Goal: Answer question/provide support: Share knowledge or assist other users

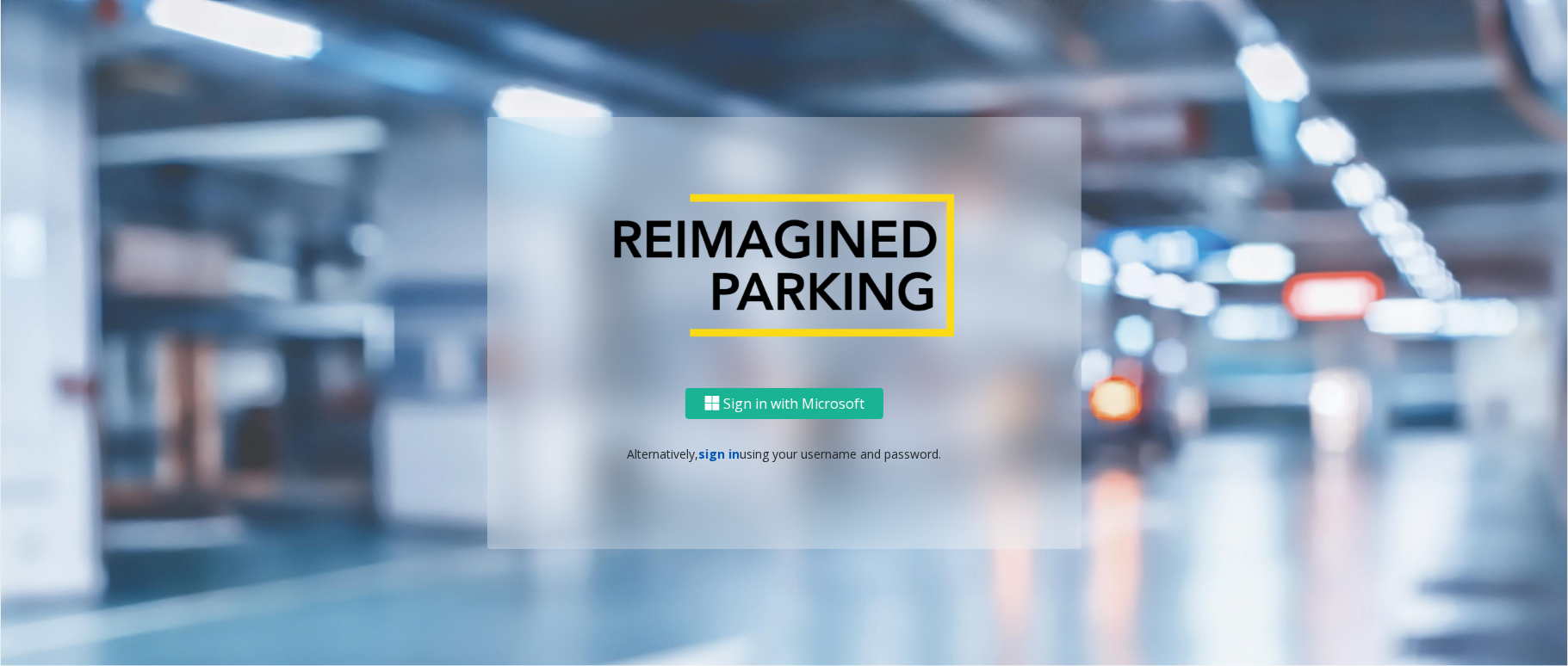
click at [708, 453] on link "sign in" at bounding box center [720, 454] width 41 height 16
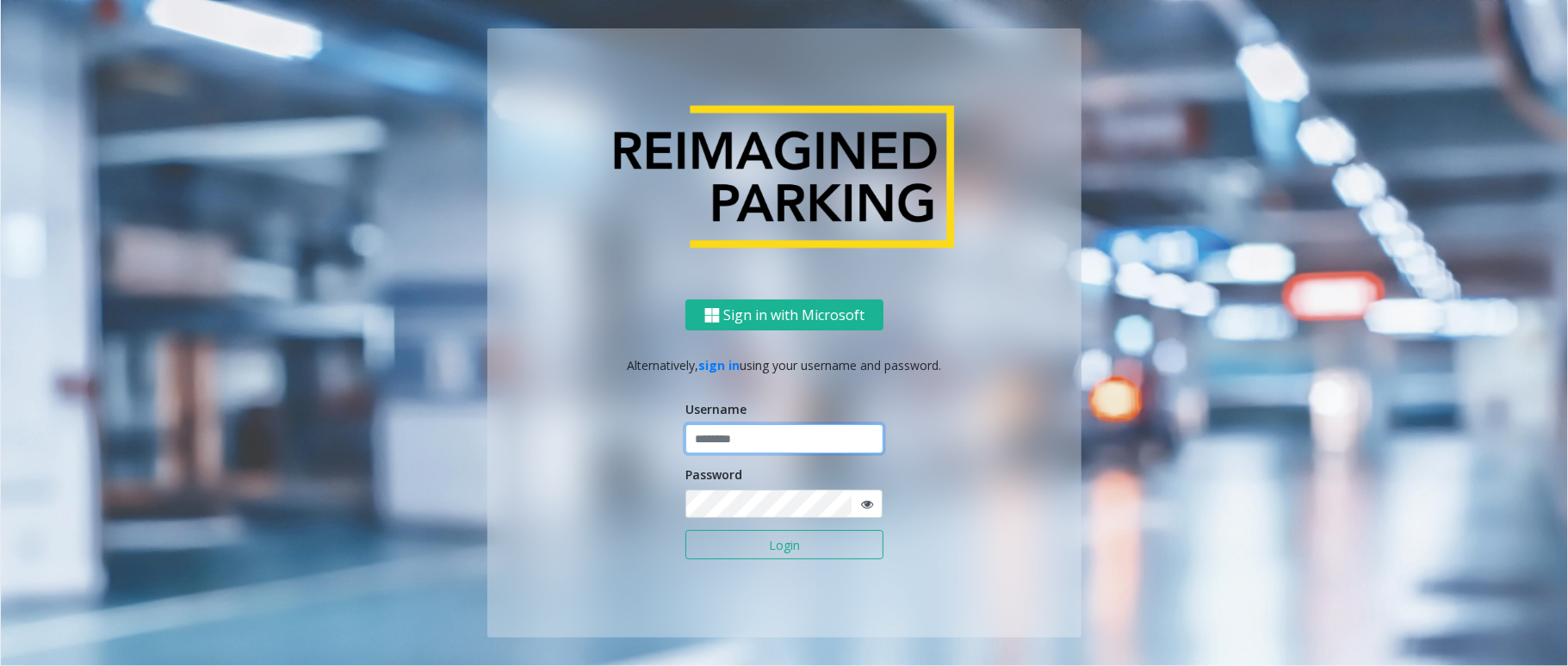
click at [734, 436] on input "text" at bounding box center [784, 439] width 198 height 30
type input "*********"
click at [865, 504] on icon at bounding box center [867, 505] width 12 height 12
click at [810, 559] on button "Login" at bounding box center [784, 545] width 198 height 30
click at [790, 537] on div "Sign in with Microsoft Alternatively, sign in using your username and password.…" at bounding box center [784, 333] width 1568 height 666
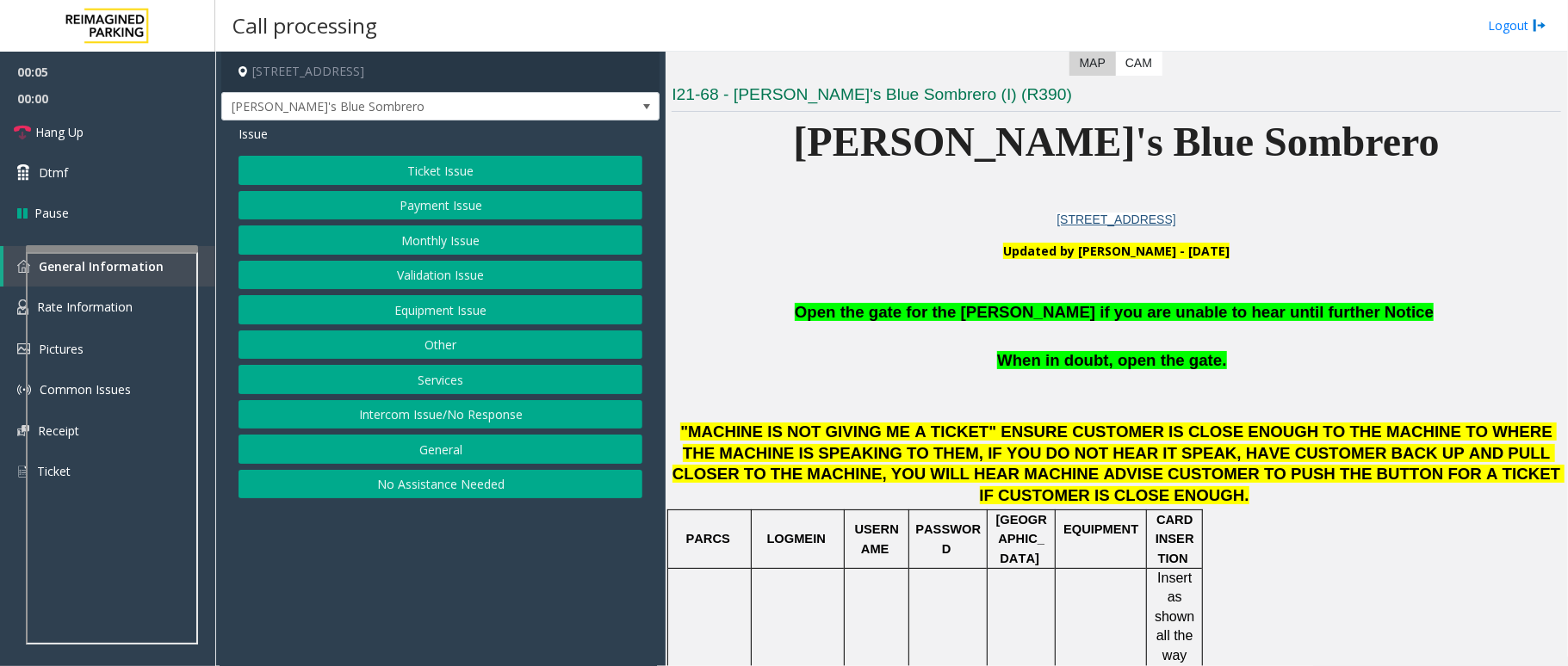
scroll to position [459, 0]
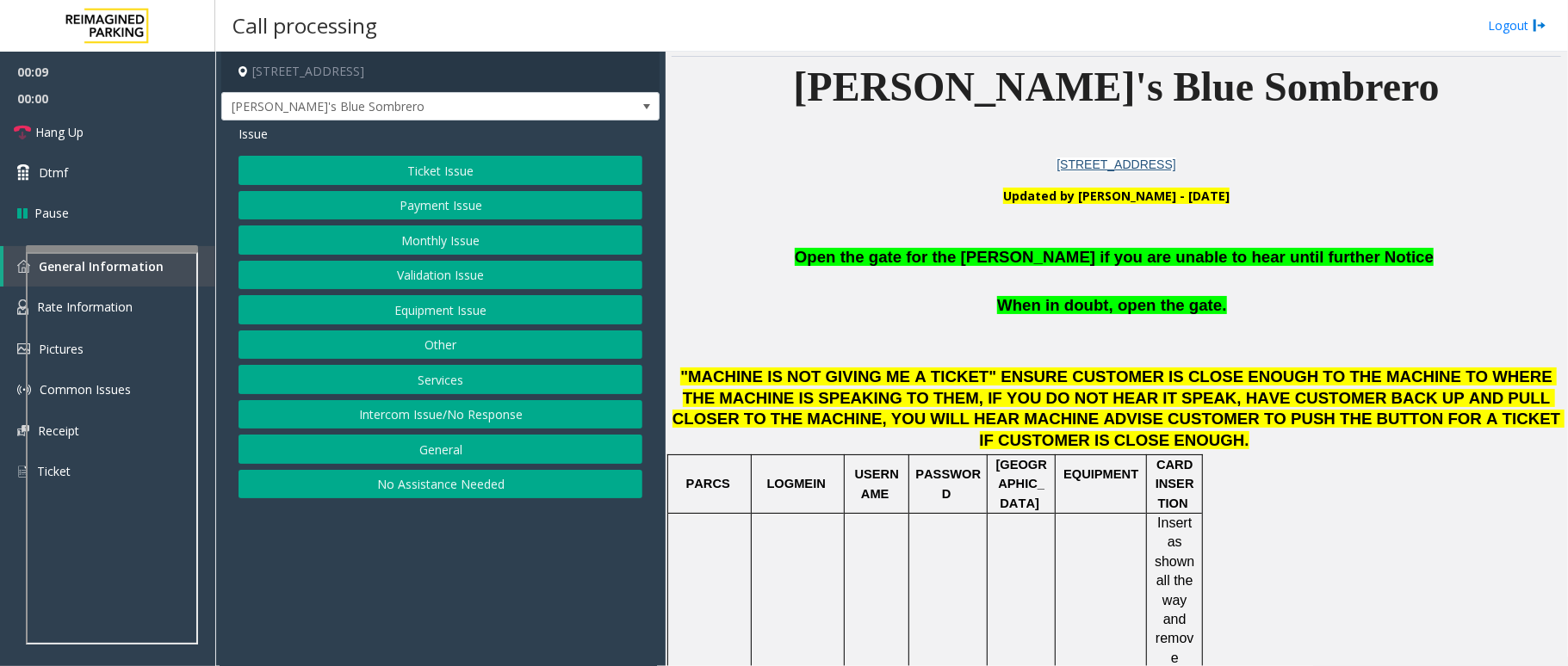
click at [493, 312] on button "Equipment Issue" at bounding box center [441, 310] width 404 height 30
click at [510, 301] on button "Gate / Door Won't Open" at bounding box center [441, 310] width 404 height 30
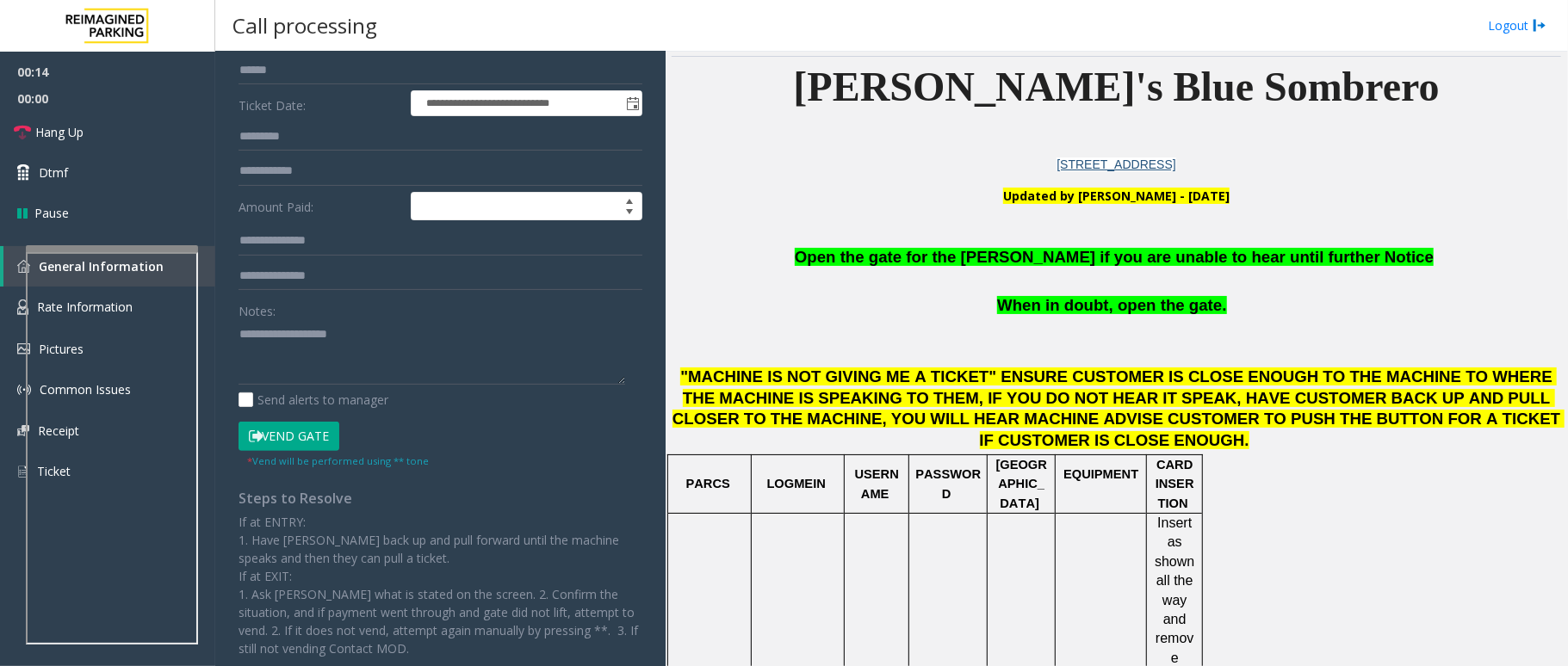
scroll to position [229, 0]
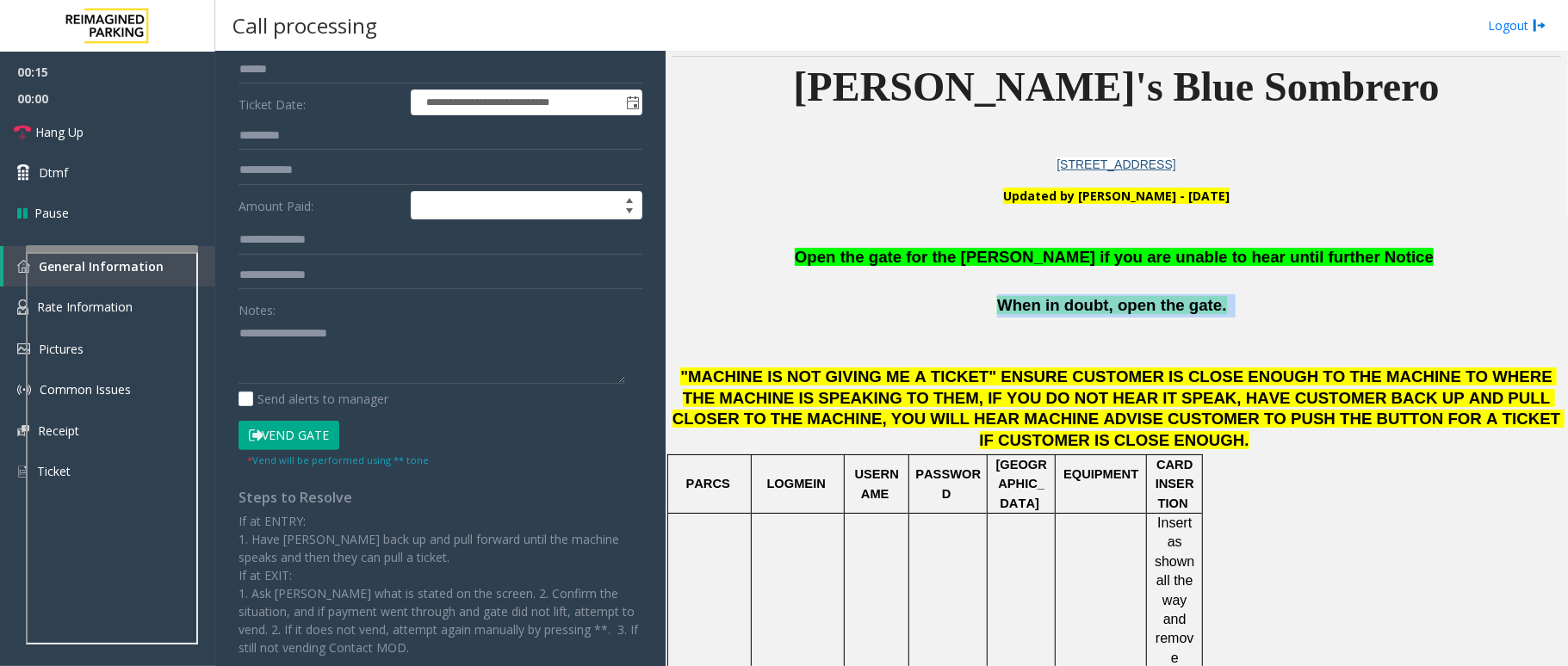
drag, startPoint x: 1248, startPoint y: 304, endPoint x: 978, endPoint y: 312, distance: 270.1
click at [978, 312] on p "When in doubt, open the gate." at bounding box center [1117, 306] width 890 height 23
copy p "When in doubt, open the gate."
click at [394, 362] on textarea at bounding box center [432, 352] width 386 height 65
paste textarea "**********"
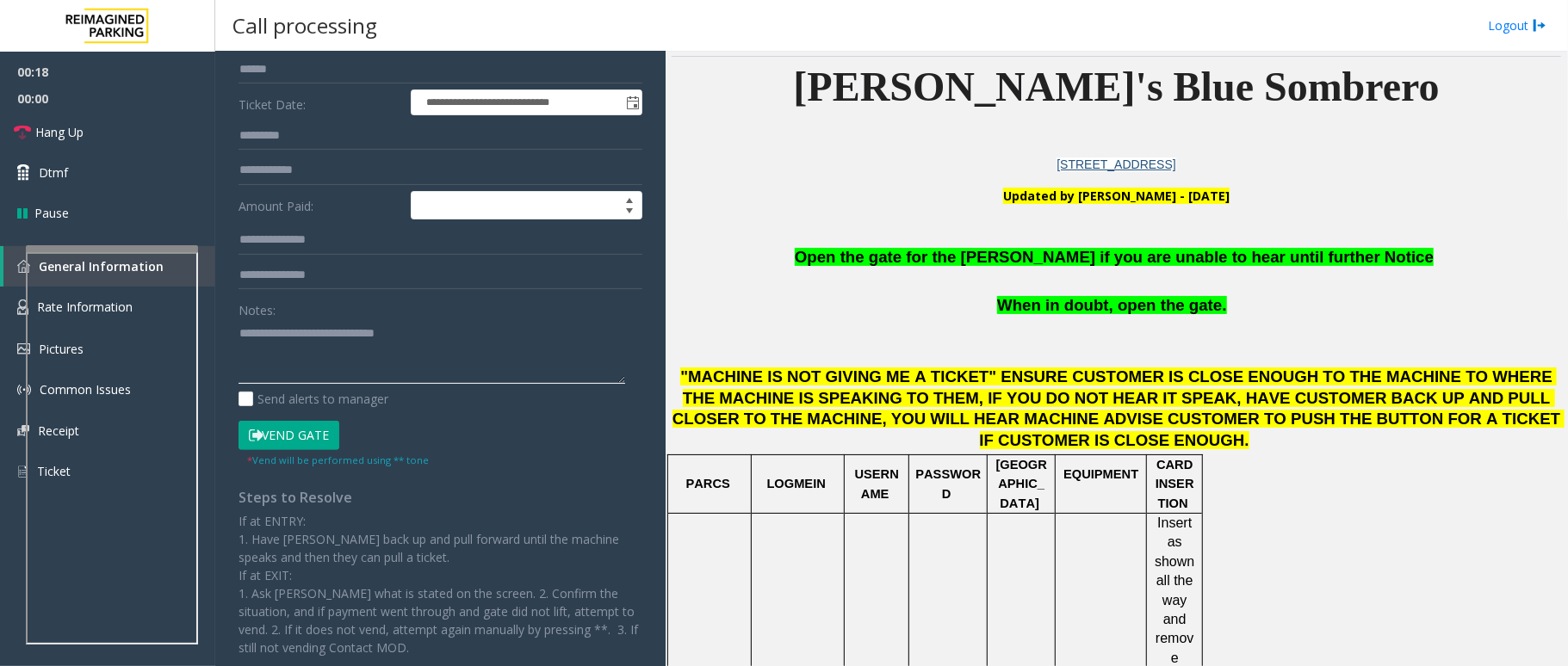
type textarea "**********"
click at [303, 439] on button "Vend Gate" at bounding box center [289, 436] width 100 height 30
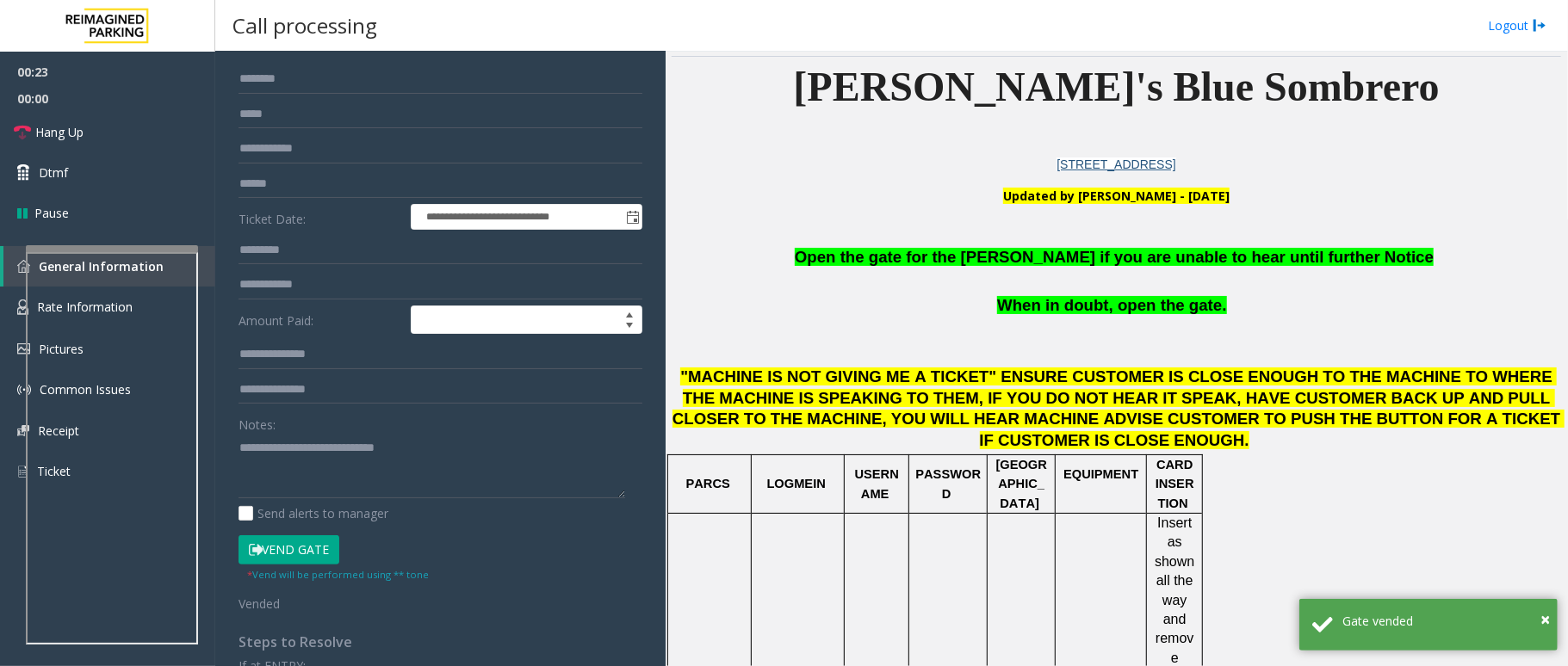
scroll to position [0, 0]
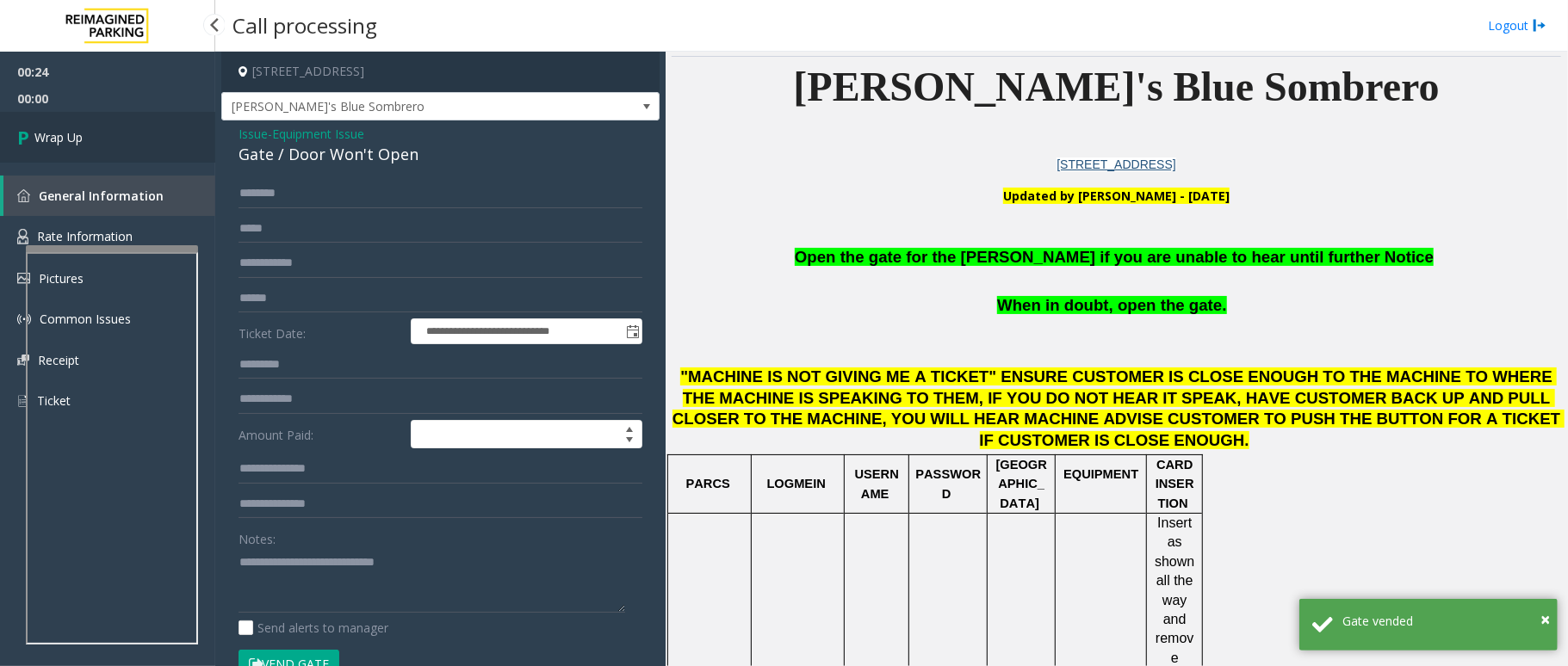
click at [86, 138] on link "Wrap Up" at bounding box center [107, 137] width 215 height 51
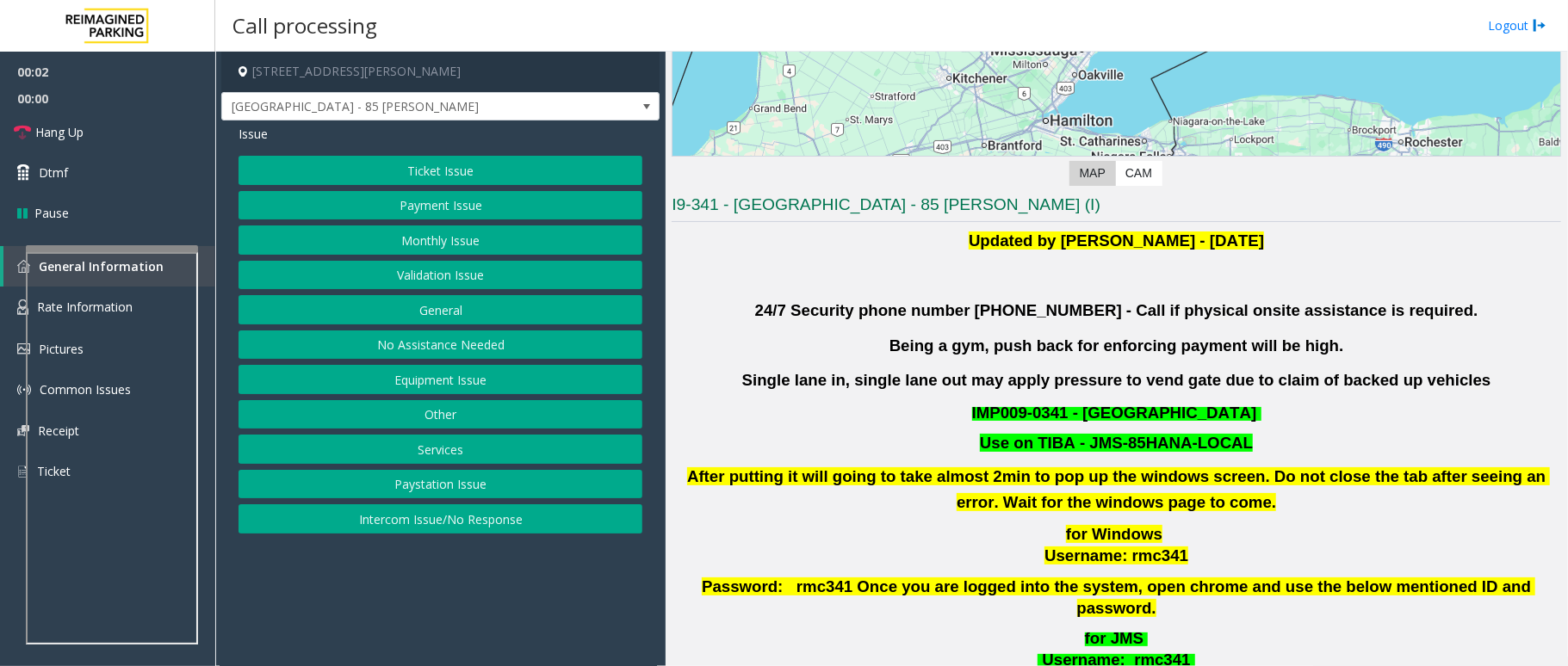
scroll to position [459, 0]
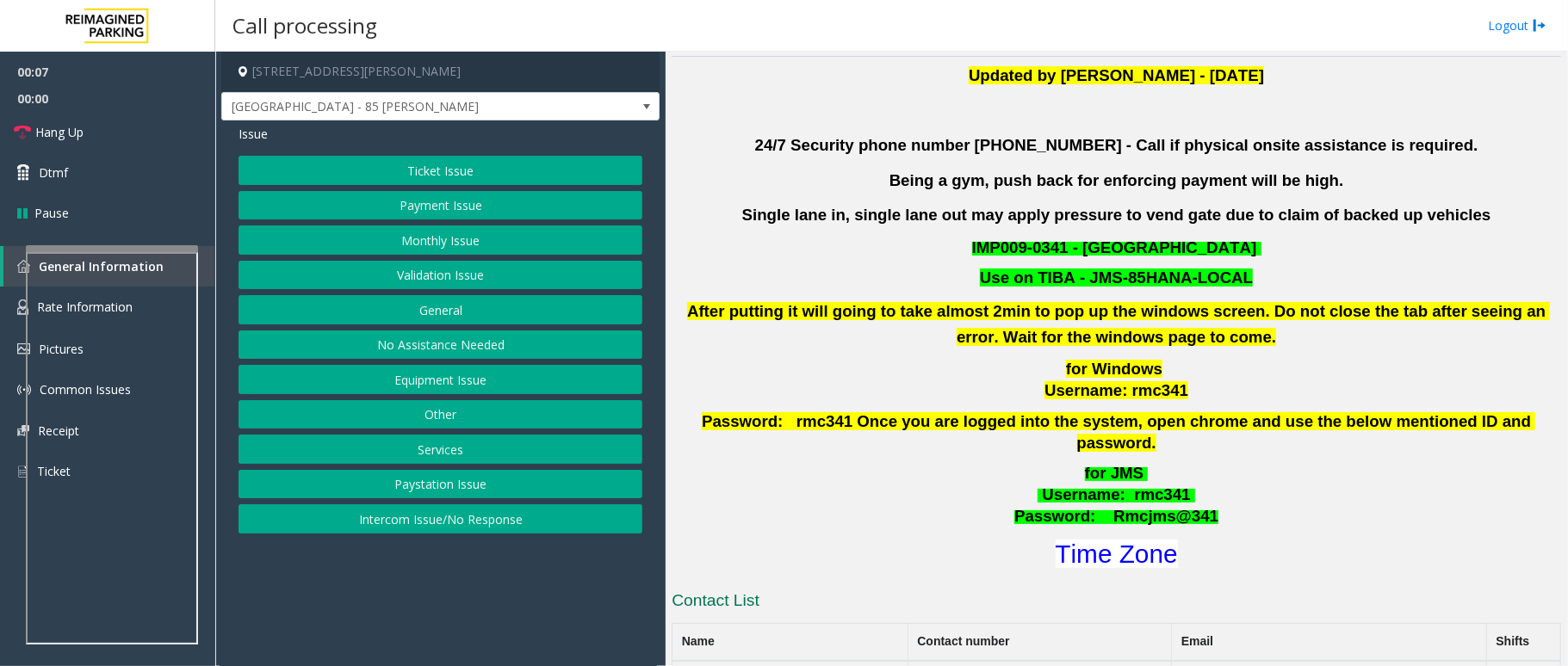
click at [429, 273] on button "Validation Issue" at bounding box center [441, 275] width 404 height 30
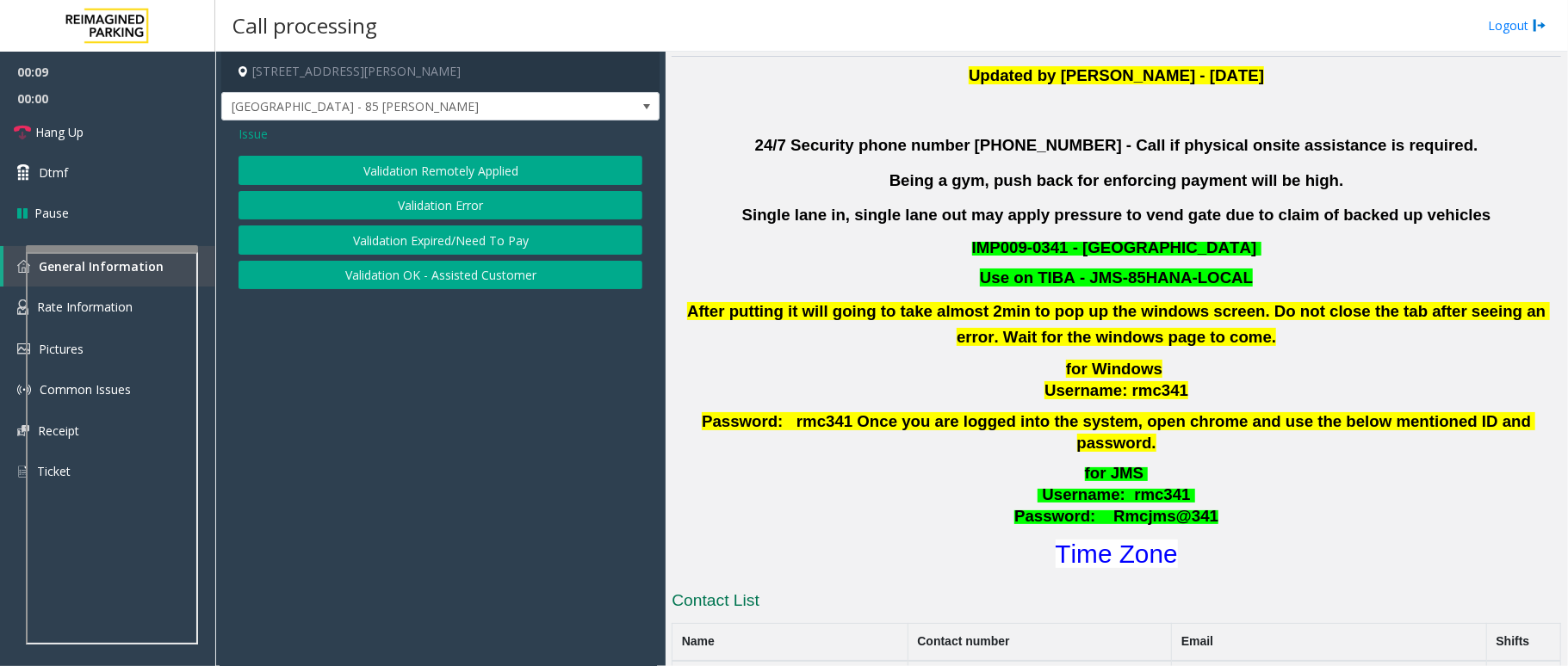
click at [446, 204] on button "Validation Error" at bounding box center [441, 205] width 404 height 30
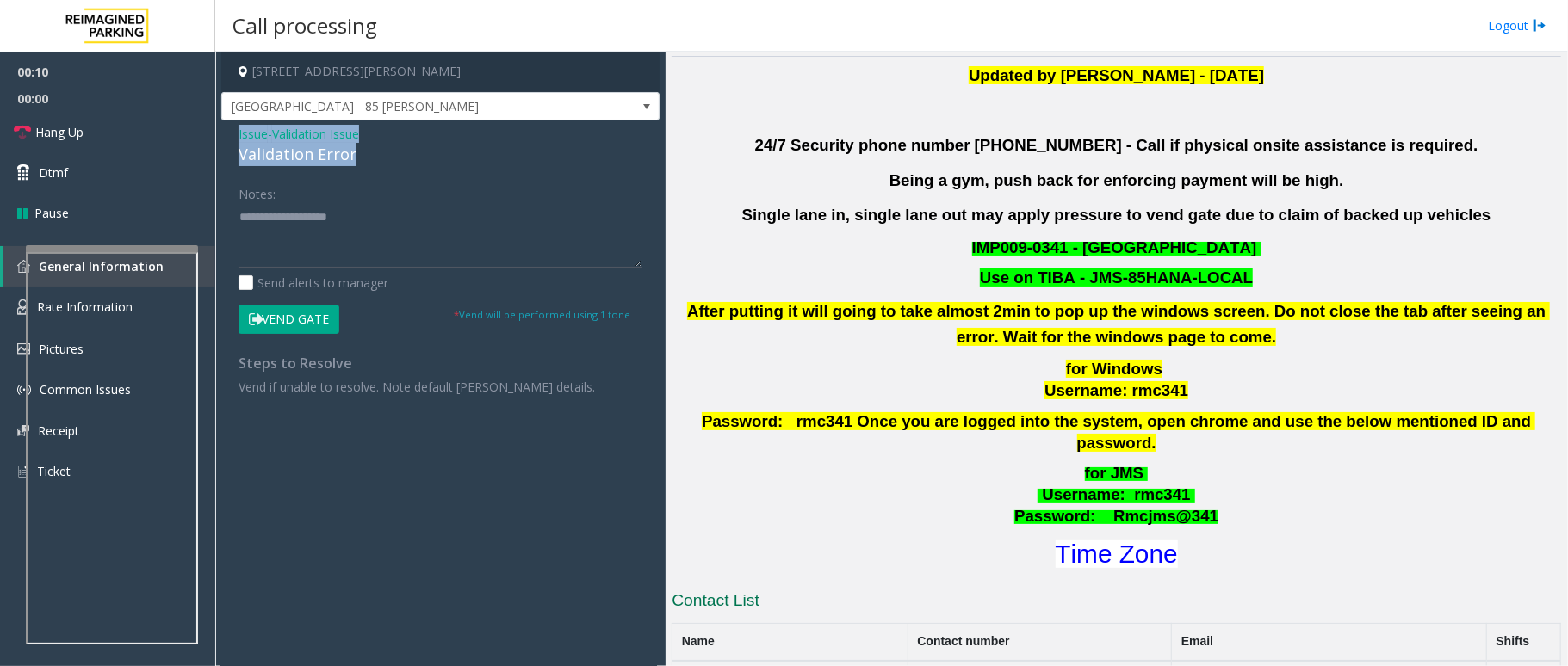
drag, startPoint x: 357, startPoint y: 162, endPoint x: 229, endPoint y: 126, distance: 133.0
click at [229, 126] on div "Issue - Validation Issue Validation Error Notes: Send alerts to manager Vend Ga…" at bounding box center [441, 266] width 439 height 291
copy div "Issue - Validation Issue Validation Error"
click at [311, 222] on textarea at bounding box center [441, 236] width 404 height 65
paste textarea "**********"
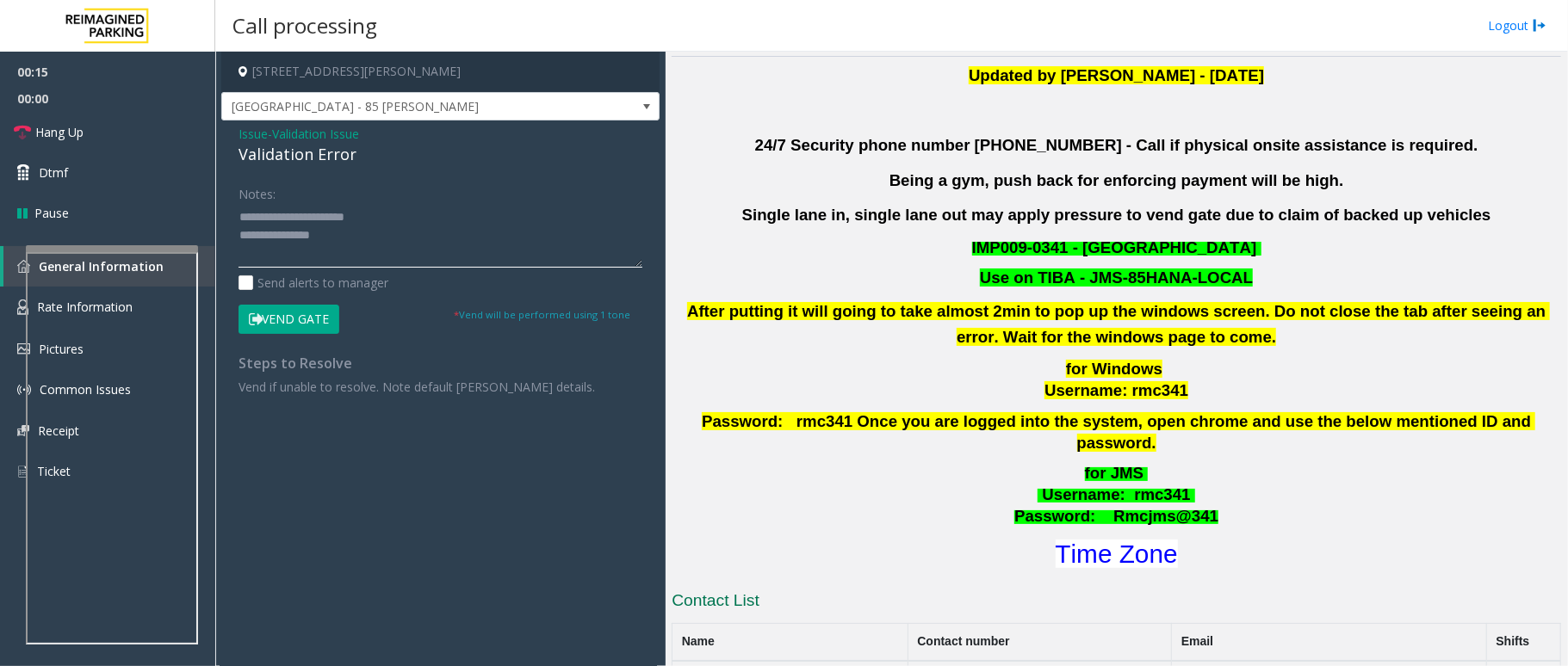
drag, startPoint x: 383, startPoint y: 211, endPoint x: 281, endPoint y: 210, distance: 102.0
click at [281, 210] on textarea at bounding box center [441, 236] width 404 height 65
click at [380, 242] on textarea at bounding box center [441, 236] width 404 height 65
click at [1079, 540] on font "Time Zone" at bounding box center [1117, 554] width 122 height 29
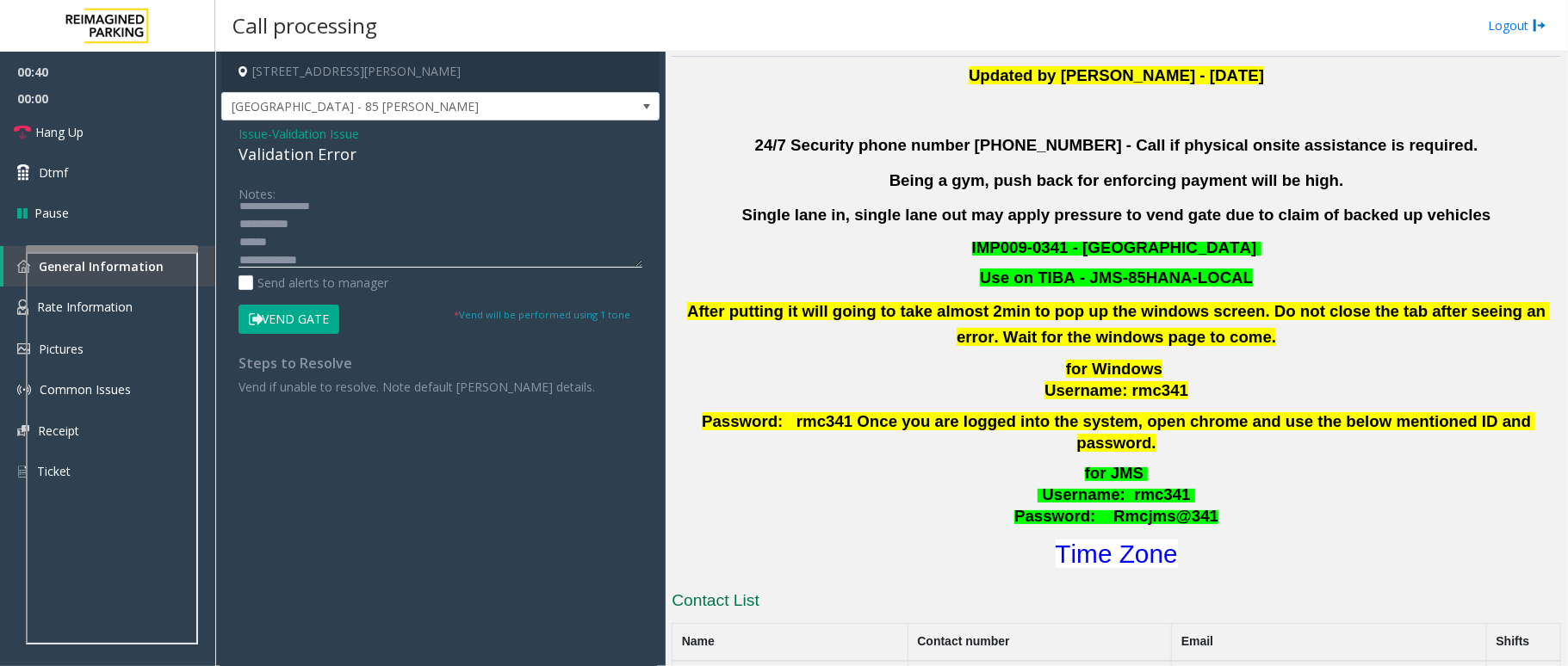
click at [387, 264] on textarea at bounding box center [441, 236] width 404 height 65
click at [331, 252] on textarea at bounding box center [441, 236] width 404 height 65
click at [333, 318] on button "Vend Gate" at bounding box center [289, 319] width 100 height 30
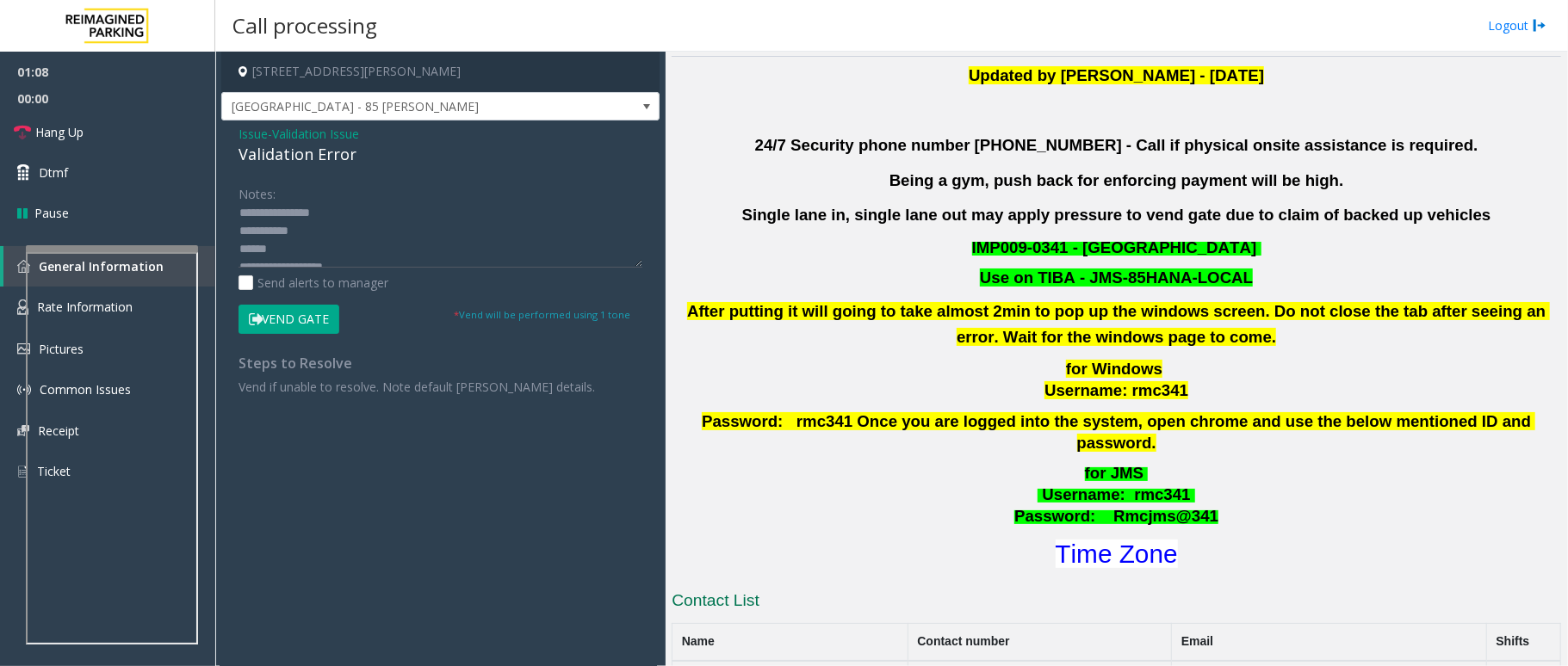
scroll to position [0, 0]
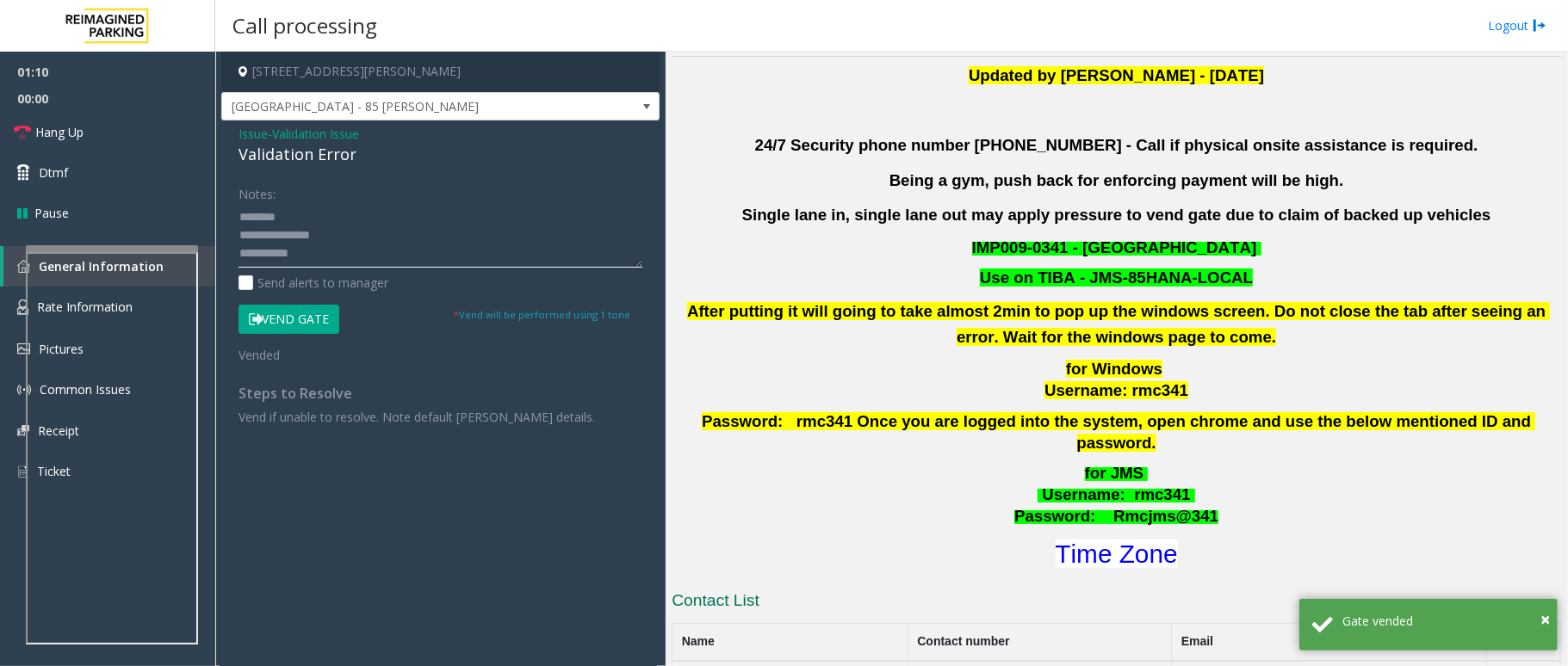
click at [317, 248] on textarea at bounding box center [441, 236] width 404 height 65
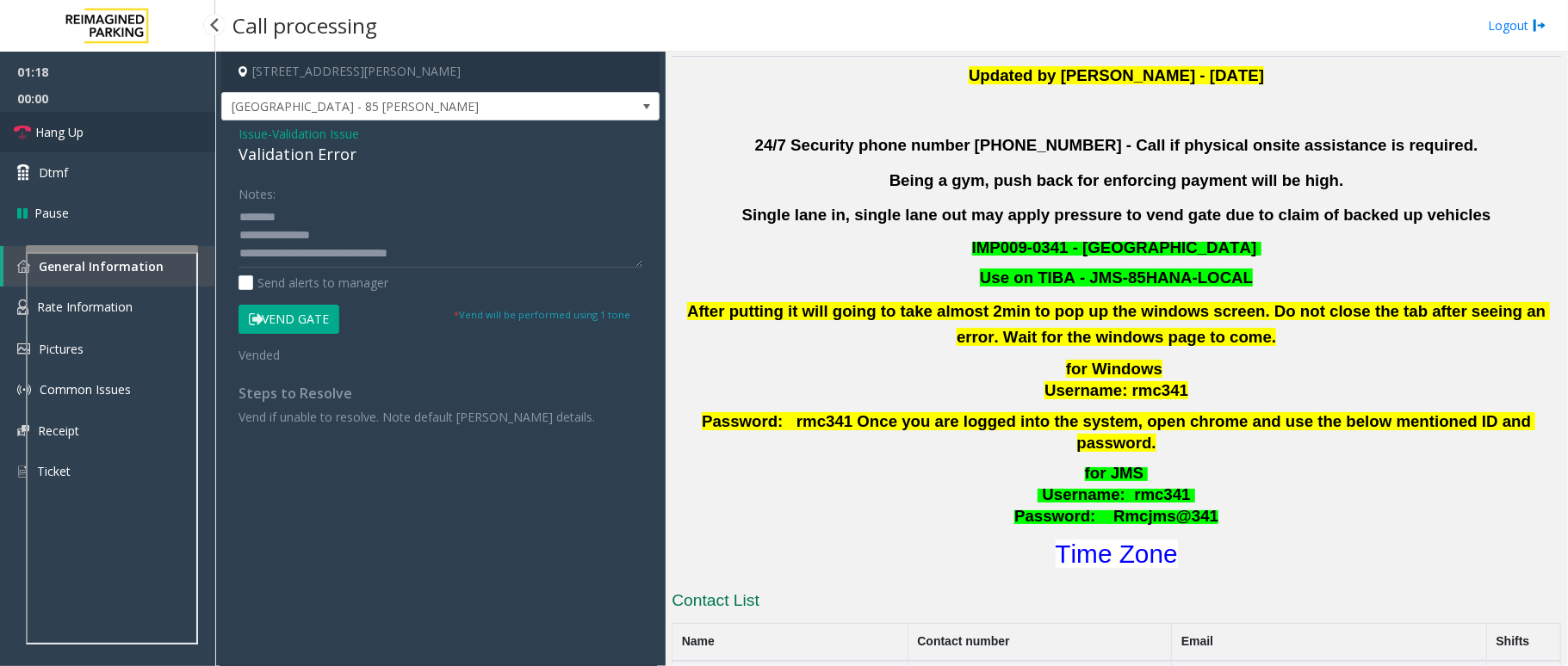
click at [100, 126] on link "Hang Up" at bounding box center [107, 132] width 215 height 40
click at [464, 251] on textarea at bounding box center [441, 236] width 404 height 65
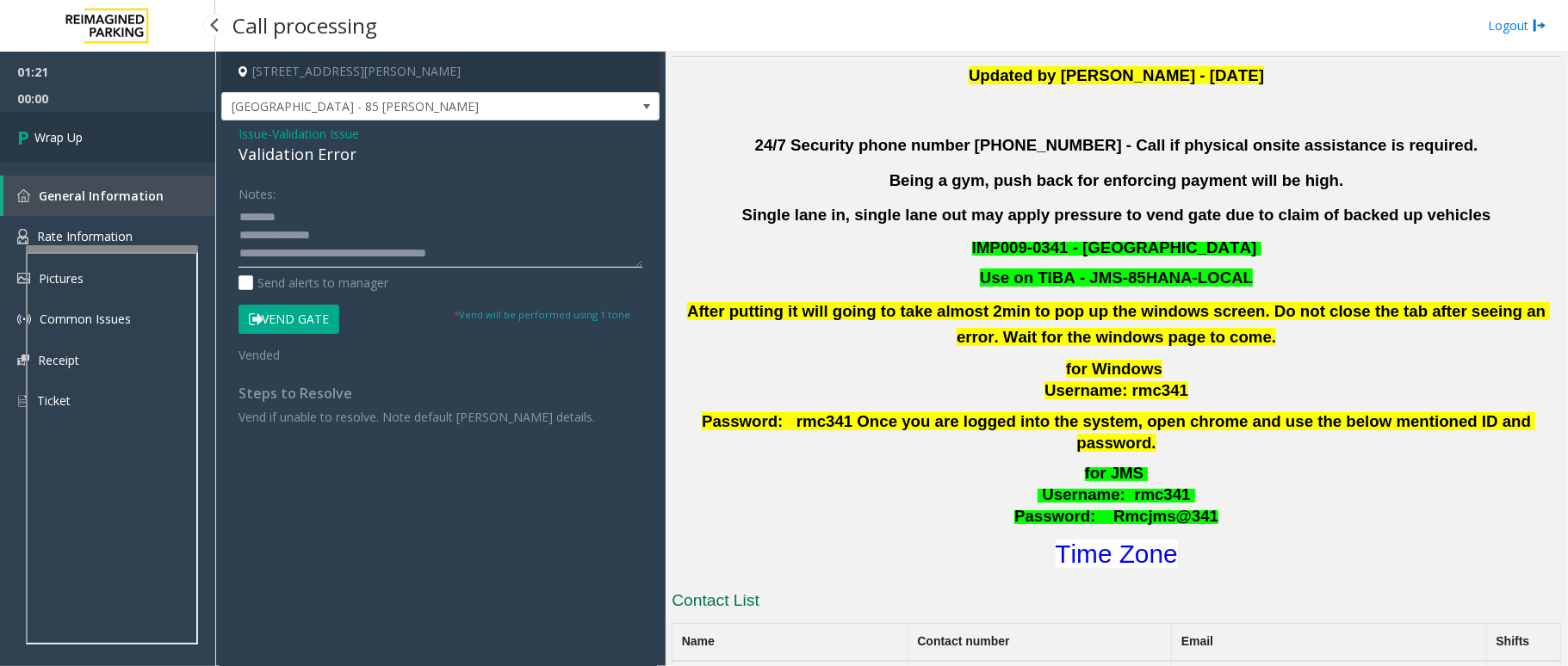
type textarea "**********"
click at [90, 135] on link "Wrap Up" at bounding box center [107, 137] width 215 height 51
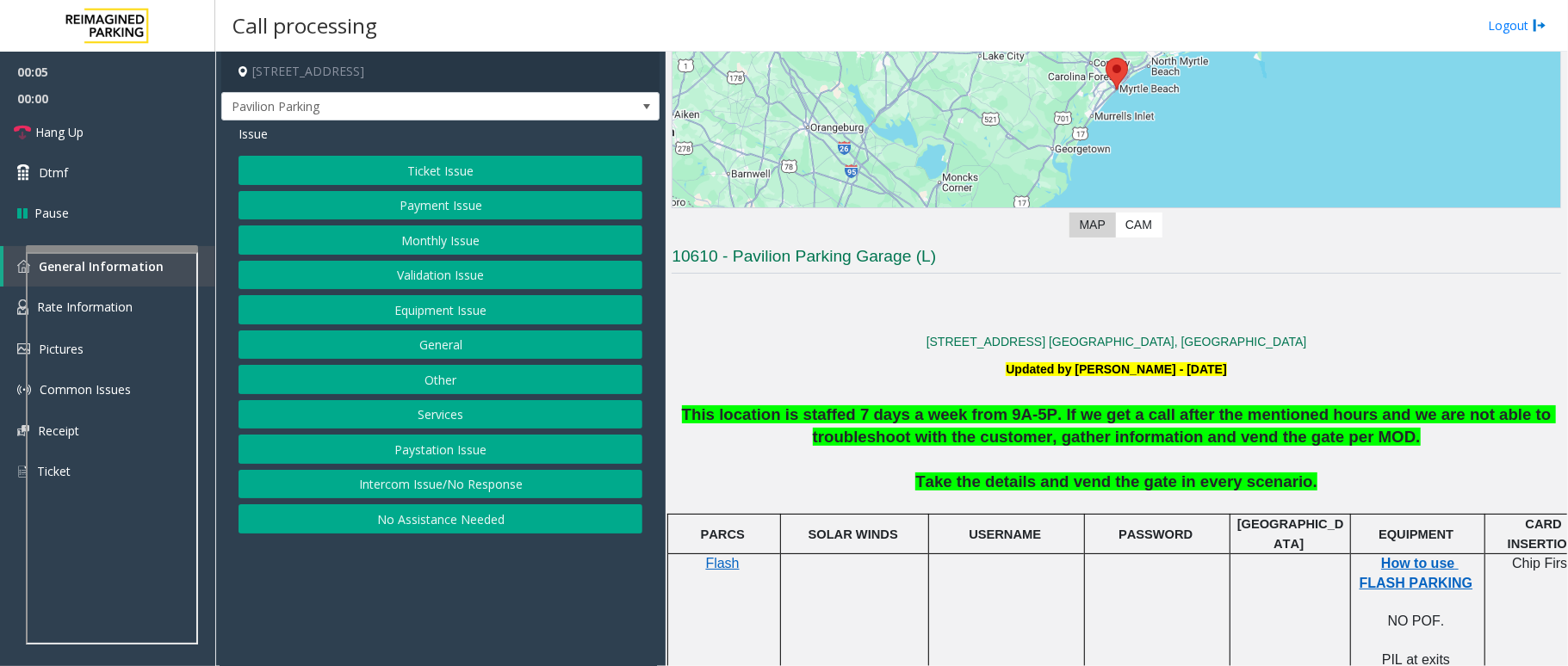
scroll to position [229, 0]
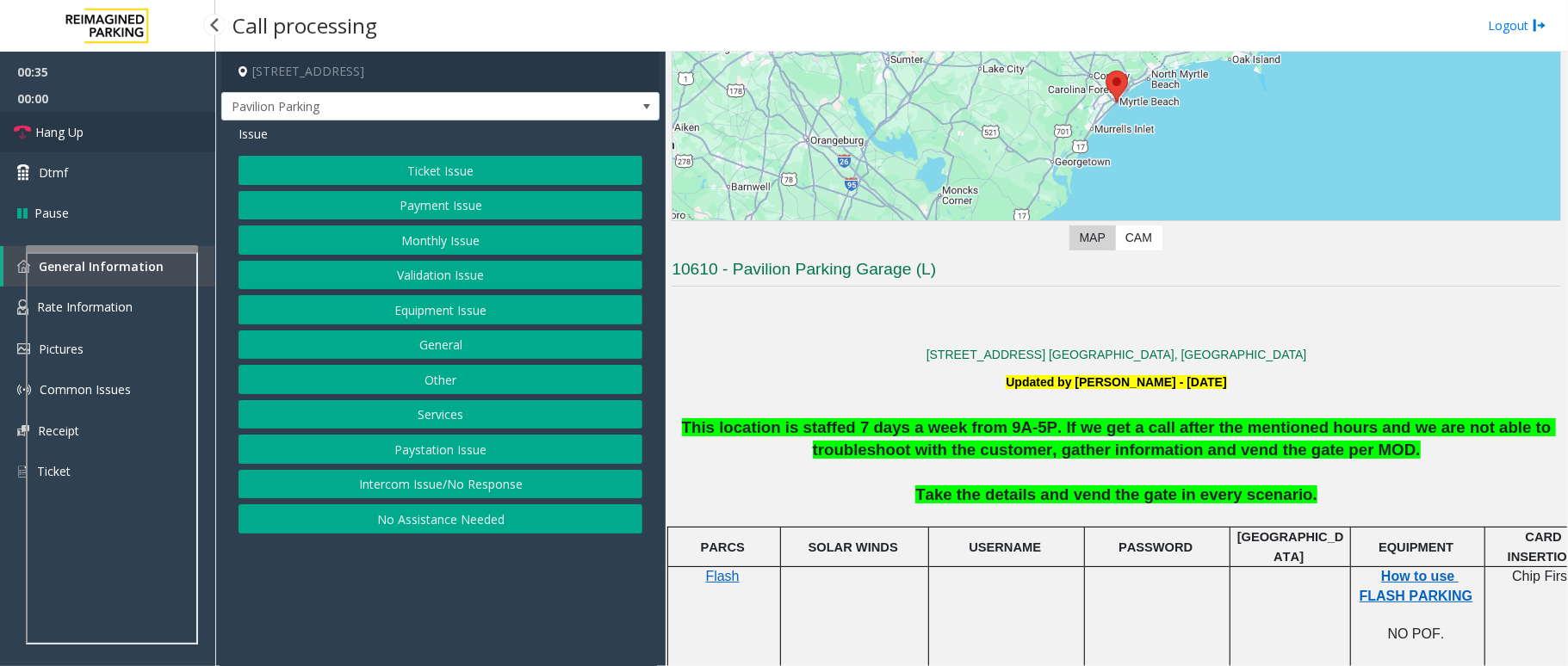
click at [145, 149] on link "Hang Up" at bounding box center [107, 132] width 215 height 40
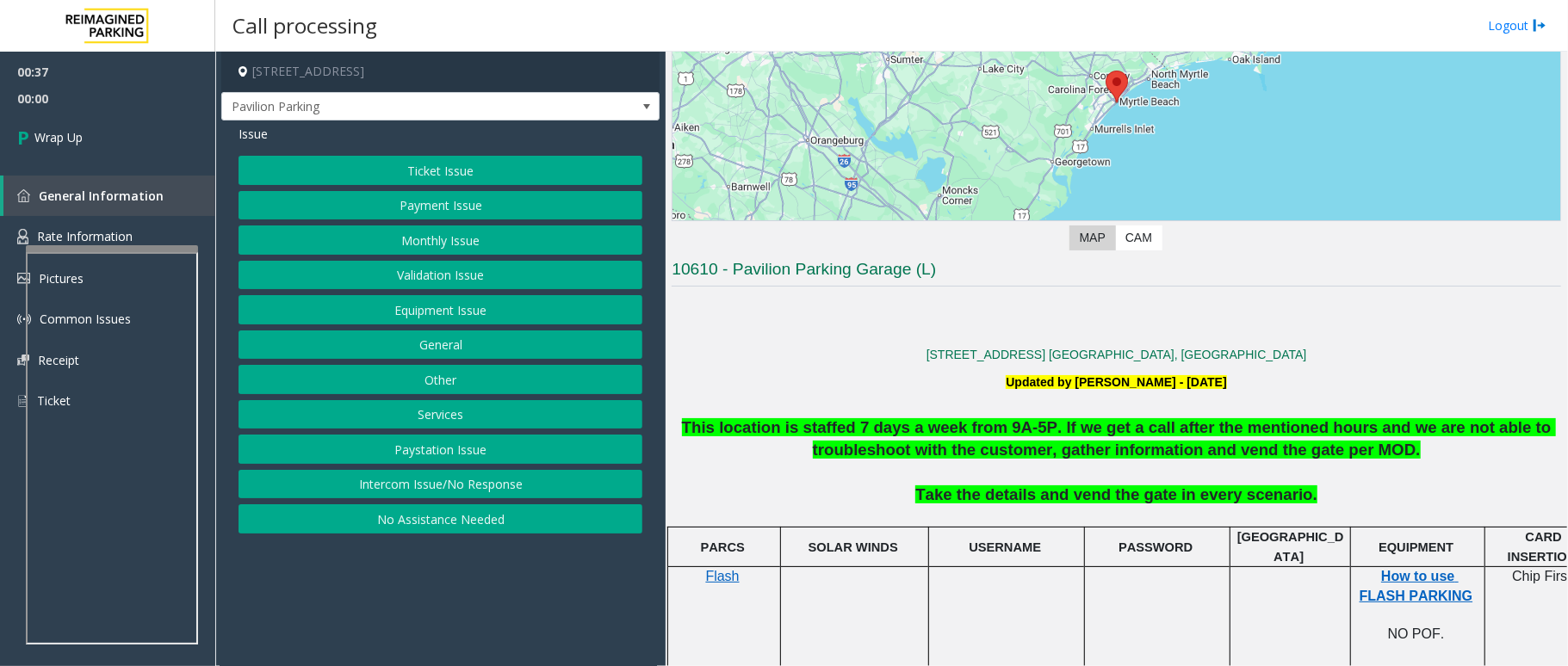
click at [487, 485] on button "Intercom Issue/No Response" at bounding box center [441, 484] width 404 height 30
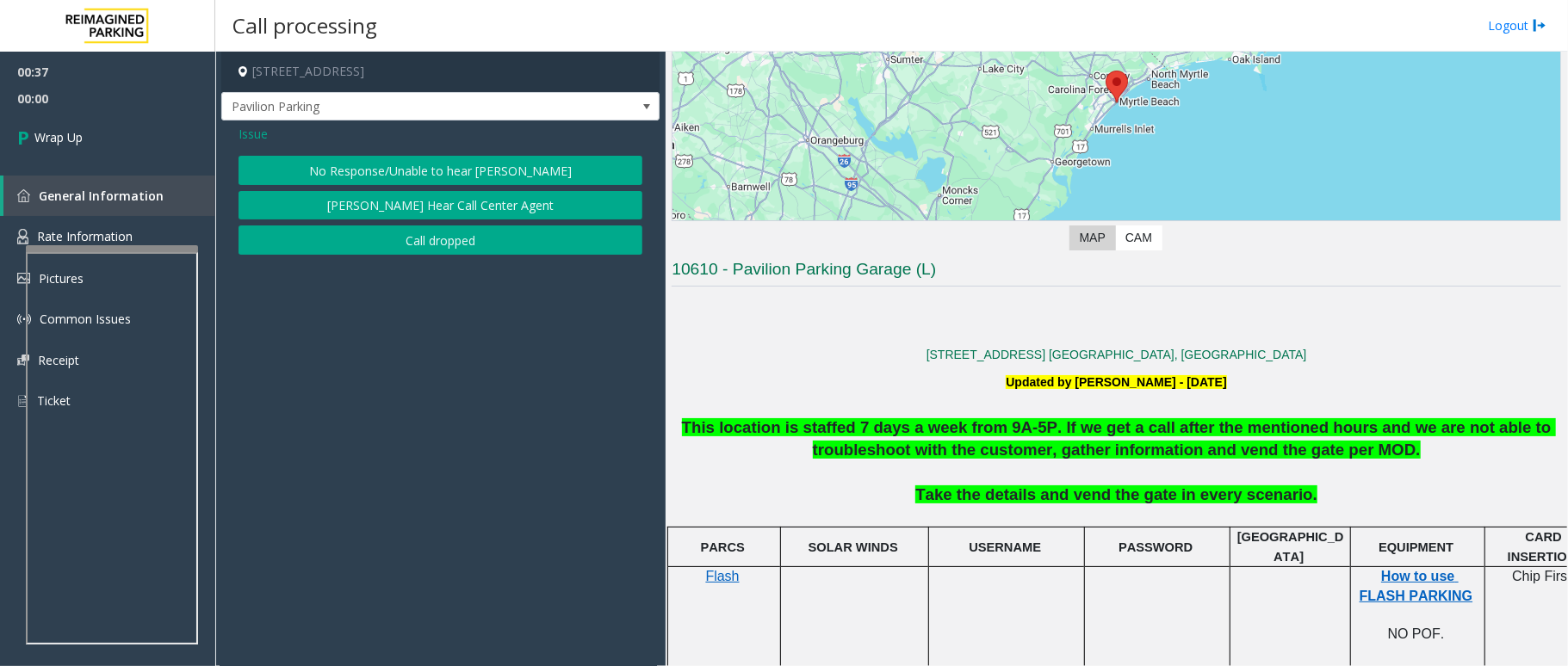
click at [458, 165] on button "No Response/Unable to hear [PERSON_NAME]" at bounding box center [441, 170] width 404 height 30
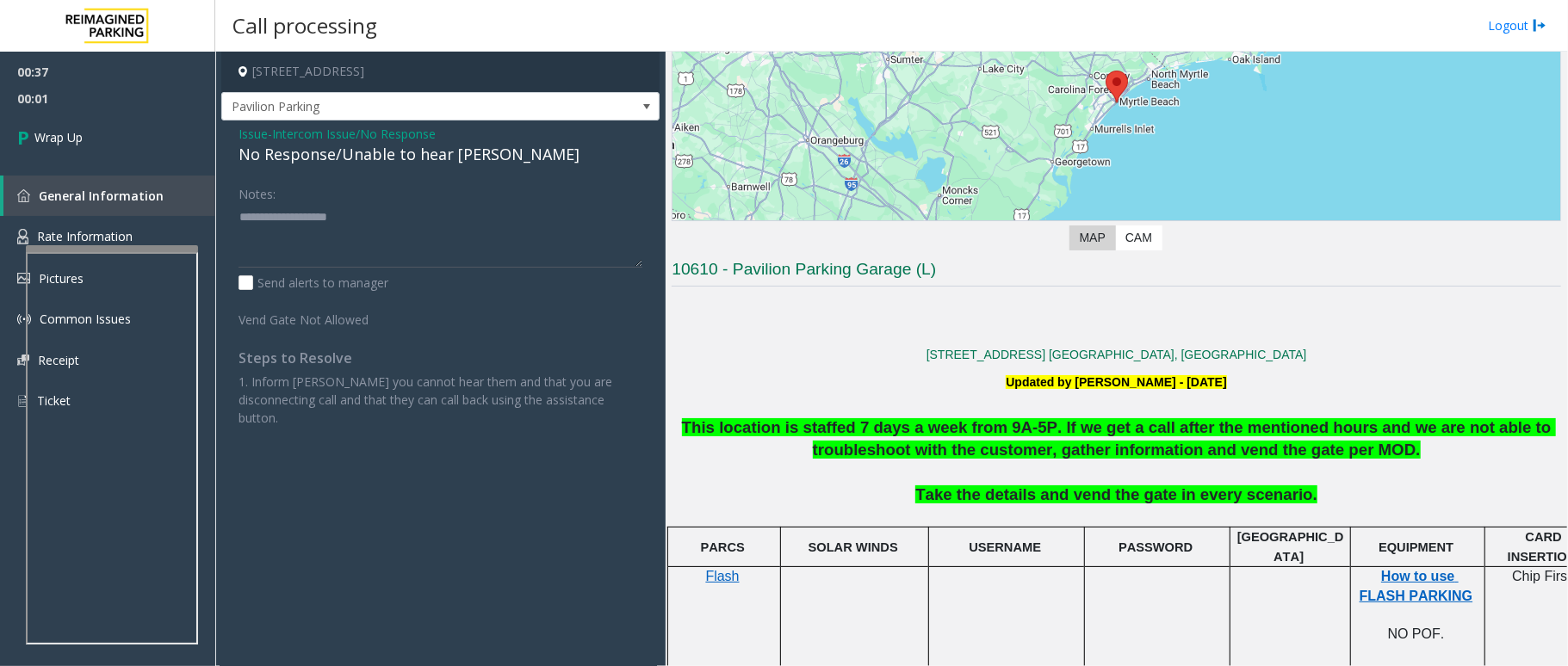
click at [402, 162] on div "No Response/Unable to hear [PERSON_NAME]" at bounding box center [441, 155] width 404 height 23
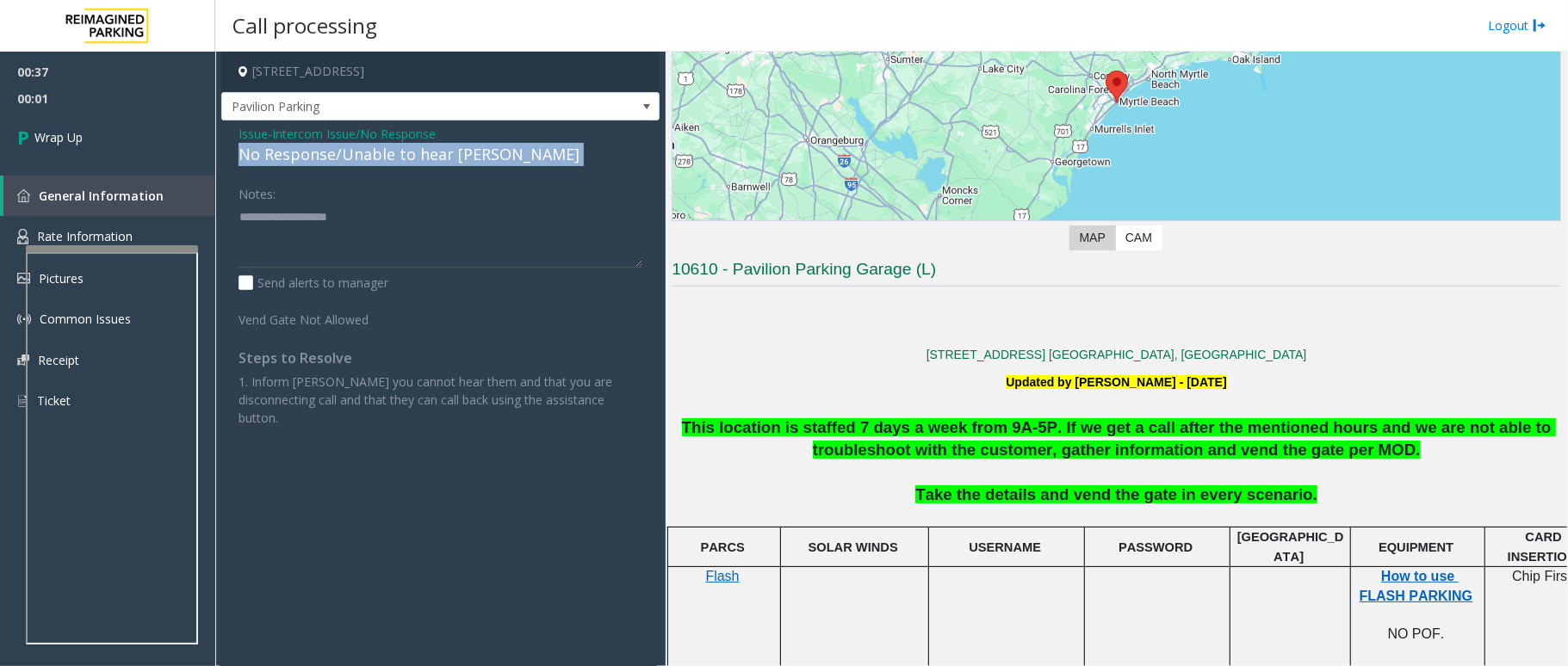
click at [402, 162] on div "No Response/Unable to hear [PERSON_NAME]" at bounding box center [441, 155] width 404 height 23
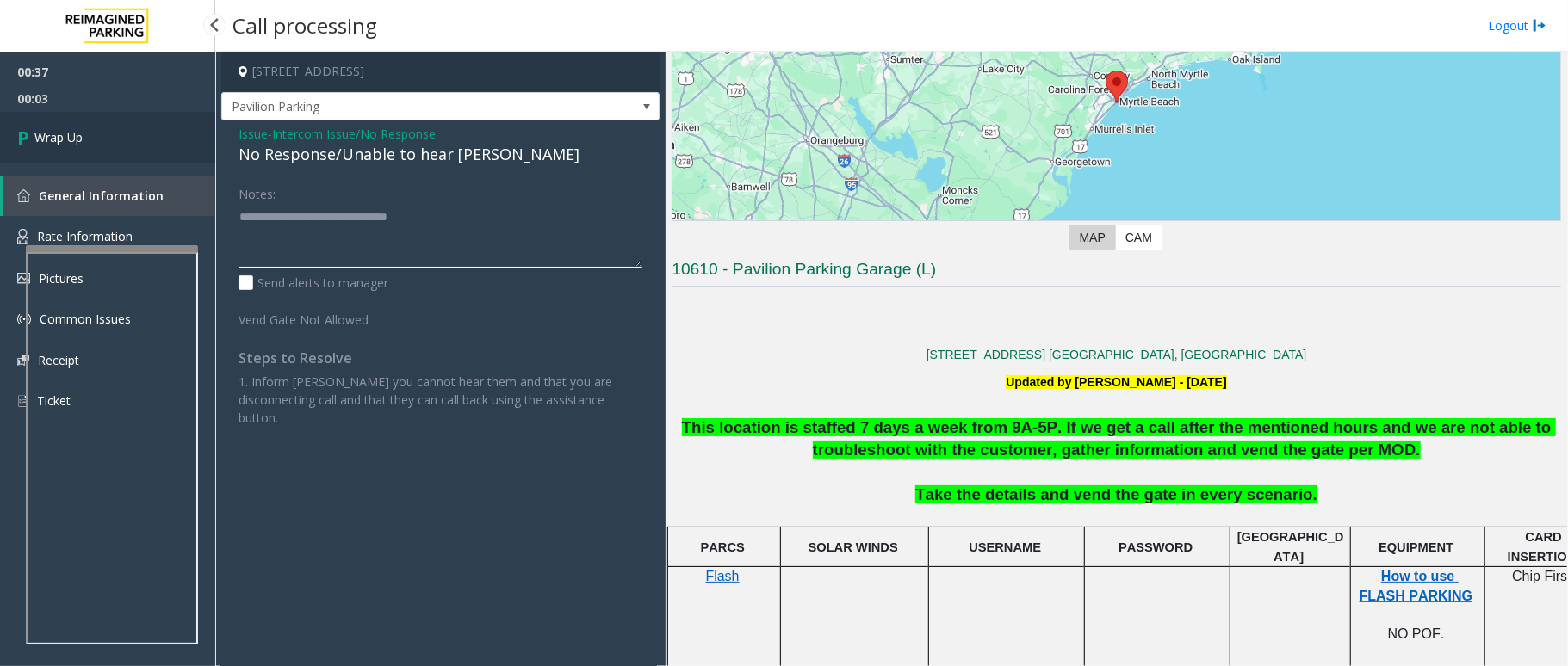
type textarea "**********"
click at [70, 125] on link "Wrap Up" at bounding box center [107, 137] width 215 height 51
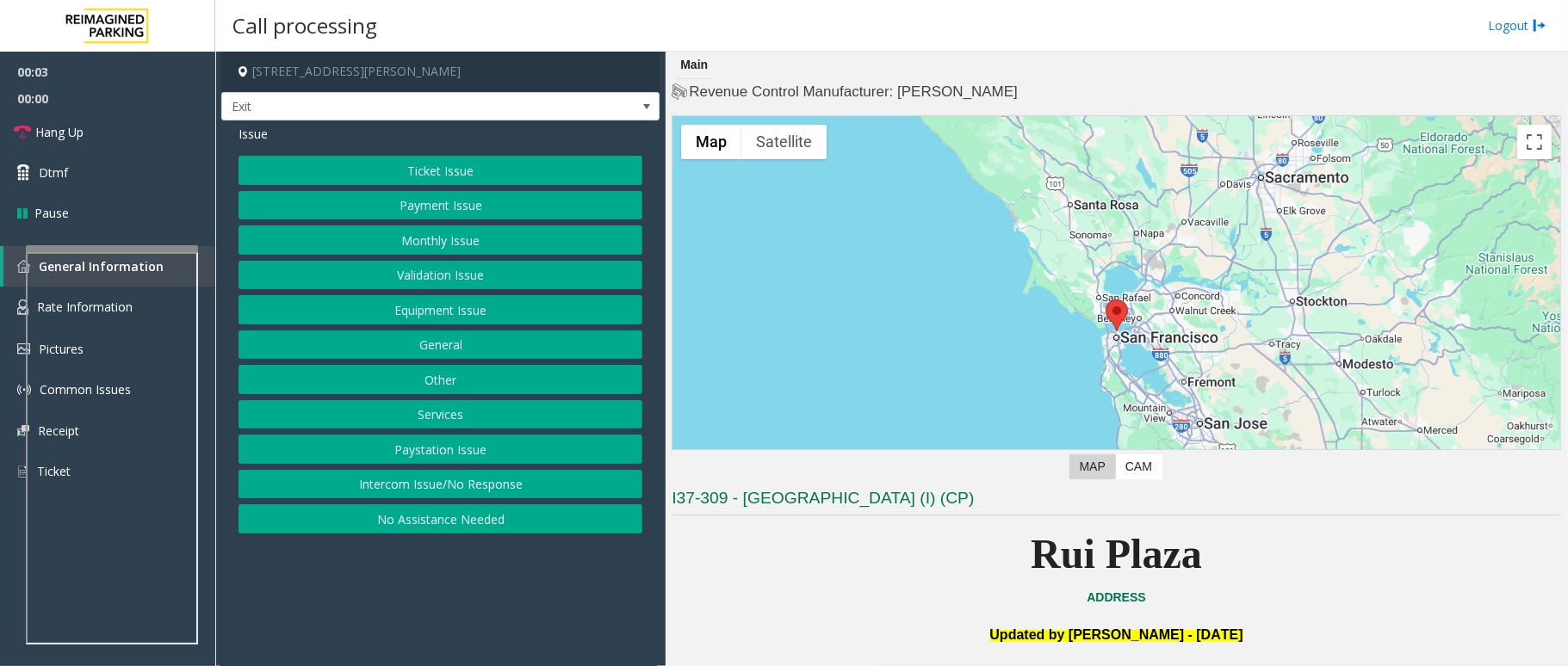
click at [531, 430] on button "Services" at bounding box center [441, 415] width 404 height 30
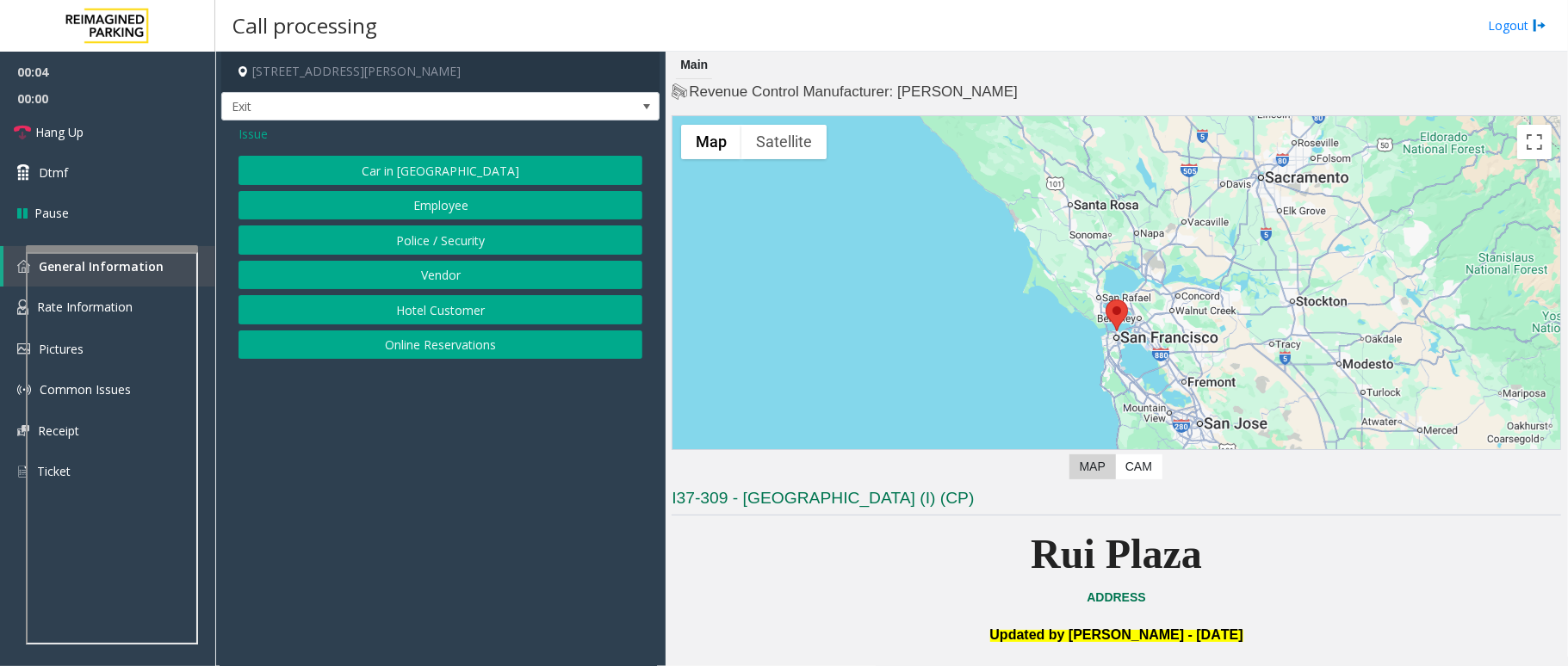
click at [439, 354] on button "Online Reservations" at bounding box center [441, 345] width 404 height 30
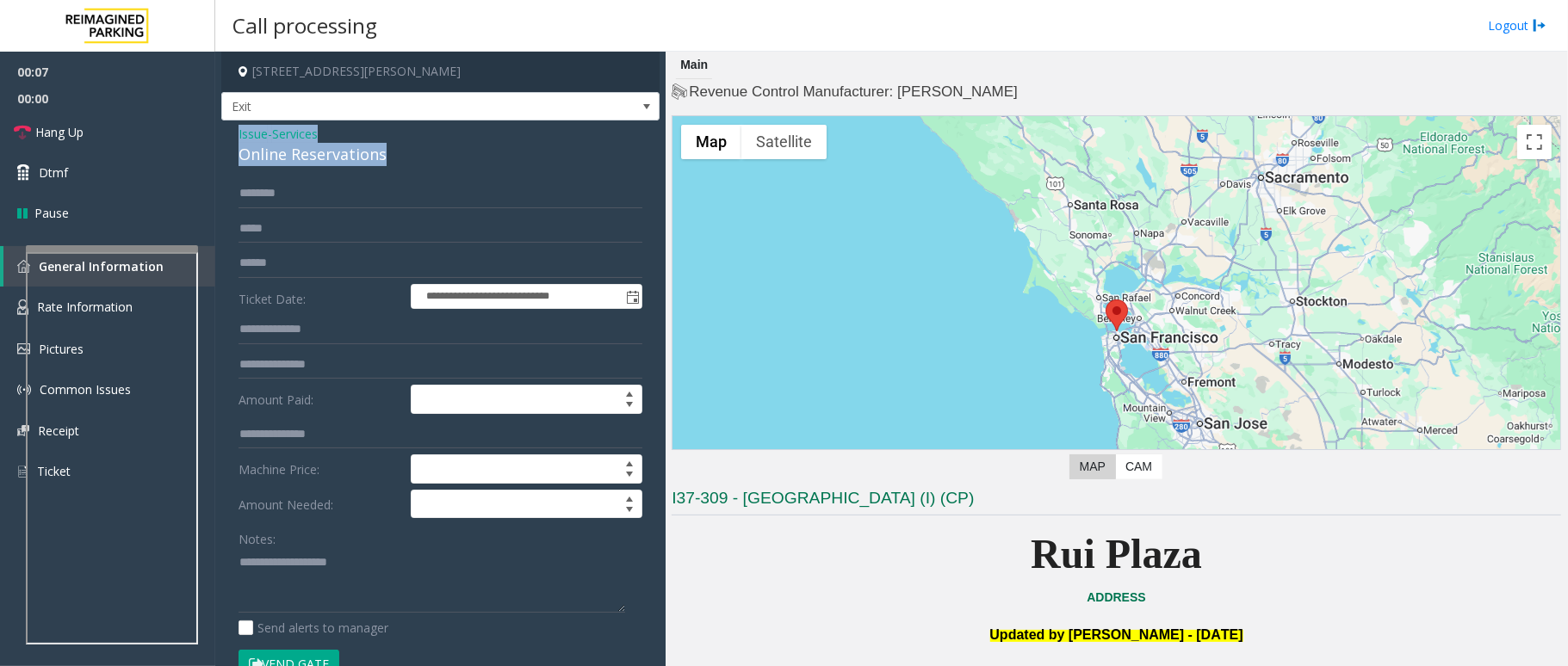
drag, startPoint x: 394, startPoint y: 159, endPoint x: 235, endPoint y: 142, distance: 159.9
click at [235, 142] on div "**********" at bounding box center [441, 620] width 439 height 999
copy div "Issue - Services Online Reservations"
click at [318, 554] on textarea at bounding box center [432, 581] width 386 height 65
paste textarea "**********"
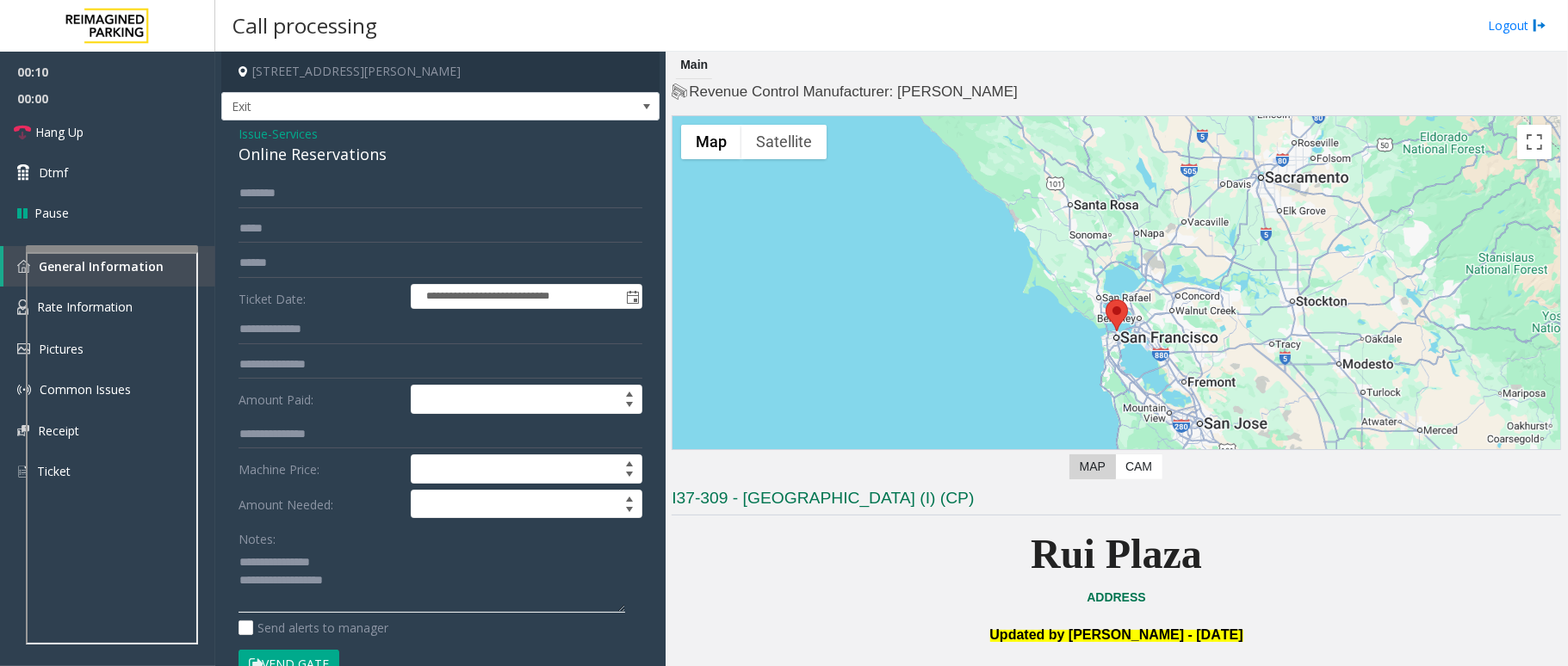
click at [349, 578] on textarea at bounding box center [432, 581] width 386 height 65
drag, startPoint x: 335, startPoint y: 566, endPoint x: 280, endPoint y: 560, distance: 55.3
click at [280, 560] on textarea at bounding box center [432, 581] width 386 height 65
click at [369, 584] on textarea at bounding box center [432, 581] width 386 height 65
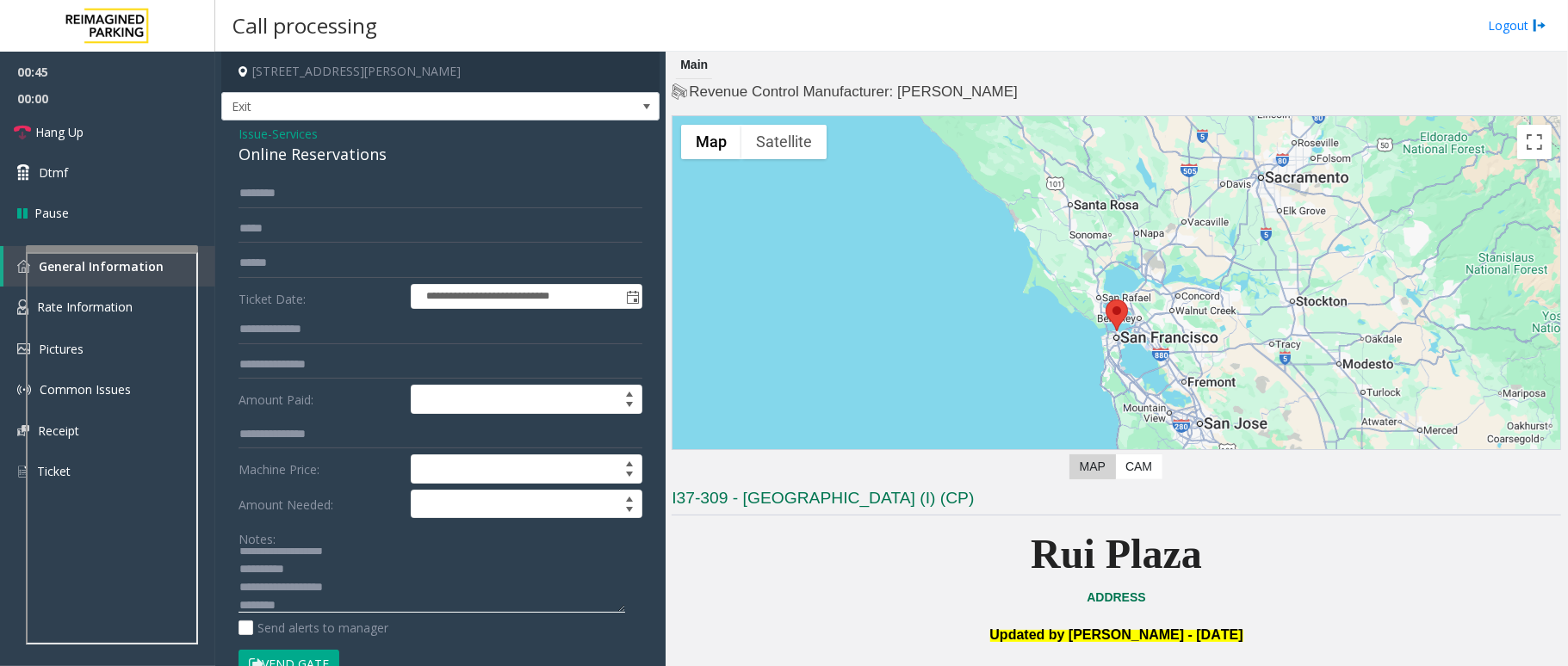
type textarea "**********"
click at [315, 198] on input "text" at bounding box center [441, 193] width 404 height 30
drag, startPoint x: 315, startPoint y: 198, endPoint x: 225, endPoint y: 197, distance: 90.0
click at [226, 197] on div "**********" at bounding box center [441, 640] width 430 height 924
type input "********"
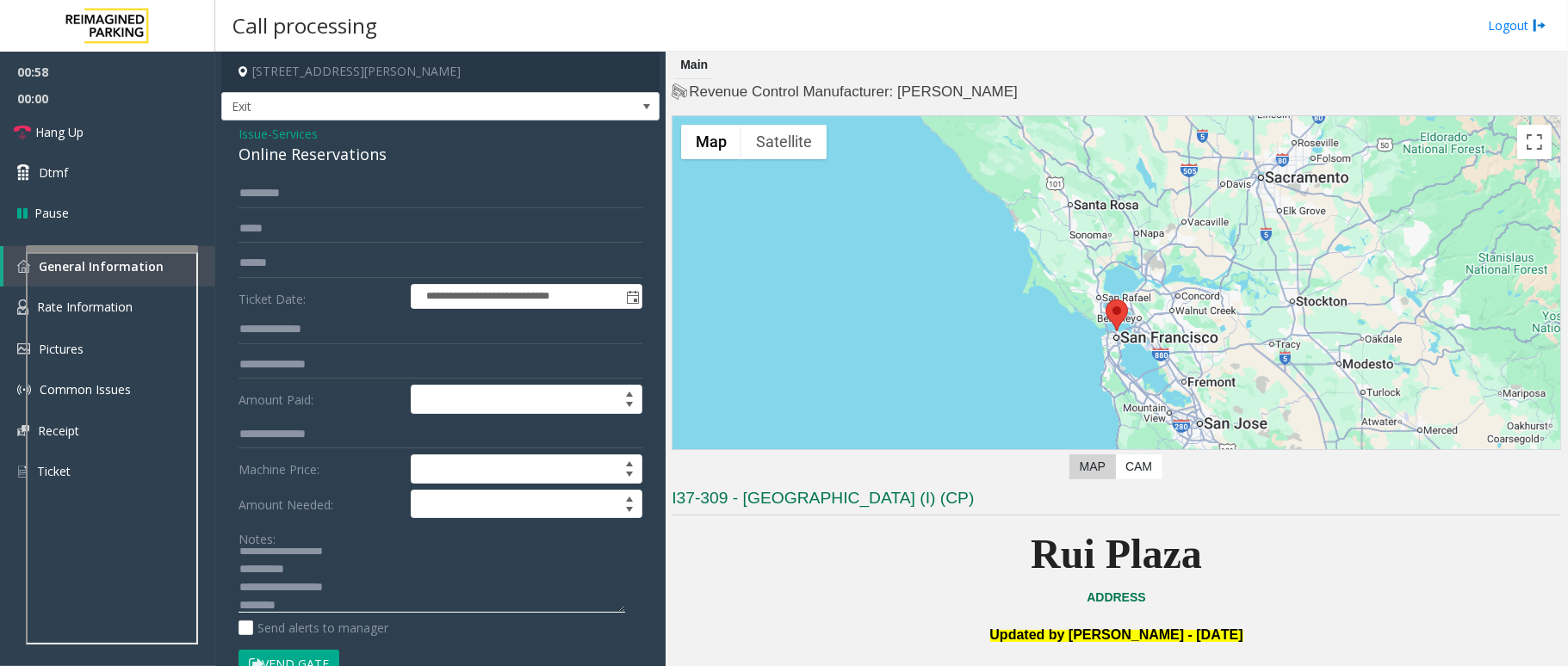
click at [336, 563] on textarea at bounding box center [432, 581] width 386 height 65
type textarea "**********"
click at [429, 197] on input "********" at bounding box center [441, 193] width 404 height 30
drag, startPoint x: 287, startPoint y: 190, endPoint x: 218, endPoint y: 193, distance: 69.1
click at [218, 193] on app-call-processing-form "**********" at bounding box center [440, 358] width 450 height 614
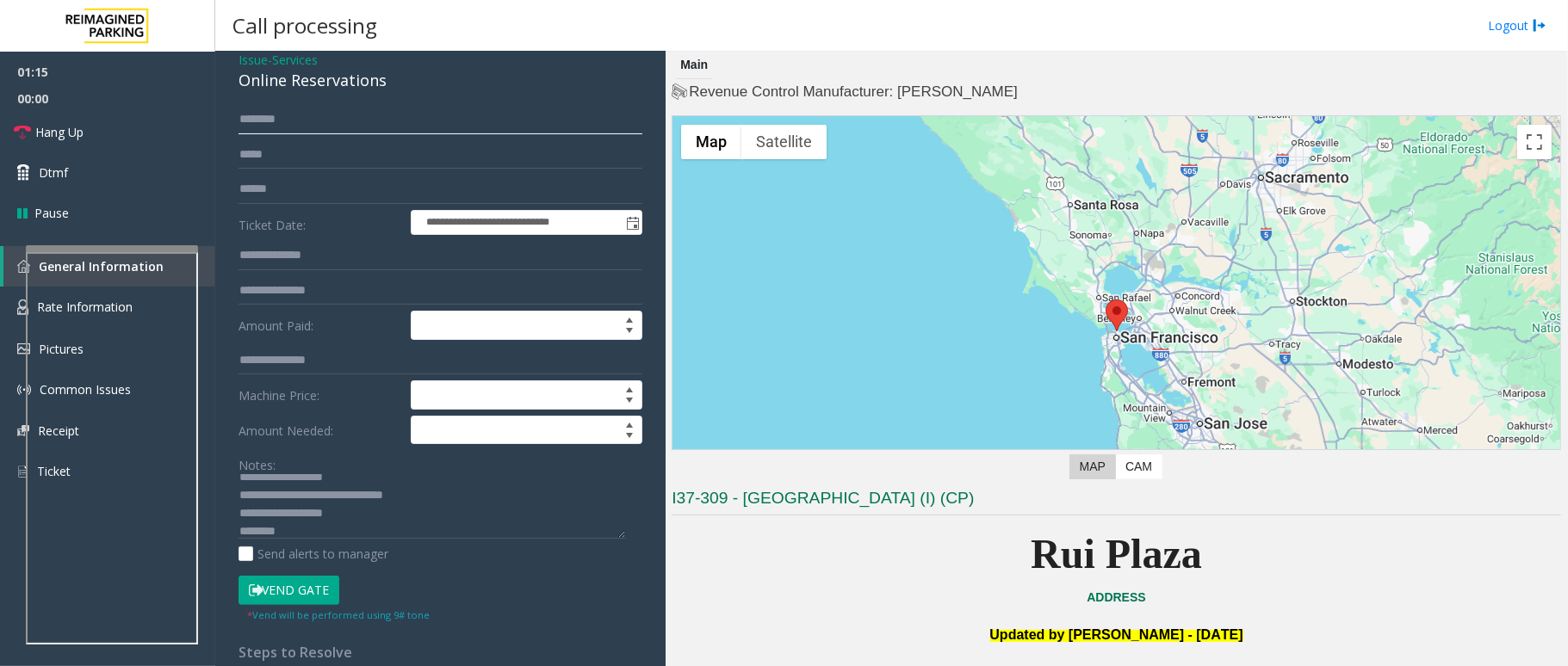
scroll to position [115, 0]
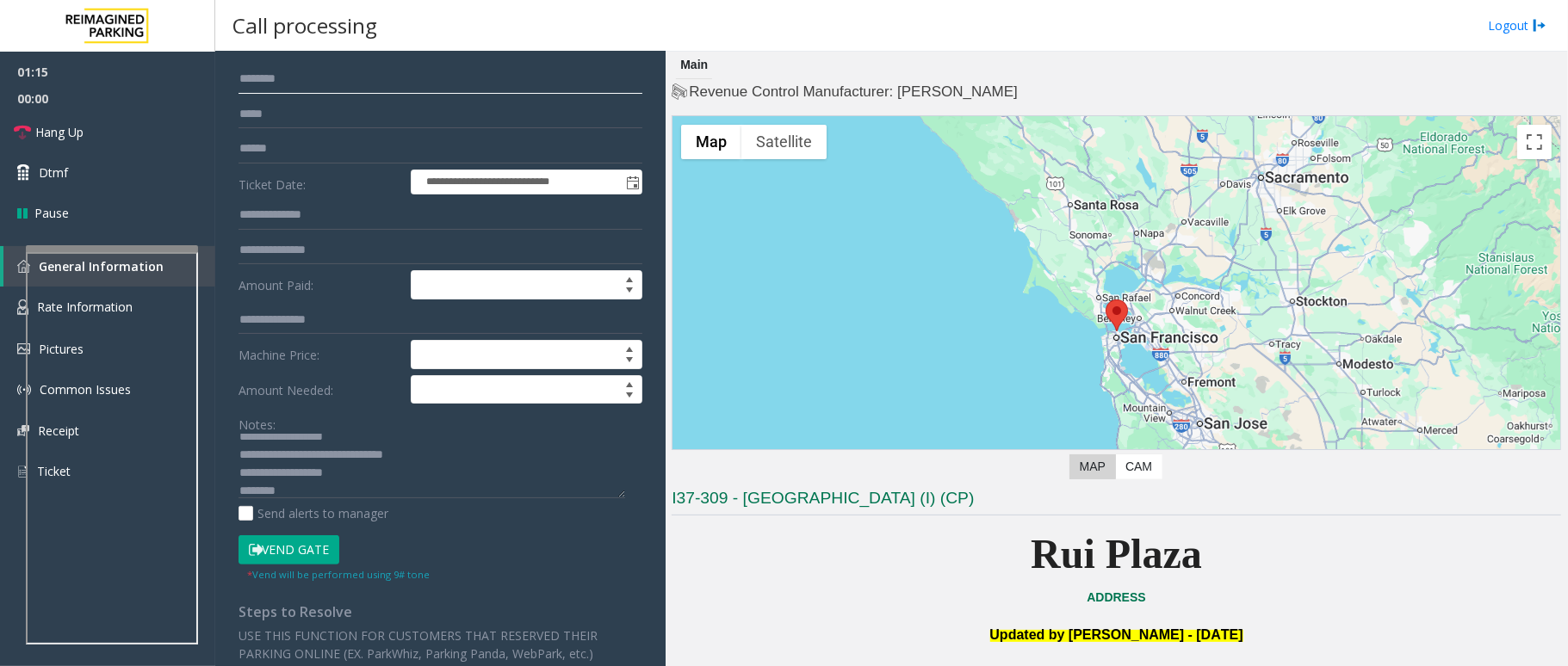
type input "********"
click at [315, 543] on button "Vend Gate" at bounding box center [289, 549] width 100 height 30
click at [434, 464] on textarea at bounding box center [432, 466] width 386 height 65
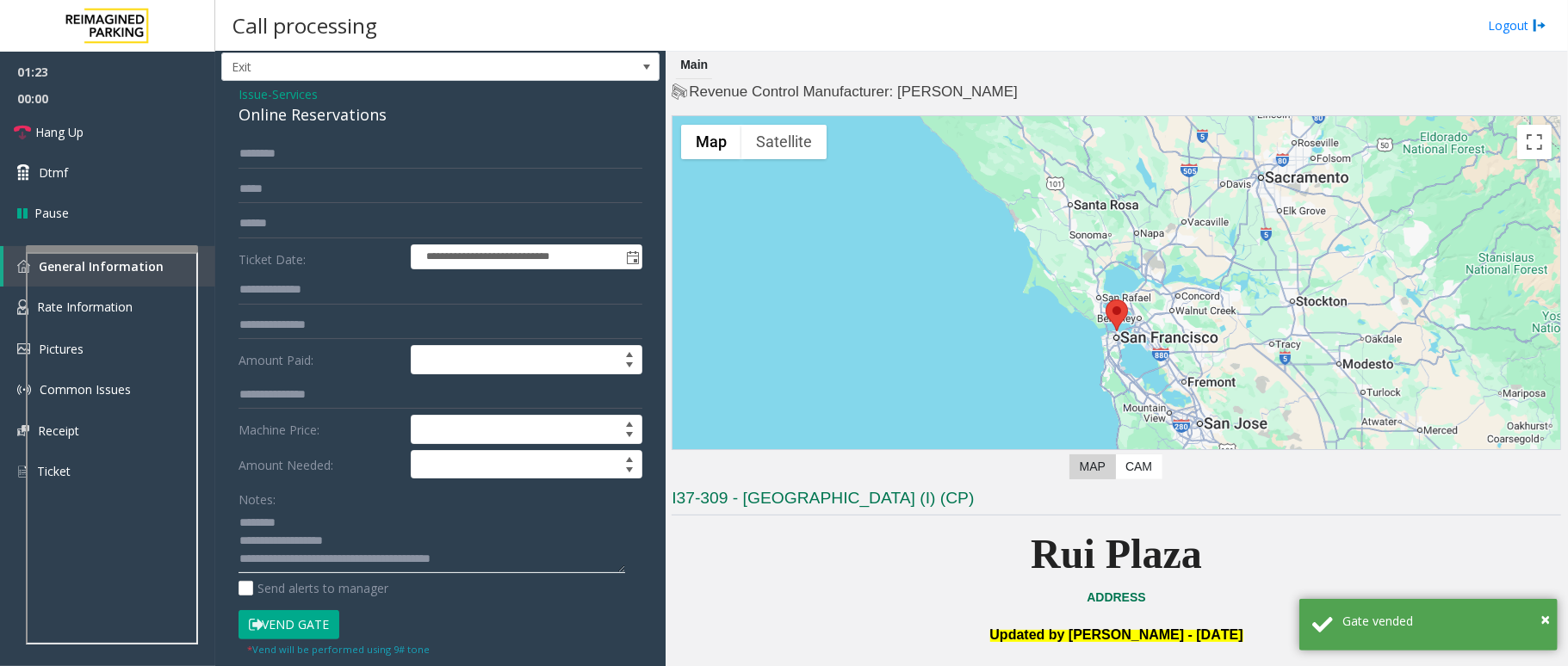
scroll to position [0, 0]
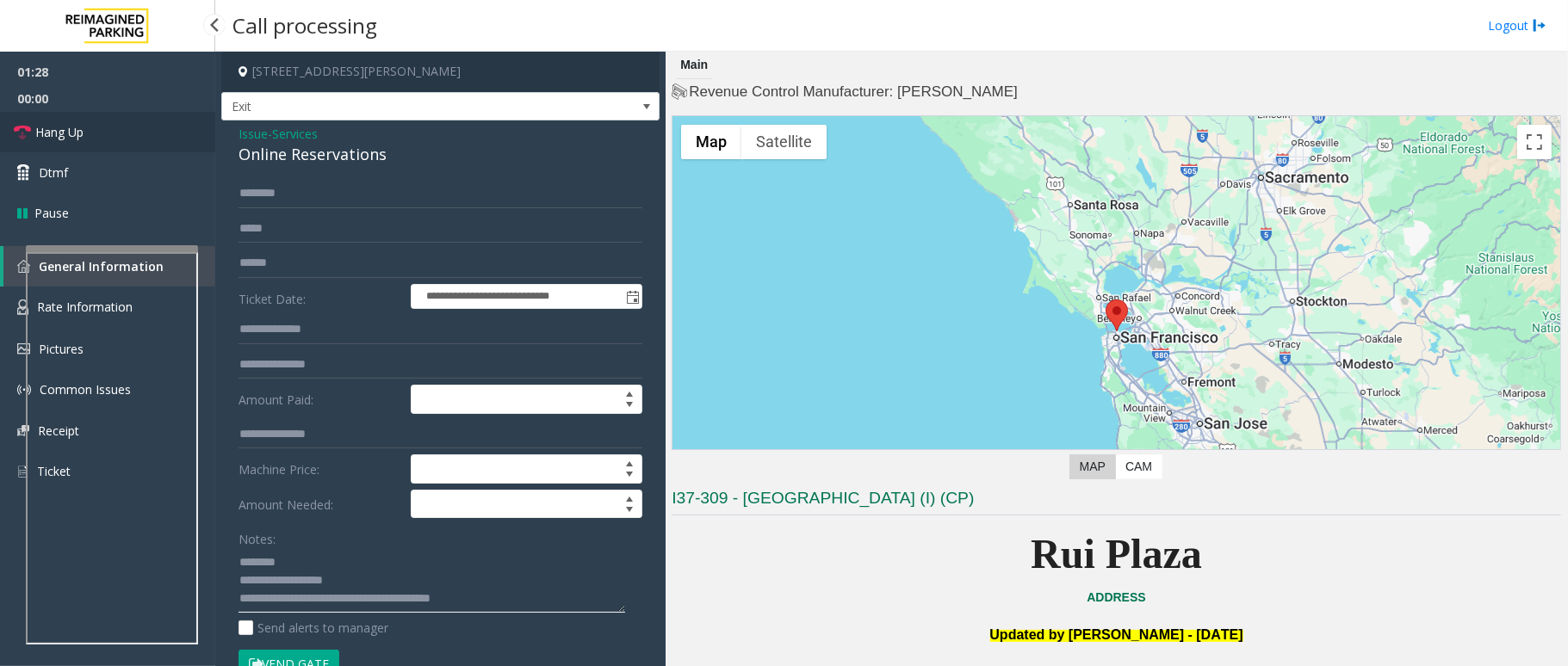
type textarea "**********"
click at [88, 127] on link "Hang Up" at bounding box center [107, 132] width 215 height 40
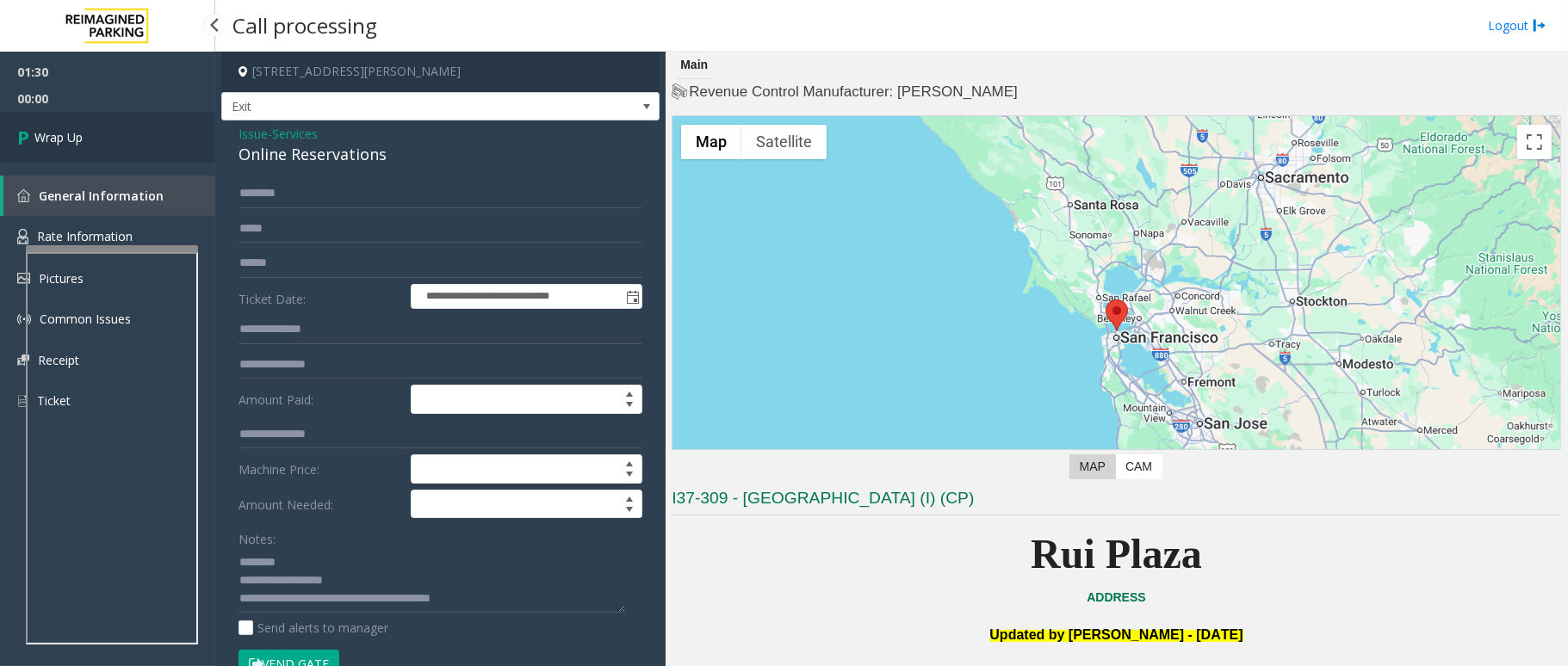
click at [88, 127] on link "Wrap Up" at bounding box center [107, 137] width 215 height 51
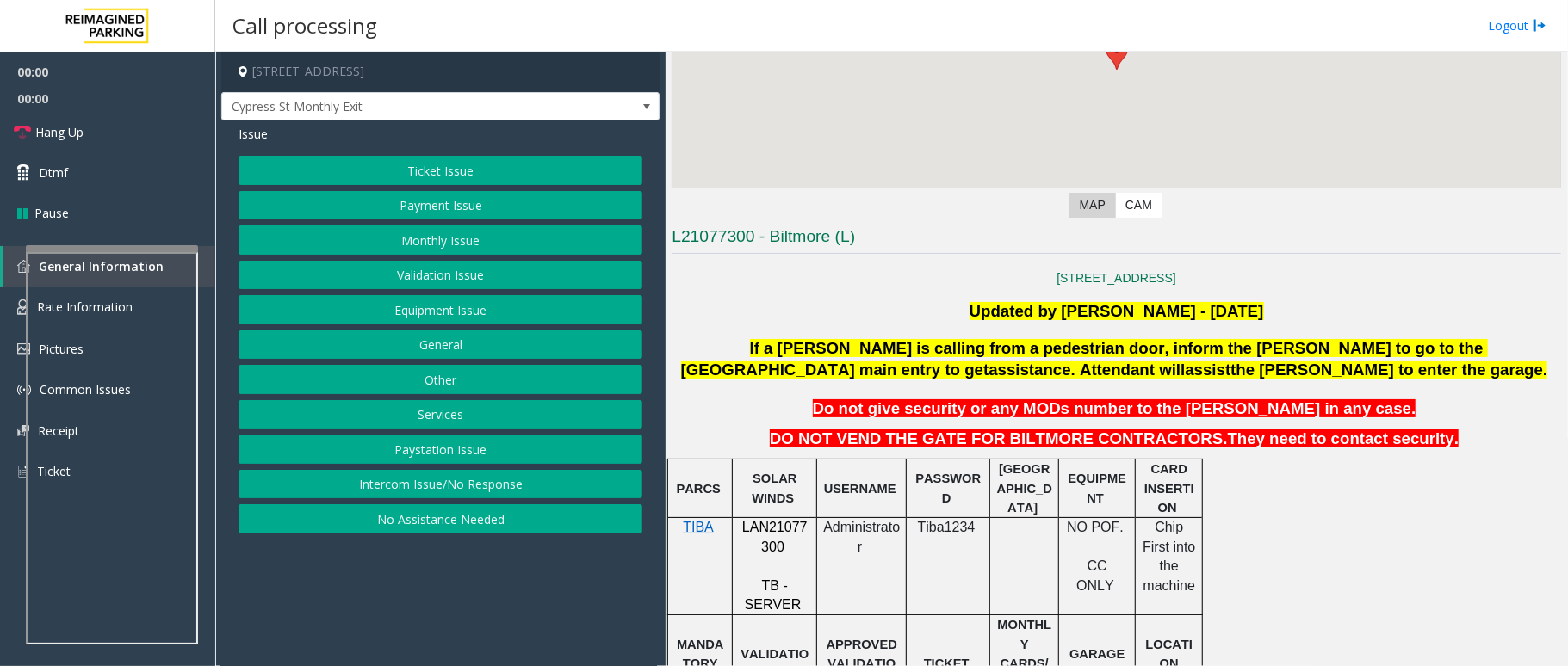
scroll to position [344, 0]
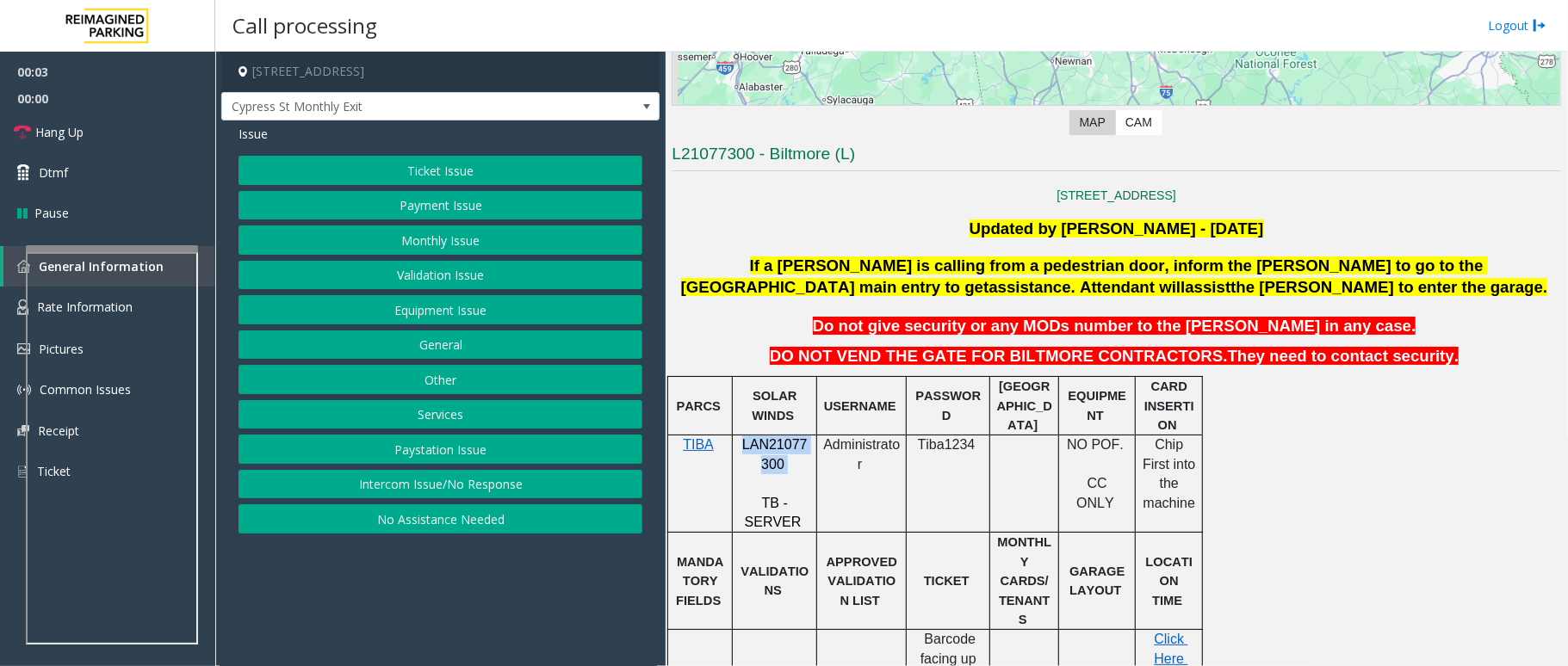
drag, startPoint x: 787, startPoint y: 470, endPoint x: 741, endPoint y: 453, distance: 49.0
click at [741, 453] on p "LAN21077300" at bounding box center [774, 455] width 72 height 39
copy p "LAN21077300"
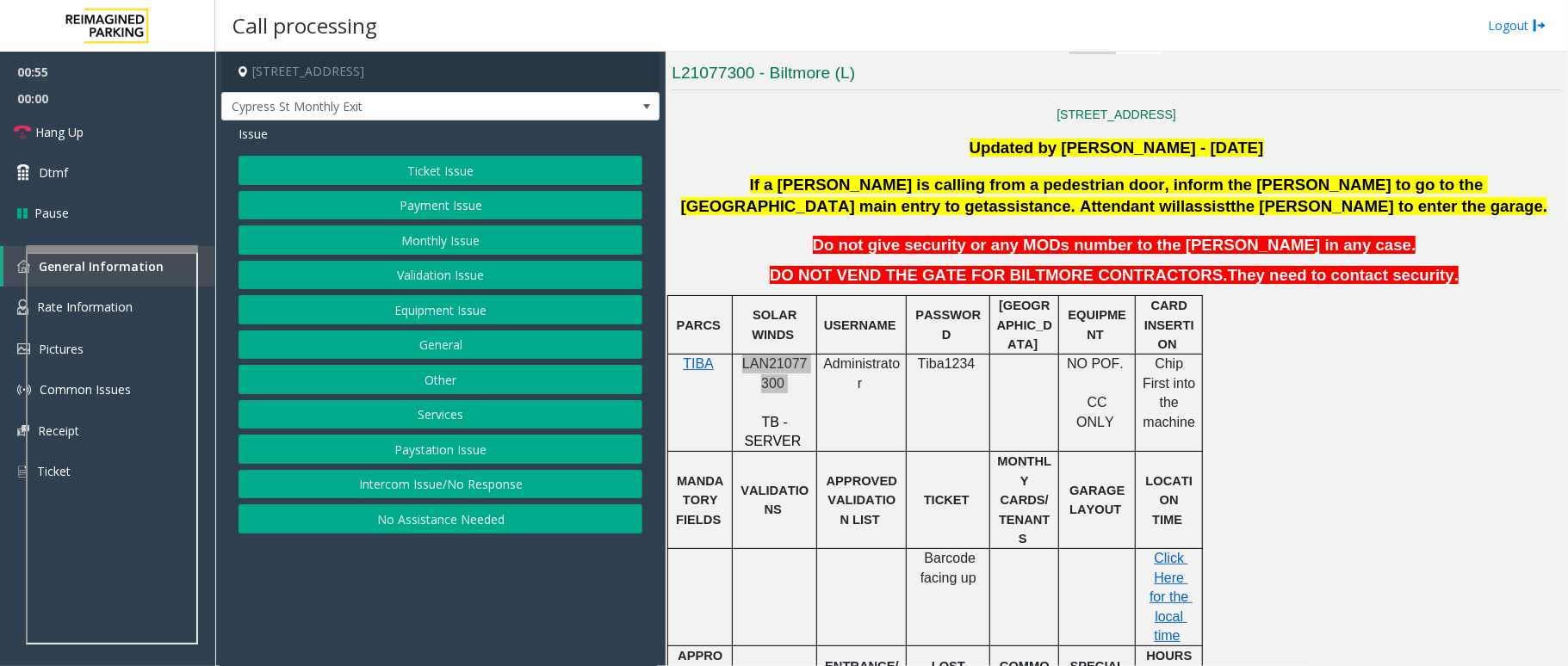
scroll to position [229, 0]
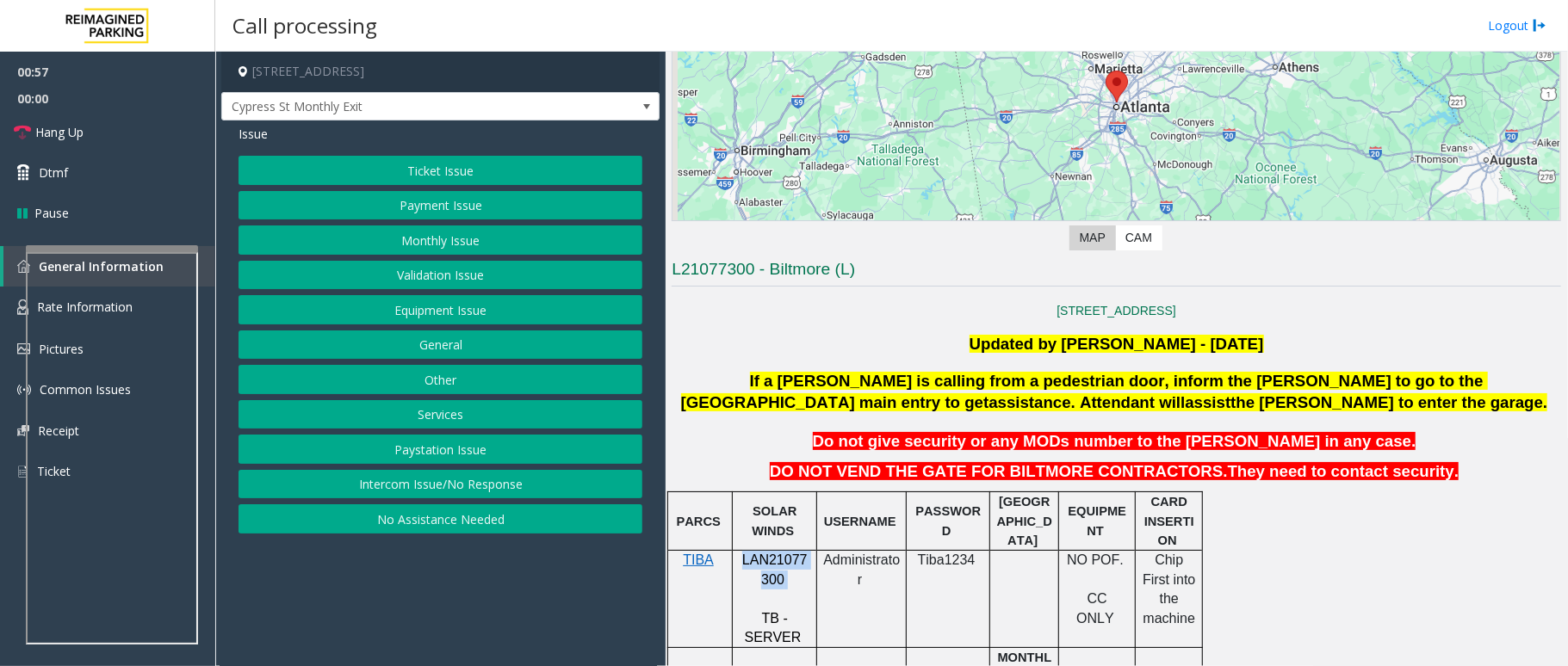
click at [515, 167] on button "Ticket Issue" at bounding box center [441, 170] width 404 height 30
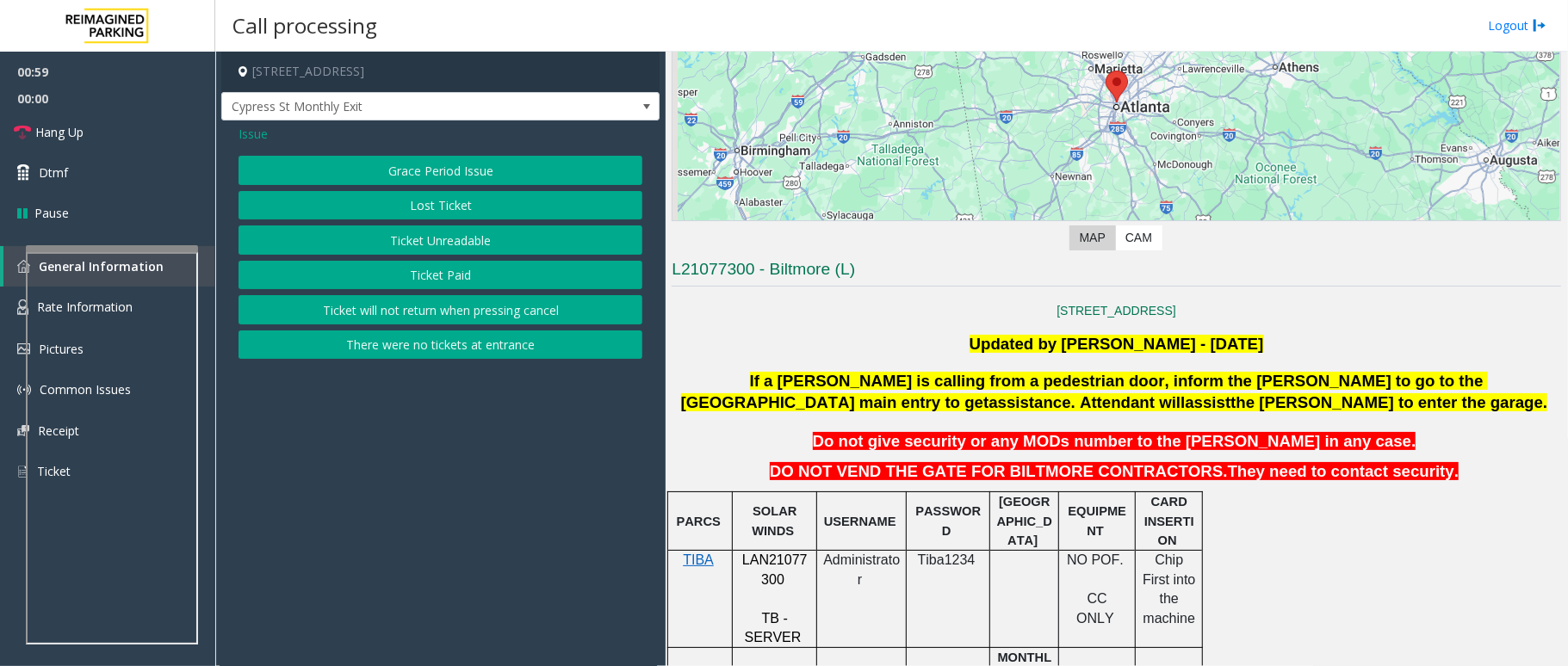
click at [260, 135] on span "Issue" at bounding box center [253, 134] width 30 height 18
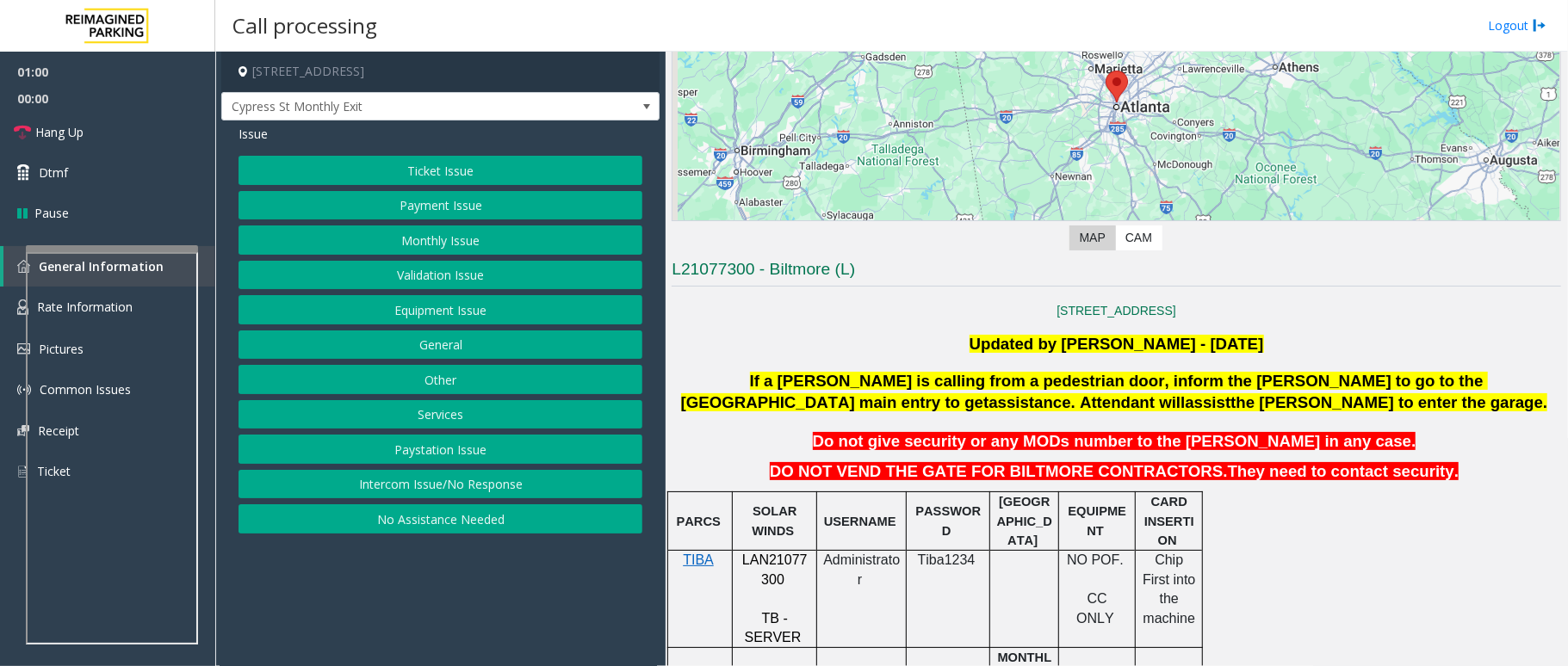
click at [482, 309] on button "Equipment Issue" at bounding box center [441, 310] width 404 height 30
click at [456, 304] on button "Gate / Door Won't Open" at bounding box center [441, 310] width 404 height 30
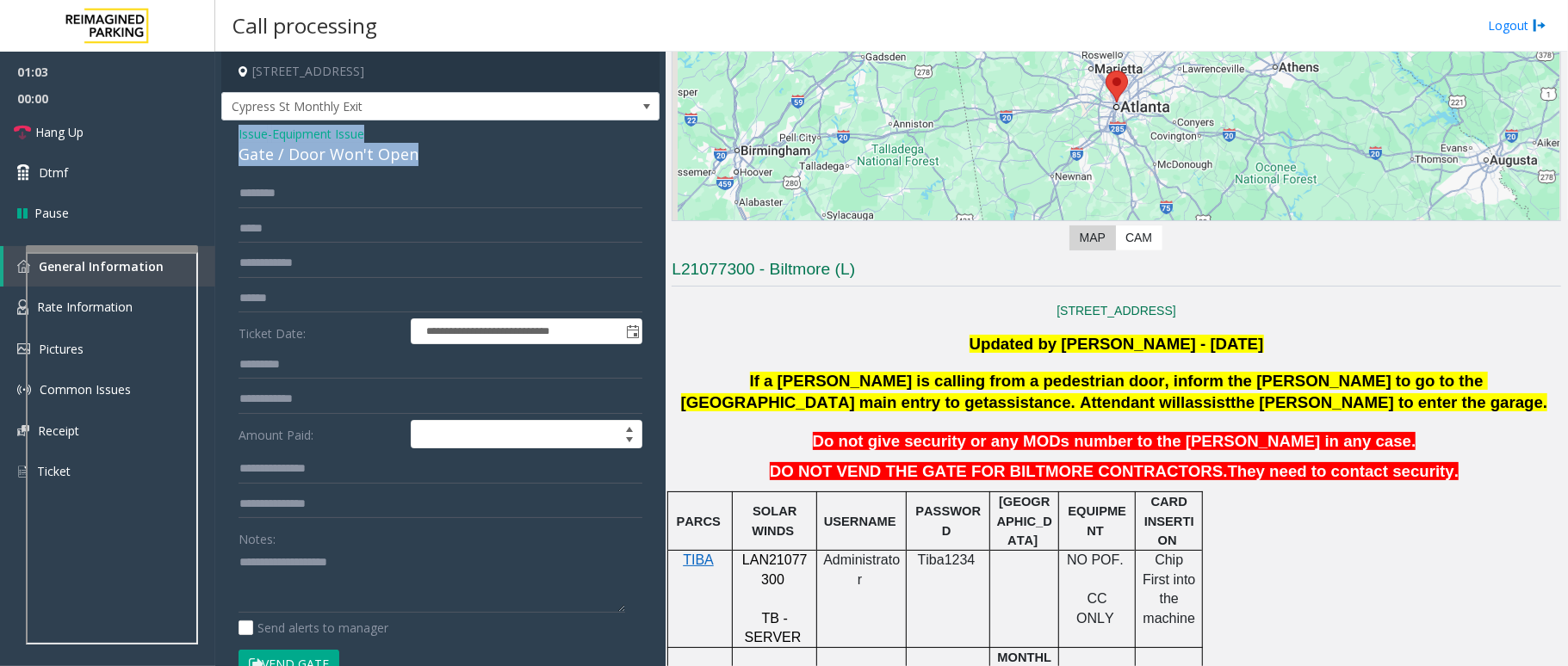
drag, startPoint x: 415, startPoint y: 153, endPoint x: 234, endPoint y: 138, distance: 181.6
click at [234, 138] on div "**********" at bounding box center [441, 548] width 439 height 855
copy div "Issue - Equipment Issue Gate / Door Won't Open"
paste textarea "**********"
click at [400, 607] on textarea at bounding box center [432, 581] width 386 height 65
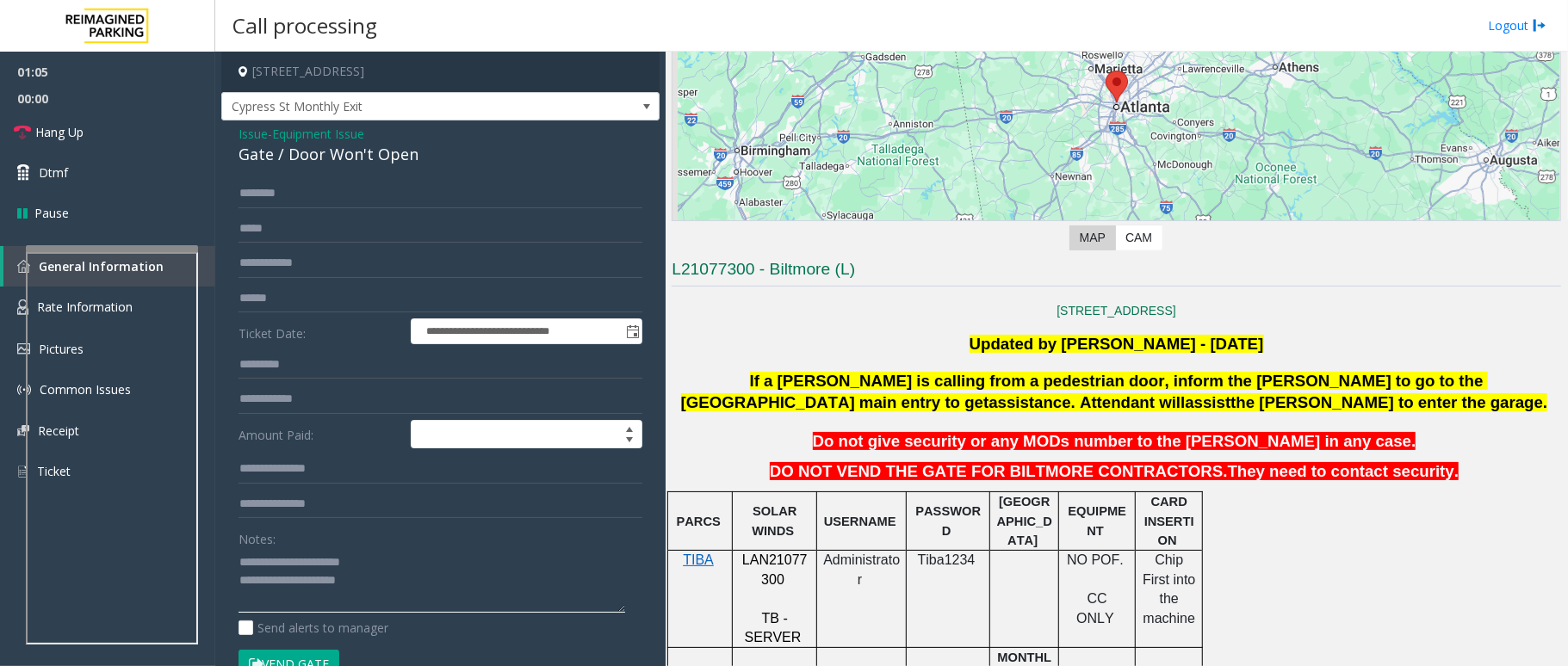
click at [386, 572] on textarea at bounding box center [432, 581] width 386 height 65
drag, startPoint x: 377, startPoint y: 560, endPoint x: 281, endPoint y: 556, distance: 96.1
click at [281, 556] on textarea at bounding box center [432, 581] width 386 height 65
click at [135, 131] on link "Hang Up" at bounding box center [107, 132] width 215 height 40
click at [428, 577] on textarea at bounding box center [432, 581] width 386 height 65
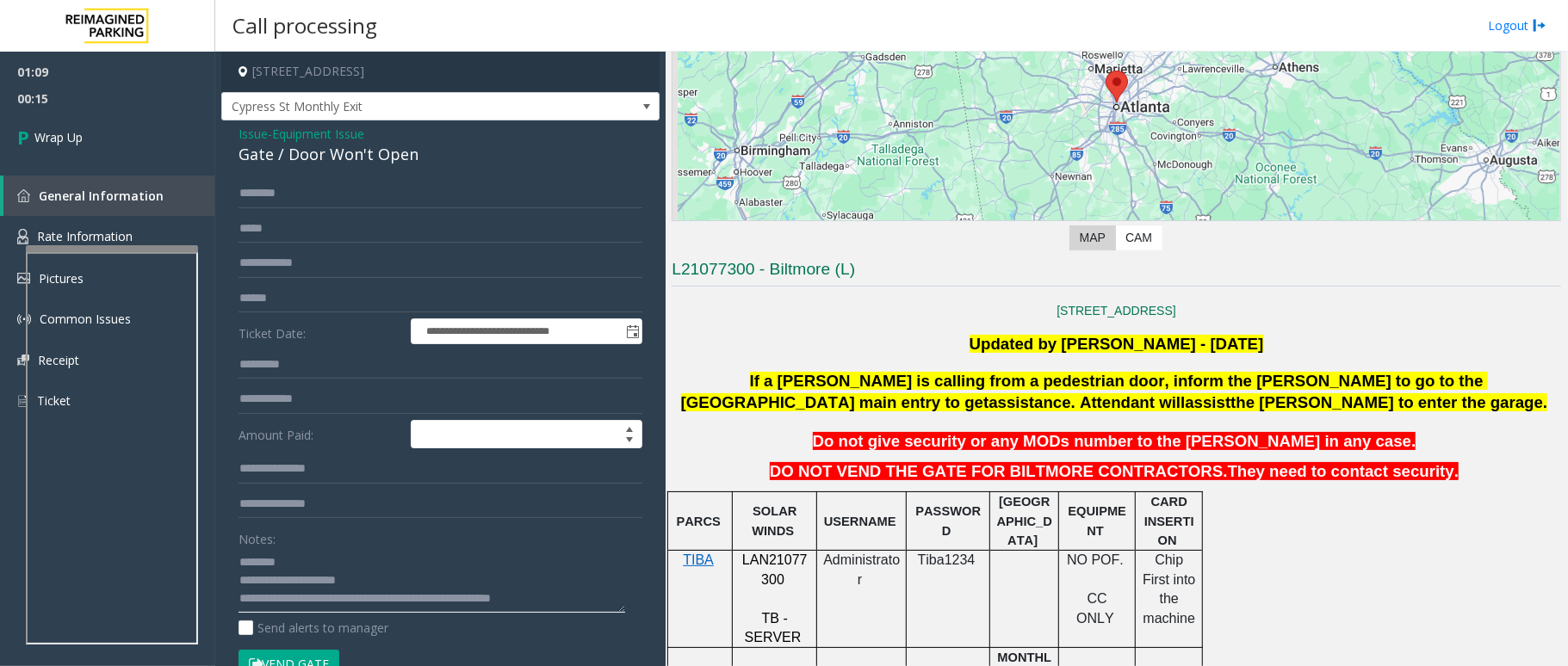
click at [473, 604] on textarea at bounding box center [432, 581] width 386 height 65
click at [545, 594] on textarea at bounding box center [432, 581] width 386 height 65
click at [562, 590] on textarea at bounding box center [432, 581] width 386 height 65
click at [570, 600] on textarea at bounding box center [432, 581] width 386 height 65
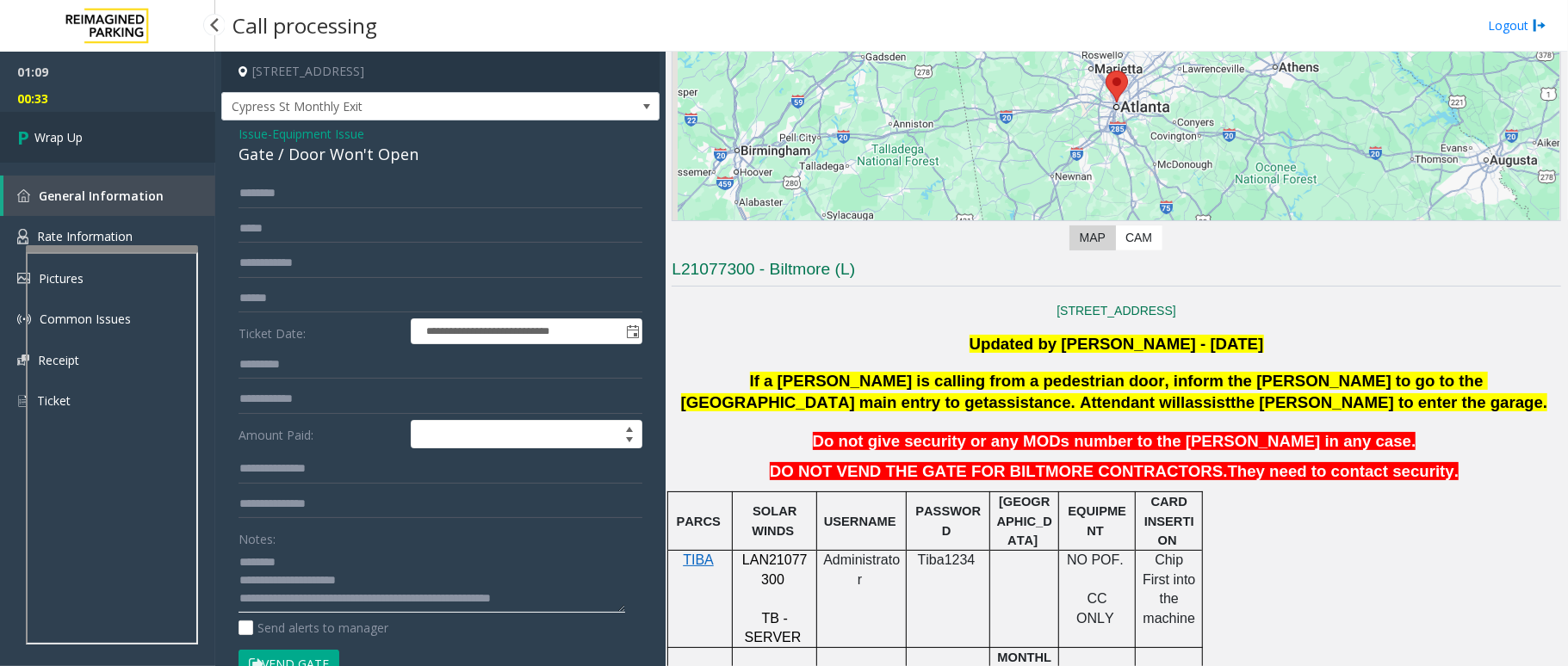
type textarea "**********"
click at [132, 118] on link "Wrap Up" at bounding box center [107, 137] width 215 height 51
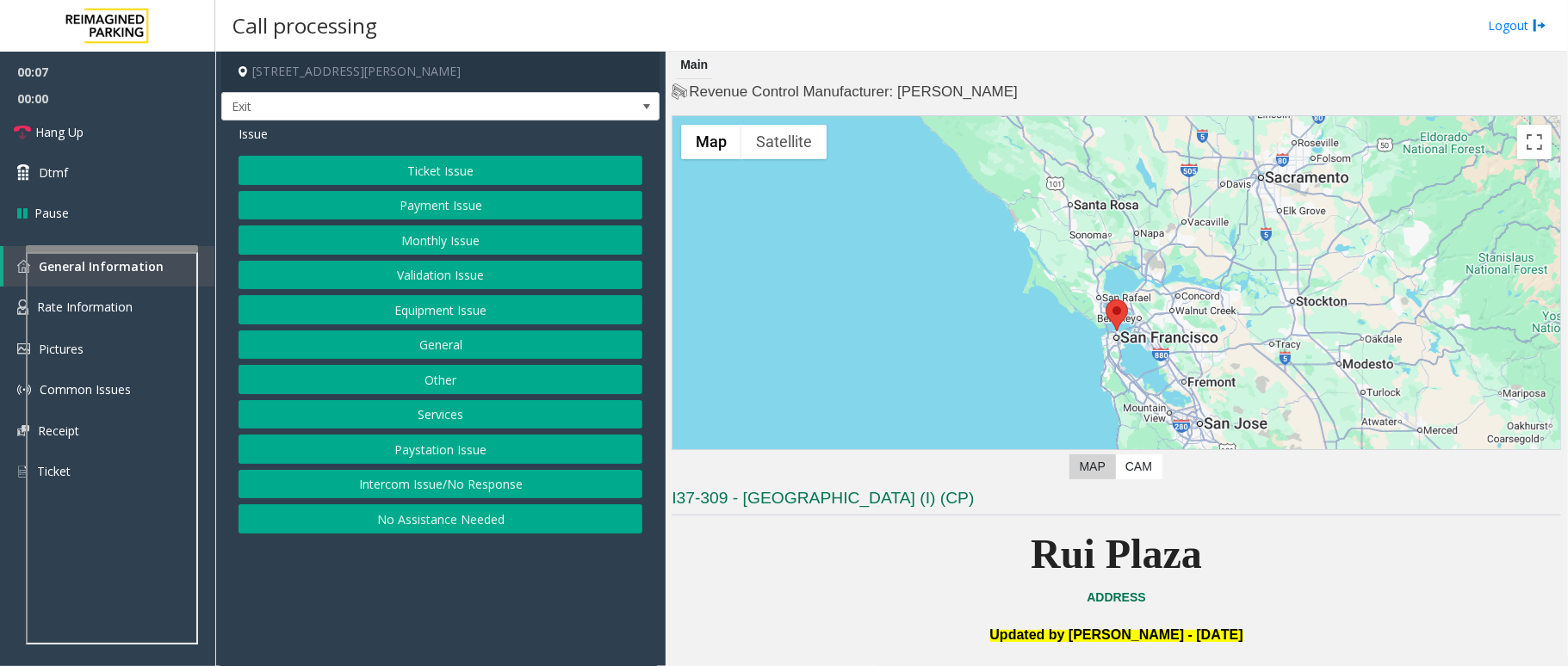
click at [477, 406] on button "Services" at bounding box center [441, 415] width 404 height 30
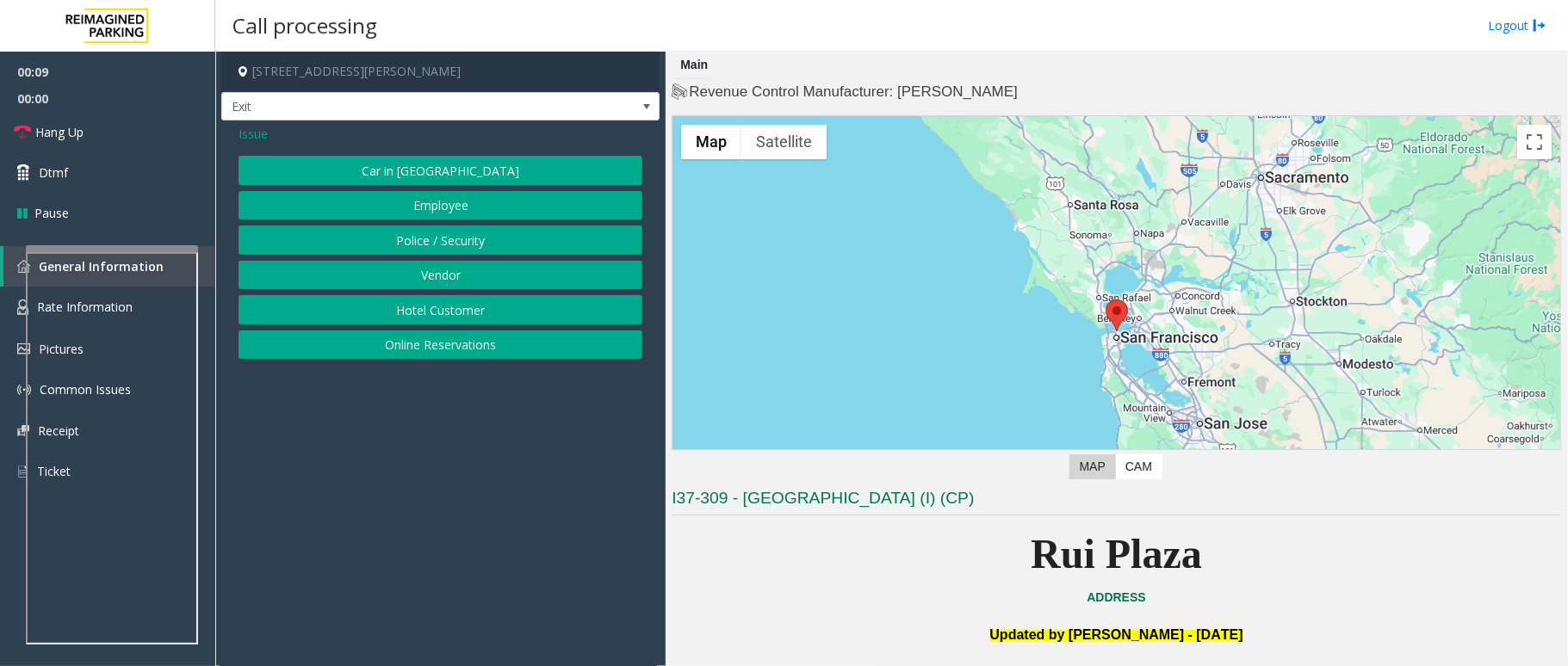
click at [469, 346] on button "Online Reservations" at bounding box center [441, 345] width 404 height 30
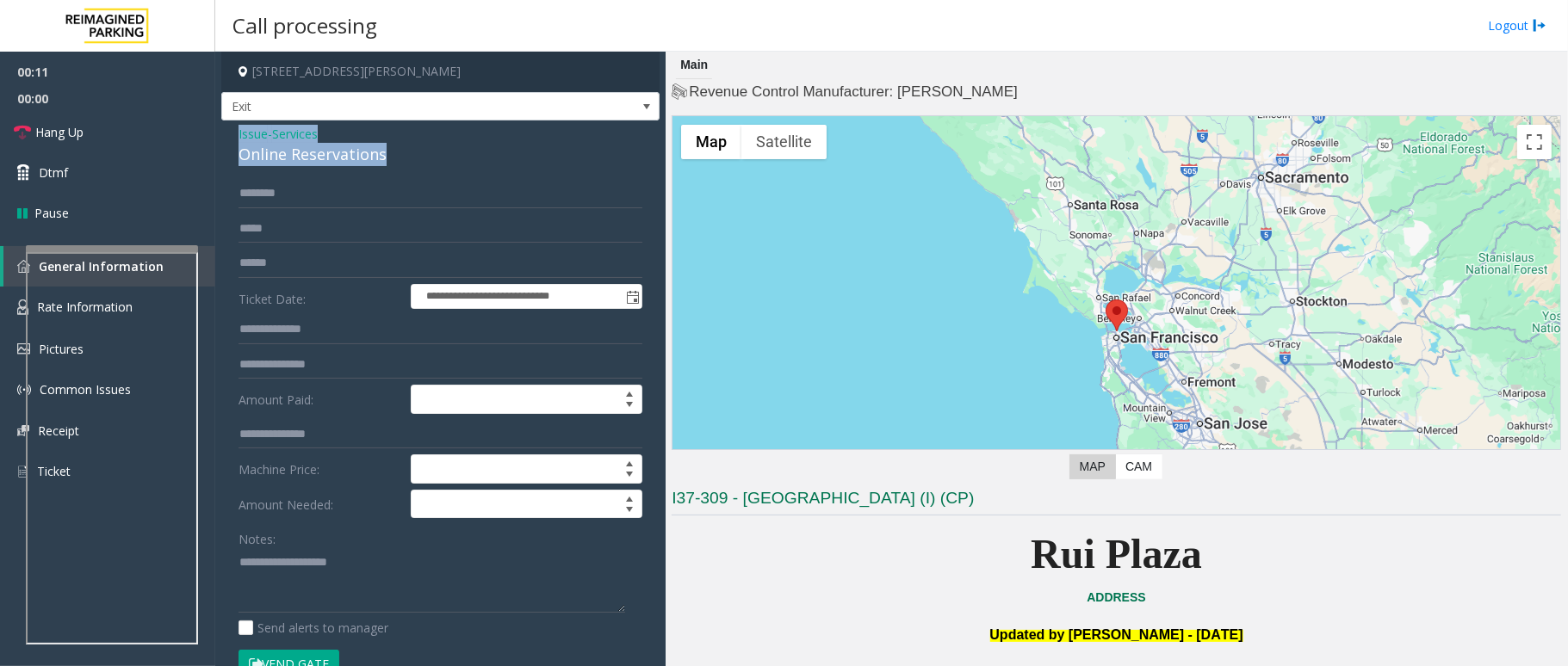
drag, startPoint x: 415, startPoint y: 155, endPoint x: 229, endPoint y: 129, distance: 187.8
click at [229, 129] on div "**********" at bounding box center [441, 620] width 439 height 999
copy div "Issue - Services Online Reservations"
paste textarea "**********"
click at [397, 569] on textarea at bounding box center [432, 581] width 386 height 65
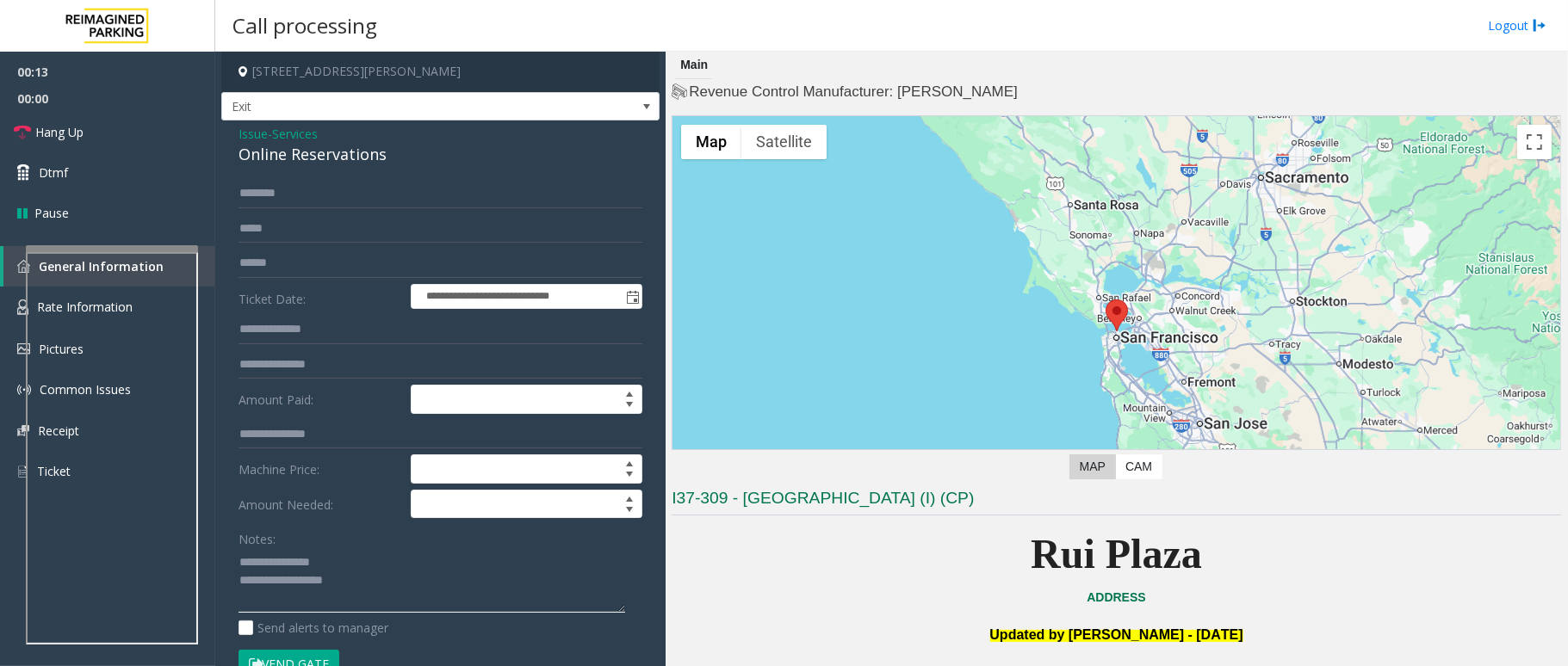
drag, startPoint x: 378, startPoint y: 551, endPoint x: 281, endPoint y: 569, distance: 98.7
click at [281, 569] on textarea at bounding box center [432, 581] width 386 height 65
click at [377, 589] on textarea at bounding box center [432, 581] width 386 height 65
click at [367, 586] on textarea at bounding box center [432, 581] width 386 height 65
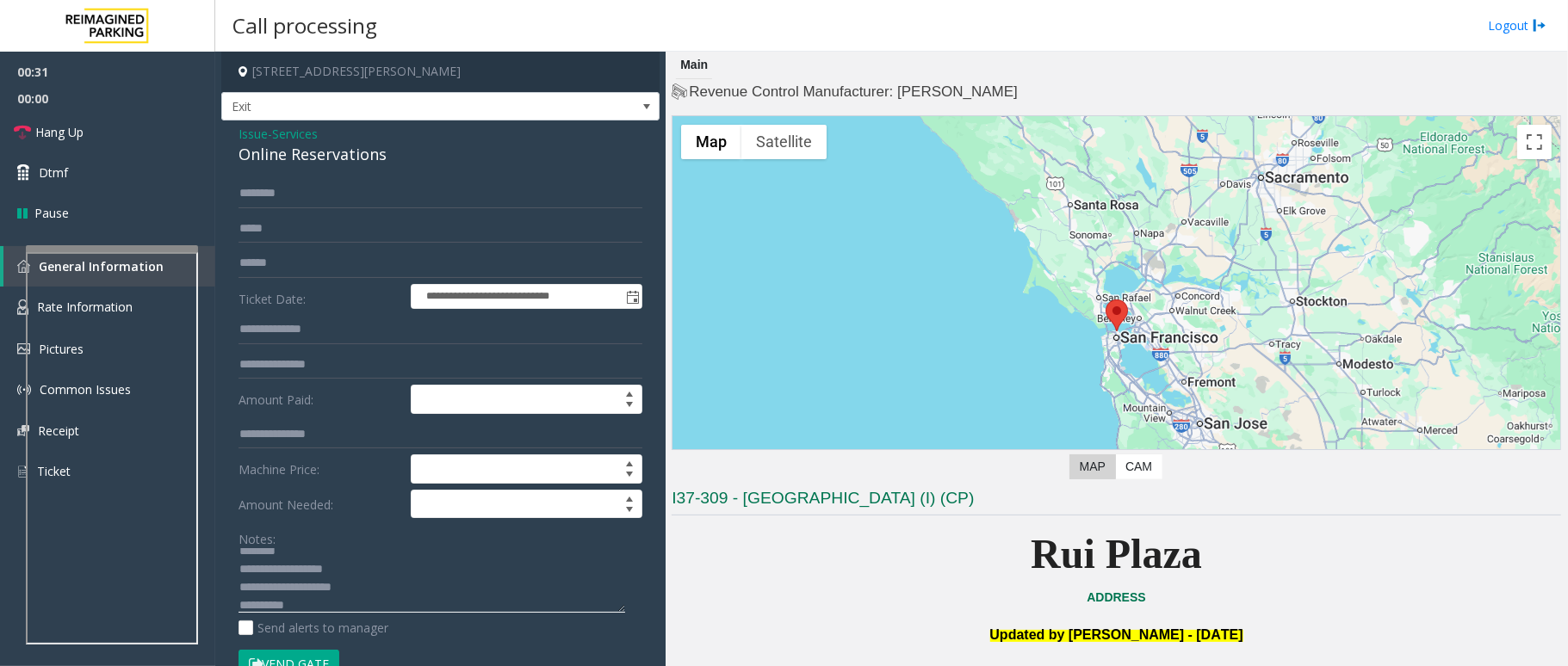
click at [342, 607] on textarea at bounding box center [432, 581] width 386 height 65
click at [389, 586] on textarea at bounding box center [432, 581] width 386 height 65
click at [394, 584] on textarea at bounding box center [432, 581] width 386 height 65
click at [65, 127] on span "Hang Up" at bounding box center [59, 132] width 48 height 18
click at [465, 592] on textarea at bounding box center [432, 581] width 386 height 65
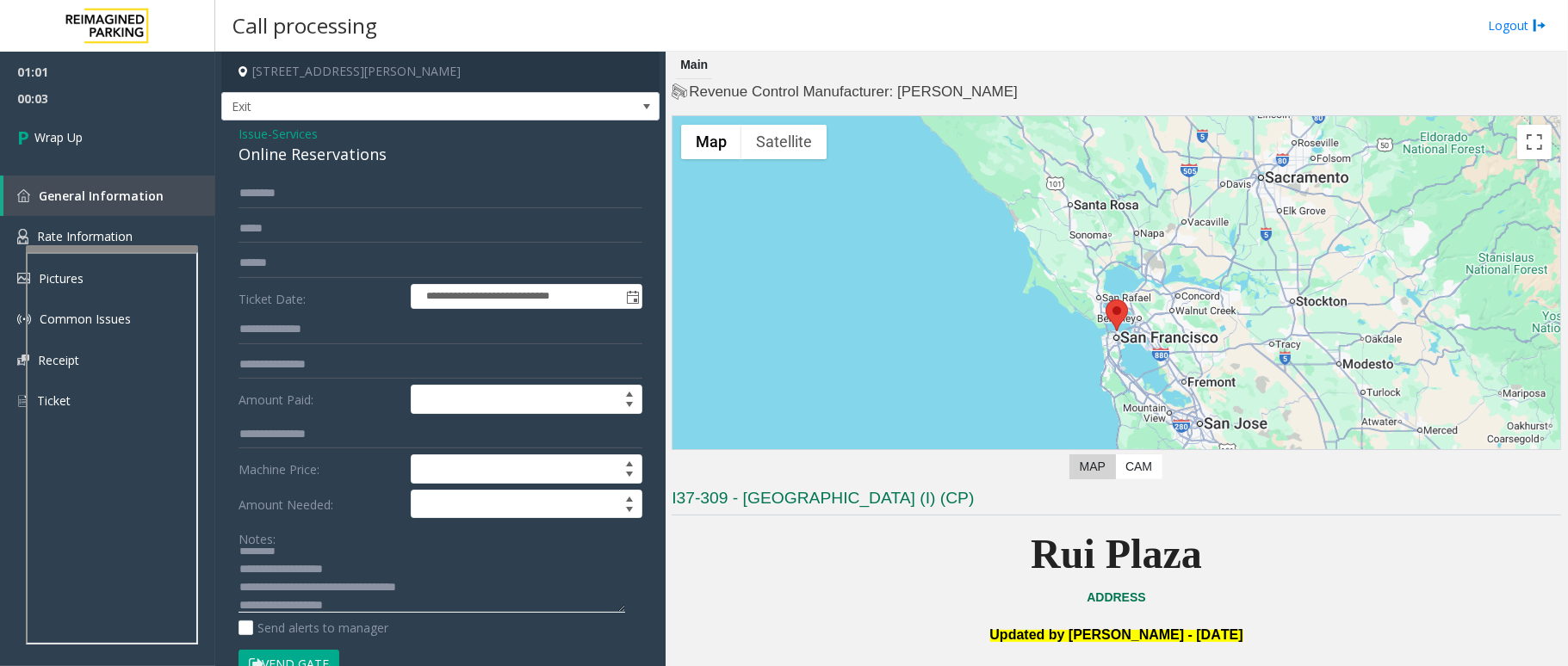
click at [422, 591] on textarea at bounding box center [432, 581] width 386 height 65
click at [490, 589] on textarea at bounding box center [432, 581] width 386 height 65
drag, startPoint x: 496, startPoint y: 597, endPoint x: 303, endPoint y: 582, distance: 193.6
click at [303, 582] on textarea at bounding box center [432, 581] width 386 height 65
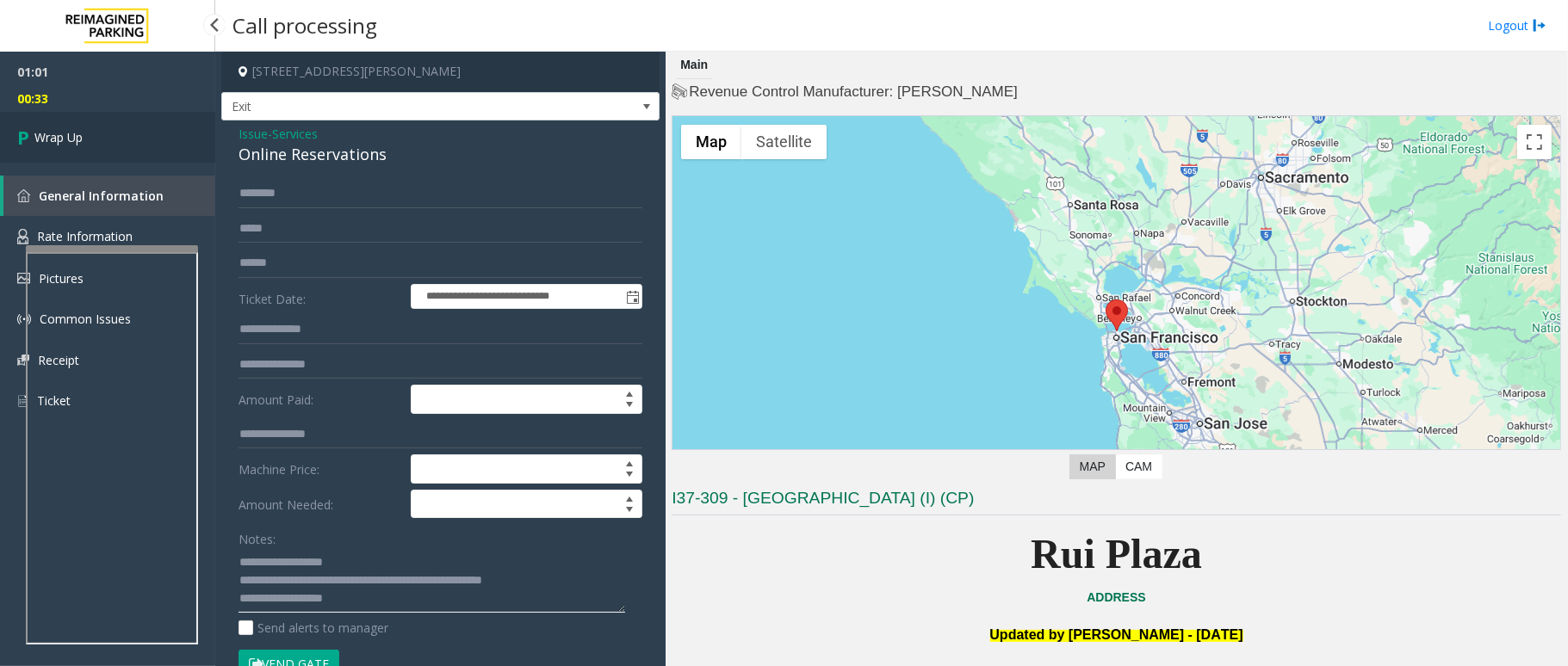
type textarea "**********"
click at [128, 135] on link "Wrap Up" at bounding box center [107, 137] width 215 height 51
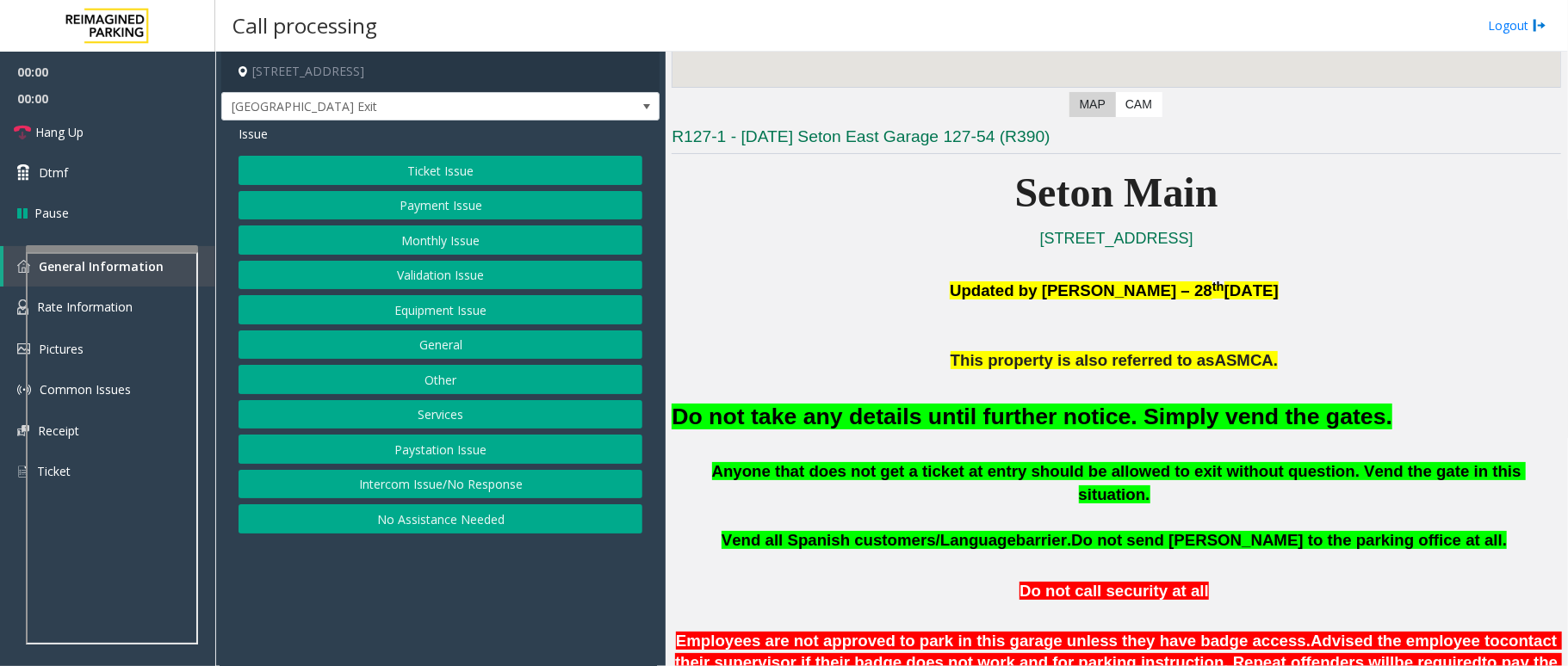
scroll to position [344, 0]
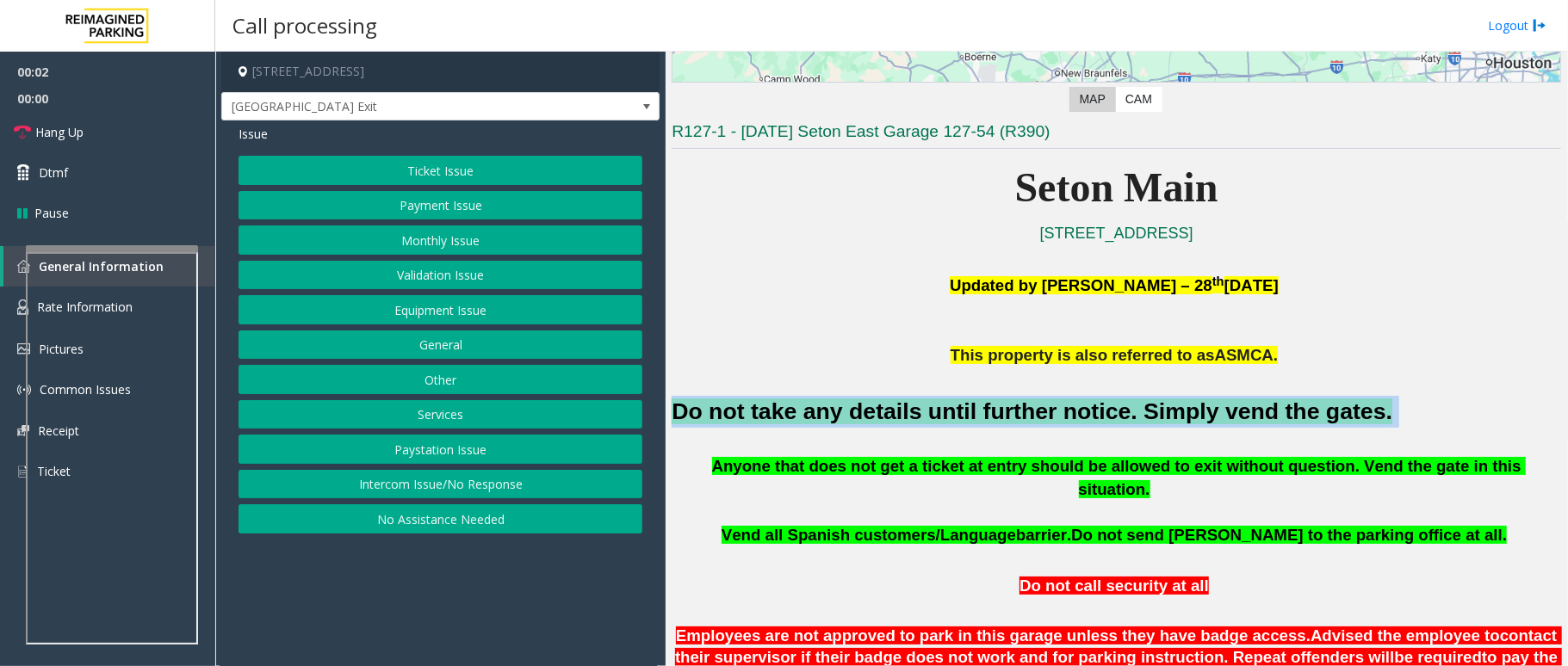
drag, startPoint x: 1319, startPoint y: 414, endPoint x: 666, endPoint y: 417, distance: 653.0
click at [666, 417] on div "Main ← Move left → Move right ↑ Move up ↓ Move down + Zoom in - Zoom out Home J…" at bounding box center [1116, 358] width 902 height 614
copy h2 "Do not take any details until further notice. Simply vend the gates."
click at [447, 239] on button "Monthly Issue" at bounding box center [441, 240] width 404 height 30
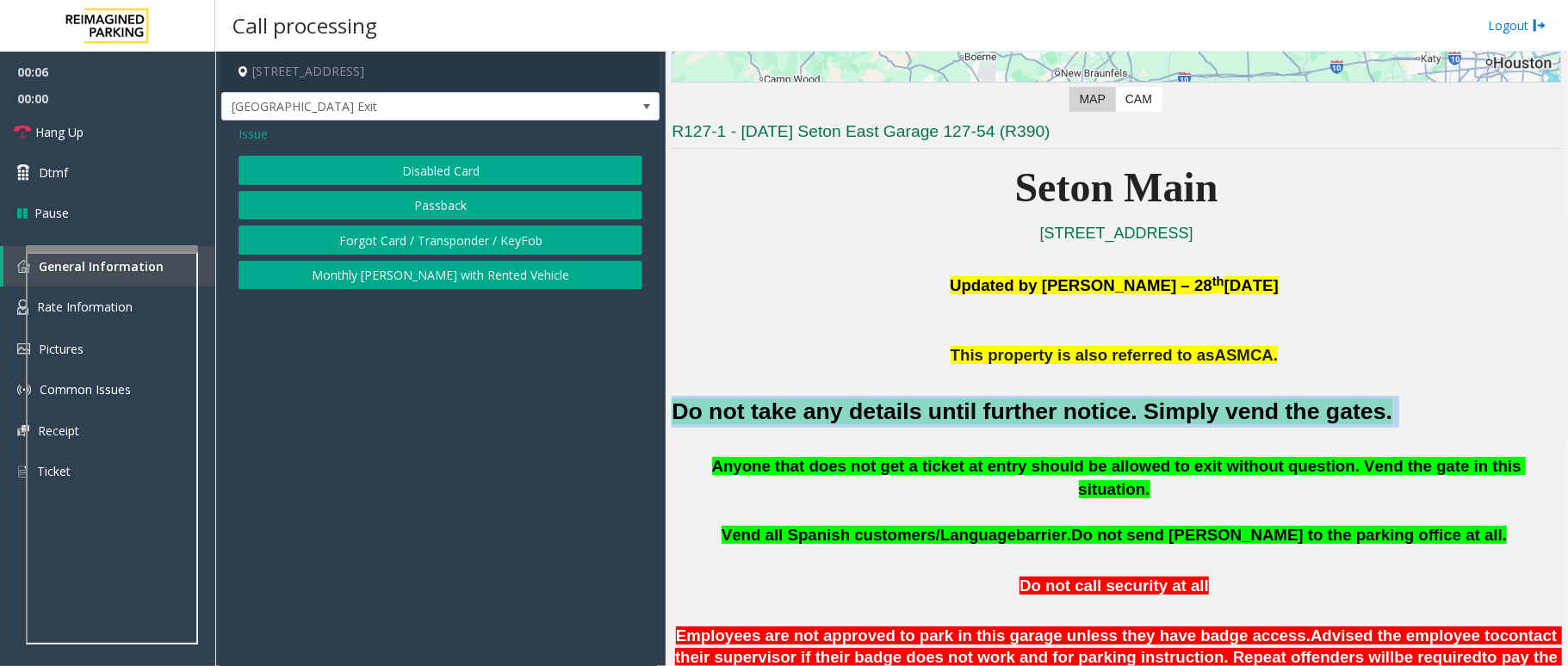
click at [434, 163] on button "Disabled Card" at bounding box center [441, 170] width 404 height 30
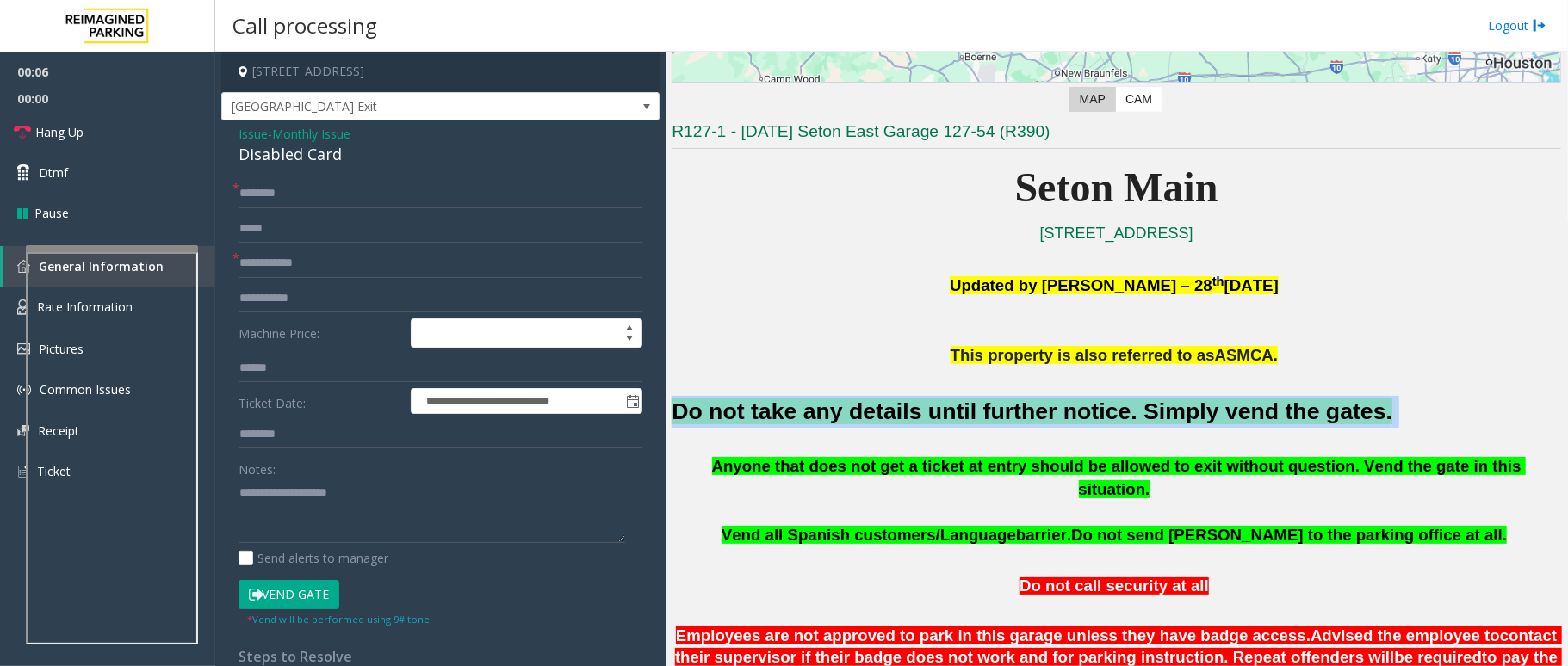
click at [318, 587] on button "Vend Gate" at bounding box center [289, 594] width 100 height 30
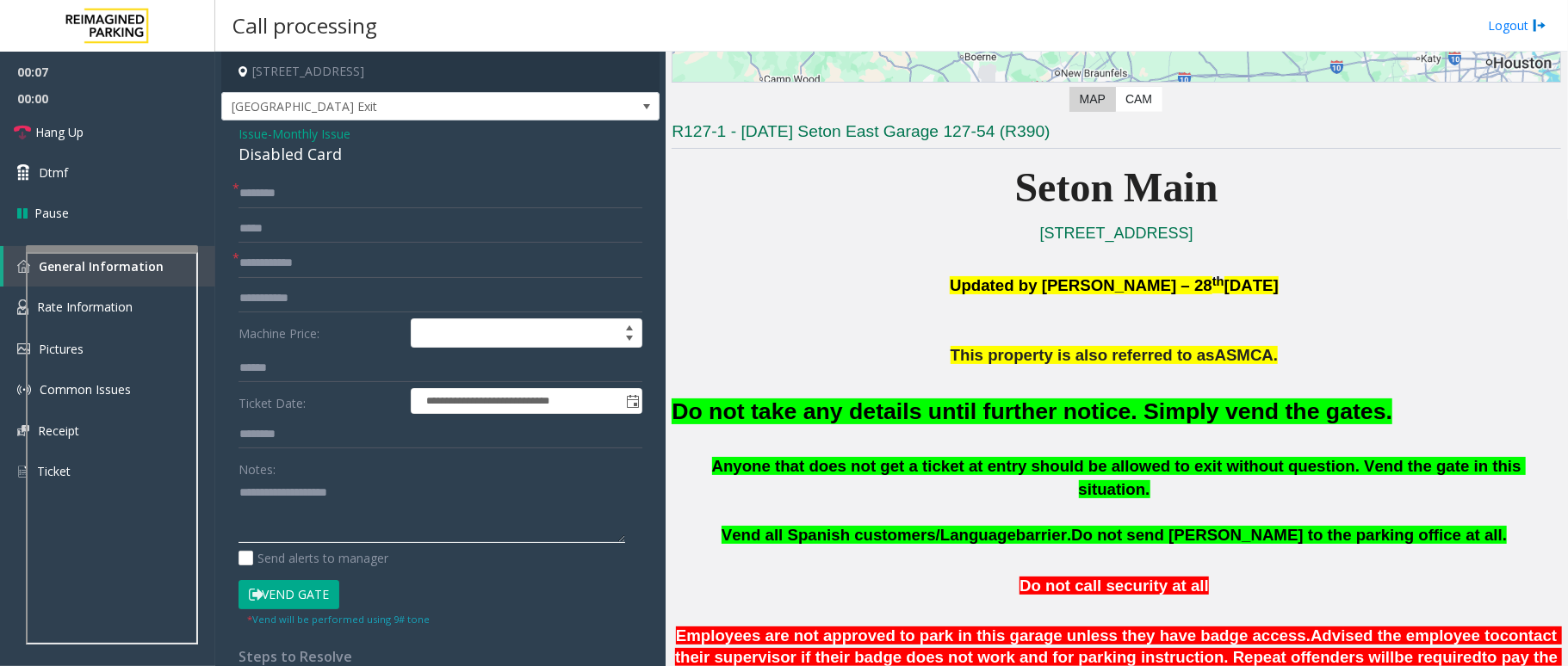
click at [343, 526] on textarea at bounding box center [432, 511] width 386 height 65
paste textarea "**********"
type textarea "**********"
click at [273, 273] on input "text" at bounding box center [441, 263] width 404 height 30
type input "**"
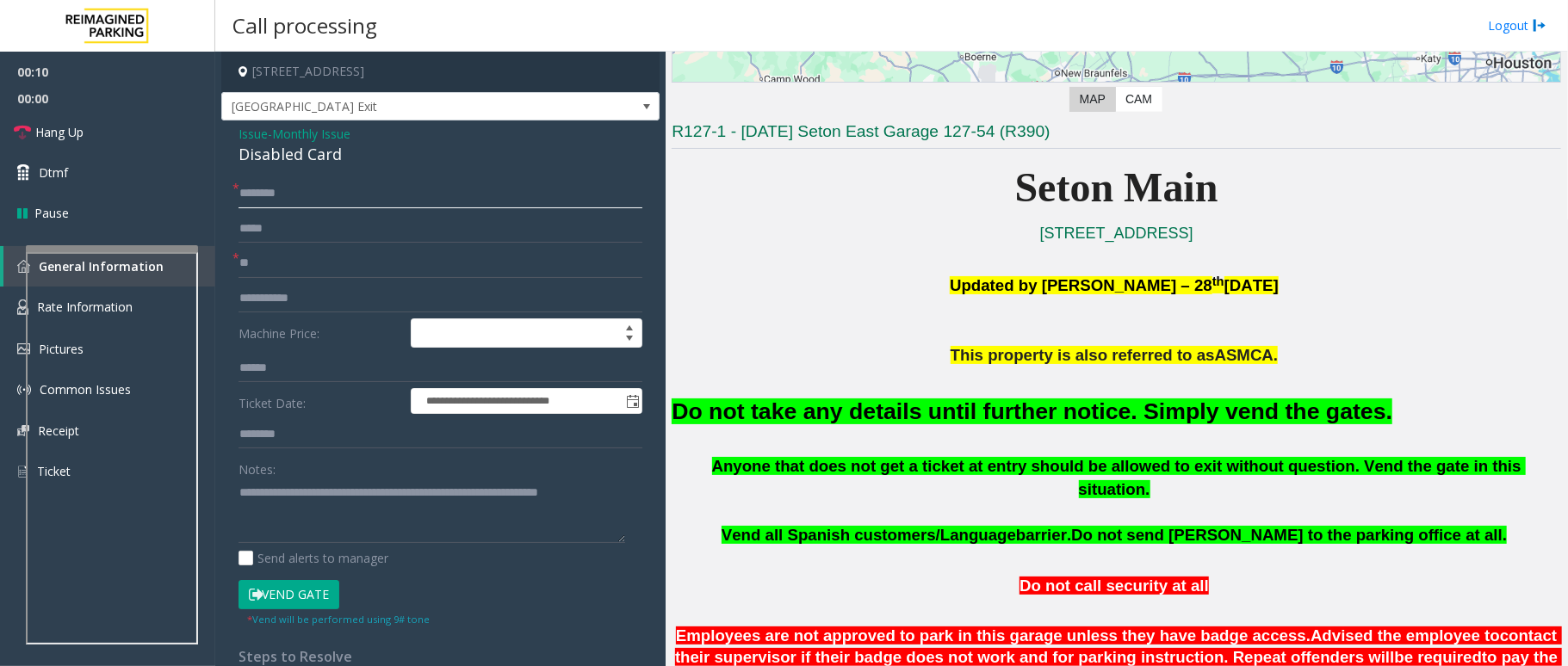
click at [304, 179] on input "text" at bounding box center [441, 193] width 404 height 30
type input "**"
click at [109, 118] on link "Hang Up" at bounding box center [107, 132] width 215 height 40
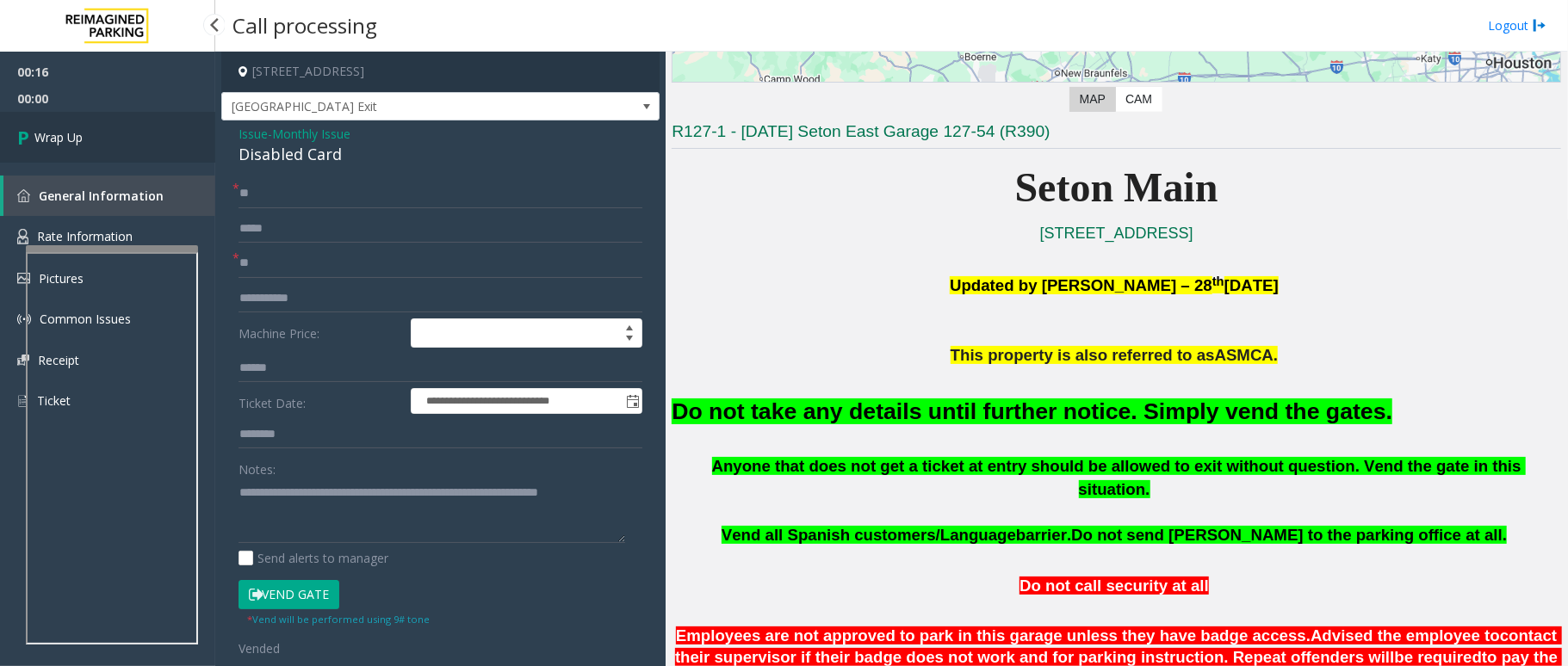
click at [109, 118] on link "Wrap Up" at bounding box center [107, 137] width 215 height 51
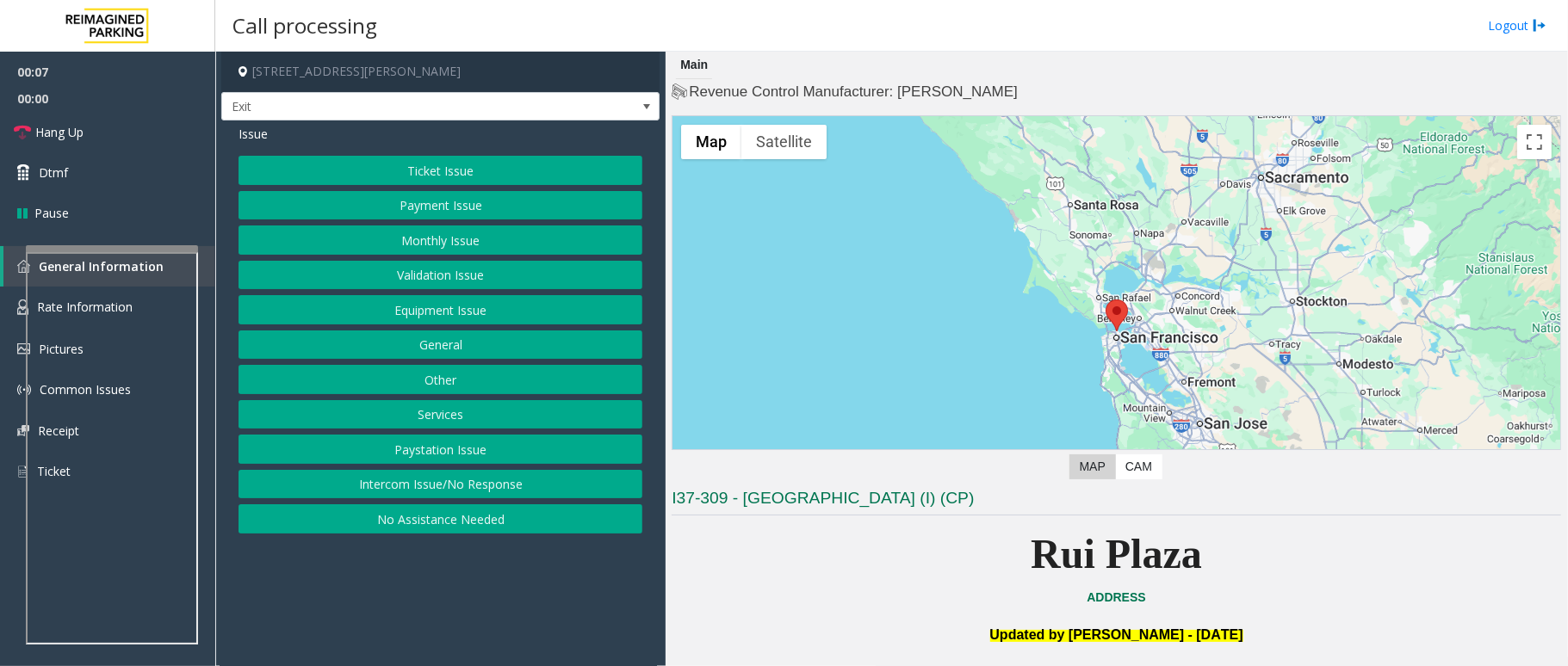
click at [470, 413] on button "Services" at bounding box center [441, 415] width 404 height 30
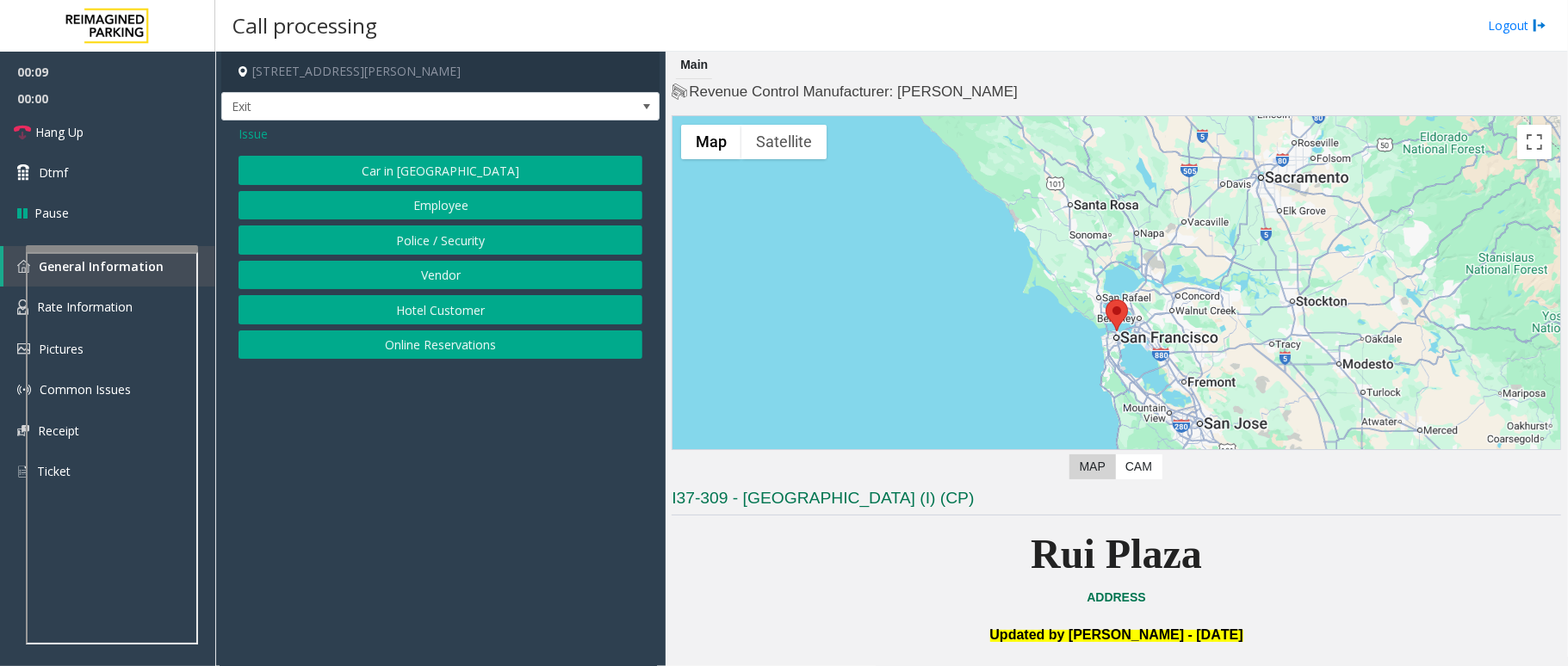
click at [470, 334] on button "Online Reservations" at bounding box center [441, 345] width 404 height 30
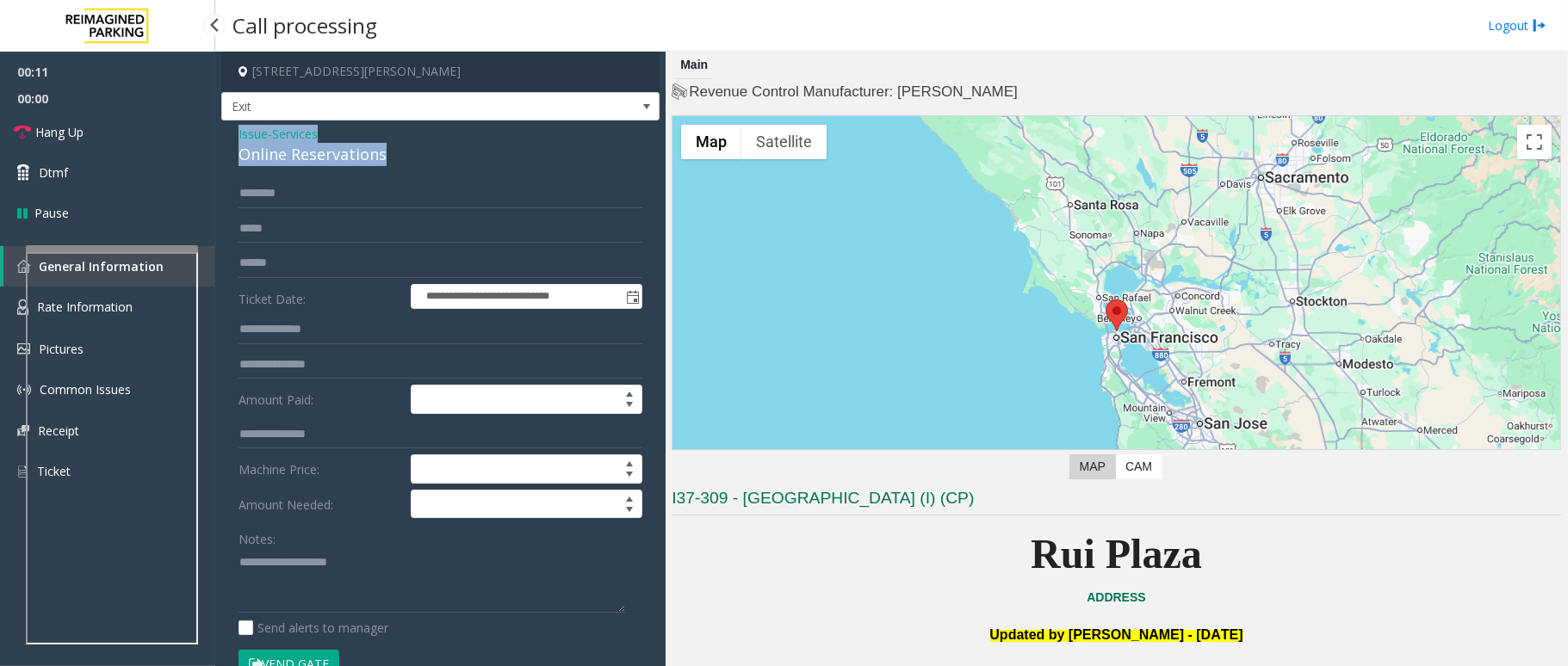
drag, startPoint x: 381, startPoint y: 156, endPoint x: 218, endPoint y: 139, distance: 163.9
click at [218, 139] on app-call-processing-form "**********" at bounding box center [440, 358] width 450 height 614
copy div "Issue - Services Online Reservations"
paste textarea "**********"
click at [293, 575] on textarea at bounding box center [432, 581] width 386 height 65
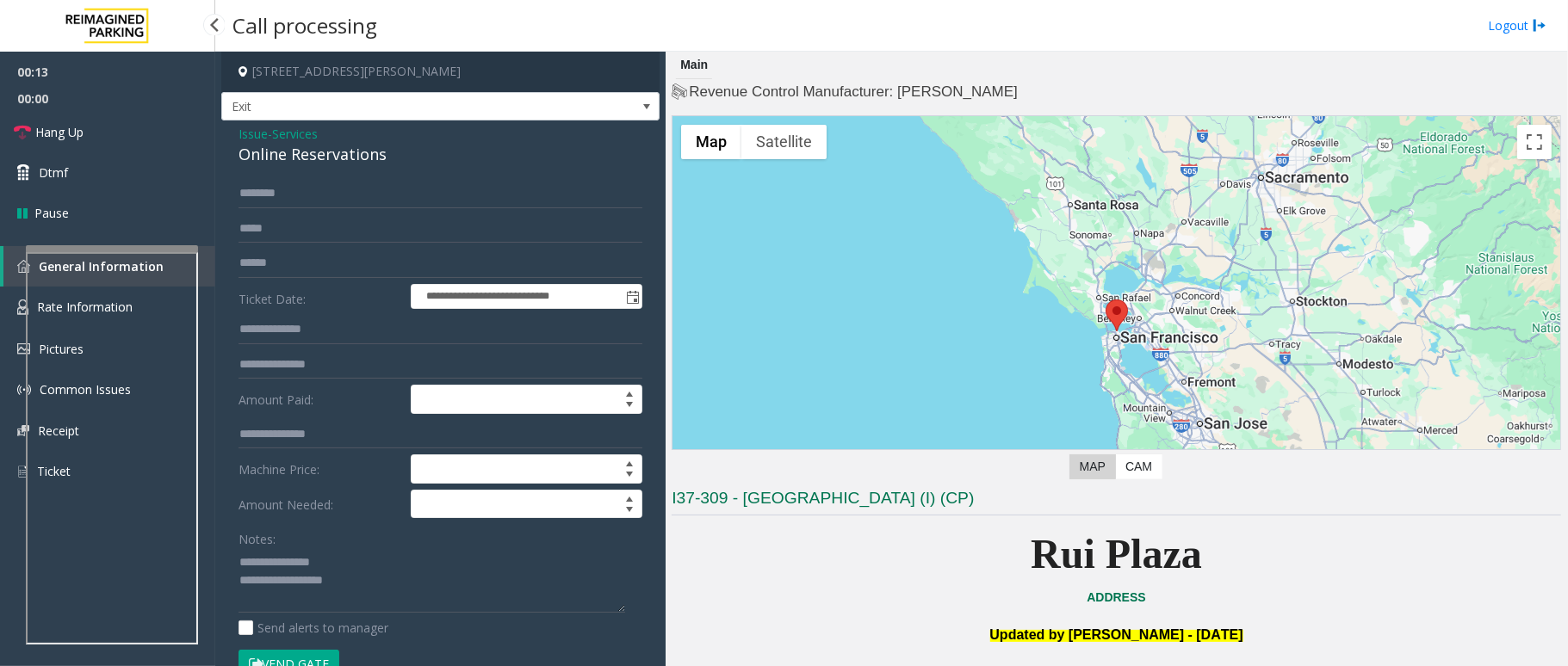
click at [339, 549] on div "Notes:" at bounding box center [441, 569] width 404 height 89
drag, startPoint x: 333, startPoint y: 569, endPoint x: 279, endPoint y: 560, distance: 54.7
click at [279, 560] on textarea at bounding box center [432, 581] width 386 height 65
click at [386, 569] on textarea at bounding box center [432, 581] width 386 height 65
click at [356, 595] on textarea at bounding box center [432, 581] width 386 height 65
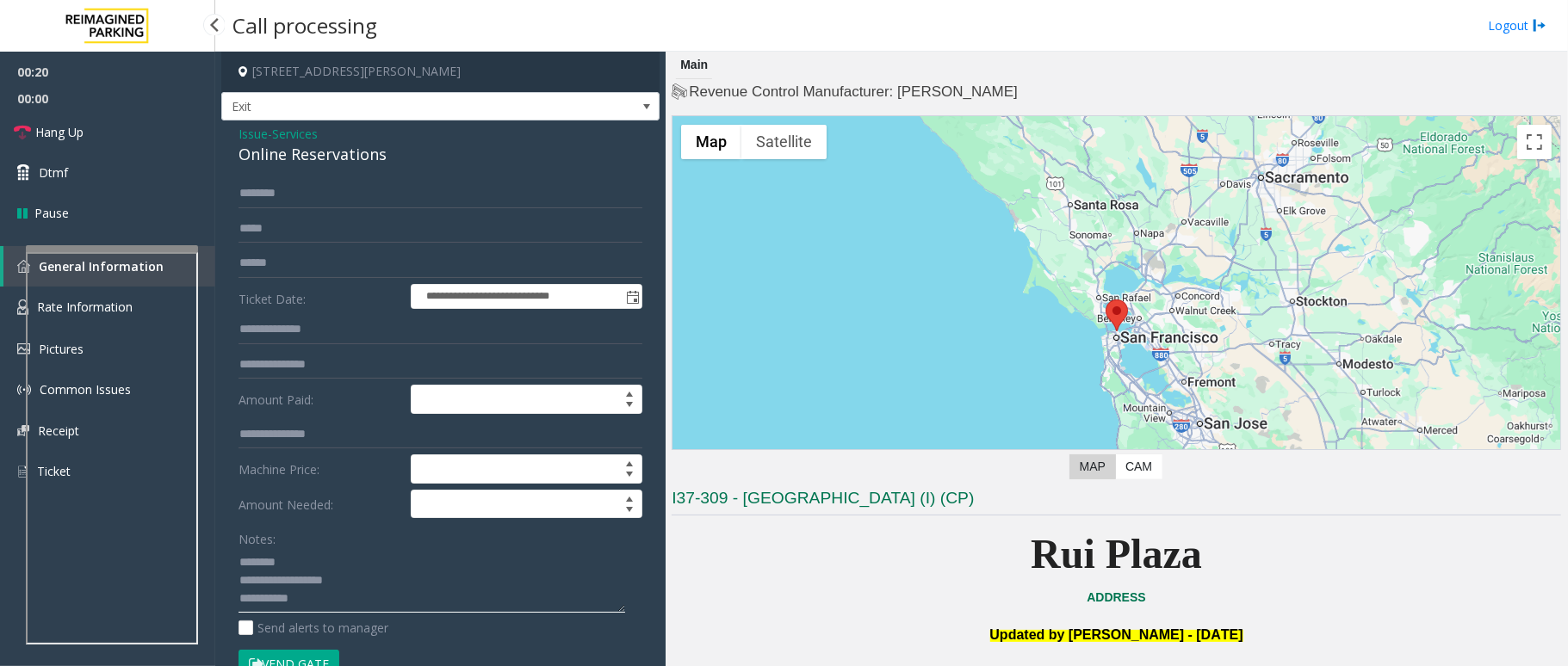
scroll to position [11, 0]
click at [372, 601] on textarea at bounding box center [432, 581] width 386 height 65
click at [383, 612] on textarea at bounding box center [432, 581] width 386 height 65
click at [359, 603] on textarea at bounding box center [432, 581] width 386 height 65
click at [322, 604] on textarea at bounding box center [432, 581] width 386 height 65
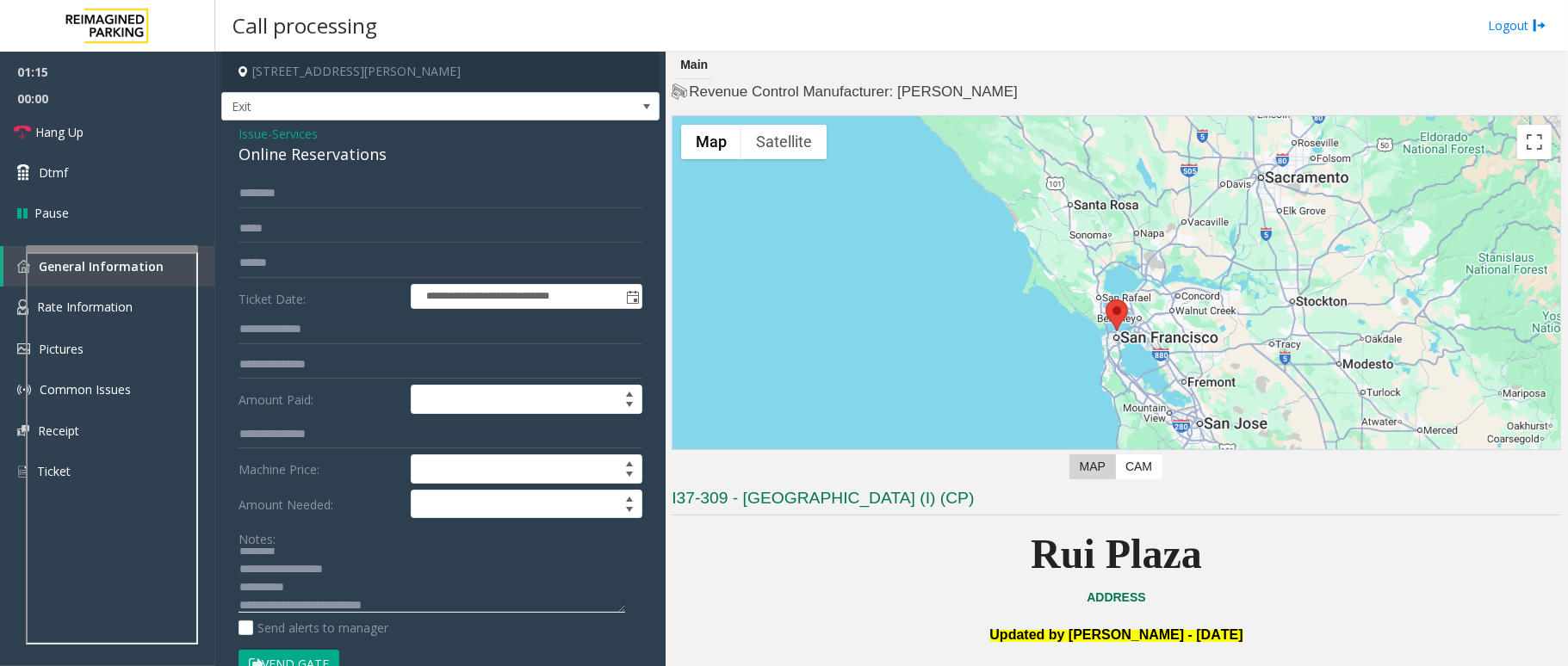
scroll to position [18, 0]
drag, startPoint x: 327, startPoint y: 606, endPoint x: 291, endPoint y: 600, distance: 36.5
click at [291, 600] on textarea at bounding box center [432, 581] width 386 height 65
type textarea "**********"
click at [328, 206] on input "text" at bounding box center [441, 193] width 404 height 30
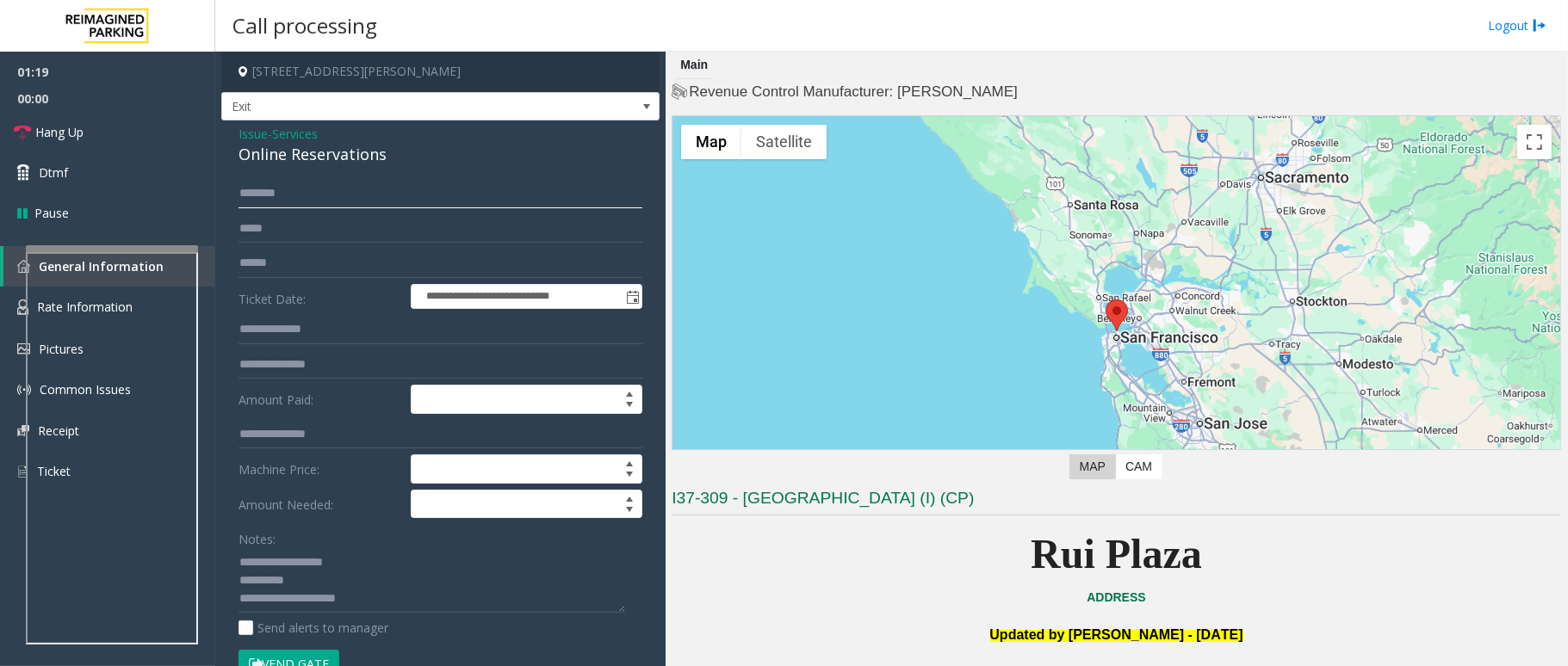
type input "*"
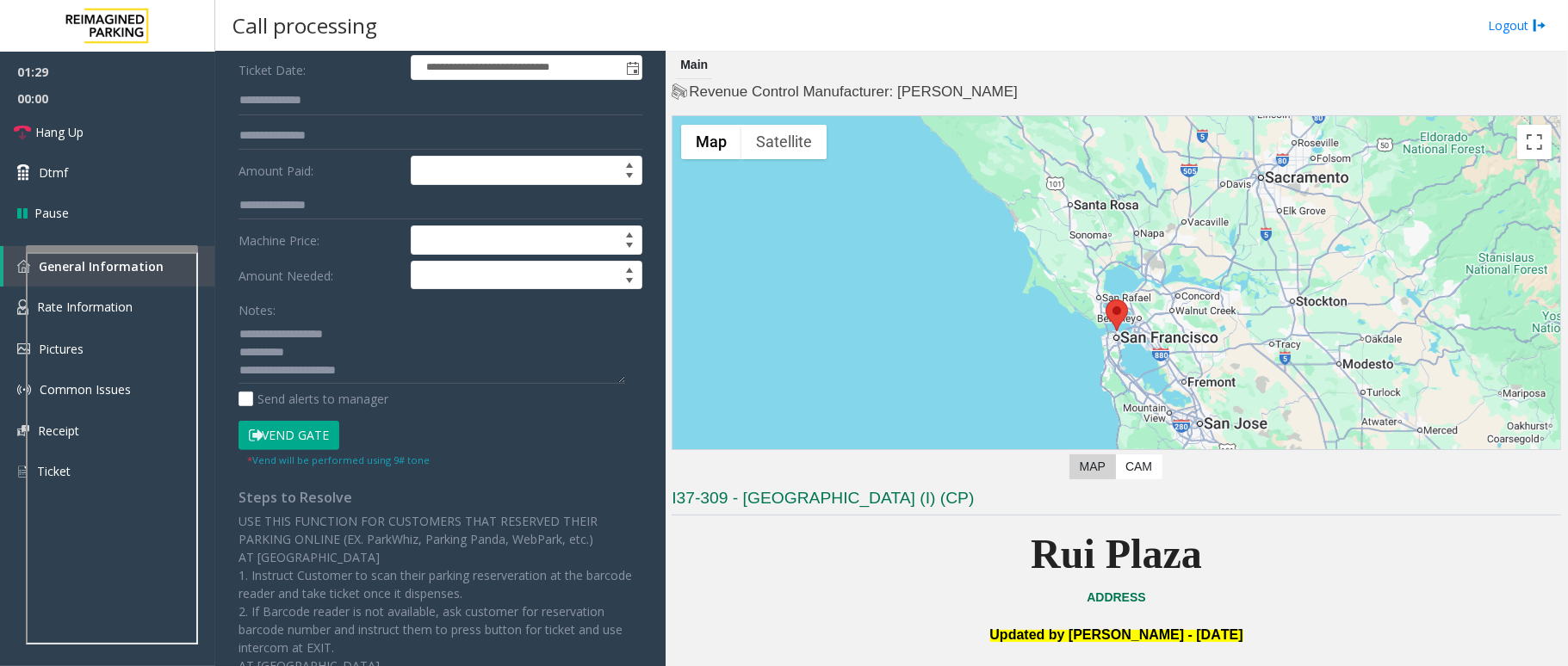
click at [308, 434] on button "Vend Gate" at bounding box center [289, 436] width 100 height 30
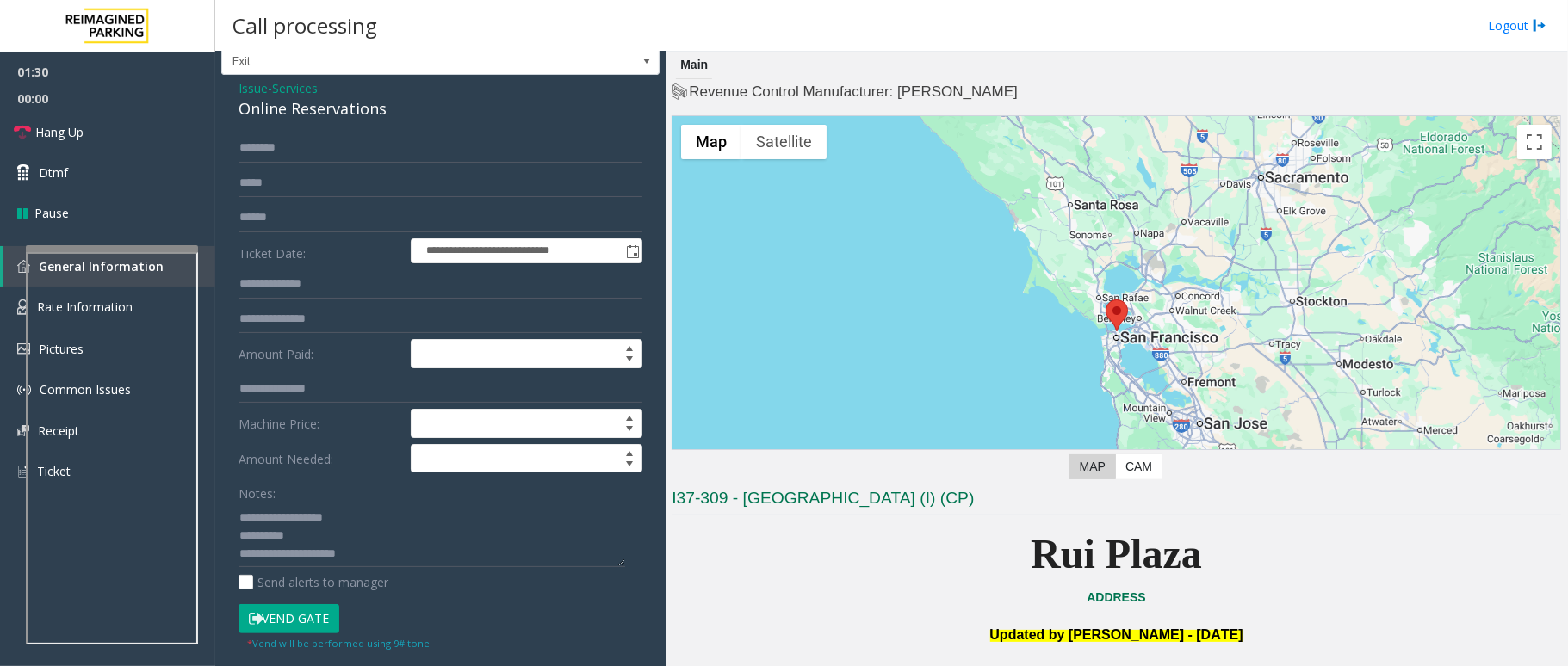
scroll to position [0, 0]
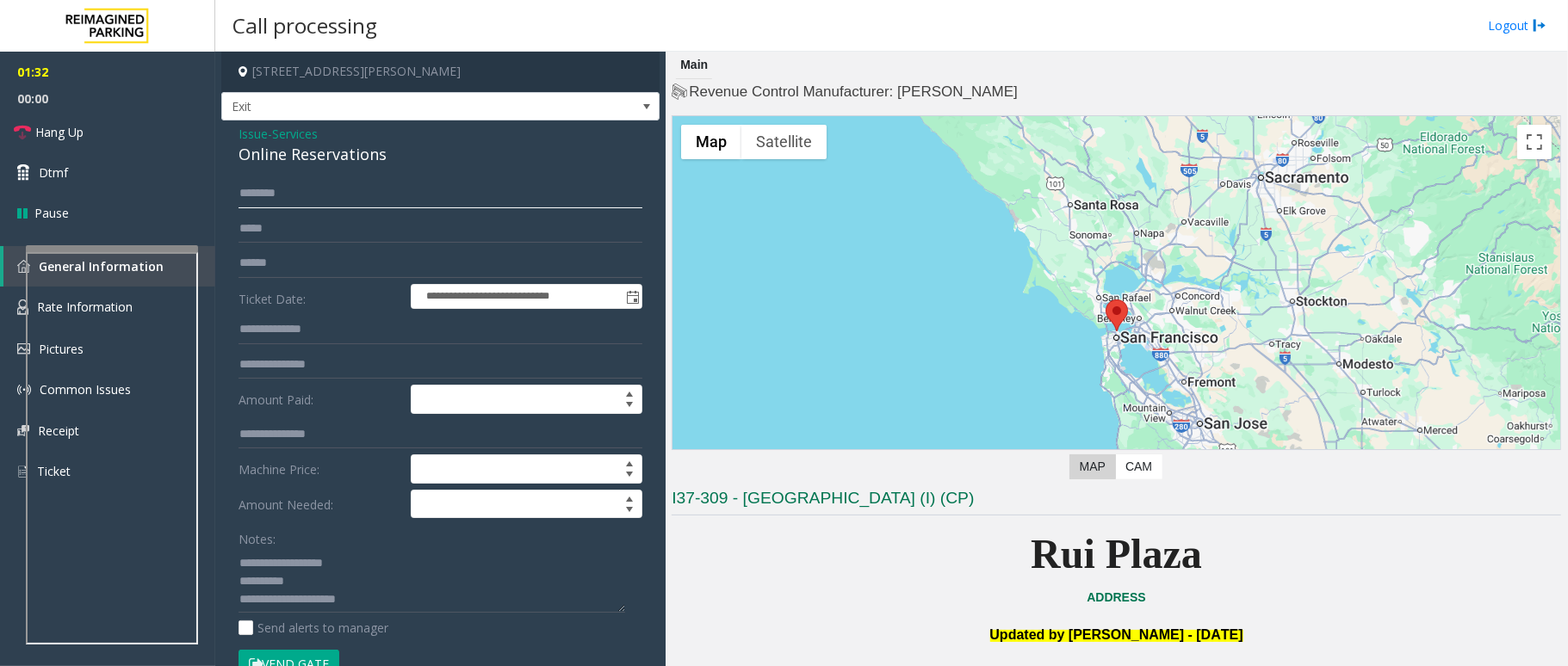
click at [273, 196] on input "********" at bounding box center [441, 193] width 404 height 30
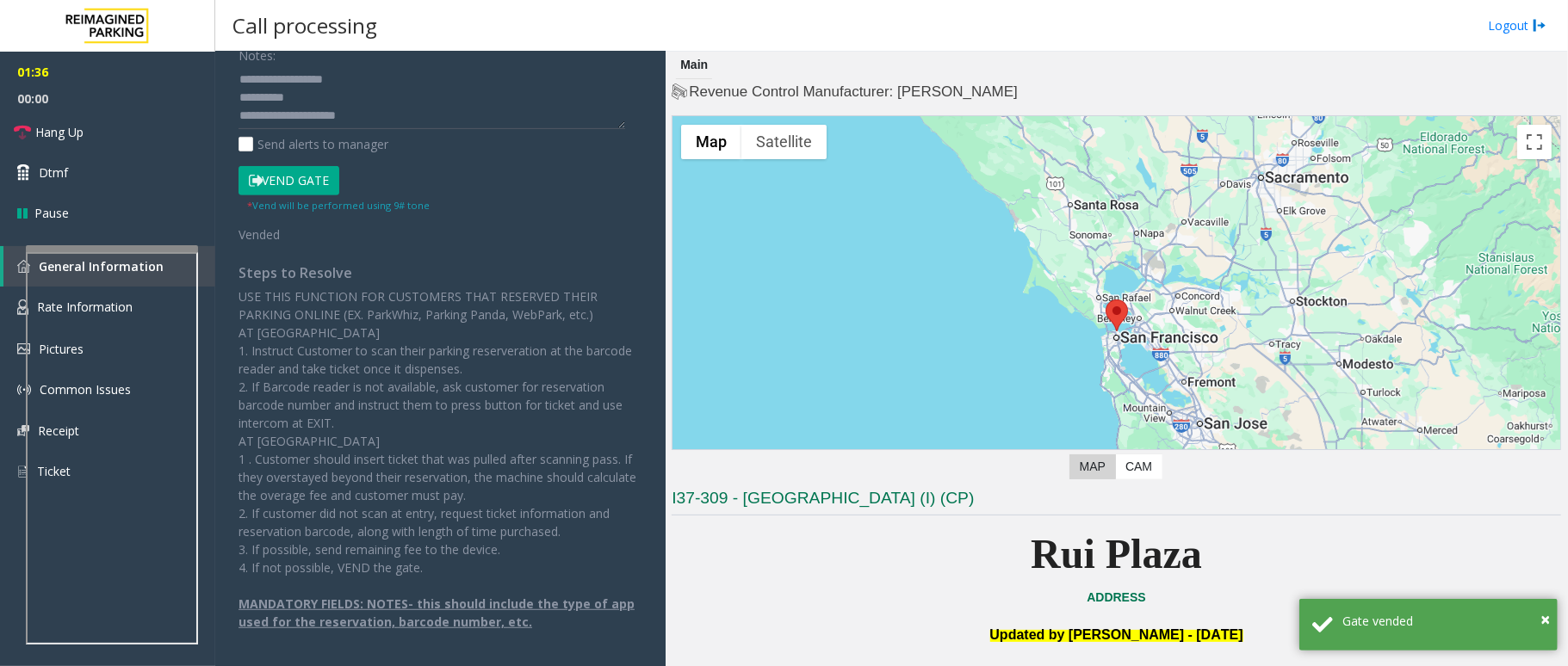
scroll to position [142, 0]
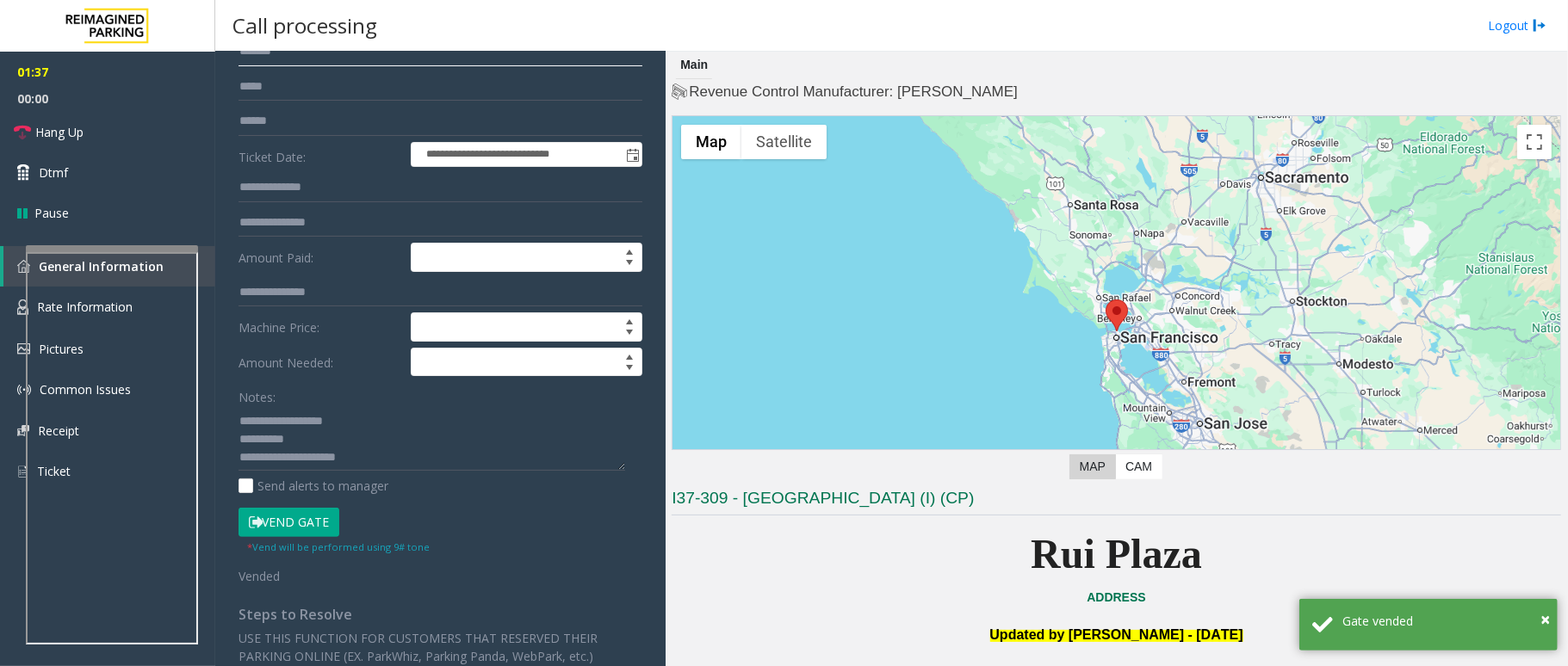
type input "*******"
click at [315, 446] on textarea at bounding box center [432, 439] width 386 height 65
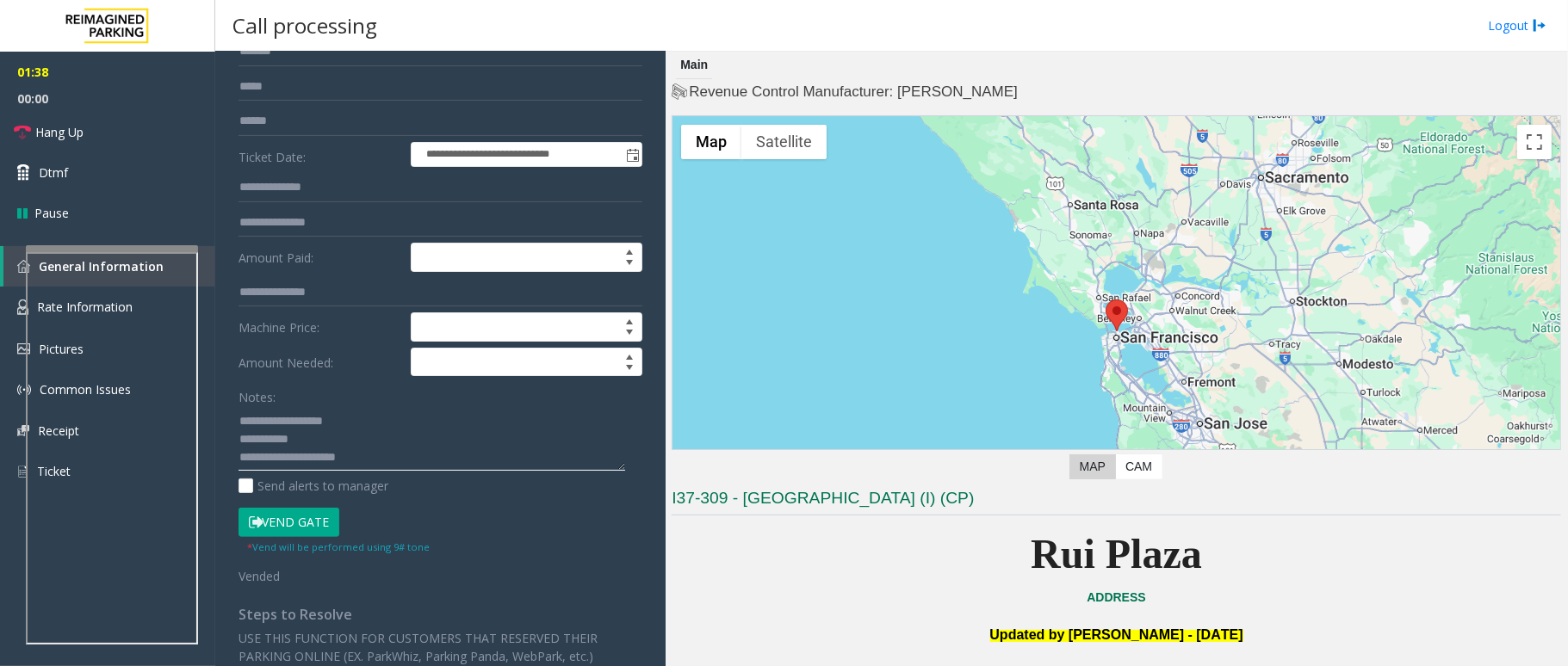
scroll to position [256, 0]
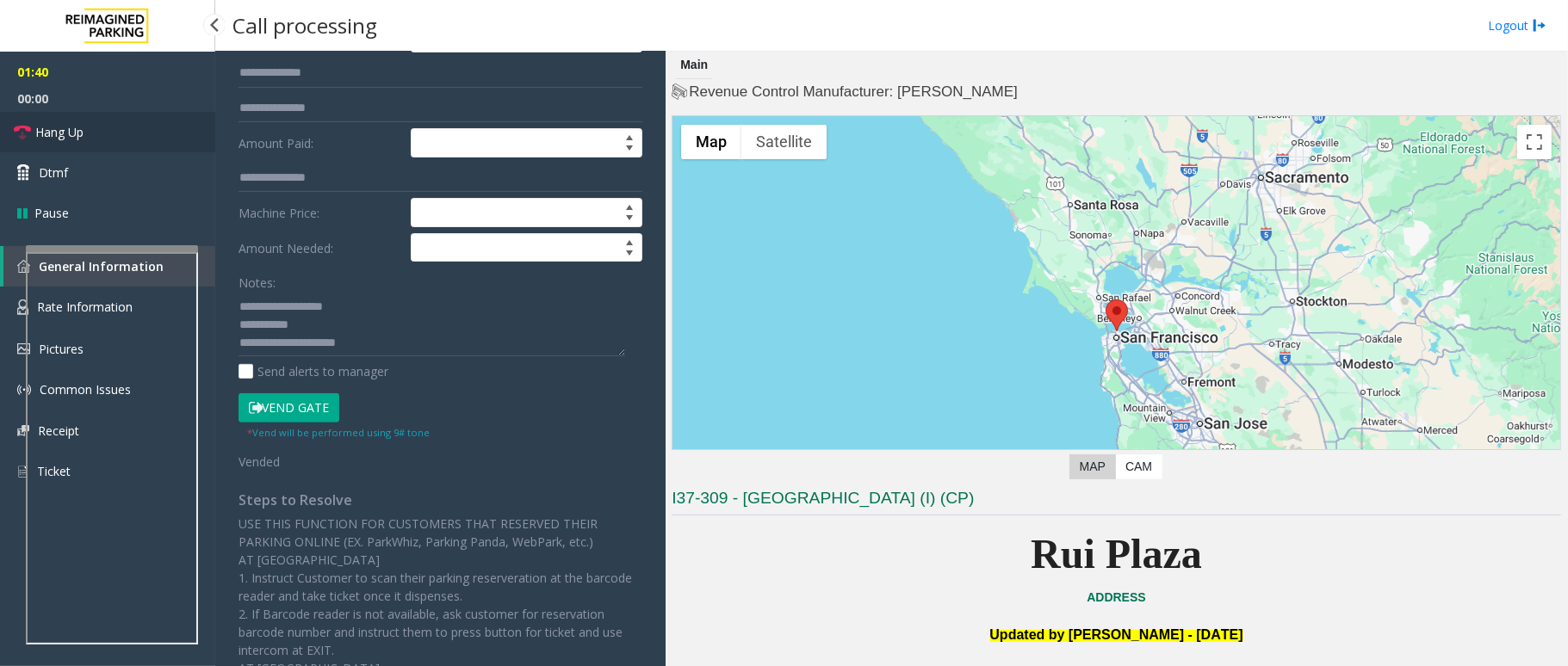
click at [70, 118] on link "Hang Up" at bounding box center [107, 132] width 215 height 40
click at [391, 348] on textarea at bounding box center [432, 324] width 386 height 65
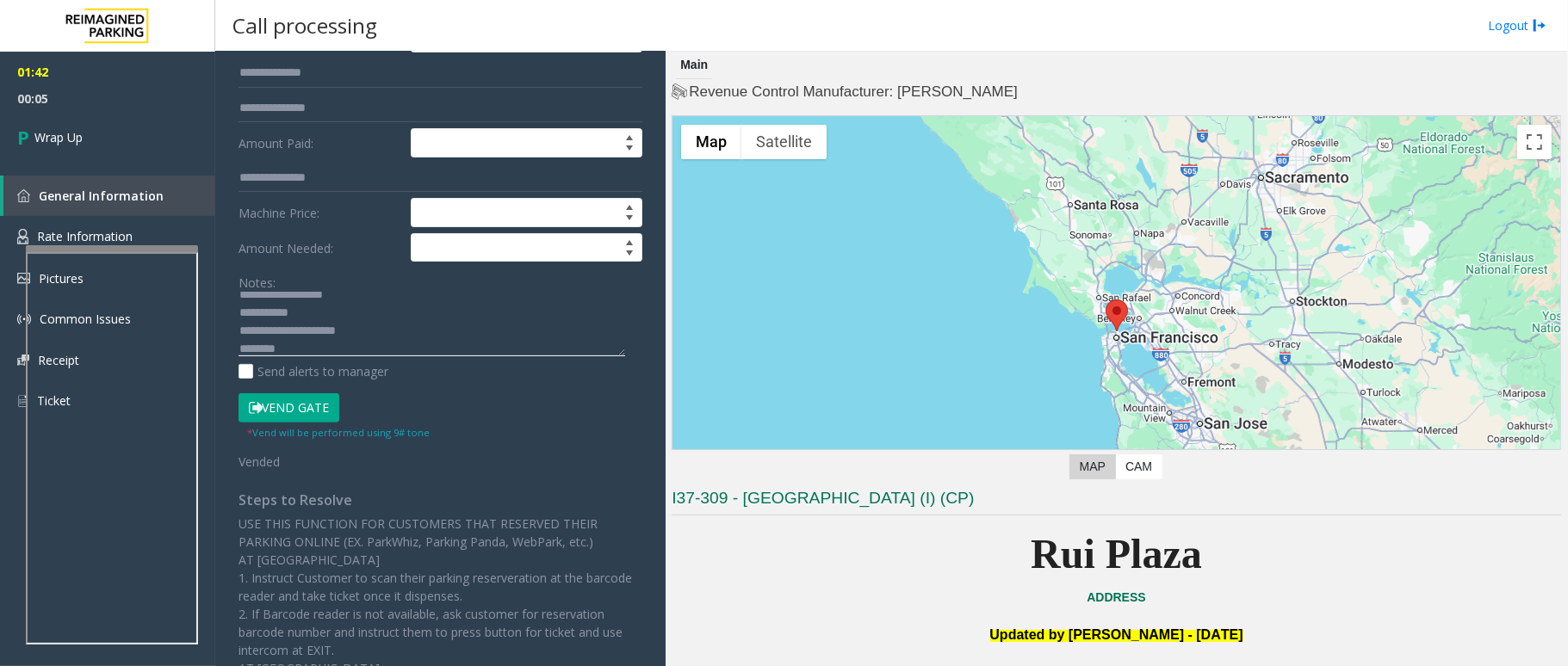
click at [335, 310] on textarea at bounding box center [432, 324] width 386 height 65
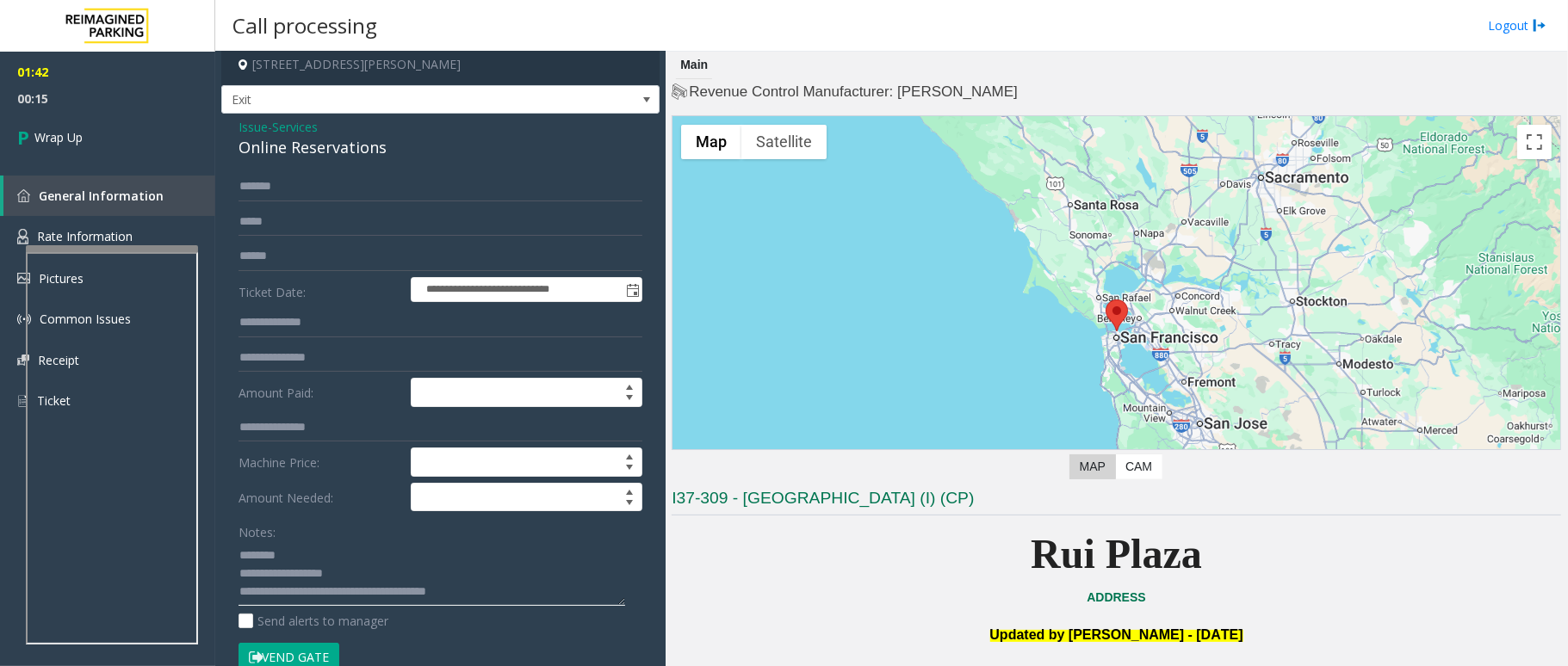
scroll to position [0, 0]
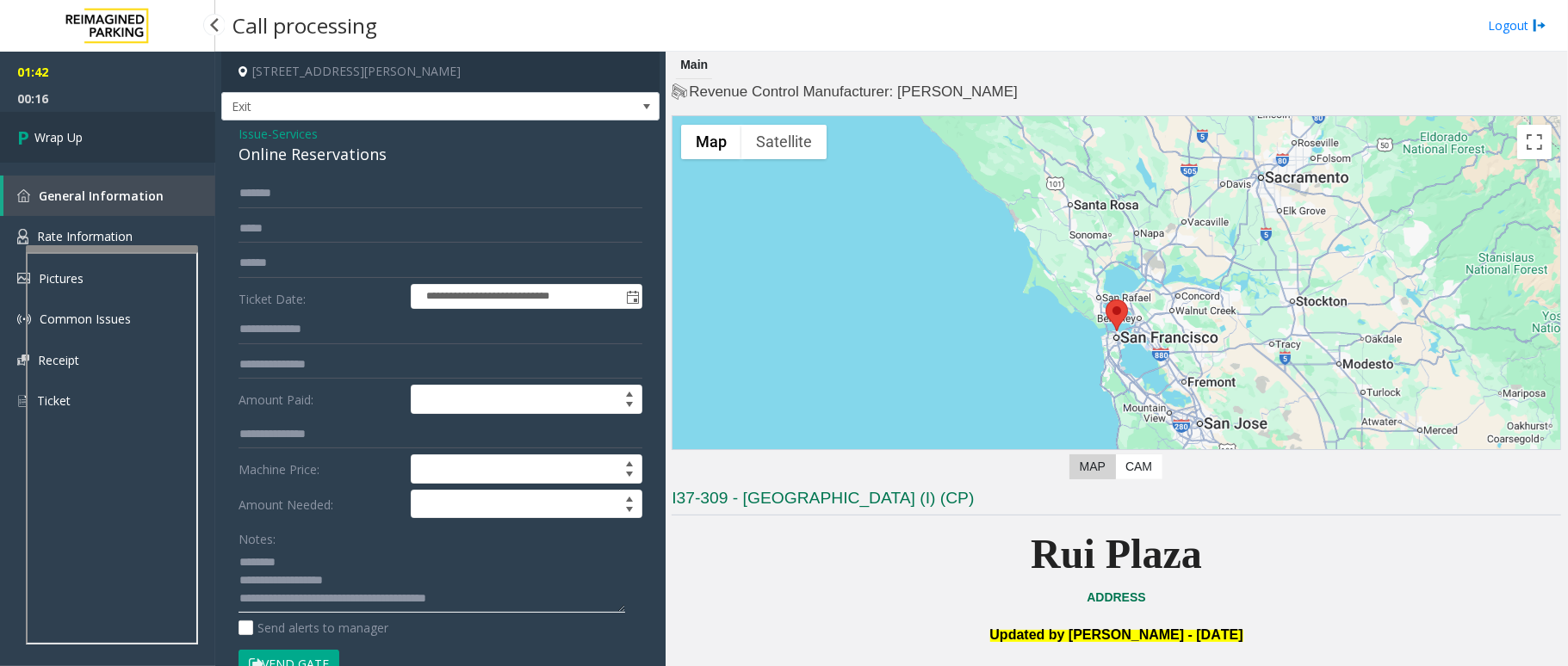
type textarea "**********"
click at [95, 133] on link "Wrap Up" at bounding box center [107, 137] width 215 height 51
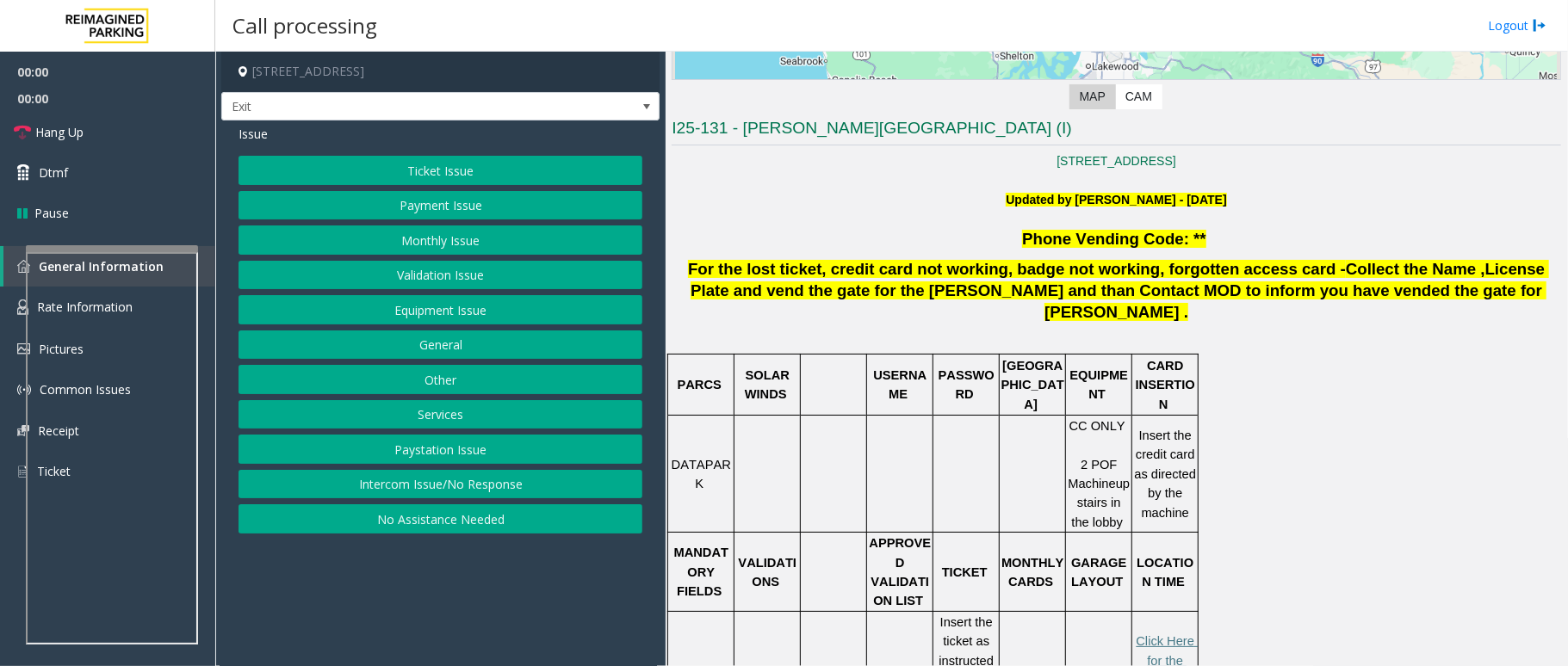
scroll to position [459, 0]
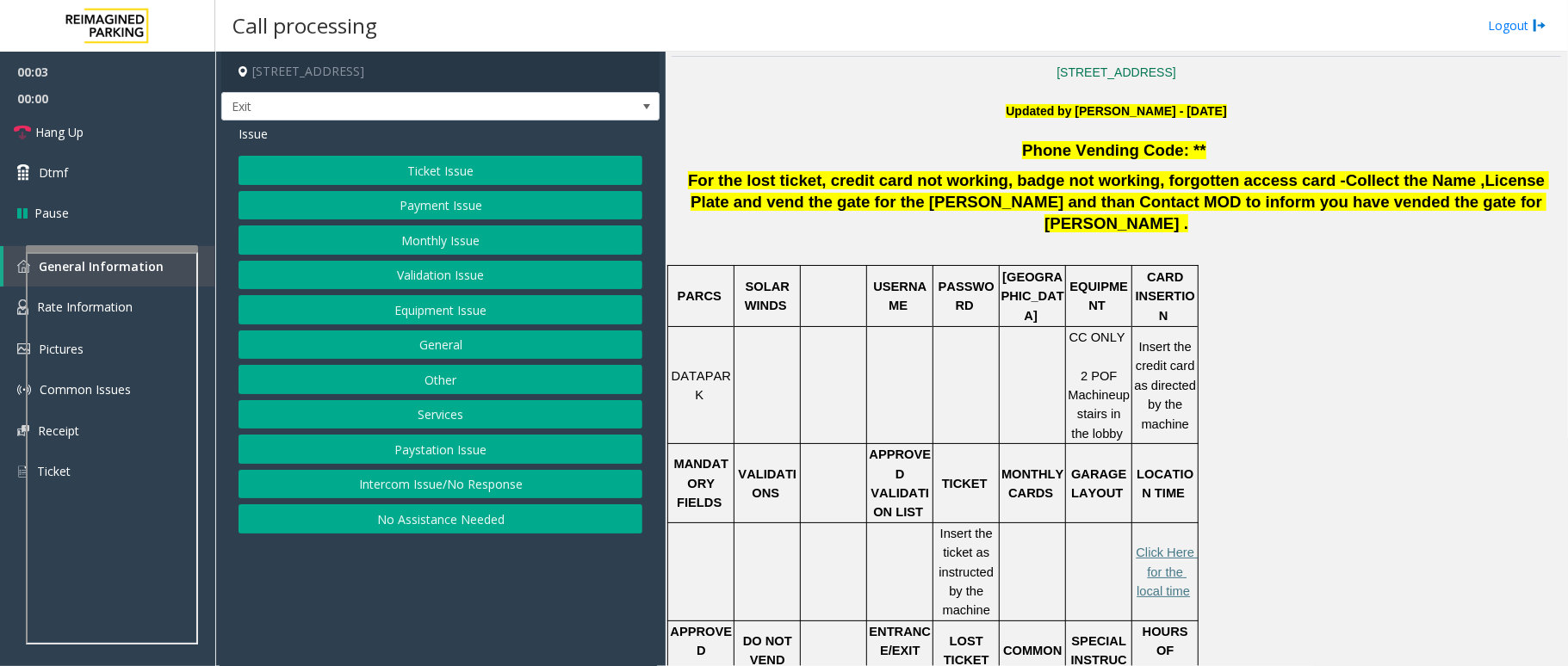
click at [464, 169] on button "Ticket Issue" at bounding box center [441, 170] width 404 height 30
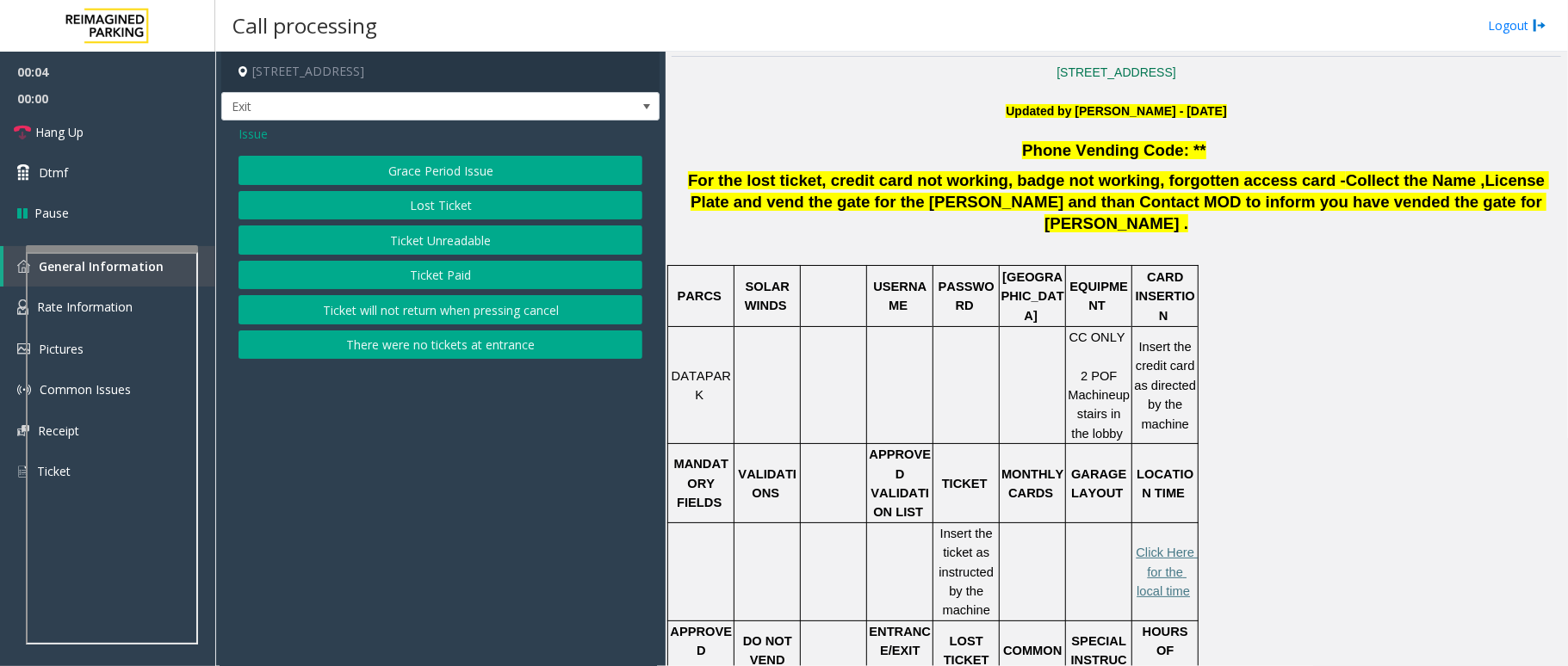
click at [447, 249] on button "Ticket Unreadable" at bounding box center [441, 240] width 404 height 30
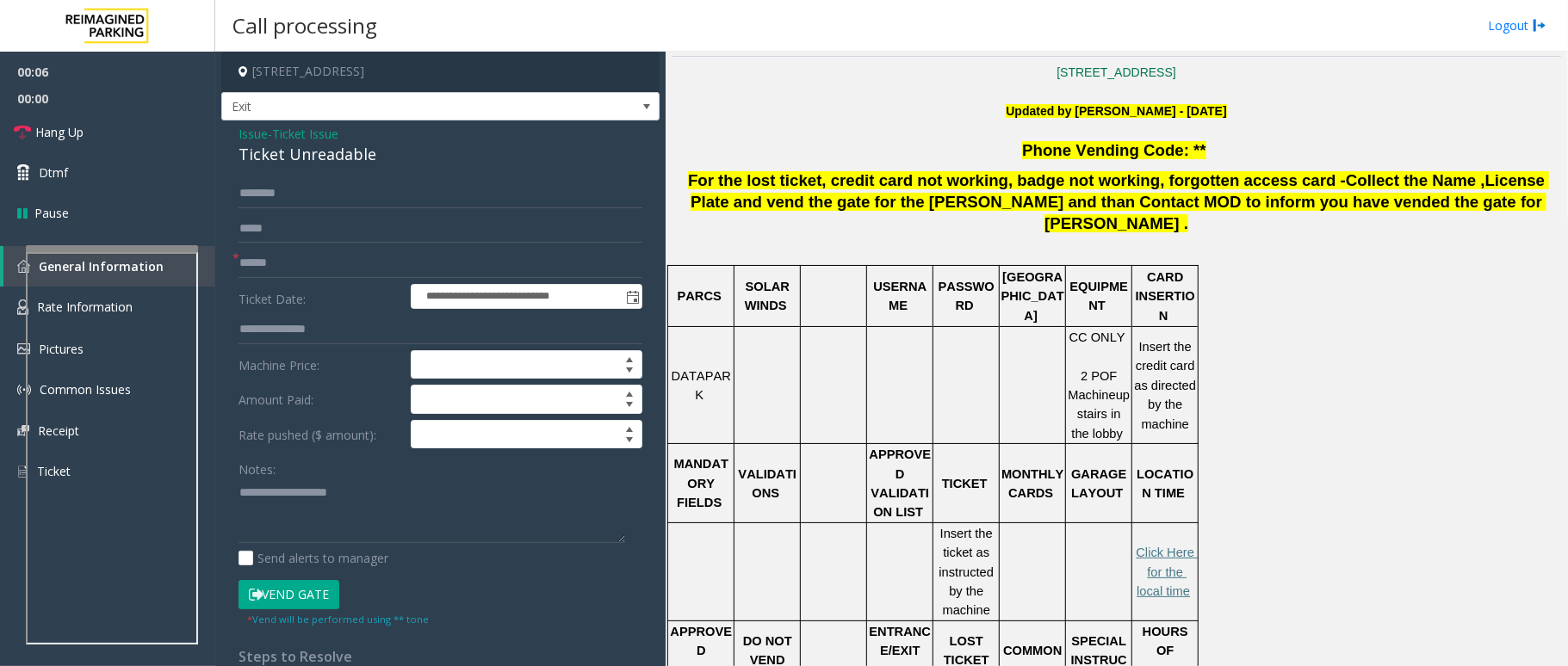
click at [366, 153] on div "Ticket Unreadable" at bounding box center [441, 155] width 404 height 23
drag, startPoint x: 384, startPoint y: 159, endPoint x: 229, endPoint y: 135, distance: 156.8
click at [229, 135] on div "**********" at bounding box center [441, 467] width 439 height 695
copy div "Issue - Ticket Issue Ticket Unreadable"
paste textarea "**********"
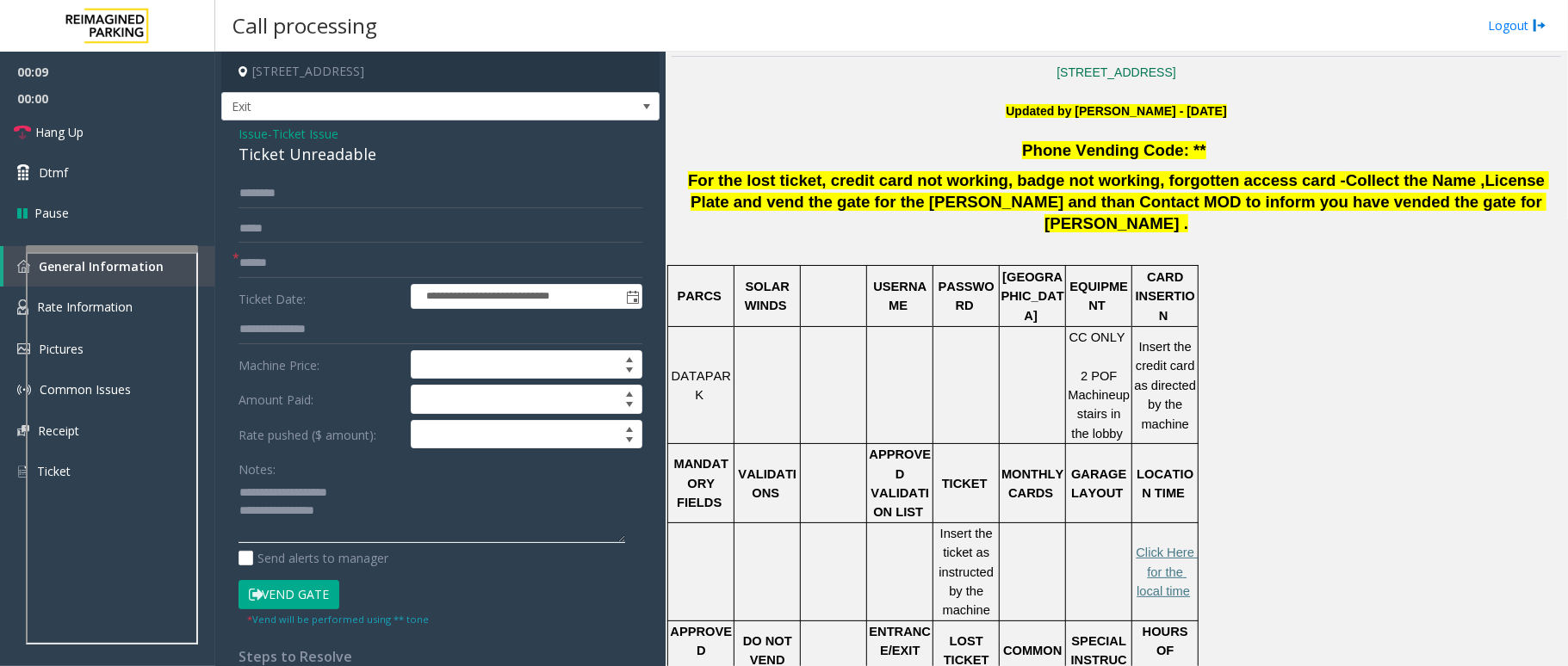
click at [380, 522] on textarea at bounding box center [432, 511] width 386 height 65
drag, startPoint x: 349, startPoint y: 493, endPoint x: 280, endPoint y: 489, distance: 69.1
click at [280, 489] on textarea at bounding box center [432, 511] width 386 height 65
click at [362, 515] on textarea at bounding box center [432, 511] width 386 height 65
type textarea "**********"
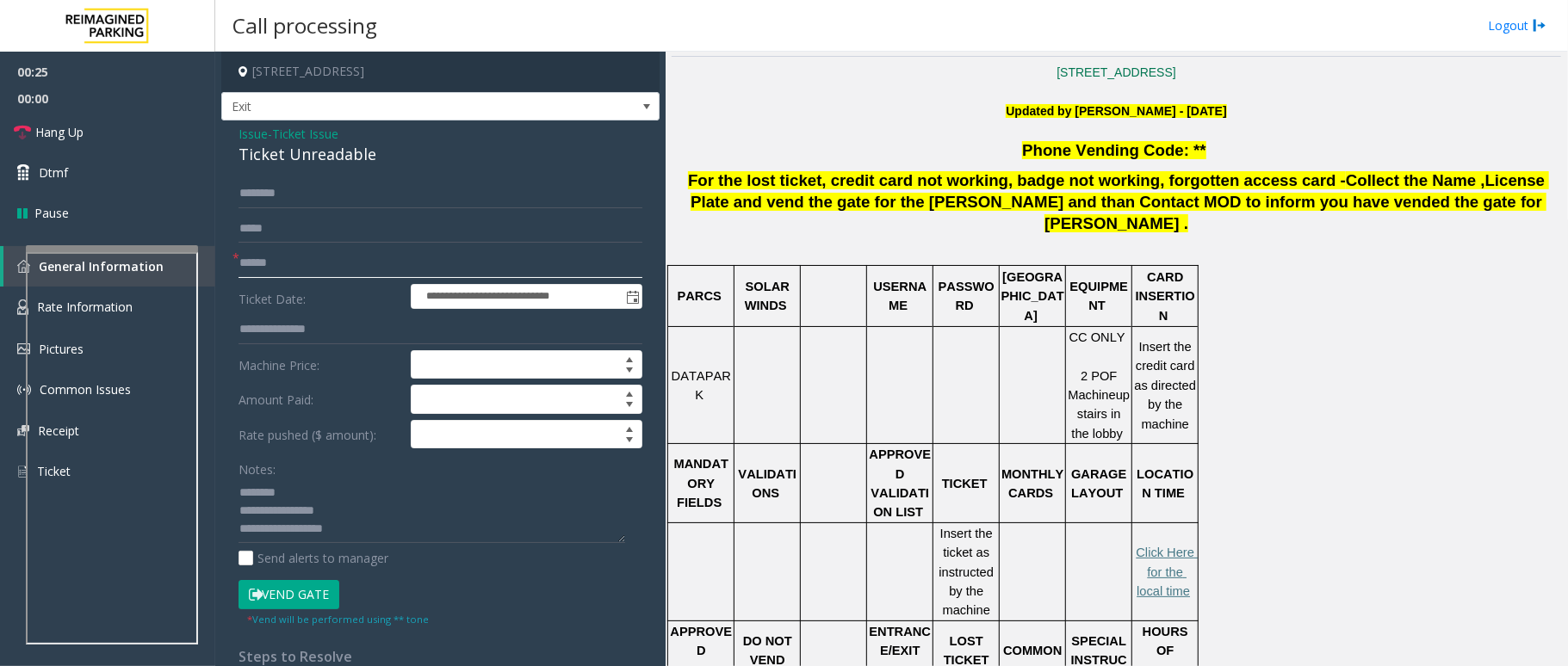
drag, startPoint x: 378, startPoint y: 260, endPoint x: 1030, endPoint y: 31, distance: 691.0
click at [421, 255] on input "text" at bounding box center [441, 263] width 404 height 30
type input "******"
click at [320, 589] on button "Vend Gate" at bounding box center [289, 594] width 100 height 30
click at [383, 527] on textarea at bounding box center [432, 511] width 386 height 65
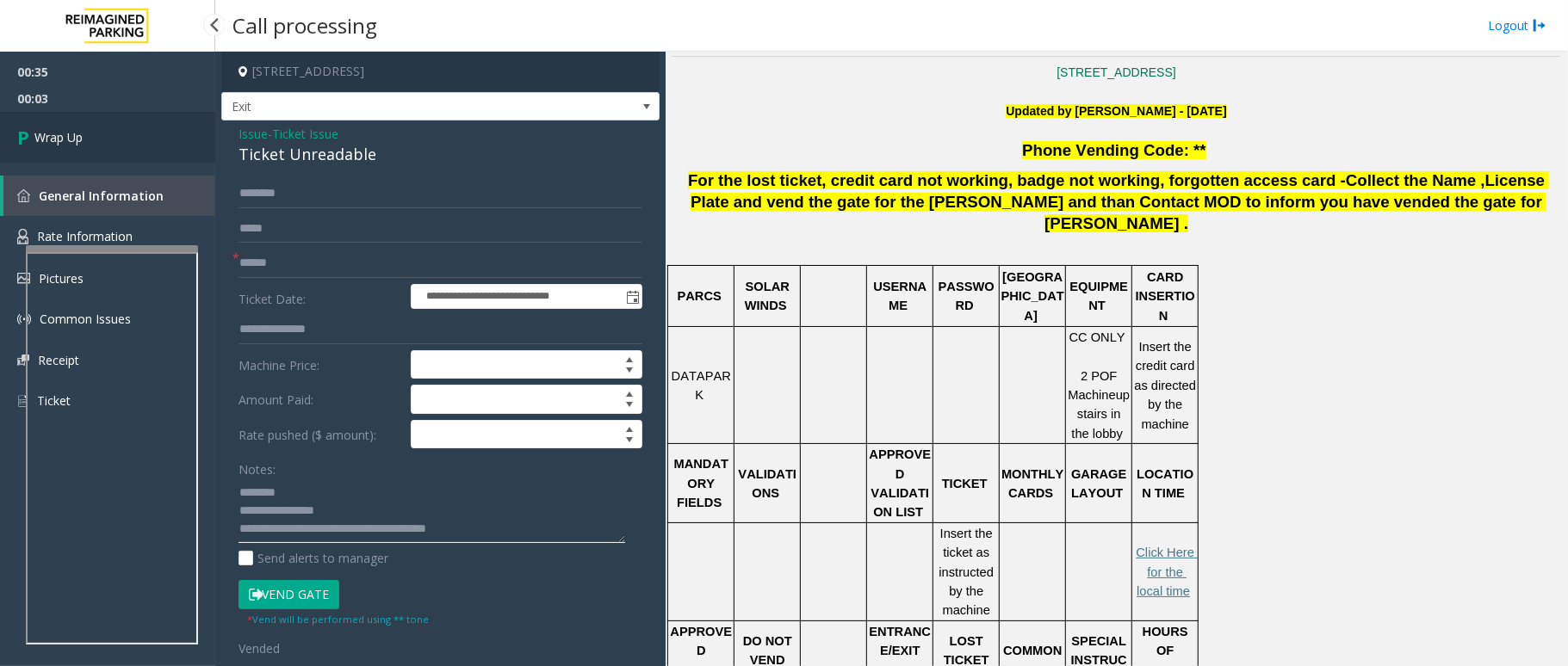
type textarea "**********"
click at [118, 141] on link "Wrap Up" at bounding box center [107, 137] width 215 height 51
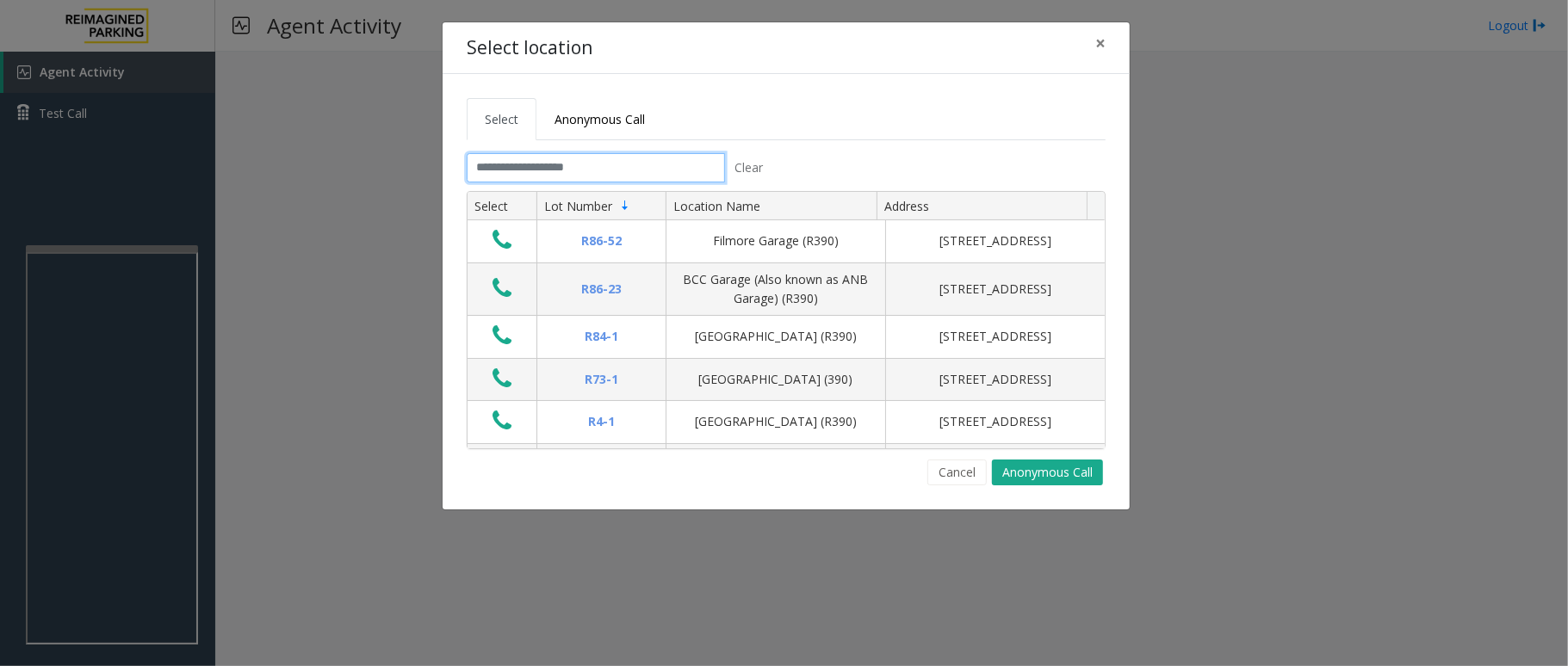
click at [651, 173] on input "text" at bounding box center [596, 167] width 258 height 30
click at [1100, 31] on span "×" at bounding box center [1100, 42] width 11 height 24
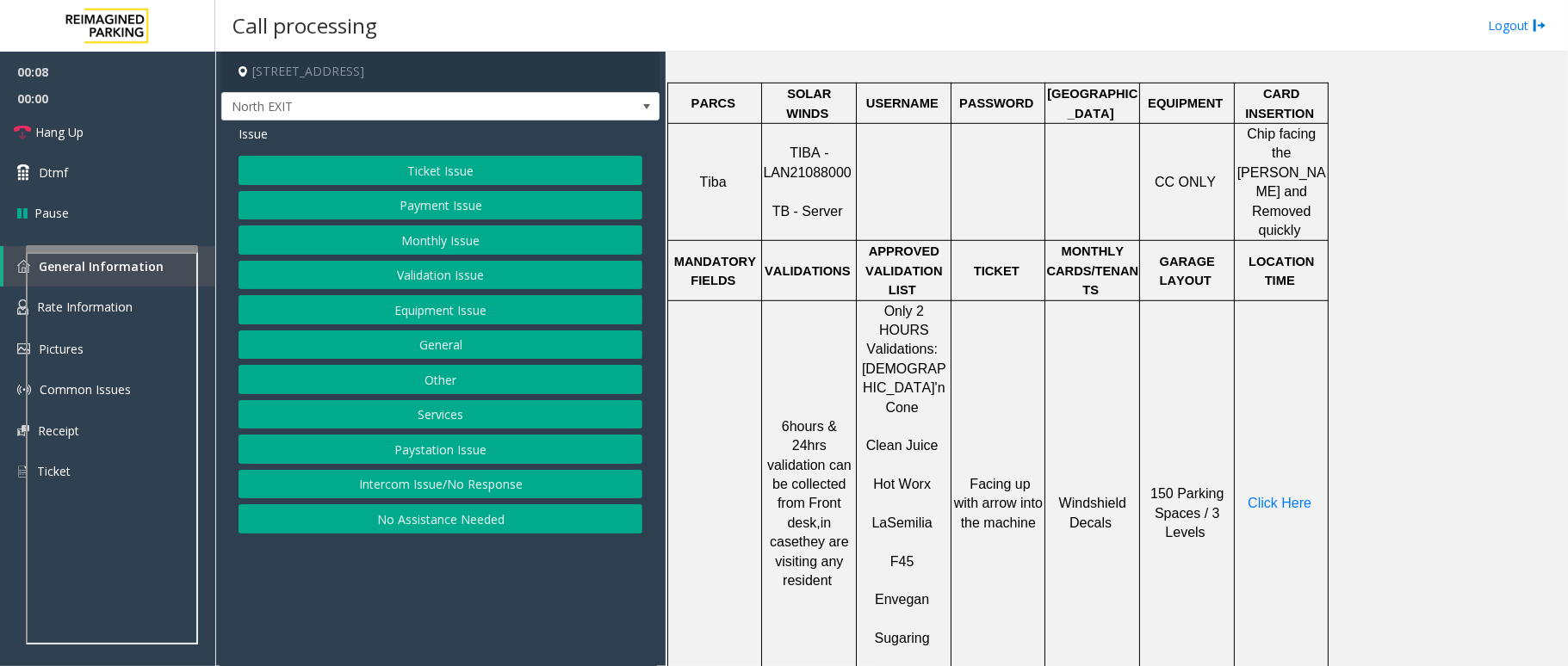
scroll to position [804, 0]
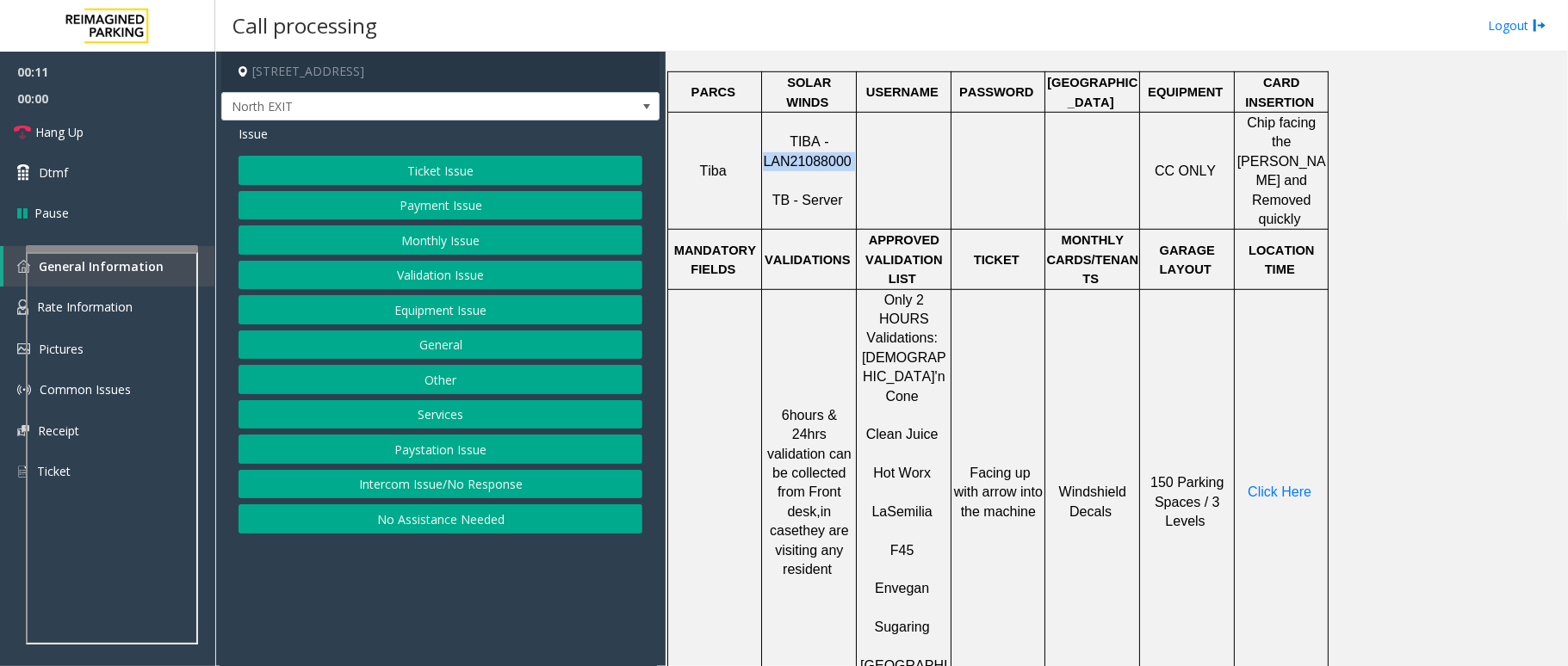
drag, startPoint x: 849, startPoint y: 139, endPoint x: 770, endPoint y: 139, distance: 79.0
click at [770, 139] on p "TIBA - LAN21088000 TB - Server" at bounding box center [809, 171] width 92 height 77
copy p "LAN21088000"
click at [1294, 484] on span "Click Here" at bounding box center [1279, 491] width 64 height 14
drag, startPoint x: 103, startPoint y: 251, endPoint x: 142, endPoint y: 249, distance: 39.1
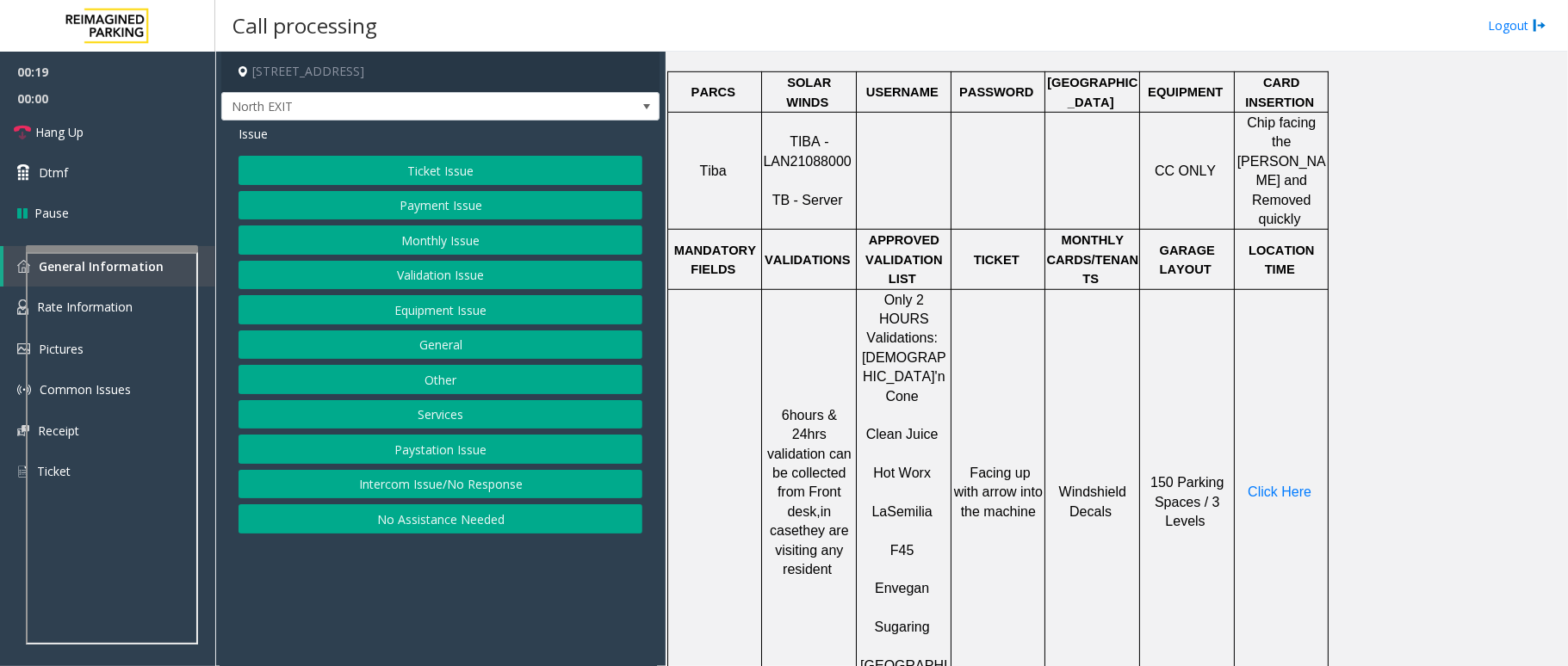
click at [142, 249] on div at bounding box center [112, 447] width 172 height 404
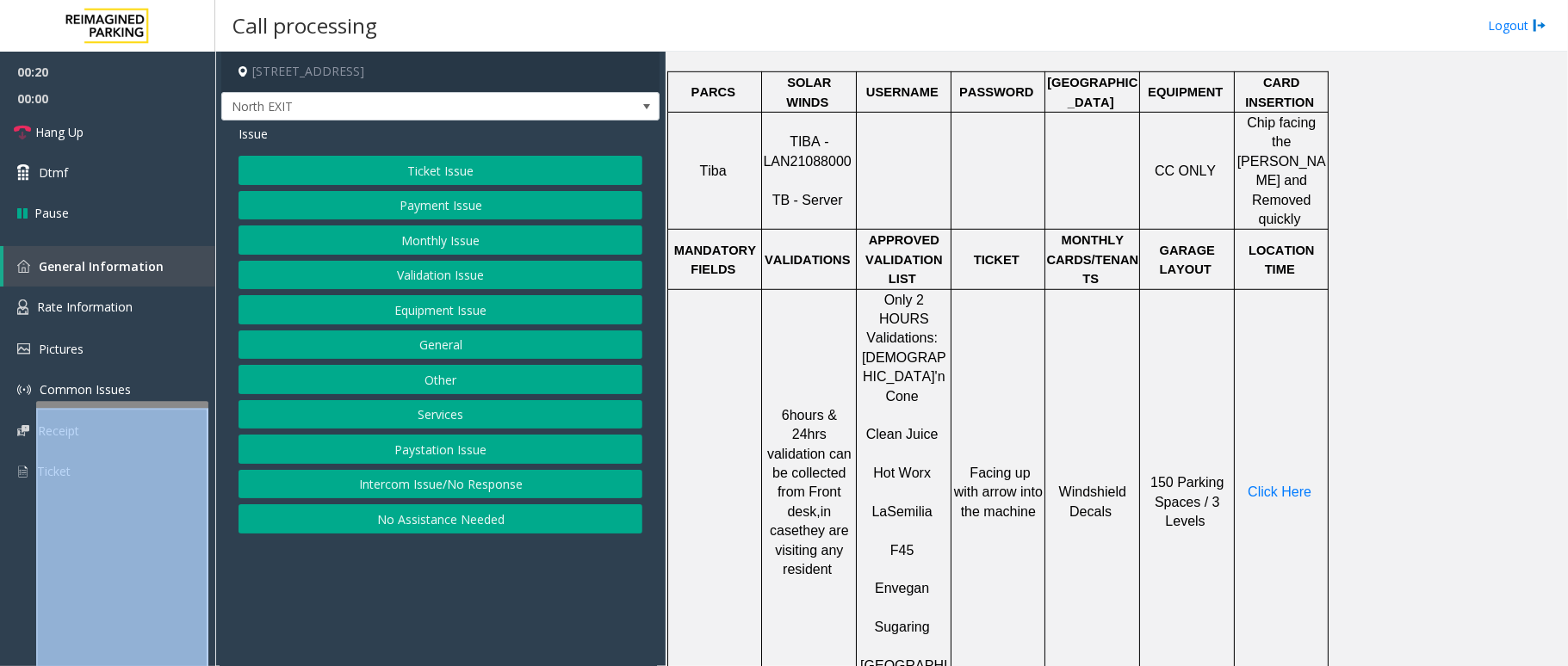
click at [135, 411] on div at bounding box center [122, 603] width 172 height 404
click at [98, 300] on span "Rate Information" at bounding box center [85, 307] width 96 height 16
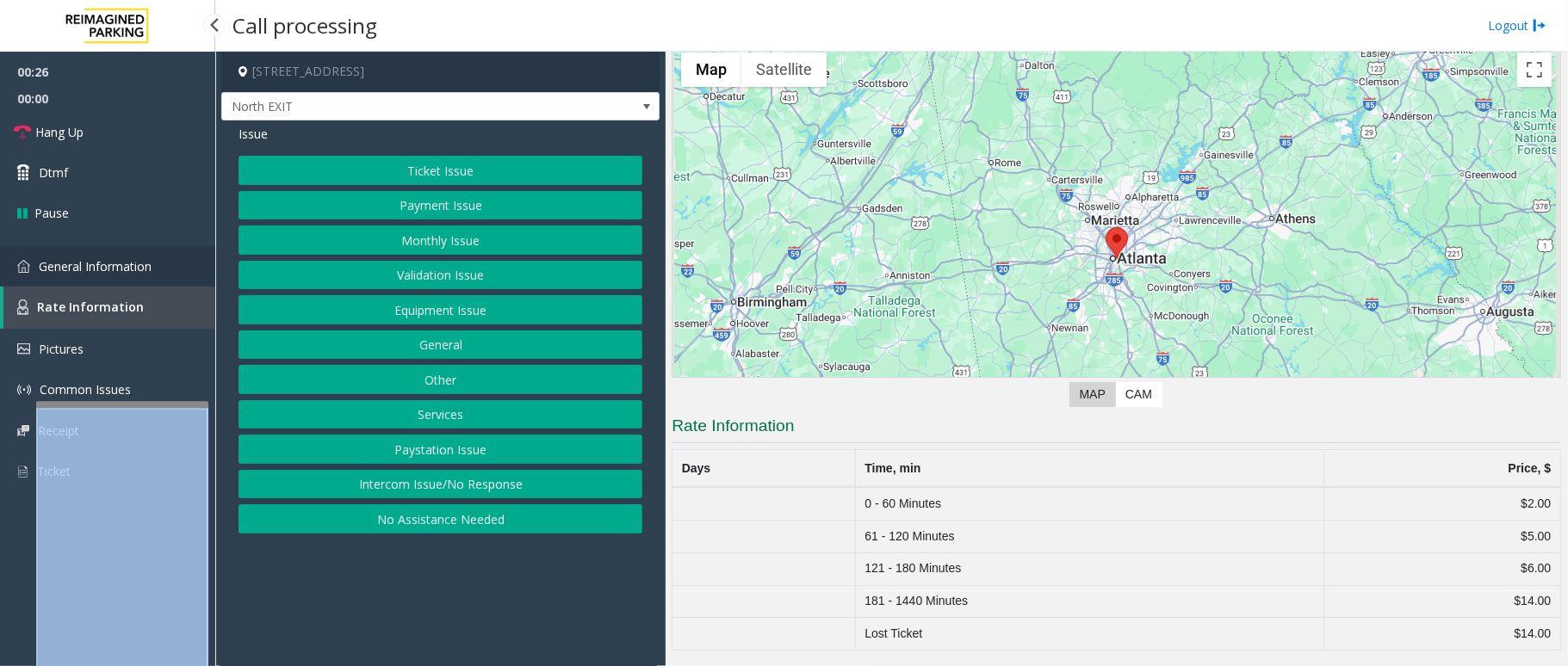
click at [156, 272] on link "General Information" at bounding box center [107, 267] width 215 height 40
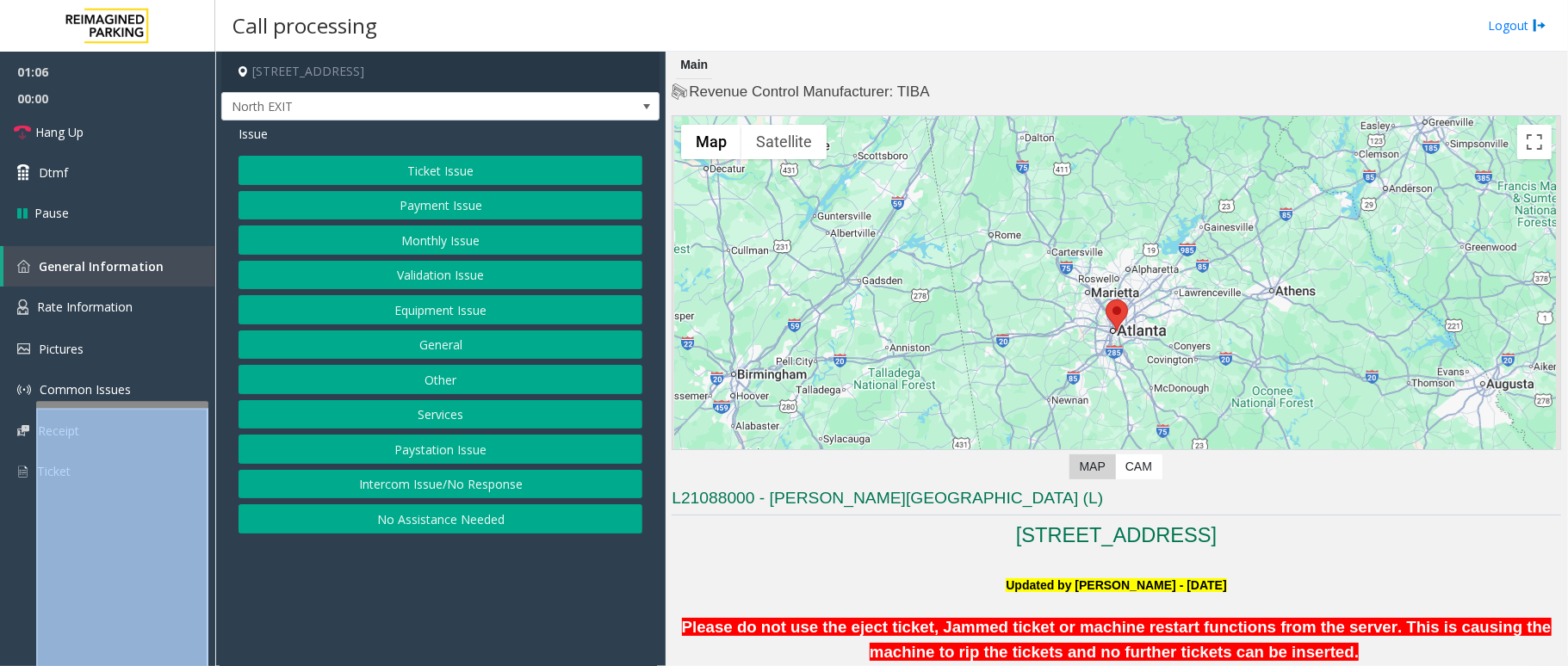
click at [486, 272] on button "Validation Issue" at bounding box center [441, 275] width 404 height 30
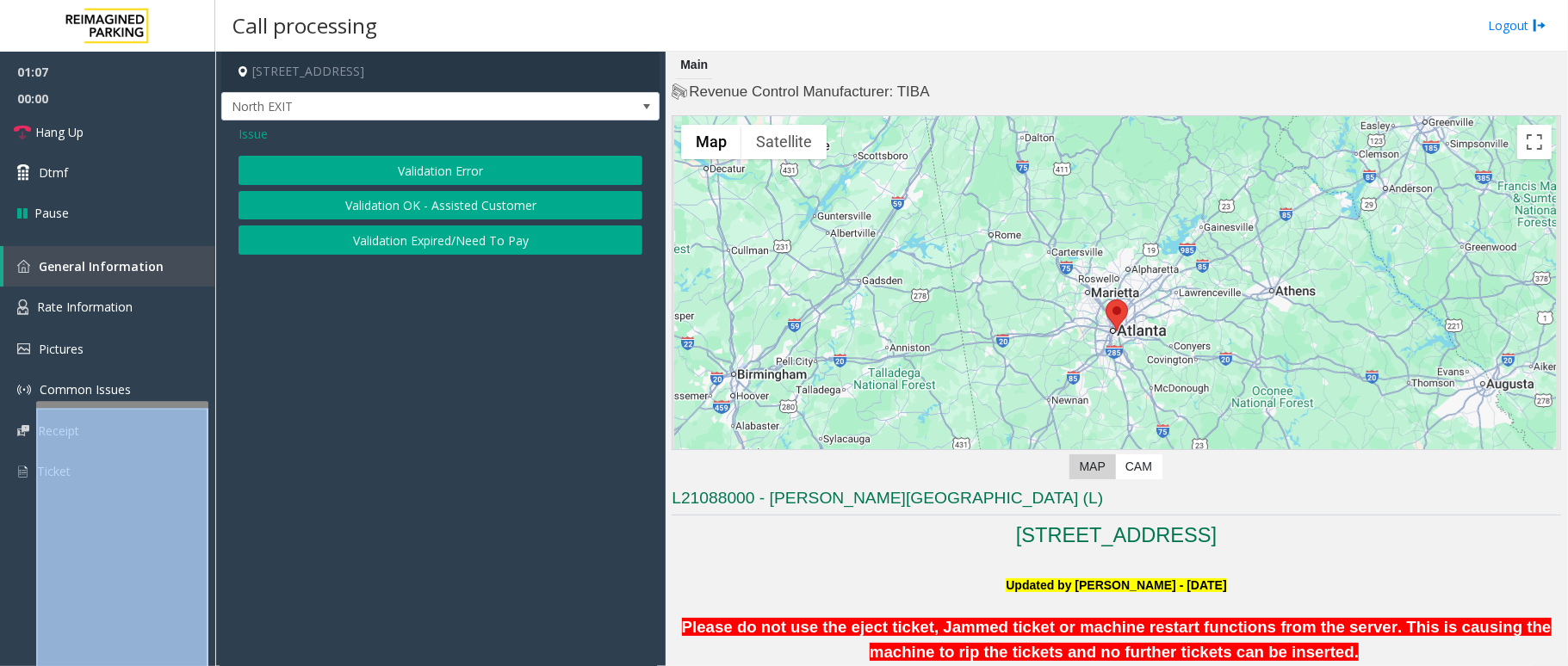
click at [460, 166] on button "Validation Error" at bounding box center [441, 170] width 404 height 30
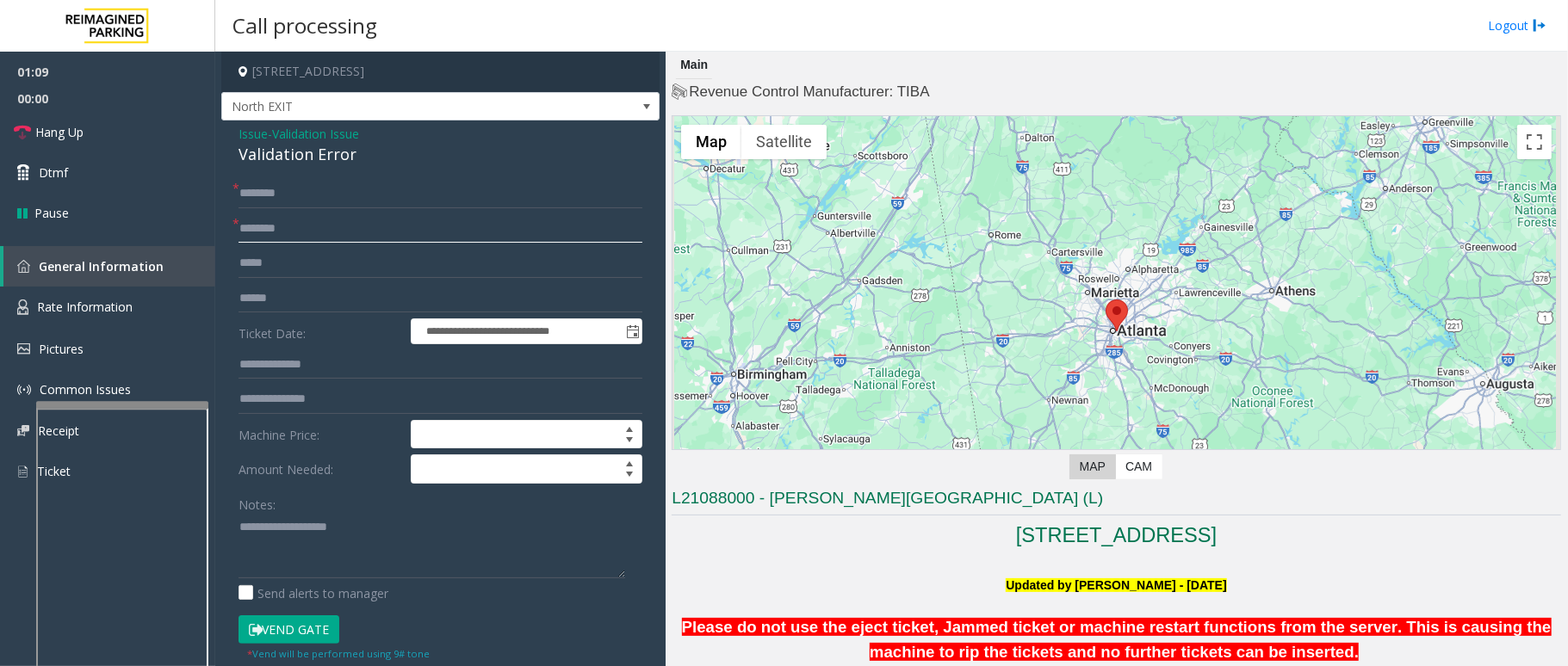
click at [317, 225] on input "text" at bounding box center [441, 228] width 404 height 30
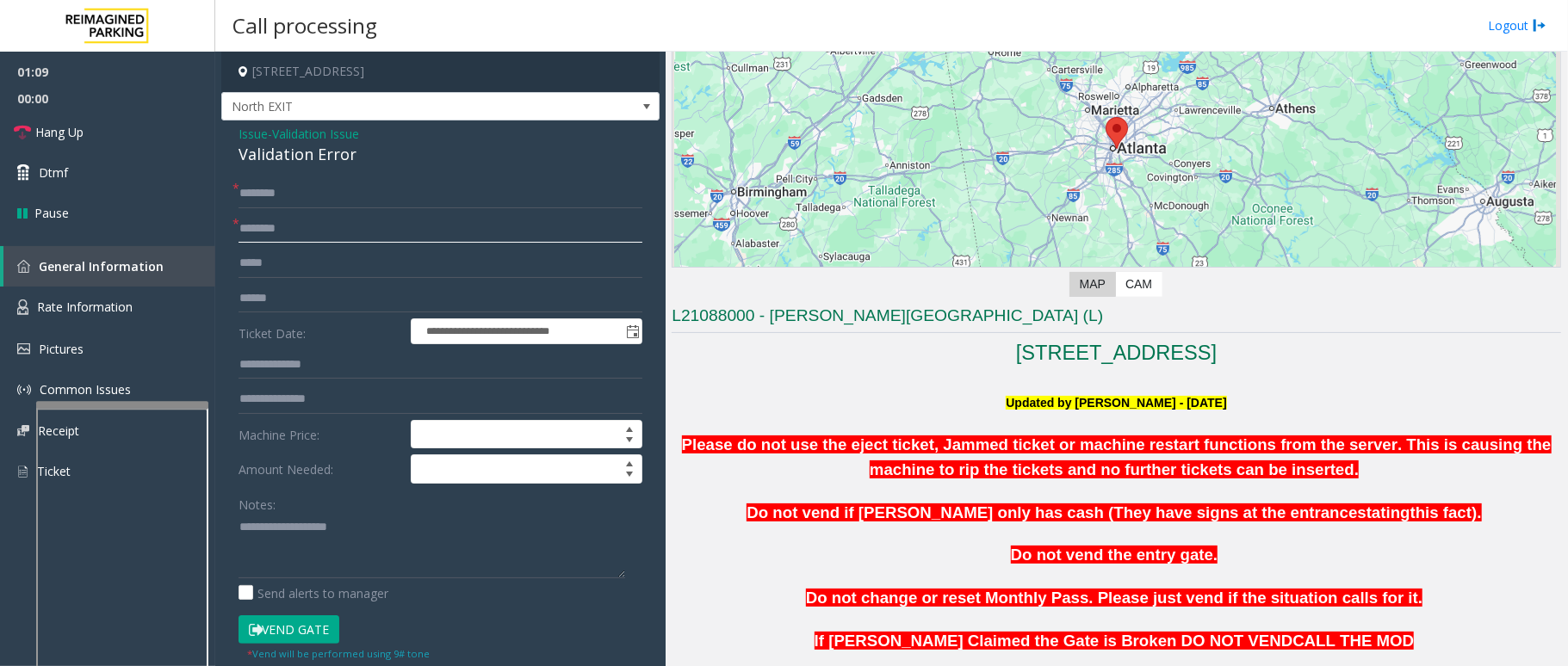
scroll to position [459, 0]
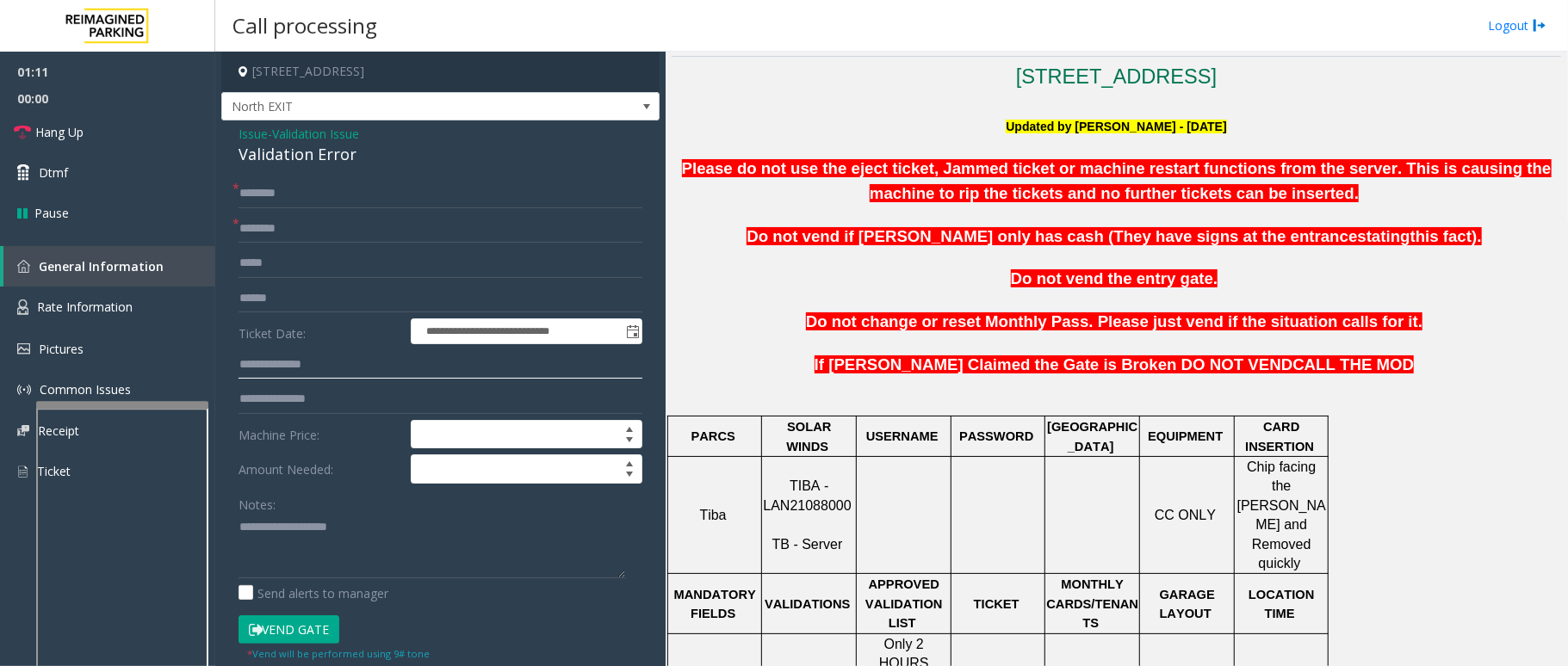
click at [297, 361] on input "text" at bounding box center [441, 365] width 404 height 30
click at [317, 367] on input "text" at bounding box center [441, 365] width 404 height 30
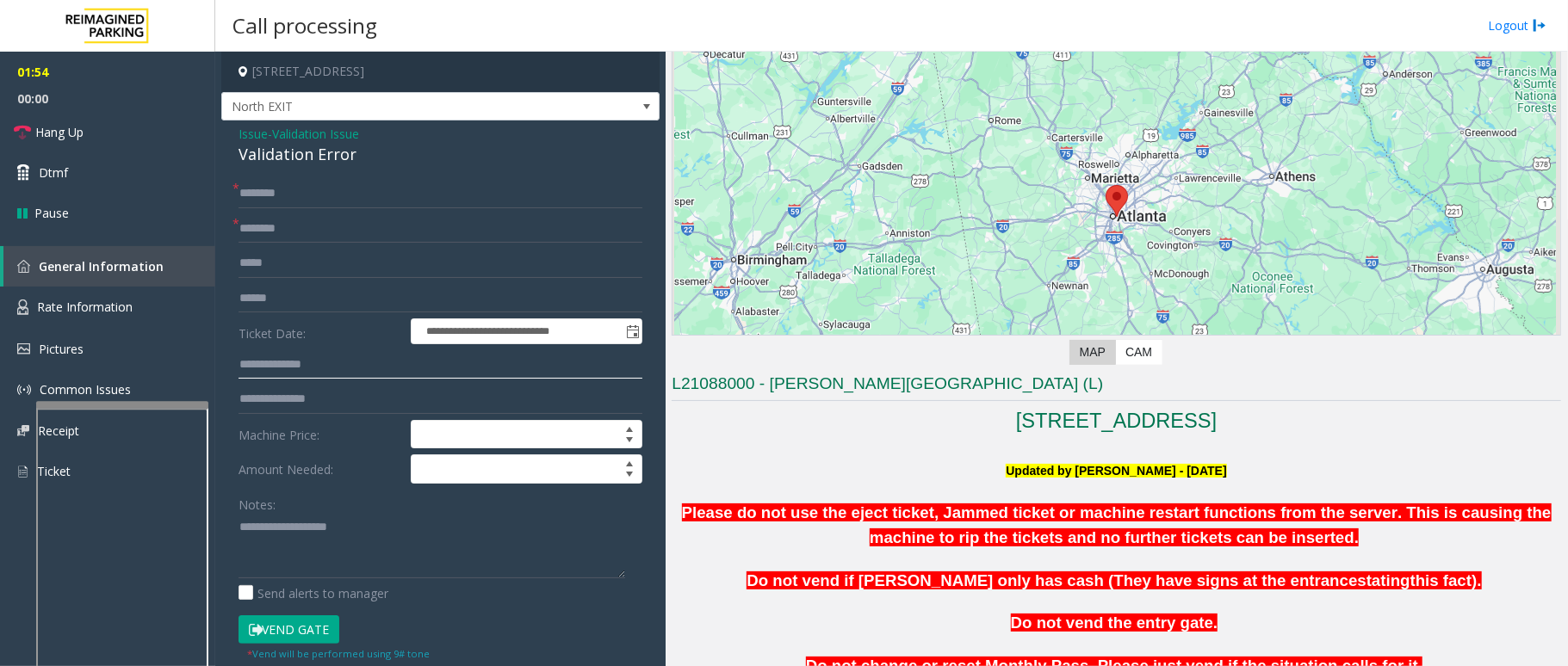
scroll to position [0, 0]
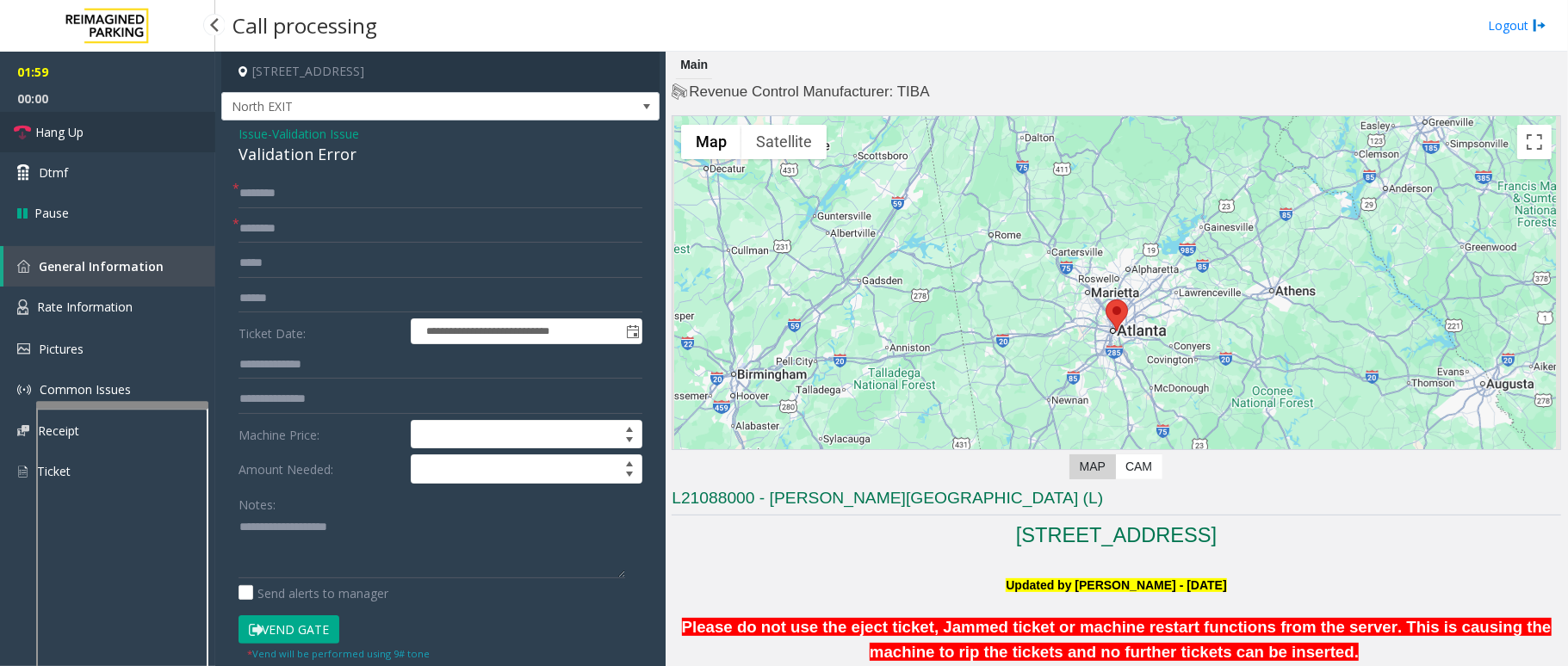
click at [88, 122] on link "Hang Up" at bounding box center [107, 132] width 215 height 40
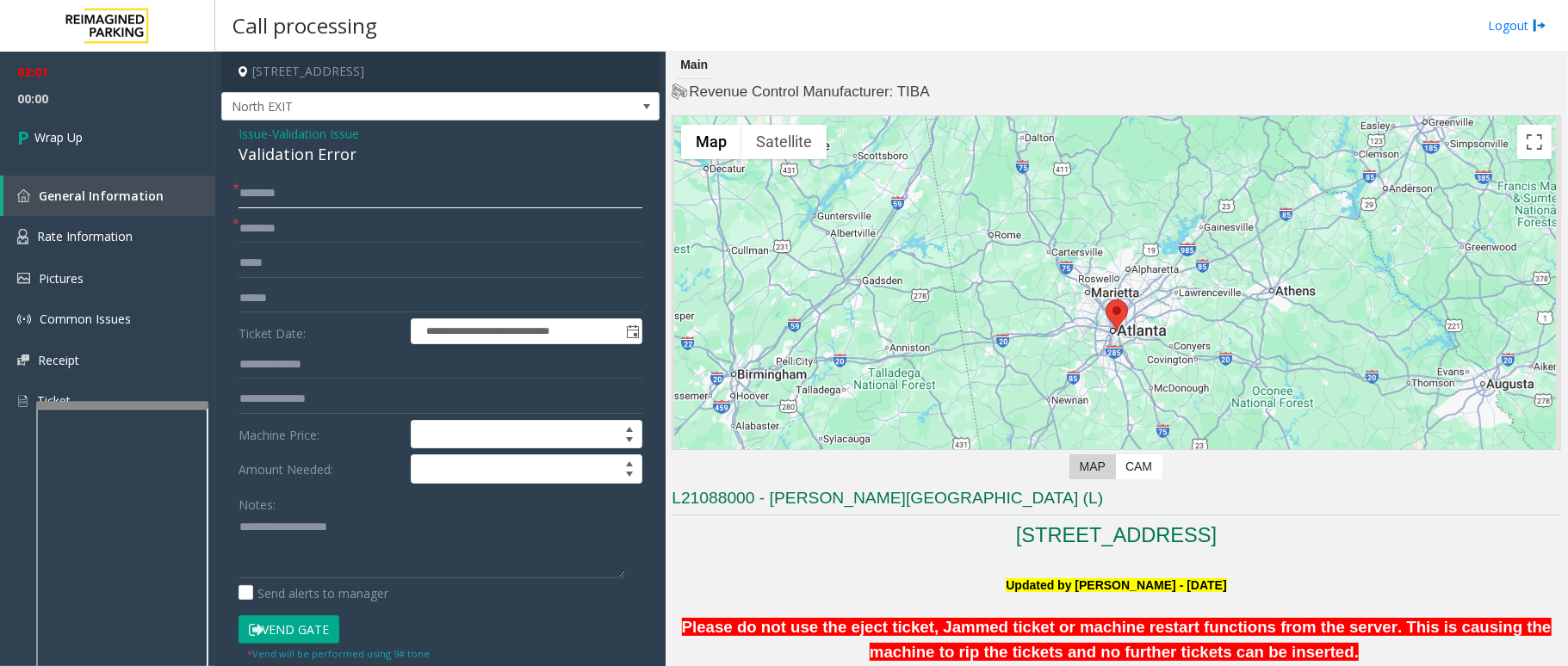
click at [369, 194] on input "text" at bounding box center [441, 193] width 404 height 30
type input "***"
click at [312, 215] on input "text" at bounding box center [441, 228] width 404 height 30
type input "*"
type input "**"
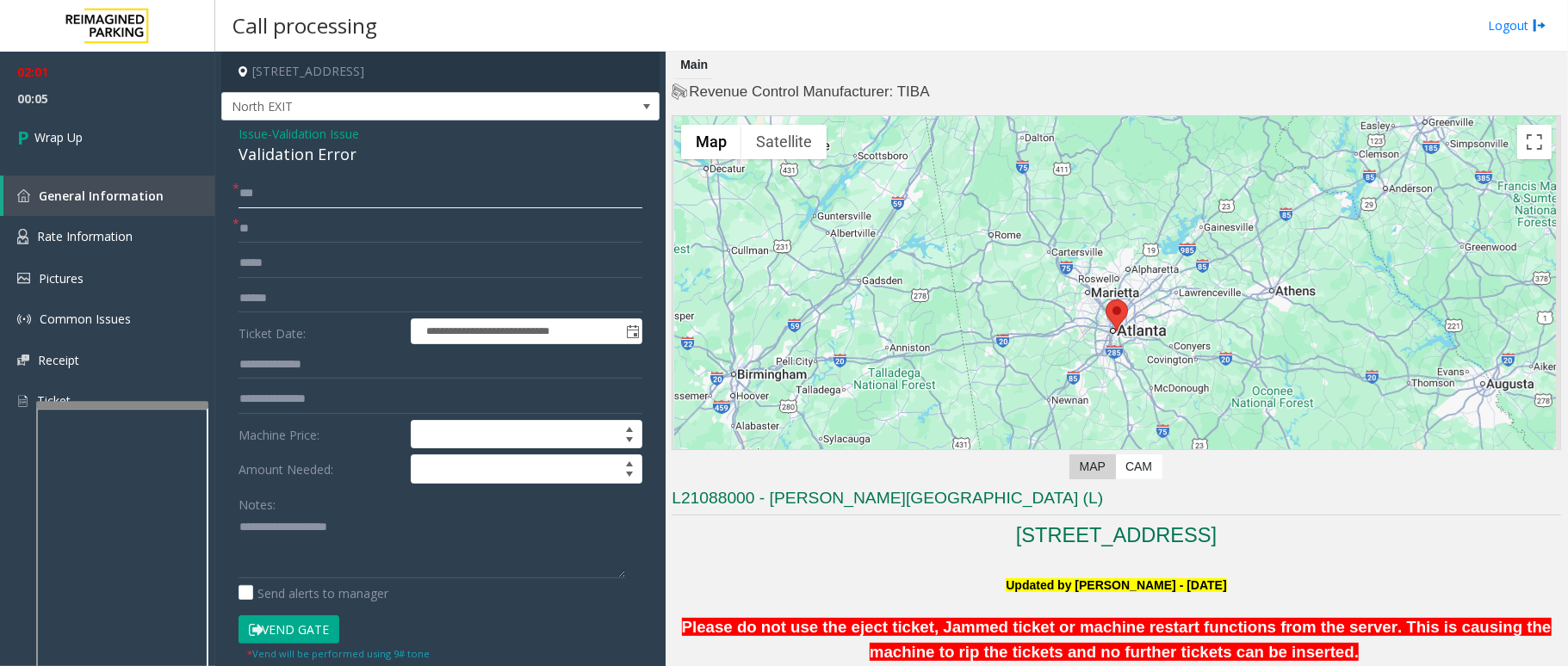
click at [336, 187] on input "***" at bounding box center [441, 193] width 404 height 30
type input "**"
drag, startPoint x: 355, startPoint y: 161, endPoint x: 230, endPoint y: 127, distance: 129.5
click at [230, 127] on div "**********" at bounding box center [441, 620] width 439 height 1000
paste textarea "**********"
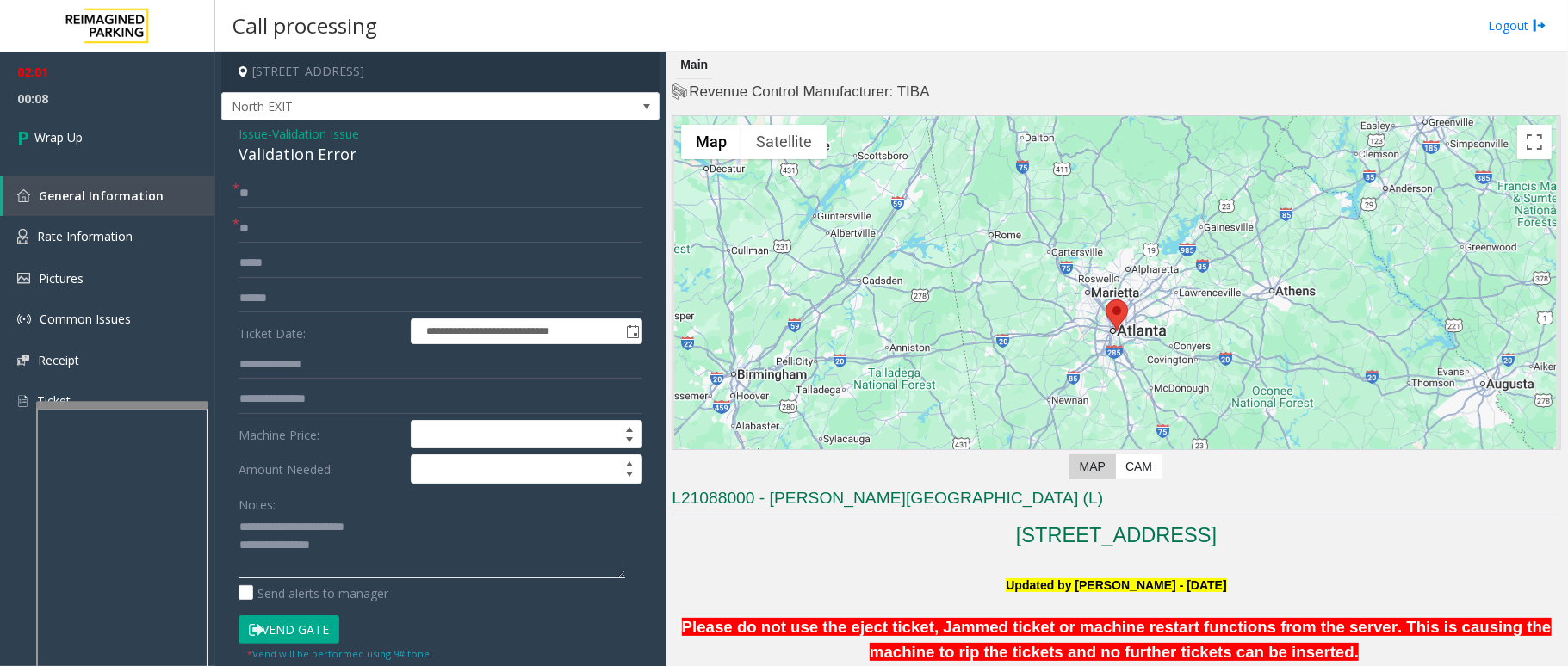
click at [317, 526] on textarea at bounding box center [432, 547] width 386 height 65
drag, startPoint x: 389, startPoint y: 530, endPoint x: 277, endPoint y: 537, distance: 112.2
click at [277, 537] on textarea at bounding box center [432, 547] width 386 height 65
click at [425, 578] on textarea at bounding box center [432, 547] width 386 height 65
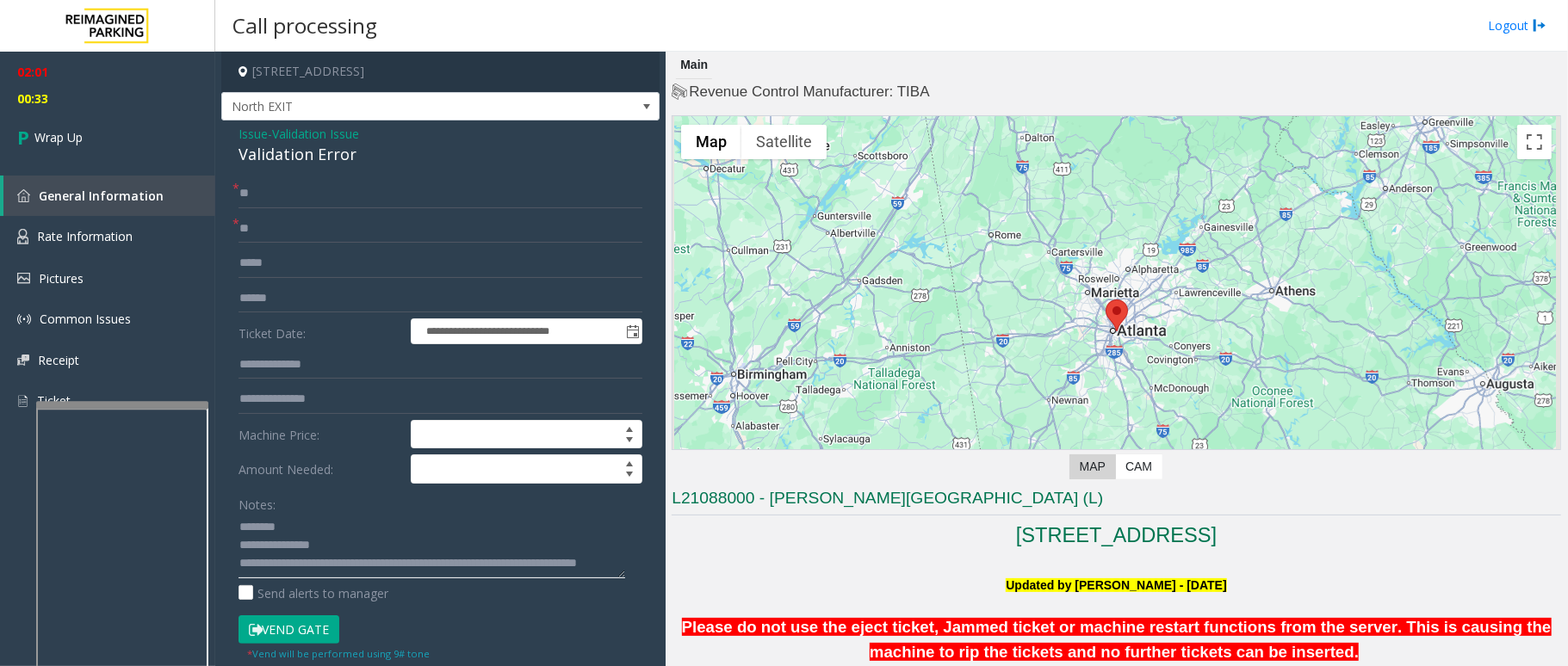
drag, startPoint x: 511, startPoint y: 551, endPoint x: 522, endPoint y: 554, distance: 11.4
click at [522, 554] on textarea at bounding box center [432, 547] width 386 height 65
click at [510, 551] on textarea at bounding box center [432, 547] width 386 height 65
click at [267, 556] on textarea at bounding box center [432, 547] width 386 height 65
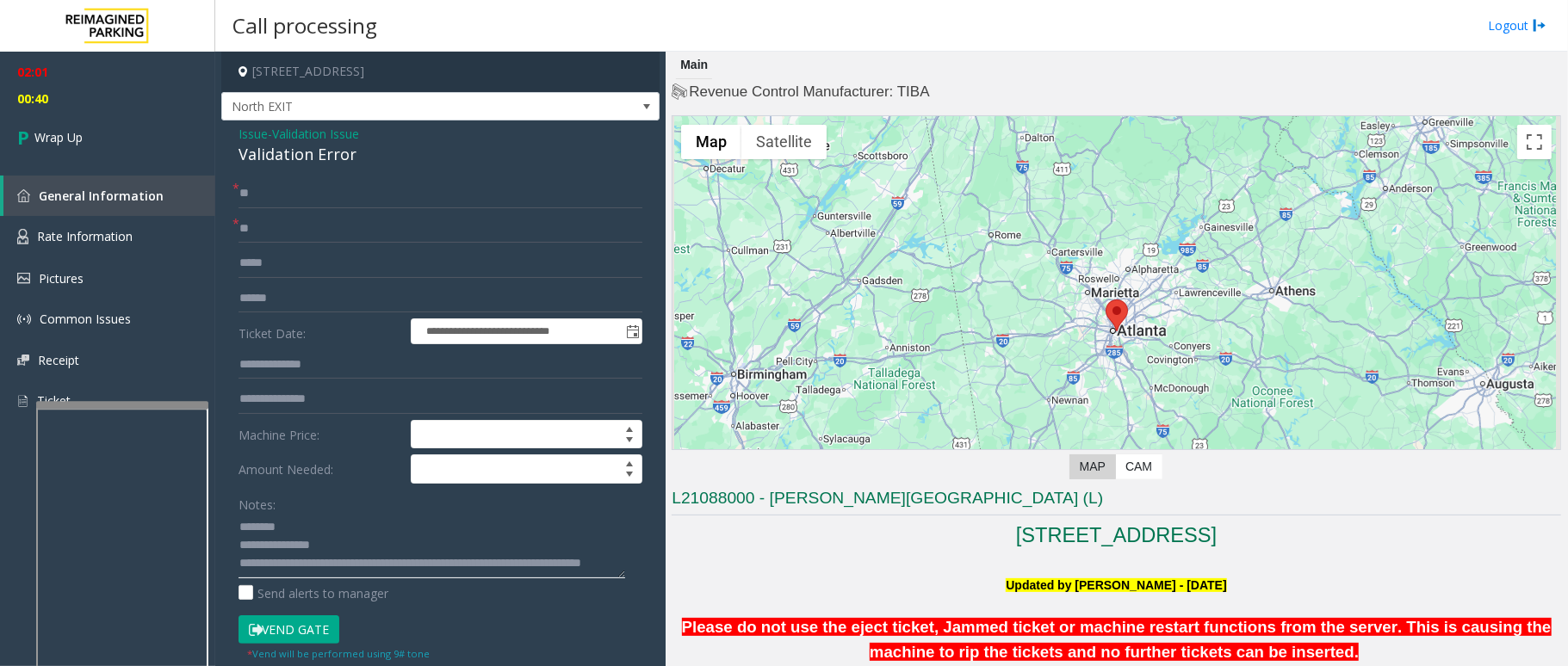
click at [267, 556] on textarea at bounding box center [432, 547] width 386 height 65
click at [300, 552] on textarea at bounding box center [432, 547] width 386 height 65
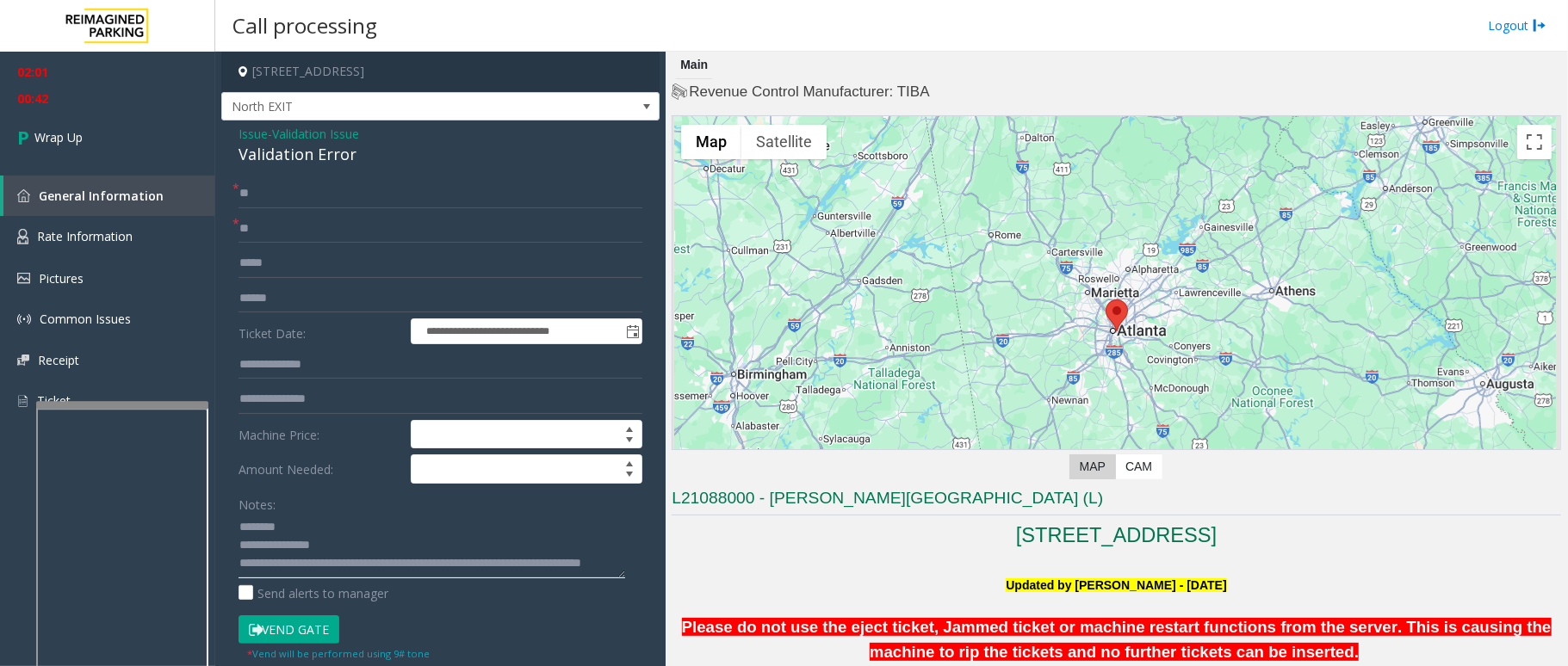
click at [273, 555] on textarea at bounding box center [432, 547] width 386 height 65
type textarea "**********"
click at [60, 129] on span "Wrap Up" at bounding box center [58, 137] width 48 height 18
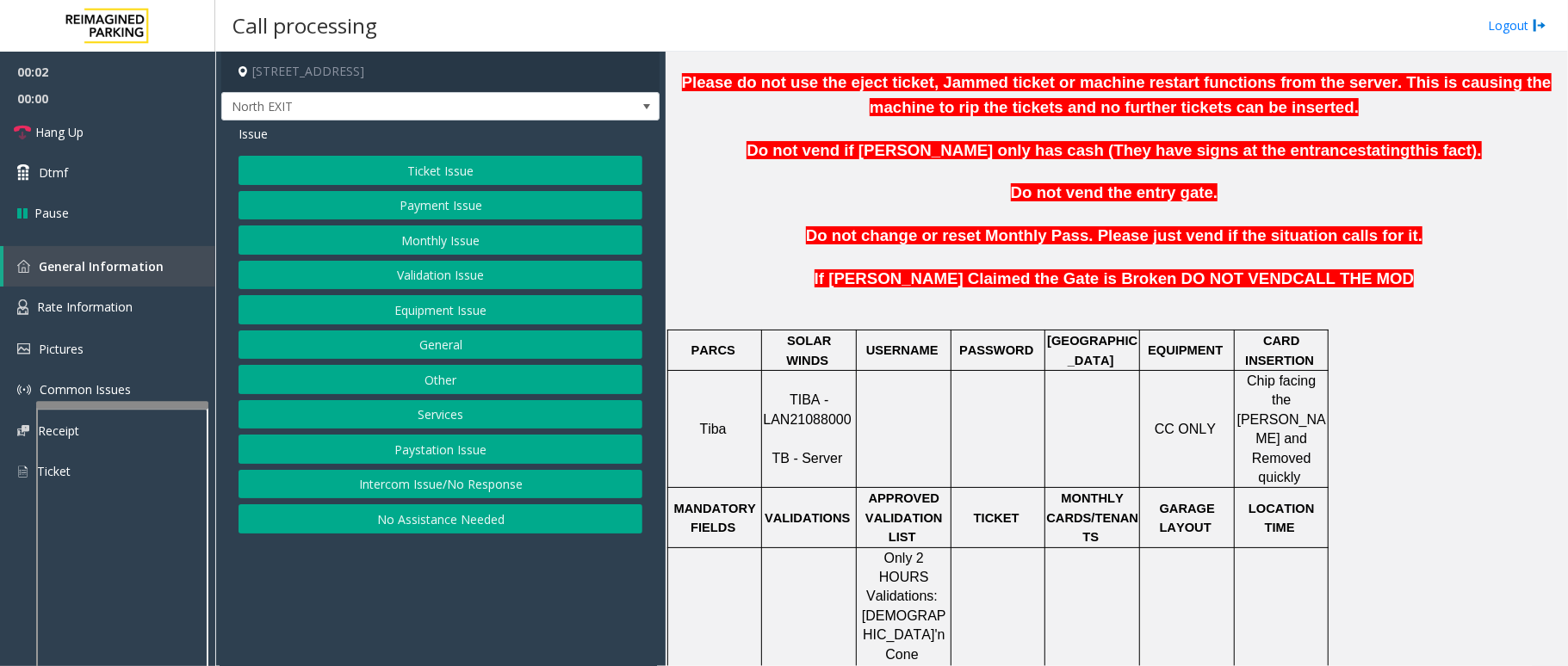
scroll to position [689, 0]
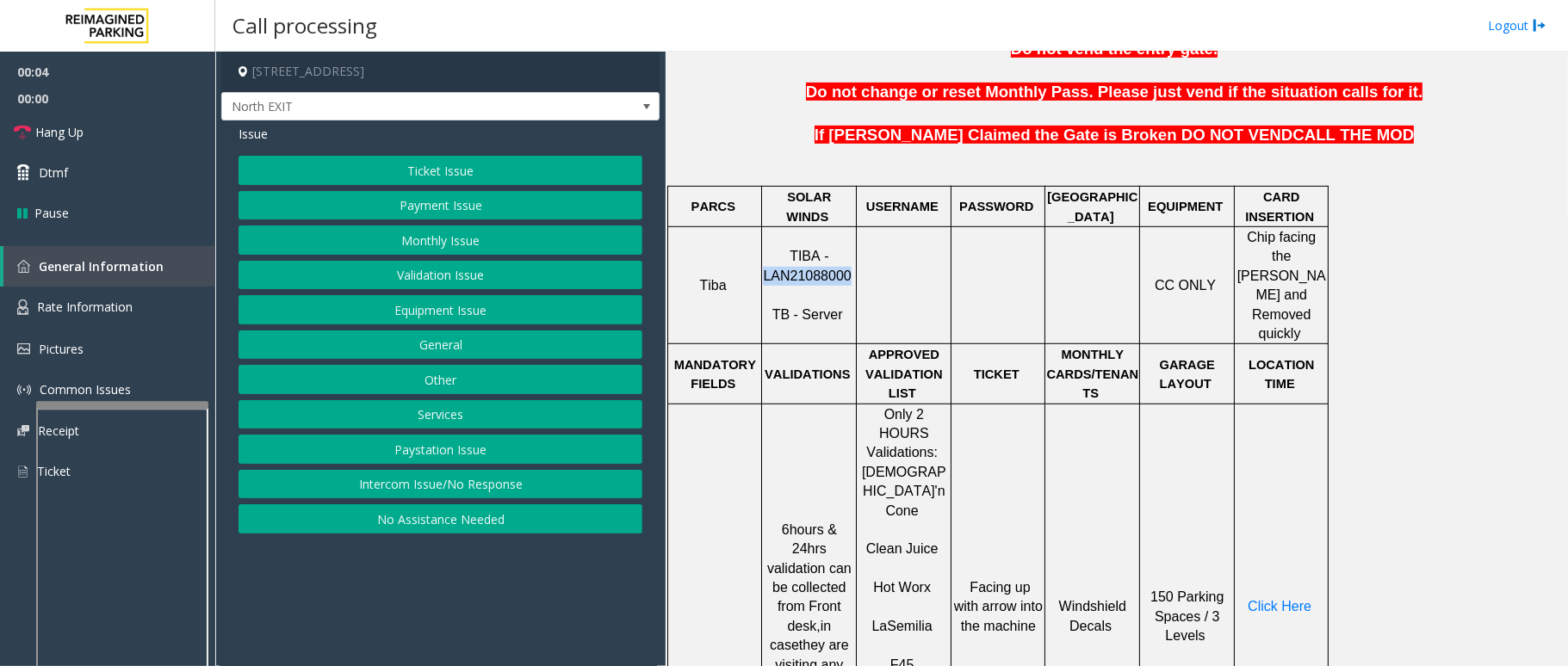
drag, startPoint x: 847, startPoint y: 260, endPoint x: 770, endPoint y: 259, distance: 77.0
click at [770, 259] on p "TIBA - LAN21088000 TB - Server" at bounding box center [809, 286] width 92 height 77
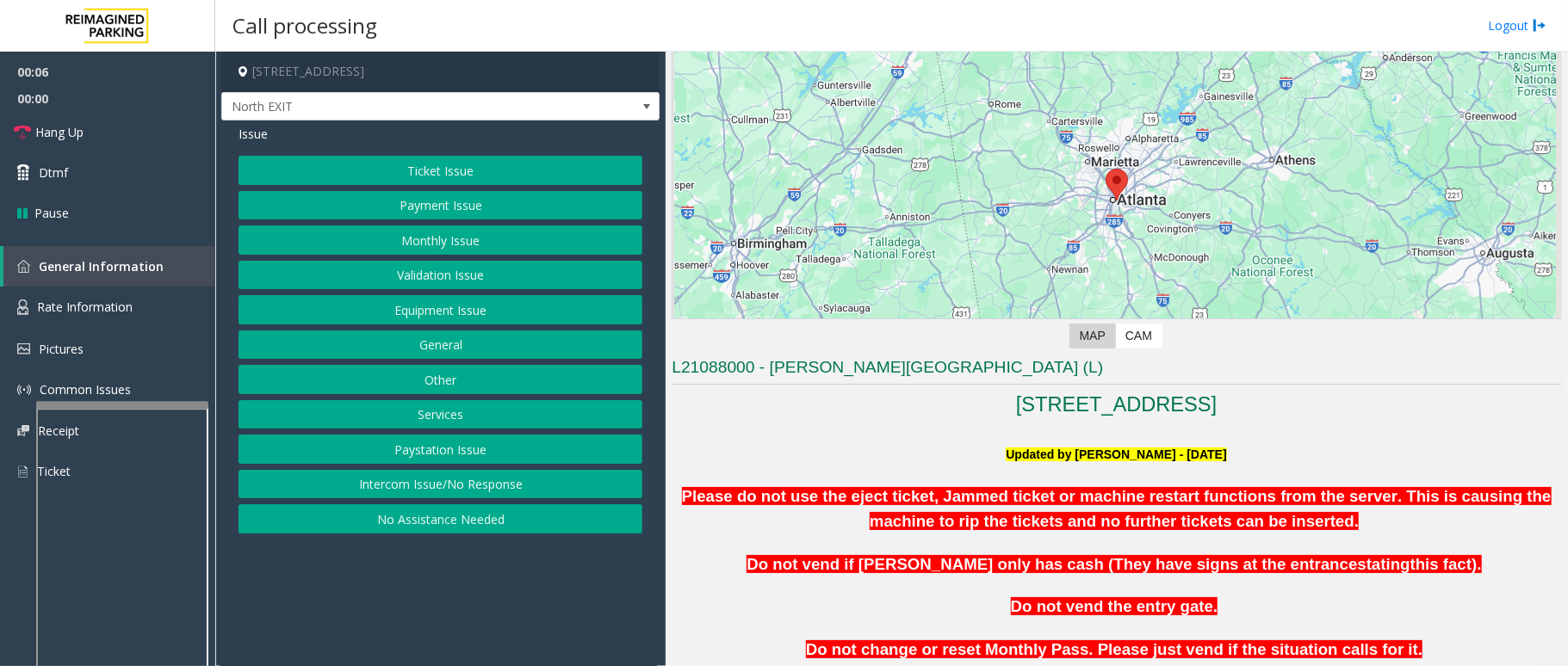
scroll to position [115, 0]
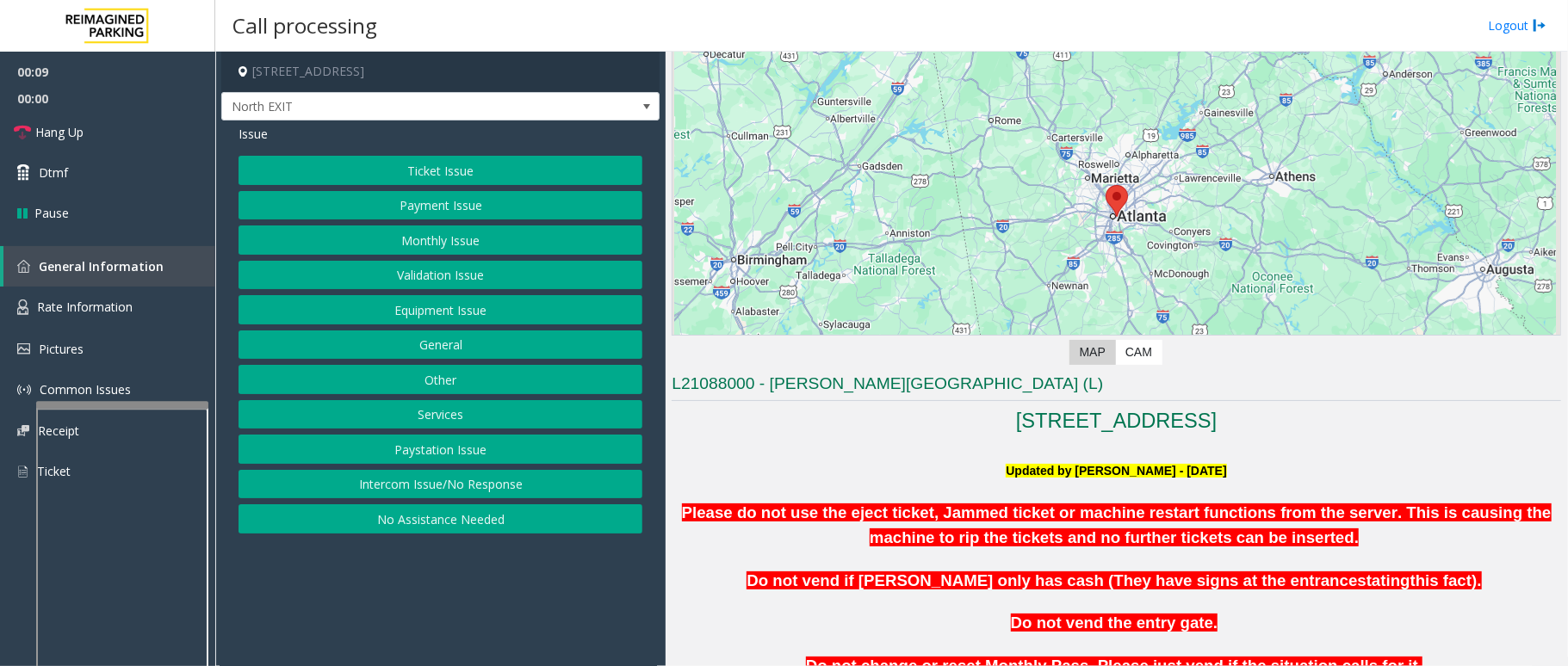
click at [448, 284] on button "Validation Issue" at bounding box center [441, 275] width 404 height 30
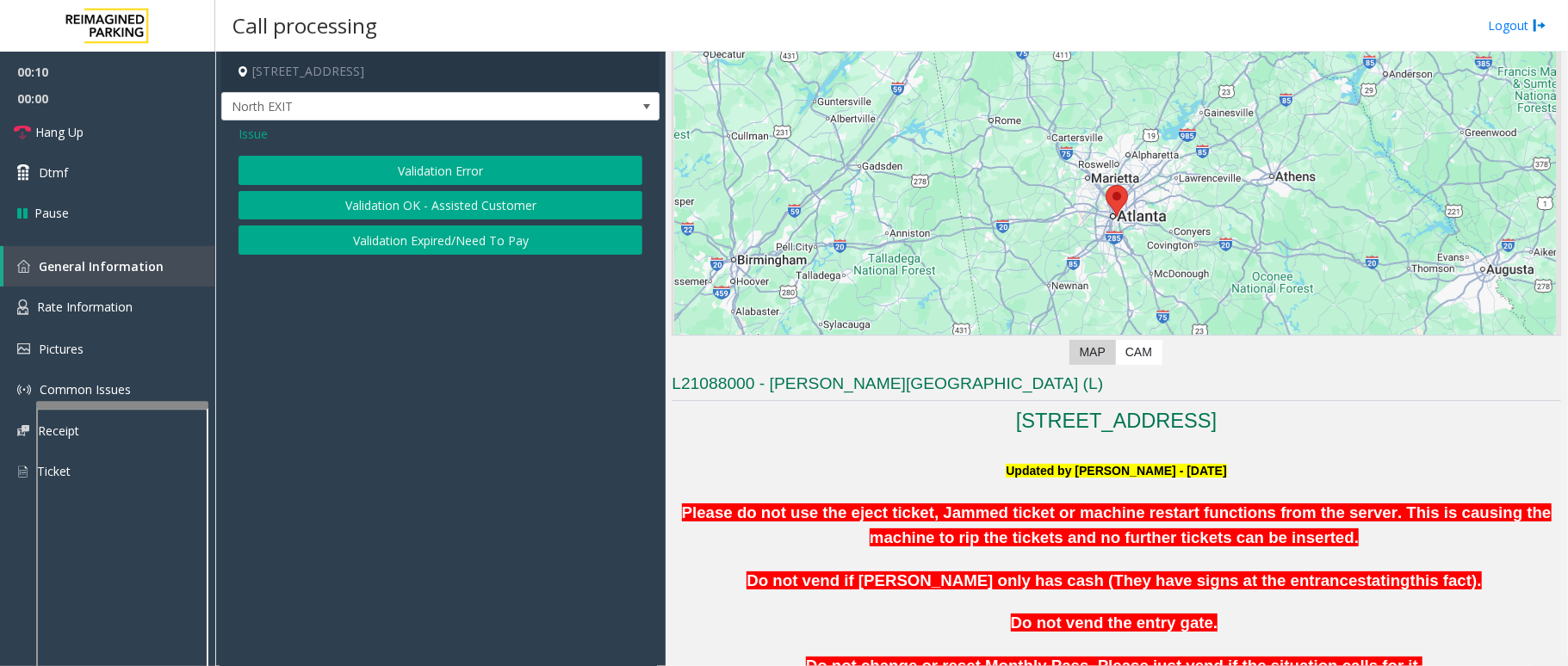
click at [468, 165] on button "Validation Error" at bounding box center [441, 170] width 404 height 30
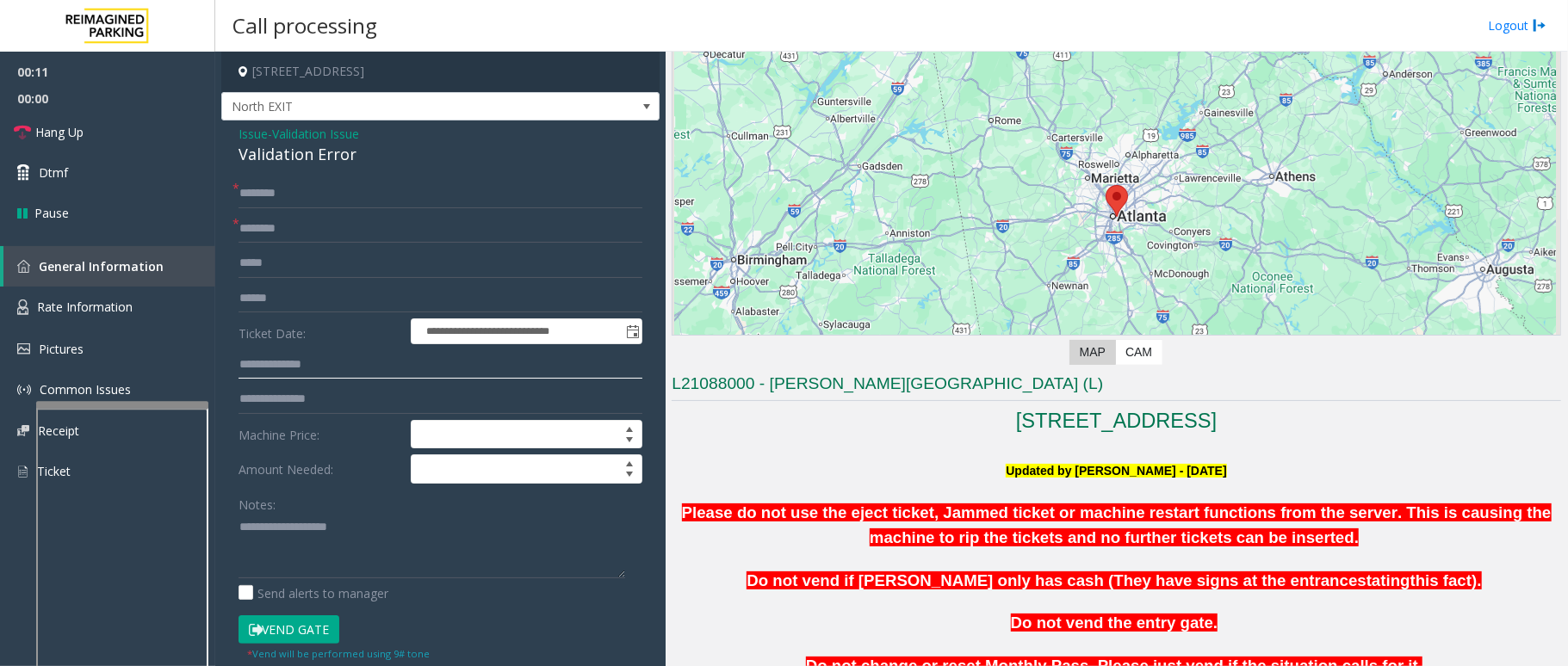
drag, startPoint x: 335, startPoint y: 362, endPoint x: 1566, endPoint y: 186, distance: 1243.5
click at [386, 365] on input "text" at bounding box center [441, 365] width 404 height 30
type input "******"
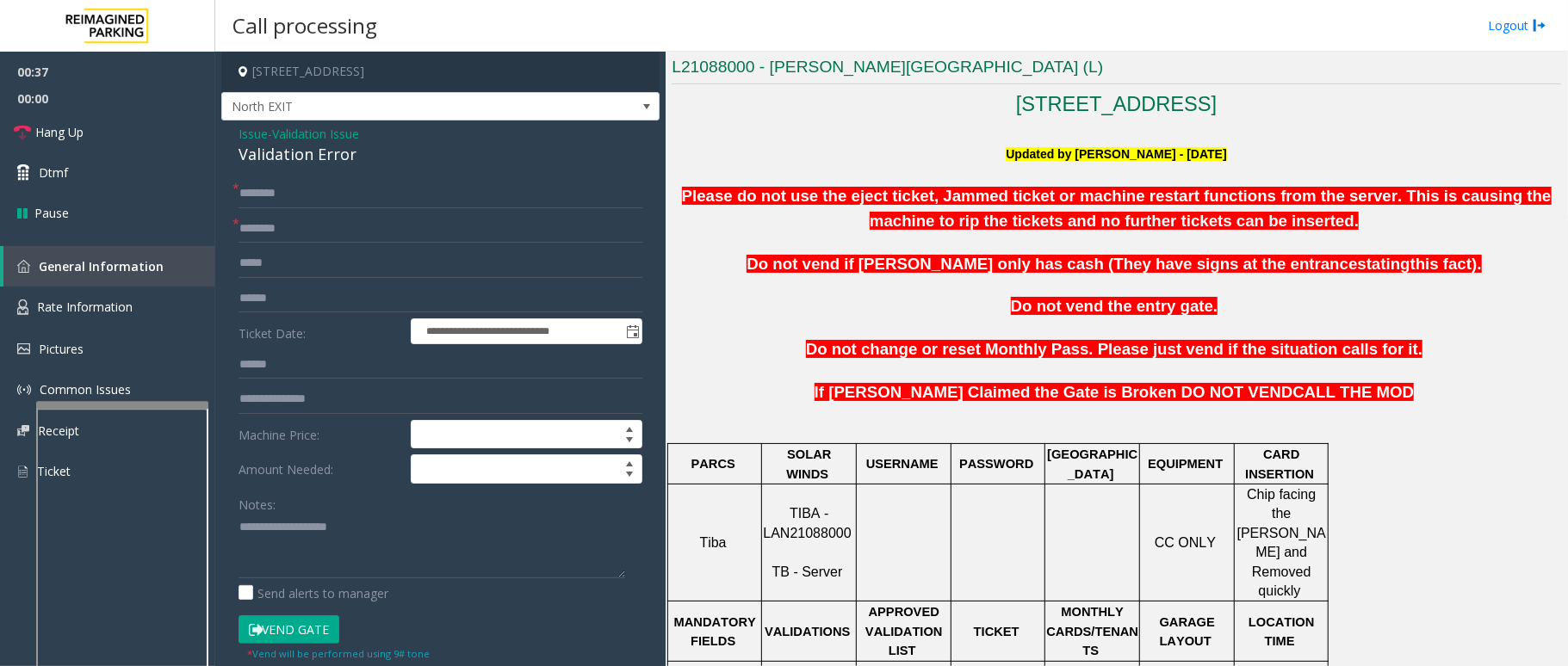
scroll to position [459, 0]
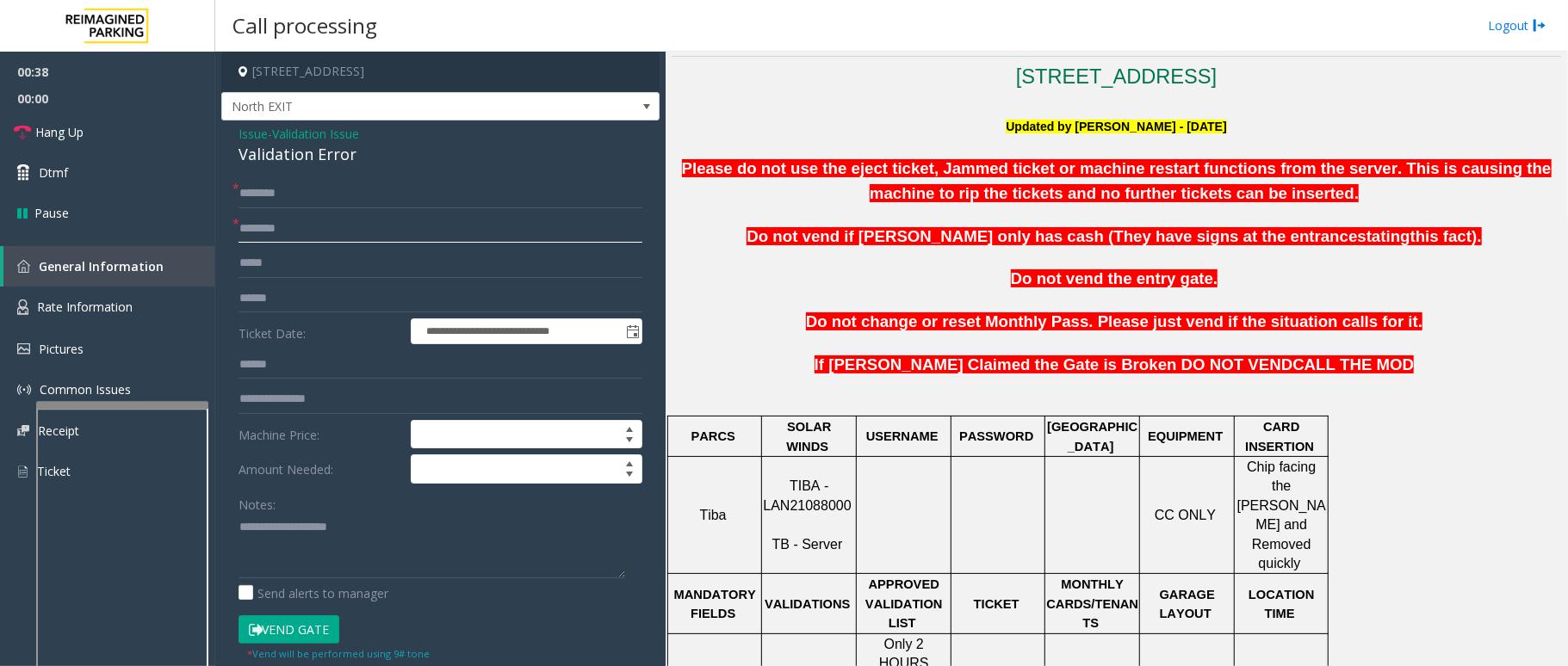
click at [272, 225] on input "text" at bounding box center [441, 228] width 404 height 30
type input "**********"
click at [360, 197] on input "text" at bounding box center [441, 193] width 404 height 30
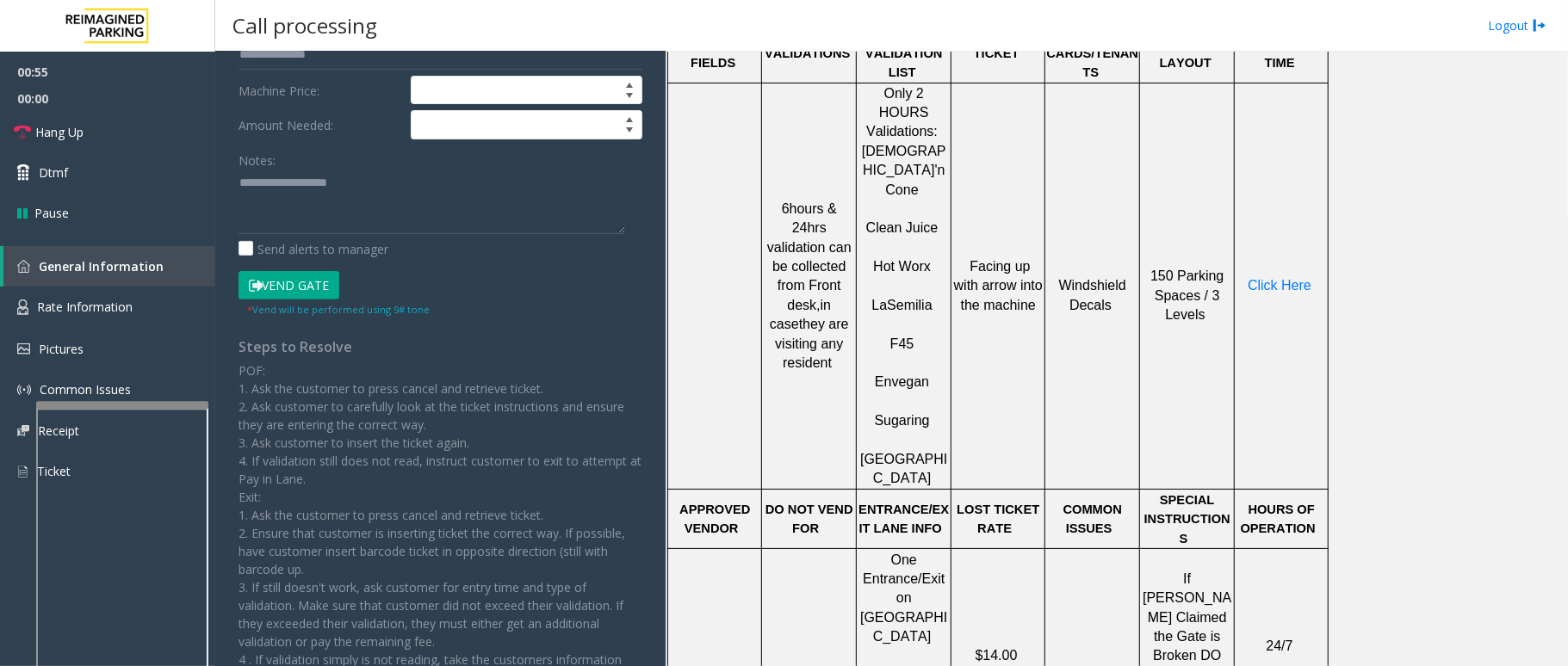
scroll to position [1033, 0]
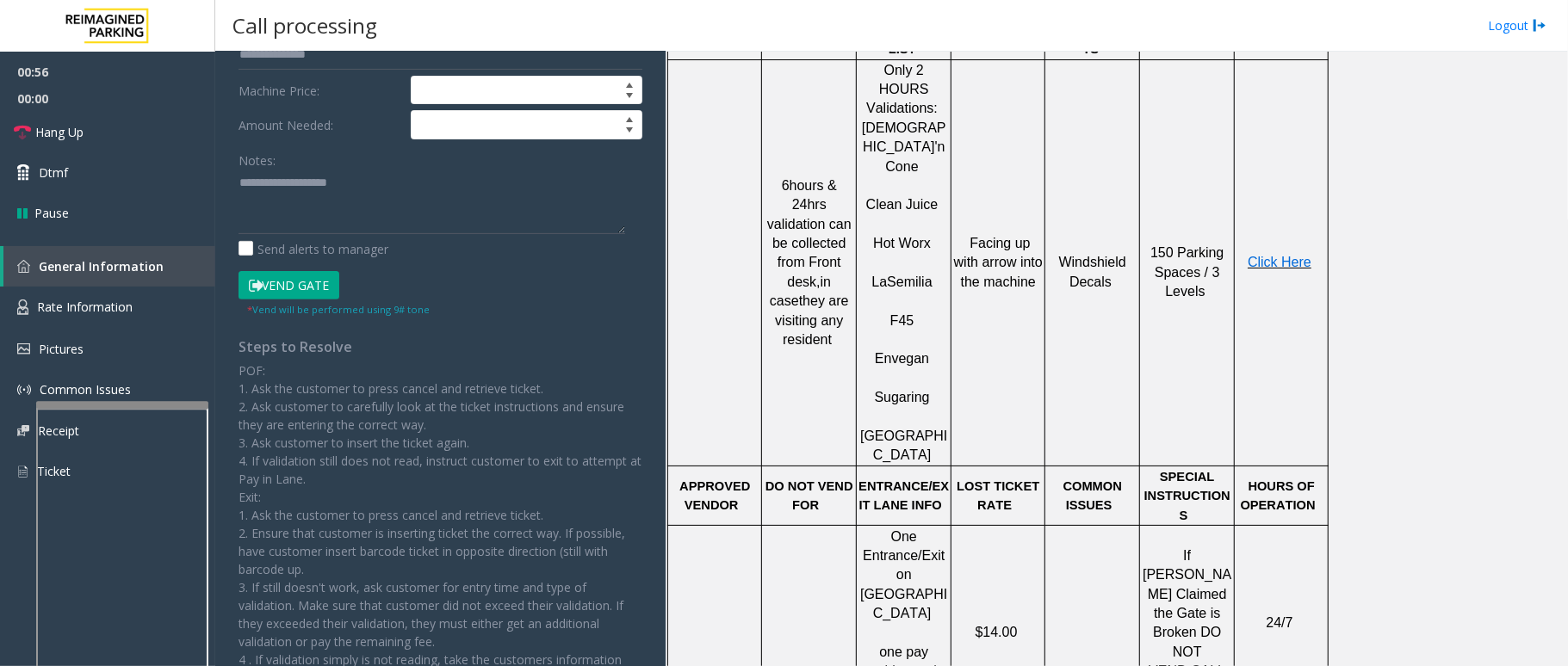
type input "**********"
click at [1299, 255] on span "Click Here" at bounding box center [1279, 262] width 64 height 14
click at [328, 222] on textarea at bounding box center [432, 202] width 386 height 65
click at [239, 178] on textarea at bounding box center [432, 202] width 386 height 65
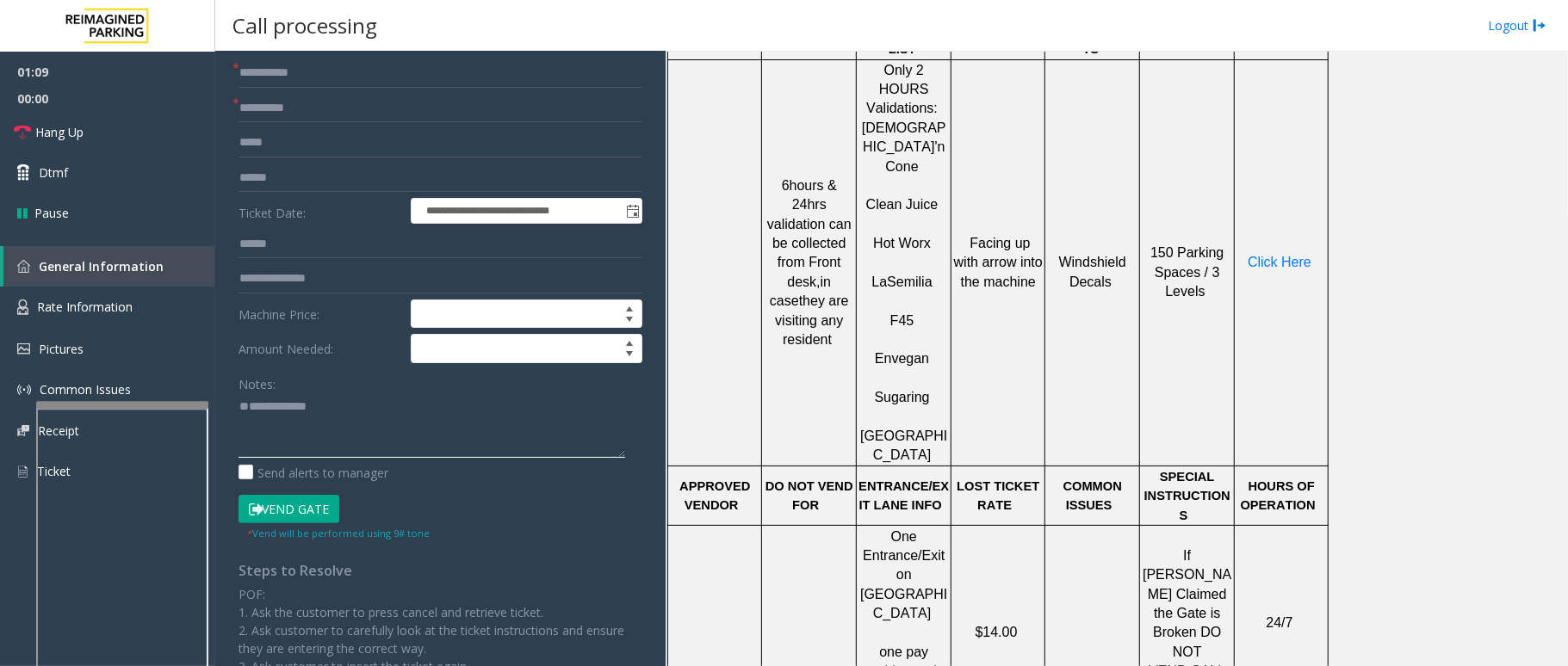
scroll to position [0, 0]
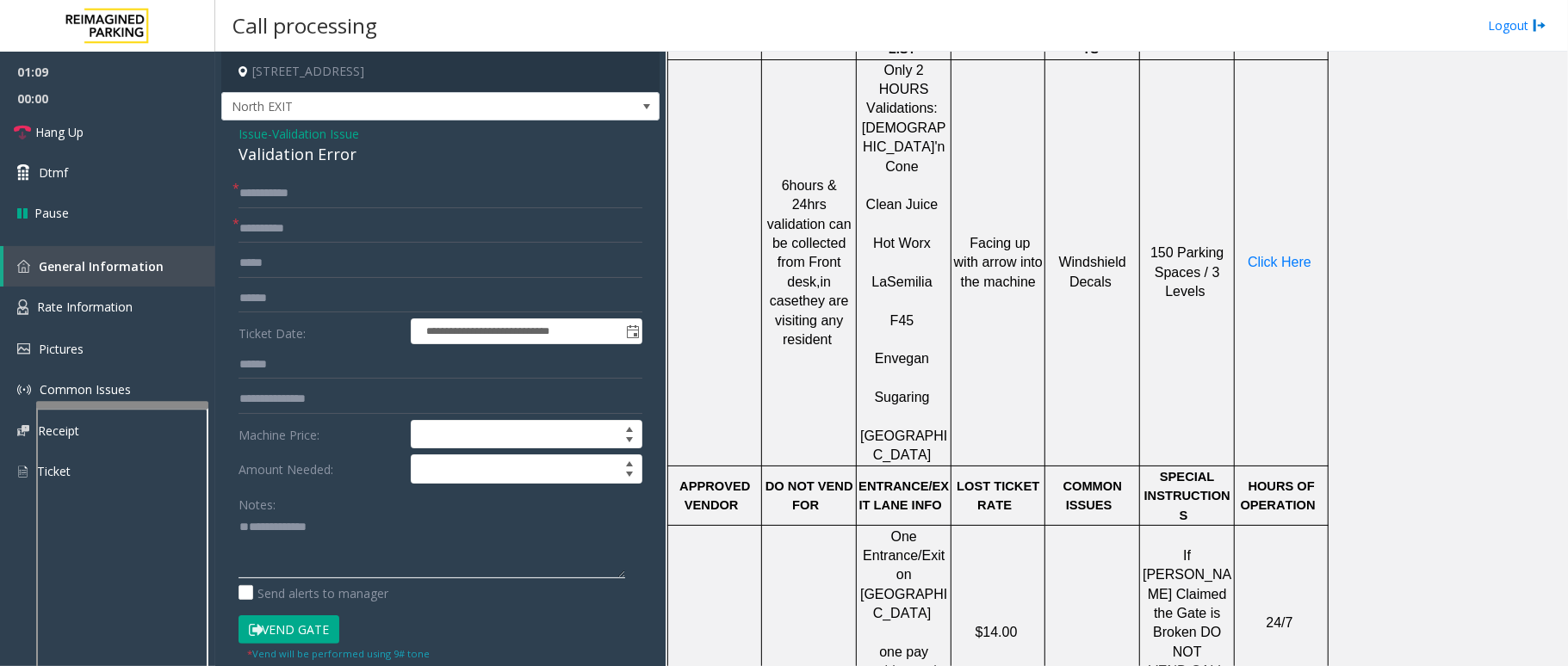
type textarea "**********"
click at [271, 630] on button "Vend Gate" at bounding box center [289, 630] width 100 height 30
click at [262, 525] on textarea at bounding box center [432, 547] width 386 height 65
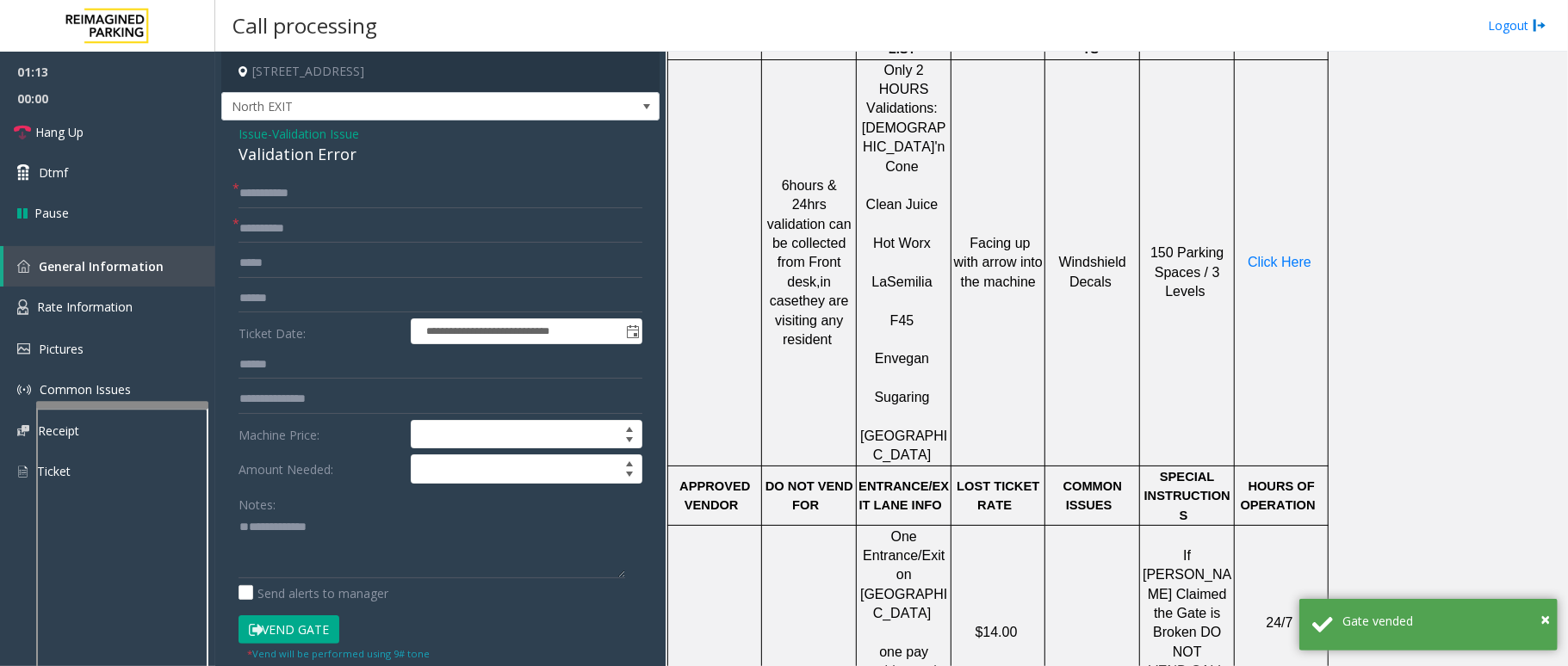
click at [357, 133] on span "Validation Issue" at bounding box center [316, 134] width 87 height 18
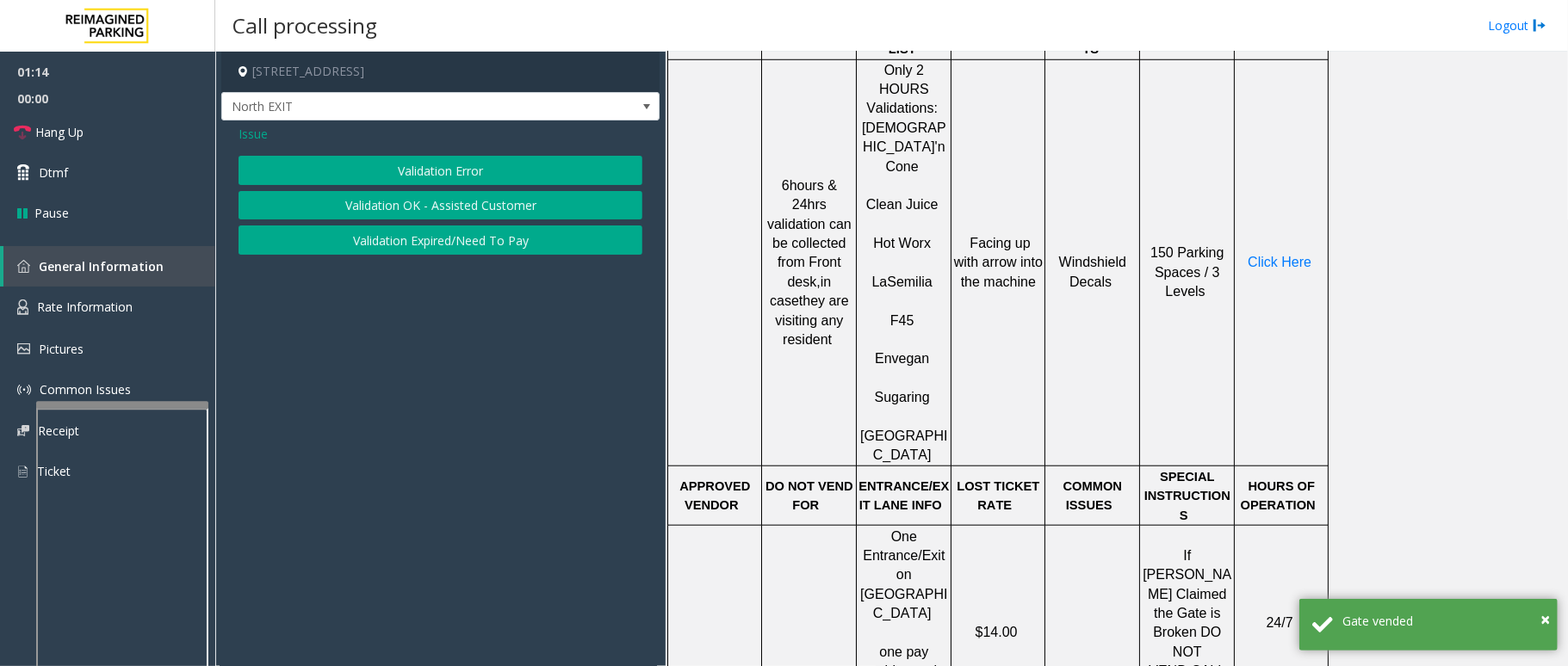
click at [263, 131] on span "Issue" at bounding box center [253, 134] width 30 height 18
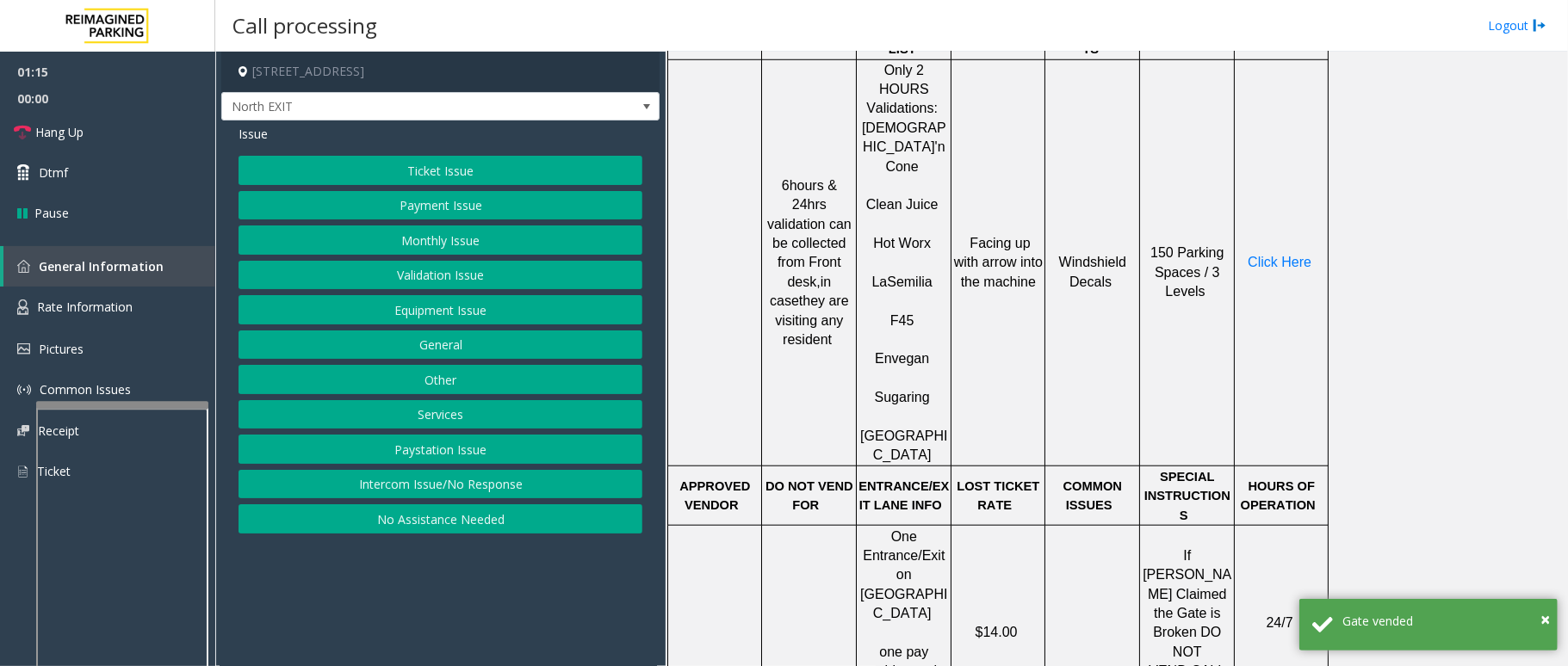
click at [397, 169] on button "Ticket Issue" at bounding box center [441, 170] width 404 height 30
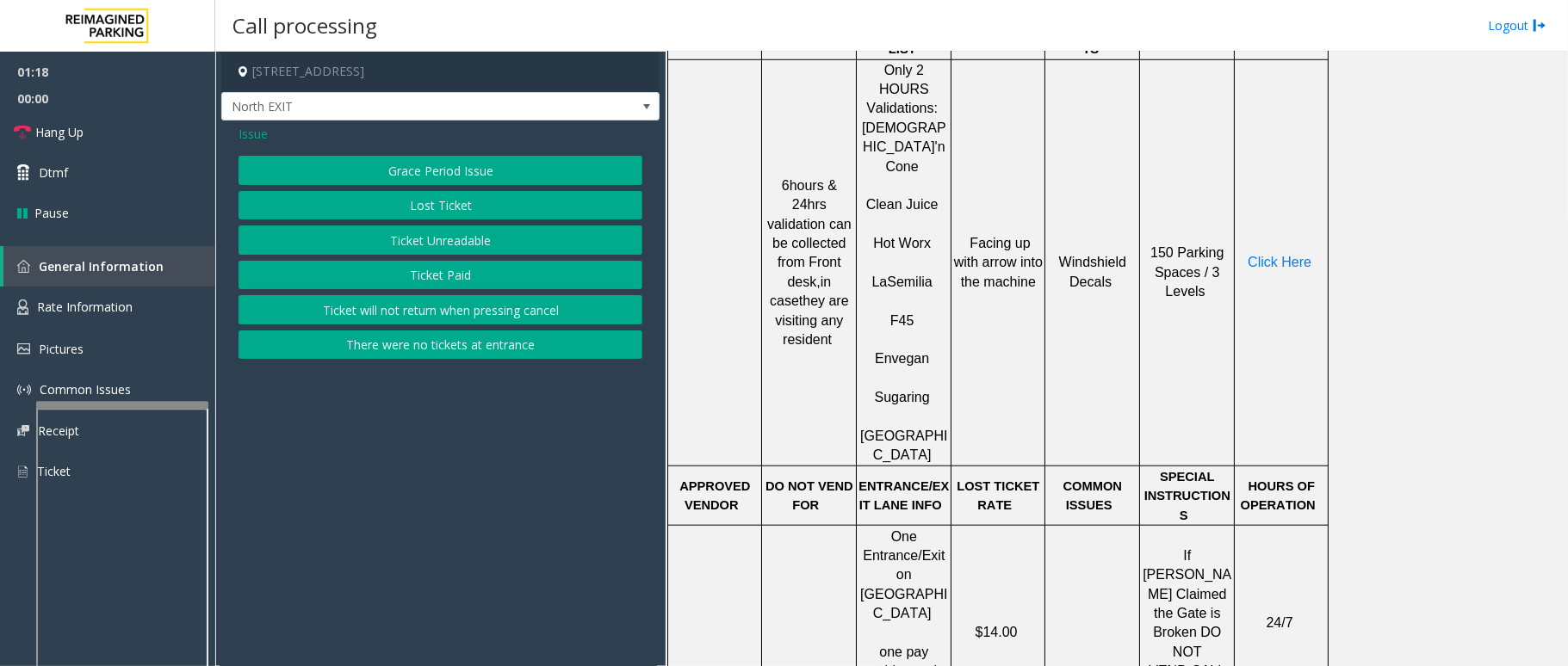
click at [438, 341] on button "There were no tickets at entrance" at bounding box center [441, 345] width 404 height 30
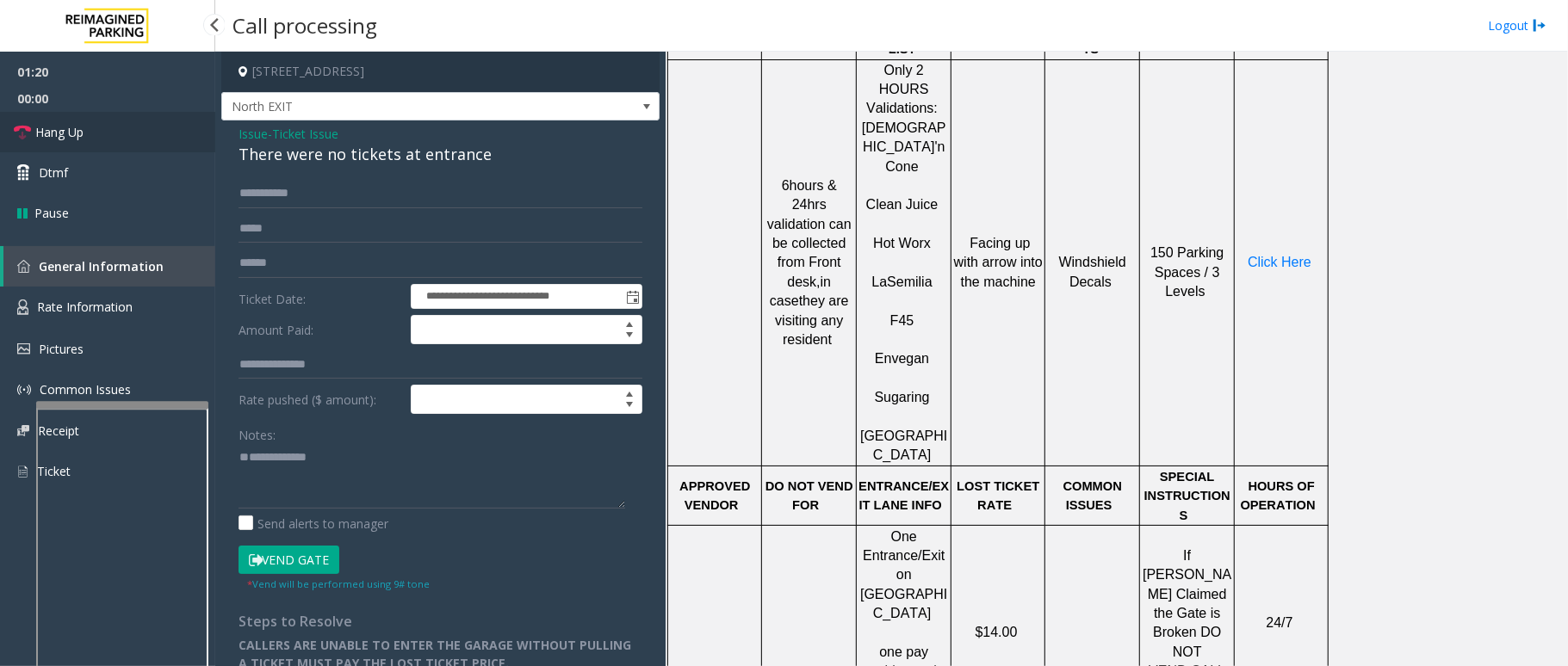
click at [120, 126] on link "Hang Up" at bounding box center [107, 132] width 215 height 40
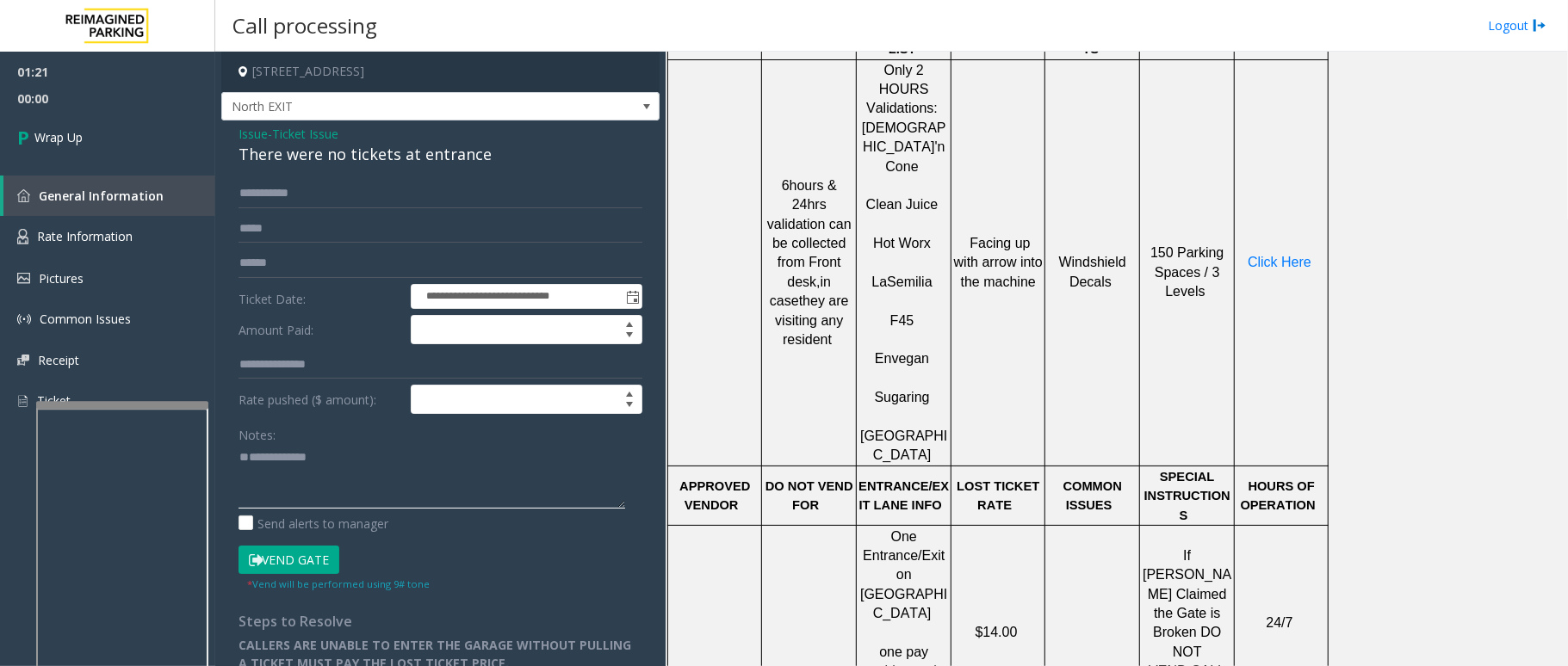
click at [305, 465] on textarea at bounding box center [432, 477] width 386 height 65
drag, startPoint x: 490, startPoint y: 148, endPoint x: 229, endPoint y: 128, distance: 261.8
click at [229, 128] on div "**********" at bounding box center [441, 414] width 439 height 587
paste textarea "**********"
click at [249, 452] on textarea at bounding box center [432, 477] width 386 height 65
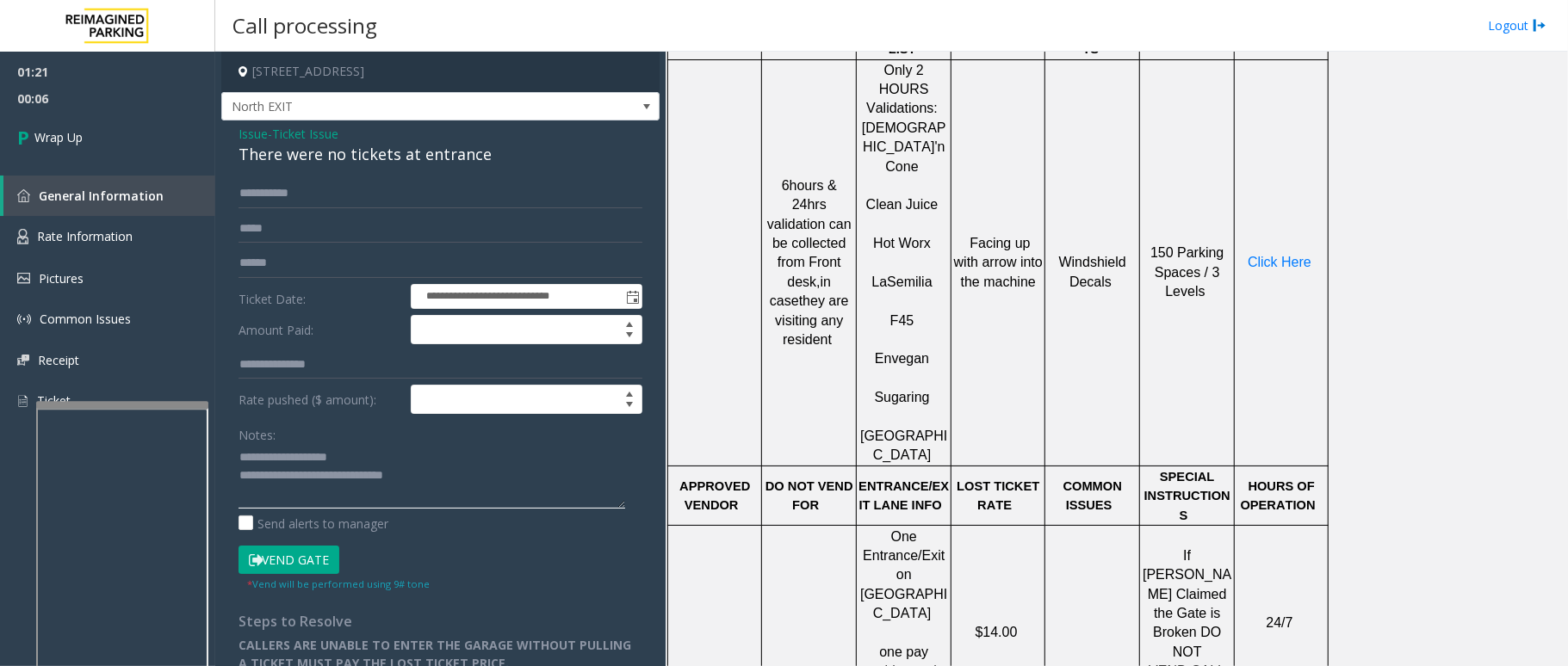
drag, startPoint x: 345, startPoint y: 458, endPoint x: 277, endPoint y: 460, distance: 68.0
click at [277, 460] on textarea at bounding box center [432, 477] width 386 height 65
click at [442, 480] on textarea at bounding box center [432, 477] width 386 height 65
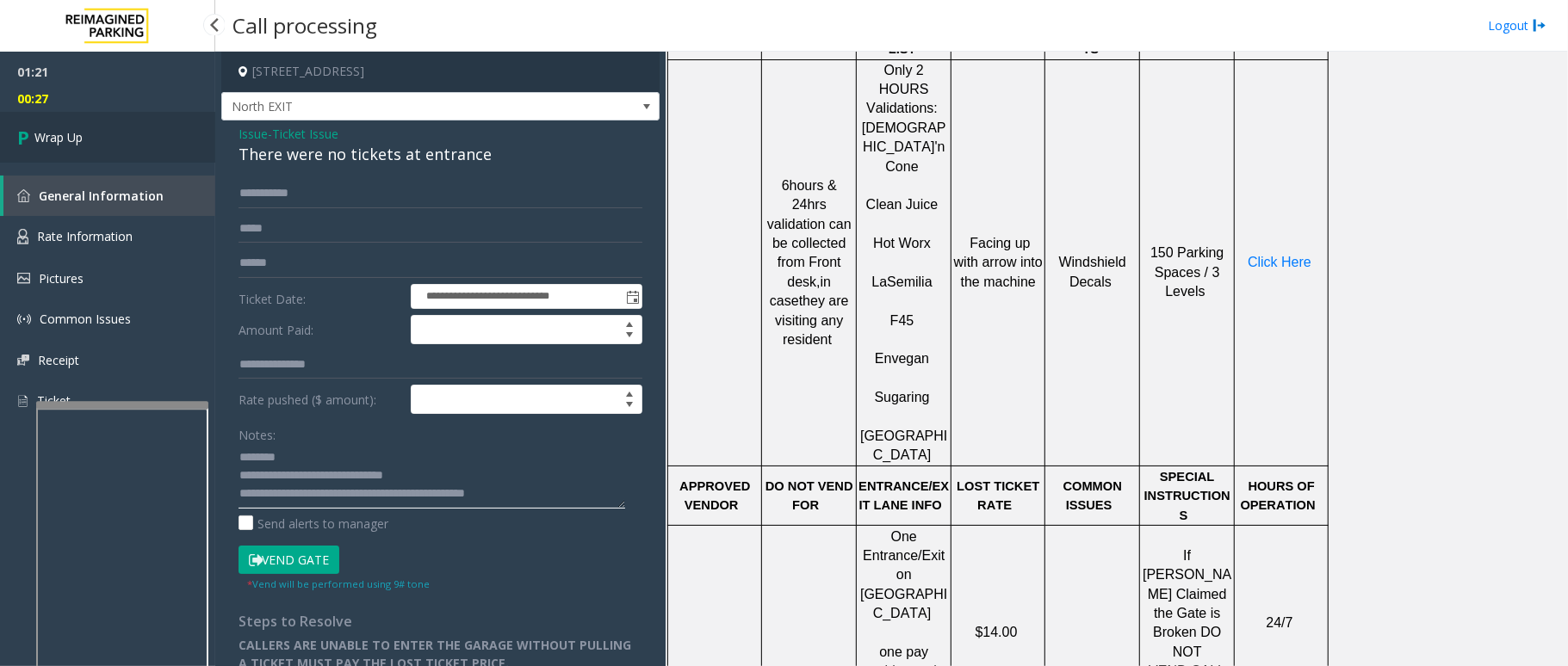
type textarea "**********"
click at [152, 132] on link "Wrap Up" at bounding box center [107, 137] width 215 height 51
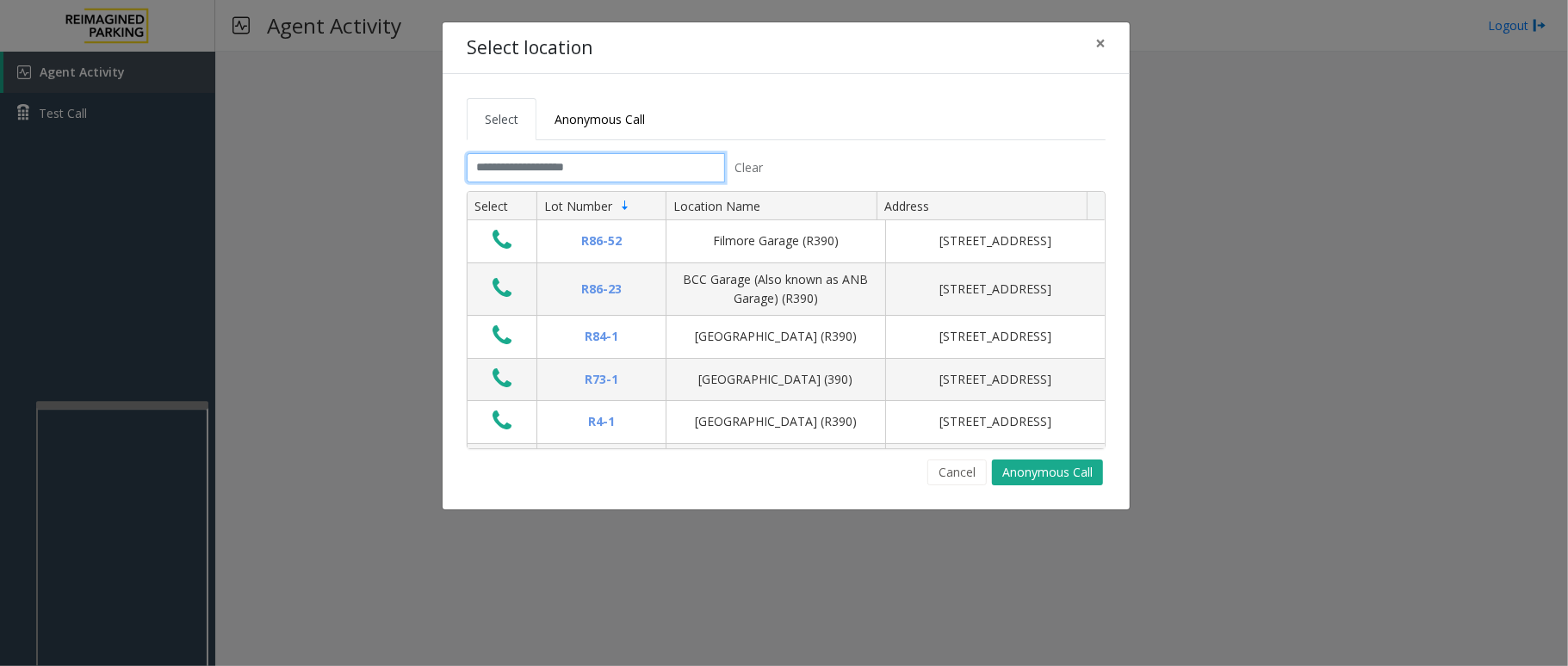
click at [639, 172] on input "text" at bounding box center [596, 167] width 258 height 30
click at [638, 172] on input "text" at bounding box center [596, 167] width 258 height 30
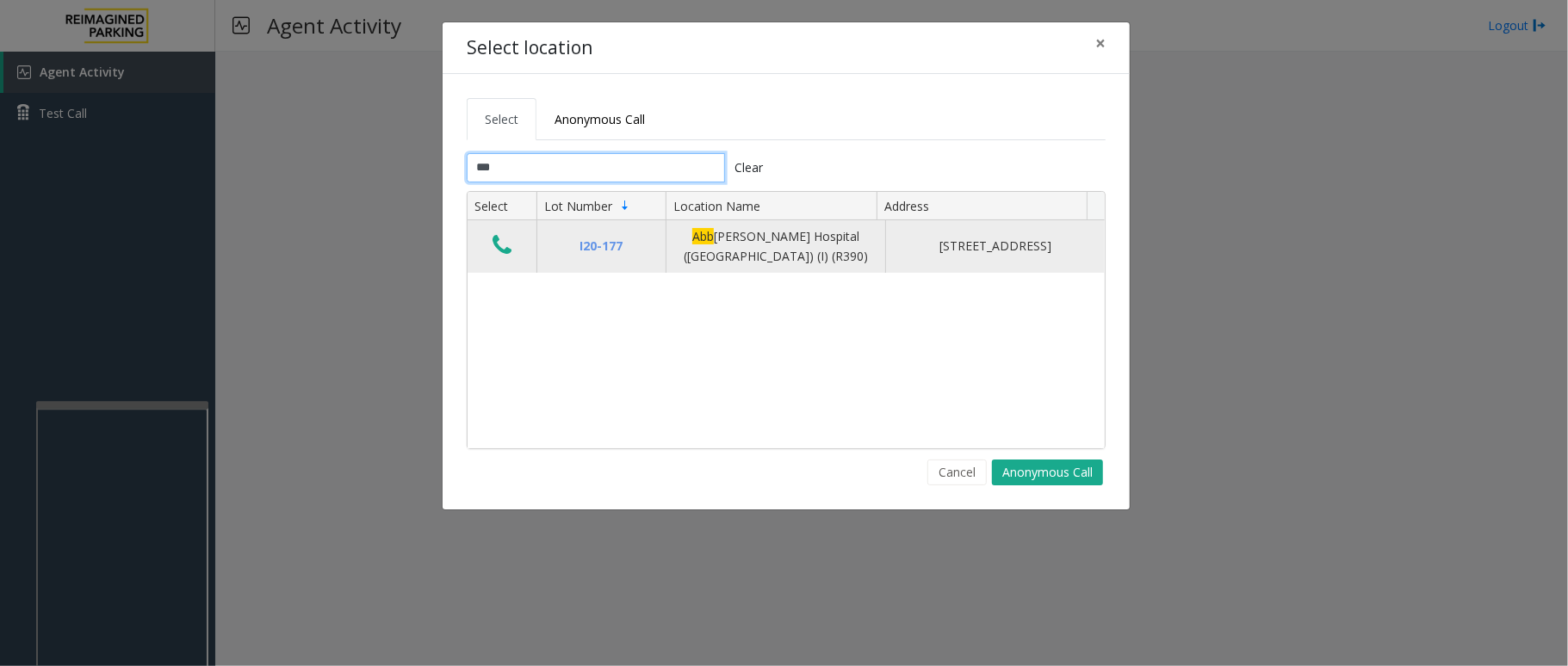
type input "***"
click at [498, 247] on icon "Data table" at bounding box center [502, 245] width 19 height 24
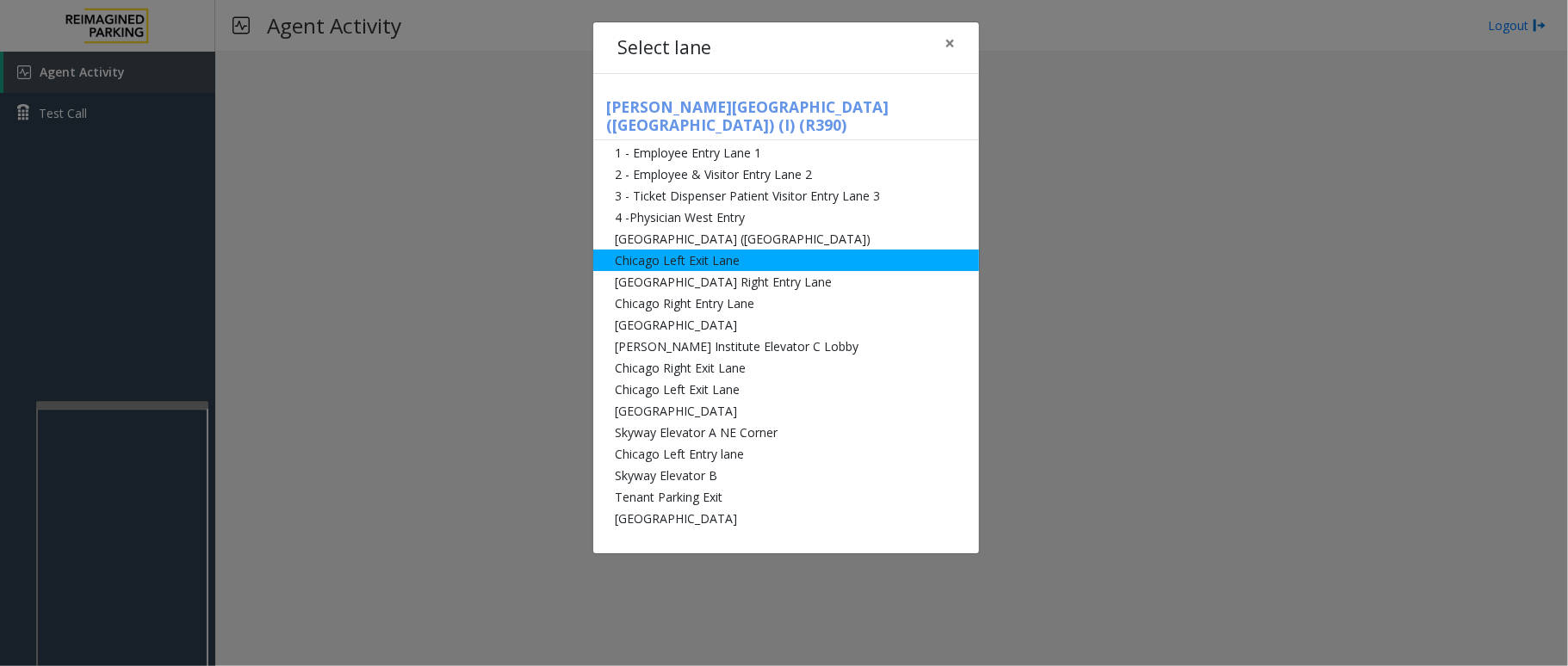
click at [656, 249] on li "Chicago Left Exit Lane" at bounding box center [787, 260] width 386 height 22
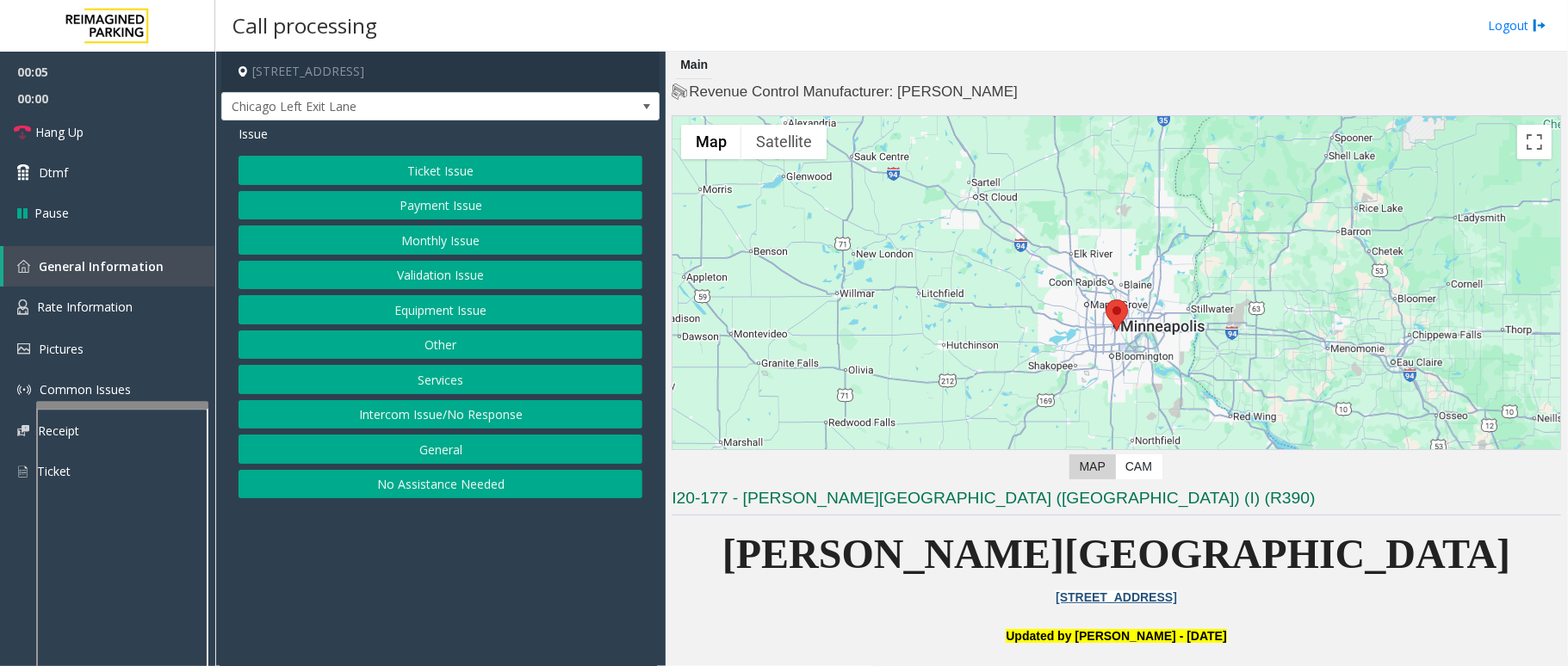
click at [452, 300] on button "Equipment Issue" at bounding box center [441, 310] width 404 height 30
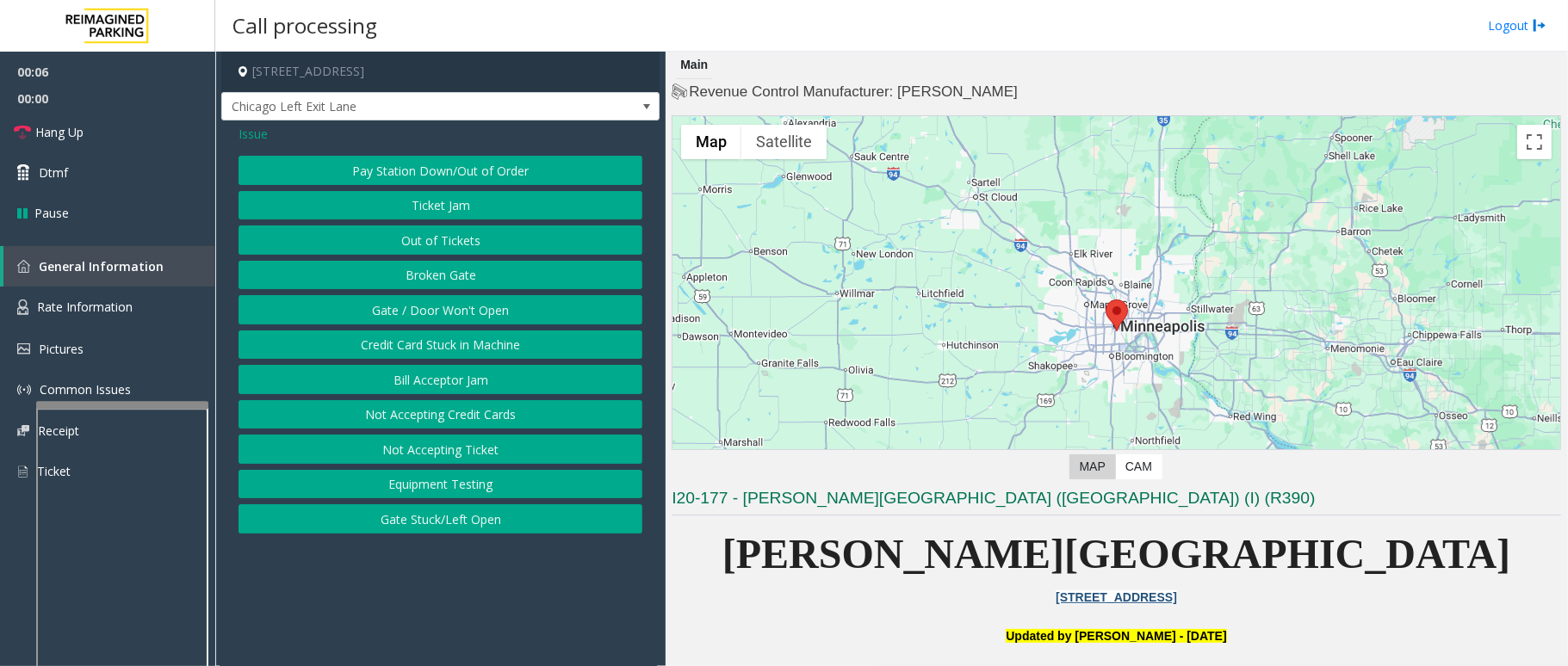
click at [448, 304] on button "Gate / Door Won't Open" at bounding box center [441, 310] width 404 height 30
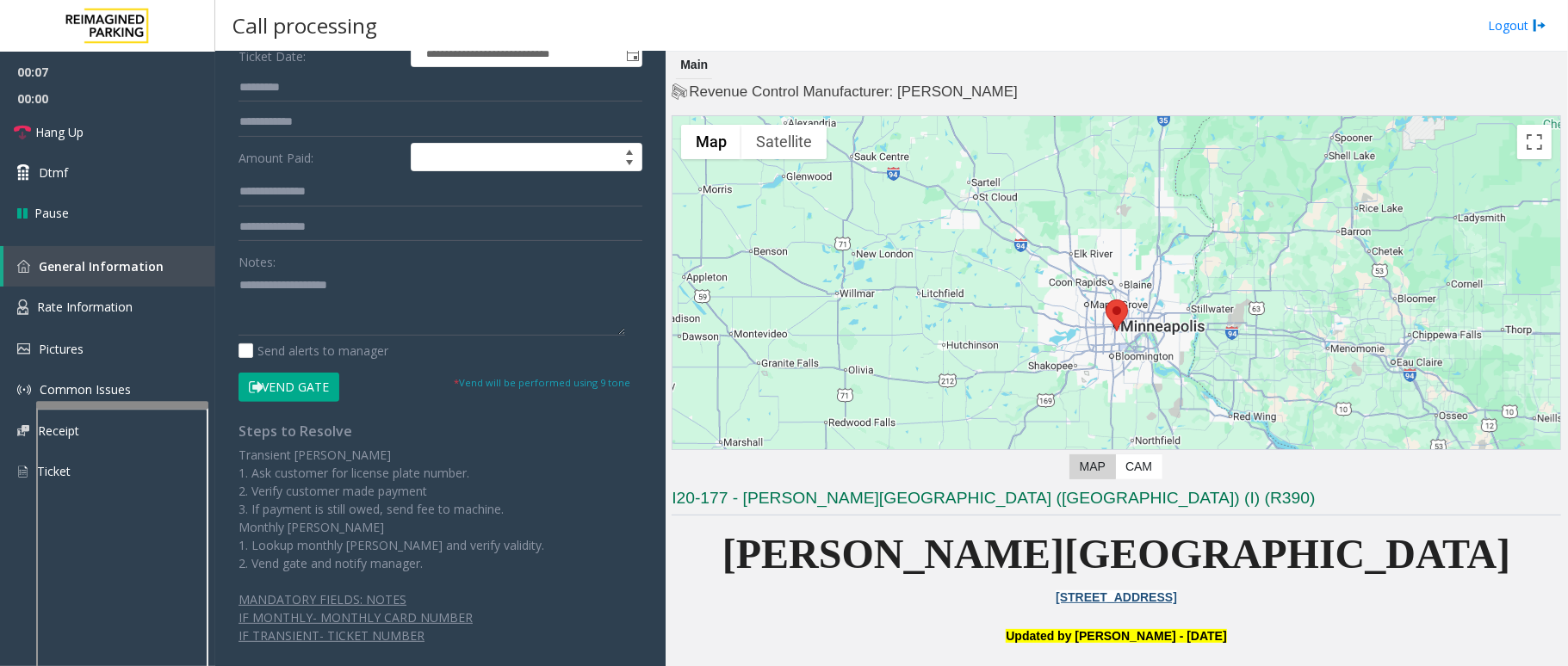
scroll to position [311, 0]
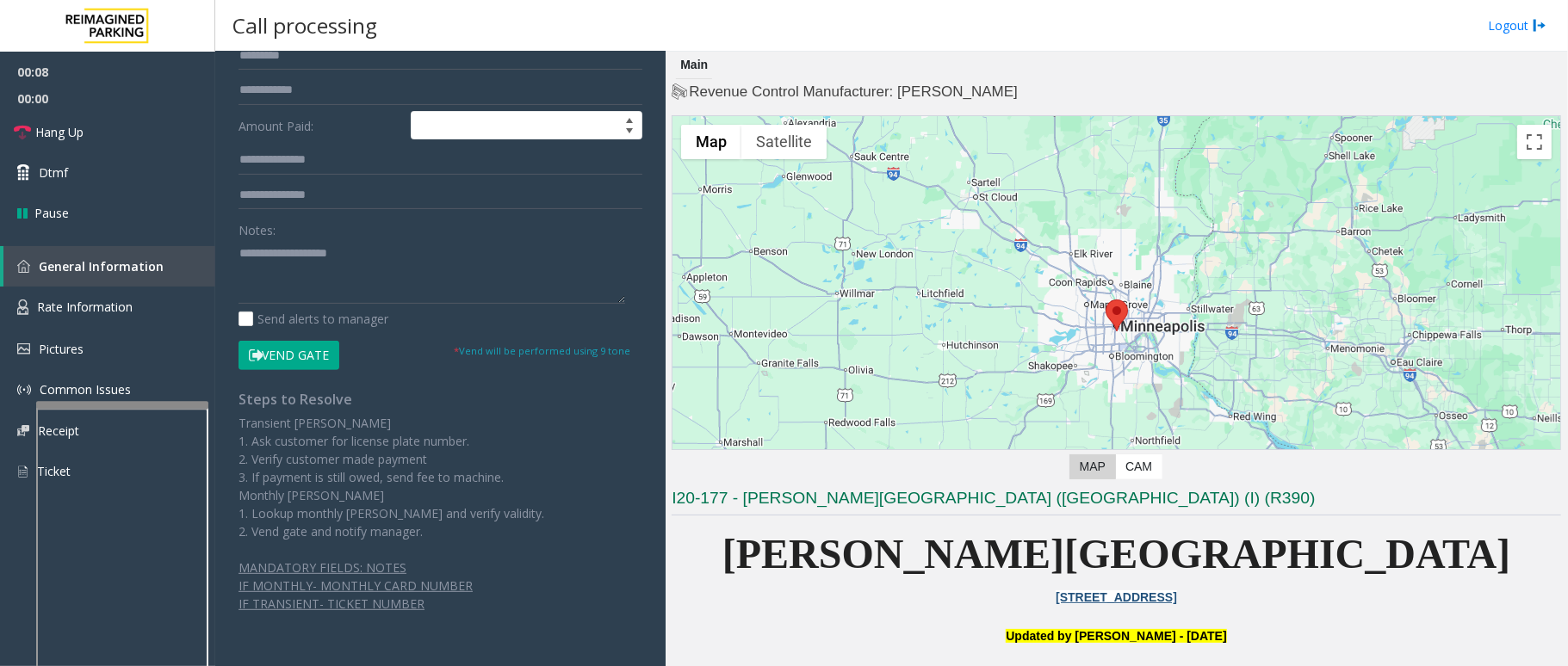
click at [311, 337] on form "**********" at bounding box center [441, 119] width 404 height 500
click at [311, 352] on button "Vend Gate" at bounding box center [289, 355] width 100 height 30
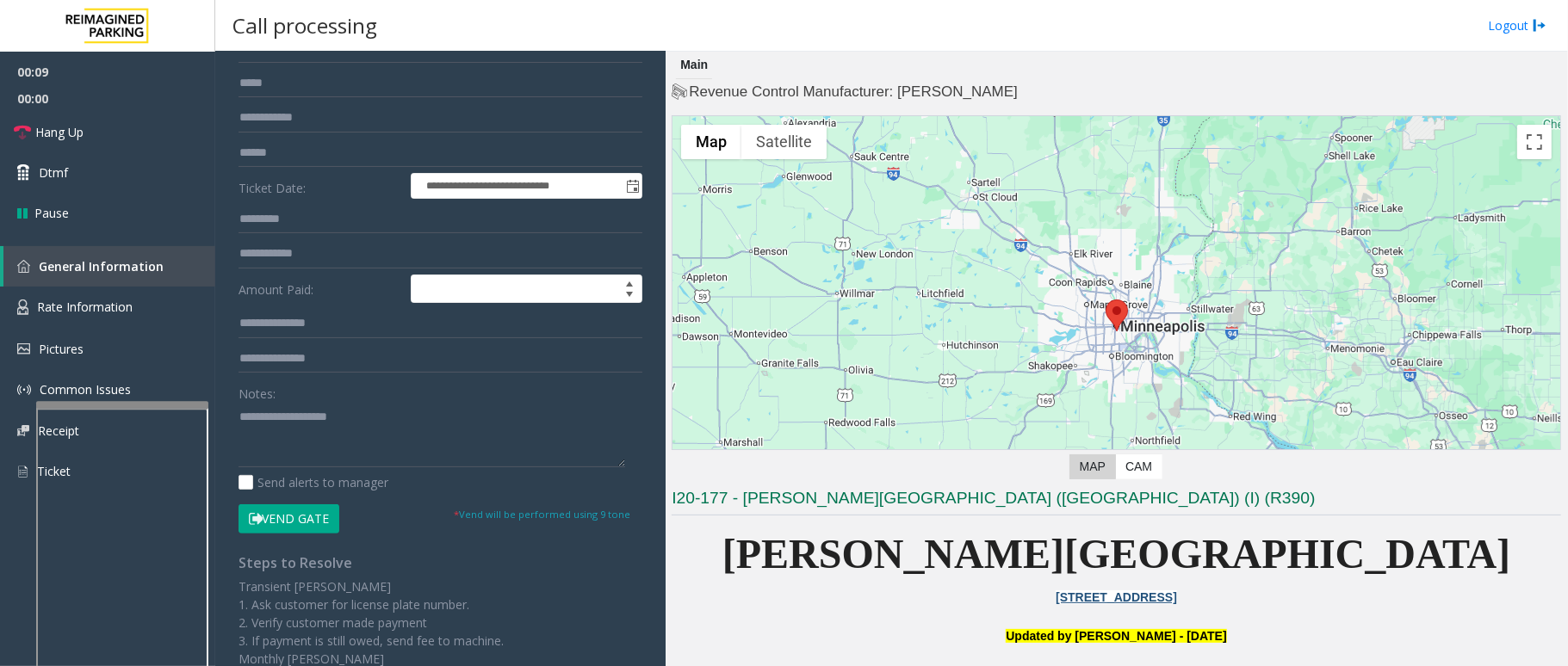
scroll to position [0, 0]
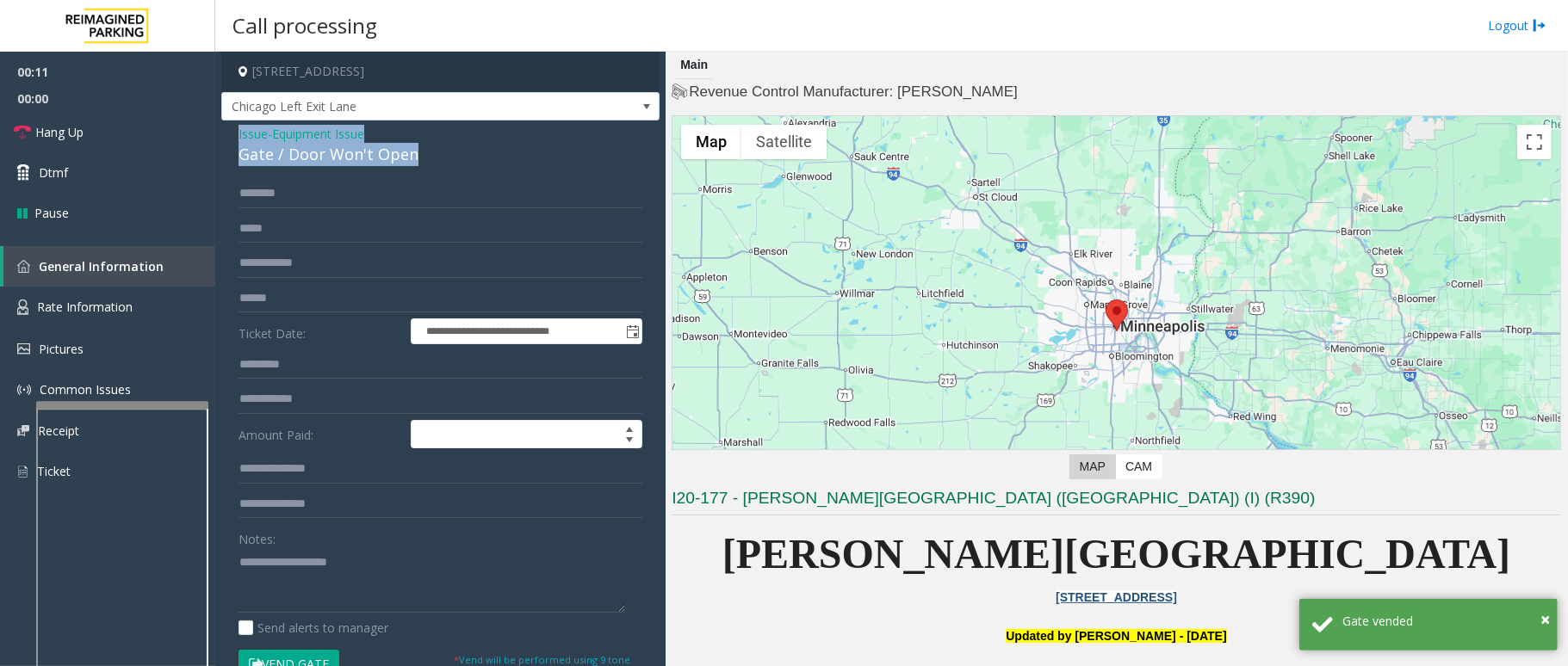
drag, startPoint x: 414, startPoint y: 153, endPoint x: 235, endPoint y: 133, distance: 180.1
click at [234, 133] on div "**********" at bounding box center [441, 563] width 439 height 885
click at [329, 551] on textarea at bounding box center [432, 581] width 386 height 65
paste textarea "**********"
drag, startPoint x: 377, startPoint y: 558, endPoint x: 279, endPoint y: 555, distance: 98.0
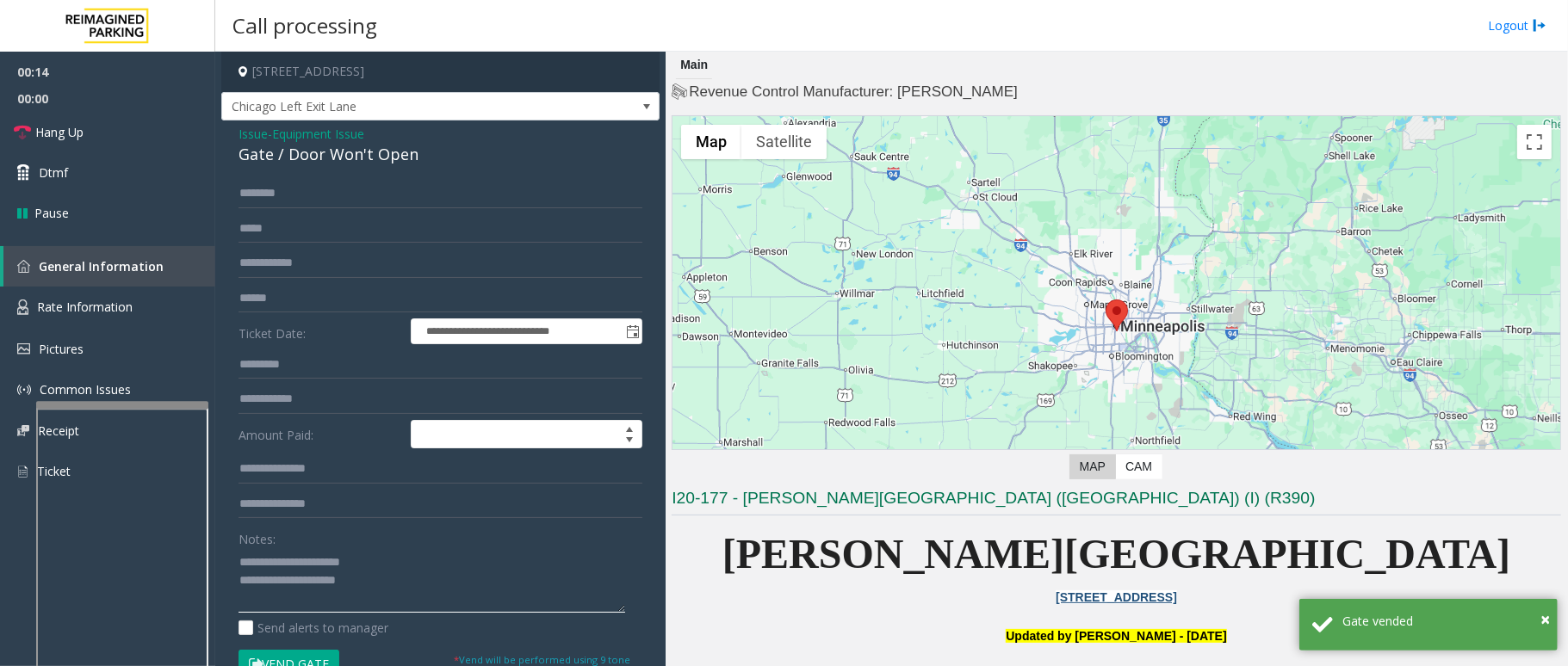
click at [279, 555] on textarea at bounding box center [432, 581] width 386 height 65
click at [465, 601] on textarea at bounding box center [432, 581] width 386 height 65
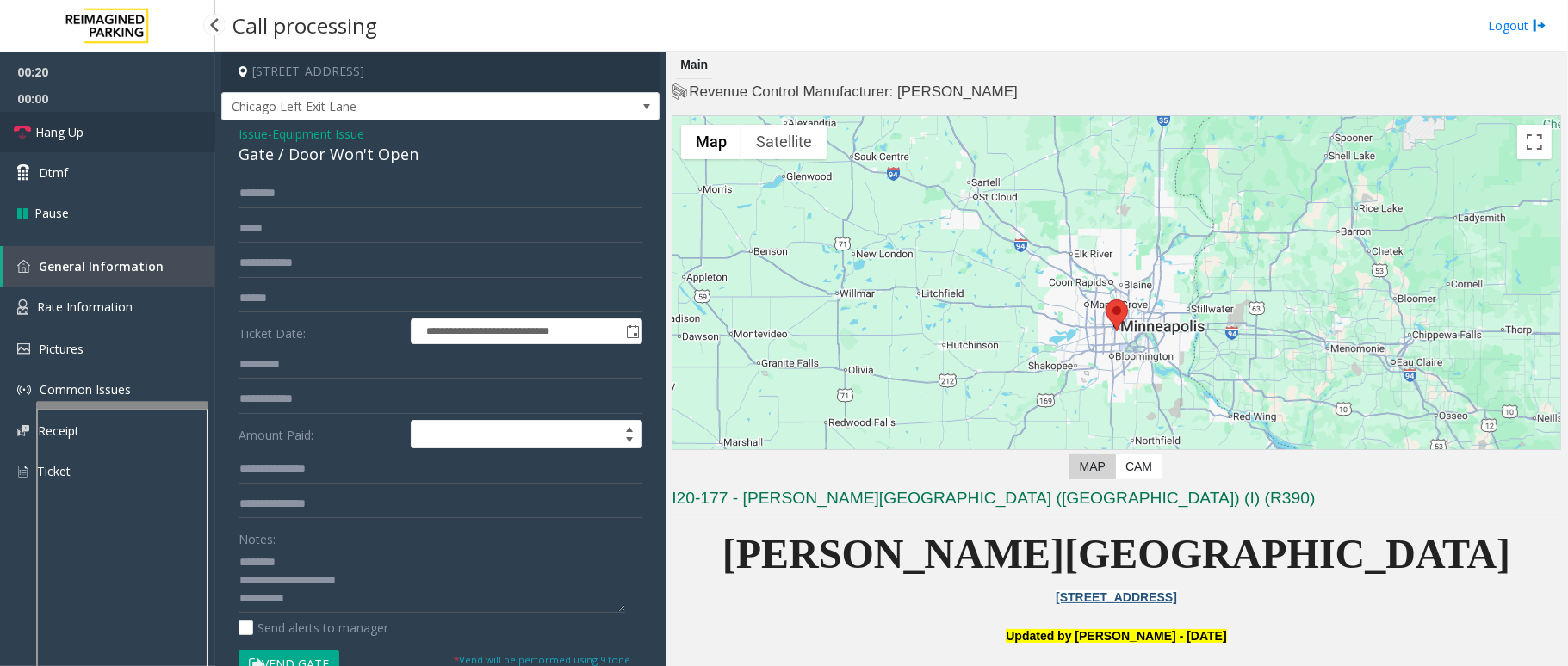
click at [79, 135] on span "Hang Up" at bounding box center [59, 132] width 48 height 18
click at [352, 606] on textarea at bounding box center [432, 581] width 386 height 65
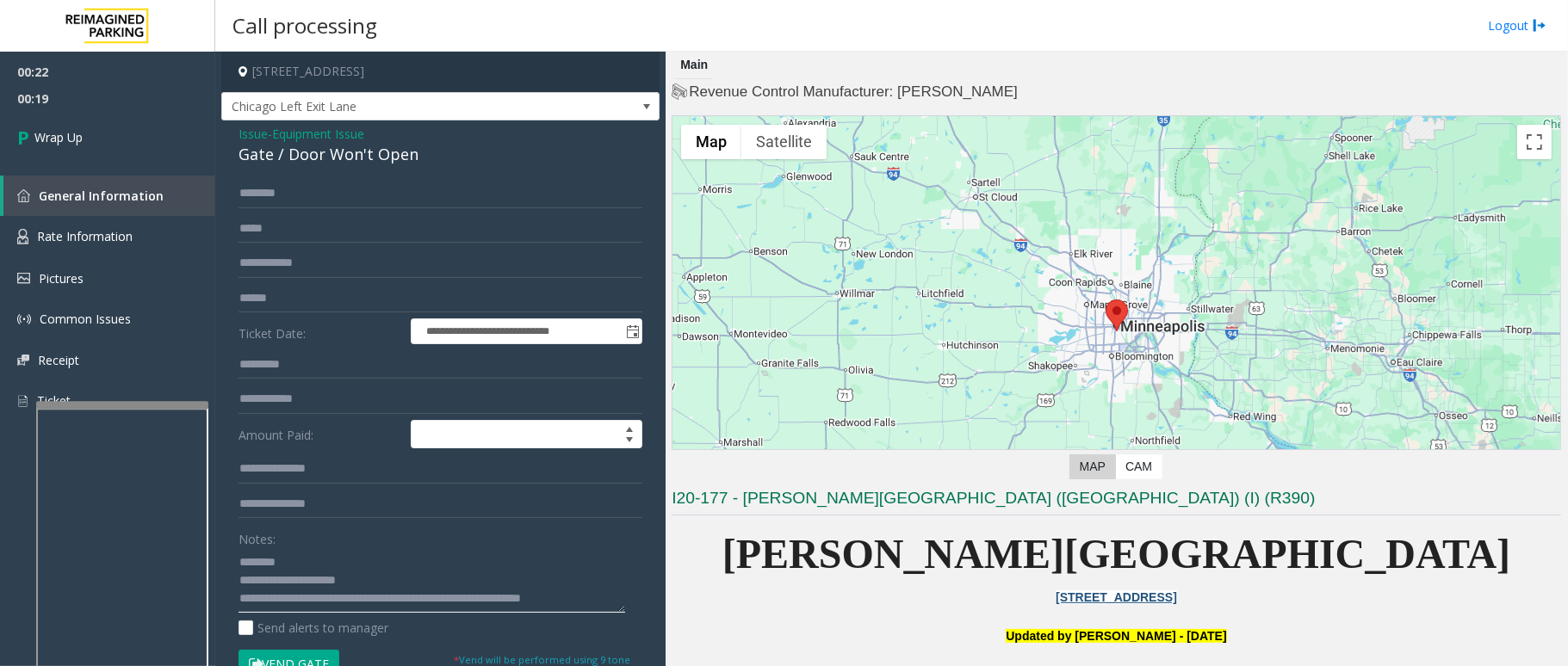
scroll to position [11, 0]
click at [350, 601] on textarea at bounding box center [432, 581] width 386 height 65
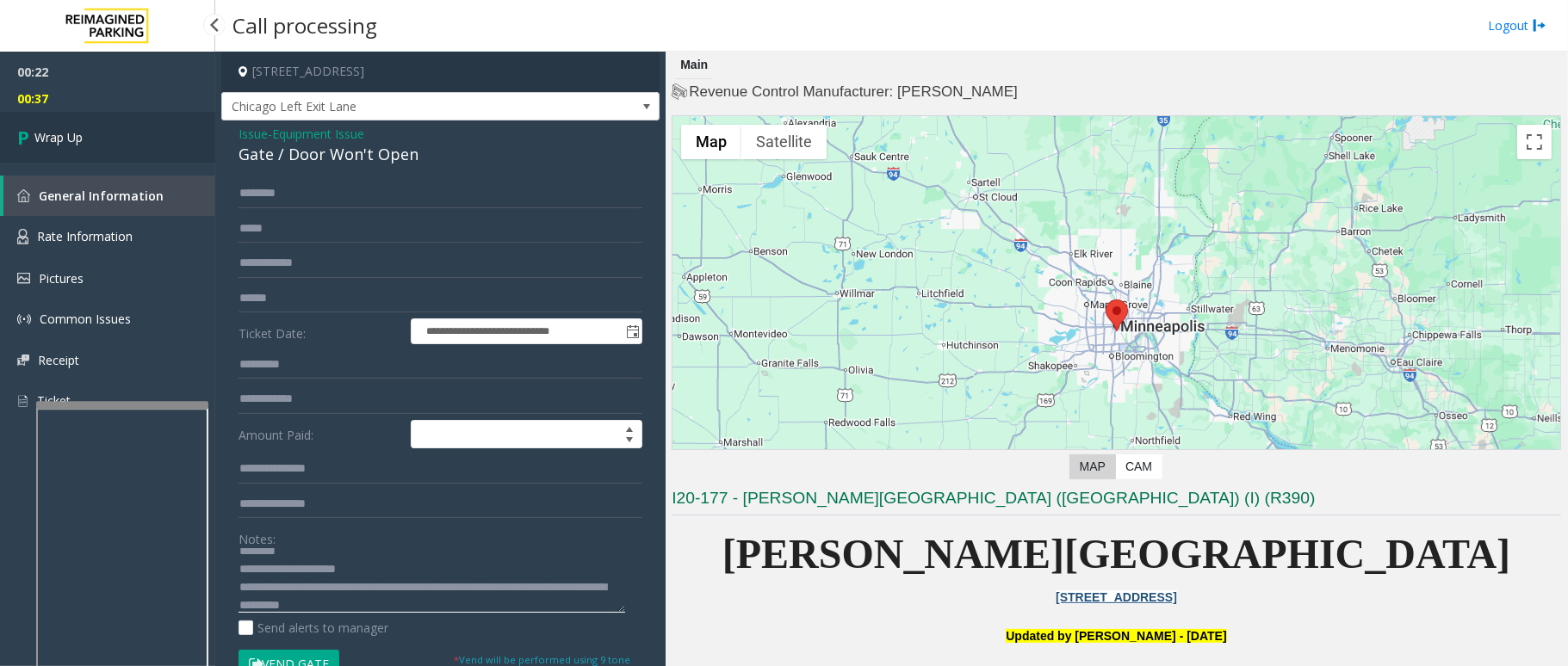
type textarea "**********"
click at [59, 132] on span "Wrap Up" at bounding box center [58, 137] width 48 height 18
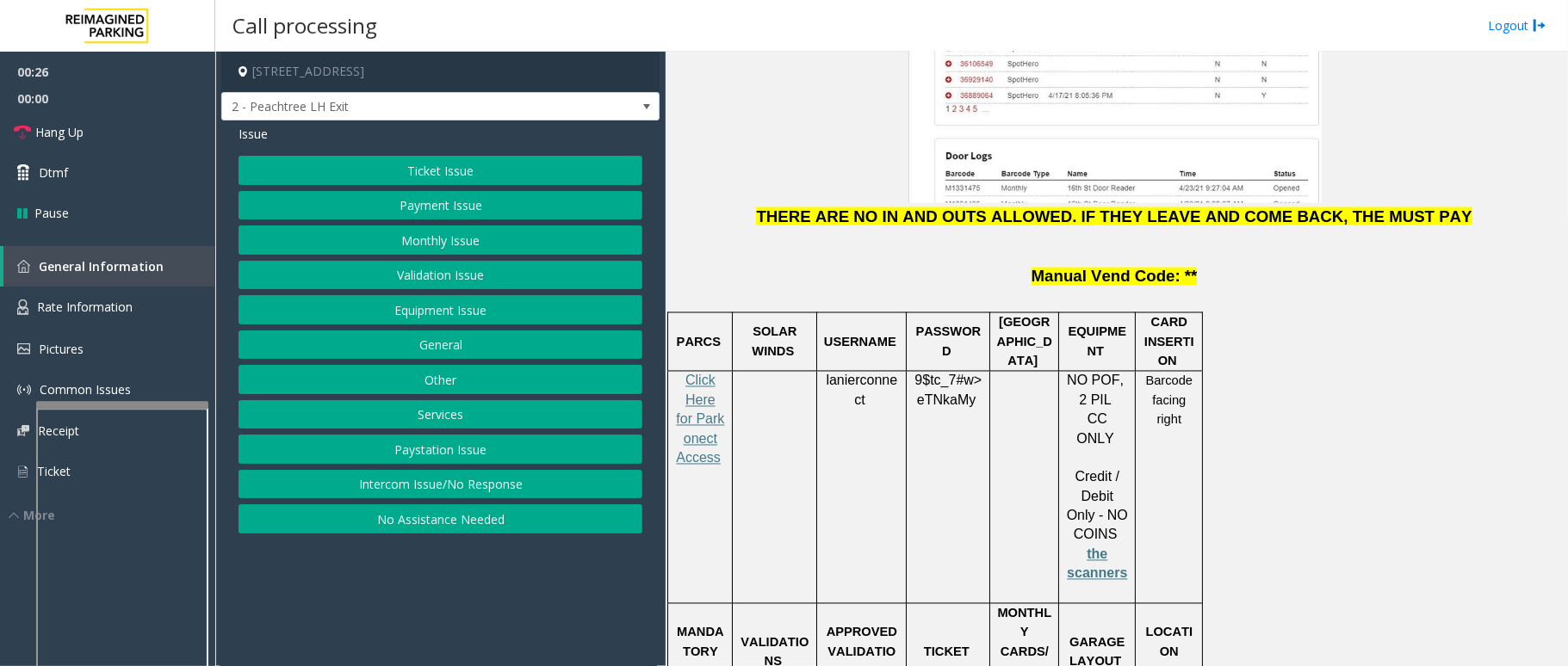
scroll to position [2181, 0]
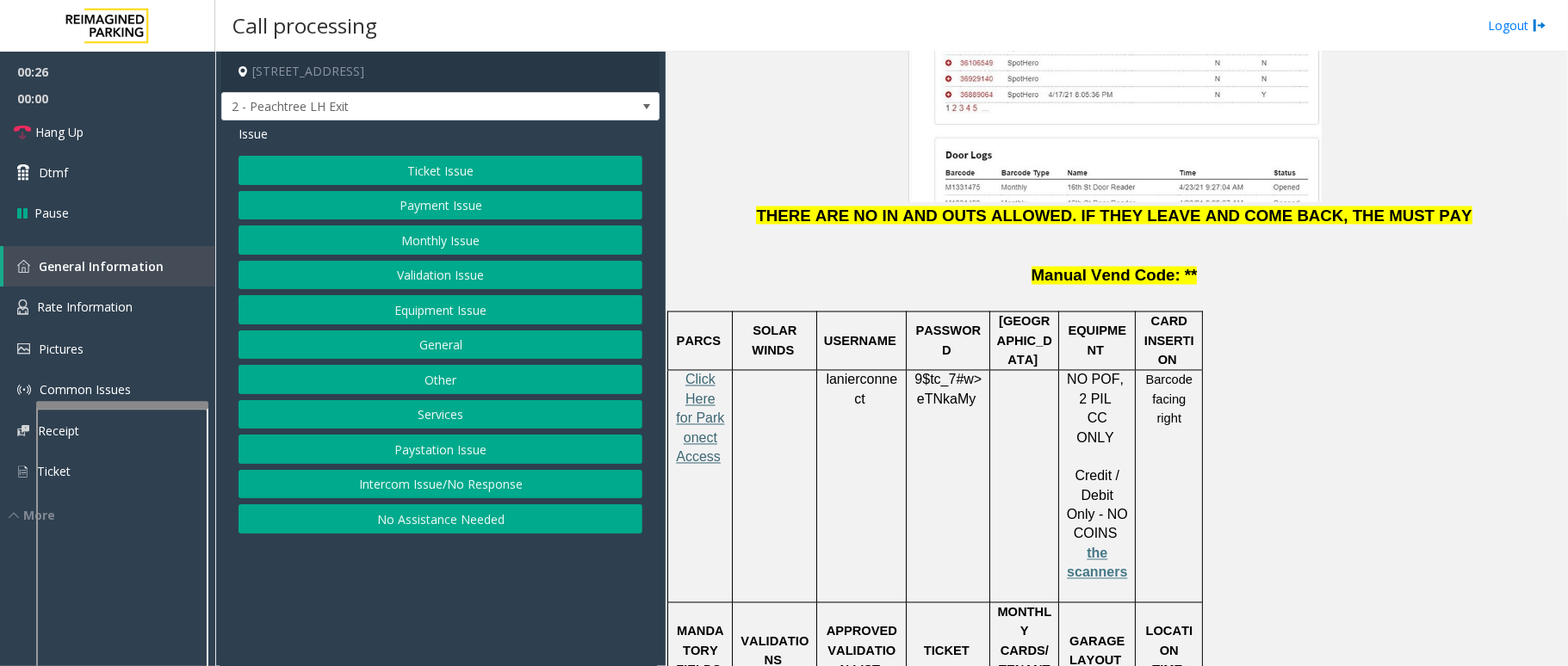
click at [709, 373] on span "Click Here for Parkonect Access" at bounding box center [700, 419] width 48 height 92
drag, startPoint x: 870, startPoint y: 290, endPoint x: 827, endPoint y: 269, distance: 47.9
click at [827, 371] on p "lanierconnect" at bounding box center [861, 390] width 76 height 39
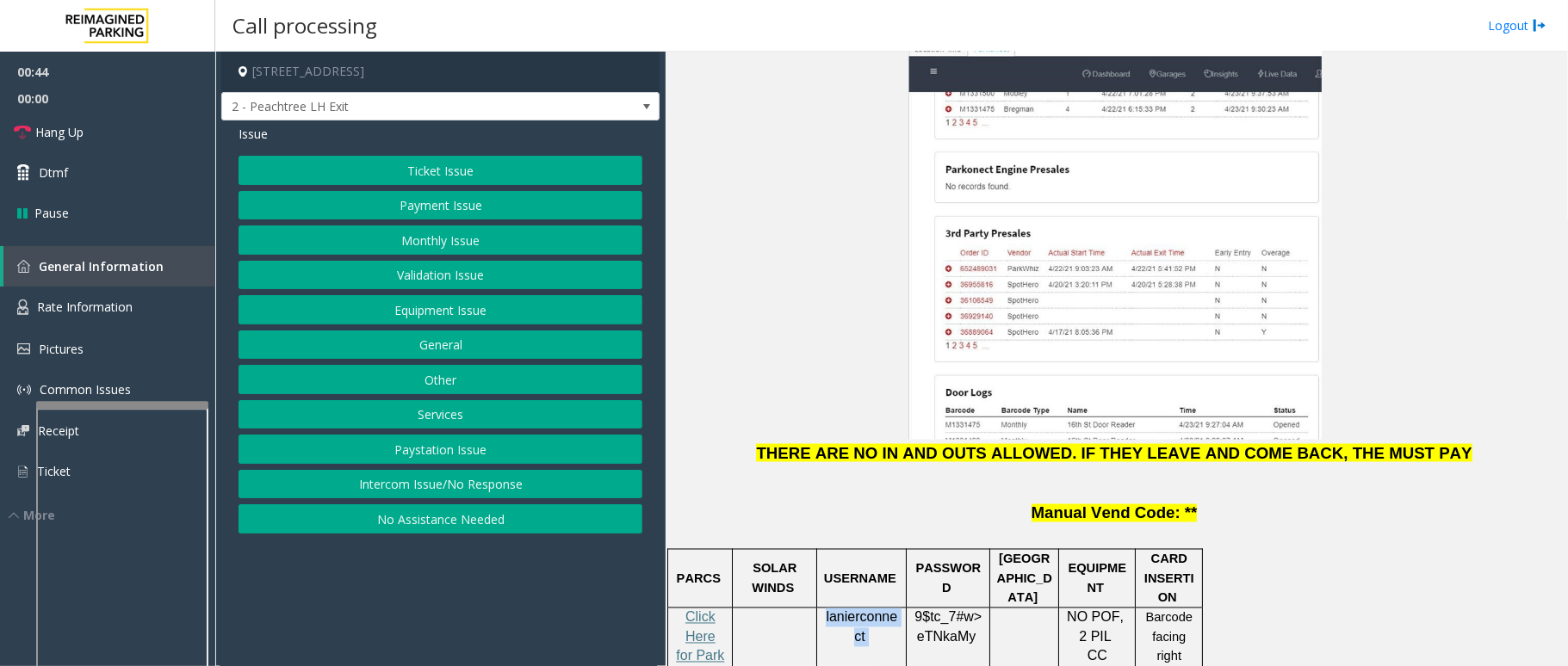
scroll to position [2410, 0]
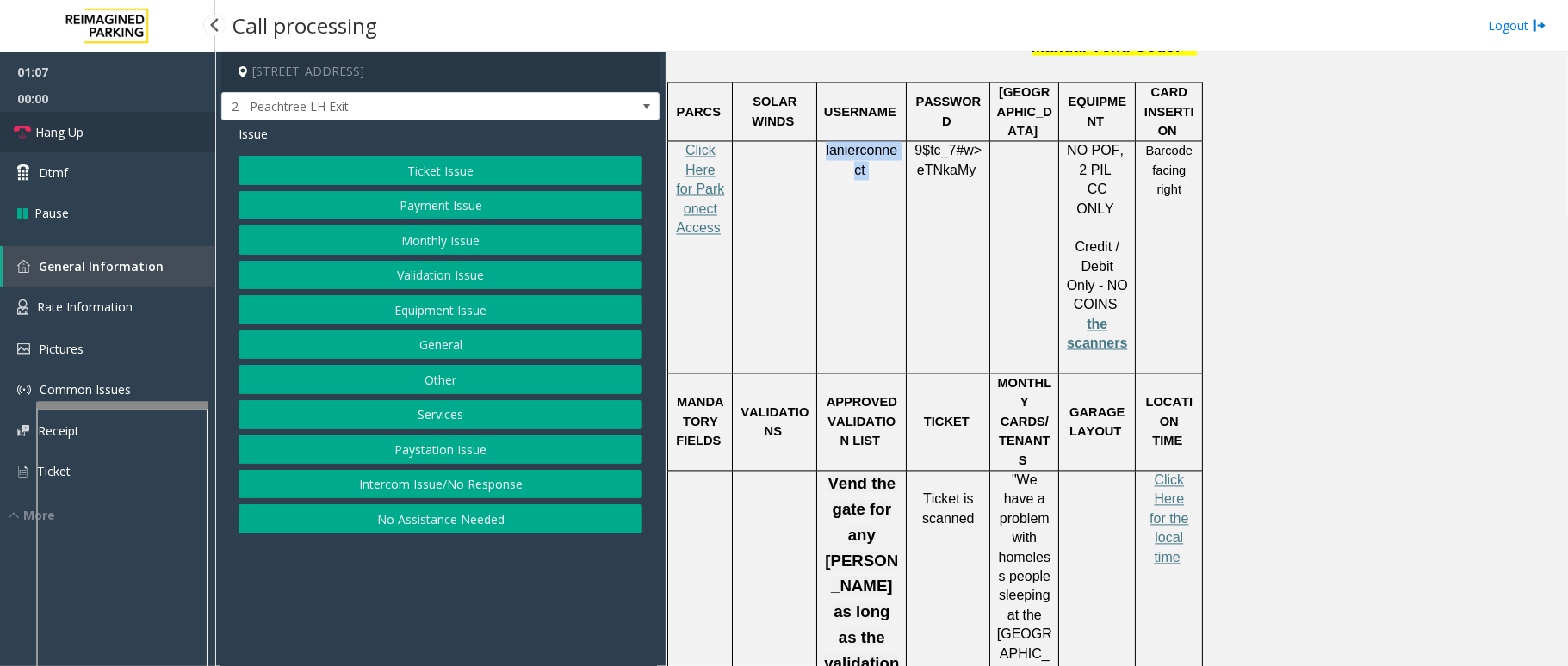
click at [118, 128] on link "Hang Up" at bounding box center [107, 132] width 215 height 40
click at [408, 167] on button "Ticket Issue" at bounding box center [441, 170] width 404 height 30
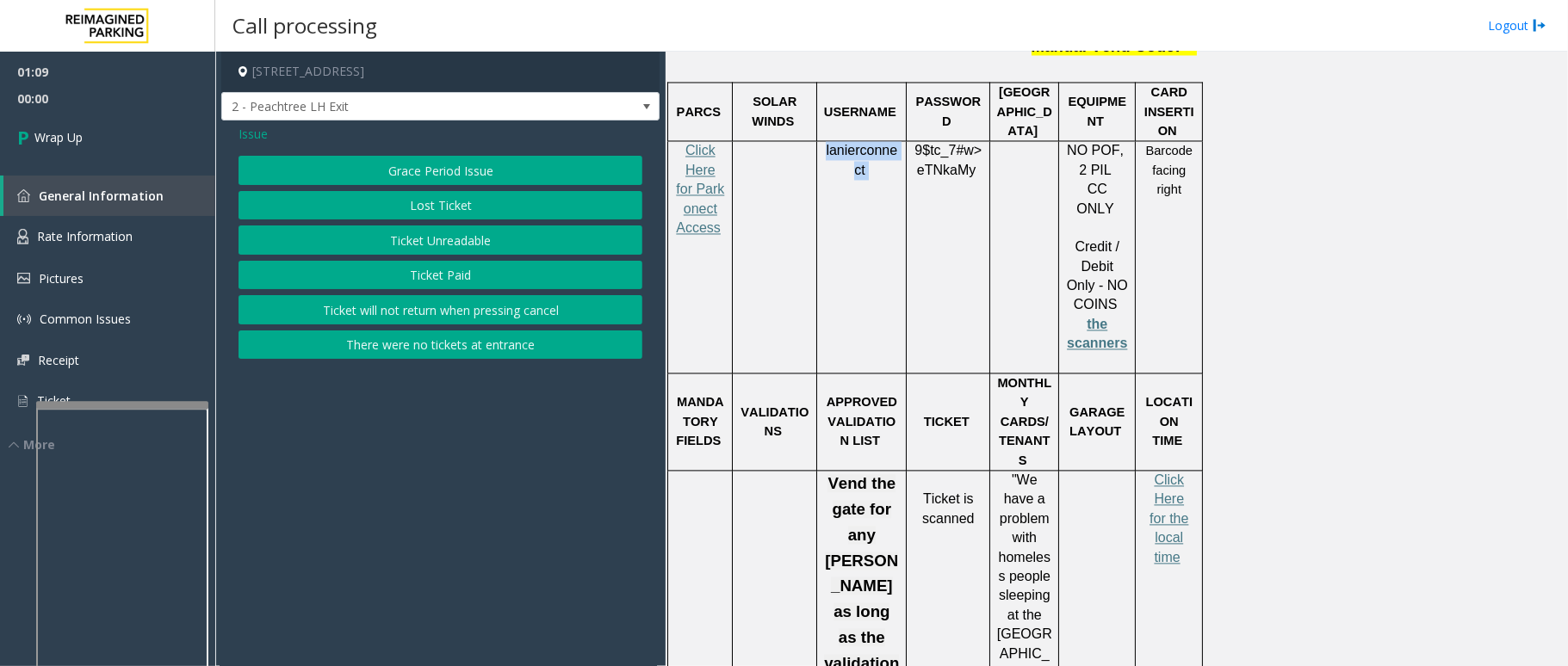
click at [448, 194] on button "Lost Ticket" at bounding box center [441, 205] width 404 height 30
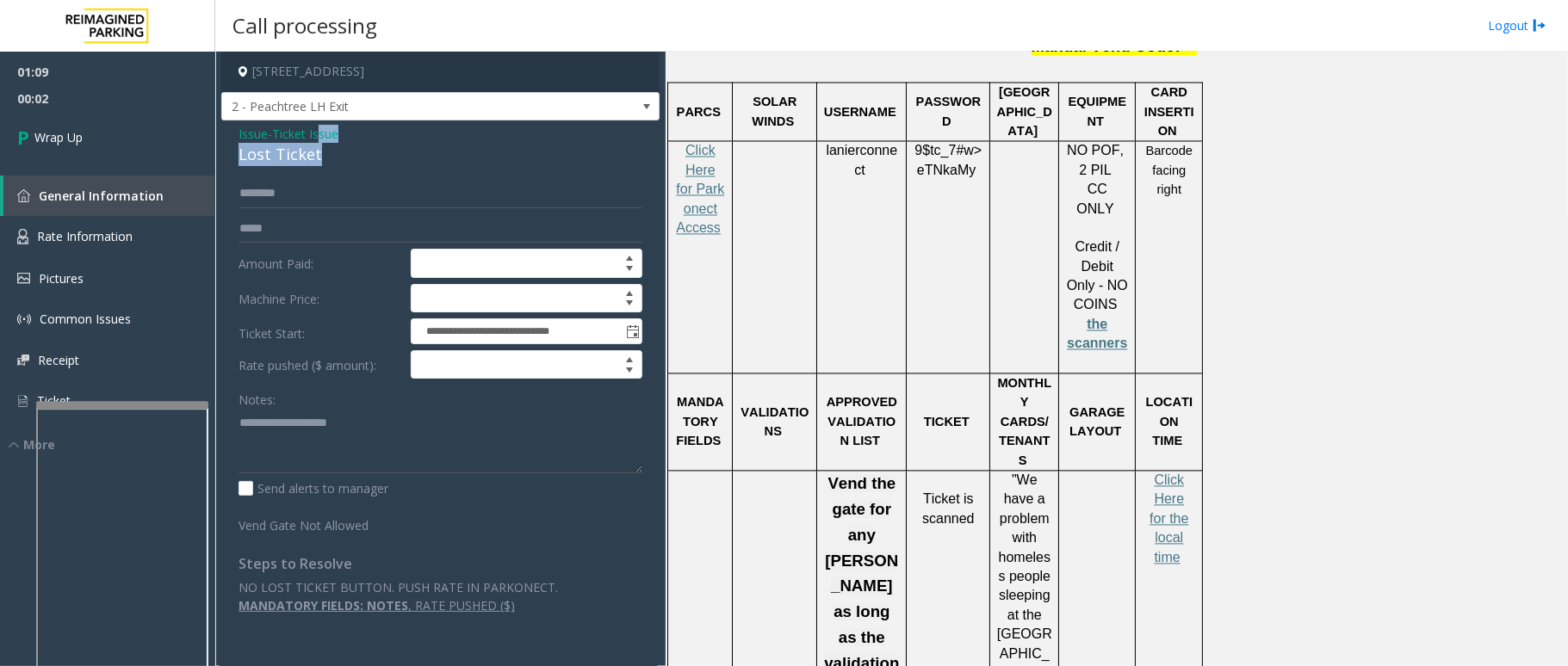
drag, startPoint x: 321, startPoint y: 143, endPoint x: 328, endPoint y: 155, distance: 13.9
click at [328, 155] on div "Issue - Ticket Issue Lost Ticket" at bounding box center [441, 145] width 404 height 41
click at [322, 157] on div "Lost Ticket" at bounding box center [441, 155] width 404 height 23
drag, startPoint x: 317, startPoint y: 156, endPoint x: 231, endPoint y: 135, distance: 88.5
click at [231, 135] on div "**********" at bounding box center [441, 376] width 439 height 511
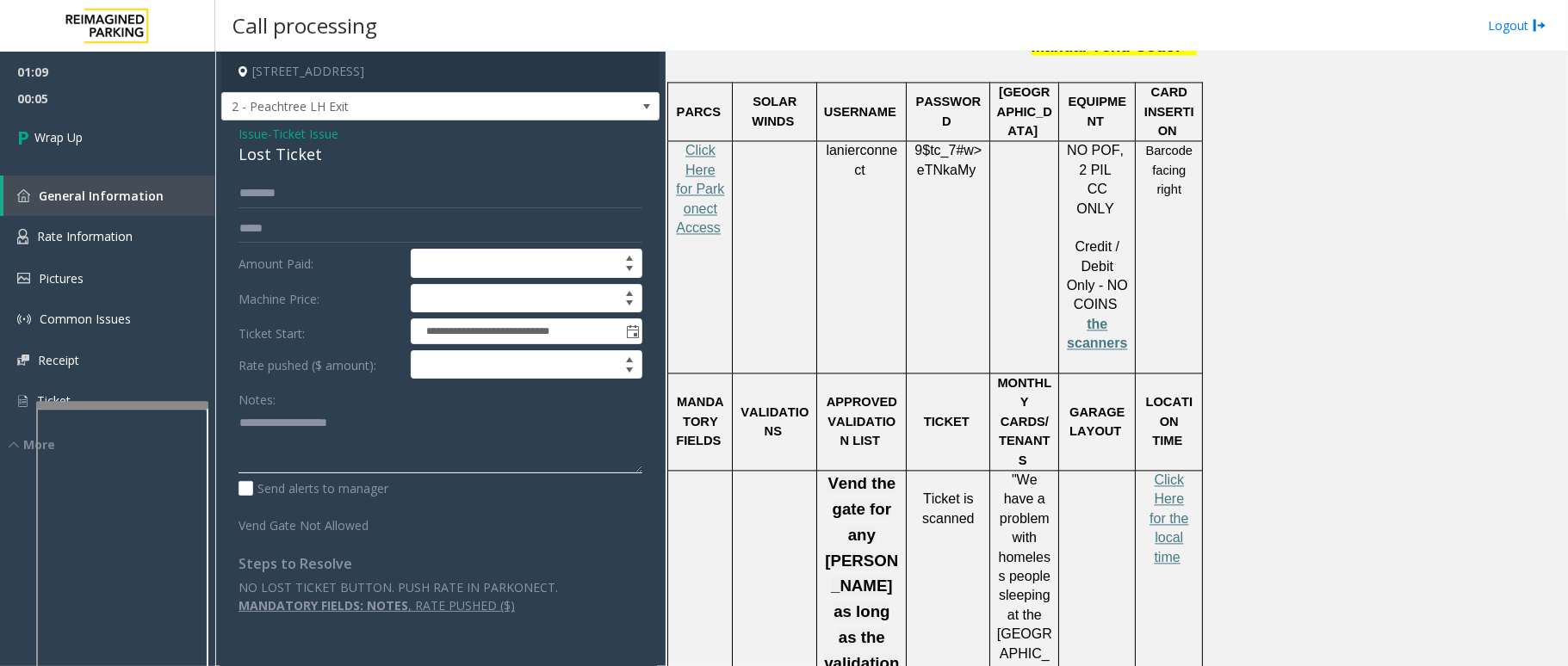
paste textarea "**********"
click at [328, 442] on textarea at bounding box center [441, 441] width 404 height 65
drag, startPoint x: 342, startPoint y: 421, endPoint x: 277, endPoint y: 418, distance: 65.1
click at [277, 418] on textarea at bounding box center [441, 441] width 404 height 65
click at [359, 451] on textarea at bounding box center [441, 441] width 404 height 65
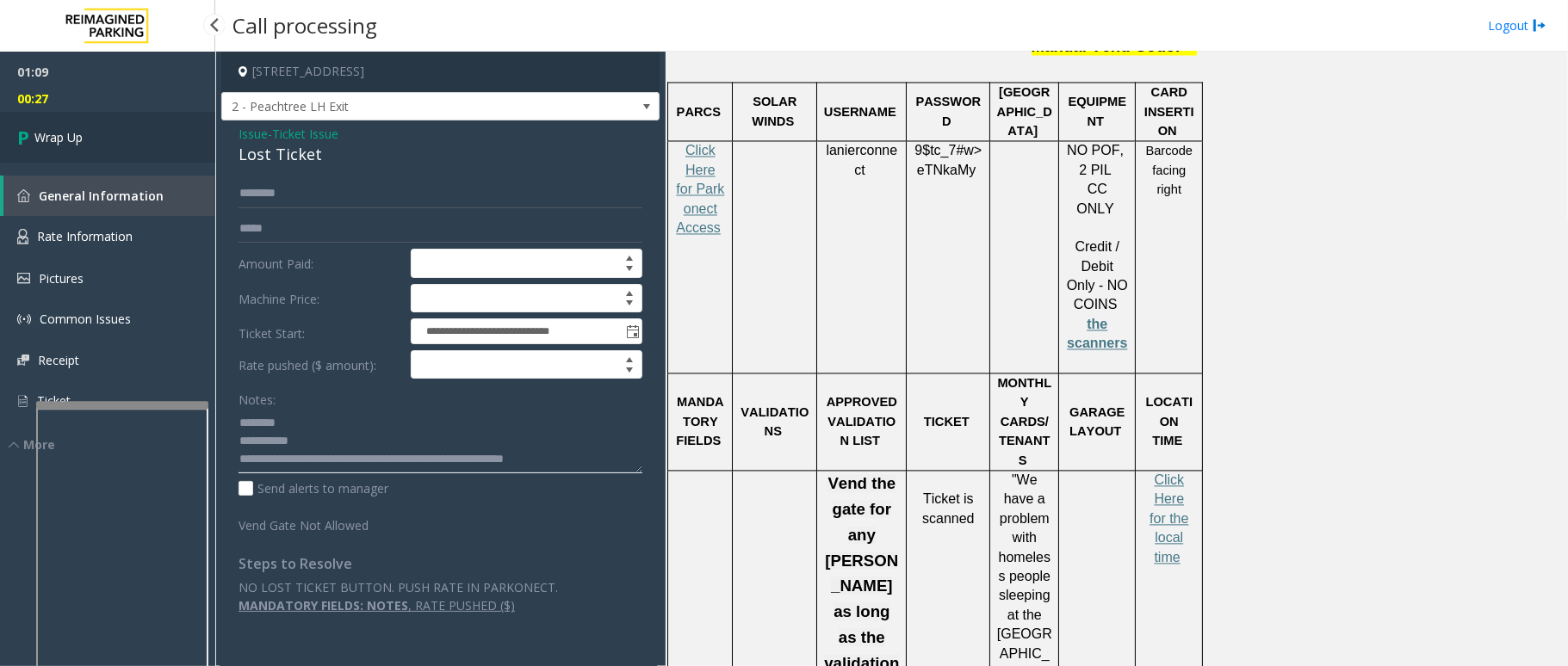
type textarea "**********"
click at [129, 133] on link "Wrap Up" at bounding box center [107, 137] width 215 height 51
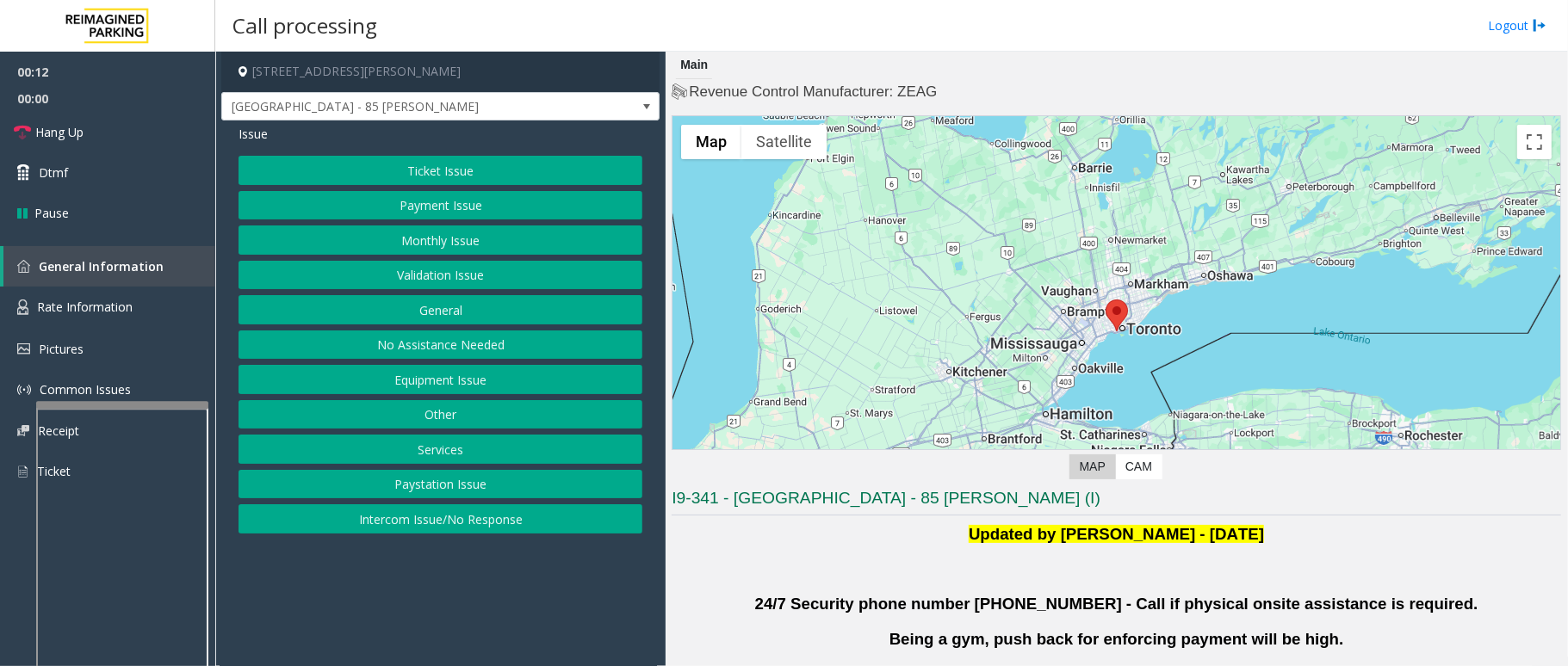
click at [463, 276] on button "Validation Issue" at bounding box center [441, 275] width 404 height 30
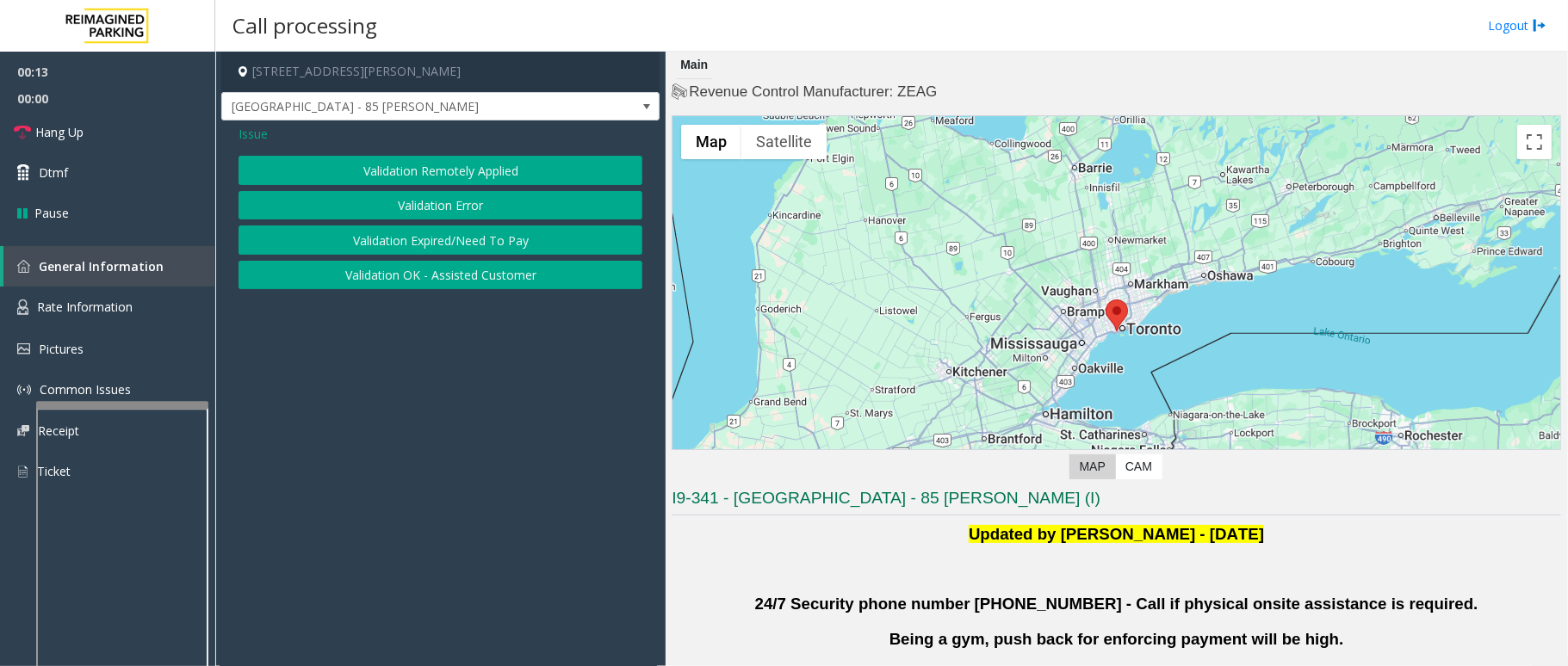
drag, startPoint x: 503, startPoint y: 190, endPoint x: 484, endPoint y: 204, distance: 23.6
click at [490, 201] on div "Validation Remotely Applied Validation Error Validation Expired/Need To Pay Val…" at bounding box center [441, 223] width 404 height 134
click at [484, 204] on button "Validation Error" at bounding box center [441, 205] width 404 height 30
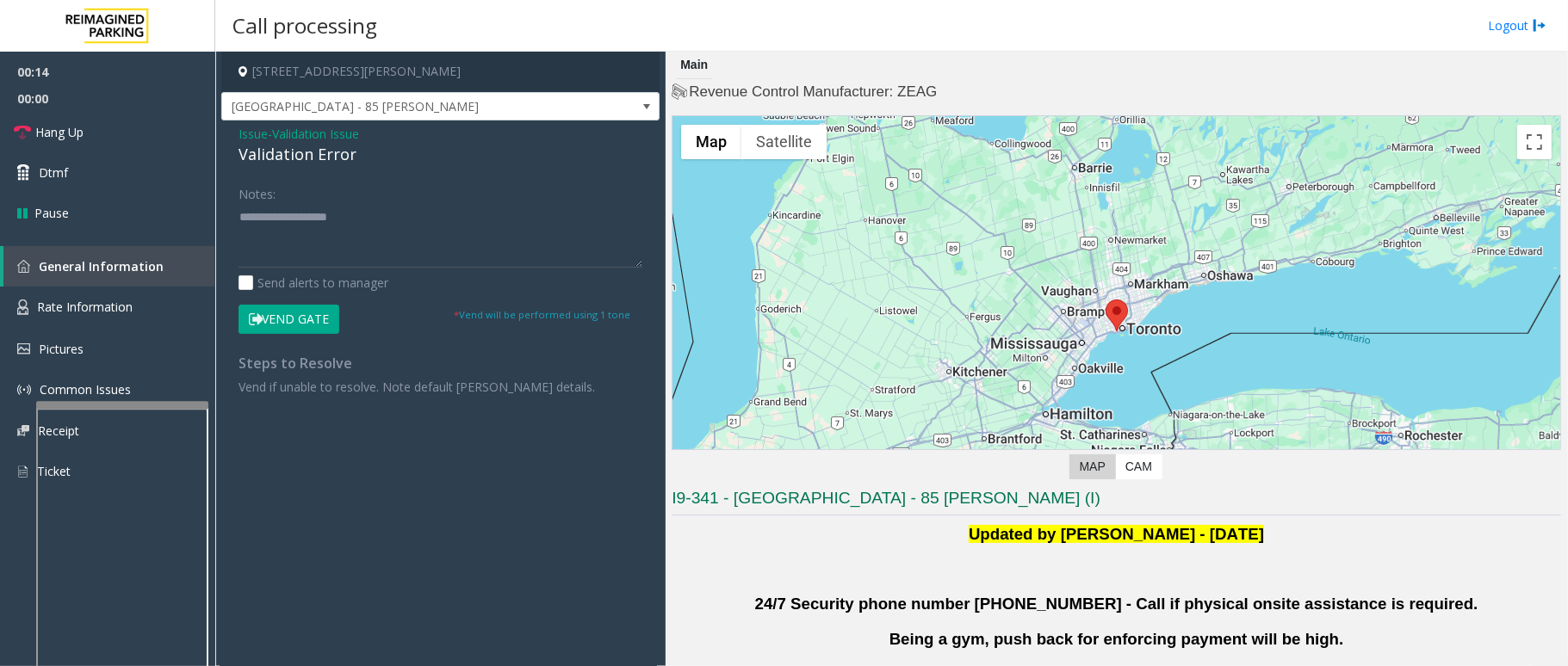
click at [343, 153] on div "Validation Error" at bounding box center [441, 155] width 404 height 23
drag, startPoint x: 352, startPoint y: 153, endPoint x: 234, endPoint y: 135, distance: 119.4
click at [234, 135] on div "Issue - Validation Issue Validation Error Notes: Send alerts to manager Vend Ga…" at bounding box center [441, 266] width 439 height 291
paste textarea "**********"
click at [333, 252] on textarea at bounding box center [441, 236] width 404 height 65
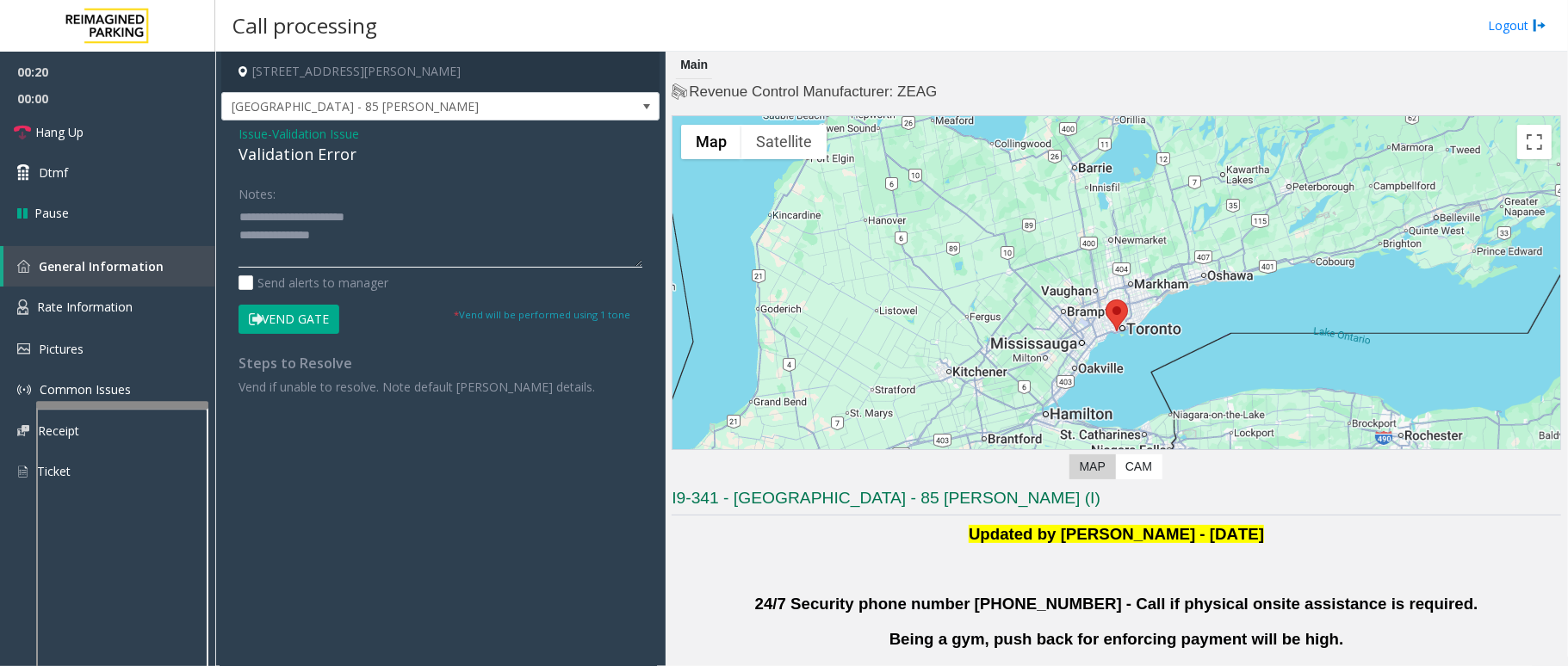
drag, startPoint x: 377, startPoint y: 219, endPoint x: 283, endPoint y: 218, distance: 94.0
click at [283, 218] on textarea at bounding box center [441, 236] width 404 height 65
click at [362, 242] on textarea at bounding box center [441, 236] width 404 height 65
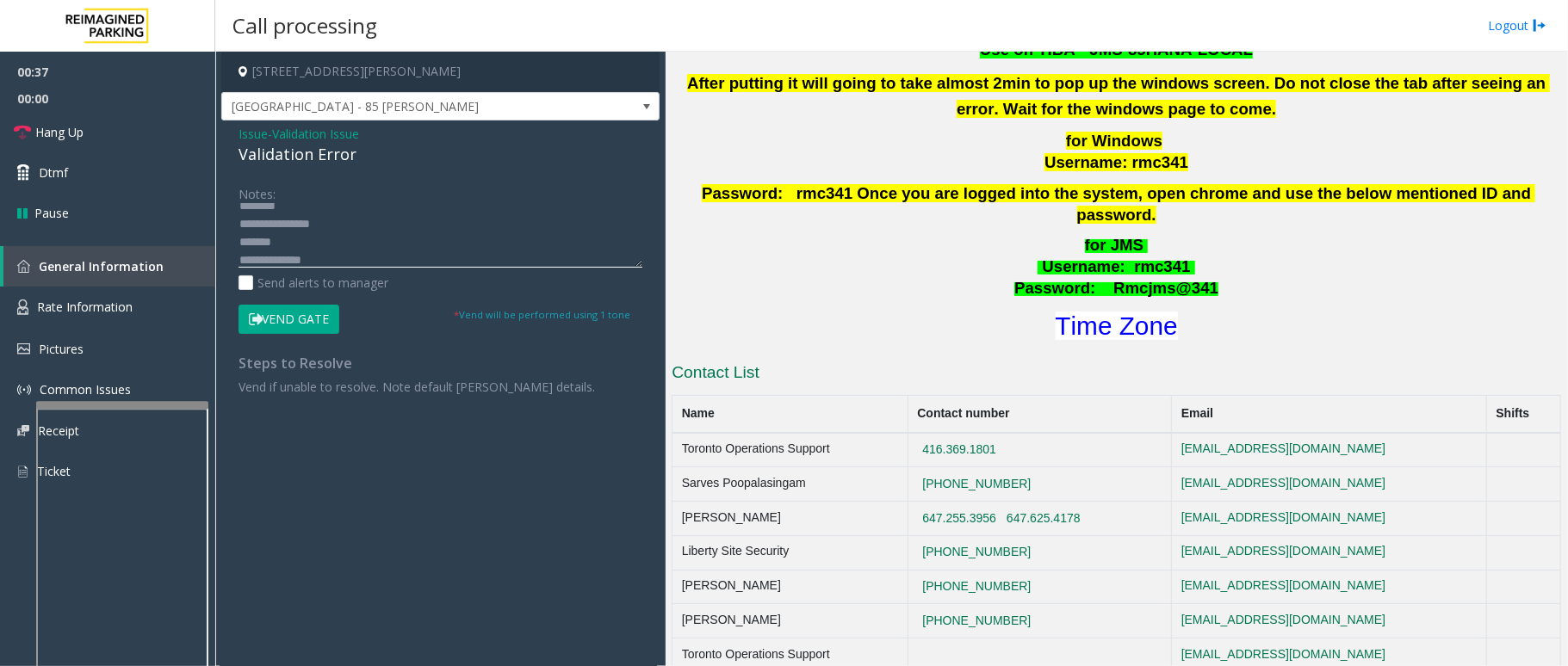
scroll to position [689, 0]
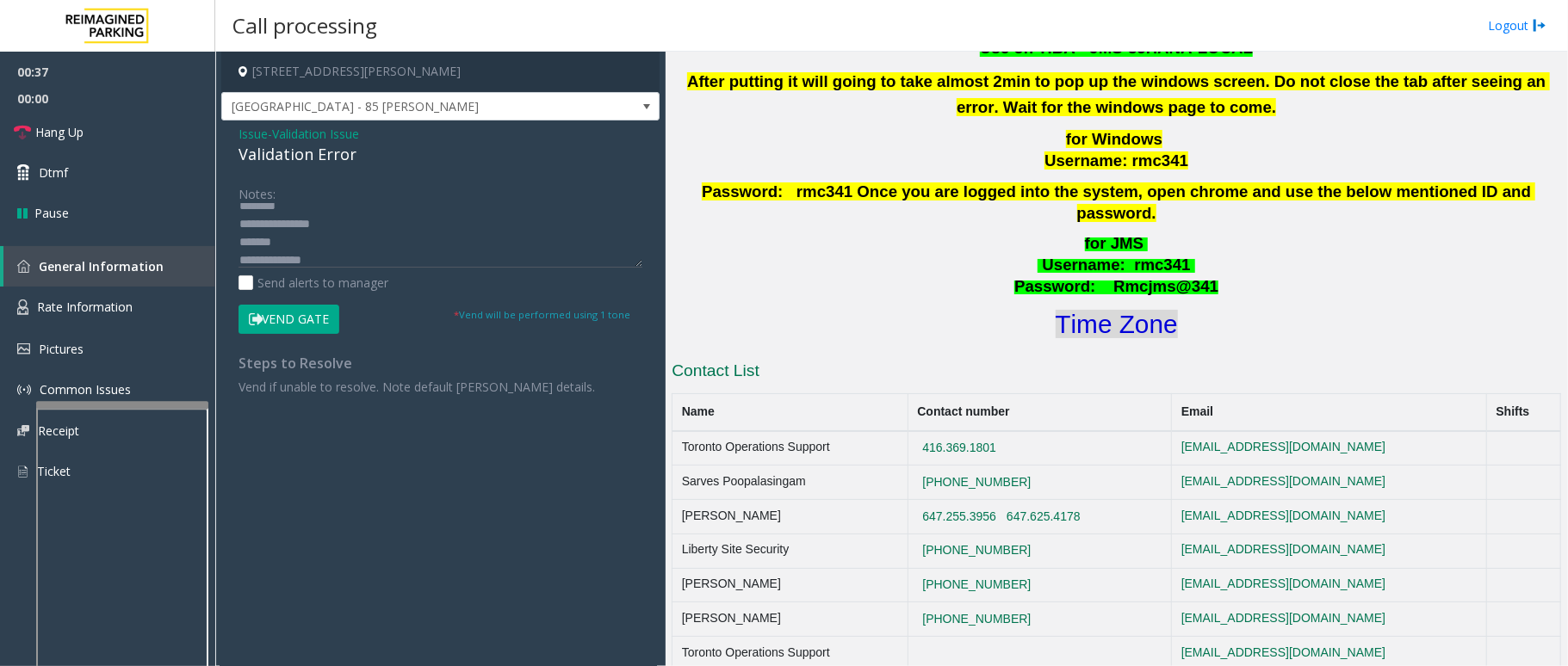
click at [1124, 310] on font "Time Zone" at bounding box center [1117, 324] width 122 height 29
click at [462, 256] on textarea at bounding box center [441, 236] width 404 height 65
click at [335, 317] on button "Vend Gate" at bounding box center [289, 319] width 100 height 30
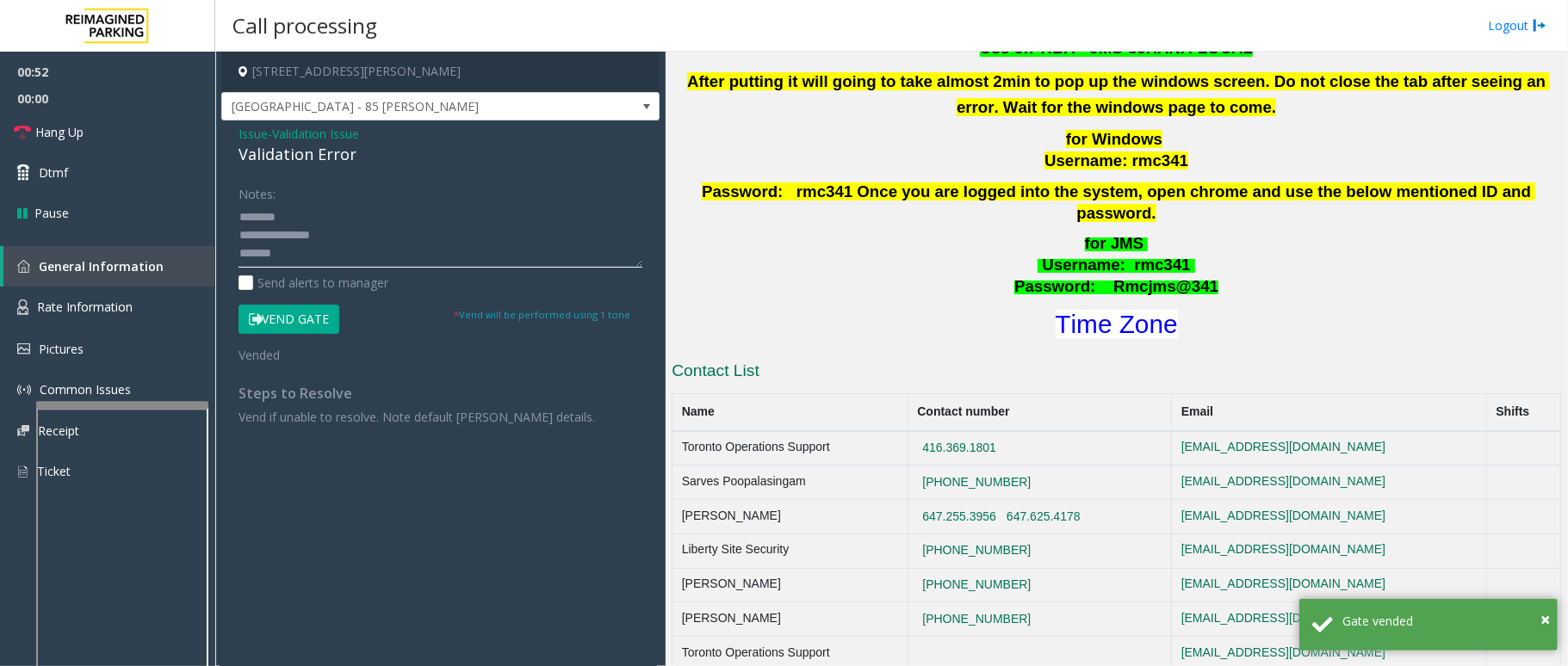
click at [239, 256] on textarea at bounding box center [441, 236] width 404 height 65
click at [370, 245] on textarea at bounding box center [441, 236] width 404 height 65
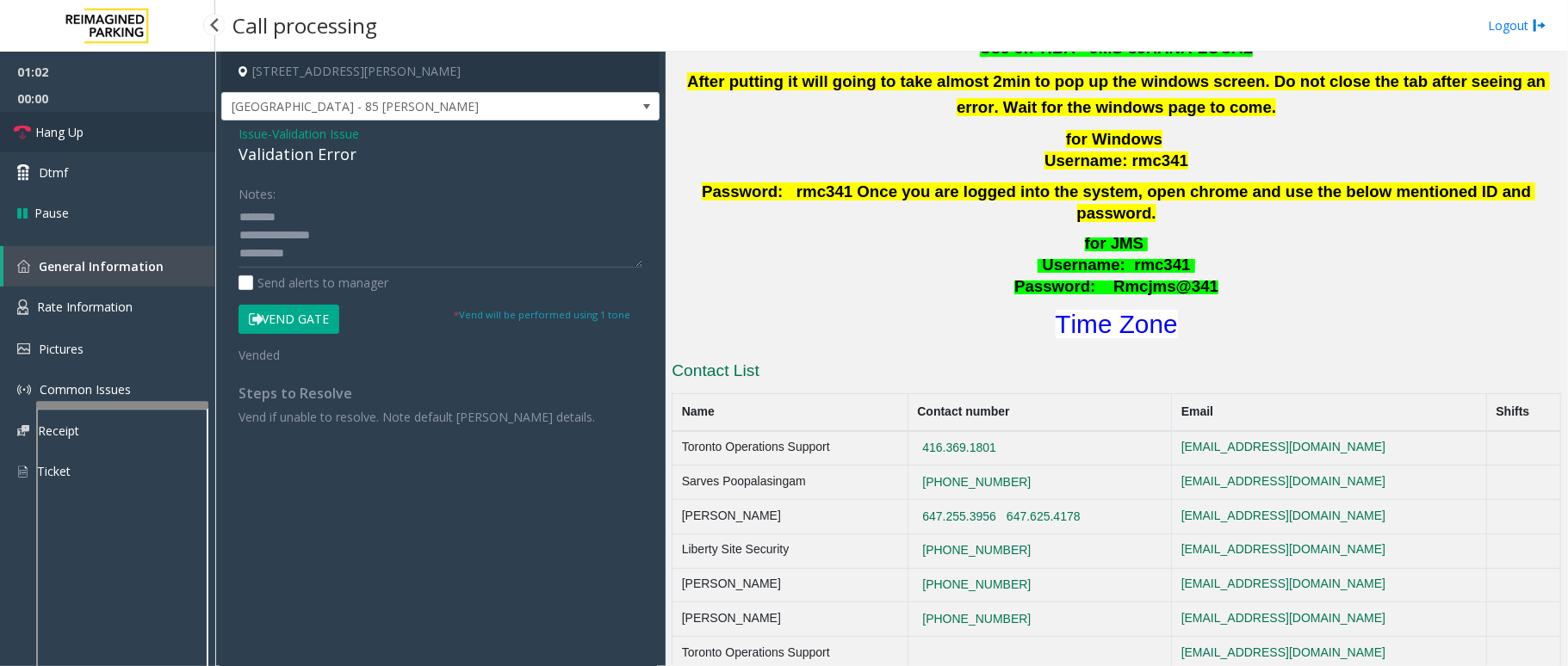
click at [91, 125] on link "Hang Up" at bounding box center [107, 132] width 215 height 40
click at [335, 260] on textarea at bounding box center [441, 236] width 404 height 65
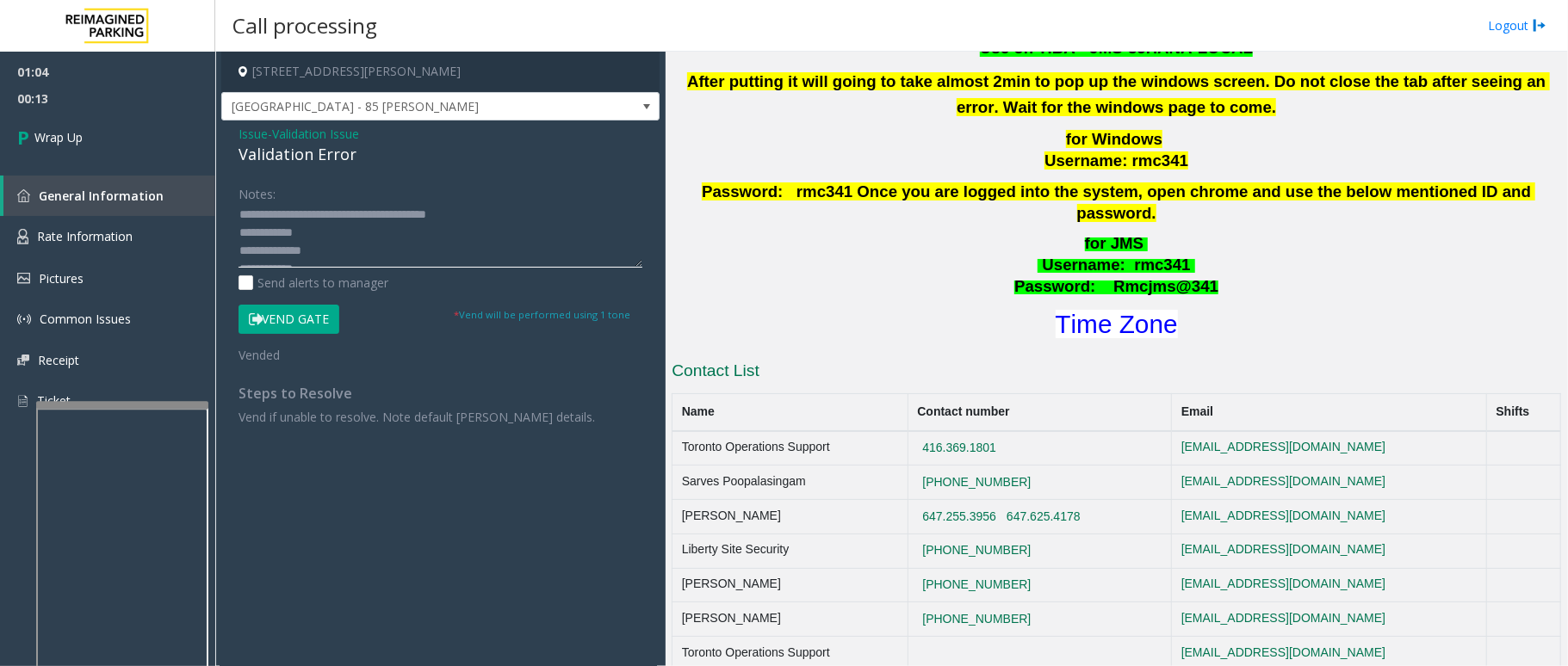
scroll to position [73, 0]
type textarea "**********"
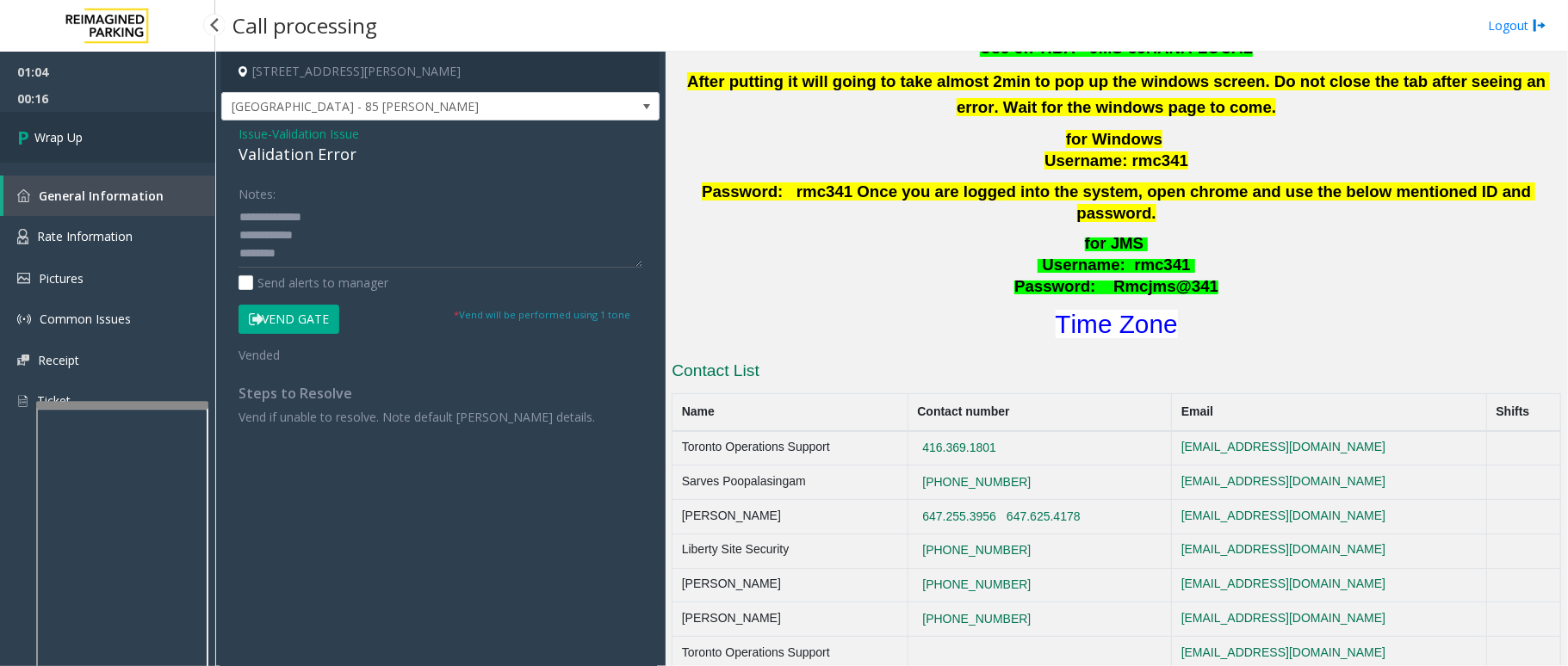
click at [87, 136] on link "Wrap Up" at bounding box center [107, 137] width 215 height 51
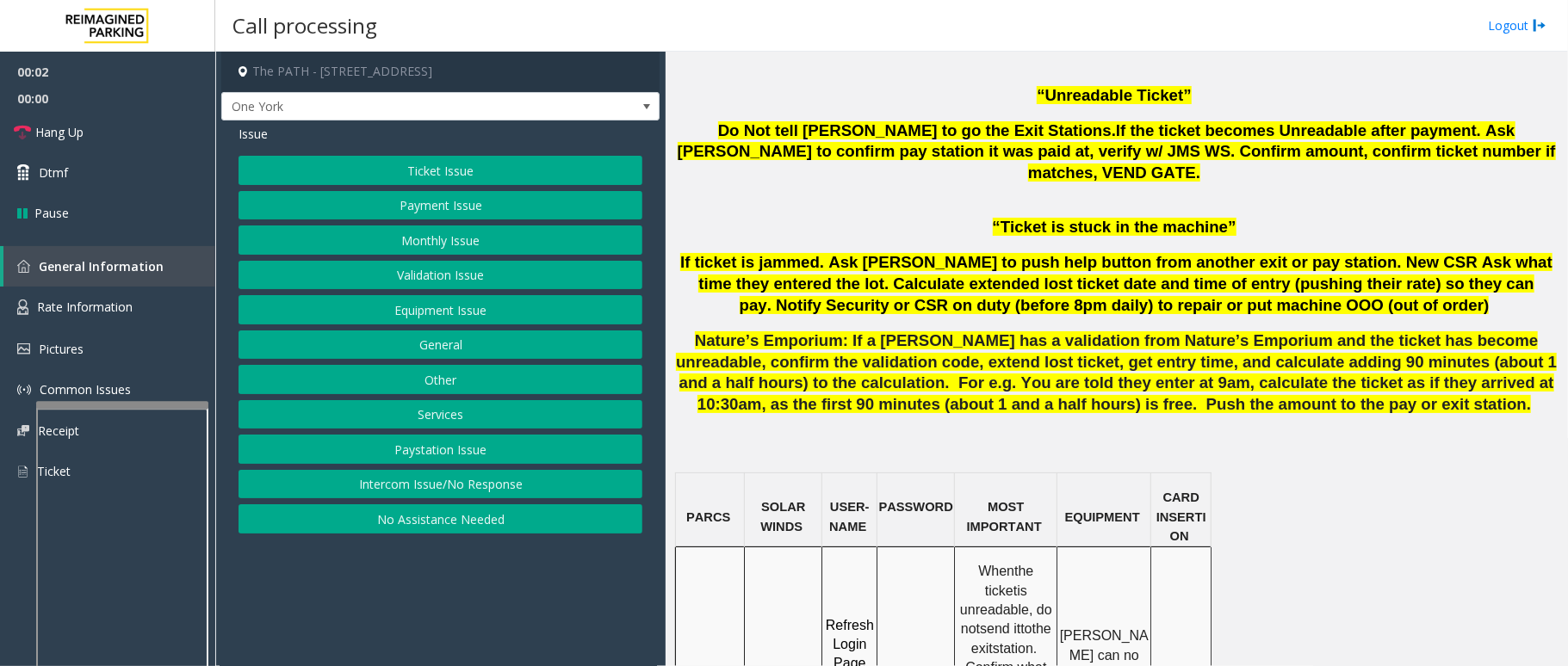
scroll to position [1262, 0]
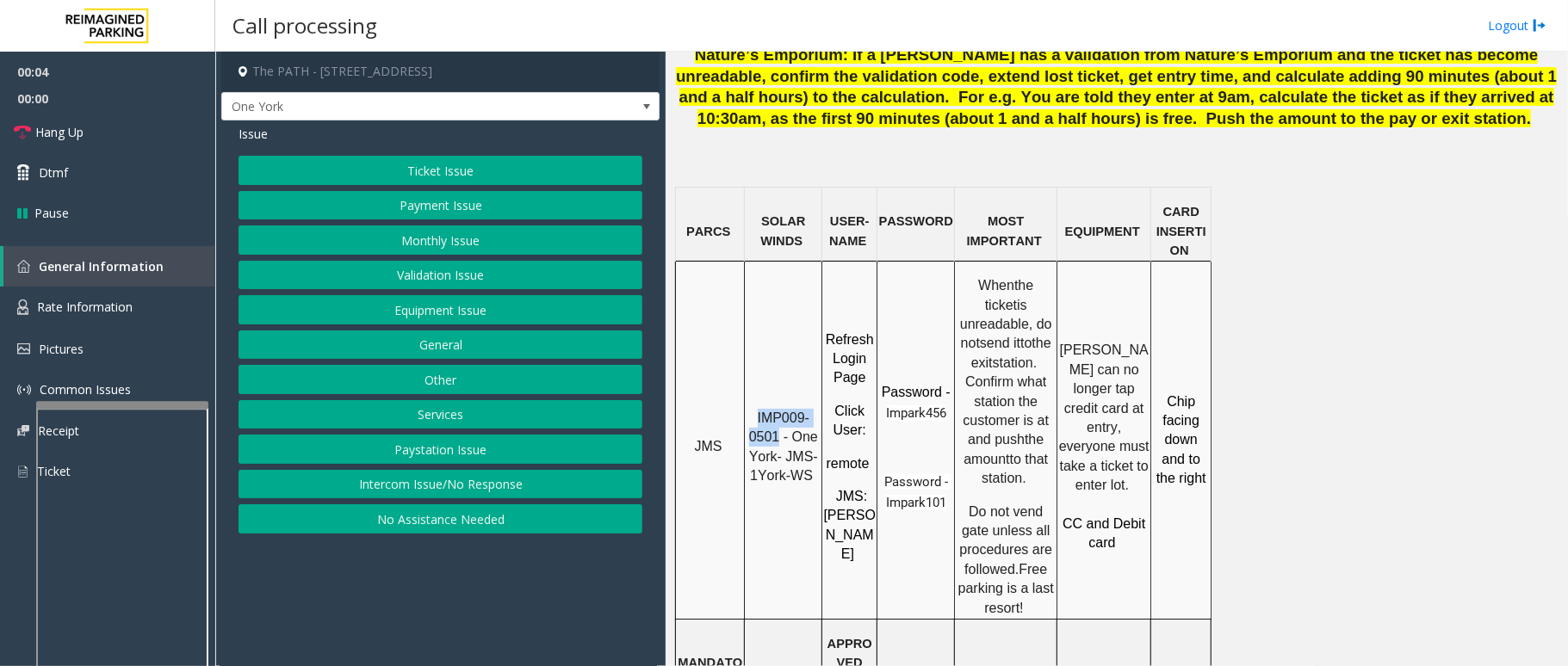
drag, startPoint x: 779, startPoint y: 376, endPoint x: 756, endPoint y: 346, distance: 37.8
click at [756, 409] on p "IMP009-0501 - One York- JMS-1York-WS" at bounding box center [783, 447] width 75 height 77
click at [462, 167] on button "Ticket Issue" at bounding box center [441, 170] width 404 height 30
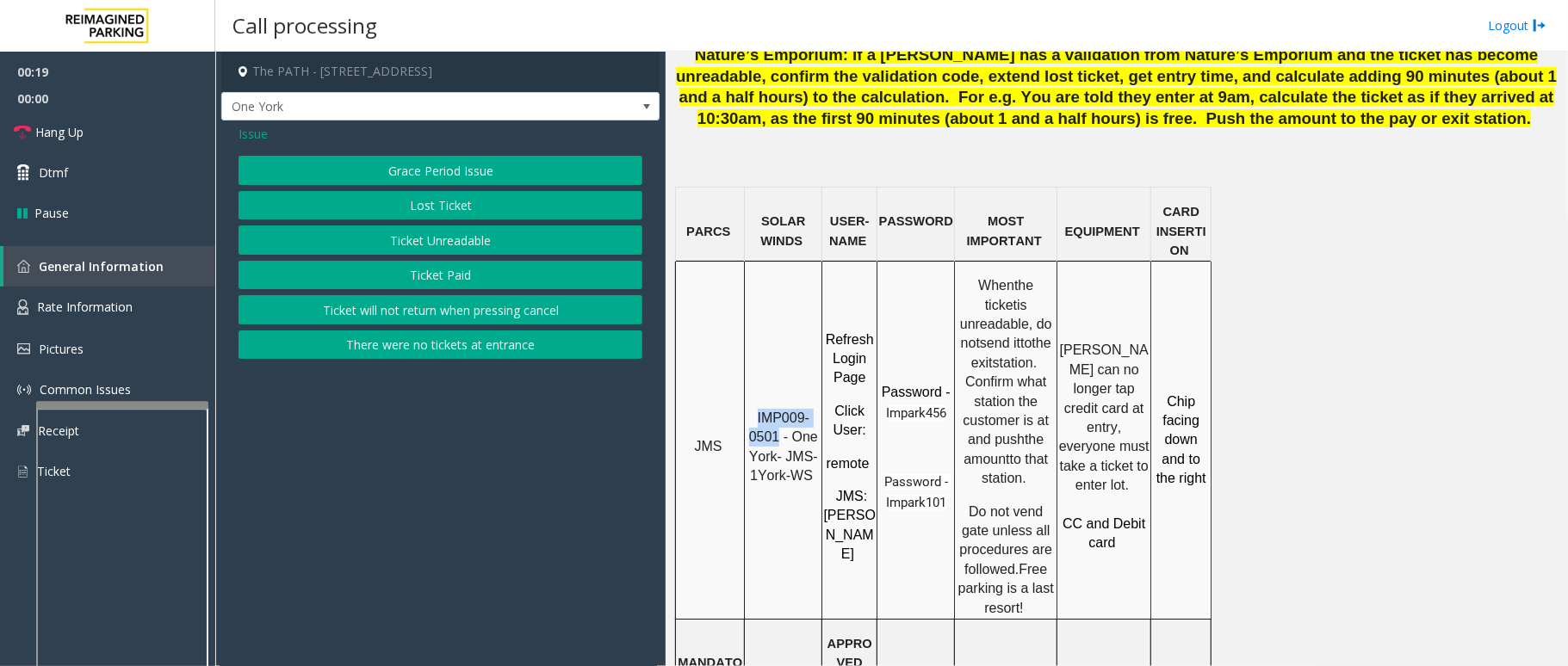
click at [421, 272] on button "Ticket Paid" at bounding box center [441, 275] width 404 height 30
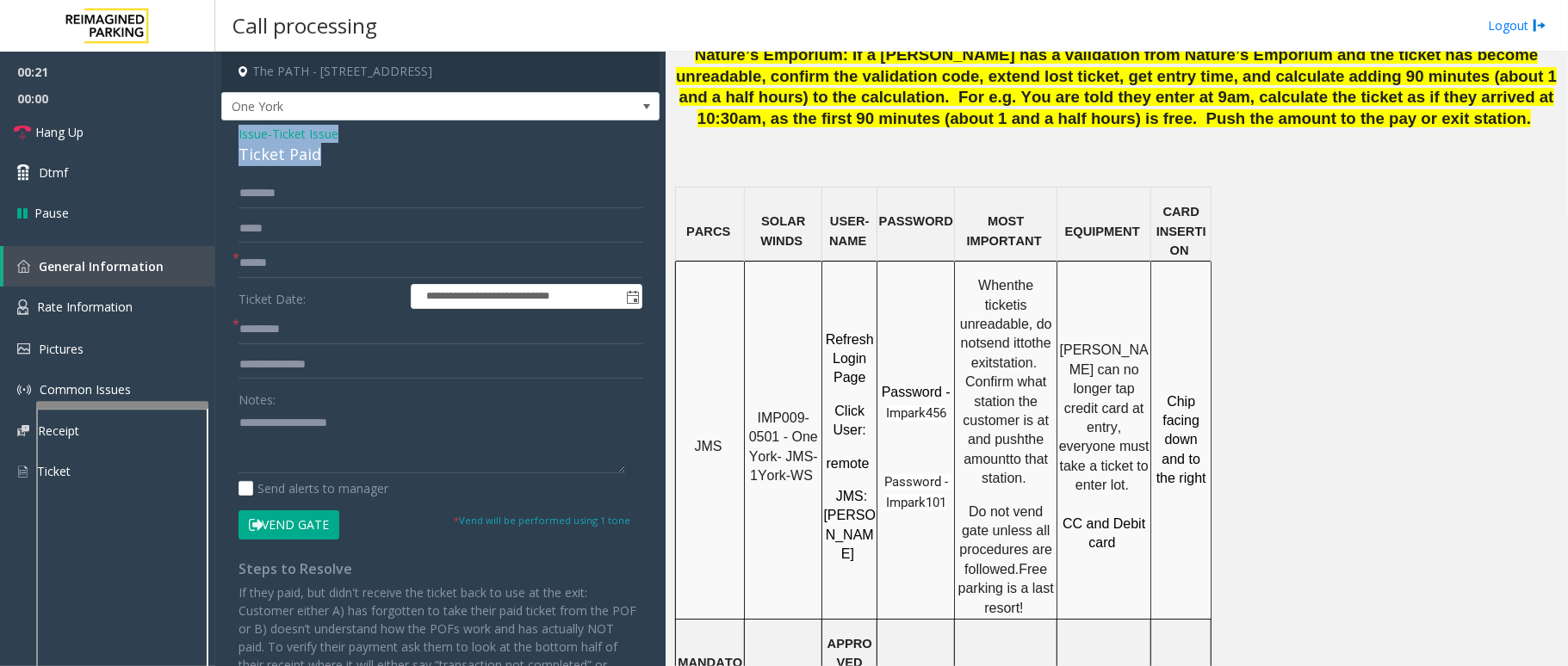
drag, startPoint x: 318, startPoint y: 149, endPoint x: 229, endPoint y: 135, distance: 90.1
click at [229, 135] on div "**********" at bounding box center [441, 469] width 439 height 698
click at [349, 431] on textarea at bounding box center [432, 441] width 386 height 65
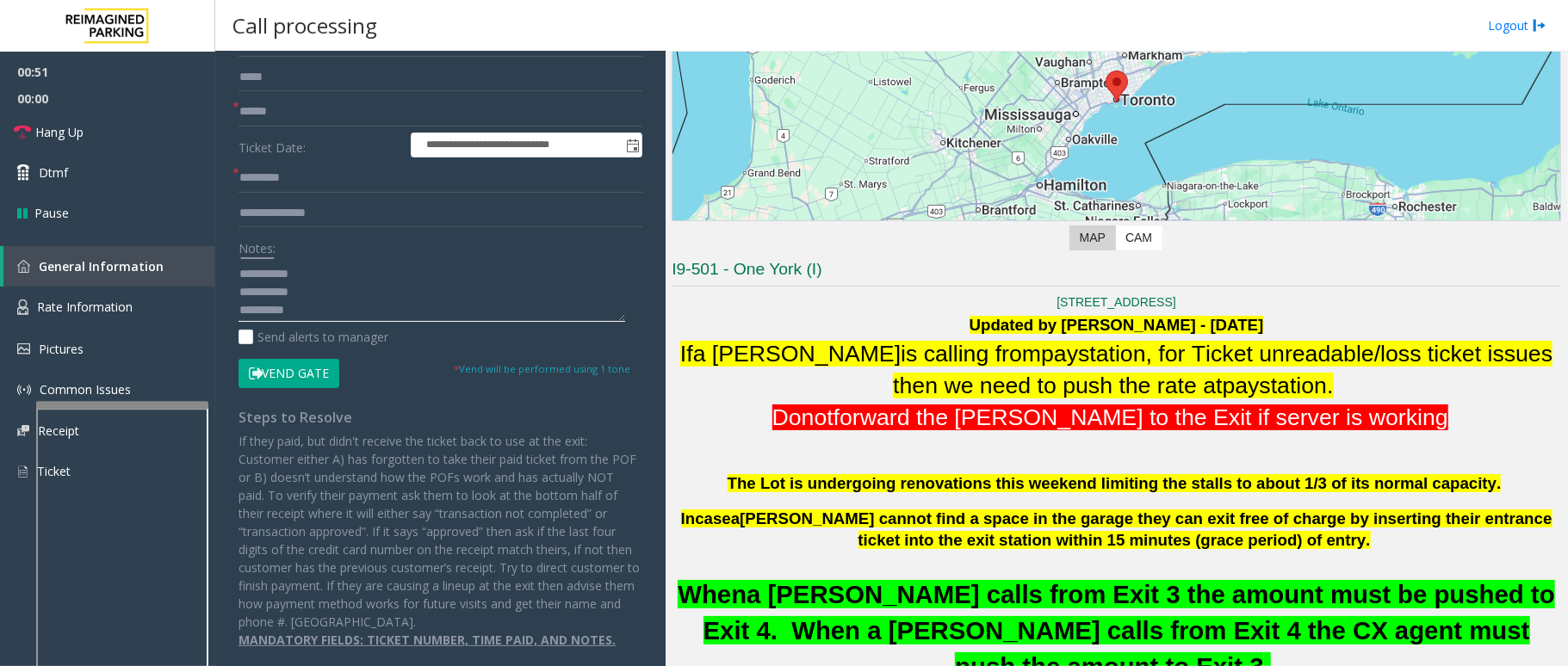
scroll to position [17, 0]
click at [345, 313] on textarea at bounding box center [432, 290] width 386 height 65
click at [346, 310] on textarea at bounding box center [432, 290] width 386 height 65
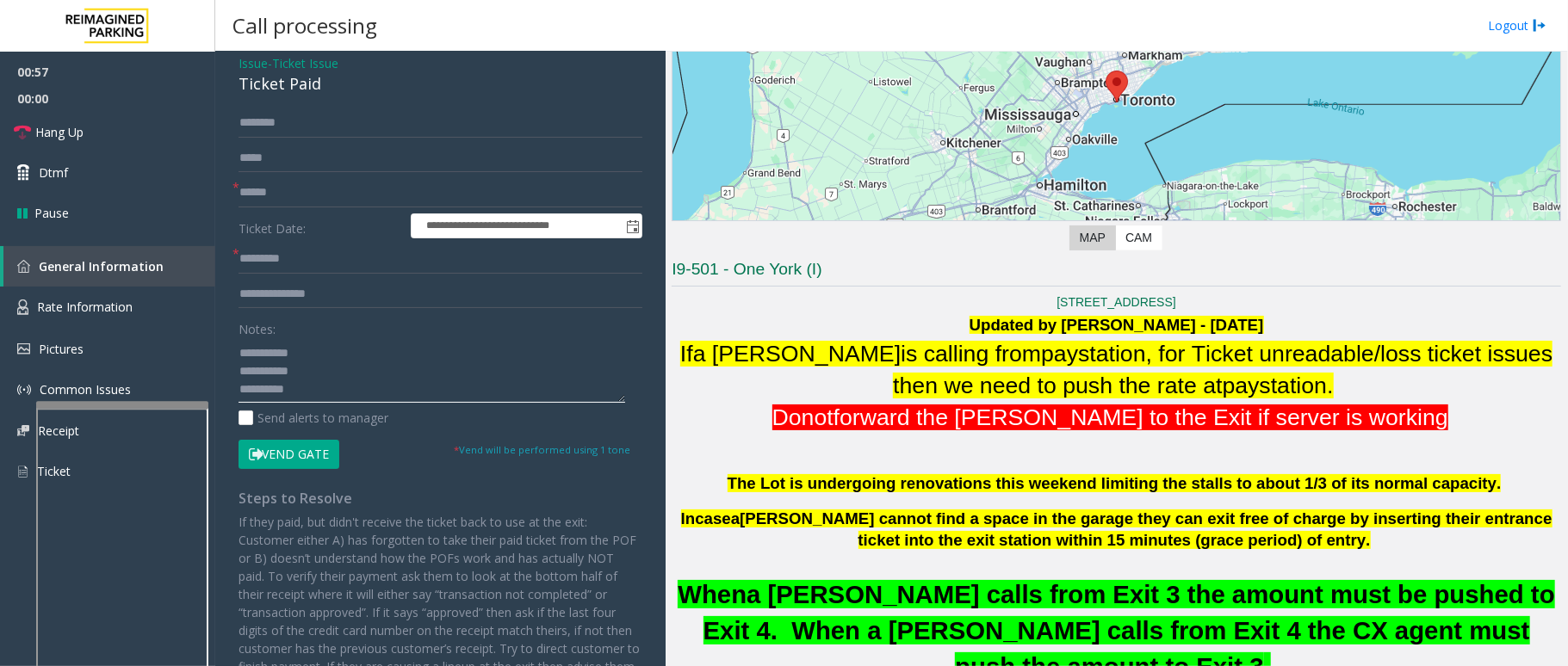
scroll to position [152, 0]
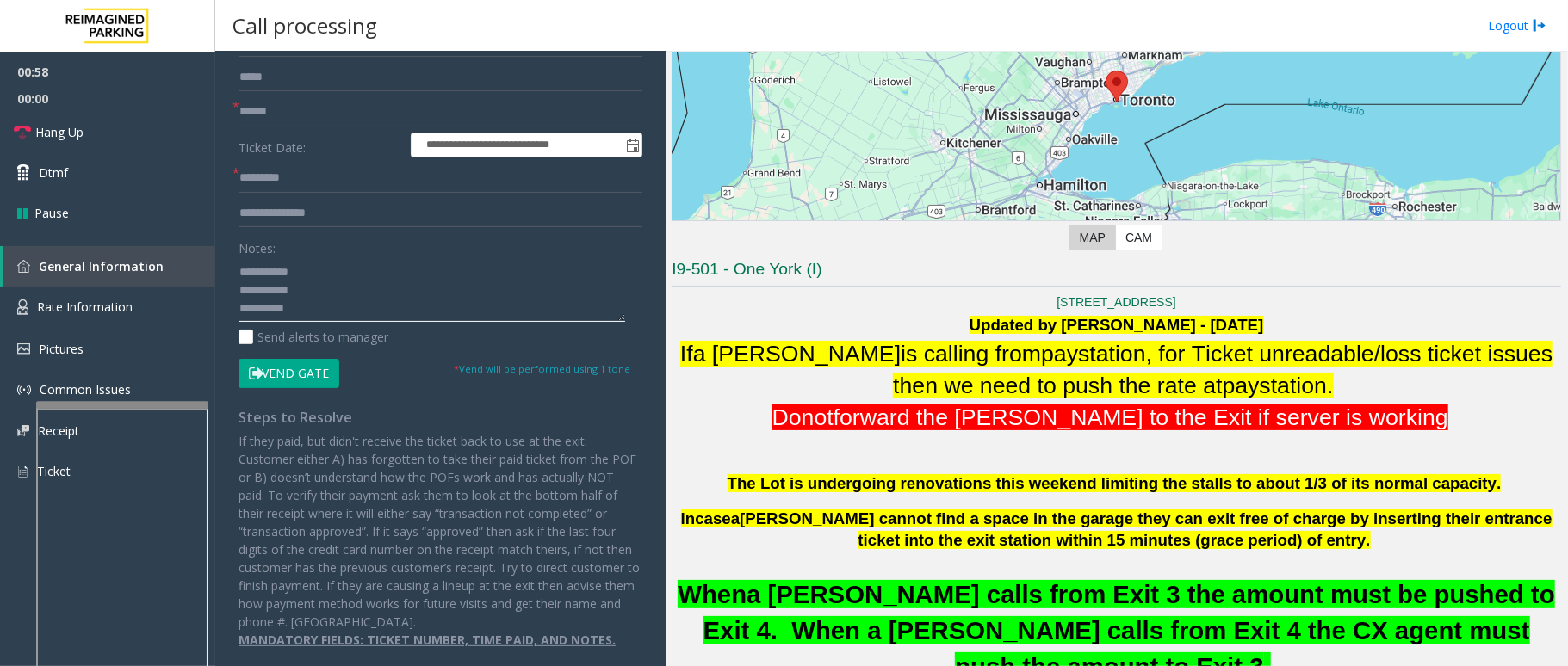
click at [356, 305] on textarea at bounding box center [432, 290] width 386 height 65
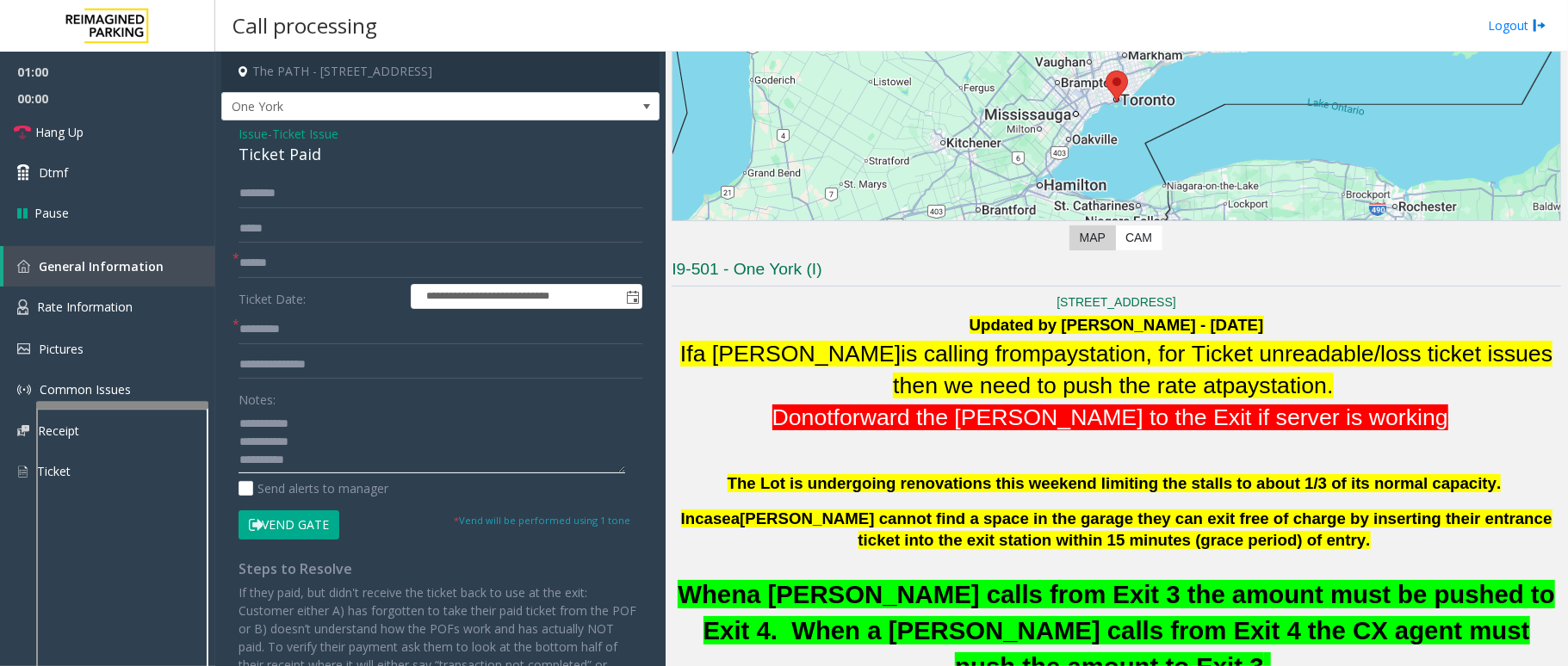
type textarea "**********"
click at [276, 265] on input "text" at bounding box center [441, 263] width 404 height 30
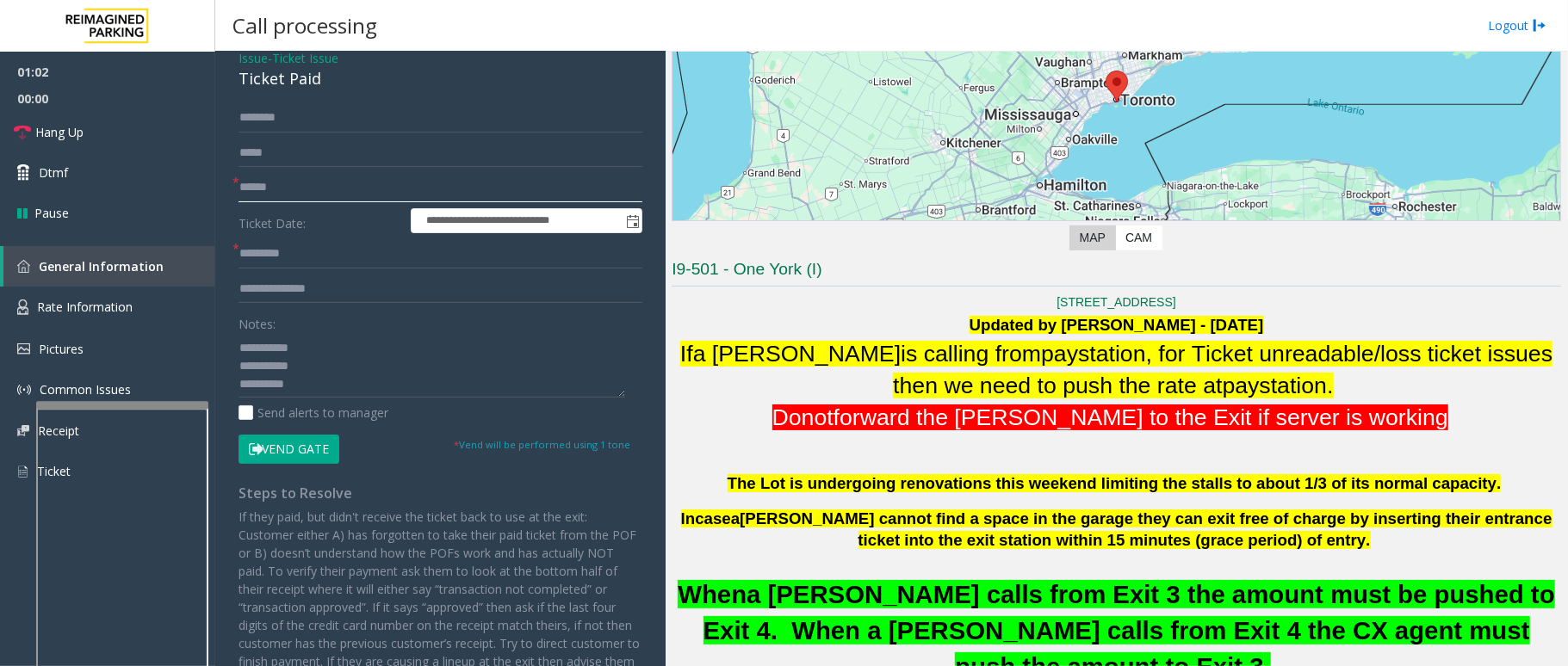
scroll to position [115, 0]
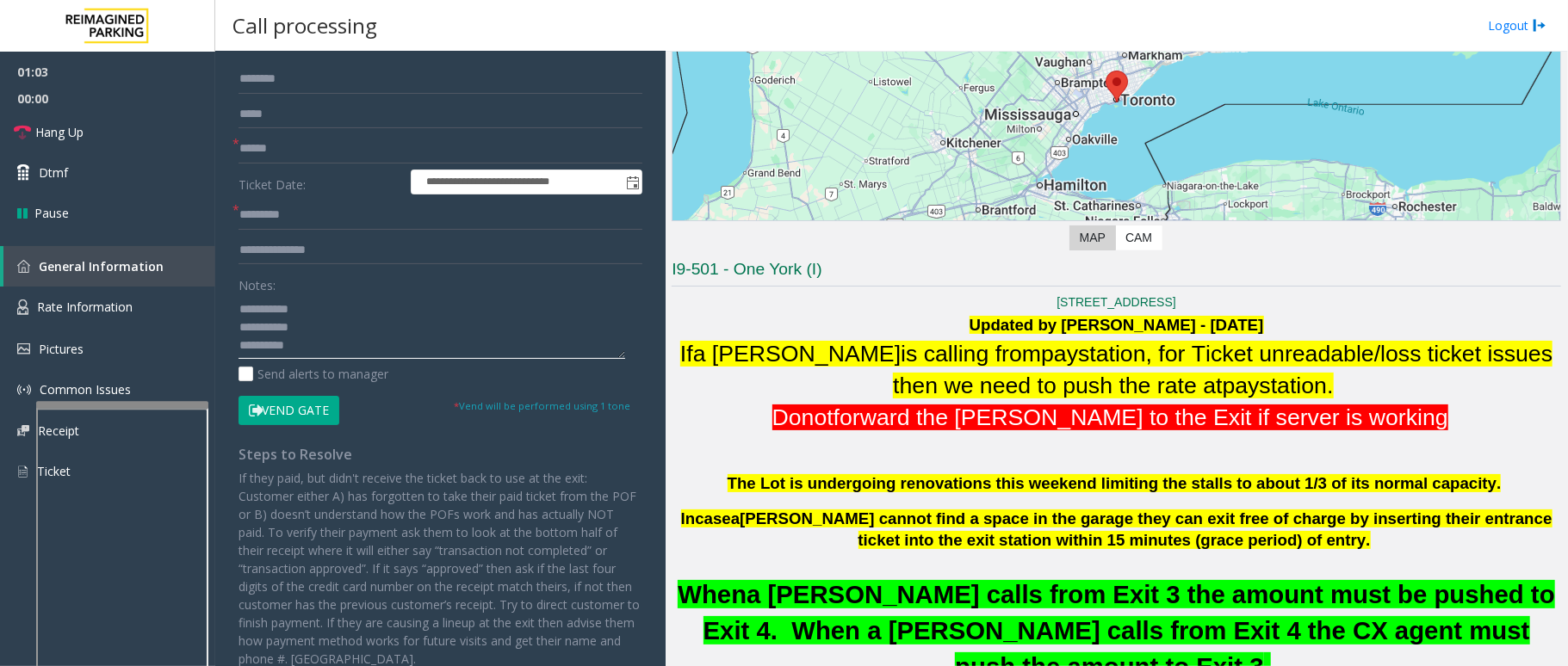
click at [350, 349] on textarea at bounding box center [432, 327] width 386 height 65
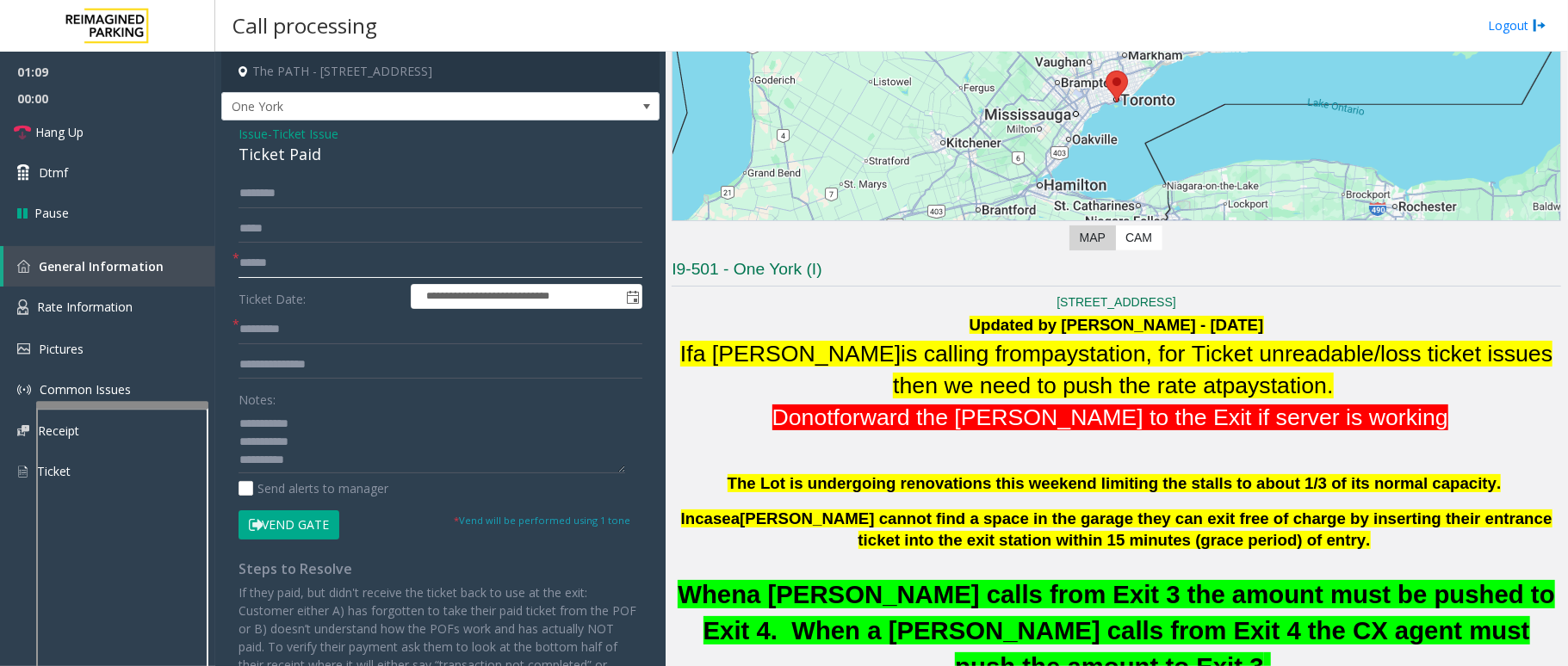
click at [314, 258] on input "text" at bounding box center [441, 263] width 404 height 30
click at [325, 442] on textarea at bounding box center [432, 441] width 386 height 65
click at [318, 256] on input "text" at bounding box center [441, 263] width 404 height 30
type input "********"
click at [311, 196] on input "text" at bounding box center [441, 193] width 404 height 30
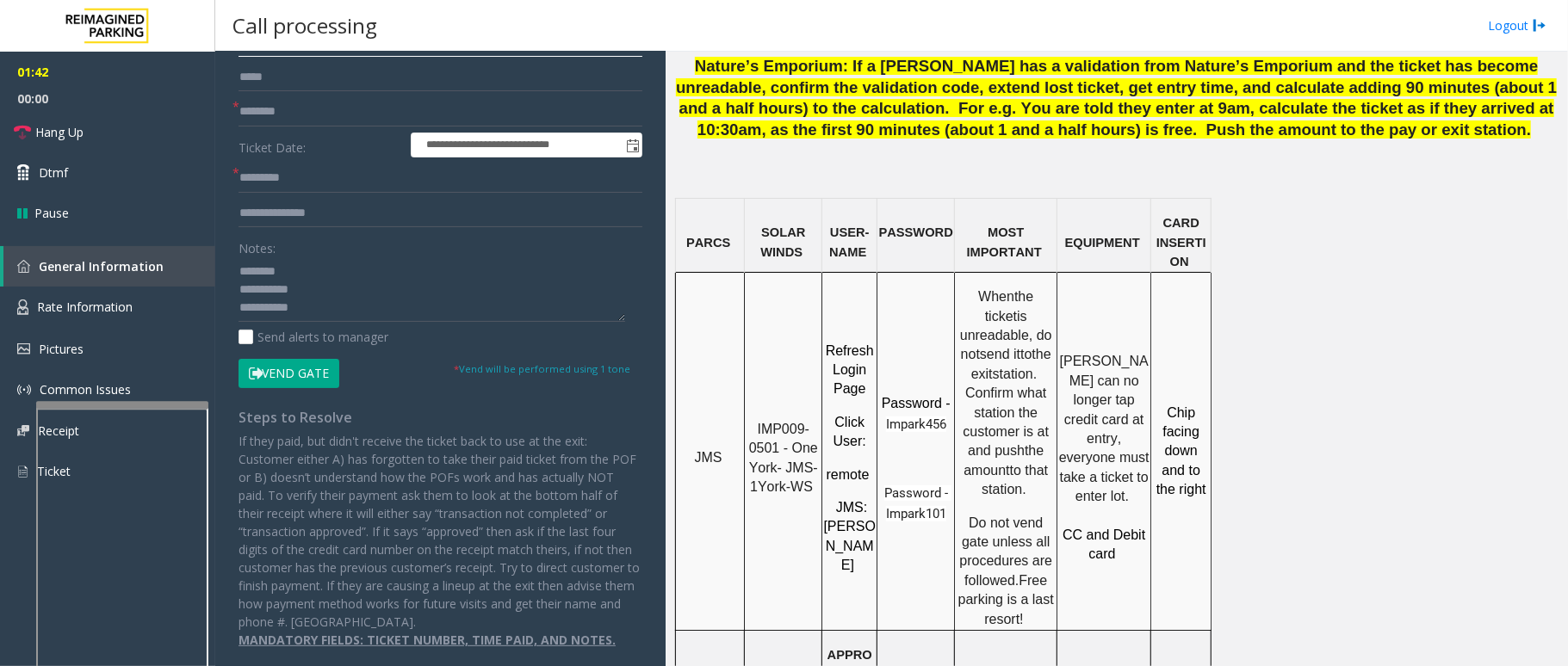
scroll to position [1606, 0]
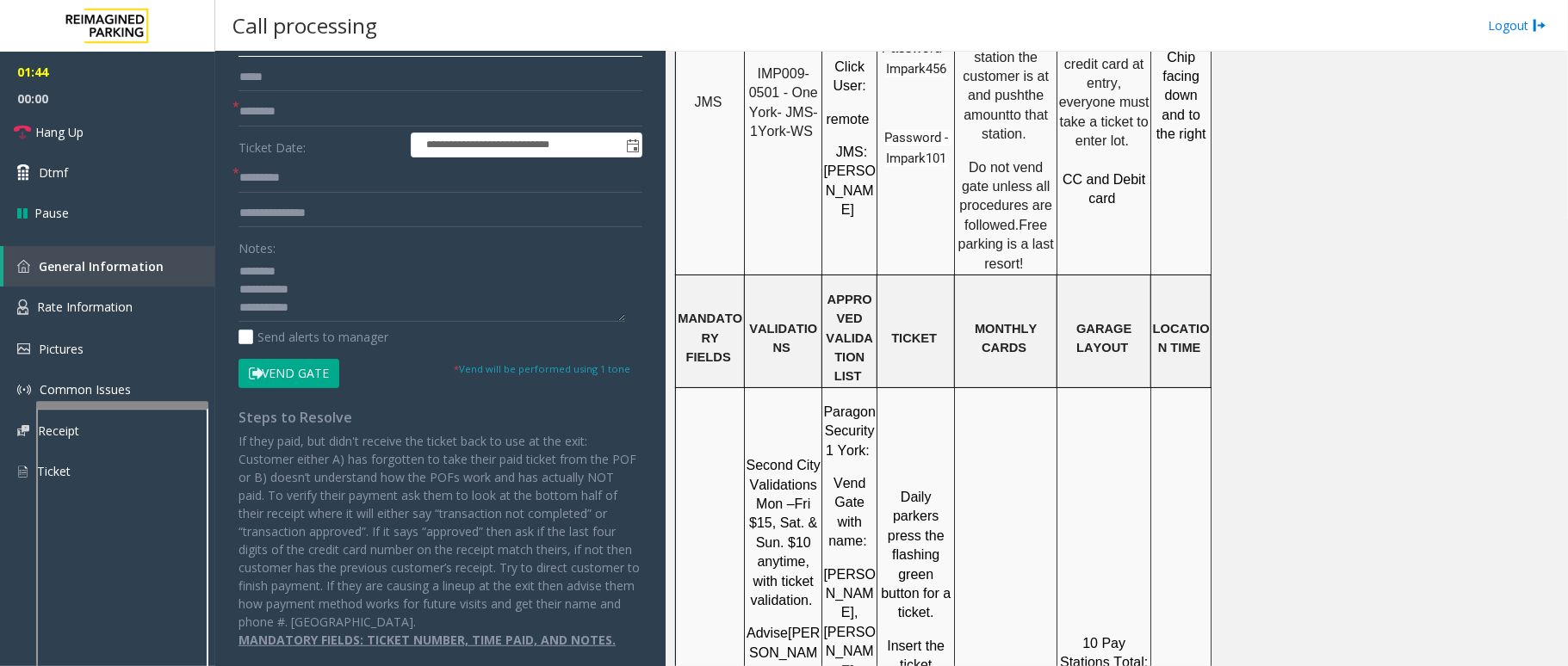
type input "*******"
click at [343, 178] on input "text" at bounding box center [441, 178] width 404 height 30
type input "*"
type input "*****"
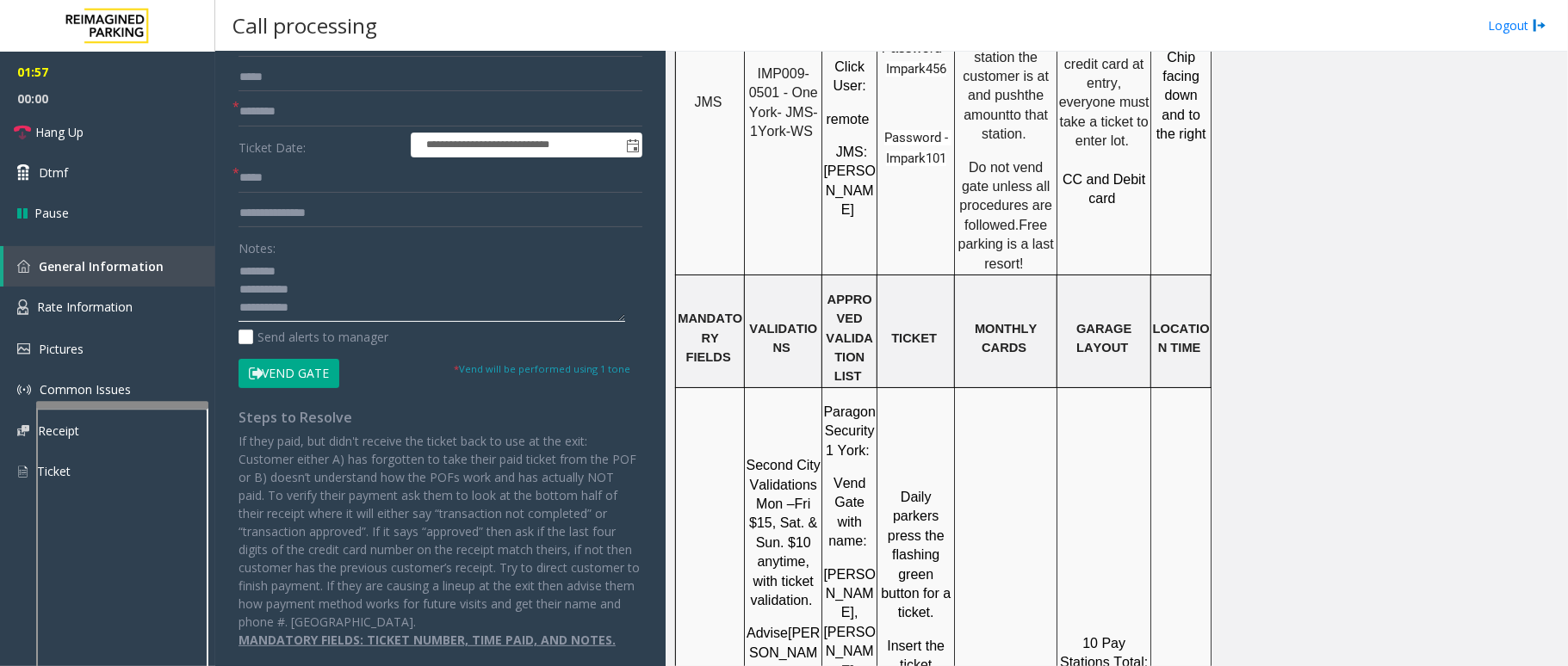
click at [328, 314] on textarea at bounding box center [432, 290] width 386 height 65
click at [472, 311] on textarea at bounding box center [432, 290] width 386 height 65
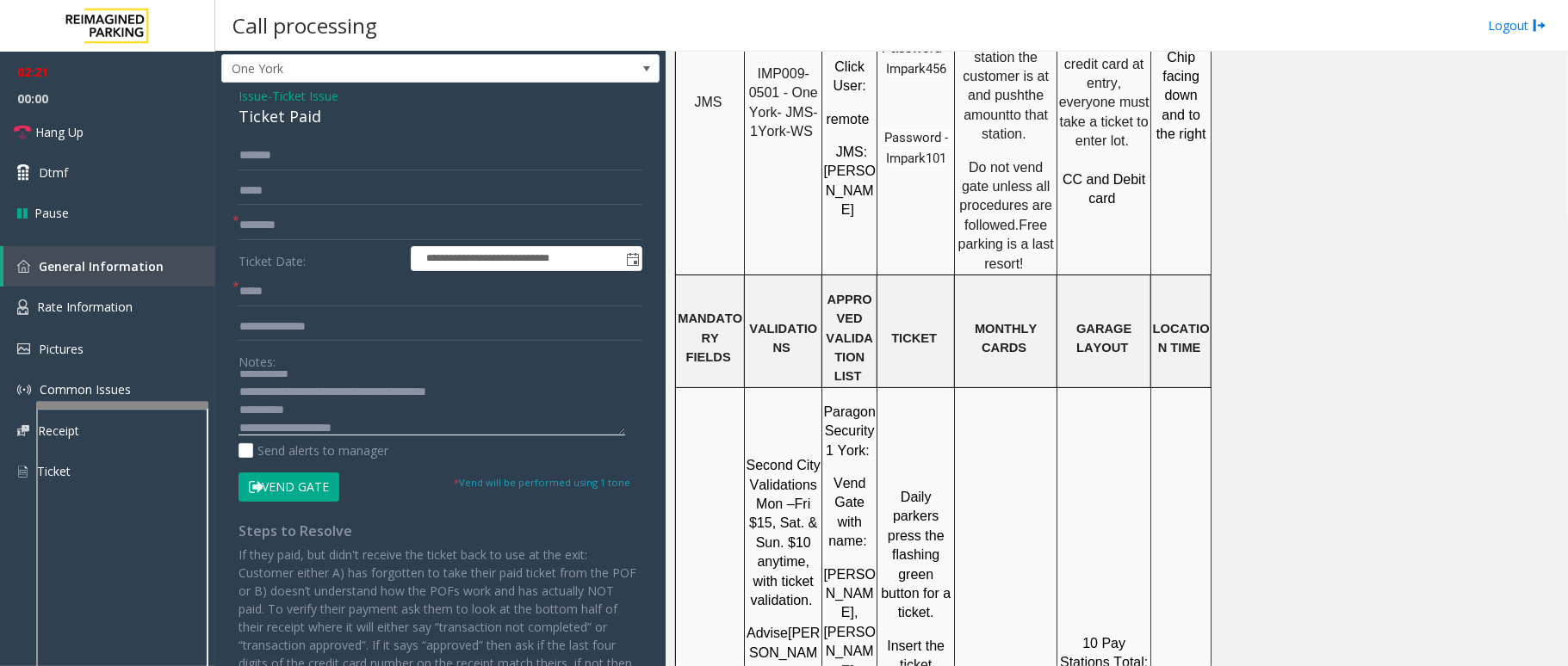
scroll to position [0, 0]
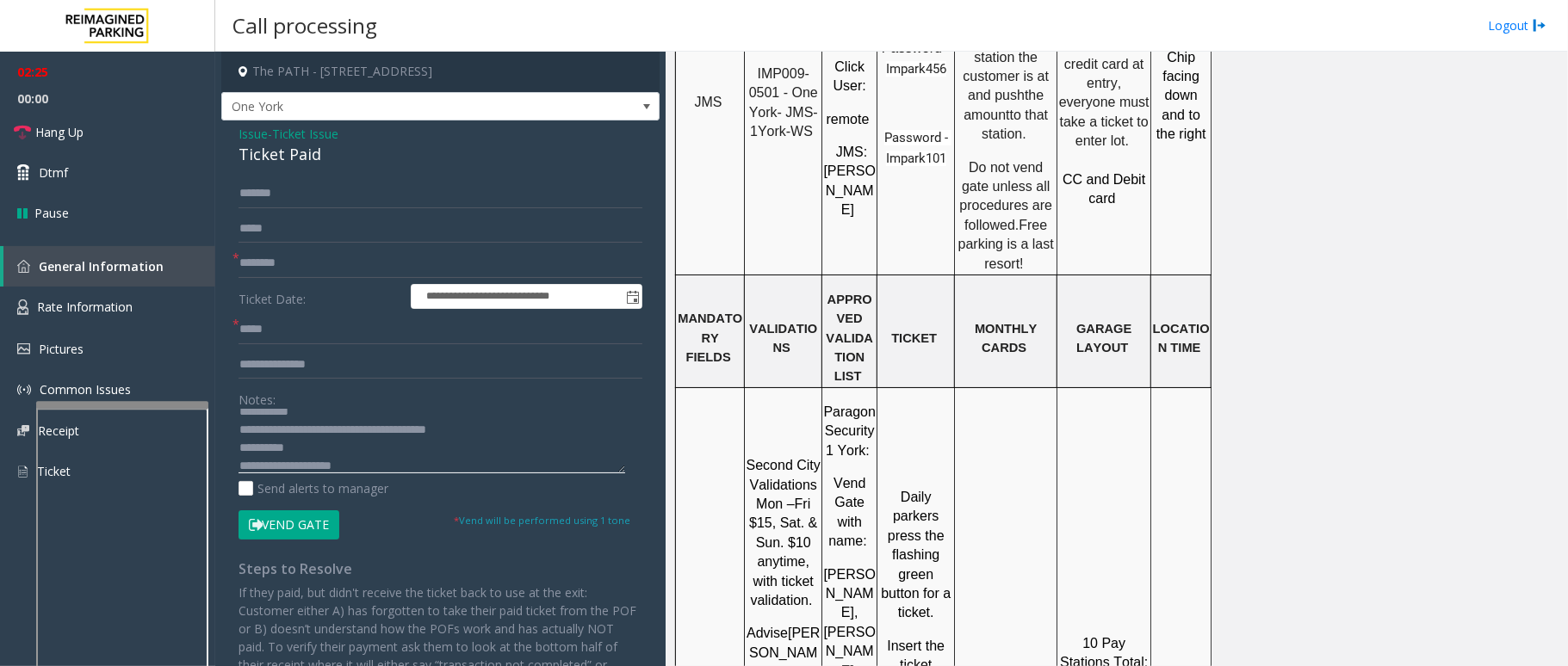
type textarea "**********"
click at [294, 526] on button "Vend Gate" at bounding box center [289, 525] width 100 height 30
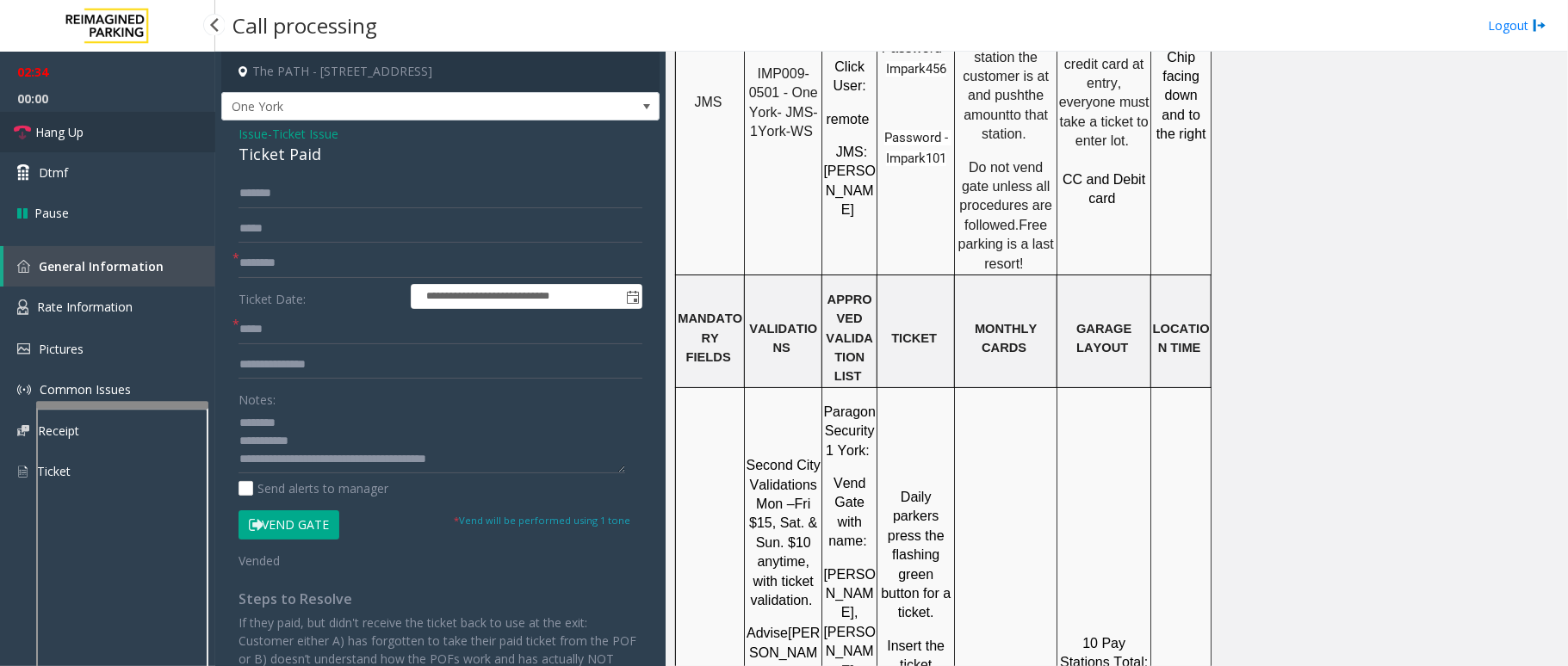
click at [105, 128] on link "Hang Up" at bounding box center [107, 132] width 215 height 40
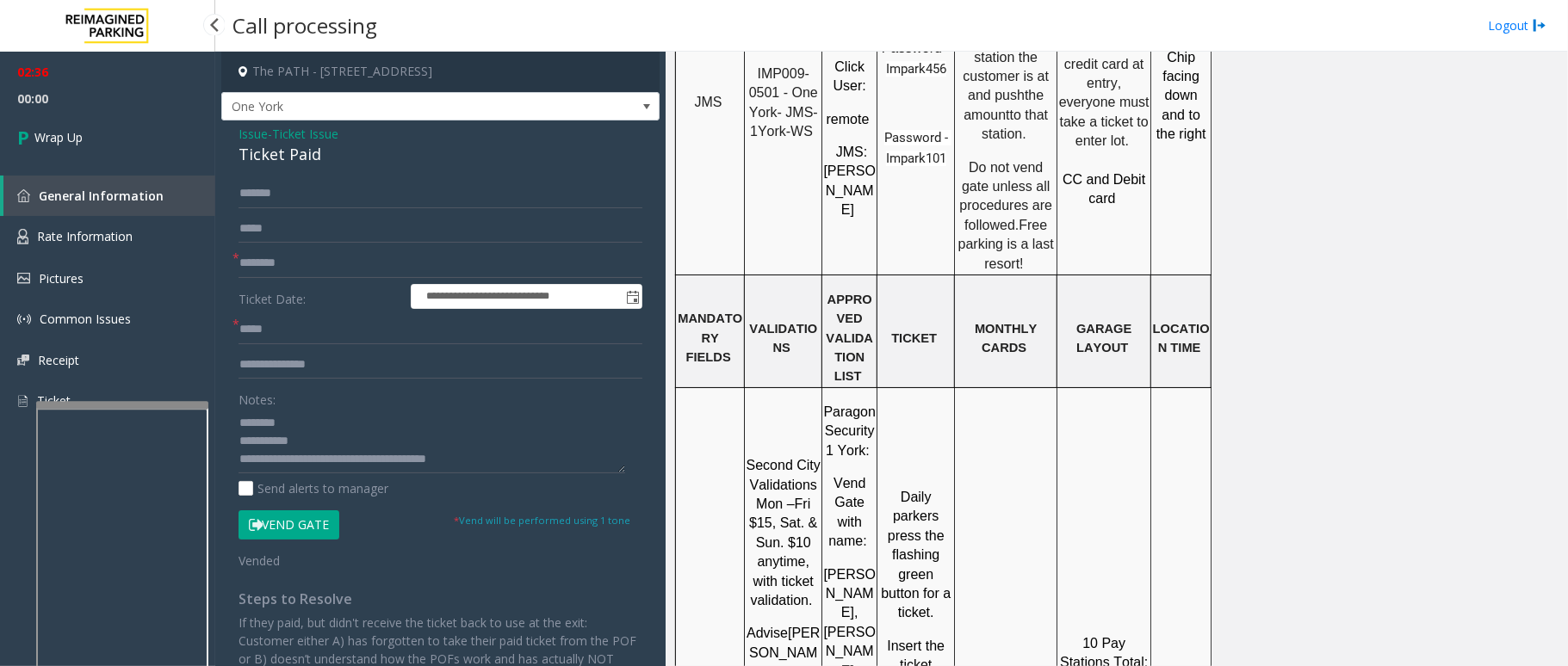
click at [105, 128] on link "Wrap Up" at bounding box center [107, 137] width 215 height 51
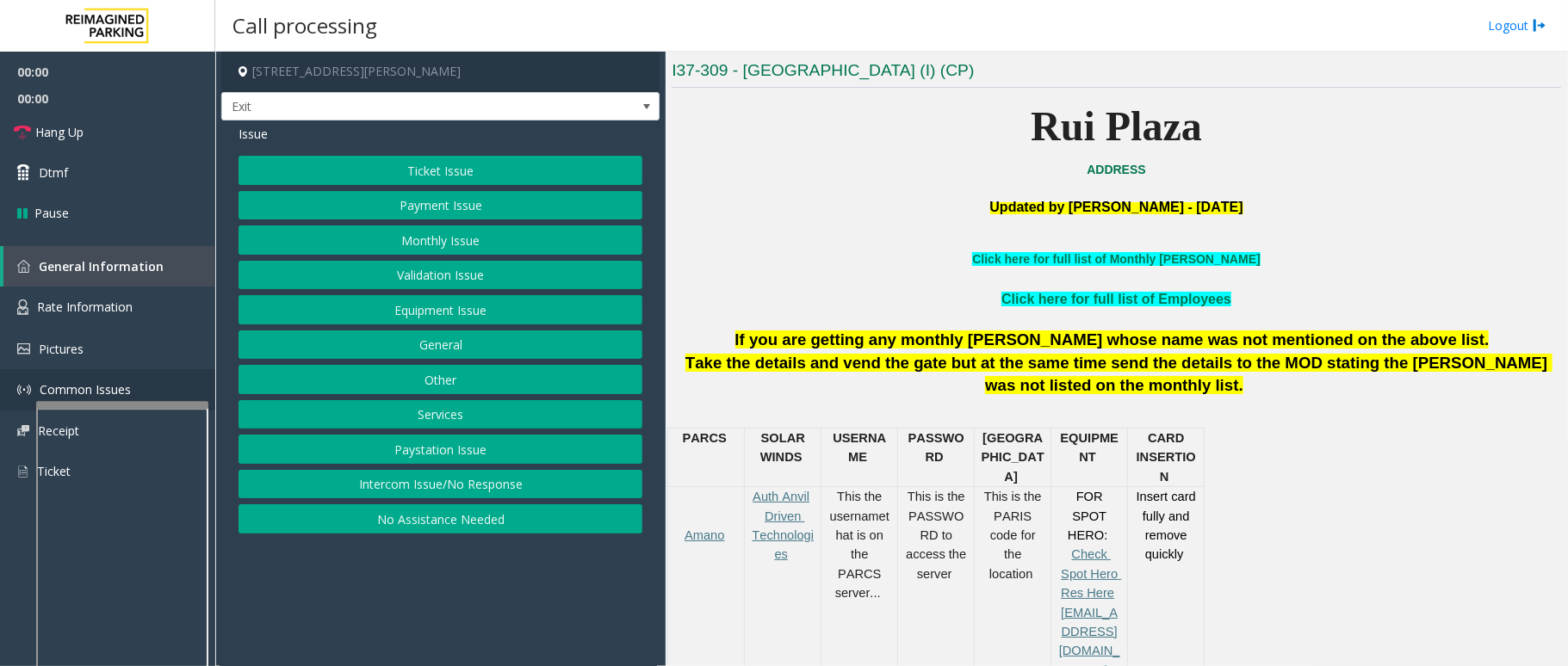
scroll to position [459, 0]
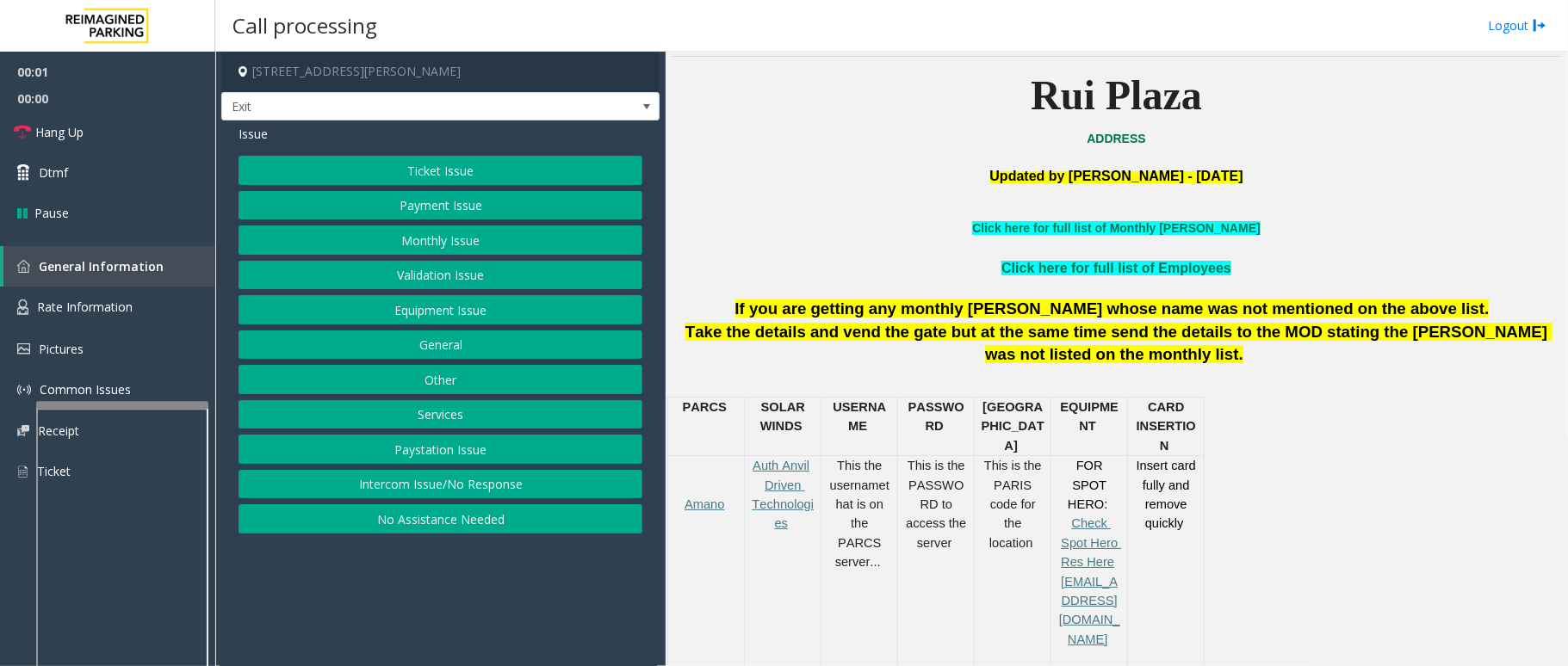
click at [418, 425] on button "Services" at bounding box center [441, 415] width 404 height 30
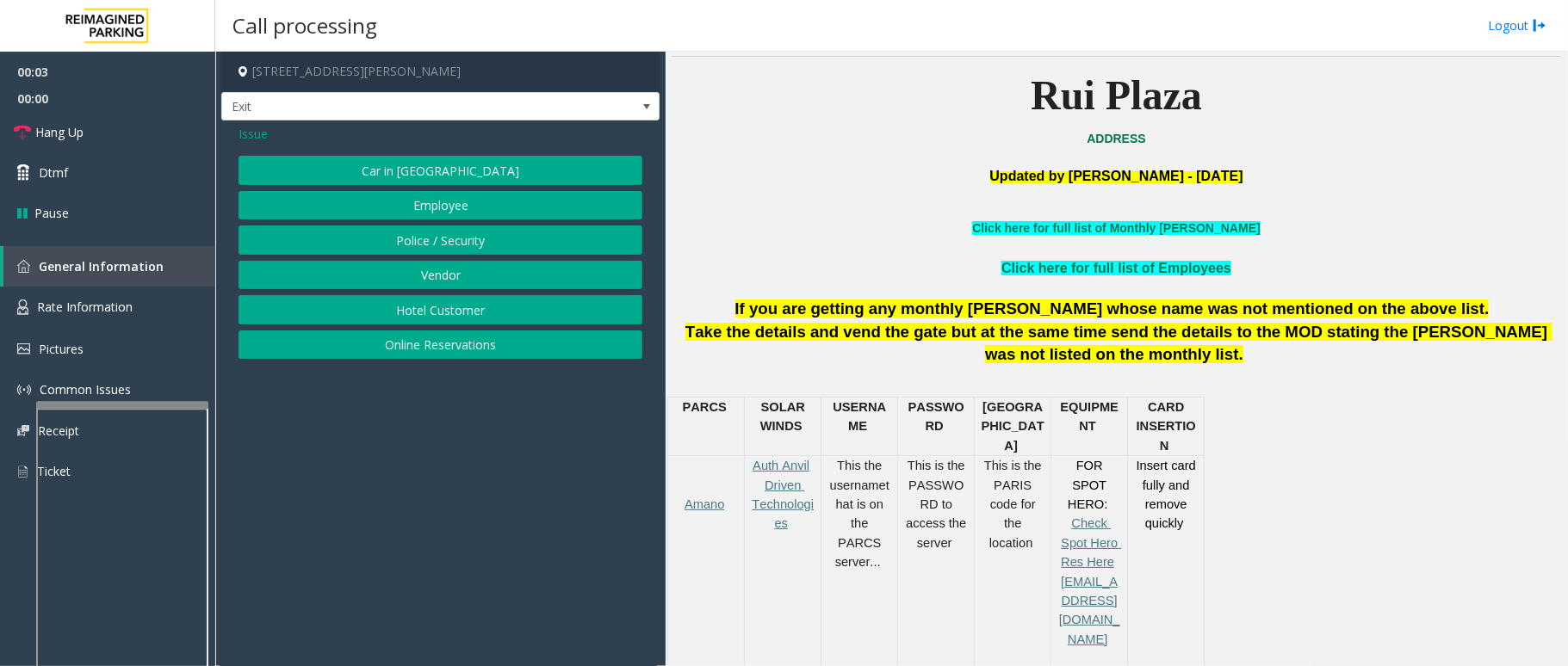
click at [425, 335] on button "Online Reservations" at bounding box center [441, 345] width 404 height 30
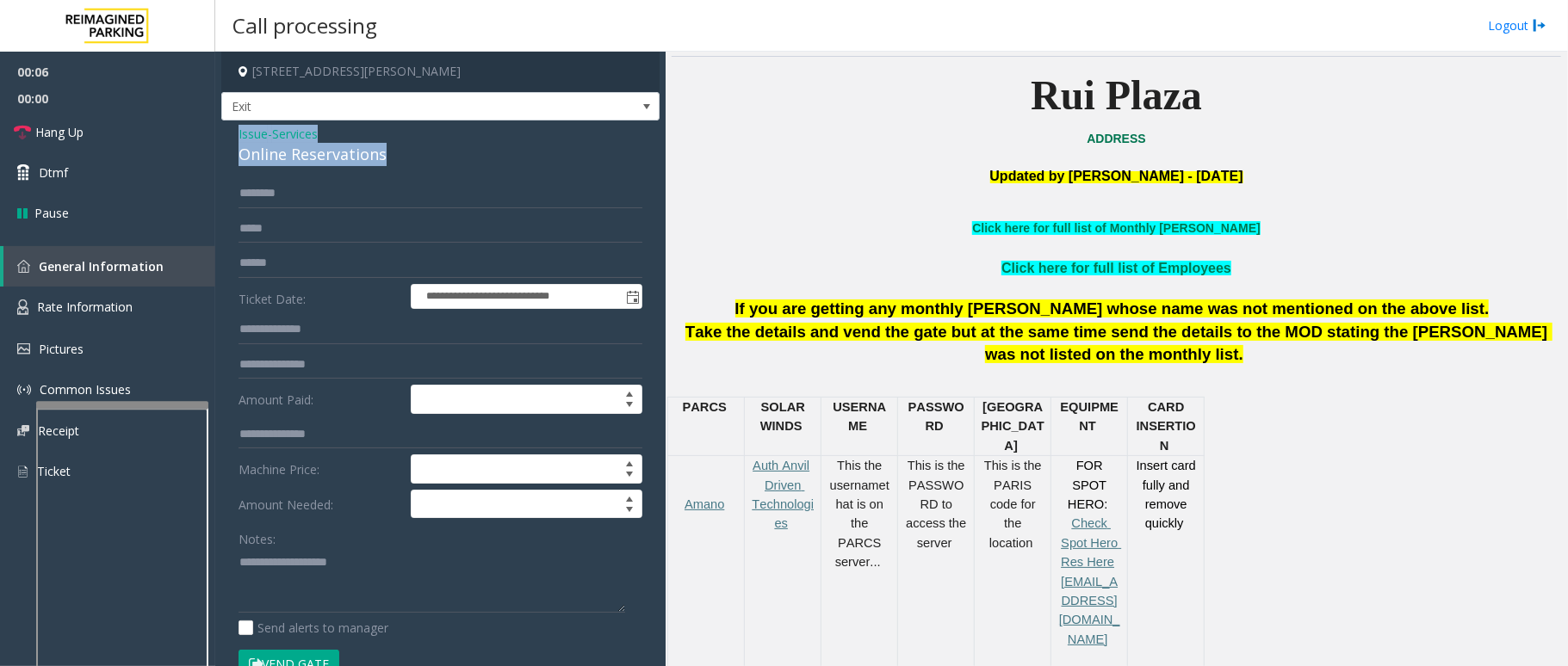
drag, startPoint x: 377, startPoint y: 155, endPoint x: 232, endPoint y: 136, distance: 146.2
click at [232, 136] on div "**********" at bounding box center [441, 620] width 439 height 999
paste textarea "**********"
click at [379, 583] on textarea at bounding box center [432, 581] width 386 height 65
drag, startPoint x: 361, startPoint y: 555, endPoint x: 277, endPoint y: 559, distance: 84.1
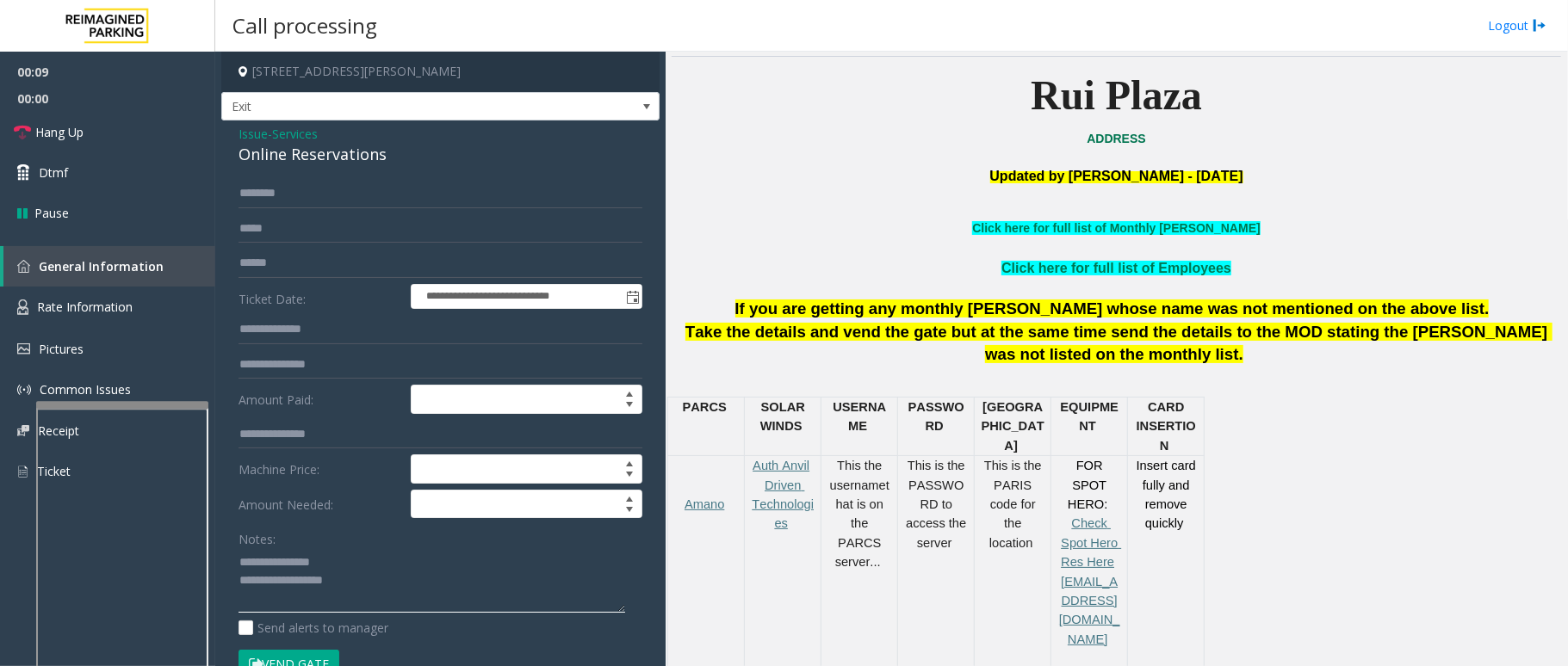
click at [277, 559] on textarea at bounding box center [432, 581] width 386 height 65
click at [473, 569] on textarea at bounding box center [432, 581] width 386 height 65
click at [514, 594] on textarea at bounding box center [432, 581] width 386 height 65
type textarea "**********"
click at [304, 132] on span "Services" at bounding box center [295, 134] width 46 height 18
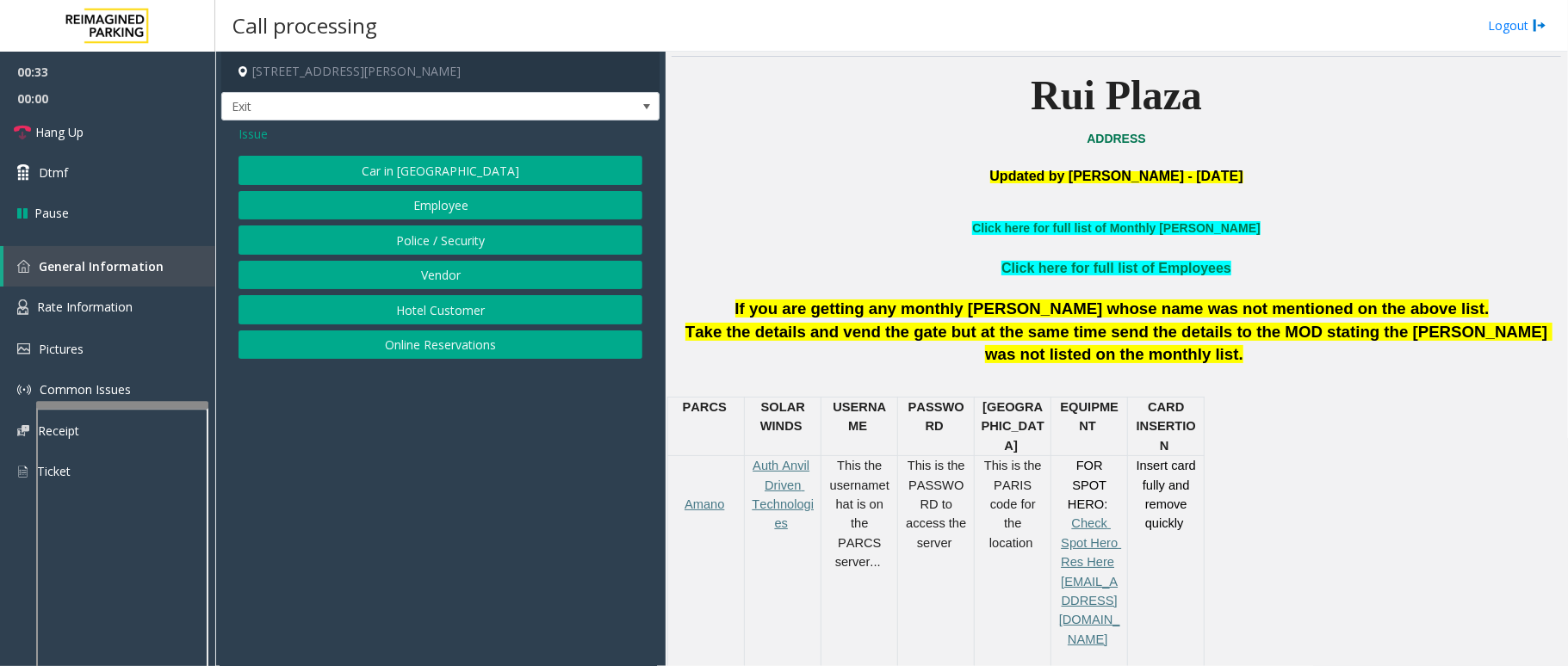
click at [260, 132] on span "Issue" at bounding box center [253, 134] width 30 height 18
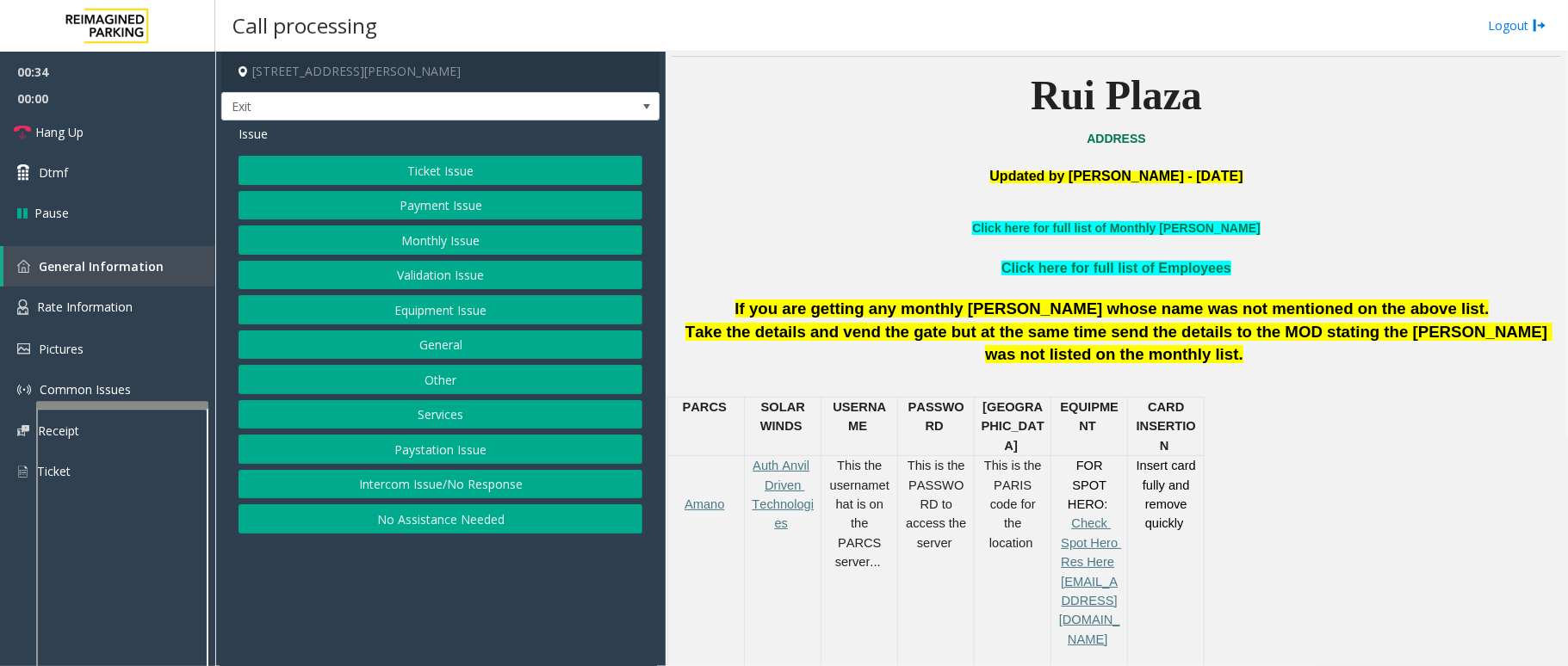
click at [469, 166] on button "Ticket Issue" at bounding box center [441, 170] width 404 height 30
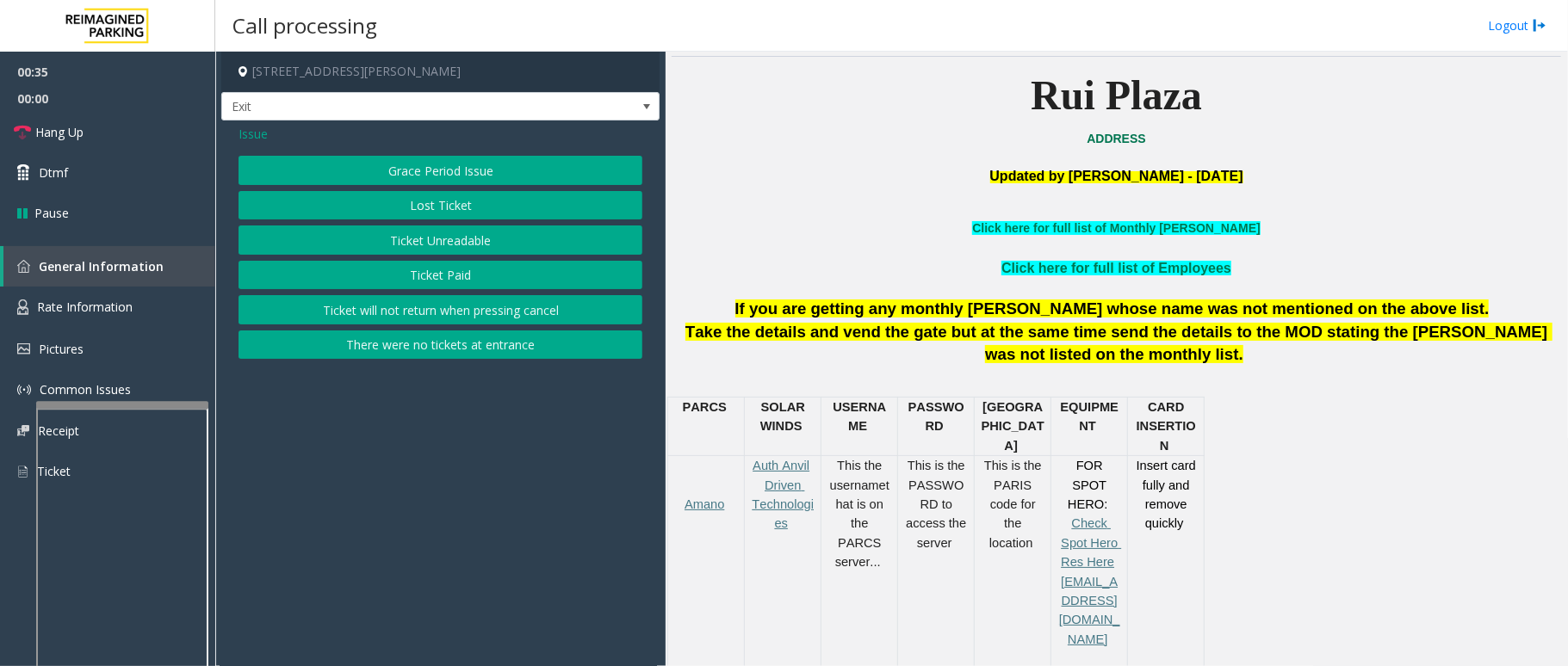
click at [505, 246] on button "Ticket Unreadable" at bounding box center [441, 240] width 404 height 30
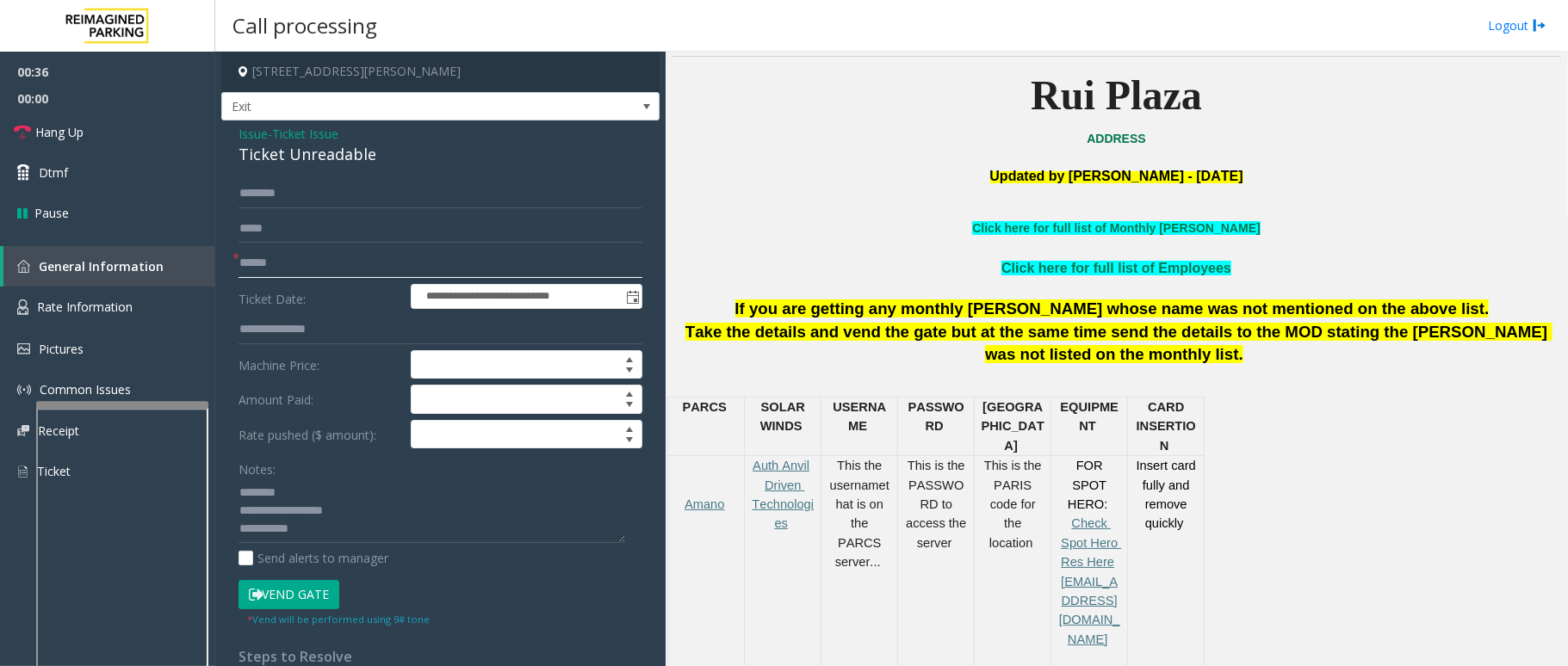
click at [309, 265] on input "text" at bounding box center [441, 263] width 404 height 30
click at [131, 124] on link "Hang Up" at bounding box center [107, 132] width 215 height 40
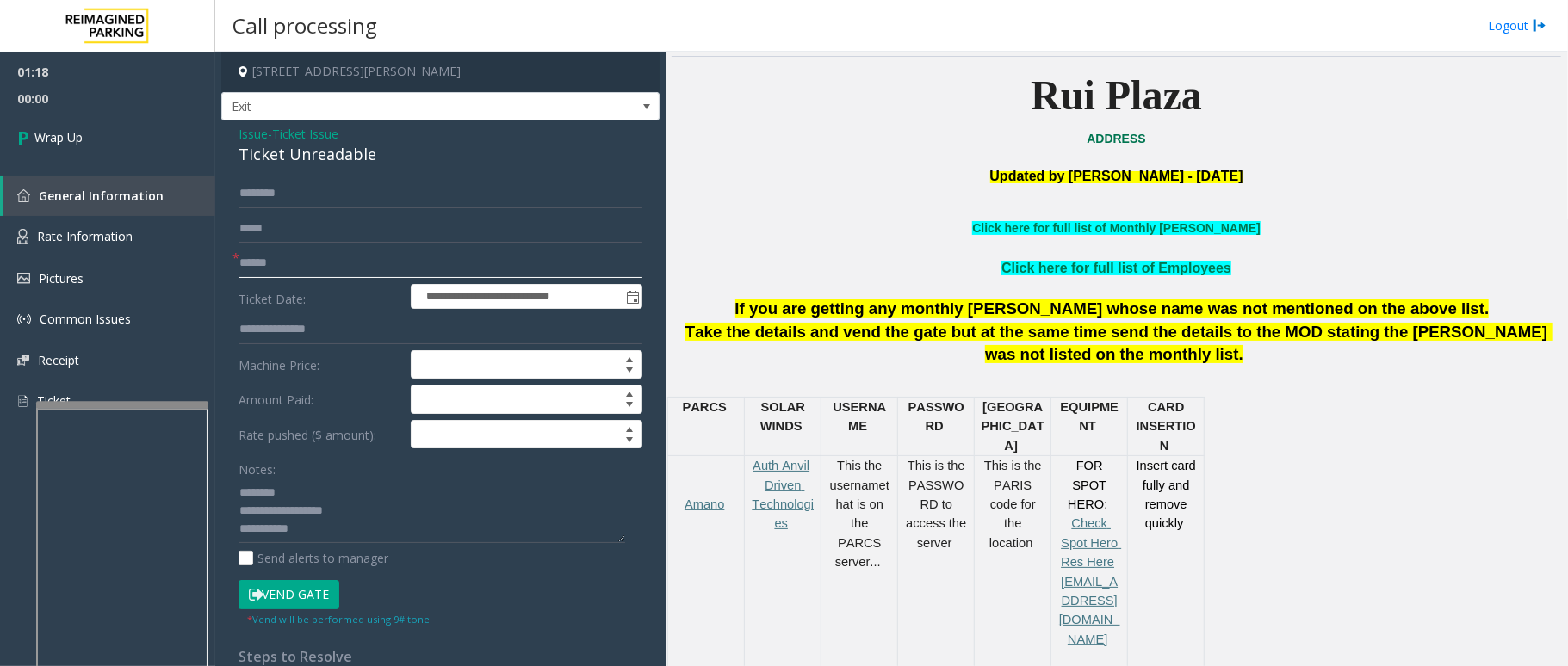
click at [307, 248] on input "text" at bounding box center [441, 263] width 404 height 30
type input "*"
type input "**"
drag, startPoint x: 361, startPoint y: 509, endPoint x: 231, endPoint y: 509, distance: 130.0
click at [231, 509] on div "**********" at bounding box center [441, 560] width 430 height 763
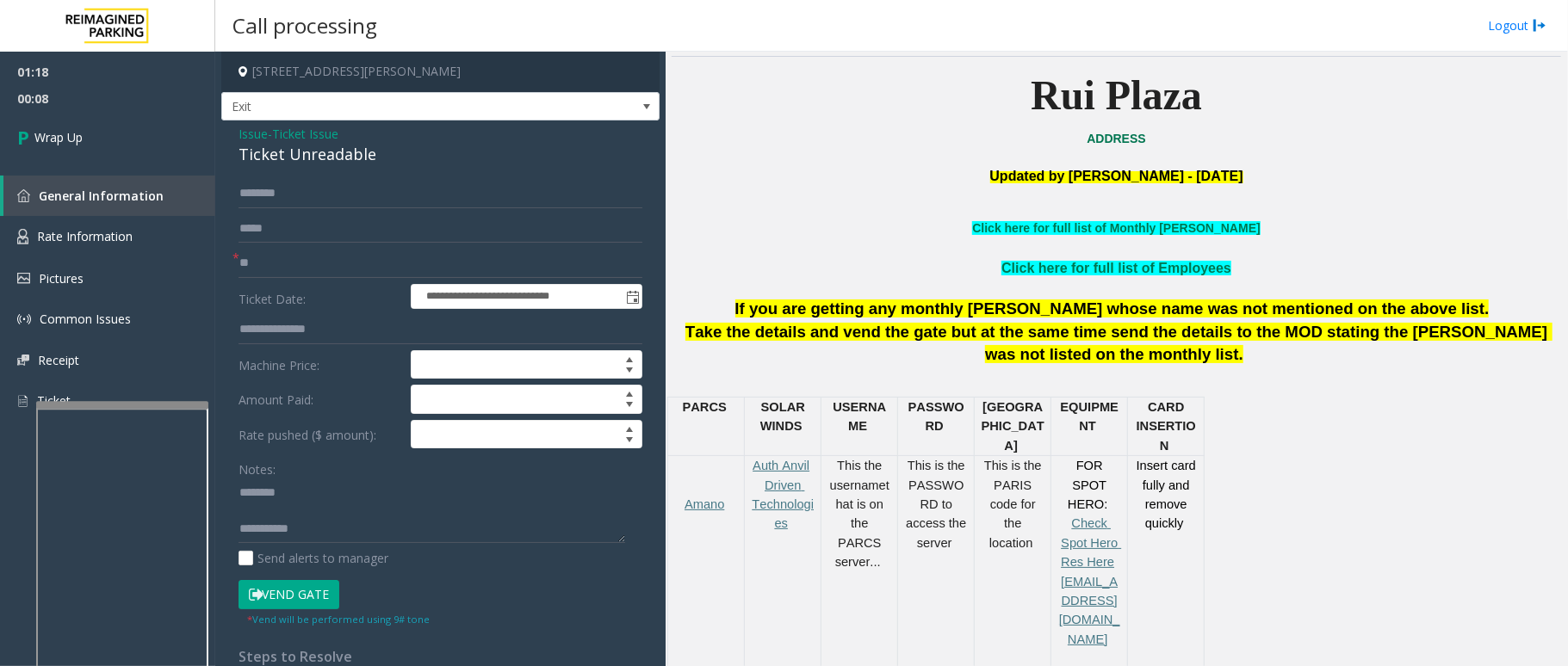
click at [305, 157] on div "Ticket Unreadable" at bounding box center [441, 155] width 404 height 23
click at [321, 521] on textarea at bounding box center [432, 511] width 386 height 65
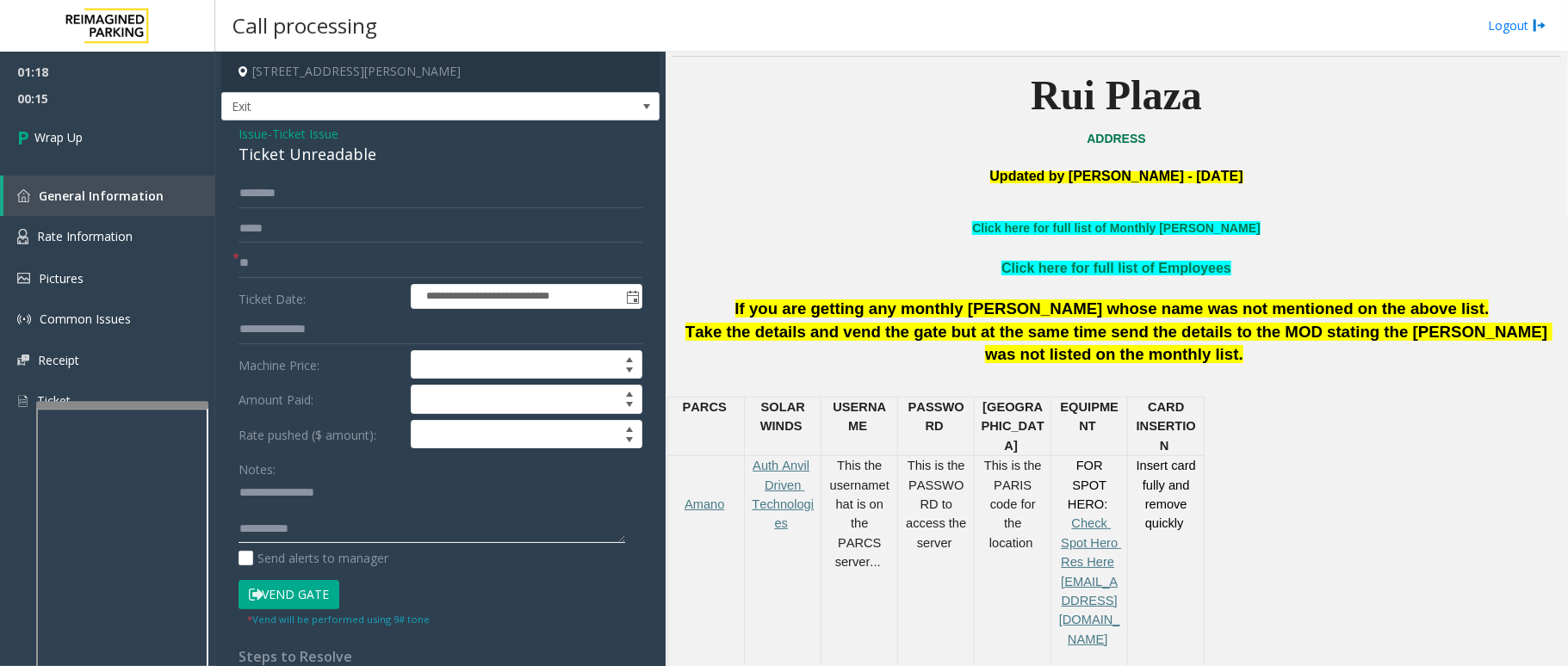
click at [442, 534] on textarea at bounding box center [432, 511] width 386 height 65
type textarea "**********"
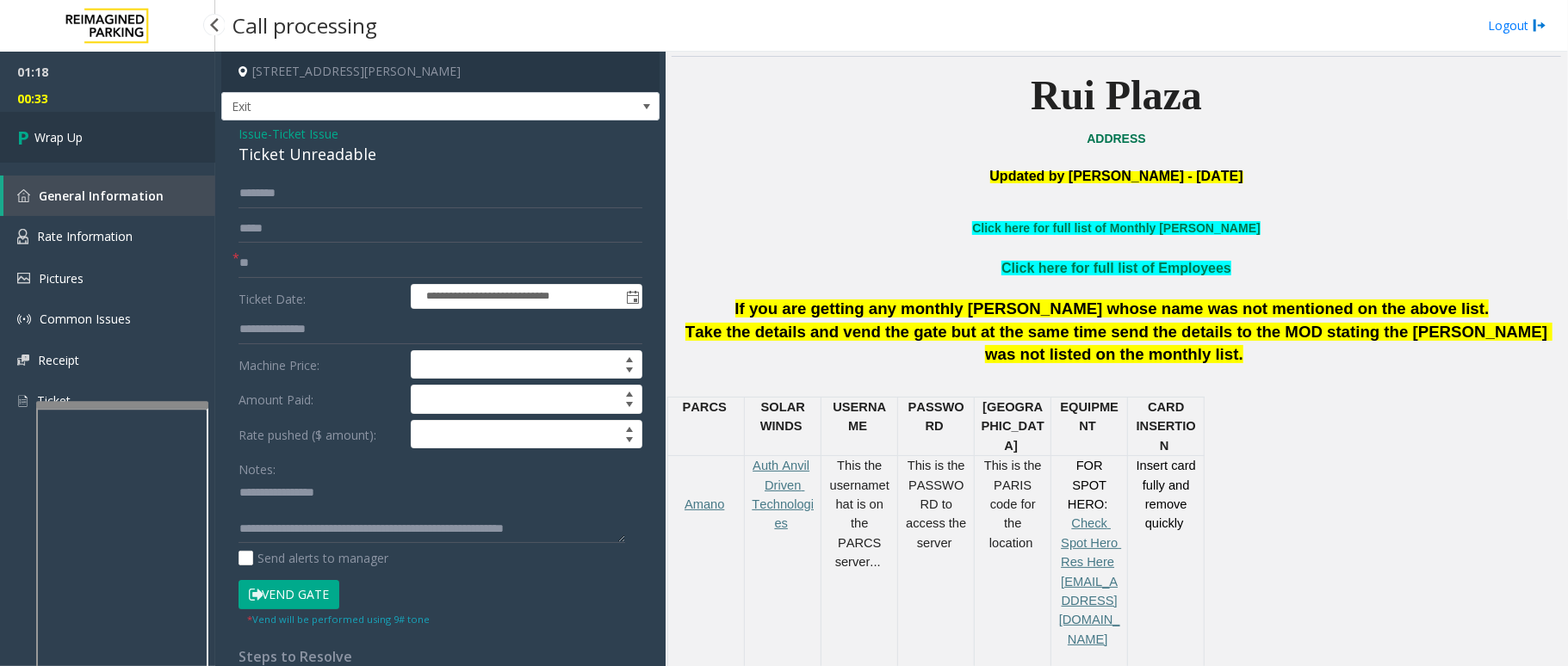
click at [62, 143] on span "Wrap Up" at bounding box center [58, 137] width 48 height 18
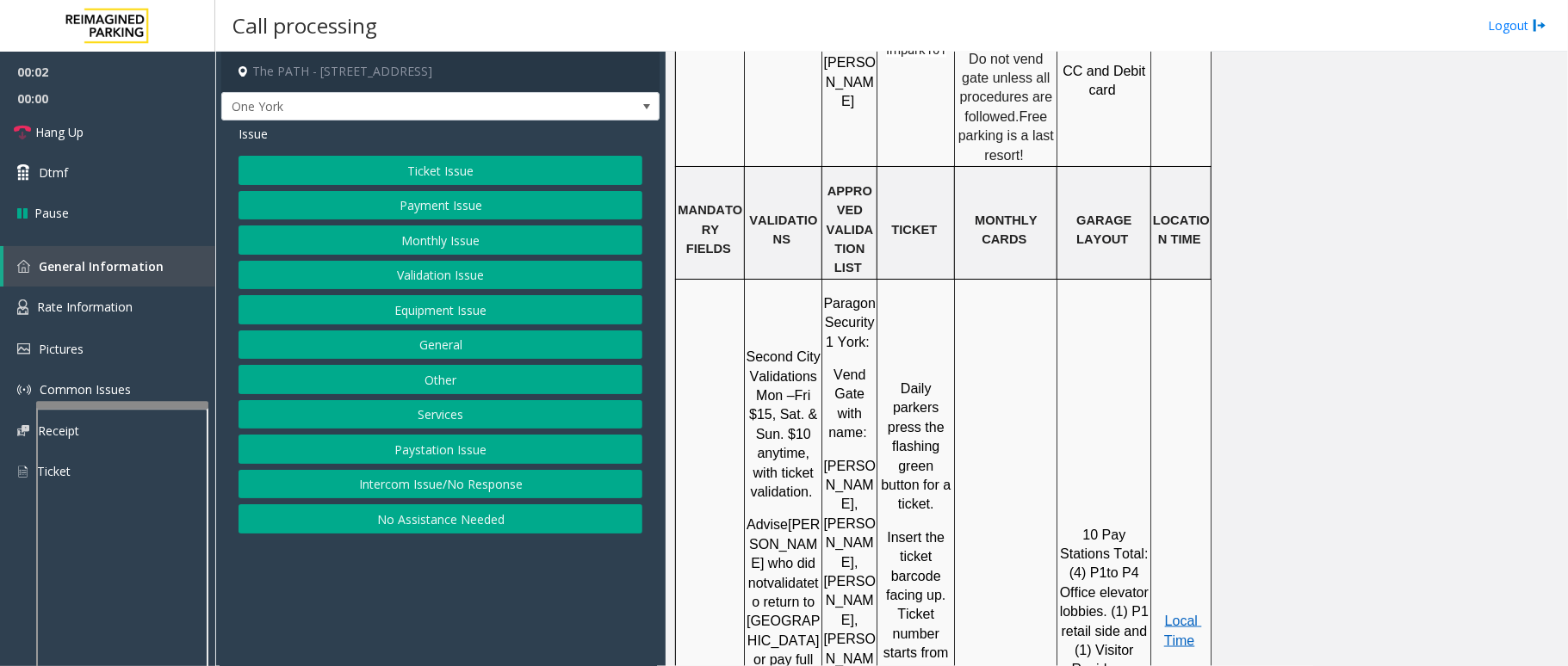
scroll to position [1722, 0]
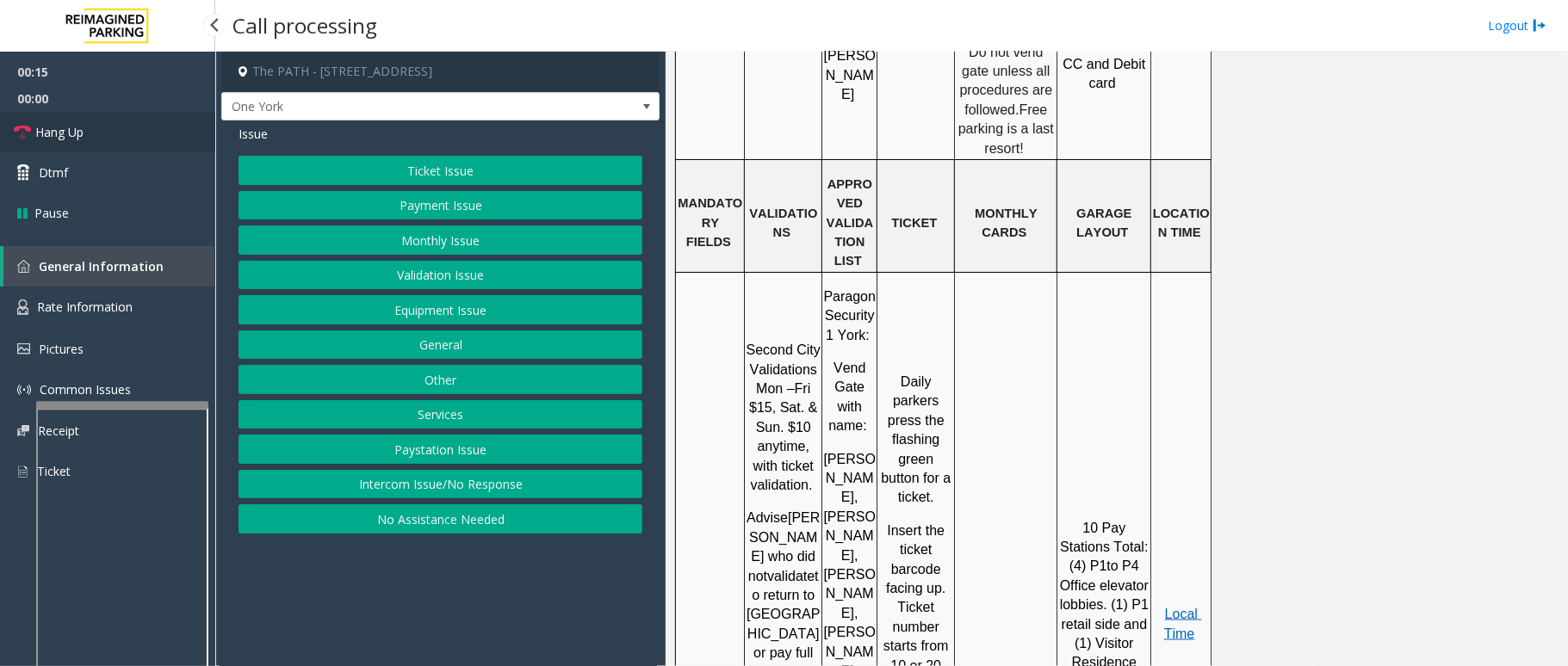
click at [93, 128] on link "Hang Up" at bounding box center [107, 132] width 215 height 40
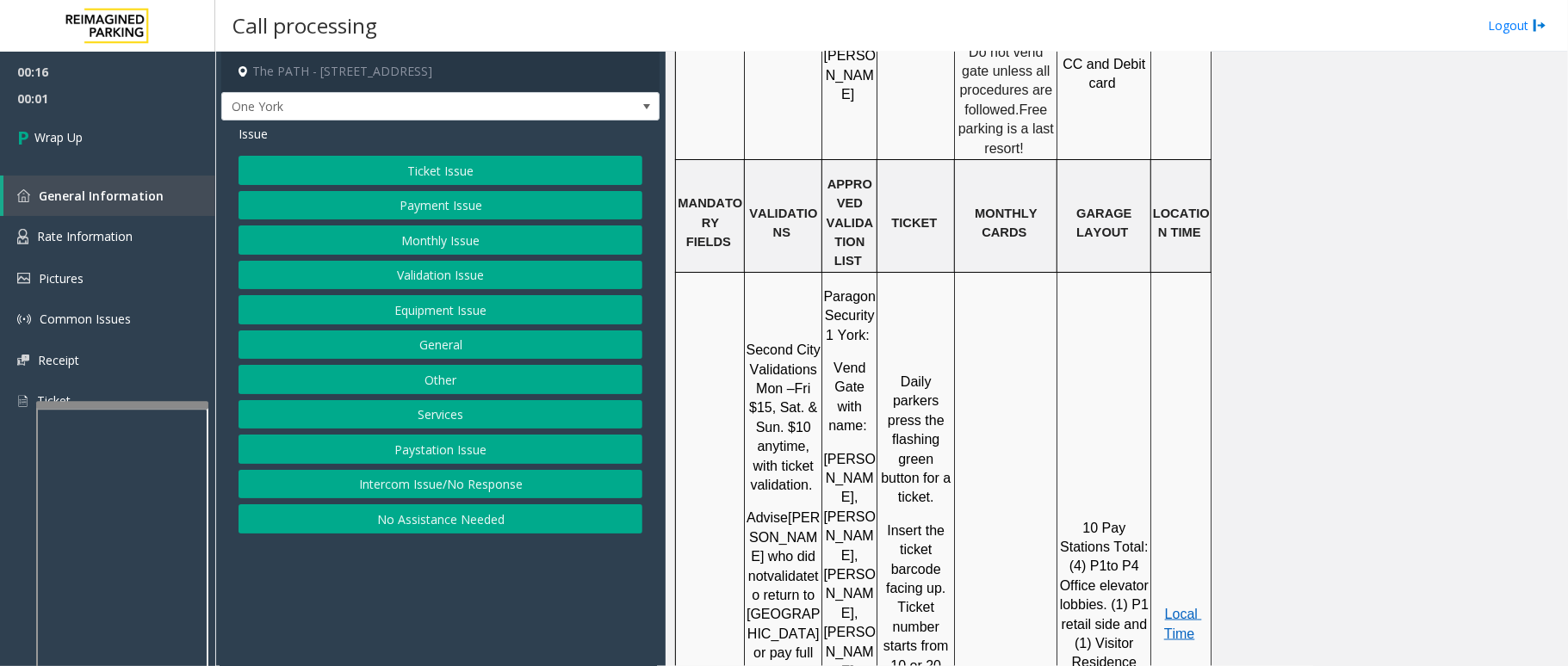
click at [490, 486] on button "Intercom Issue/No Response" at bounding box center [441, 484] width 404 height 30
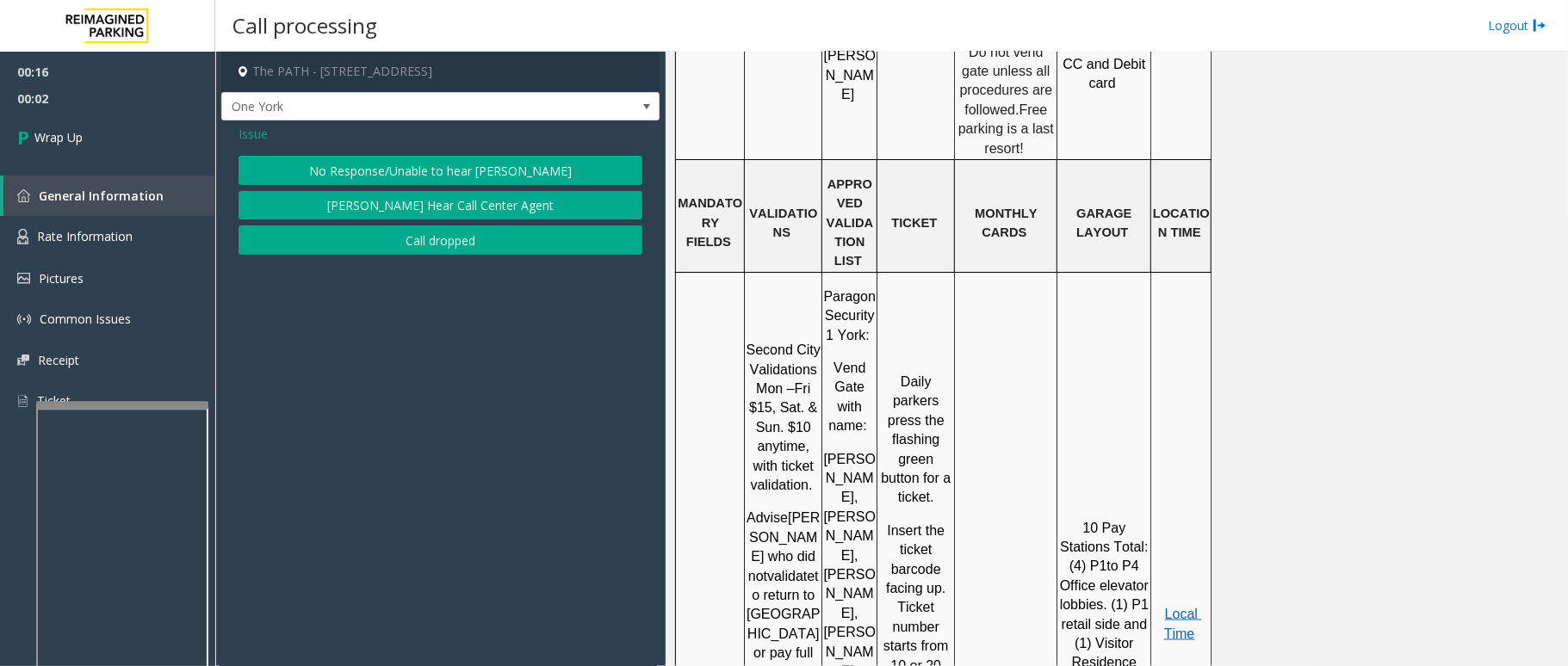
click at [488, 159] on button "No Response/Unable to hear [PERSON_NAME]" at bounding box center [441, 170] width 404 height 30
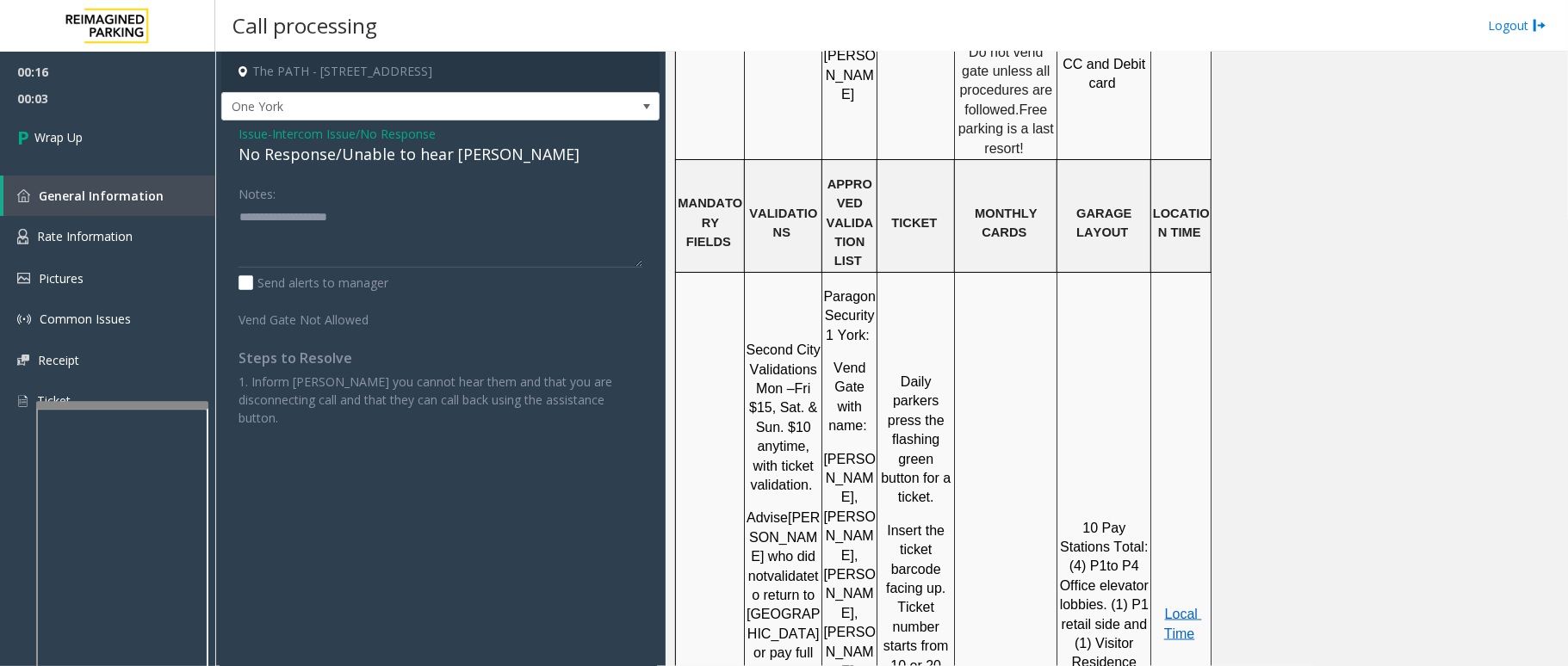
click at [413, 159] on div "No Response/Unable to hear [PERSON_NAME]" at bounding box center [441, 155] width 404 height 23
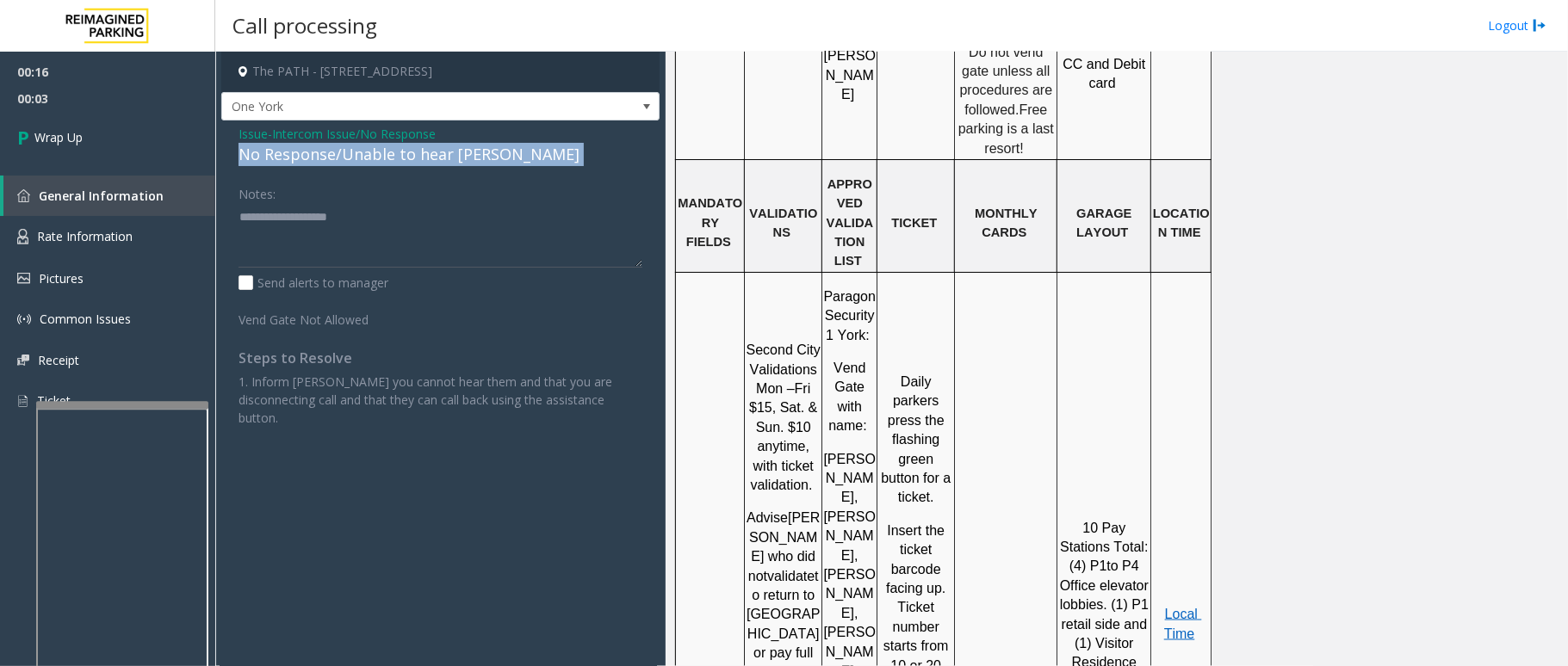
click at [413, 159] on div "No Response/Unable to hear [PERSON_NAME]" at bounding box center [441, 155] width 404 height 23
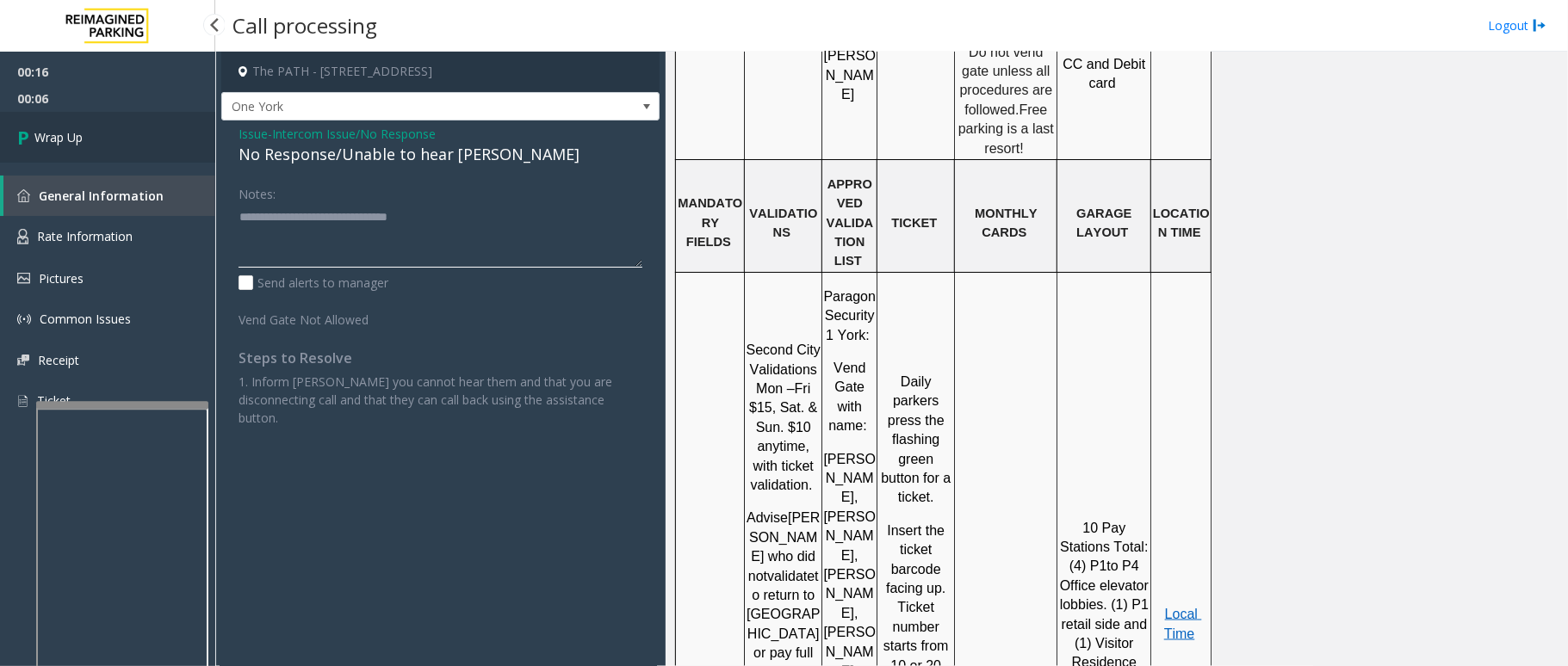
type textarea "**********"
click at [90, 129] on link "Wrap Up" at bounding box center [107, 137] width 215 height 51
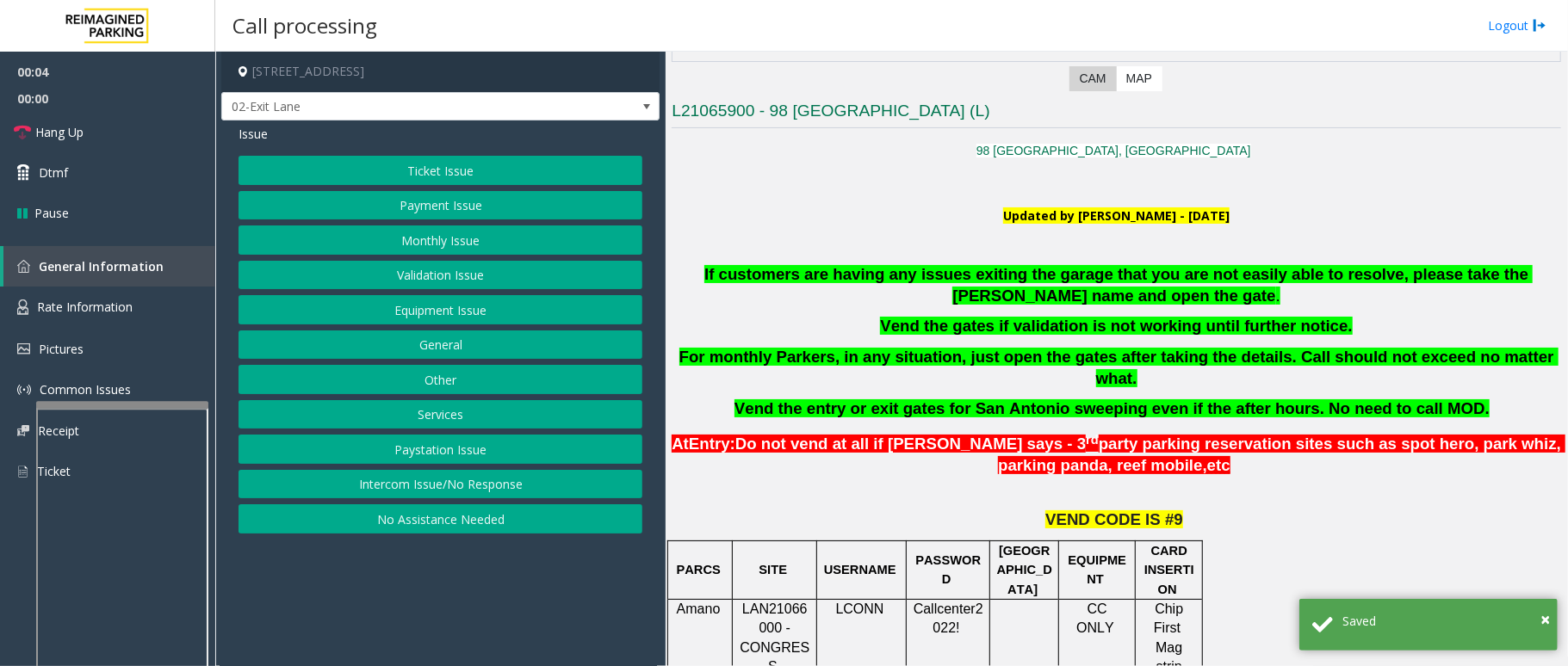
scroll to position [459, 0]
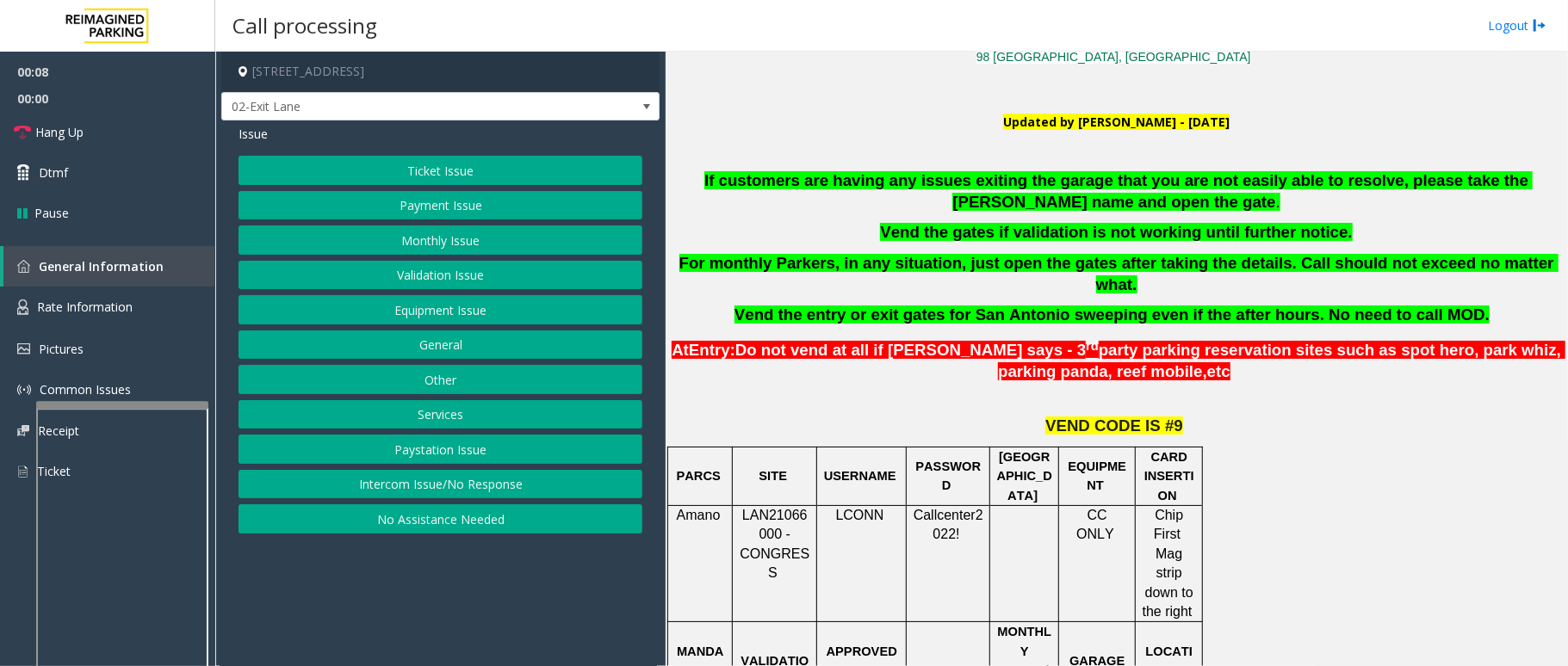
click at [449, 521] on button "No Assistance Needed" at bounding box center [441, 519] width 404 height 30
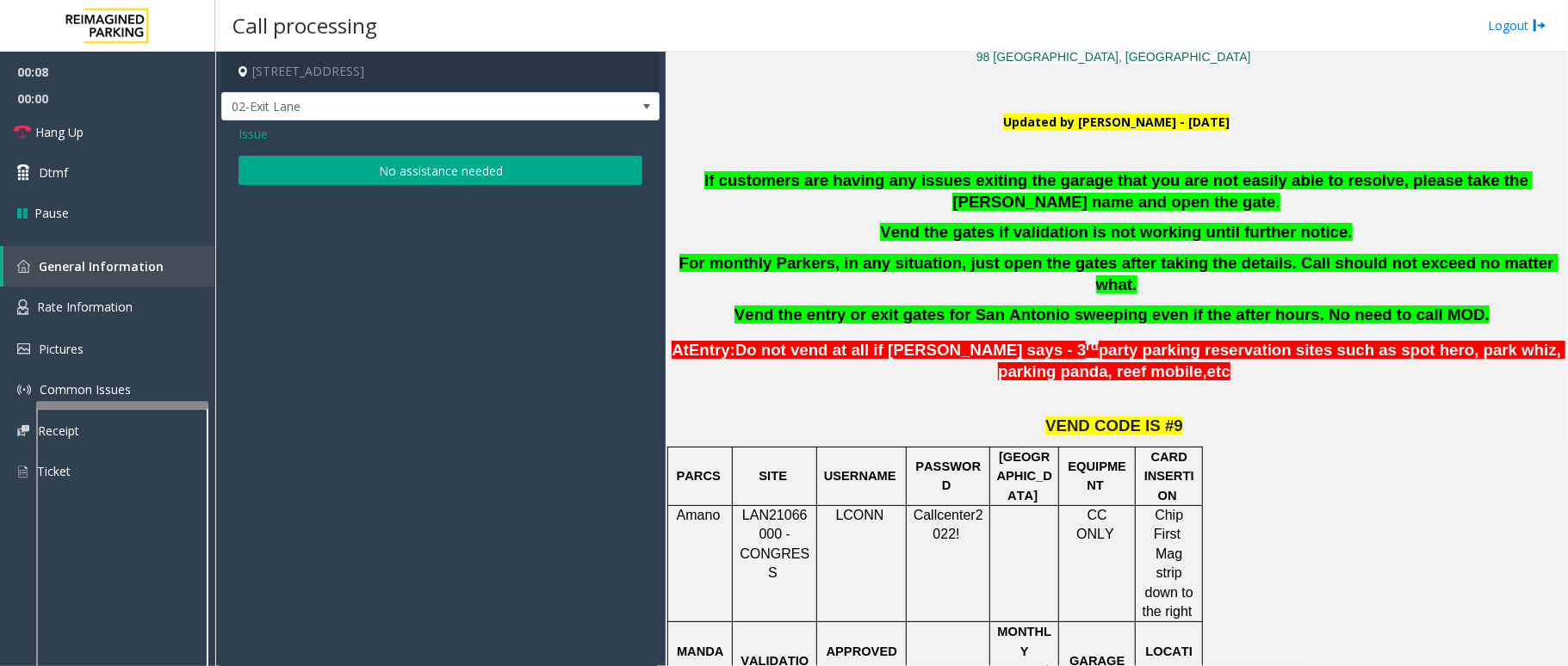
click at [427, 177] on button "No assistance needed" at bounding box center [441, 170] width 404 height 30
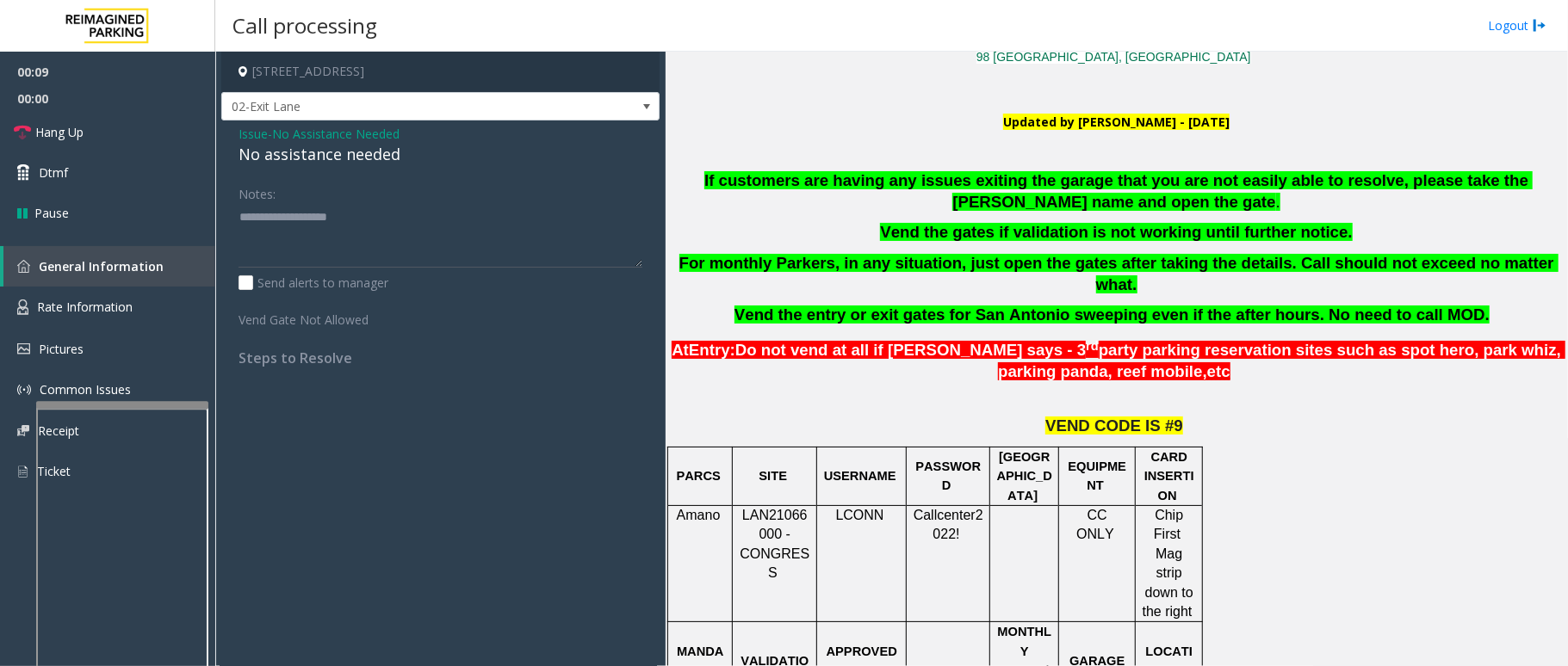
click at [322, 161] on div "No assistance needed" at bounding box center [441, 155] width 404 height 23
click at [324, 161] on div "No assistance needed" at bounding box center [441, 155] width 404 height 23
type textarea "**********"
click at [150, 135] on link "Hang Up" at bounding box center [107, 132] width 215 height 40
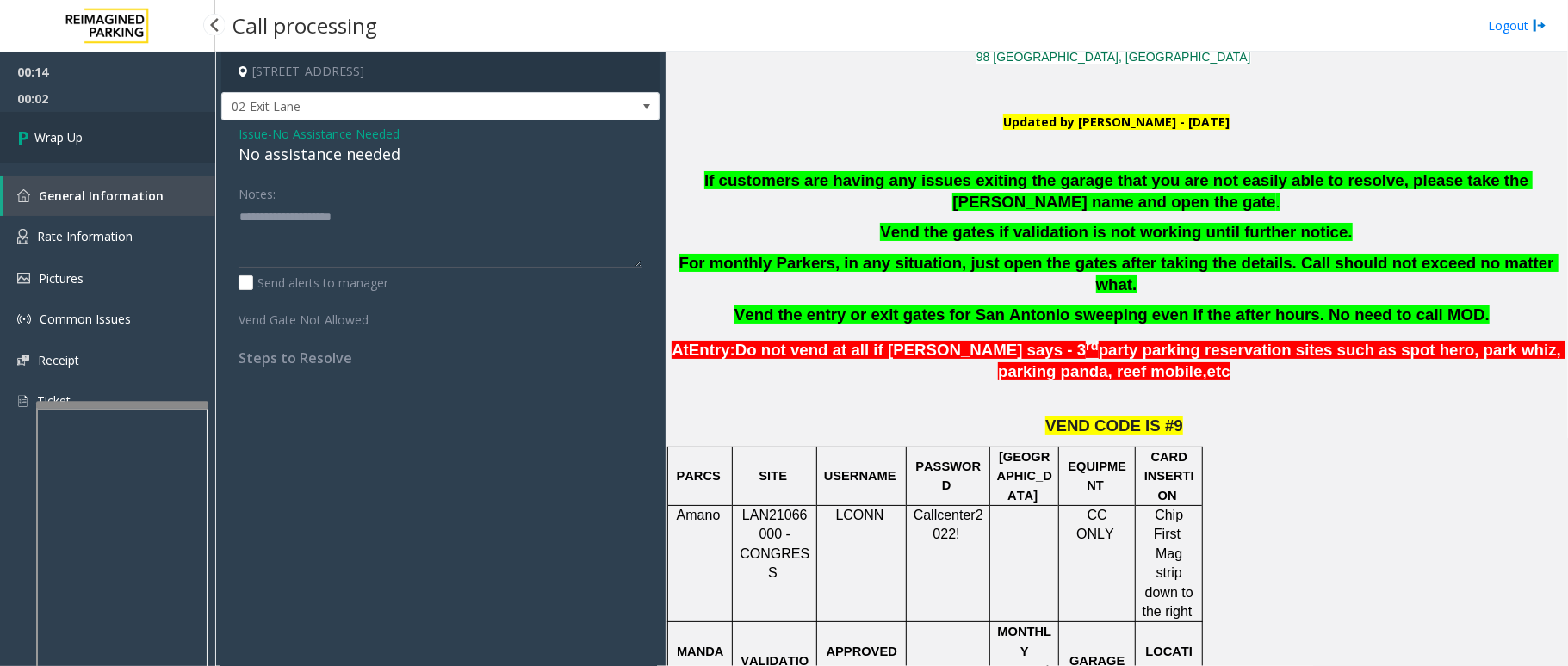
click at [133, 141] on link "Wrap Up" at bounding box center [107, 137] width 215 height 51
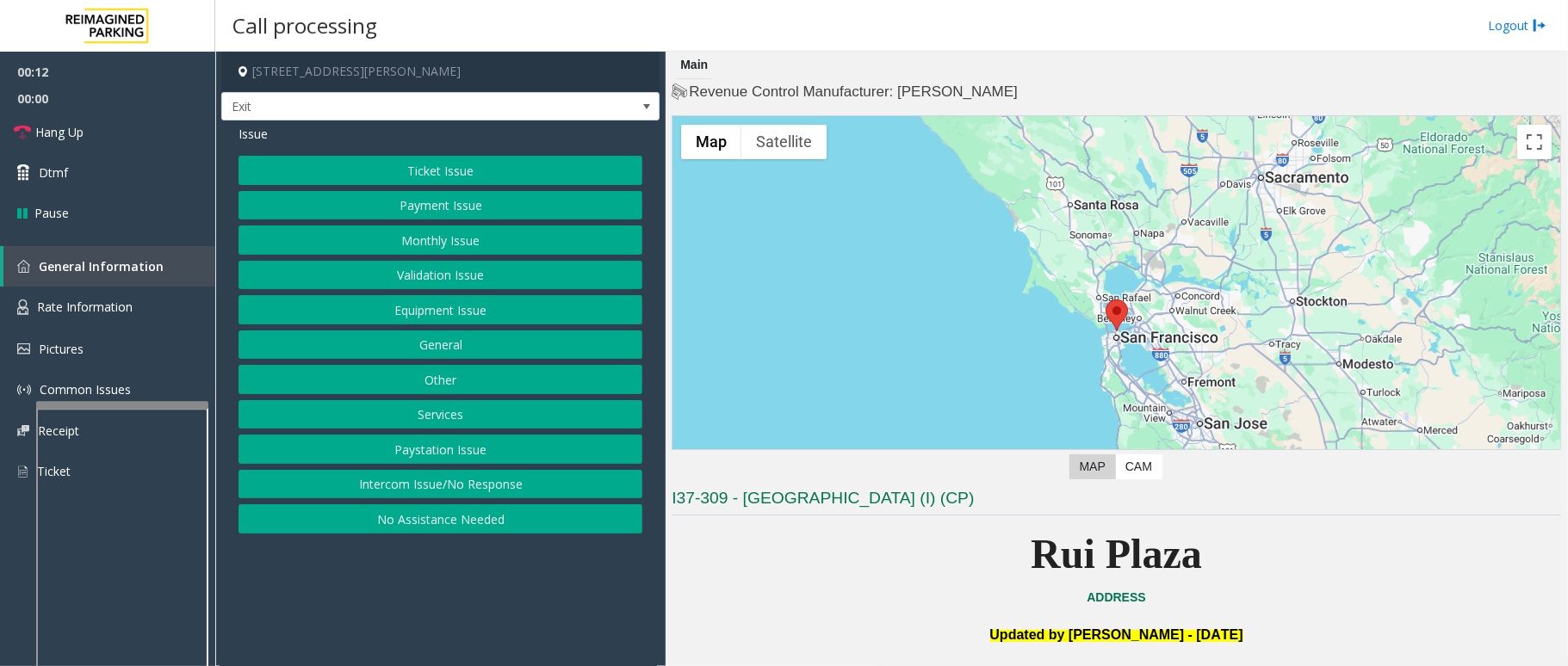
click at [467, 428] on button "Services" at bounding box center [441, 415] width 404 height 30
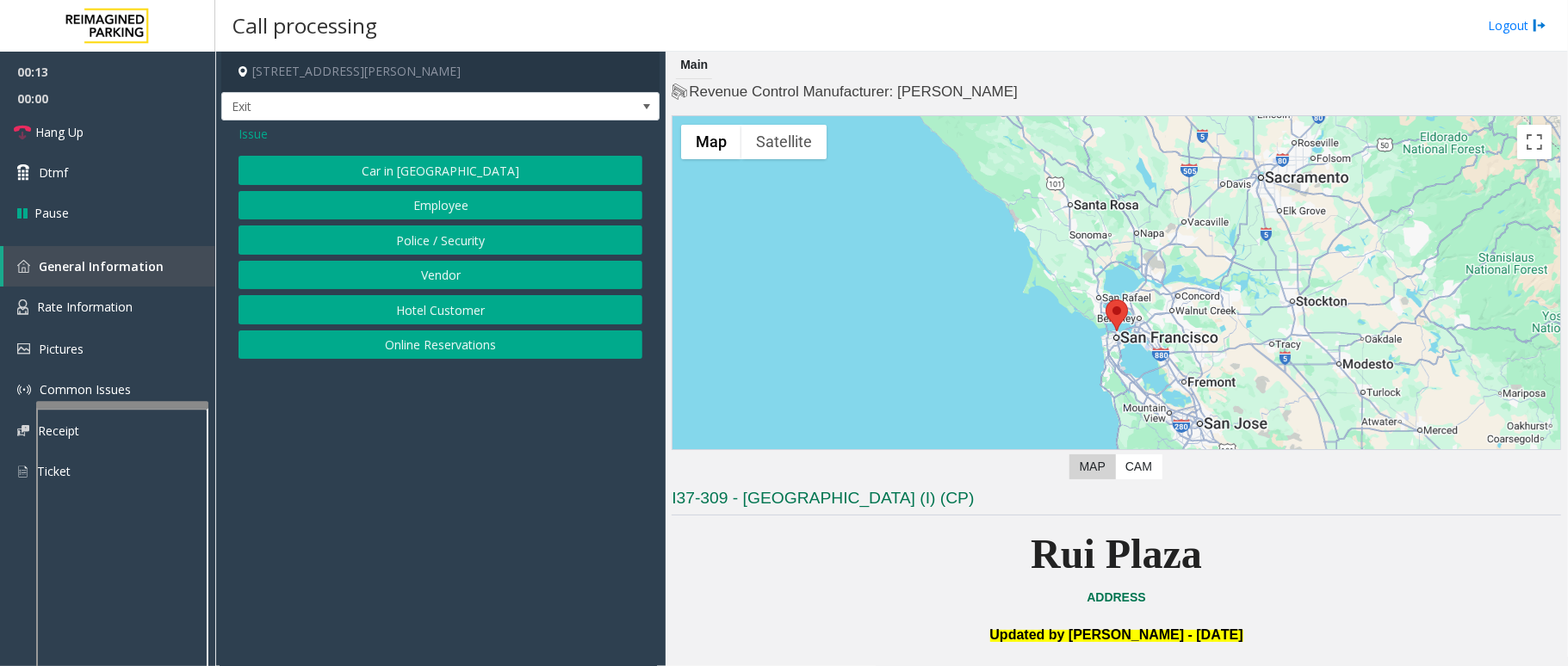
click at [422, 344] on button "Online Reservations" at bounding box center [441, 345] width 404 height 30
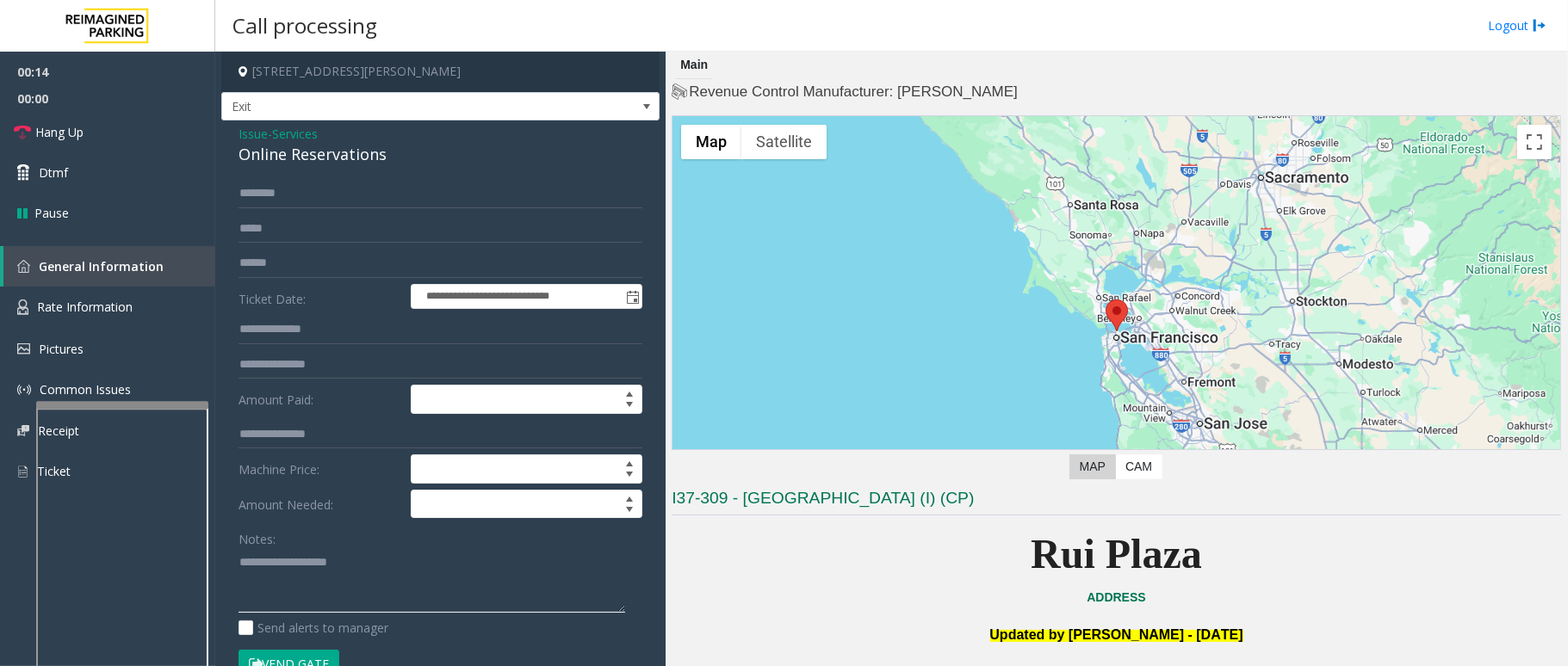
click at [312, 595] on textarea at bounding box center [432, 581] width 386 height 65
type textarea "*********"
click at [567, 191] on input "text" at bounding box center [441, 193] width 404 height 30
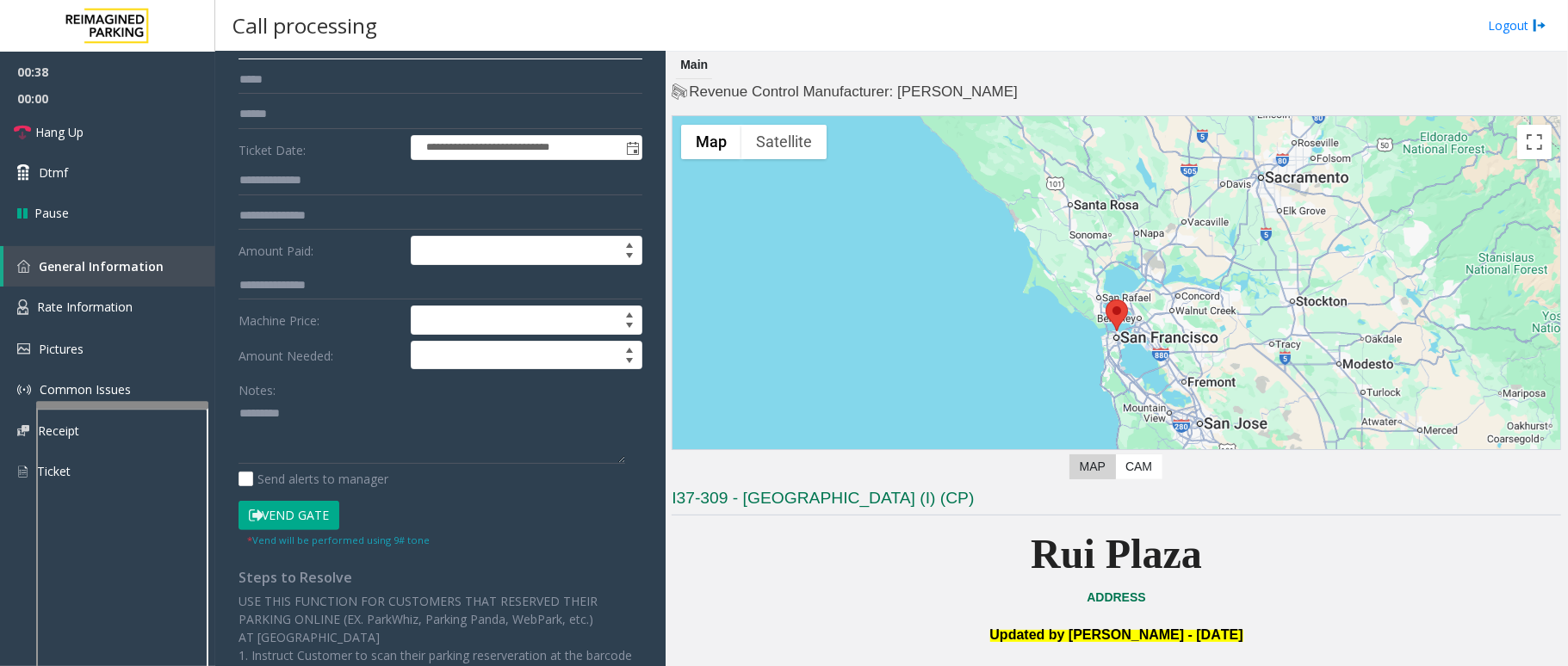
scroll to position [344, 0]
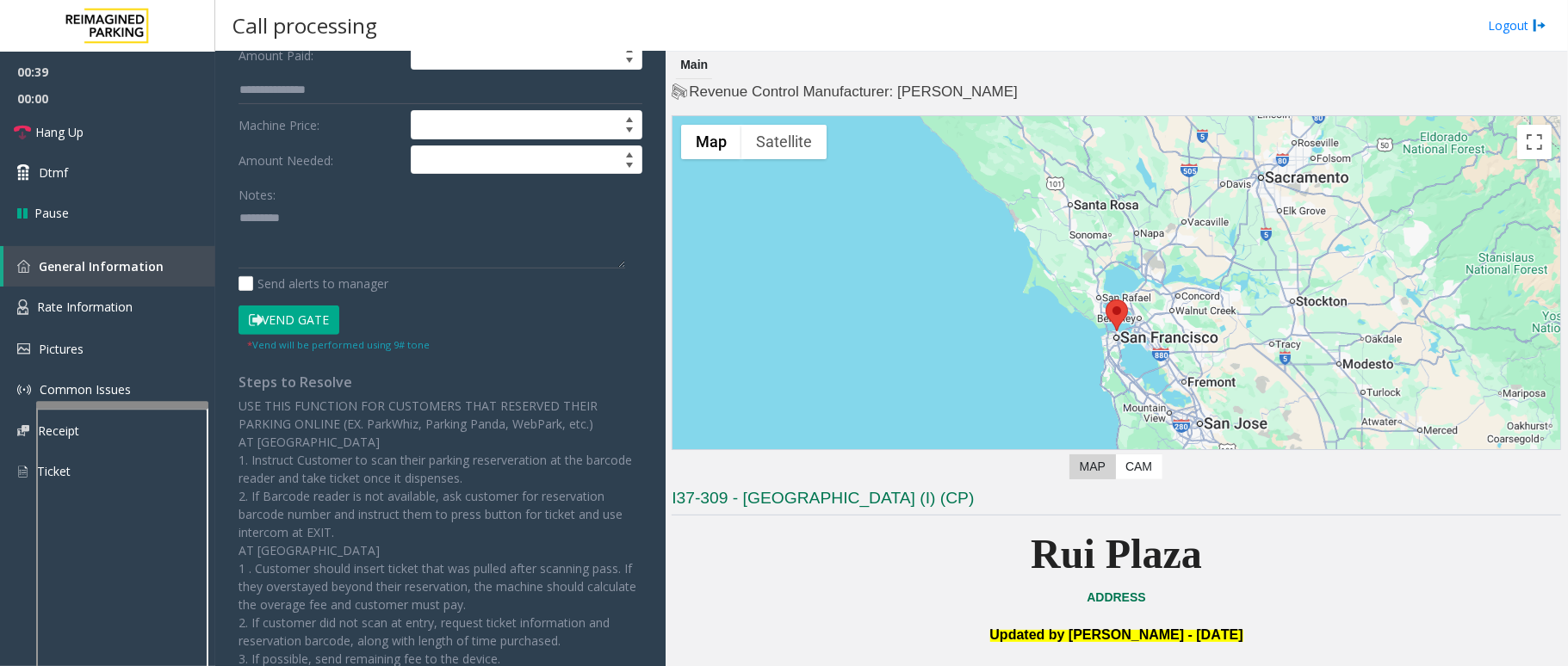
type input "**********"
click at [307, 331] on button "Vend Gate" at bounding box center [289, 320] width 100 height 30
click at [243, 217] on textarea at bounding box center [432, 237] width 386 height 65
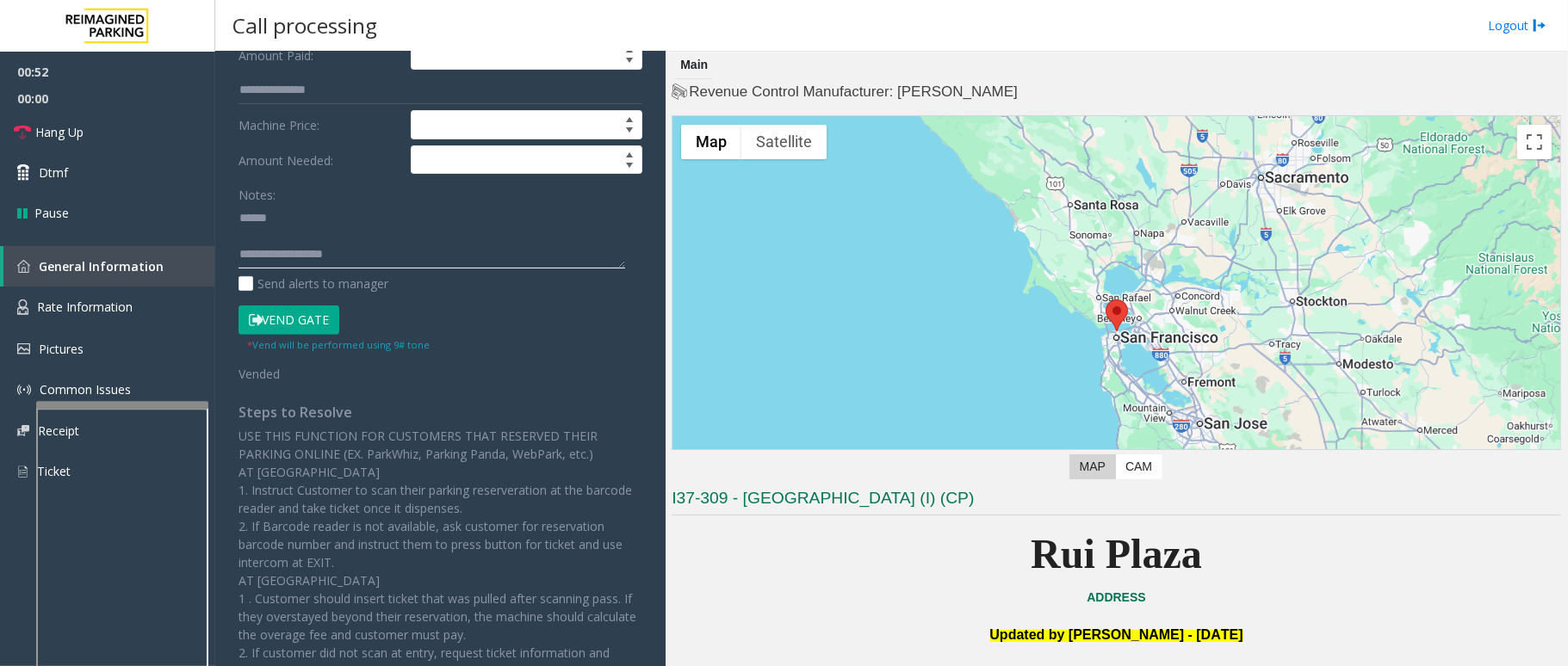
scroll to position [196, 0]
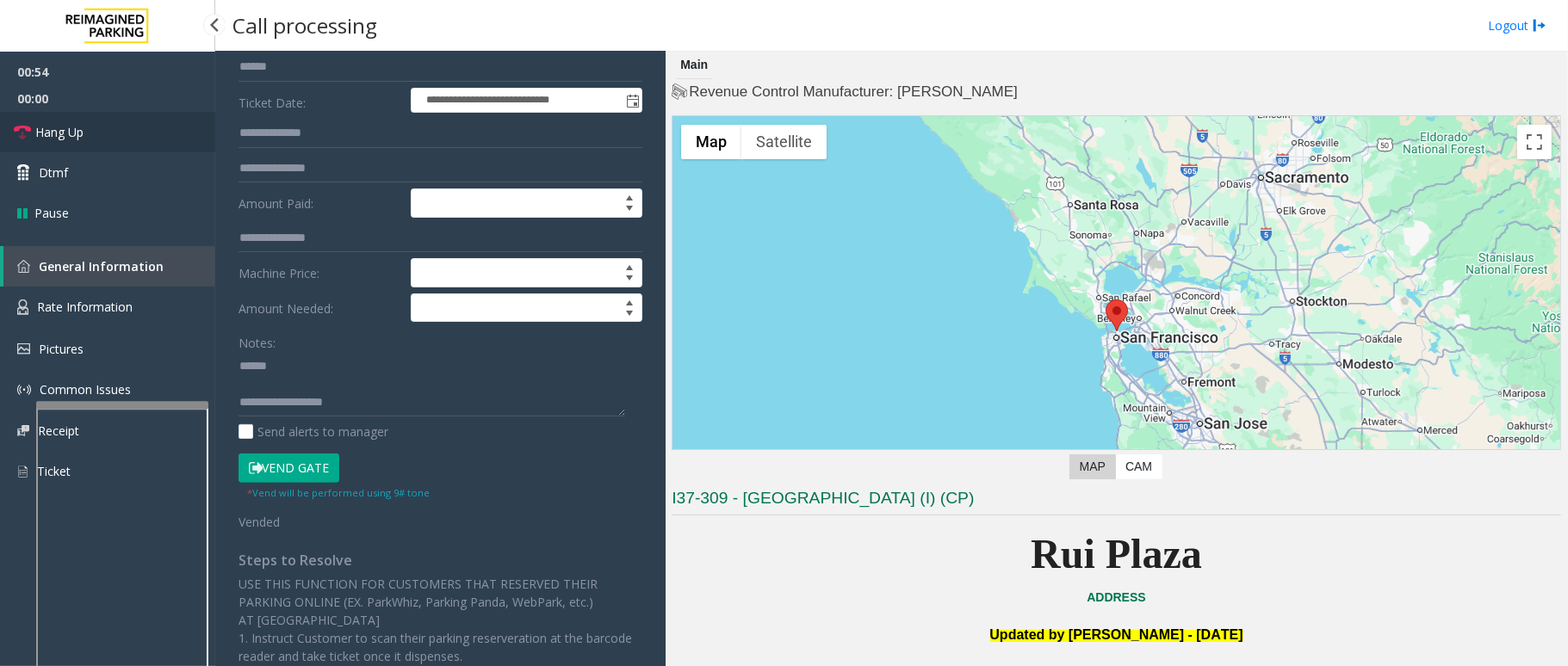
click at [70, 140] on span "Hang Up" at bounding box center [59, 132] width 48 height 18
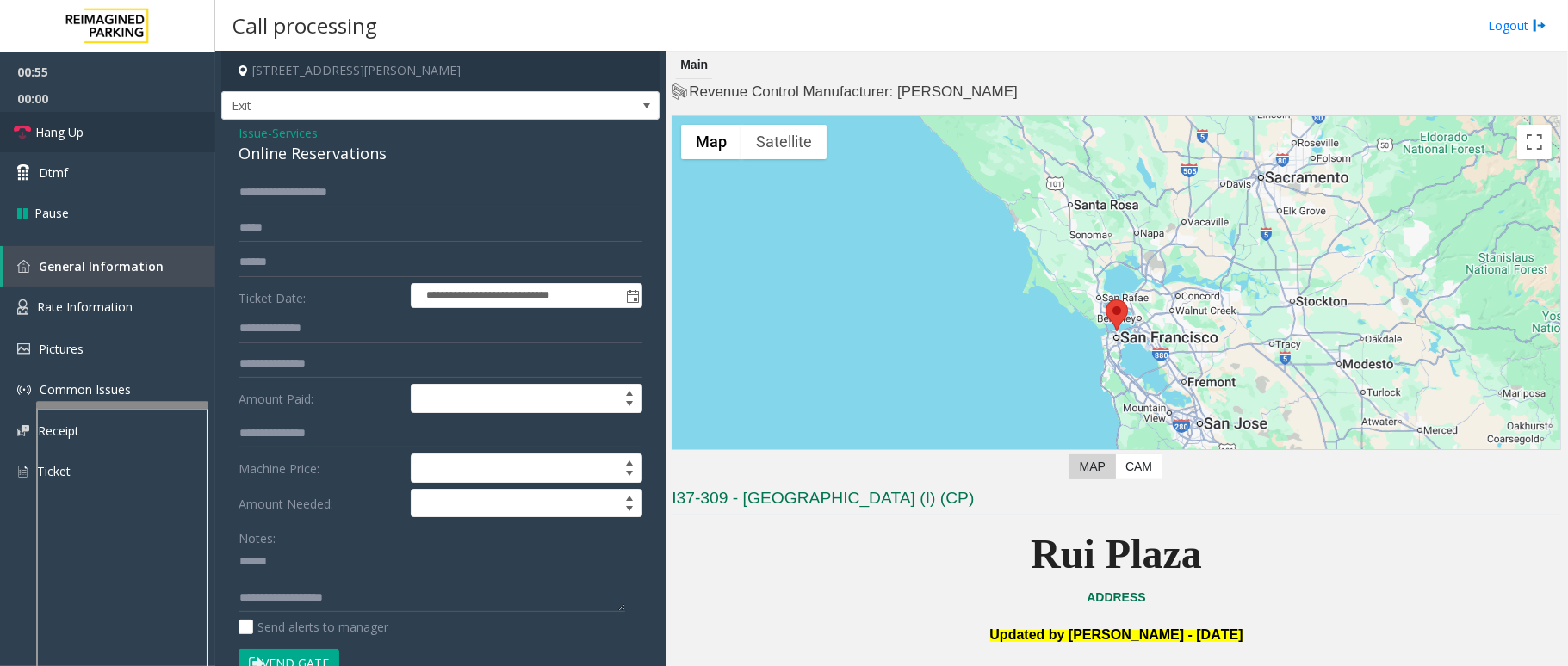
scroll to position [0, 0]
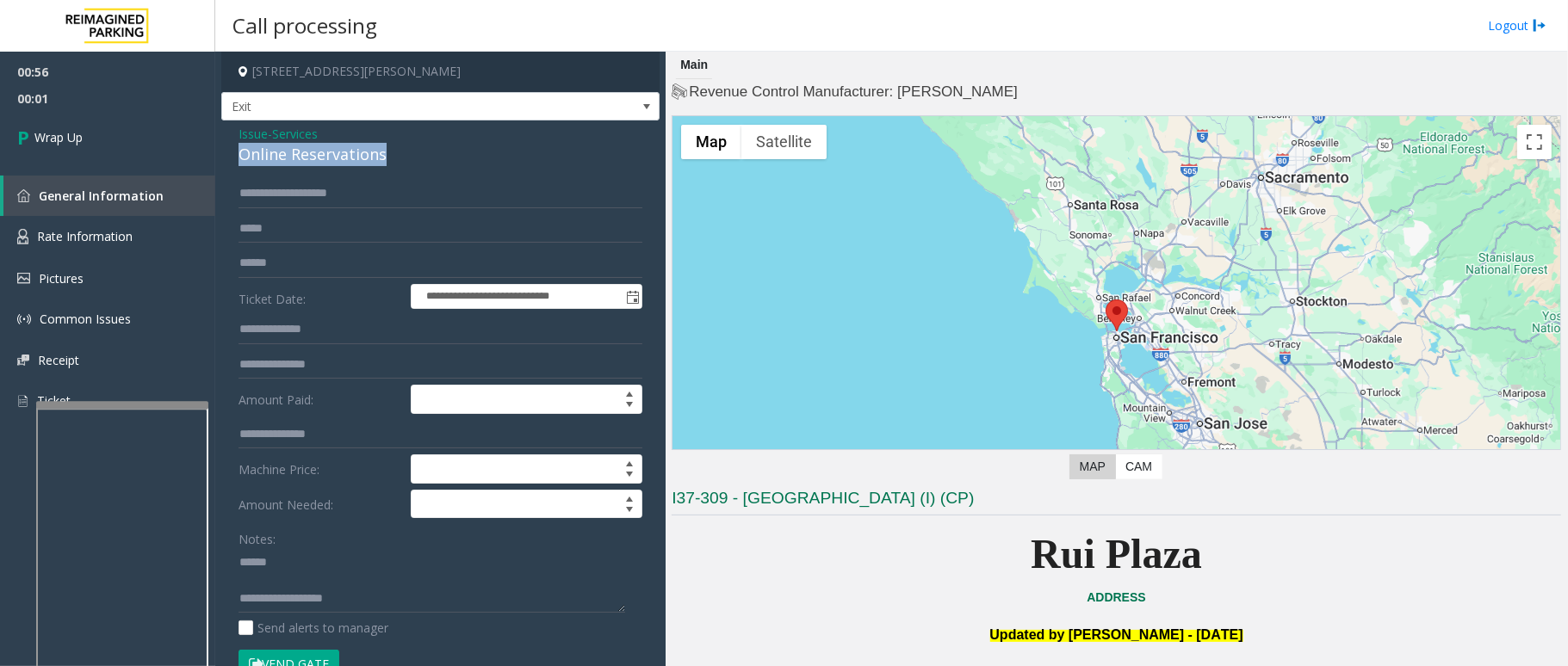
drag, startPoint x: 400, startPoint y: 150, endPoint x: 239, endPoint y: 156, distance: 161.1
click at [239, 156] on div "Online Reservations" at bounding box center [441, 155] width 404 height 23
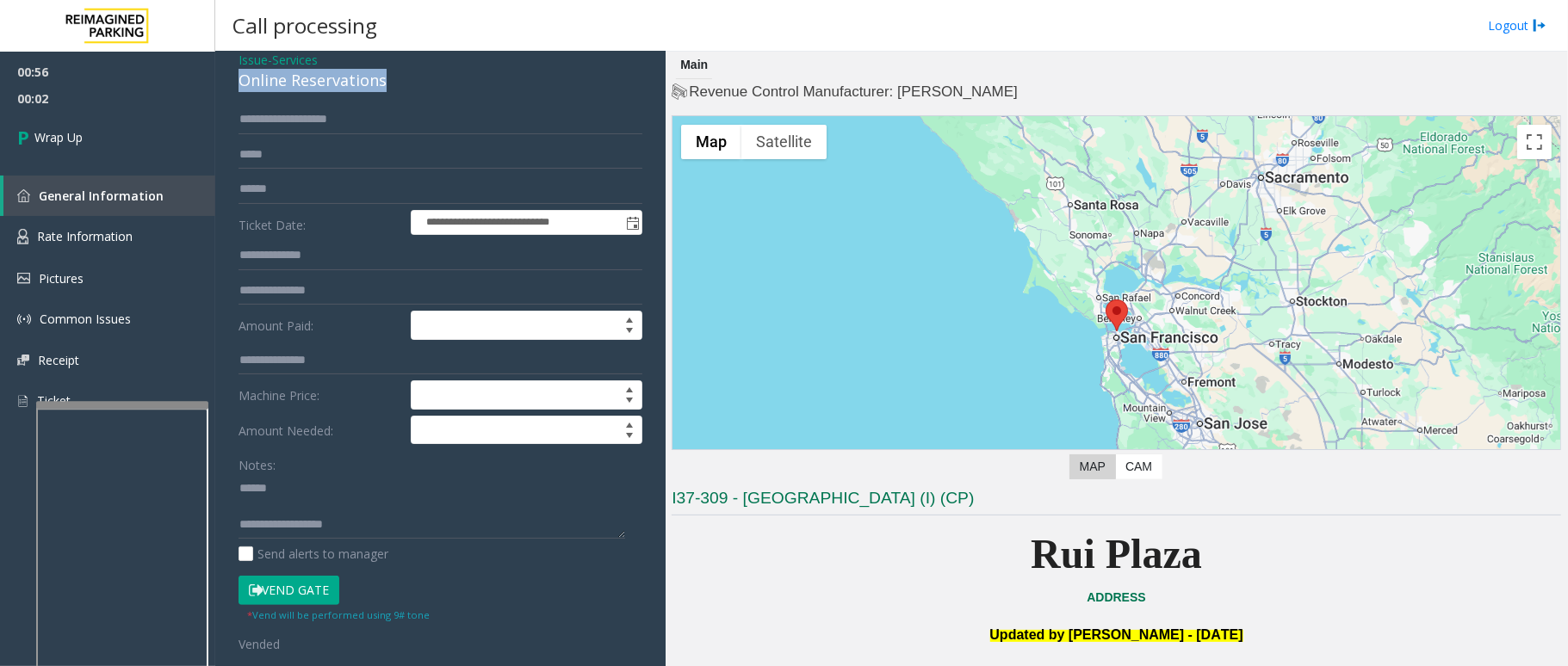
scroll to position [115, 0]
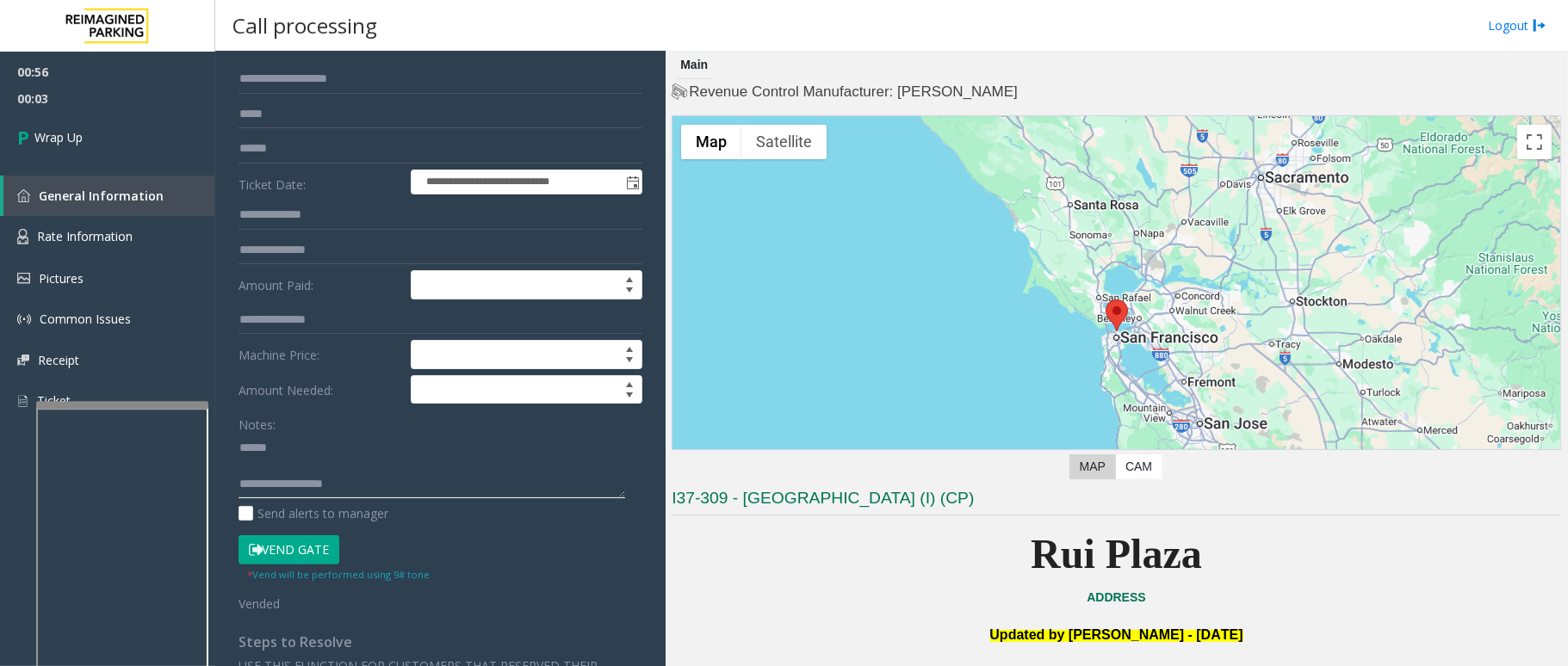
click at [300, 446] on textarea at bounding box center [432, 466] width 386 height 65
paste textarea "**********"
click at [352, 466] on textarea at bounding box center [432, 466] width 386 height 65
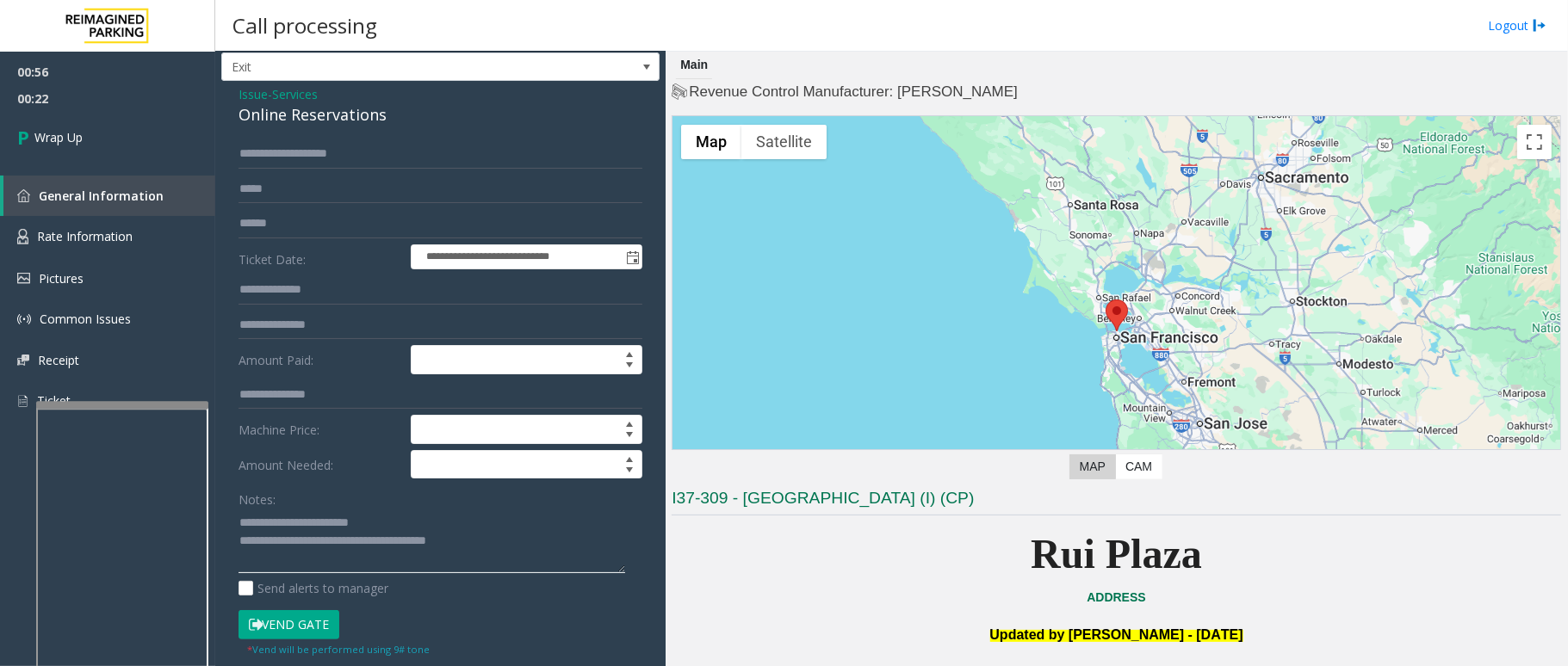
scroll to position [0, 0]
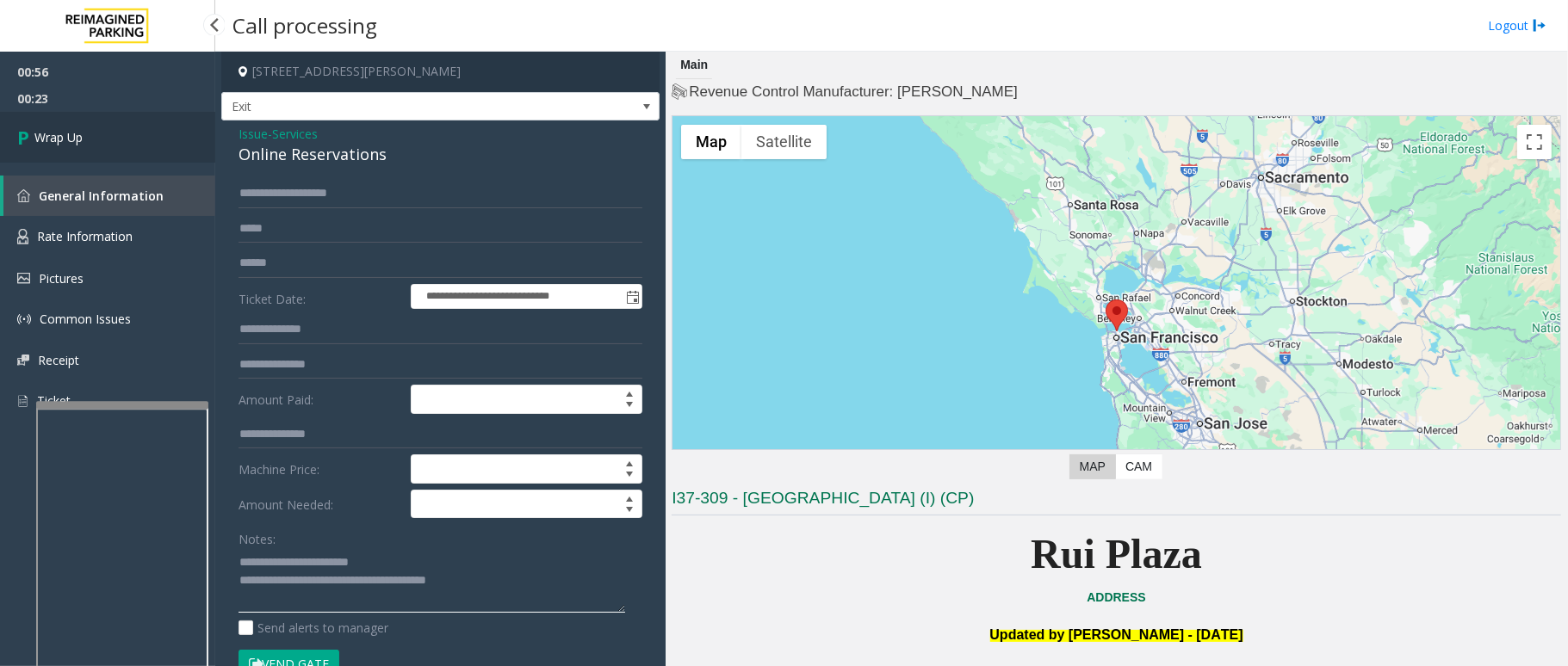
type textarea "**********"
click at [140, 133] on link "Wrap Up" at bounding box center [107, 137] width 215 height 51
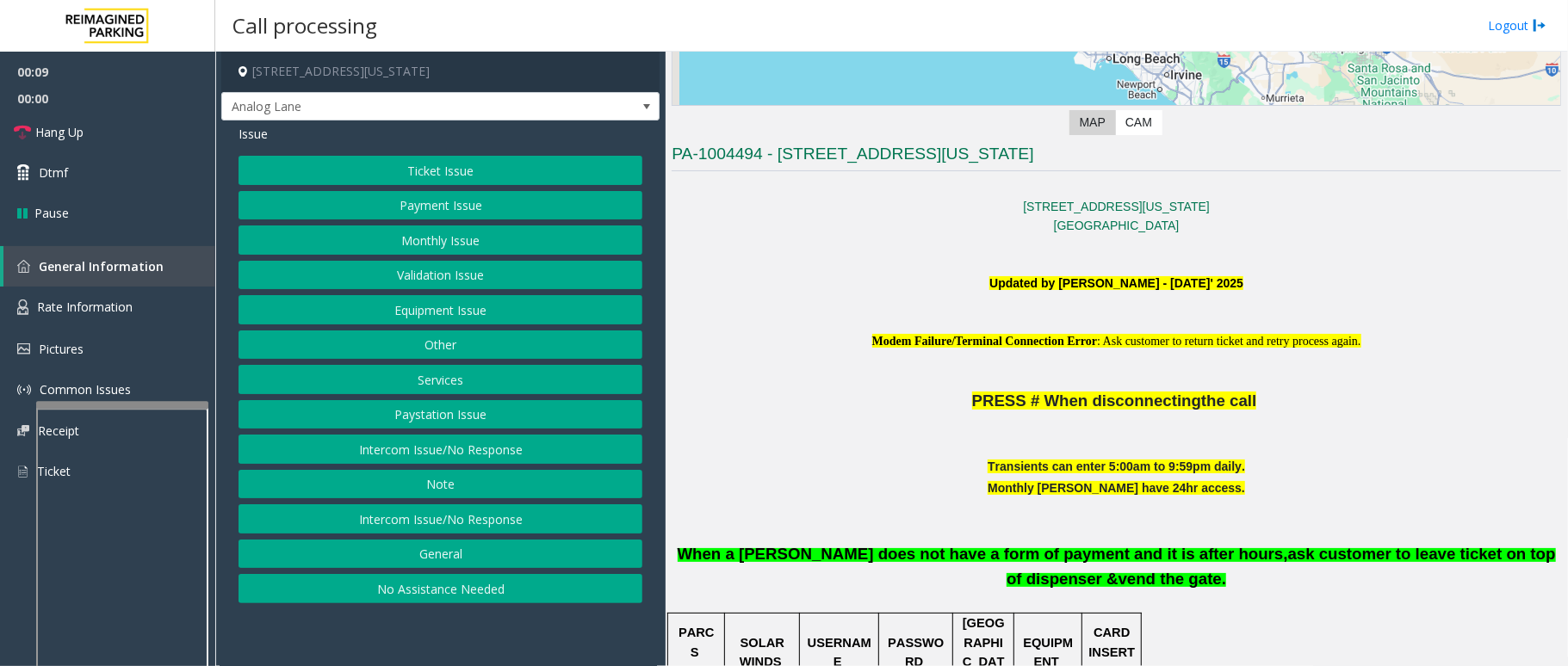
scroll to position [459, 0]
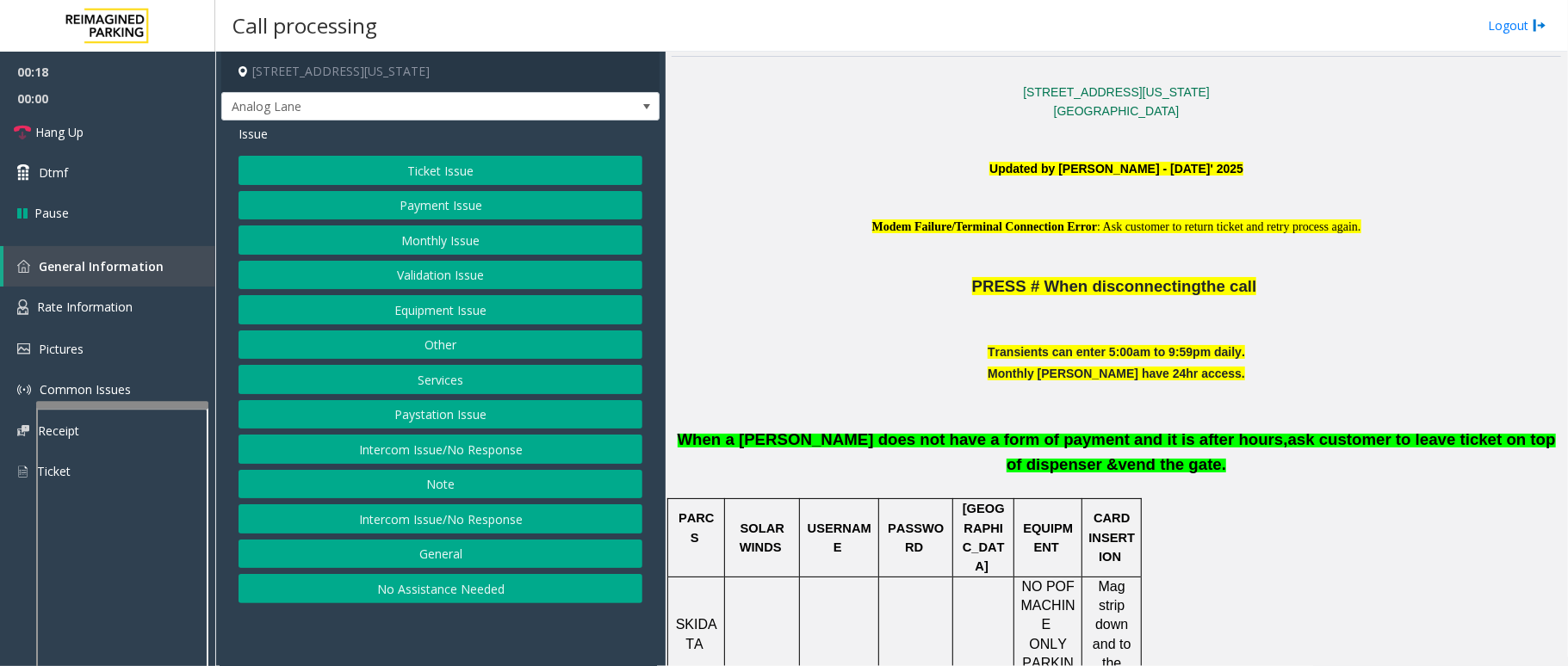
click at [492, 448] on button "Intercom Issue/No Response" at bounding box center [441, 449] width 404 height 30
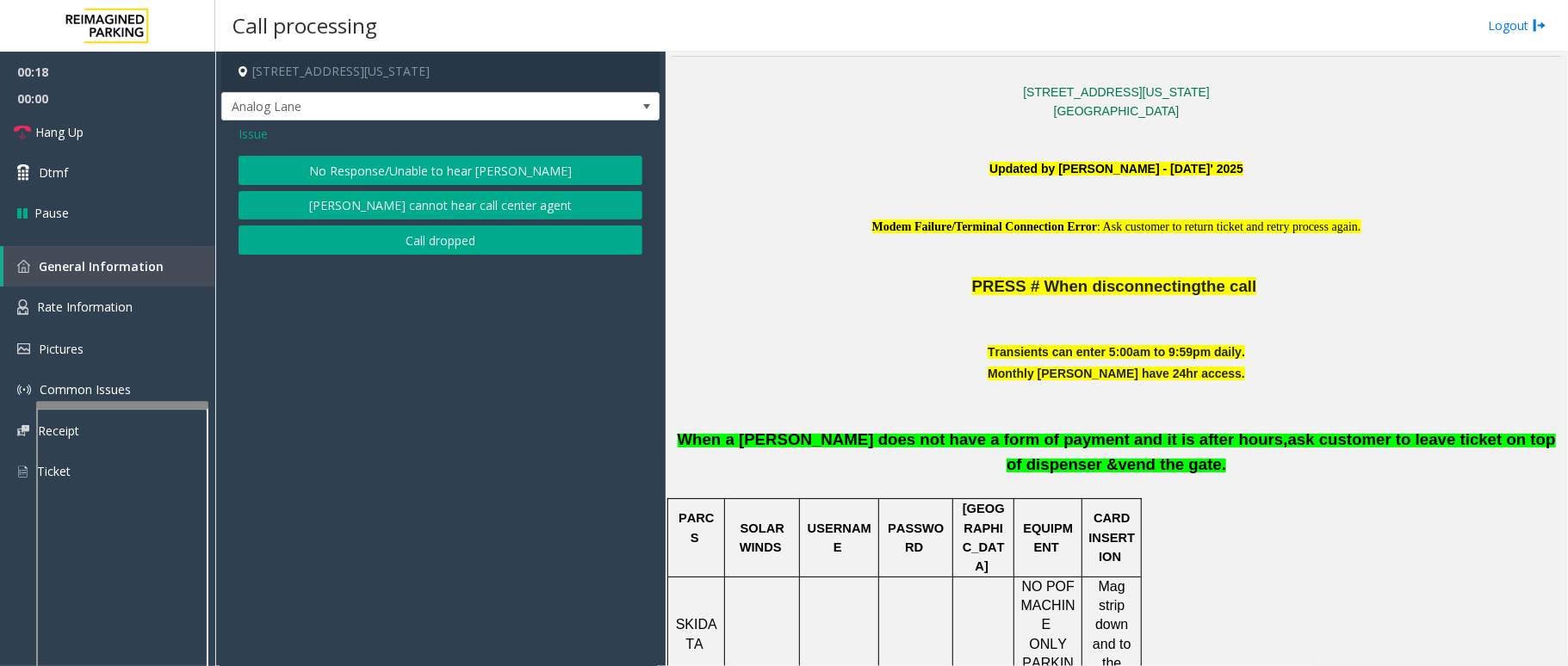
click at [520, 133] on div "Issue" at bounding box center [441, 134] width 404 height 18
click at [501, 166] on button "No Response/Unable to hear [PERSON_NAME]" at bounding box center [441, 170] width 404 height 30
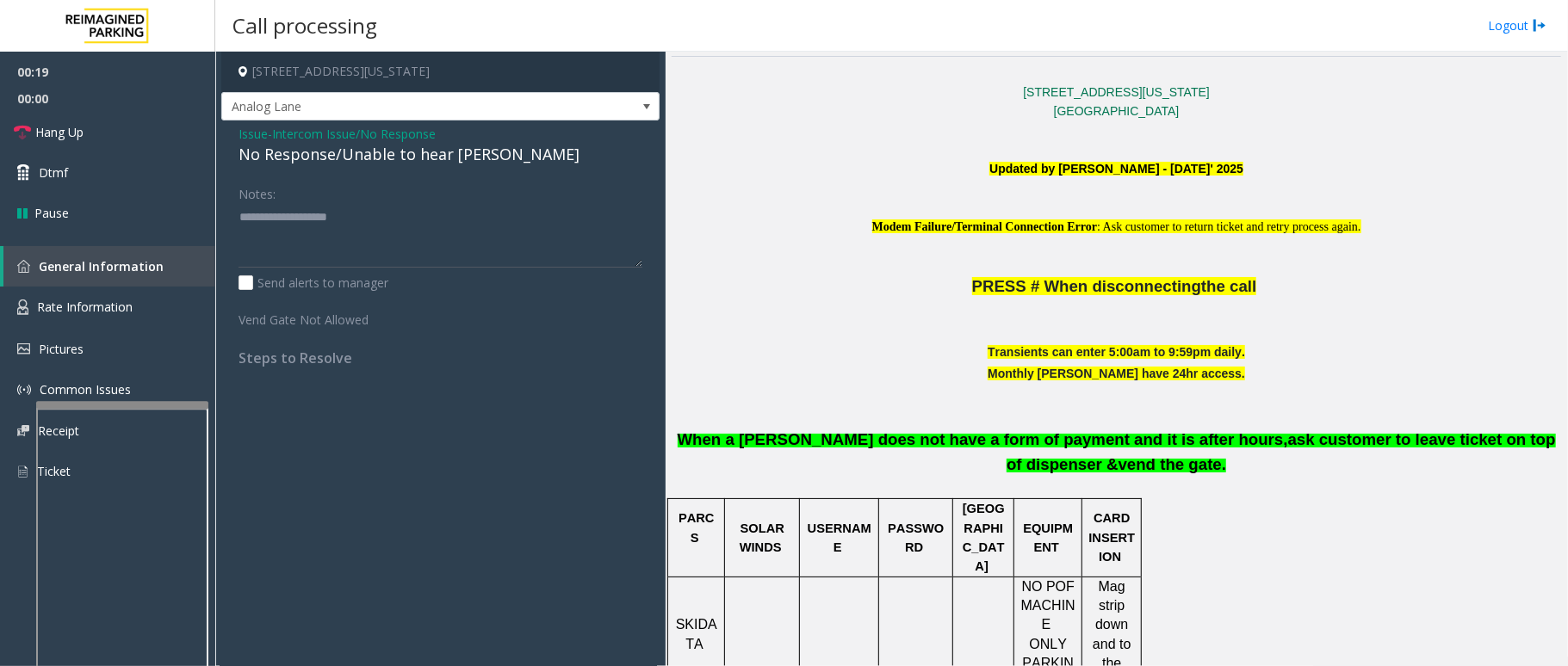
click at [453, 148] on div "No Response/Unable to hear [PERSON_NAME]" at bounding box center [441, 155] width 404 height 23
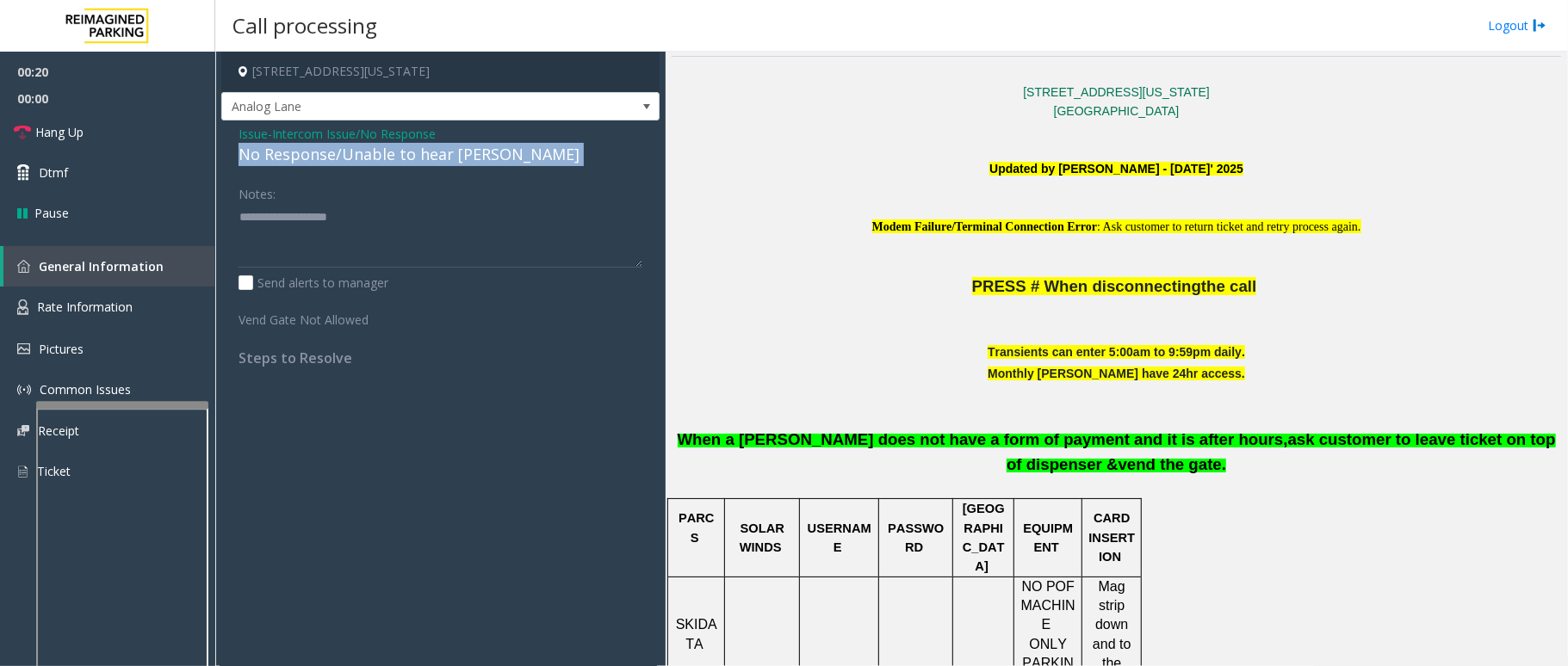
click at [453, 148] on div "No Response/Unable to hear [PERSON_NAME]" at bounding box center [441, 155] width 404 height 23
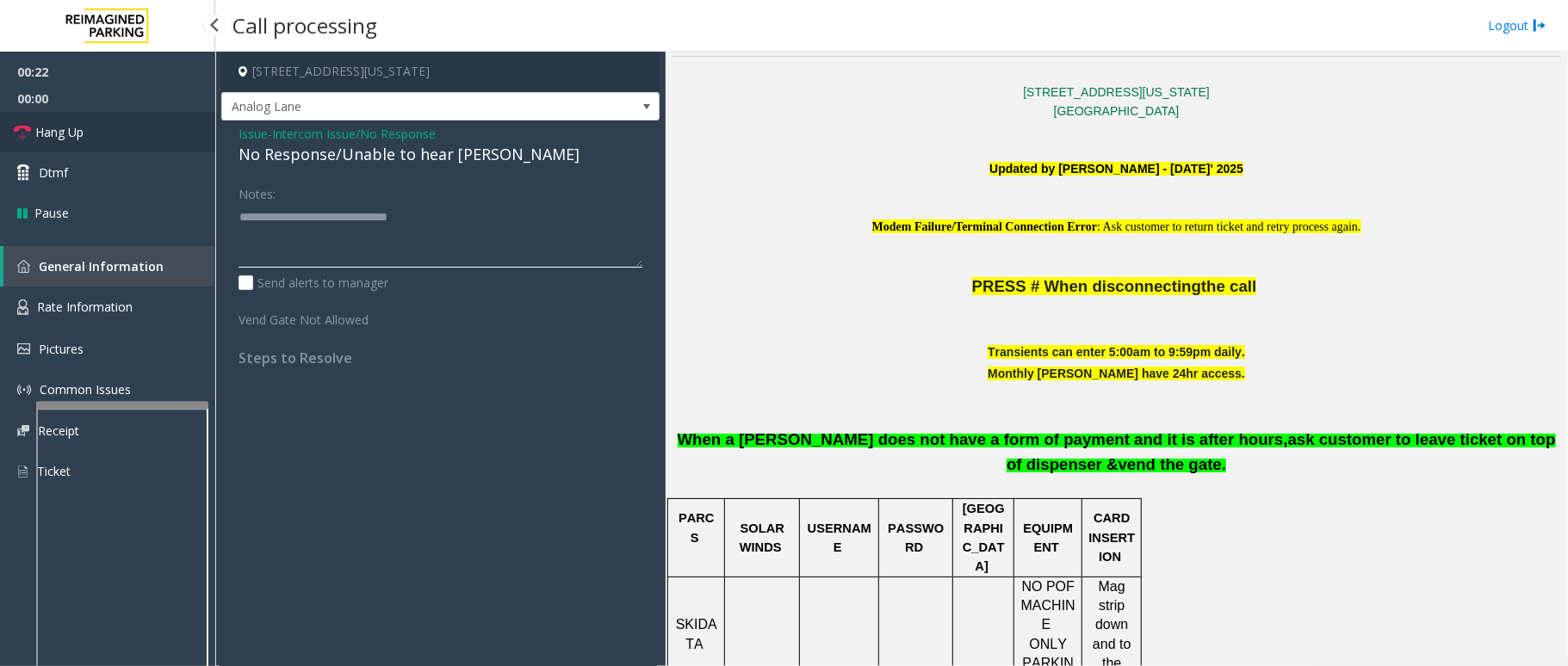
type textarea "**********"
click at [103, 125] on link "Hang Up" at bounding box center [107, 132] width 215 height 40
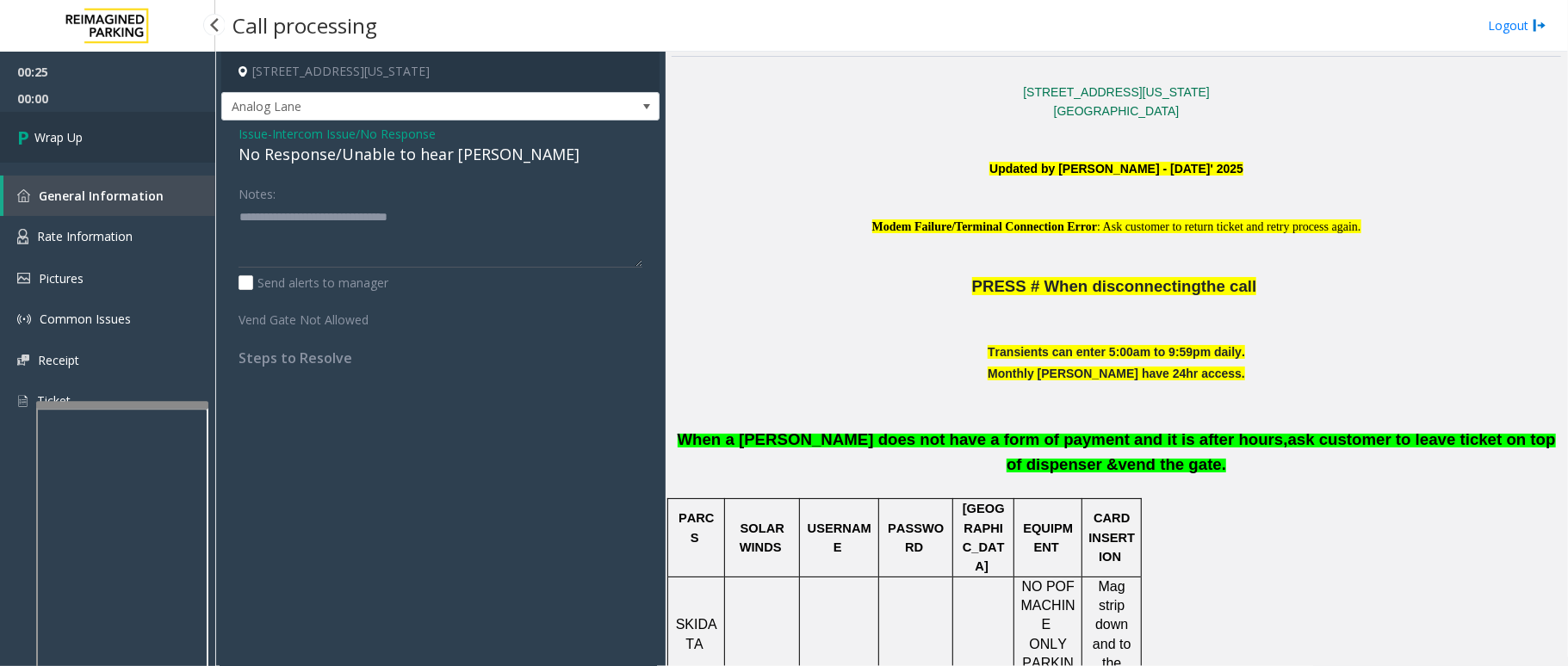
click at [100, 129] on link "Wrap Up" at bounding box center [107, 137] width 215 height 51
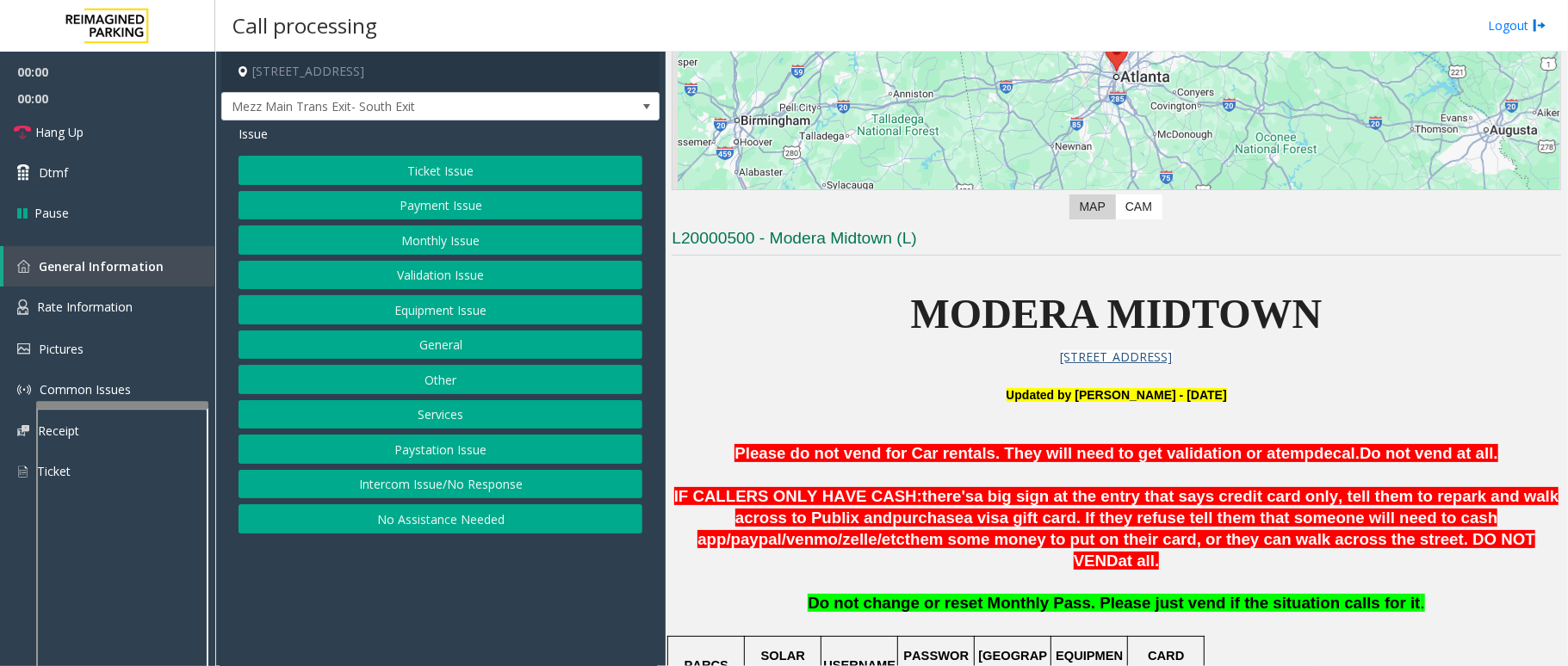
scroll to position [573, 0]
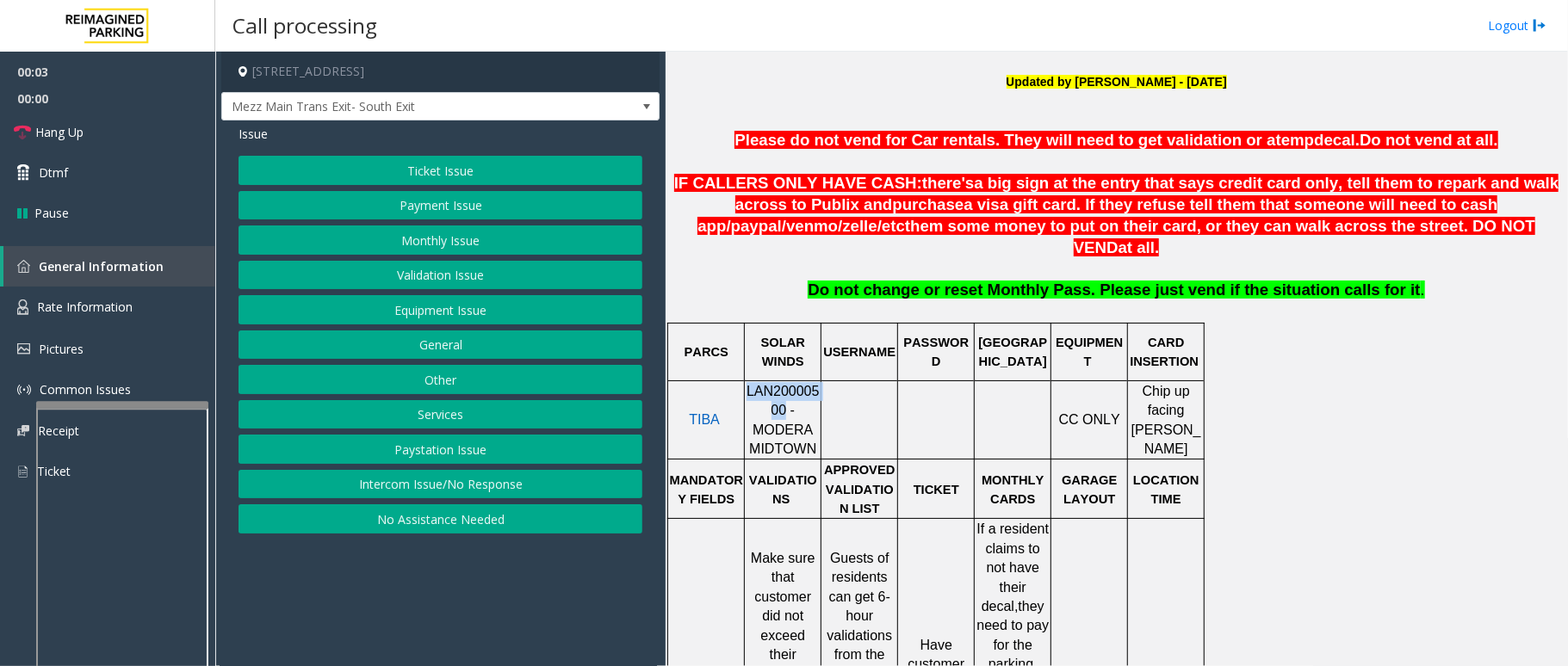
drag, startPoint x: 755, startPoint y: 390, endPoint x: 734, endPoint y: 372, distance: 27.7
click at [734, 380] on tr "TIBA LAN20000500 - MODERA MIDTOWN CC ONLY Chip up facing [PERSON_NAME]" at bounding box center [936, 419] width 536 height 79
click at [481, 481] on button "Intercom Issue/No Response" at bounding box center [441, 484] width 404 height 30
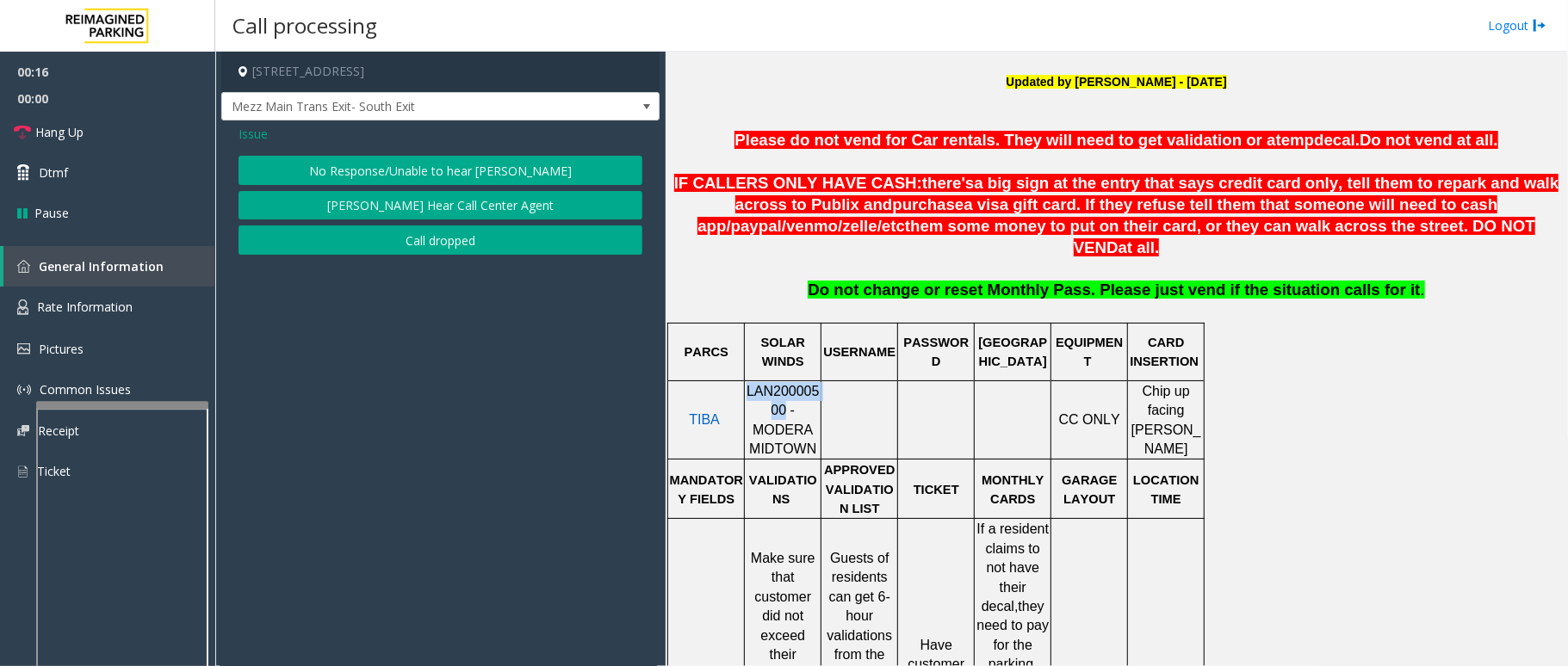
click at [537, 167] on button "No Response/Unable to hear [PERSON_NAME]" at bounding box center [441, 170] width 404 height 30
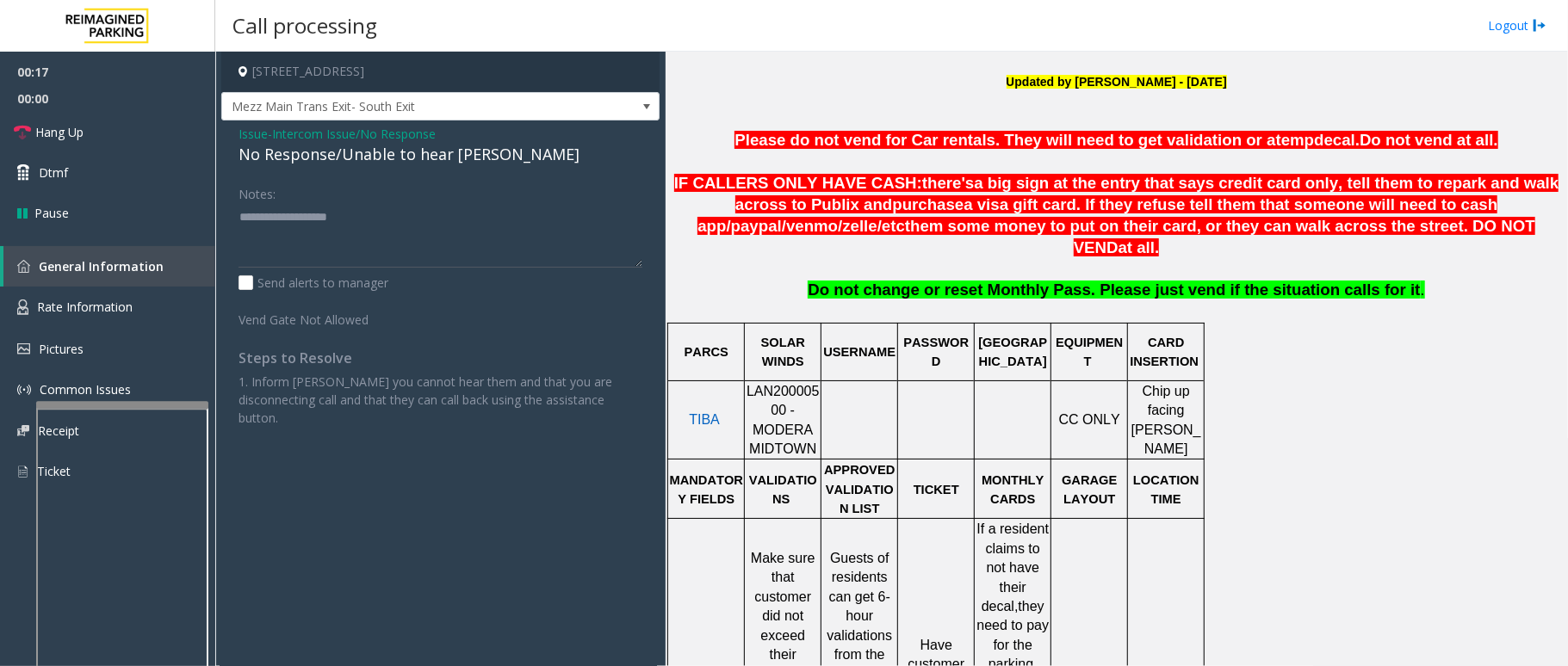
click at [439, 146] on div "No Response/Unable to hear [PERSON_NAME]" at bounding box center [441, 155] width 404 height 23
click at [439, 150] on div "No Response/Unable to hear [PERSON_NAME]" at bounding box center [441, 155] width 404 height 23
click at [445, 150] on div "No Response/Unable to hear [PERSON_NAME]" at bounding box center [441, 155] width 404 height 23
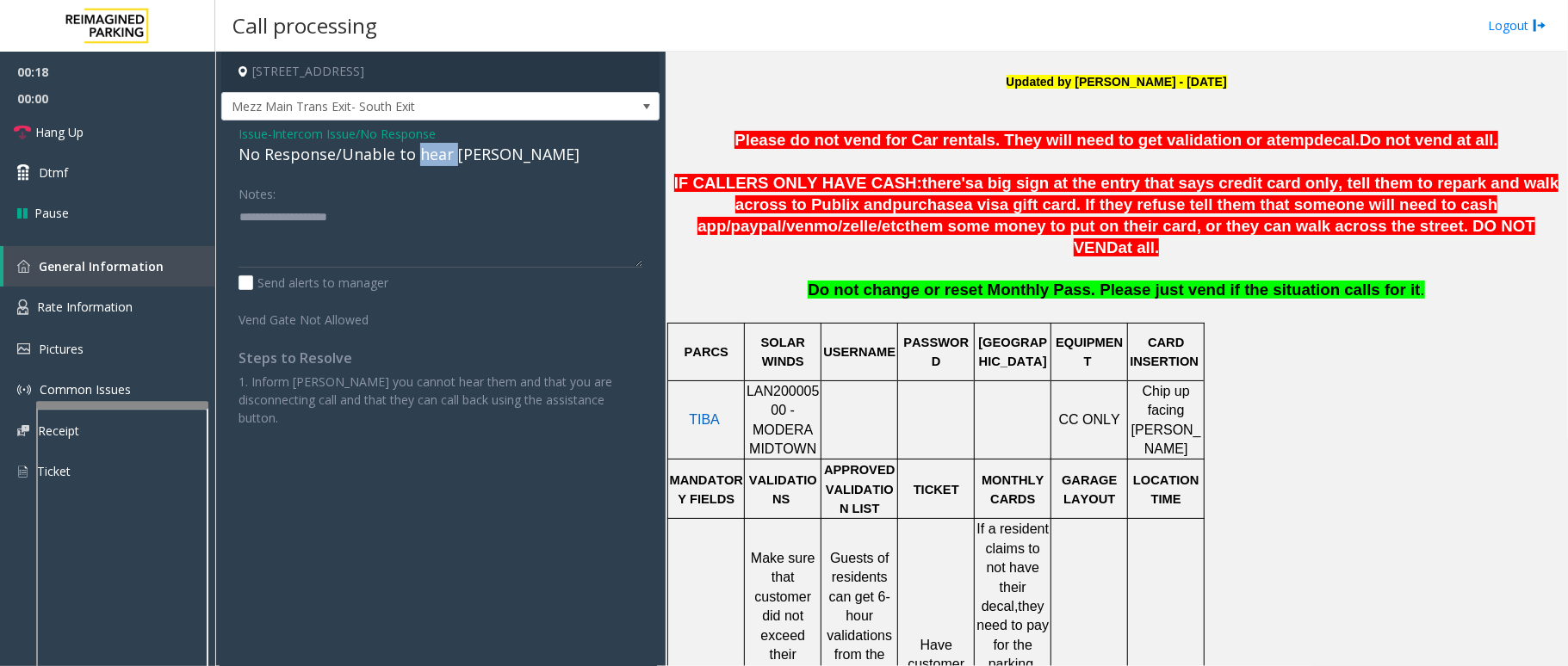
click at [445, 150] on div "No Response/Unable to hear [PERSON_NAME]" at bounding box center [441, 155] width 404 height 23
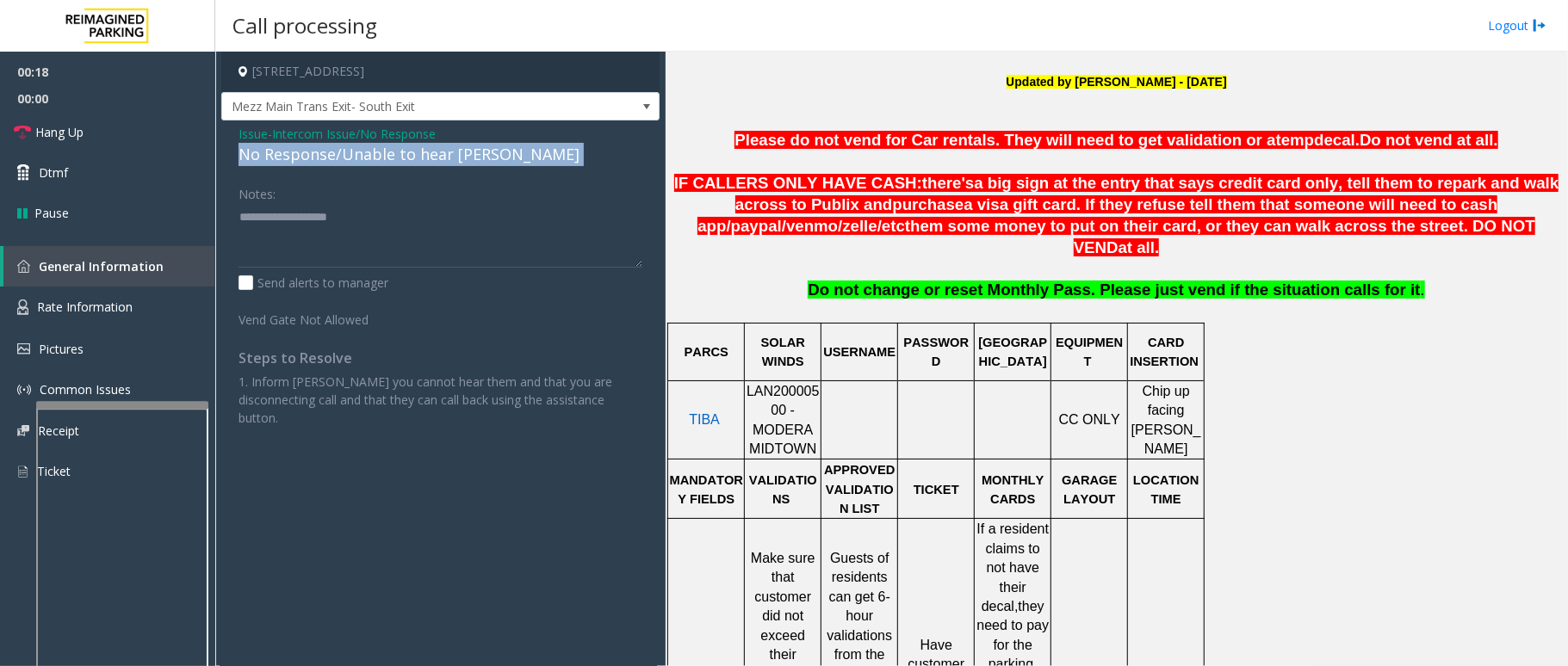
click at [445, 150] on div "No Response/Unable to hear [PERSON_NAME]" at bounding box center [441, 155] width 404 height 23
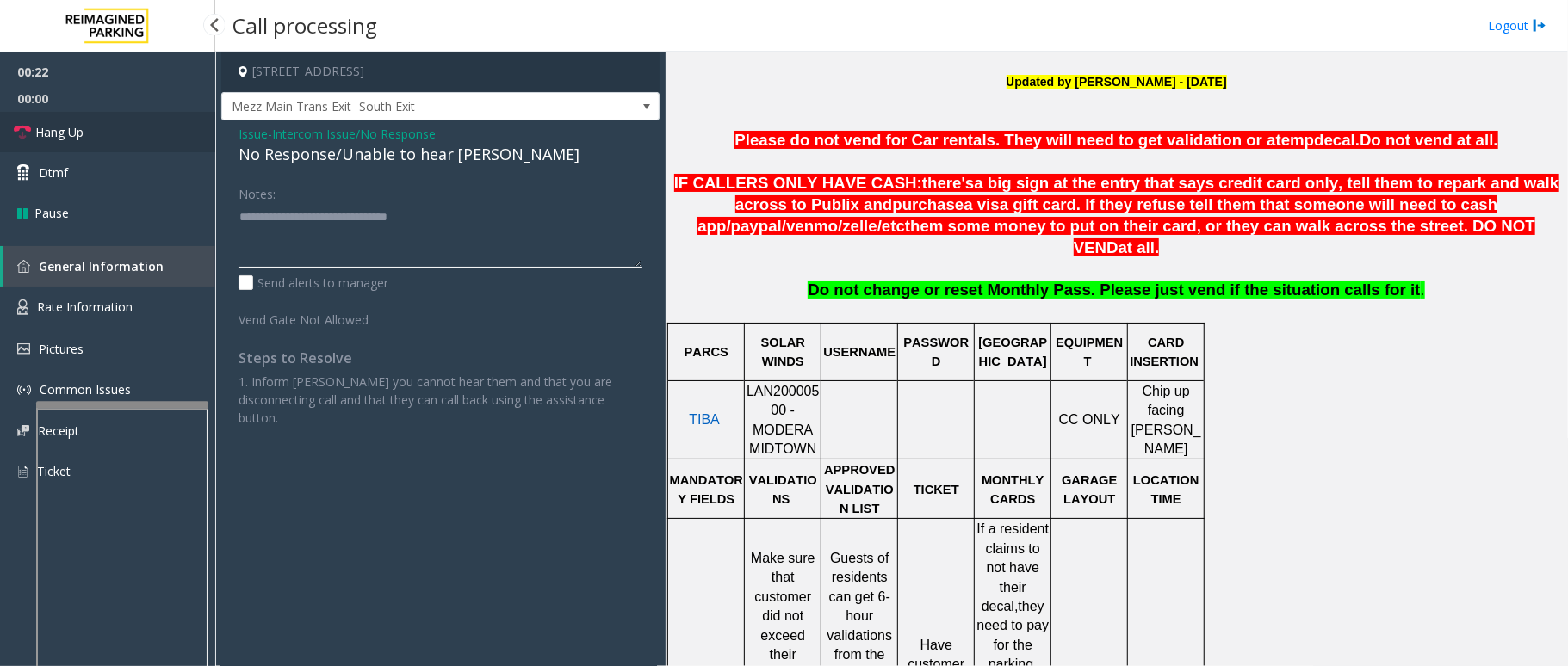
type textarea "**********"
click at [100, 136] on link "Hang Up" at bounding box center [107, 132] width 215 height 40
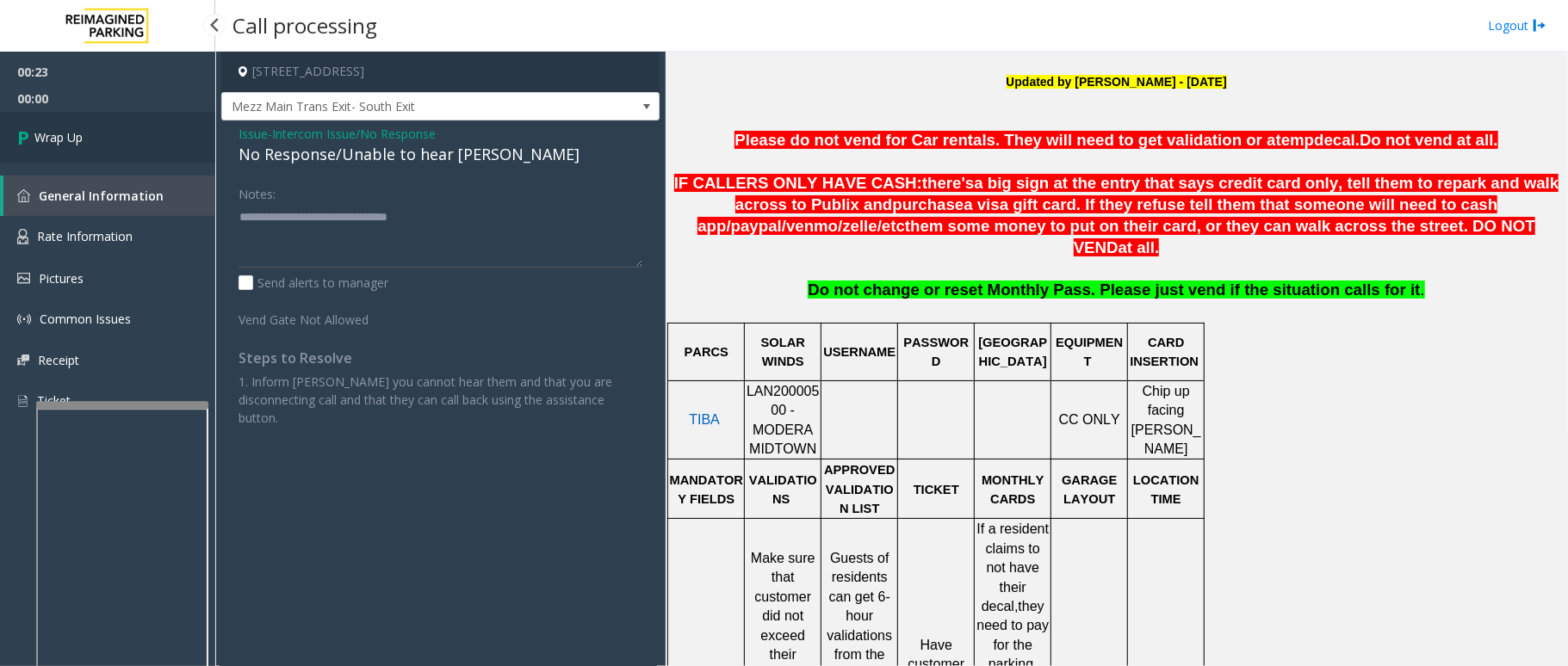
click at [100, 136] on link "Wrap Up" at bounding box center [107, 137] width 215 height 51
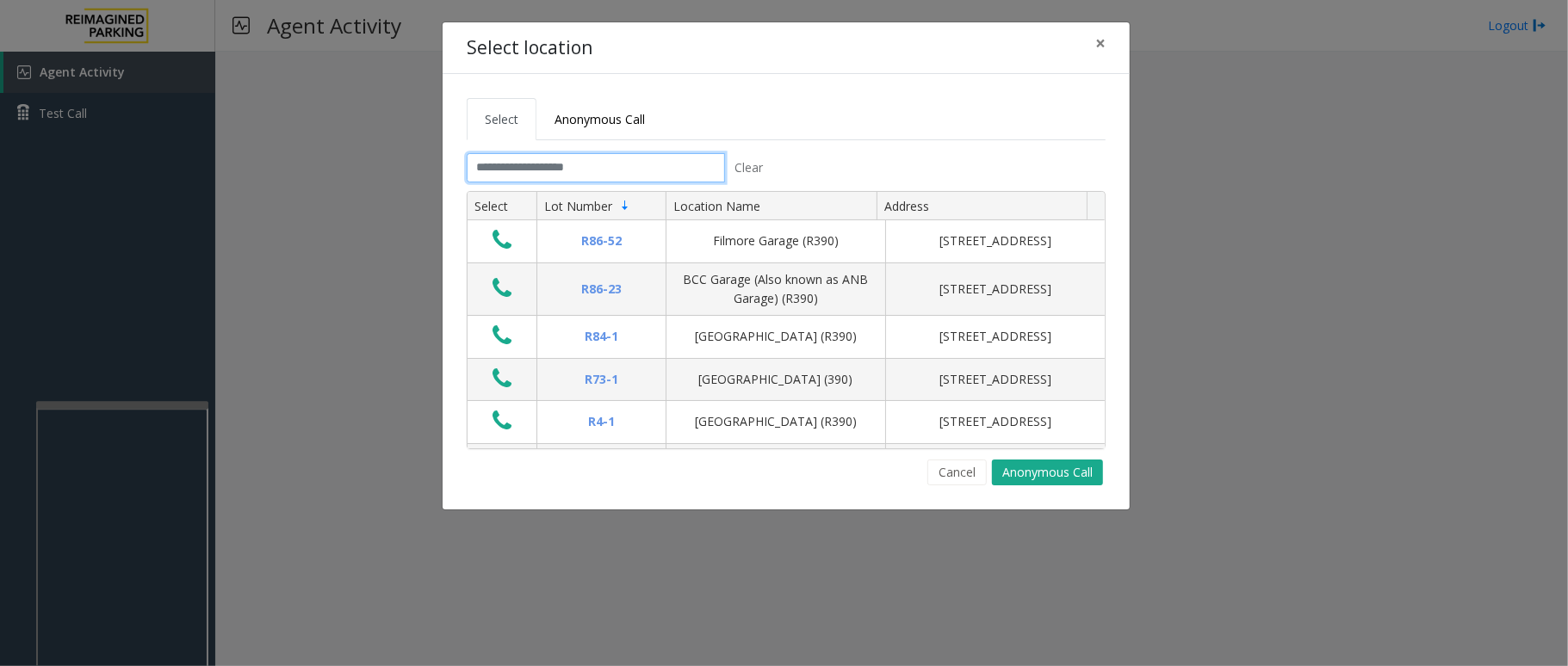
click at [644, 161] on input "text" at bounding box center [596, 167] width 258 height 30
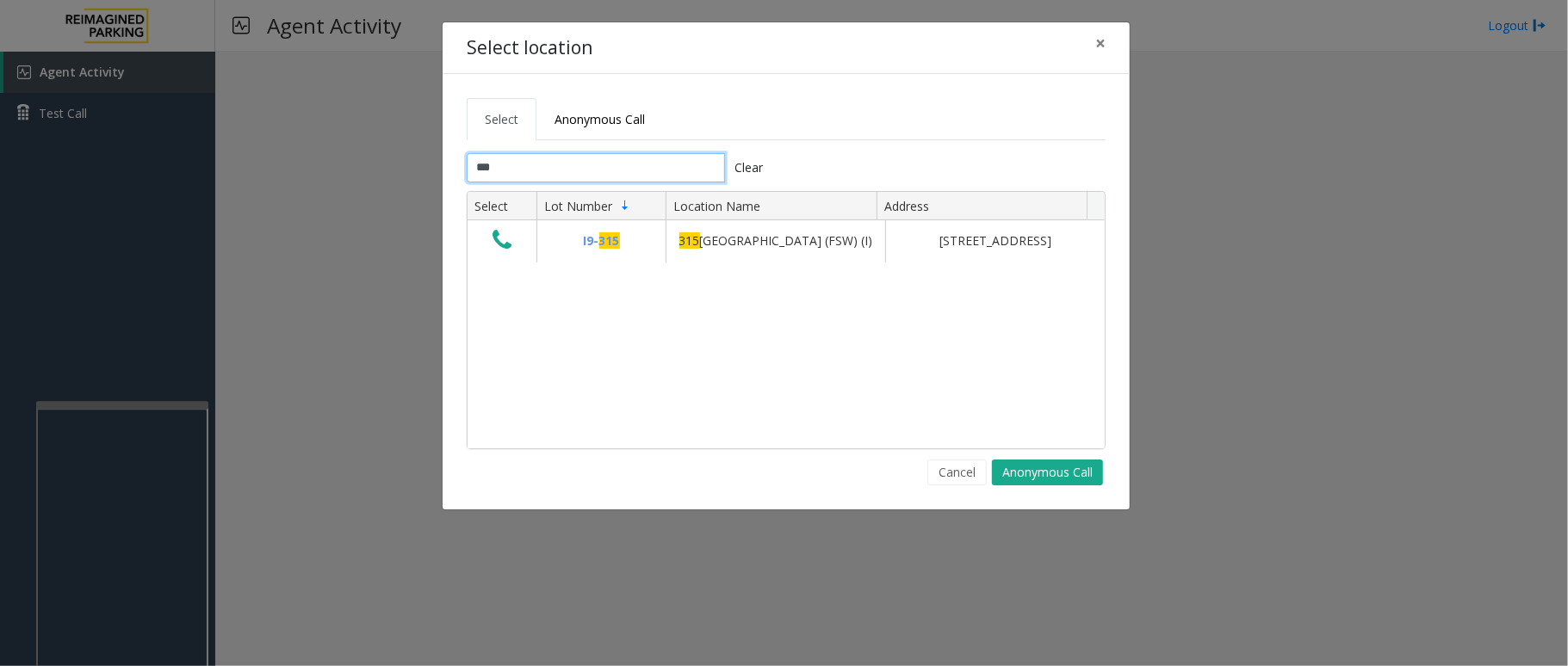
type input "***"
click at [1104, 41] on span "×" at bounding box center [1100, 42] width 11 height 24
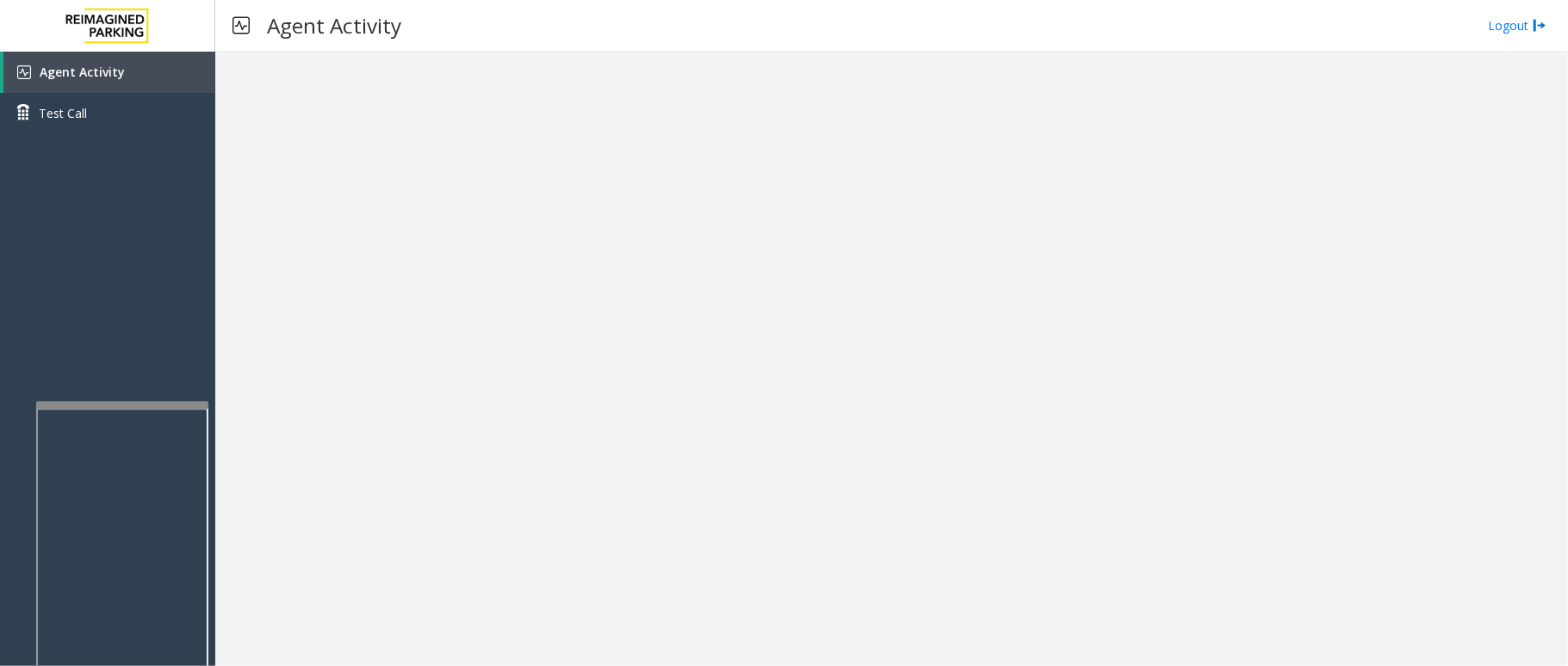
click at [1134, 214] on div at bounding box center [891, 358] width 1353 height 614
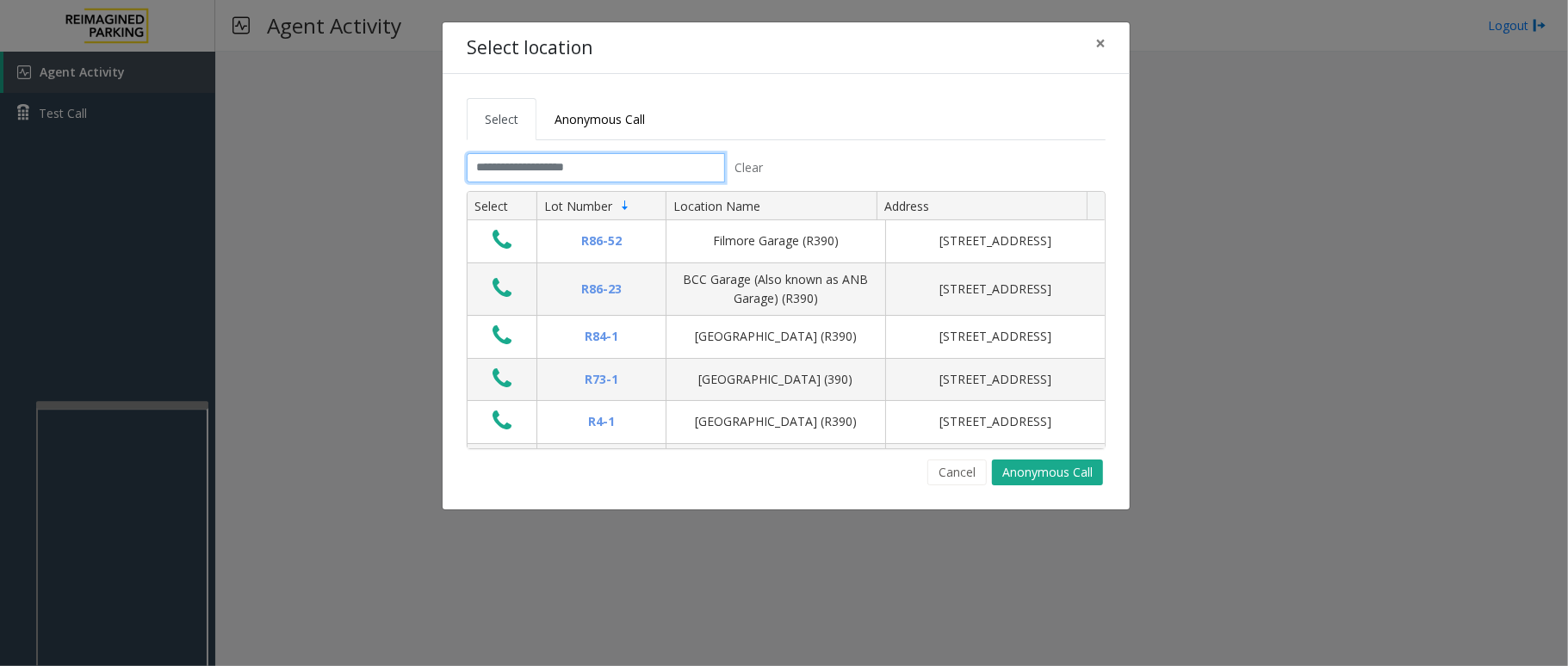
click at [651, 183] on input "text" at bounding box center [596, 167] width 258 height 30
click at [1102, 39] on span "×" at bounding box center [1100, 42] width 11 height 24
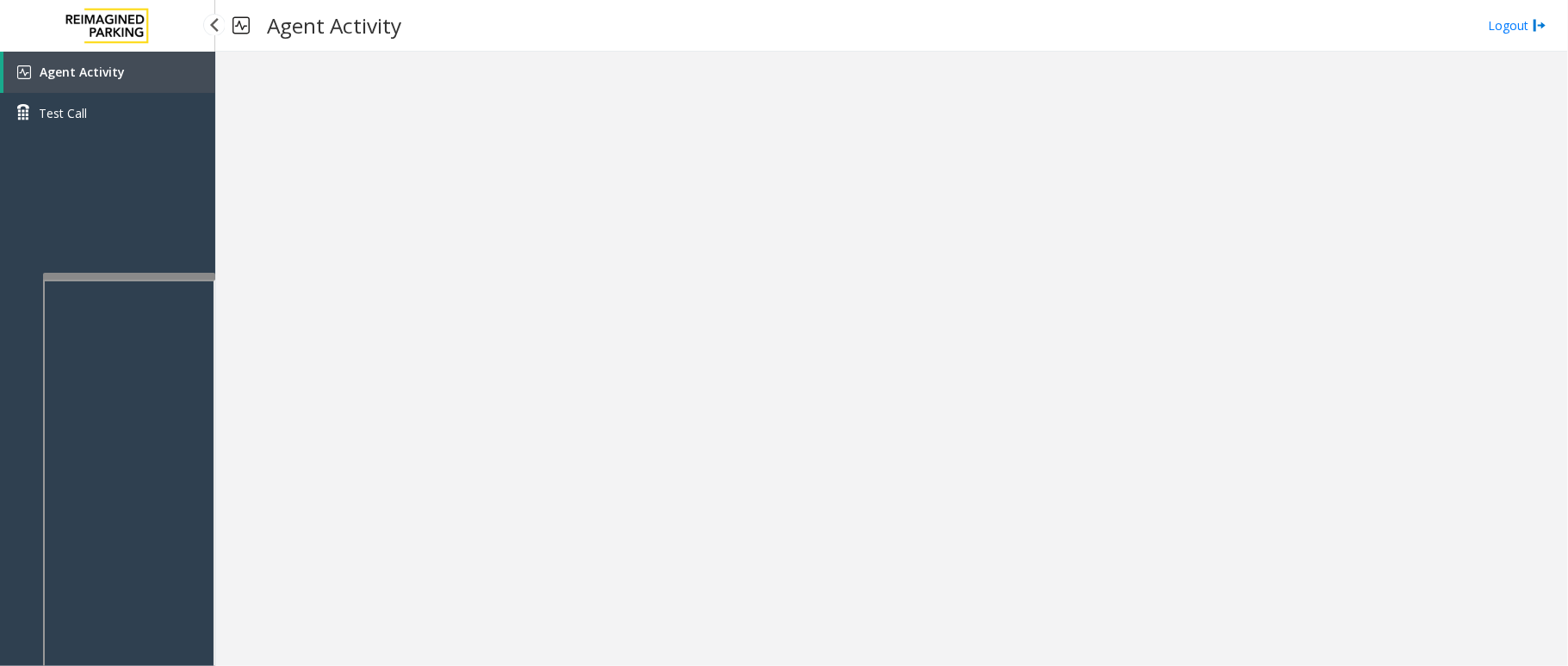
click at [121, 258] on app-root "Agent Activity Test Call × Close Powered by Umojo © 2025 Agent Activity Logout ×" at bounding box center [784, 333] width 1568 height 666
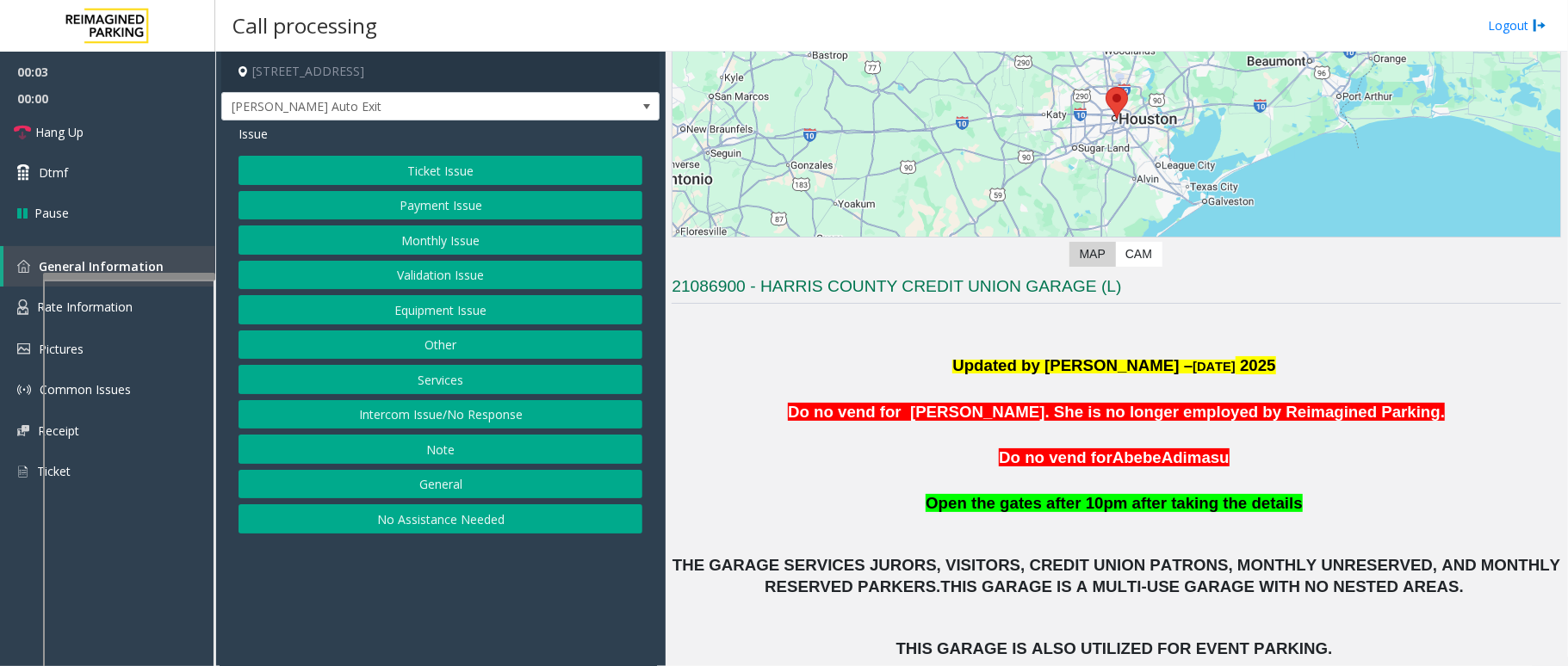
scroll to position [229, 0]
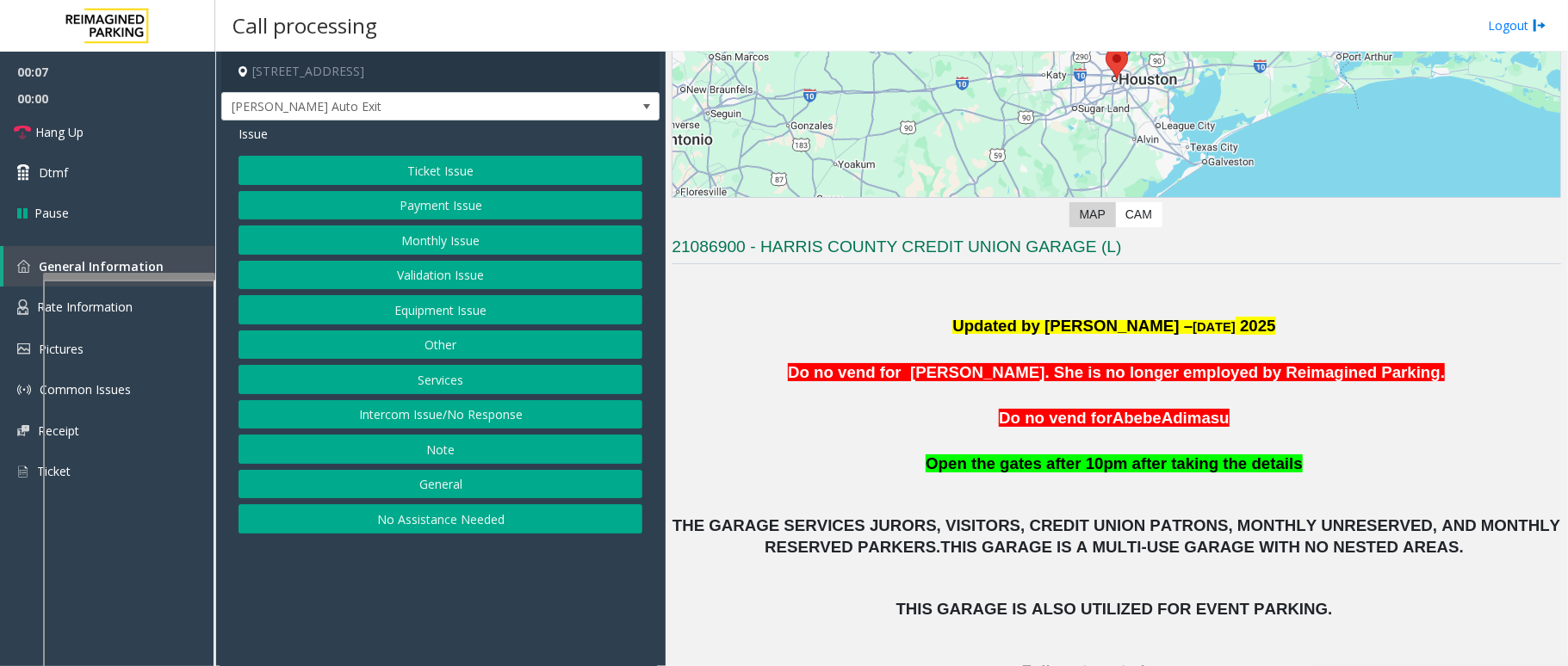
click at [425, 165] on button "Ticket Issue" at bounding box center [441, 170] width 404 height 30
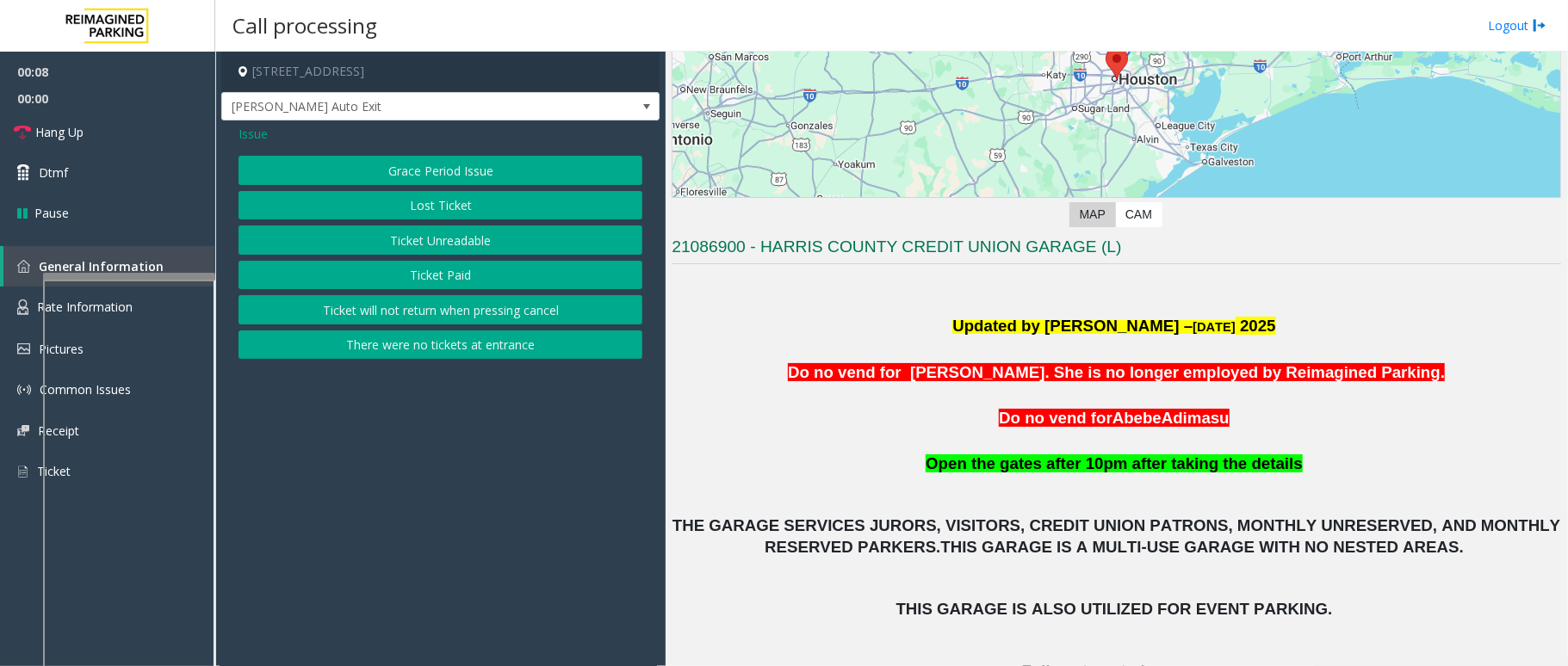
click at [453, 234] on button "Ticket Unreadable" at bounding box center [441, 240] width 404 height 30
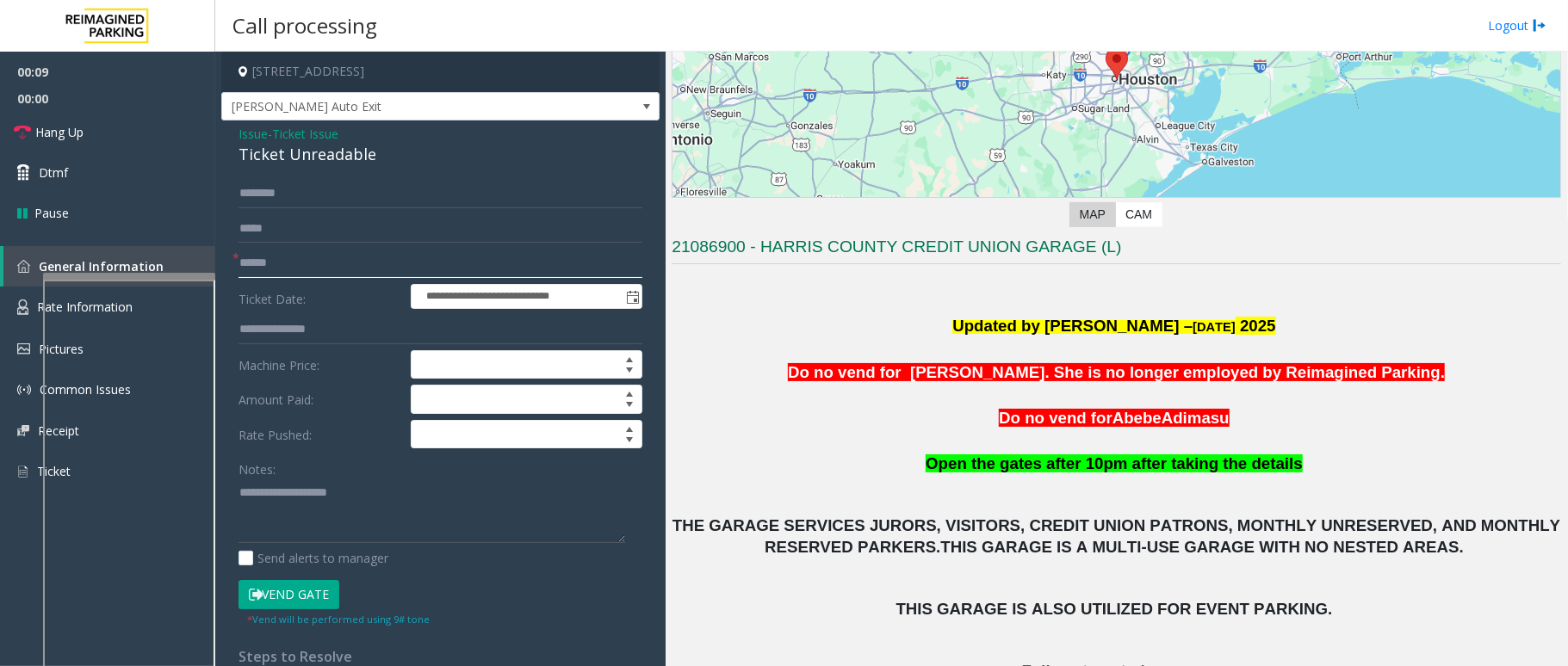
click at [316, 256] on input "text" at bounding box center [441, 263] width 404 height 30
drag, startPoint x: 384, startPoint y: 152, endPoint x: 230, endPoint y: 125, distance: 156.3
click at [230, 125] on div "**********" at bounding box center [441, 585] width 439 height 930
paste textarea "**********"
click at [320, 503] on textarea at bounding box center [432, 511] width 386 height 65
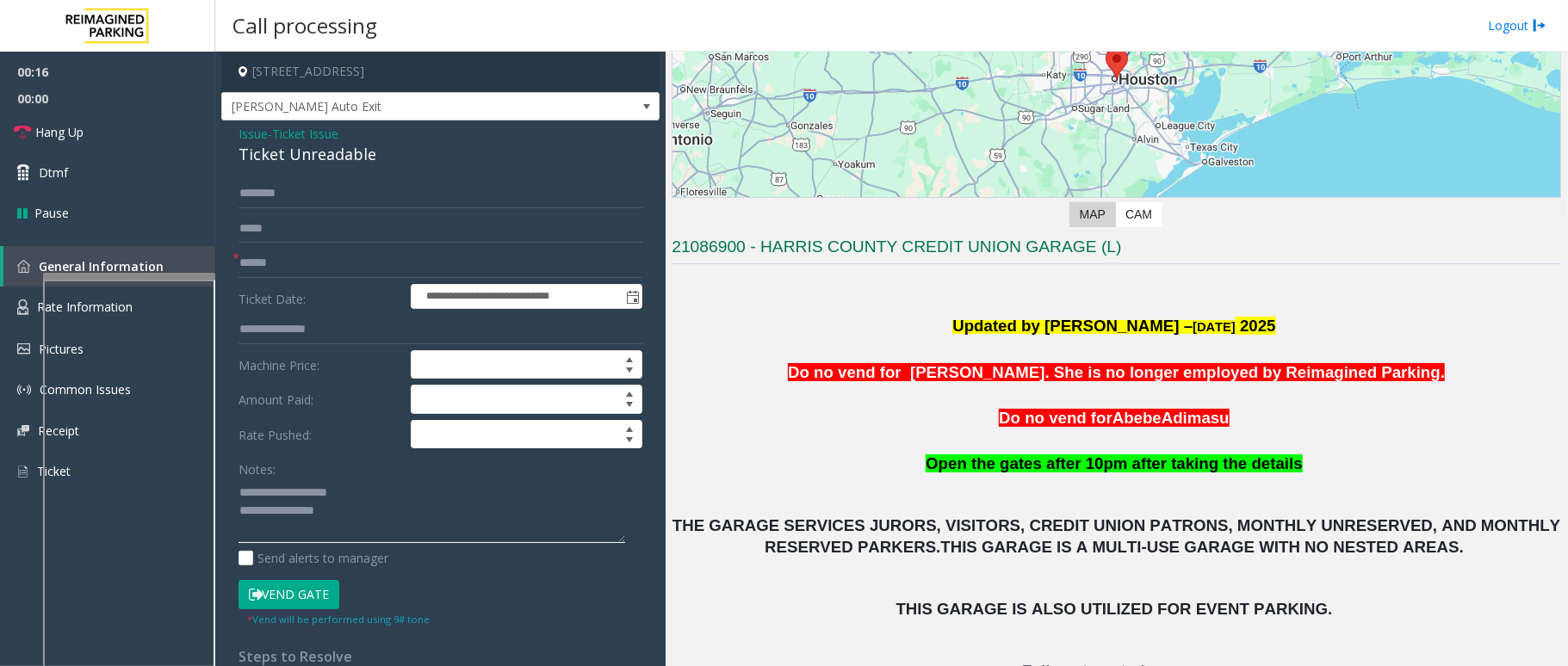
drag, startPoint x: 343, startPoint y: 489, endPoint x: 277, endPoint y: 493, distance: 66.1
click at [277, 493] on textarea at bounding box center [432, 511] width 386 height 65
click at [380, 504] on textarea at bounding box center [432, 511] width 386 height 65
click at [361, 521] on textarea at bounding box center [432, 511] width 386 height 65
type textarea "**********"
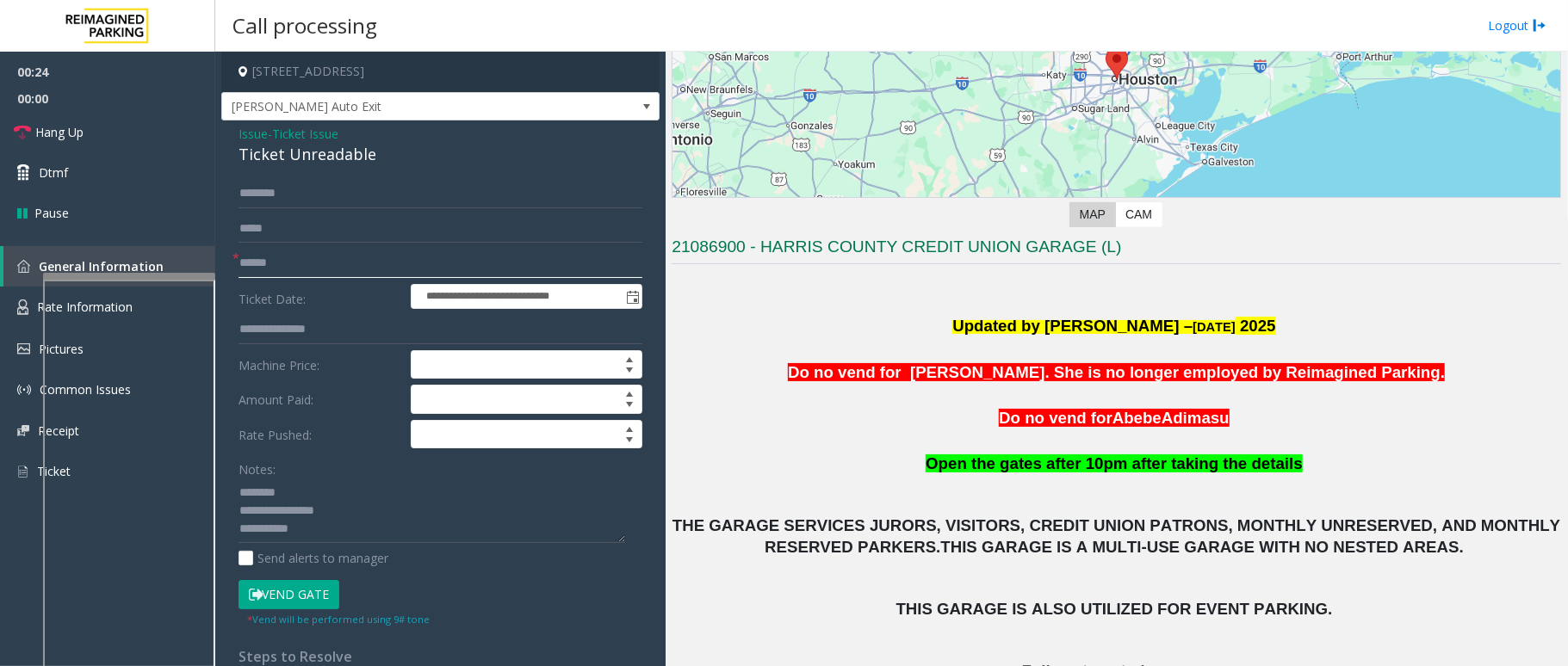
click at [359, 276] on input "text" at bounding box center [441, 263] width 404 height 30
click at [360, 535] on textarea at bounding box center [432, 511] width 386 height 65
click at [395, 273] on input "text" at bounding box center [441, 263] width 404 height 30
type input "**********"
drag, startPoint x: 305, startPoint y: 600, endPoint x: 300, endPoint y: 610, distance: 11.2
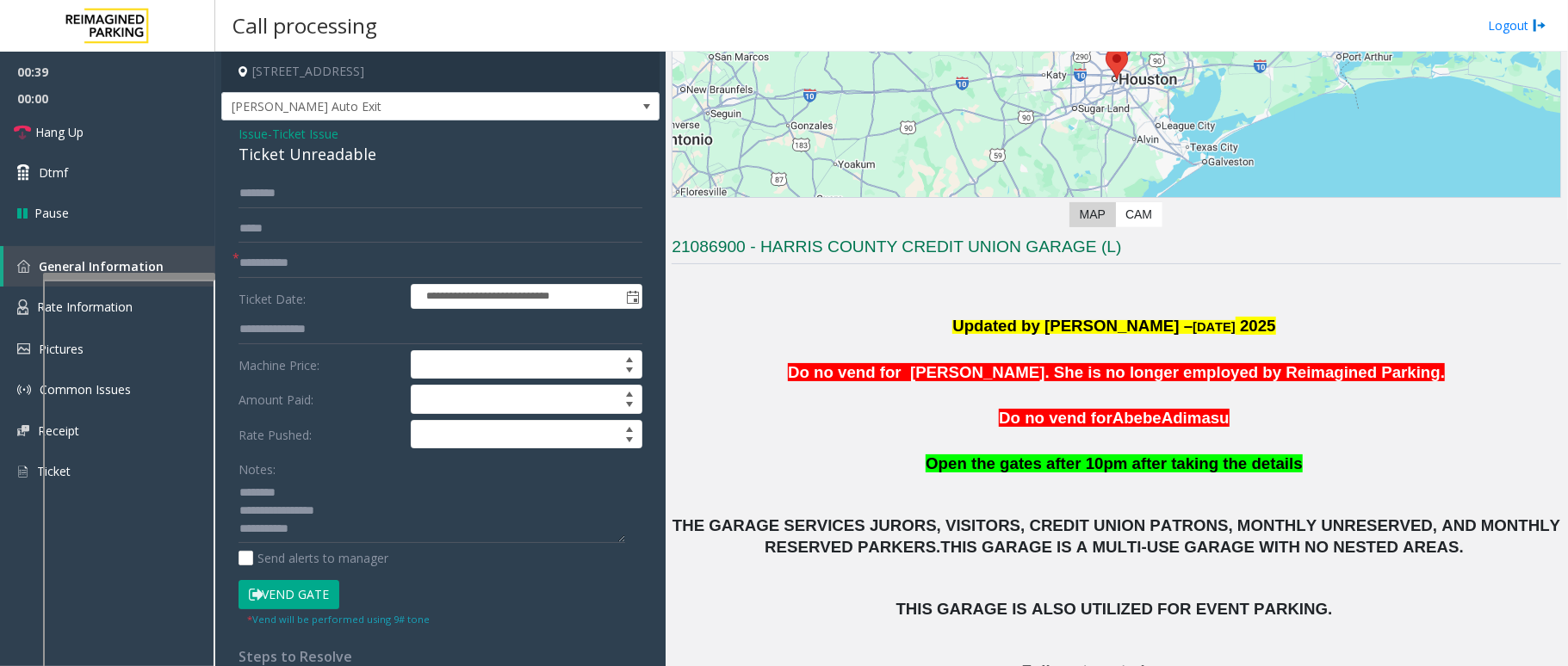
click at [300, 610] on button "Vend Gate" at bounding box center [289, 594] width 100 height 30
click at [372, 534] on textarea at bounding box center [432, 511] width 386 height 65
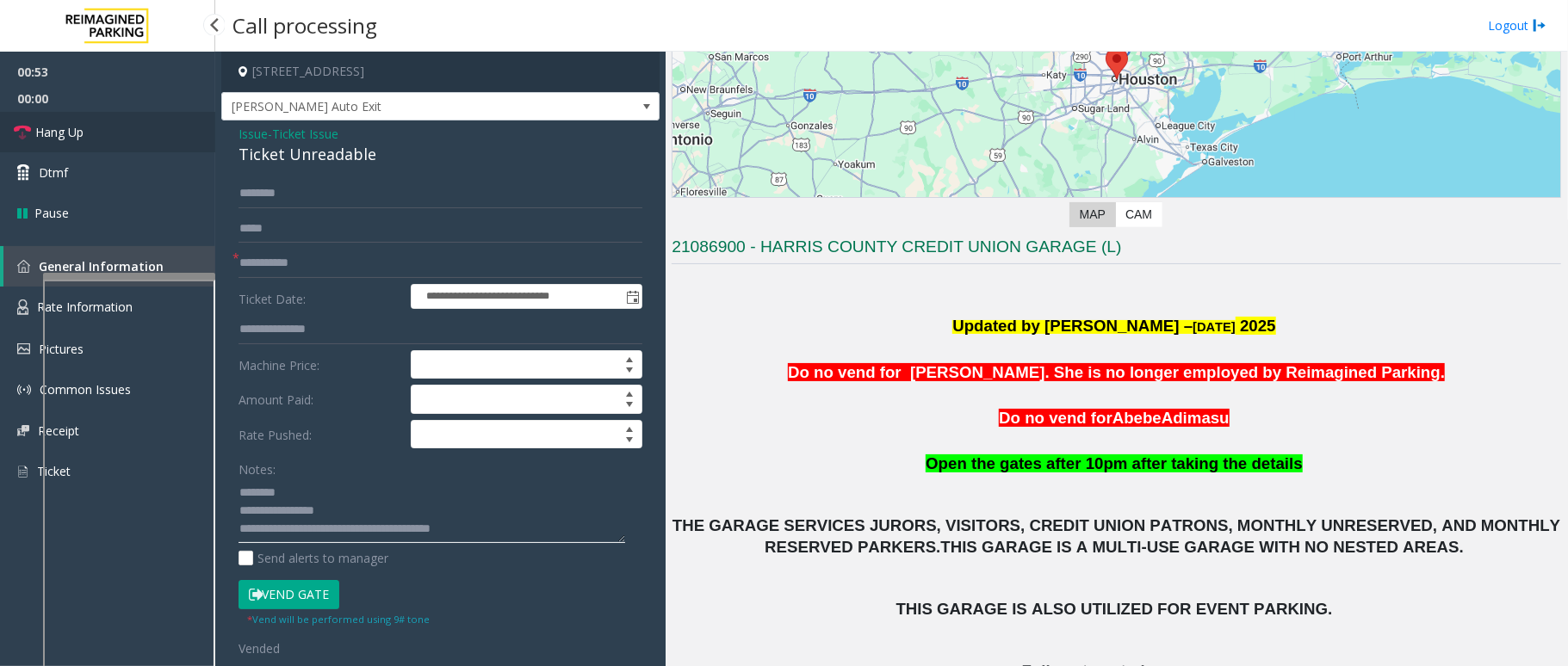
type textarea "**********"
click at [118, 114] on link "Hang Up" at bounding box center [107, 132] width 215 height 40
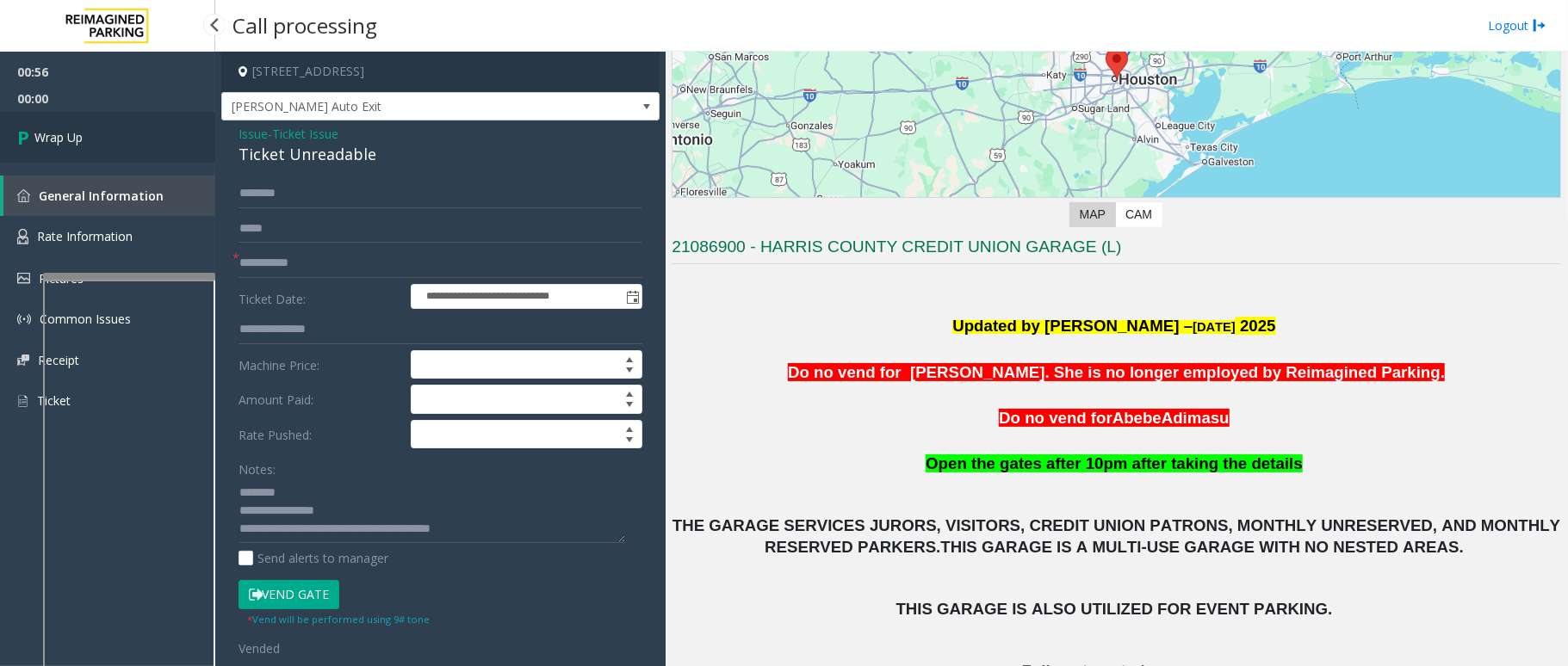
click at [101, 129] on link "Wrap Up" at bounding box center [107, 137] width 215 height 51
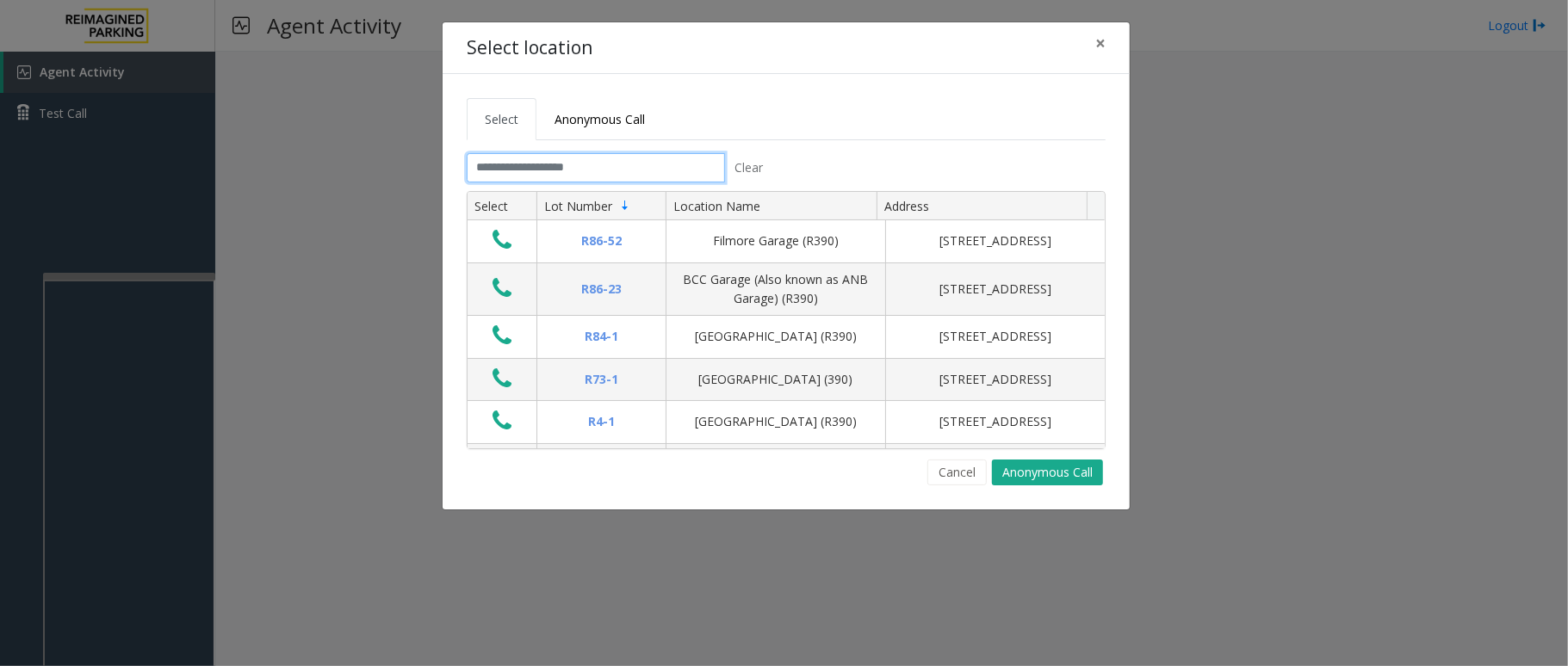
click at [604, 169] on input "text" at bounding box center [596, 167] width 258 height 30
click at [627, 161] on input "text" at bounding box center [596, 167] width 258 height 30
click at [607, 173] on input "text" at bounding box center [596, 167] width 258 height 30
click at [641, 166] on input "text" at bounding box center [596, 167] width 258 height 30
click at [1110, 41] on button "×" at bounding box center [1100, 43] width 34 height 42
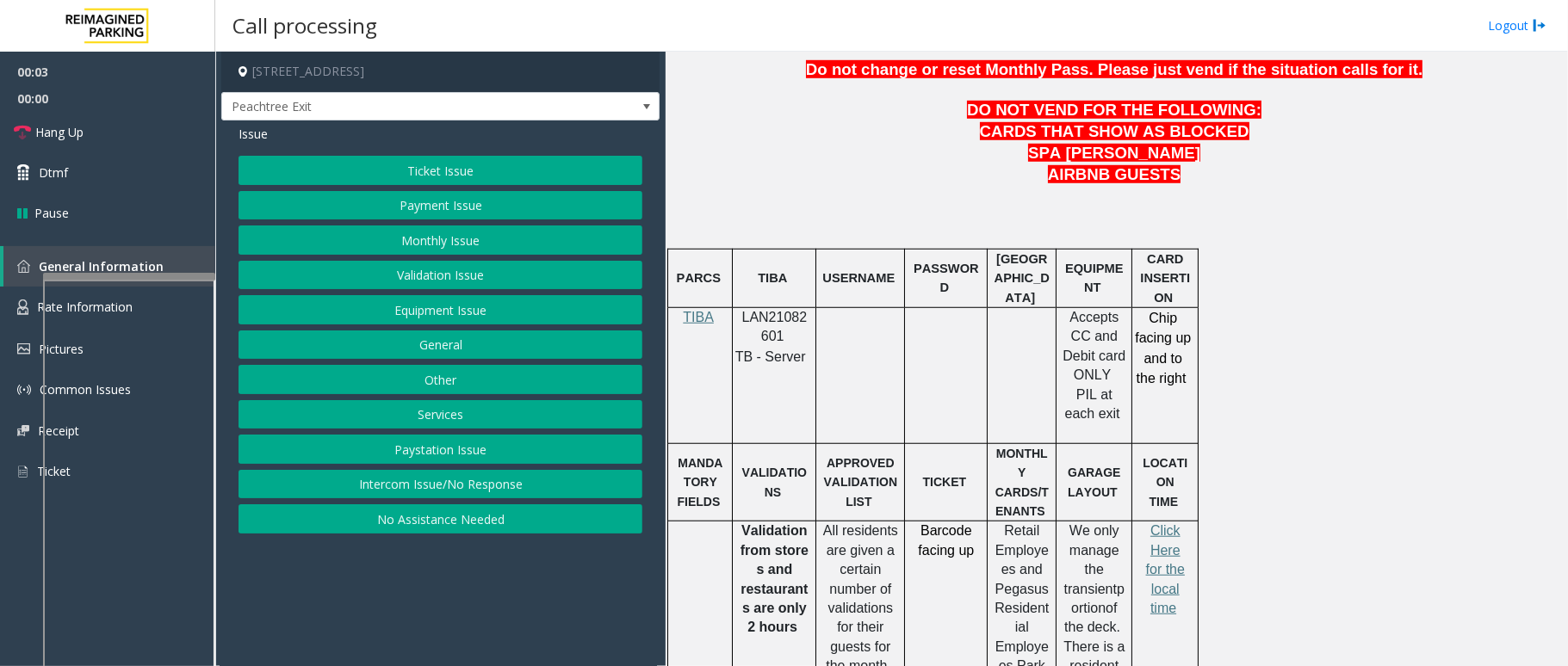
scroll to position [917, 0]
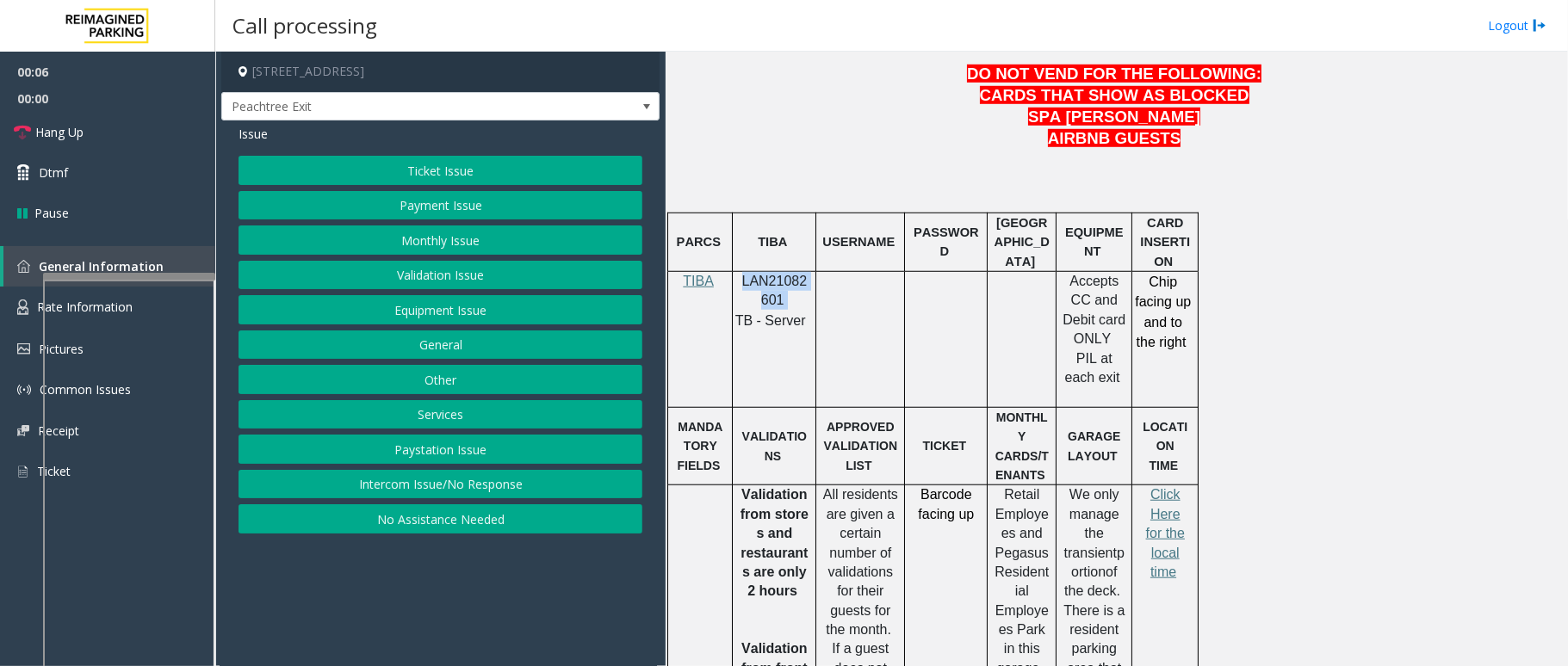
drag, startPoint x: 796, startPoint y: 253, endPoint x: 742, endPoint y: 241, distance: 55.3
click at [742, 272] on p "LAN21082601" at bounding box center [774, 291] width 71 height 39
click at [465, 210] on button "Payment Issue" at bounding box center [441, 205] width 404 height 30
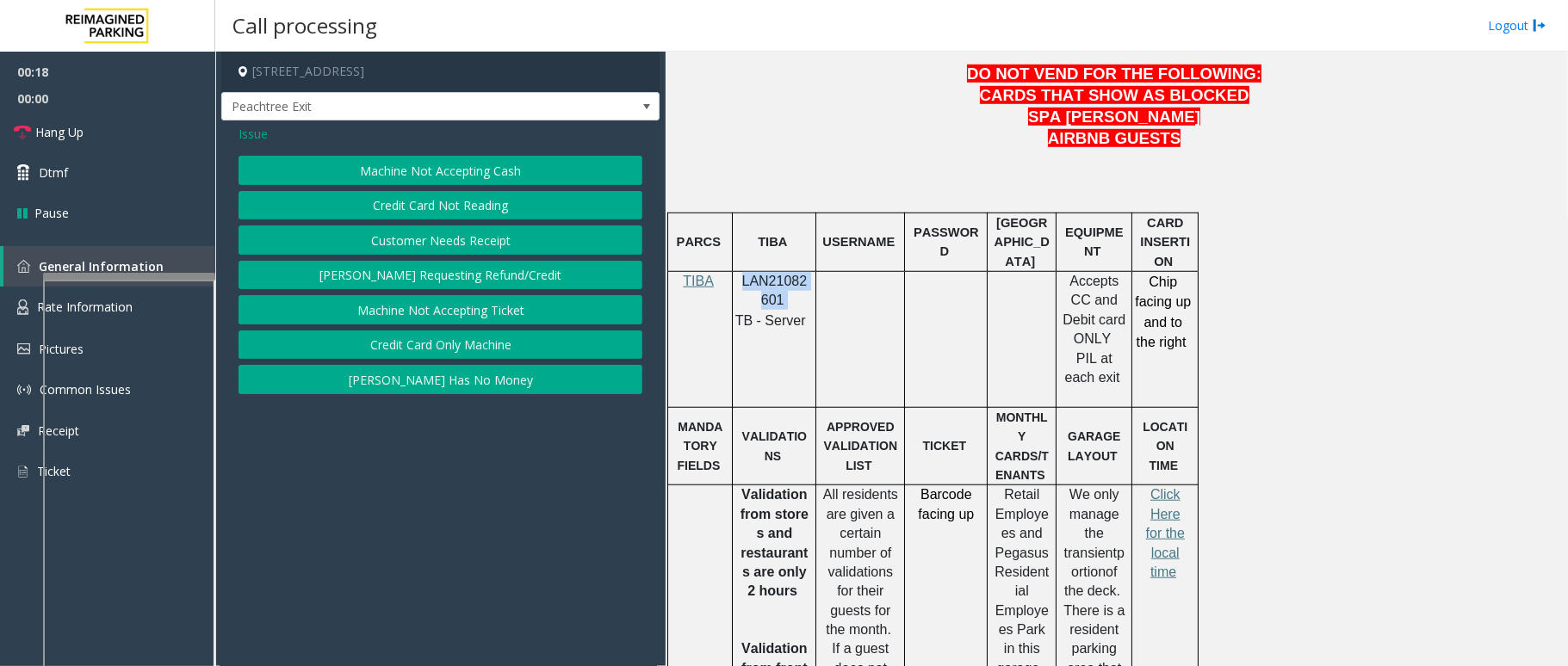
click at [468, 207] on button "Credit Card Not Reading" at bounding box center [441, 205] width 404 height 30
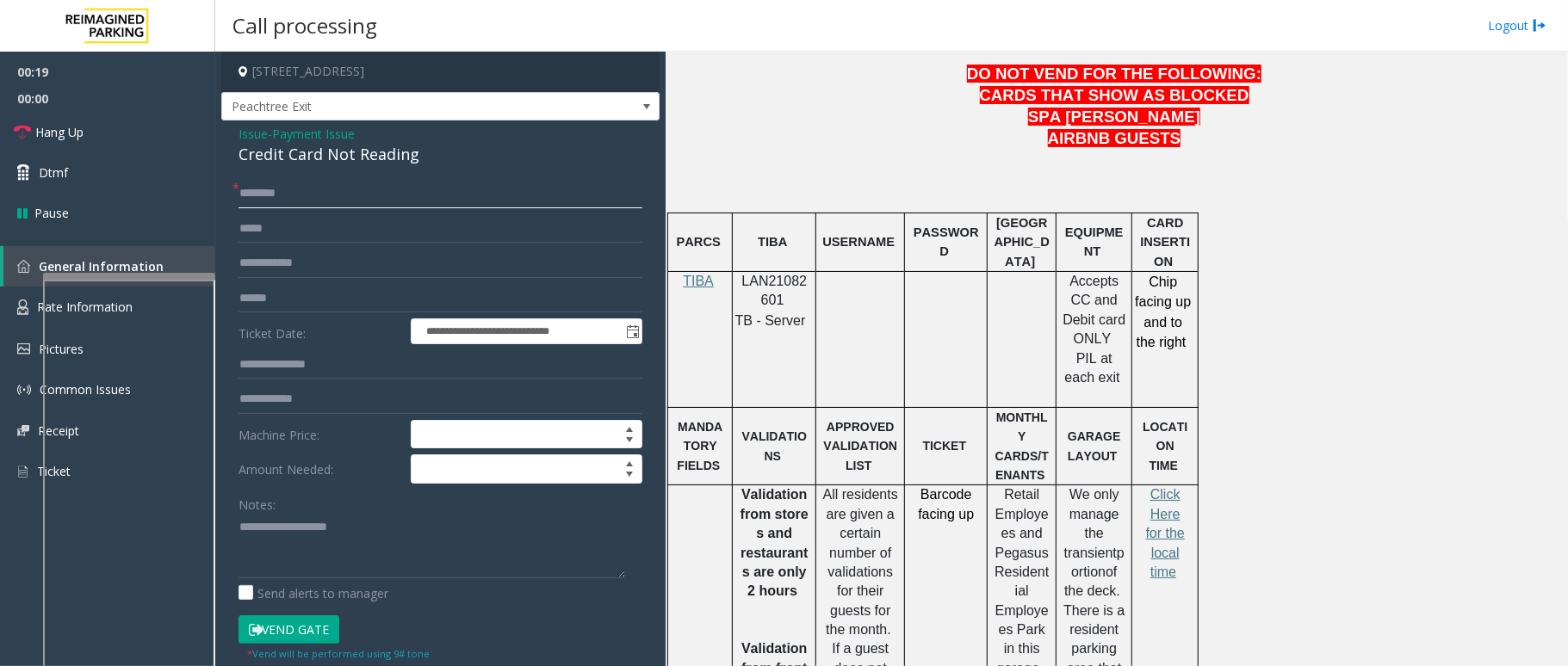
click at [359, 190] on input "text" at bounding box center [441, 193] width 404 height 30
drag, startPoint x: 418, startPoint y: 161, endPoint x: 231, endPoint y: 124, distance: 190.6
click at [231, 124] on div "**********" at bounding box center [441, 484] width 439 height 729
paste textarea "**********"
click at [435, 551] on textarea at bounding box center [432, 547] width 386 height 65
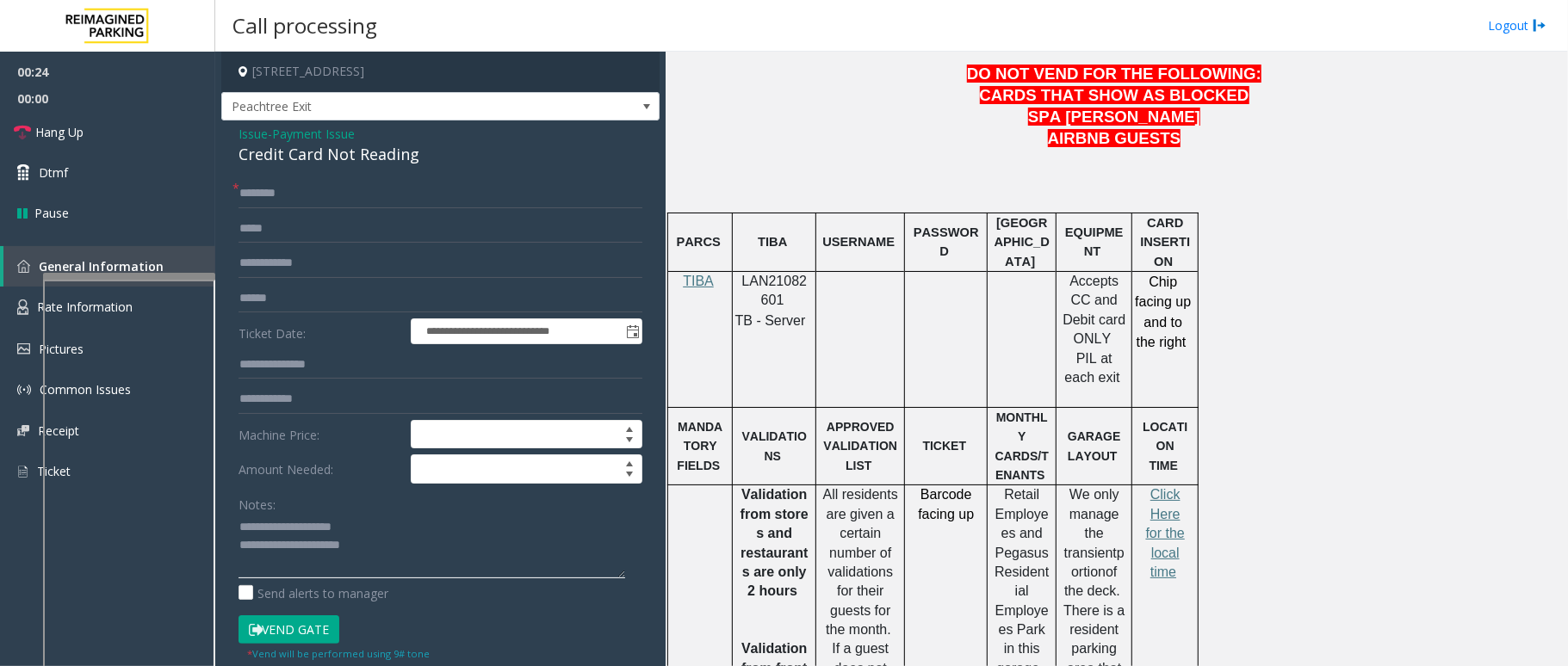
drag, startPoint x: 386, startPoint y: 526, endPoint x: 277, endPoint y: 526, distance: 109.0
click at [277, 526] on textarea at bounding box center [432, 547] width 386 height 65
type textarea "**********"
click at [374, 202] on input "text" at bounding box center [441, 193] width 404 height 30
click at [380, 191] on input "text" at bounding box center [441, 193] width 404 height 30
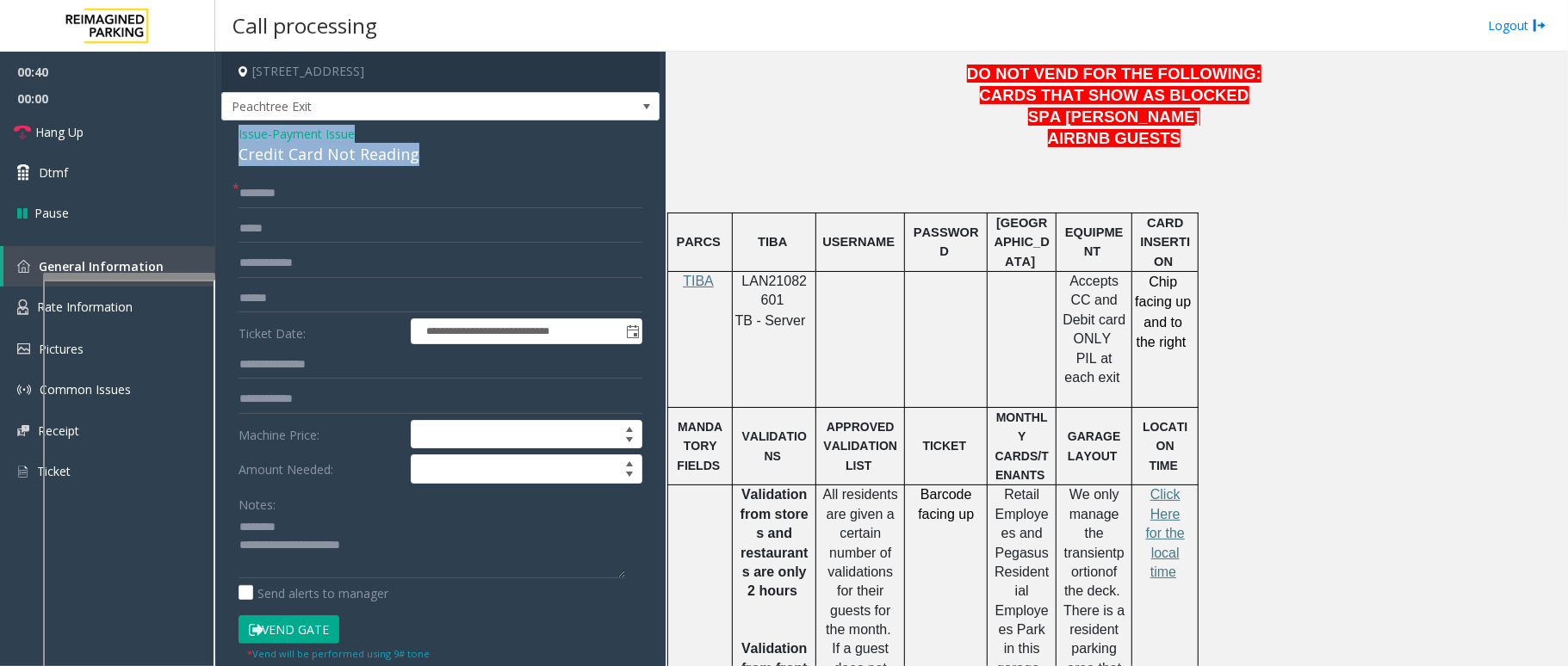
drag, startPoint x: 425, startPoint y: 155, endPoint x: 236, endPoint y: 135, distance: 190.1
click at [236, 135] on div "**********" at bounding box center [441, 484] width 439 height 729
click at [370, 204] on input "text" at bounding box center [441, 193] width 404 height 30
click at [355, 196] on input "text" at bounding box center [441, 193] width 404 height 30
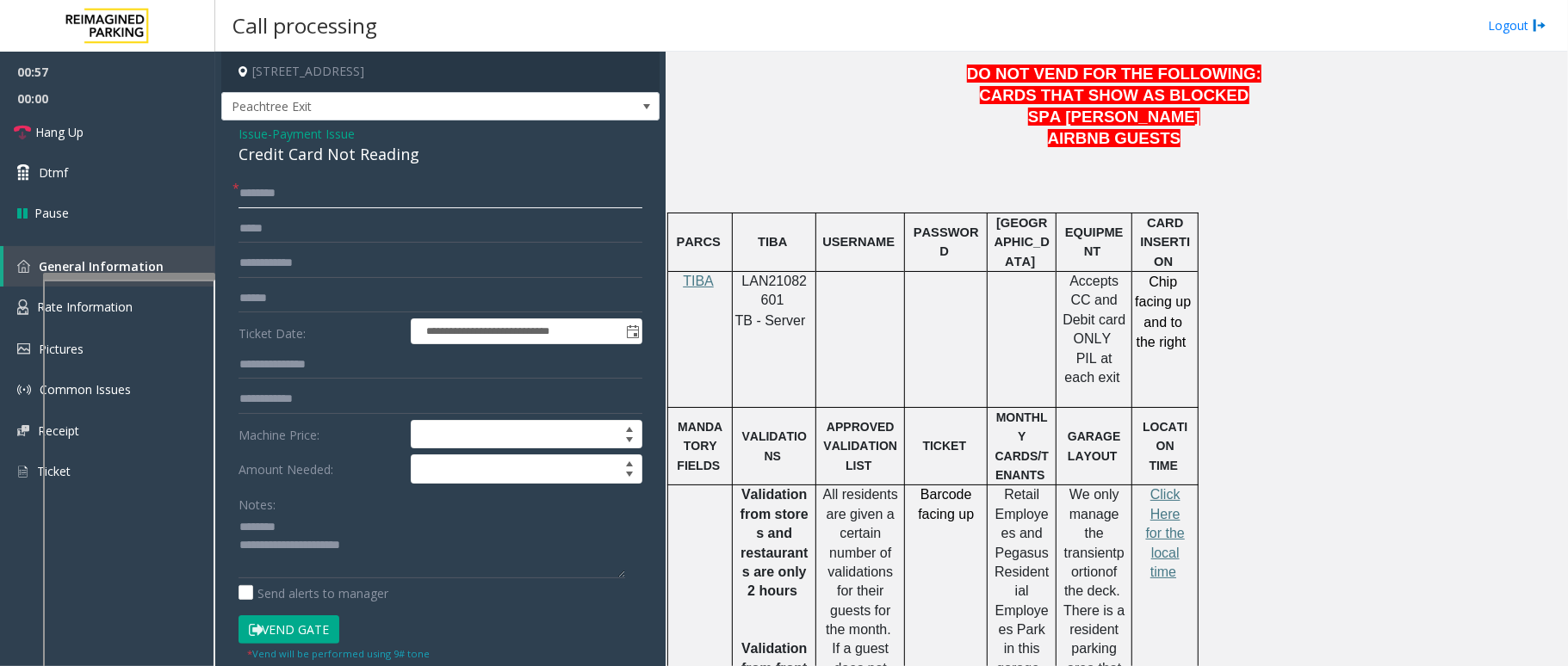
click at [360, 198] on input "text" at bounding box center [441, 193] width 404 height 30
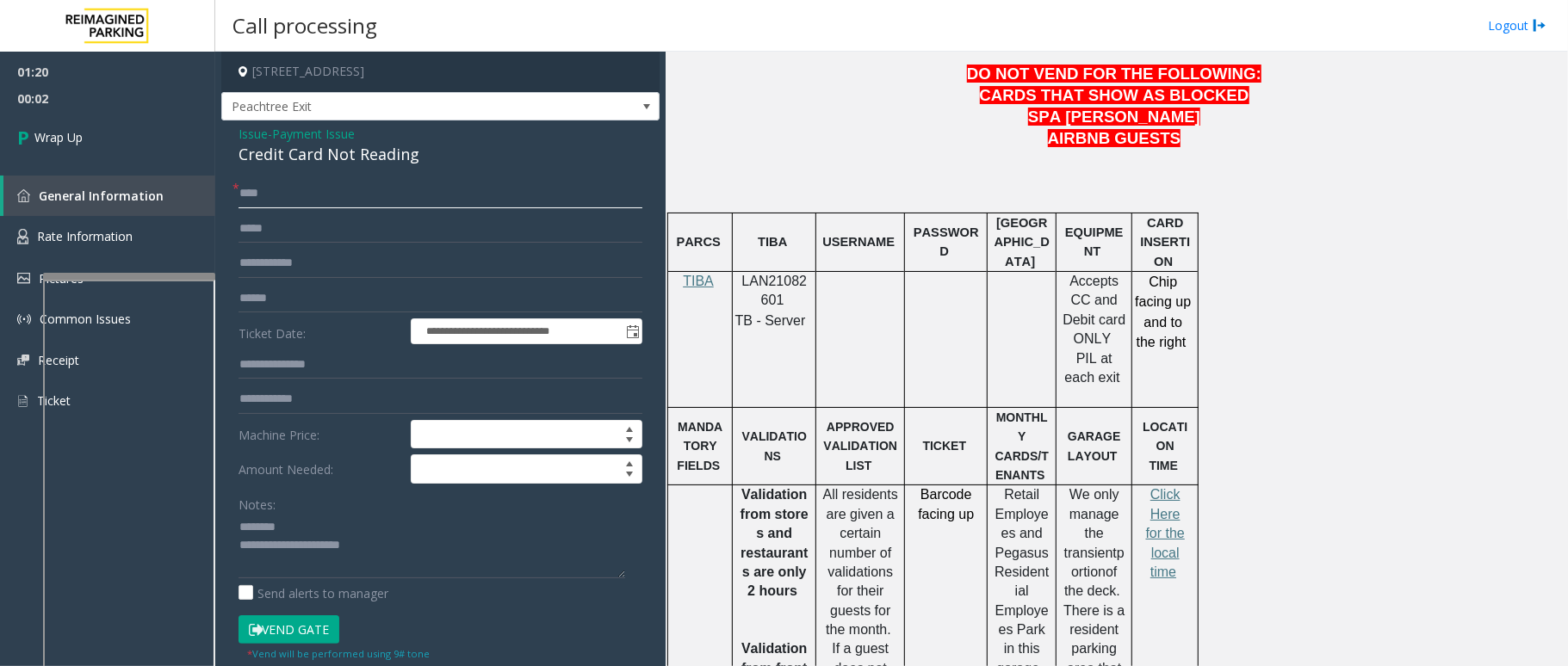
type input "***"
click at [429, 526] on textarea at bounding box center [432, 547] width 386 height 65
click at [422, 551] on textarea at bounding box center [432, 547] width 386 height 65
click at [496, 569] on textarea at bounding box center [432, 547] width 386 height 65
type textarea "**********"
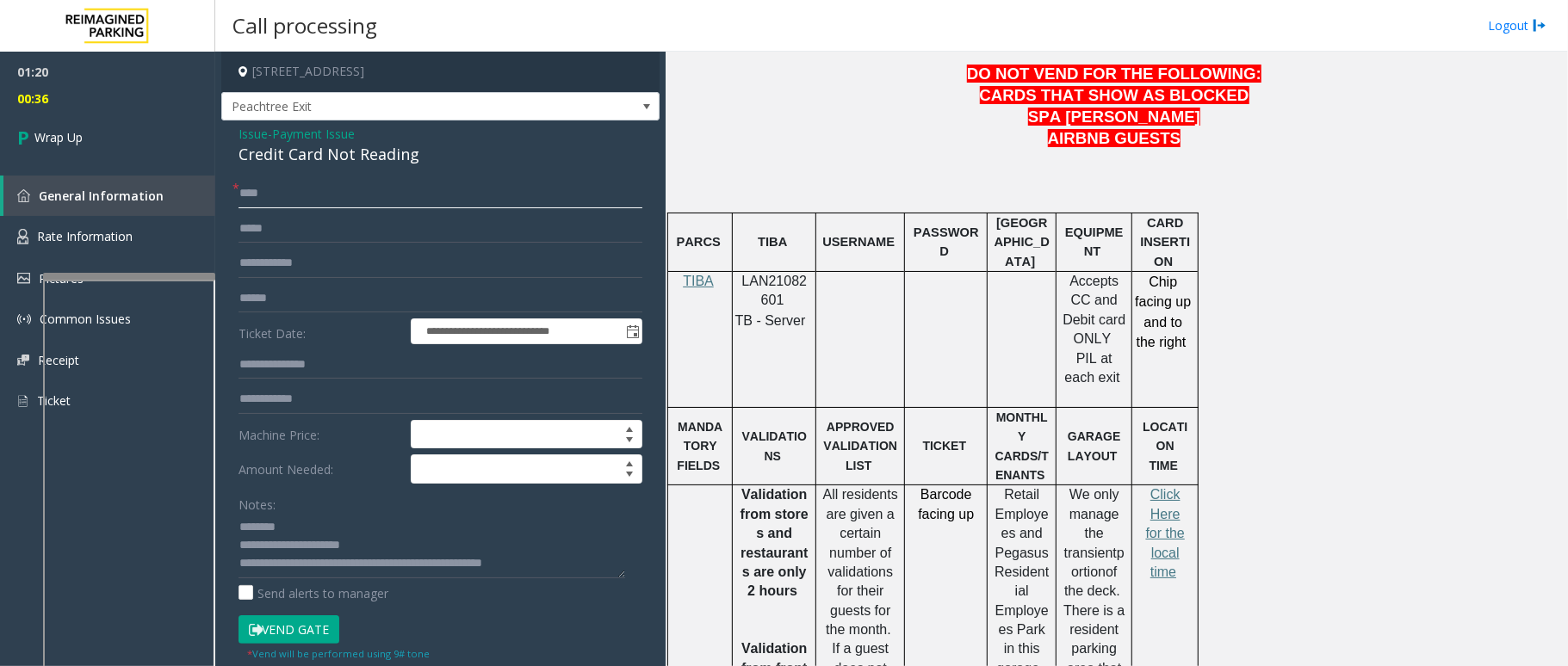
drag, startPoint x: 283, startPoint y: 193, endPoint x: 225, endPoint y: 187, distance: 58.3
click at [226, 187] on div "**********" at bounding box center [441, 505] width 430 height 654
type input "**"
click at [98, 104] on span "00:38" at bounding box center [107, 98] width 215 height 27
click at [87, 135] on link "Wrap Up" at bounding box center [107, 137] width 215 height 51
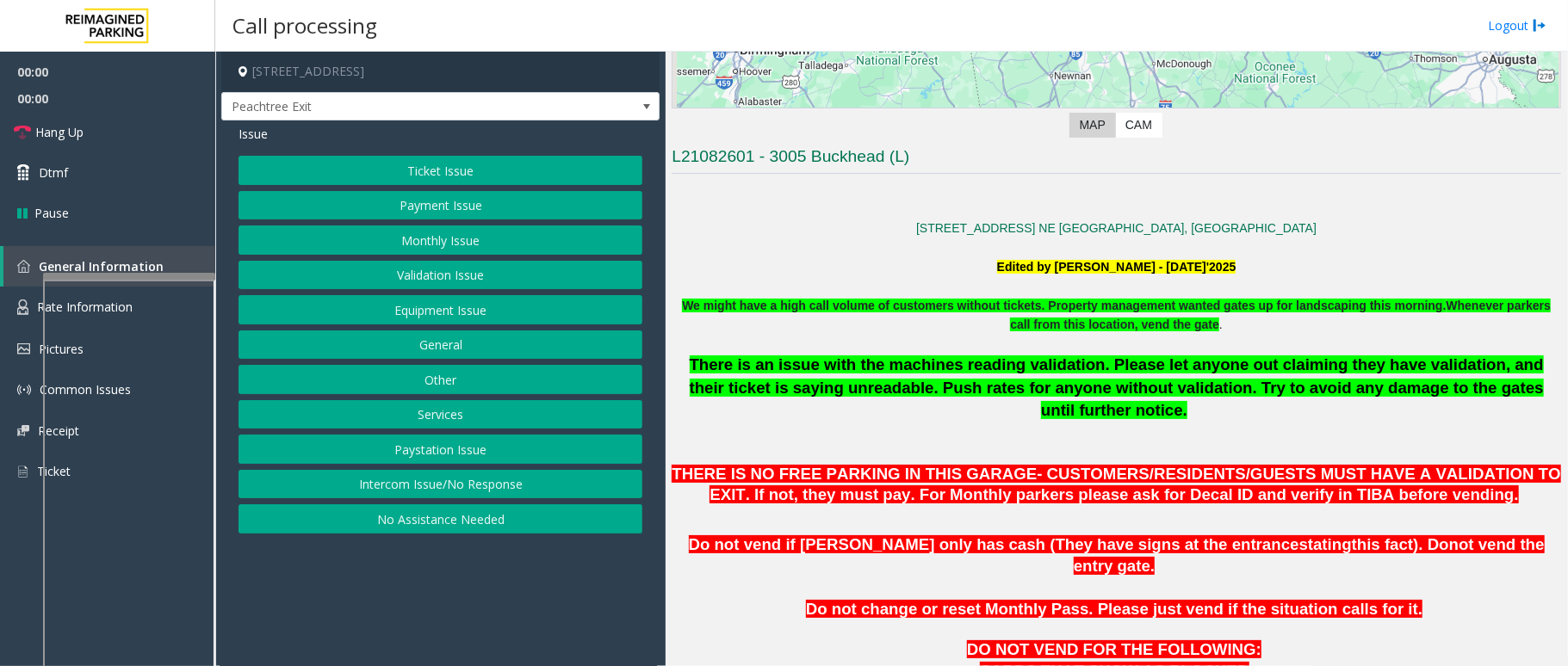
scroll to position [344, 0]
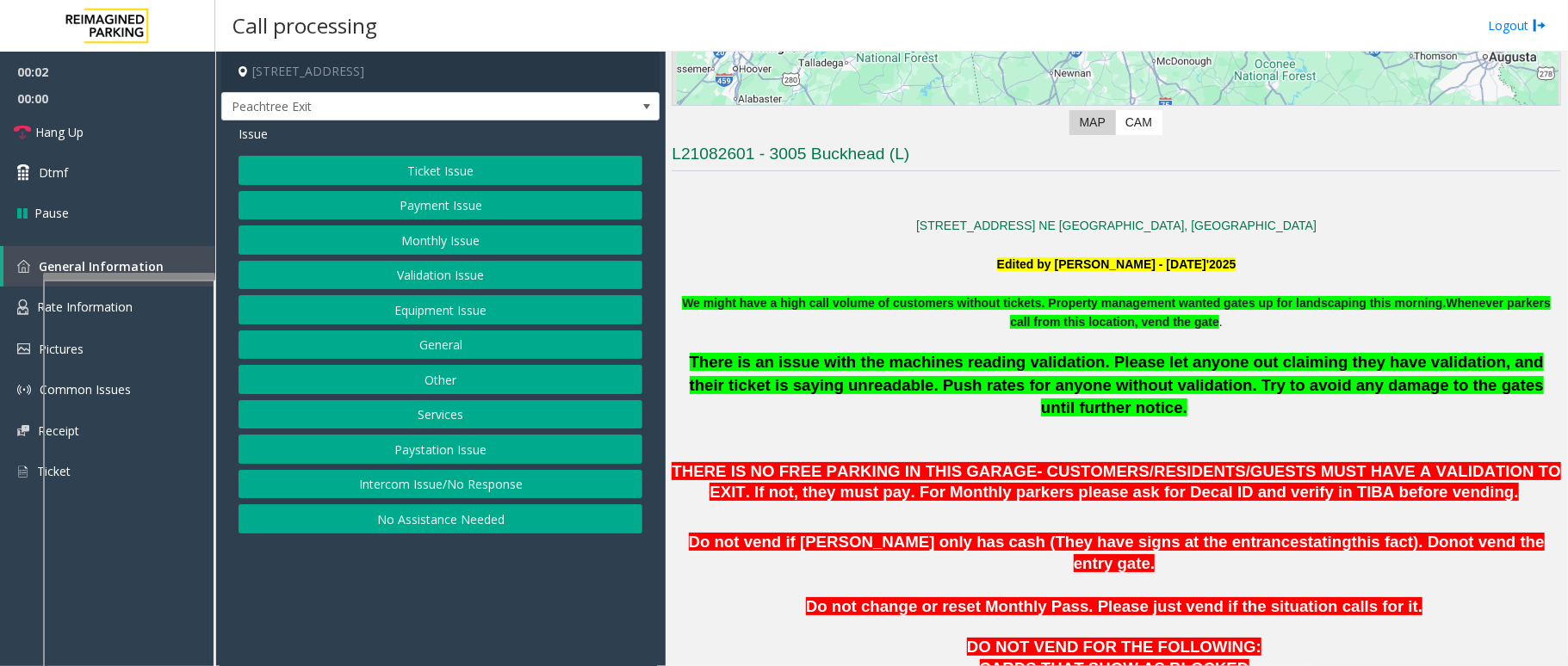
click at [561, 479] on button "Intercom Issue/No Response" at bounding box center [441, 484] width 404 height 30
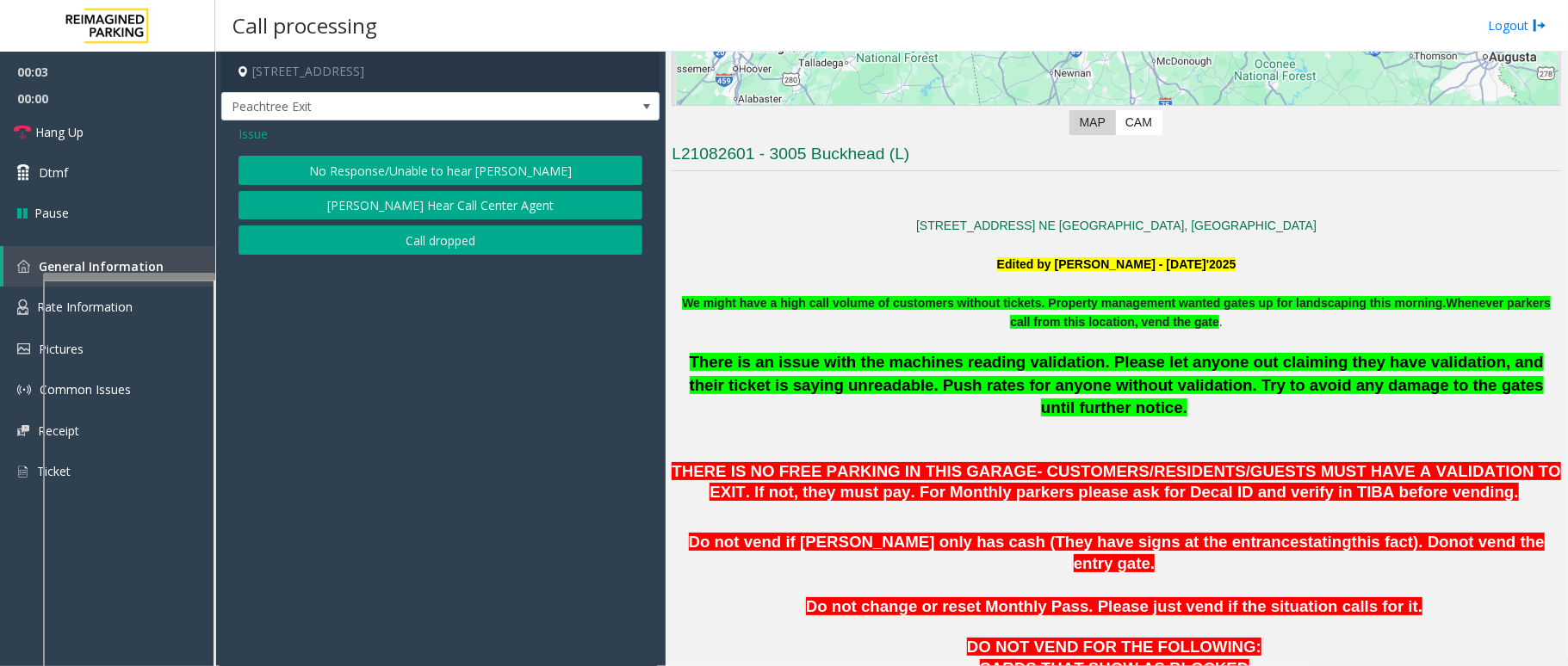
click at [501, 177] on button "No Response/Unable to hear [PERSON_NAME]" at bounding box center [441, 170] width 404 height 30
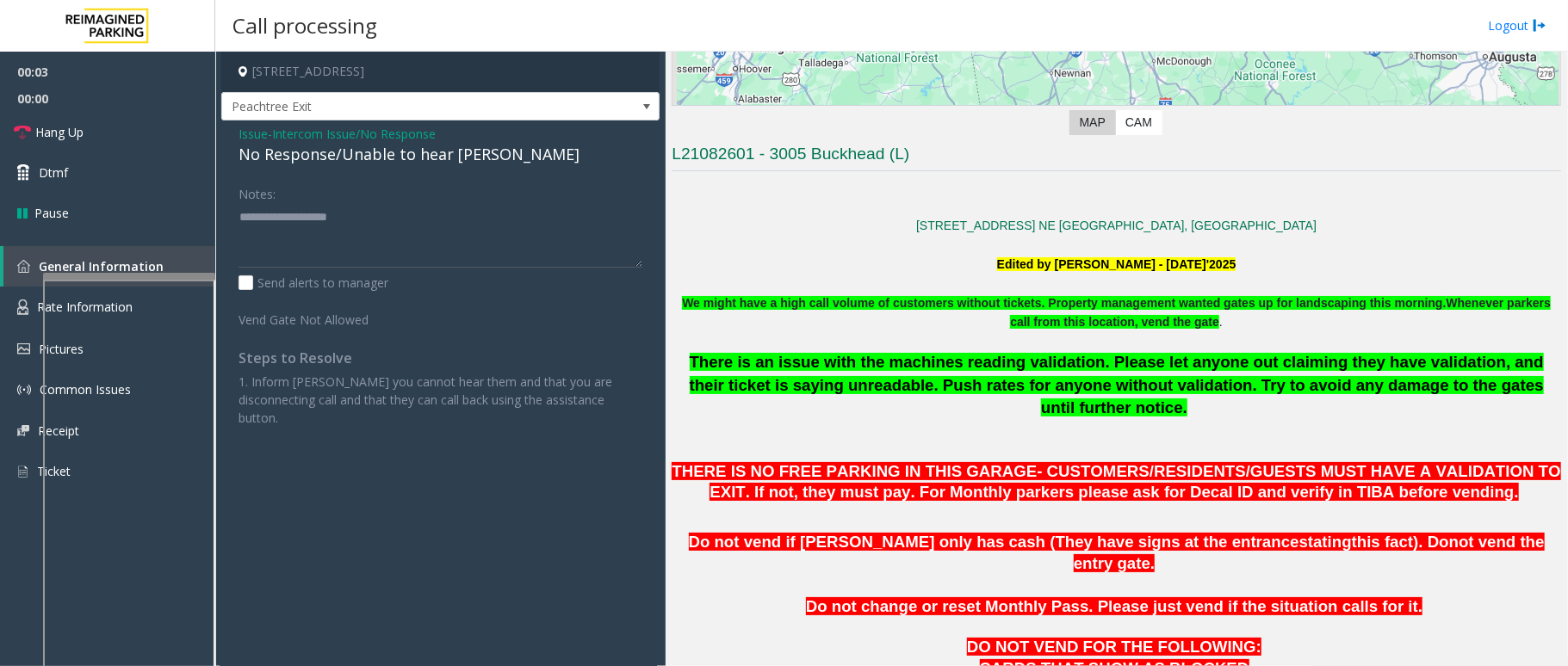
click at [439, 160] on div "No Response/Unable to hear [PERSON_NAME]" at bounding box center [441, 155] width 404 height 23
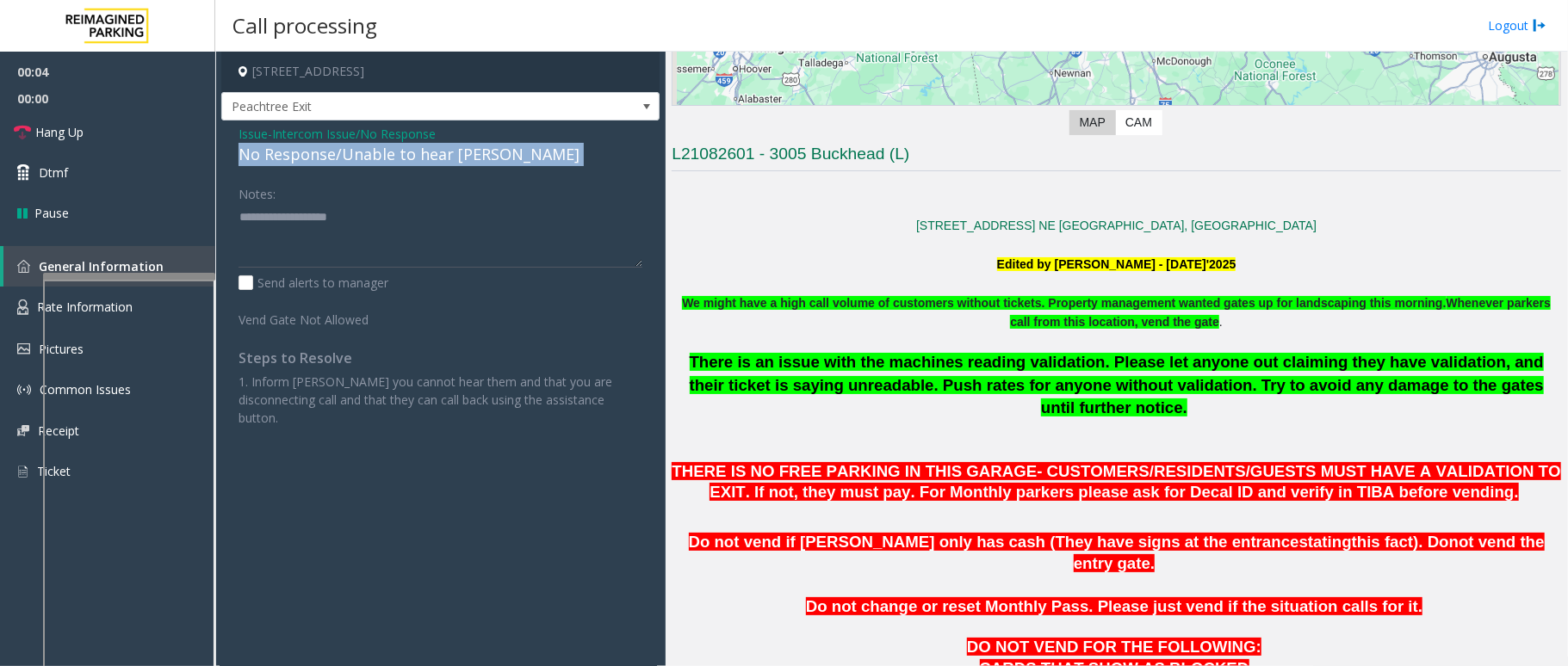
click at [439, 160] on div "No Response/Unable to hear [PERSON_NAME]" at bounding box center [441, 155] width 404 height 23
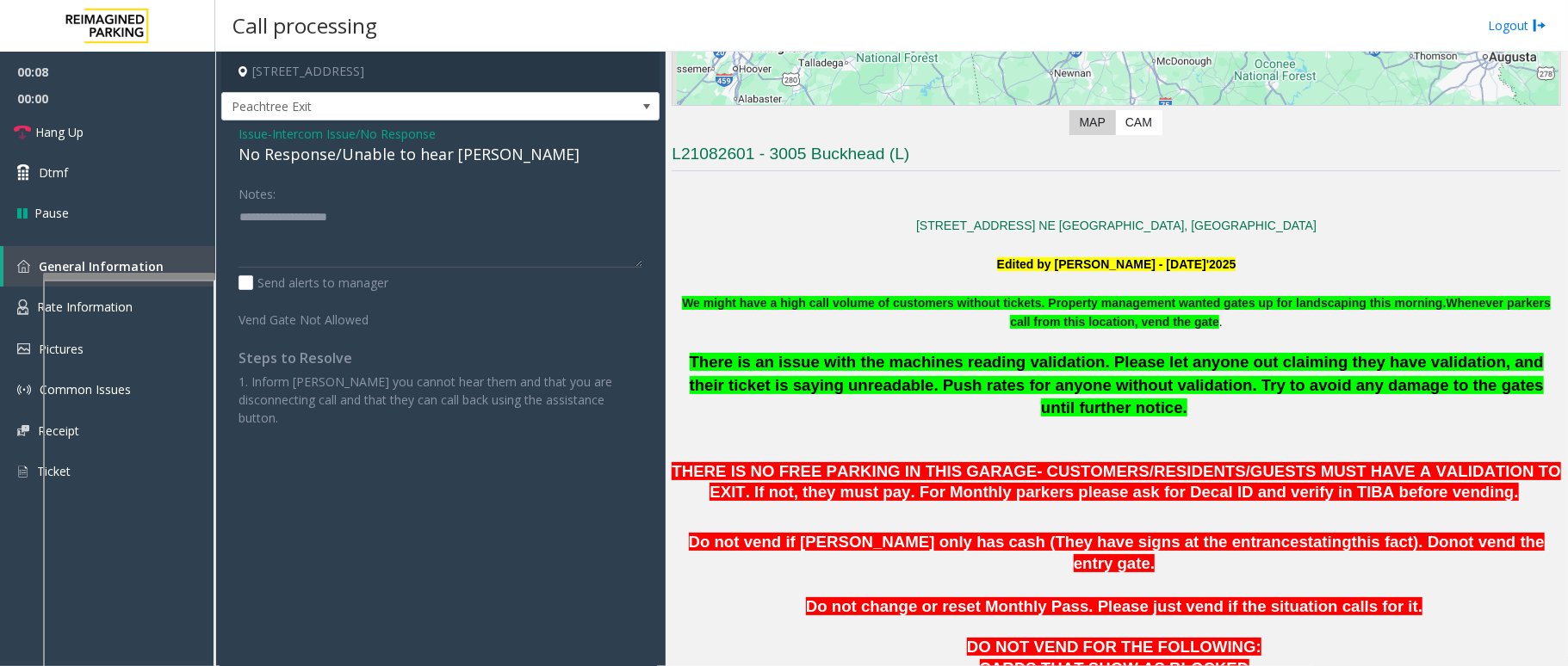
click at [390, 135] on span "Intercom Issue/No Response" at bounding box center [354, 134] width 163 height 18
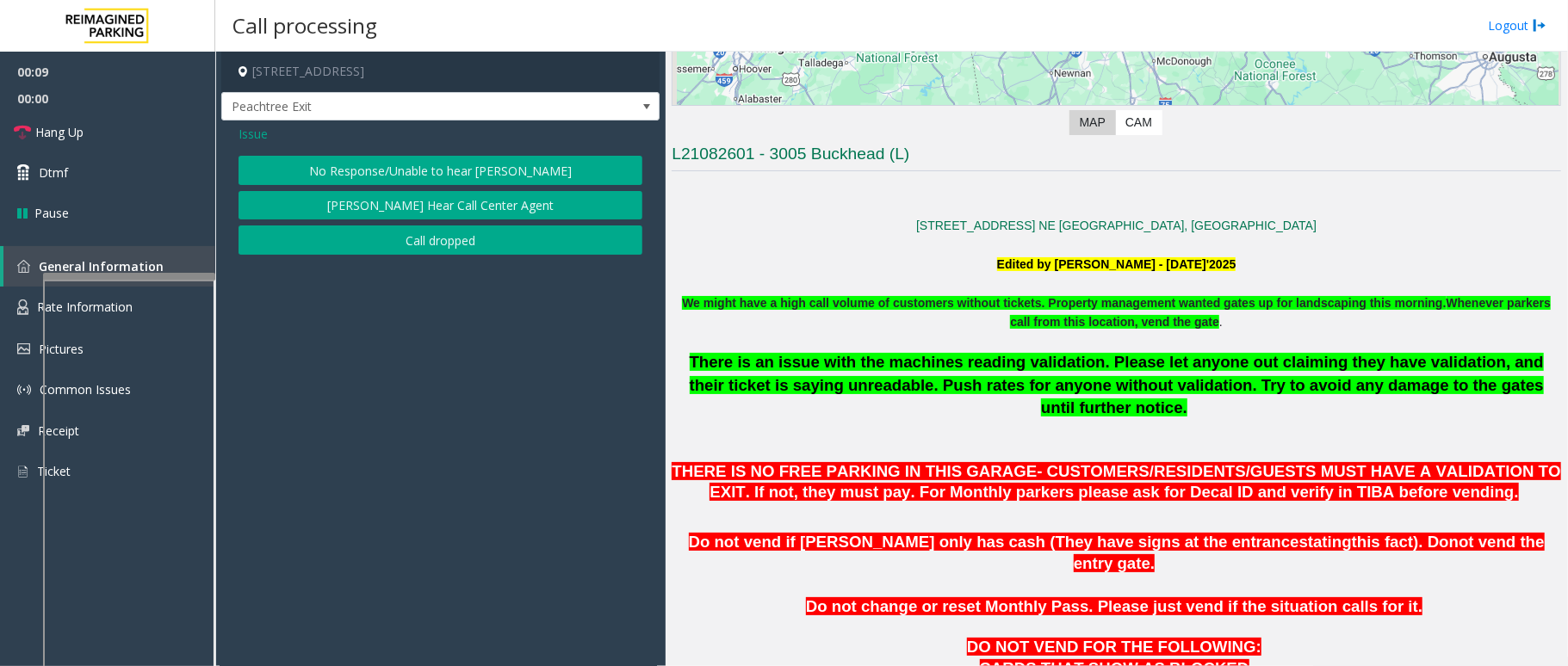
click at [239, 132] on span "Issue" at bounding box center [253, 134] width 30 height 18
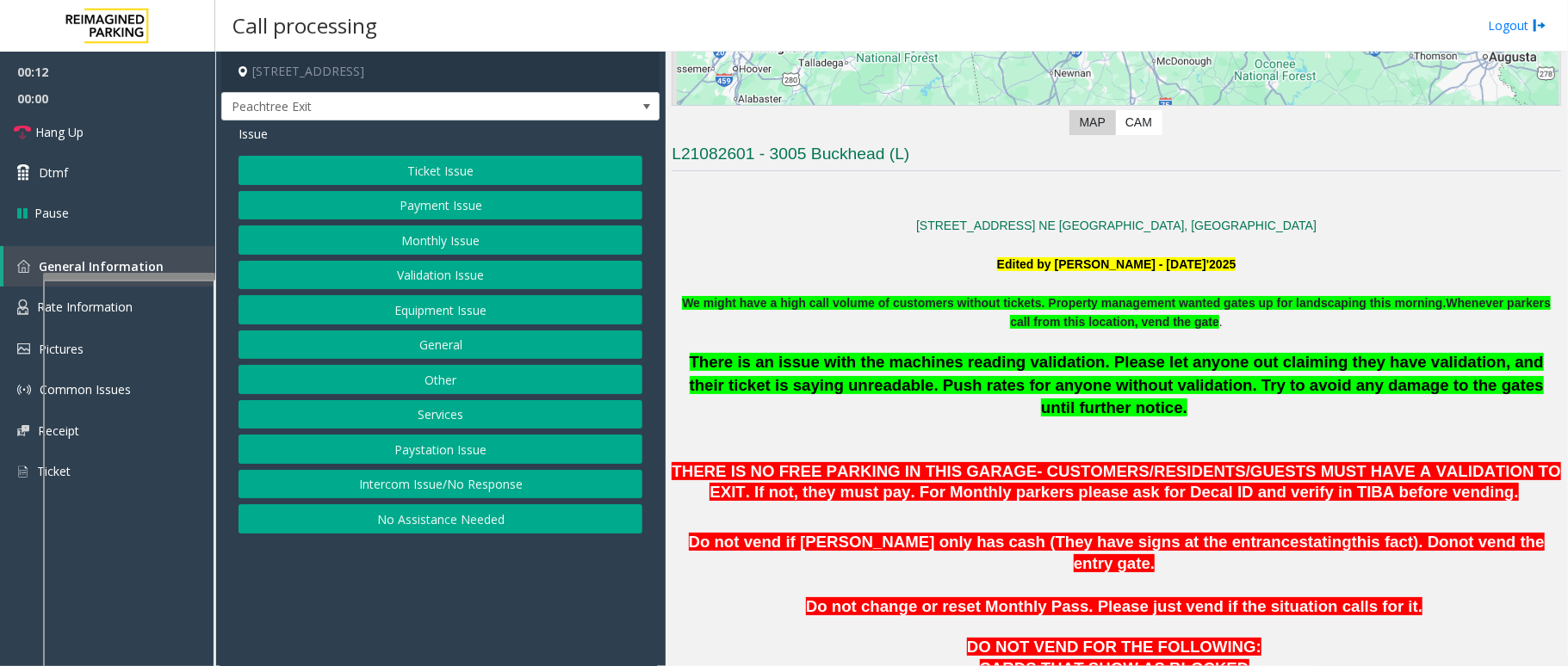
drag, startPoint x: 456, startPoint y: 249, endPoint x: 466, endPoint y: 215, distance: 35.4
click at [466, 215] on div "Ticket Issue Payment Issue Monthly Issue Validation Issue Equipment Issue Gener…" at bounding box center [441, 344] width 404 height 377
click at [466, 215] on button "Payment Issue" at bounding box center [441, 205] width 404 height 30
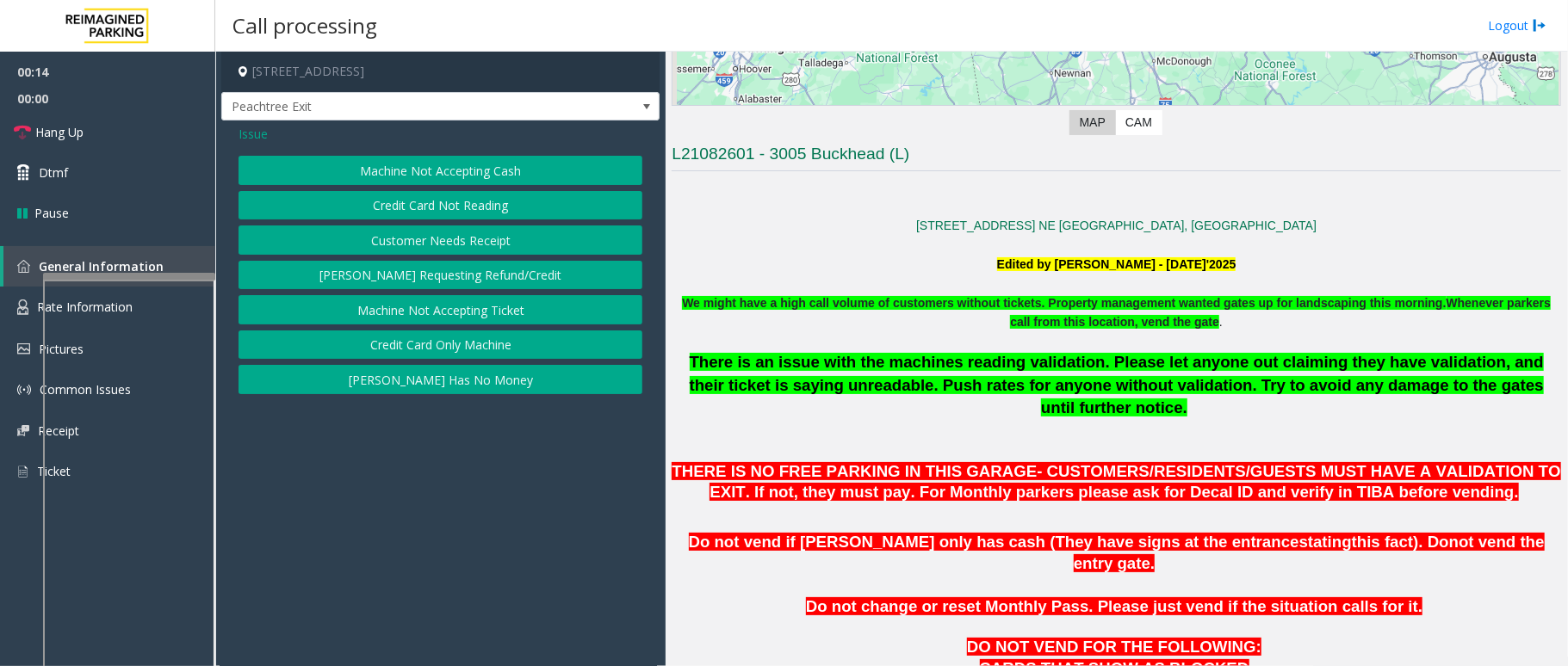
drag, startPoint x: 434, startPoint y: 170, endPoint x: 445, endPoint y: 204, distance: 35.7
click at [445, 204] on div "Machine Not Accepting Cash Credit Card Not Reading Customer Needs Receipt [PERS…" at bounding box center [441, 275] width 404 height 239
click at [445, 204] on button "Credit Card Not Reading" at bounding box center [441, 205] width 404 height 30
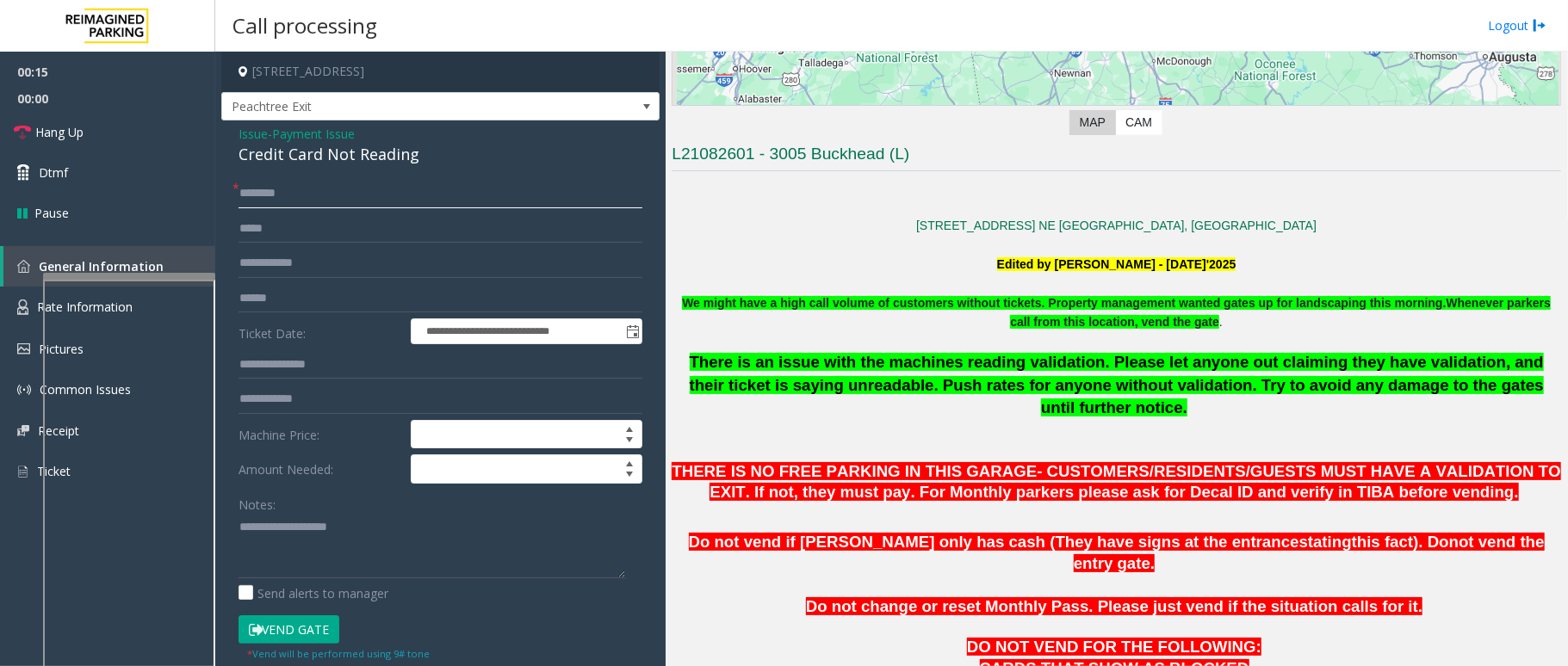
click at [373, 191] on input "text" at bounding box center [441, 193] width 404 height 30
type input "*"
type input "*******"
click at [311, 290] on input "text" at bounding box center [441, 298] width 404 height 30
click at [305, 305] on input "text" at bounding box center [441, 298] width 404 height 30
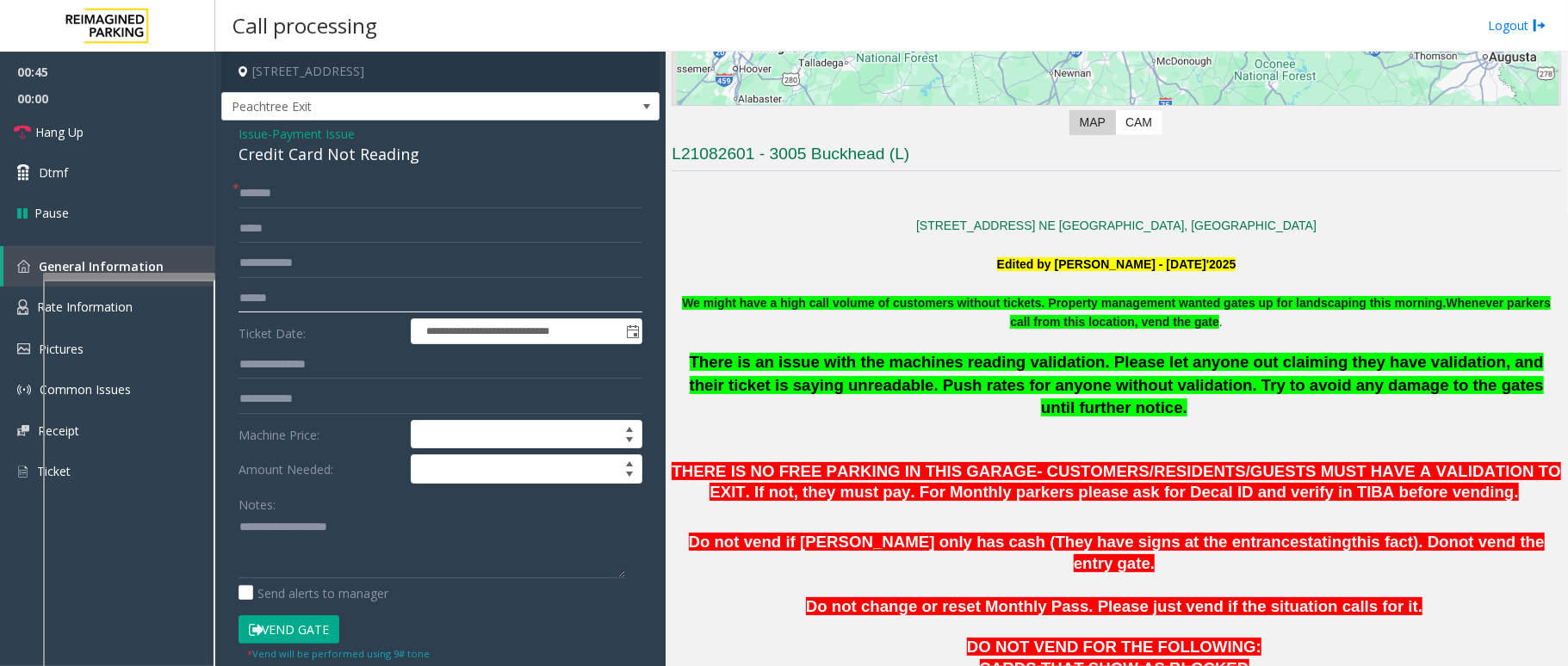
click at [303, 298] on input "text" at bounding box center [441, 298] width 404 height 30
drag, startPoint x: 427, startPoint y: 146, endPoint x: 221, endPoint y: 132, distance: 206.5
click at [221, 132] on app-call-processing-form "**********" at bounding box center [440, 358] width 450 height 614
click at [424, 576] on textarea at bounding box center [432, 547] width 386 height 65
paste textarea "**********"
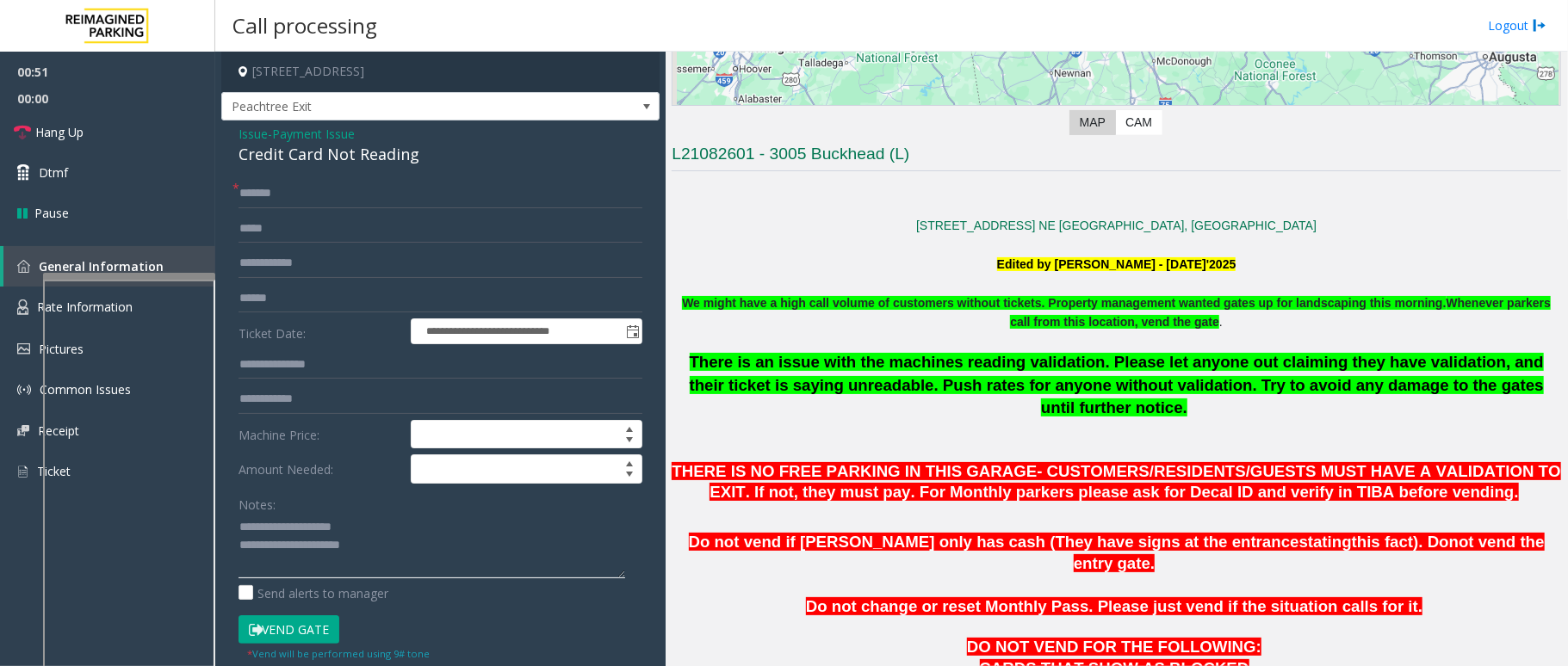
drag, startPoint x: 380, startPoint y: 526, endPoint x: 280, endPoint y: 526, distance: 100.0
click at [280, 526] on textarea at bounding box center [432, 547] width 386 height 65
click at [436, 549] on textarea at bounding box center [432, 547] width 386 height 65
click at [317, 575] on textarea at bounding box center [432, 547] width 386 height 65
type textarea "**********"
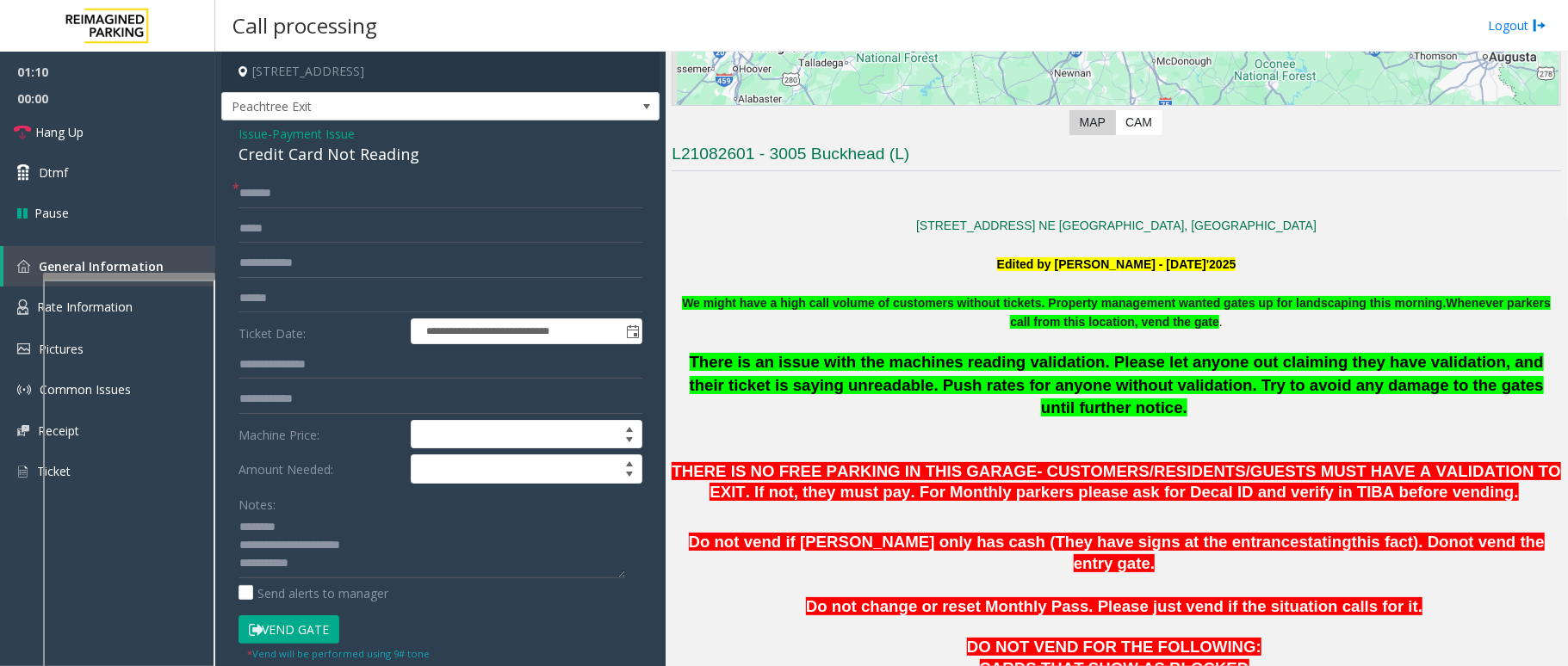
click at [338, 281] on form "**********" at bounding box center [441, 419] width 404 height 483
click at [335, 288] on input "text" at bounding box center [441, 298] width 404 height 30
type input "*******"
click at [307, 565] on textarea at bounding box center [432, 547] width 386 height 65
drag, startPoint x: 318, startPoint y: 629, endPoint x: 326, endPoint y: 617, distance: 14.4
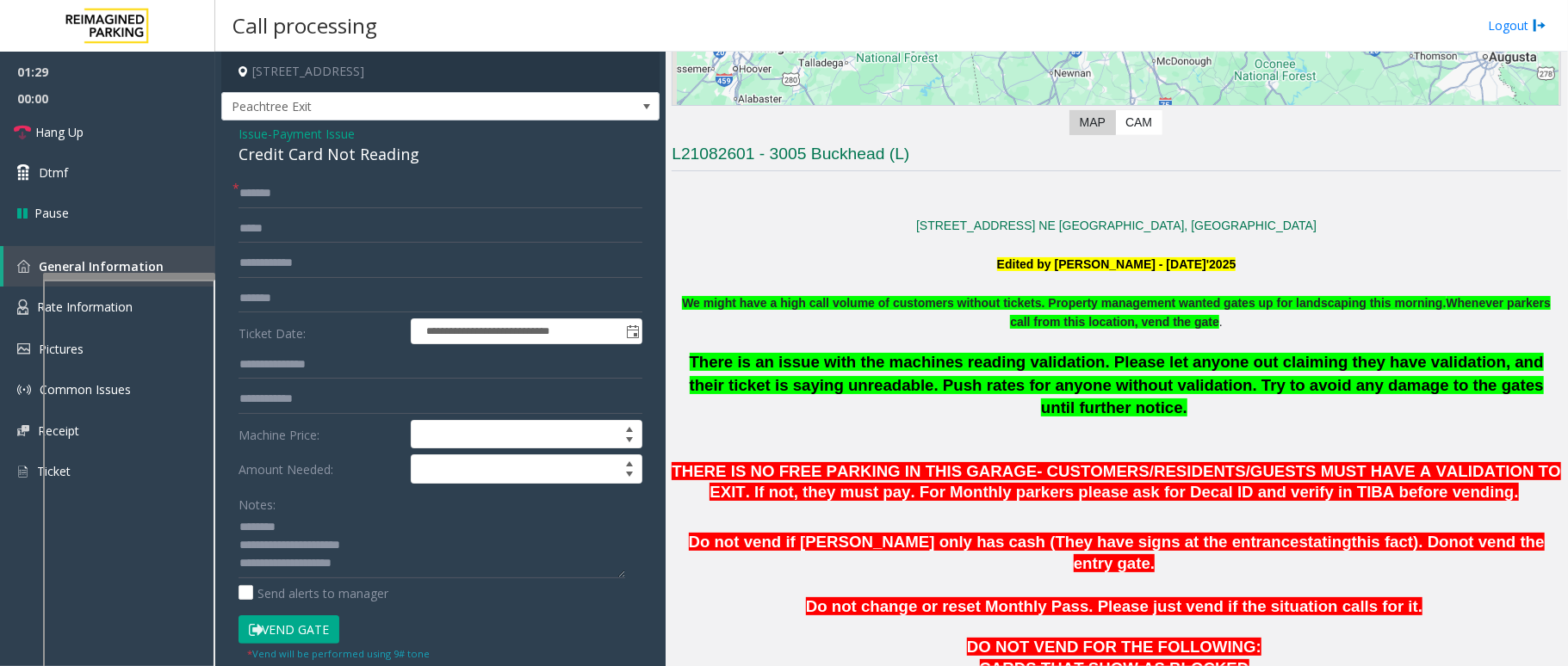
click at [320, 629] on button "Vend Gate" at bounding box center [289, 630] width 100 height 30
click at [359, 569] on textarea at bounding box center [432, 547] width 386 height 65
type textarea "**********"
click at [166, 128] on link "Hang Up" at bounding box center [107, 132] width 215 height 40
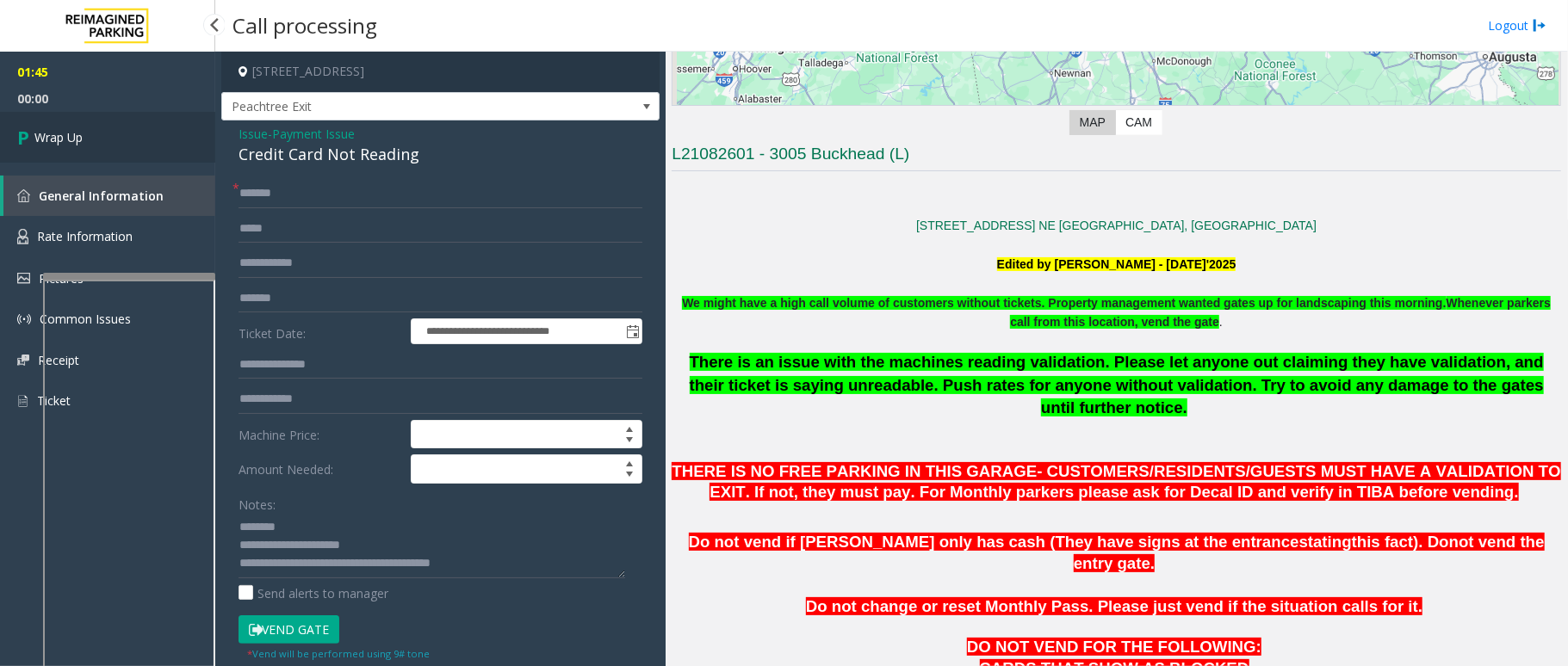
click at [152, 127] on link "Wrap Up" at bounding box center [107, 137] width 215 height 51
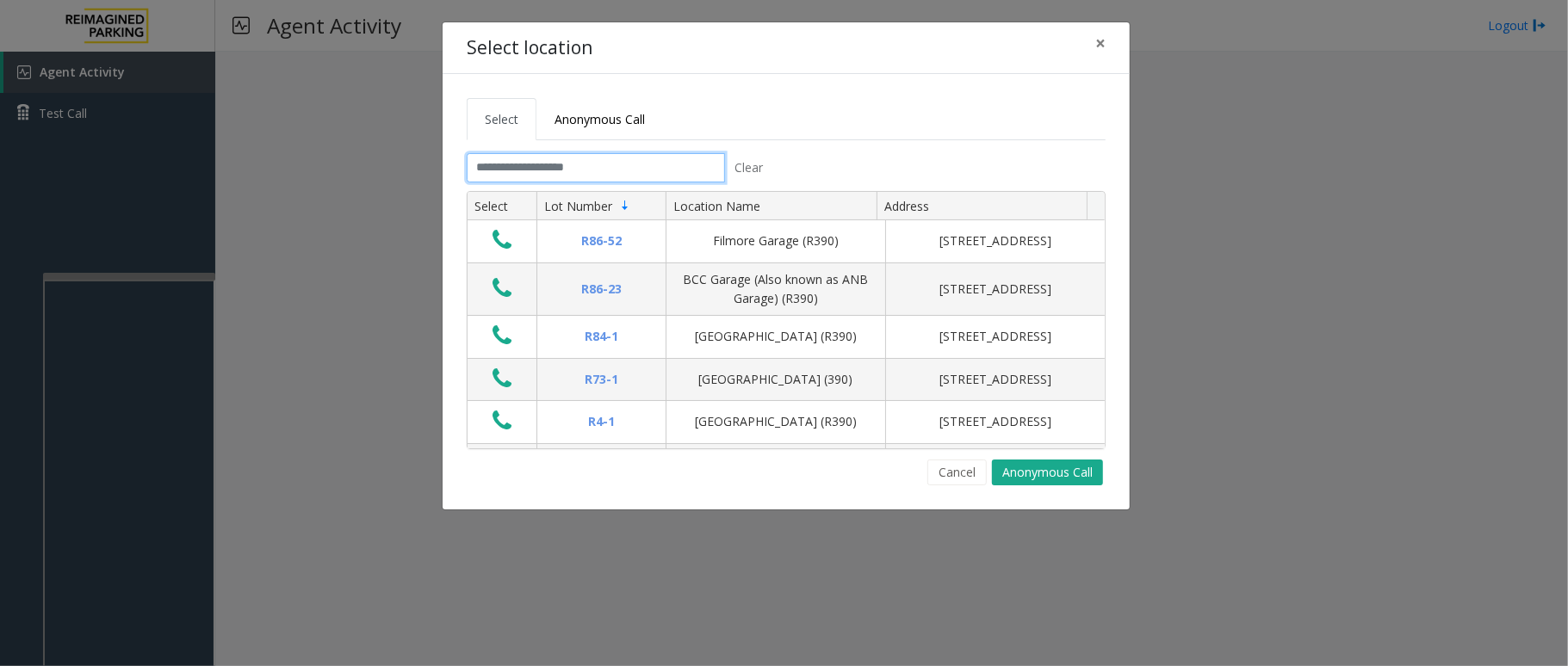
click at [655, 161] on input "text" at bounding box center [596, 167] width 258 height 30
click at [600, 170] on input "text" at bounding box center [596, 167] width 258 height 30
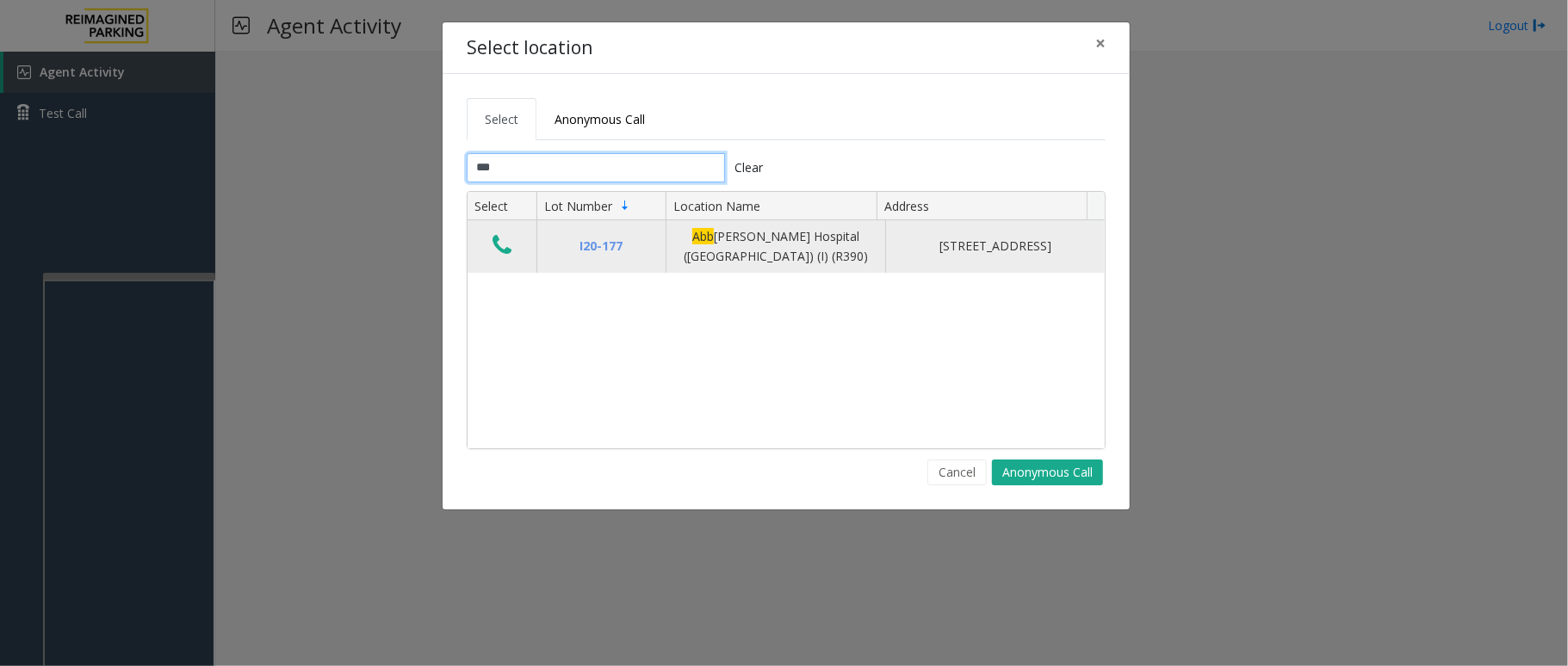
type input "***"
click at [505, 238] on icon "Data table" at bounding box center [502, 245] width 19 height 24
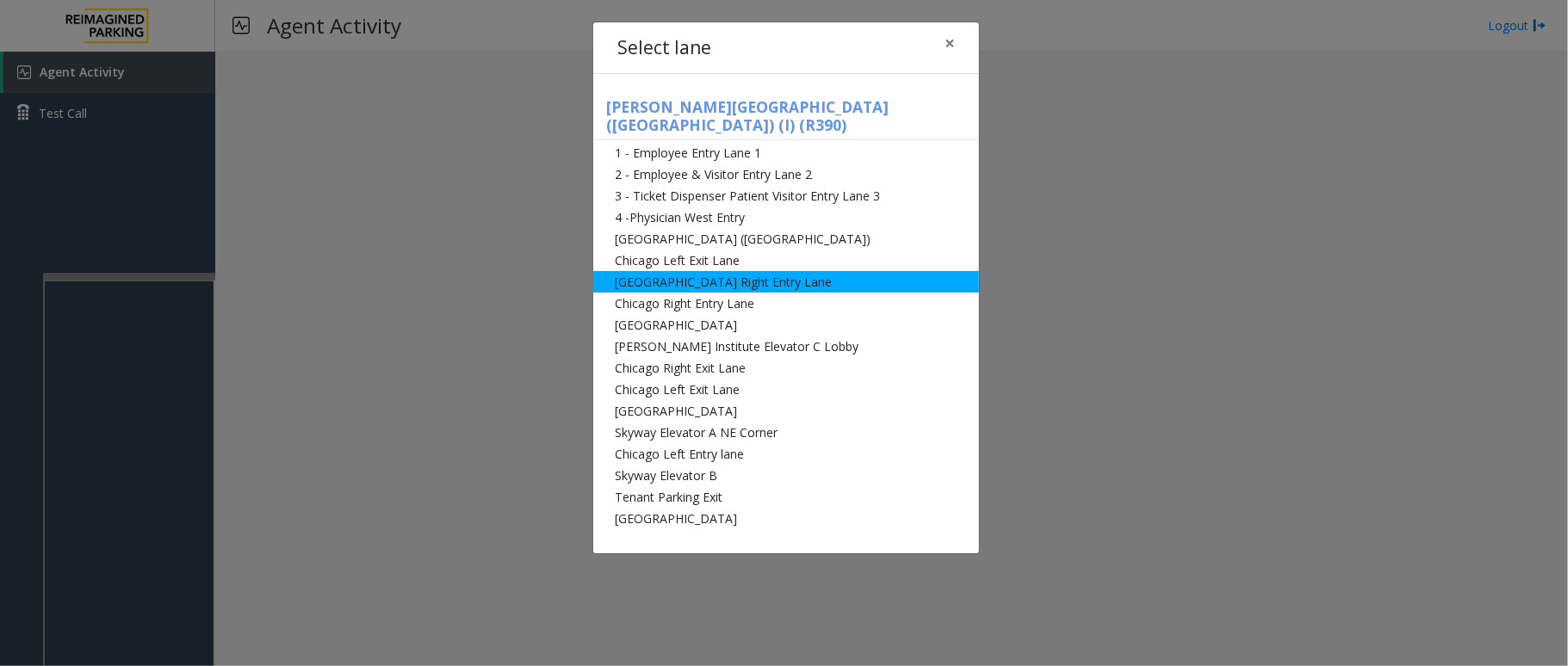
click at [755, 271] on li "[GEOGRAPHIC_DATA] Right Entry Lane" at bounding box center [787, 282] width 386 height 22
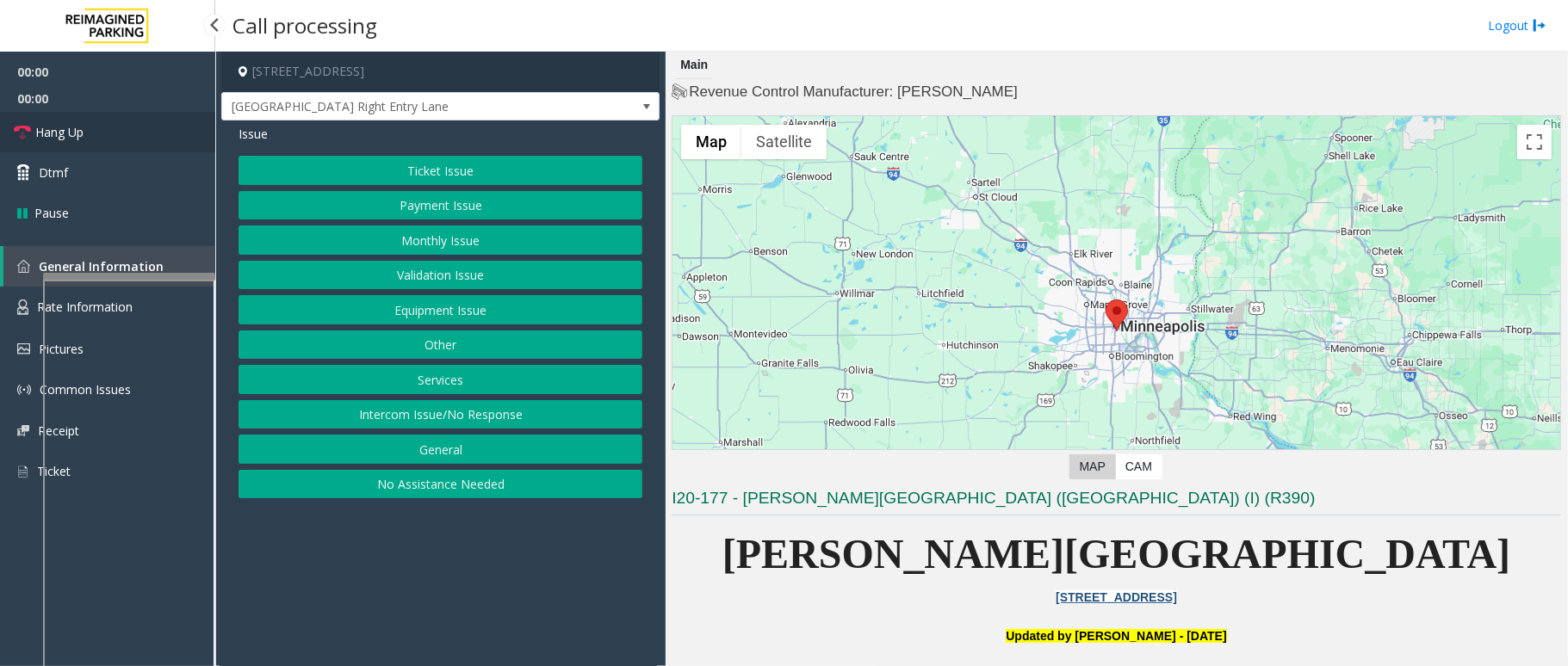
click at [86, 127] on link "Hang Up" at bounding box center [107, 132] width 215 height 40
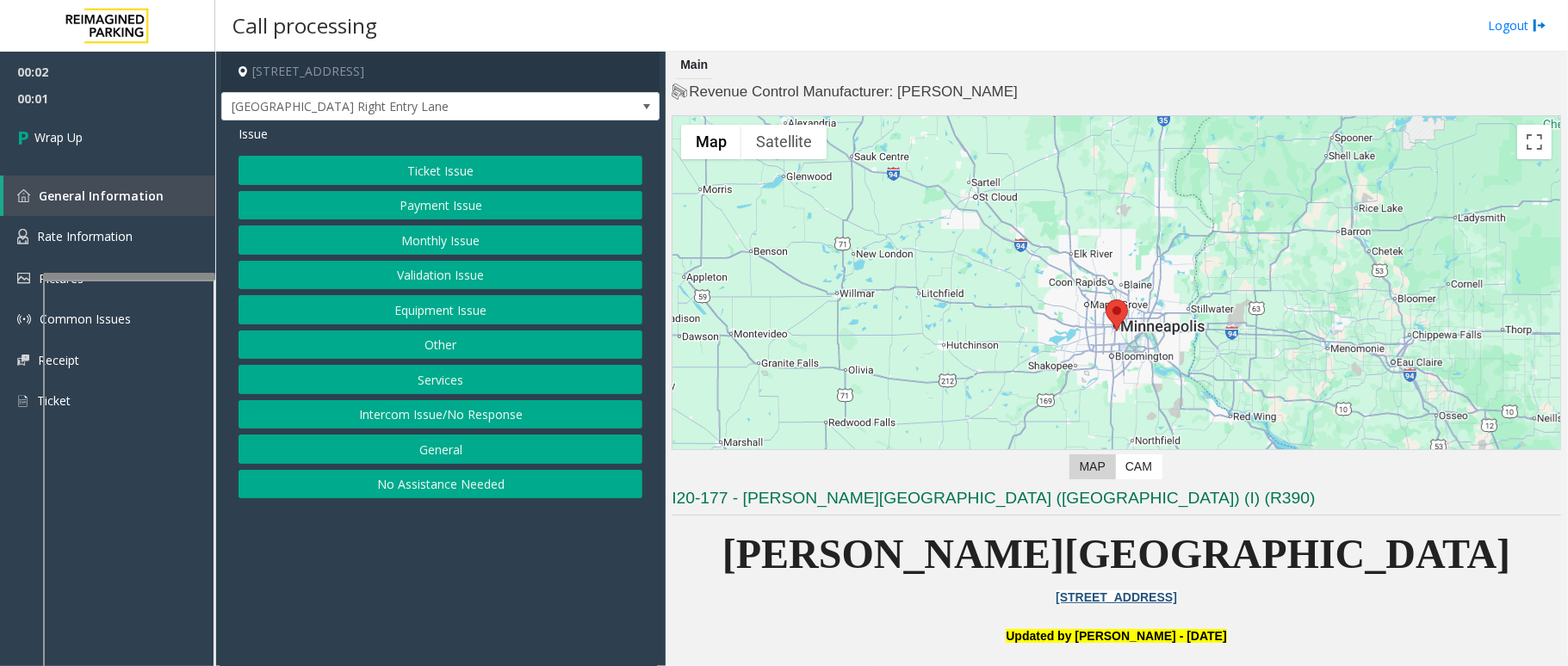
click at [475, 305] on button "Equipment Issue" at bounding box center [441, 310] width 404 height 30
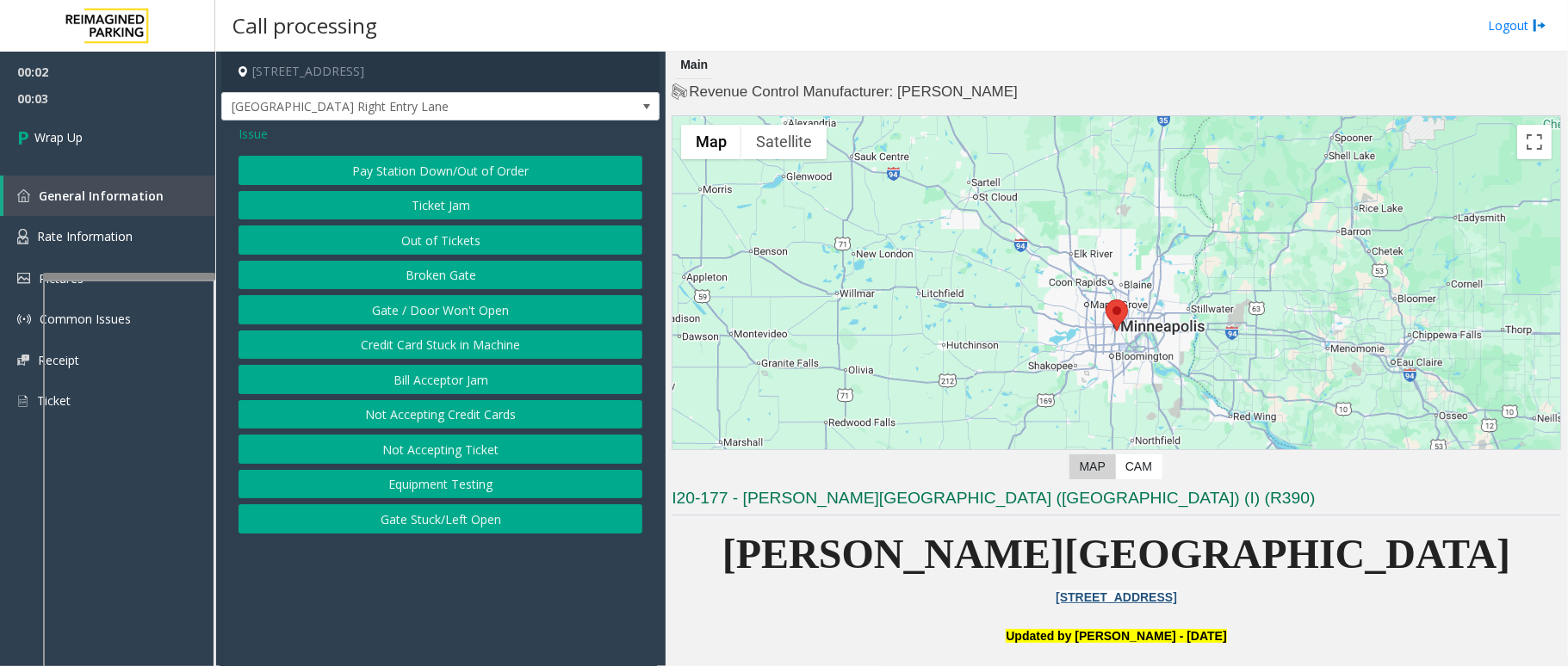
click at [481, 239] on button "Out of Tickets" at bounding box center [441, 240] width 404 height 30
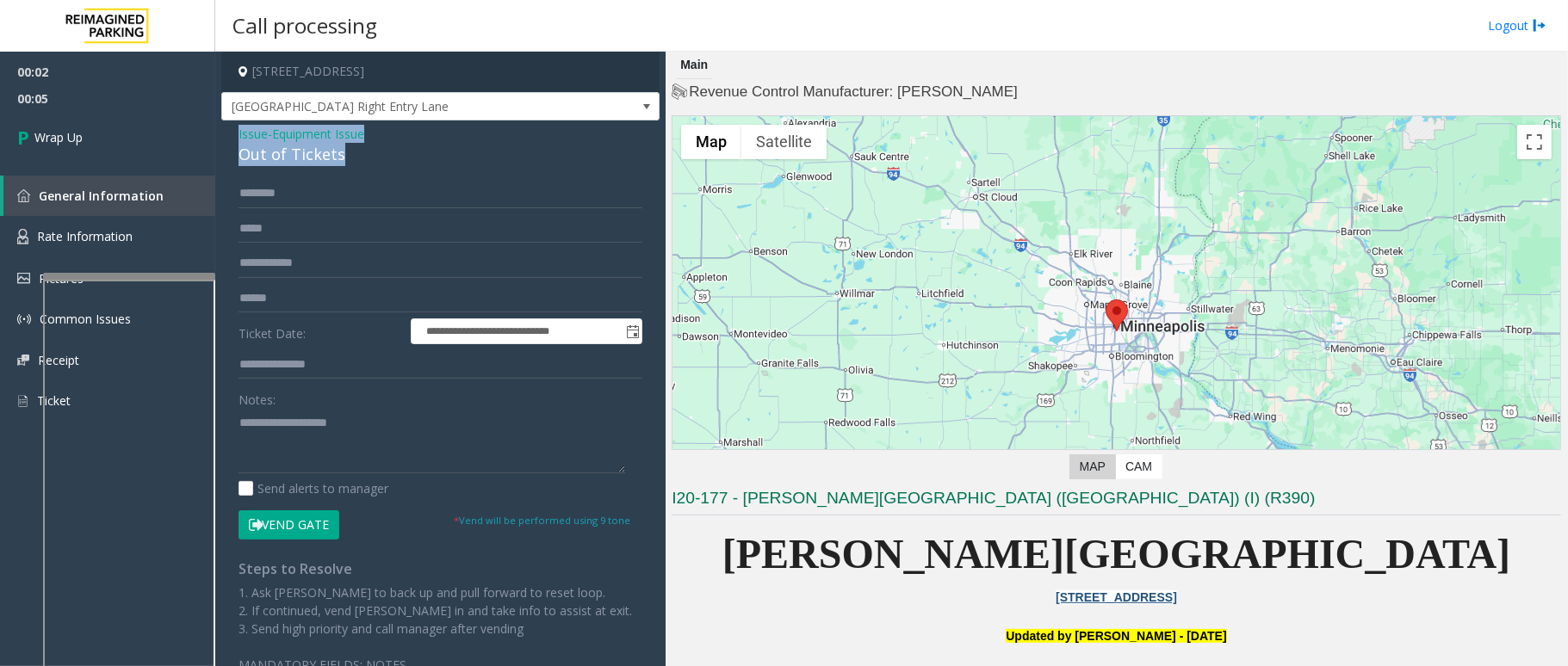
drag, startPoint x: 360, startPoint y: 161, endPoint x: 229, endPoint y: 127, distance: 135.3
click at [229, 127] on div "**********" at bounding box center [441, 415] width 439 height 589
click at [379, 423] on textarea at bounding box center [432, 441] width 386 height 65
drag, startPoint x: 377, startPoint y: 423, endPoint x: 294, endPoint y: 419, distance: 83.1
click at [294, 419] on textarea at bounding box center [432, 441] width 386 height 65
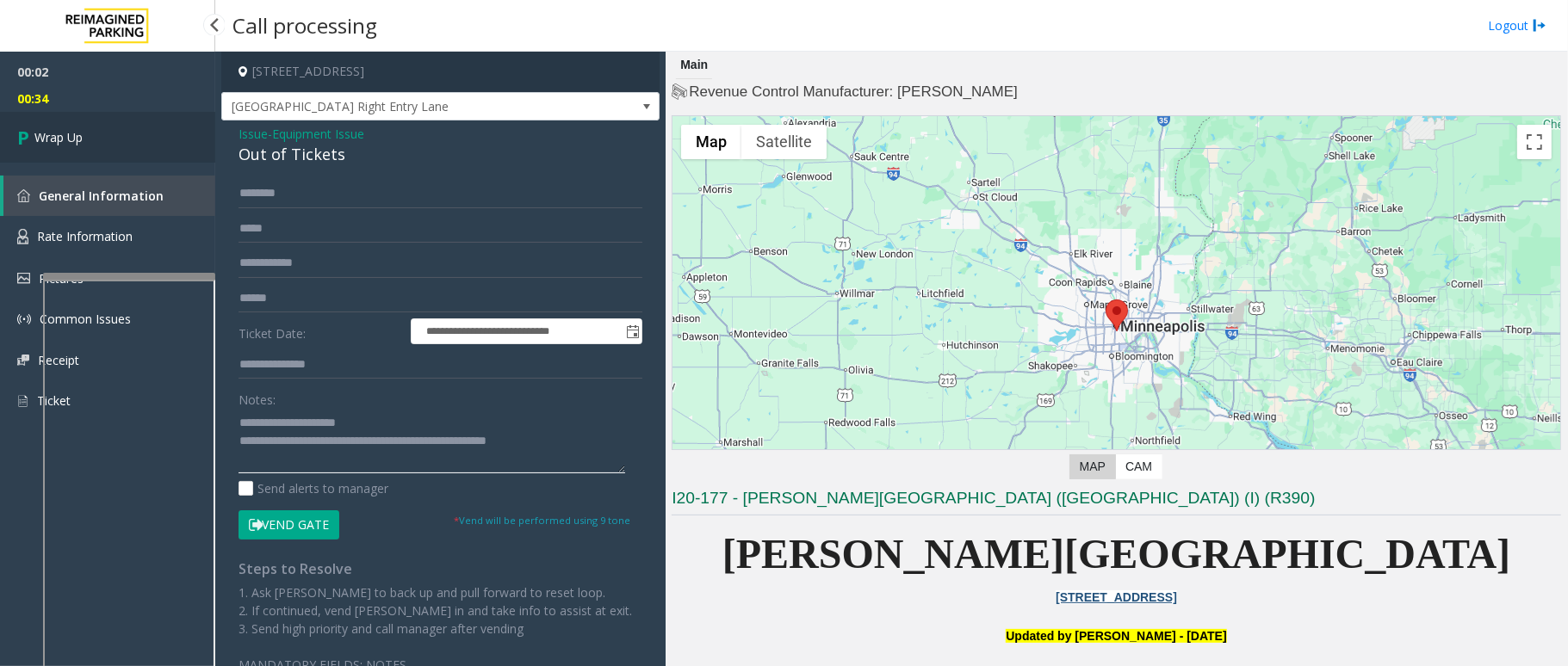
type textarea "**********"
click at [97, 140] on link "Wrap Up" at bounding box center [107, 137] width 215 height 51
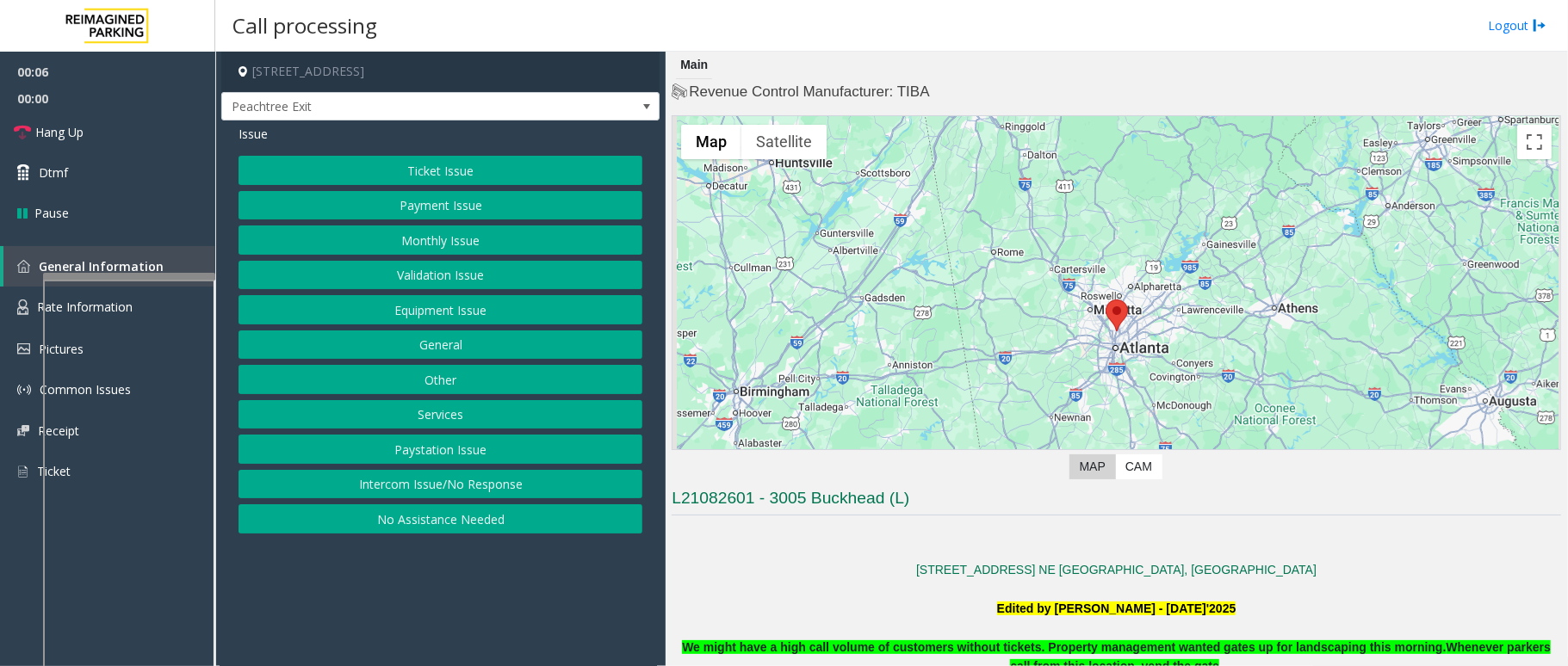
click at [510, 482] on button "Intercom Issue/No Response" at bounding box center [441, 484] width 404 height 30
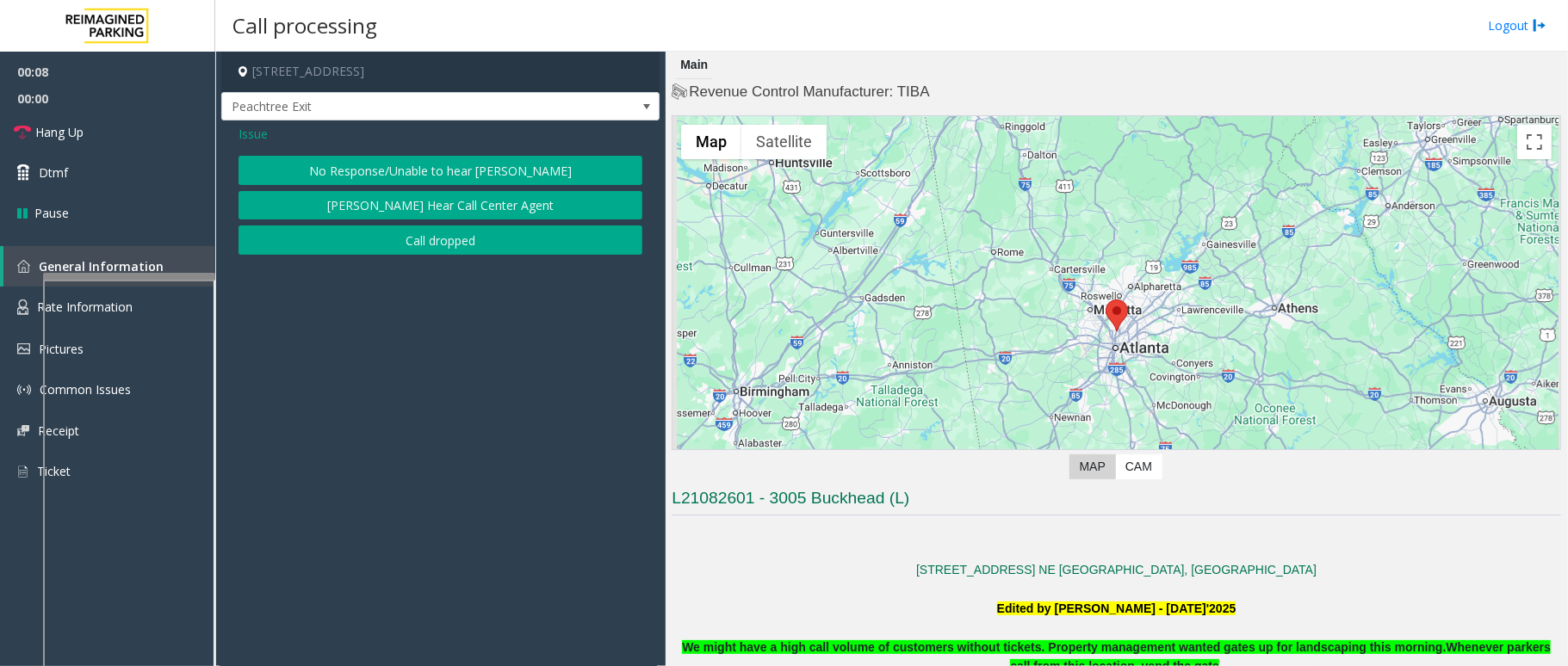
click at [446, 169] on button "No Response/Unable to hear [PERSON_NAME]" at bounding box center [441, 170] width 404 height 30
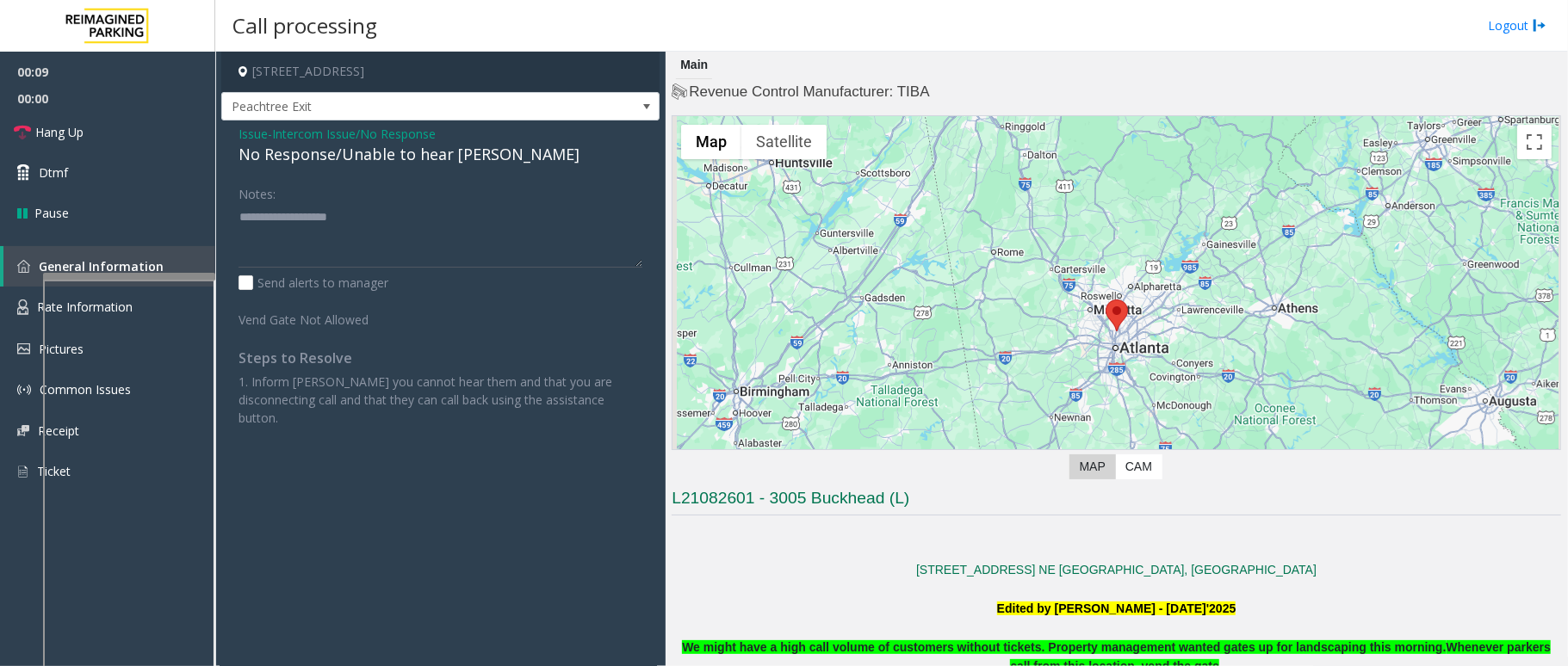
click at [366, 153] on div "No Response/Unable to hear [PERSON_NAME]" at bounding box center [441, 155] width 404 height 23
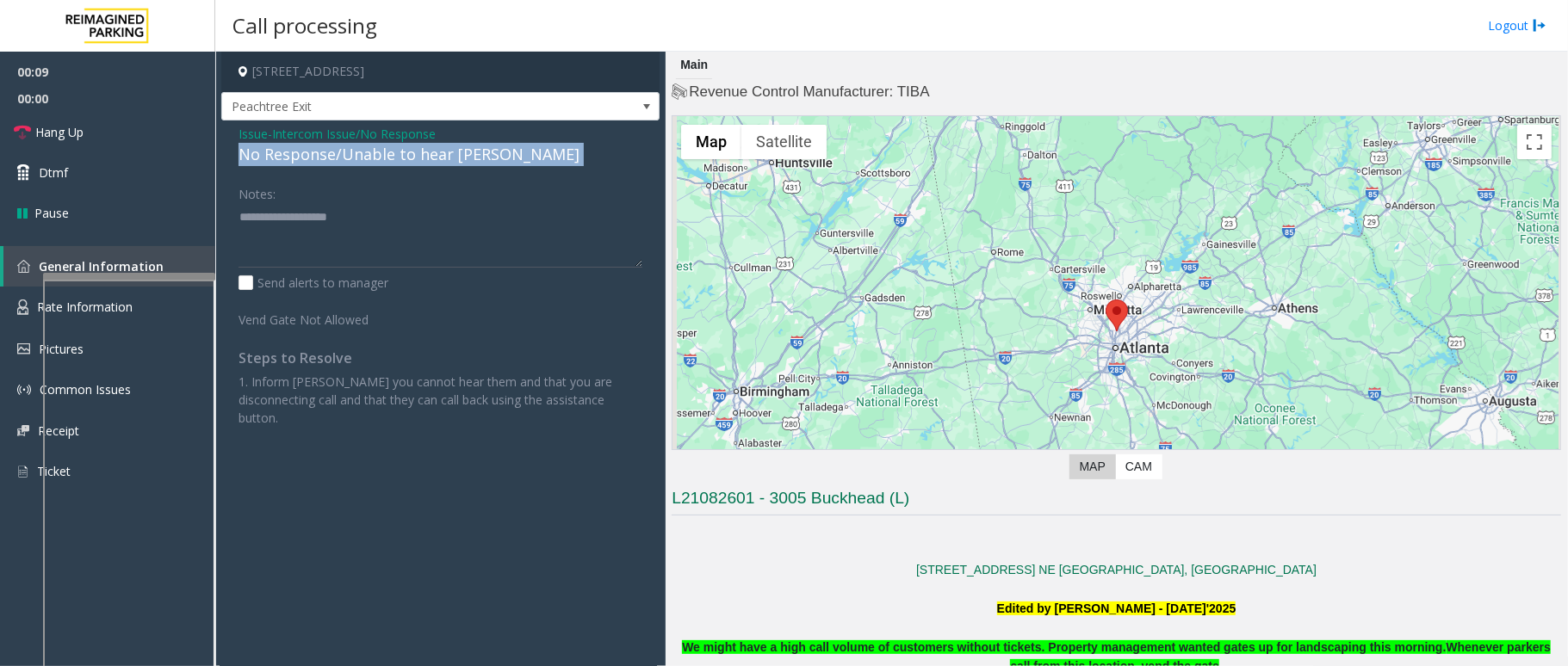
click at [366, 153] on div "No Response/Unable to hear [PERSON_NAME]" at bounding box center [441, 155] width 404 height 23
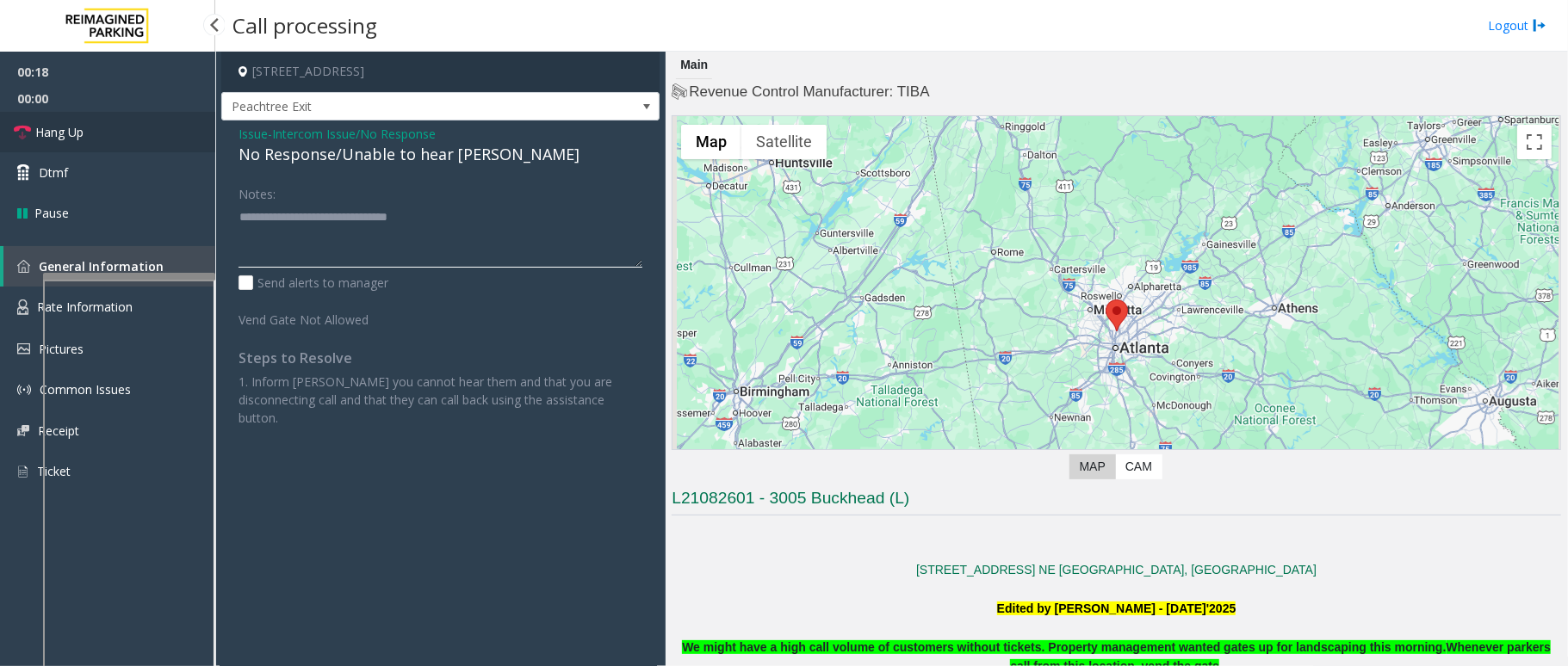
type textarea "**********"
click at [91, 125] on link "Hang Up" at bounding box center [107, 132] width 215 height 40
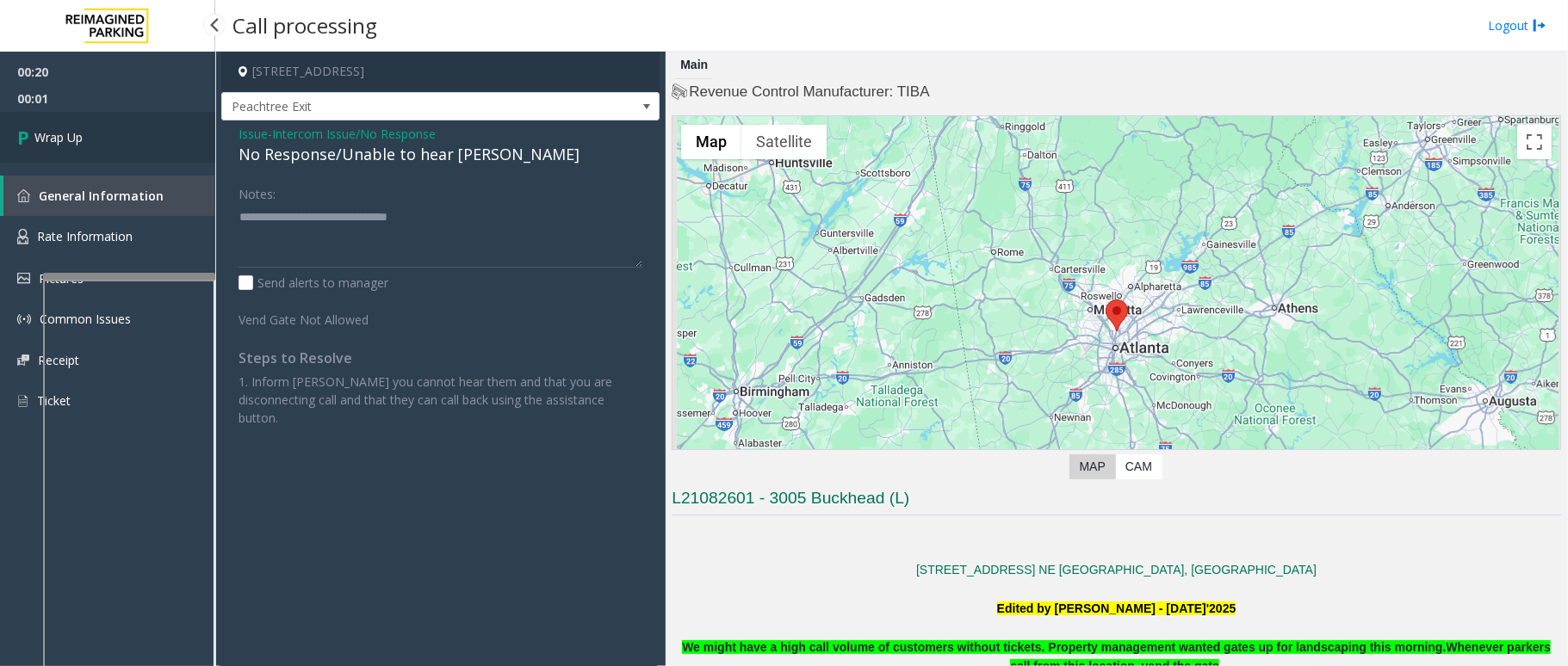
click at [125, 132] on link "Wrap Up" at bounding box center [107, 137] width 215 height 51
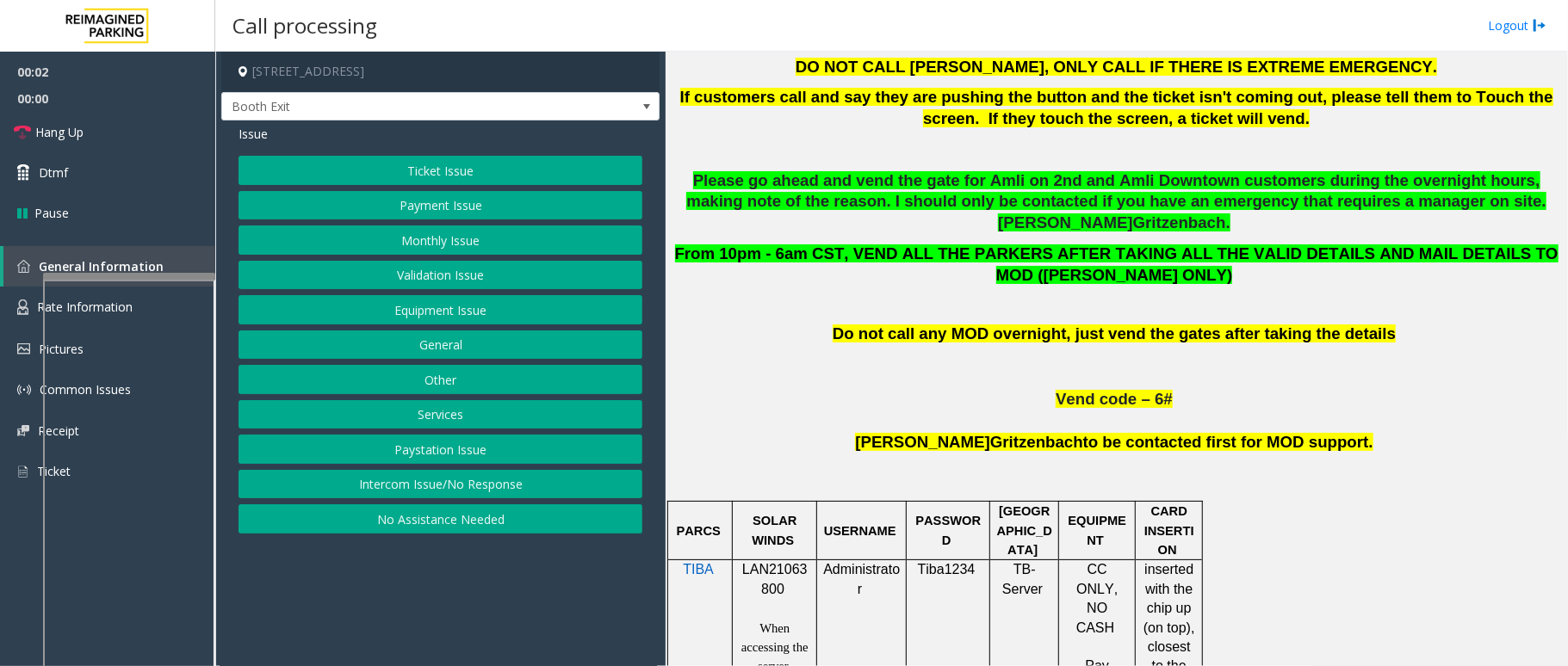
scroll to position [917, 0]
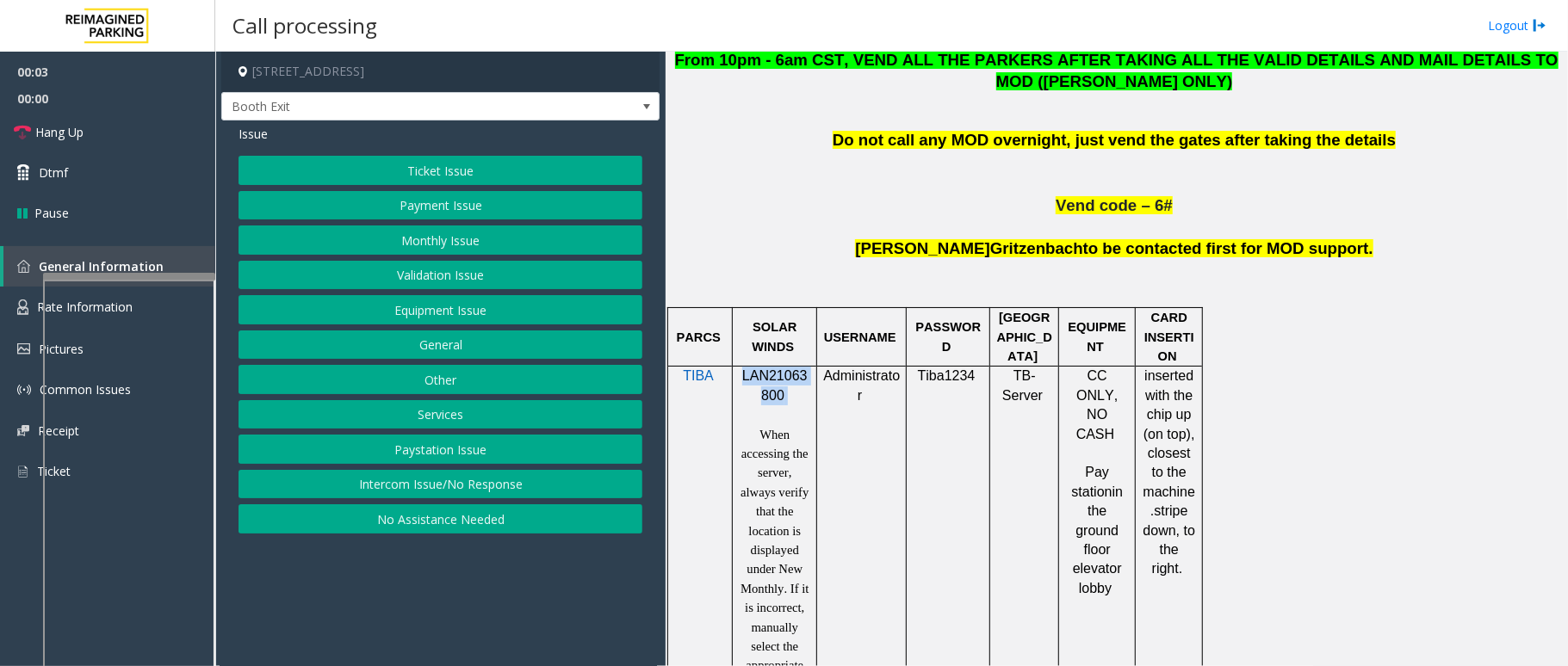
drag, startPoint x: 790, startPoint y: 374, endPoint x: 742, endPoint y: 354, distance: 52.0
click at [742, 367] on p "LAN21063800" at bounding box center [774, 386] width 72 height 39
click at [473, 197] on button "Payment Issue" at bounding box center [441, 205] width 404 height 30
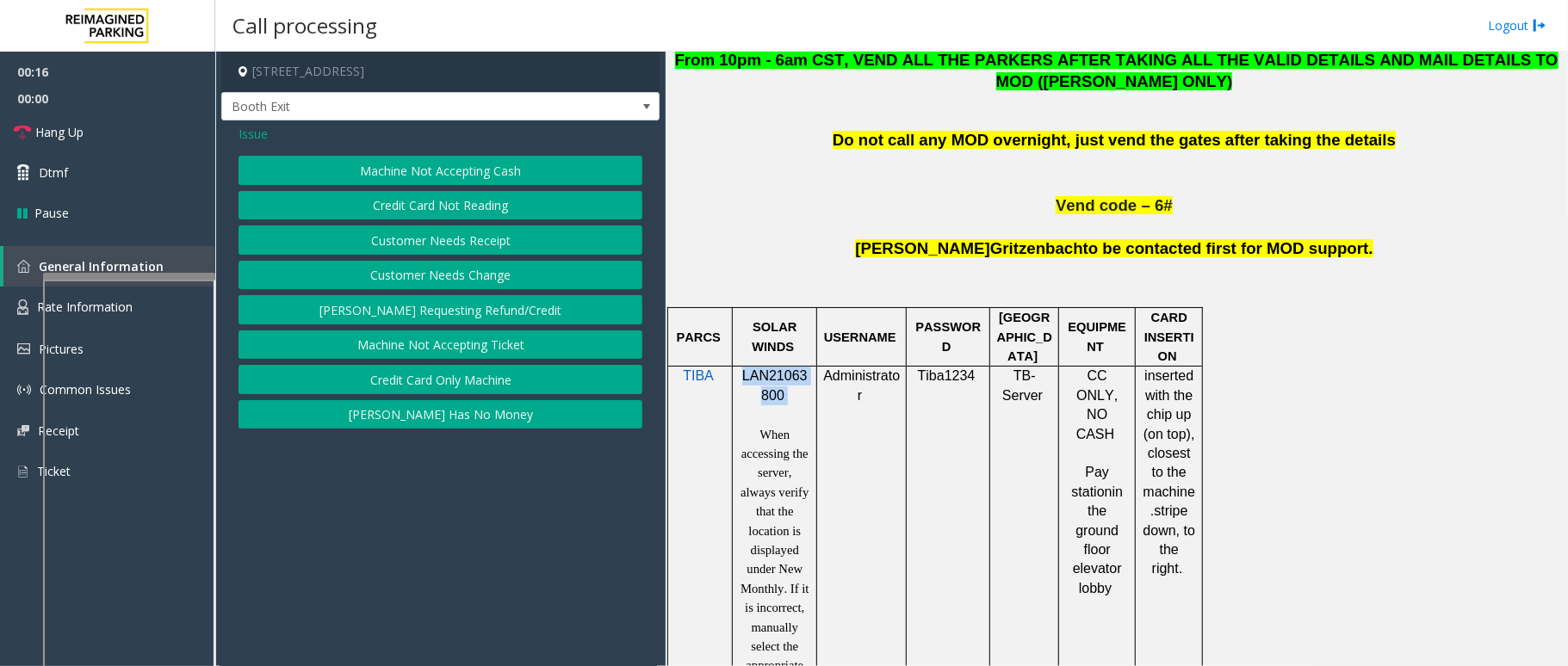
click at [459, 197] on button "Credit Card Not Reading" at bounding box center [441, 205] width 404 height 30
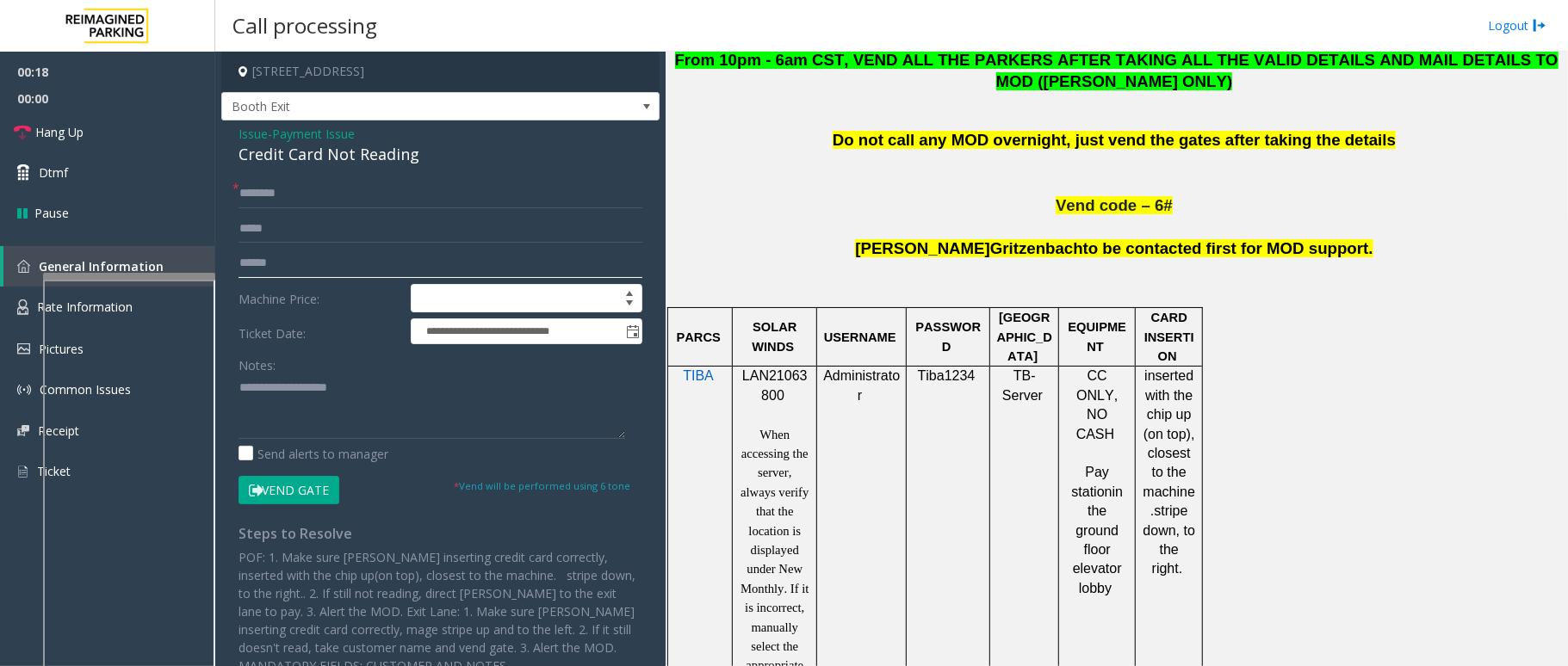
click at [279, 262] on input "text" at bounding box center [441, 263] width 404 height 30
click at [316, 265] on input "text" at bounding box center [441, 263] width 404 height 30
type input "*******"
click at [363, 186] on input "text" at bounding box center [441, 193] width 404 height 30
type input "*"
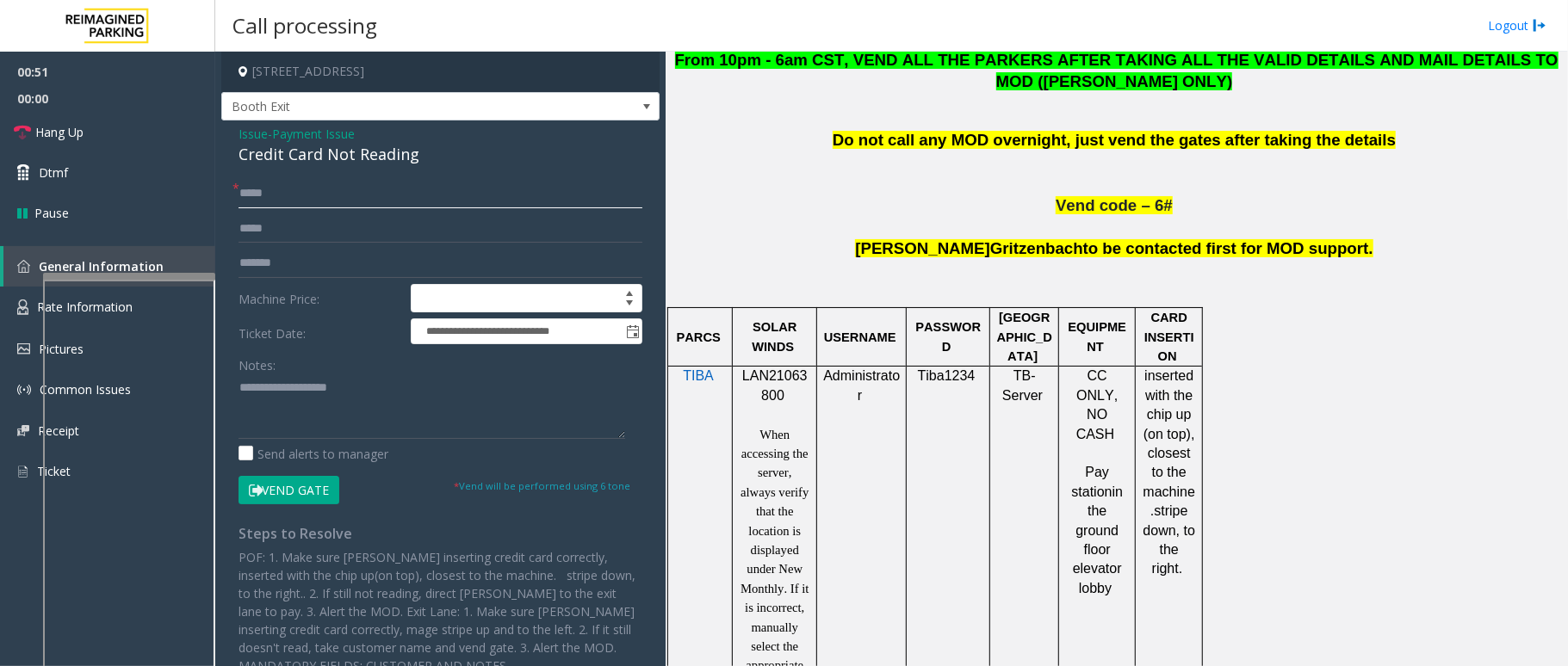
type input "*****"
drag, startPoint x: 421, startPoint y: 153, endPoint x: 238, endPoint y: 131, distance: 184.3
click at [238, 131] on div "**********" at bounding box center [441, 406] width 439 height 571
type textarea "**********"
click at [245, 193] on input "*****" at bounding box center [441, 193] width 404 height 30
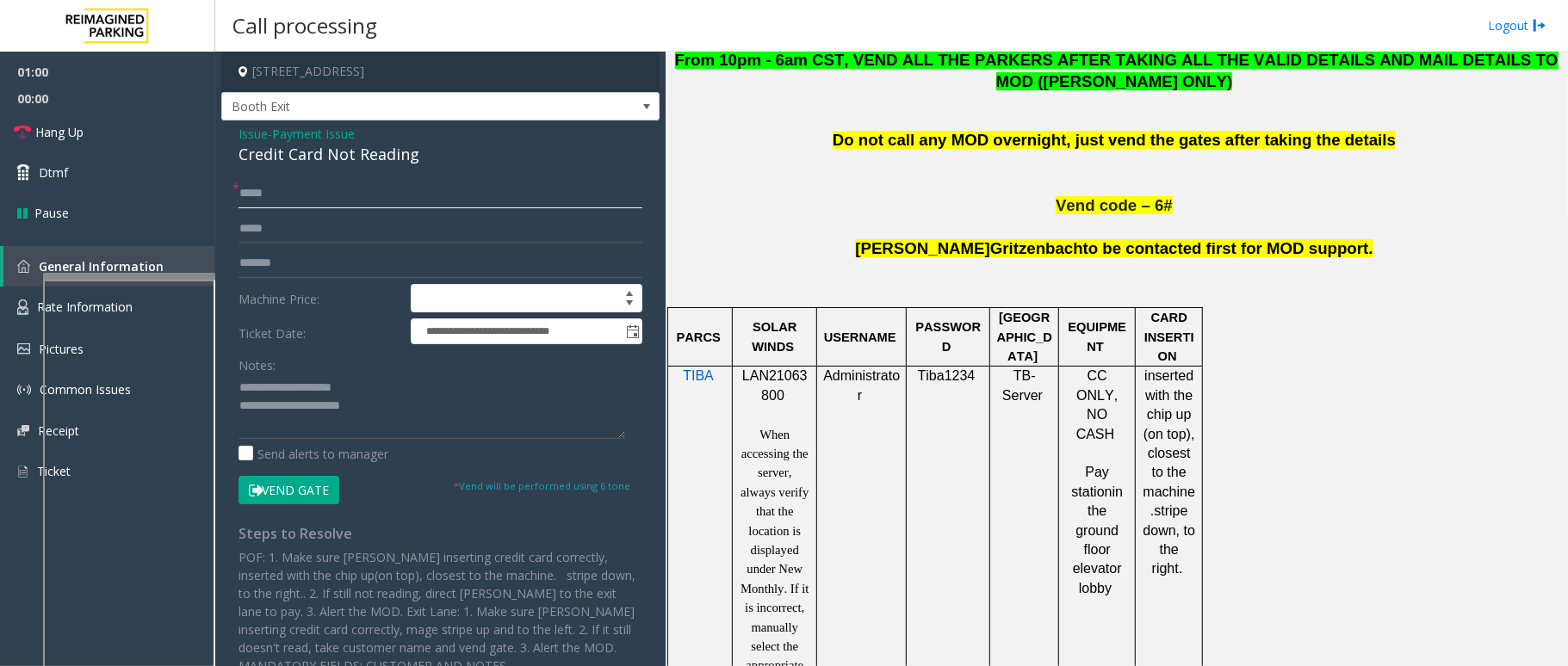
type input "*****"
drag, startPoint x: 367, startPoint y: 389, endPoint x: 281, endPoint y: 394, distance: 86.1
click at [281, 394] on textarea at bounding box center [432, 407] width 386 height 65
click at [317, 498] on button "Vend Gate" at bounding box center [289, 490] width 100 height 30
drag, startPoint x: 780, startPoint y: 376, endPoint x: 738, endPoint y: 352, distance: 48.4
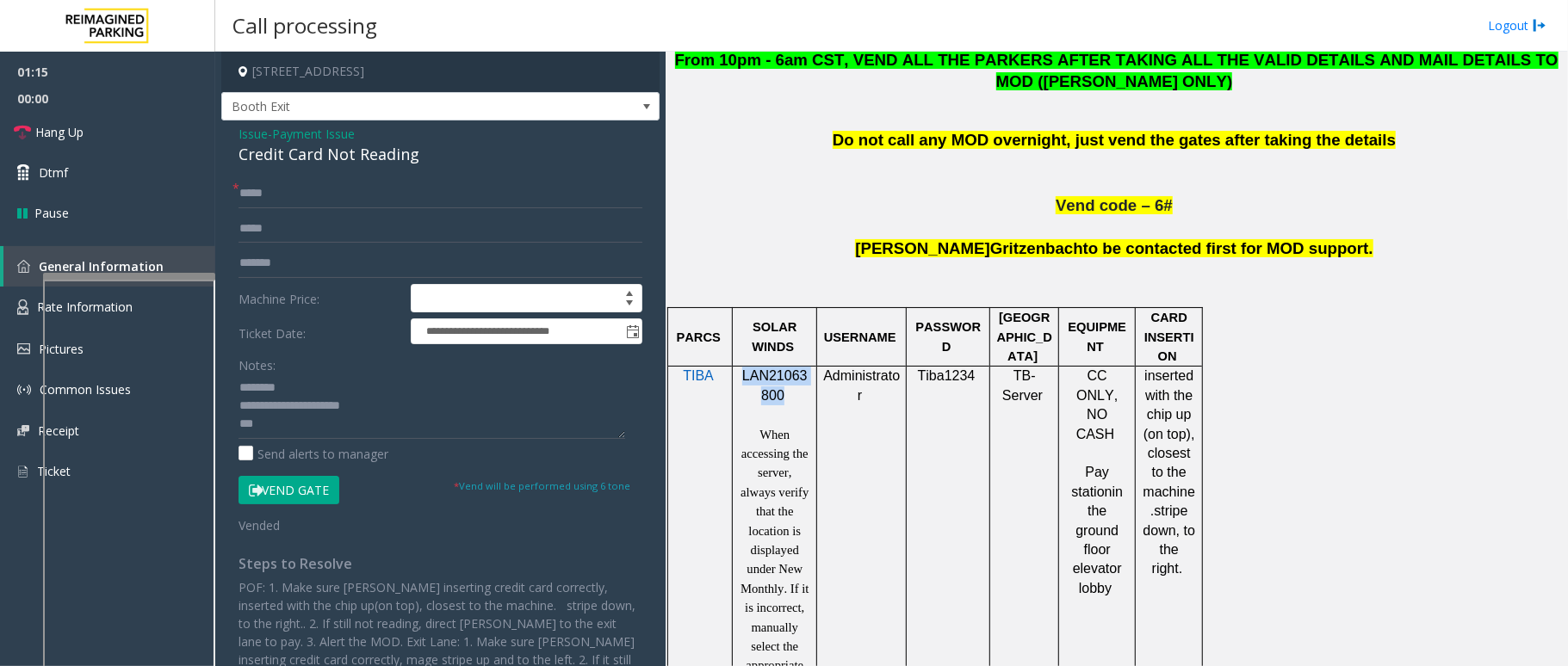
click at [738, 367] on div "LAN21063800 When accessing the server, always verify that the location is displ…" at bounding box center [774, 540] width 83 height 347
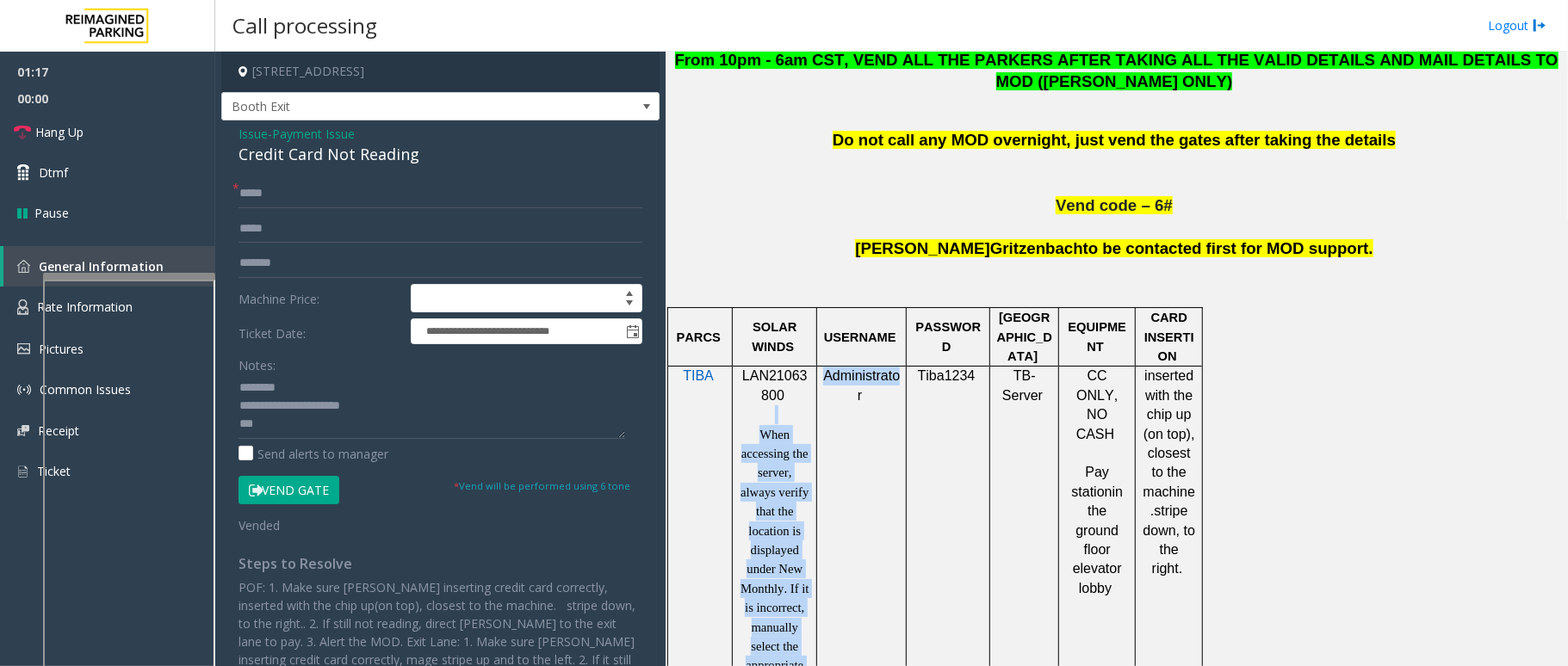
drag, startPoint x: 784, startPoint y: 366, endPoint x: 883, endPoint y: 365, distance: 99.0
click at [883, 367] on tr "TIBA LAN21063800 When accessing the server, always verify that the location is …" at bounding box center [935, 541] width 534 height 348
click at [791, 405] on p at bounding box center [774, 415] width 72 height 19
click at [790, 374] on p "LAN21063800" at bounding box center [774, 386] width 72 height 39
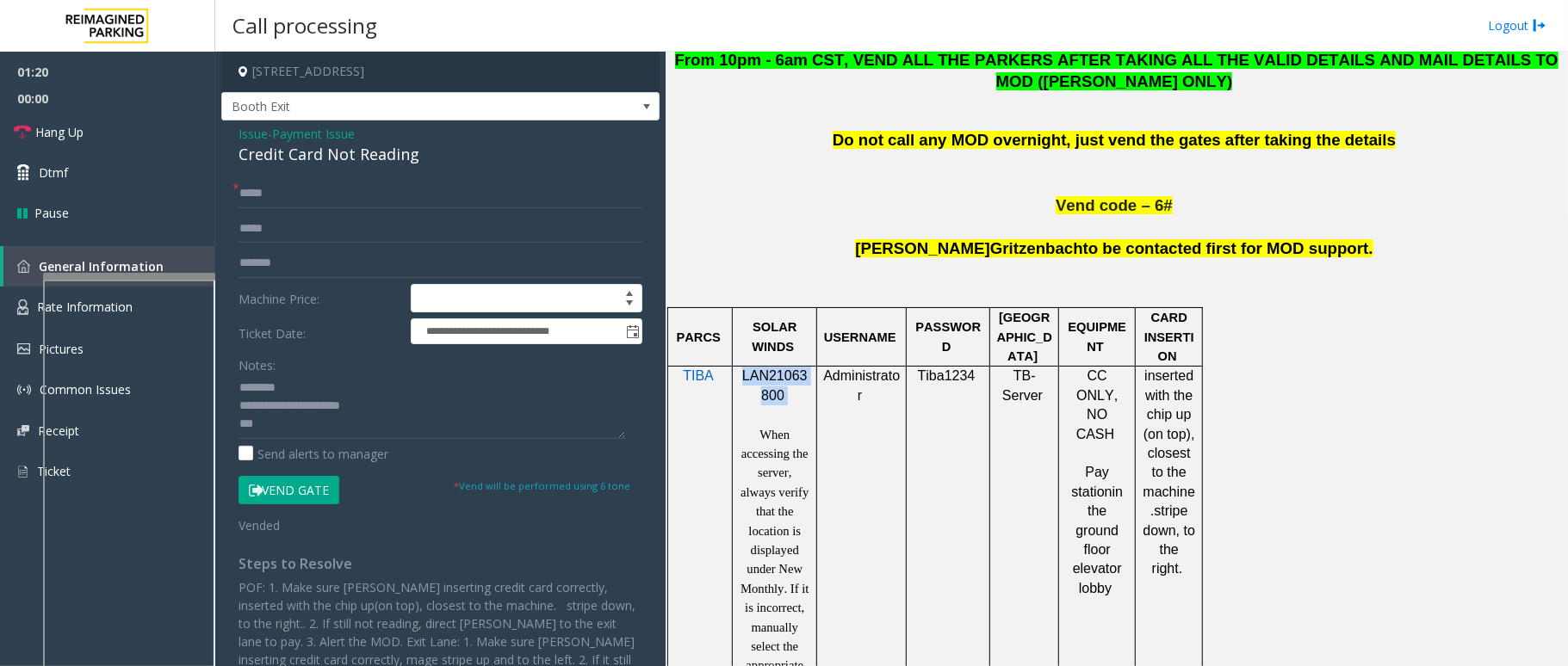
drag, startPoint x: 790, startPoint y: 374, endPoint x: 742, endPoint y: 349, distance: 54.1
click at [742, 367] on td "LAN21063800 When accessing the server, always verify that the location is displ…" at bounding box center [775, 541] width 84 height 348
click at [464, 436] on textarea at bounding box center [432, 407] width 386 height 65
click at [84, 132] on link "Hang Up" at bounding box center [107, 132] width 215 height 40
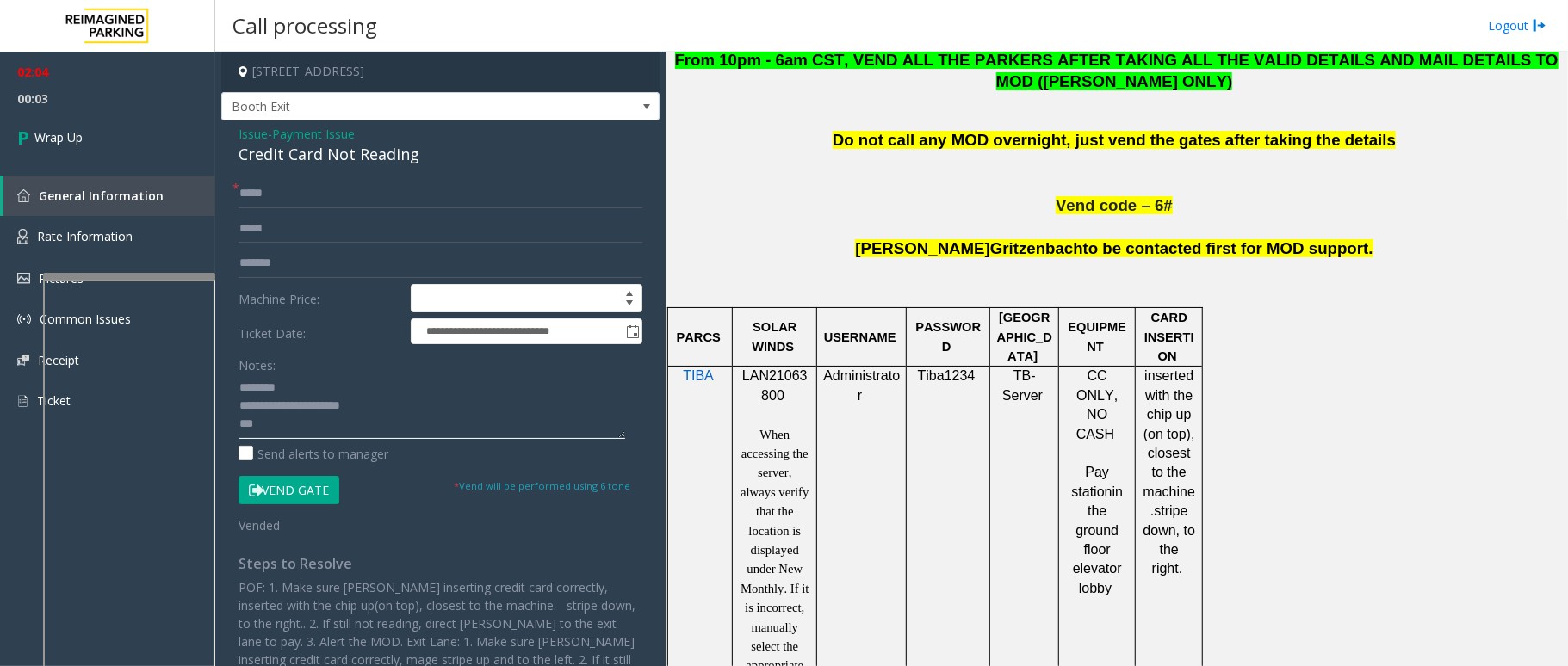
click at [300, 419] on textarea at bounding box center [432, 407] width 386 height 65
type textarea "**********"
click at [74, 144] on span "Wrap Up" at bounding box center [58, 137] width 48 height 18
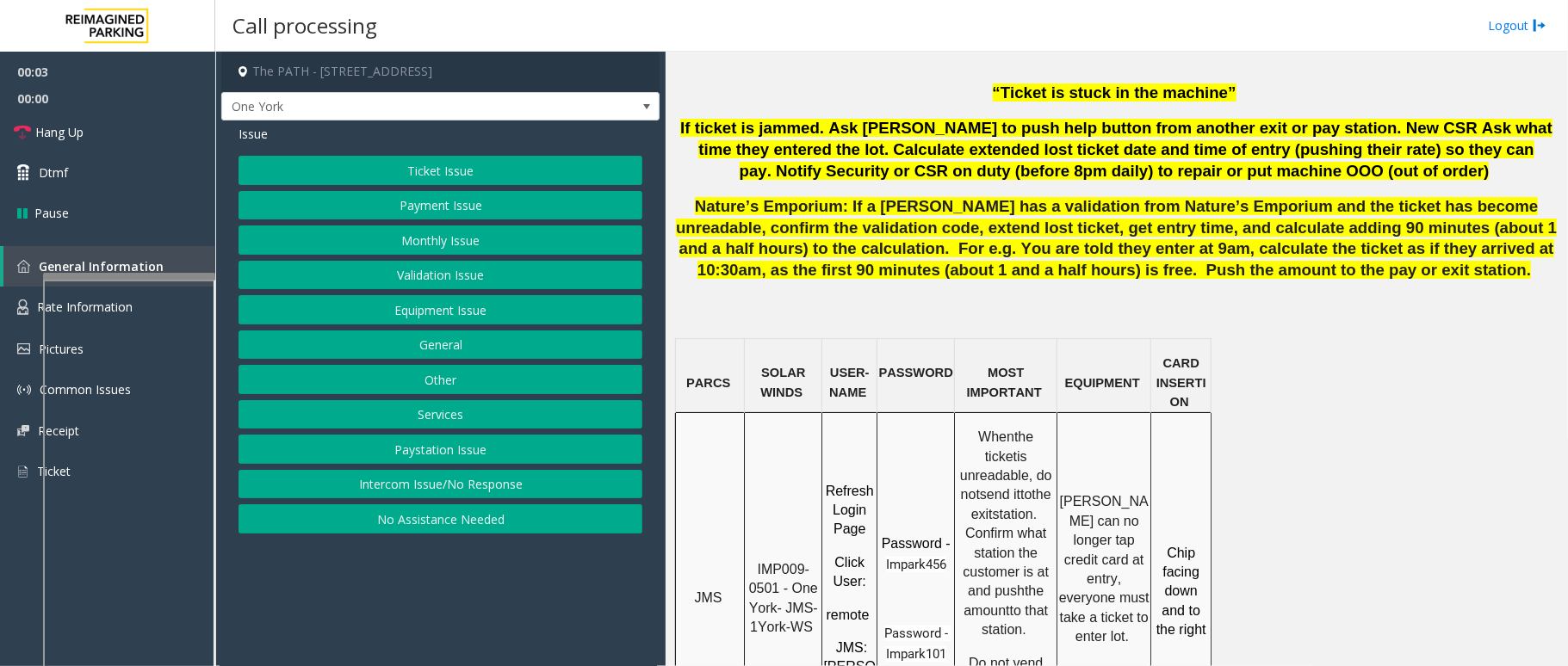
scroll to position [1148, 0]
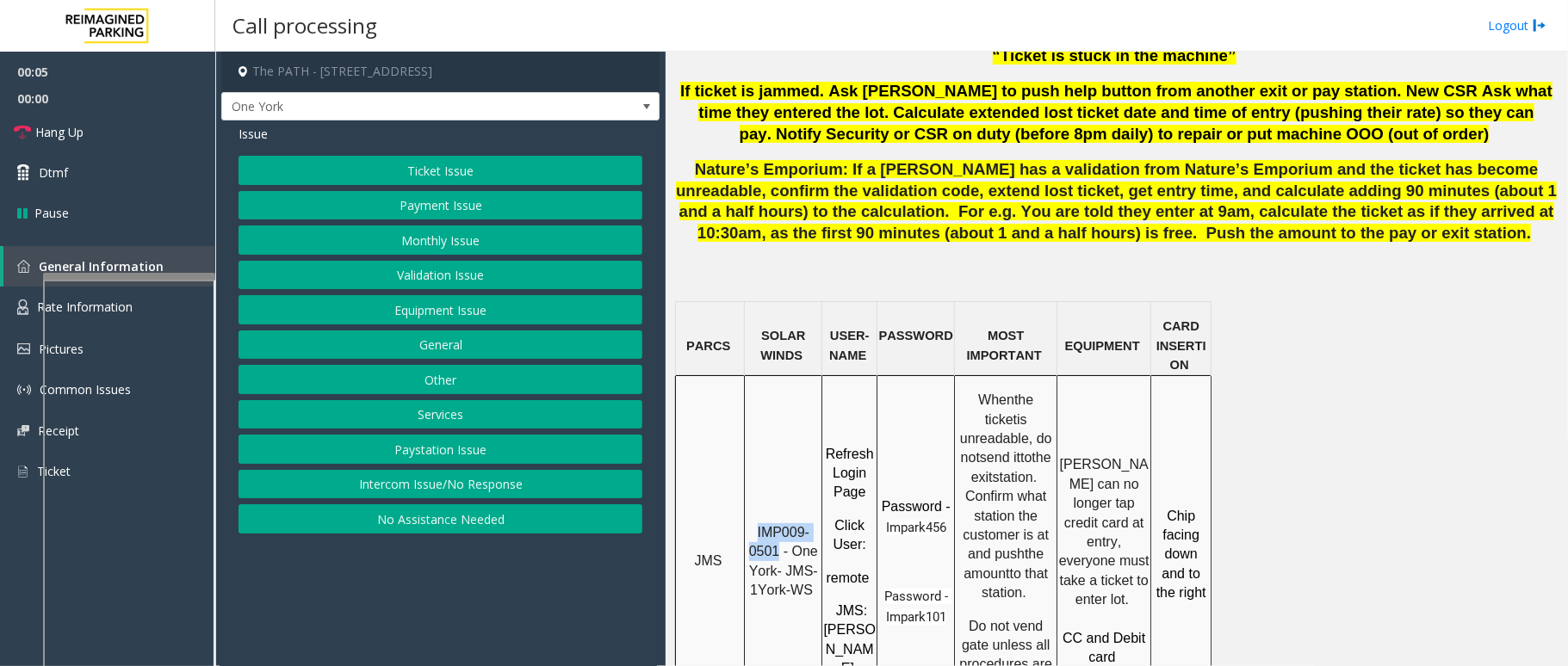
drag, startPoint x: 780, startPoint y: 492, endPoint x: 755, endPoint y: 469, distance: 34.0
click at [755, 524] on p "IMP009-0501 - One York- JMS-1York-WS" at bounding box center [783, 562] width 75 height 77
click at [501, 169] on button "Ticket Issue" at bounding box center [441, 170] width 404 height 30
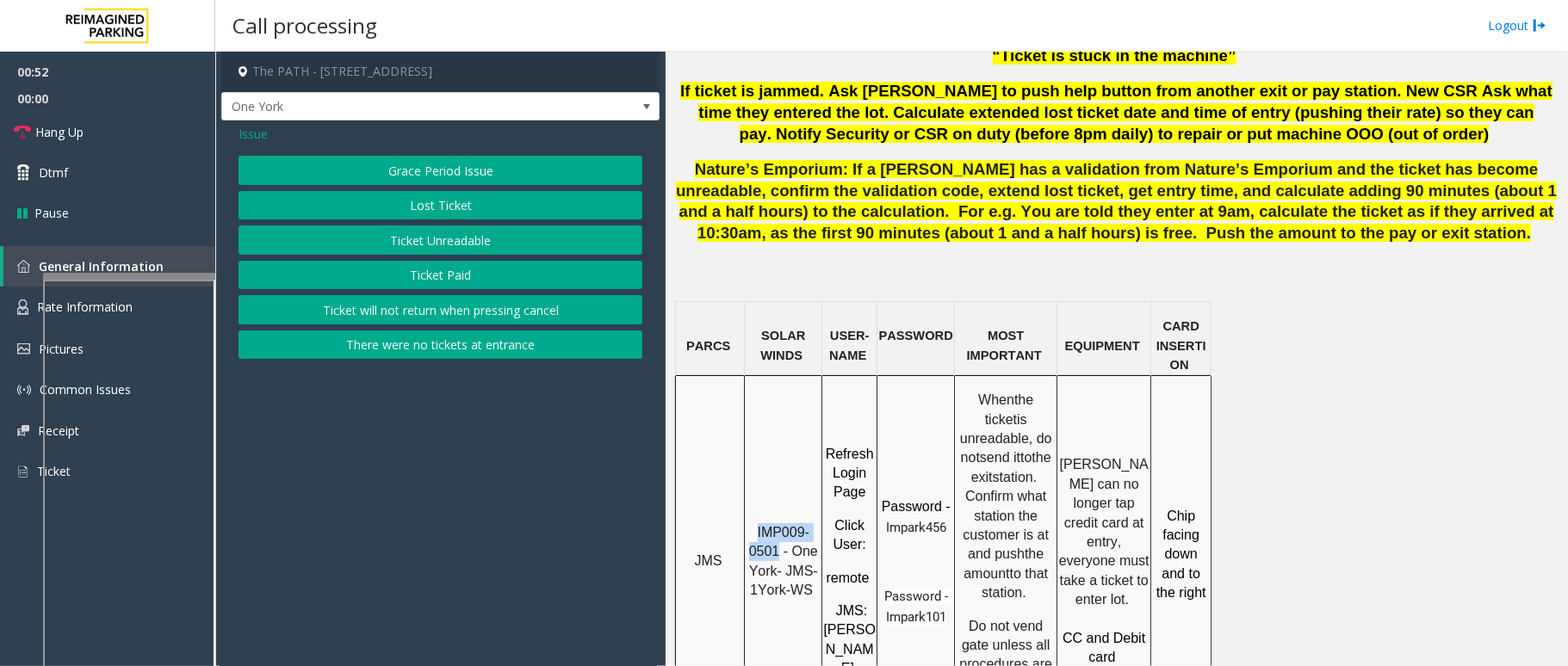
click at [435, 231] on button "Ticket Unreadable" at bounding box center [441, 240] width 404 height 30
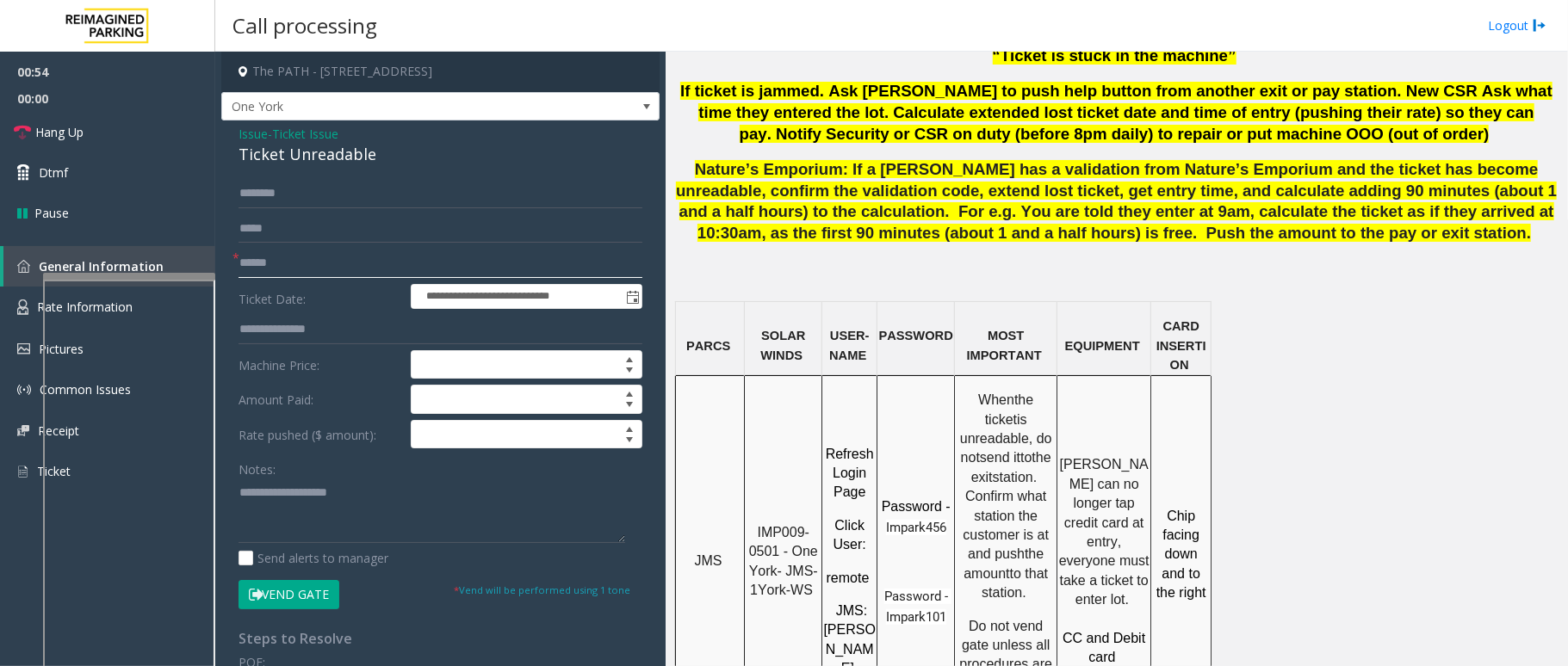
click at [332, 256] on input "text" at bounding box center [441, 263] width 404 height 30
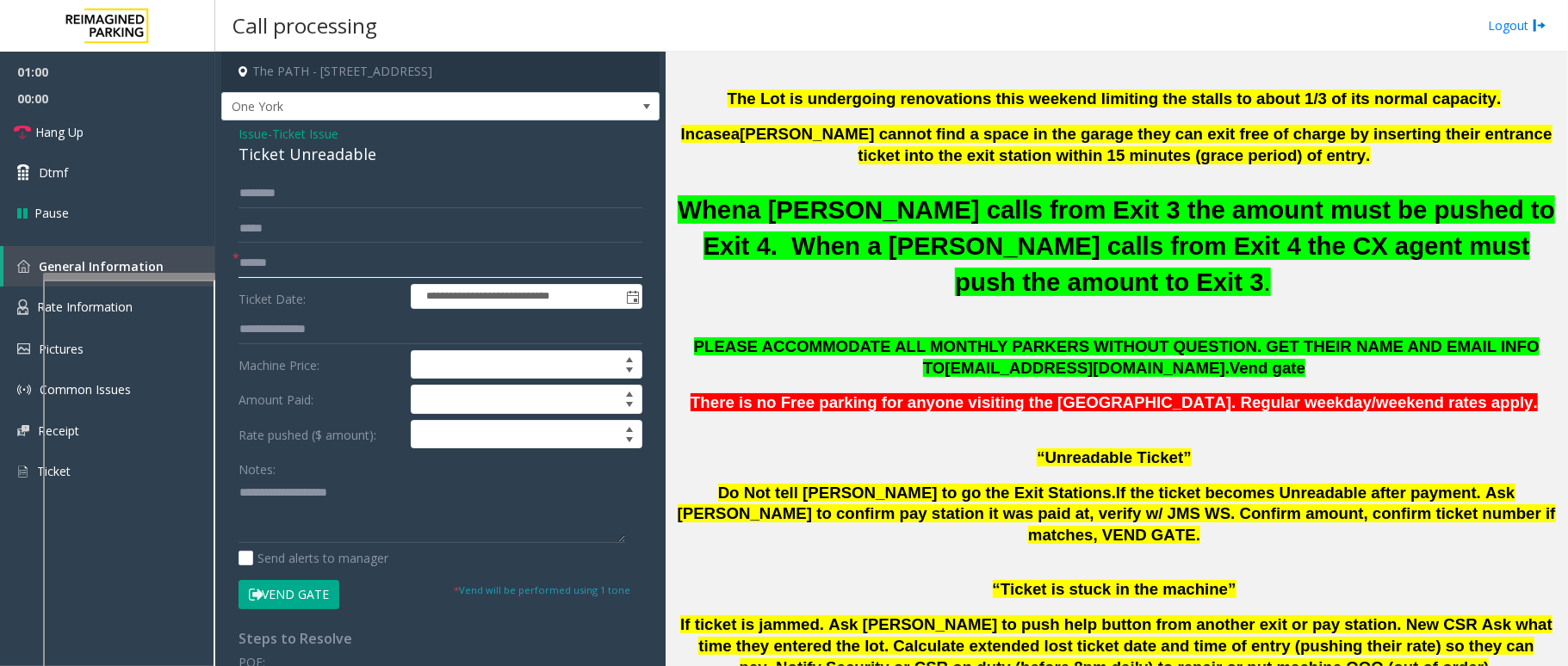
scroll to position [573, 0]
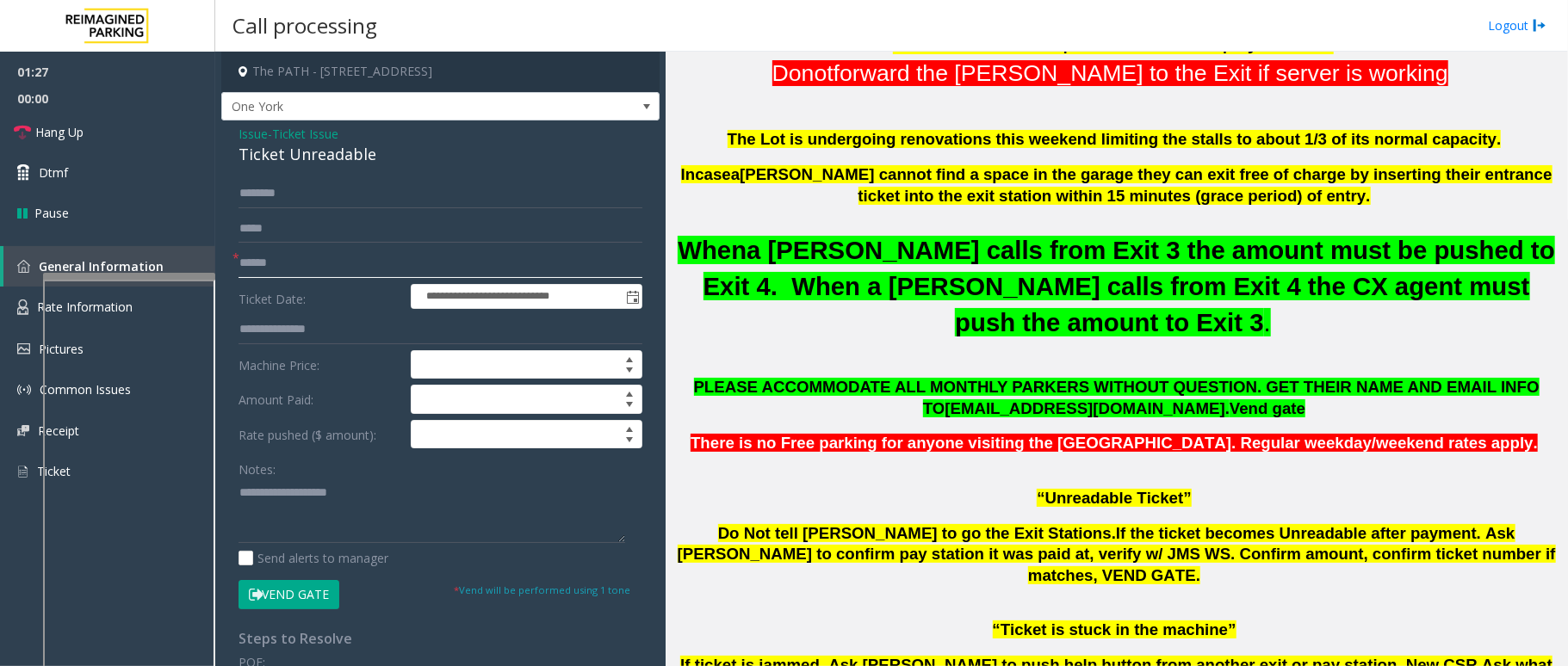
click at [326, 256] on input "text" at bounding box center [441, 263] width 404 height 30
type input "********"
drag, startPoint x: 378, startPoint y: 155, endPoint x: 232, endPoint y: 129, distance: 148.3
click at [232, 129] on div "**********" at bounding box center [441, 530] width 439 height 821
paste textarea "**********"
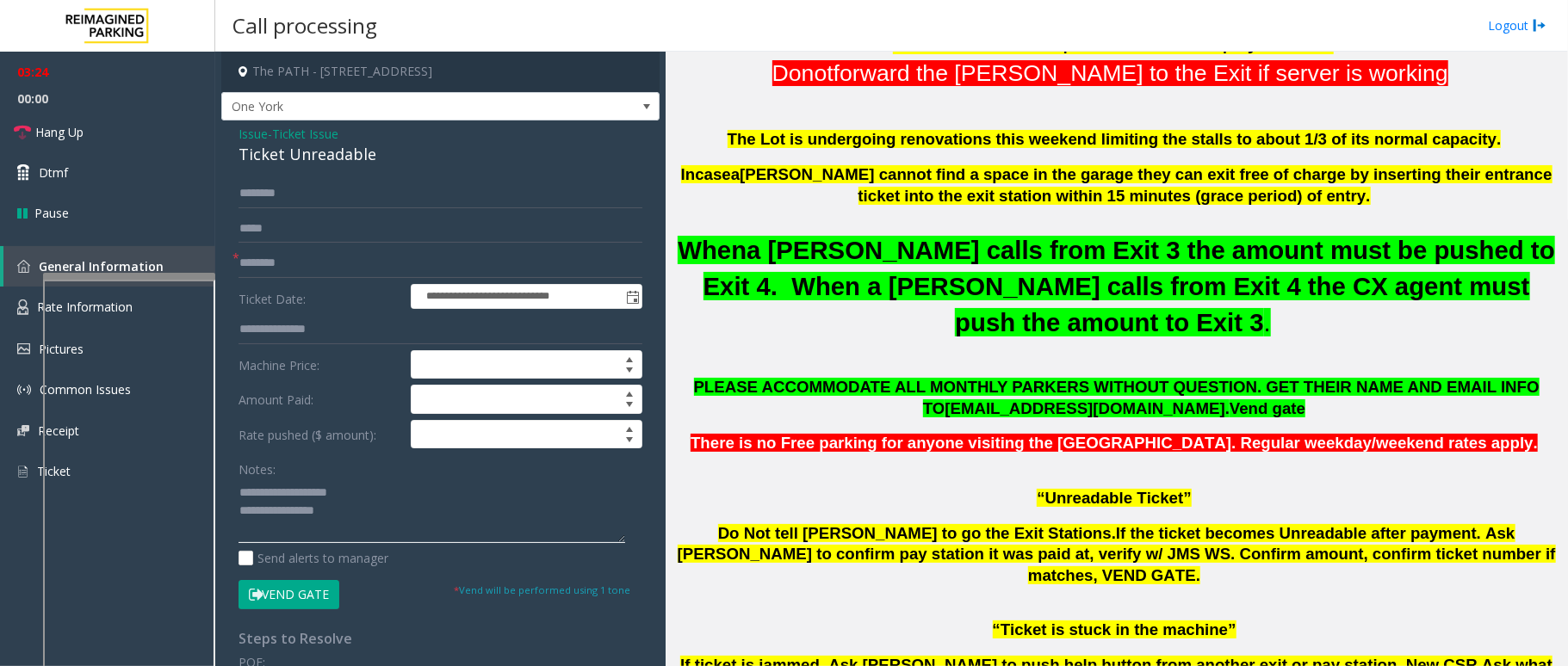
click at [344, 506] on textarea at bounding box center [432, 511] width 386 height 65
drag, startPoint x: 357, startPoint y: 482, endPoint x: 280, endPoint y: 493, distance: 77.8
click at [280, 493] on textarea at bounding box center [432, 511] width 386 height 65
click at [414, 526] on textarea at bounding box center [432, 511] width 386 height 65
type textarea "**********"
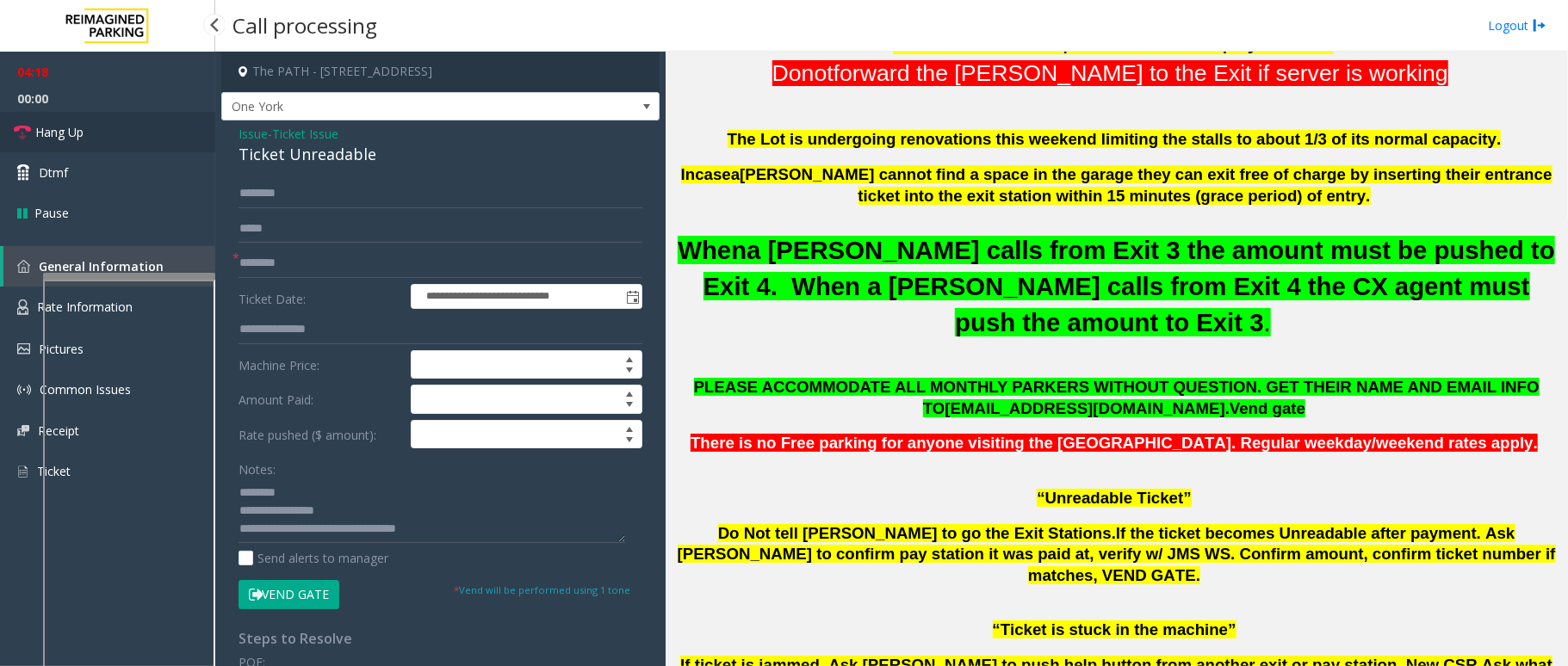
click at [90, 133] on link "Hang Up" at bounding box center [107, 132] width 215 height 40
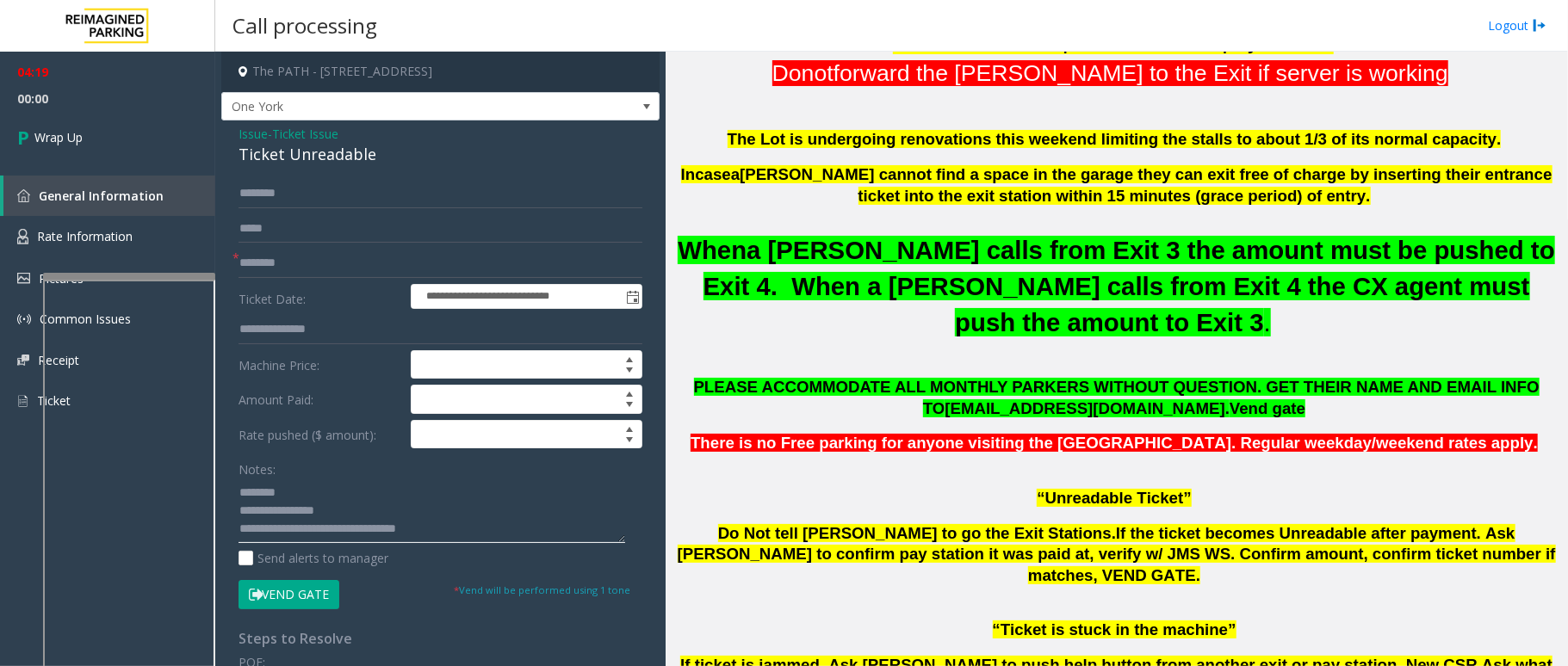
click at [473, 530] on textarea at bounding box center [432, 511] width 386 height 65
click at [108, 128] on link "Wrap Up" at bounding box center [107, 137] width 215 height 51
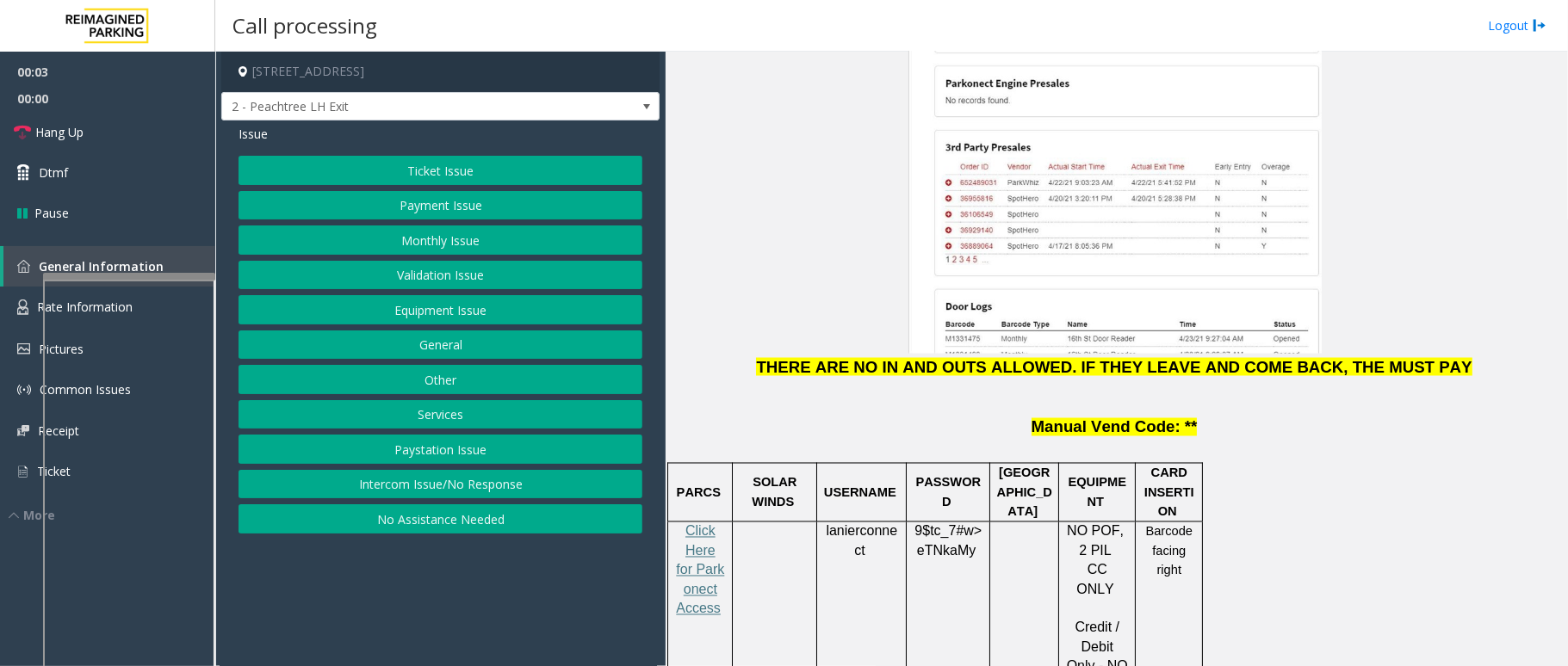
scroll to position [2295, 0]
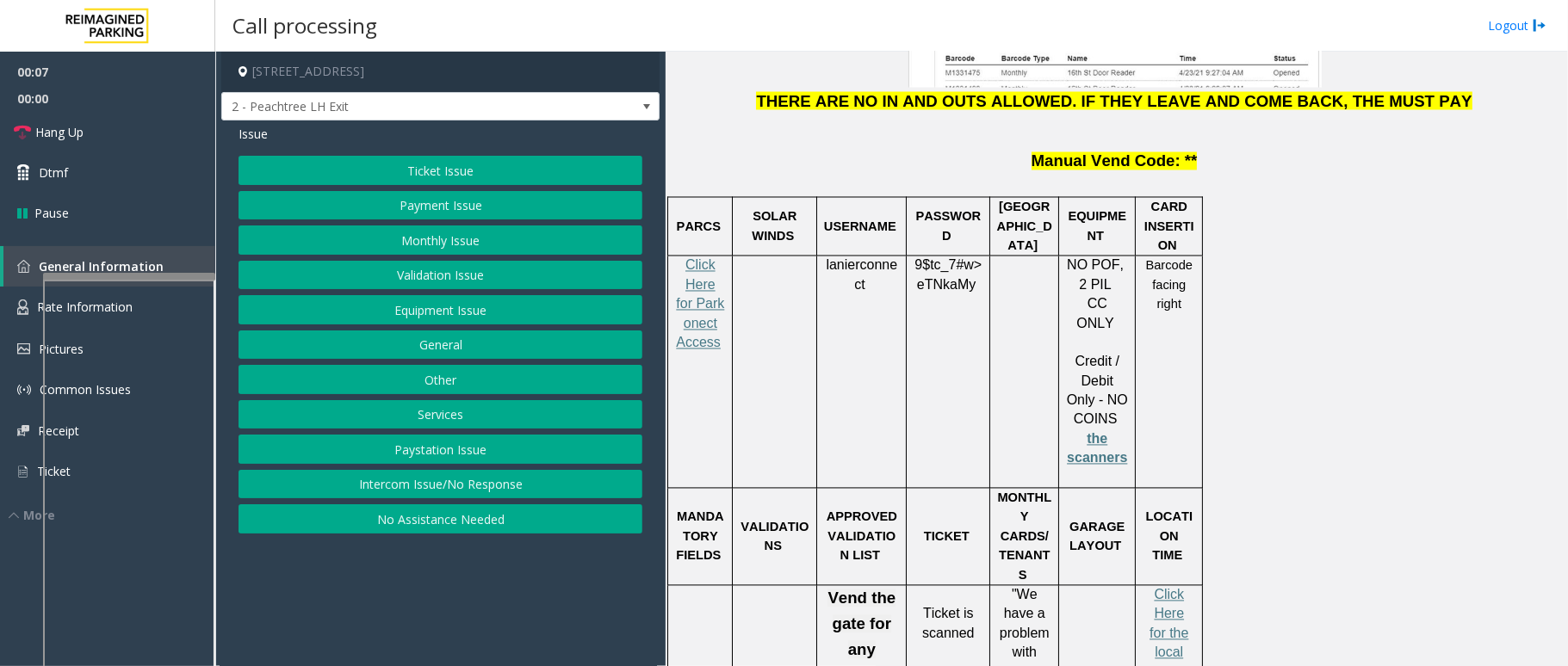
click at [463, 413] on button "Services" at bounding box center [441, 415] width 404 height 30
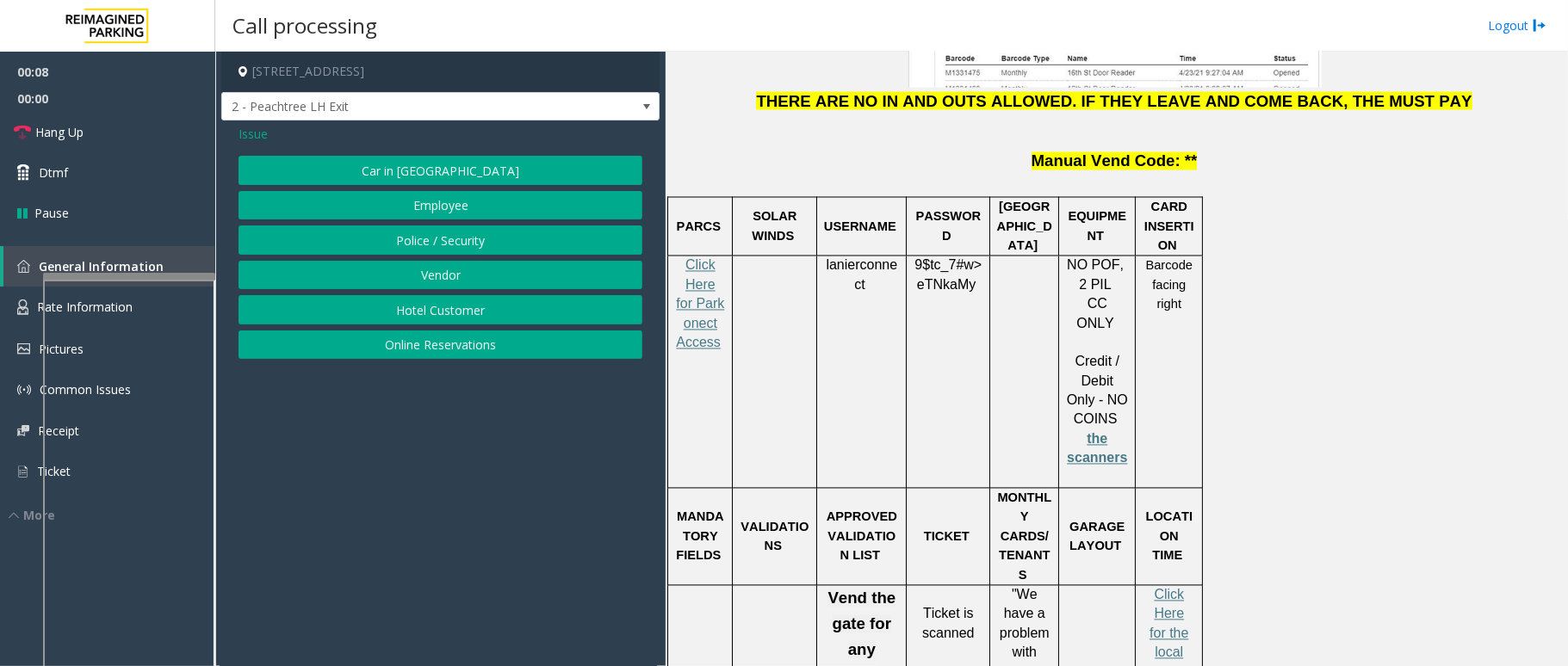
click at [446, 348] on button "Online Reservations" at bounding box center [441, 345] width 404 height 30
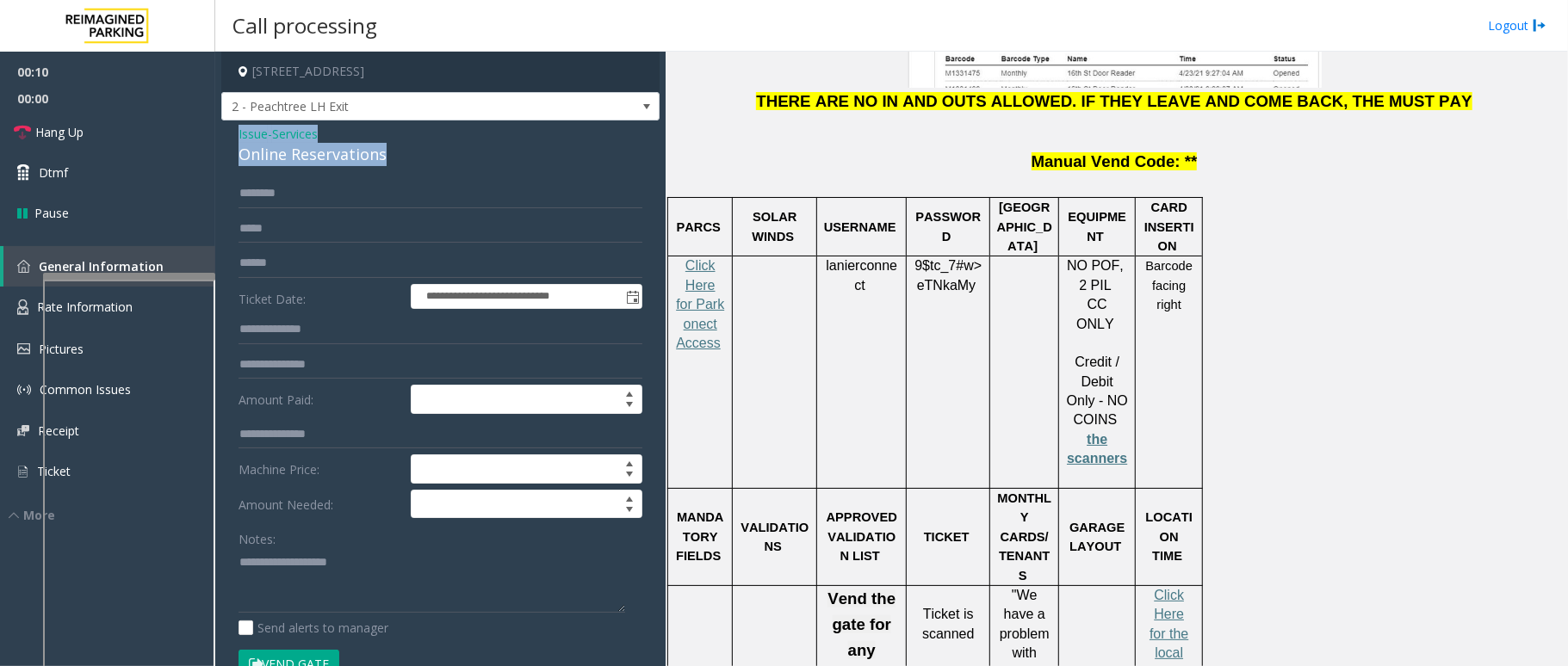
drag, startPoint x: 393, startPoint y: 160, endPoint x: 219, endPoint y: 126, distance: 177.3
click at [219, 126] on app-call-processing-form "**********" at bounding box center [440, 358] width 450 height 614
paste textarea "**********"
click at [376, 569] on textarea at bounding box center [432, 581] width 386 height 65
drag, startPoint x: 331, startPoint y: 561, endPoint x: 284, endPoint y: 556, distance: 47.3
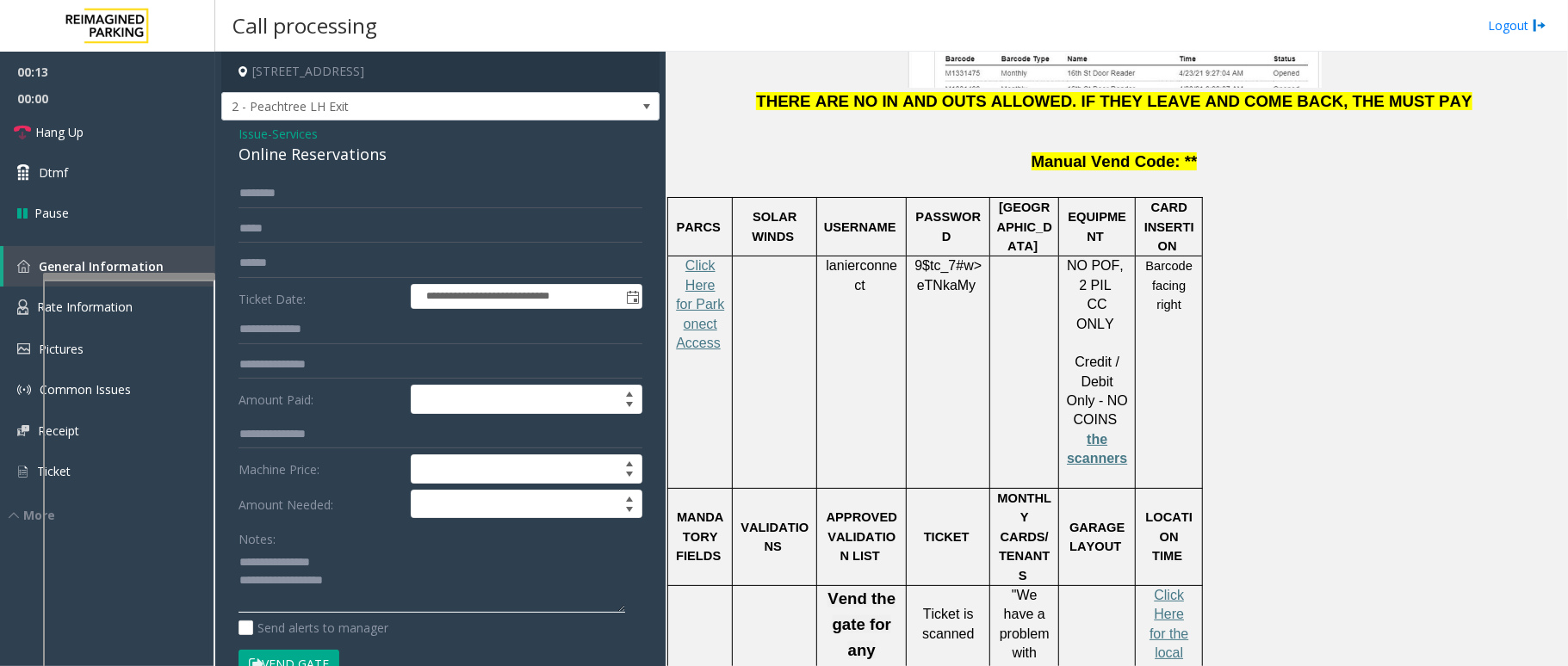
click at [279, 554] on textarea at bounding box center [432, 581] width 386 height 65
click at [535, 580] on textarea at bounding box center [432, 581] width 386 height 65
type textarea "**********"
click at [301, 183] on input "text" at bounding box center [441, 193] width 404 height 30
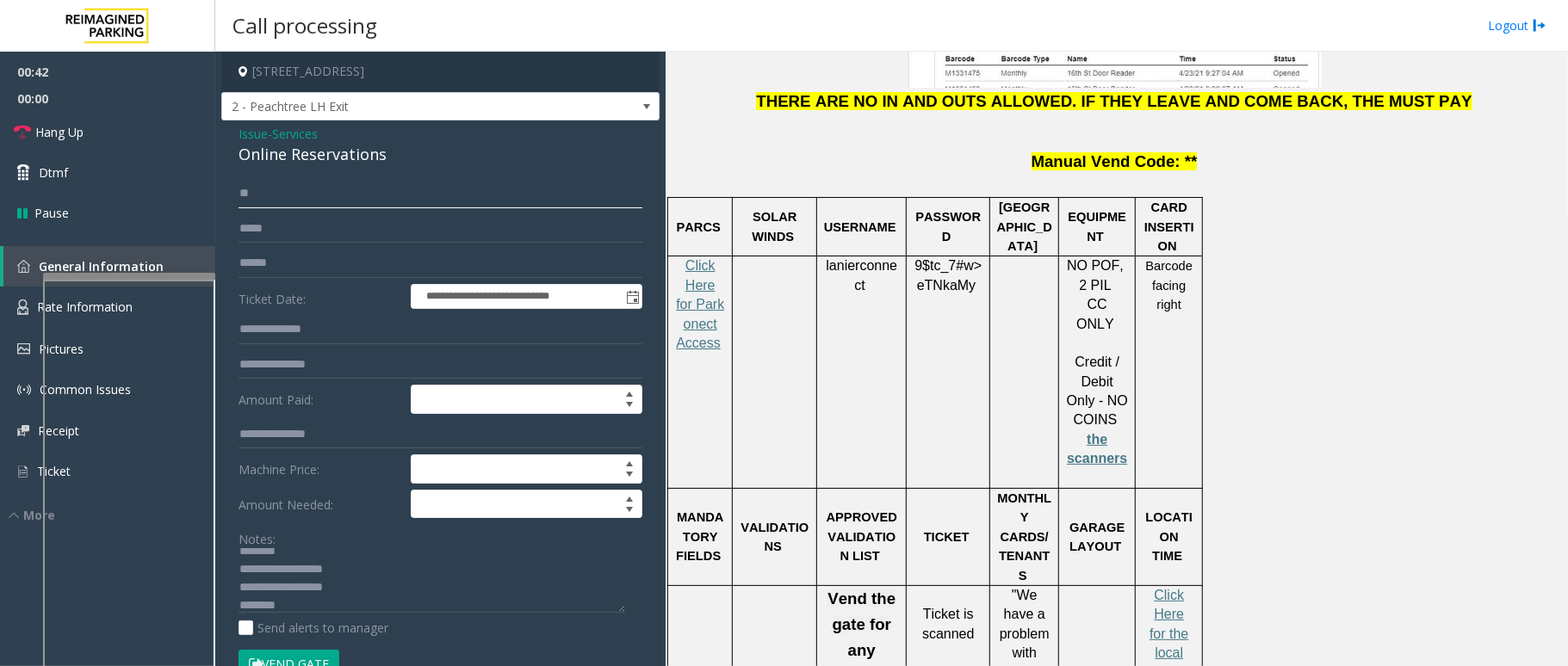
type input "*"
type input "******"
click at [390, 576] on textarea at bounding box center [432, 581] width 386 height 65
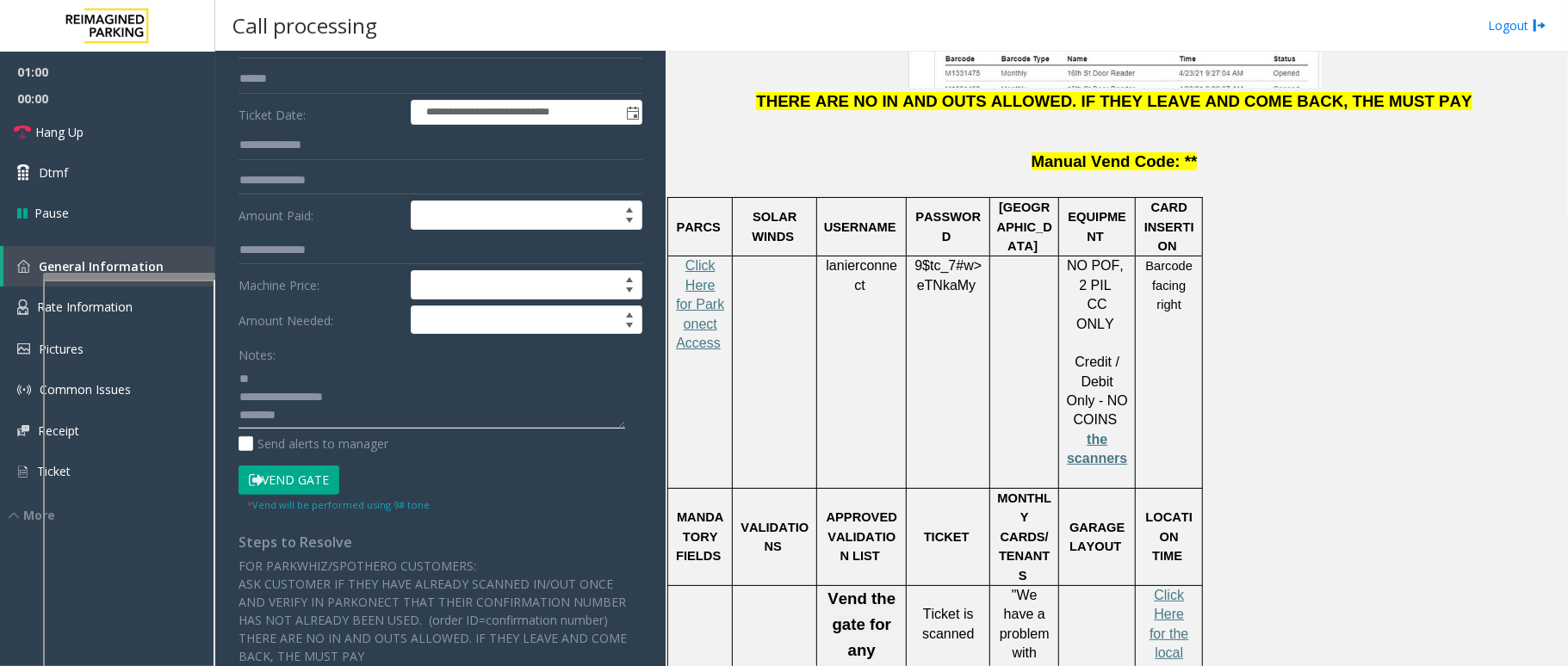
scroll to position [573, 0]
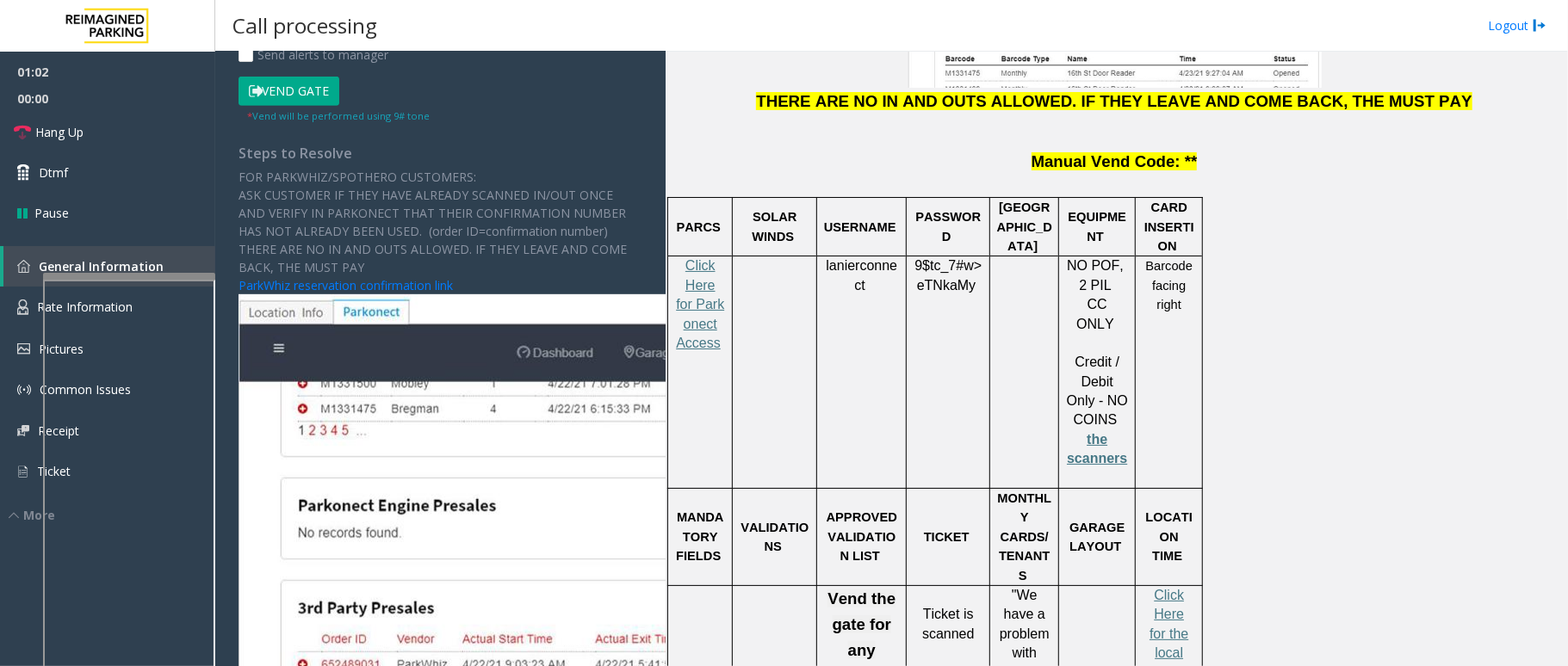
click at [296, 90] on button "Vend Gate" at bounding box center [289, 91] width 100 height 30
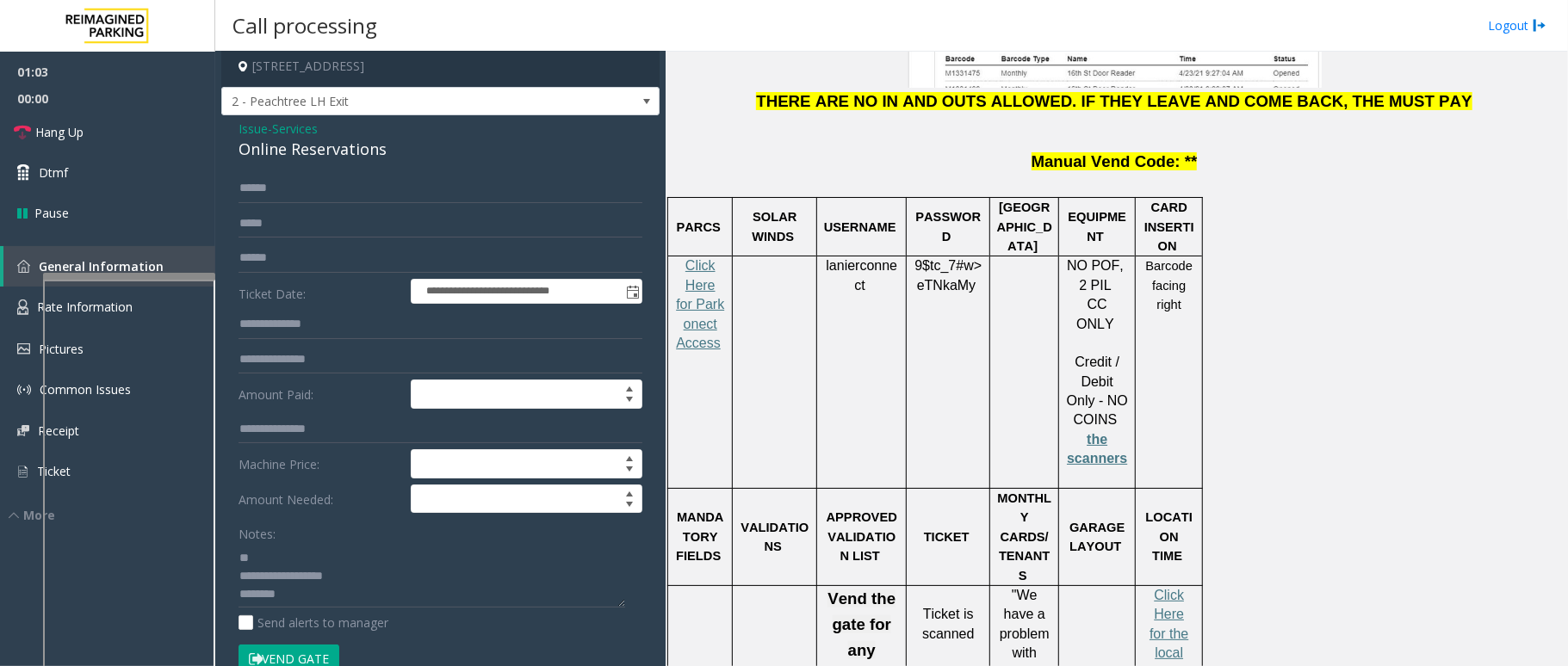
scroll to position [0, 0]
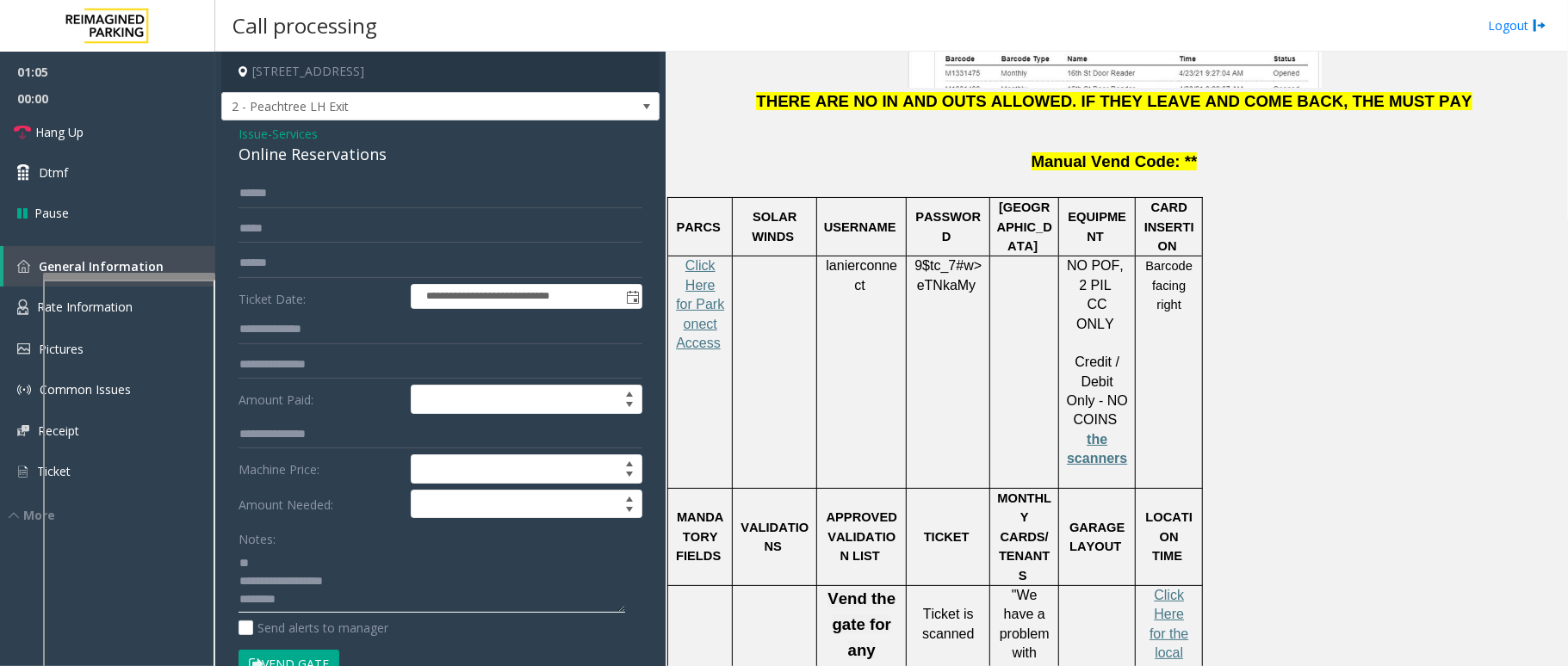
click at [291, 573] on textarea at bounding box center [432, 581] width 386 height 65
click at [71, 140] on span "Hang Up" at bounding box center [59, 132] width 48 height 18
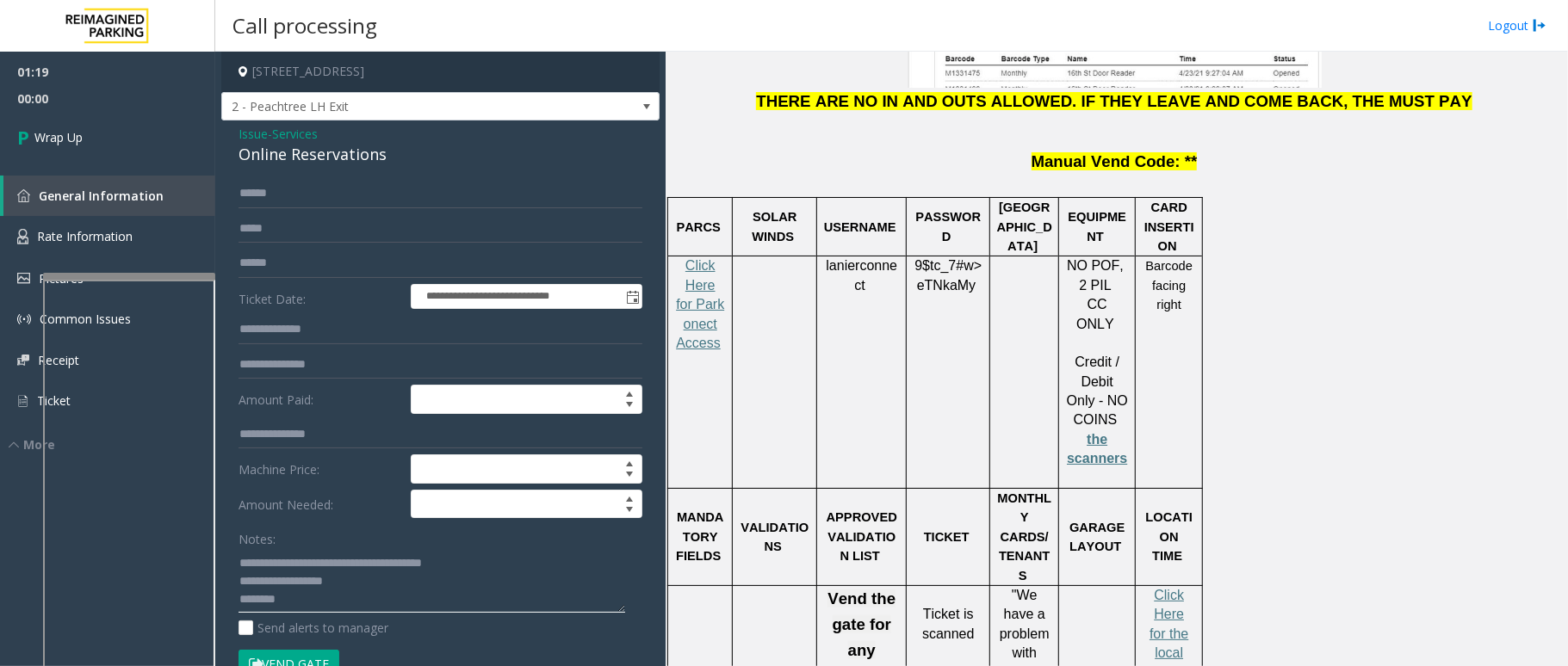
click at [422, 569] on textarea at bounding box center [432, 581] width 386 height 65
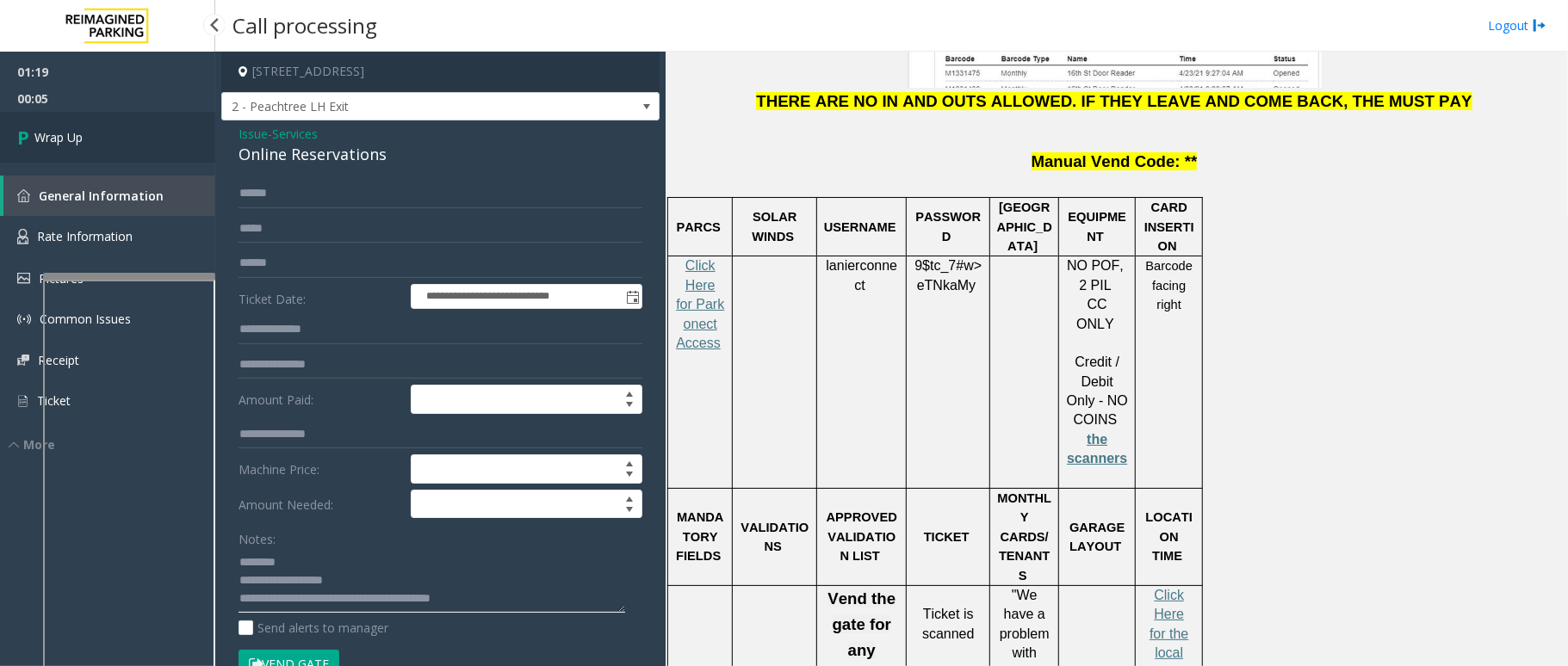
type textarea "**********"
click at [73, 146] on link "Wrap Up" at bounding box center [107, 137] width 215 height 51
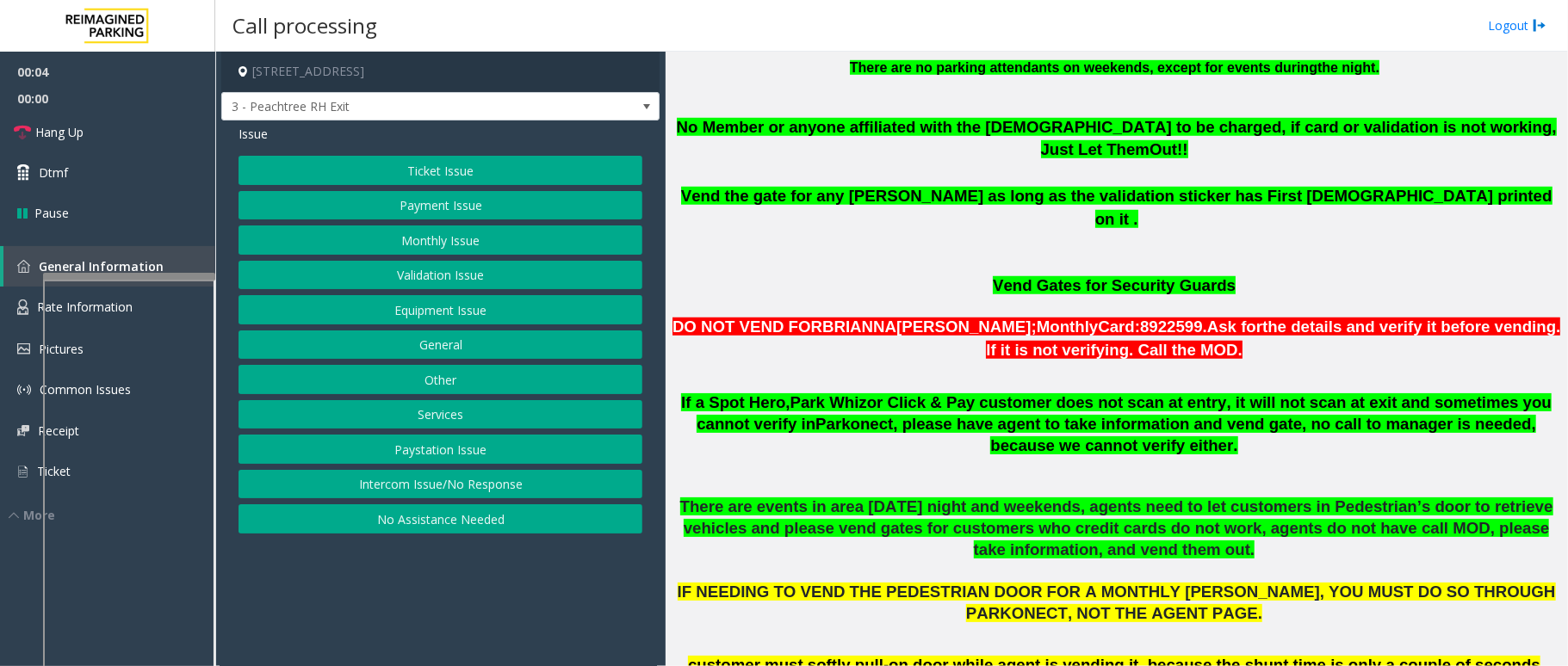
scroll to position [1033, 0]
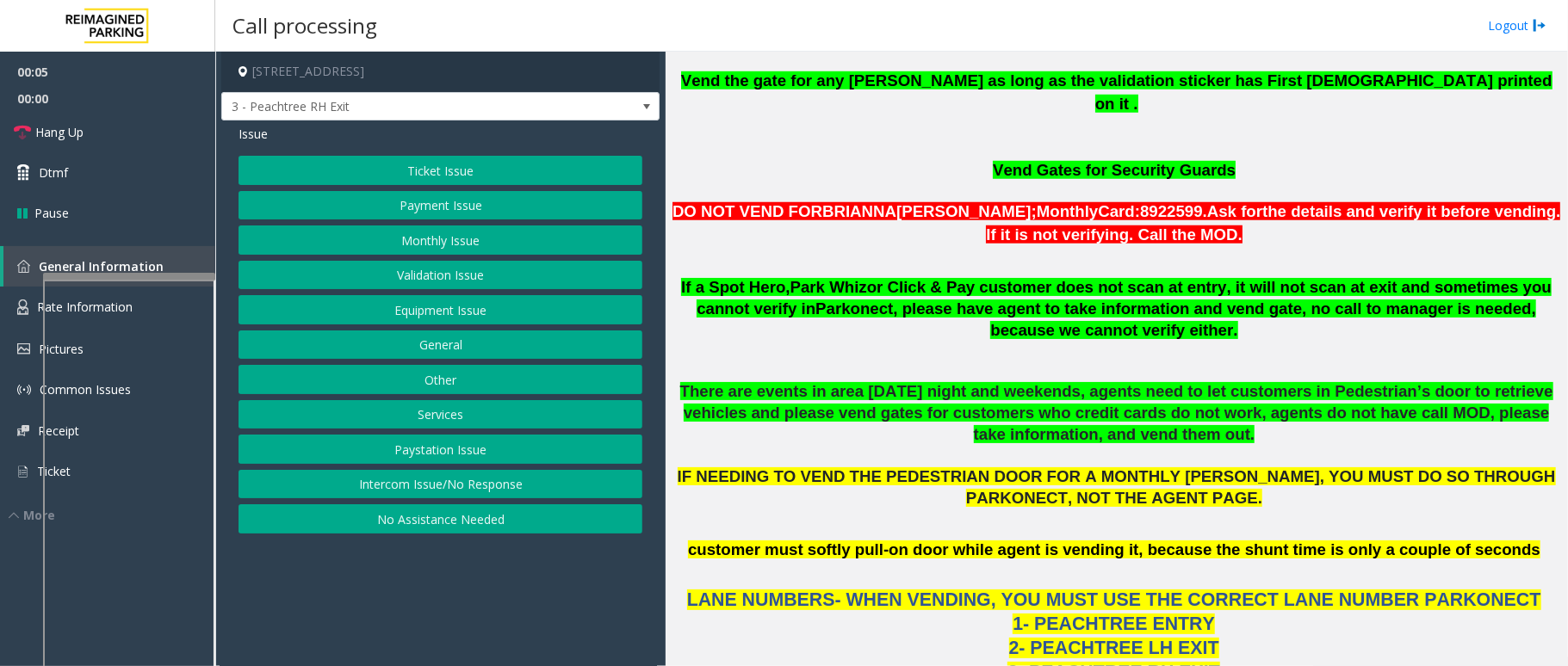
click at [501, 172] on button "Ticket Issue" at bounding box center [441, 170] width 404 height 30
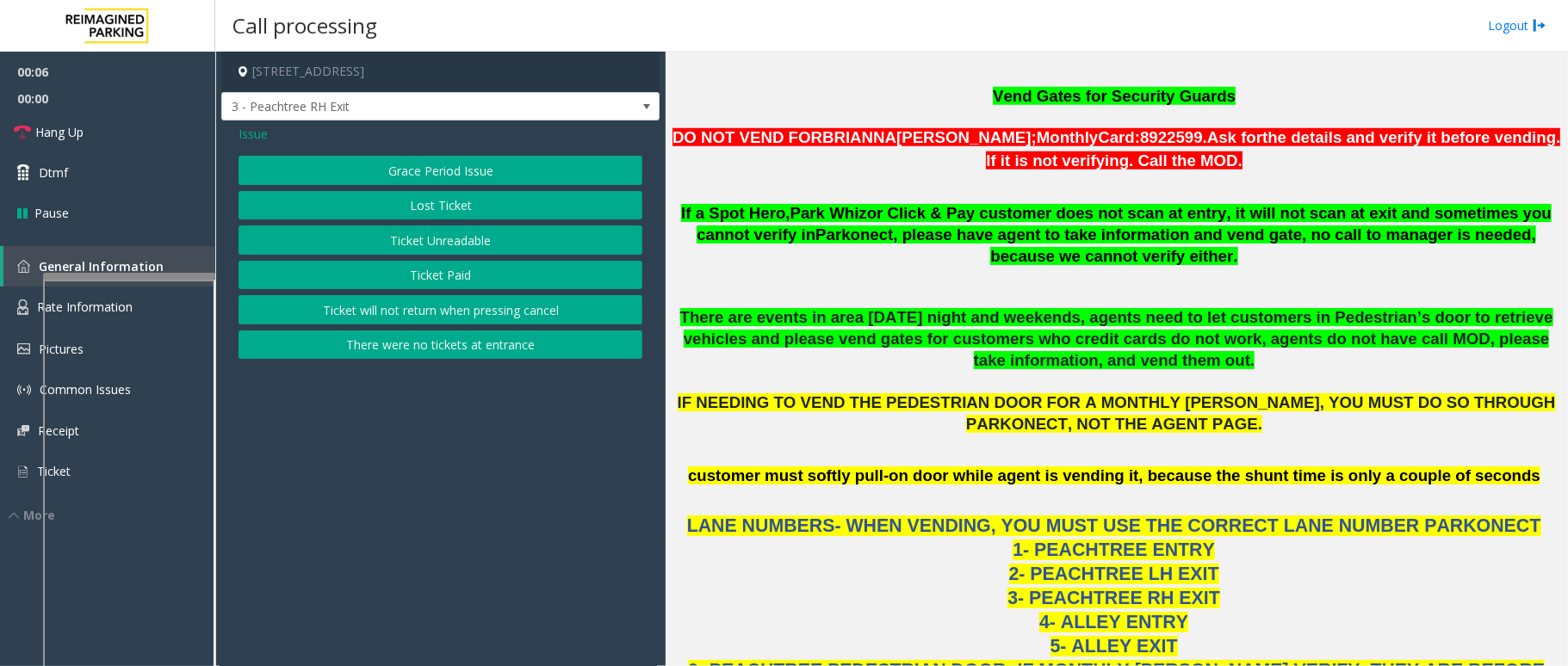
scroll to position [1148, 0]
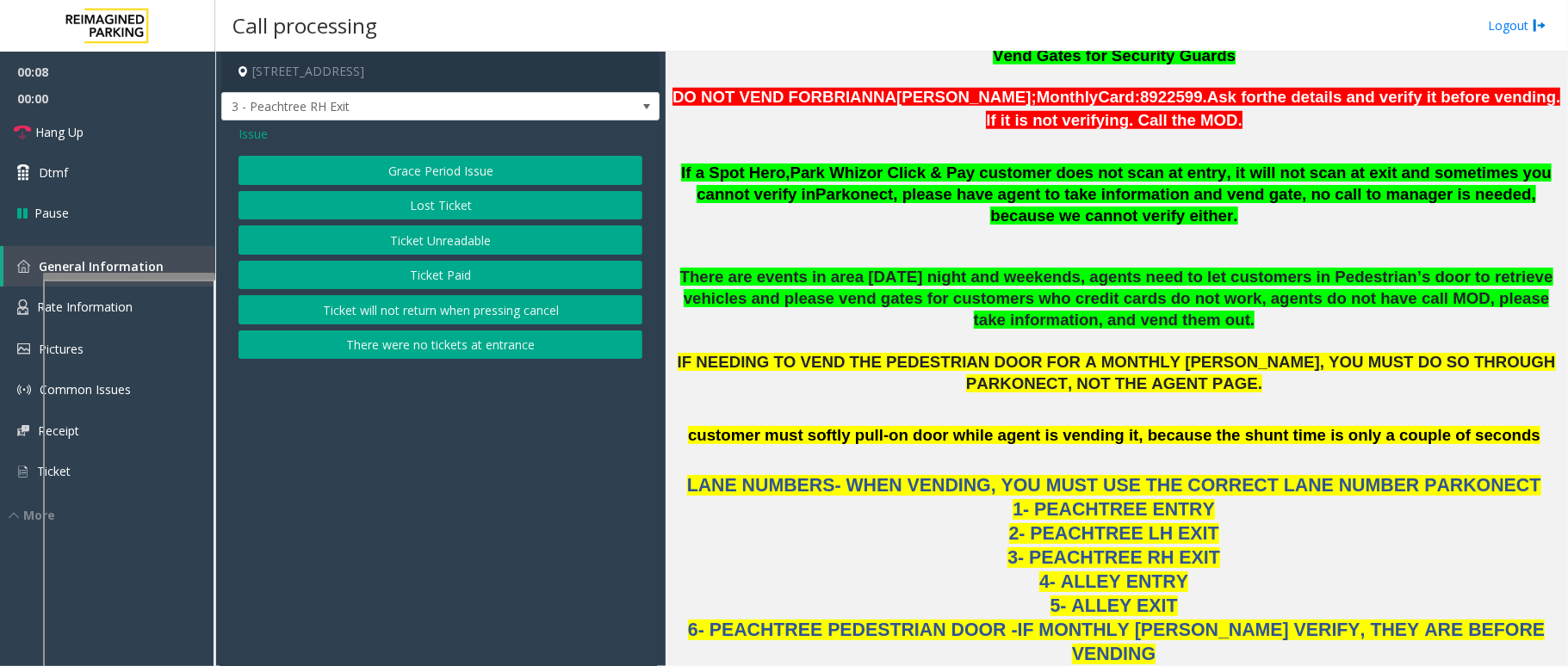
click at [260, 132] on span "Issue" at bounding box center [253, 134] width 30 height 18
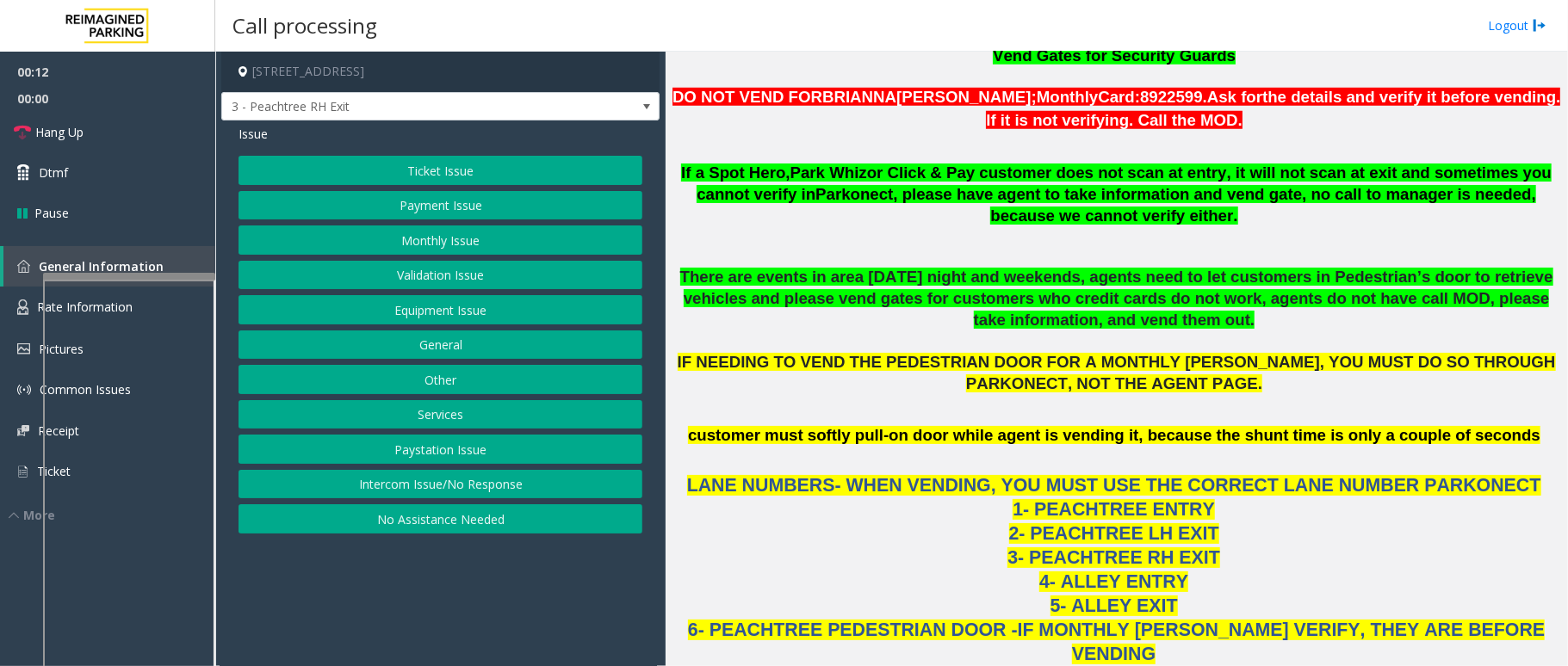
click at [486, 419] on button "Services" at bounding box center [441, 415] width 404 height 30
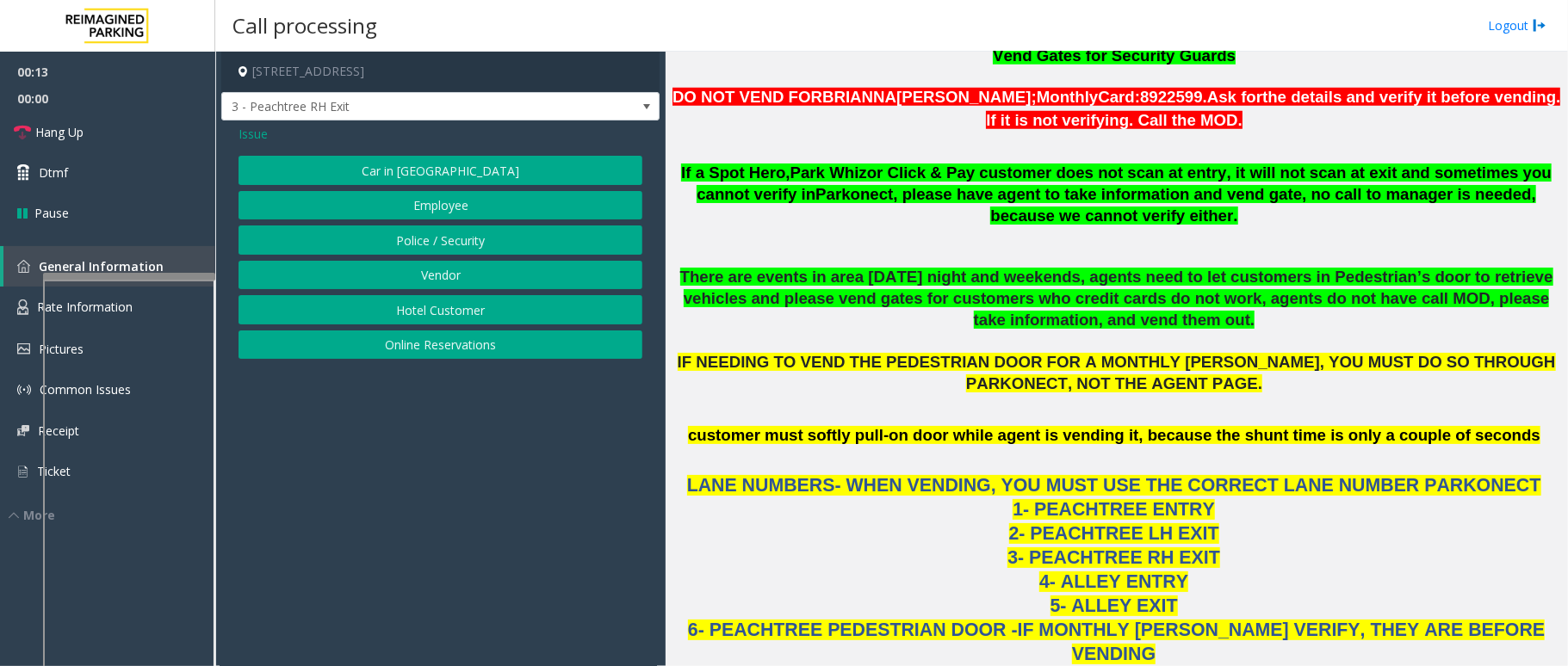
click at [467, 352] on button "Online Reservations" at bounding box center [441, 345] width 404 height 30
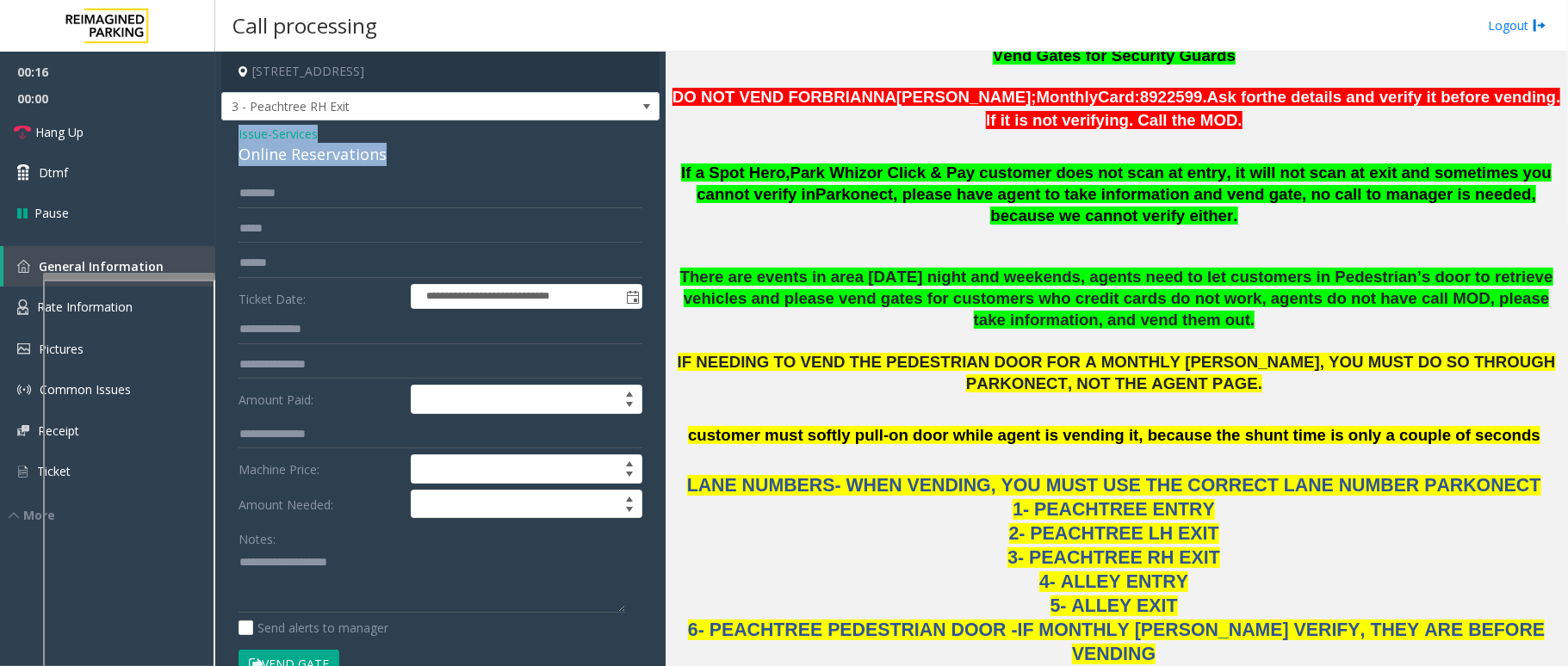
drag, startPoint x: 386, startPoint y: 146, endPoint x: 228, endPoint y: 128, distance: 159.0
click at [301, 612] on textarea at bounding box center [432, 581] width 386 height 65
paste textarea "**********"
drag, startPoint x: 326, startPoint y: 562, endPoint x: 277, endPoint y: 556, distance: 49.4
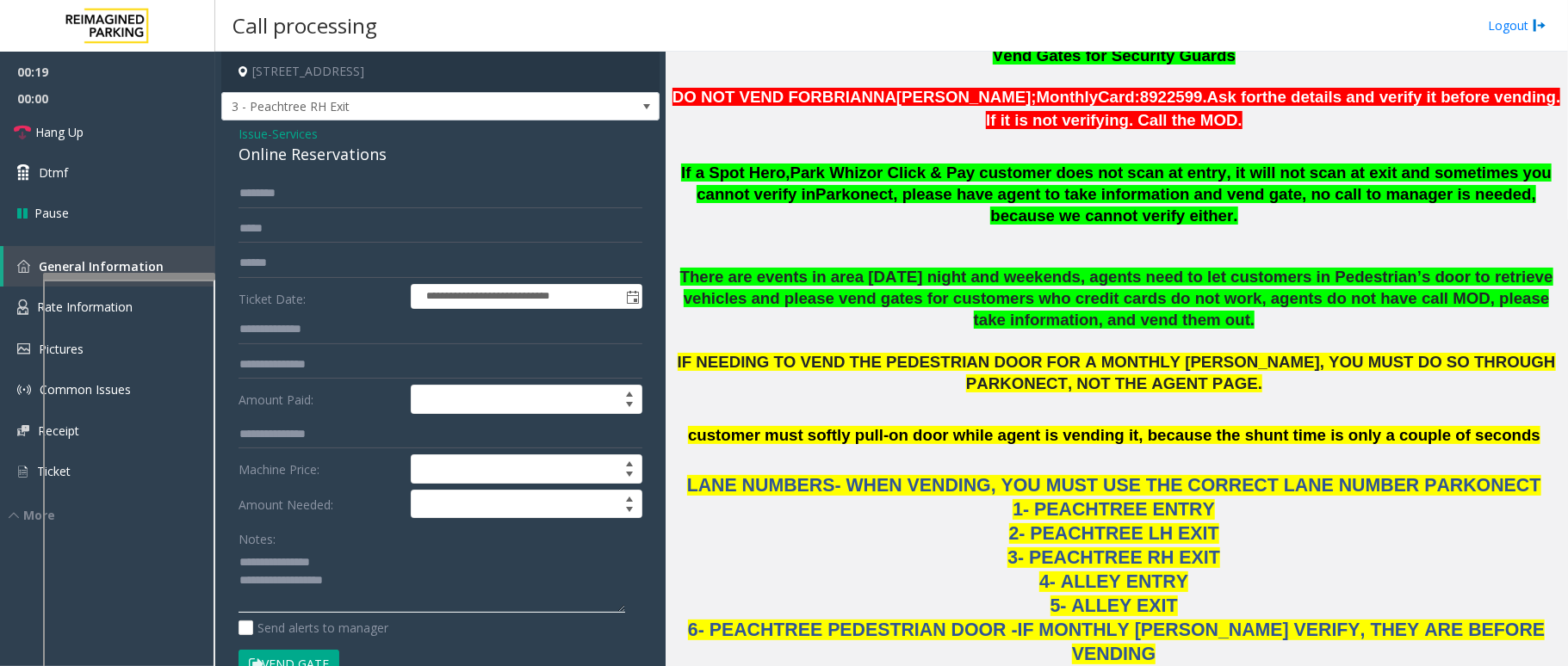
click at [277, 556] on textarea at bounding box center [432, 581] width 386 height 65
click at [407, 587] on textarea at bounding box center [432, 581] width 386 height 65
click at [76, 129] on span "Hang Up" at bounding box center [59, 132] width 48 height 18
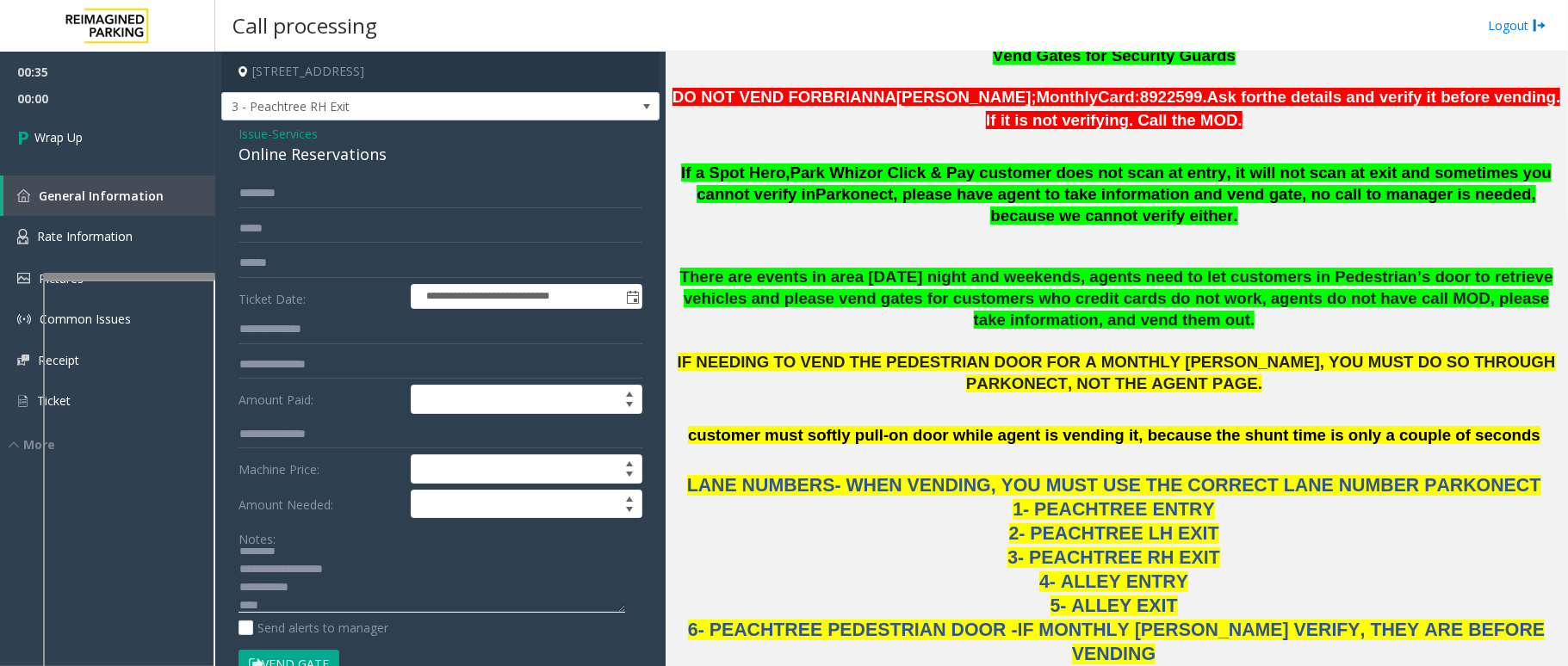
click at [356, 593] on textarea at bounding box center [432, 581] width 386 height 65
drag, startPoint x: 276, startPoint y: 603, endPoint x: 239, endPoint y: 604, distance: 37.0
click at [239, 604] on textarea at bounding box center [432, 581] width 386 height 65
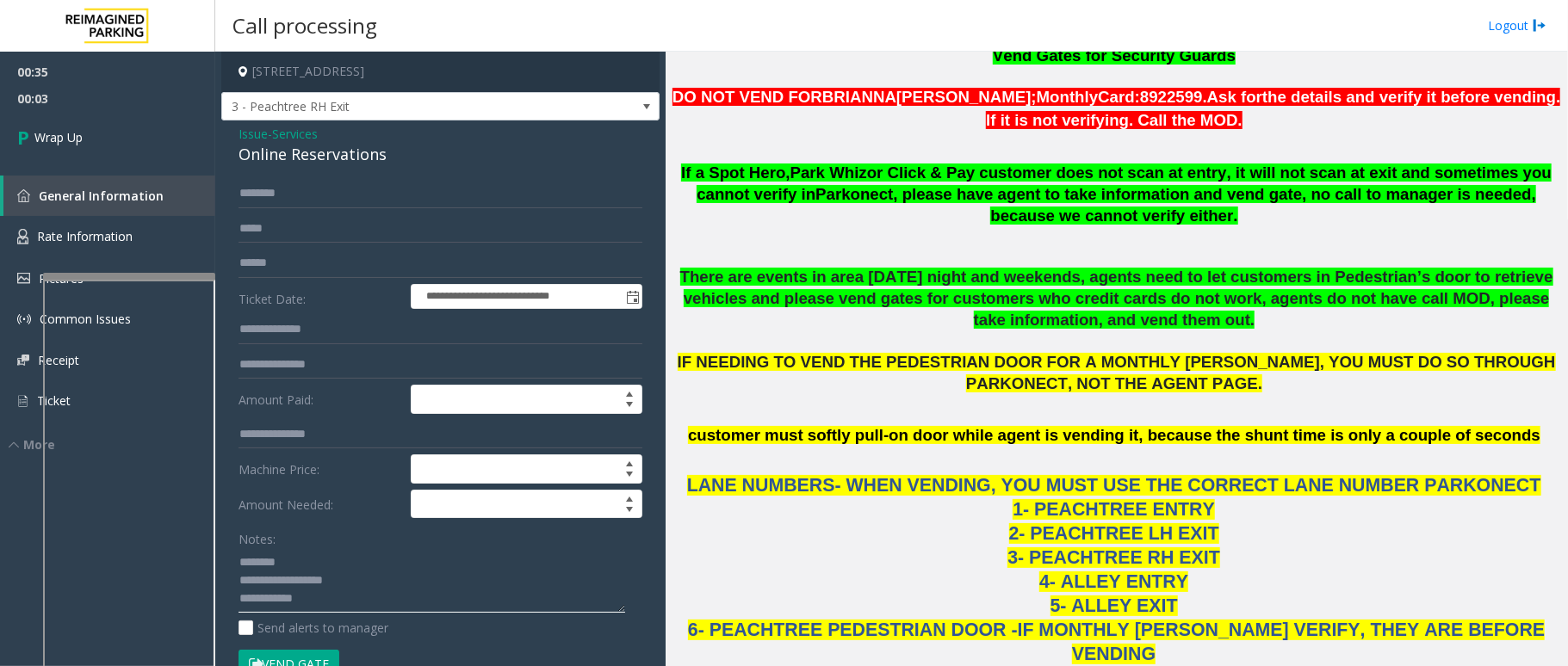
click at [328, 594] on textarea at bounding box center [432, 581] width 386 height 65
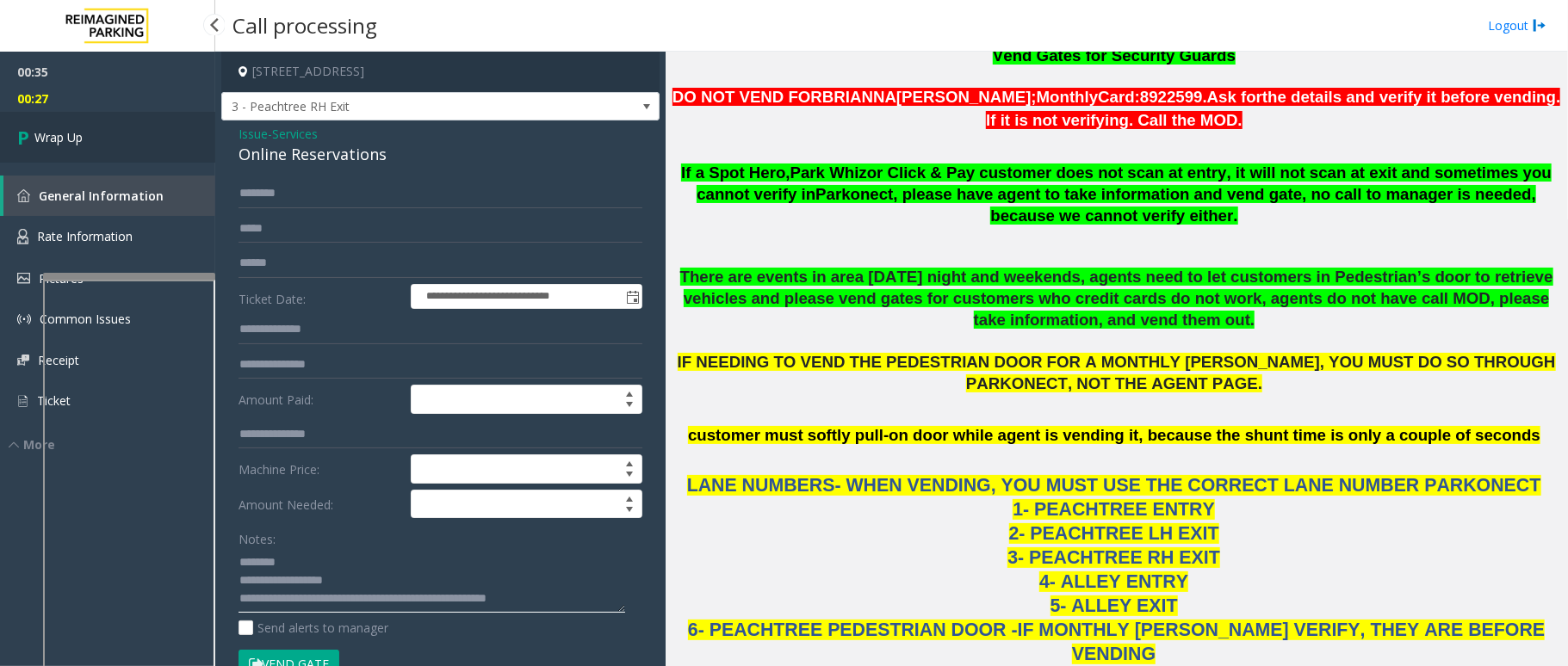
type textarea "**********"
click at [120, 142] on link "Wrap Up" at bounding box center [107, 137] width 215 height 51
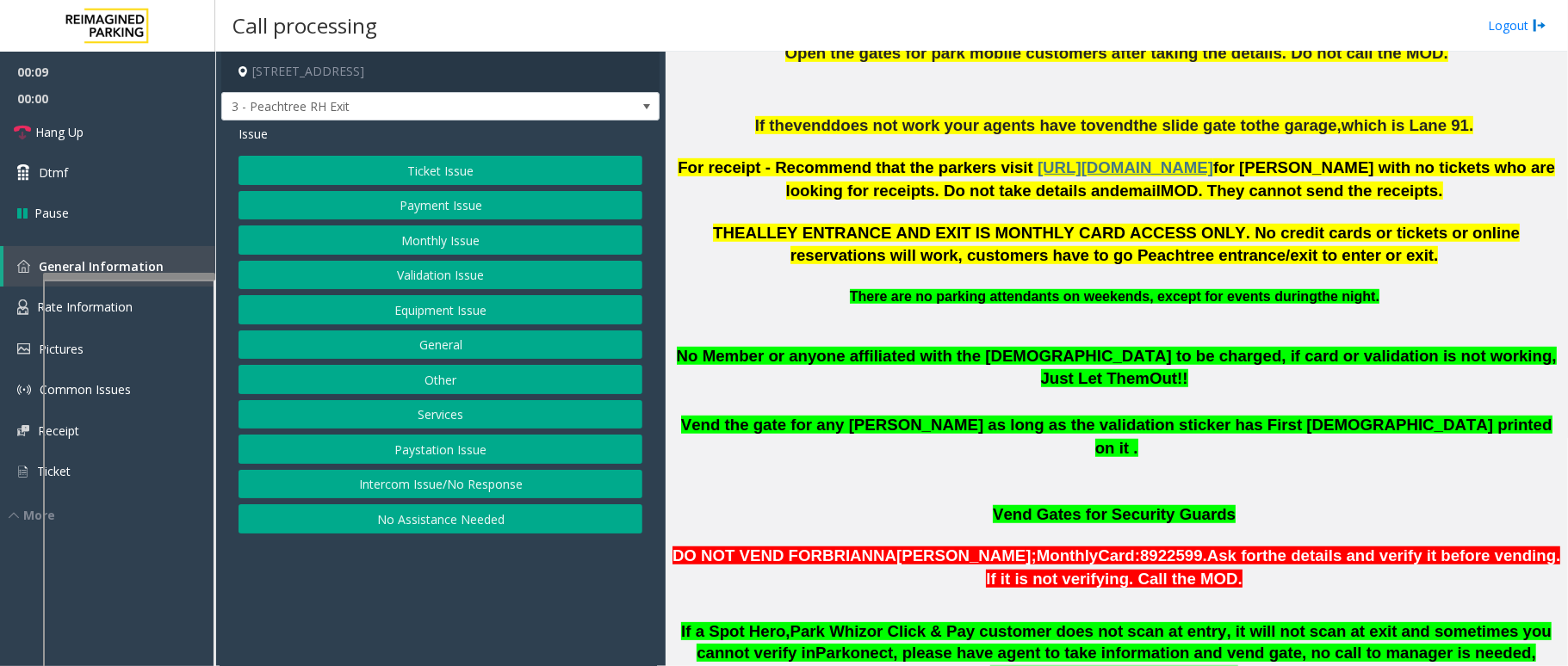
scroll to position [804, 0]
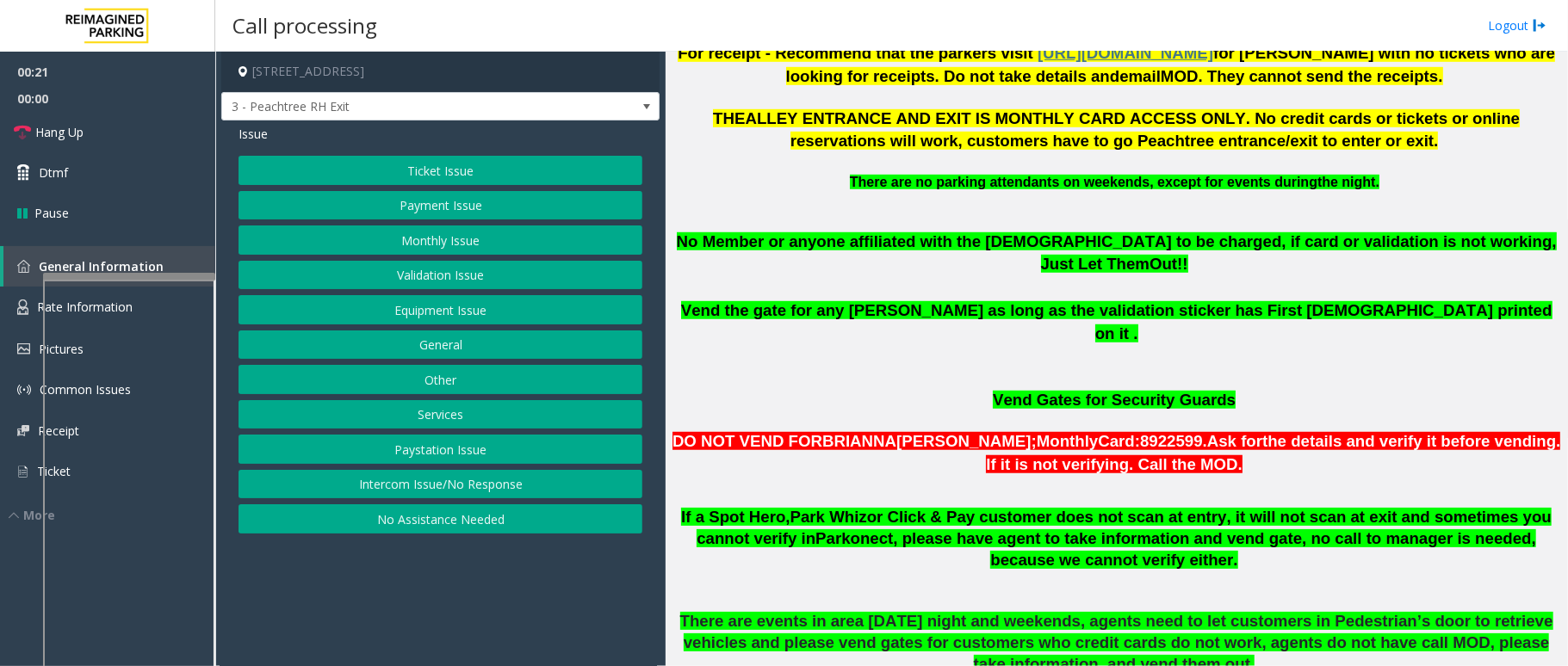
click at [517, 482] on button "Intercom Issue/No Response" at bounding box center [441, 484] width 404 height 30
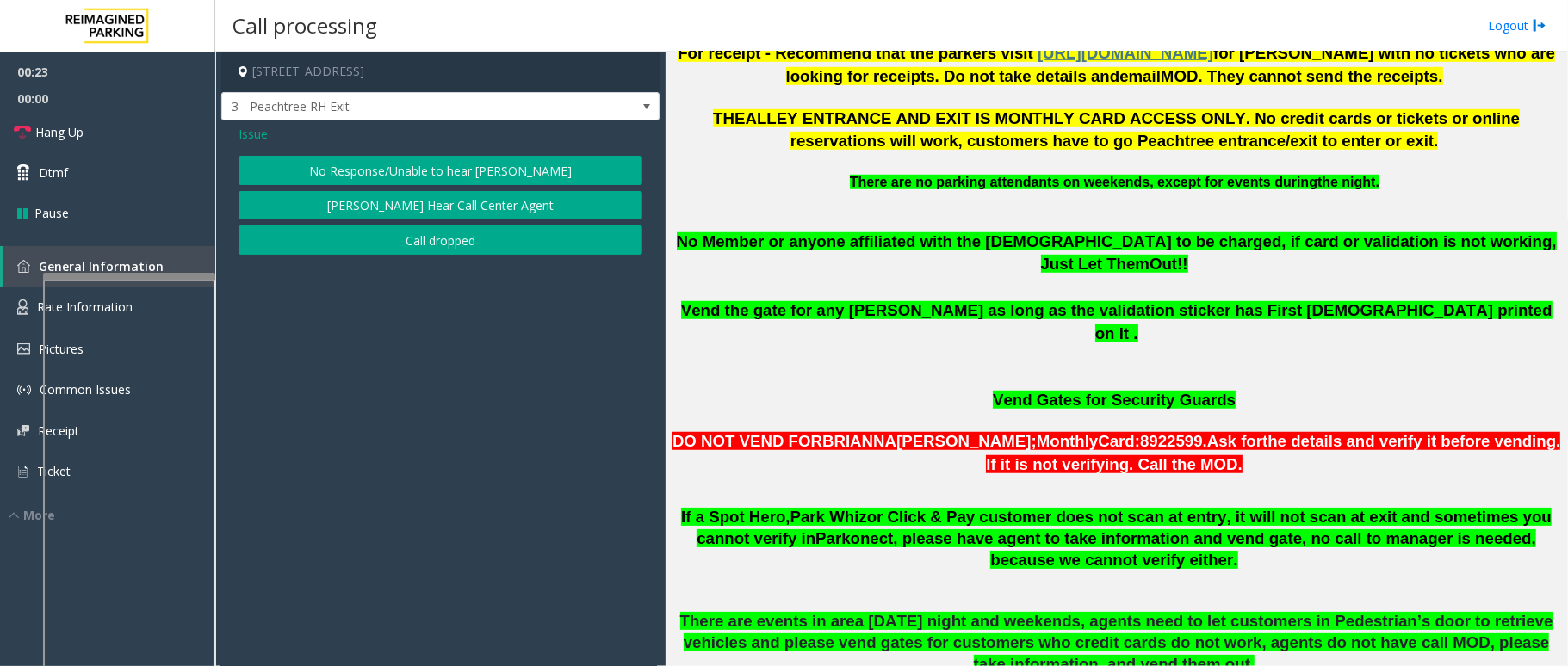
click at [539, 165] on button "No Response/Unable to hear [PERSON_NAME]" at bounding box center [441, 170] width 404 height 30
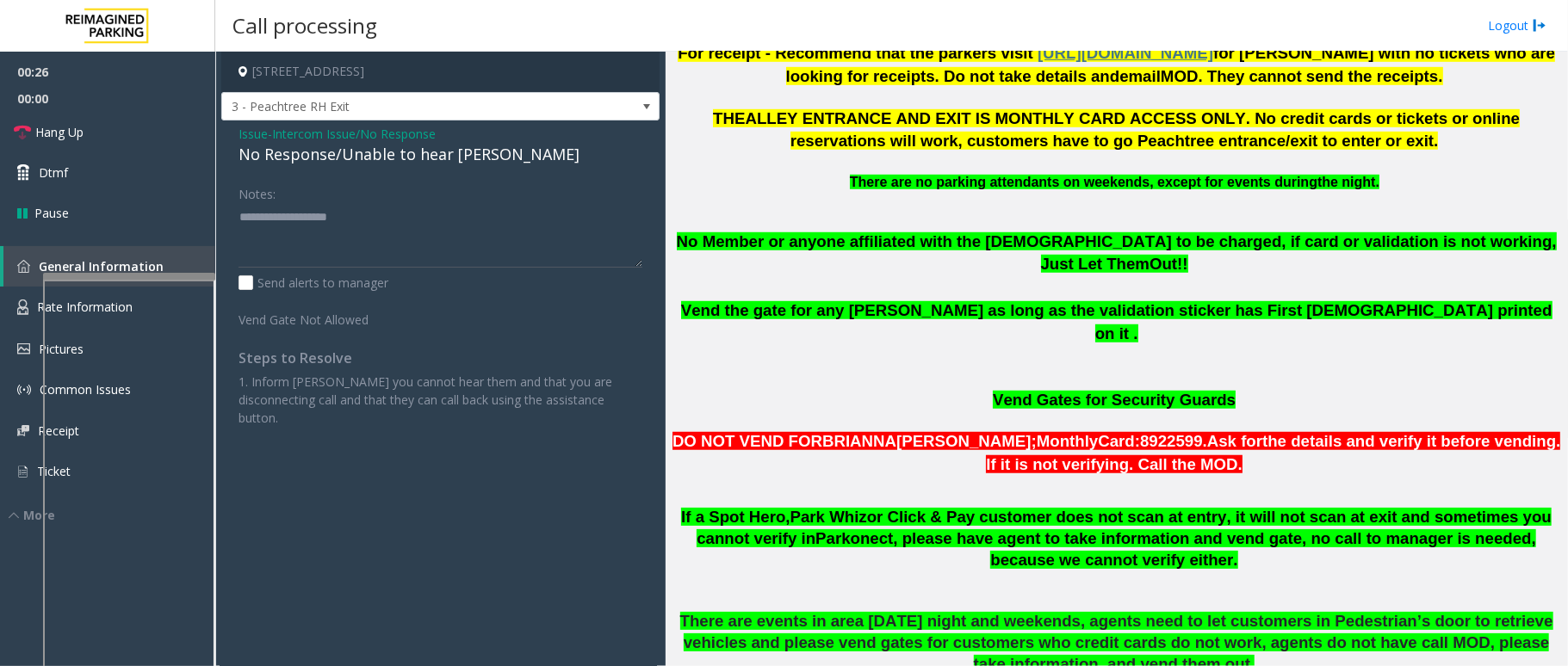
click at [415, 149] on div "No Response/Unable to hear [PERSON_NAME]" at bounding box center [441, 155] width 404 height 23
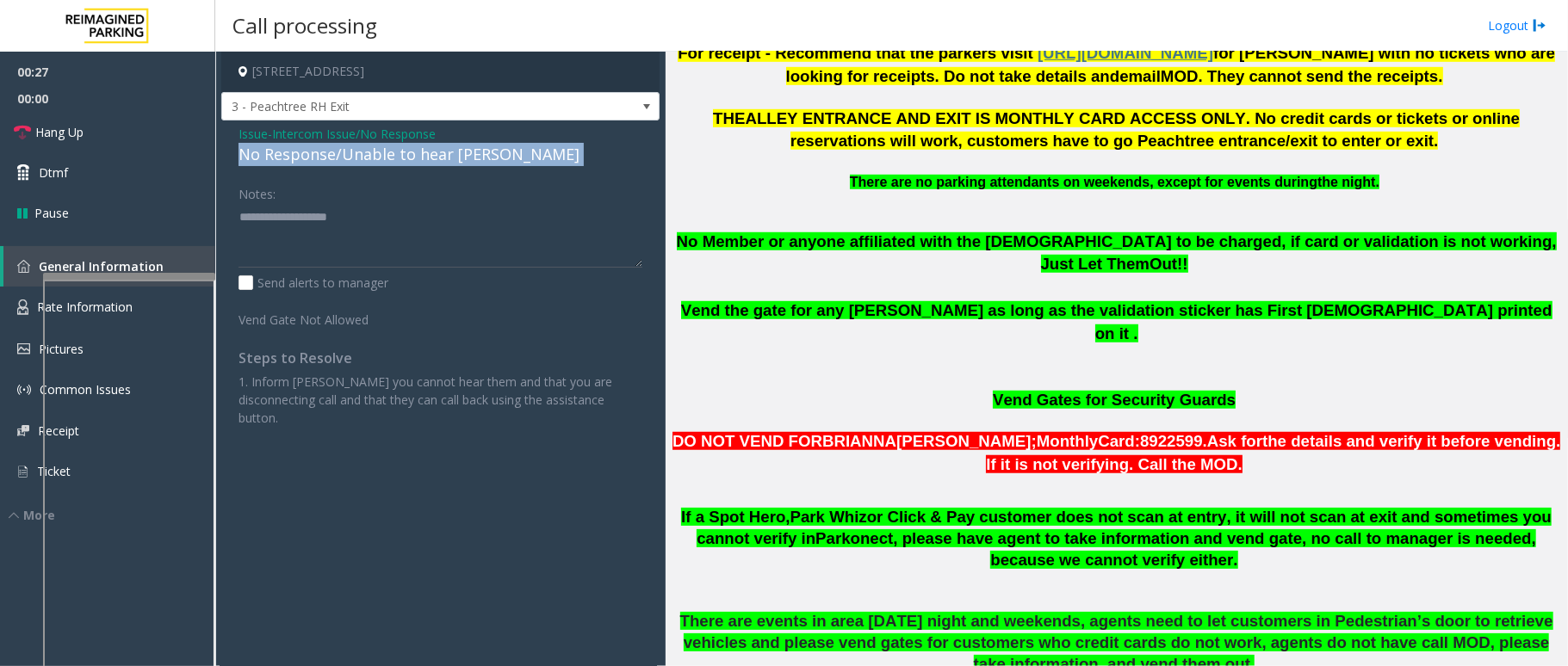
click at [415, 149] on div "No Response/Unable to hear [PERSON_NAME]" at bounding box center [441, 155] width 404 height 23
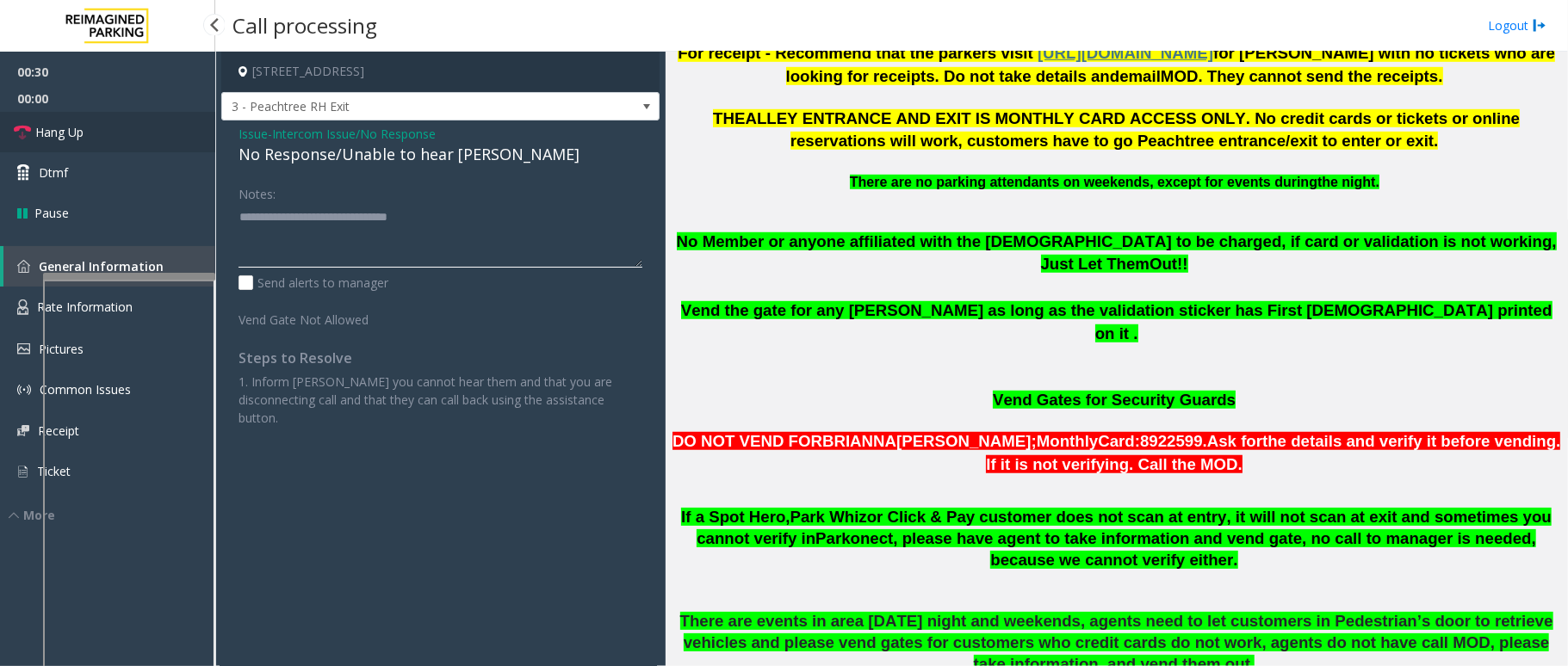
type textarea "**********"
click at [135, 125] on link "Hang Up" at bounding box center [107, 132] width 215 height 40
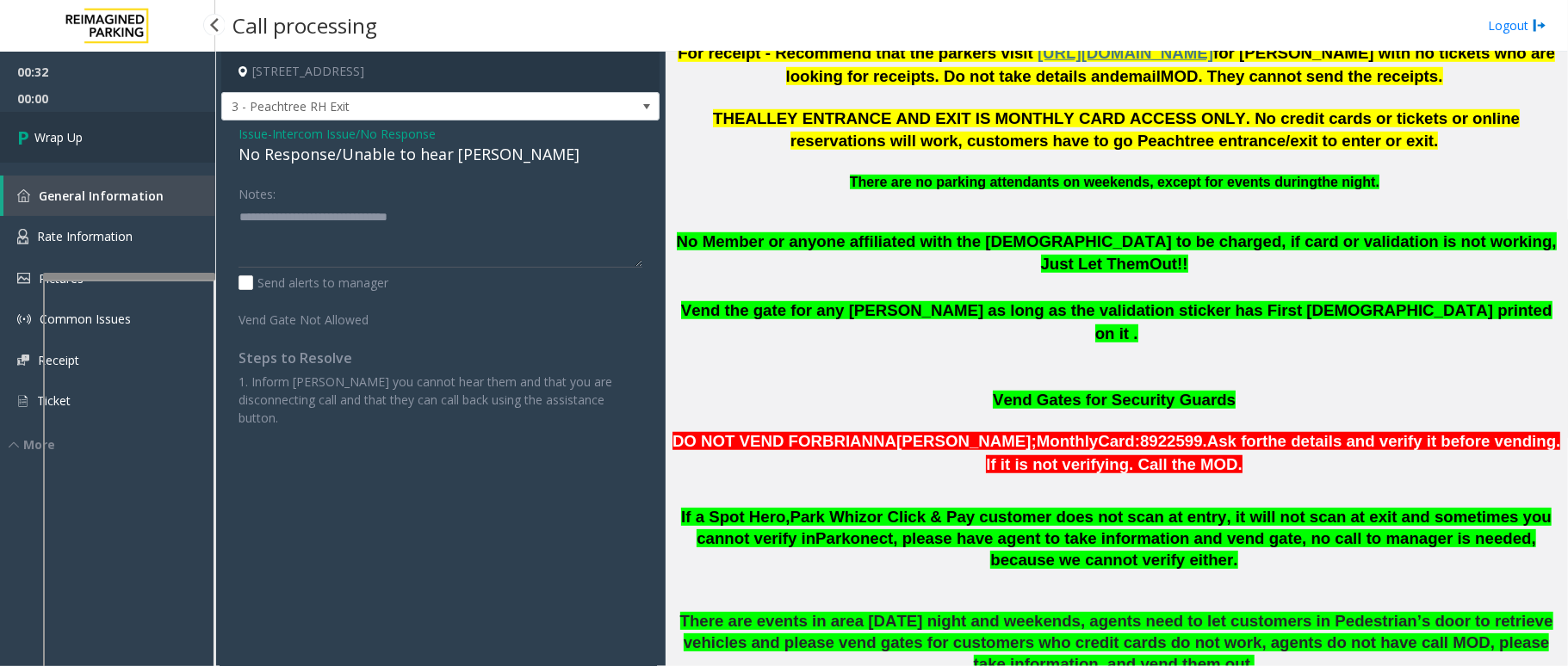
click at [135, 125] on link "Wrap Up" at bounding box center [107, 137] width 215 height 51
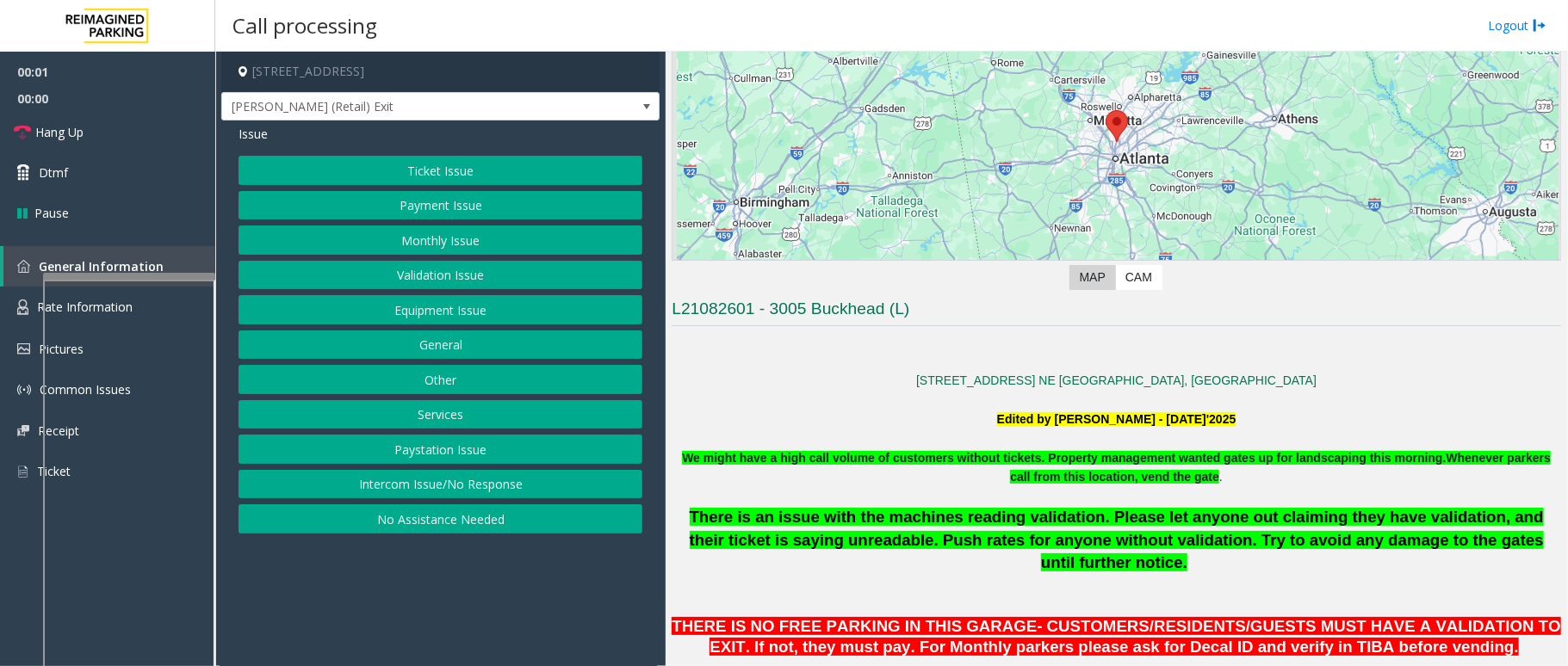
scroll to position [229, 0]
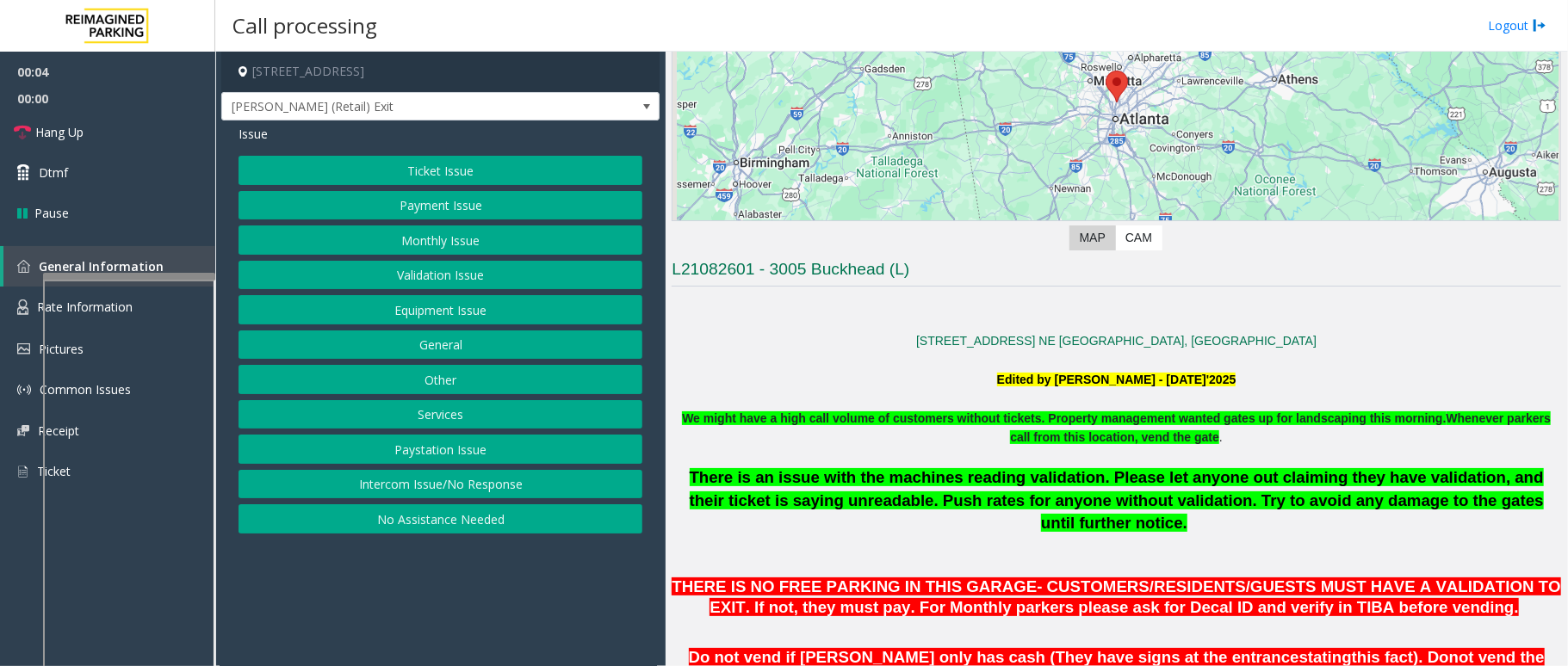
click at [531, 480] on button "Intercom Issue/No Response" at bounding box center [441, 484] width 404 height 30
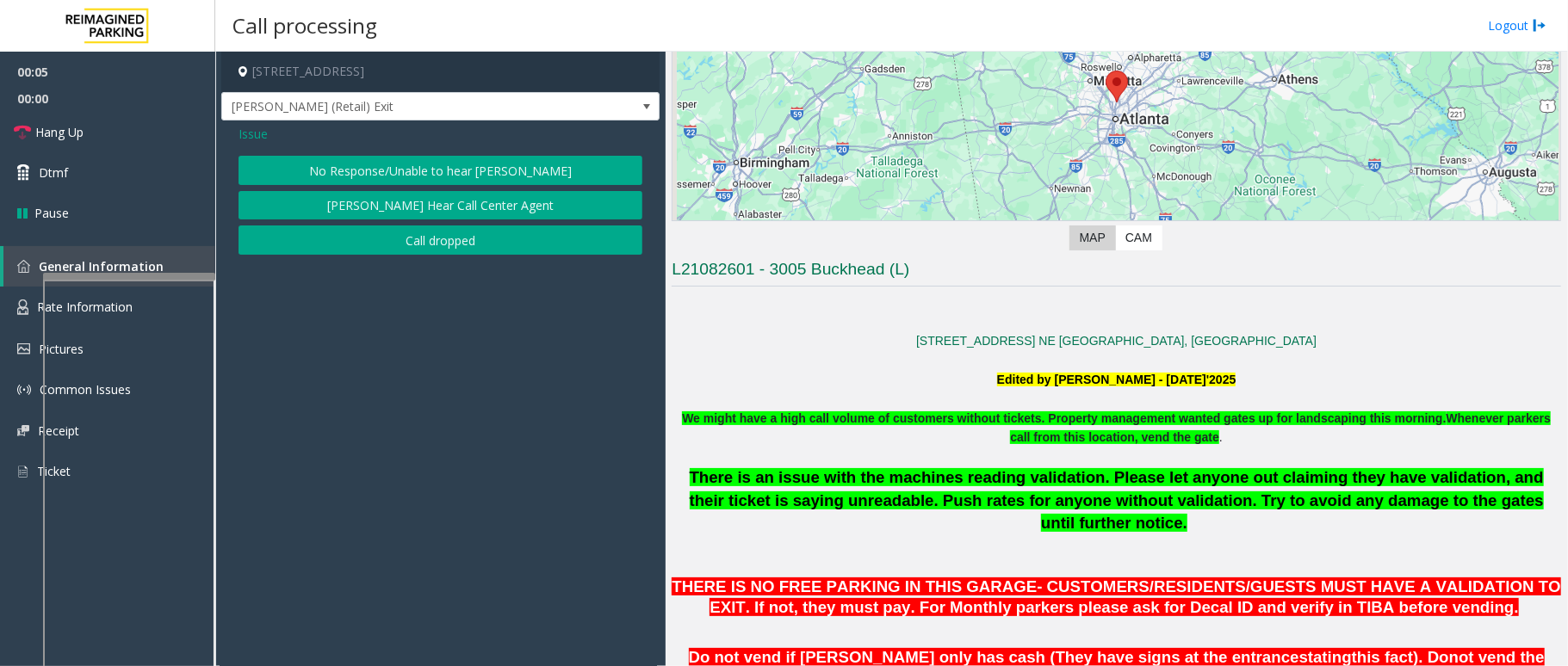
click at [418, 169] on button "No Response/Unable to hear [PERSON_NAME]" at bounding box center [441, 170] width 404 height 30
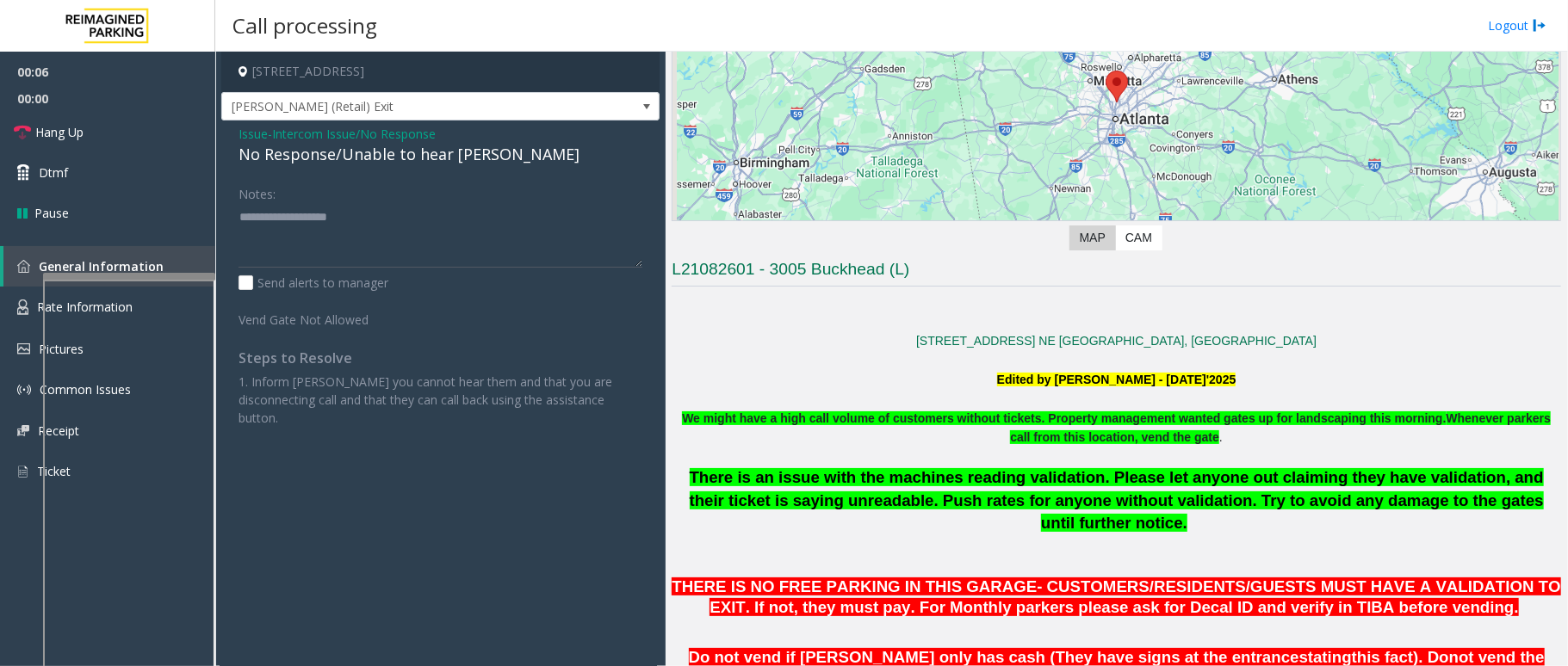
click at [382, 155] on div "No Response/Unable to hear [PERSON_NAME]" at bounding box center [441, 155] width 404 height 23
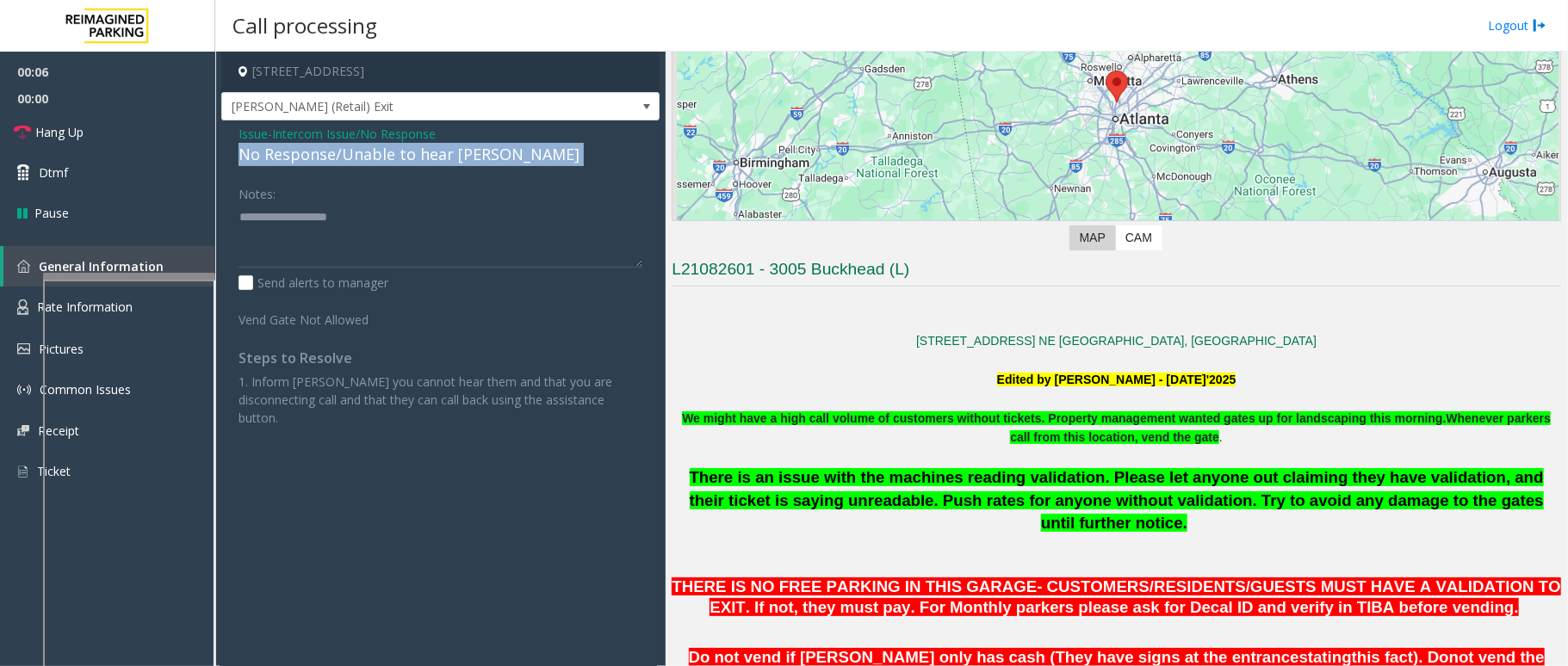
click at [382, 155] on div "No Response/Unable to hear [PERSON_NAME]" at bounding box center [441, 155] width 404 height 23
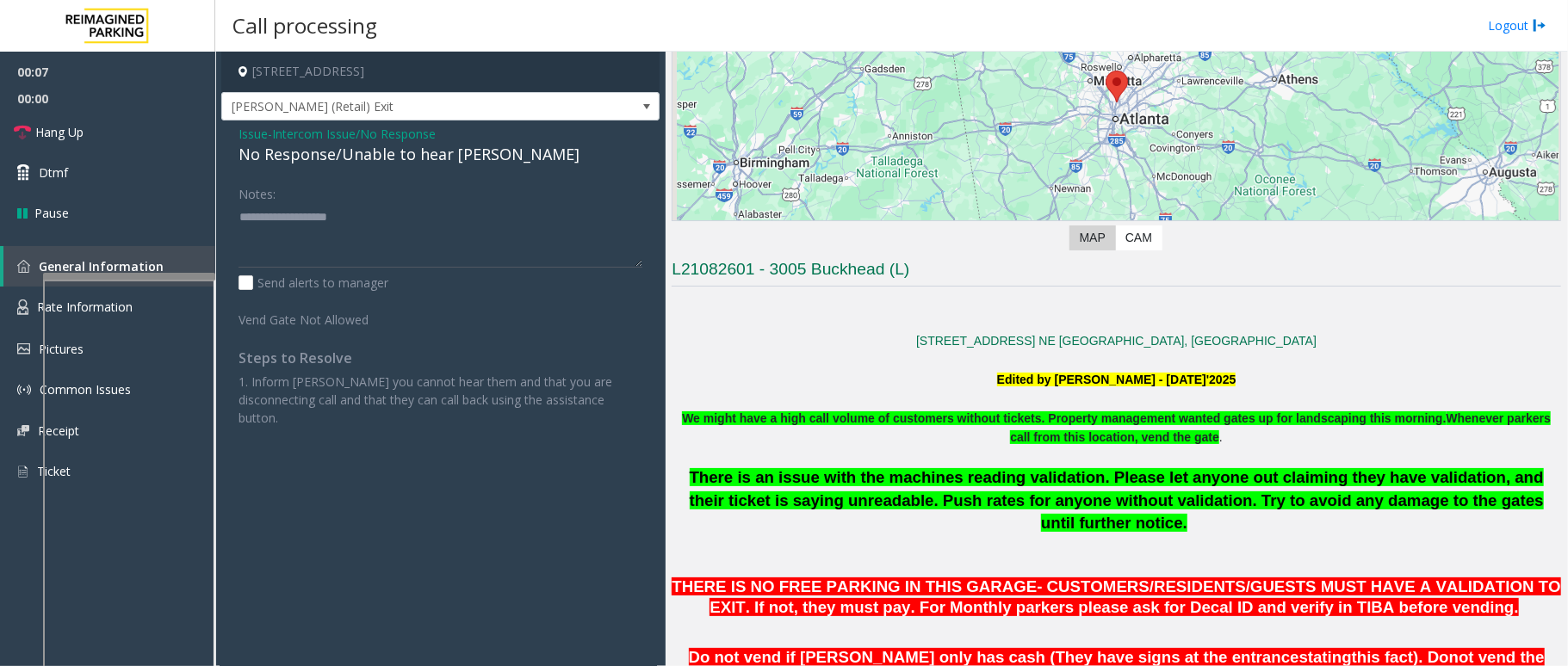
click at [378, 132] on span "Intercom Issue/No Response" at bounding box center [354, 134] width 163 height 18
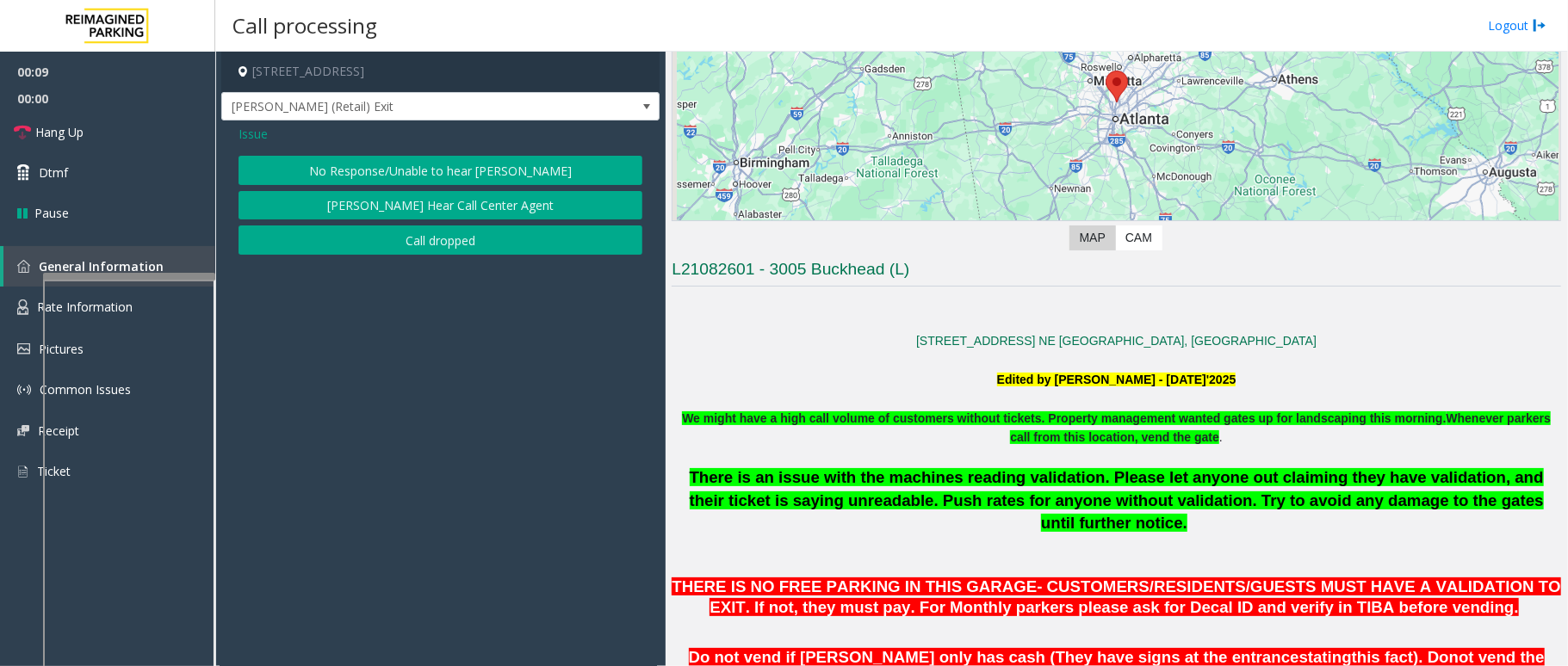
click at [264, 126] on span "Issue" at bounding box center [253, 134] width 30 height 18
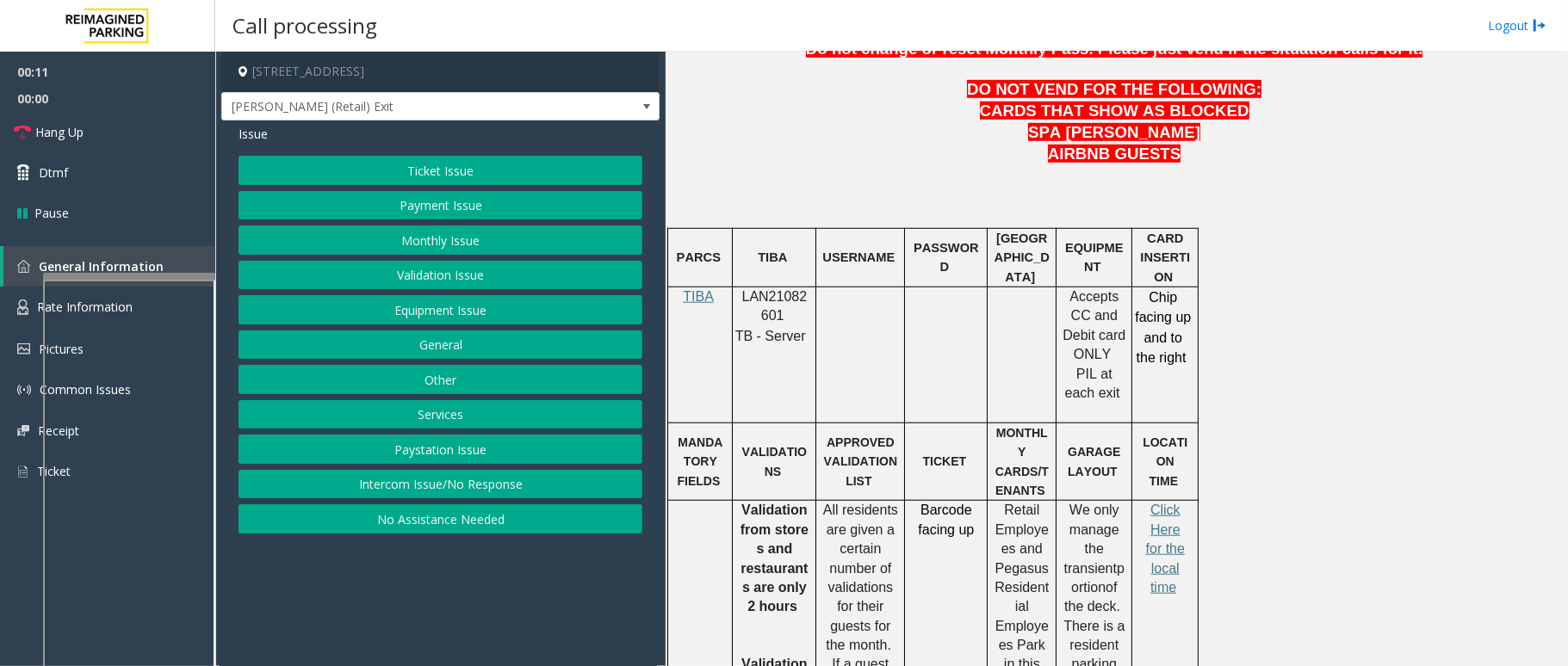
scroll to position [917, 0]
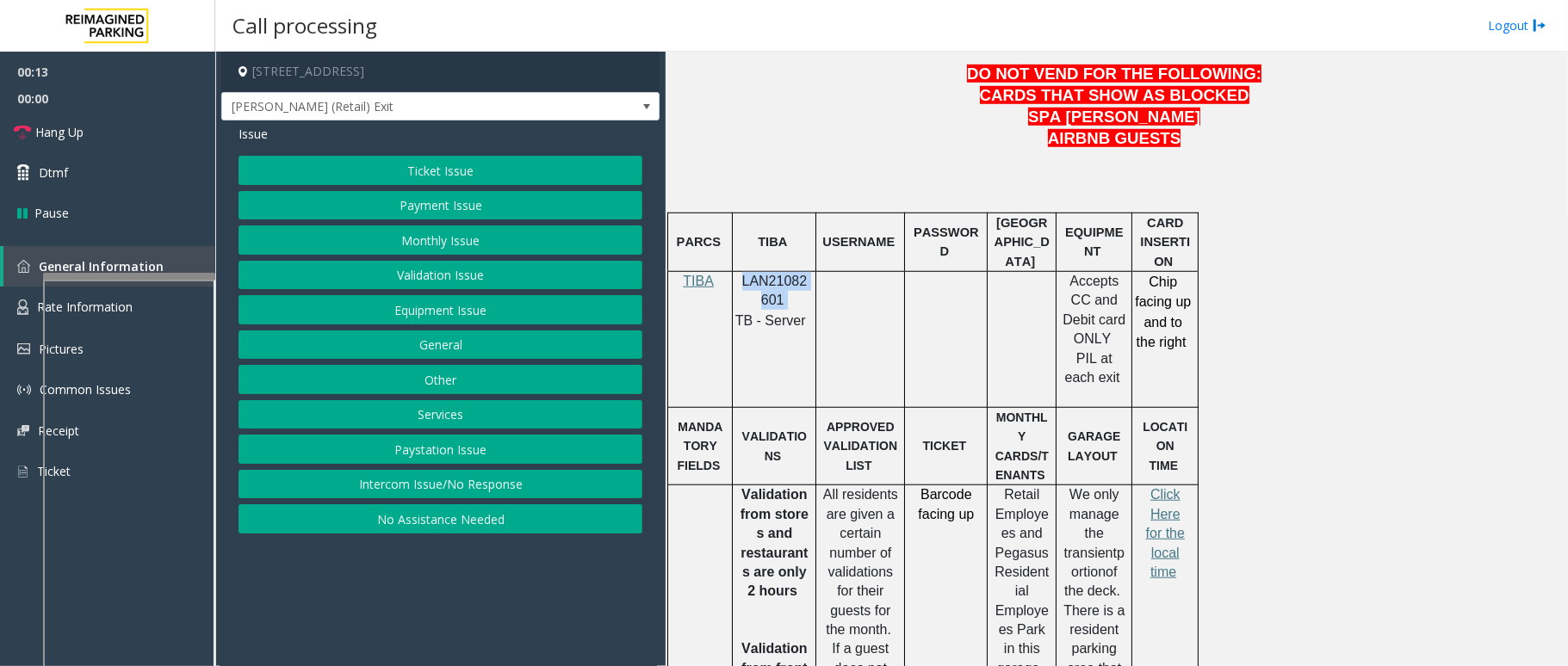
drag, startPoint x: 783, startPoint y: 253, endPoint x: 738, endPoint y: 246, distance: 45.5
click at [738, 272] on div "LAN21082601 TB - Server" at bounding box center [774, 301] width 82 height 58
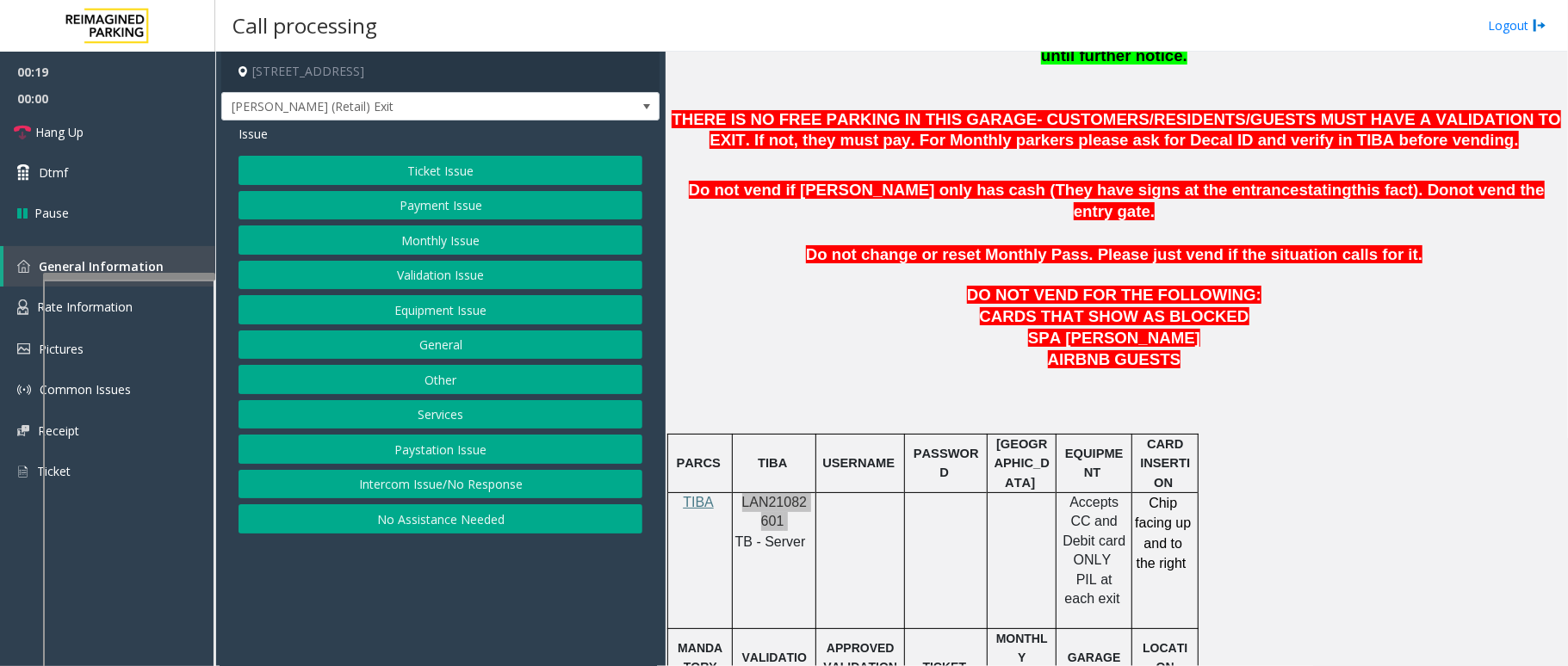
scroll to position [689, 0]
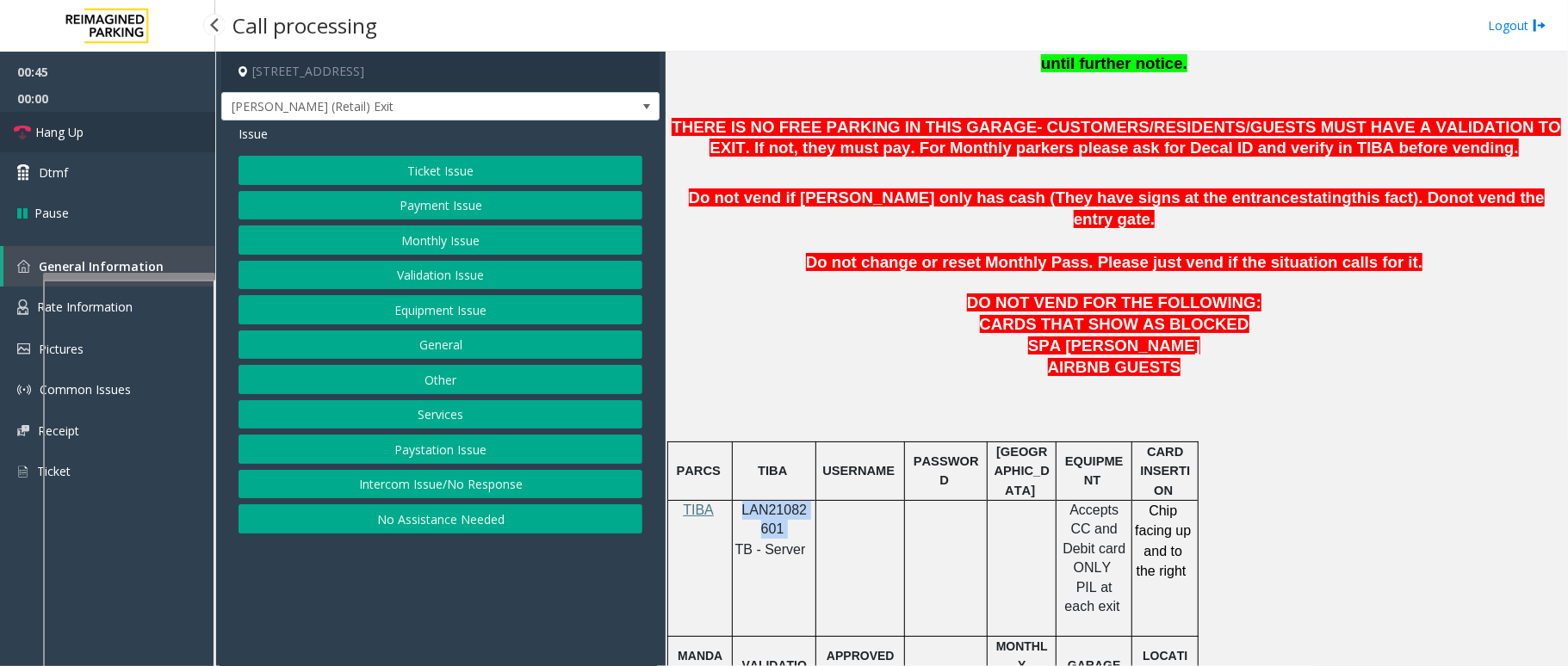
click at [110, 127] on link "Hang Up" at bounding box center [107, 132] width 215 height 40
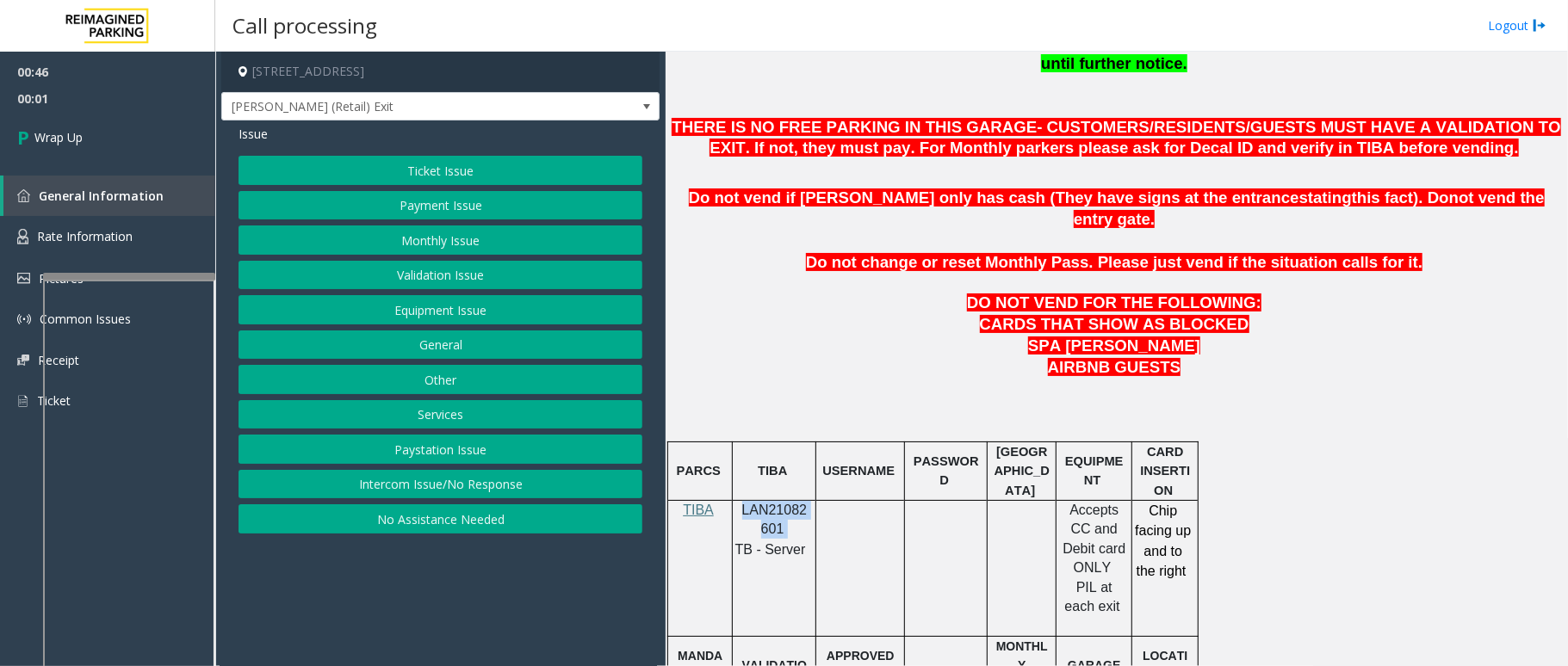
click at [487, 482] on button "Intercom Issue/No Response" at bounding box center [441, 484] width 404 height 30
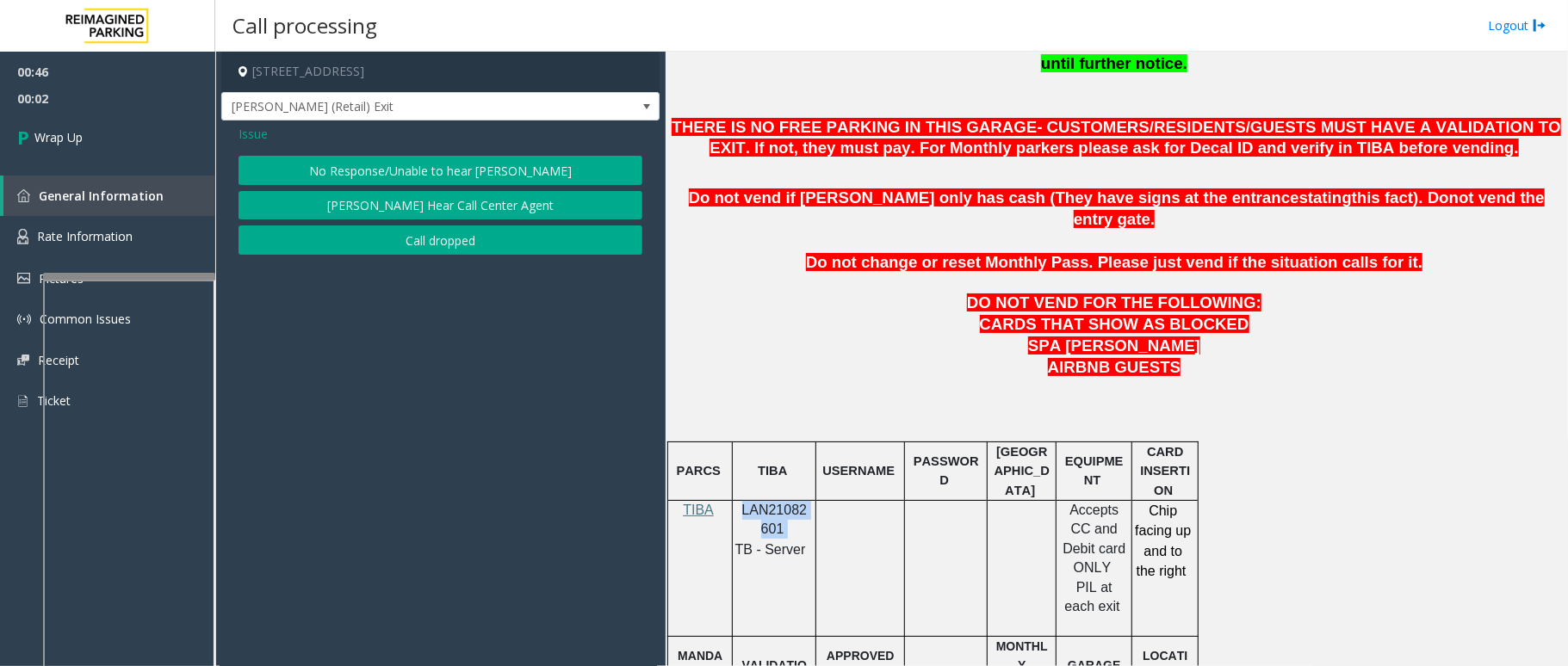
click at [447, 169] on button "No Response/Unable to hear [PERSON_NAME]" at bounding box center [441, 170] width 404 height 30
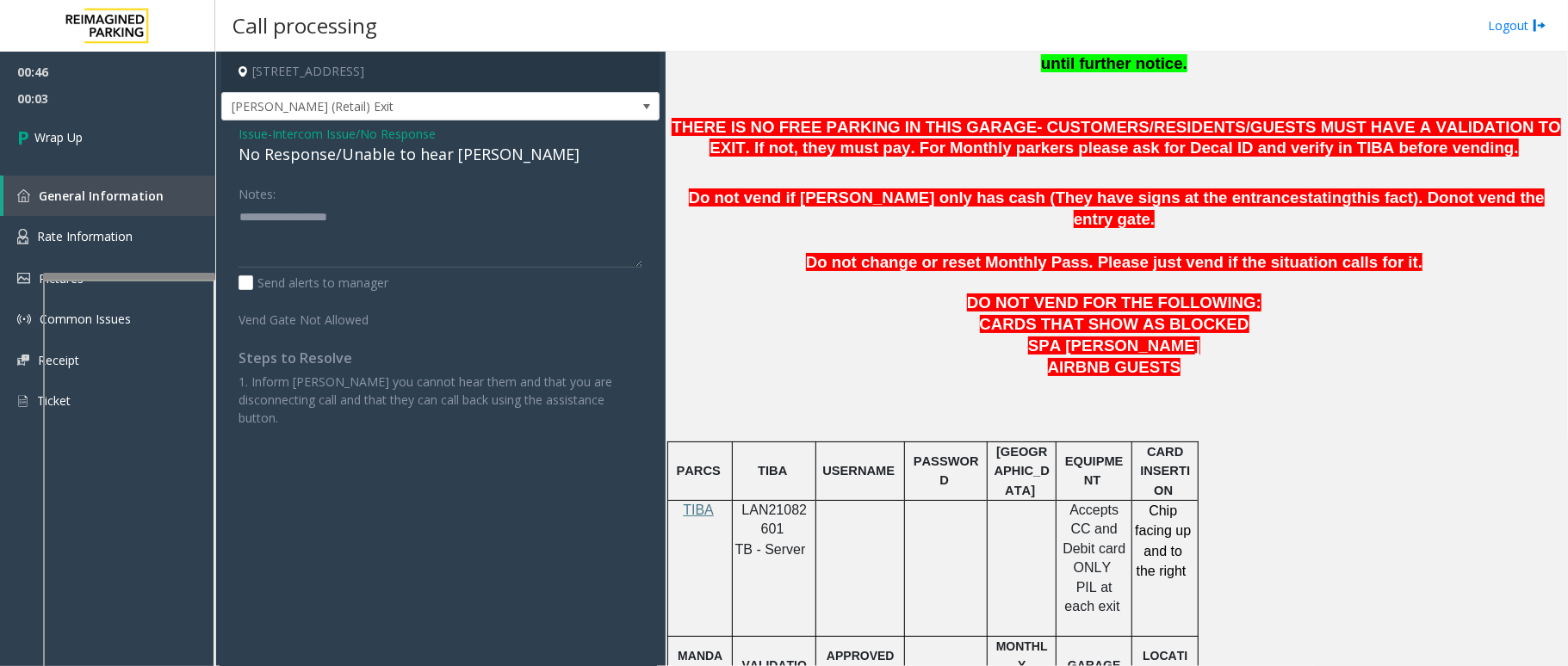
click at [394, 156] on div "No Response/Unable to hear [PERSON_NAME]" at bounding box center [441, 155] width 404 height 23
click at [403, 140] on span "Intercom Issue/No Response" at bounding box center [354, 134] width 163 height 18
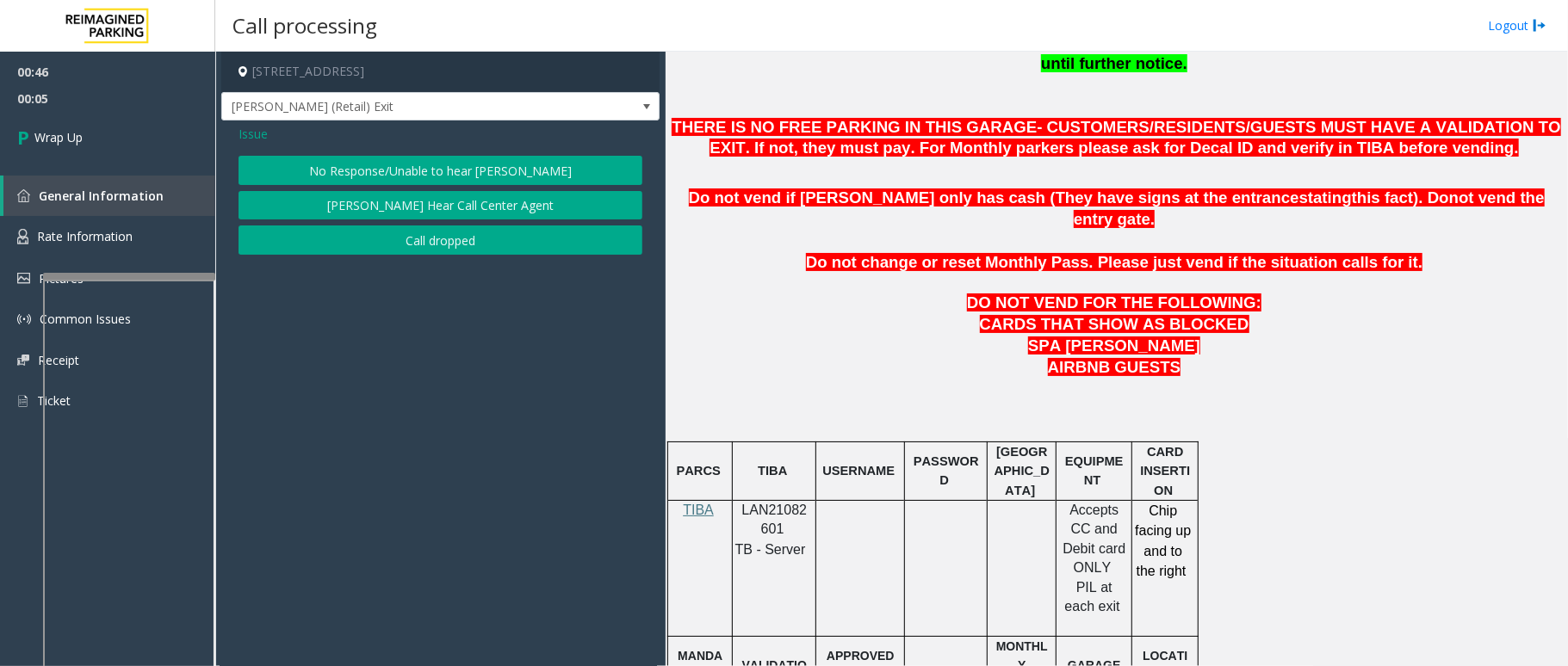
click at [251, 127] on span "Issue" at bounding box center [253, 134] width 30 height 18
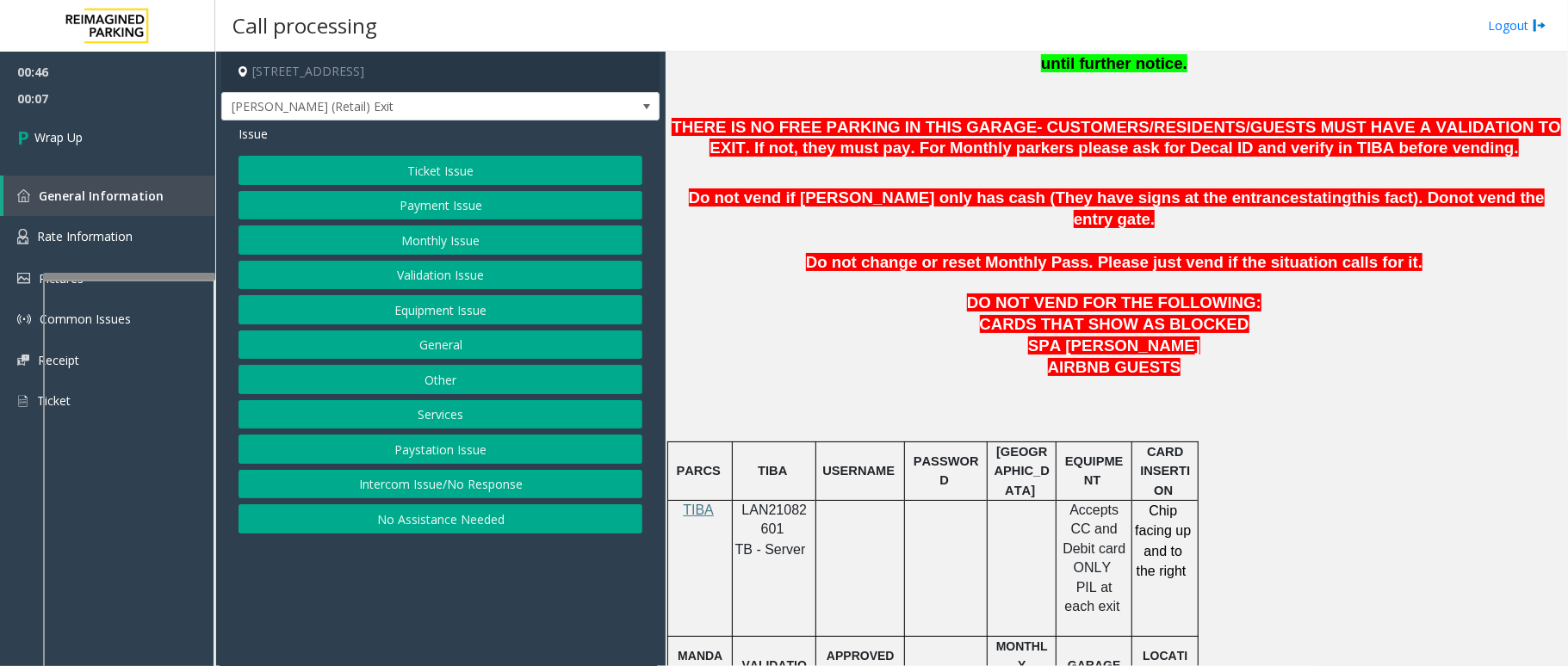
click at [414, 279] on button "Validation Issue" at bounding box center [441, 275] width 404 height 30
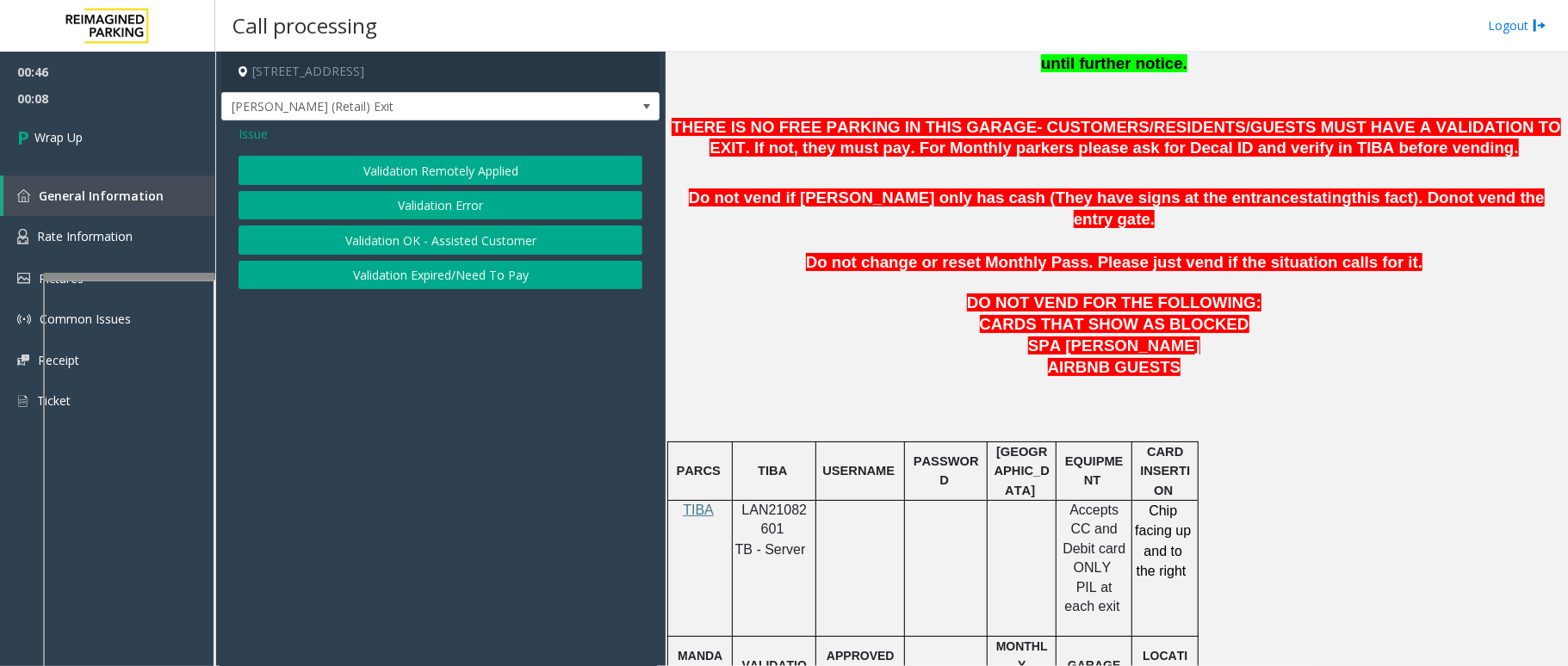
click at [406, 207] on button "Validation Error" at bounding box center [441, 205] width 404 height 30
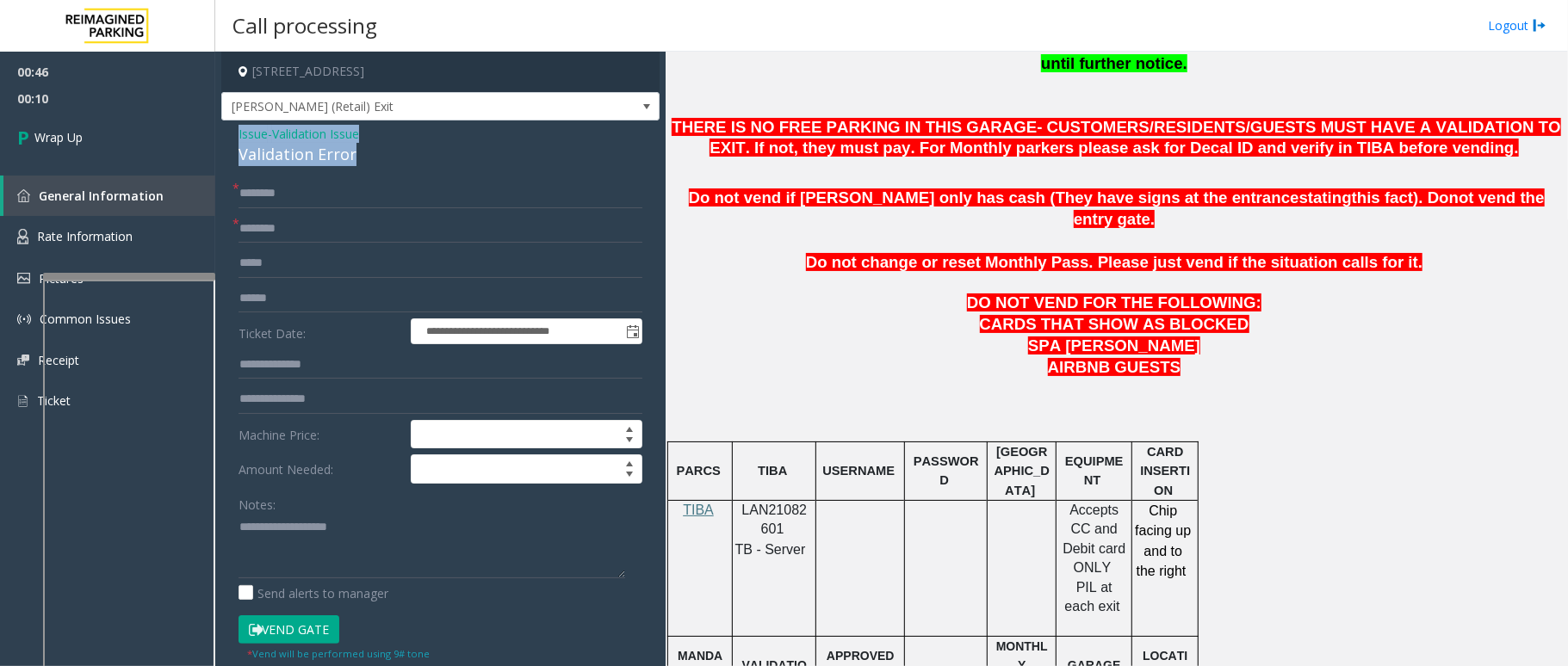
drag, startPoint x: 355, startPoint y: 155, endPoint x: 224, endPoint y: 126, distance: 134.2
click at [224, 126] on div "**********" at bounding box center [441, 620] width 439 height 1000
paste textarea "**********"
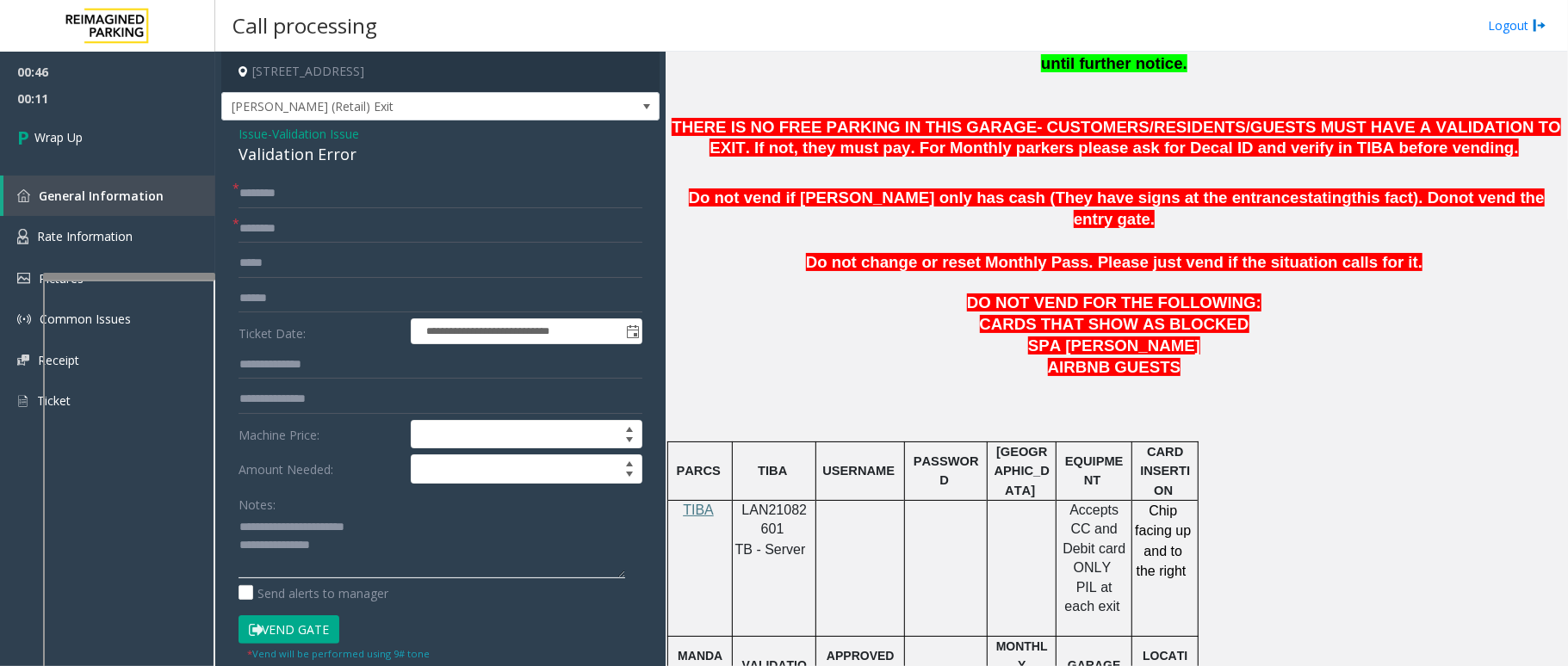
click at [352, 526] on textarea at bounding box center [432, 547] width 386 height 65
type textarea "**********"
click at [305, 200] on input "text" at bounding box center [441, 193] width 404 height 30
type input "**"
click at [324, 230] on input "*" at bounding box center [441, 228] width 404 height 30
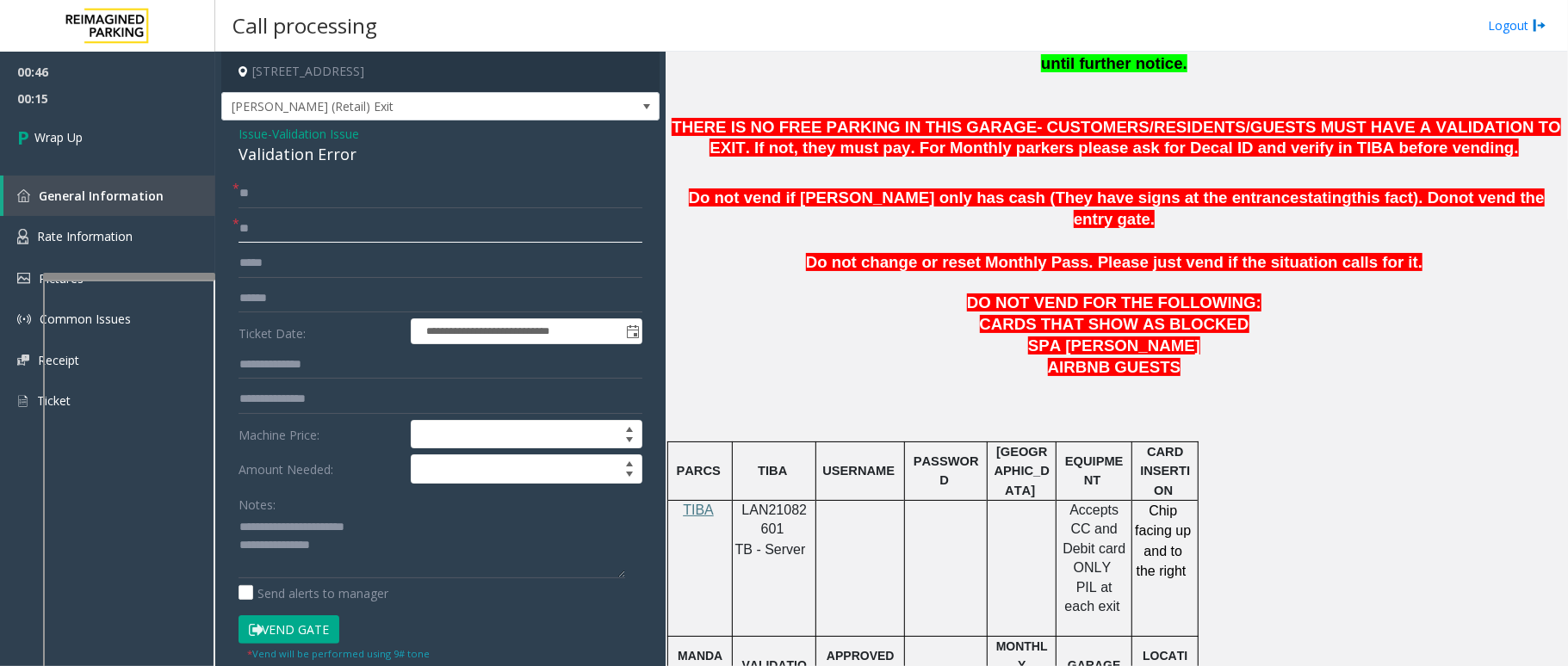
type input "**"
drag, startPoint x: 370, startPoint y: 531, endPoint x: 281, endPoint y: 534, distance: 89.1
click at [281, 534] on textarea at bounding box center [432, 547] width 386 height 65
click at [425, 526] on textarea at bounding box center [432, 547] width 386 height 65
click at [414, 539] on textarea at bounding box center [432, 547] width 386 height 65
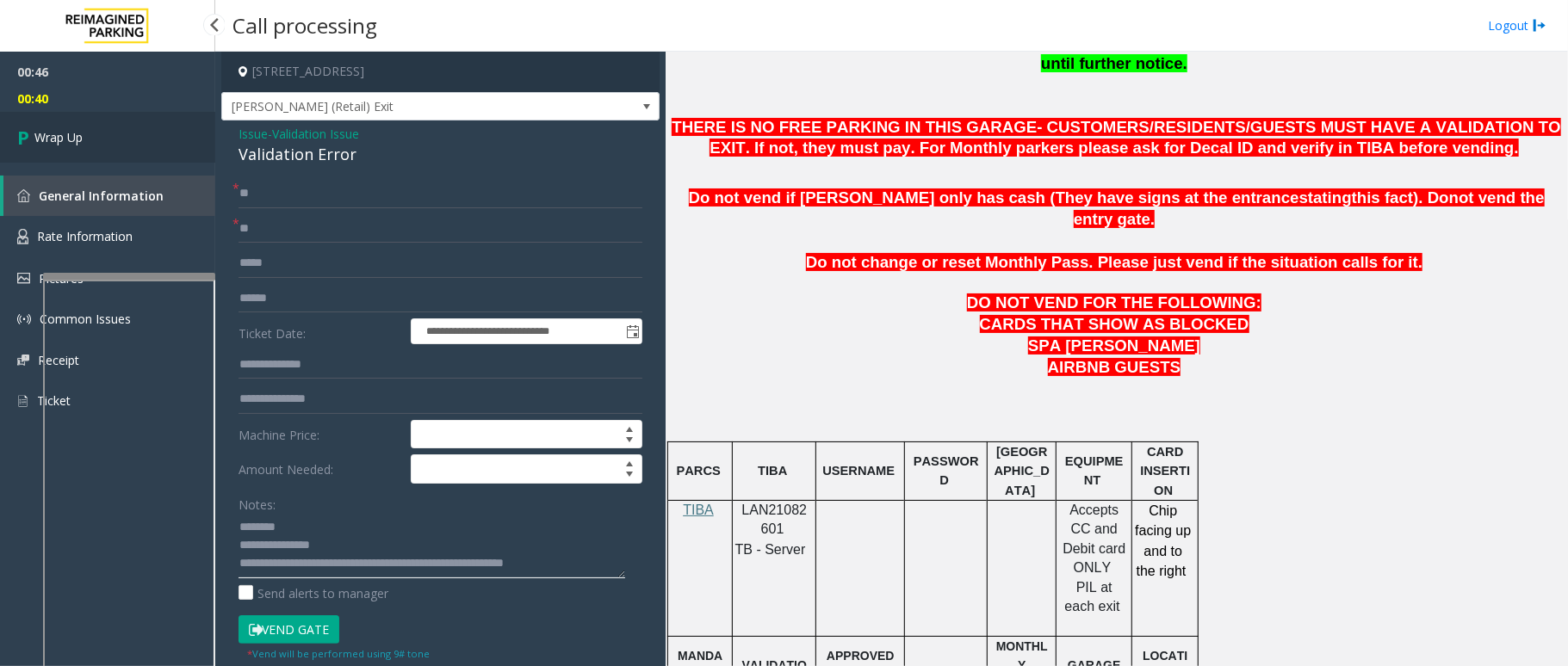
type textarea "**********"
click at [97, 144] on link "Wrap Up" at bounding box center [107, 137] width 215 height 51
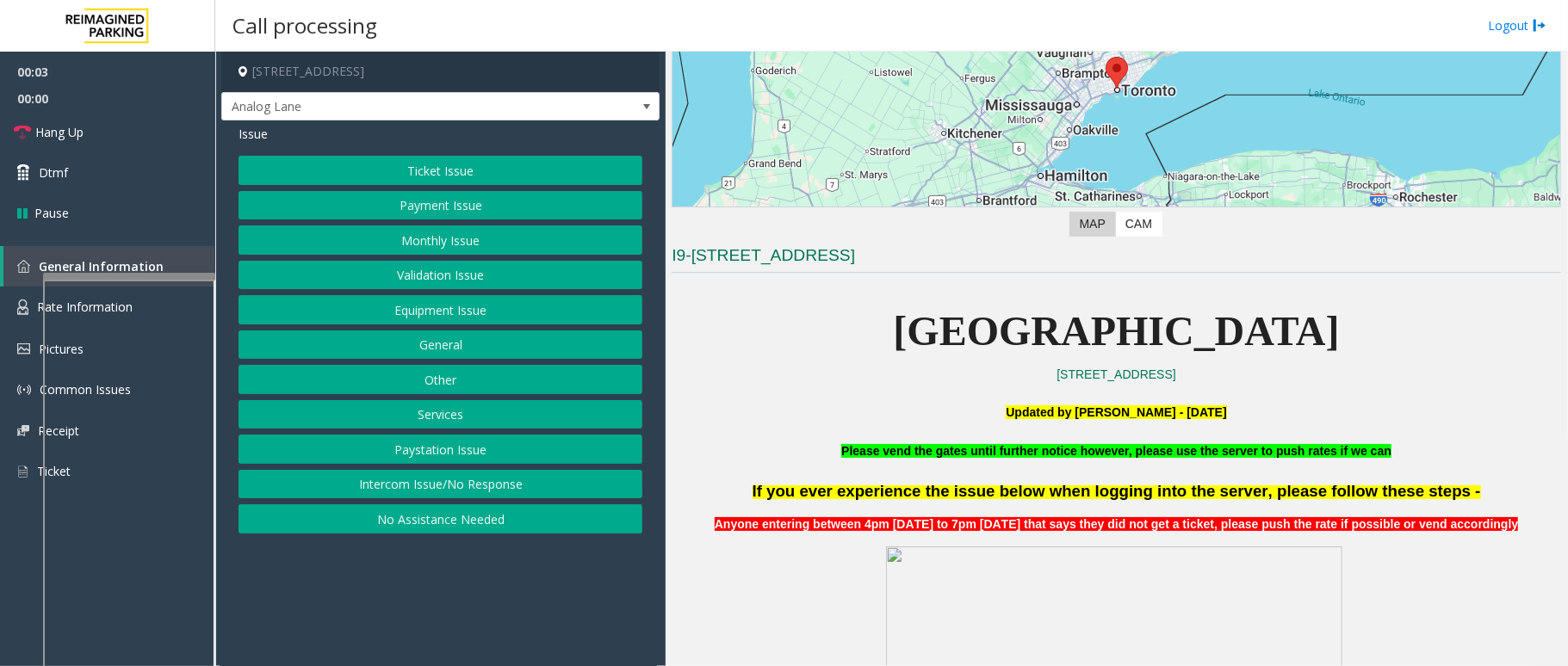
scroll to position [229, 0]
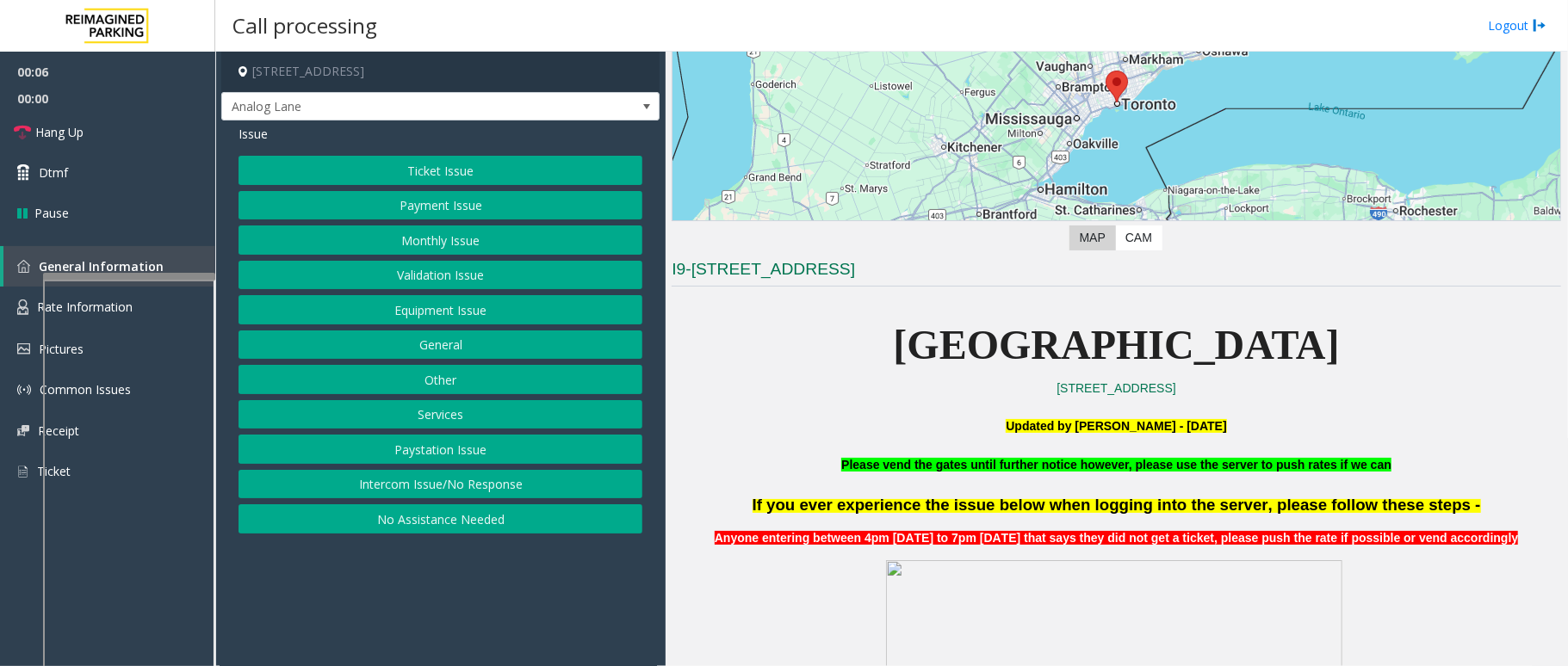
click at [538, 483] on button "Intercom Issue/No Response" at bounding box center [441, 484] width 404 height 30
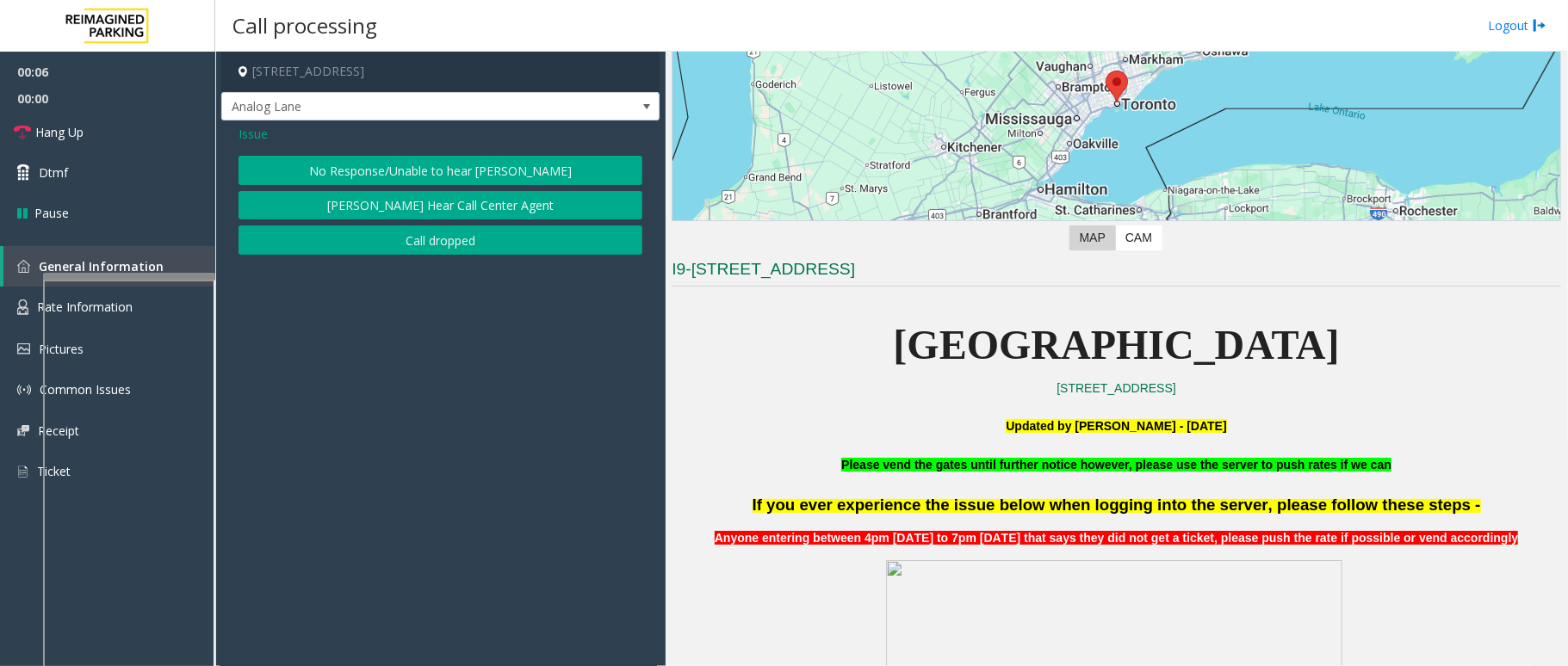
click at [414, 167] on button "No Response/Unable to hear [PERSON_NAME]" at bounding box center [441, 170] width 404 height 30
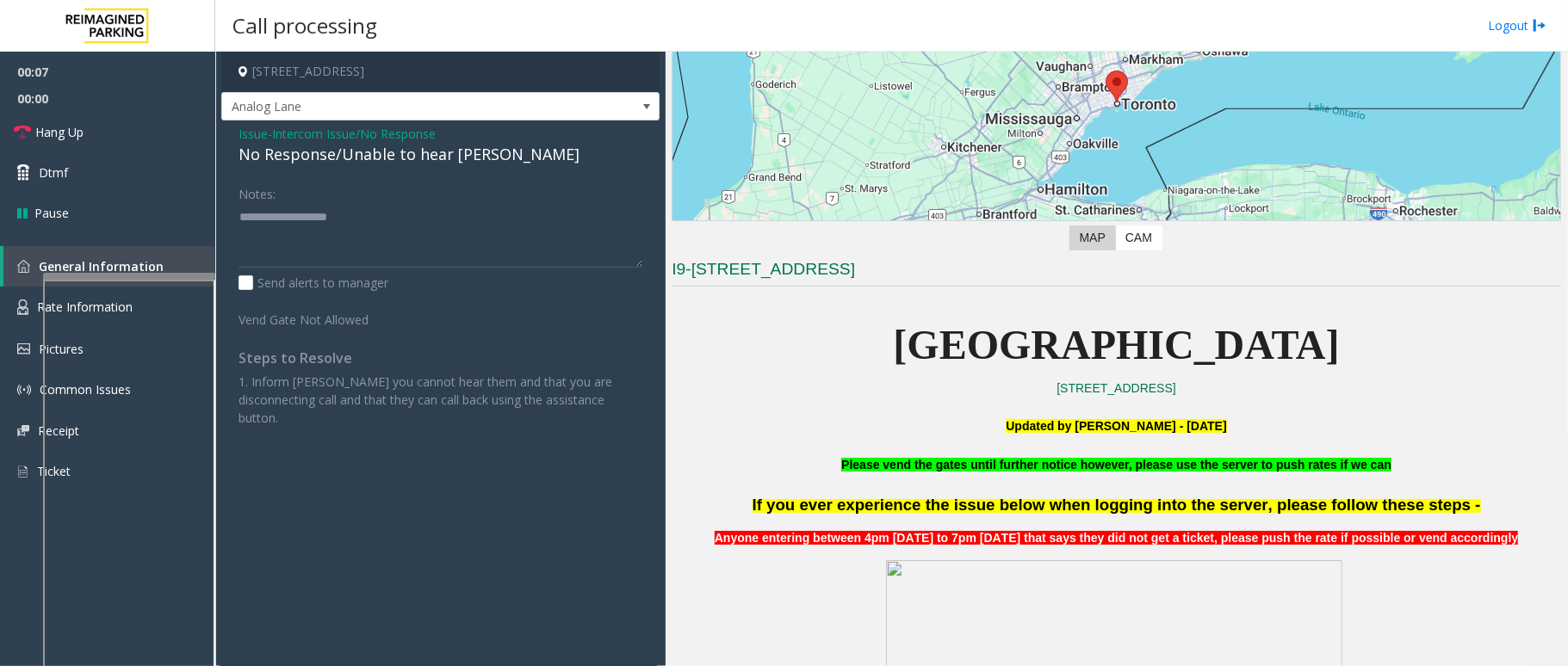
click at [390, 165] on div "No Response/Unable to hear [PERSON_NAME]" at bounding box center [441, 155] width 404 height 23
click at [414, 152] on div "No Response/Unable to hear [PERSON_NAME]" at bounding box center [441, 155] width 404 height 23
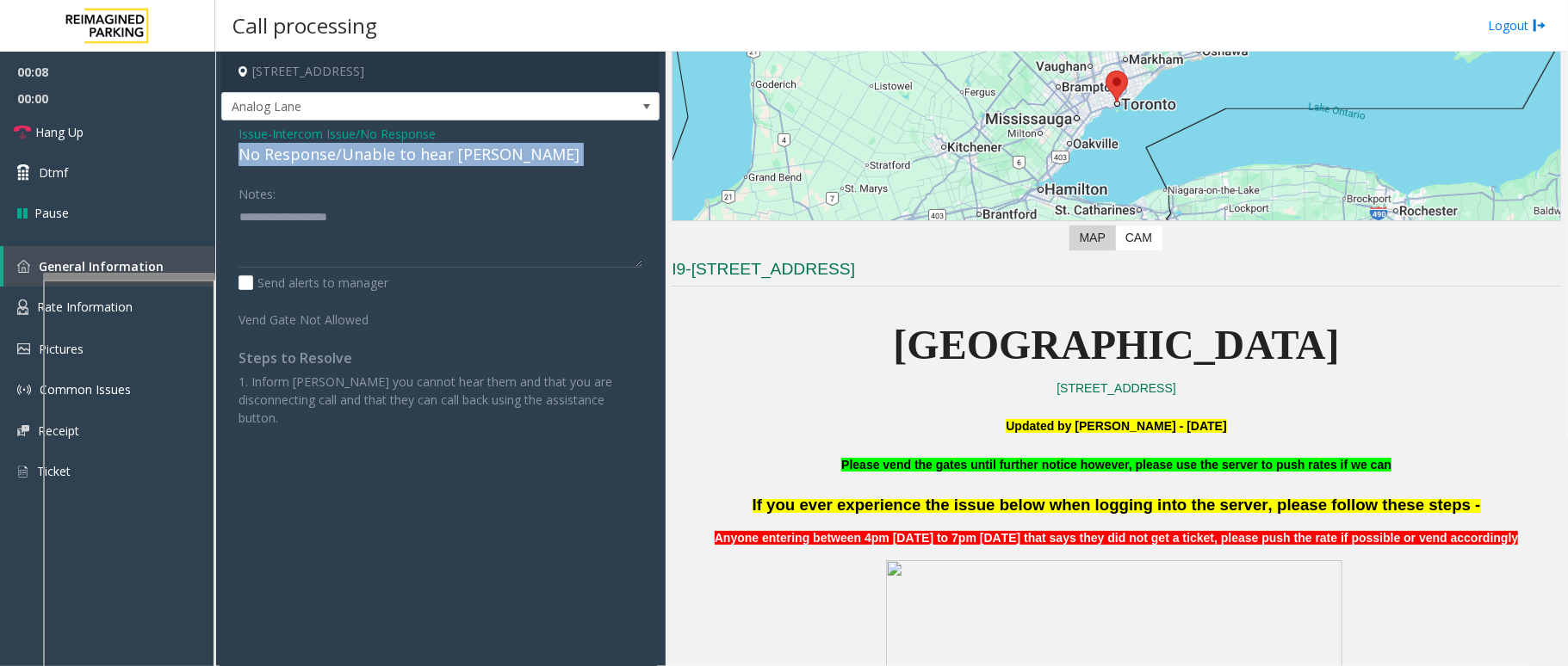
click at [414, 152] on div "No Response/Unable to hear [PERSON_NAME]" at bounding box center [441, 155] width 404 height 23
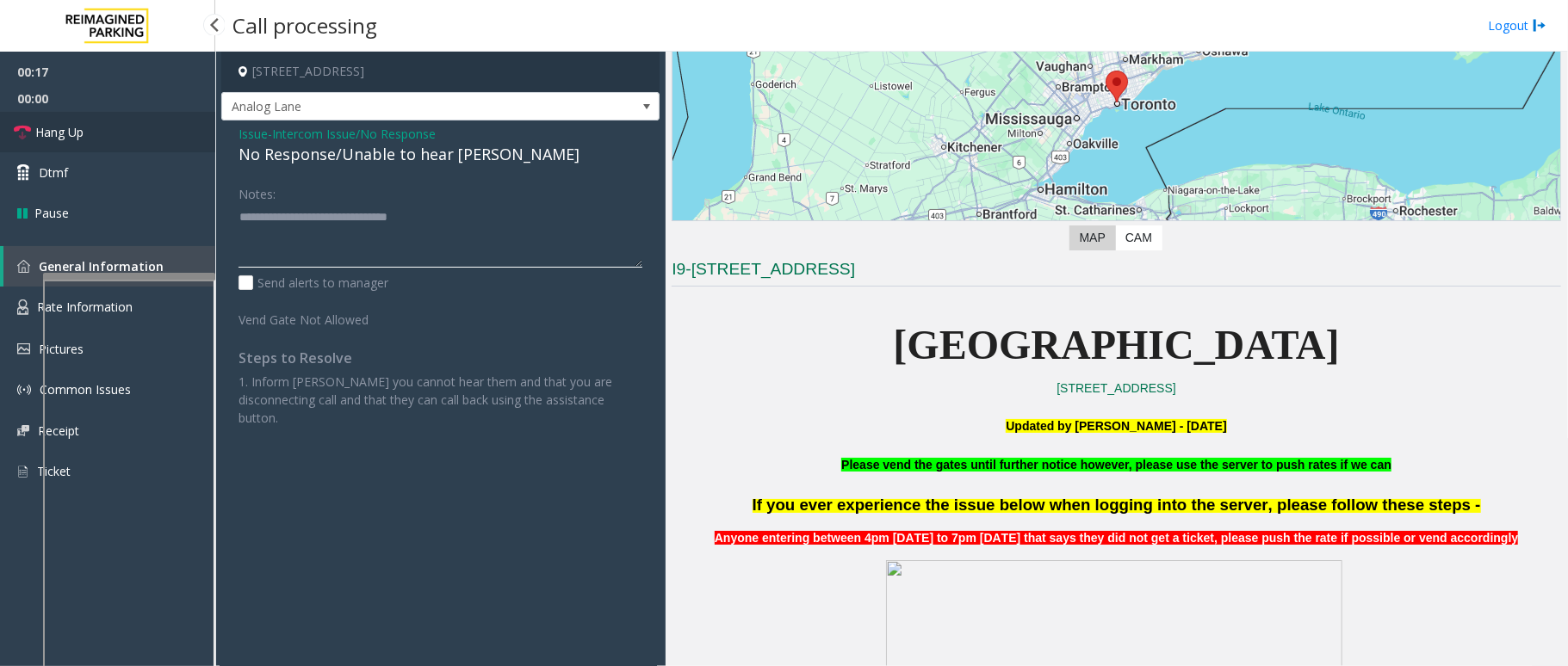
type textarea "**********"
click at [108, 118] on link "Hang Up" at bounding box center [107, 132] width 215 height 40
click at [103, 129] on link "Hang Up" at bounding box center [107, 132] width 215 height 40
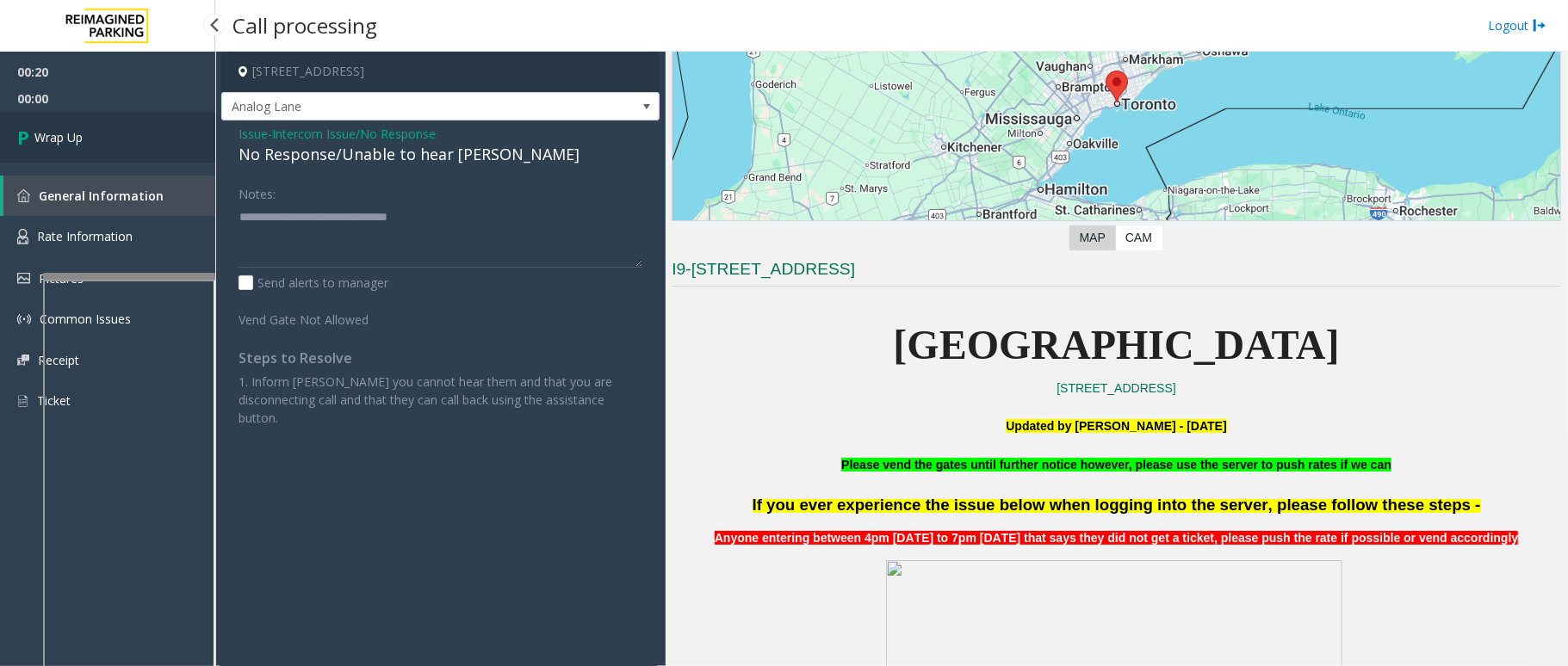
click at [103, 129] on link "Wrap Up" at bounding box center [107, 137] width 215 height 51
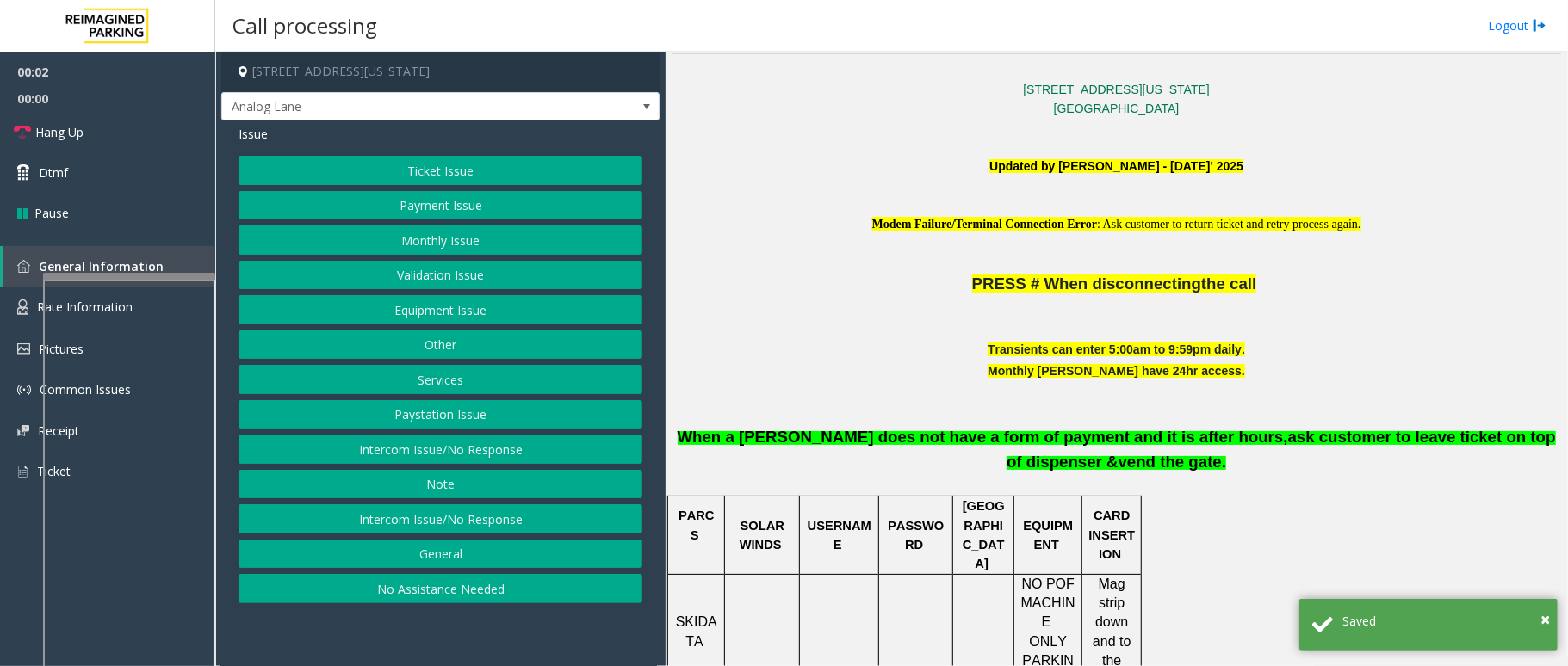
scroll to position [459, 0]
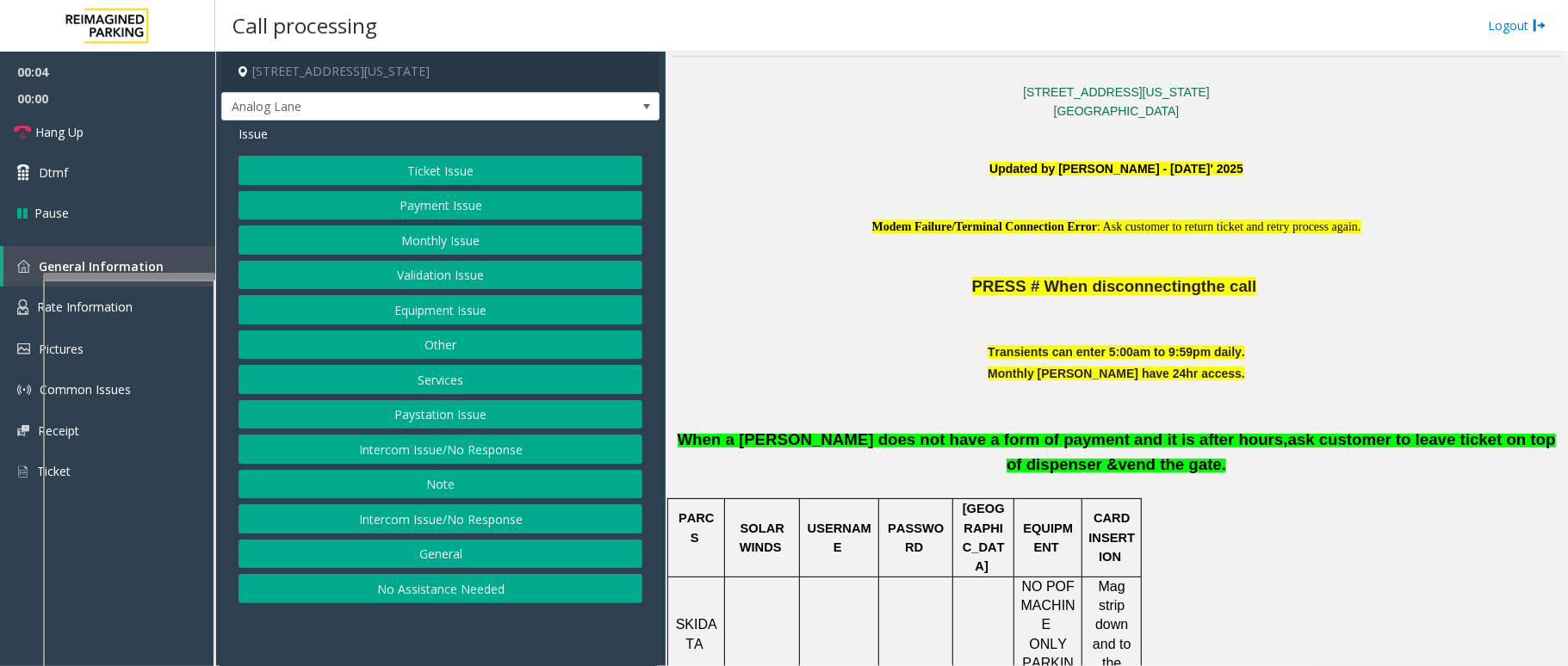
click at [500, 452] on button "Intercom Issue/No Response" at bounding box center [441, 449] width 404 height 30
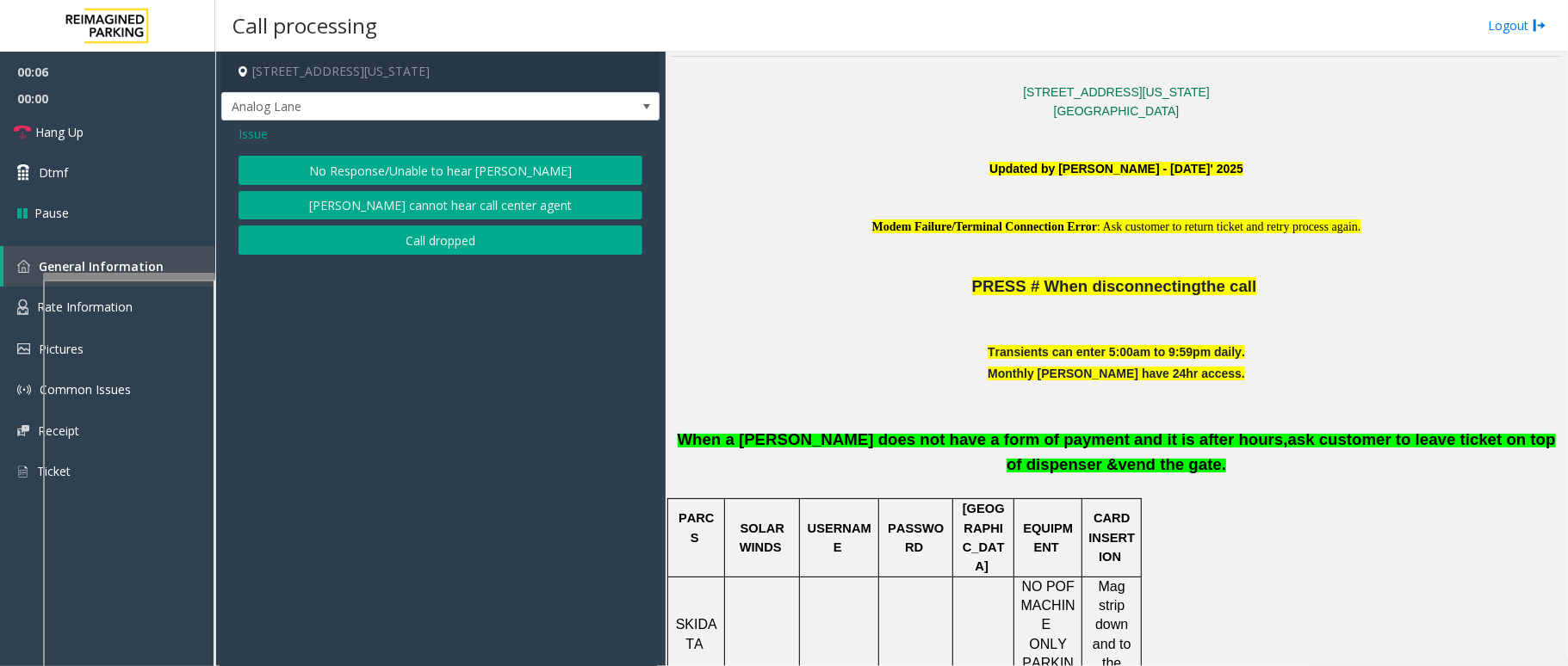
click at [498, 170] on button "No Response/Unable to hear [PERSON_NAME]" at bounding box center [441, 170] width 404 height 30
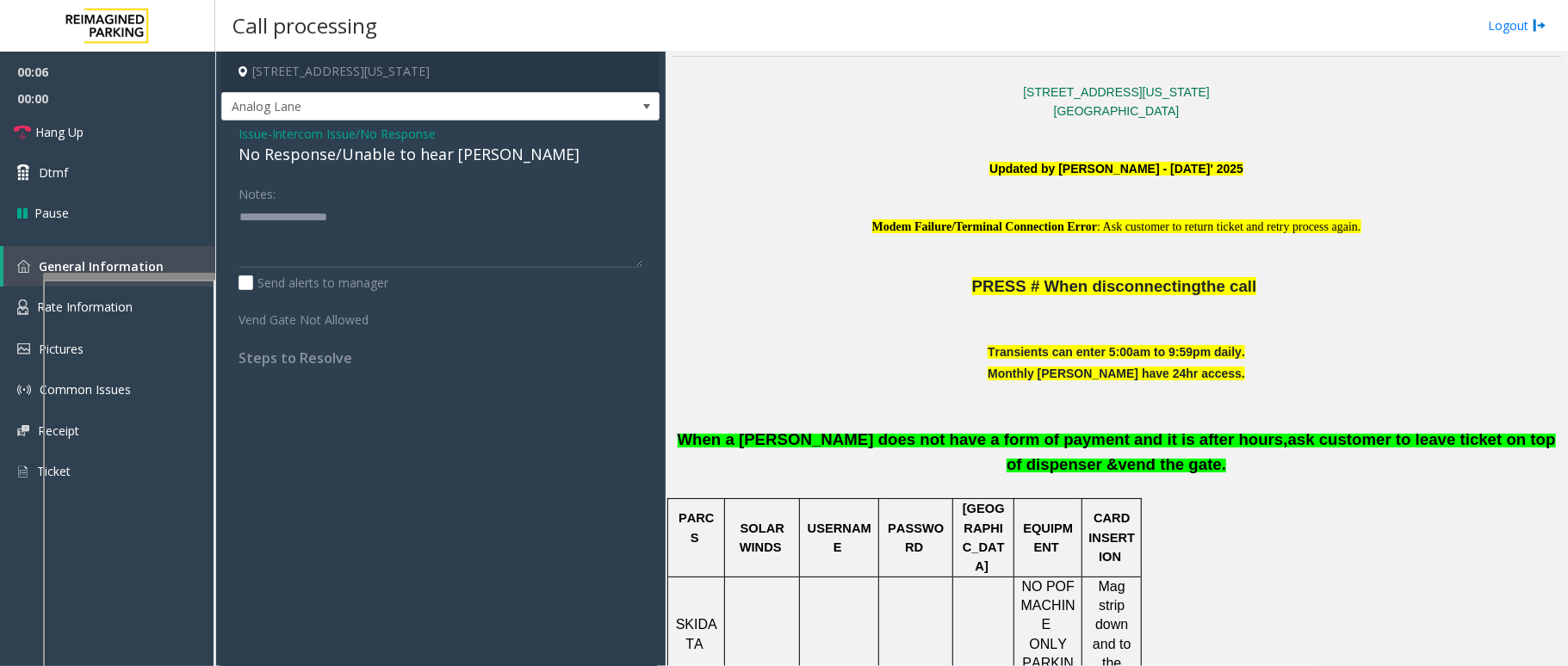
click at [415, 160] on div "No Response/Unable to hear [PERSON_NAME]" at bounding box center [441, 155] width 404 height 23
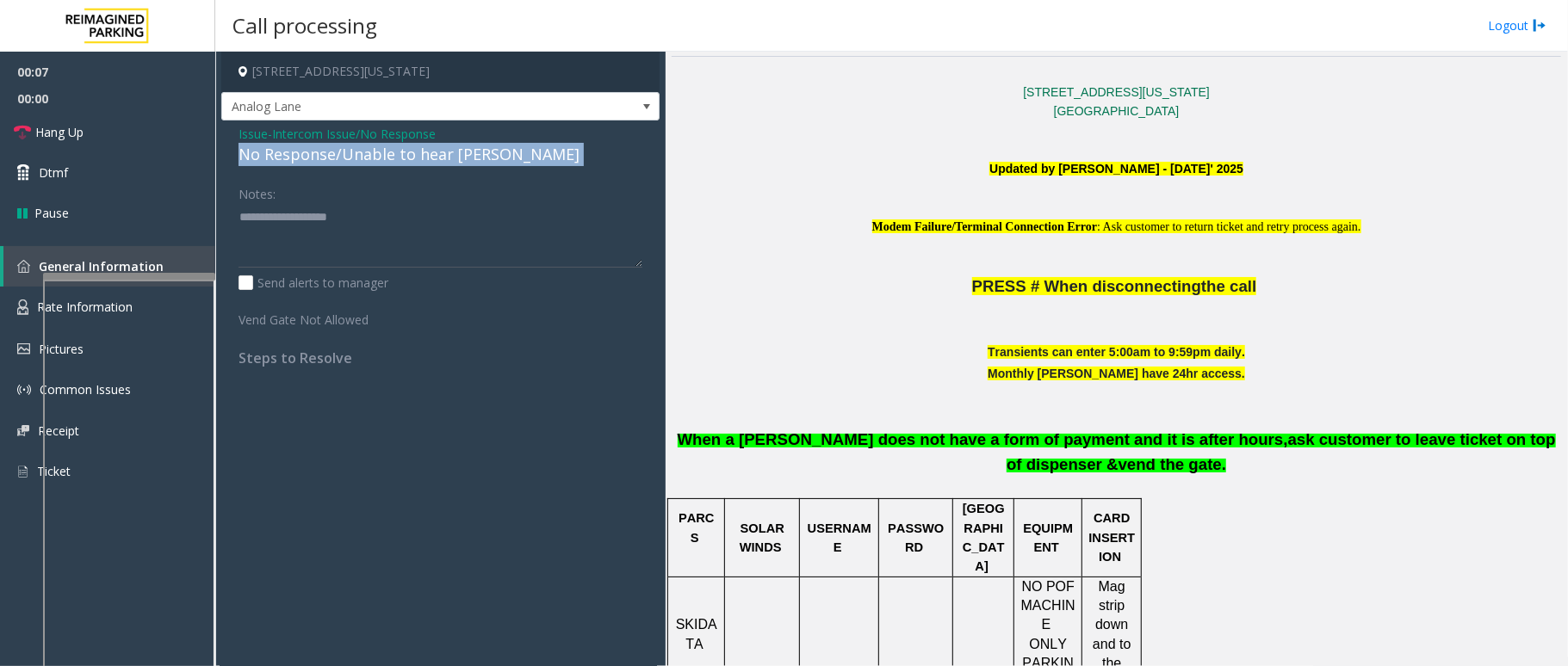
click at [415, 160] on div "No Response/Unable to hear [PERSON_NAME]" at bounding box center [441, 155] width 404 height 23
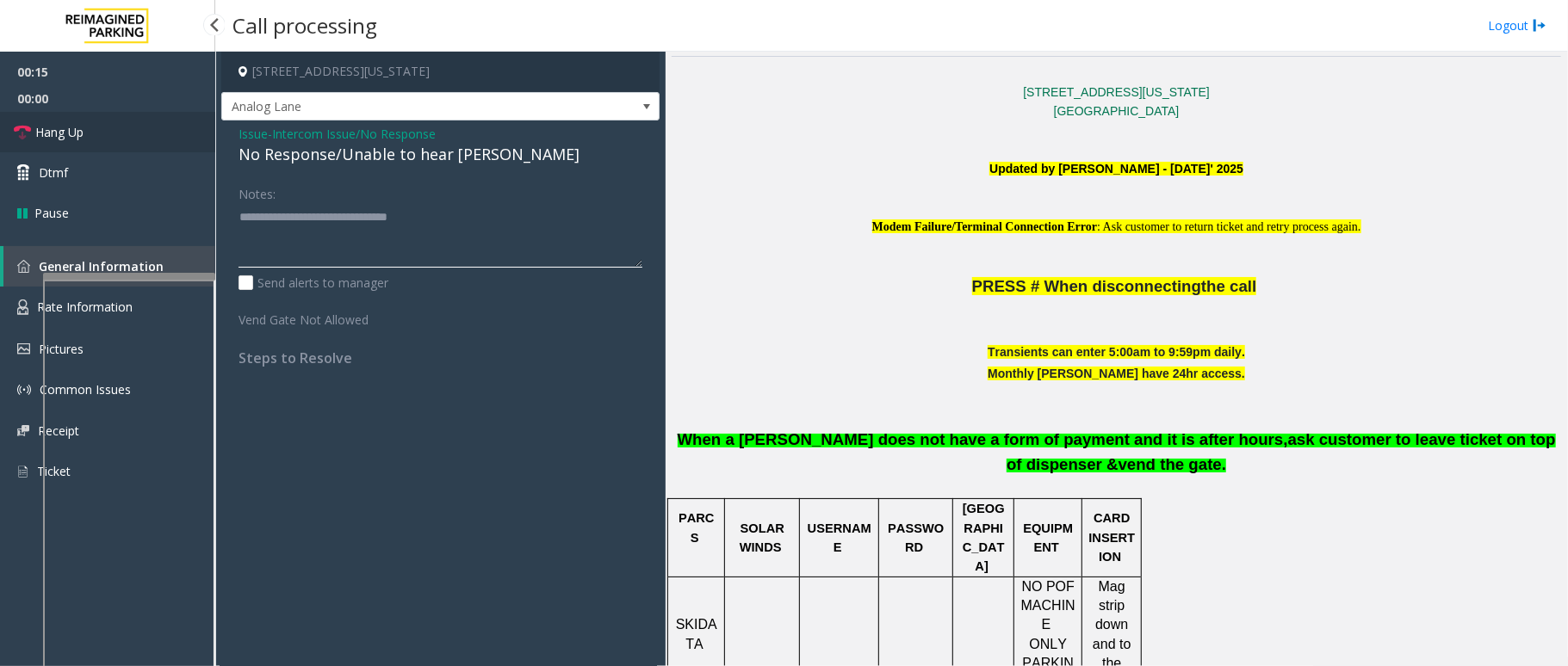
type textarea "**********"
click at [104, 126] on link "Hang Up" at bounding box center [107, 132] width 215 height 40
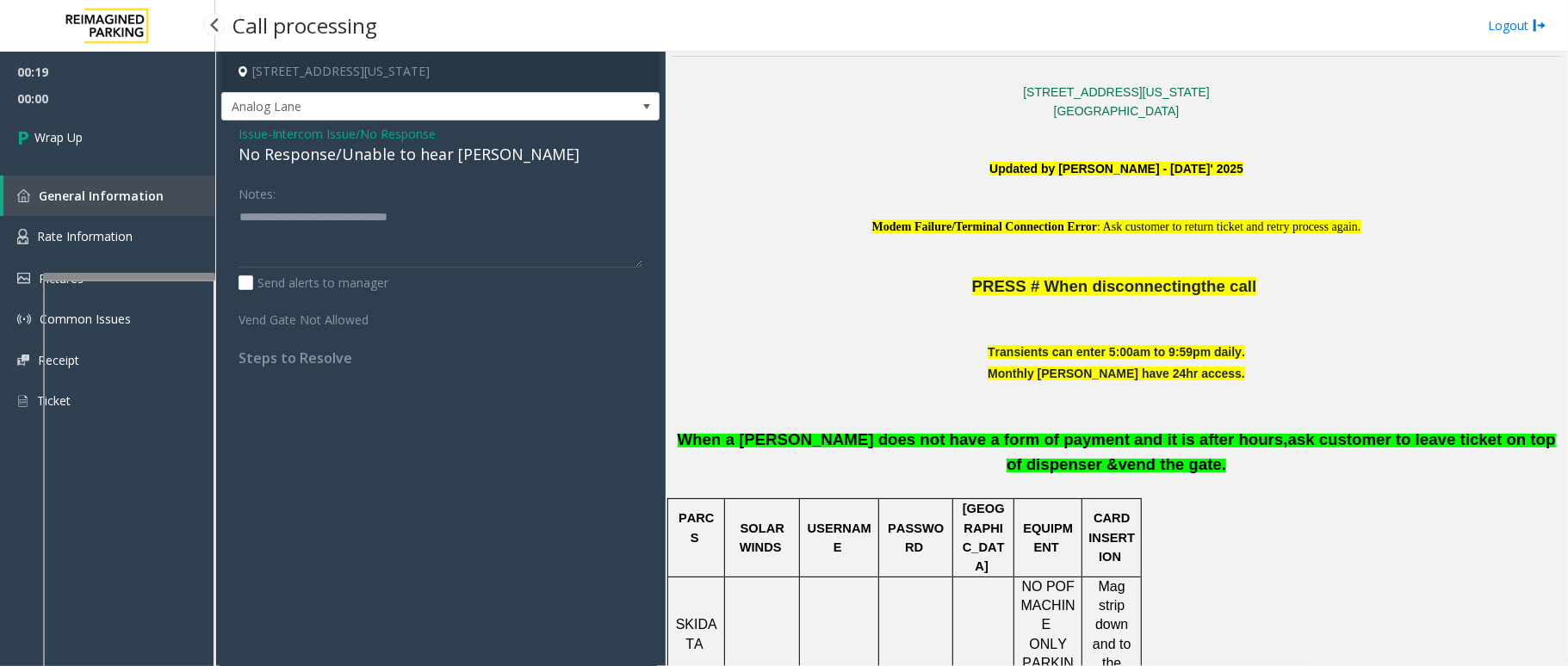
click at [104, 126] on link "Wrap Up" at bounding box center [107, 137] width 215 height 51
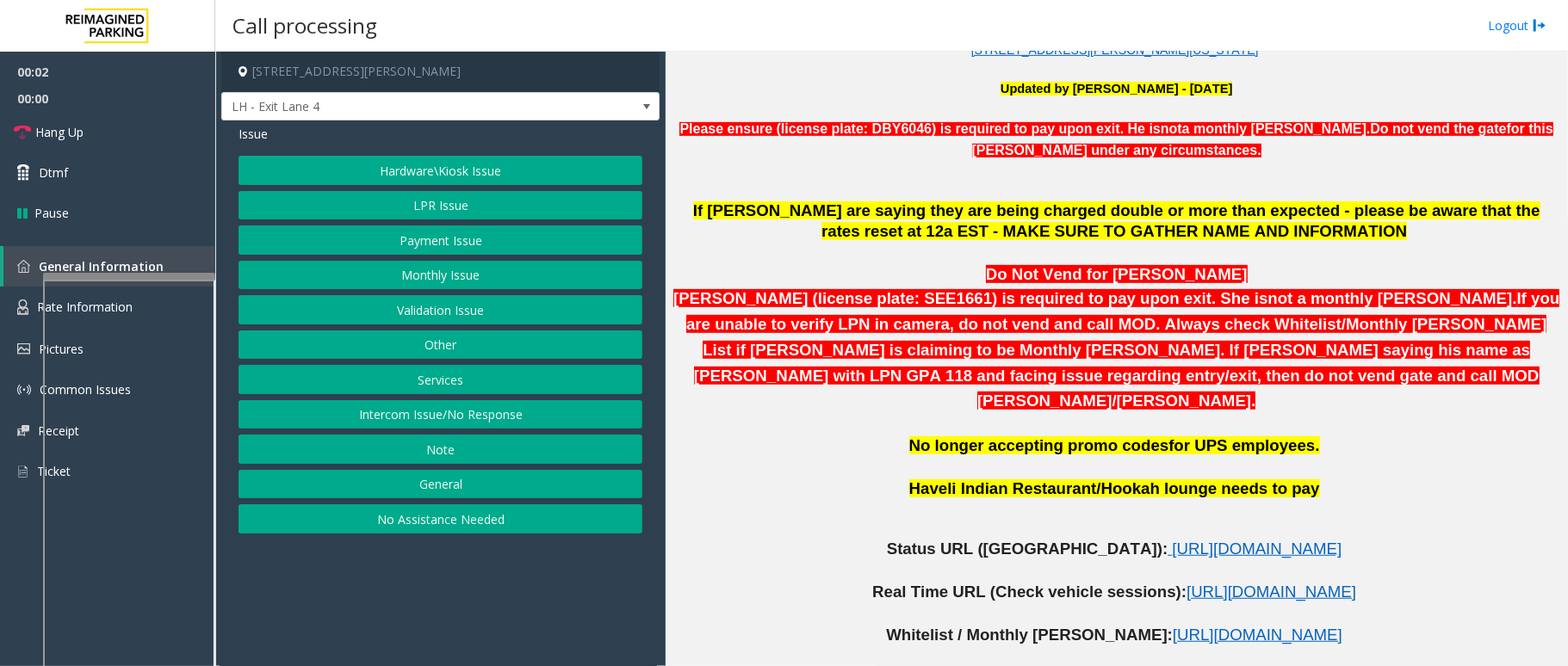
scroll to position [804, 0]
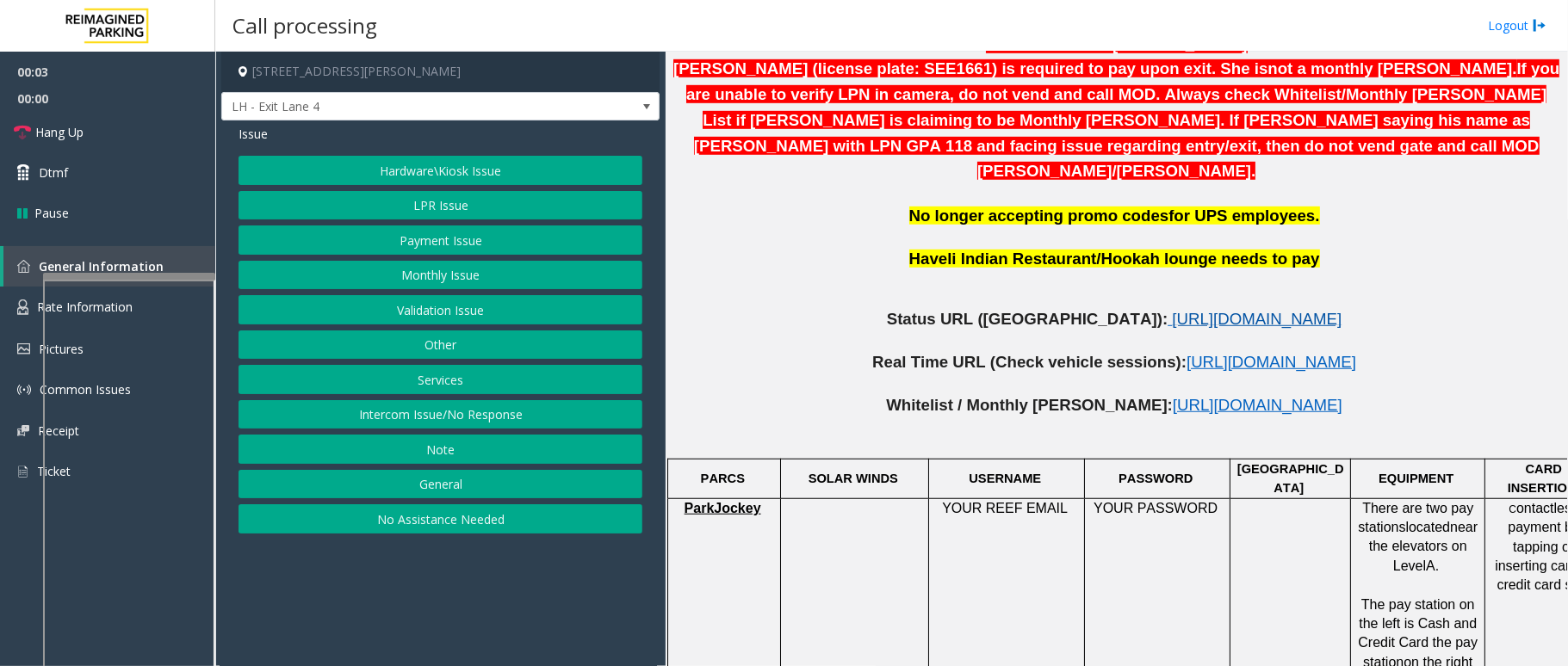
click at [1172, 310] on span "[URL][DOMAIN_NAME]" at bounding box center [1256, 318] width 169 height 18
drag, startPoint x: 476, startPoint y: 180, endPoint x: 473, endPoint y: 198, distance: 18.2
click at [473, 198] on div "Hardware\Kiosk Issue LPR Issue Payment Issue Monthly Issue Validation Issue Oth…" at bounding box center [441, 344] width 404 height 377
click at [473, 198] on button "LPR Issue" at bounding box center [441, 205] width 404 height 30
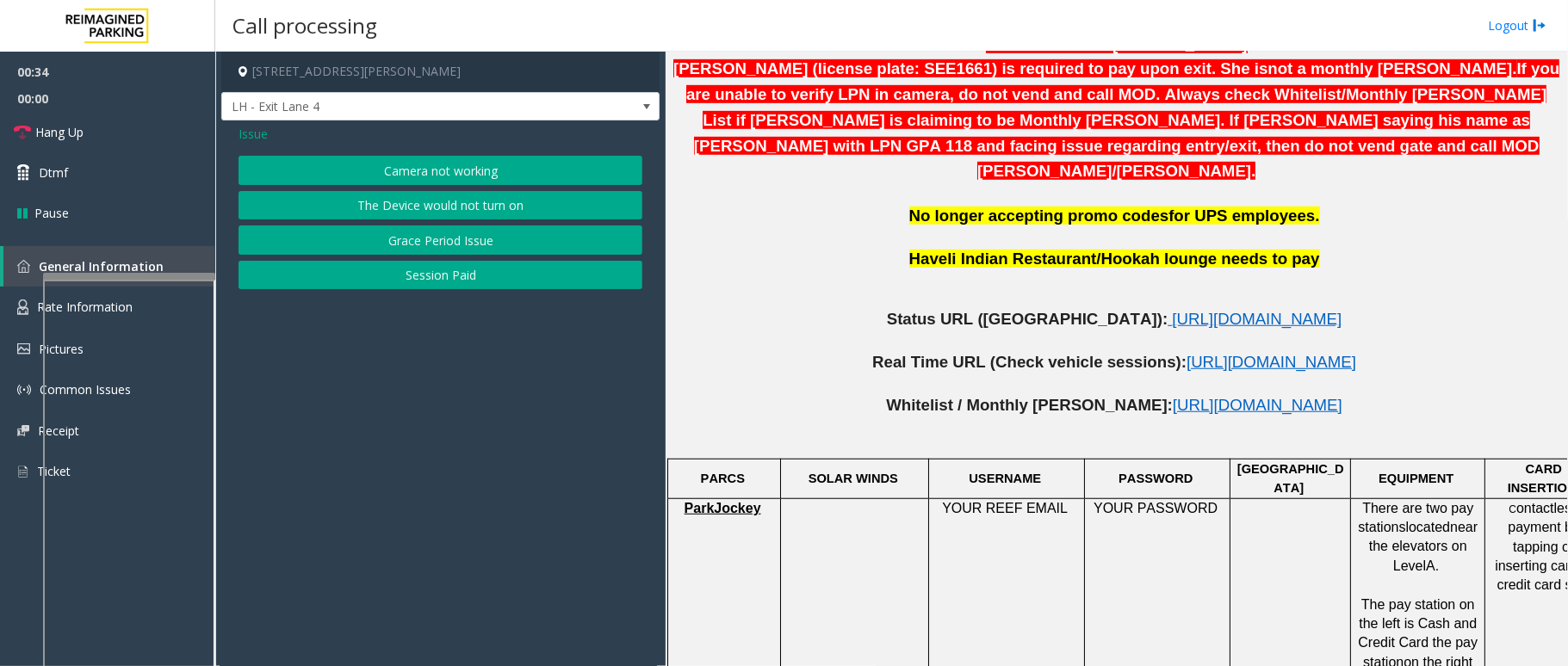
click at [482, 174] on button "Camera not working" at bounding box center [441, 170] width 404 height 30
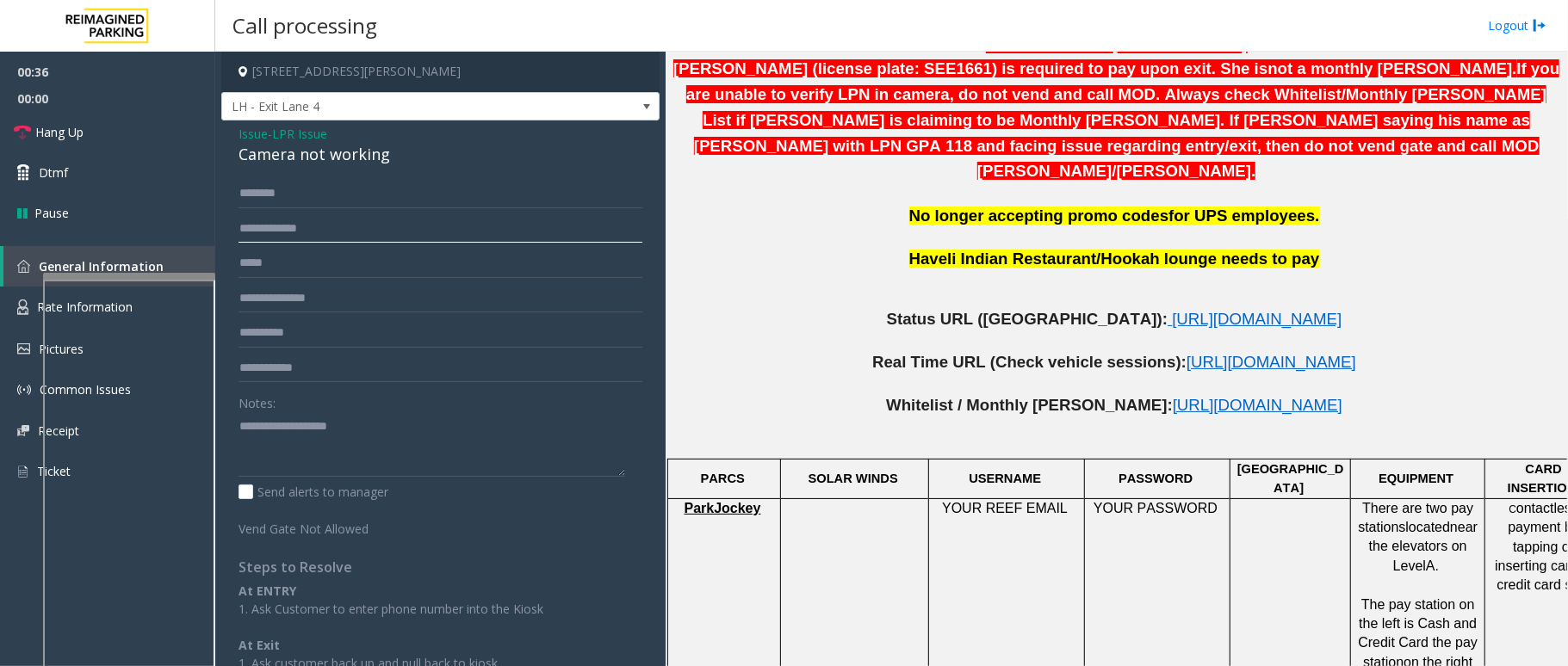
click at [317, 232] on input "text" at bounding box center [441, 228] width 404 height 30
click at [335, 226] on input "text" at bounding box center [441, 228] width 404 height 30
click at [264, 235] on input "*******" at bounding box center [441, 228] width 404 height 30
click at [294, 226] on input "*******" at bounding box center [441, 228] width 404 height 30
type input "*******"
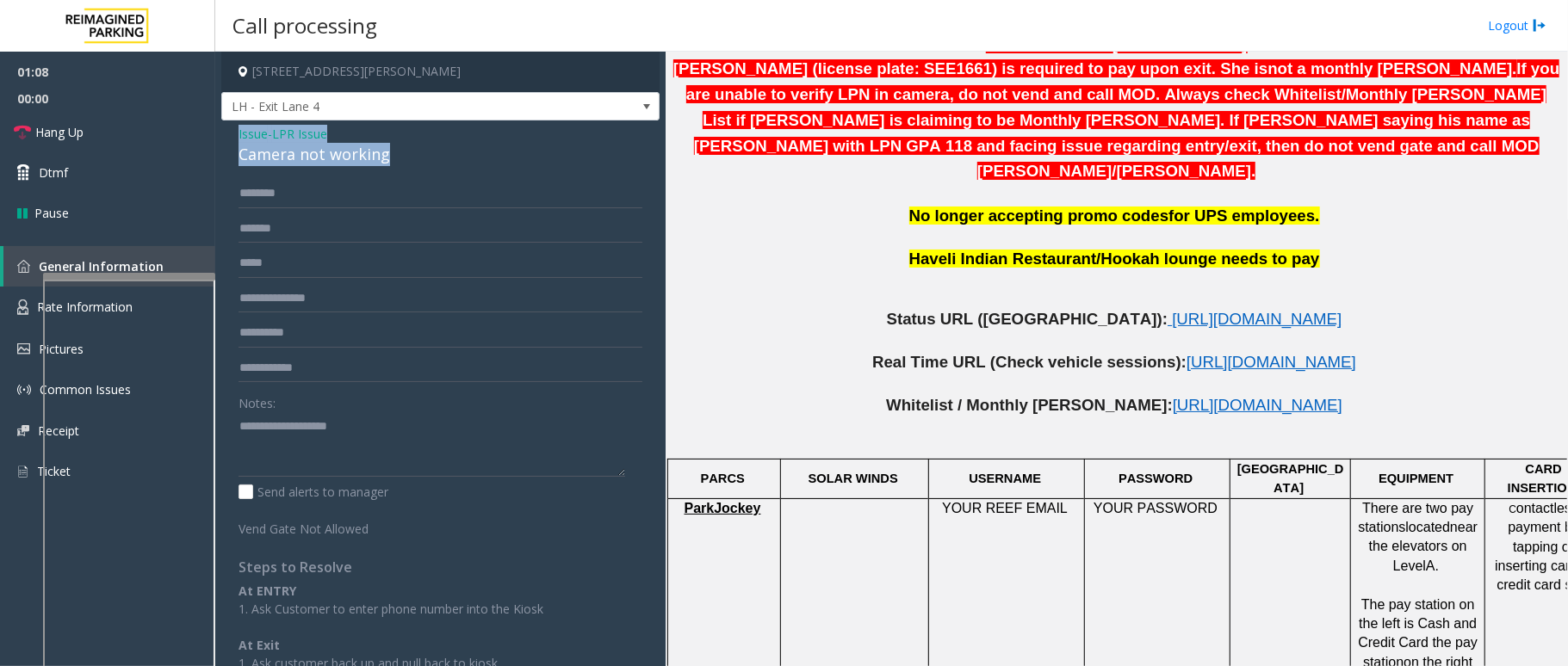
drag, startPoint x: 391, startPoint y: 155, endPoint x: 239, endPoint y: 133, distance: 153.6
click at [239, 133] on div "Issue - LPR Issue Camera not working" at bounding box center [441, 145] width 404 height 41
paste textarea "**********"
click at [327, 436] on textarea at bounding box center [432, 445] width 386 height 65
drag, startPoint x: 341, startPoint y: 418, endPoint x: 280, endPoint y: 419, distance: 61.0
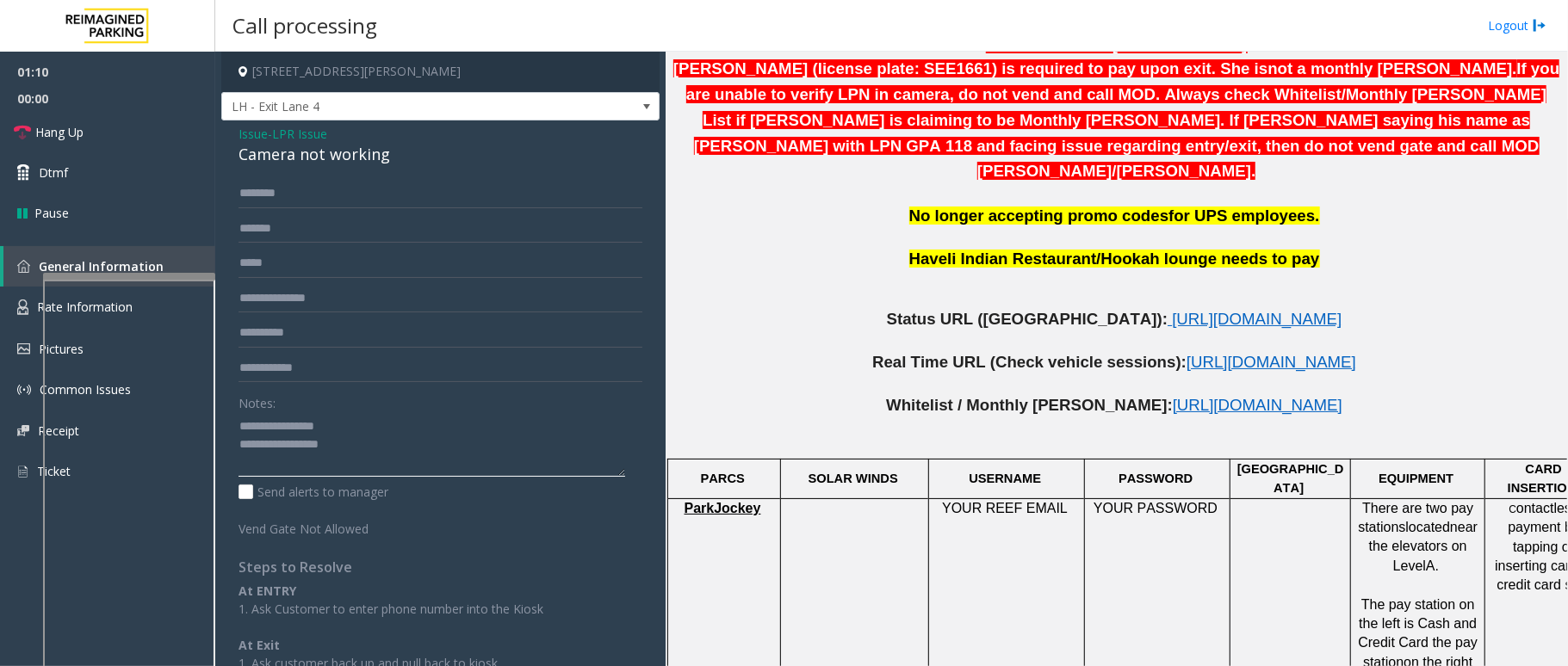
click at [280, 419] on textarea at bounding box center [432, 445] width 386 height 65
click at [389, 440] on textarea at bounding box center [432, 445] width 386 height 65
type textarea "**********"
click at [338, 178] on div "Issue - LPR Issue Camera not working ******* Notes: Send alerts to manager Vend…" at bounding box center [441, 440] width 439 height 641
click at [338, 186] on input "text" at bounding box center [441, 193] width 404 height 30
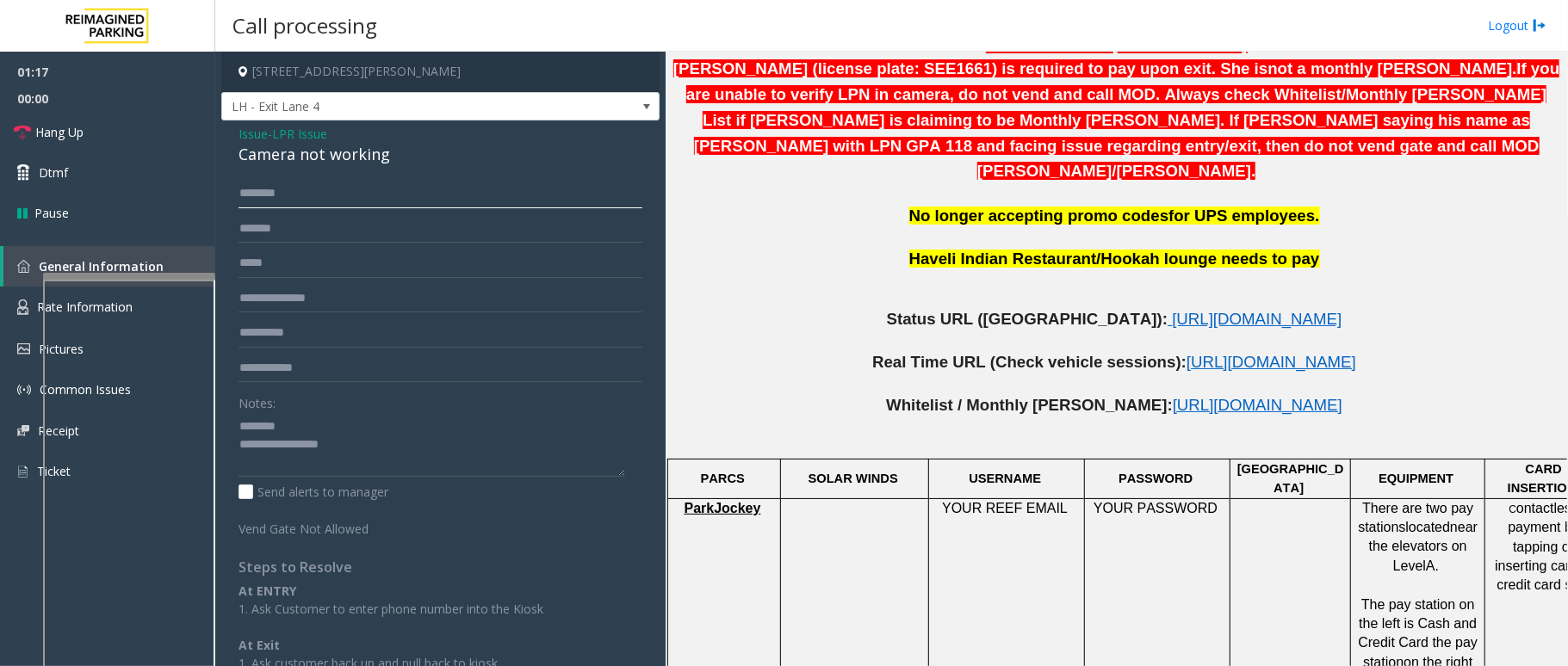
type input "*"
type input "******"
click at [401, 448] on textarea at bounding box center [432, 445] width 386 height 65
type textarea "**********"
click at [253, 189] on input "******" at bounding box center [441, 193] width 404 height 30
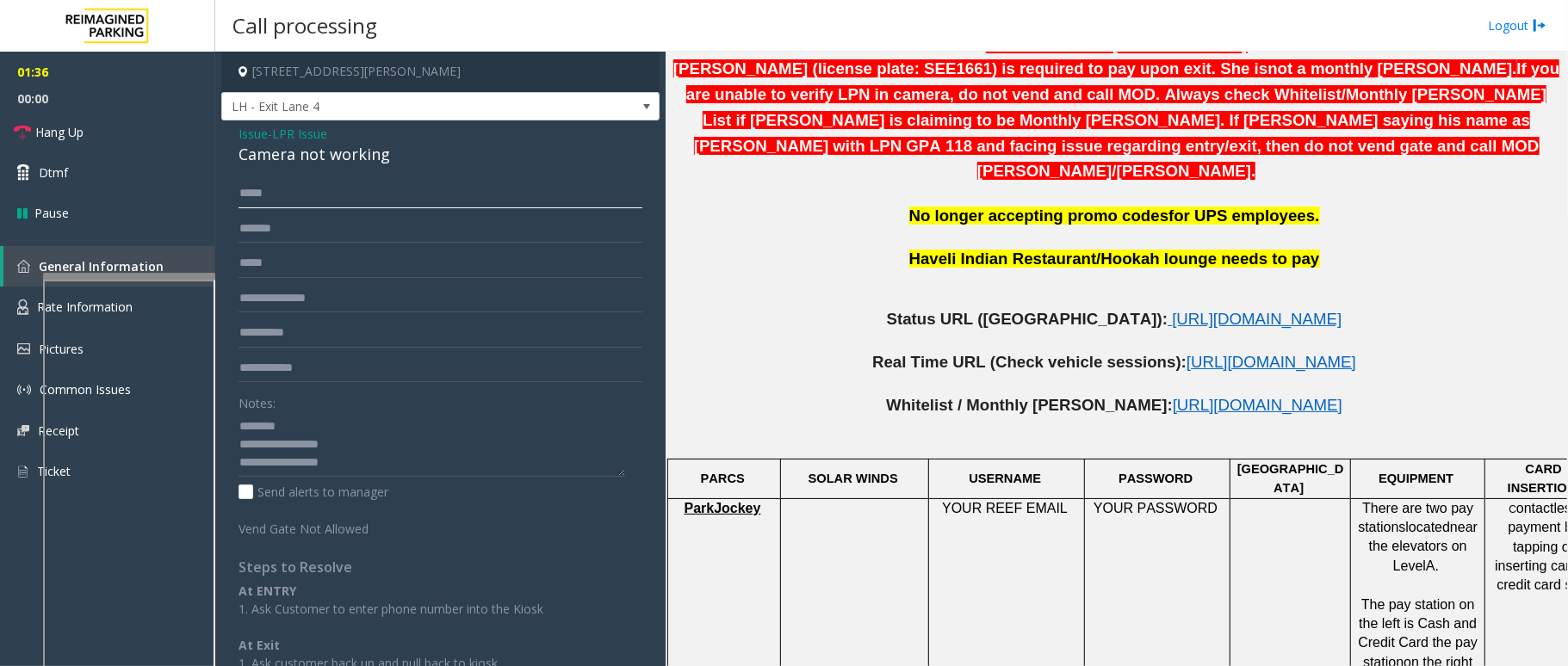
click at [305, 193] on input "*****" at bounding box center [441, 193] width 404 height 30
type input "******"
click at [390, 473] on textarea at bounding box center [432, 445] width 386 height 65
type textarea "**********"
click at [133, 125] on link "Hang Up" at bounding box center [107, 132] width 215 height 40
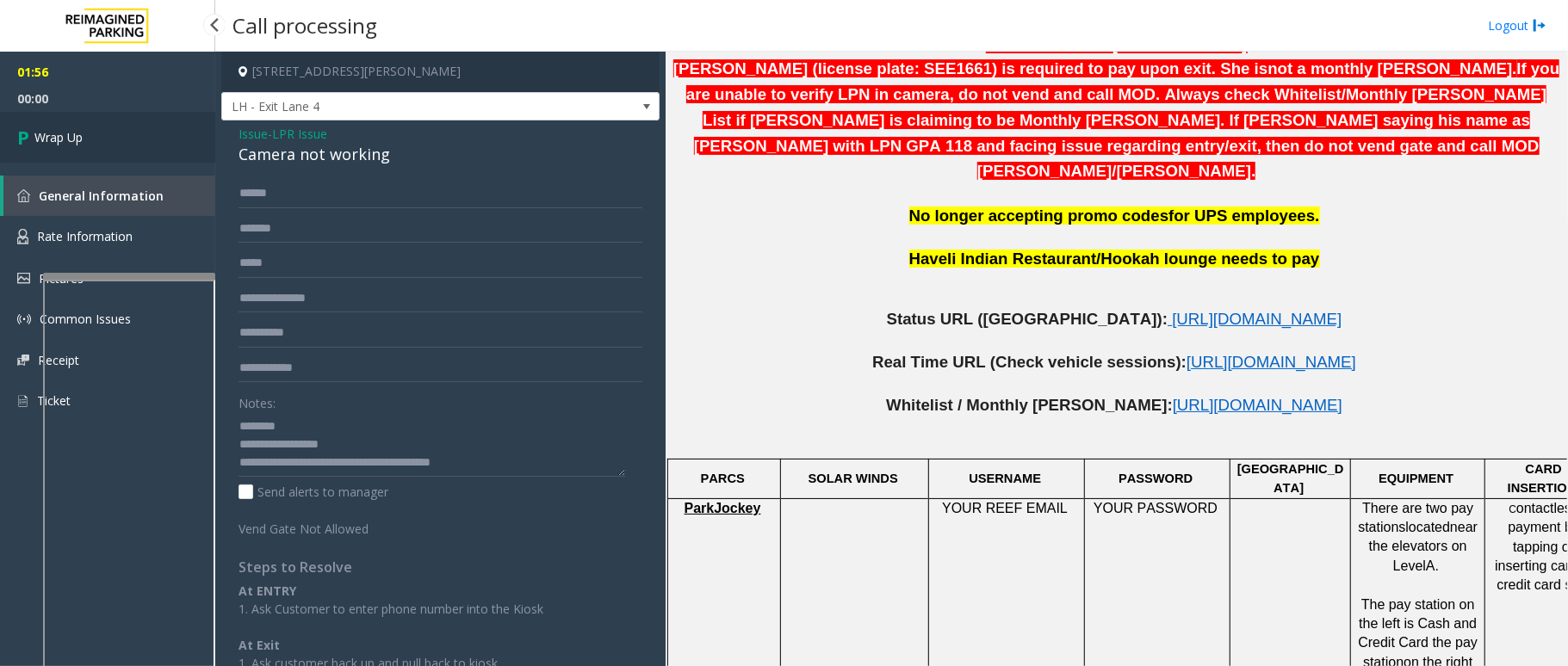
click at [163, 118] on link "Wrap Up" at bounding box center [107, 137] width 215 height 51
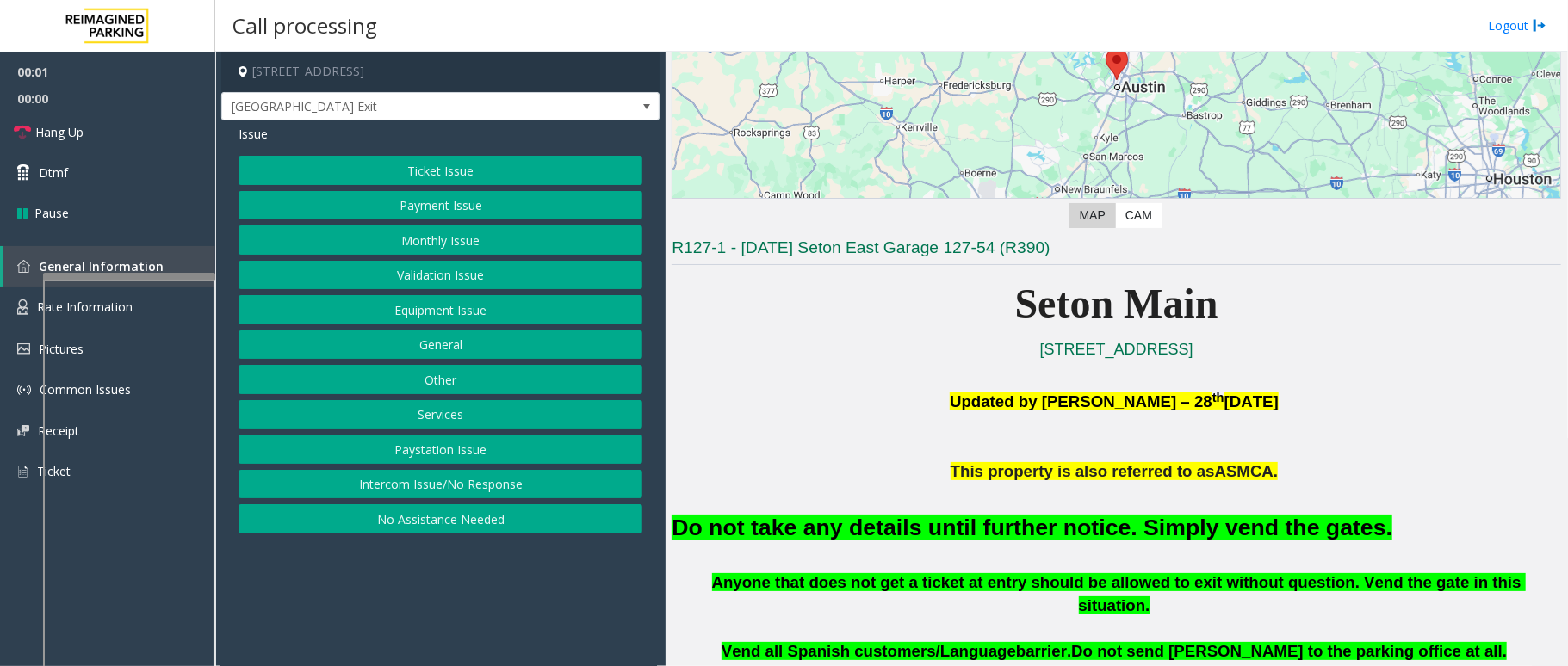
scroll to position [229, 0]
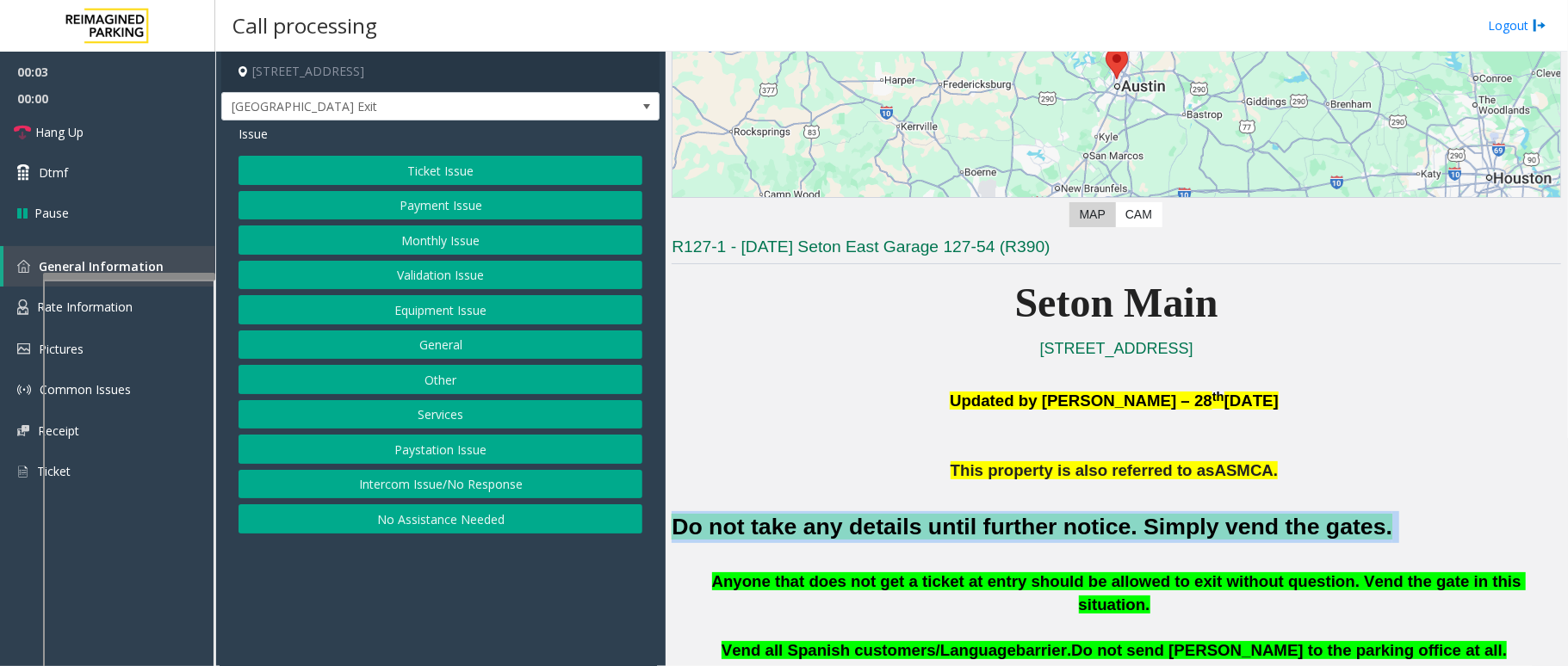
drag, startPoint x: 1311, startPoint y: 520, endPoint x: 670, endPoint y: 520, distance: 641.0
click at [670, 520] on div "Main ← Move left → Move right ↑ Move up ↓ Move down + Zoom in - Zoom out Home J…" at bounding box center [1116, 358] width 902 height 614
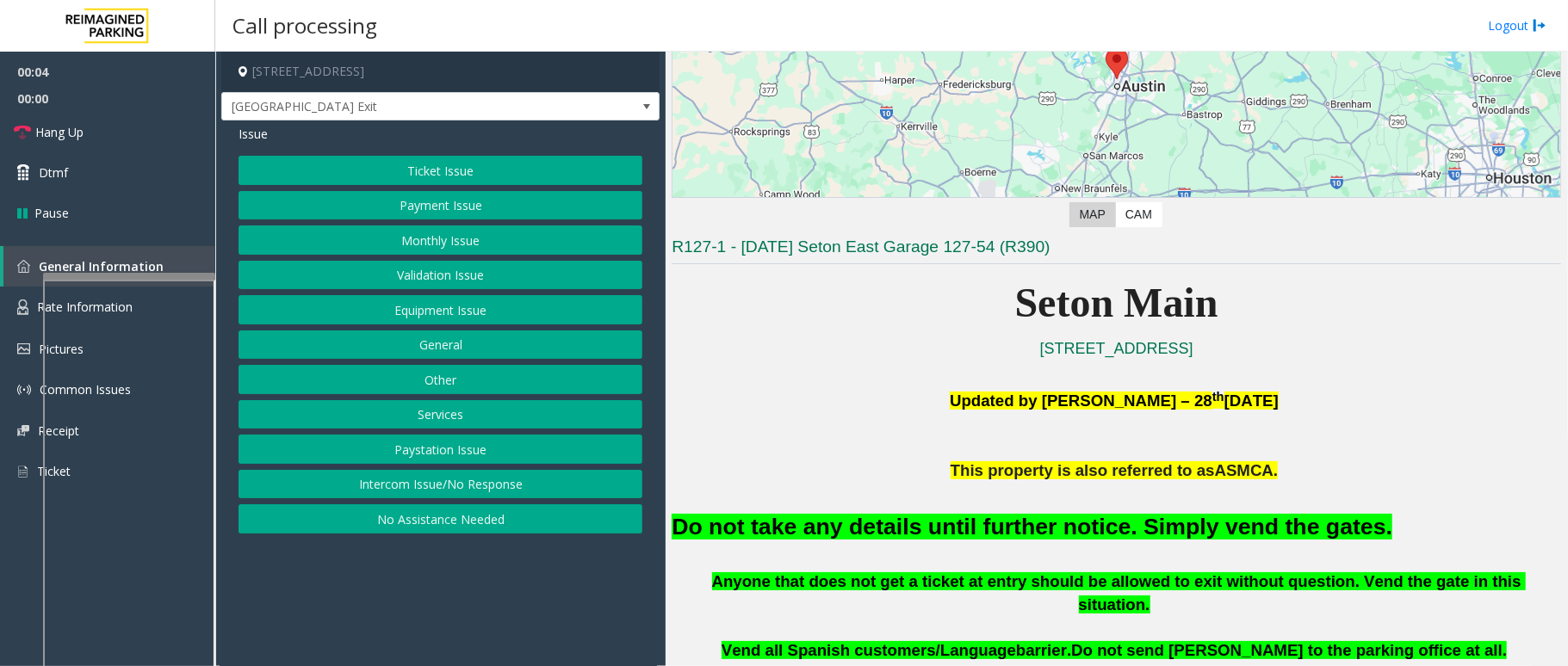
click at [419, 153] on div "Issue Ticket Issue Payment Issue Monthly Issue Validation Issue Equipment Issue…" at bounding box center [441, 331] width 439 height 421
click at [425, 169] on button "Ticket Issue" at bounding box center [441, 170] width 404 height 30
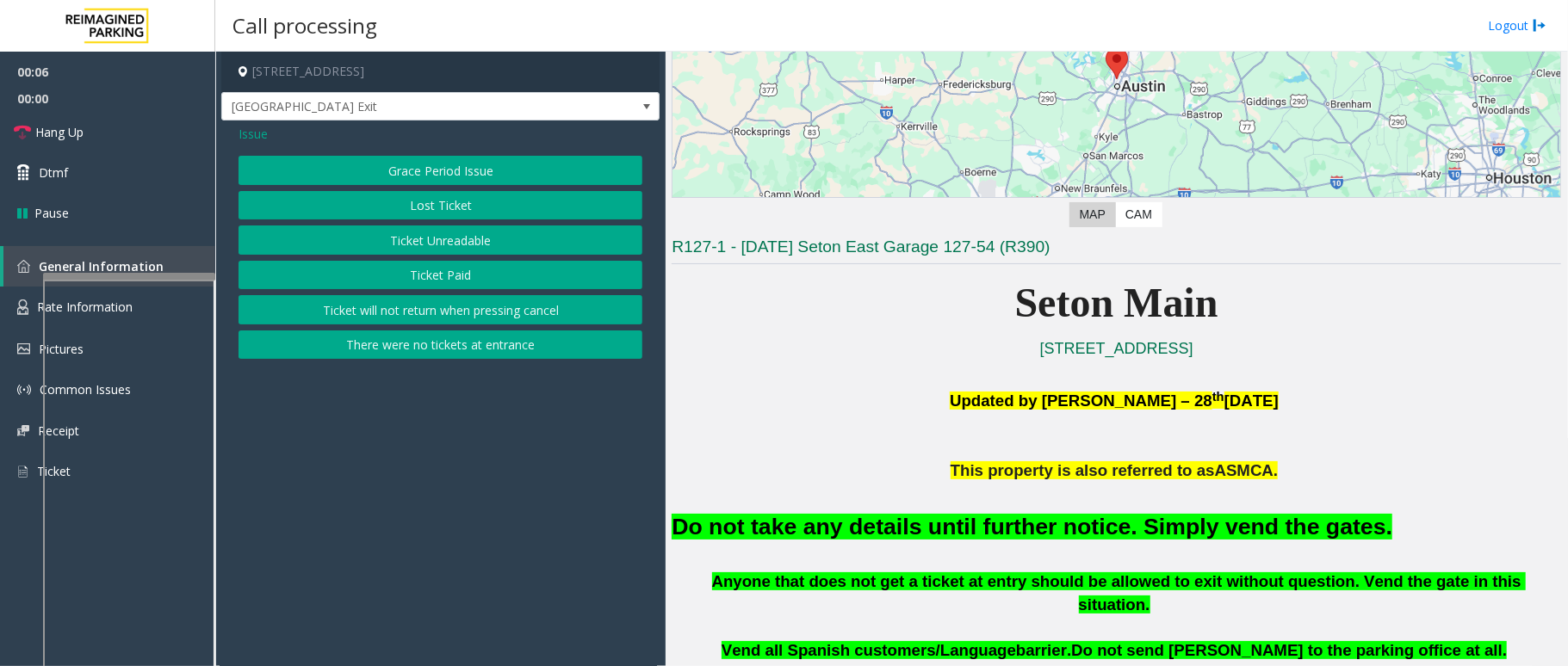
click at [446, 263] on button "Ticket Paid" at bounding box center [441, 275] width 404 height 30
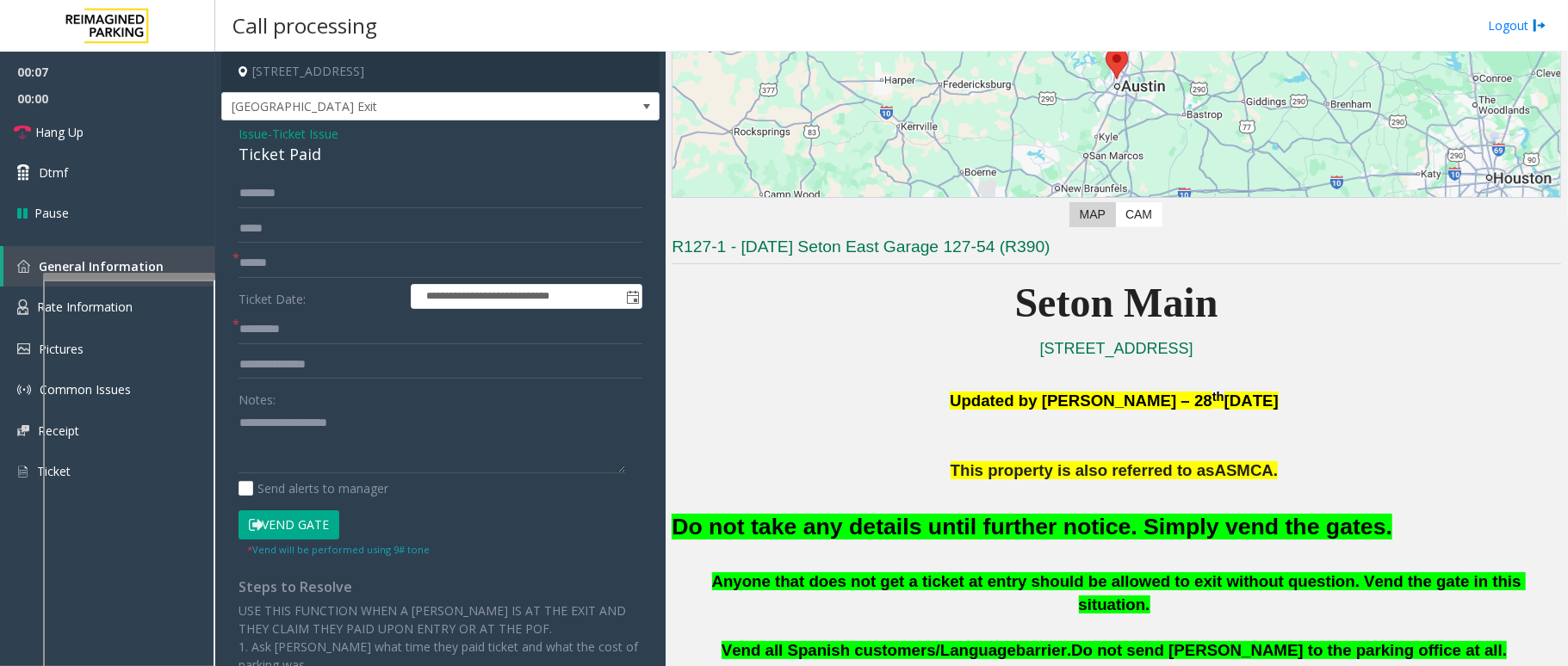
click at [290, 532] on button "Vend Gate" at bounding box center [289, 525] width 100 height 30
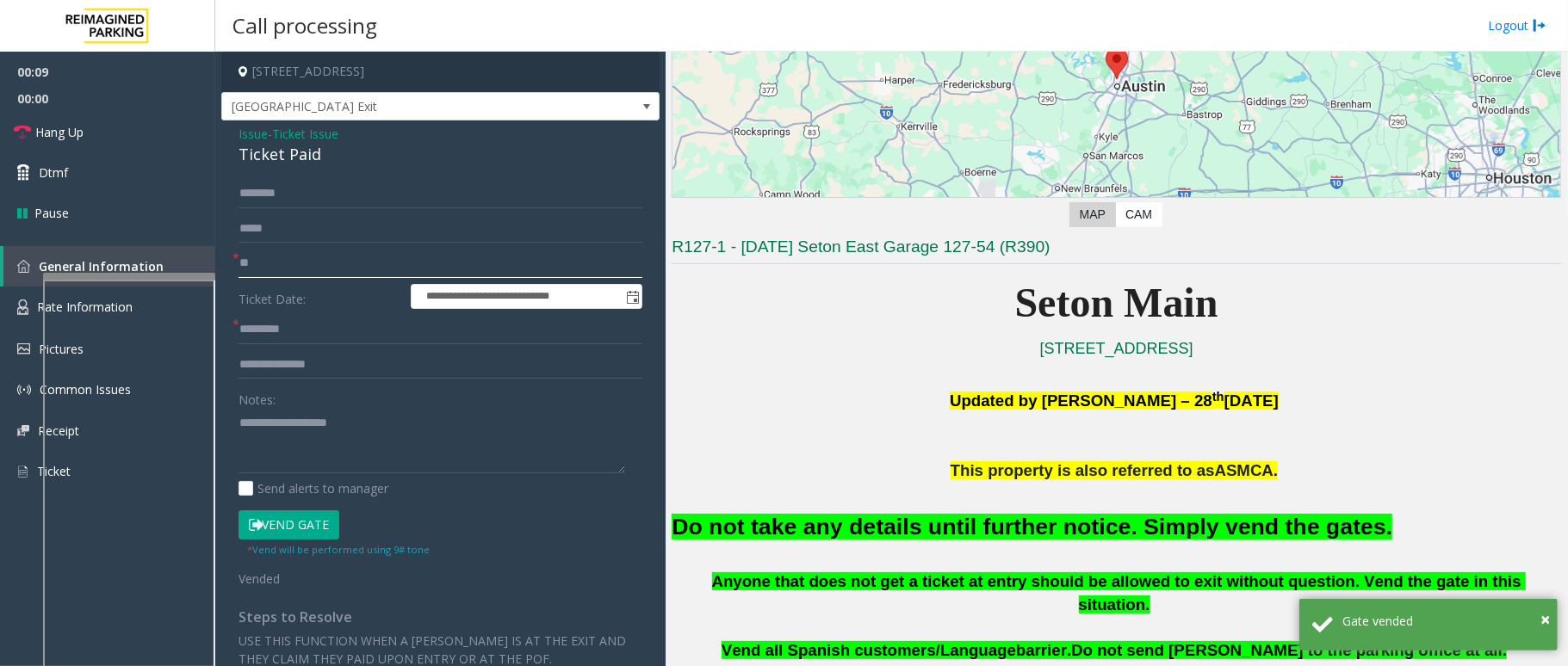
type input "**"
click at [352, 331] on input "*" at bounding box center [441, 330] width 404 height 30
type input "**"
click at [395, 453] on textarea at bounding box center [432, 441] width 386 height 65
paste textarea "**********"
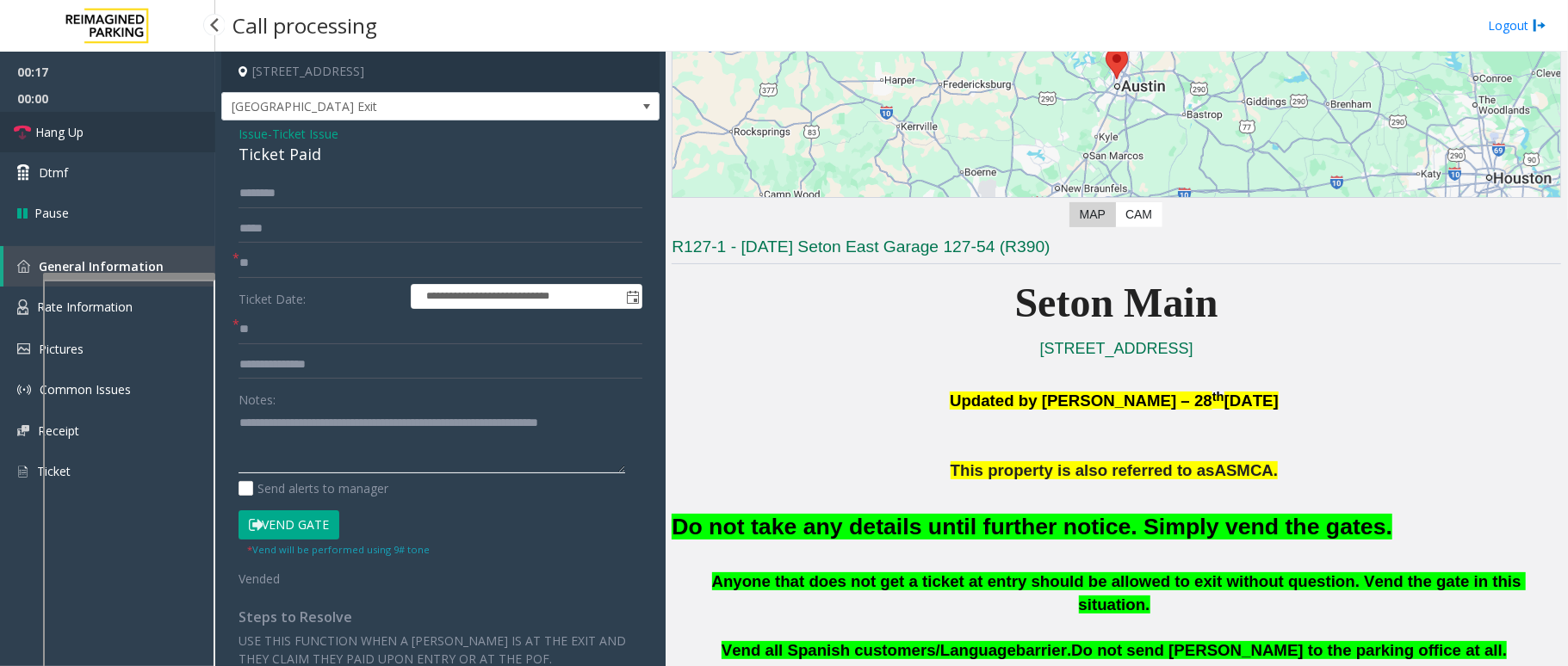
type textarea "**********"
click at [108, 118] on link "Hang Up" at bounding box center [107, 132] width 215 height 40
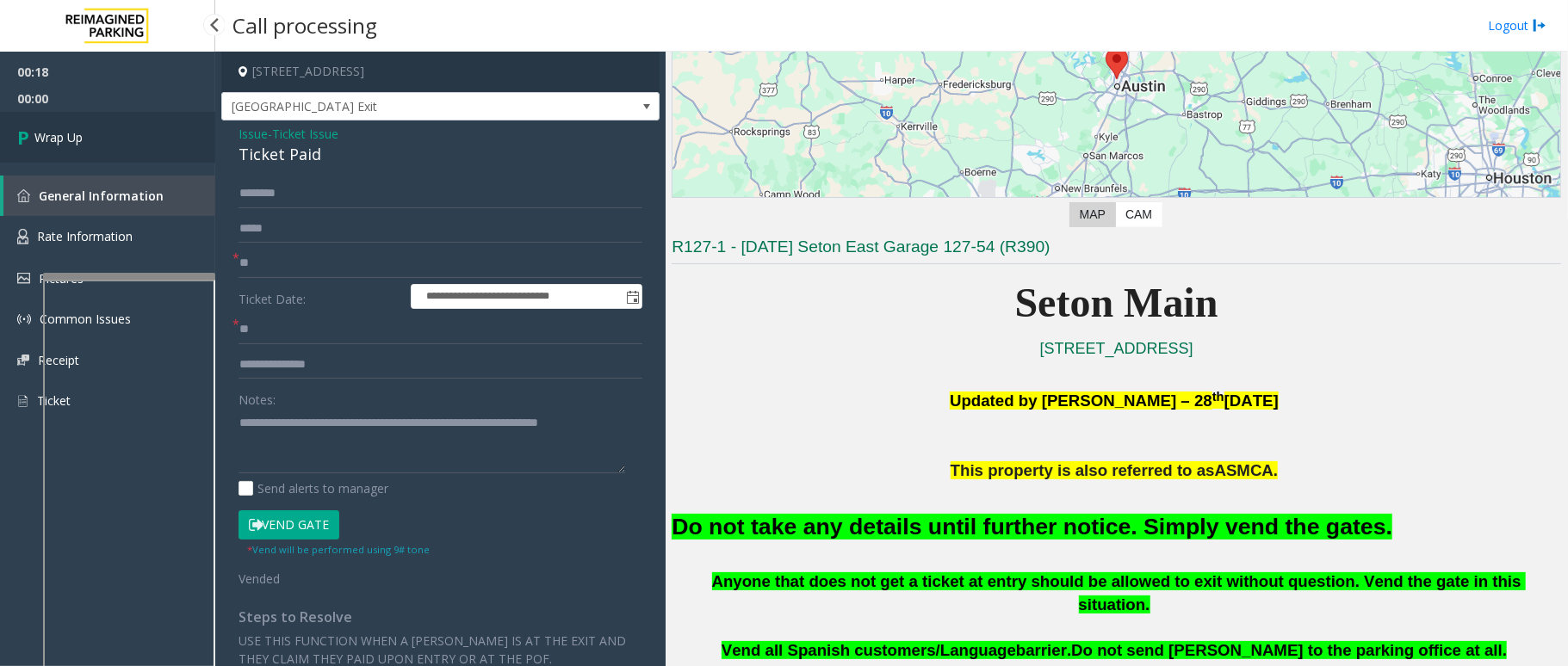
click at [104, 131] on link "Wrap Up" at bounding box center [107, 137] width 215 height 51
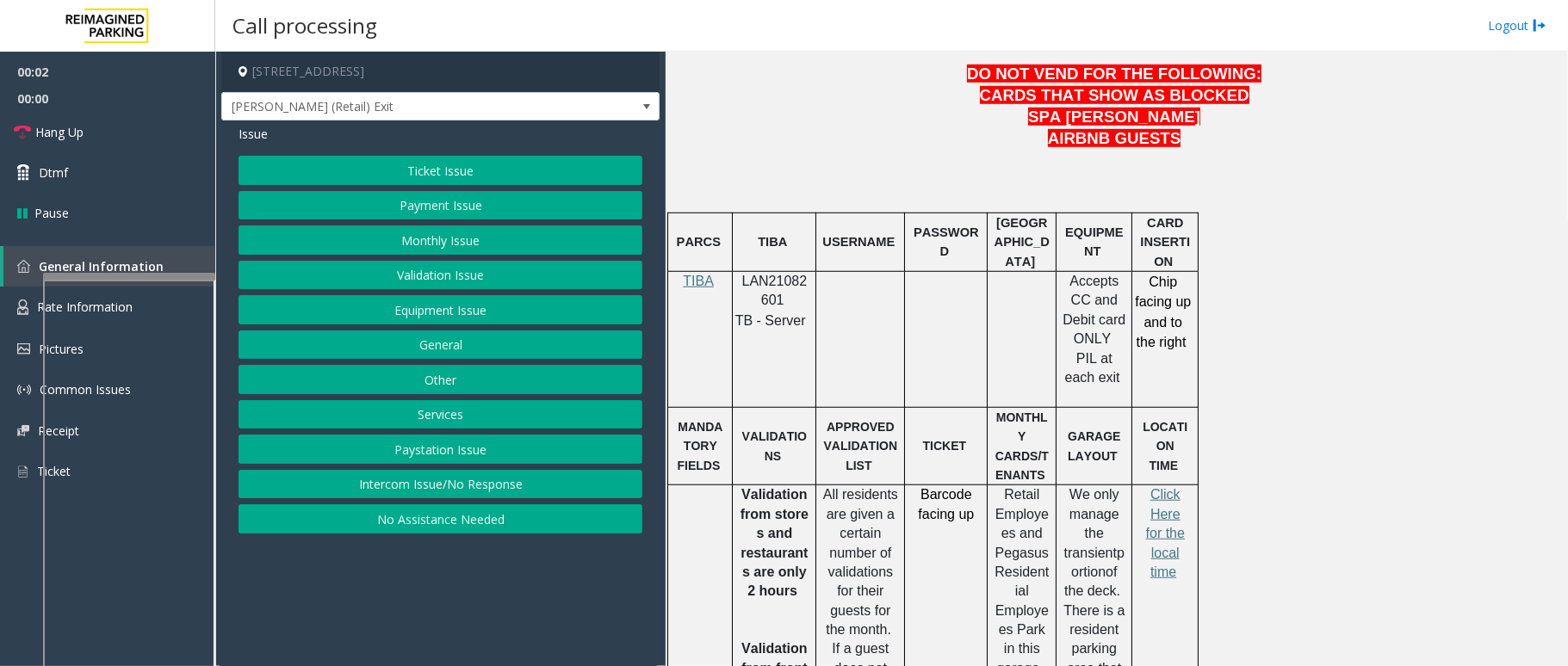
scroll to position [804, 0]
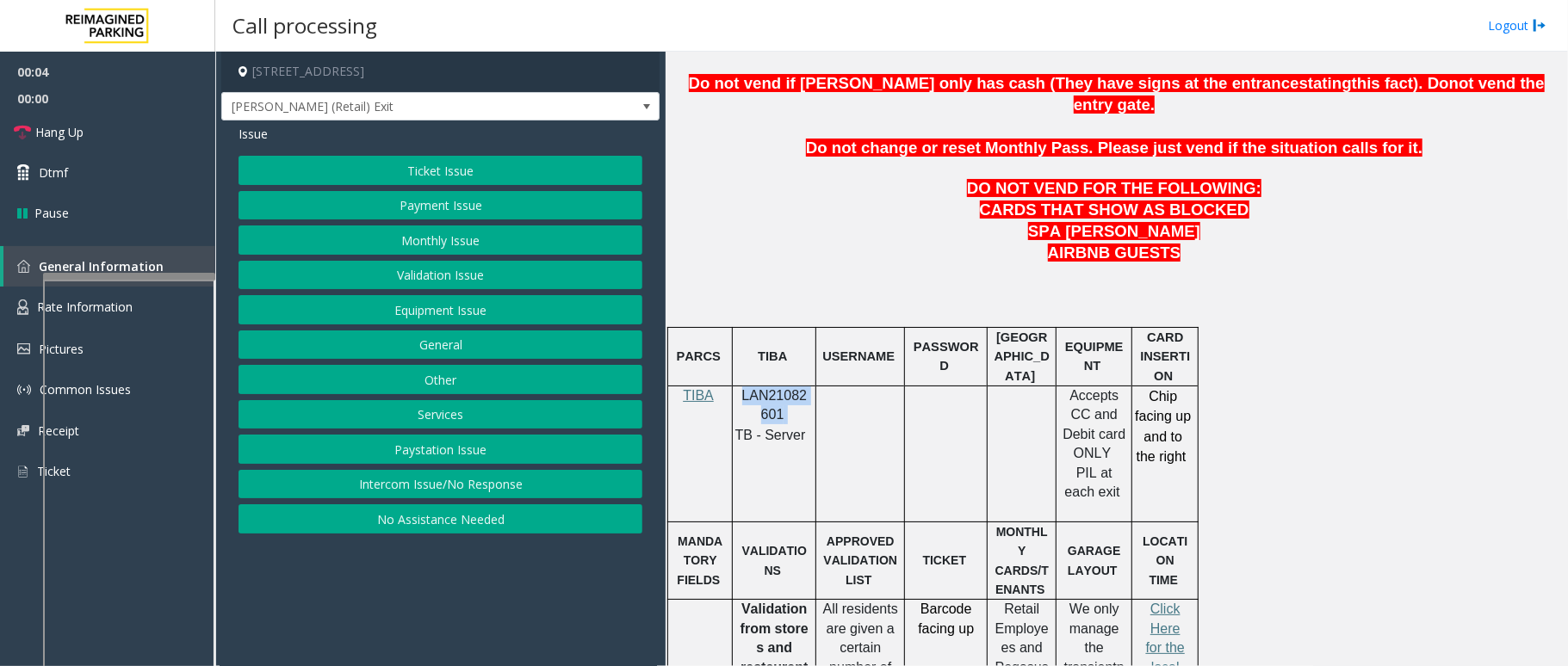
drag, startPoint x: 787, startPoint y: 376, endPoint x: 743, endPoint y: 358, distance: 47.5
click at [743, 386] on p "LAN21082601" at bounding box center [774, 405] width 71 height 39
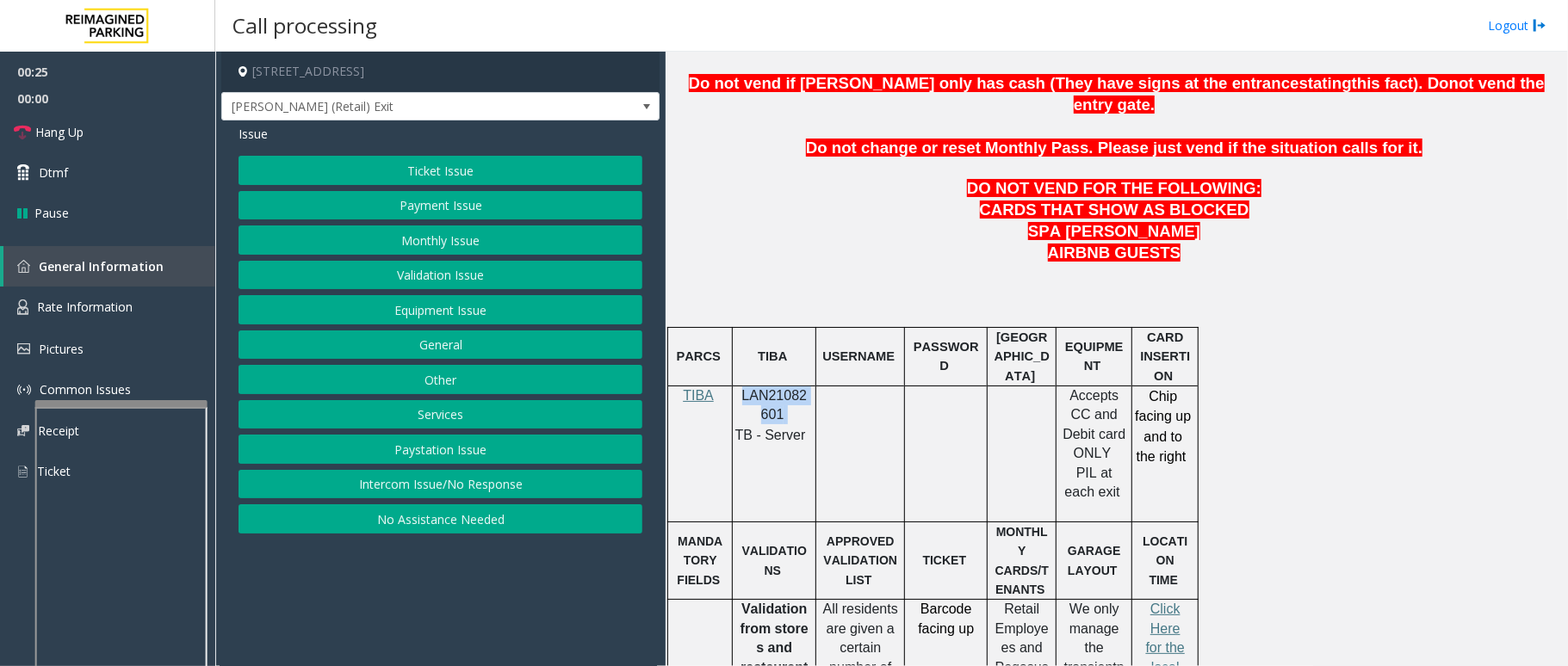
click at [131, 401] on div at bounding box center [121, 403] width 172 height 7
click at [142, 296] on link "Rate Information" at bounding box center [107, 308] width 215 height 42
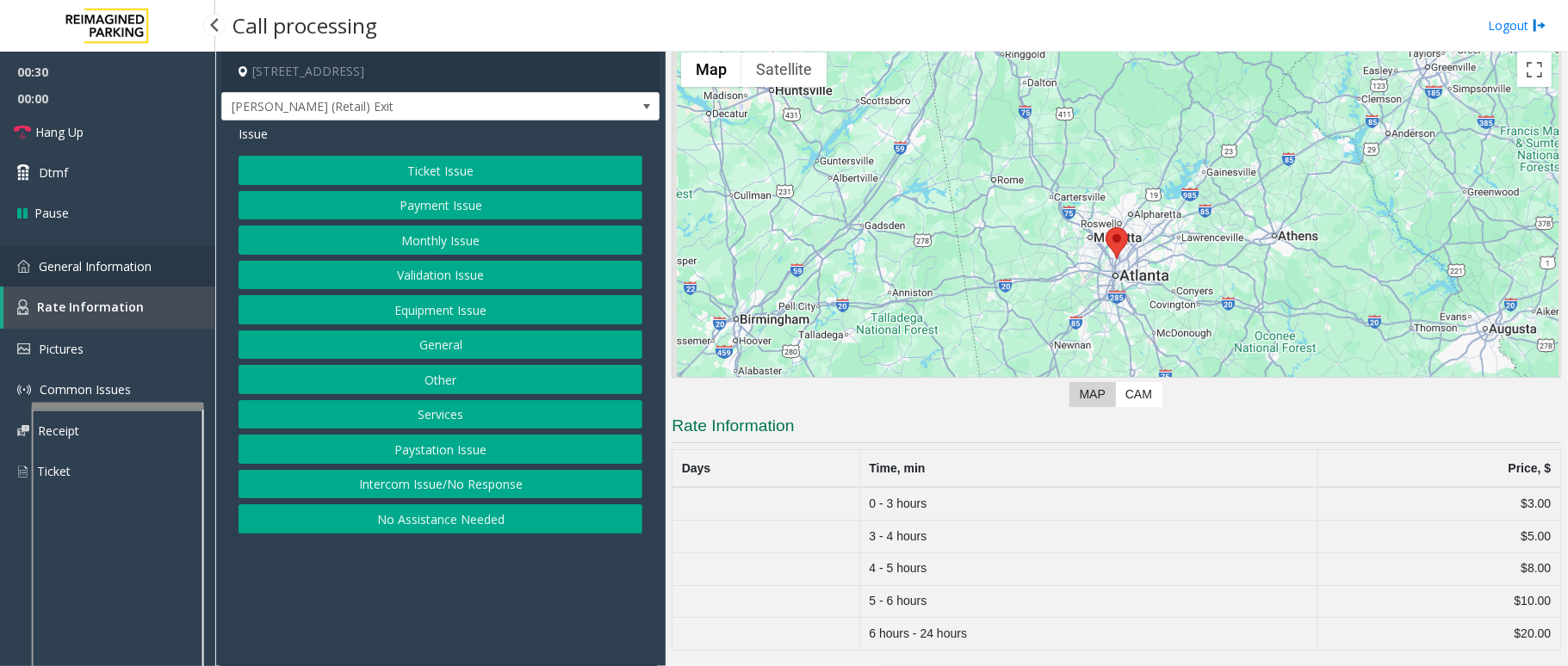
click at [84, 247] on link "General Information" at bounding box center [107, 267] width 215 height 40
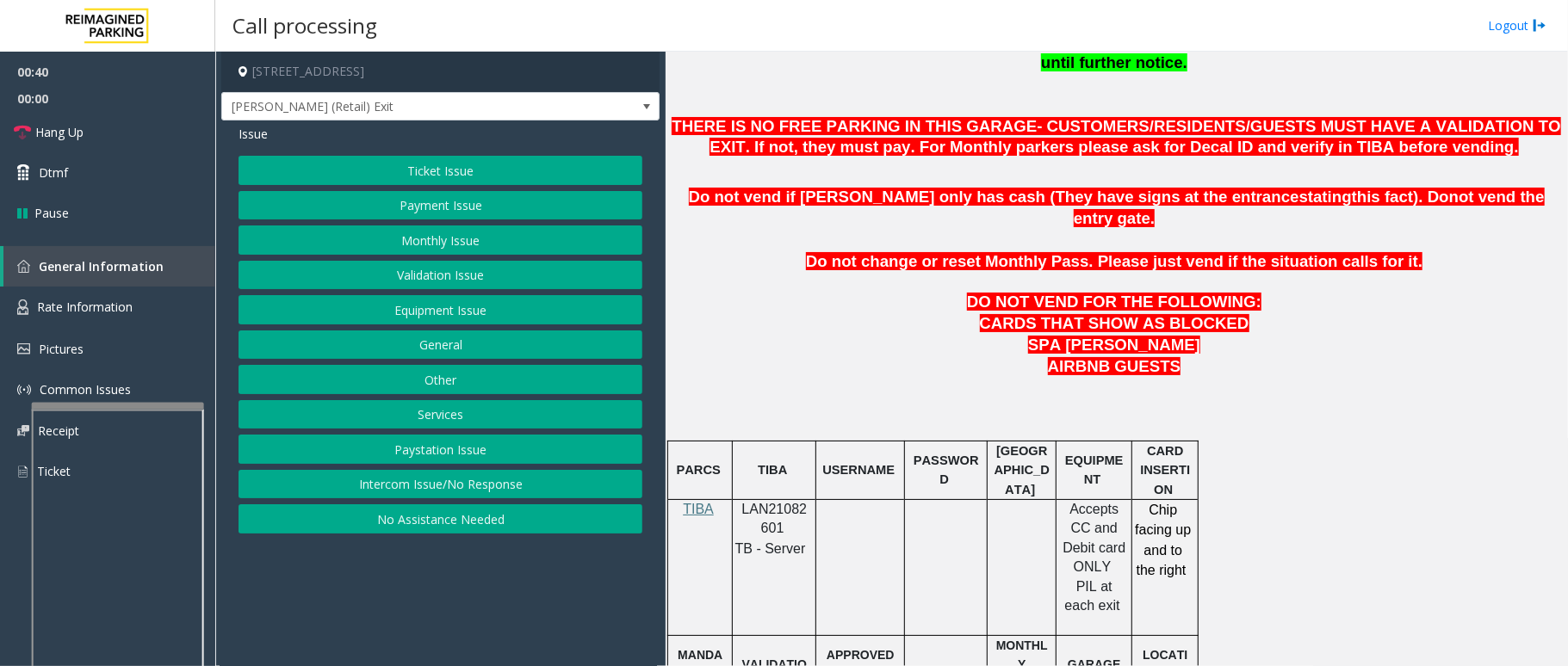
scroll to position [689, 0]
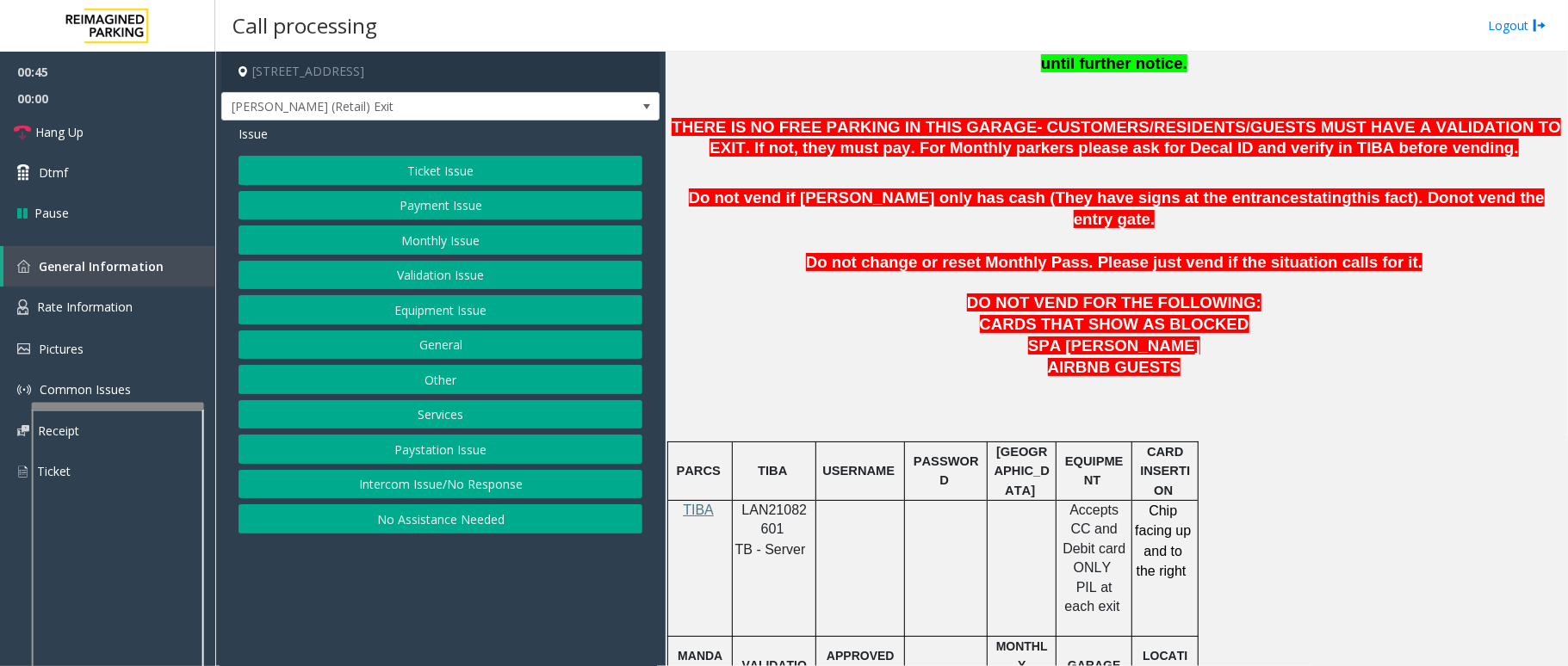
click at [481, 200] on button "Payment Issue" at bounding box center [441, 205] width 404 height 30
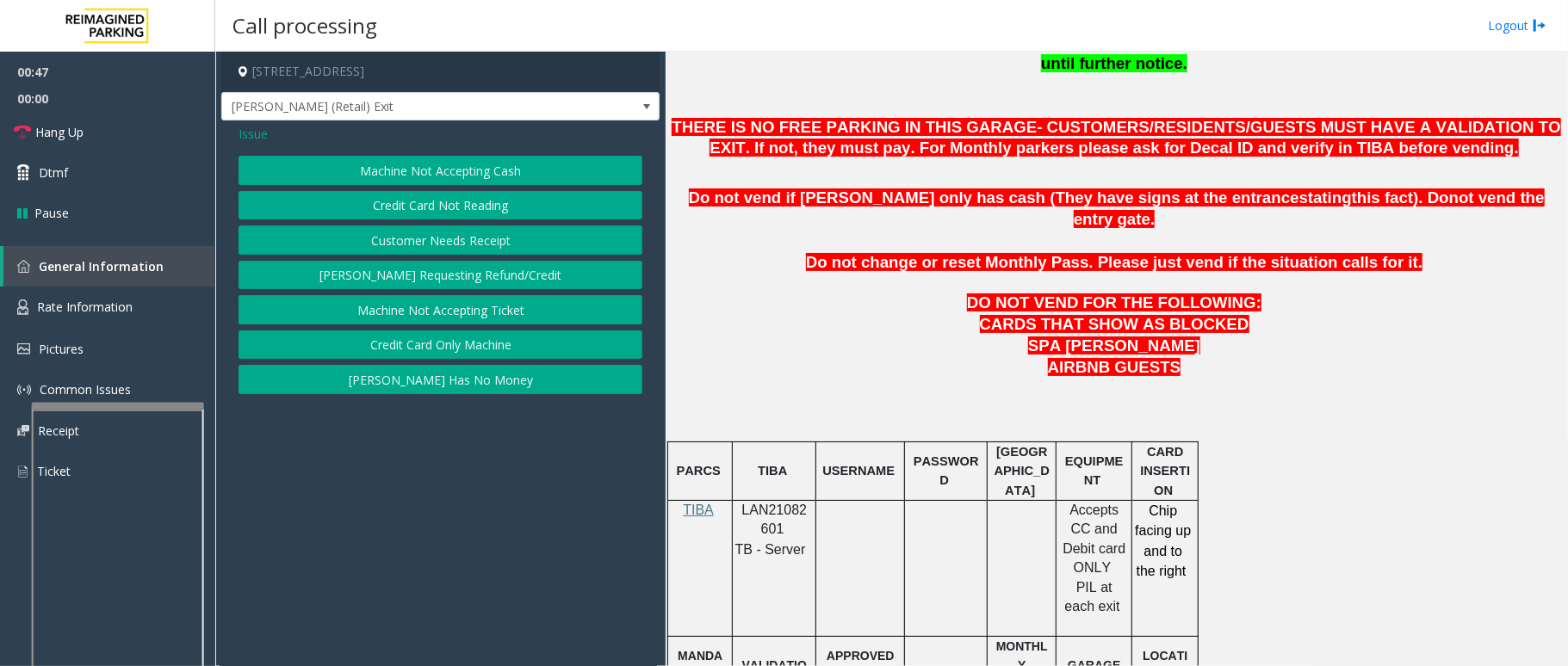
drag, startPoint x: 470, startPoint y: 172, endPoint x: 458, endPoint y: 198, distance: 28.6
click at [458, 198] on div "Machine Not Accepting Cash Credit Card Not Reading Customer Needs Receipt [PERS…" at bounding box center [441, 275] width 404 height 239
click at [458, 198] on button "Credit Card Not Reading" at bounding box center [441, 205] width 404 height 30
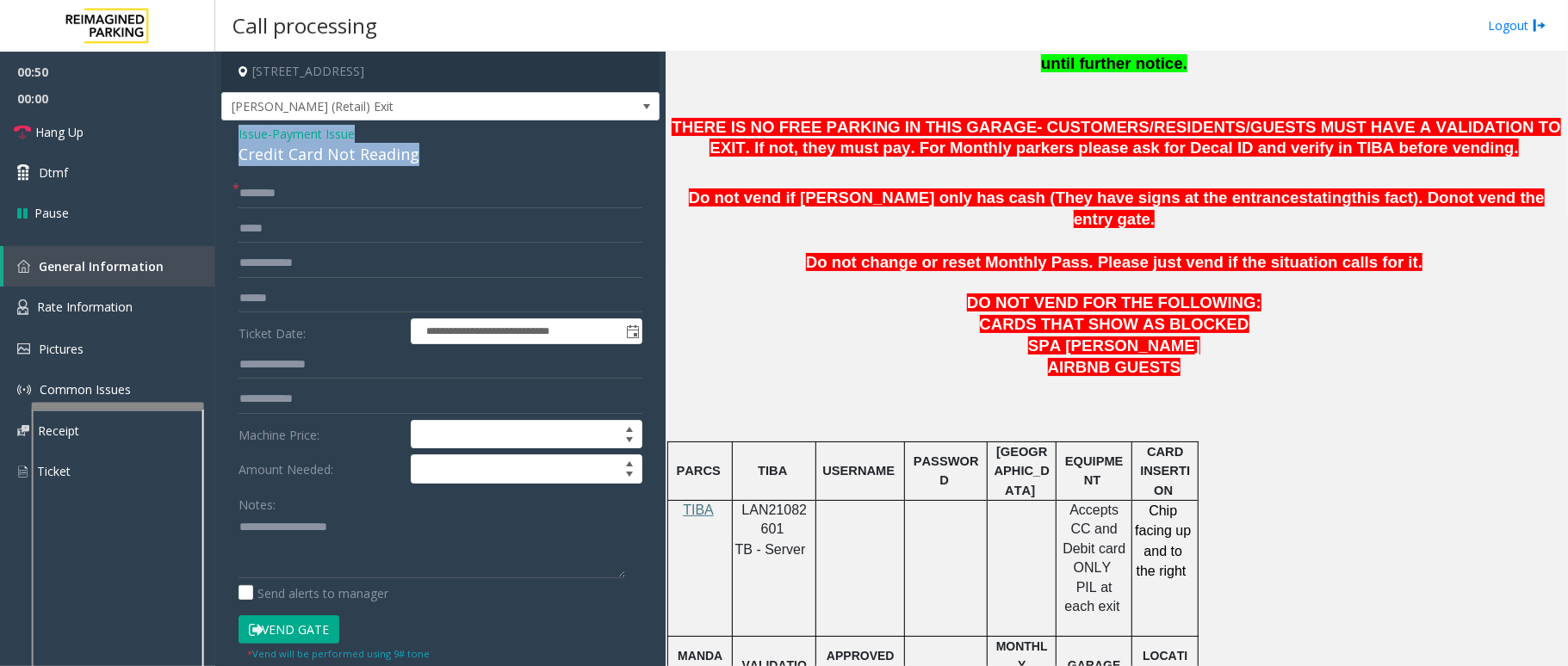
drag, startPoint x: 421, startPoint y: 157, endPoint x: 235, endPoint y: 131, distance: 187.8
click at [235, 131] on div "**********" at bounding box center [441, 484] width 439 height 729
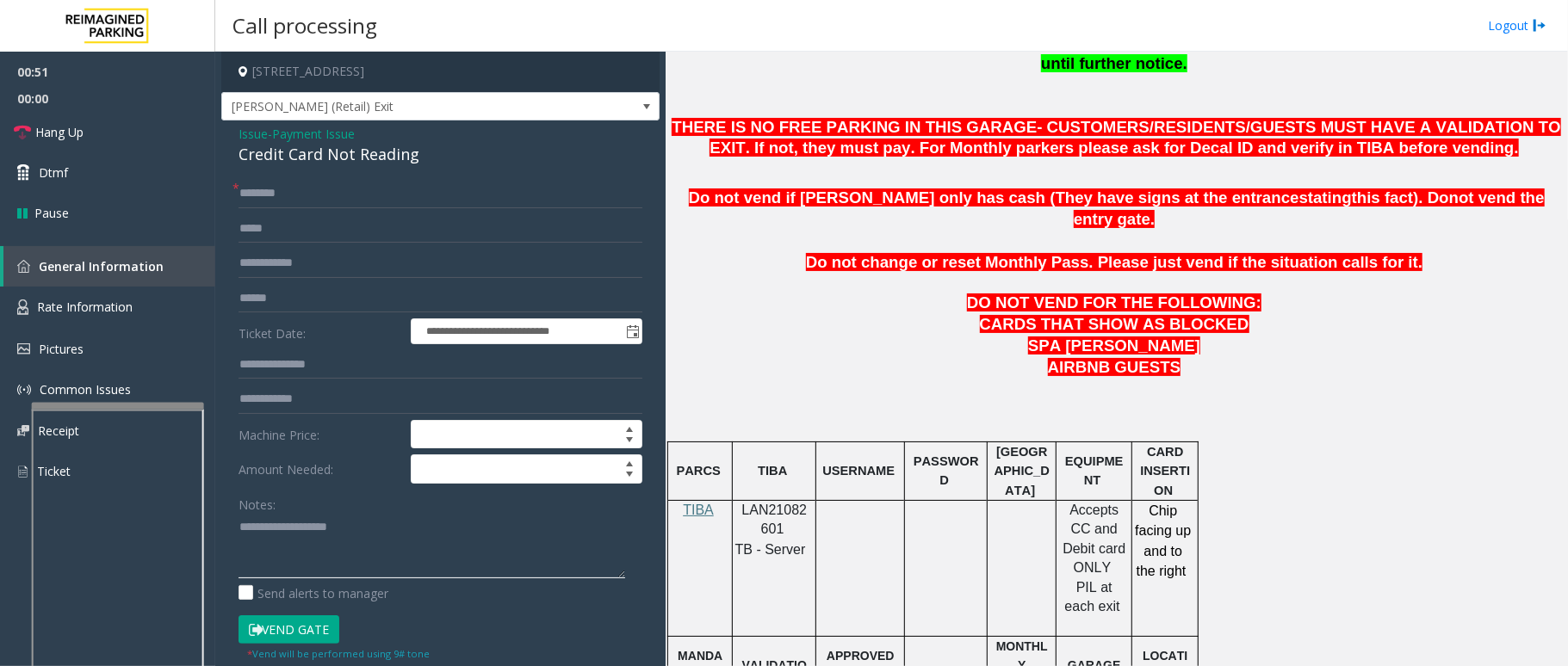
click at [383, 559] on textarea at bounding box center [432, 547] width 386 height 65
paste textarea "**********"
drag, startPoint x: 374, startPoint y: 530, endPoint x: 281, endPoint y: 526, distance: 93.1
click at [281, 526] on textarea at bounding box center [432, 547] width 386 height 65
click at [417, 544] on textarea at bounding box center [432, 547] width 386 height 65
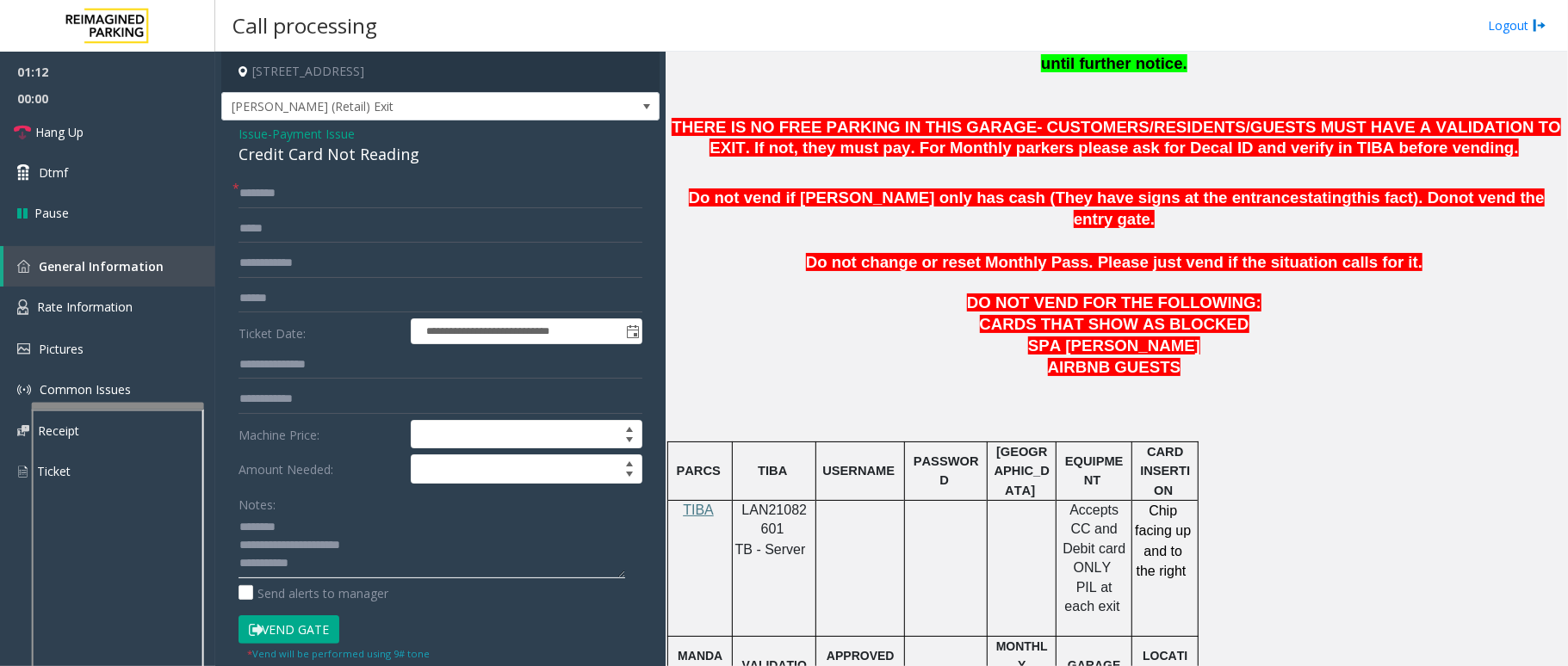
type textarea "**********"
click at [320, 284] on input "text" at bounding box center [441, 298] width 404 height 30
click at [266, 288] on input "text" at bounding box center [441, 298] width 404 height 30
click at [312, 161] on div "Credit Card Not Reading" at bounding box center [441, 155] width 404 height 23
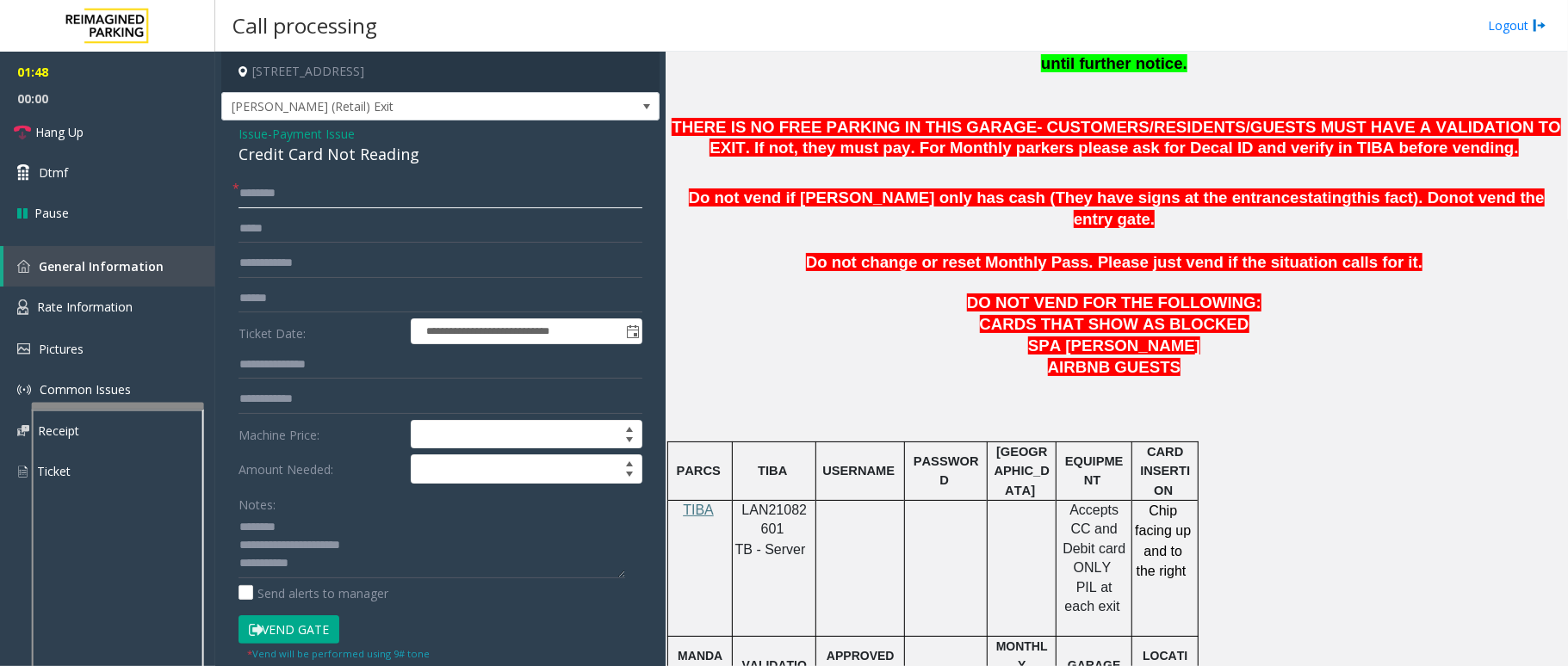
click at [301, 195] on input "text" at bounding box center [441, 193] width 404 height 30
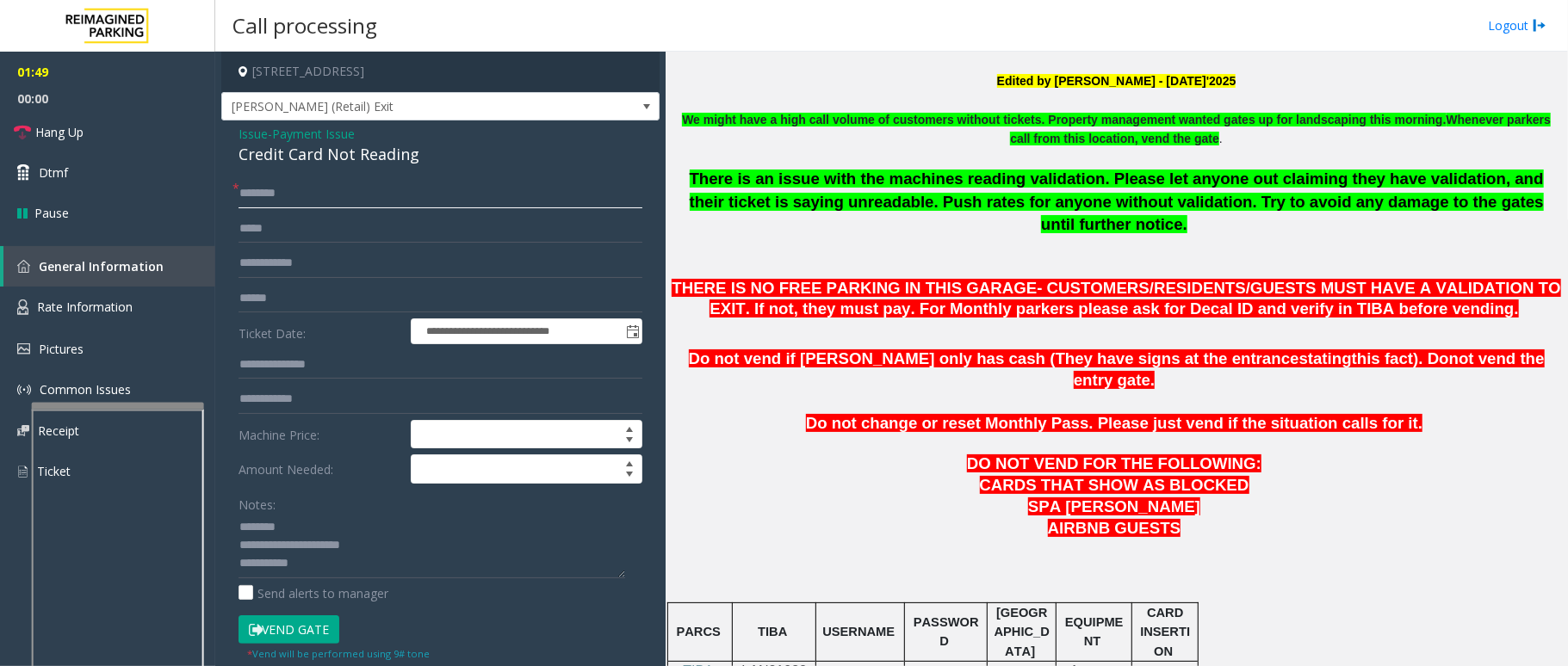
scroll to position [459, 0]
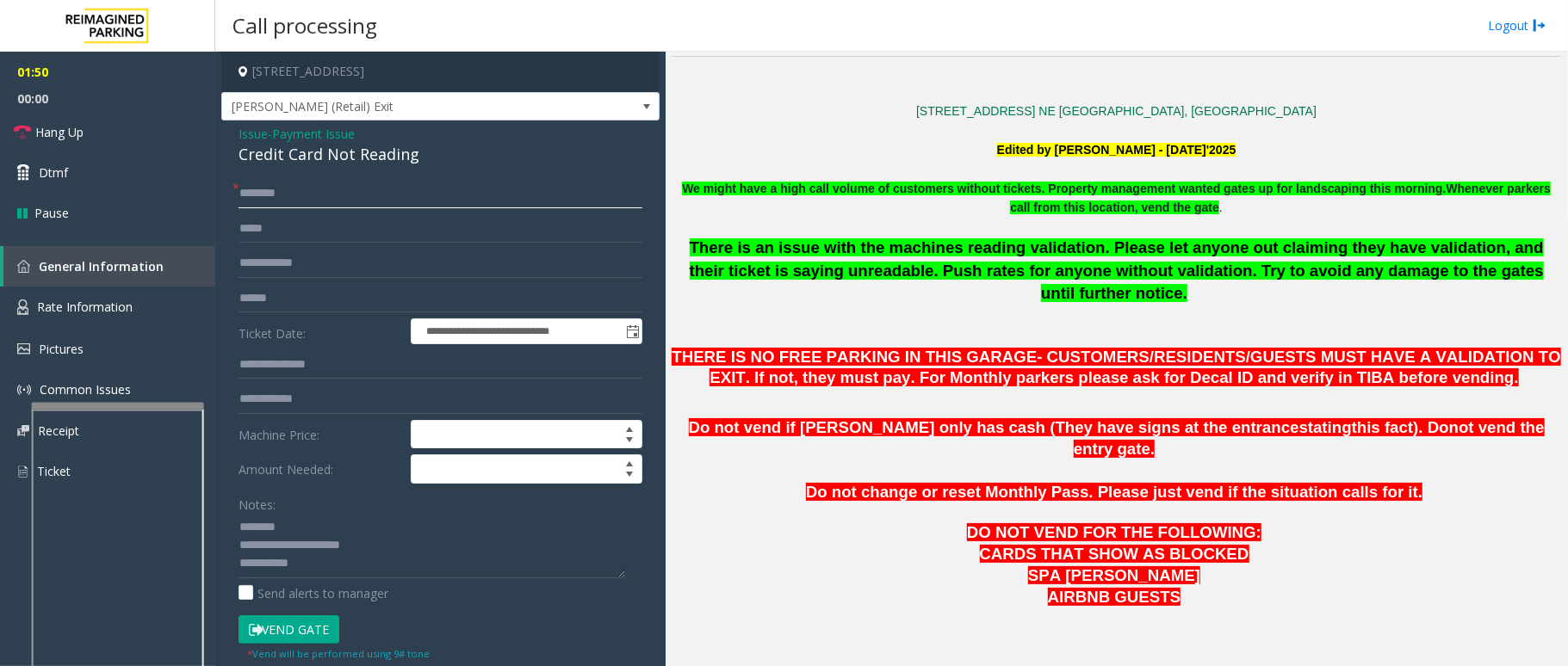
click at [333, 198] on input "text" at bounding box center [441, 193] width 404 height 30
type input "*"
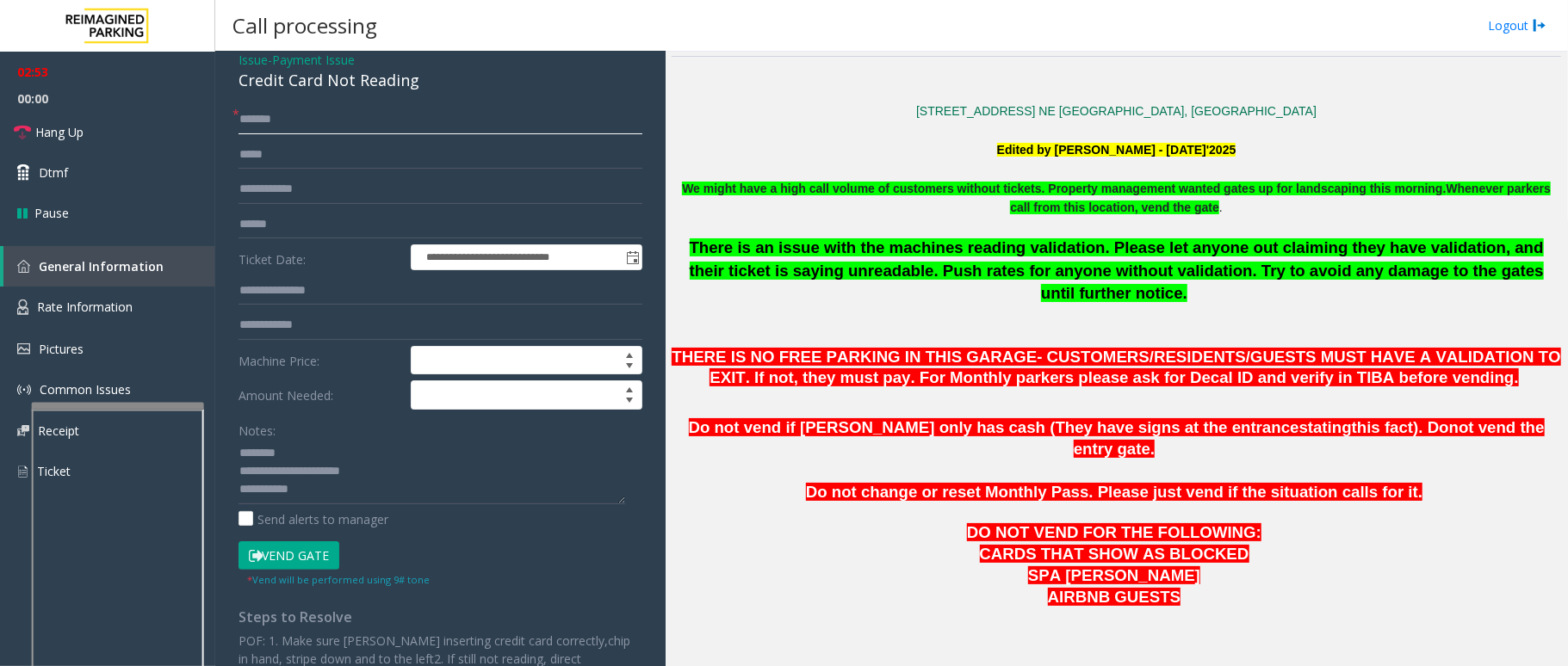
scroll to position [115, 0]
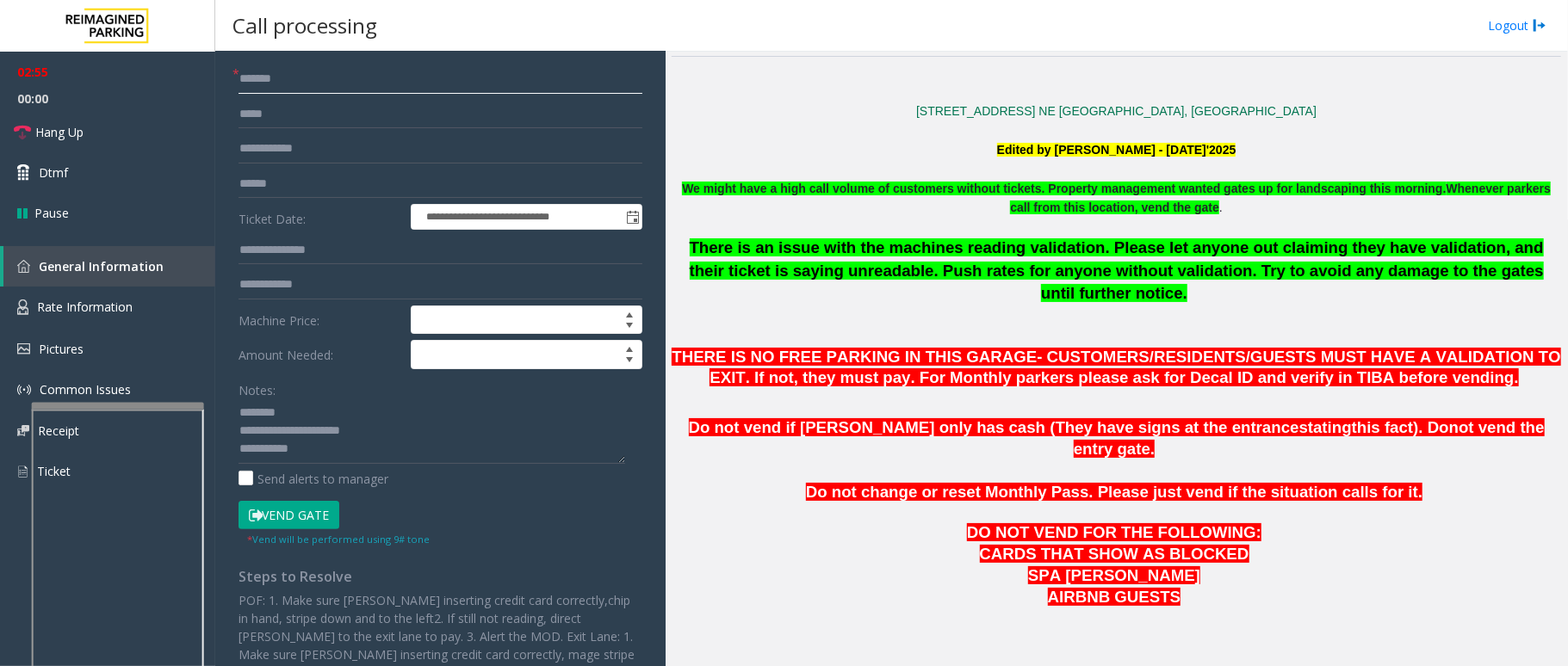
type input "*******"
click at [273, 520] on button "Vend Gate" at bounding box center [289, 515] width 100 height 30
click at [355, 456] on textarea at bounding box center [432, 432] width 386 height 65
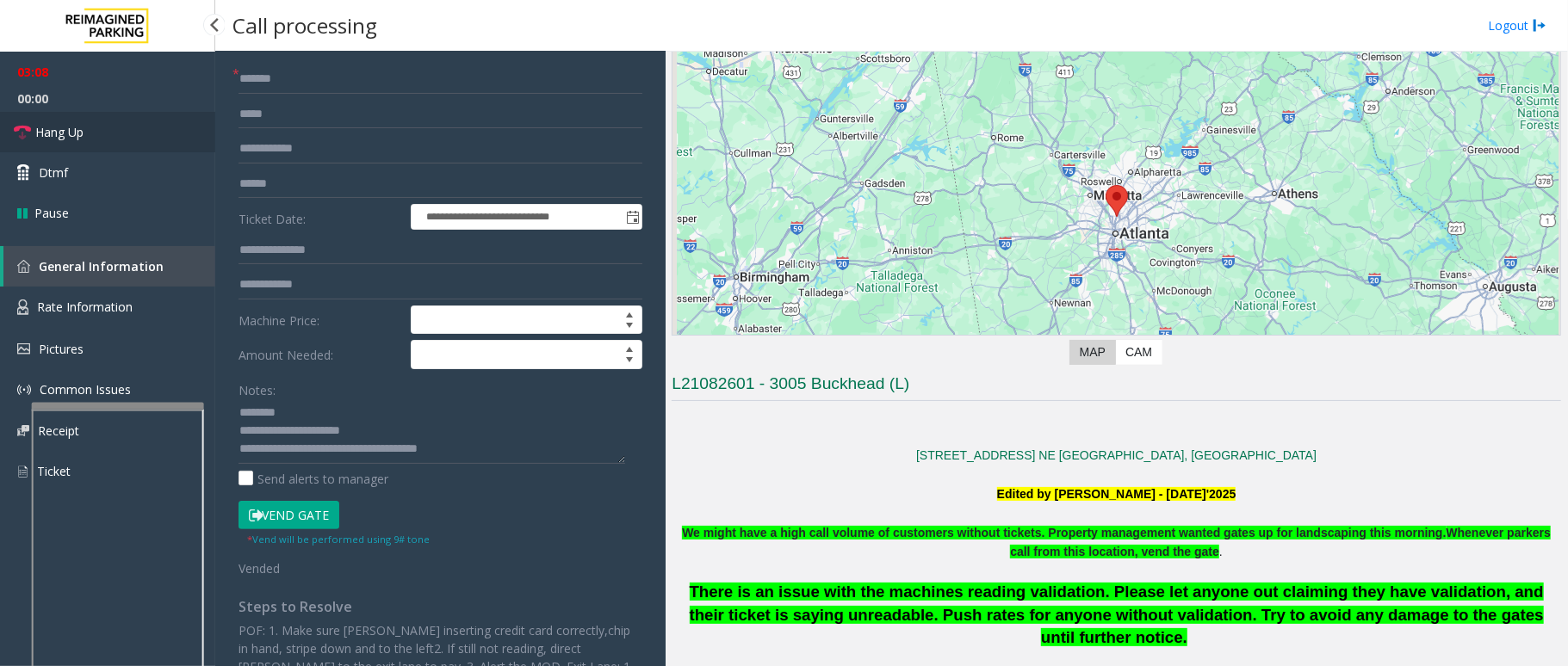
click at [93, 112] on link "Hang Up" at bounding box center [107, 132] width 215 height 40
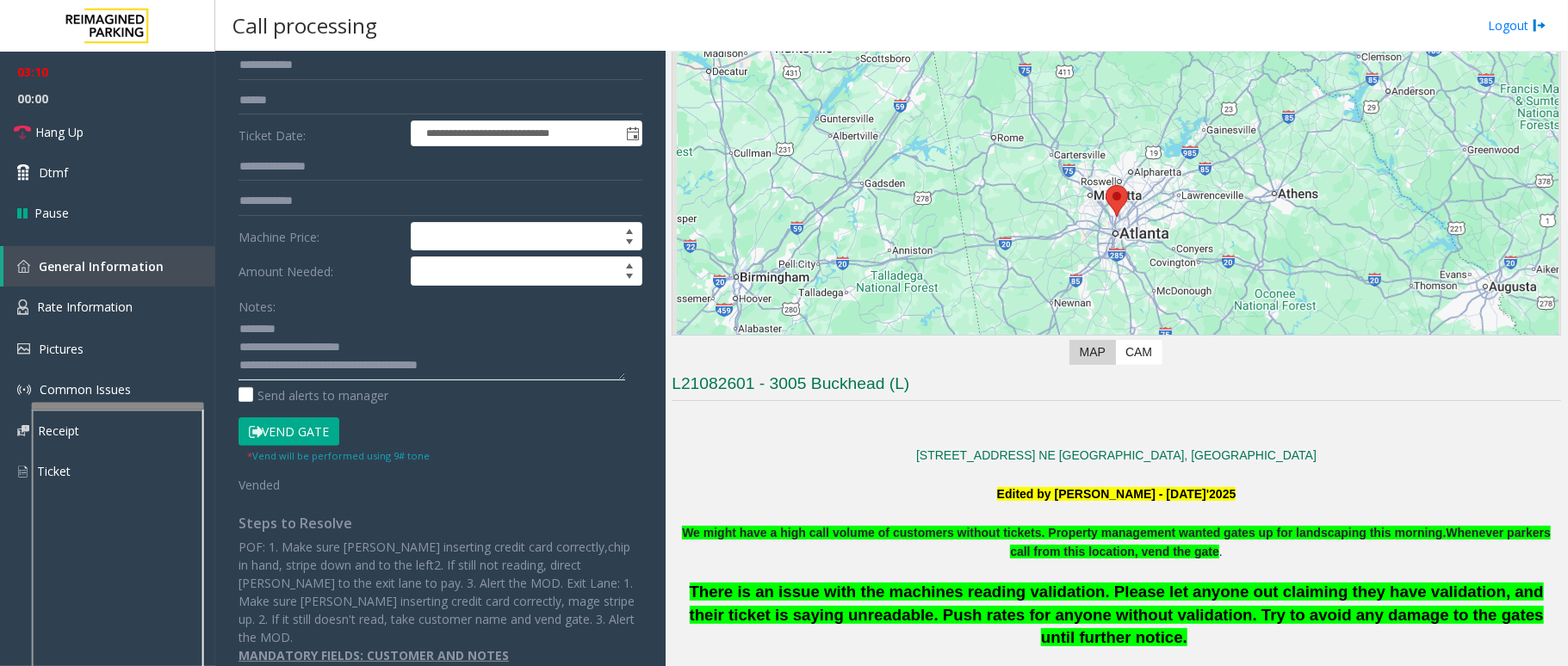
click at [342, 367] on textarea at bounding box center [432, 349] width 386 height 65
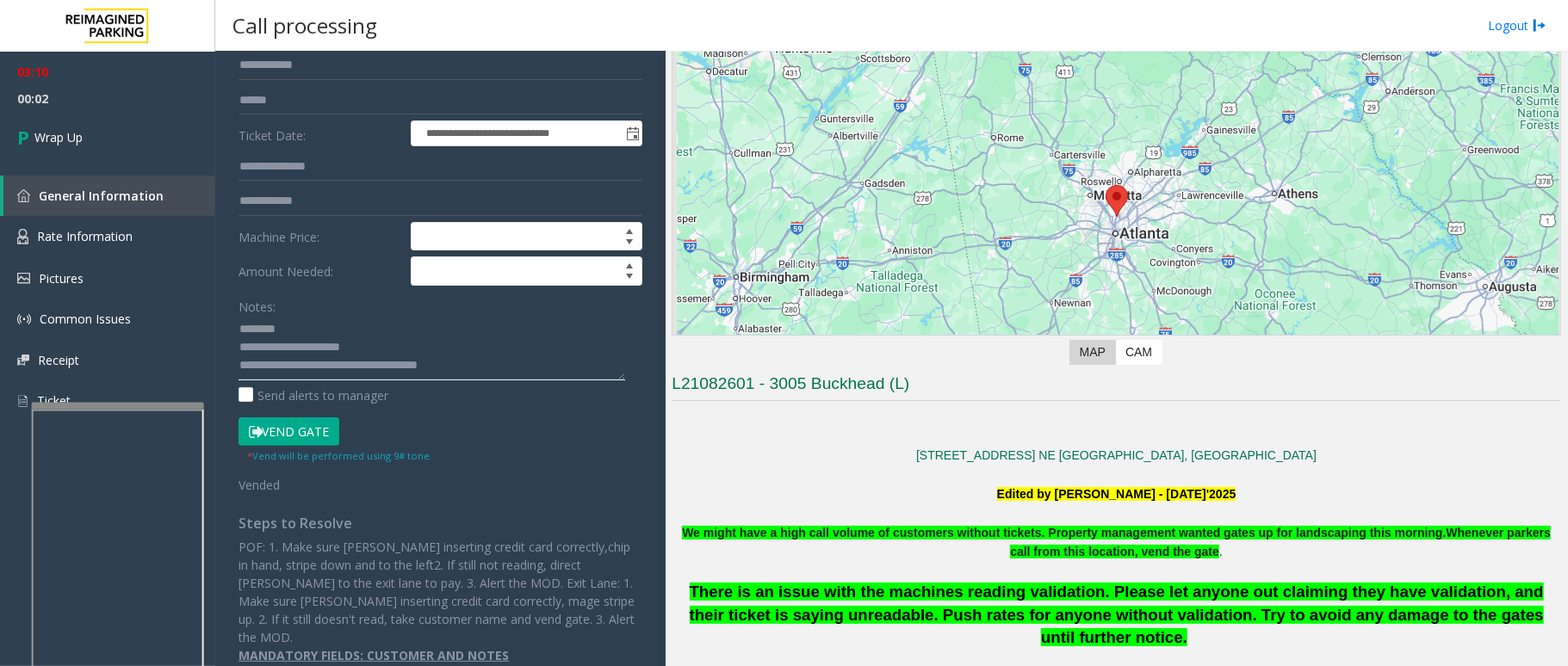
click at [537, 380] on textarea at bounding box center [432, 349] width 386 height 65
drag, startPoint x: 456, startPoint y: 365, endPoint x: 442, endPoint y: 360, distance: 14.9
click at [442, 360] on textarea at bounding box center [432, 349] width 386 height 65
click at [269, 379] on textarea at bounding box center [432, 349] width 386 height 65
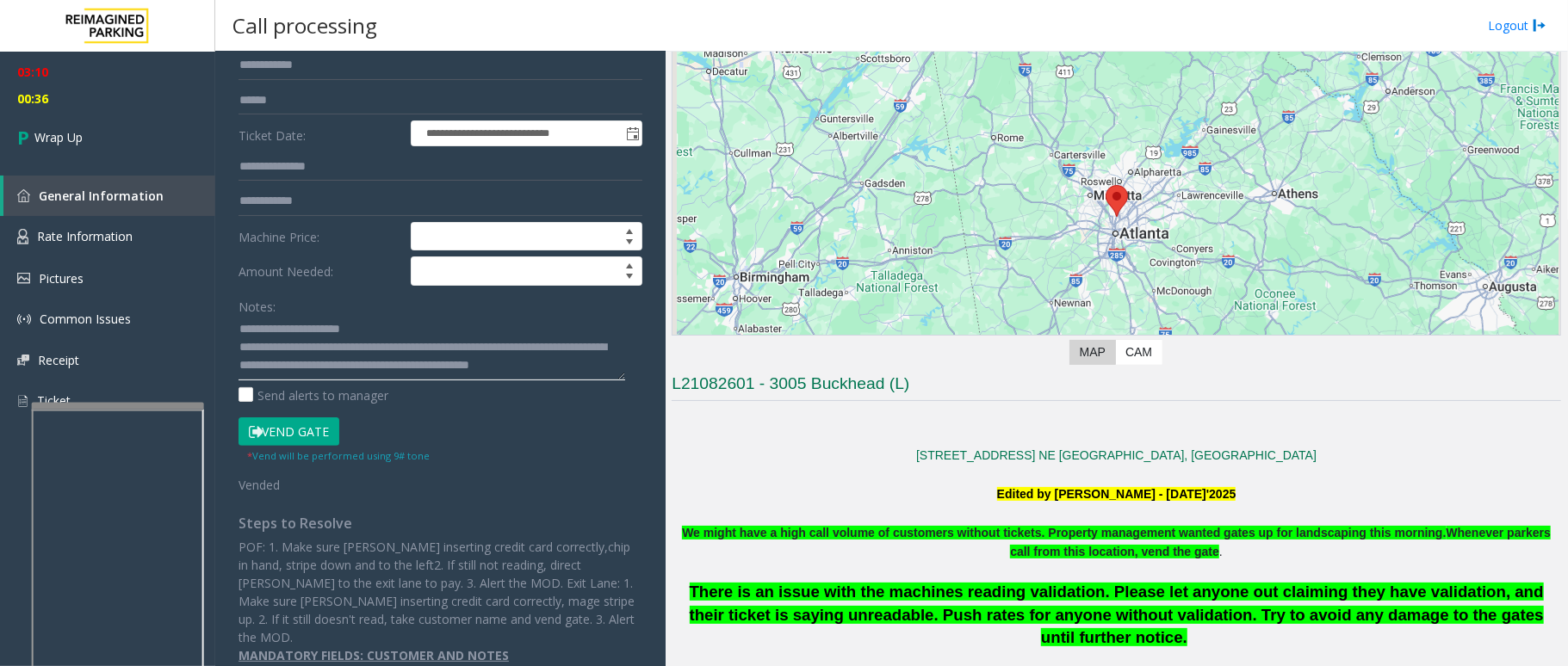
click at [294, 373] on textarea at bounding box center [432, 349] width 386 height 65
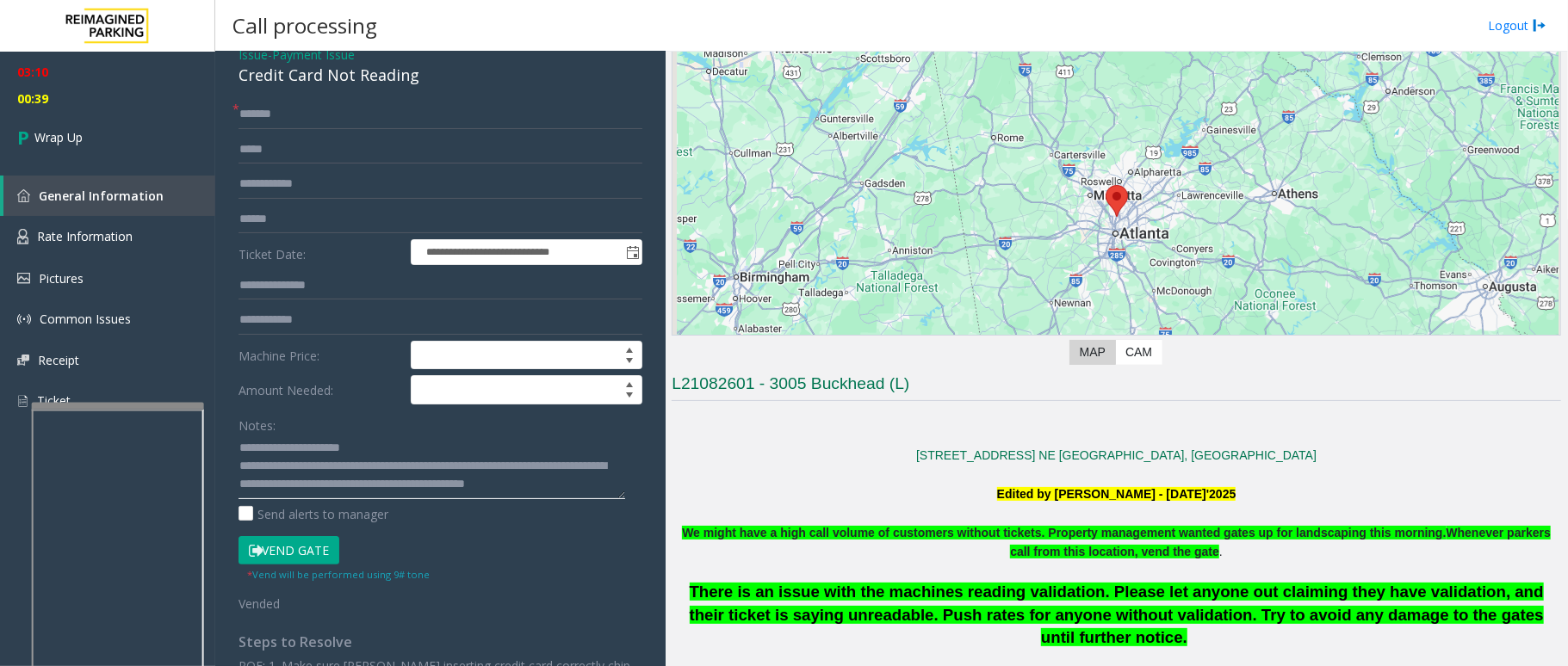
scroll to position [0, 0]
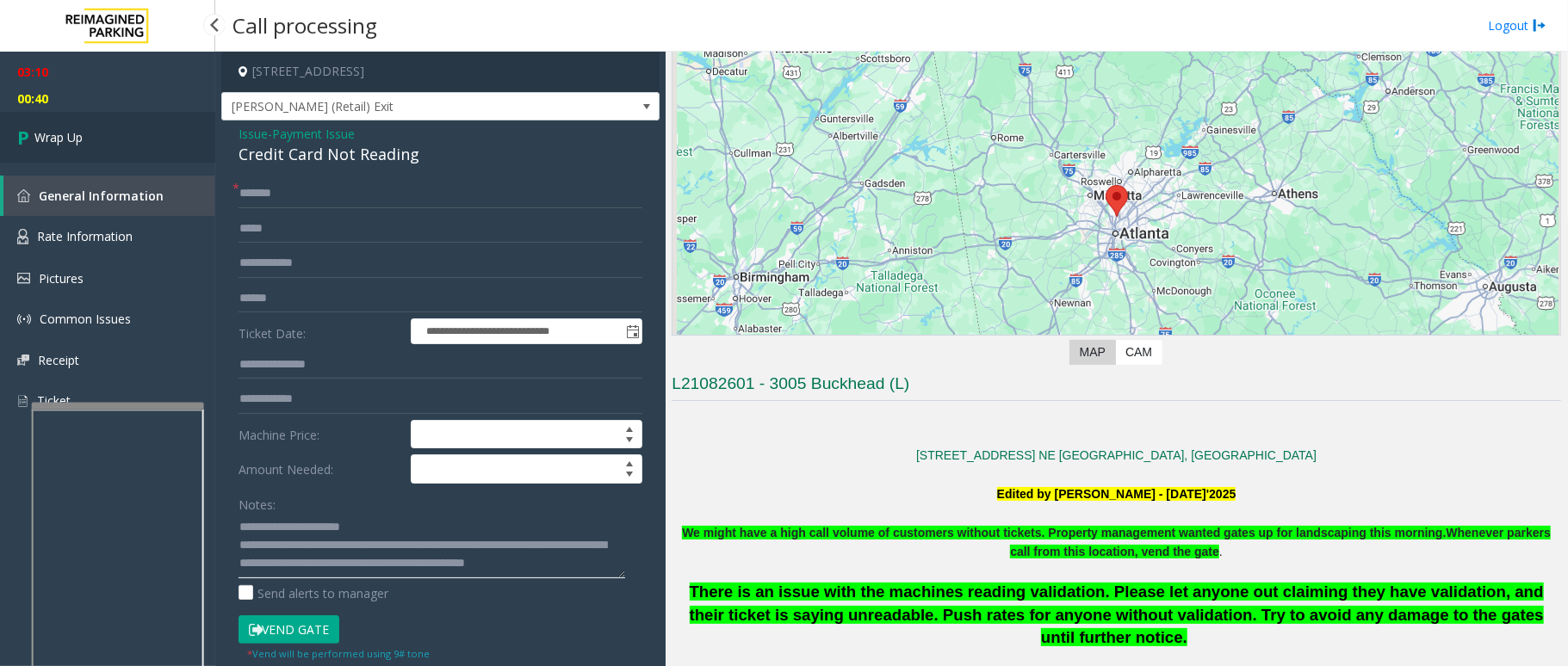
type textarea "**********"
click at [50, 133] on span "Wrap Up" at bounding box center [58, 137] width 48 height 18
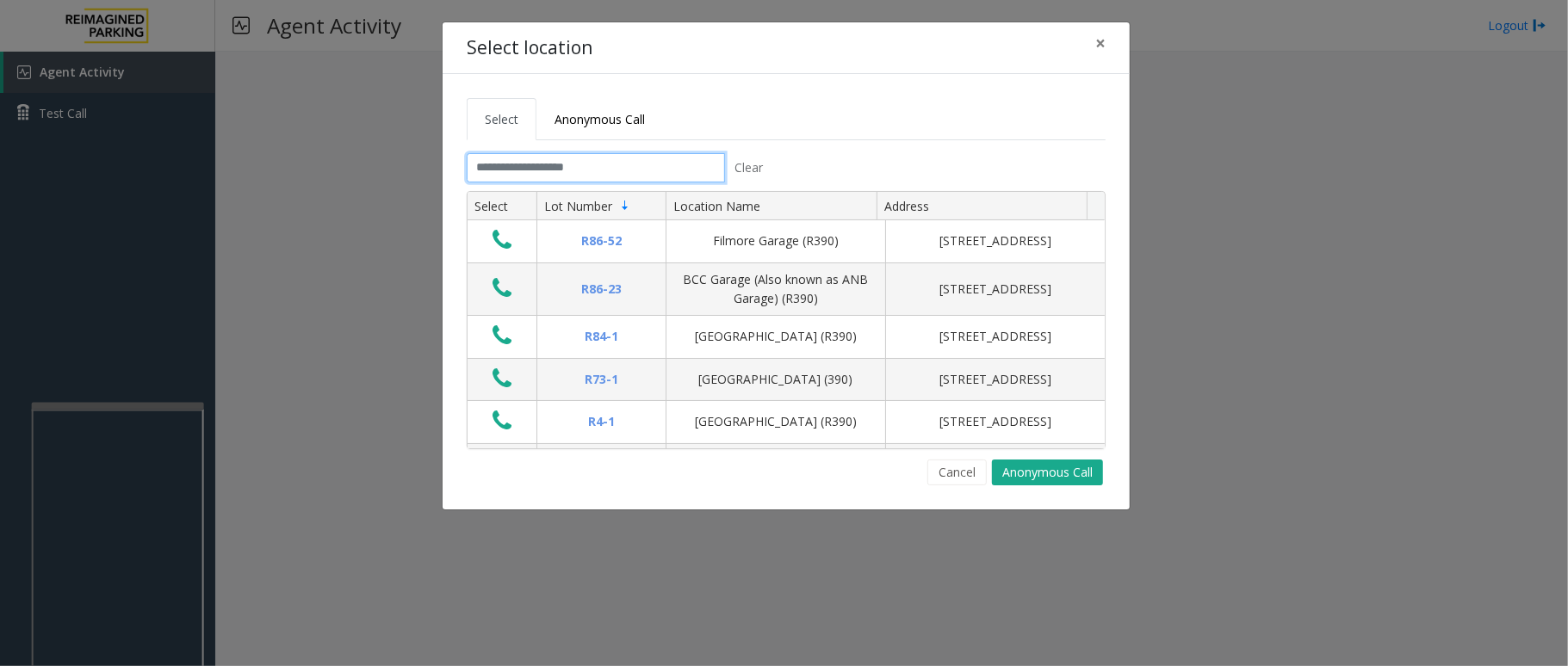
click at [548, 167] on input "text" at bounding box center [596, 167] width 258 height 30
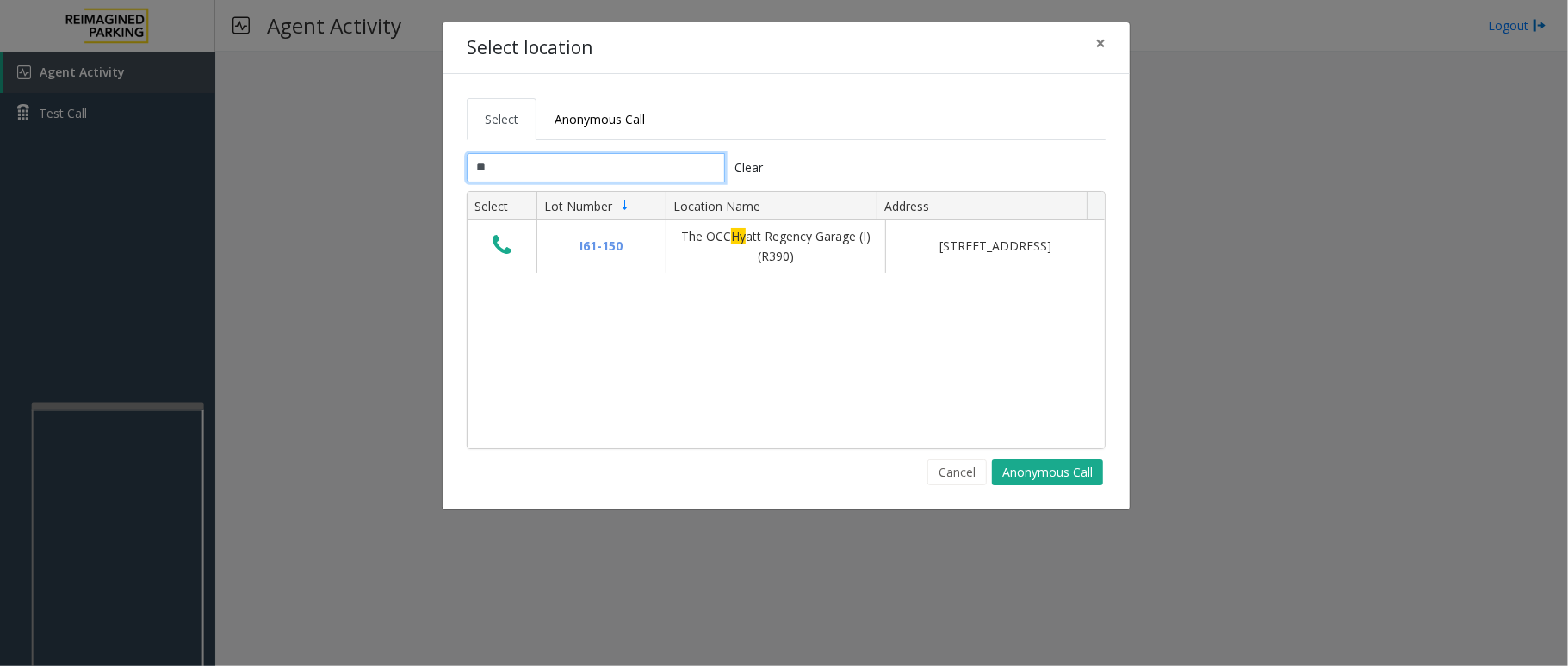
type input "*"
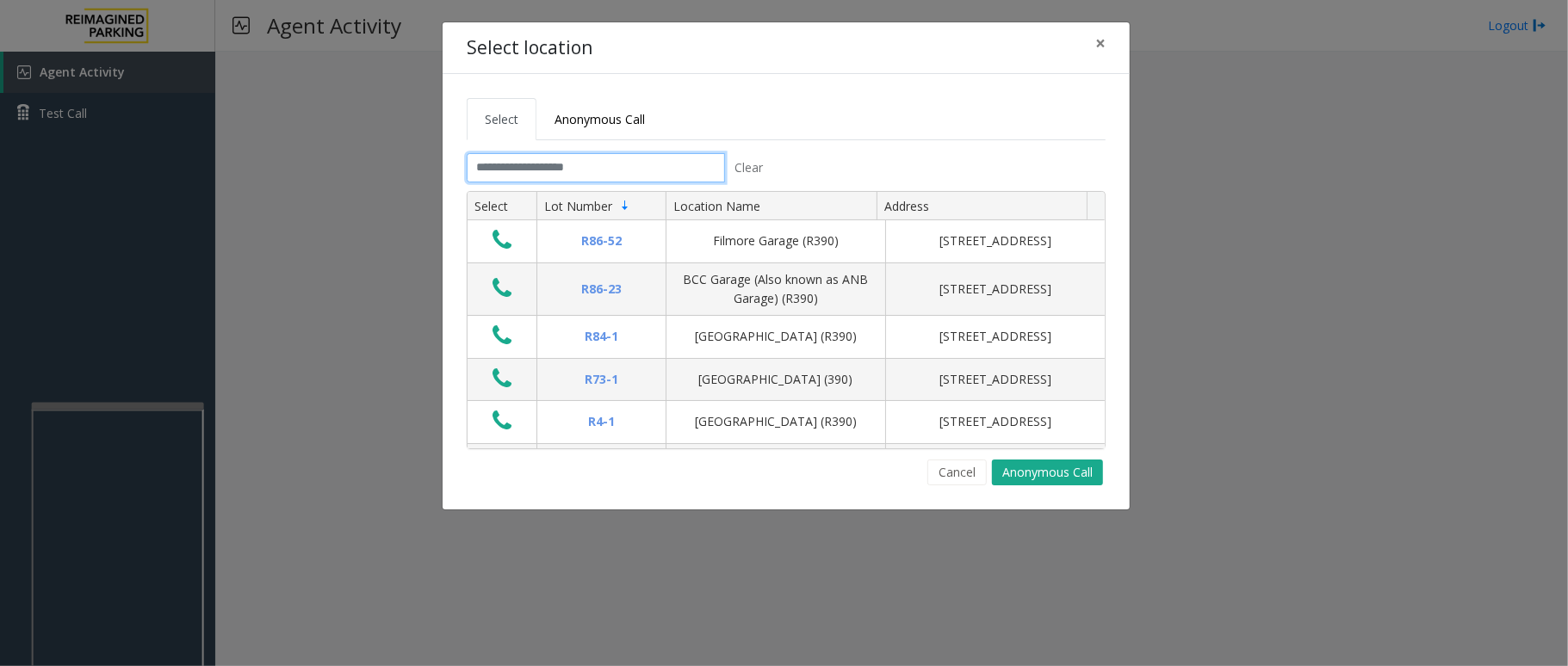
click at [631, 156] on input "text" at bounding box center [596, 167] width 258 height 30
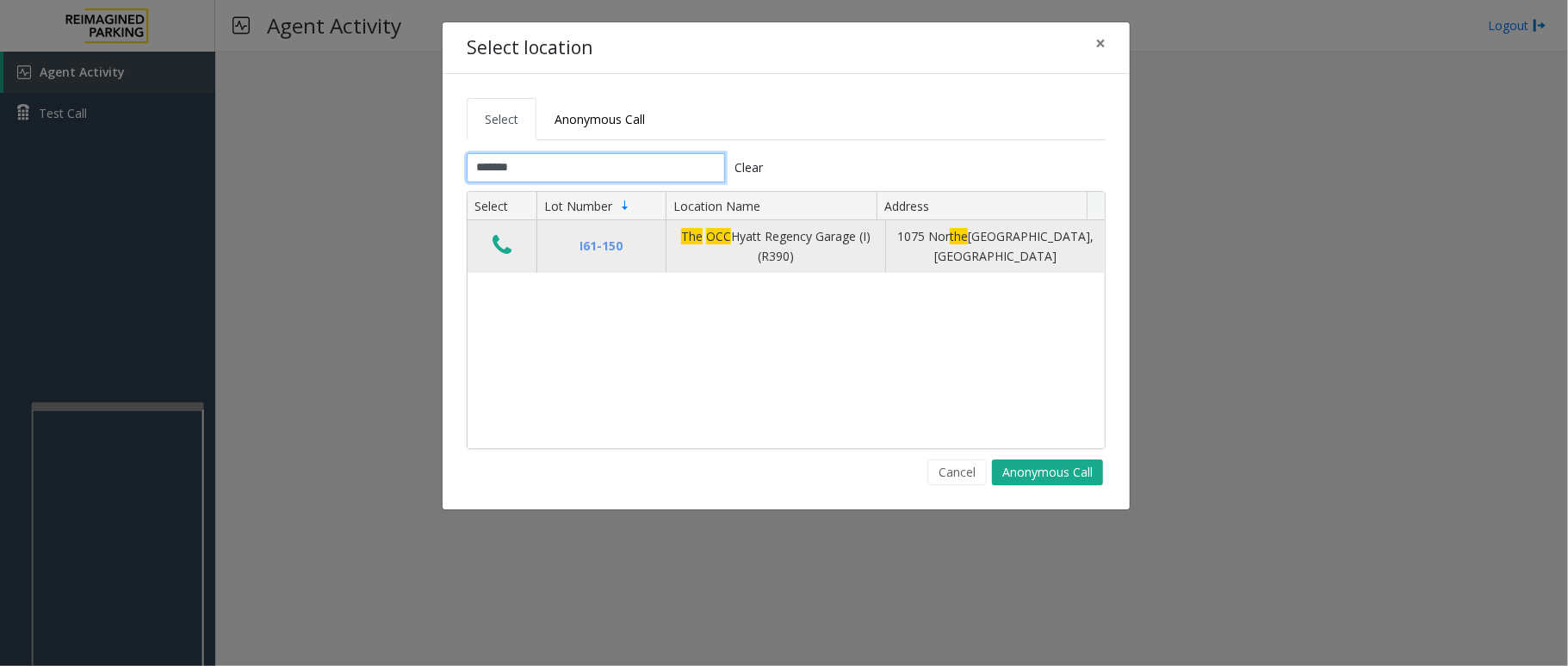
type input "*******"
click at [488, 253] on button "Data table" at bounding box center [502, 246] width 30 height 28
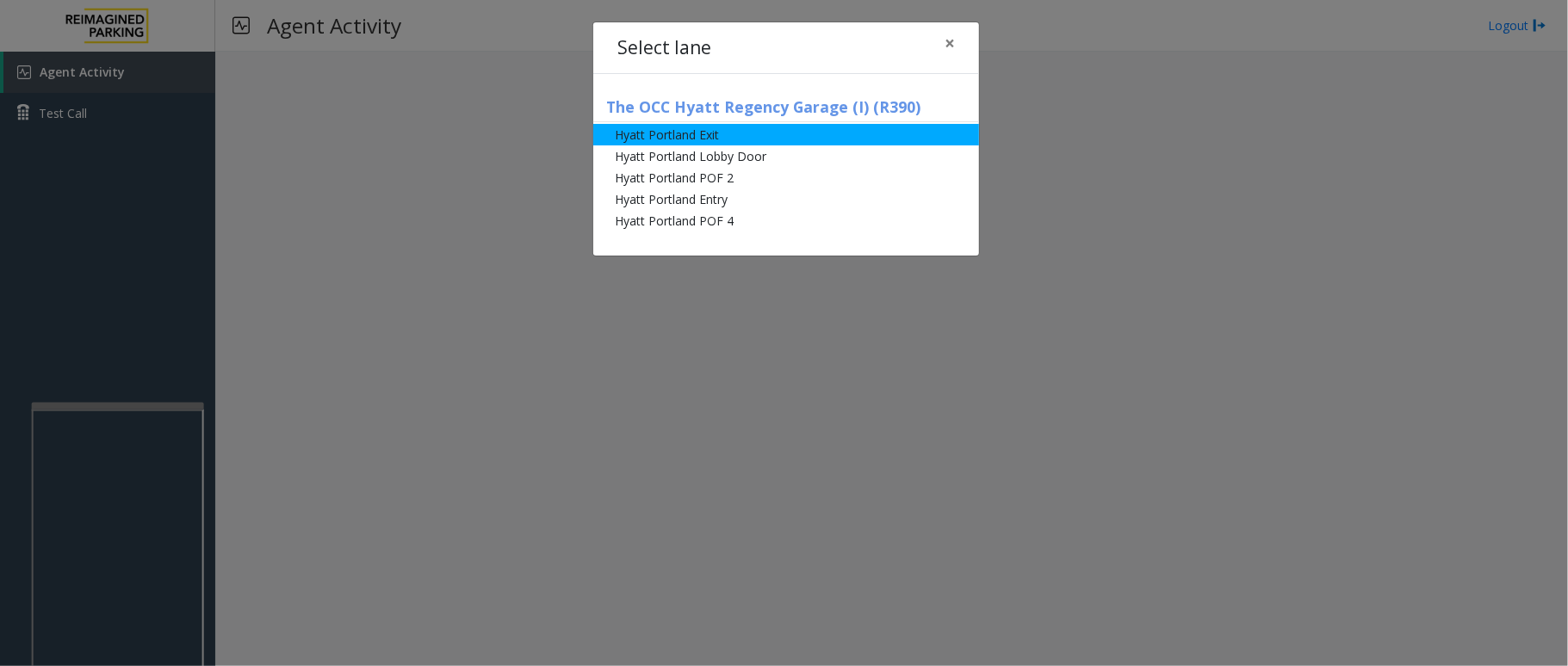
click at [709, 135] on li "Hyatt Portland Exit" at bounding box center [787, 135] width 386 height 22
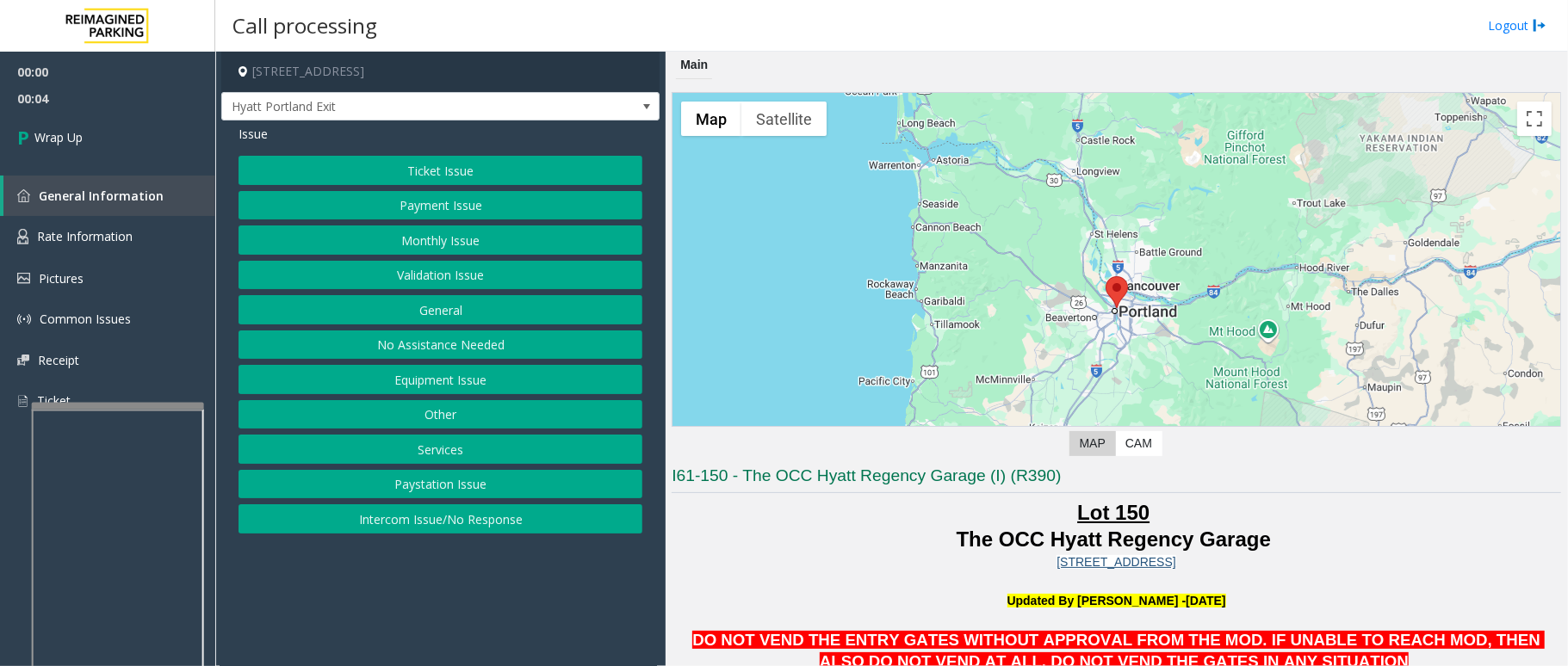
click at [451, 376] on button "Equipment Issue" at bounding box center [441, 379] width 404 height 30
click at [465, 310] on button "Gate / Door Won't Open" at bounding box center [441, 310] width 404 height 30
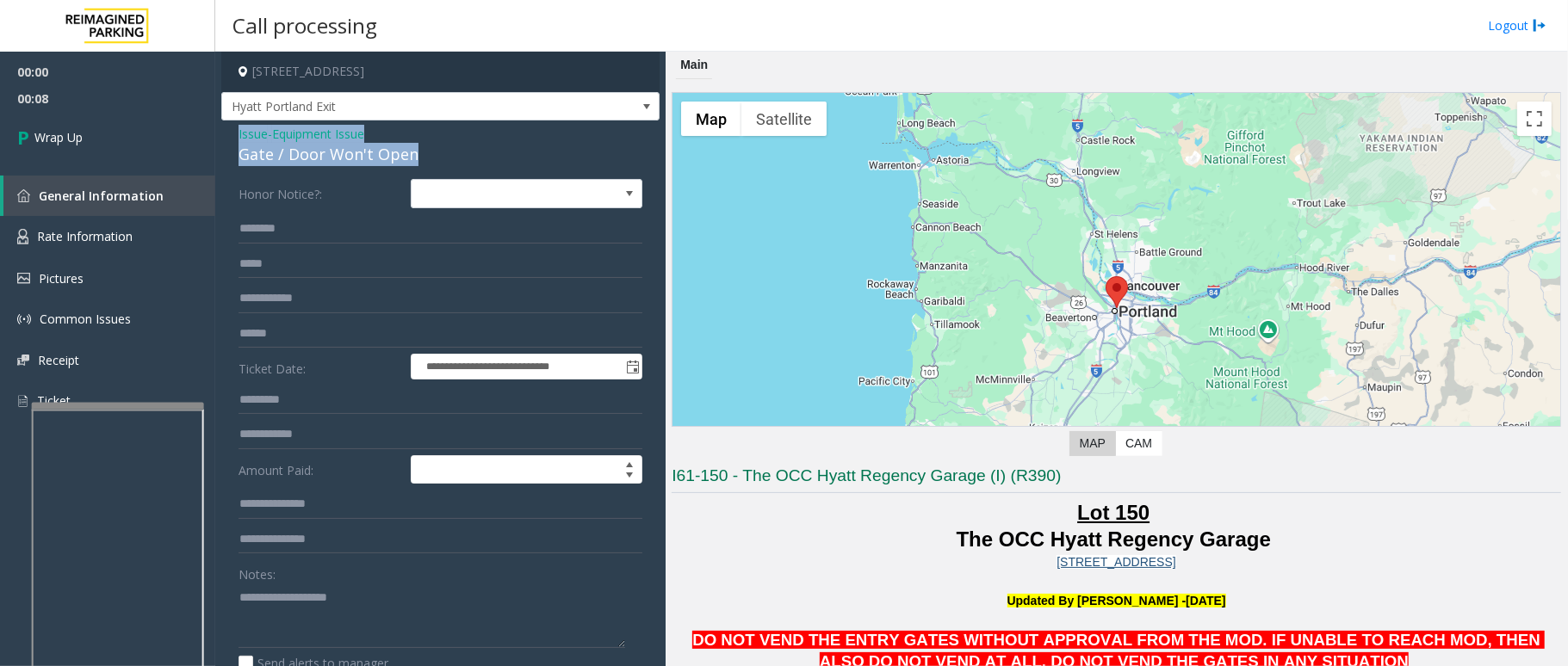
drag, startPoint x: 412, startPoint y: 153, endPoint x: 230, endPoint y: 143, distance: 182.3
click at [230, 143] on div "**********" at bounding box center [441, 538] width 439 height 836
paste textarea "**********"
click at [356, 607] on textarea at bounding box center [432, 616] width 386 height 65
drag, startPoint x: 372, startPoint y: 591, endPoint x: 280, endPoint y: 592, distance: 92.0
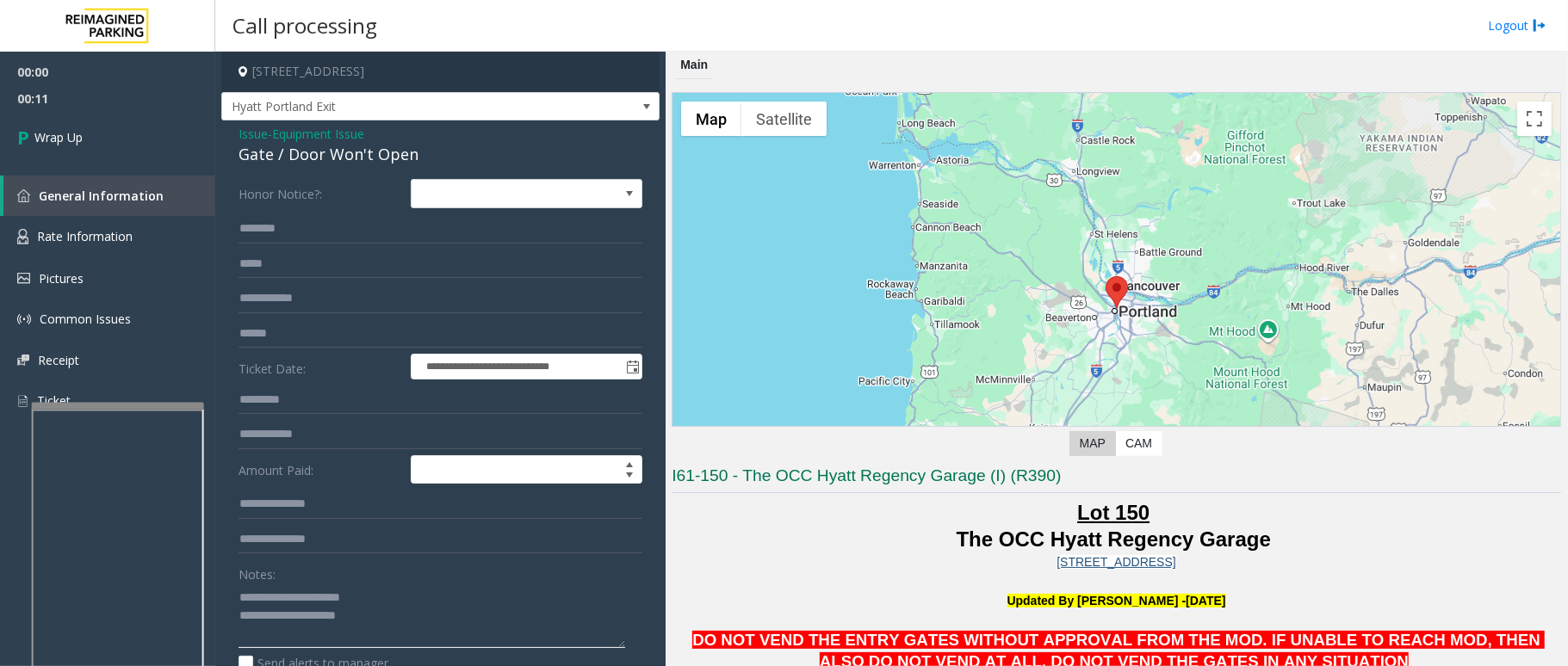
click at [280, 592] on textarea at bounding box center [432, 616] width 386 height 65
drag, startPoint x: 396, startPoint y: 618, endPoint x: 435, endPoint y: 630, distance: 40.8
click at [435, 630] on textarea at bounding box center [432, 616] width 386 height 65
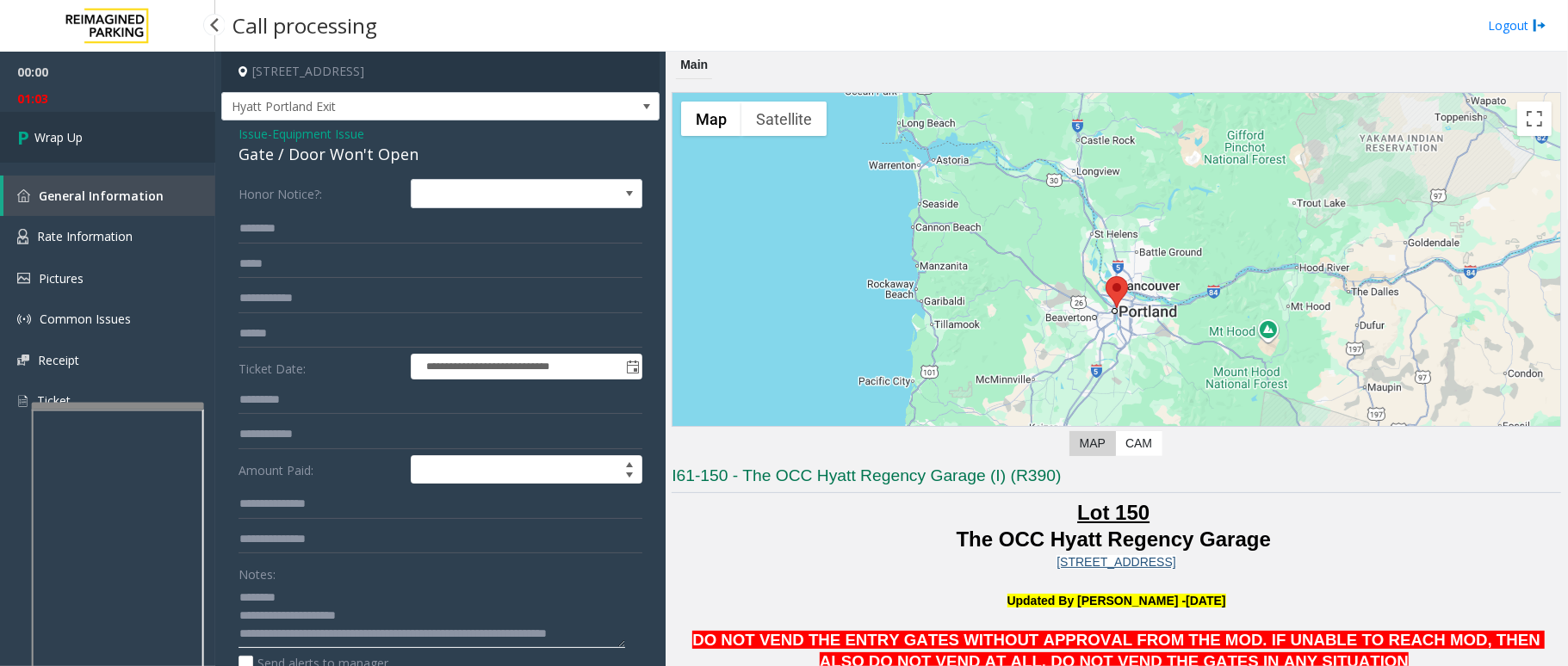
type textarea "**********"
click at [98, 135] on link "Wrap Up" at bounding box center [107, 137] width 215 height 51
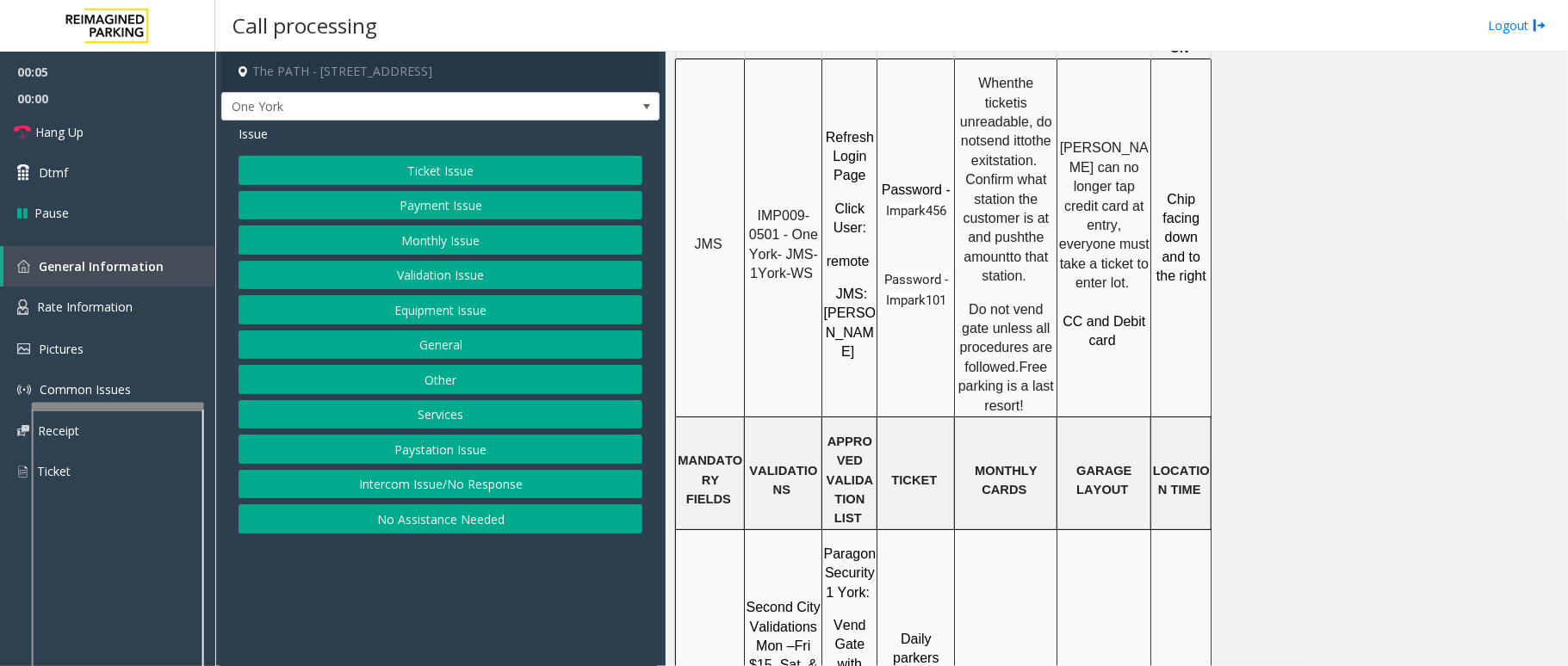
scroll to position [1148, 0]
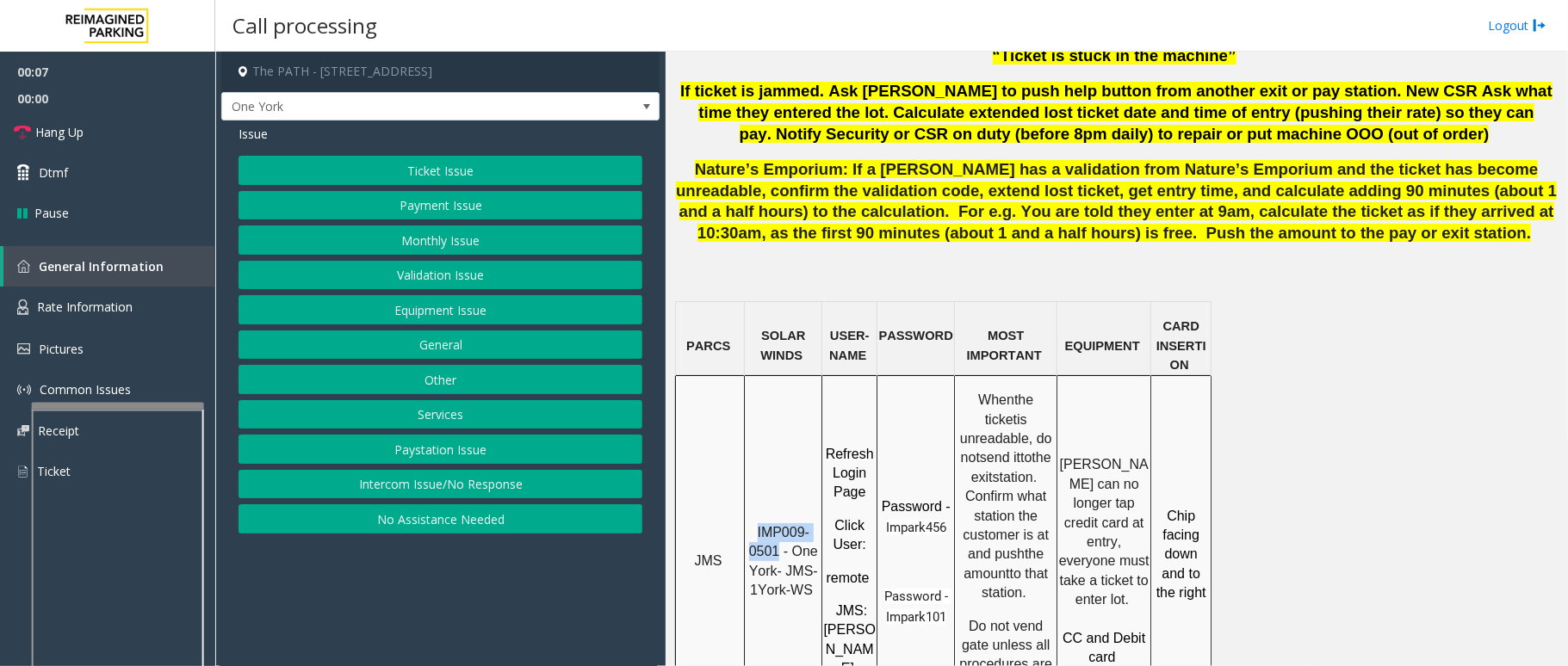
drag, startPoint x: 780, startPoint y: 493, endPoint x: 760, endPoint y: 458, distance: 40.3
click at [760, 526] on span "IMP009-0501 - One York- JMS-1York-WS" at bounding box center [786, 562] width 74 height 73
copy span "IMP009-0501"
click at [505, 159] on button "Ticket Issue" at bounding box center [441, 170] width 404 height 30
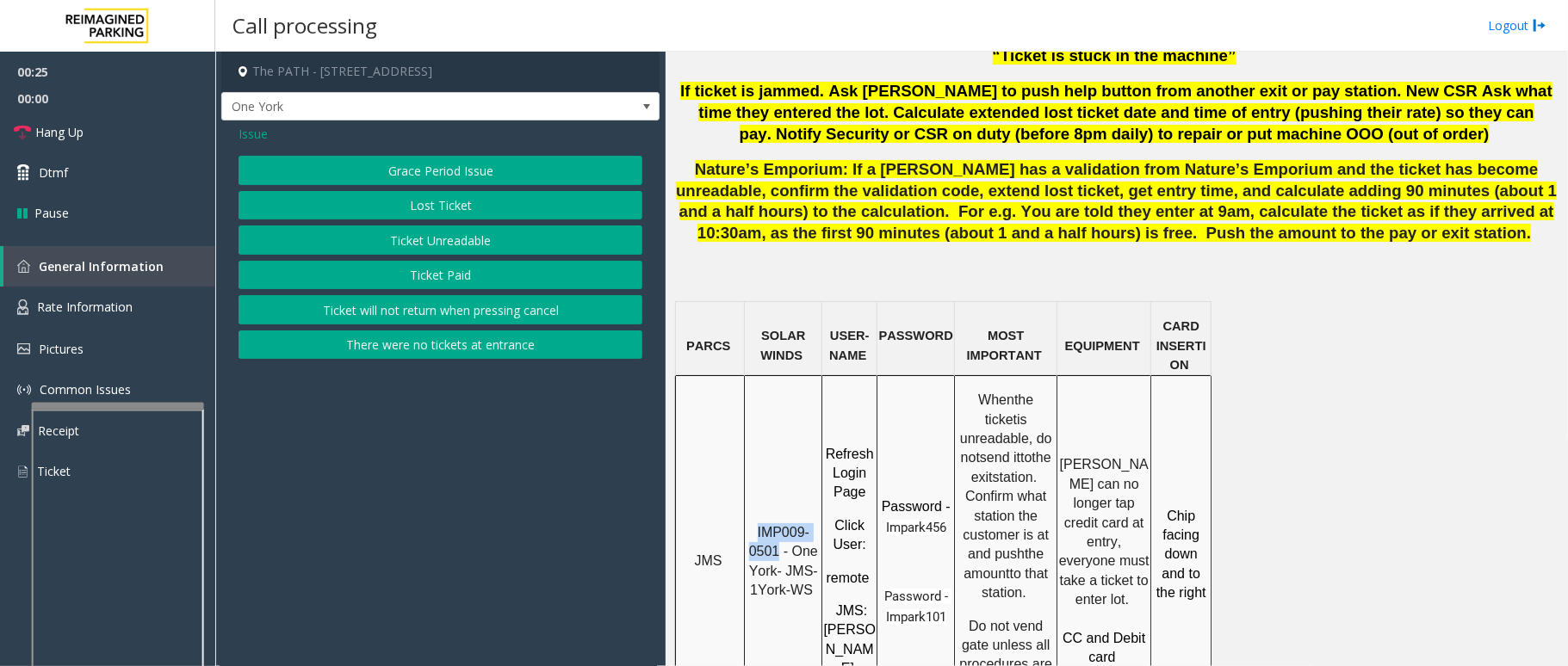
click at [473, 239] on button "Ticket Unreadable" at bounding box center [441, 240] width 404 height 30
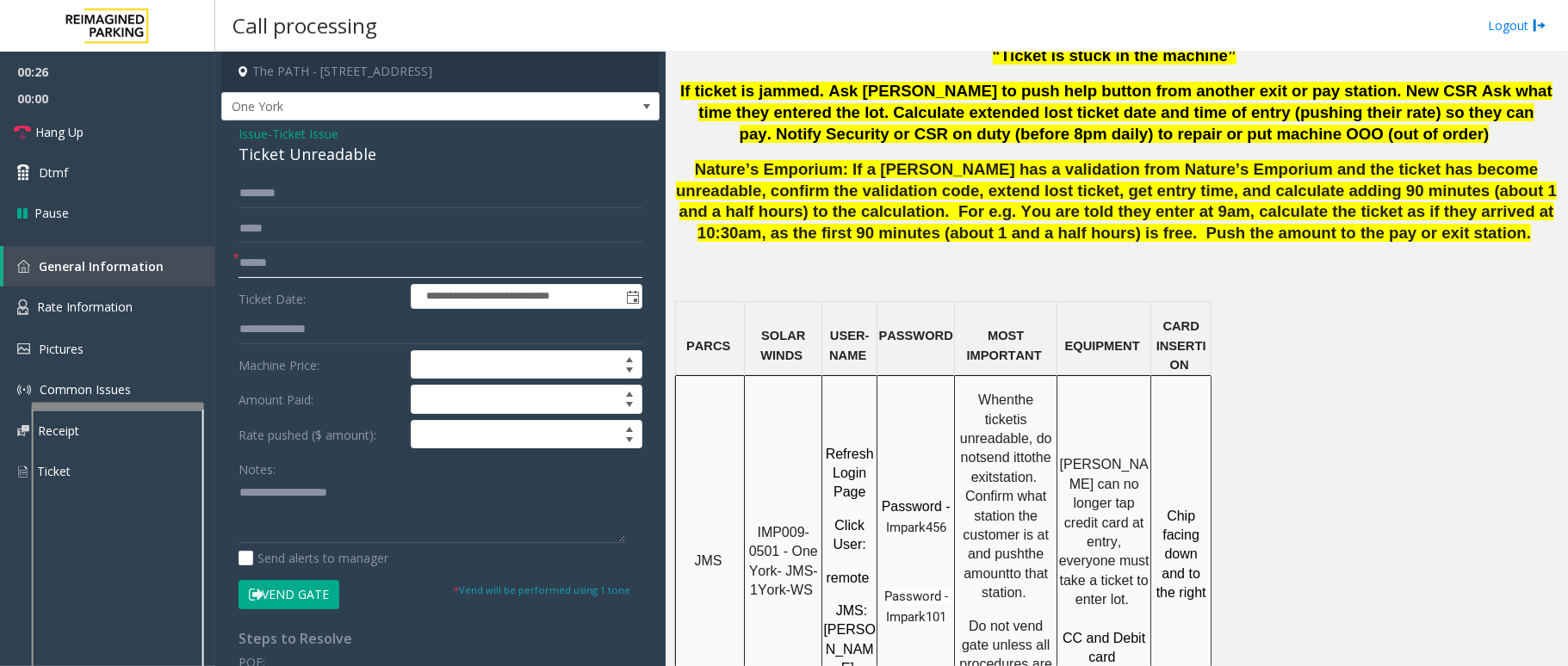
click at [316, 256] on input "text" at bounding box center [441, 263] width 404 height 30
click at [352, 264] on input "text" at bounding box center [441, 263] width 404 height 30
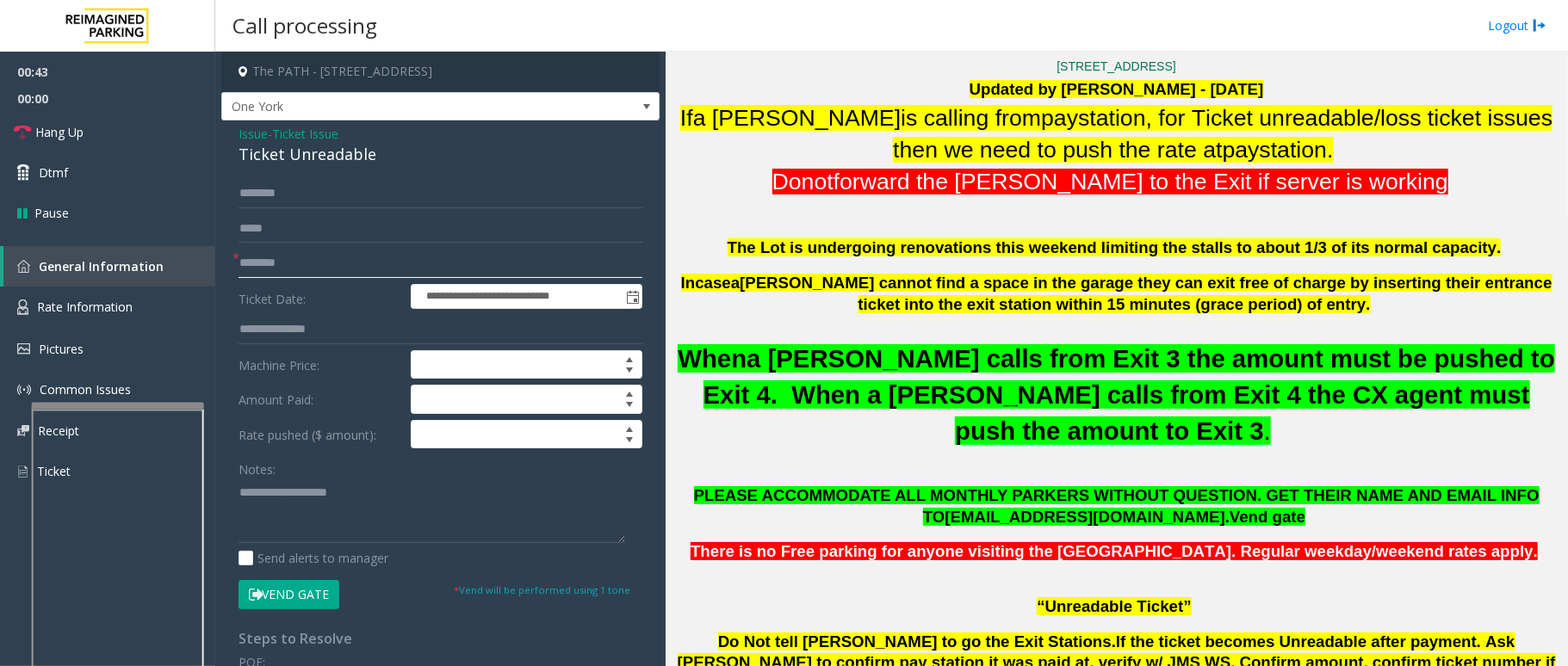
scroll to position [459, 0]
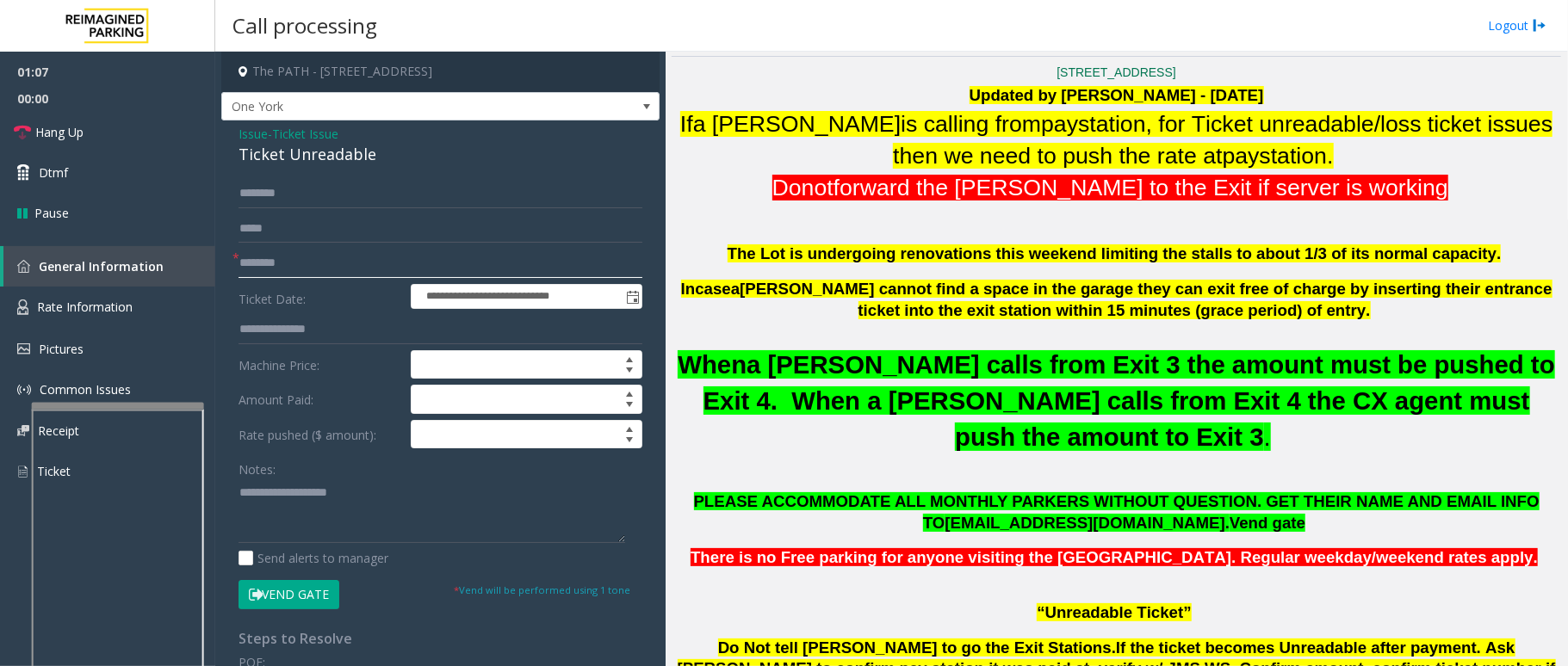
type input "********"
drag, startPoint x: 374, startPoint y: 149, endPoint x: 232, endPoint y: 135, distance: 142.7
click at [232, 135] on div "**********" at bounding box center [441, 530] width 439 height 821
copy div "Issue - Ticket Issue Ticket Unreadable"
paste textarea "**********"
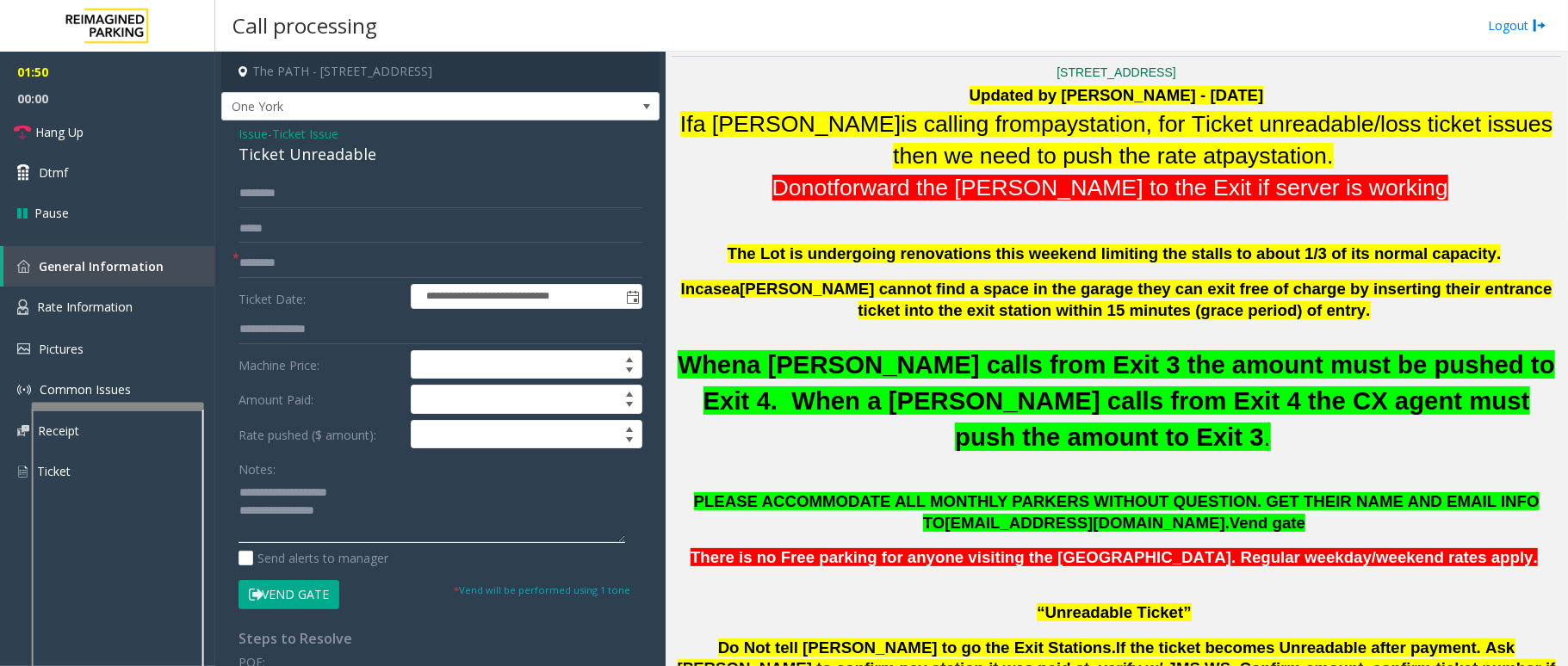
click at [361, 501] on textarea at bounding box center [432, 511] width 386 height 65
drag, startPoint x: 353, startPoint y: 500, endPoint x: 277, endPoint y: 492, distance: 76.4
click at [277, 492] on textarea at bounding box center [432, 511] width 386 height 65
click at [377, 511] on textarea at bounding box center [432, 511] width 386 height 65
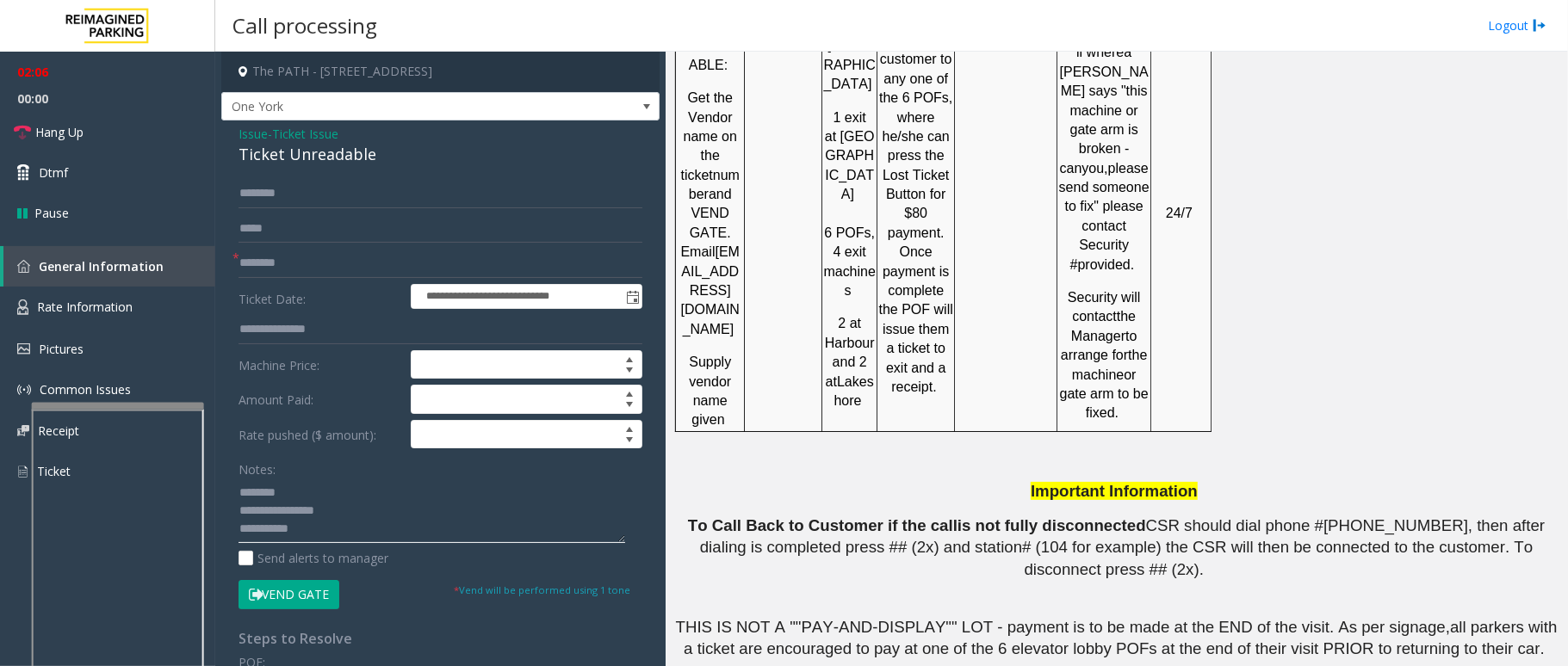
scroll to position [3237, 0]
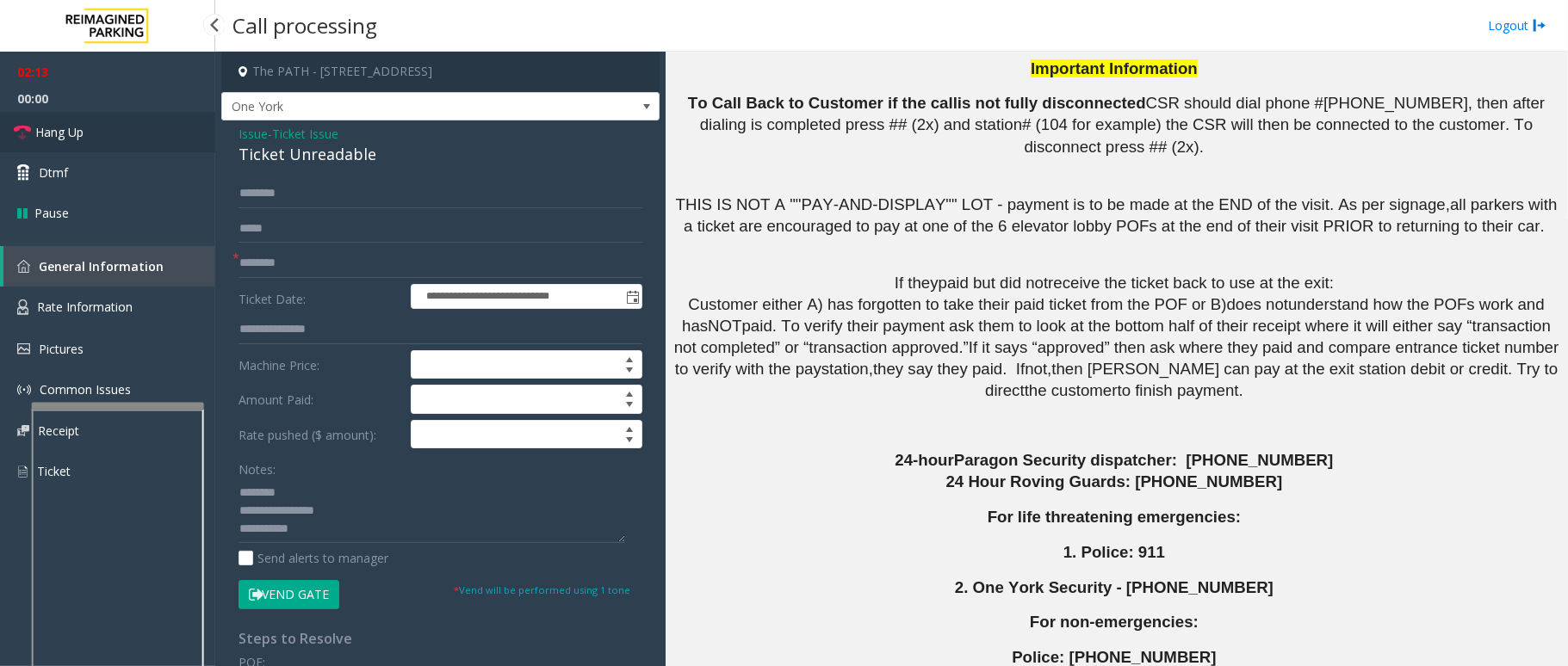
click at [98, 135] on link "Hang Up" at bounding box center [107, 132] width 215 height 40
click at [369, 534] on textarea at bounding box center [432, 511] width 386 height 65
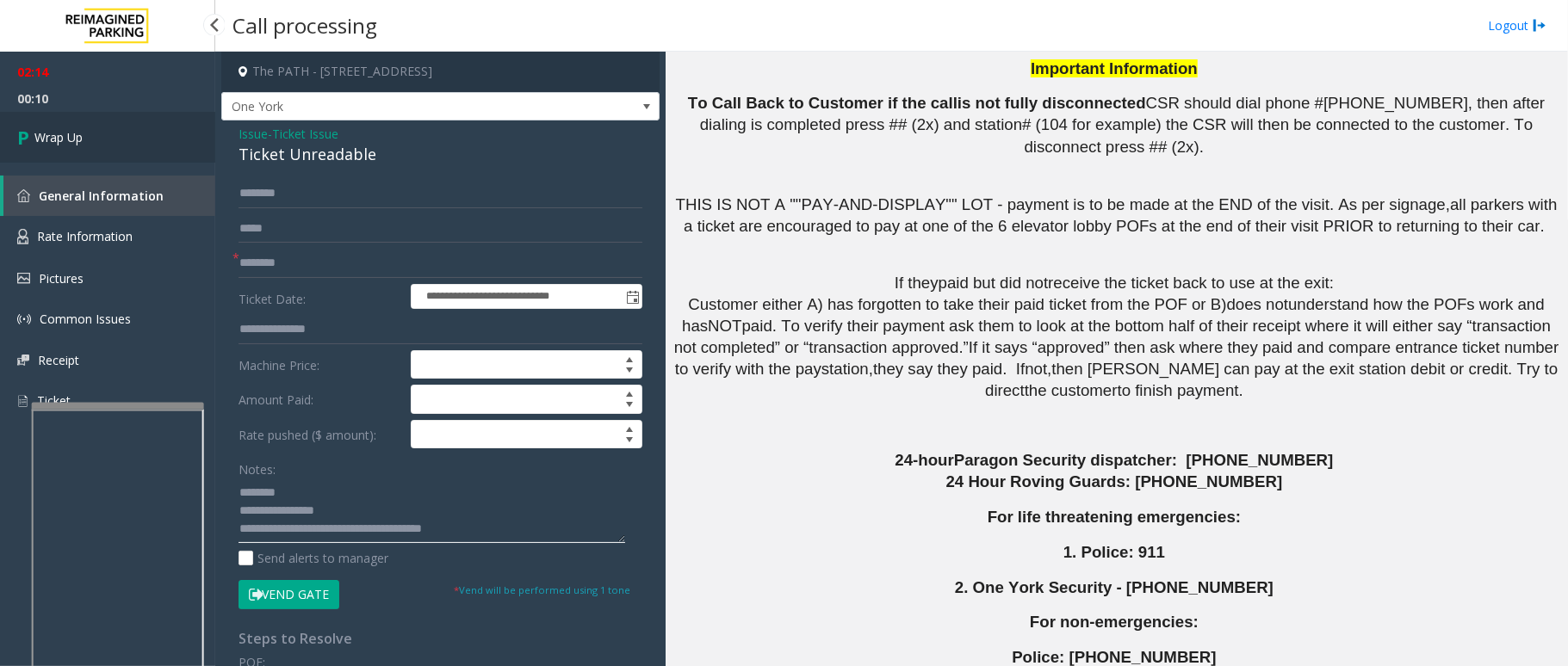
type textarea "**********"
click at [86, 126] on link "Wrap Up" at bounding box center [107, 137] width 215 height 51
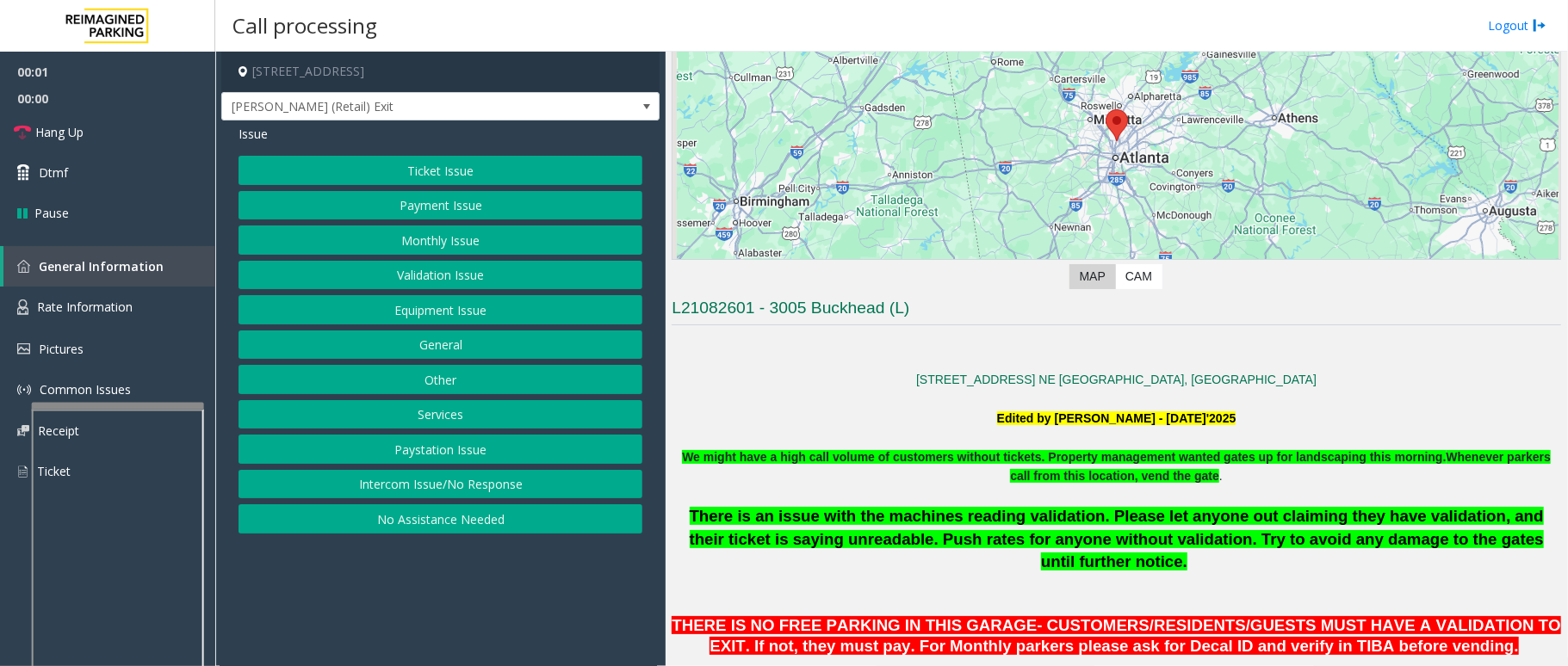
scroll to position [689, 0]
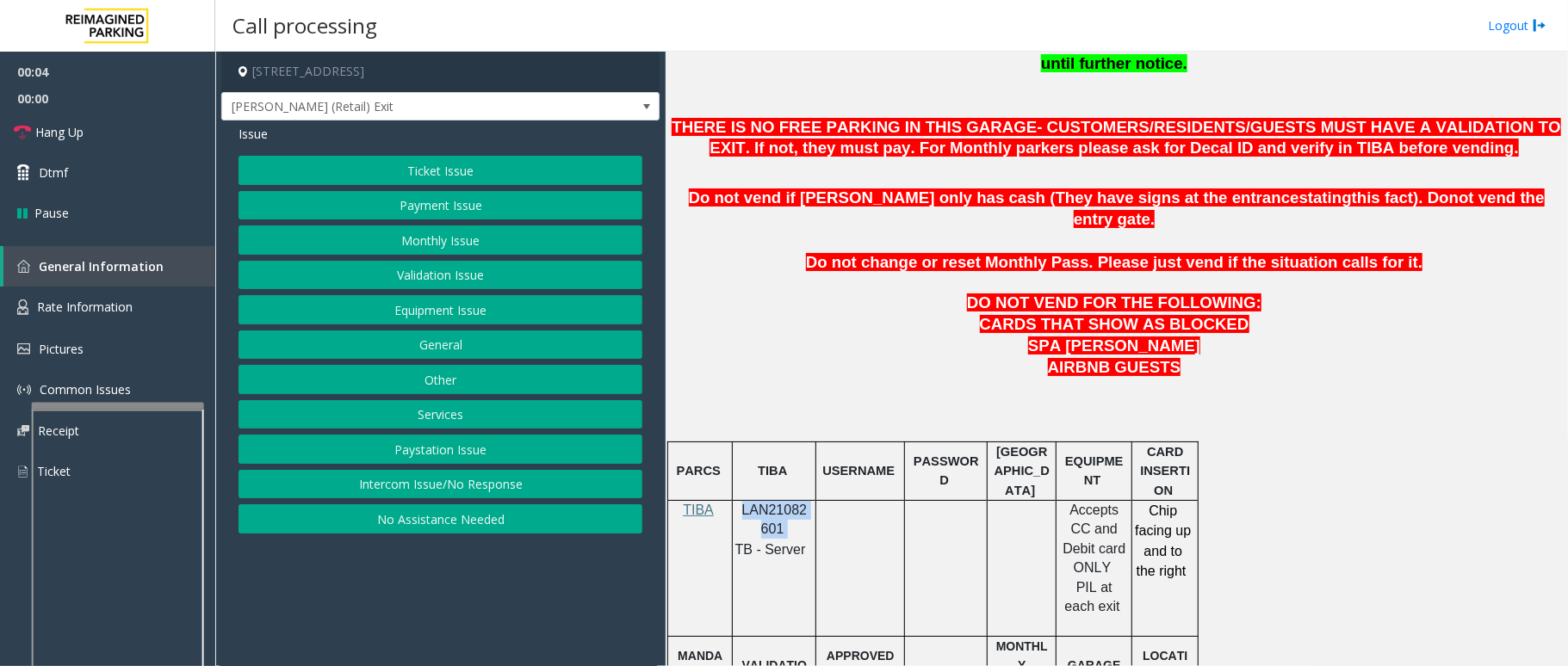
drag, startPoint x: 783, startPoint y: 483, endPoint x: 743, endPoint y: 462, distance: 45.2
click at [743, 501] on p "LAN21082601" at bounding box center [774, 520] width 71 height 39
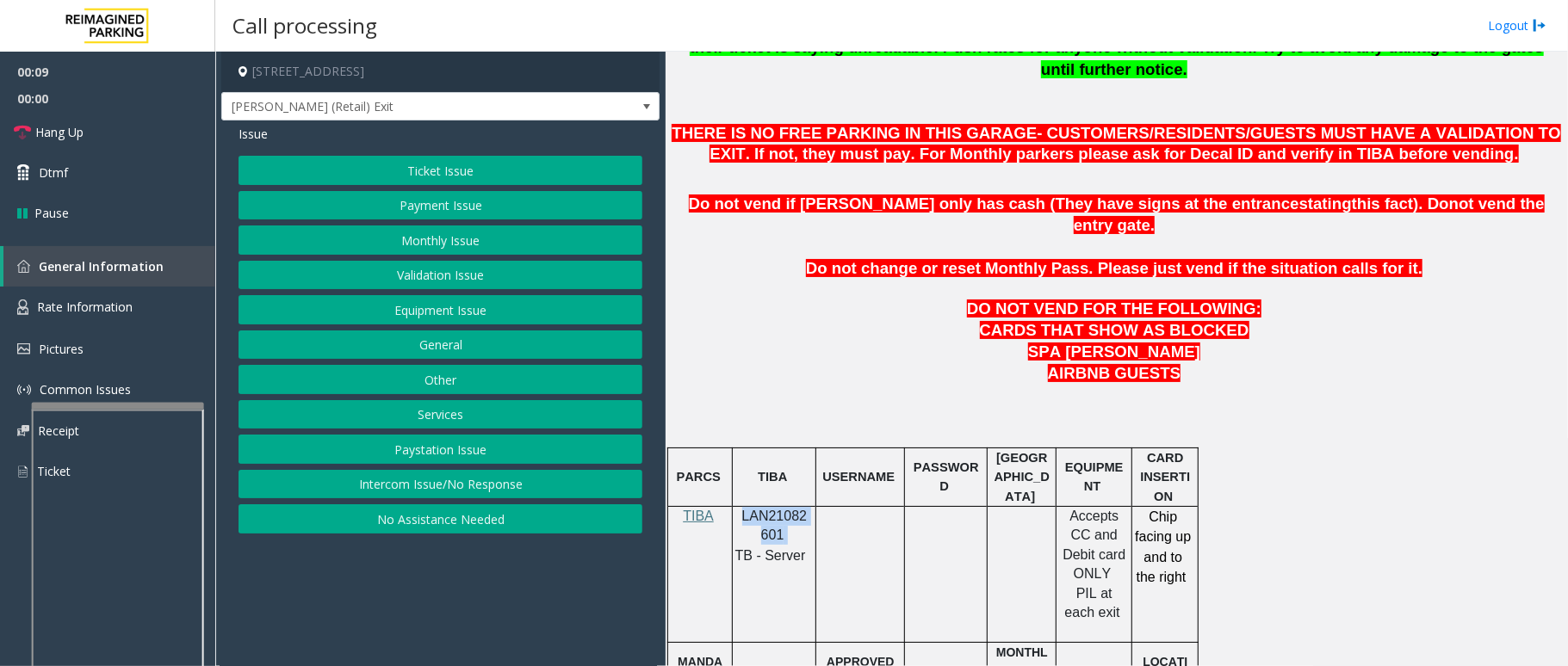
scroll to position [573, 0]
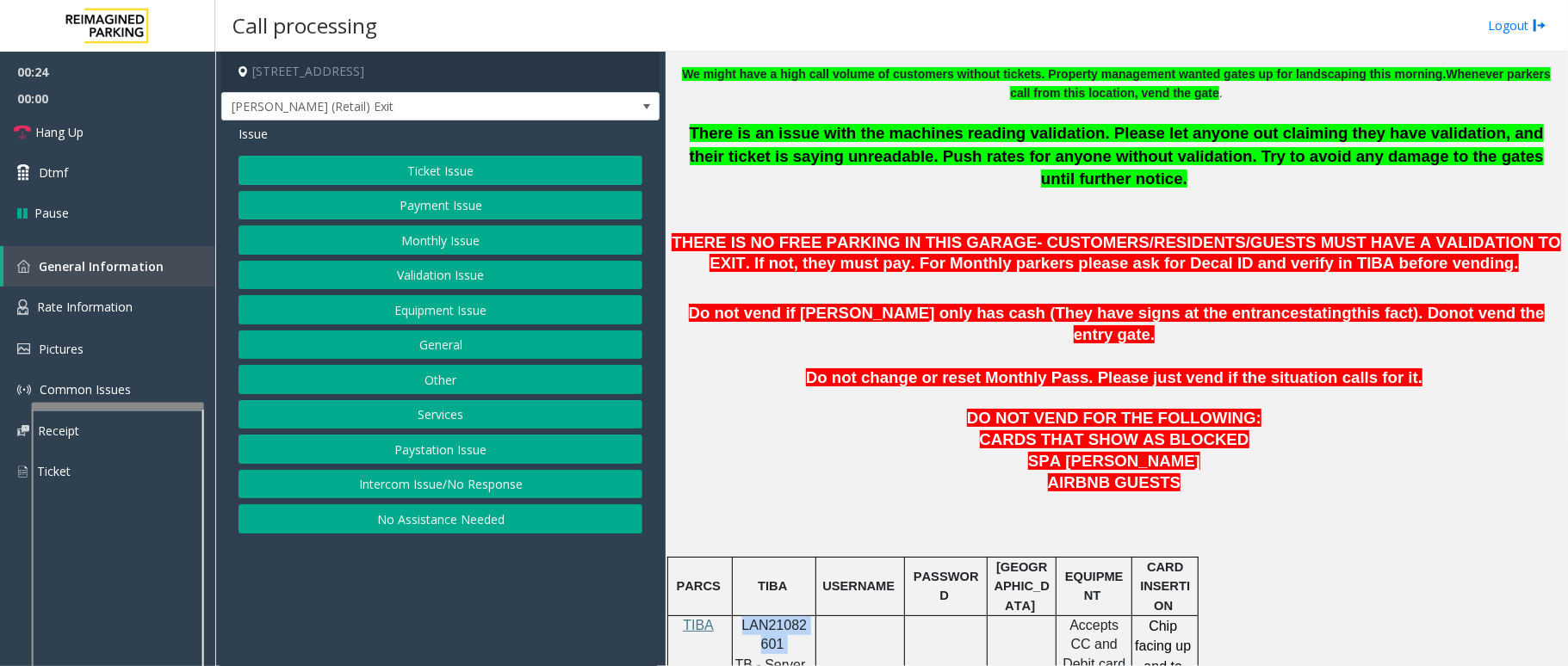
click at [470, 198] on button "Payment Issue" at bounding box center [441, 205] width 404 height 30
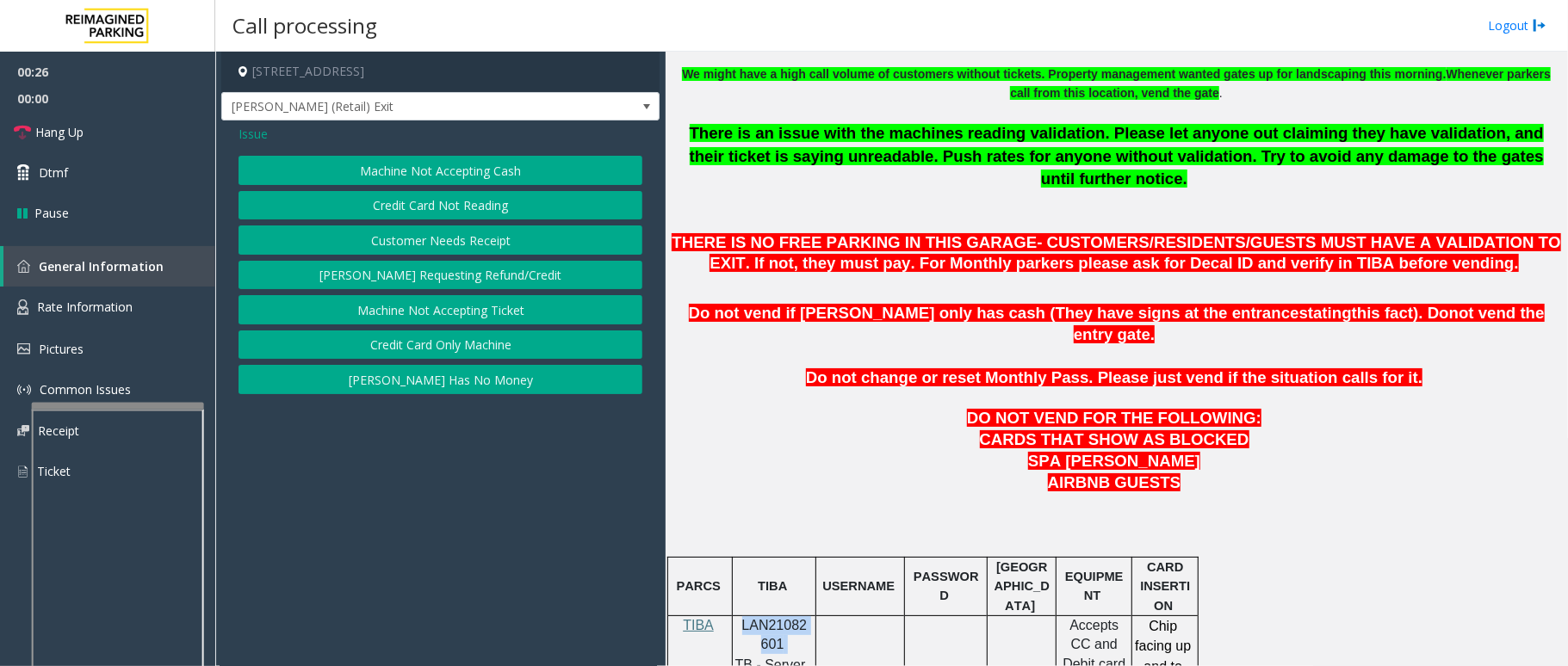
click at [456, 212] on button "Credit Card Not Reading" at bounding box center [441, 205] width 404 height 30
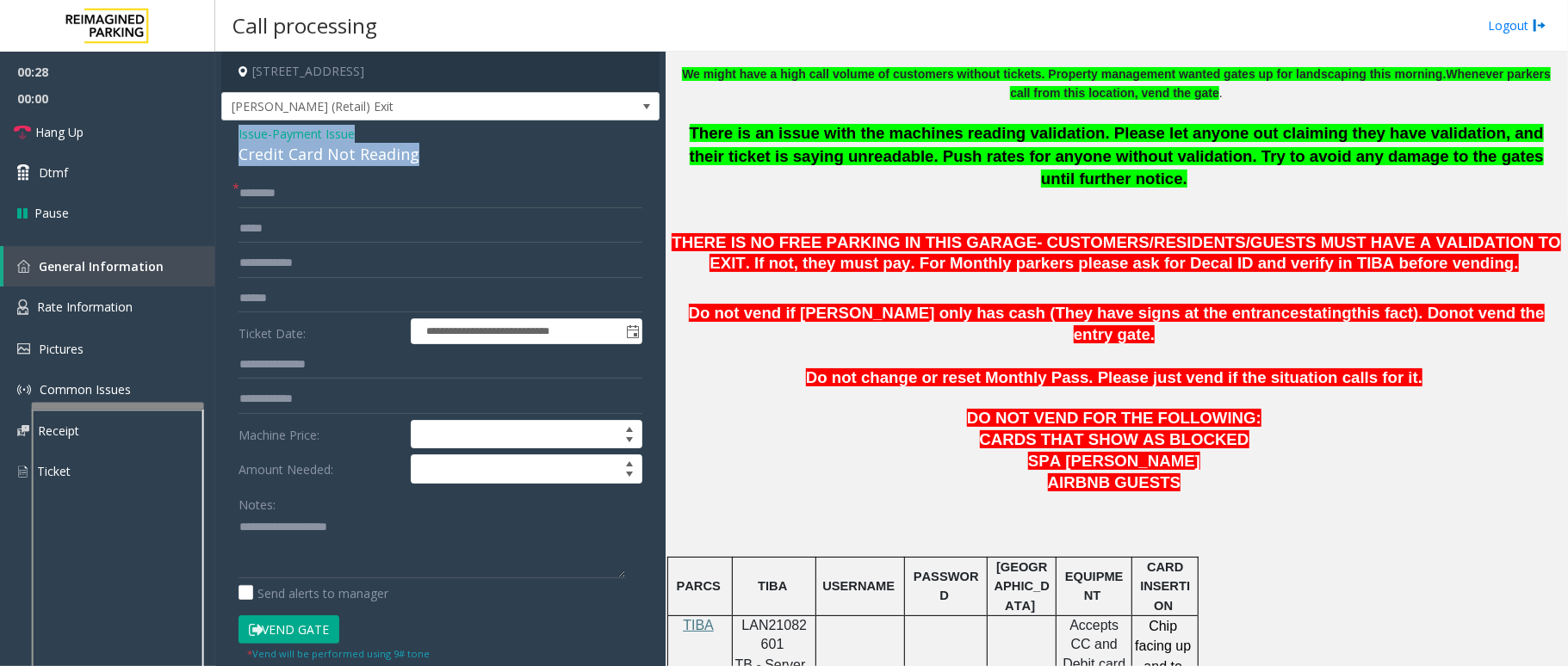
drag, startPoint x: 413, startPoint y: 159, endPoint x: 235, endPoint y: 138, distance: 179.2
click at [235, 138] on div "**********" at bounding box center [441, 484] width 439 height 729
copy div "Issue - Payment Issue Credit Card Not Reading"
paste textarea "**********"
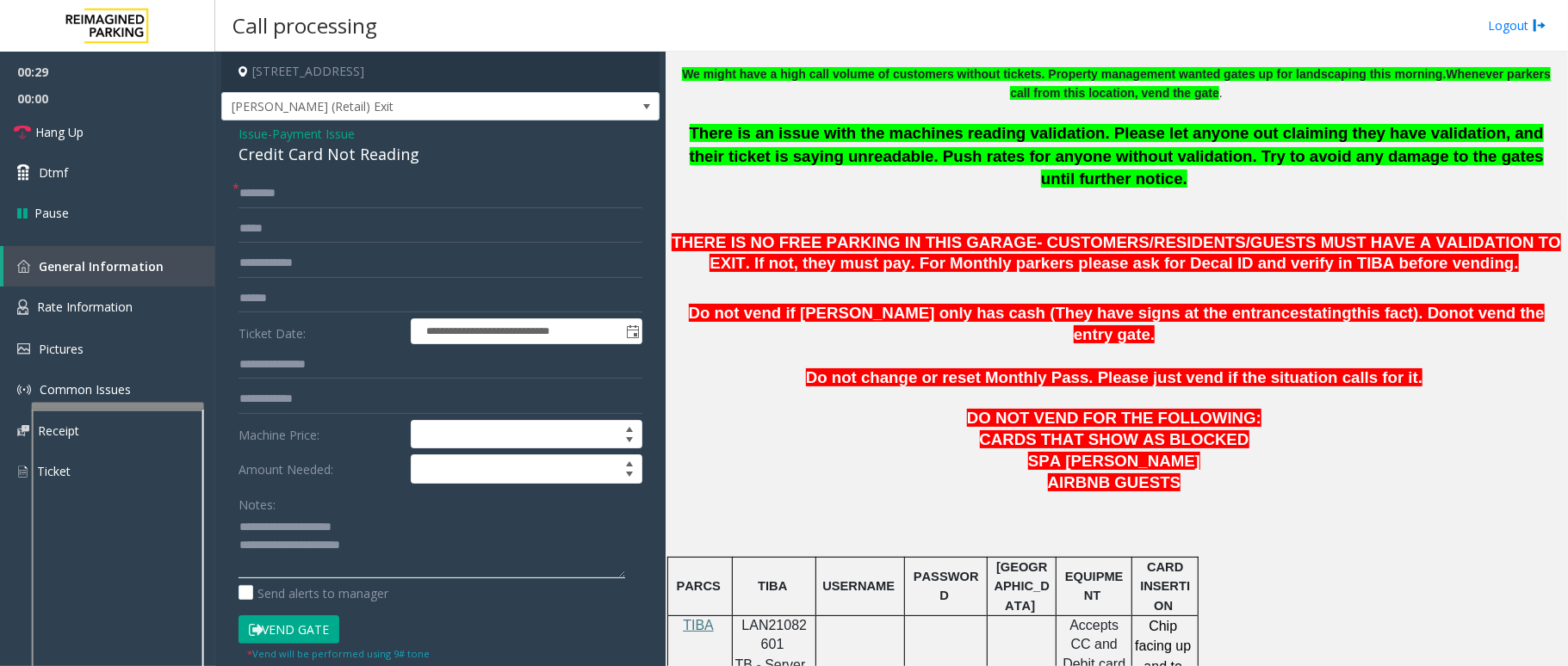
click at [369, 531] on textarea at bounding box center [432, 547] width 386 height 65
drag, startPoint x: 363, startPoint y: 530, endPoint x: 280, endPoint y: 534, distance: 83.1
click at [280, 534] on textarea at bounding box center [432, 547] width 386 height 65
click at [445, 551] on textarea at bounding box center [432, 547] width 386 height 65
type textarea "**********"
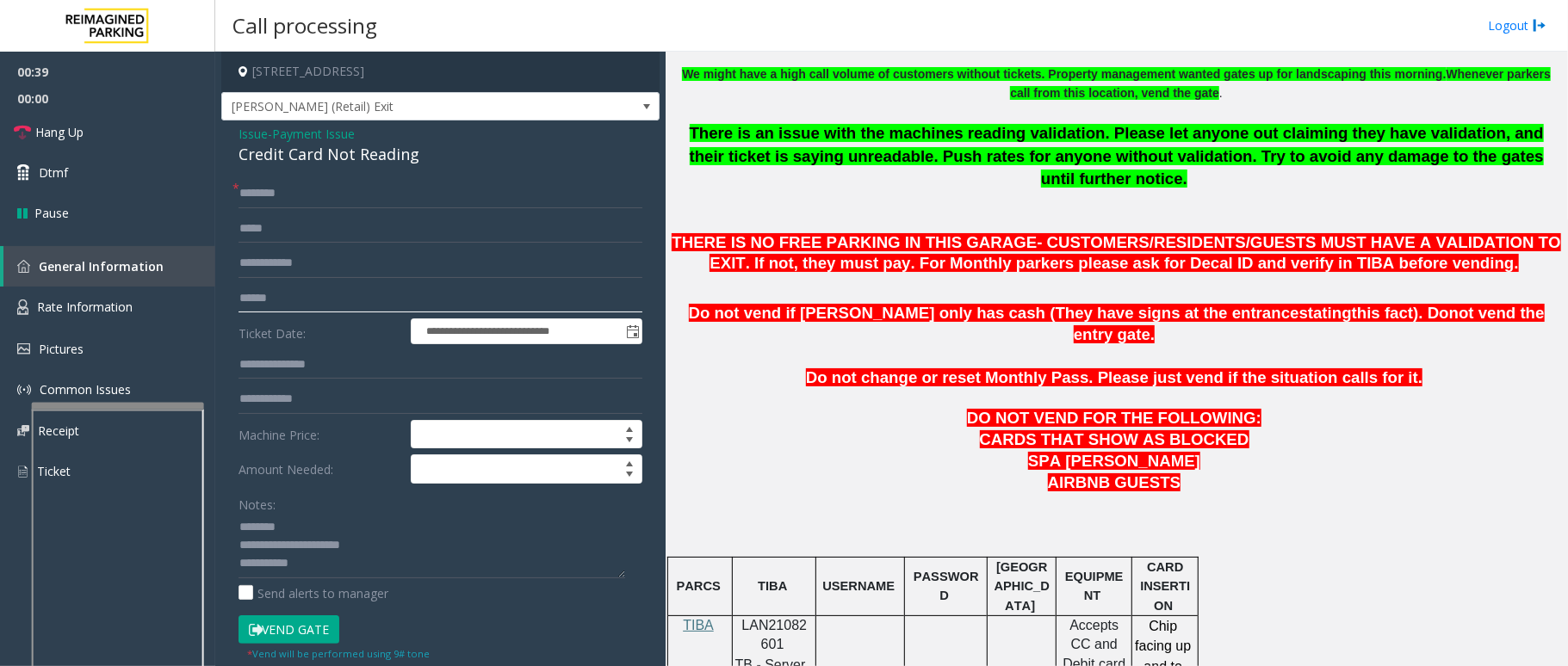
click at [342, 293] on input "text" at bounding box center [441, 298] width 404 height 30
type input "********"
click at [293, 204] on input "text" at bounding box center [441, 193] width 404 height 30
click at [373, 573] on textarea at bounding box center [432, 547] width 386 height 65
type textarea "**********"
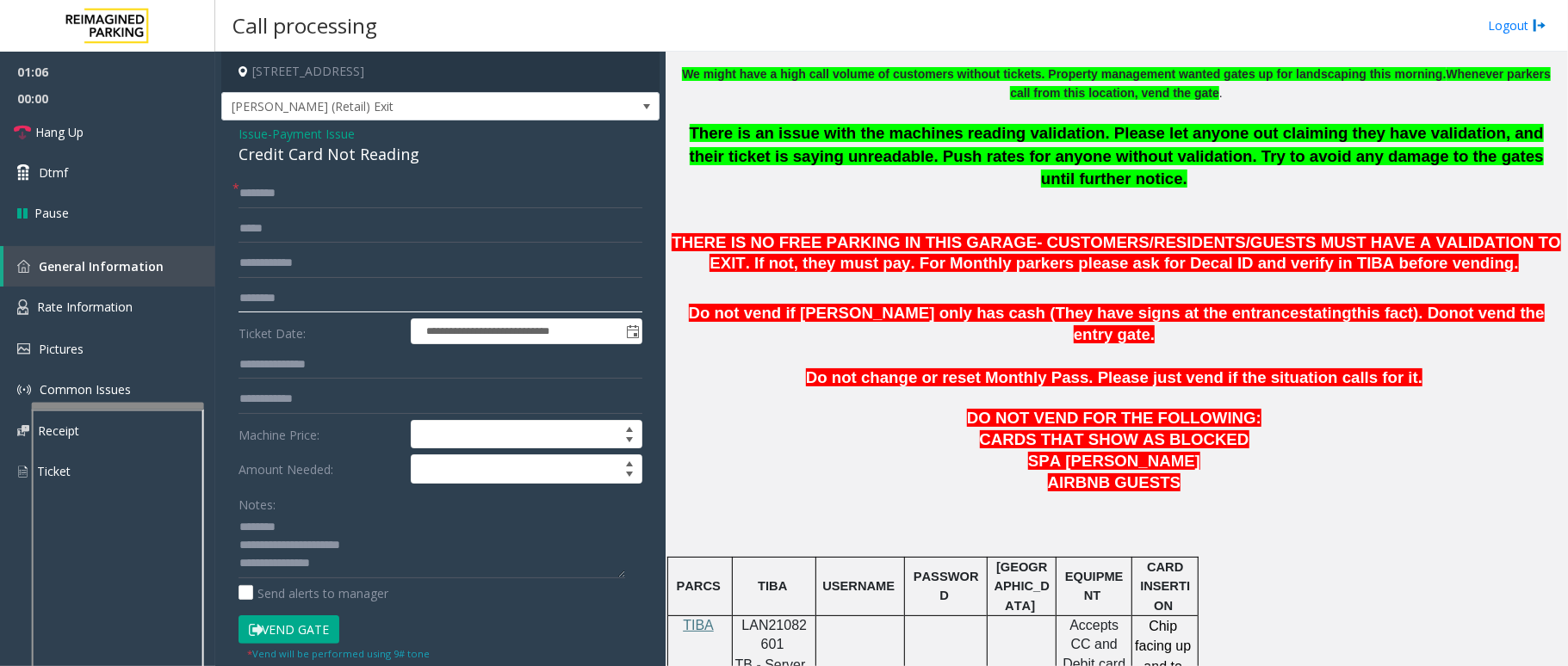
click at [402, 300] on input "********" at bounding box center [441, 298] width 404 height 30
drag, startPoint x: 291, startPoint y: 294, endPoint x: 232, endPoint y: 297, distance: 59.1
click at [232, 297] on div "**********" at bounding box center [441, 505] width 430 height 654
type input "*******"
click at [333, 190] on input "text" at bounding box center [441, 193] width 404 height 30
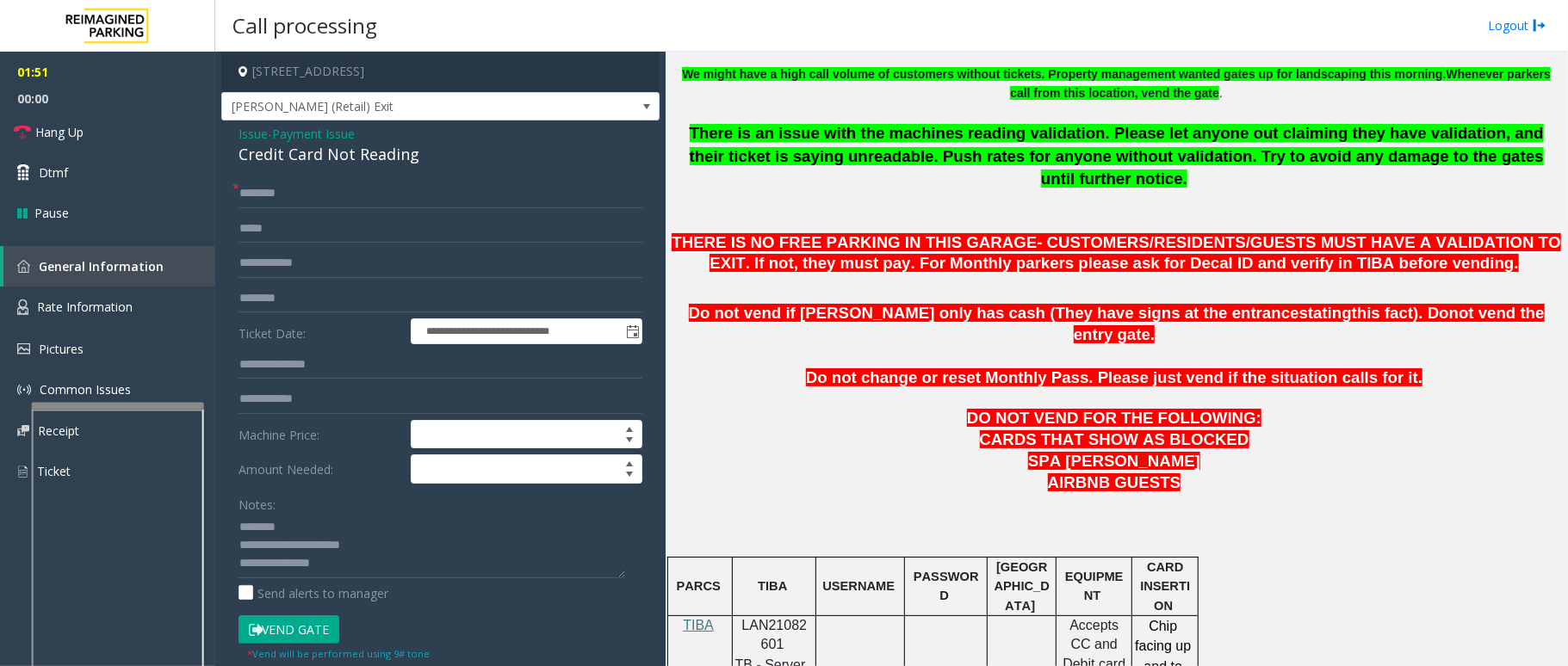
click at [335, 178] on div "**********" at bounding box center [441, 484] width 439 height 729
click at [333, 186] on input "text" at bounding box center [441, 193] width 404 height 30
click at [270, 193] on input "********" at bounding box center [441, 193] width 404 height 30
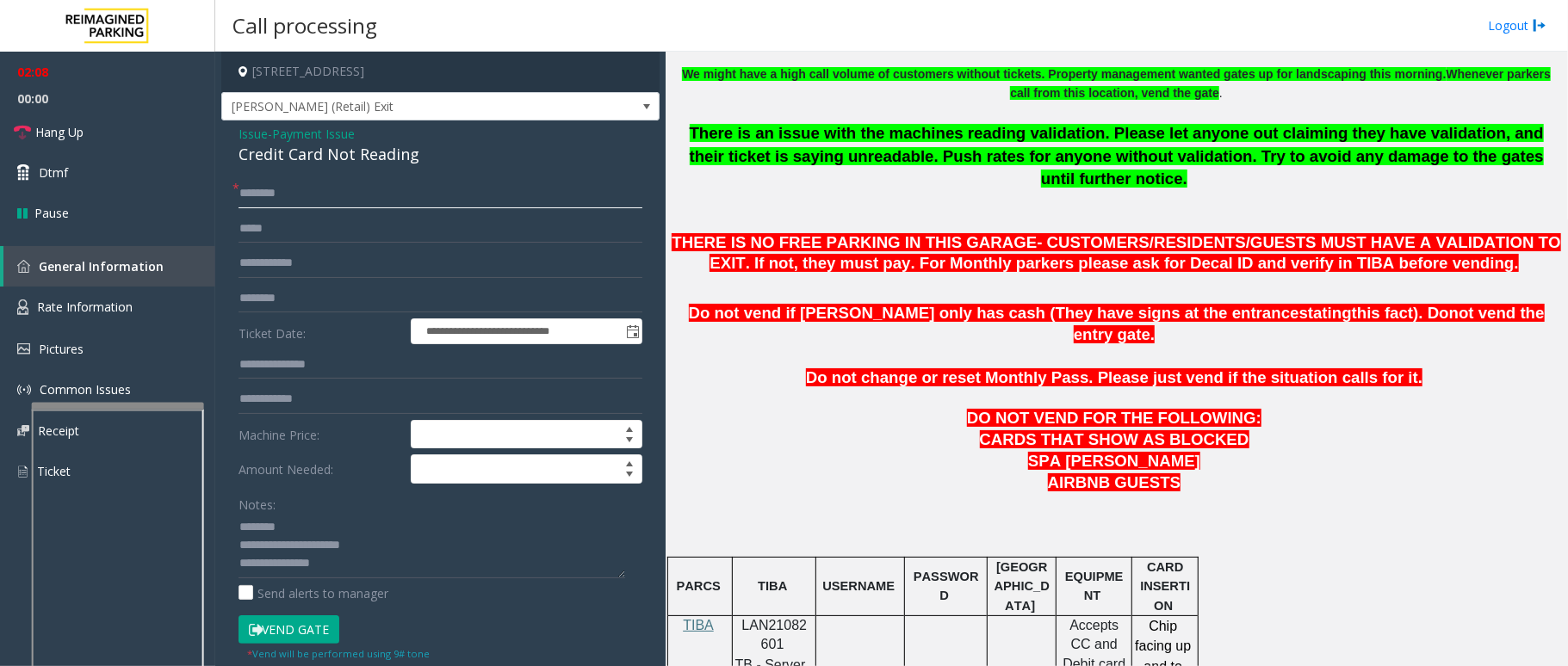
type input "*******"
click at [324, 632] on button "Vend Gate" at bounding box center [289, 630] width 100 height 30
click at [376, 569] on textarea at bounding box center [432, 547] width 386 height 65
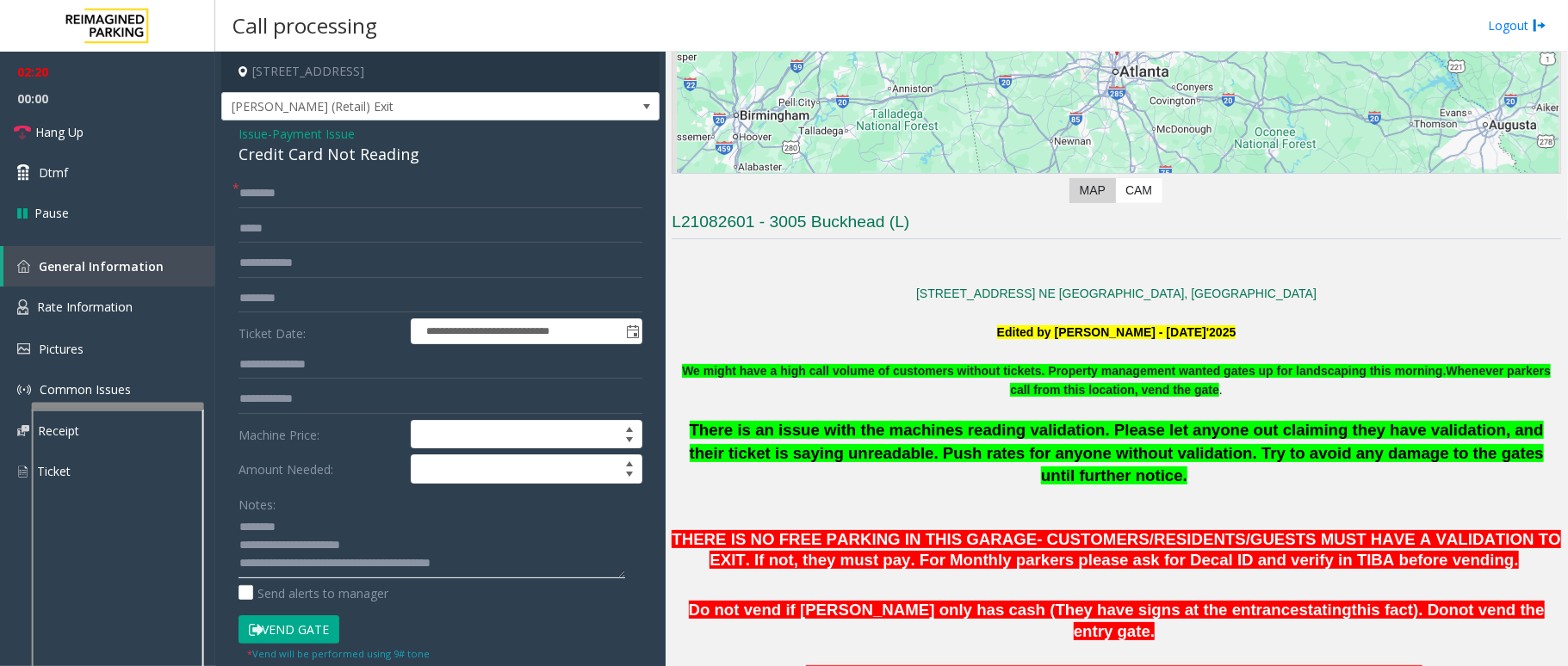
scroll to position [229, 0]
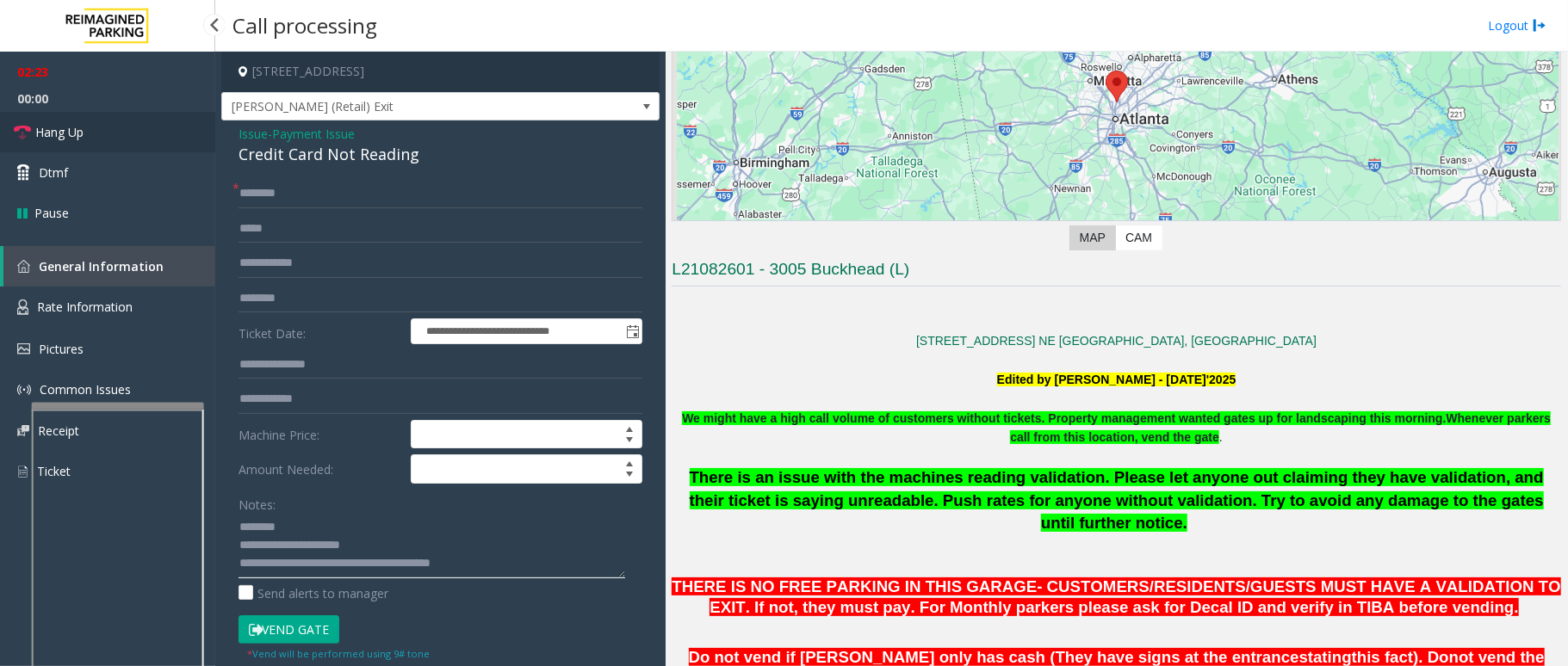
type textarea "**********"
click at [114, 133] on link "Hang Up" at bounding box center [107, 132] width 215 height 40
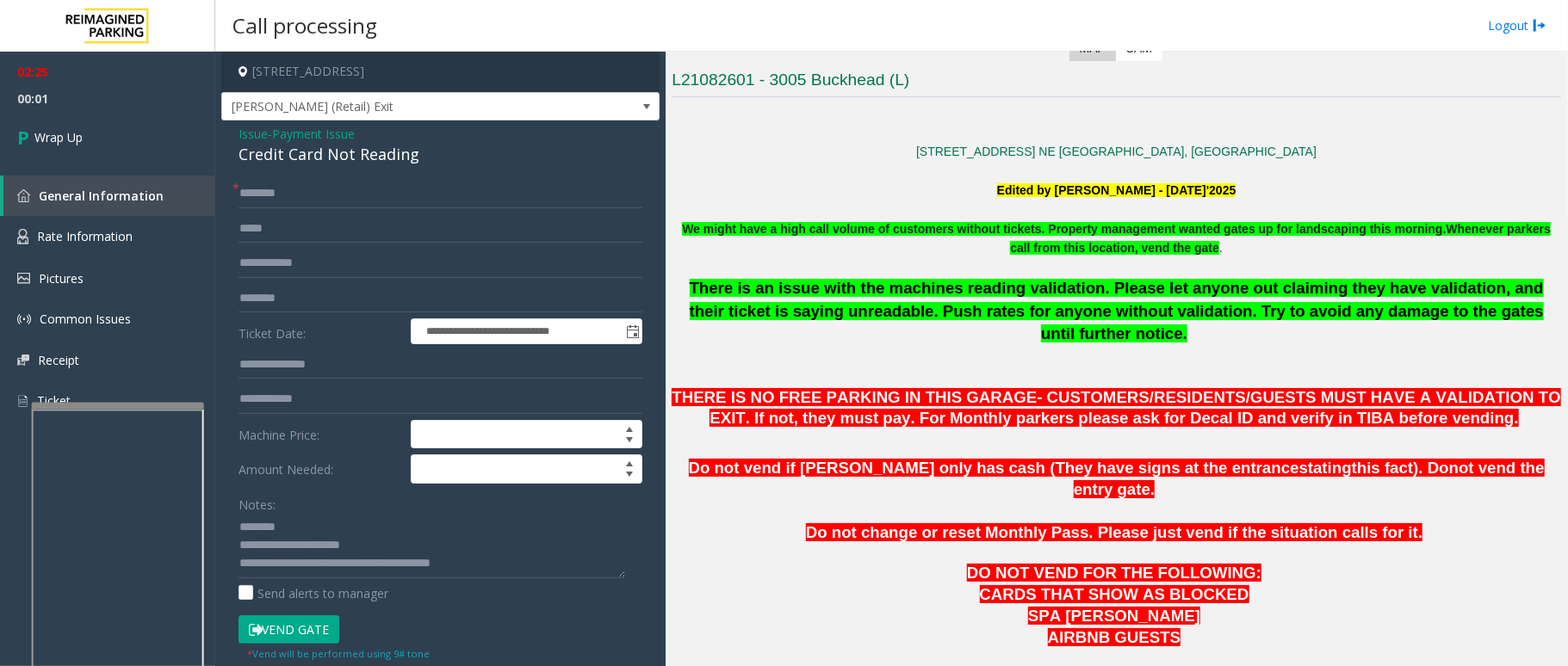
scroll to position [459, 0]
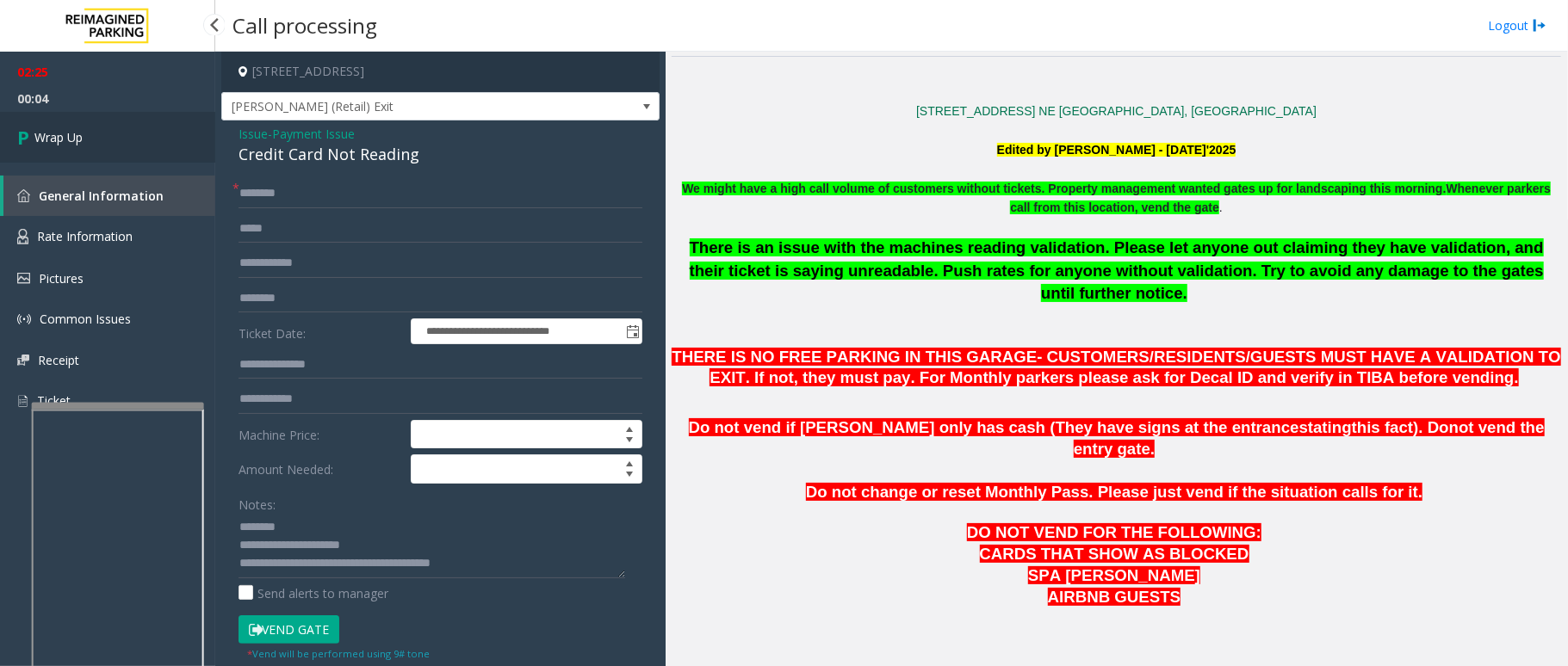
click at [109, 121] on link "Wrap Up" at bounding box center [107, 137] width 215 height 51
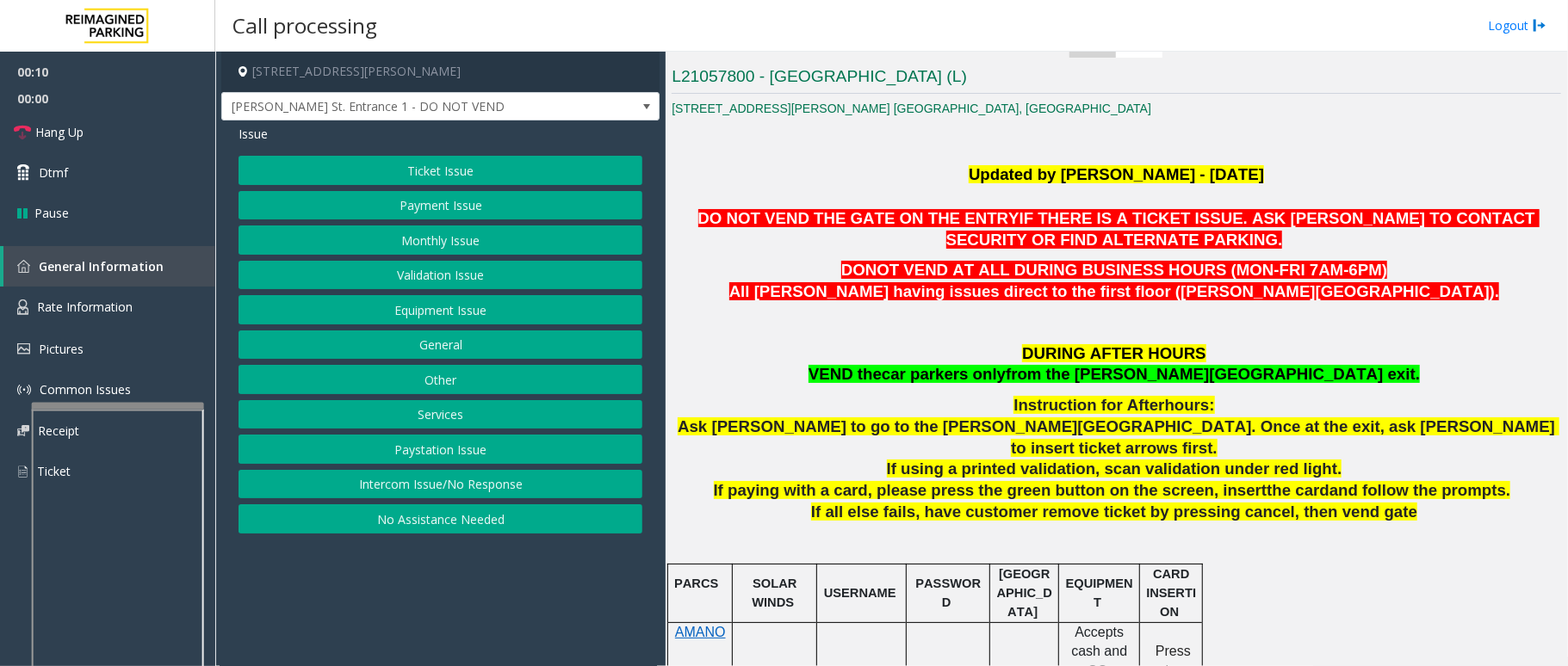
scroll to position [573, 0]
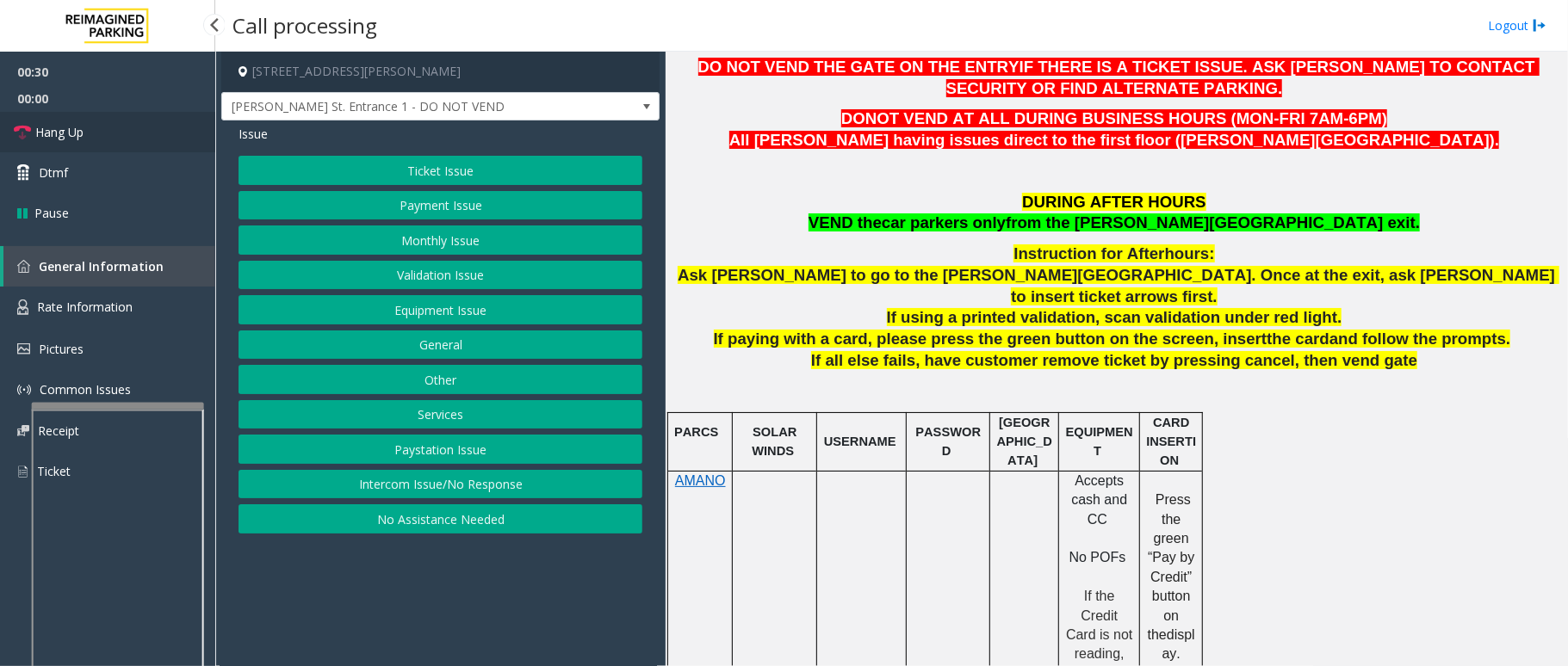
click at [156, 126] on link "Hang Up" at bounding box center [107, 132] width 215 height 40
click at [452, 490] on button "Intercom Issue/No Response" at bounding box center [441, 484] width 404 height 30
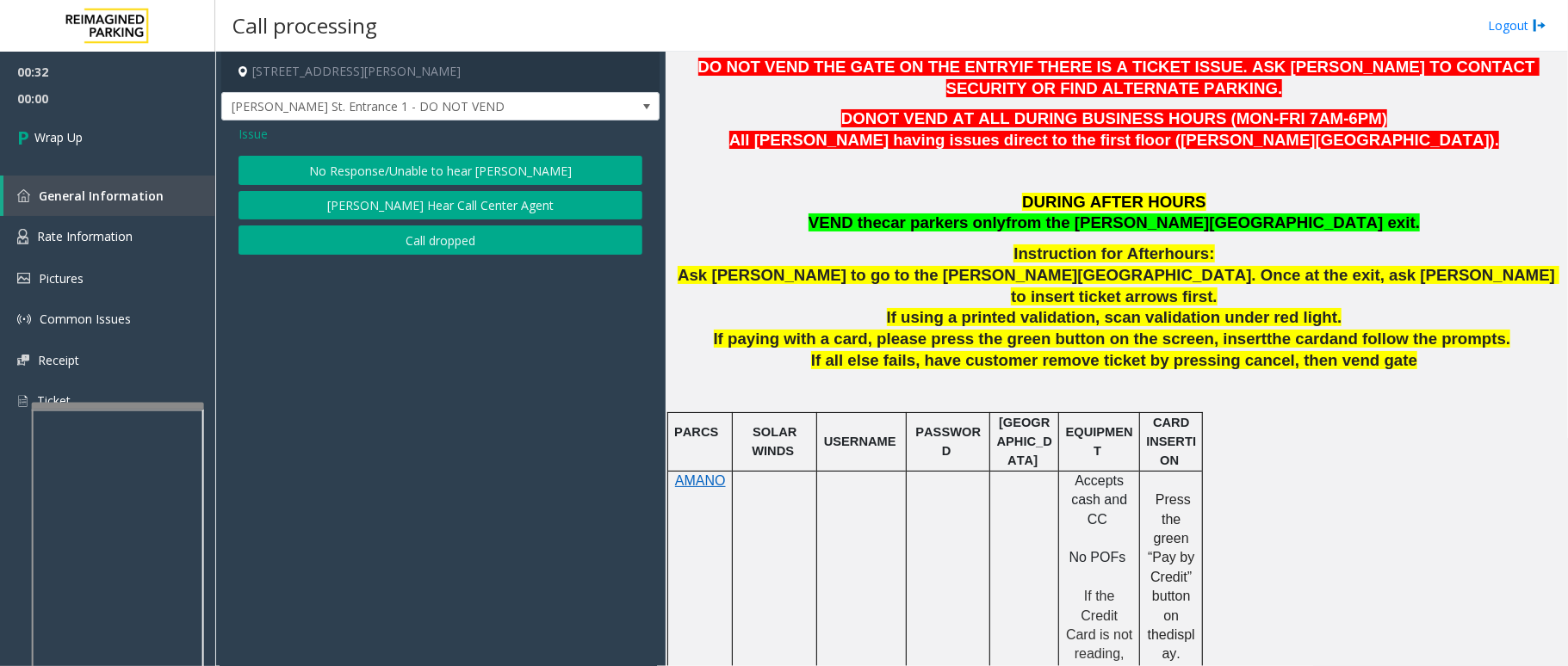
click at [584, 156] on button "No Response/Unable to hear [PERSON_NAME]" at bounding box center [441, 170] width 404 height 30
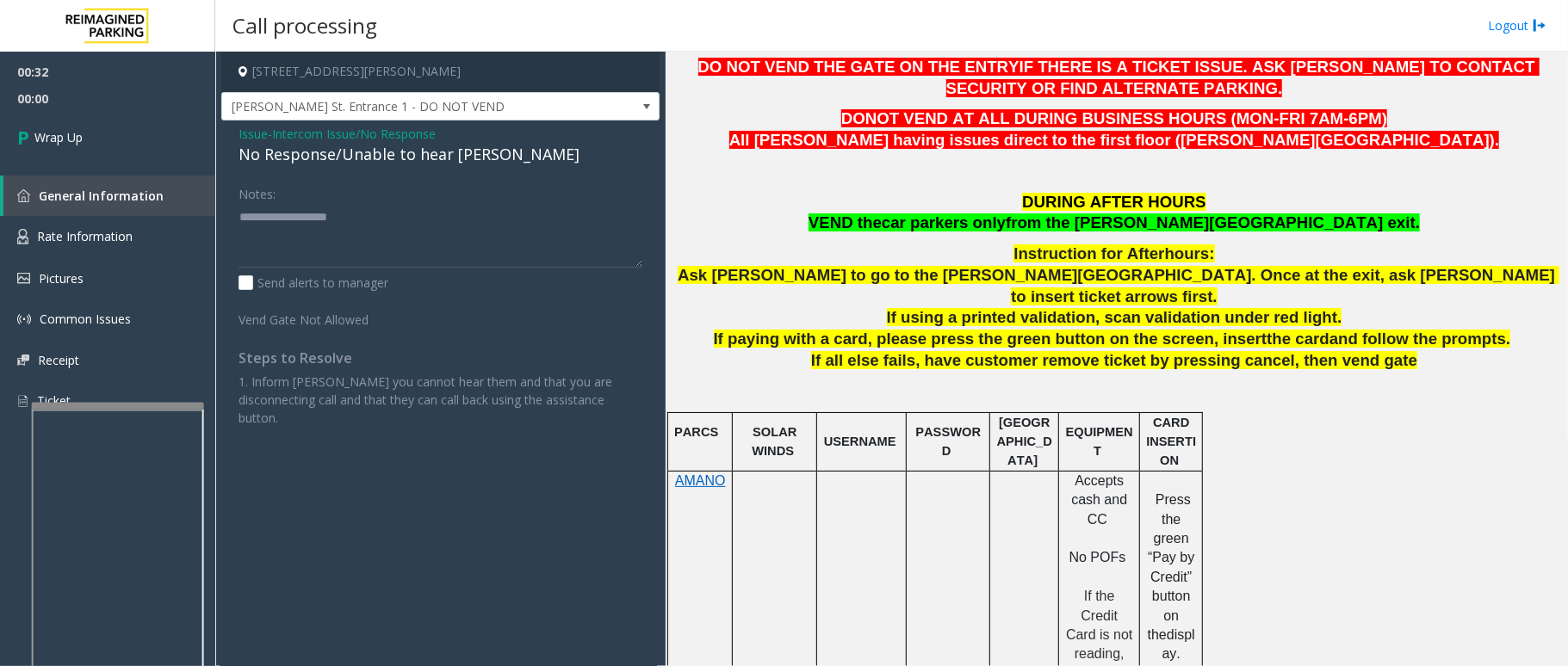
click at [439, 165] on div "No Response/Unable to hear [PERSON_NAME]" at bounding box center [441, 155] width 404 height 23
click at [443, 160] on div "No Response/Unable to hear [PERSON_NAME]" at bounding box center [441, 155] width 404 height 23
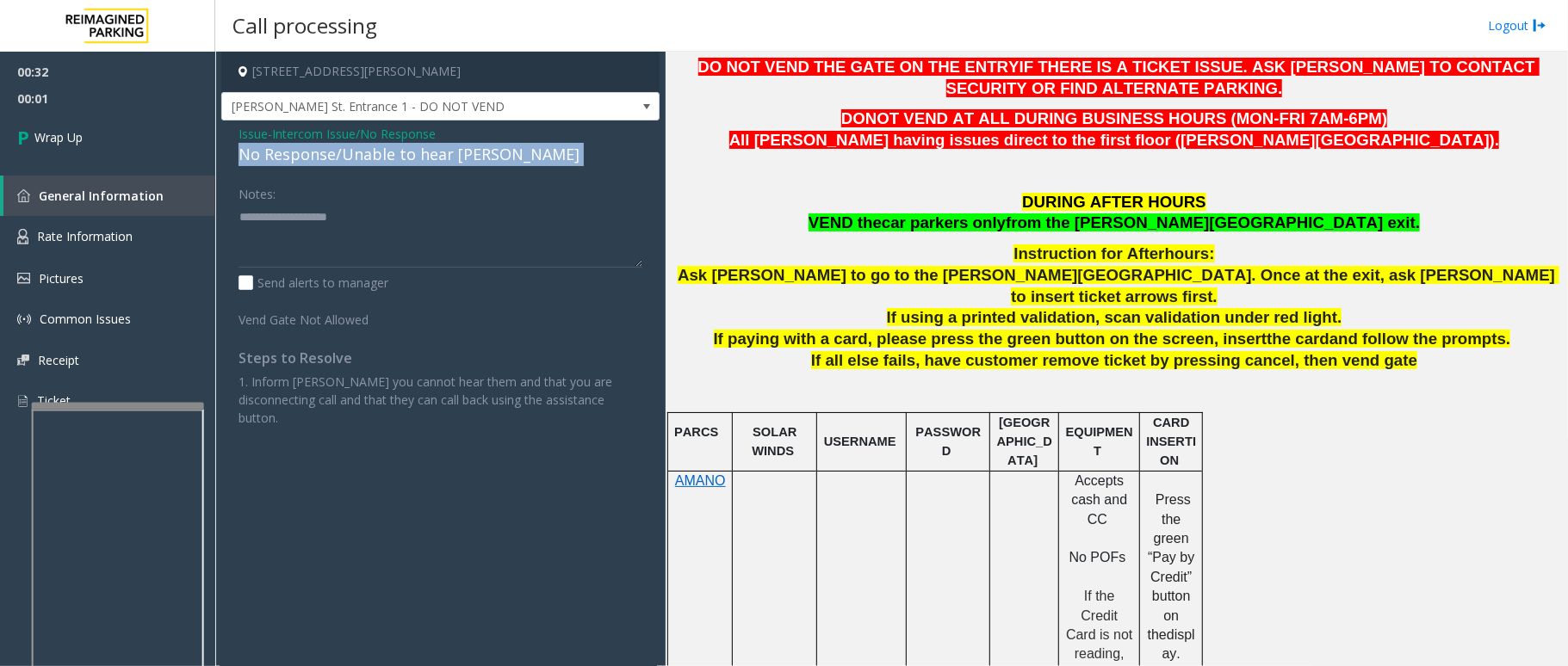
click at [443, 160] on div "No Response/Unable to hear [PERSON_NAME]" at bounding box center [441, 155] width 404 height 23
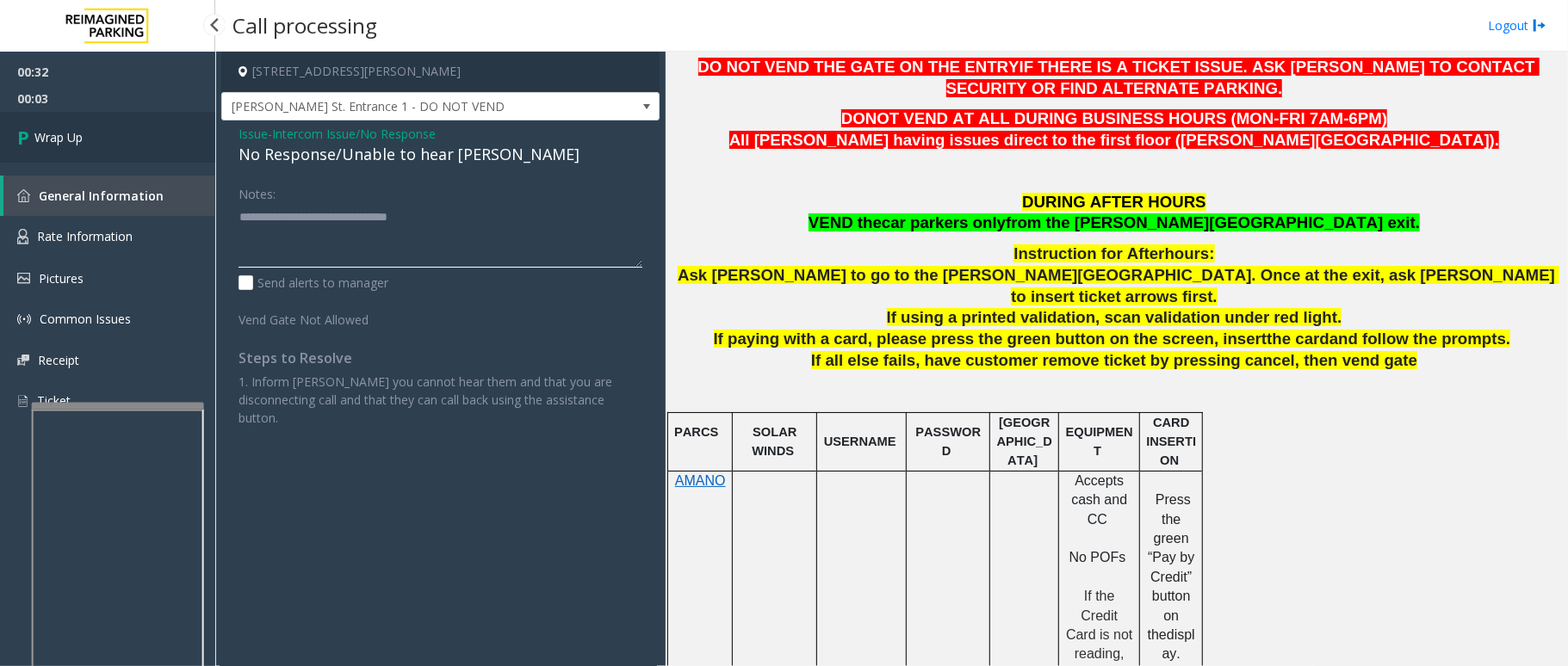
type textarea "**********"
click at [91, 132] on link "Wrap Up" at bounding box center [107, 137] width 215 height 51
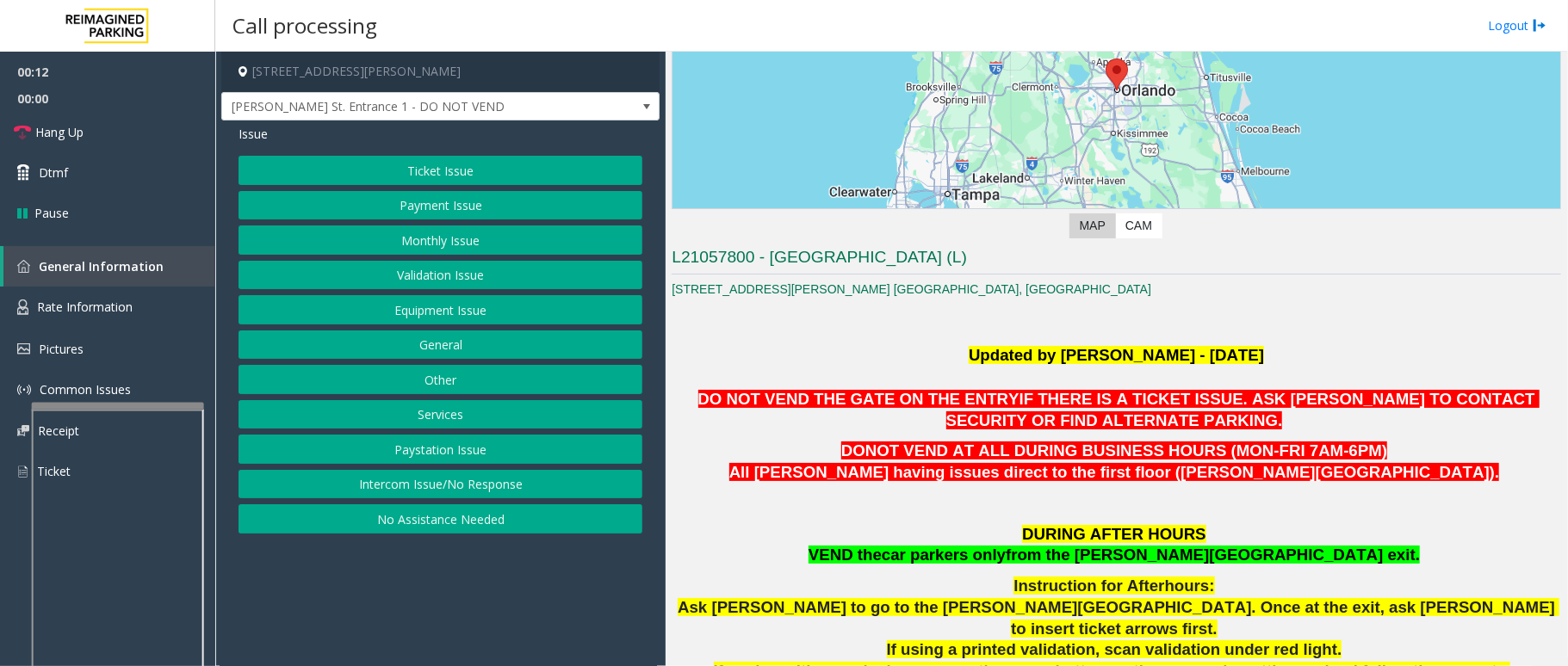
scroll to position [573, 0]
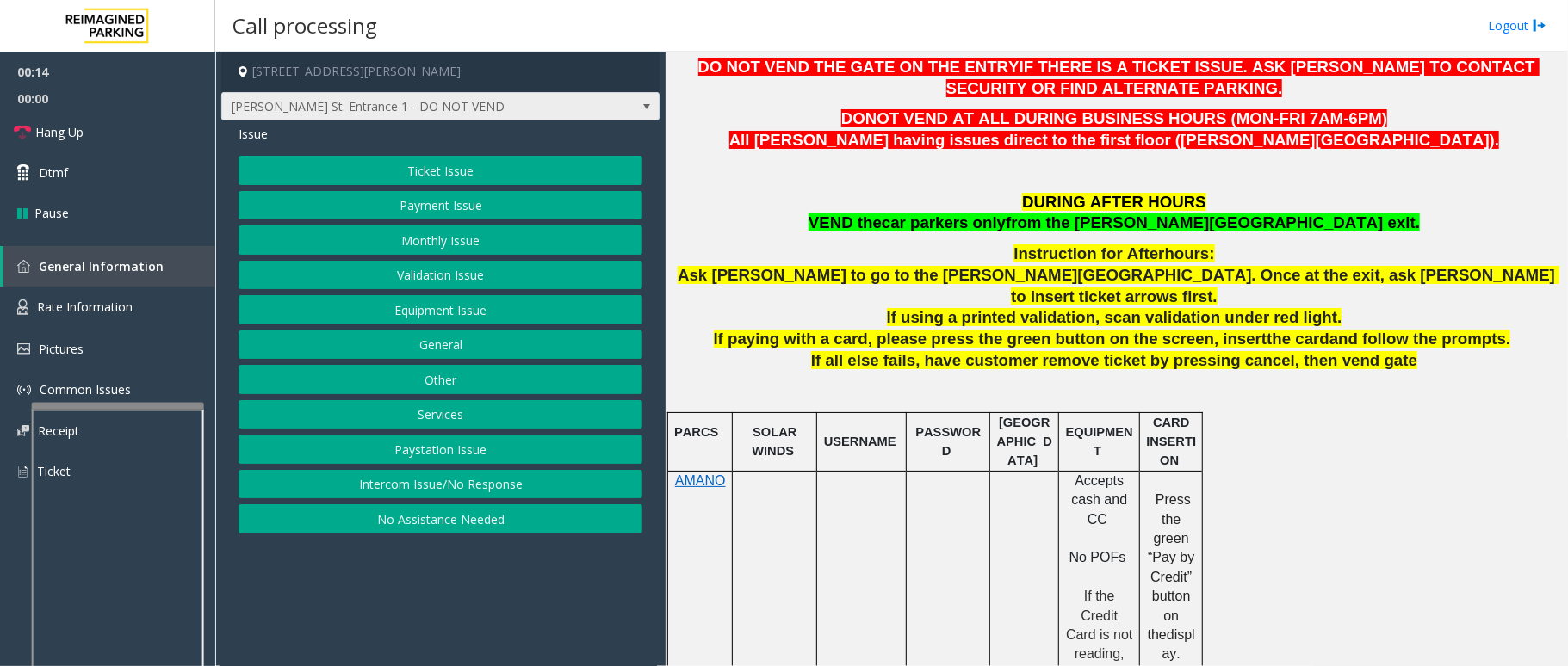
click at [614, 97] on span "Boone St. Entrance 1 - DO NOT VEND" at bounding box center [441, 106] width 439 height 30
click at [579, 596] on app-call-processing-form "460 Boone Avenue, Orlando, FL Boone St. Entrance 1 - DO NOT VEND Issue Ticket I…" at bounding box center [440, 358] width 450 height 614
click at [577, 490] on button "Intercom Issue/No Response" at bounding box center [441, 484] width 404 height 30
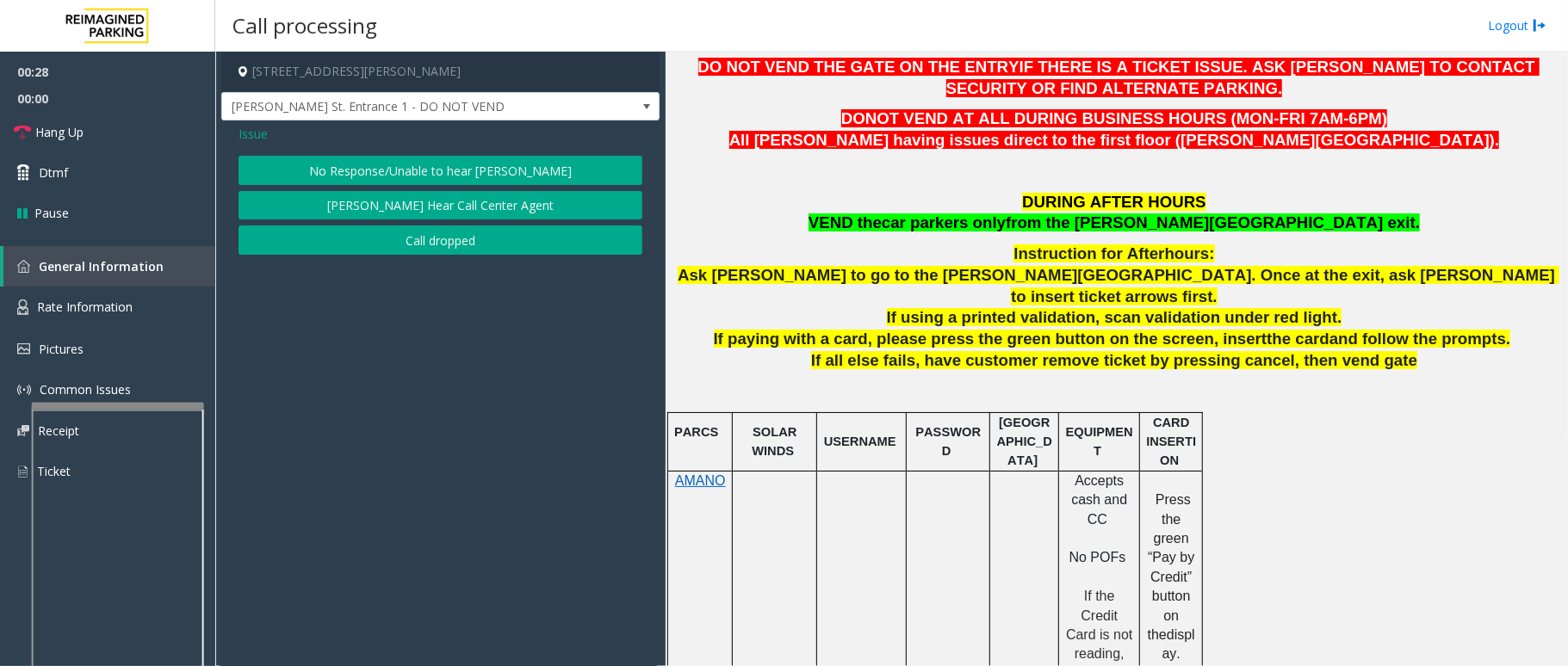
click at [422, 169] on button "No Response/Unable to hear [PERSON_NAME]" at bounding box center [441, 170] width 404 height 30
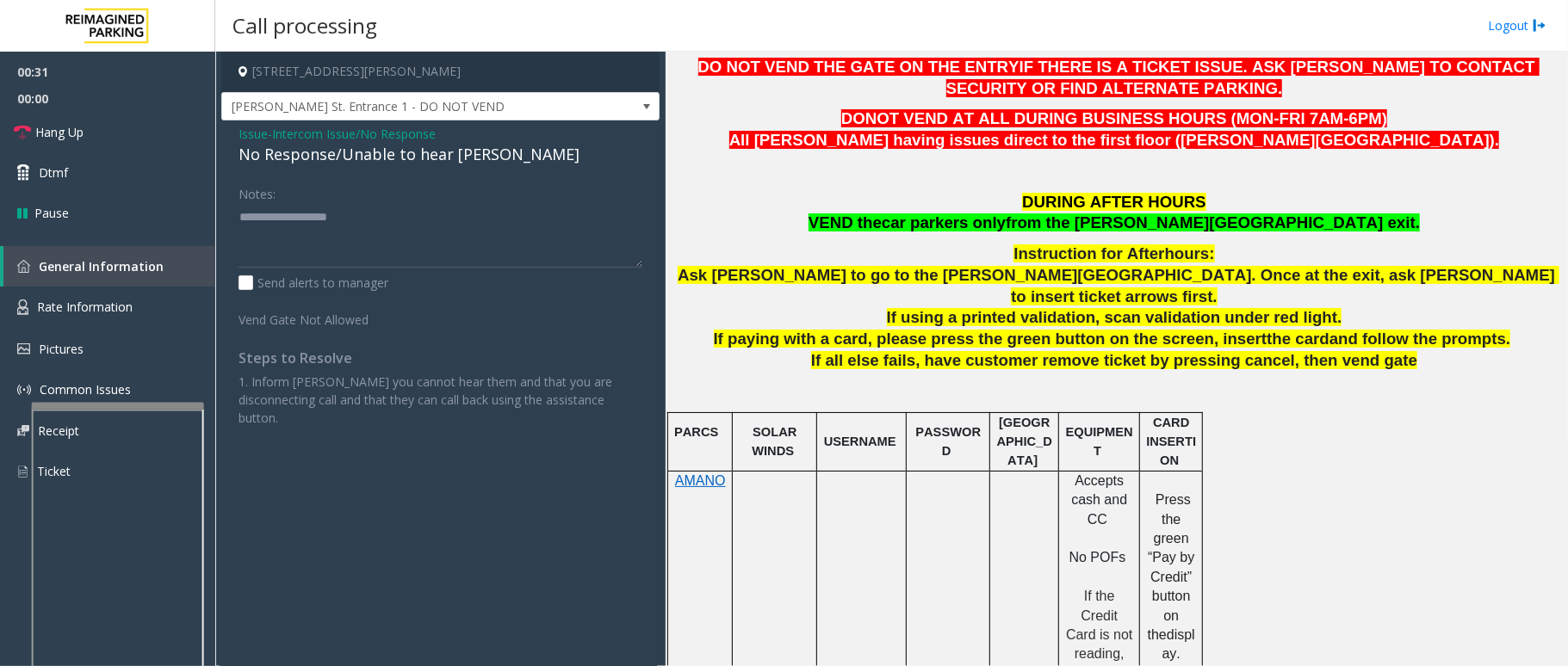
drag, startPoint x: 427, startPoint y: 163, endPoint x: 427, endPoint y: 152, distance: 11.0
click at [427, 152] on div "No Response/Unable to hear [PERSON_NAME]" at bounding box center [441, 155] width 404 height 23
drag, startPoint x: 439, startPoint y: 152, endPoint x: 455, endPoint y: 160, distance: 17.9
click at [455, 160] on div "No Response/Unable to hear [PERSON_NAME]" at bounding box center [441, 155] width 404 height 23
click at [447, 157] on div "No Response/Unable to hear [PERSON_NAME]" at bounding box center [441, 155] width 404 height 23
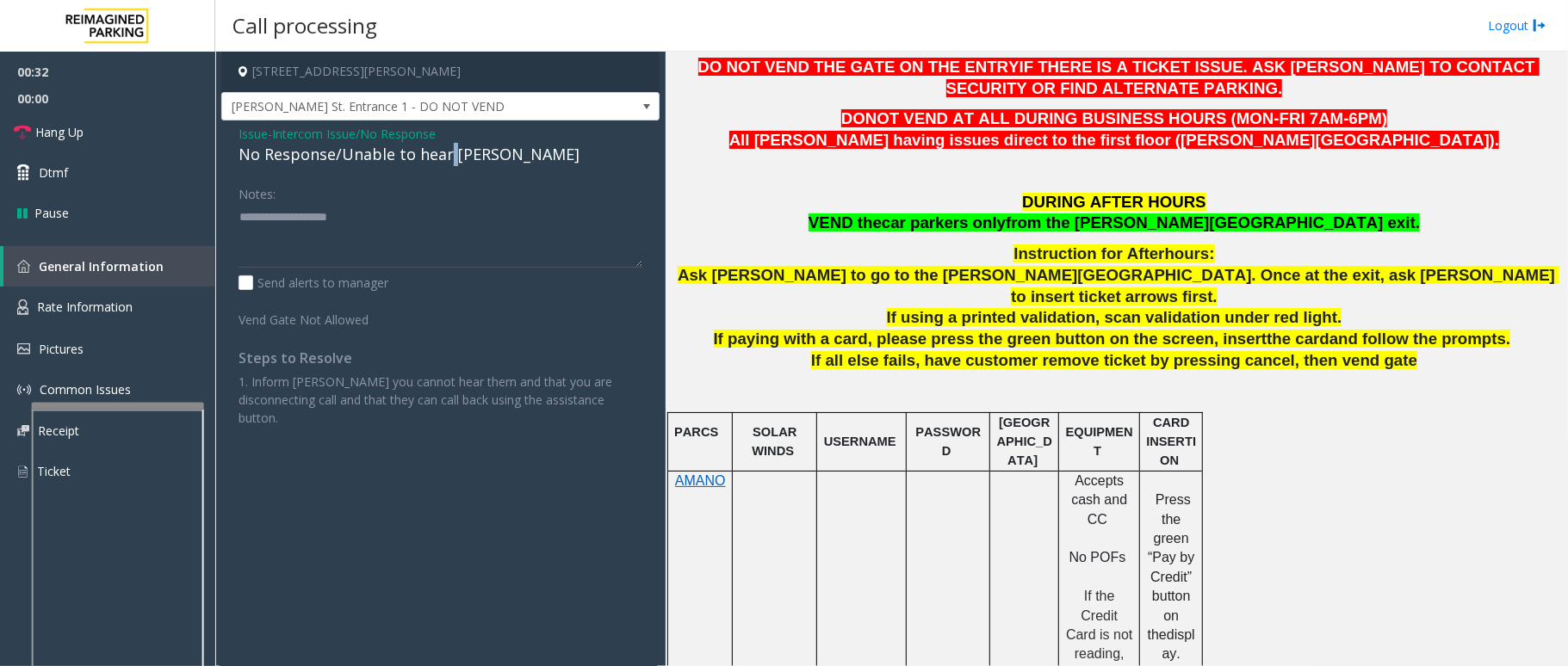
click at [447, 157] on div "No Response/Unable to hear [PERSON_NAME]" at bounding box center [441, 155] width 404 height 23
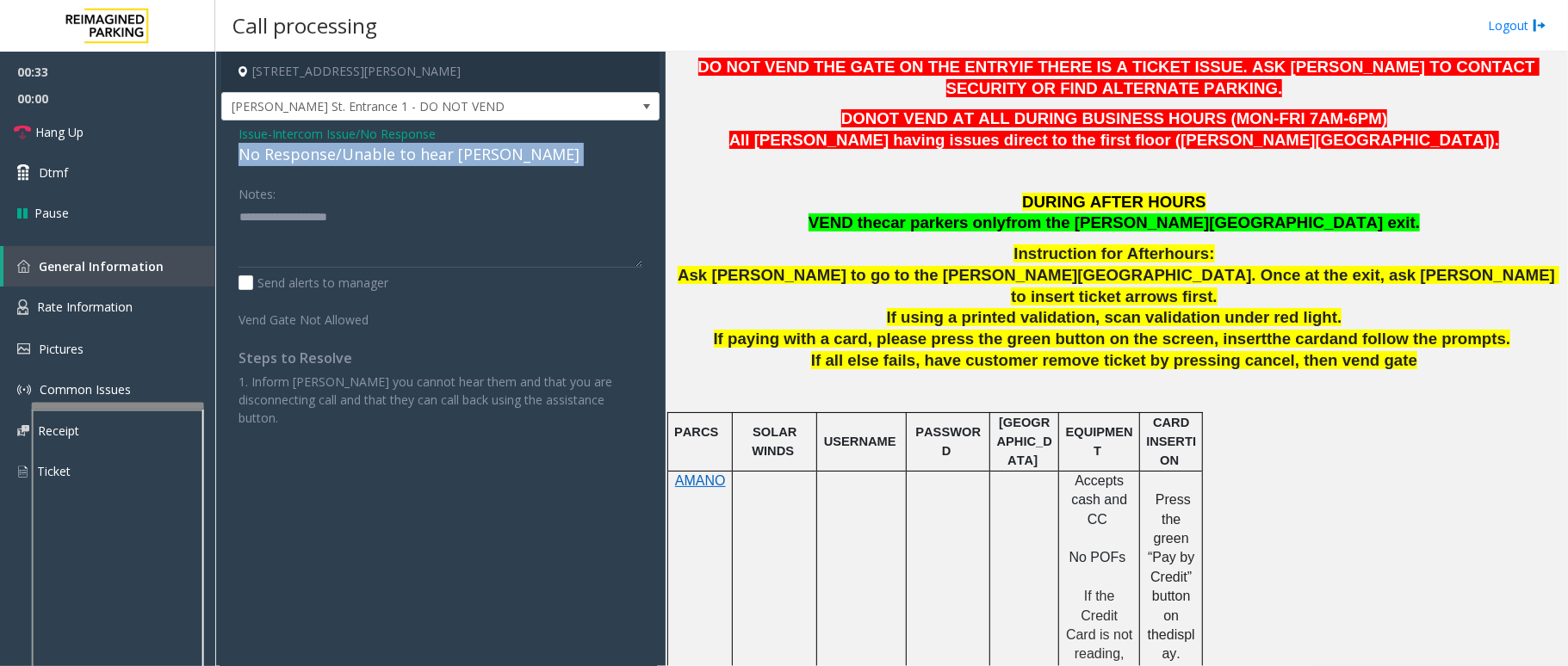
click at [447, 157] on div "No Response/Unable to hear [PERSON_NAME]" at bounding box center [441, 155] width 404 height 23
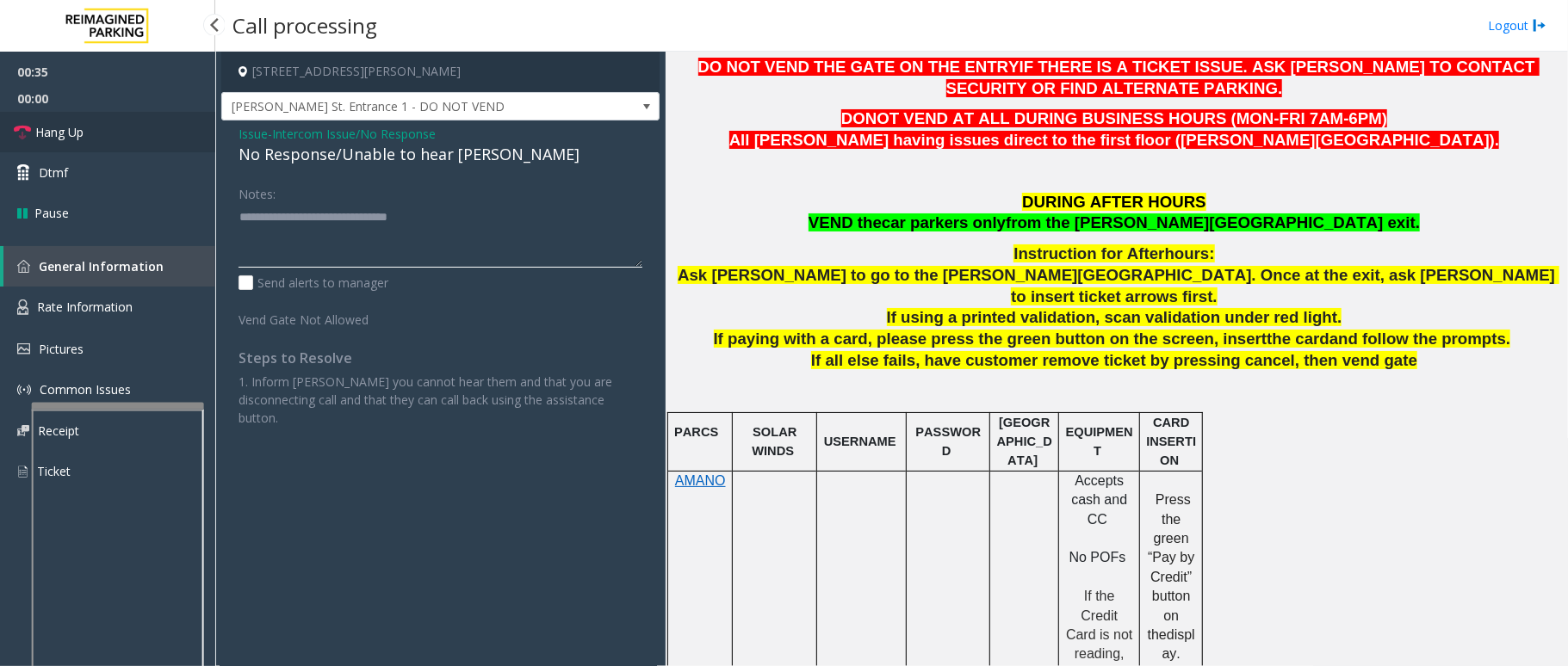
type textarea "**********"
click at [165, 127] on link "Hang Up" at bounding box center [107, 132] width 215 height 40
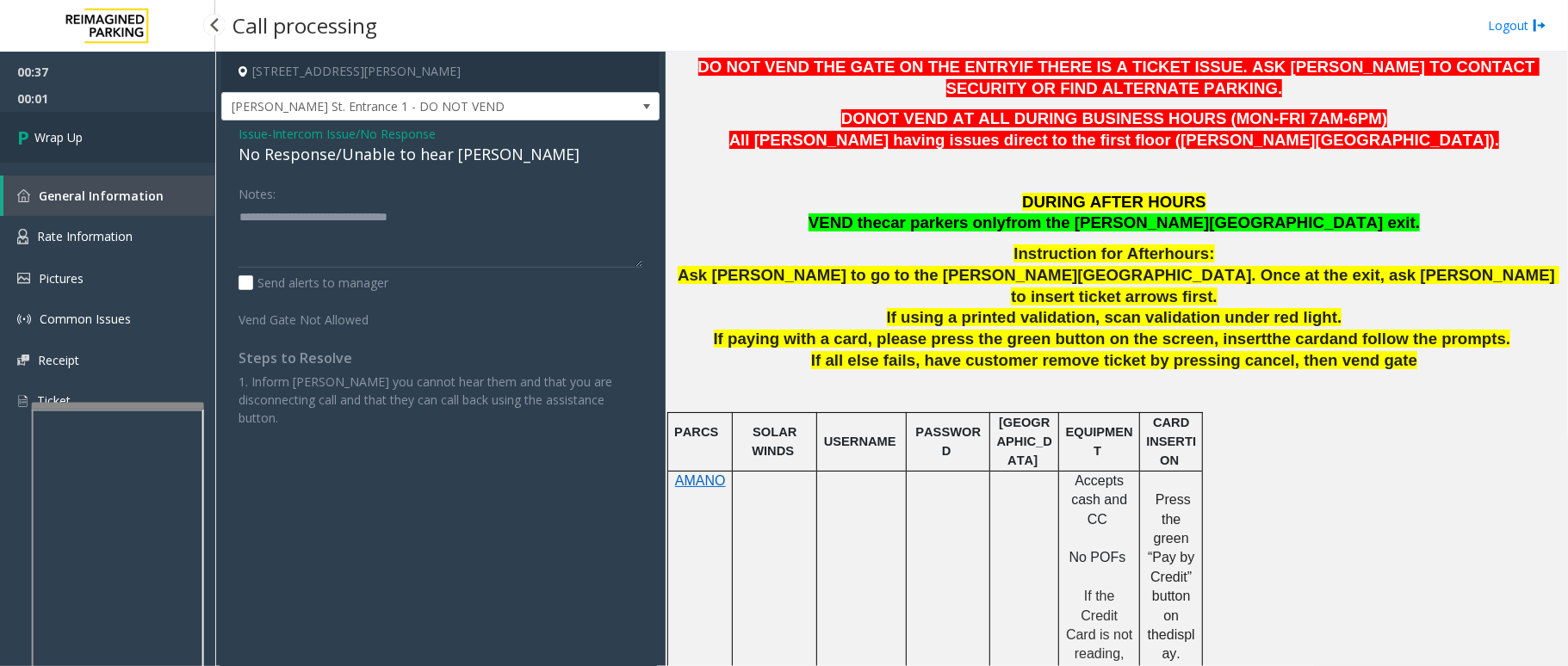
click at [165, 127] on link "Wrap Up" at bounding box center [107, 137] width 215 height 51
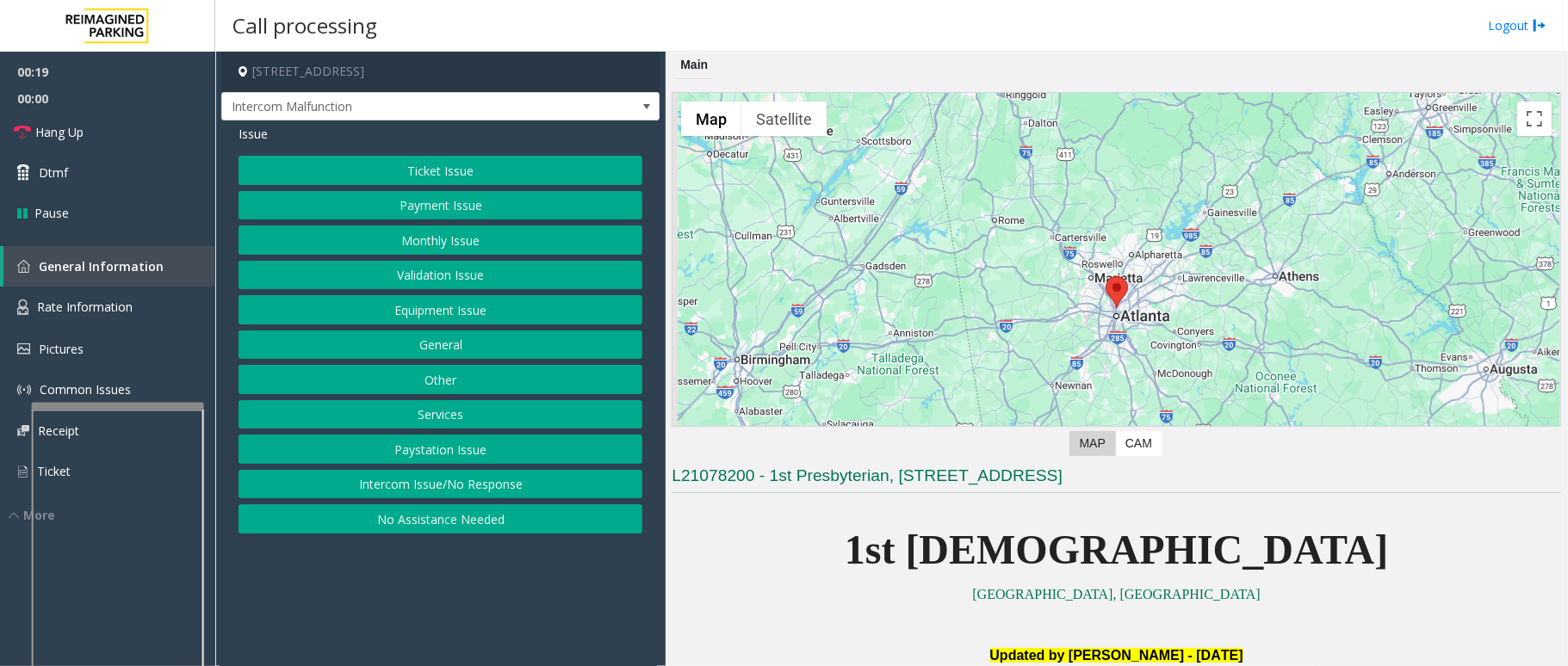
click at [1225, 476] on h3 "L21078200 - 1st Presbyterian, [STREET_ADDRESS]" at bounding box center [1117, 479] width 890 height 29
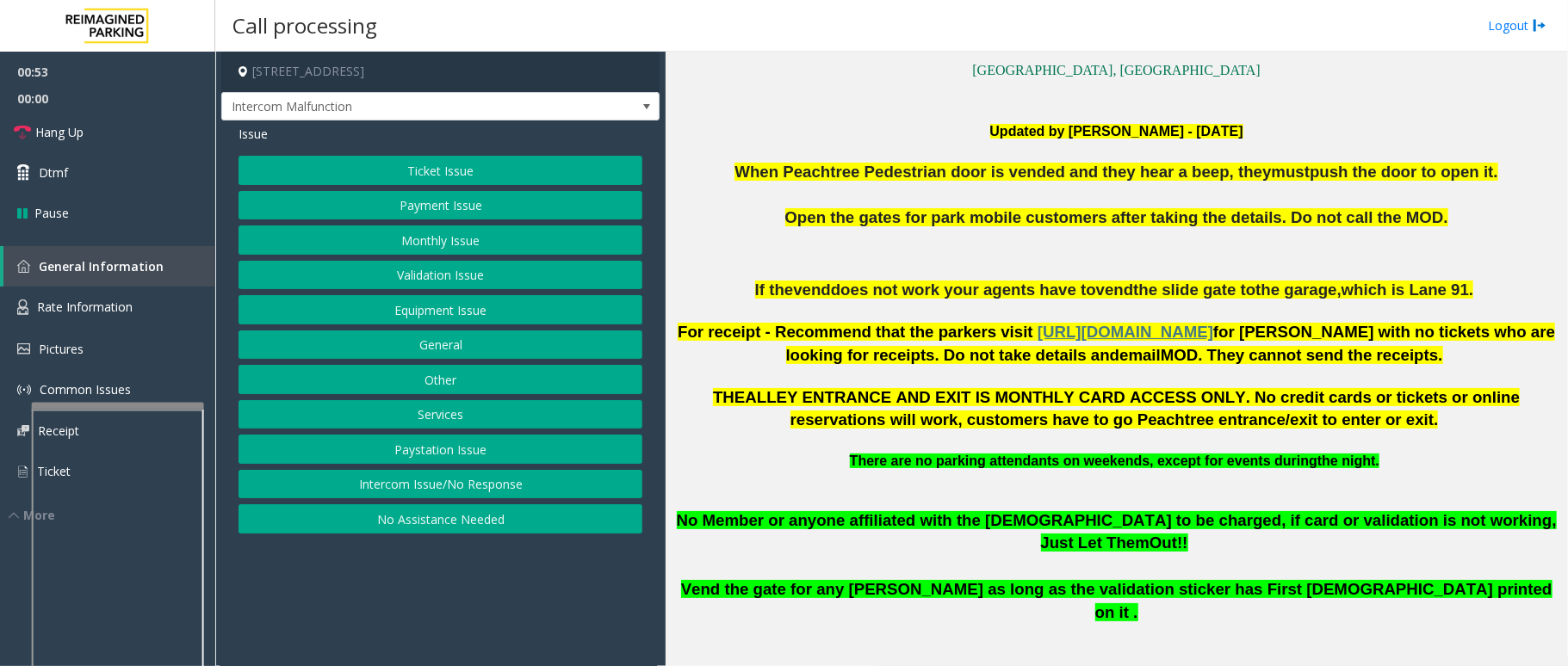
scroll to position [604, 0]
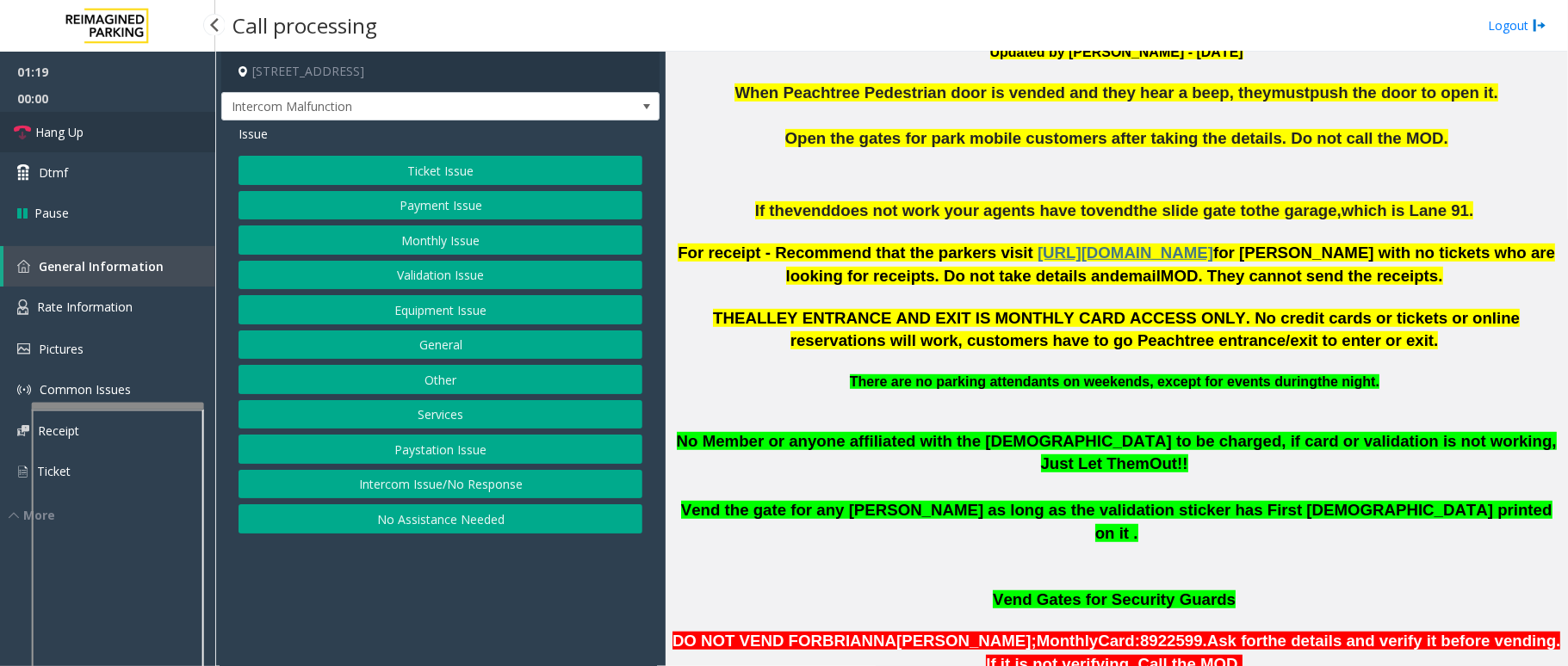
click at [95, 139] on link "Hang Up" at bounding box center [107, 132] width 215 height 40
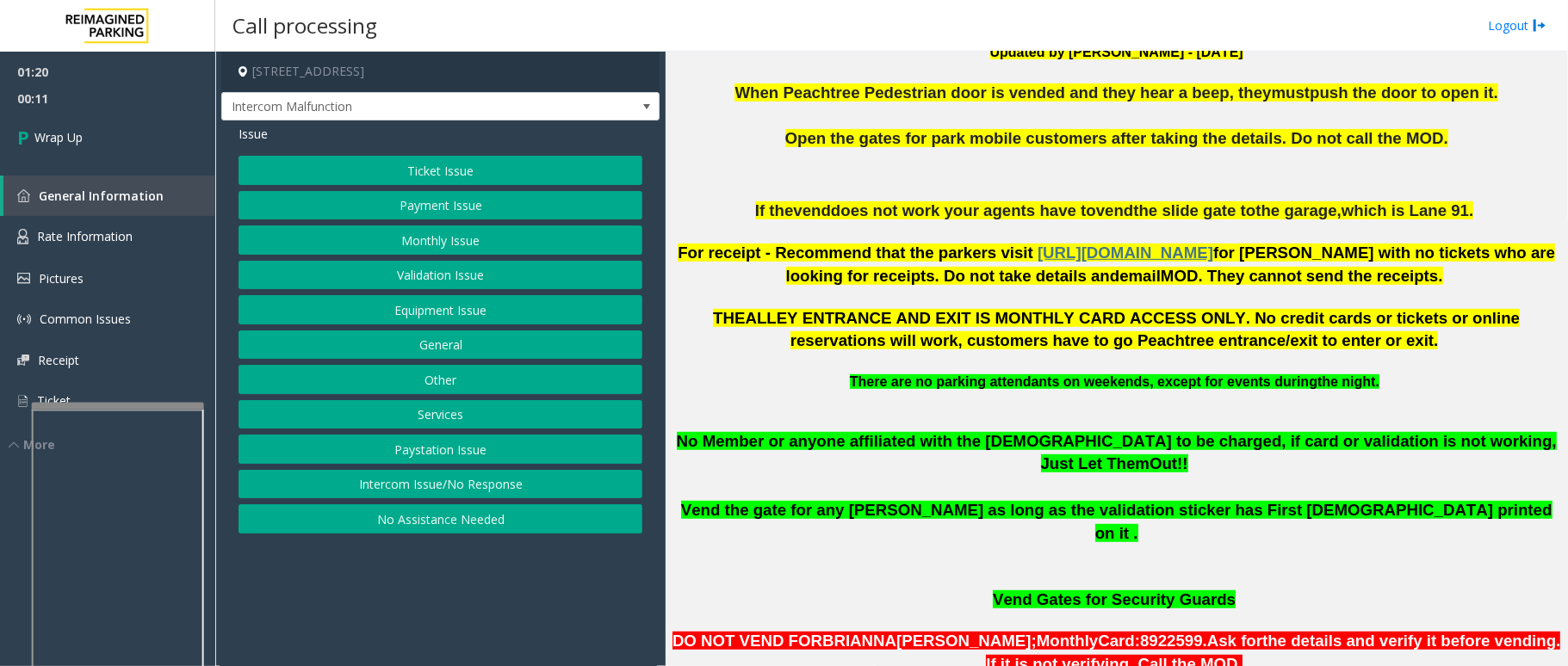
click at [436, 315] on button "Equipment Issue" at bounding box center [441, 310] width 404 height 30
click at [439, 307] on button "Gate / Door Won't Open" at bounding box center [441, 310] width 404 height 30
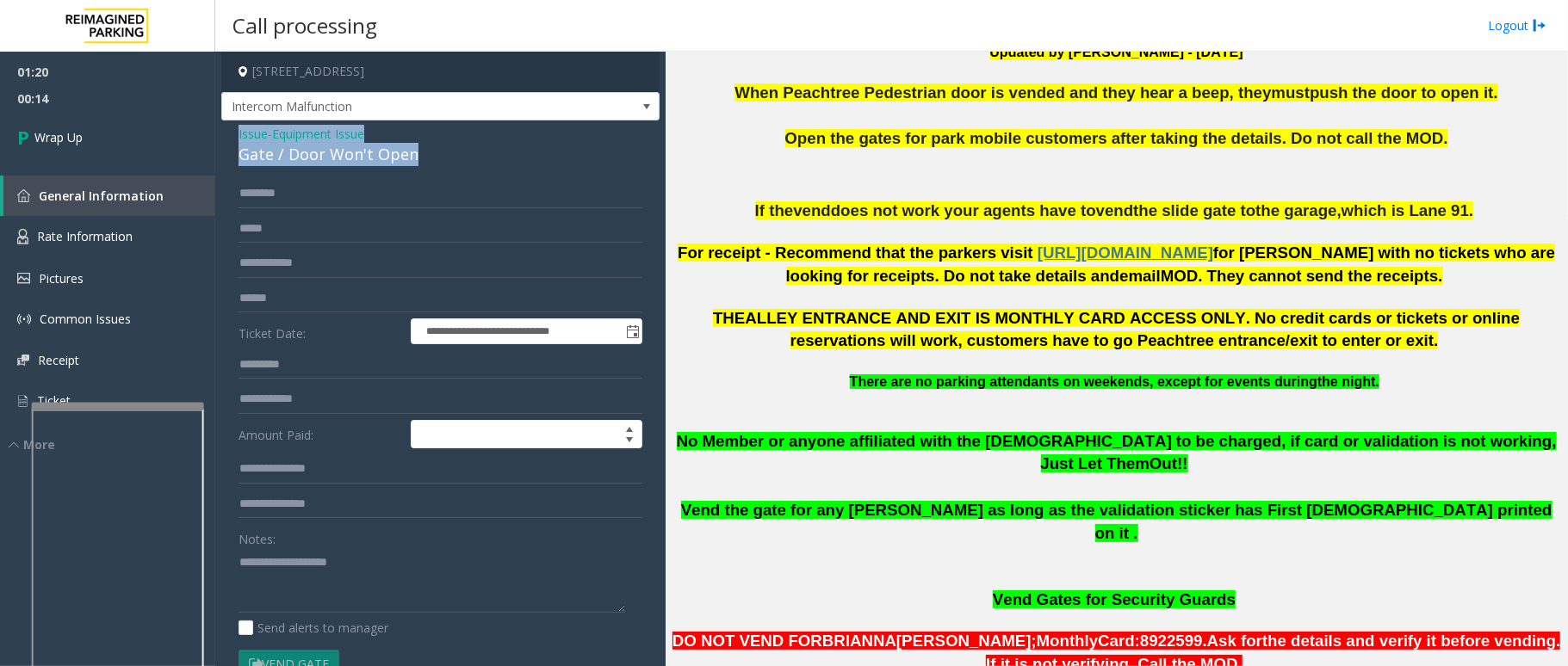
drag, startPoint x: 422, startPoint y: 155, endPoint x: 230, endPoint y: 136, distance: 192.9
click at [230, 136] on div "**********" at bounding box center [441, 556] width 439 height 872
copy div "Issue - Equipment Issue Gate / Door Won't Open"
paste textarea "**********"
click at [398, 565] on textarea at bounding box center [432, 581] width 386 height 65
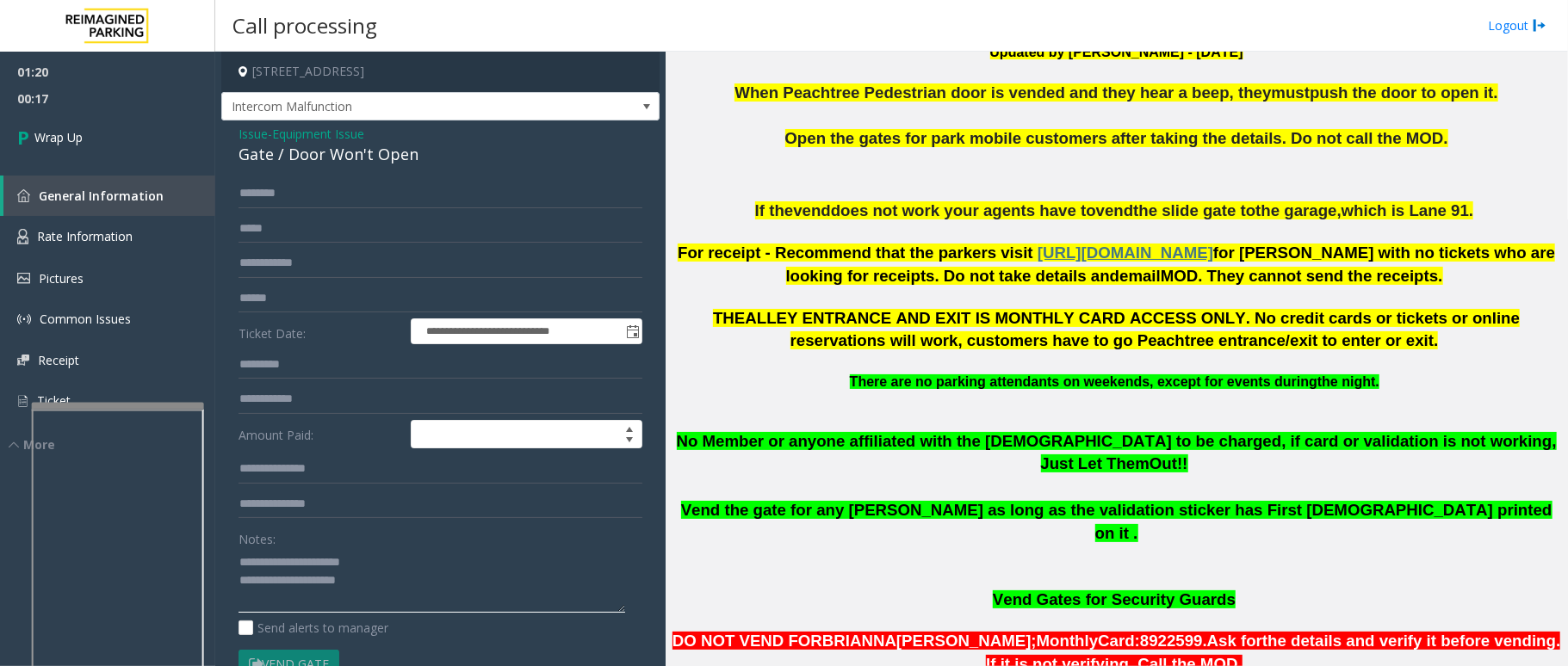
drag, startPoint x: 386, startPoint y: 561, endPoint x: 277, endPoint y: 562, distance: 109.0
click at [277, 562] on textarea at bounding box center [432, 581] width 386 height 65
click at [415, 601] on textarea at bounding box center [432, 581] width 386 height 65
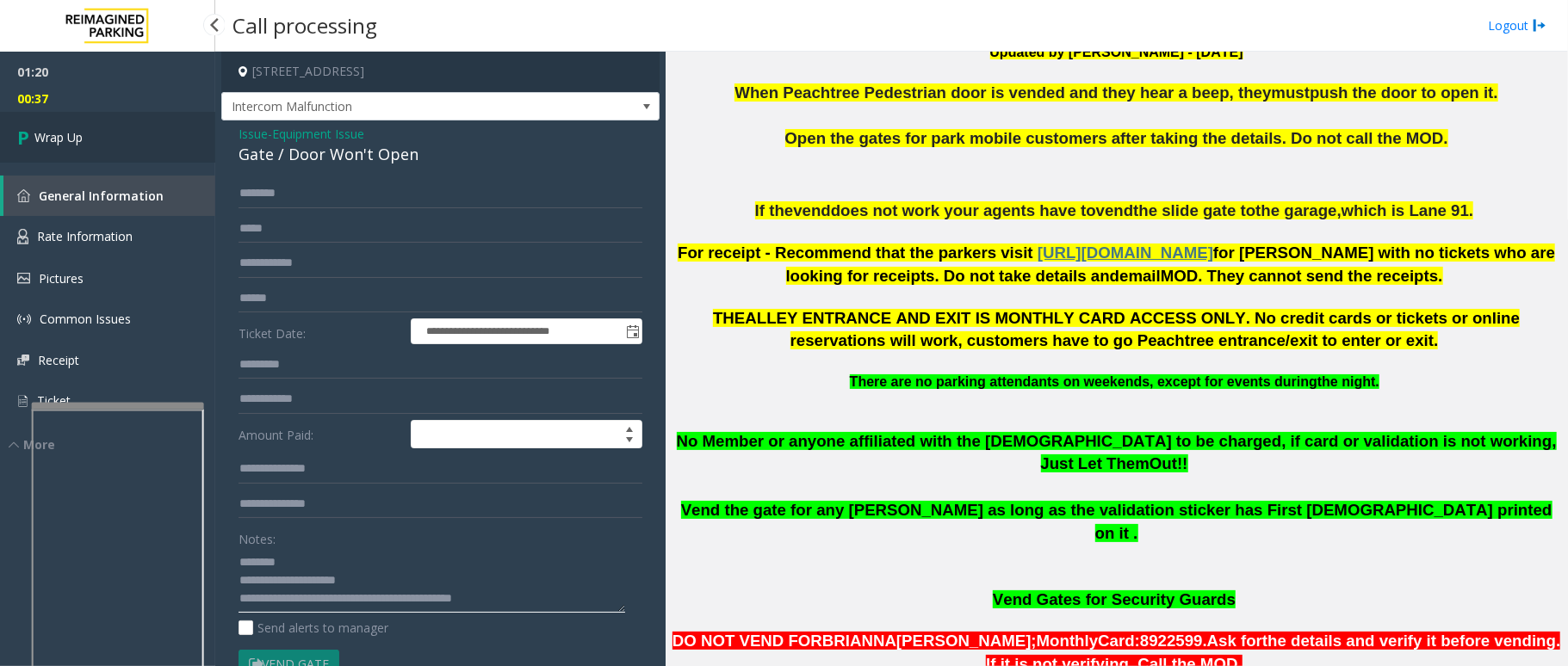
type textarea "**********"
click at [59, 118] on link "Wrap Up" at bounding box center [107, 137] width 215 height 51
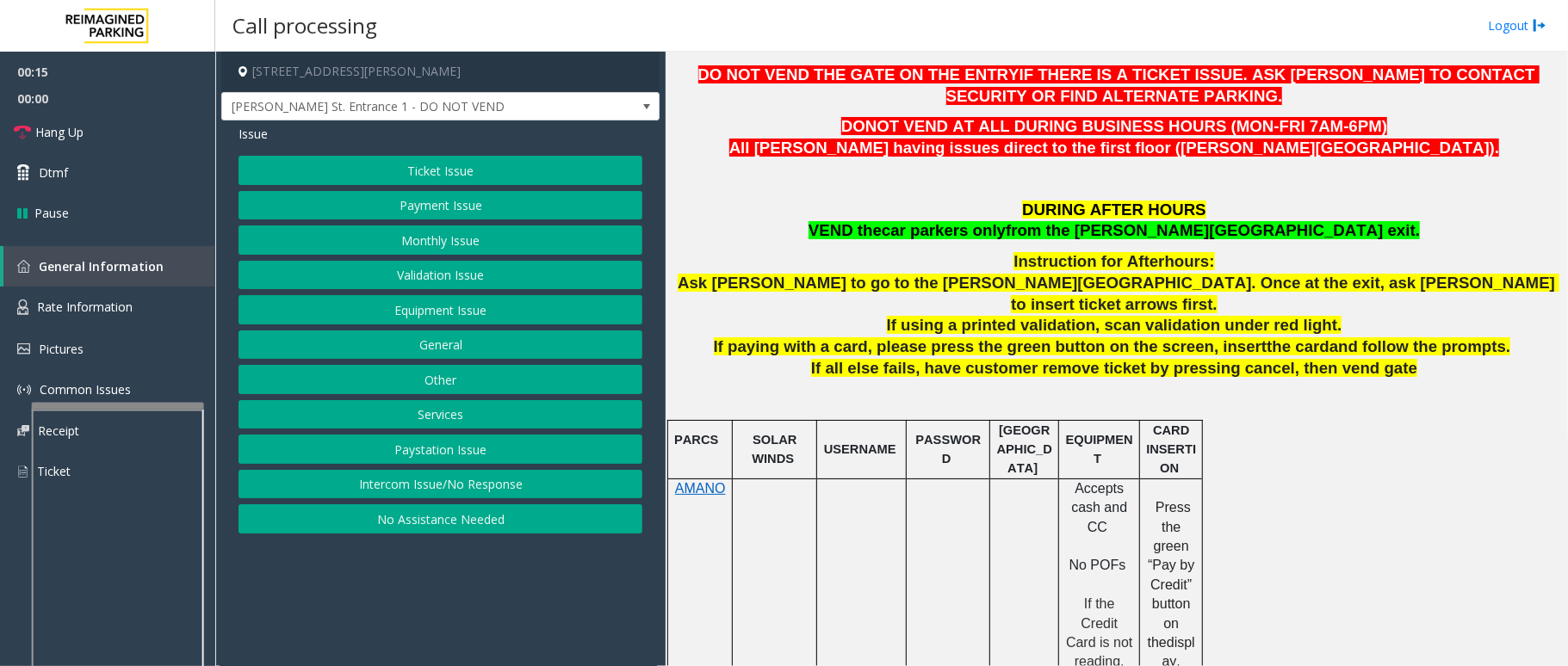
scroll to position [573, 0]
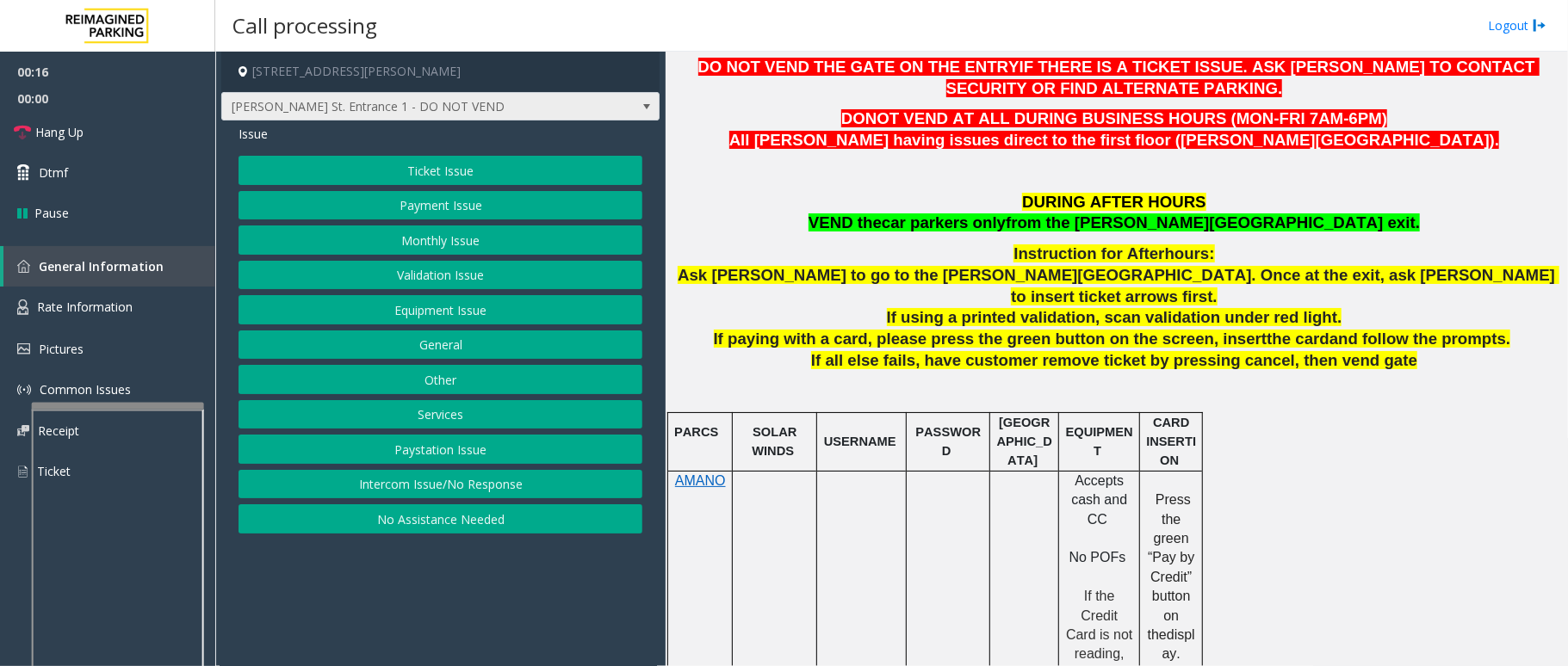
click at [641, 114] on span at bounding box center [646, 106] width 24 height 28
click at [116, 136] on link "Hang Up" at bounding box center [107, 132] width 215 height 40
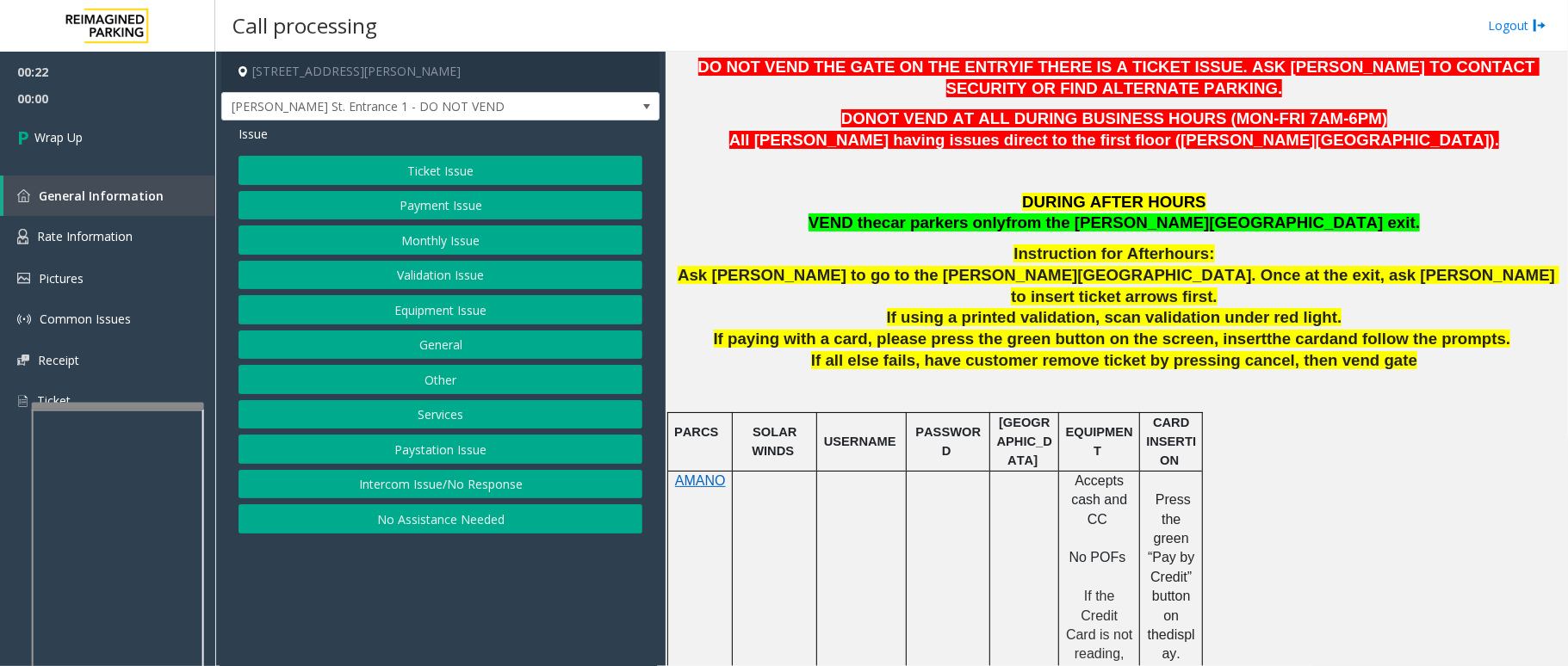
click at [534, 304] on button "Equipment Issue" at bounding box center [441, 310] width 404 height 30
click at [509, 305] on button "Gate / Door Won't Open" at bounding box center [441, 310] width 404 height 30
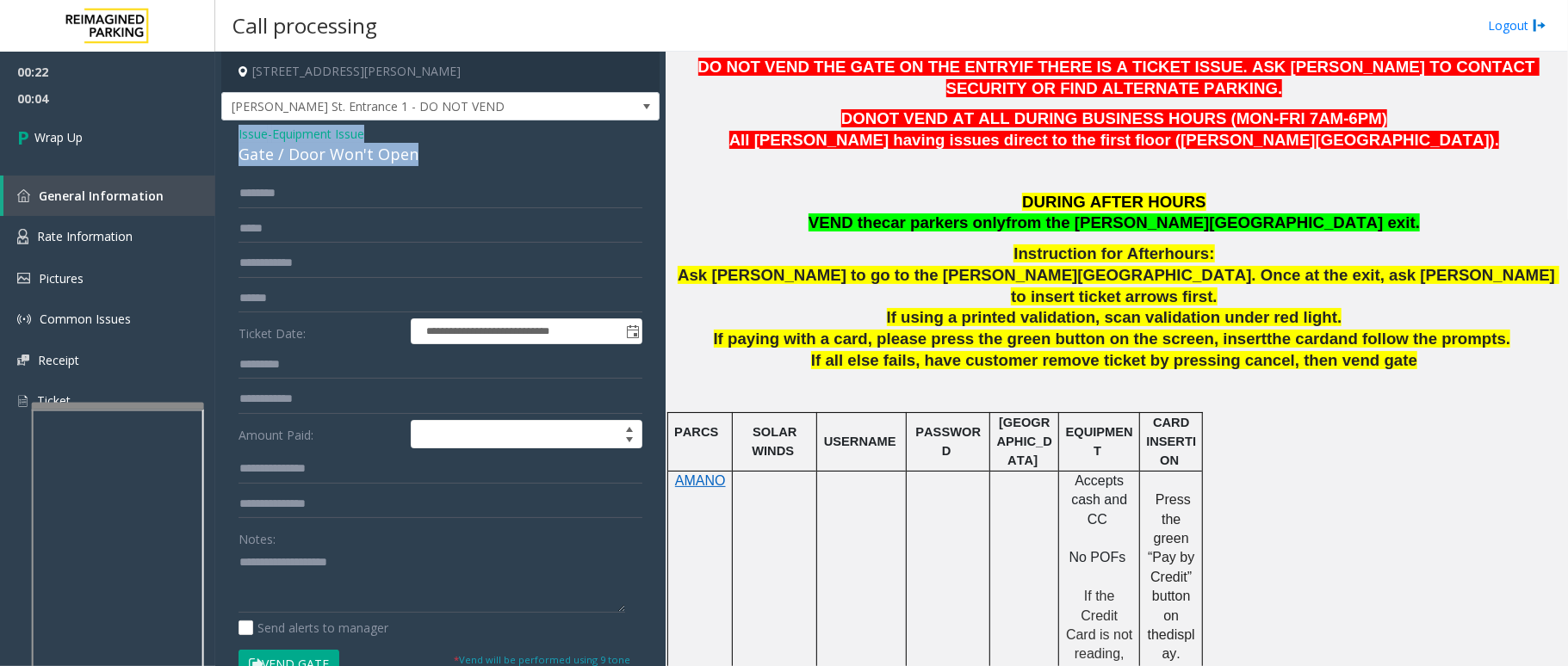
drag, startPoint x: 411, startPoint y: 153, endPoint x: 235, endPoint y: 128, distance: 177.8
click at [235, 128] on div "**********" at bounding box center [441, 539] width 439 height 837
copy div "Issue - Equipment Issue Gate / Door Won't Open"
paste textarea "**********"
click at [341, 556] on textarea at bounding box center [432, 581] width 386 height 65
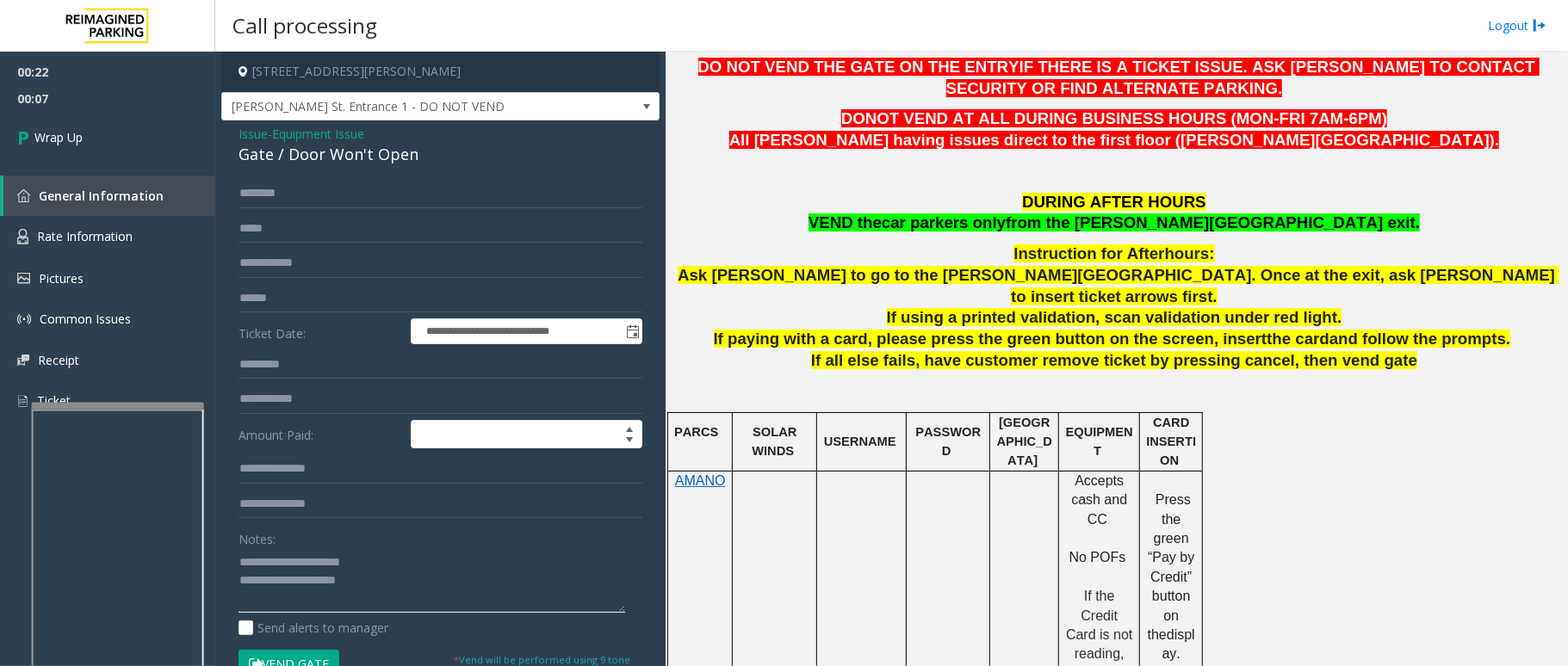
type textarea "**********"
click at [312, 126] on span "Equipment Issue" at bounding box center [318, 134] width 92 height 18
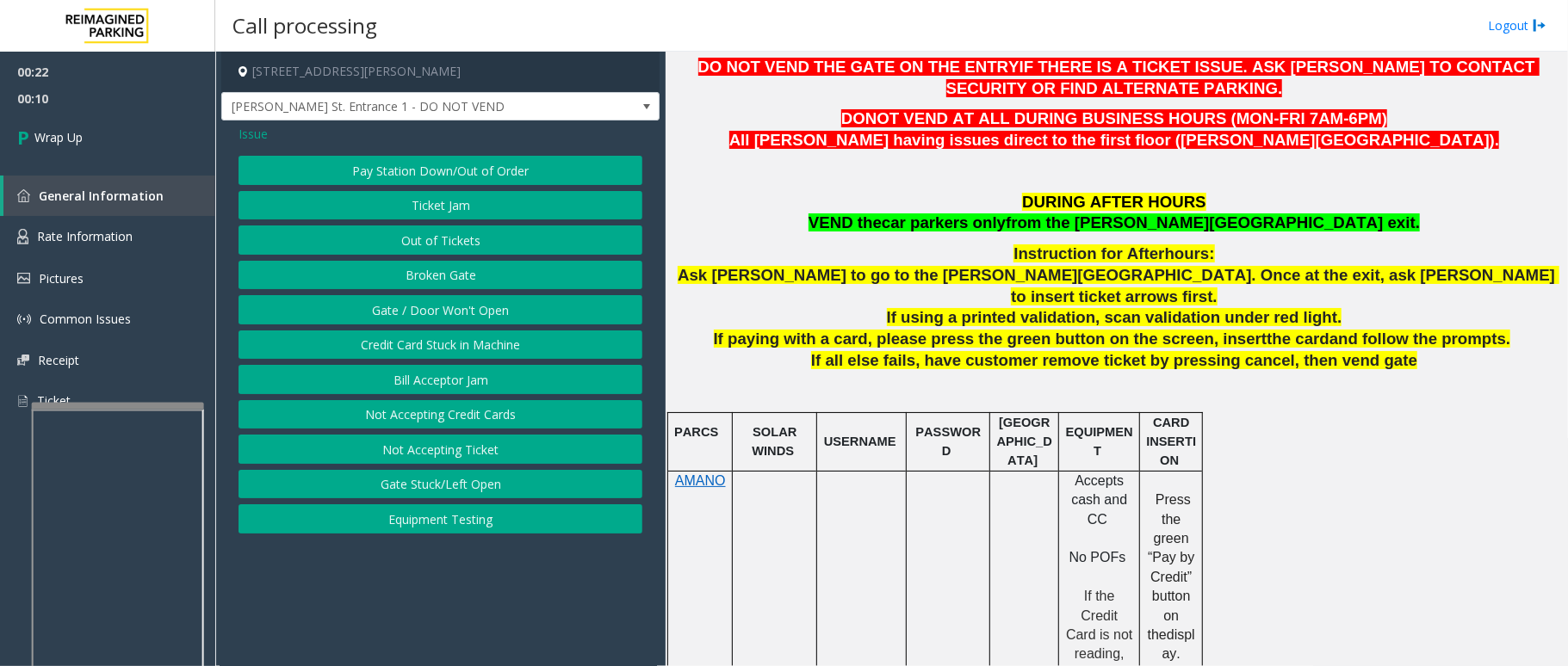
drag, startPoint x: 460, startPoint y: 253, endPoint x: 467, endPoint y: 242, distance: 13.0
click at [467, 242] on button "Out of Tickets" at bounding box center [441, 240] width 404 height 30
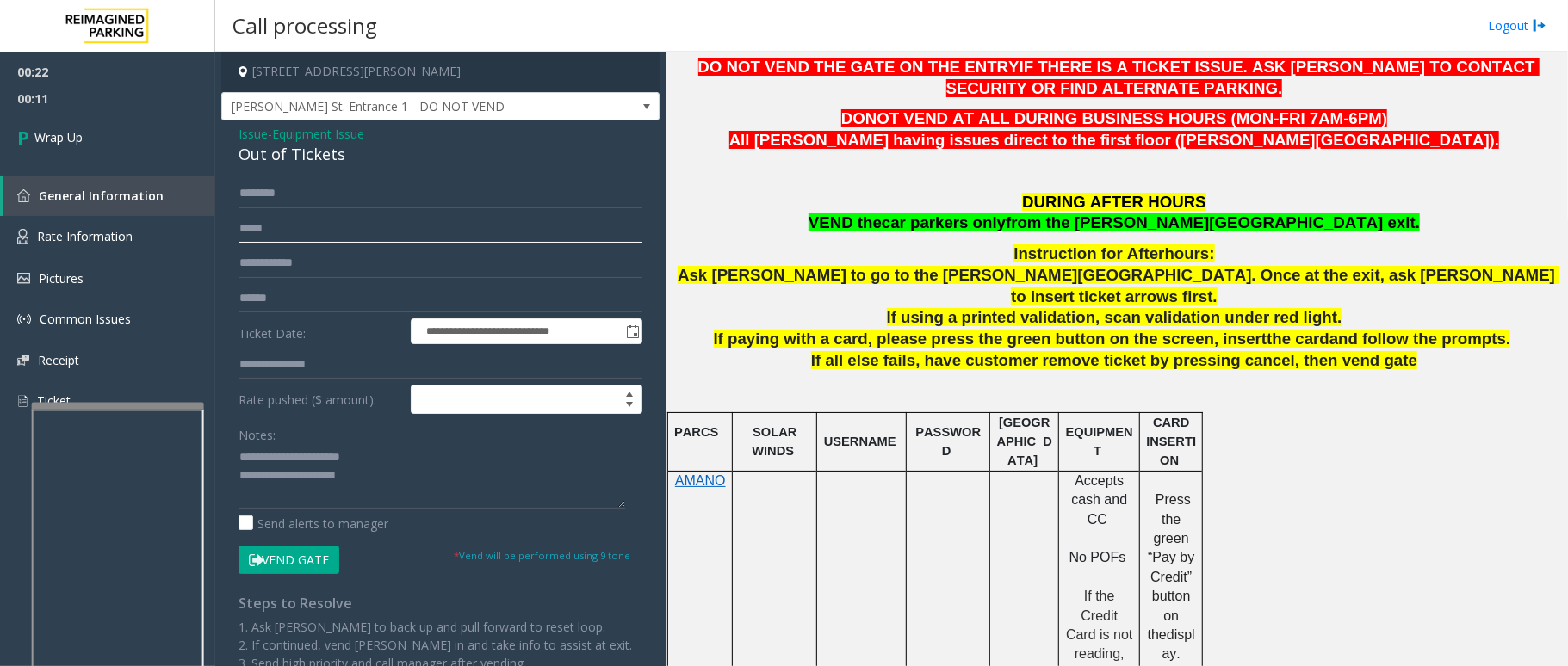
drag, startPoint x: 467, startPoint y: 242, endPoint x: 455, endPoint y: 234, distance: 14.4
click at [456, 235] on input "text" at bounding box center [441, 228] width 404 height 30
drag, startPoint x: 343, startPoint y: 142, endPoint x: 273, endPoint y: 141, distance: 70.0
click at [235, 140] on div "**********" at bounding box center [441, 432] width 439 height 623
click at [378, 159] on div "Out of Tickets" at bounding box center [441, 155] width 404 height 23
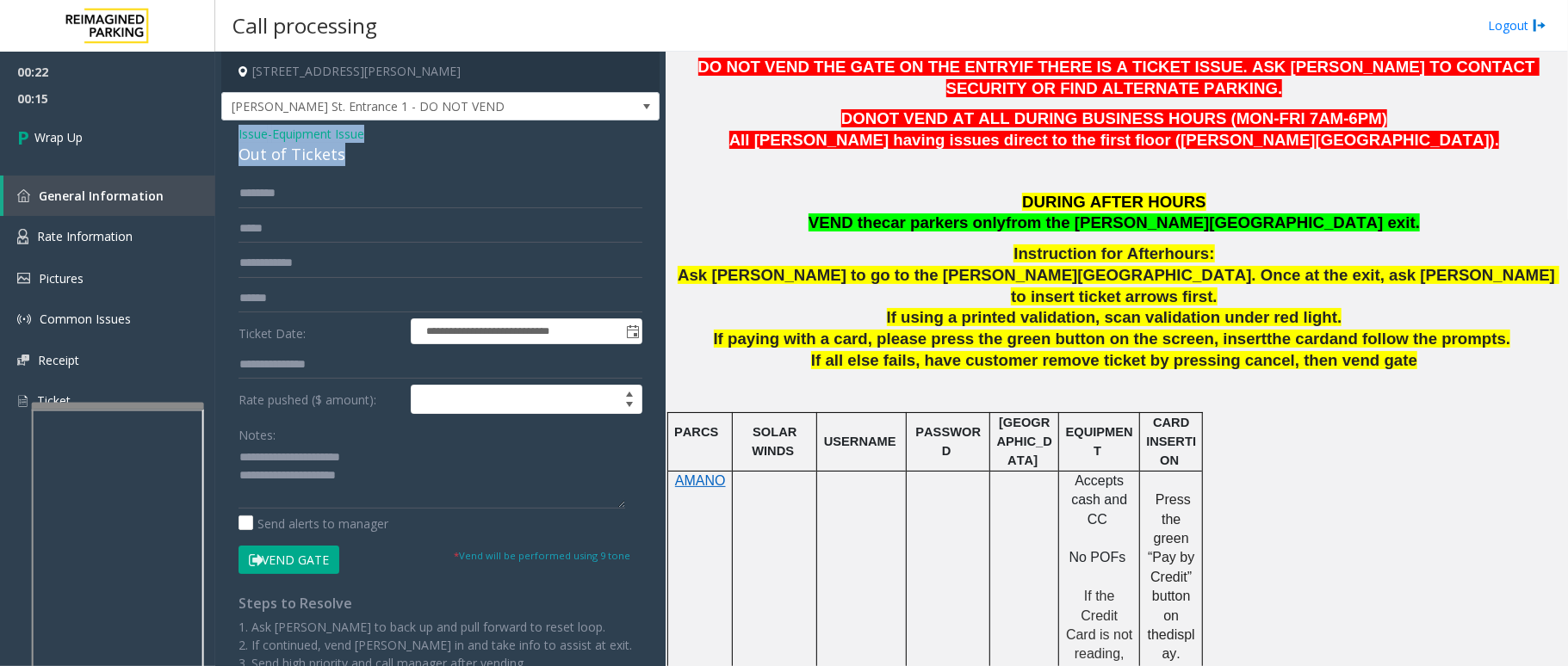
drag, startPoint x: 344, startPoint y: 160, endPoint x: 234, endPoint y: 131, distance: 113.8
click at [234, 131] on div "**********" at bounding box center [441, 432] width 439 height 623
copy div "Issue - Equipment Issue Out of Tickets"
paste textarea
drag, startPoint x: 381, startPoint y: 486, endPoint x: 218, endPoint y: 425, distance: 174.0
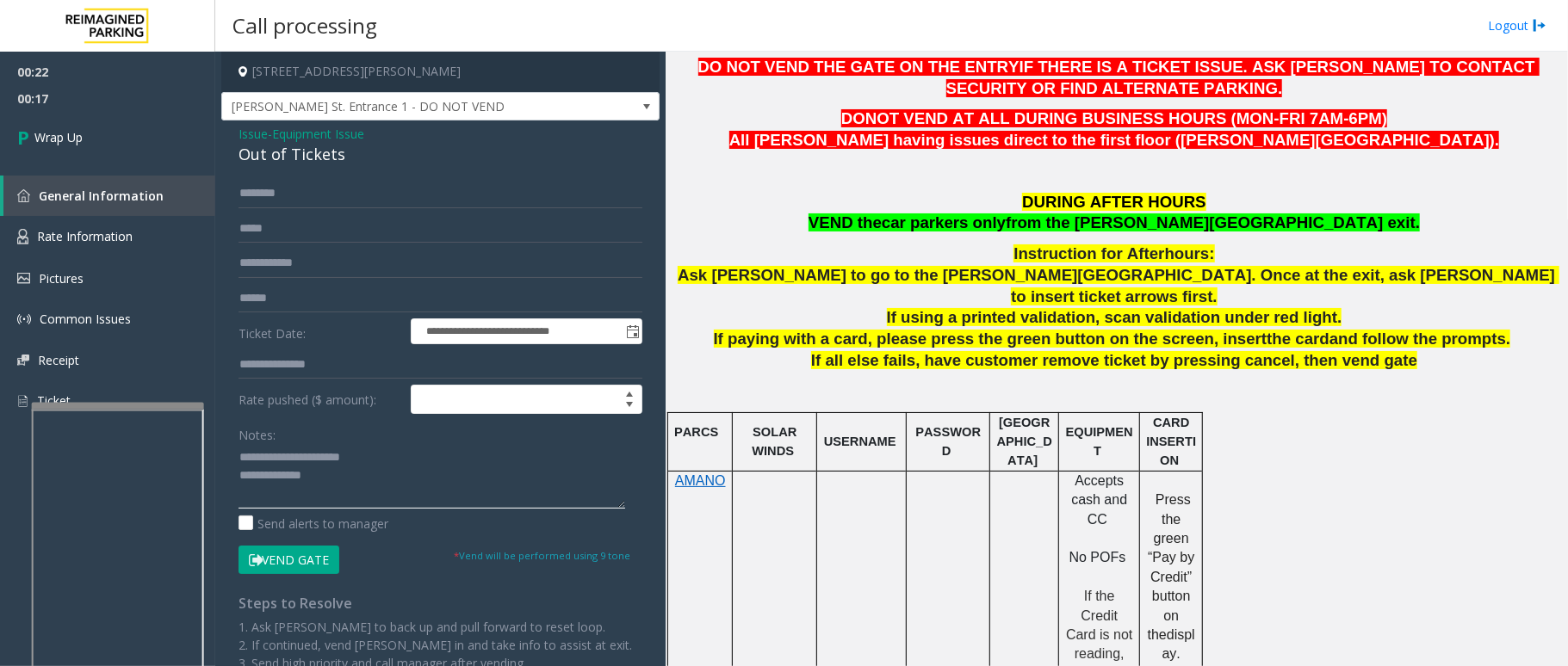
click at [218, 425] on app-call-processing-form "**********" at bounding box center [440, 358] width 450 height 614
drag, startPoint x: 382, startPoint y: 452, endPoint x: 279, endPoint y: 447, distance: 103.1
click at [279, 447] on textarea at bounding box center [432, 477] width 386 height 65
click at [383, 480] on textarea at bounding box center [432, 477] width 386 height 65
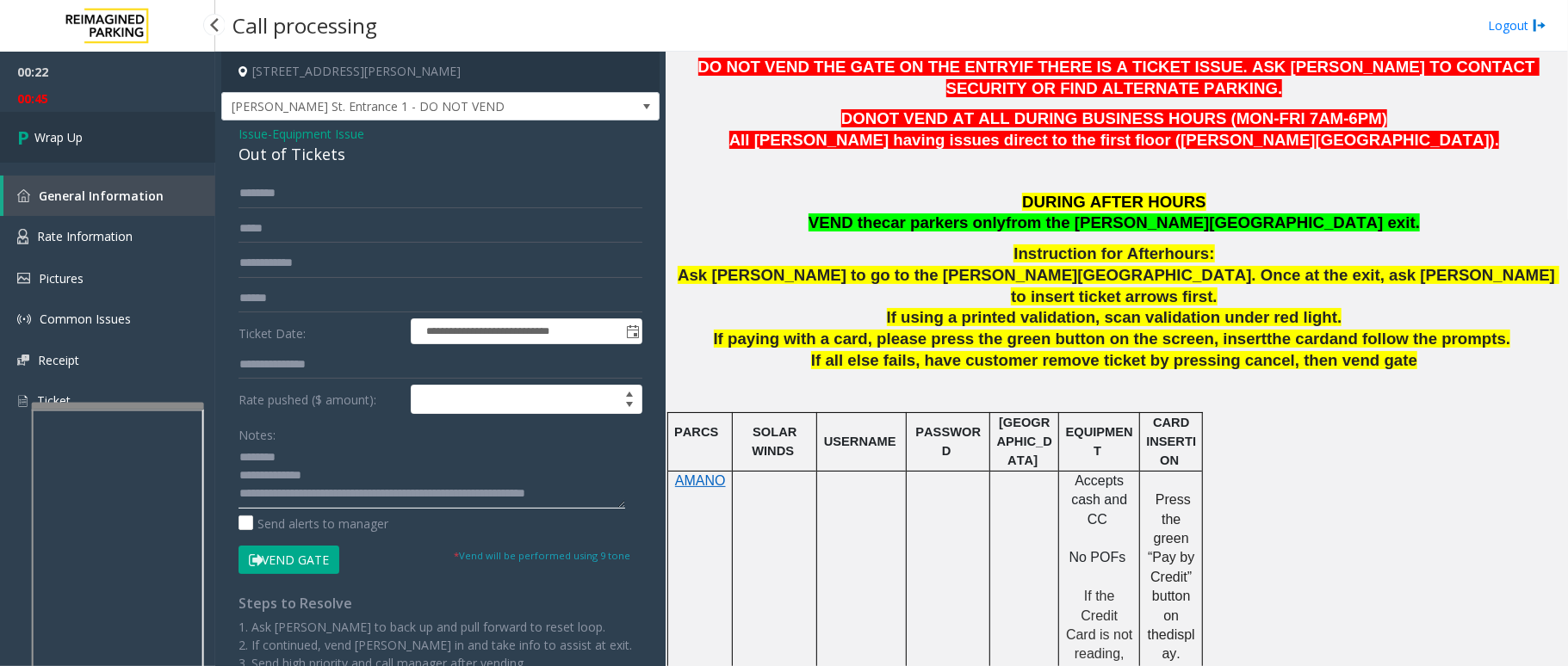
type textarea "**********"
click at [64, 139] on span "Wrap Up" at bounding box center [58, 137] width 48 height 18
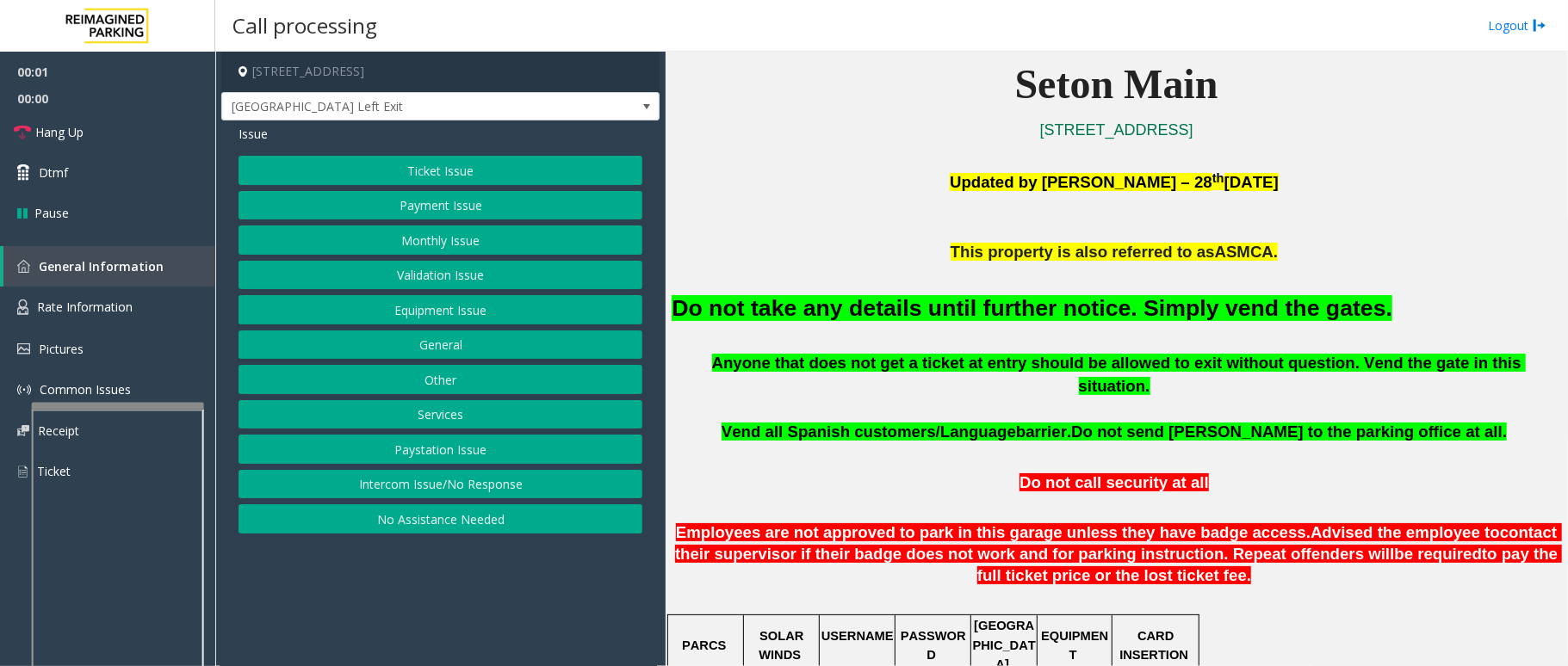
scroll to position [459, 0]
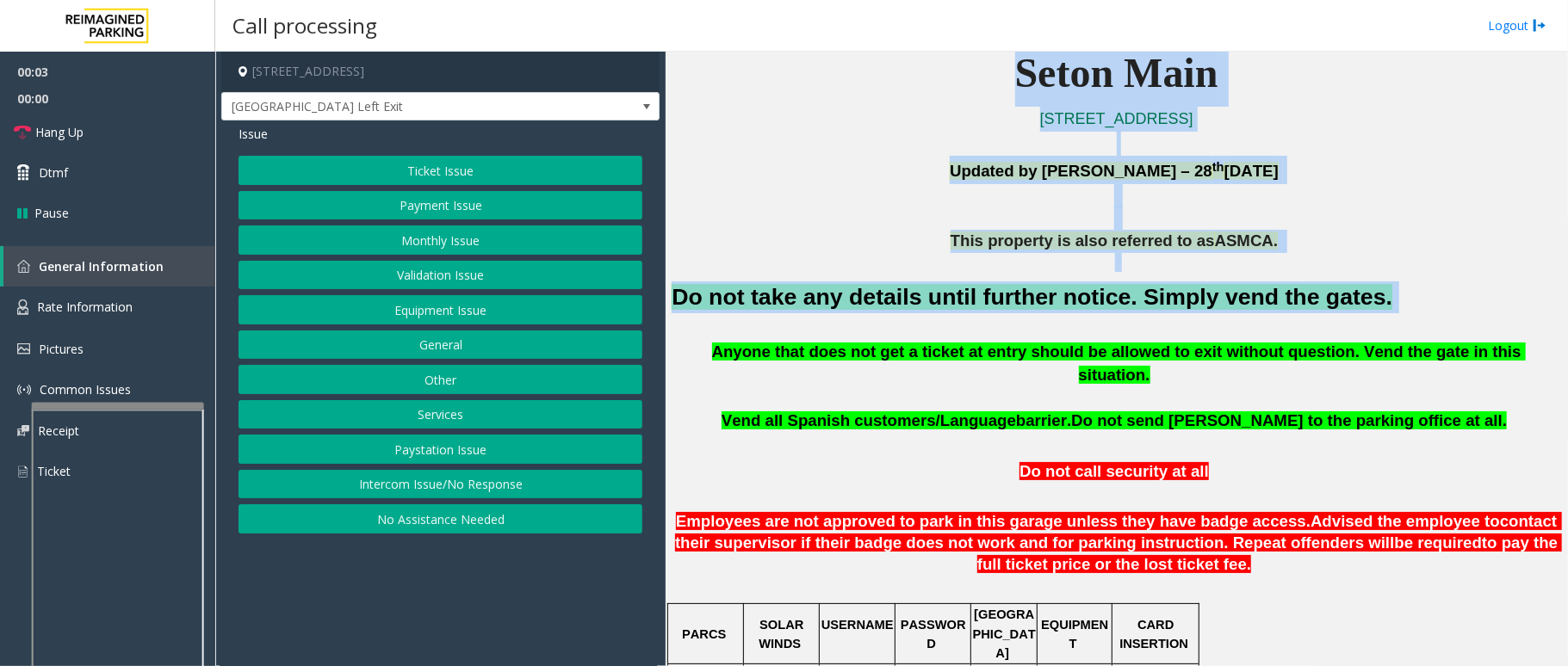
drag, startPoint x: 1335, startPoint y: 311, endPoint x: 664, endPoint y: 290, distance: 671.3
click at [664, 290] on div "1201 West 38th Street, Austin, TX 34th Street Left Exit Issue Ticket Issue Paym…" at bounding box center [891, 358] width 1352 height 614
click at [701, 290] on font "Do not take any details until further notice. Simply vend the gates." at bounding box center [1033, 296] width 721 height 26
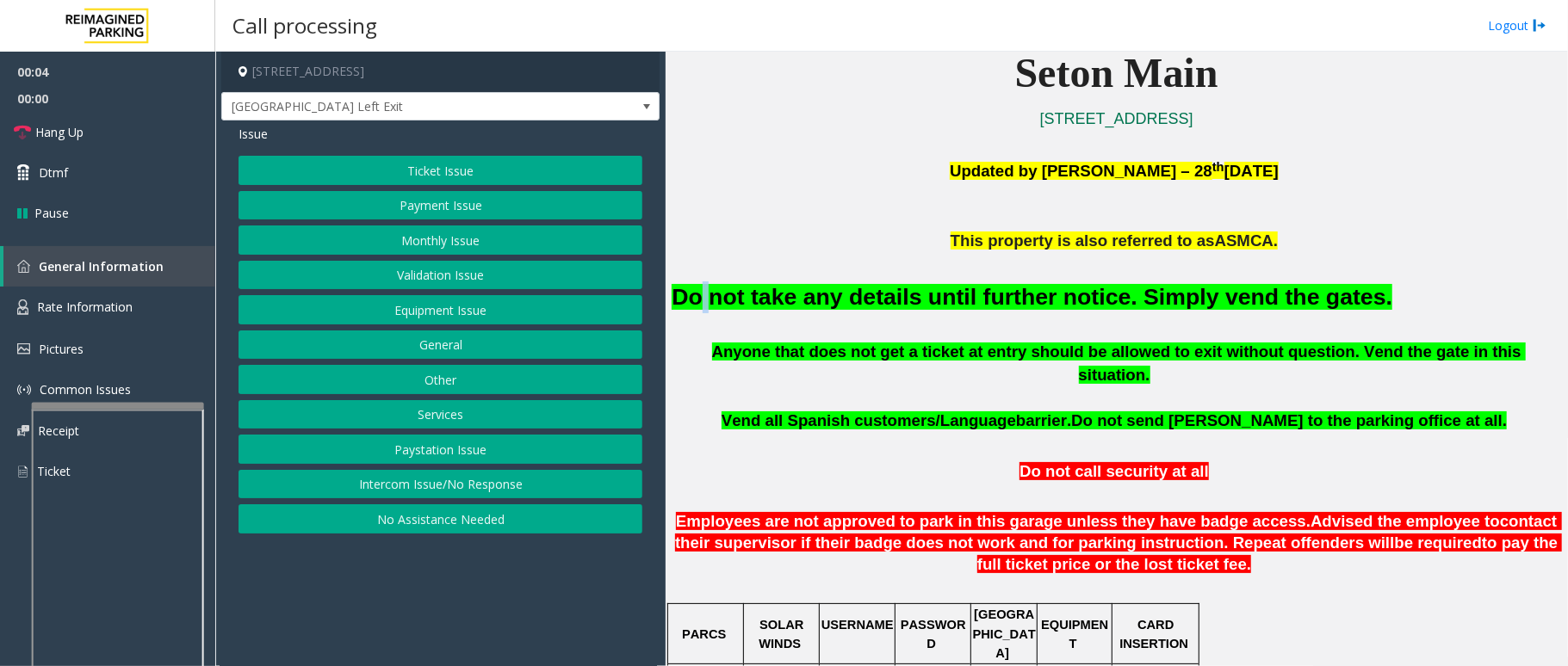
click at [701, 290] on font "Do not take any details until further notice. Simply vend the gates." at bounding box center [1033, 296] width 721 height 26
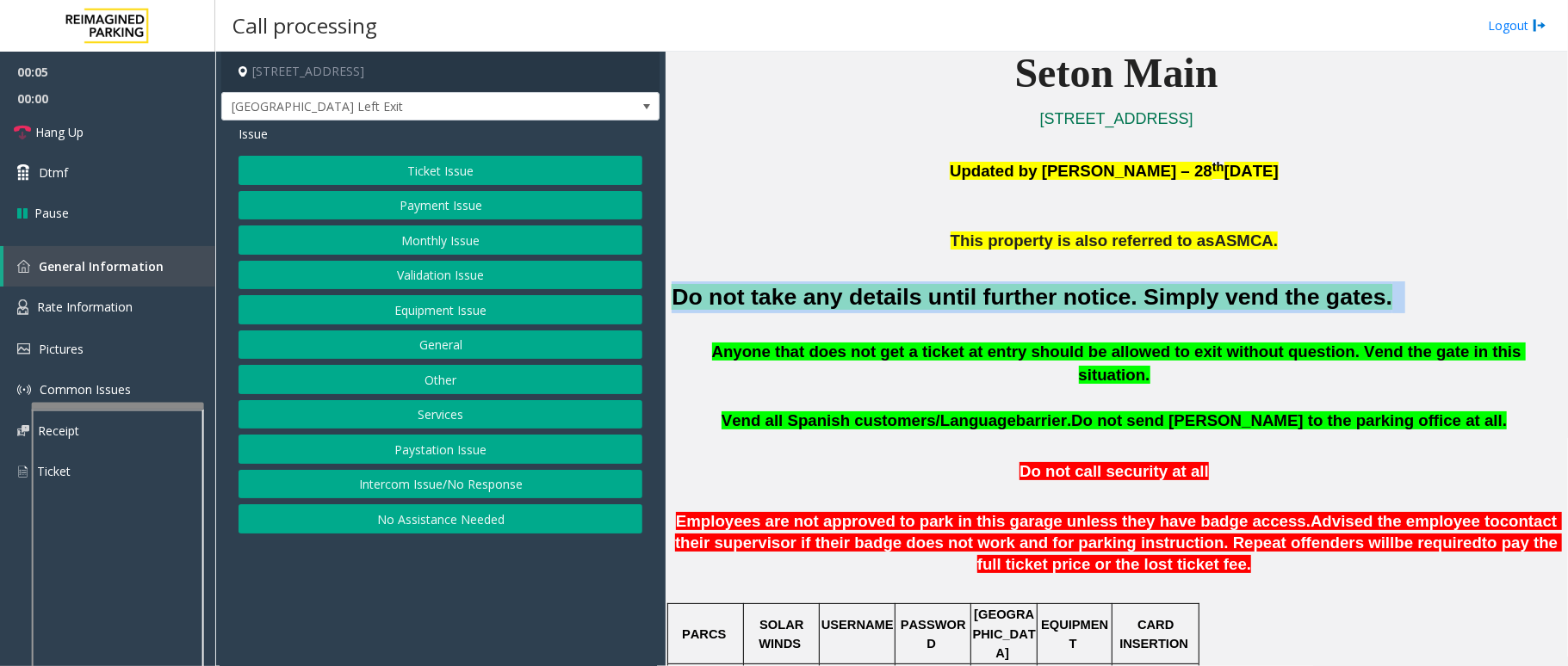
click at [701, 290] on font "Do not take any details until further notice. Simply vend the gates." at bounding box center [1033, 296] width 721 height 26
click at [483, 483] on button "Intercom Issue/No Response" at bounding box center [441, 484] width 404 height 30
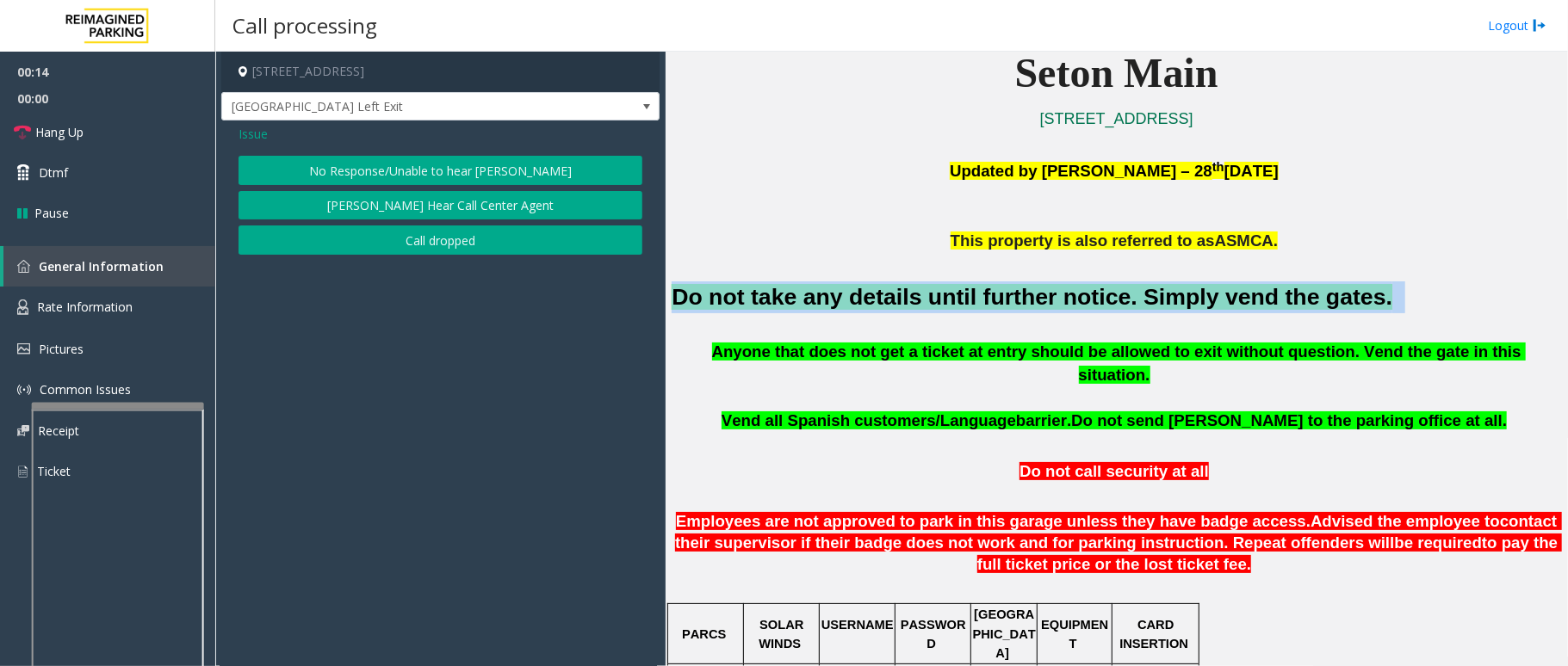
click at [463, 177] on button "No Response/Unable to hear [PERSON_NAME]" at bounding box center [441, 170] width 404 height 30
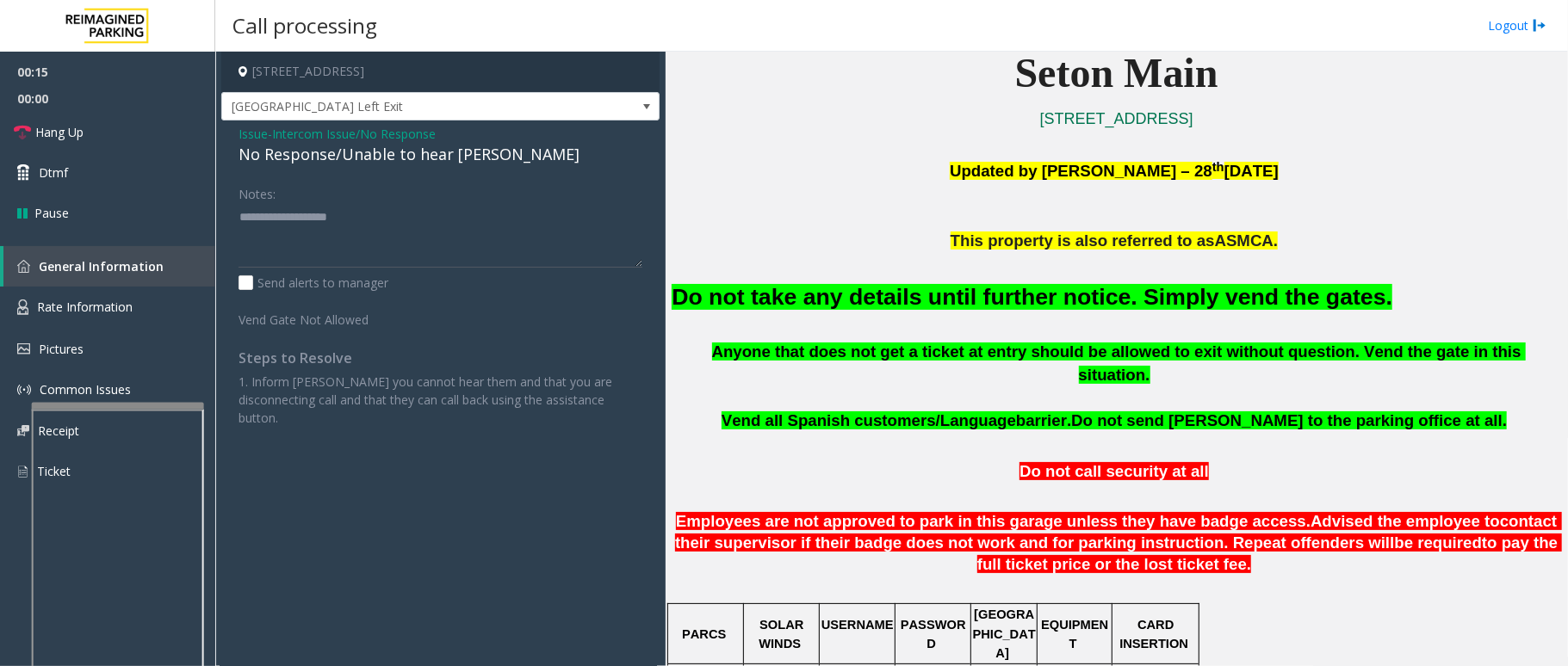
click at [419, 153] on div "No Response/Unable to hear [PERSON_NAME]" at bounding box center [441, 155] width 404 height 23
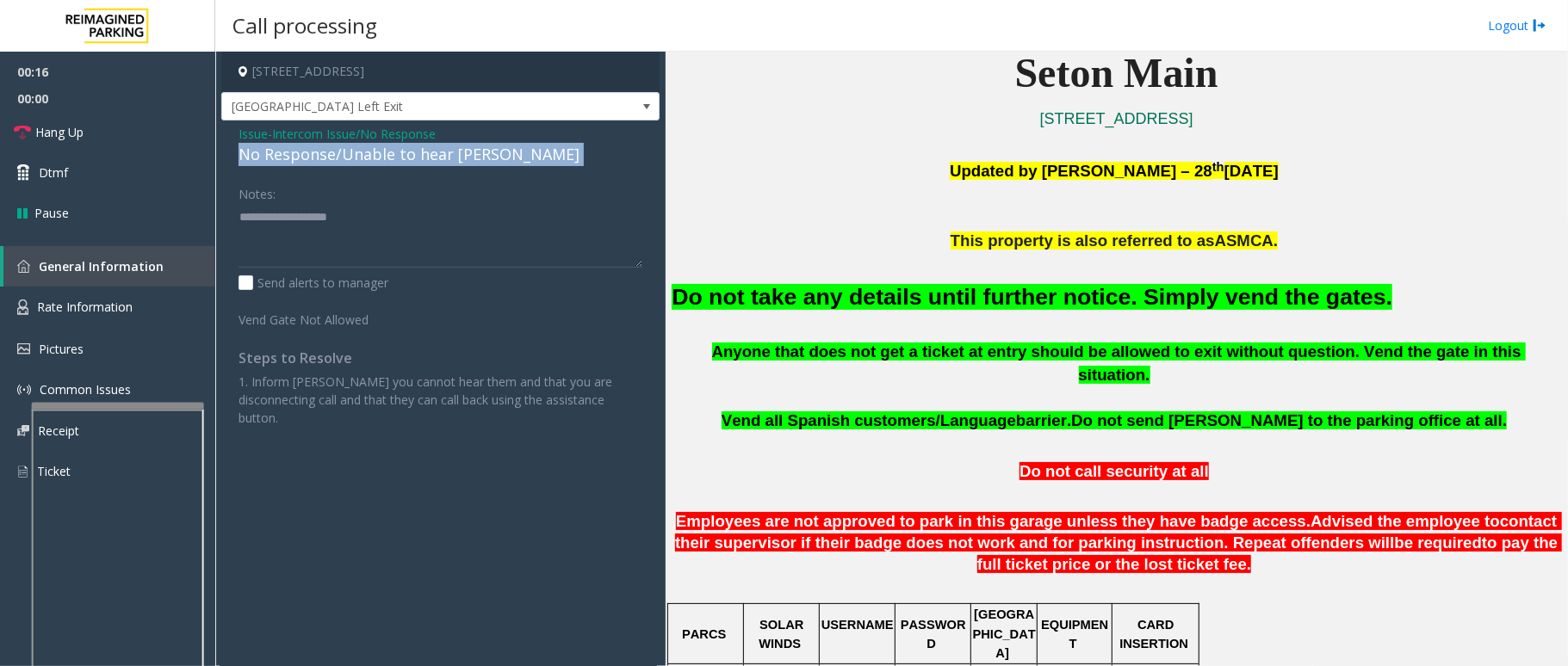
click at [419, 153] on div "No Response/Unable to hear [PERSON_NAME]" at bounding box center [441, 155] width 404 height 23
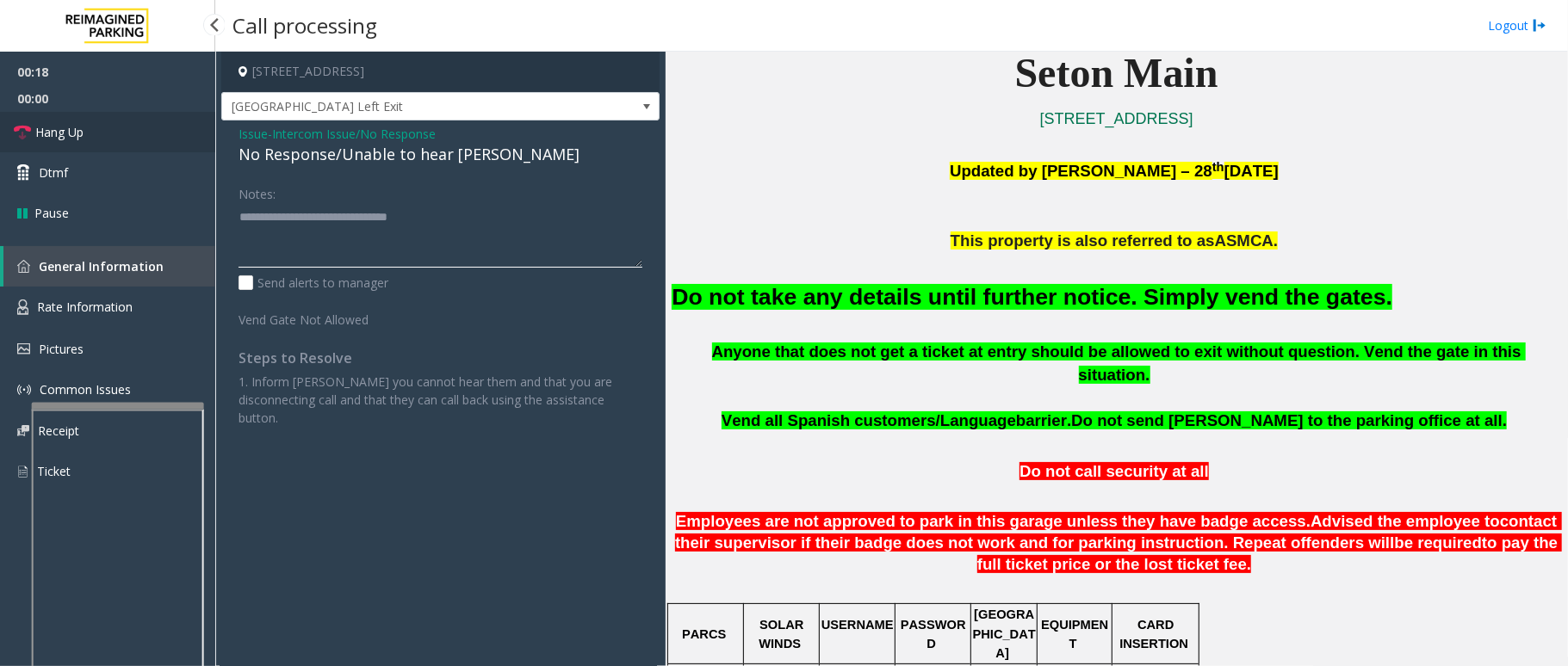
type textarea "**********"
click at [56, 141] on link "Hang Up" at bounding box center [107, 132] width 215 height 40
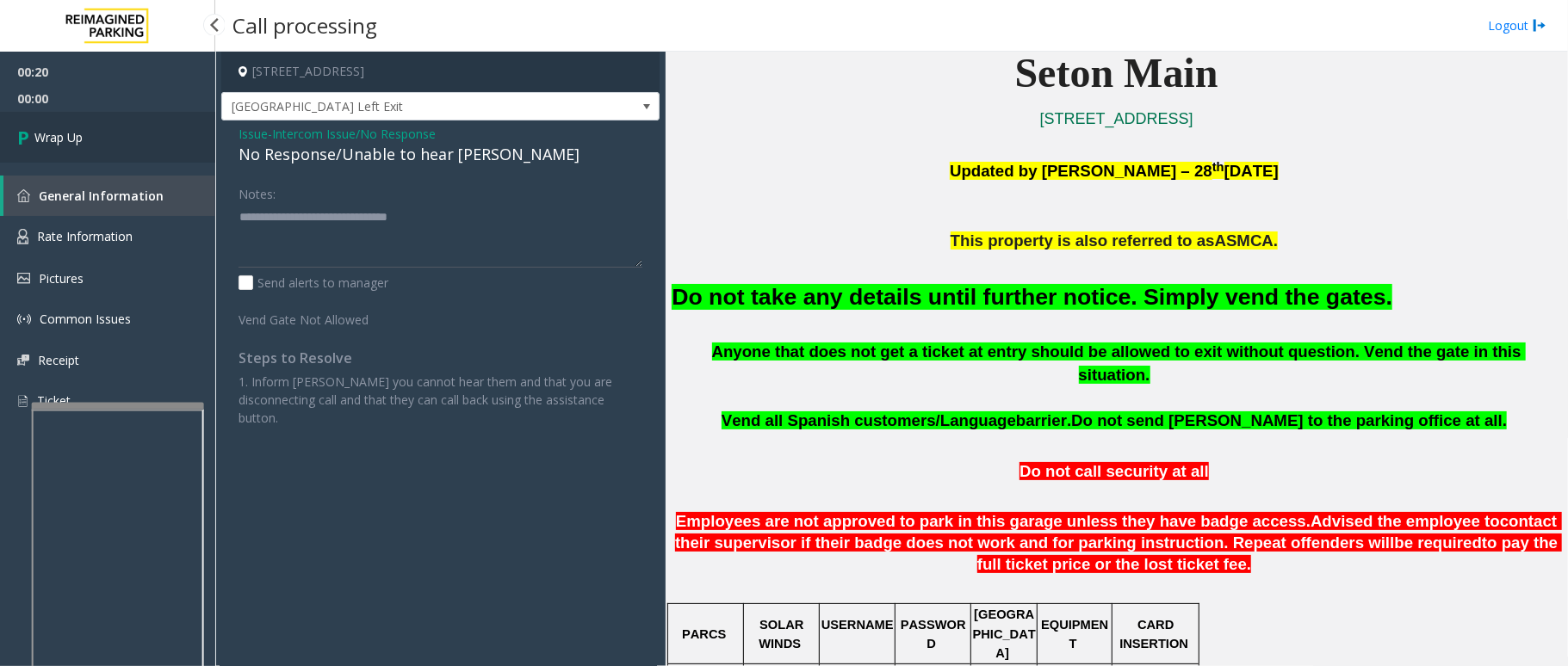
click at [79, 129] on span "Wrap Up" at bounding box center [58, 137] width 48 height 18
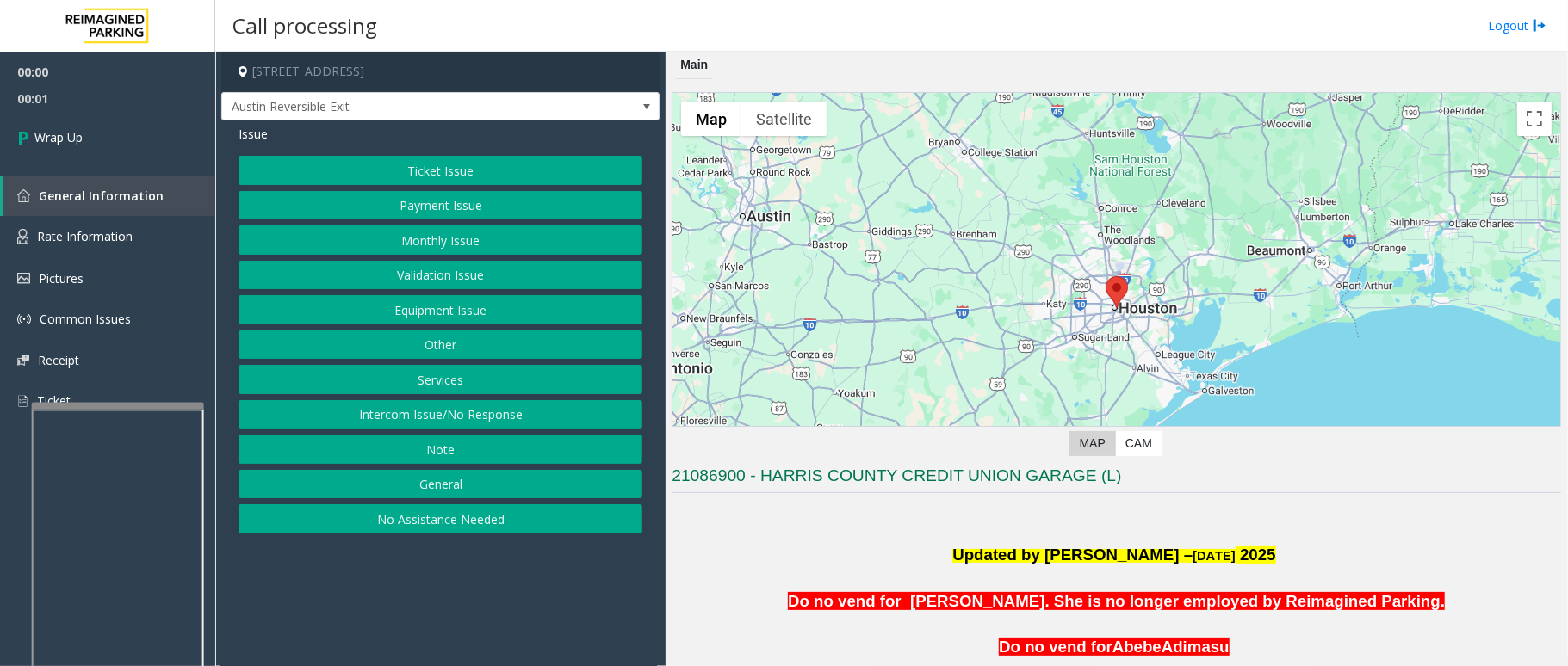
click at [463, 413] on button "Intercom Issue/No Response" at bounding box center [441, 415] width 404 height 30
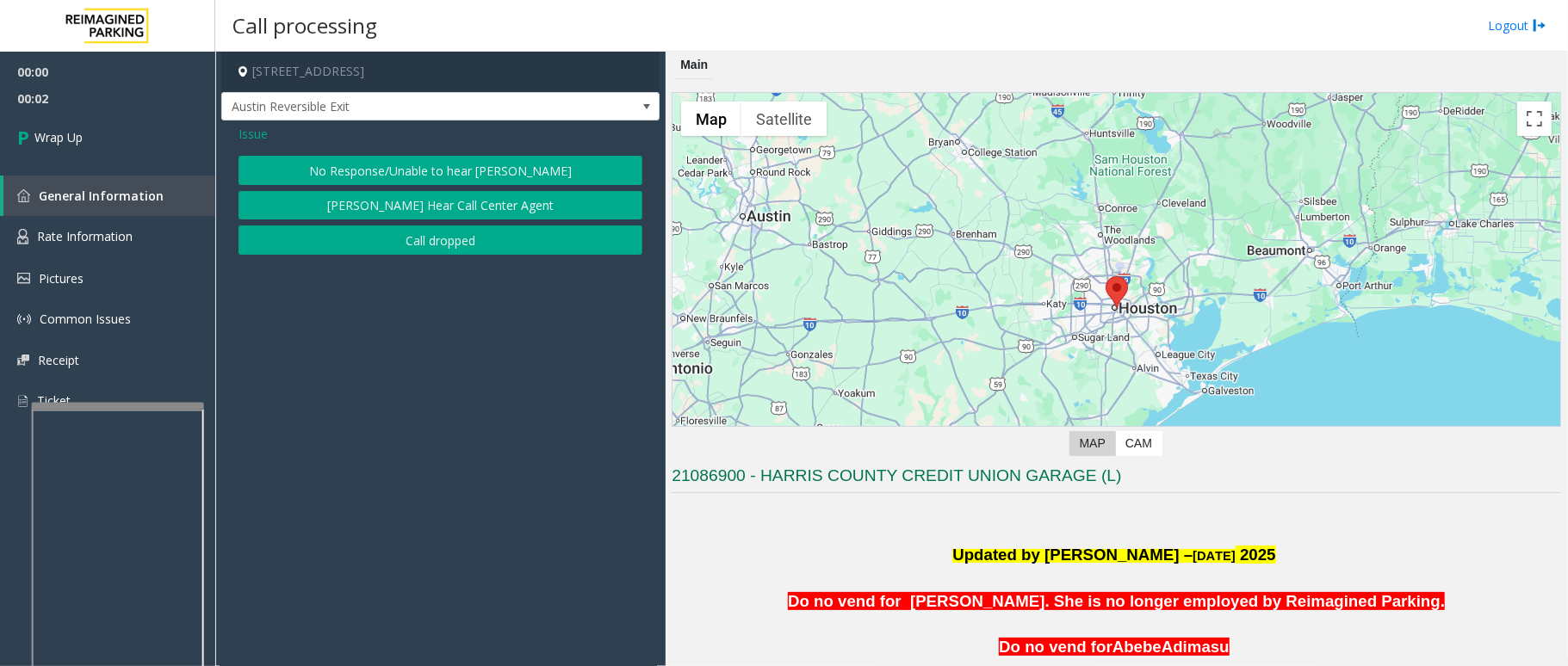
click at [425, 239] on button "Call dropped" at bounding box center [441, 240] width 404 height 30
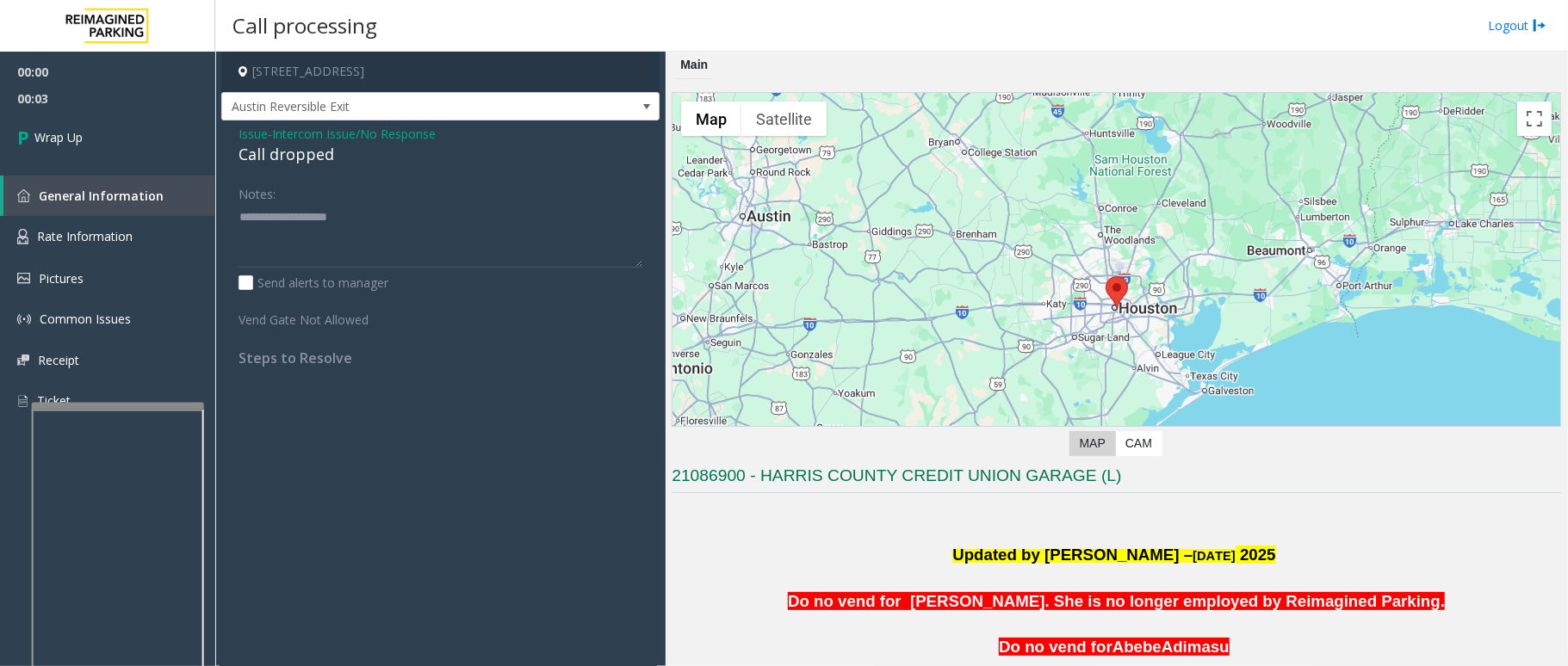
click at [307, 143] on div "Issue - Intercom Issue/No Response Call dropped" at bounding box center [441, 145] width 404 height 41
click at [303, 157] on div "Call dropped" at bounding box center [441, 155] width 404 height 23
type textarea "**********"
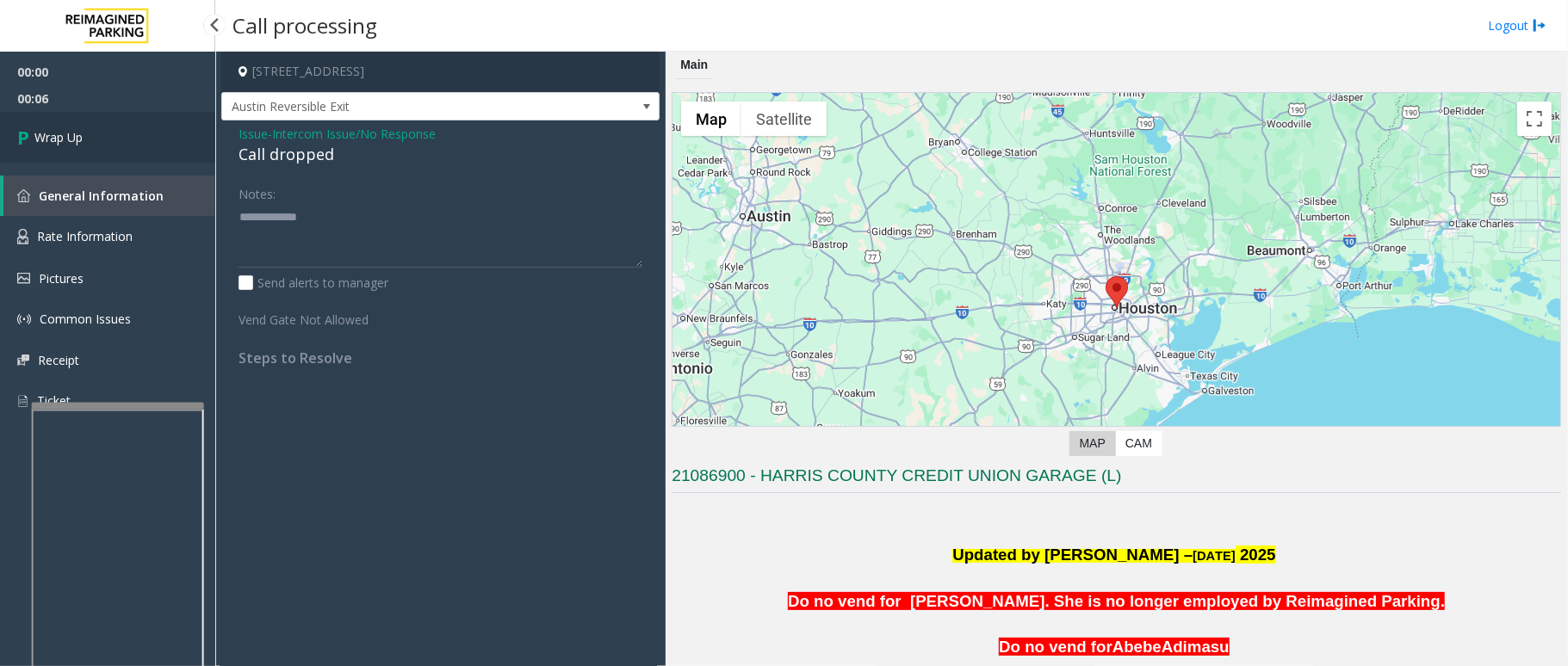
click at [73, 133] on span "Wrap Up" at bounding box center [58, 137] width 48 height 18
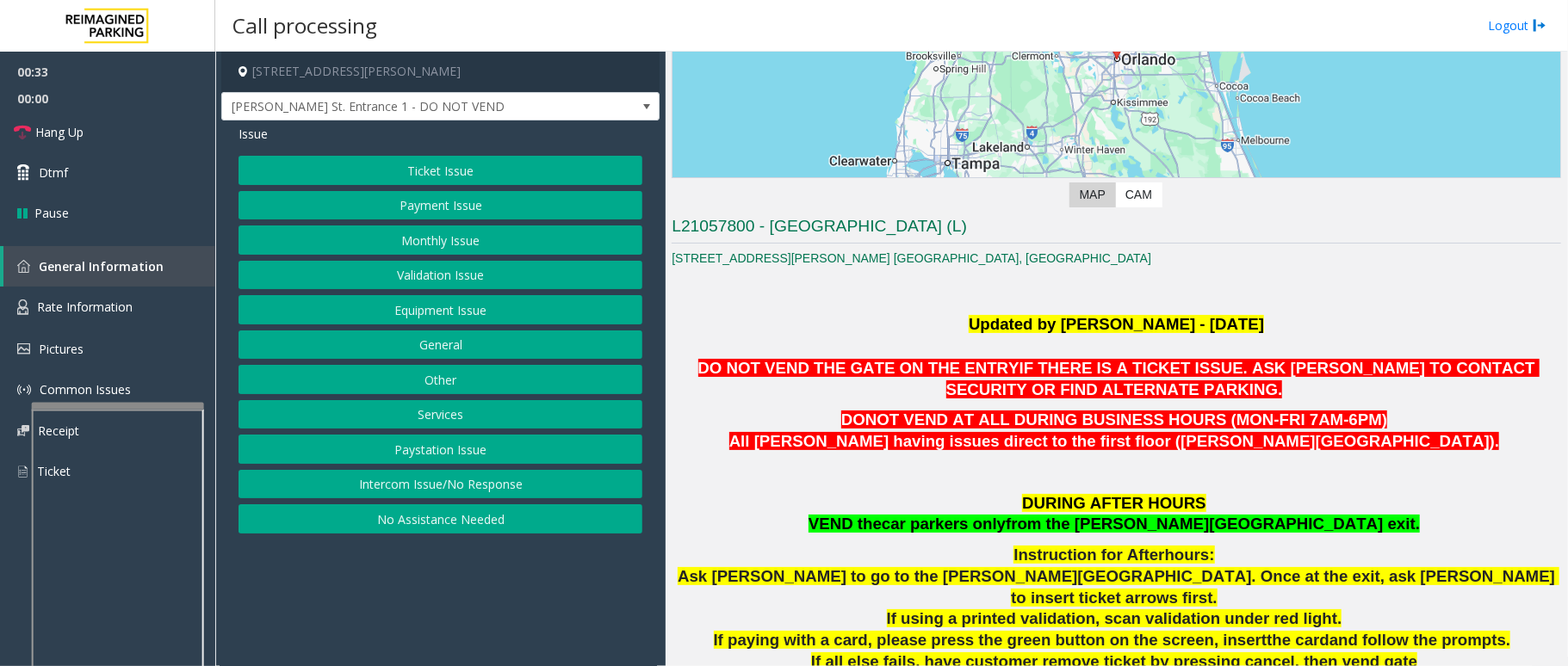
scroll to position [344, 0]
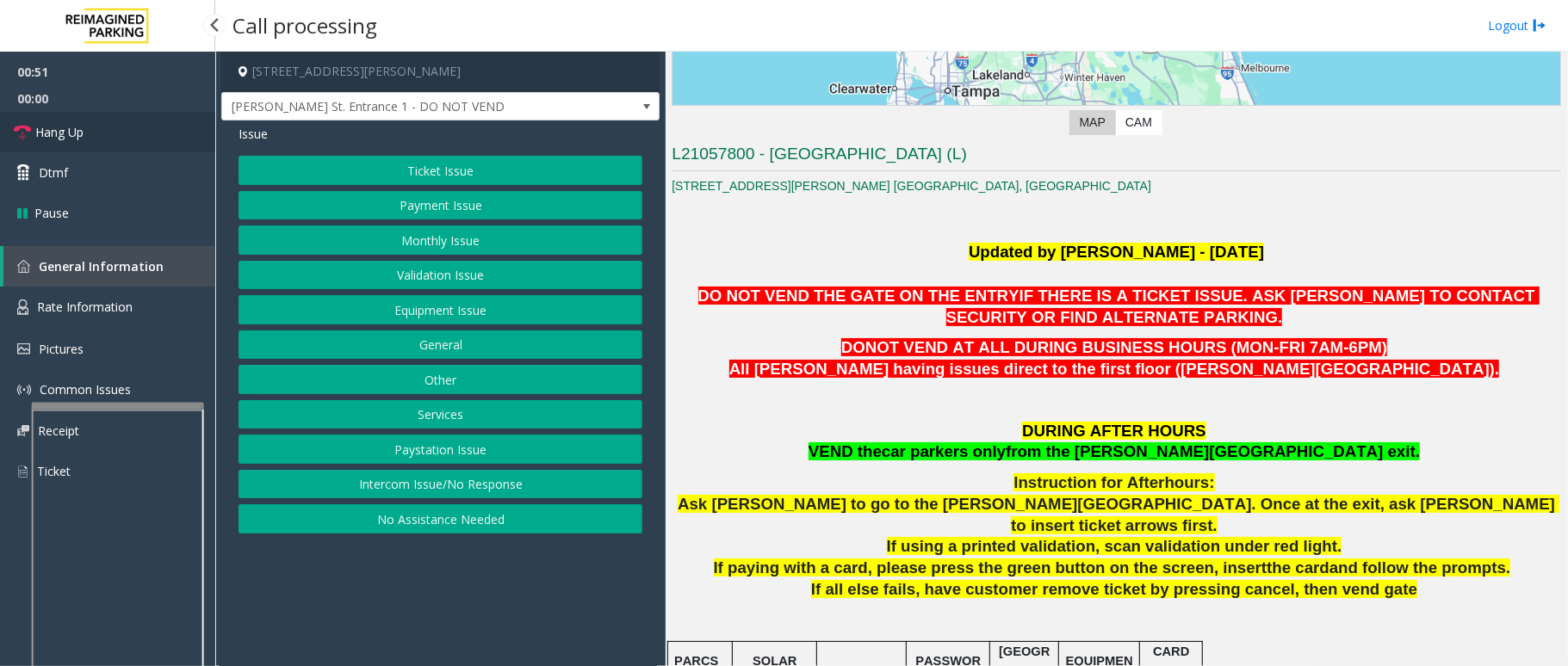
click at [93, 128] on link "Hang Up" at bounding box center [107, 132] width 215 height 40
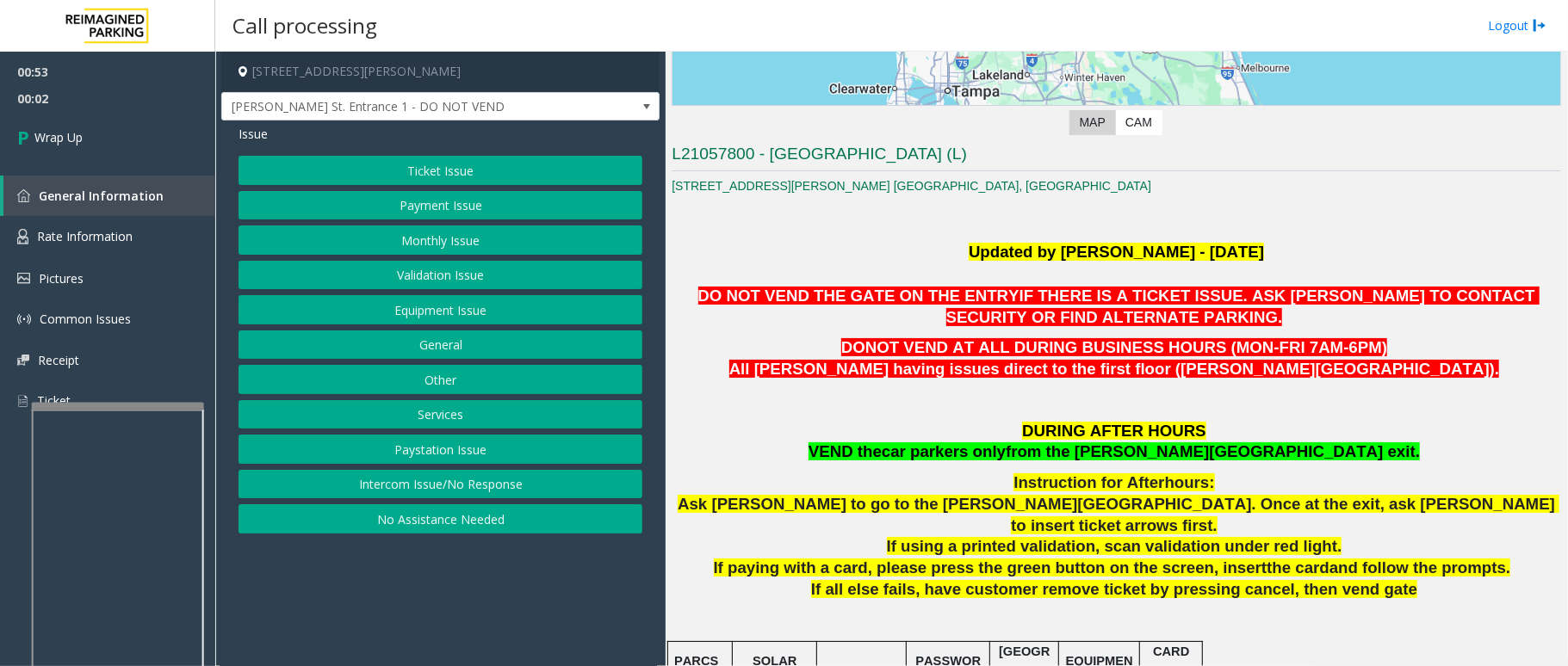
click at [487, 305] on button "Equipment Issue" at bounding box center [441, 310] width 404 height 30
click at [480, 231] on button "Out of Tickets" at bounding box center [441, 240] width 404 height 30
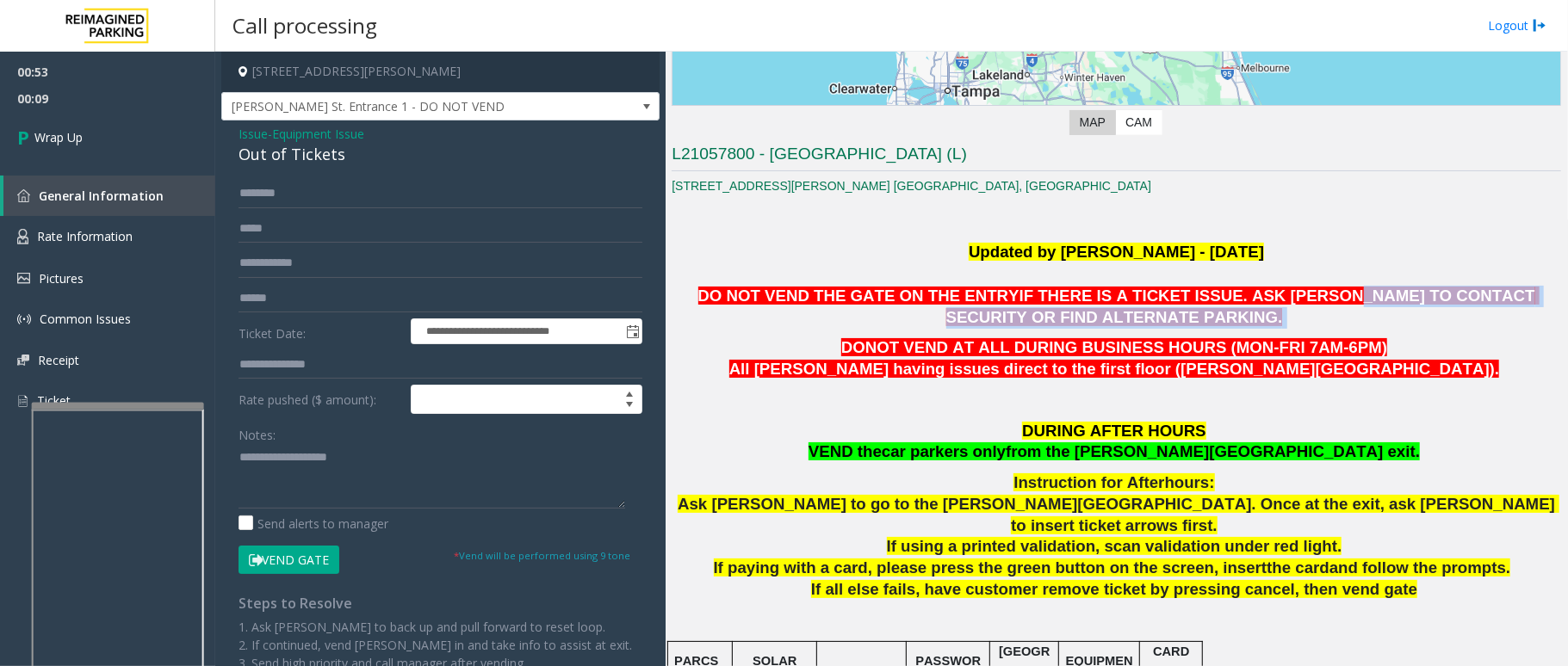
drag, startPoint x: 1227, startPoint y: 294, endPoint x: 1245, endPoint y: 326, distance: 36.7
click at [1245, 326] on p "DO NOT VEND THE GATE ON THE ENTRY IF THERE IS A TICKET ISSUE. ASK PARKER TO CON…" at bounding box center [1117, 307] width 890 height 43
copy p "TO CONTACT SECURITY OR FIND ALTERNATE PARKING."
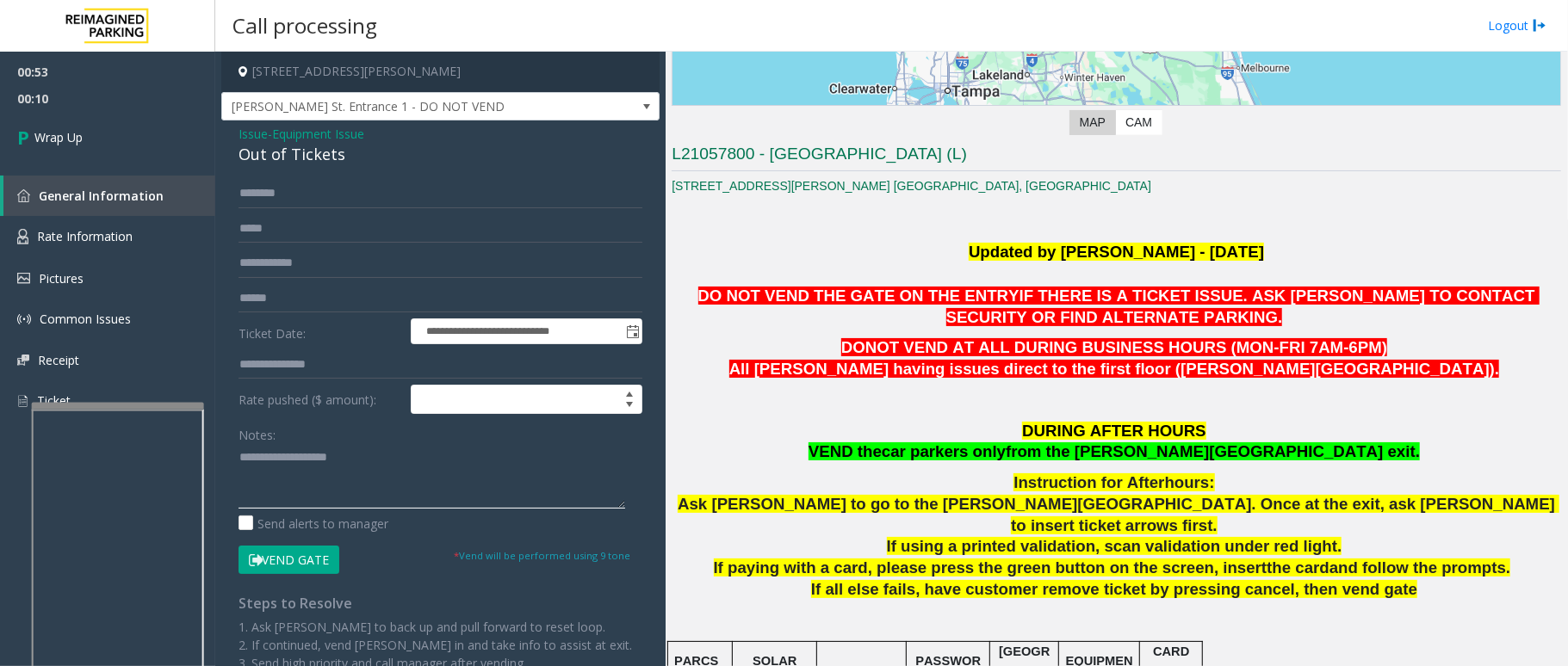
paste textarea "**********"
click at [466, 473] on textarea at bounding box center [432, 477] width 386 height 65
click at [242, 464] on textarea at bounding box center [432, 477] width 386 height 65
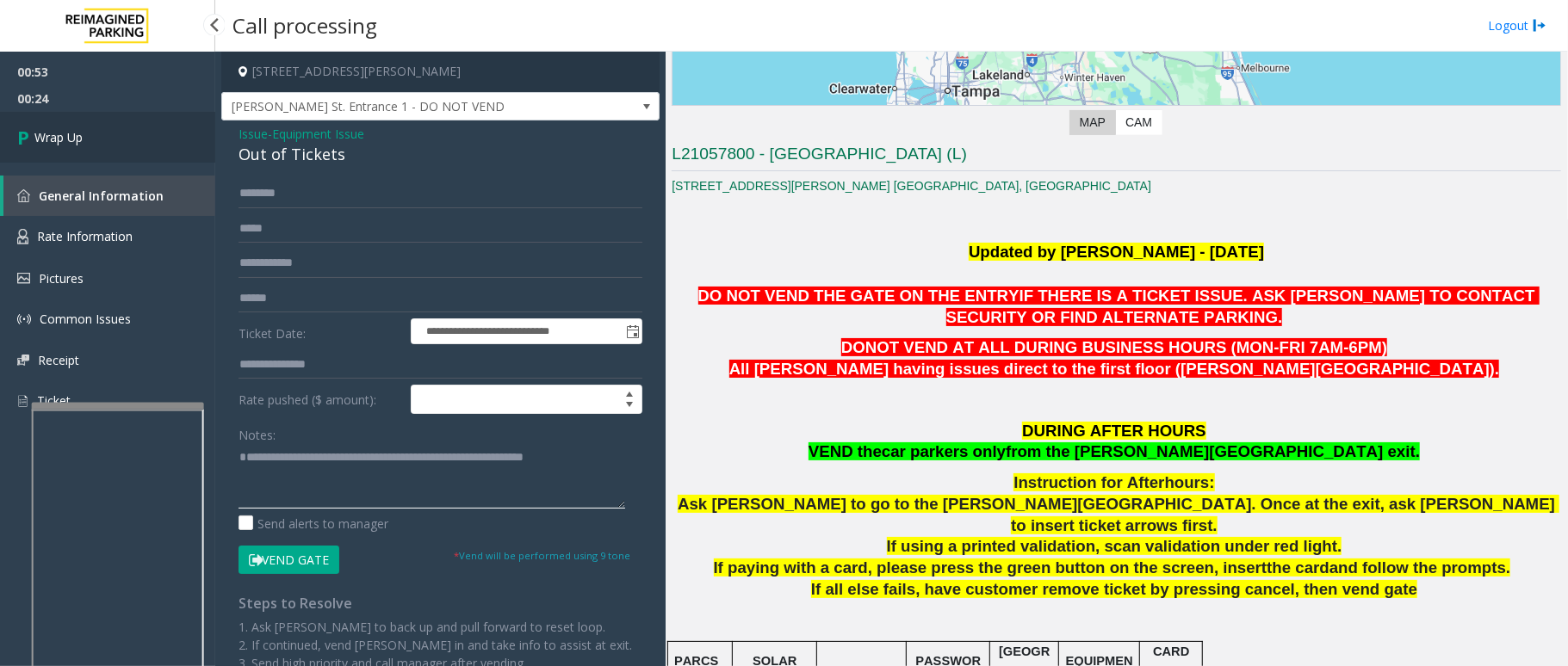
type textarea "**********"
click at [150, 135] on link "Wrap Up" at bounding box center [107, 137] width 215 height 51
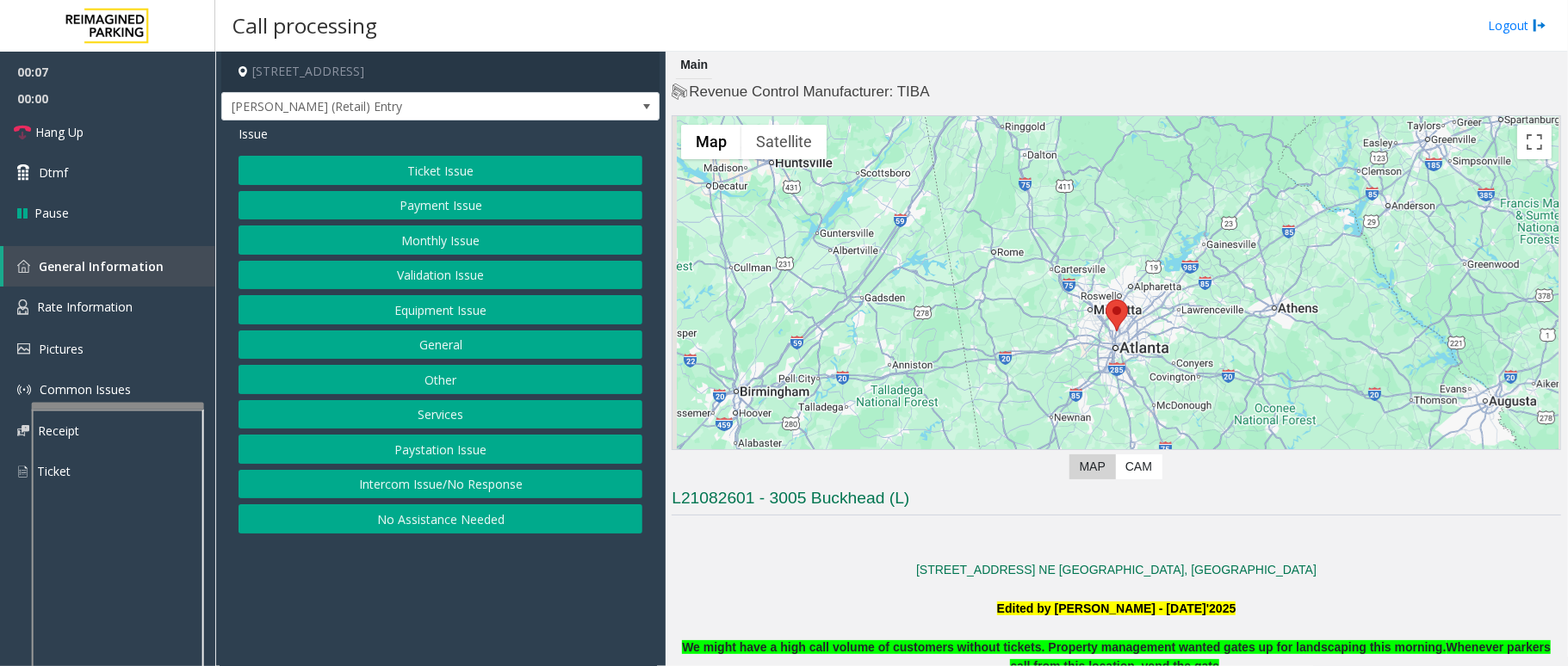
click at [451, 486] on button "Intercom Issue/No Response" at bounding box center [441, 484] width 404 height 30
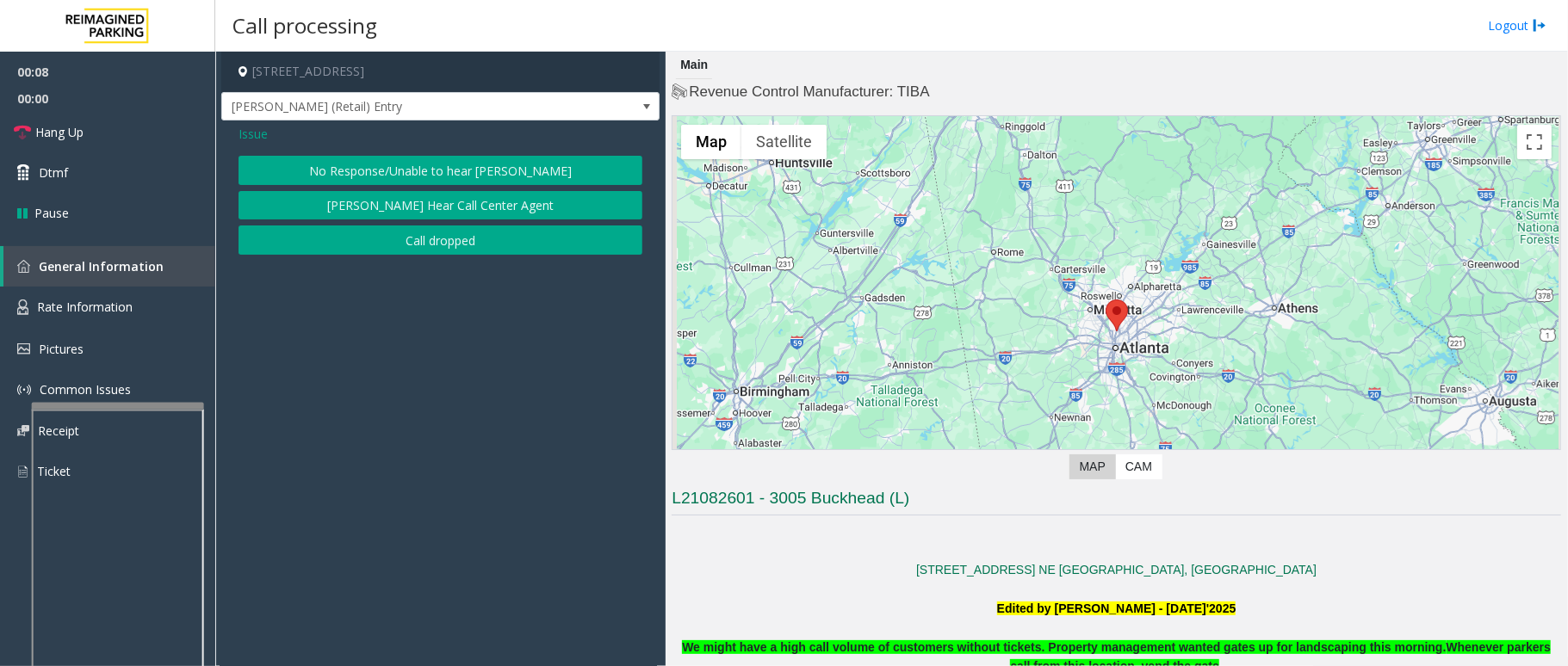
click at [539, 148] on div "Issue No Response/Unable to hear parker Parker Cannot Hear Call Center Agent Ca…" at bounding box center [441, 192] width 439 height 143
click at [528, 167] on button "No Response/Unable to hear [PERSON_NAME]" at bounding box center [441, 170] width 404 height 30
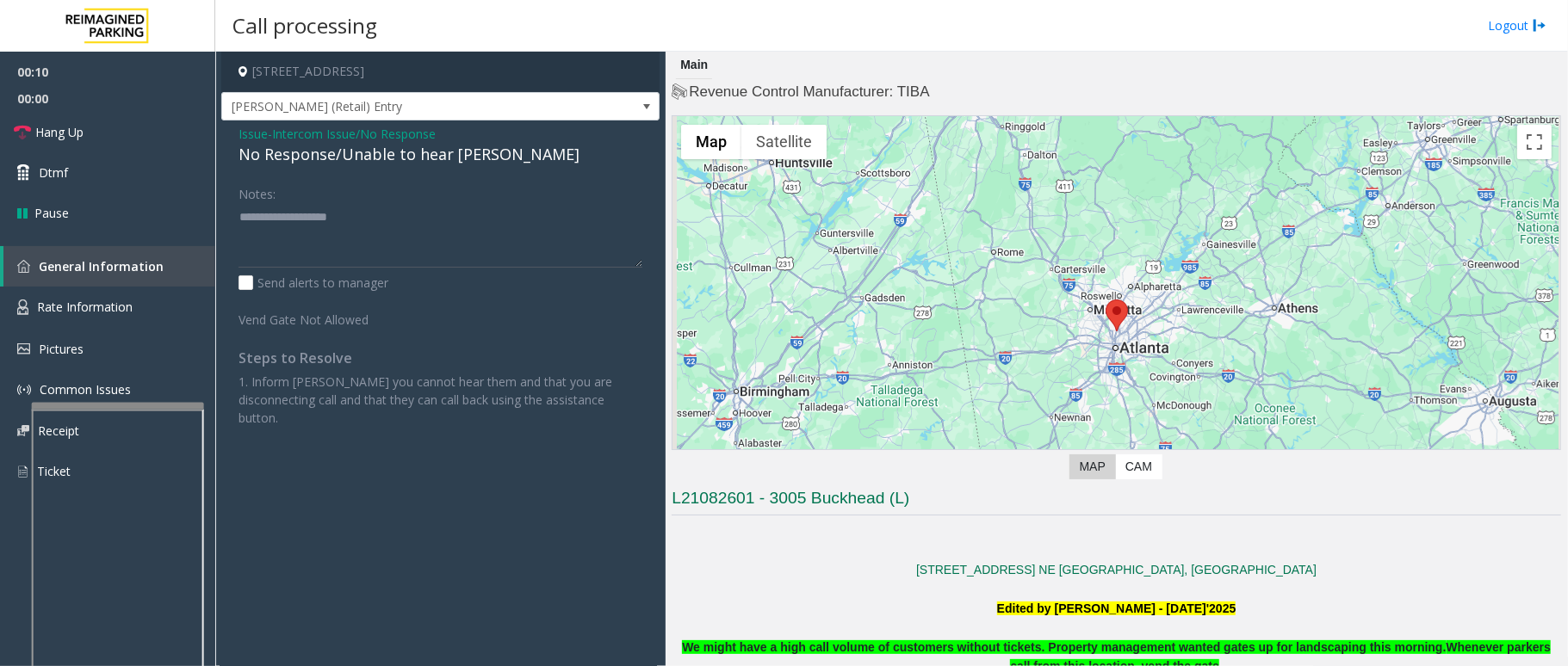
click at [382, 162] on div "No Response/Unable to hear [PERSON_NAME]" at bounding box center [441, 155] width 404 height 23
click at [386, 162] on div "No Response/Unable to hear [PERSON_NAME]" at bounding box center [441, 155] width 404 height 23
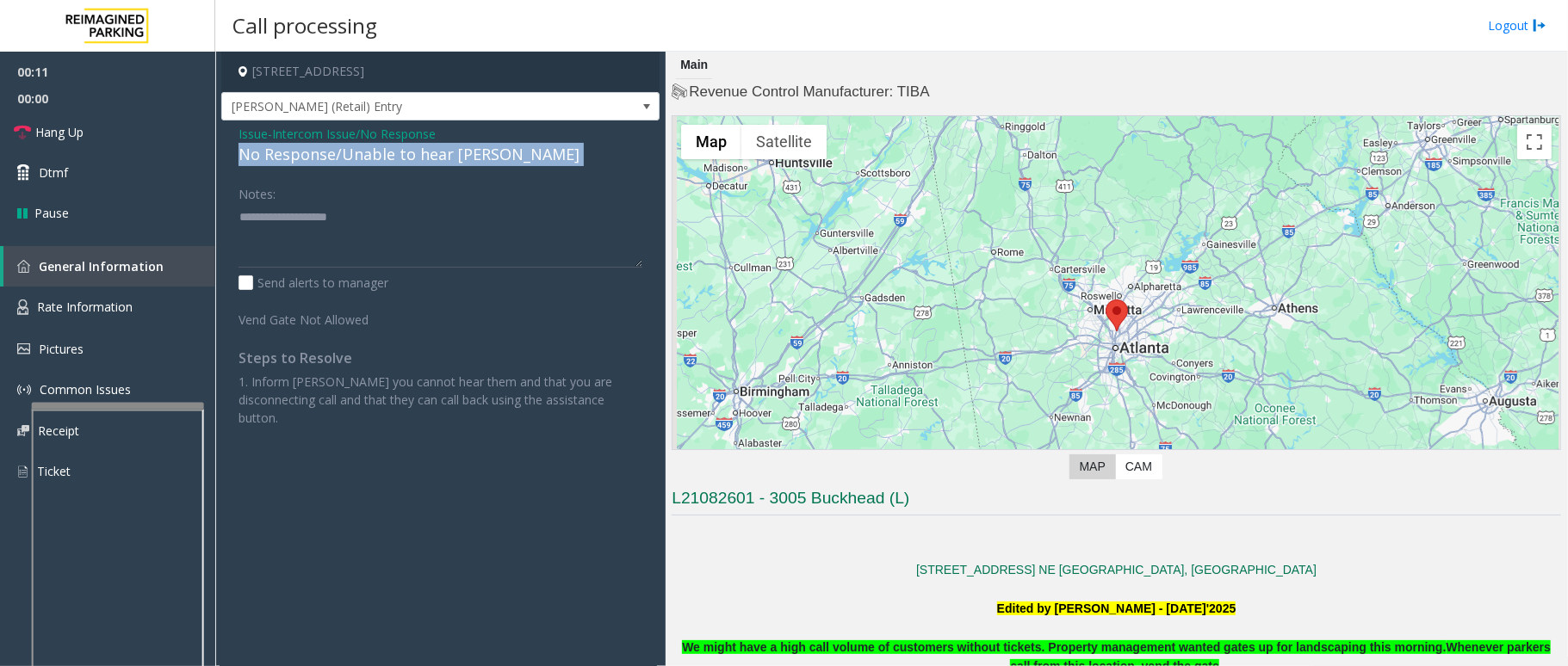
click at [386, 162] on div "No Response/Unable to hear [PERSON_NAME]" at bounding box center [441, 155] width 404 height 23
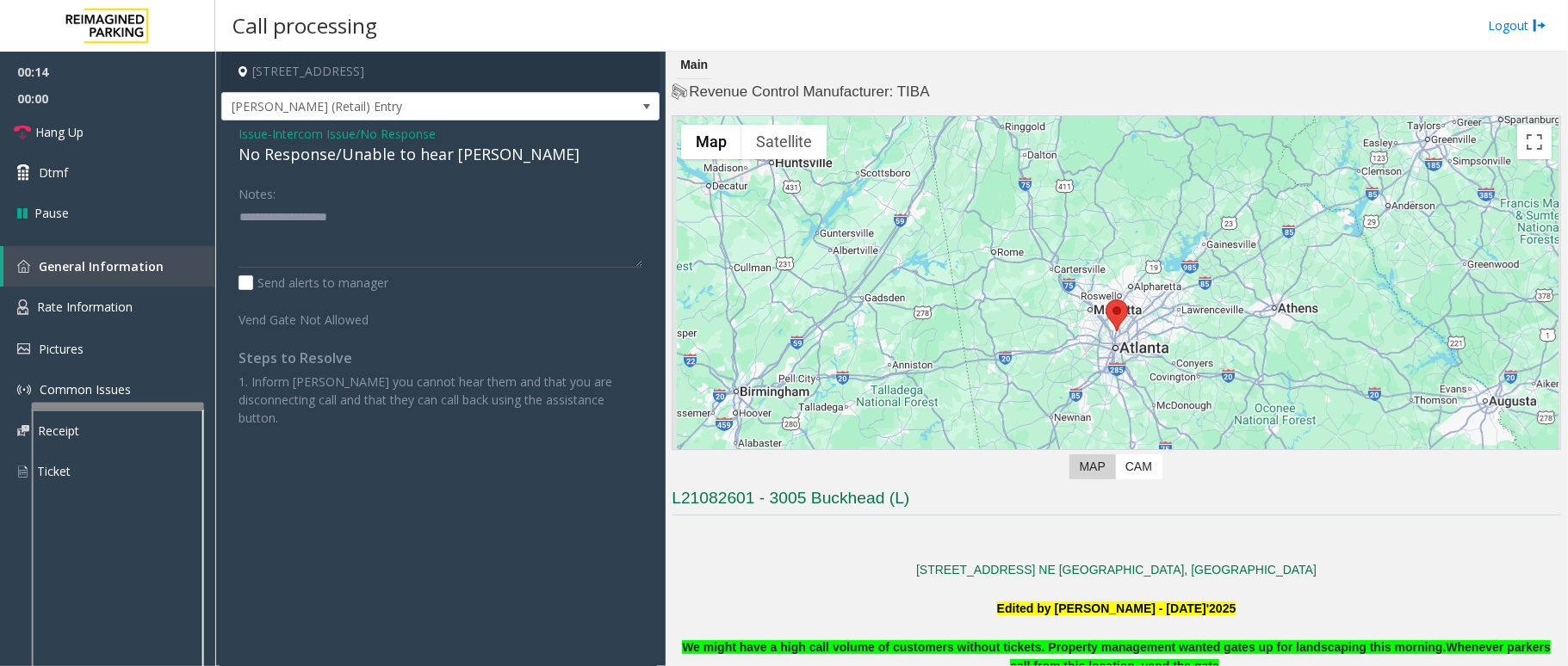
click at [439, 169] on div "Issue - Intercom Issue/No Response No Response/Unable to hear parker Notes: Sen…" at bounding box center [441, 282] width 439 height 324
click at [436, 155] on div "No Response/Unable to hear [PERSON_NAME]" at bounding box center [441, 155] width 404 height 23
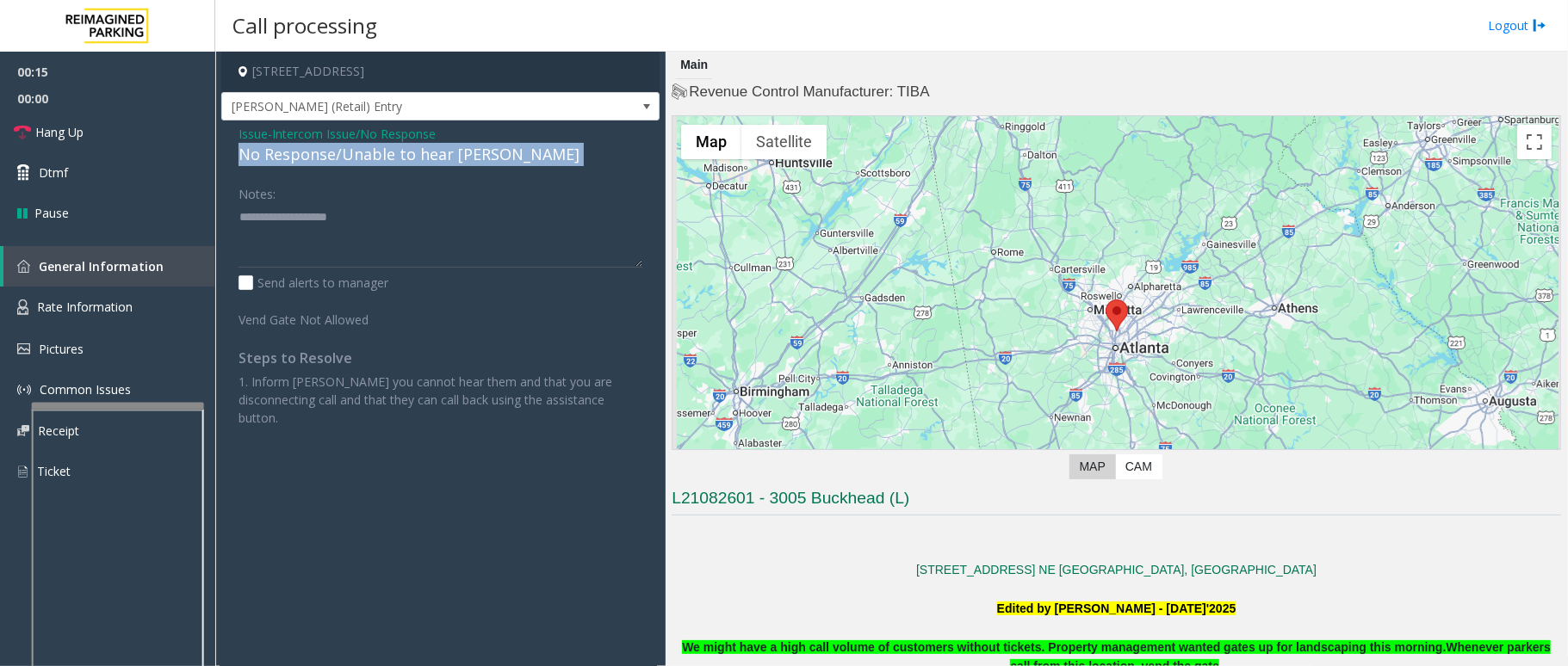
click at [436, 155] on div "No Response/Unable to hear [PERSON_NAME]" at bounding box center [441, 155] width 404 height 23
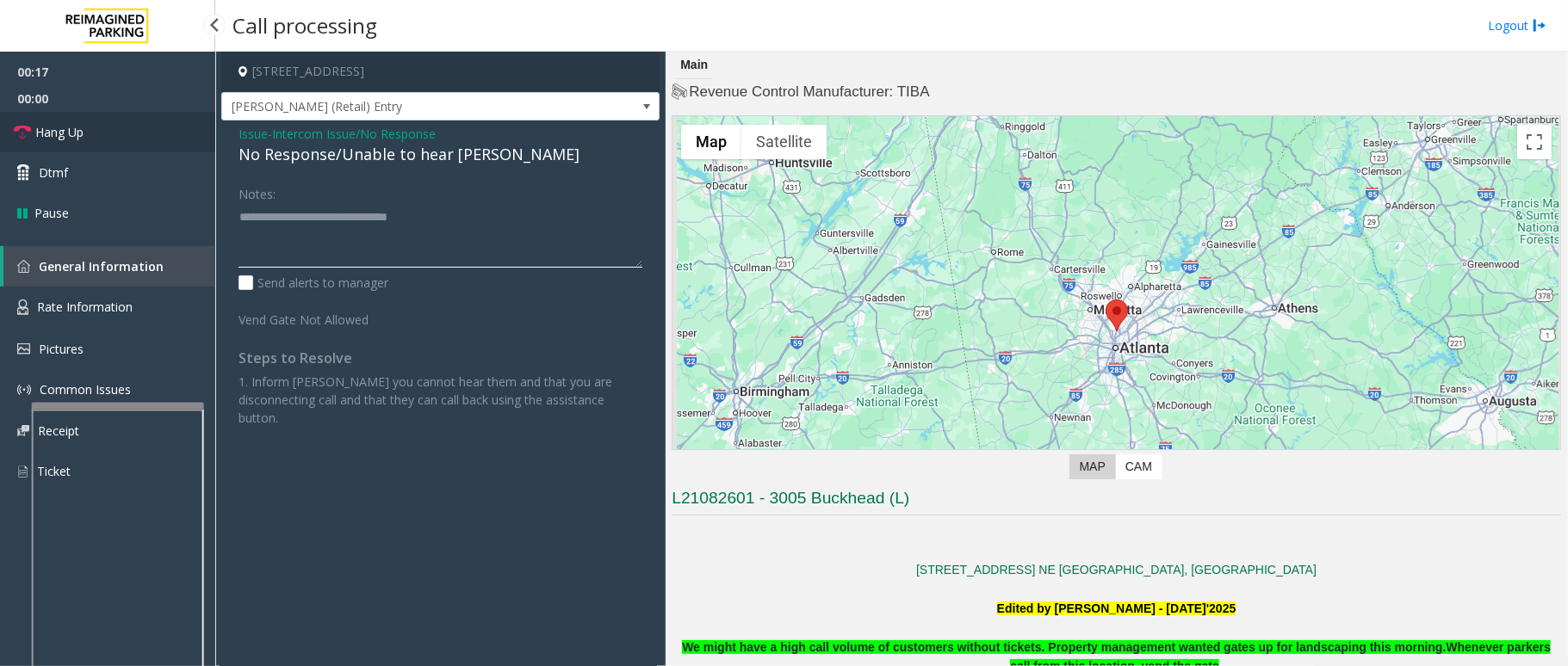
type textarea "**********"
click at [39, 135] on span "Hang Up" at bounding box center [59, 132] width 48 height 18
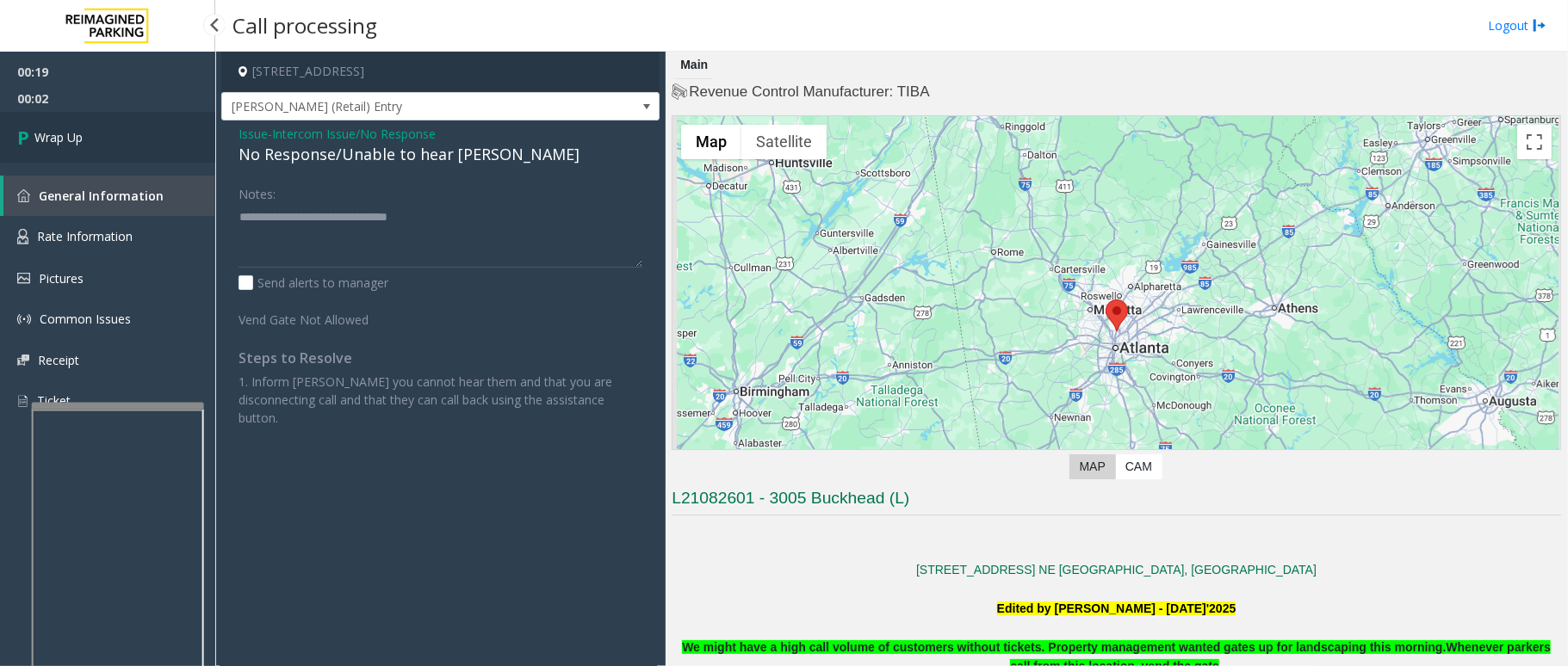
click at [108, 141] on link "Wrap Up" at bounding box center [107, 137] width 215 height 51
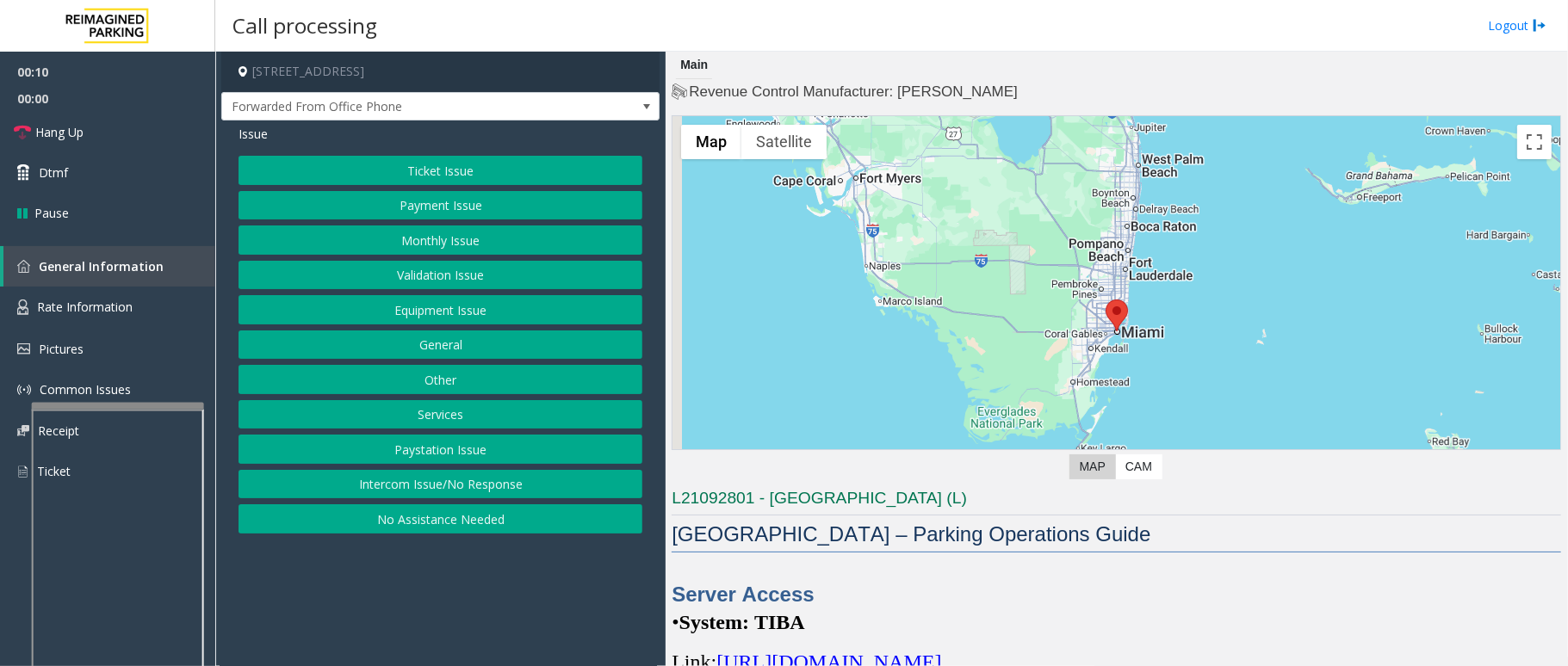
scroll to position [229, 0]
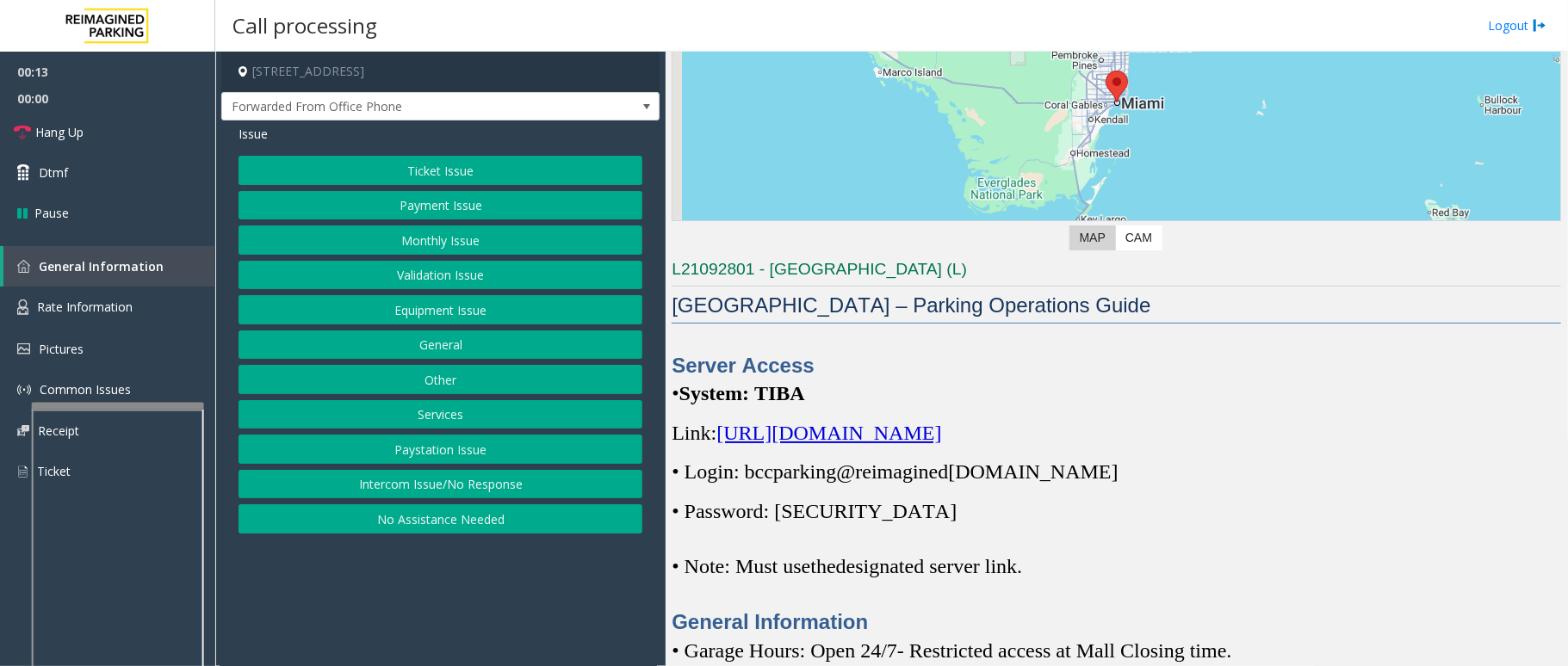
click at [942, 434] on span "https://spark-cloud.tibaparking.net/reimaginedparking/account/login" at bounding box center [829, 432] width 225 height 22
drag, startPoint x: 1087, startPoint y: 469, endPoint x: 751, endPoint y: 480, distance: 336.2
click at [751, 480] on p "• Login: bccparking@re imagined parking.com" at bounding box center [1117, 471] width 890 height 28
click at [1090, 479] on p "• Login: bccparking@re imagined parking.com" at bounding box center [1117, 471] width 890 height 28
drag, startPoint x: 1082, startPoint y: 473, endPoint x: 755, endPoint y: 473, distance: 327.0
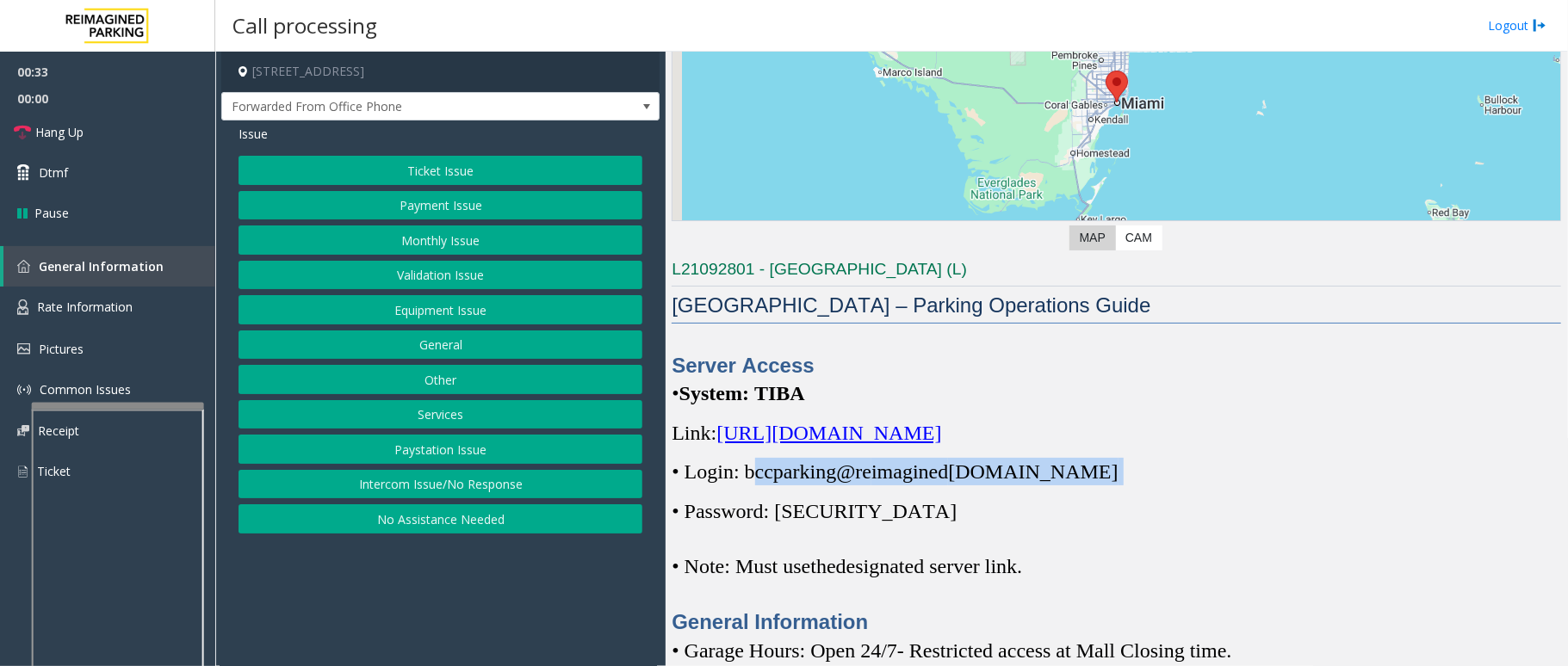
click at [755, 473] on p "• Login: bccparking@re imagined parking.com" at bounding box center [1117, 471] width 890 height 28
click at [752, 475] on span "• Login: bccparking@re" at bounding box center [772, 471] width 200 height 22
drag, startPoint x: 746, startPoint y: 473, endPoint x: 1087, endPoint y: 462, distance: 341.2
click at [1087, 462] on p "• Login: bccparking@re imagined parking.com" at bounding box center [1117, 471] width 890 height 28
copy p "bccparking@re imagined parking.com"
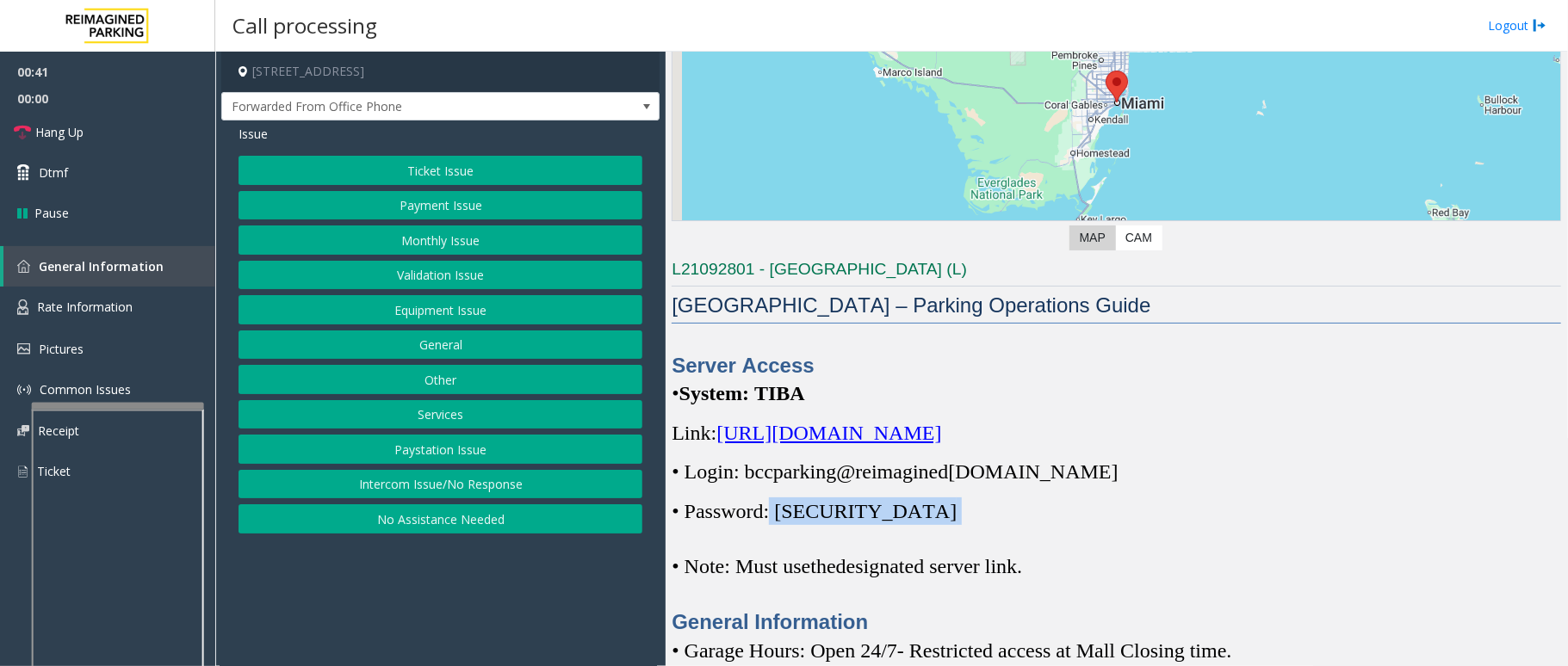
drag, startPoint x: 779, startPoint y: 505, endPoint x: 894, endPoint y: 506, distance: 115.0
click at [894, 506] on p "• Password: Parking1!" at bounding box center [1117, 511] width 890 height 28
copy p "Parking1!"
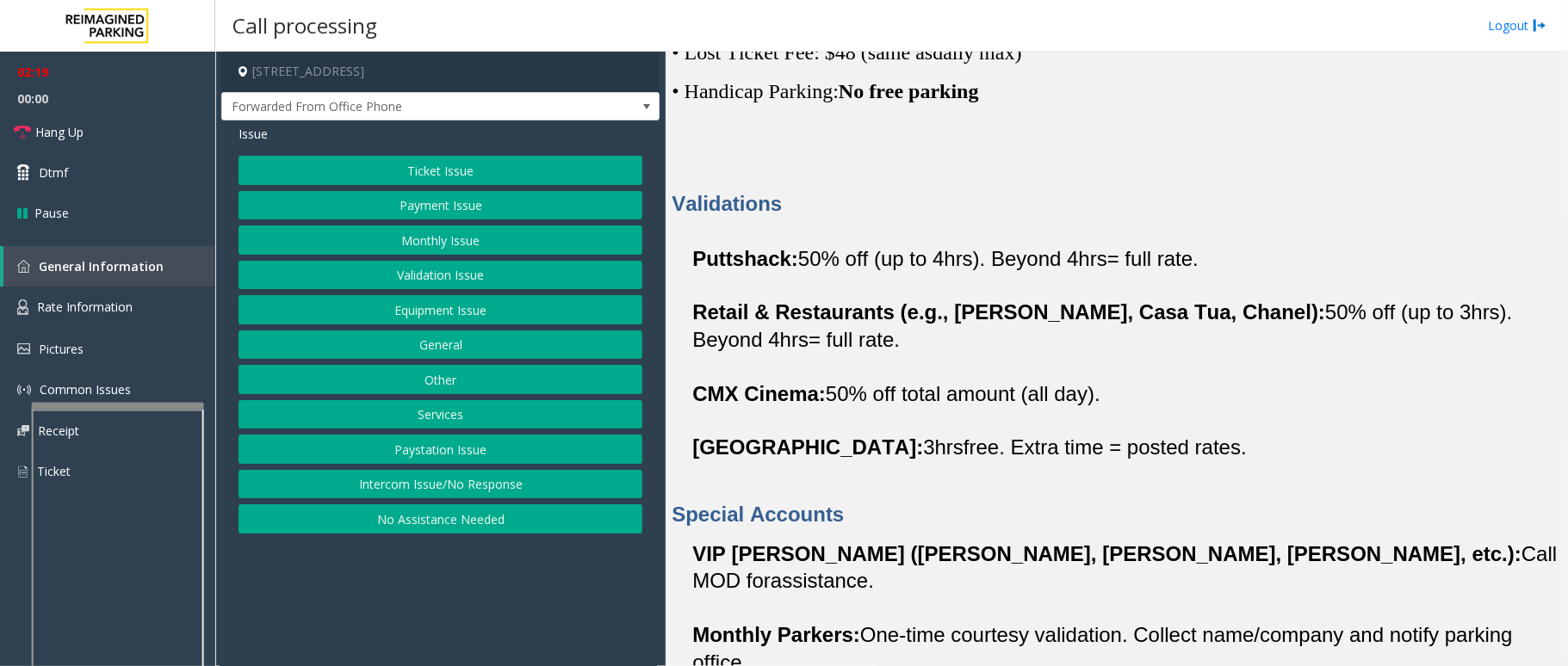
scroll to position [689, 0]
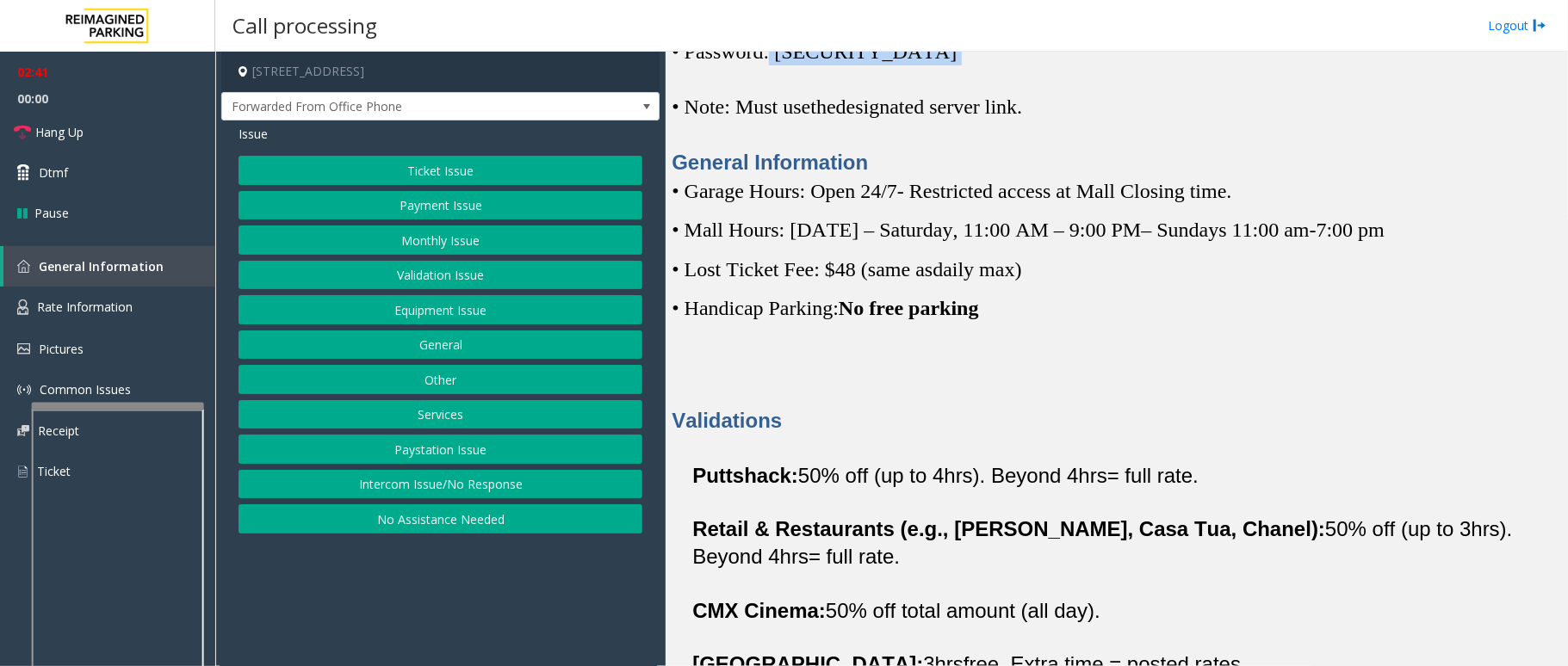
click at [424, 243] on button "Monthly Issue" at bounding box center [441, 240] width 404 height 30
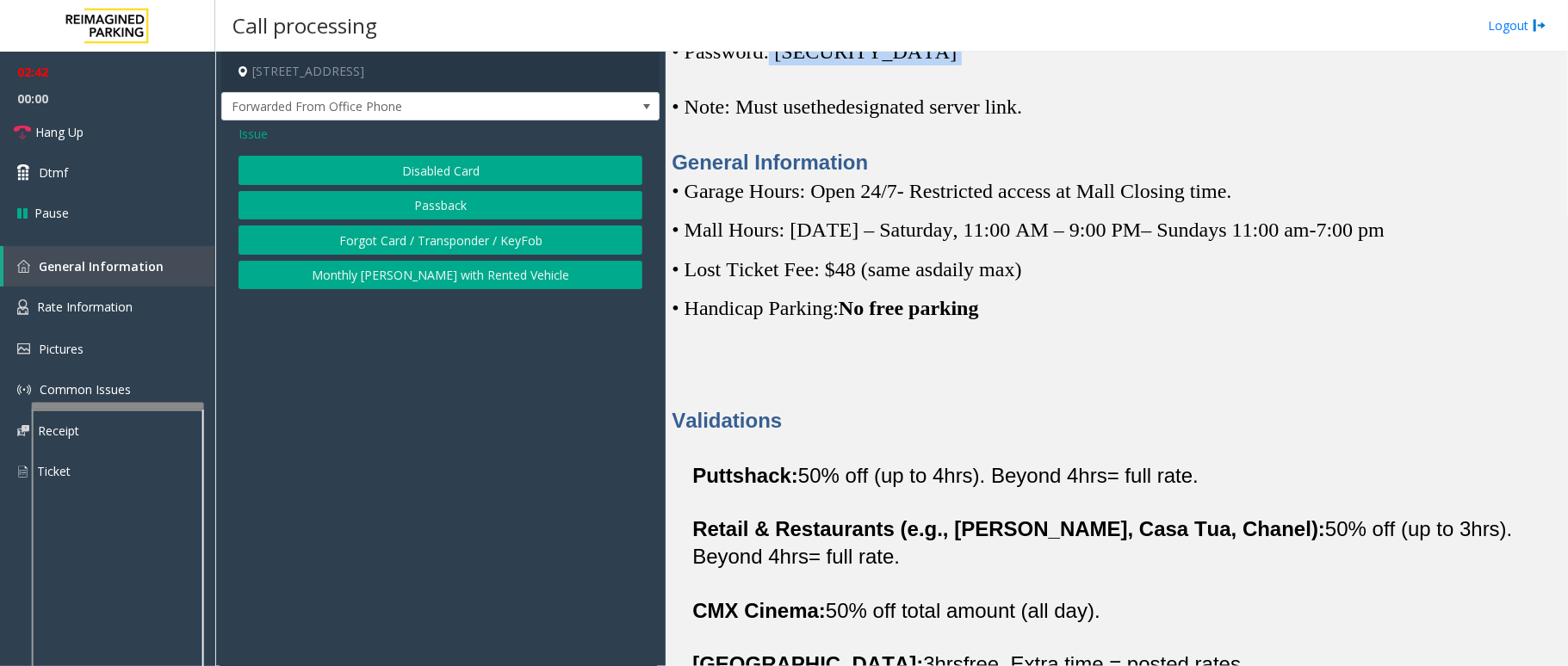
click at [412, 173] on button "Disabled Card" at bounding box center [441, 170] width 404 height 30
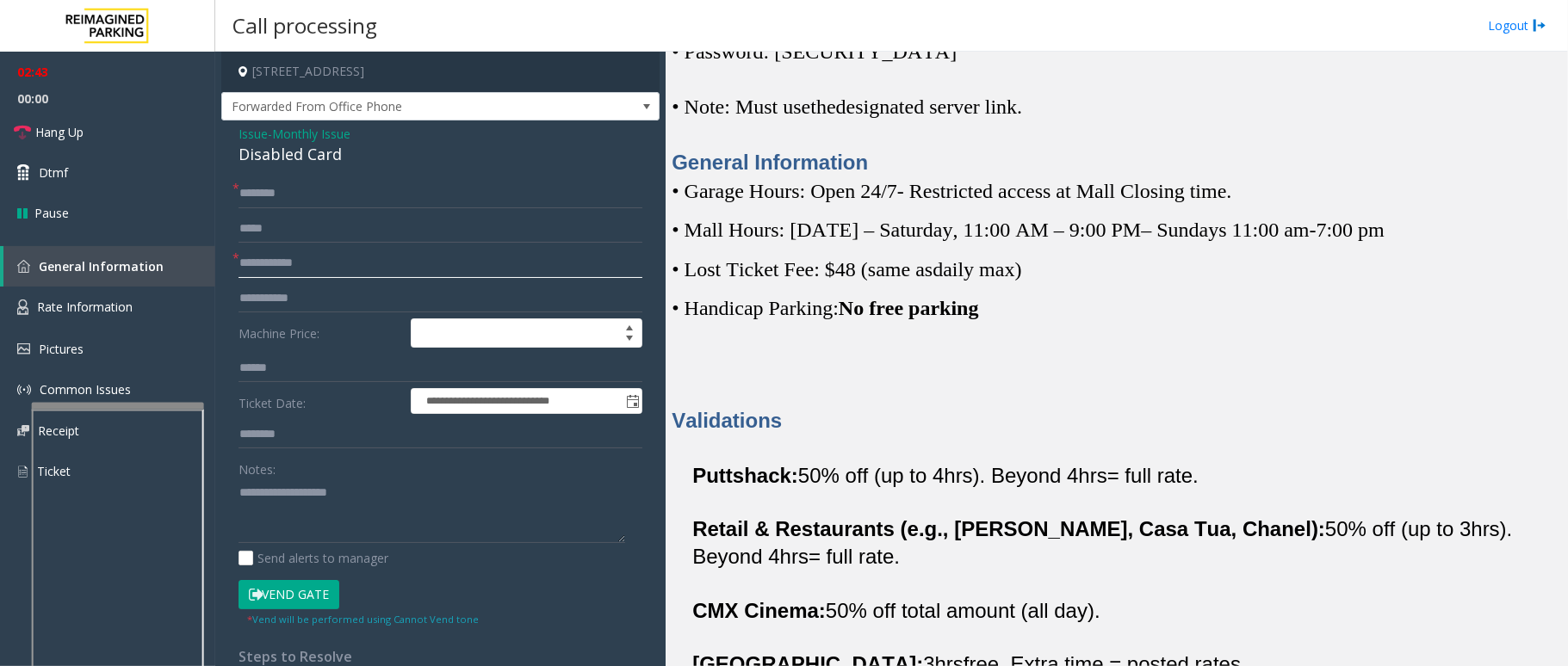
click at [294, 270] on input "text" at bounding box center [441, 263] width 404 height 30
click at [361, 260] on input "text" at bounding box center [441, 263] width 404 height 30
click at [305, 249] on input "text" at bounding box center [441, 263] width 404 height 30
click at [349, 253] on input "text" at bounding box center [441, 263] width 404 height 30
click at [352, 253] on input "text" at bounding box center [441, 263] width 404 height 30
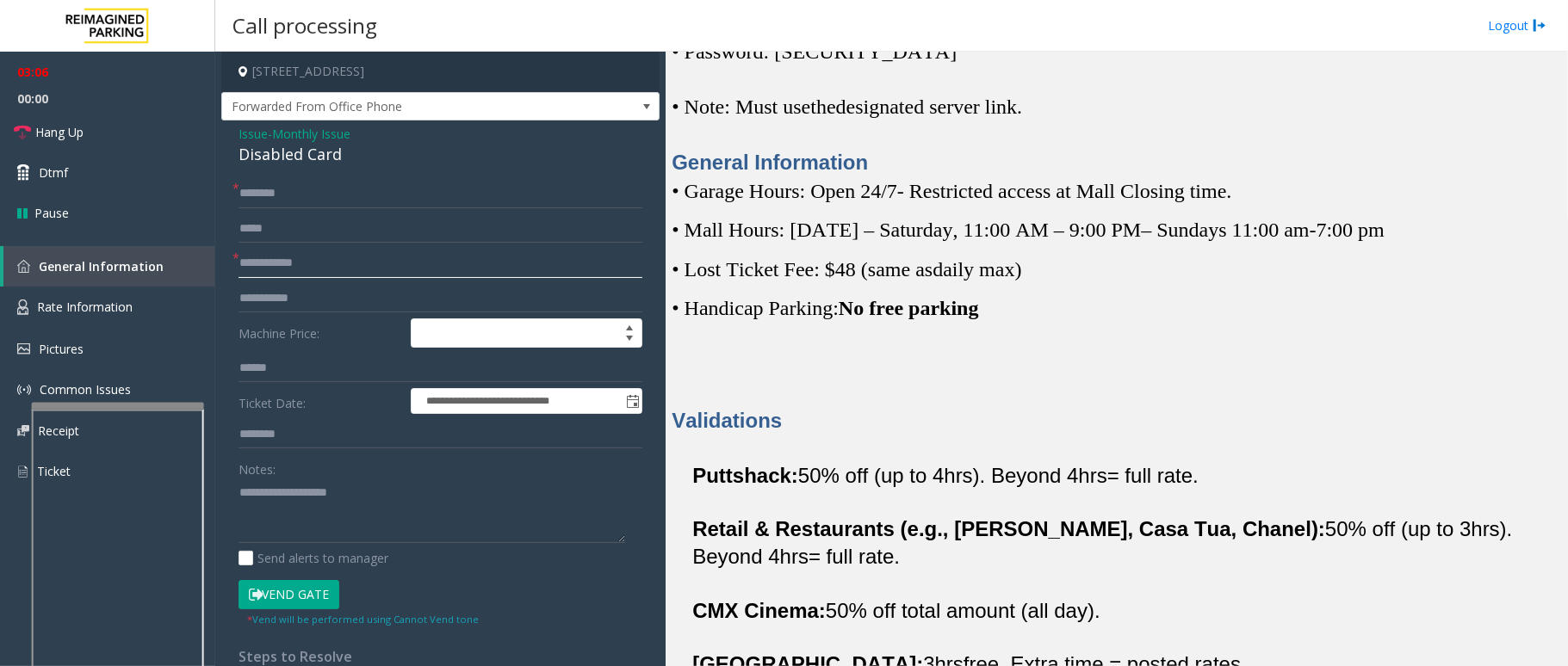
click at [352, 253] on input "text" at bounding box center [441, 263] width 404 height 30
click at [348, 270] on input "text" at bounding box center [441, 263] width 404 height 30
type input "**********"
click at [395, 186] on input "text" at bounding box center [441, 193] width 404 height 30
type input "*"
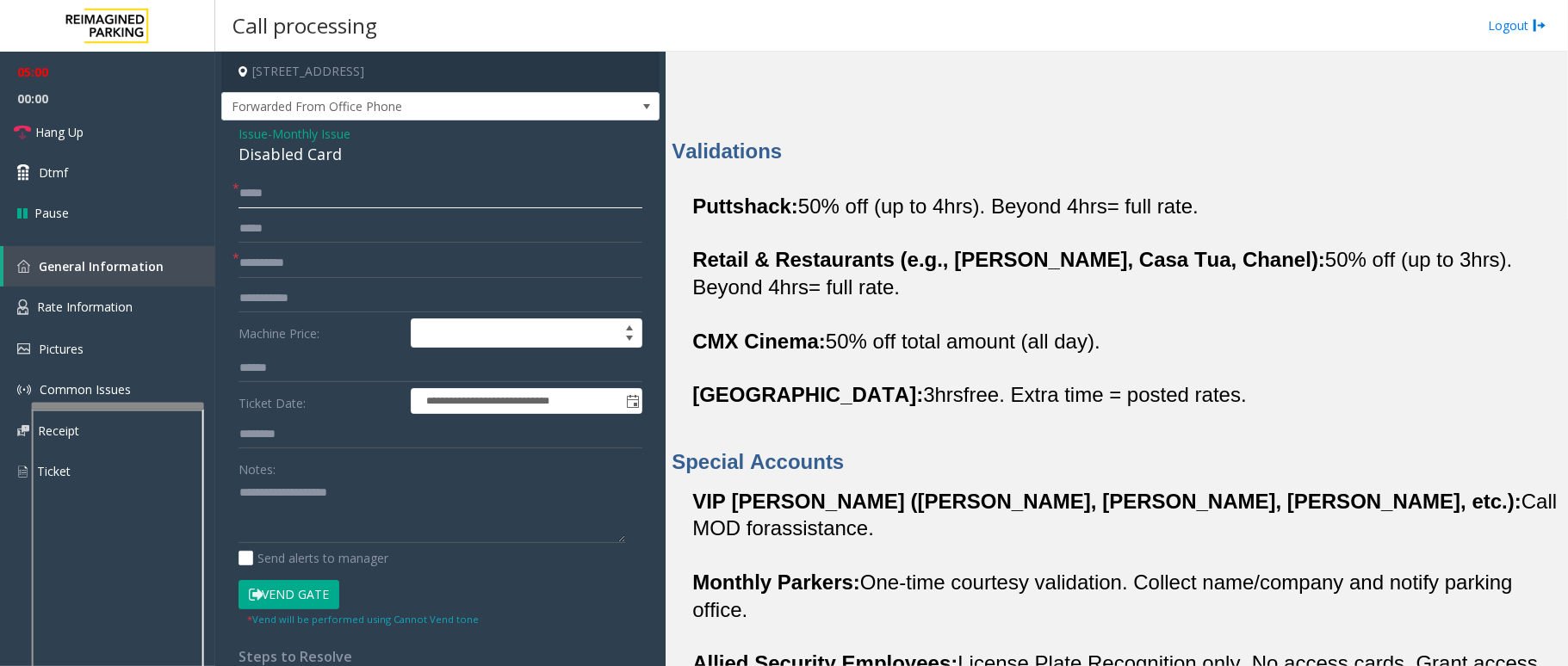
scroll to position [1377, 0]
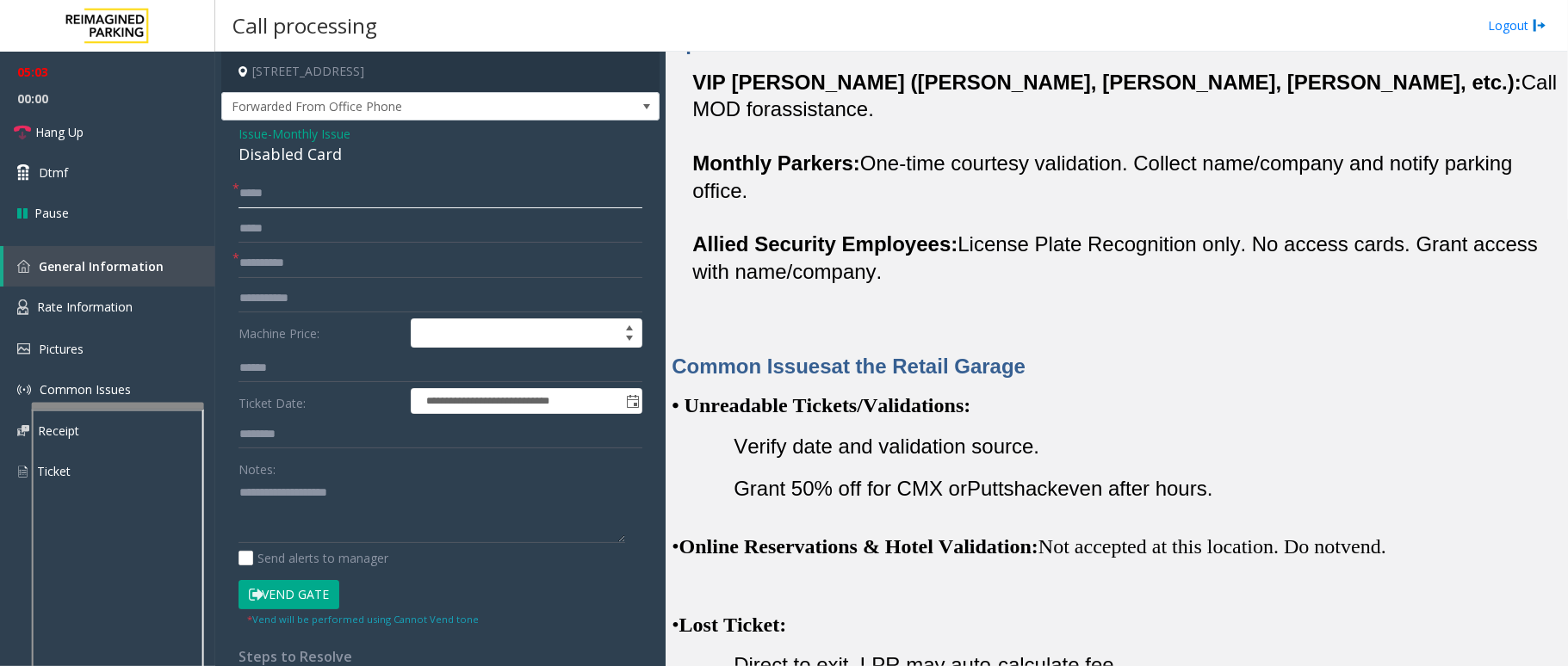
type input "*****"
drag, startPoint x: 360, startPoint y: 153, endPoint x: 226, endPoint y: 126, distance: 136.7
click at [226, 126] on div "**********" at bounding box center [441, 567] width 439 height 893
copy div "Issue - Monthly Issue Disabled Card"
paste textarea "**********"
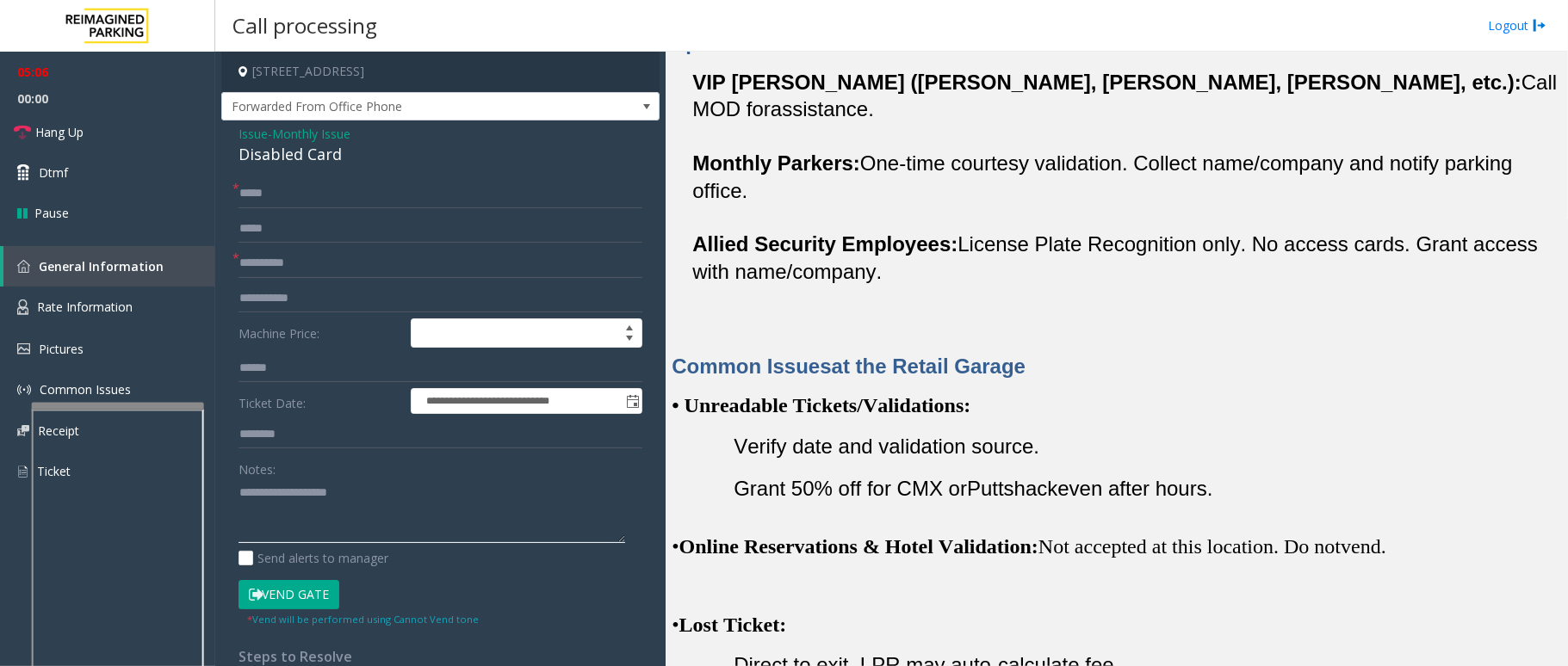
click at [341, 509] on textarea at bounding box center [432, 511] width 386 height 65
drag, startPoint x: 369, startPoint y: 500, endPoint x: 276, endPoint y: 490, distance: 93.5
click at [276, 490] on textarea at bounding box center [432, 511] width 386 height 65
click at [348, 510] on textarea at bounding box center [432, 511] width 386 height 65
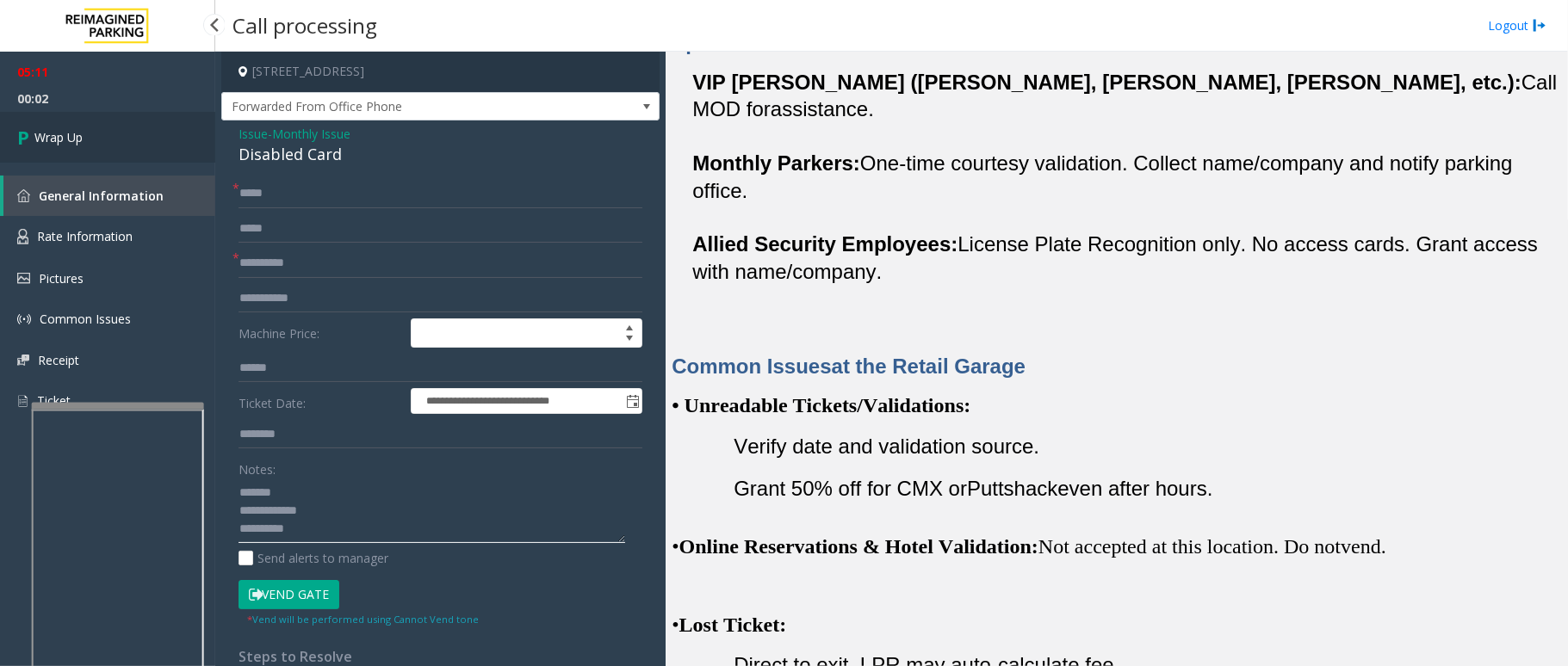
type textarea "**********"
click at [142, 135] on link "Wrap Up" at bounding box center [107, 137] width 215 height 51
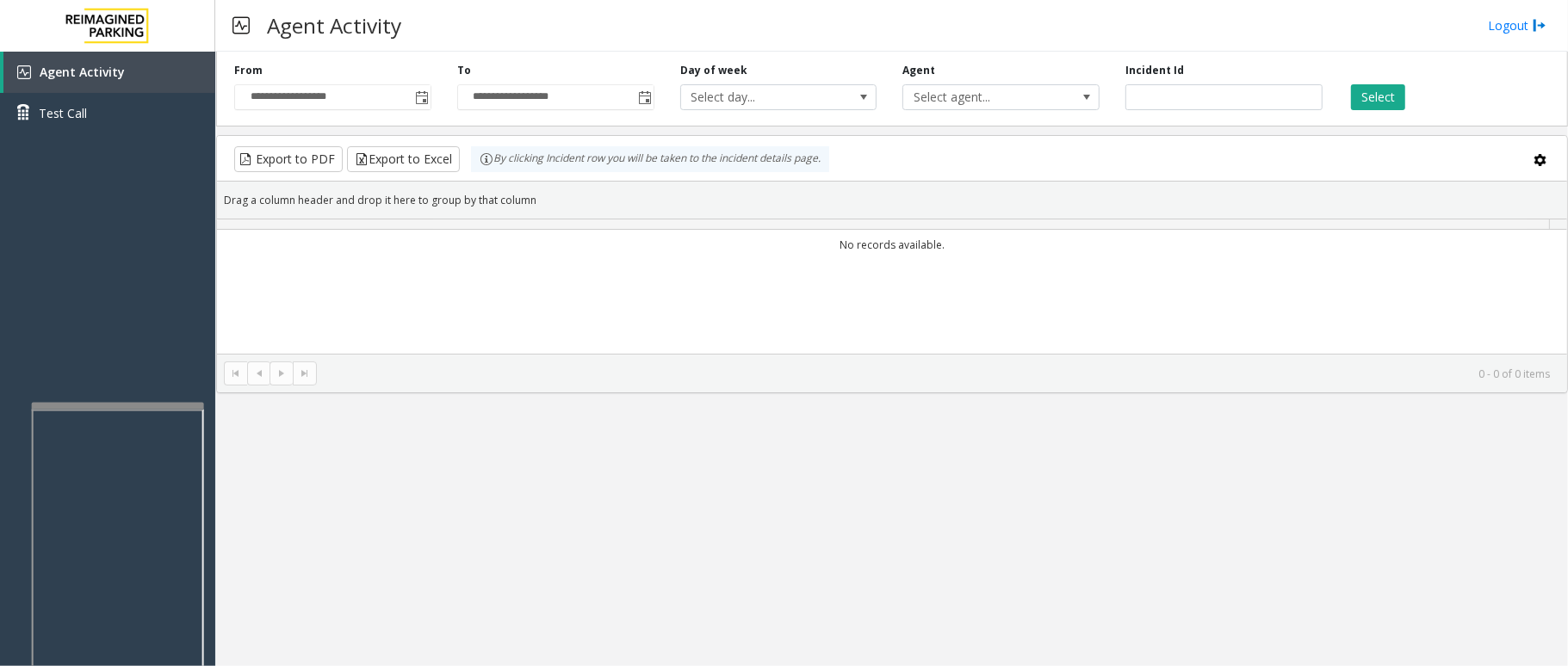
click at [386, 530] on div "**********" at bounding box center [891, 358] width 1353 height 614
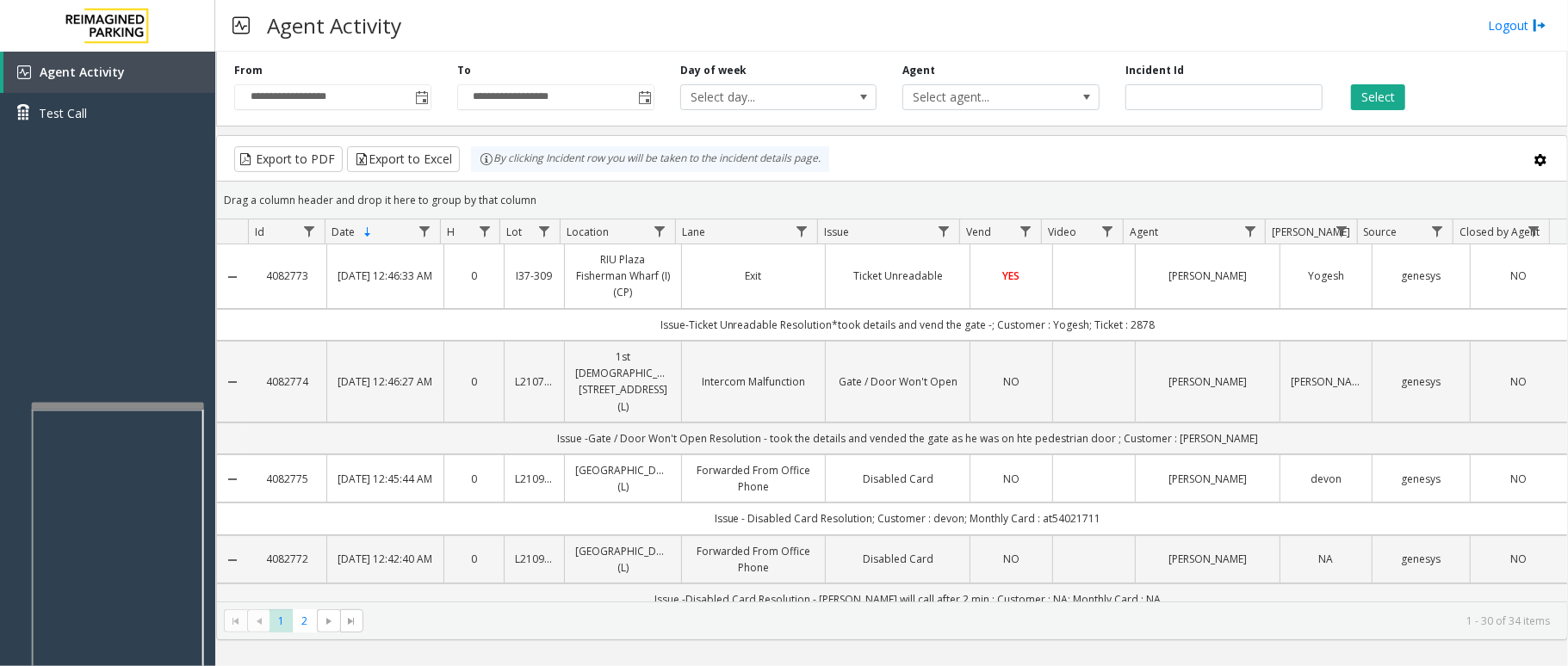
click at [959, 466] on td "Disabled Card" at bounding box center [897, 479] width 144 height 48
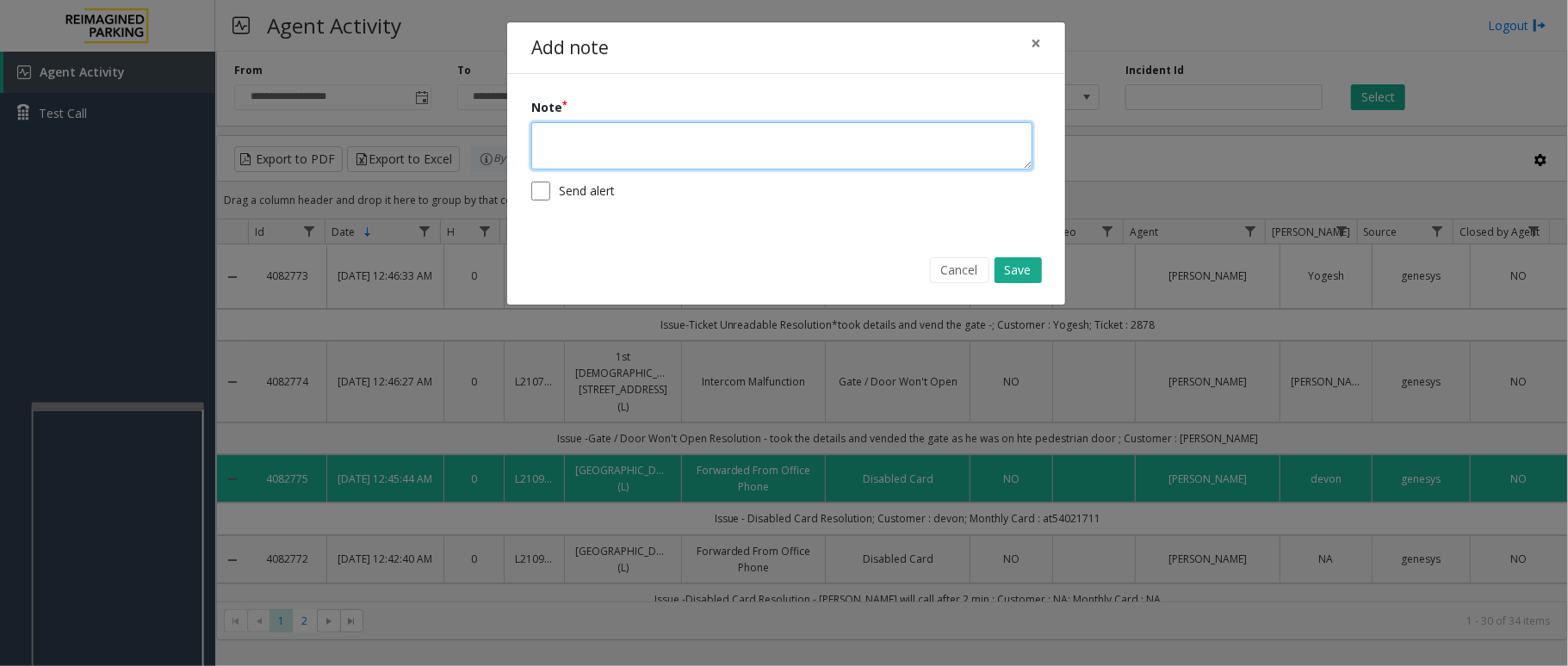
click at [743, 132] on textarea at bounding box center [782, 146] width 501 height 48
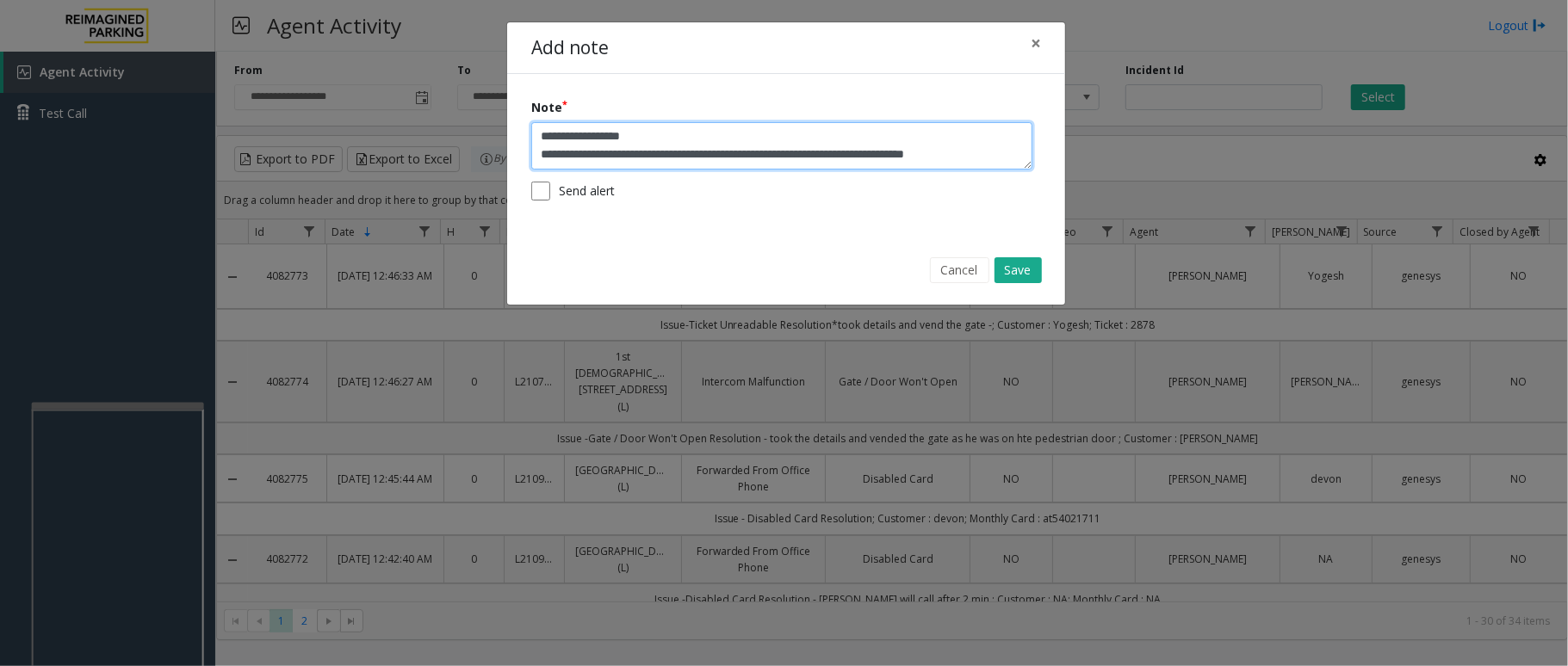
scroll to position [12, 0]
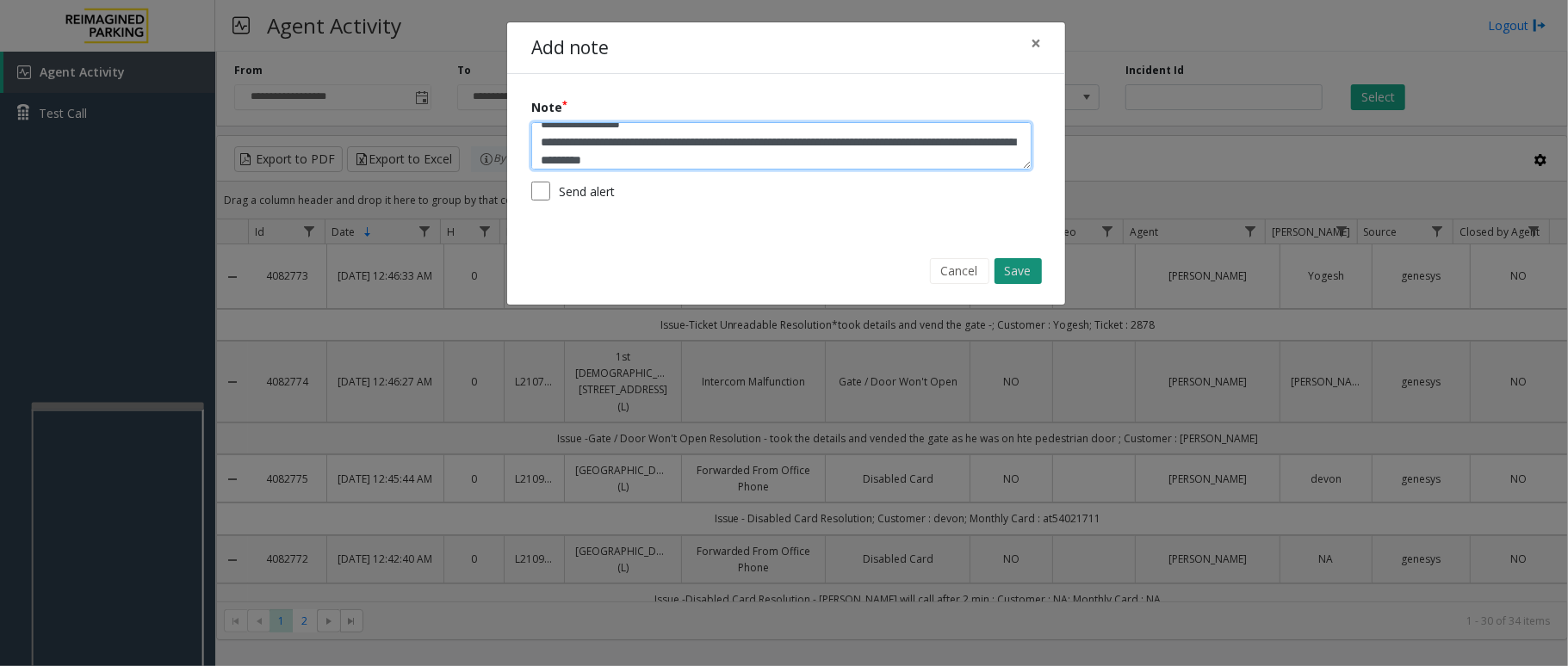
type textarea "**********"
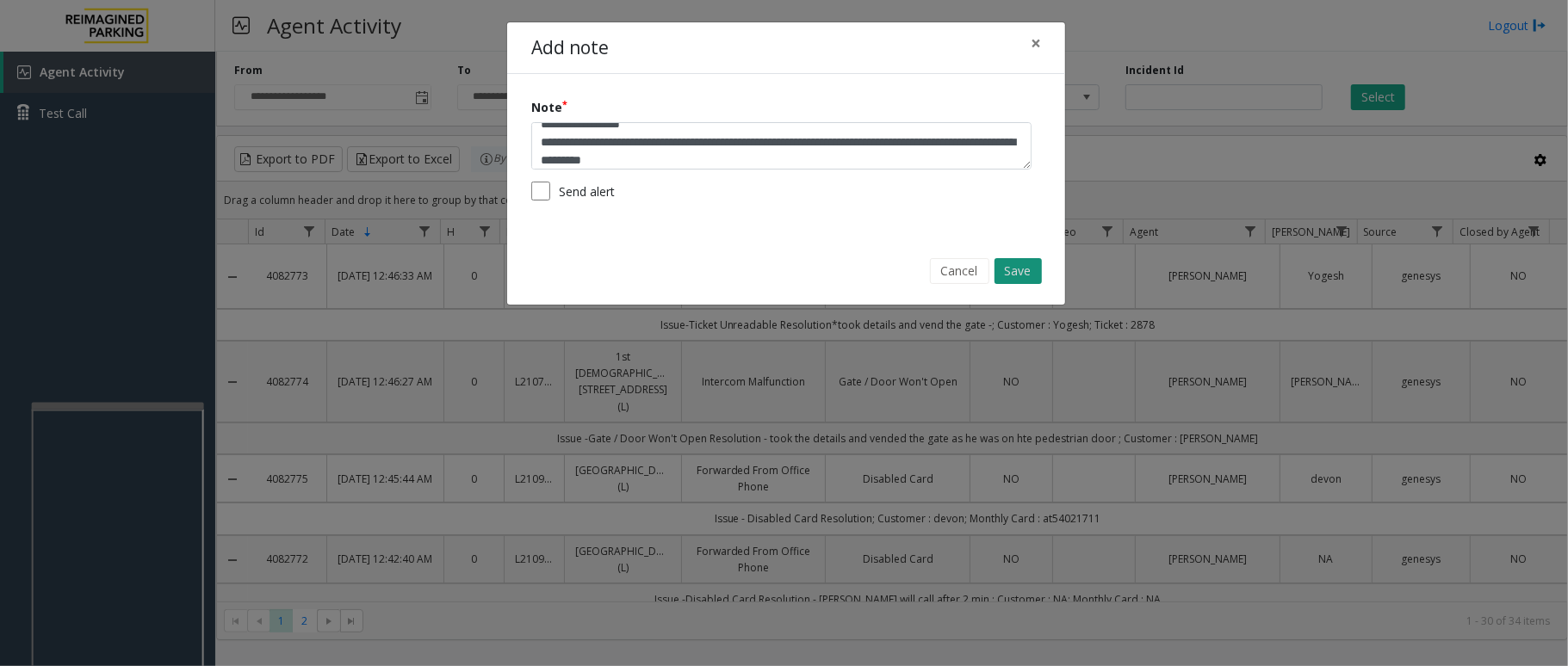
click at [1006, 266] on button "Save" at bounding box center [1018, 270] width 48 height 26
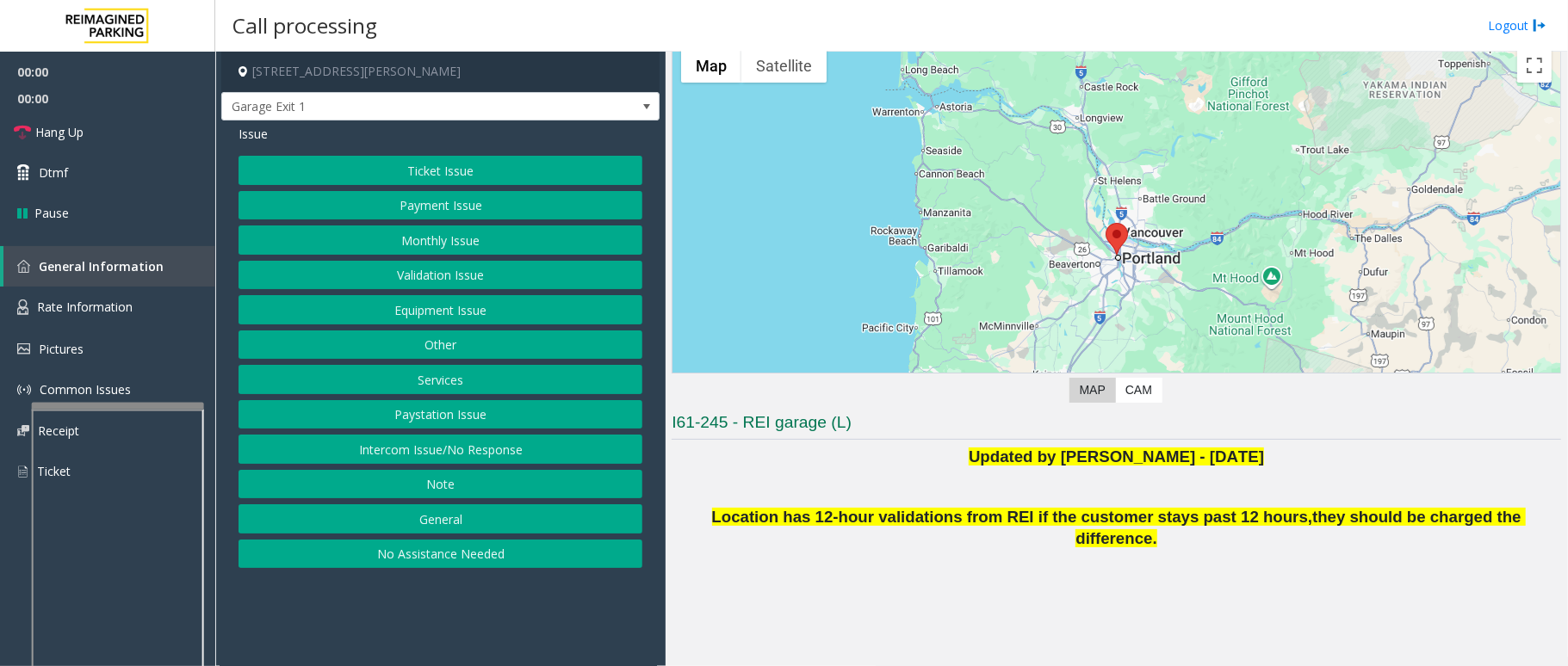
scroll to position [212, 0]
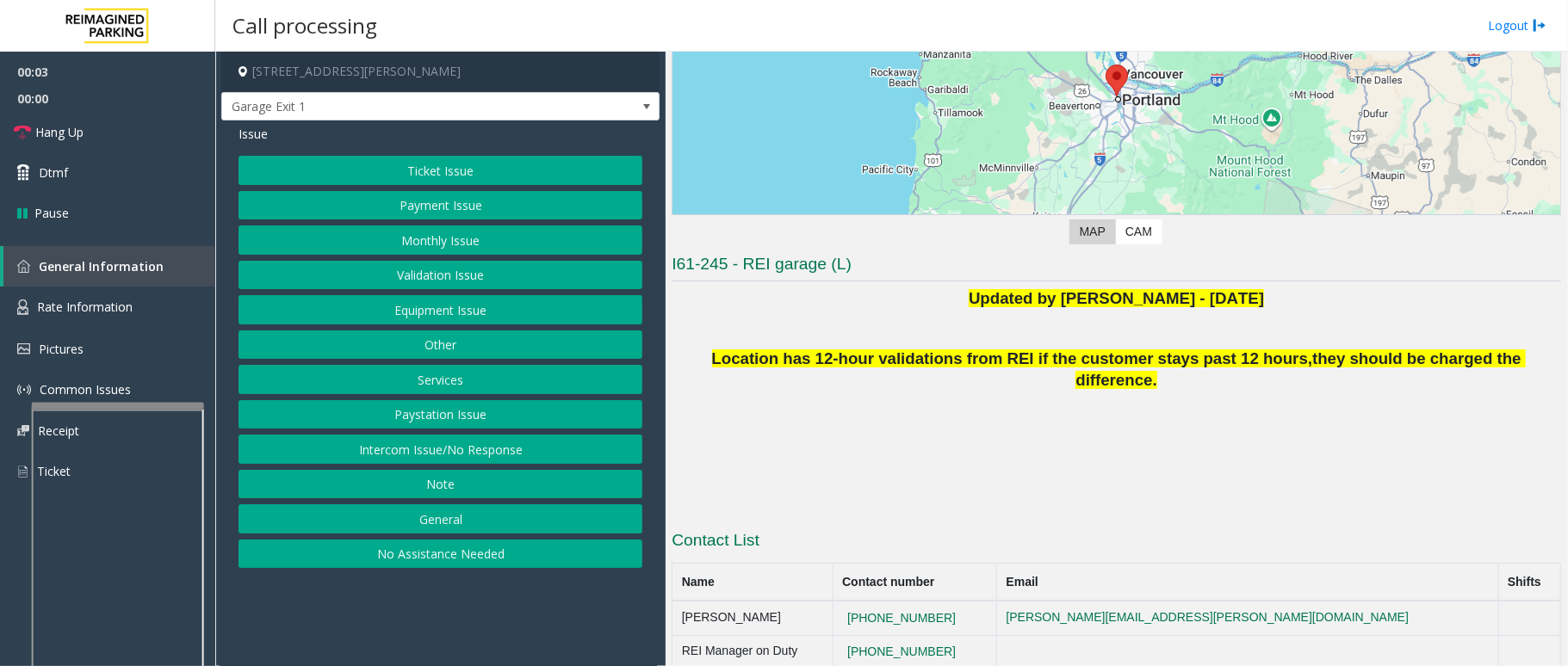
click at [479, 447] on button "Intercom Issue/No Response" at bounding box center [441, 449] width 404 height 30
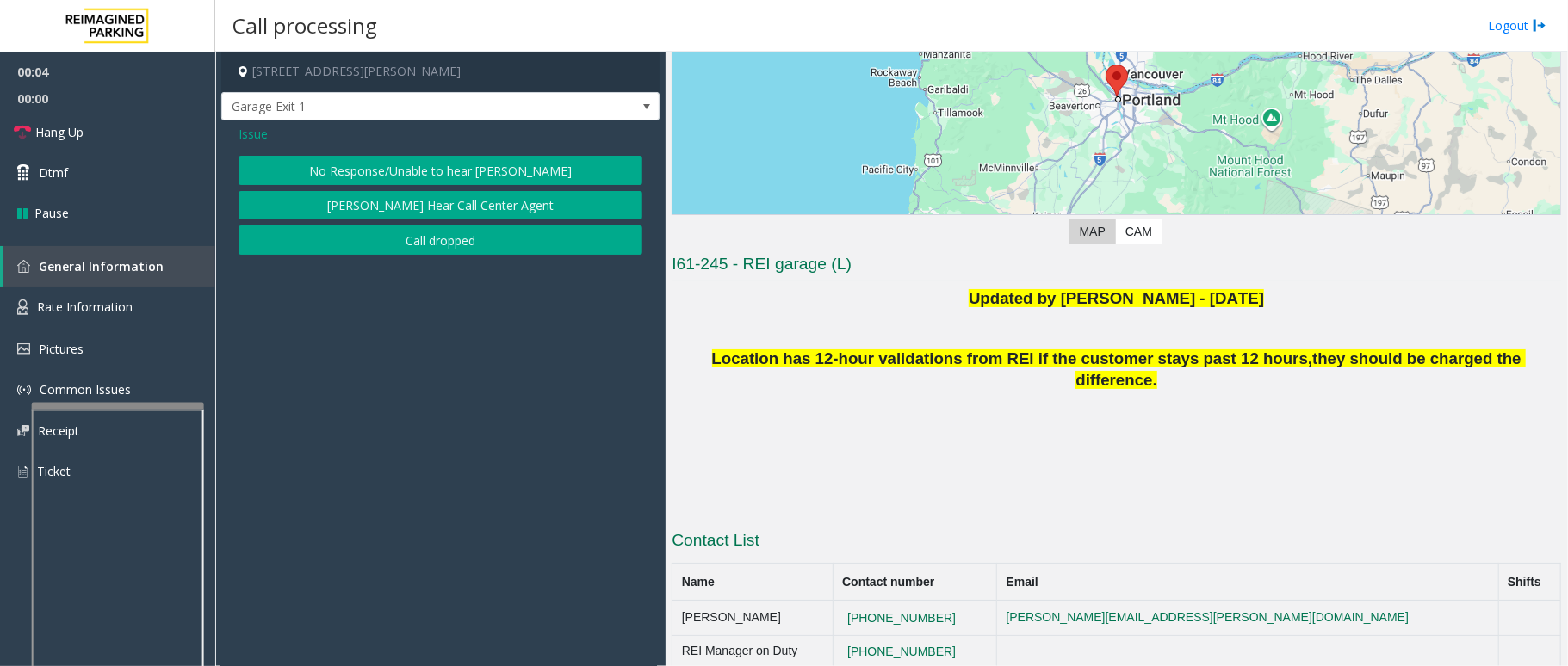
click at [453, 167] on button "No Response/Unable to hear [PERSON_NAME]" at bounding box center [441, 170] width 404 height 30
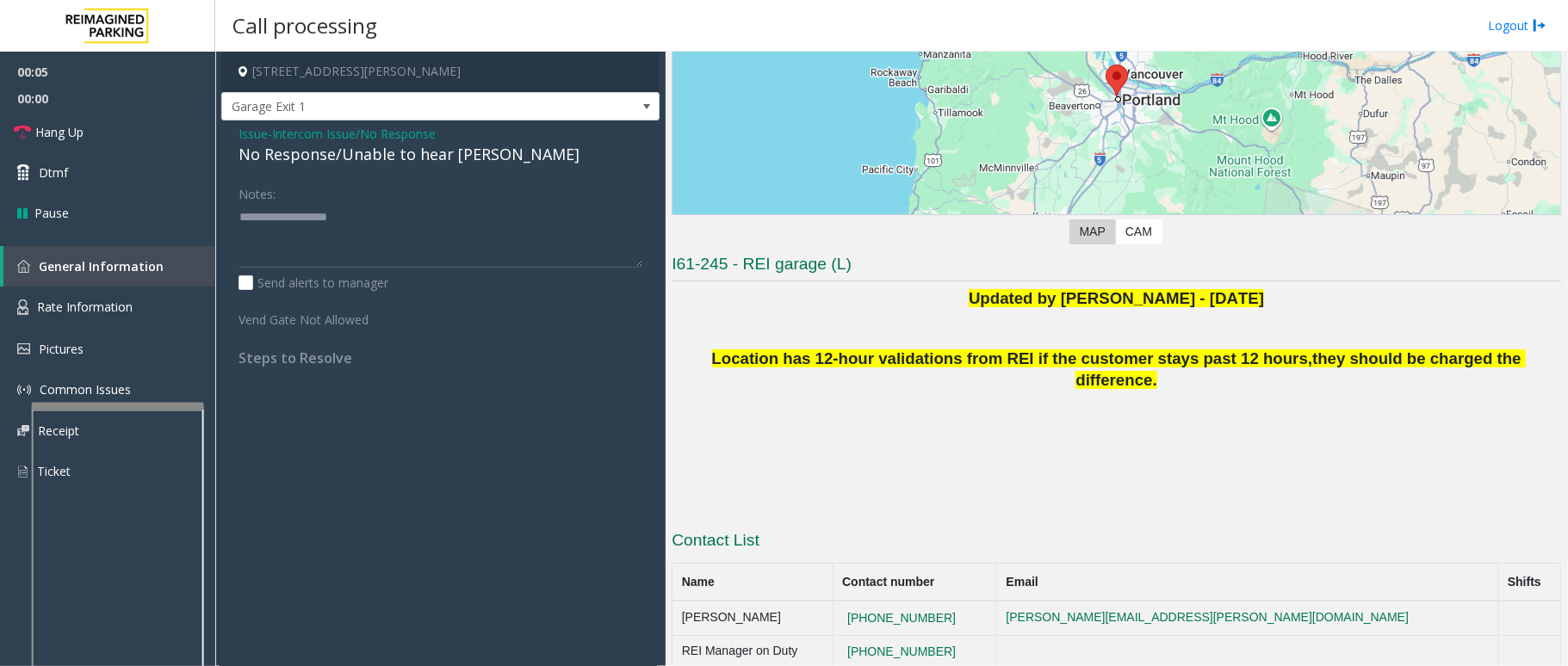
click at [425, 152] on div "No Response/Unable to hear [PERSON_NAME]" at bounding box center [441, 155] width 404 height 23
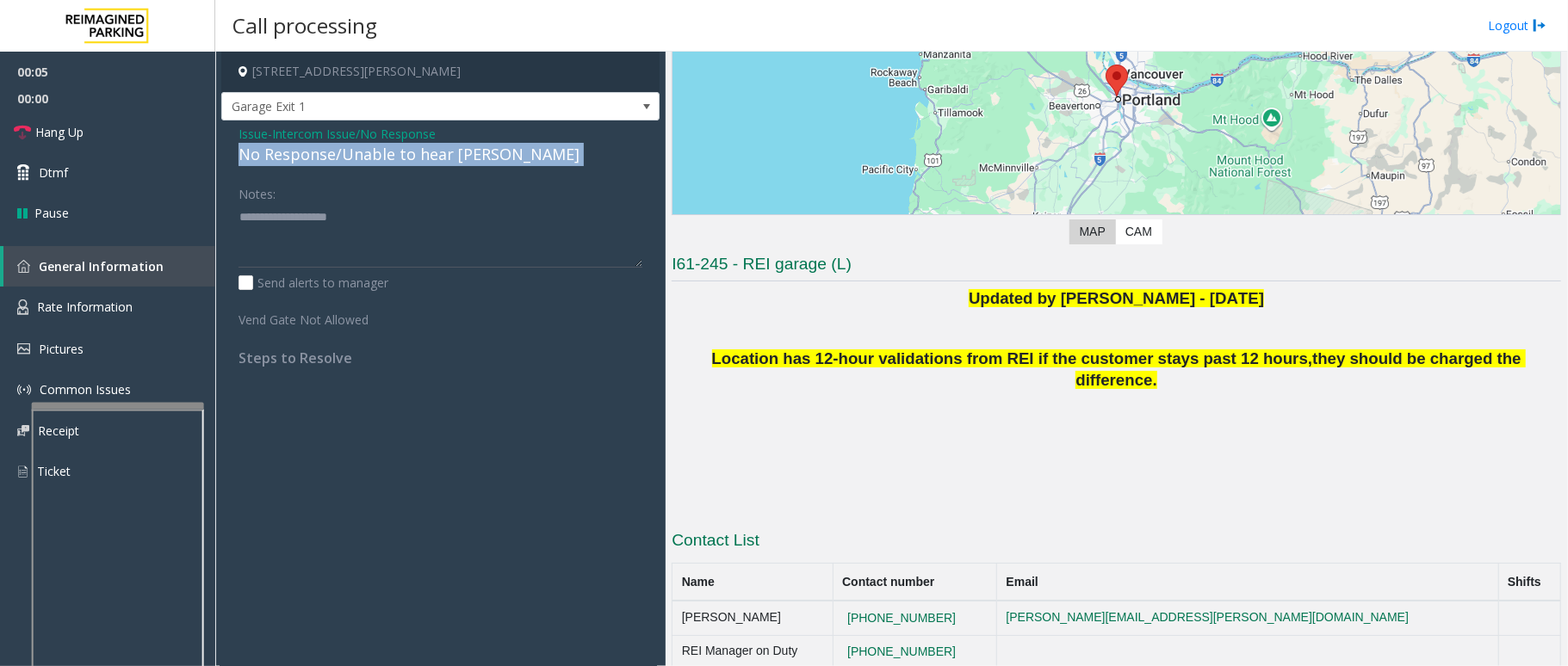
click at [425, 152] on div "No Response/Unable to hear [PERSON_NAME]" at bounding box center [441, 155] width 404 height 23
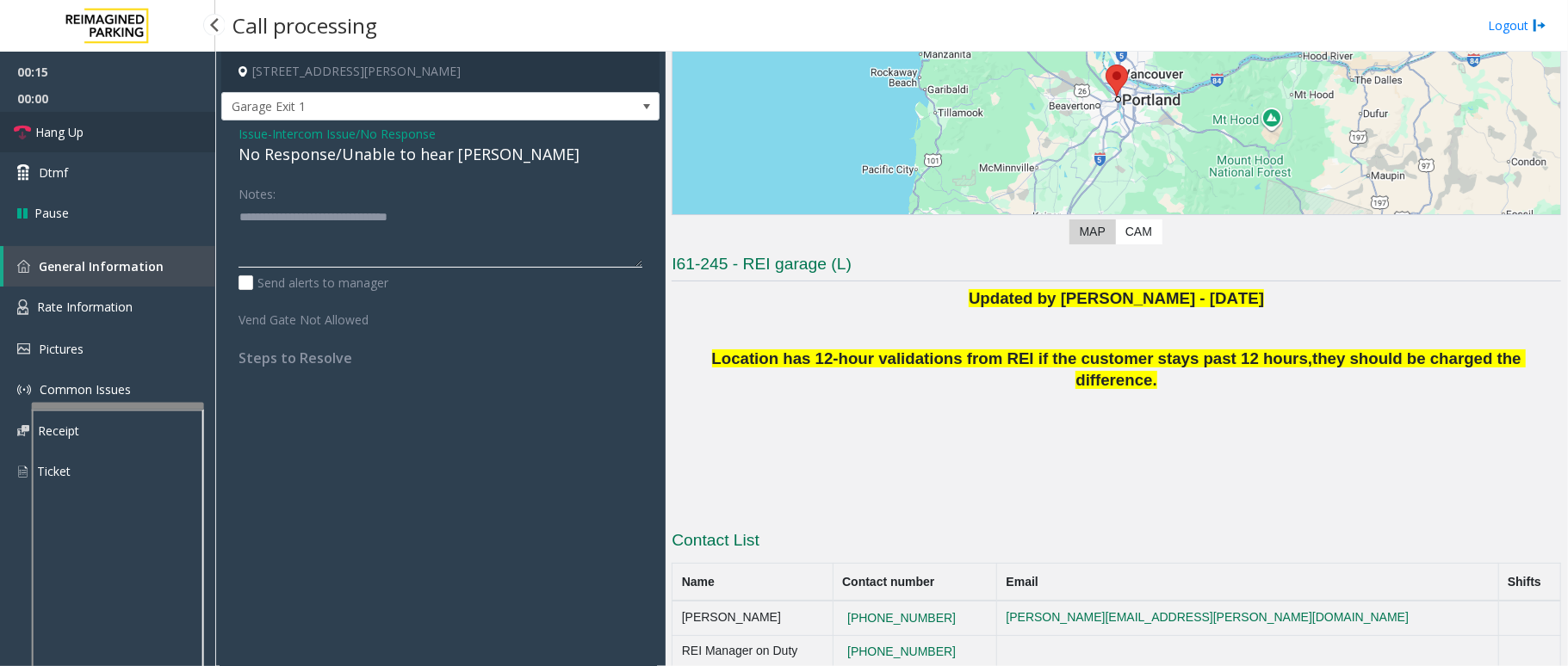
type textarea "**********"
click at [170, 136] on link "Hang Up" at bounding box center [107, 132] width 215 height 40
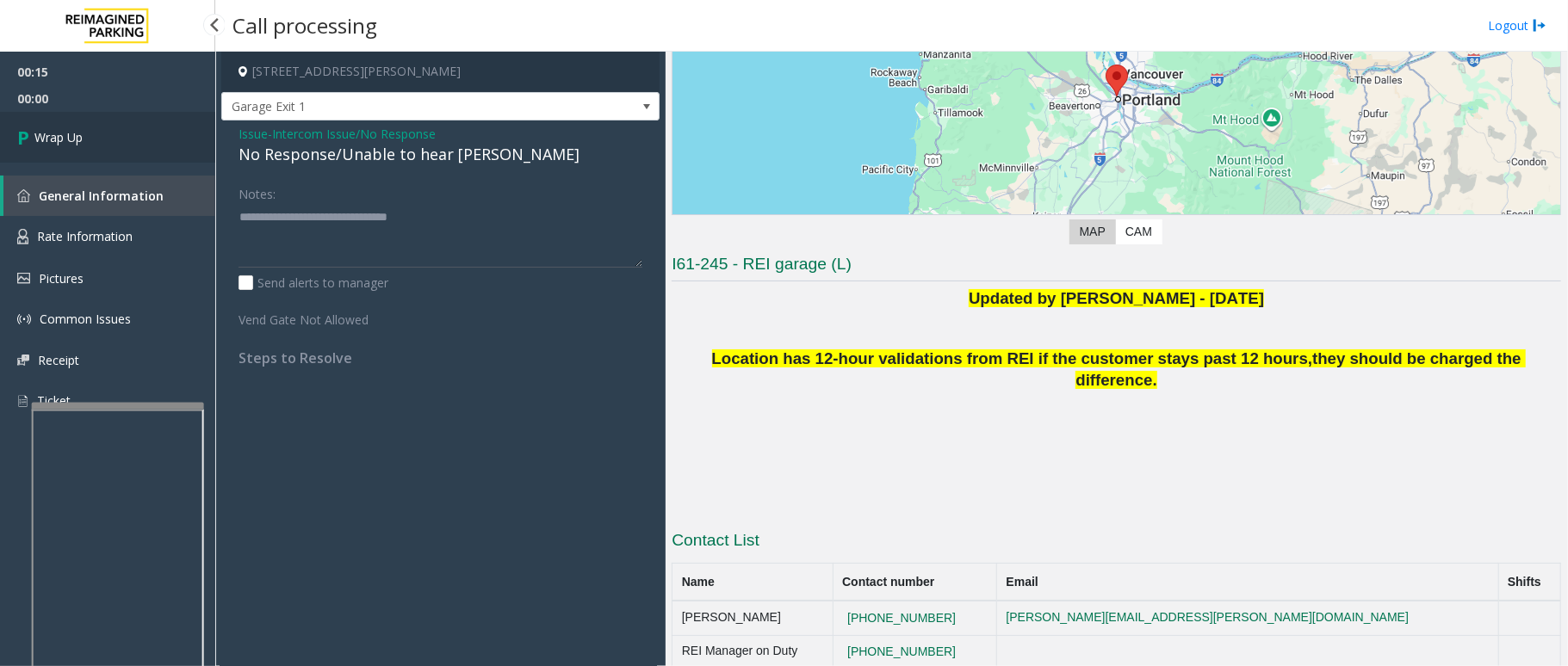
click at [170, 136] on link "Wrap Up" at bounding box center [107, 137] width 215 height 51
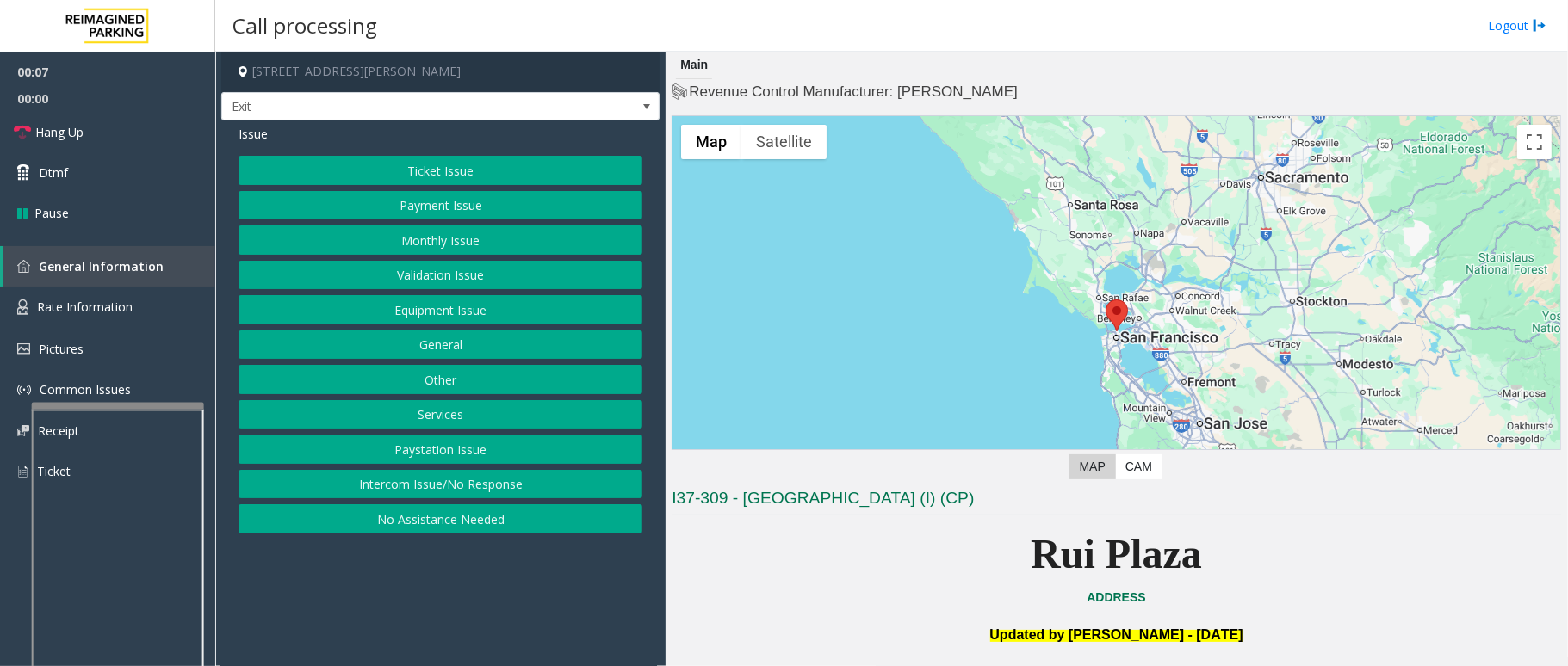
click at [494, 408] on button "Services" at bounding box center [441, 415] width 404 height 30
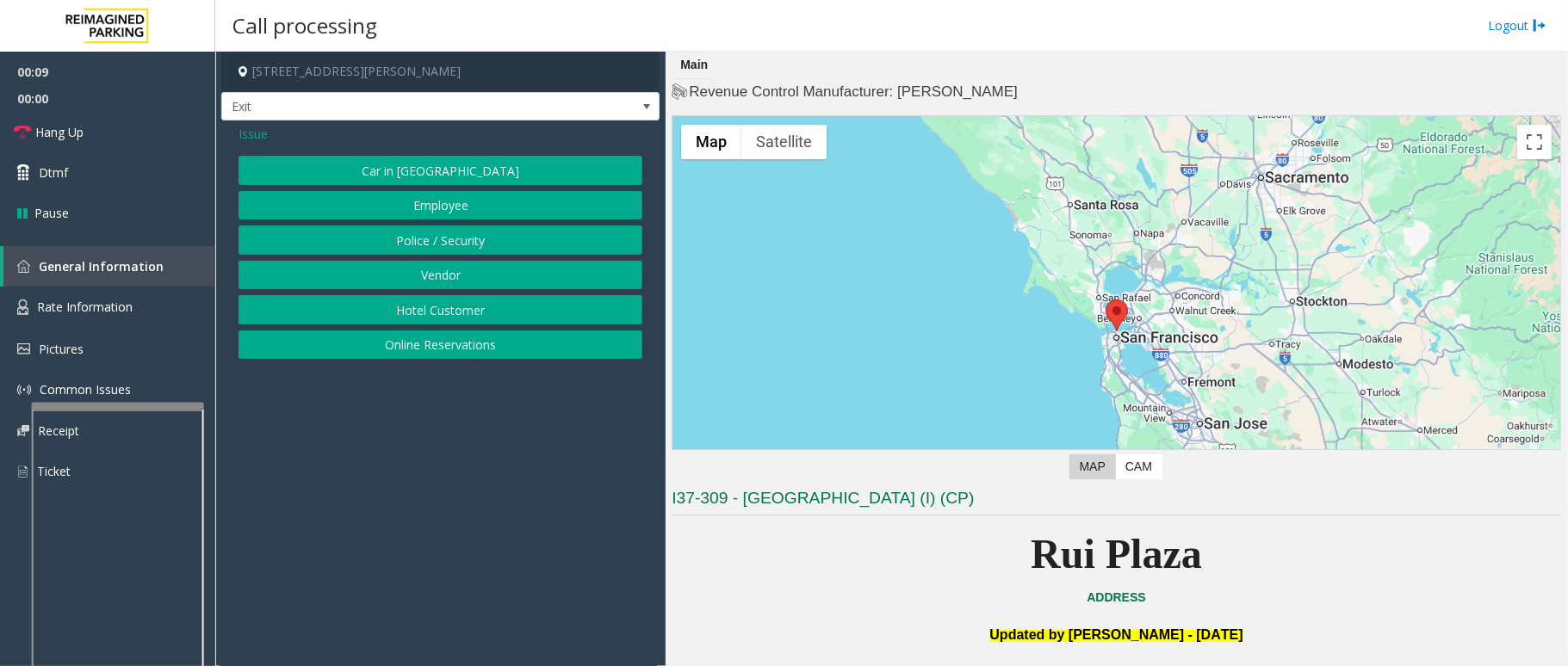
click at [453, 337] on button "Online Reservations" at bounding box center [441, 345] width 404 height 30
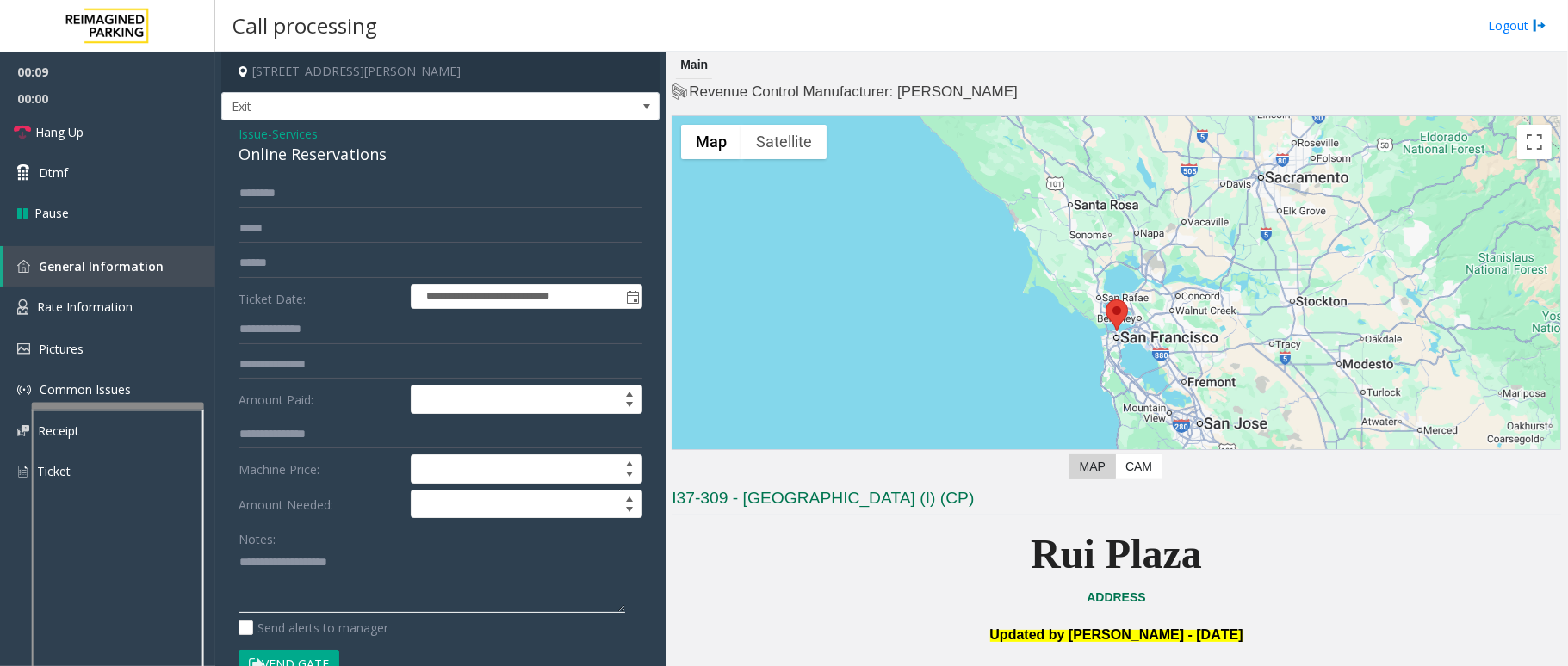
click at [365, 560] on textarea at bounding box center [432, 581] width 386 height 65
click at [245, 556] on textarea at bounding box center [432, 581] width 386 height 65
click at [239, 559] on textarea at bounding box center [432, 581] width 386 height 65
type textarea "**********"
click at [321, 204] on input "text" at bounding box center [441, 193] width 404 height 30
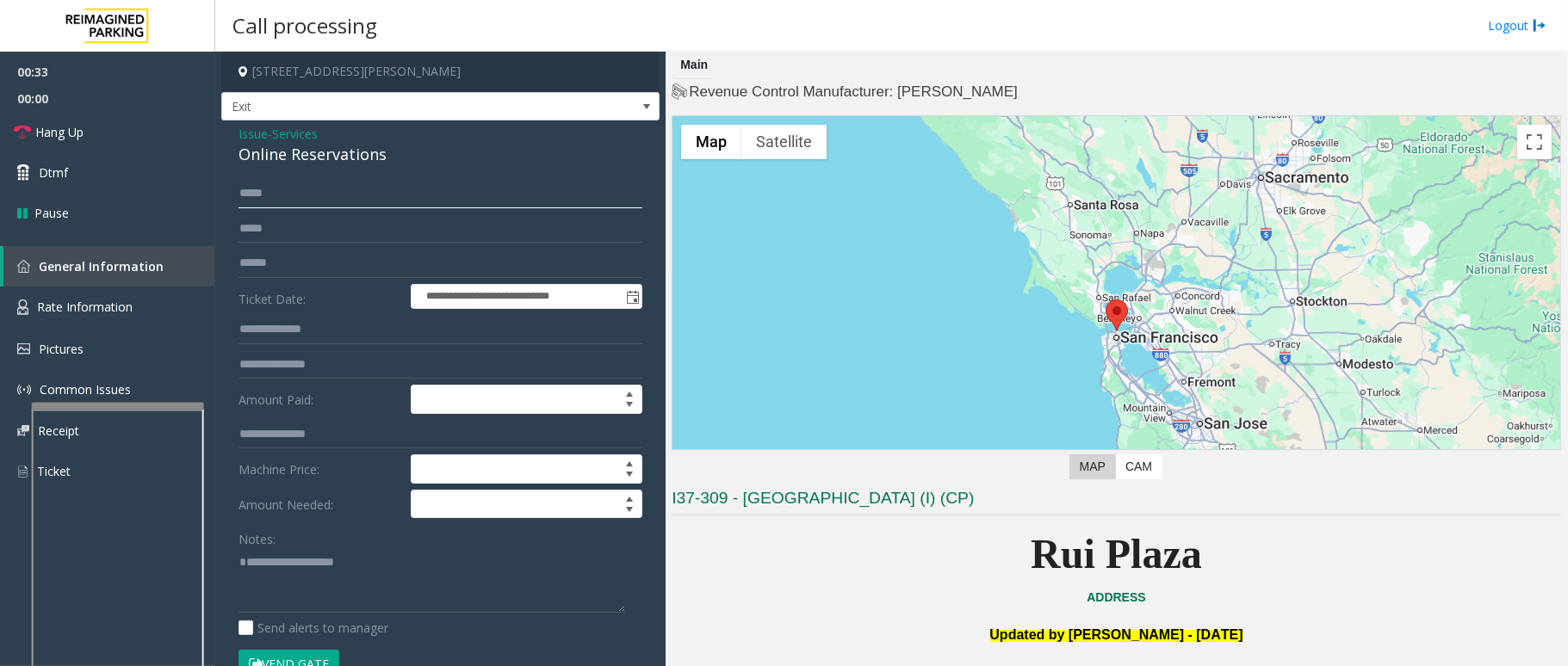
type input "*****"
click at [421, 563] on textarea at bounding box center [432, 581] width 386 height 65
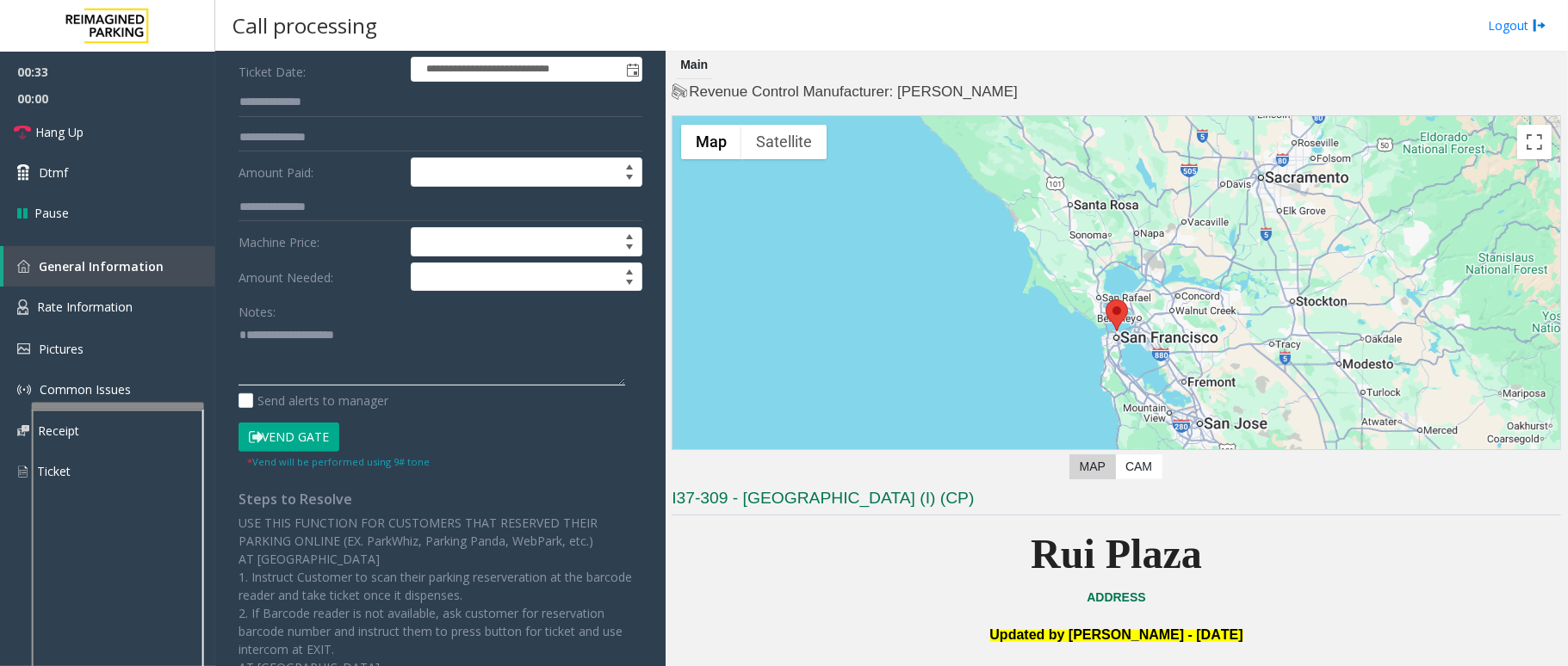
scroll to position [229, 0]
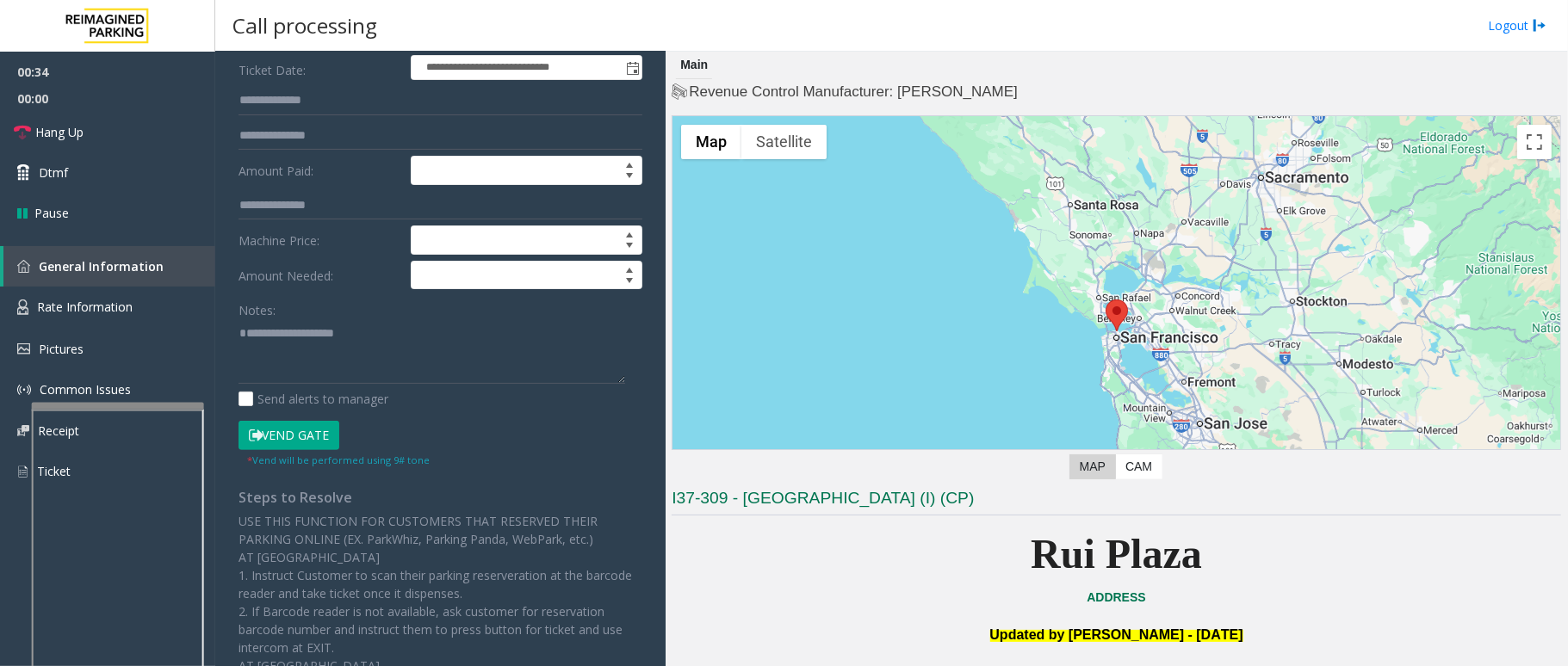
click at [312, 448] on button "Vend Gate" at bounding box center [289, 436] width 100 height 30
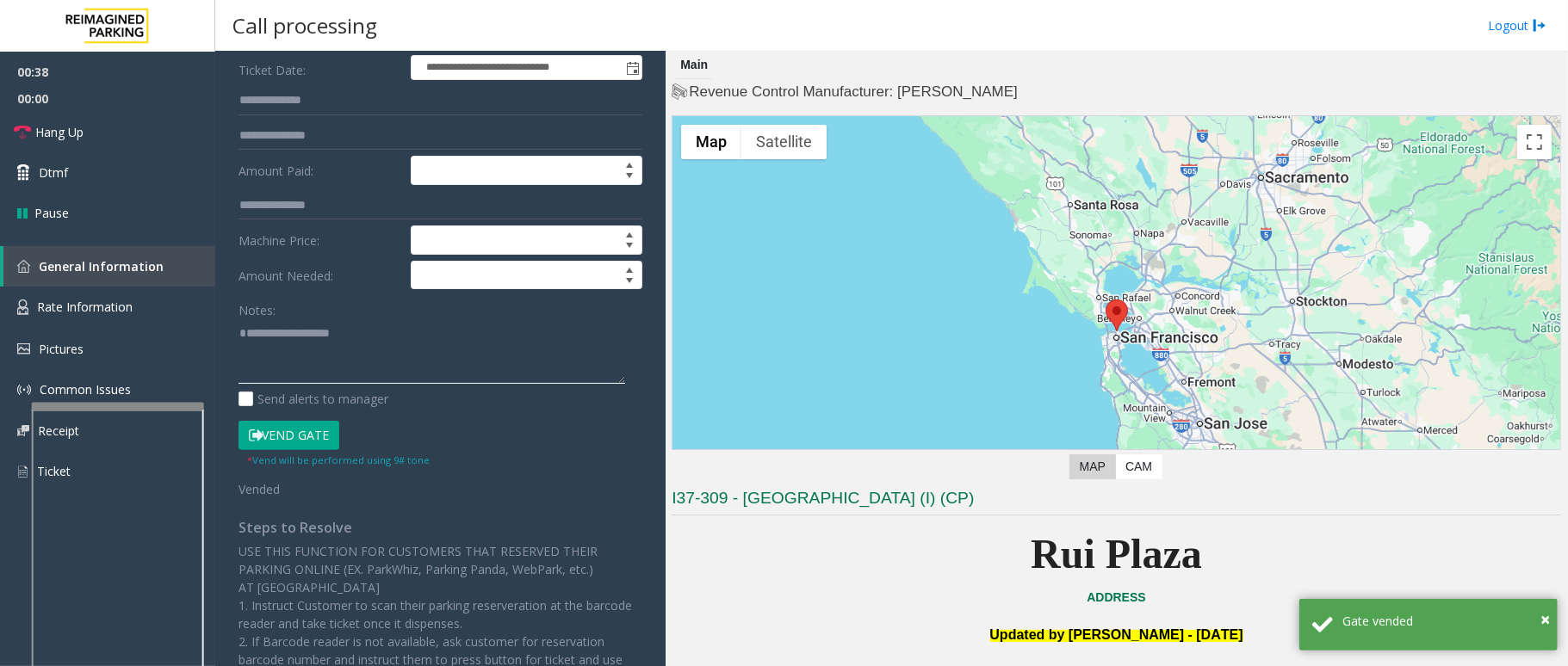
click at [262, 324] on textarea at bounding box center [432, 352] width 386 height 65
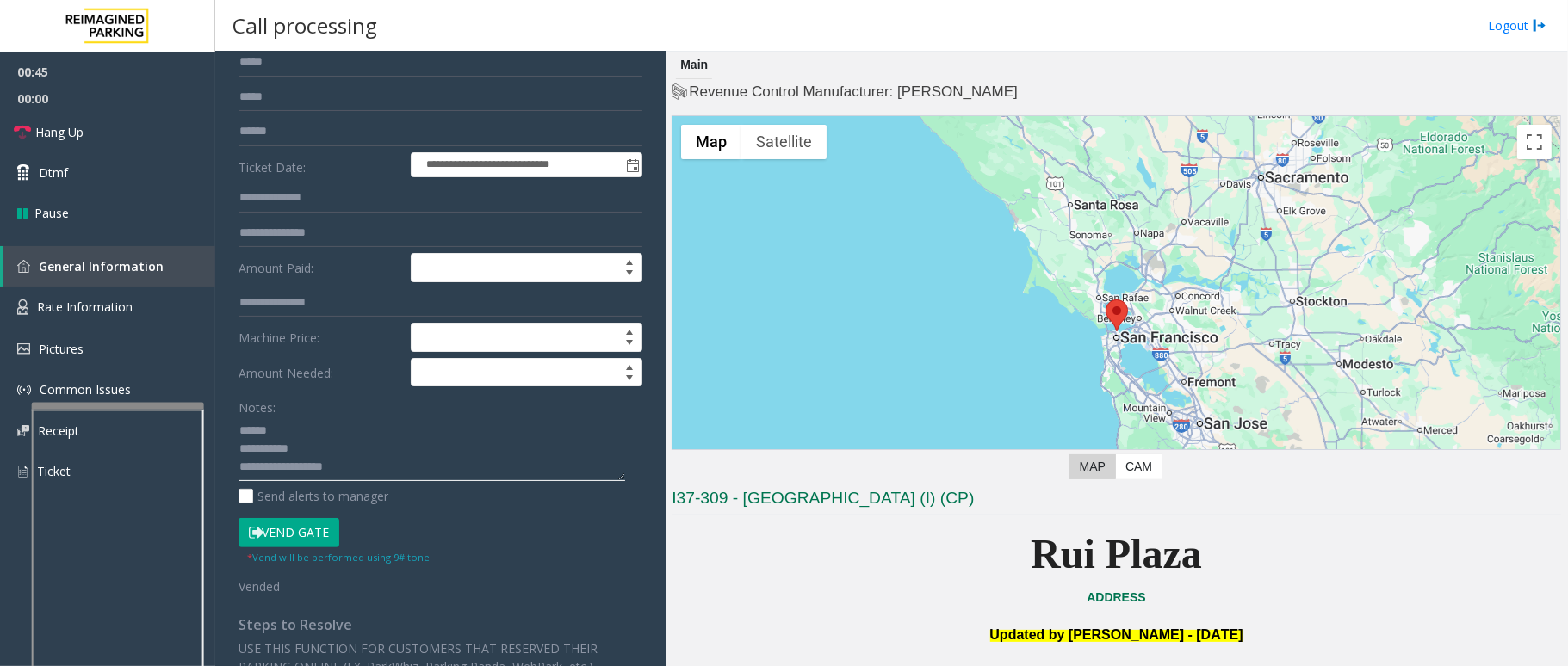
scroll to position [0, 0]
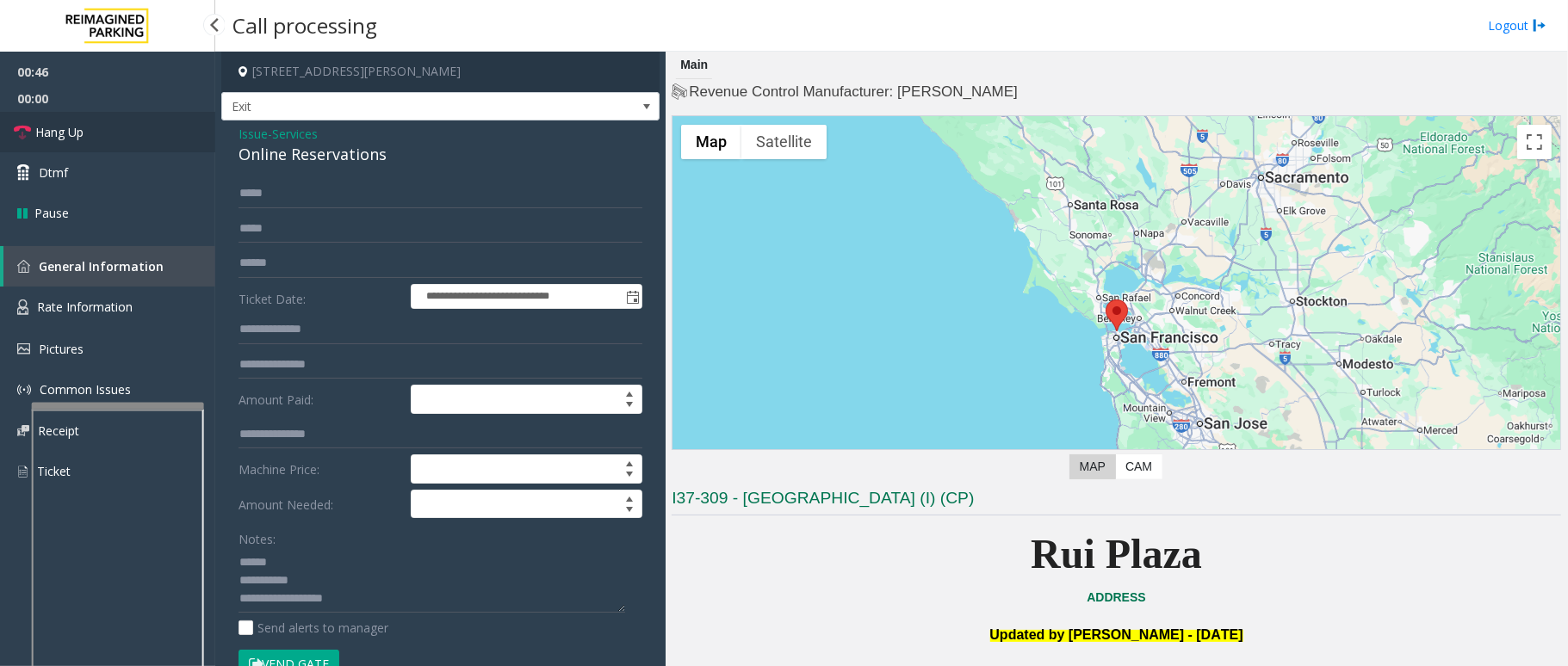
click at [79, 135] on span "Hang Up" at bounding box center [59, 132] width 48 height 18
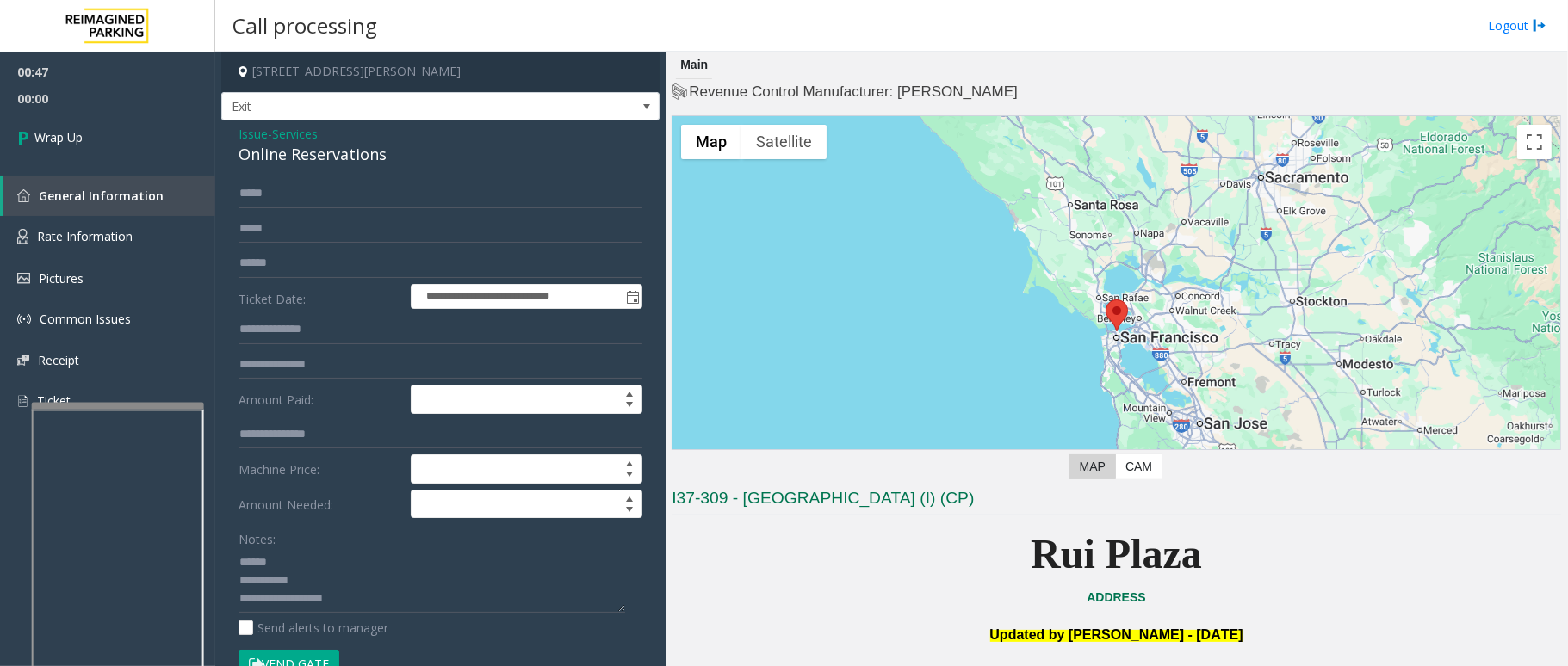
click at [372, 153] on div "Online Reservations" at bounding box center [441, 155] width 404 height 23
click at [329, 554] on textarea at bounding box center [432, 581] width 386 height 65
paste textarea "**********"
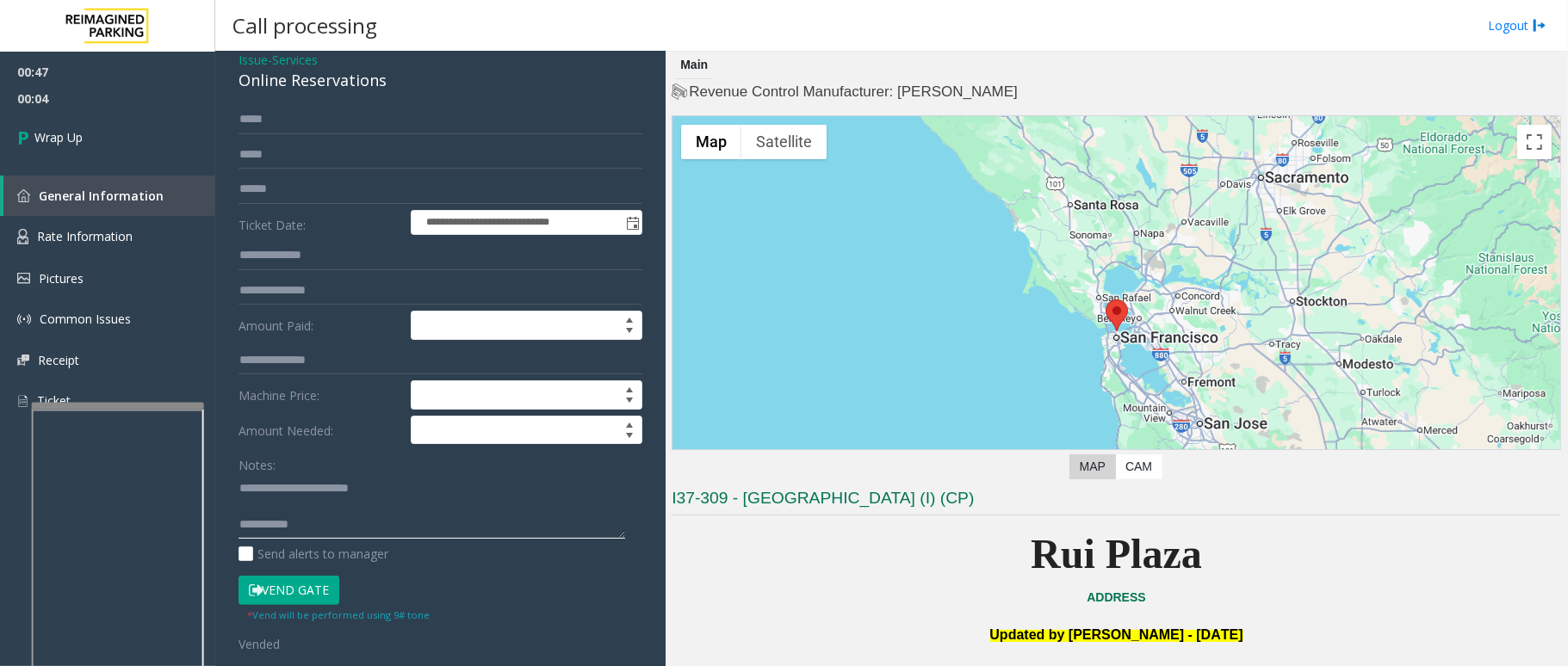
scroll to position [115, 0]
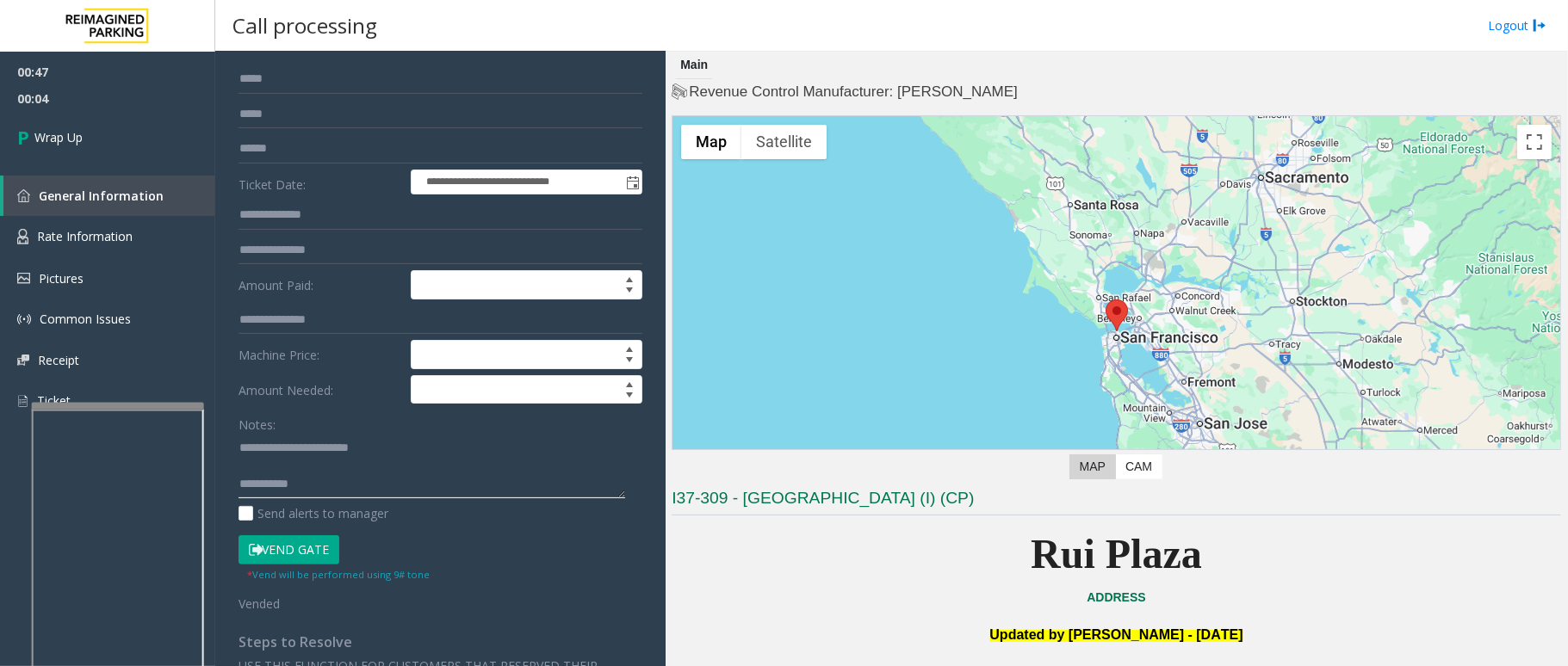
click at [355, 490] on textarea at bounding box center [432, 466] width 386 height 65
click at [338, 489] on textarea at bounding box center [432, 466] width 386 height 65
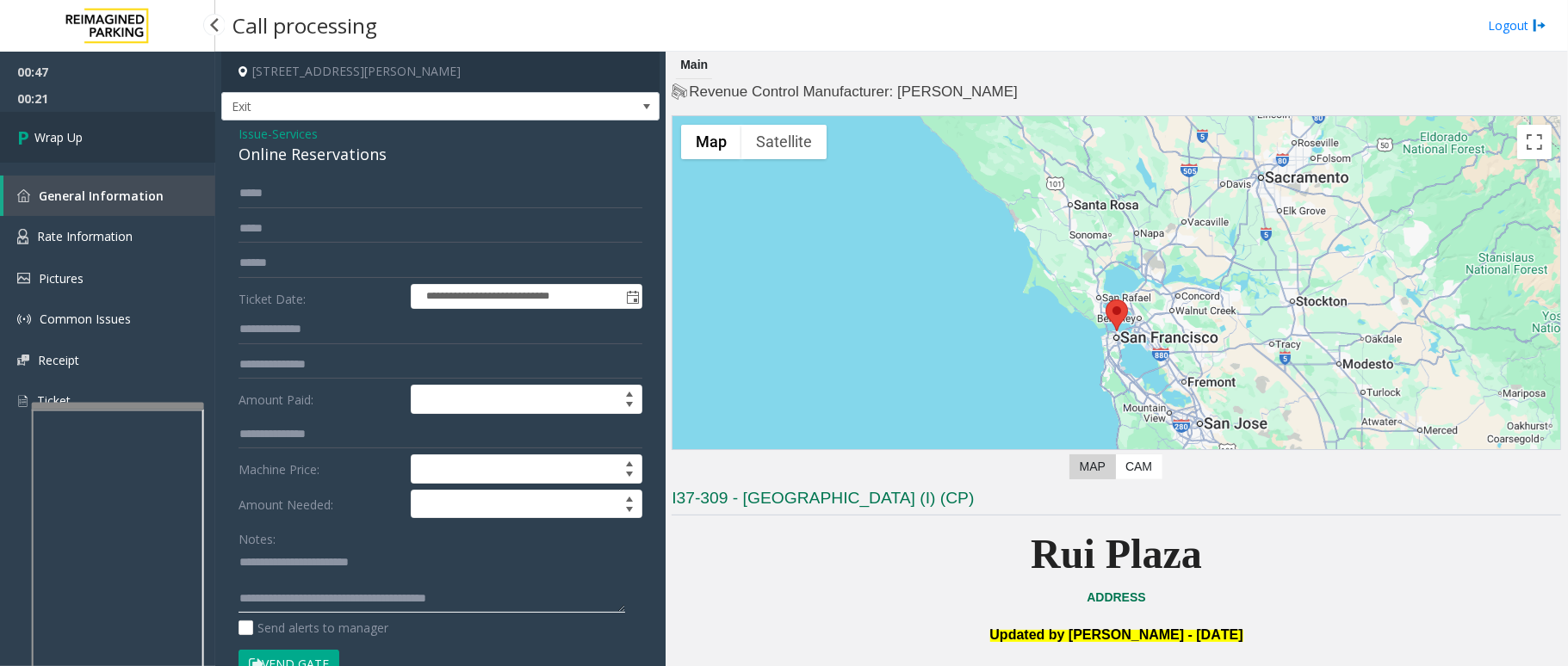
type textarea "**********"
click at [109, 160] on link "Wrap Up" at bounding box center [107, 137] width 215 height 51
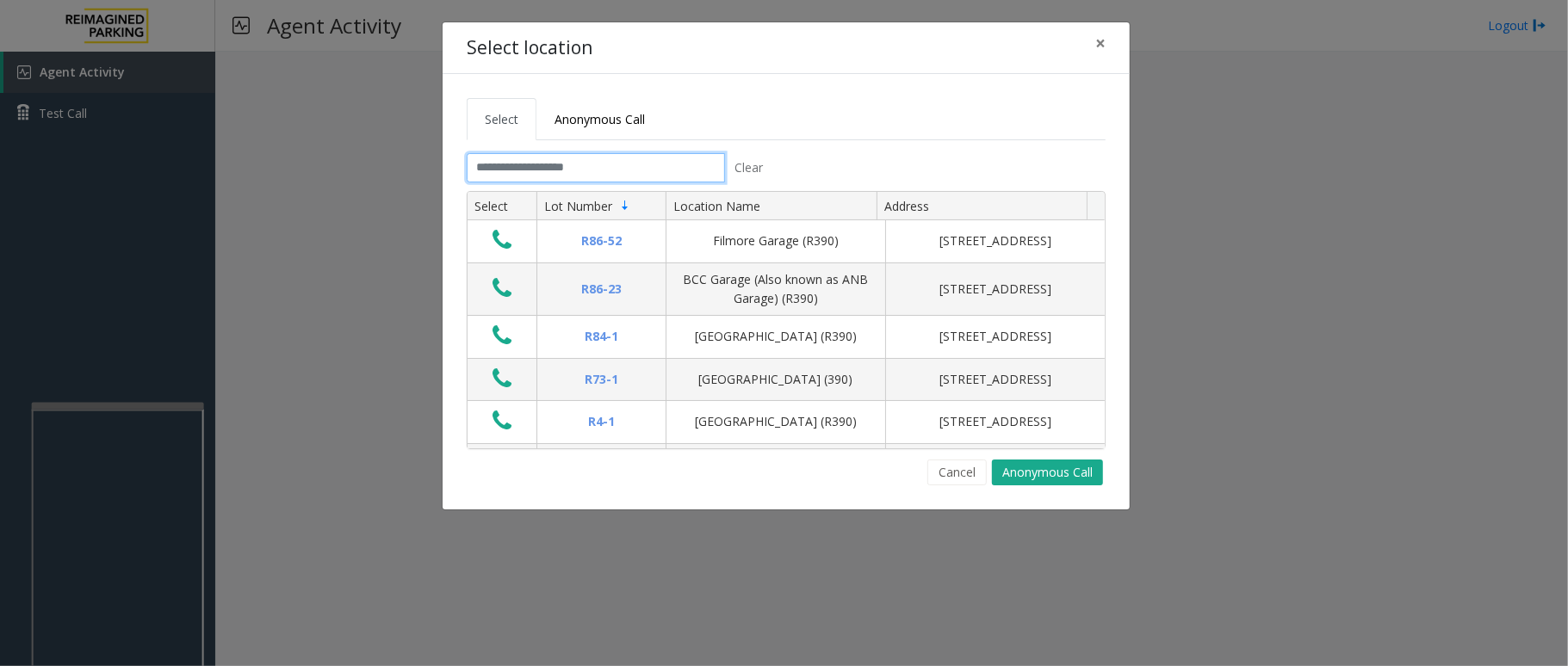
click at [604, 179] on input "text" at bounding box center [596, 167] width 258 height 30
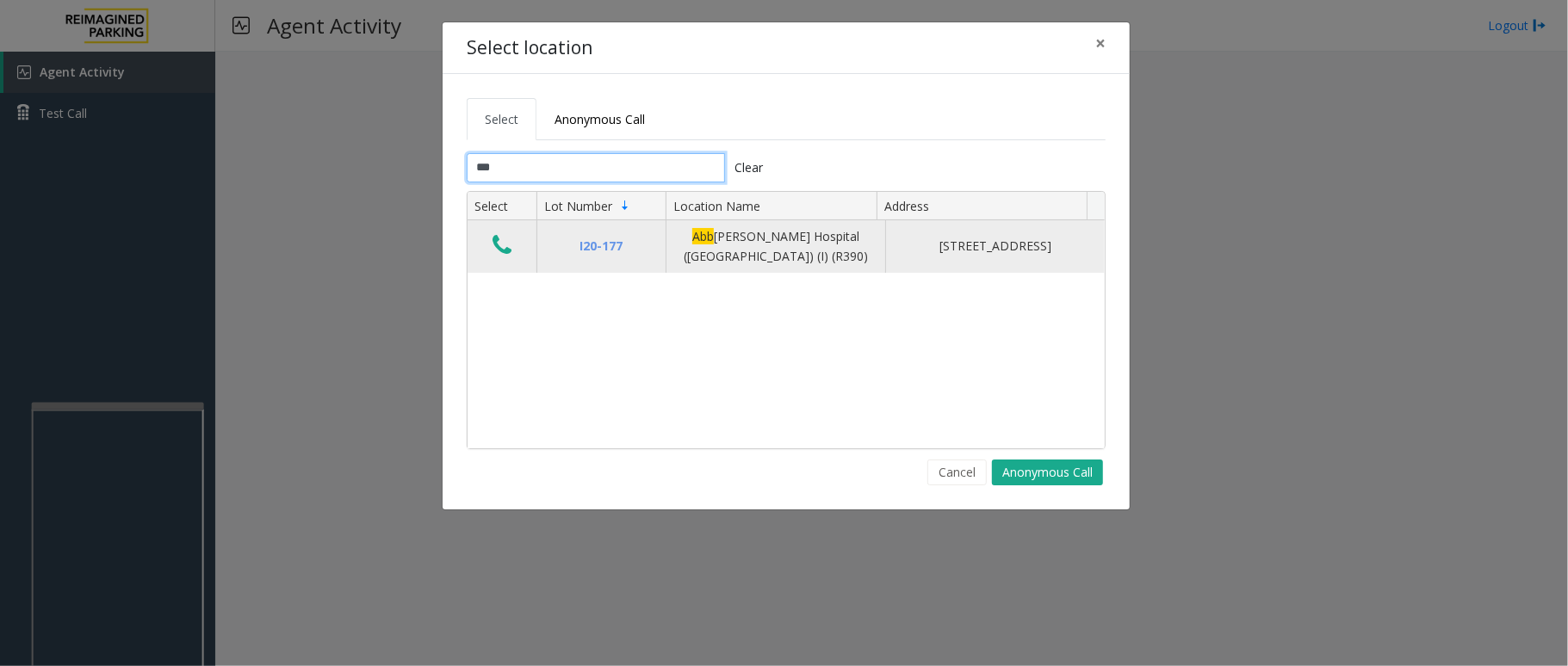
type input "***"
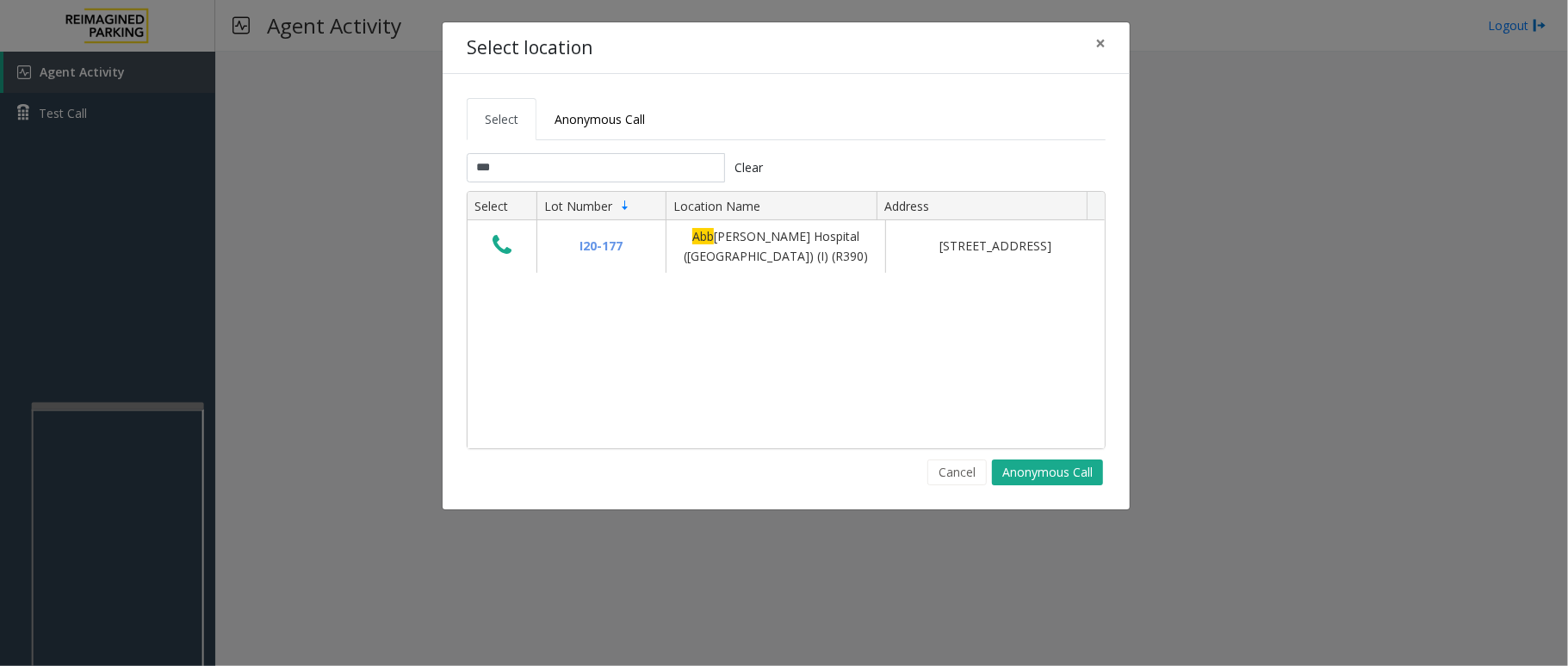
drag, startPoint x: 508, startPoint y: 248, endPoint x: 756, endPoint y: 109, distance: 284.3
click at [756, 109] on tabset "Select Anonymous Call *** Clear Select Lot Number Location Name Address I20-177…" at bounding box center [786, 291] width 639 height 387
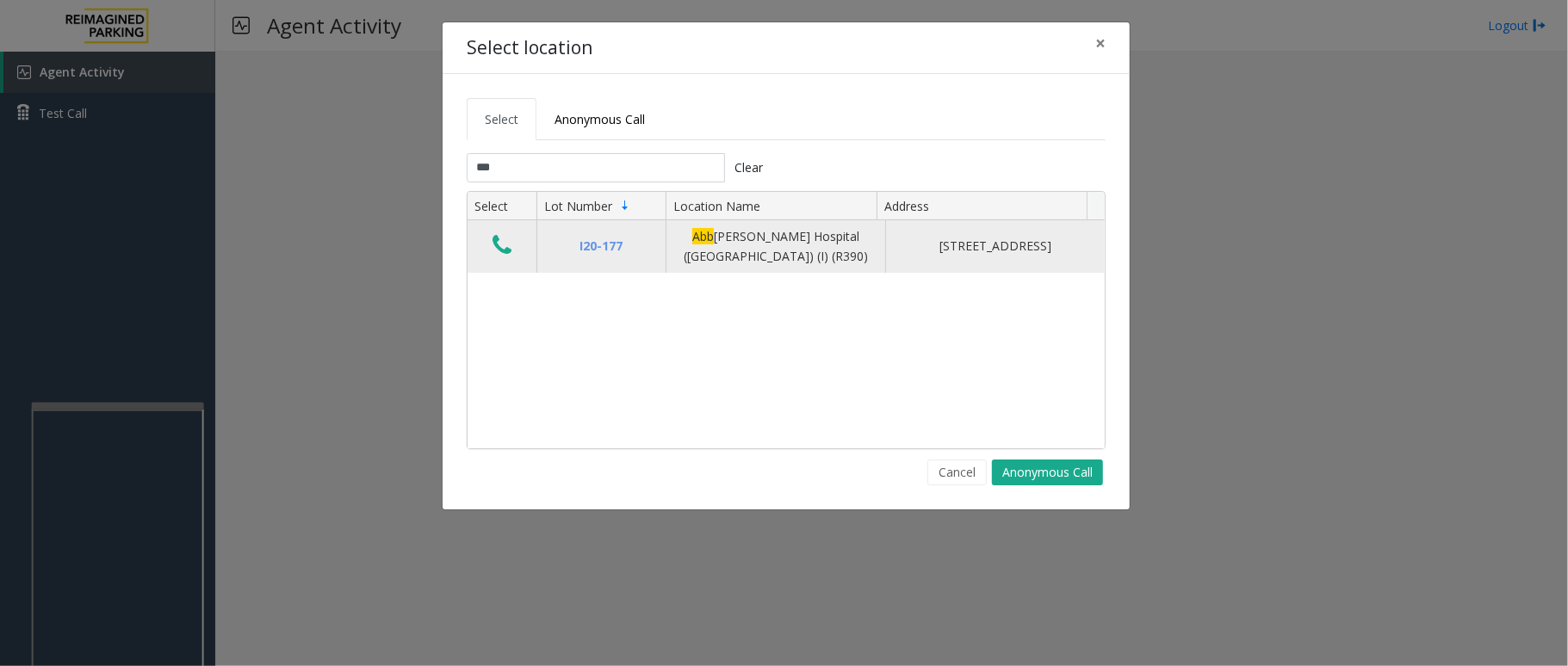
click at [510, 249] on icon "Data table" at bounding box center [502, 245] width 19 height 24
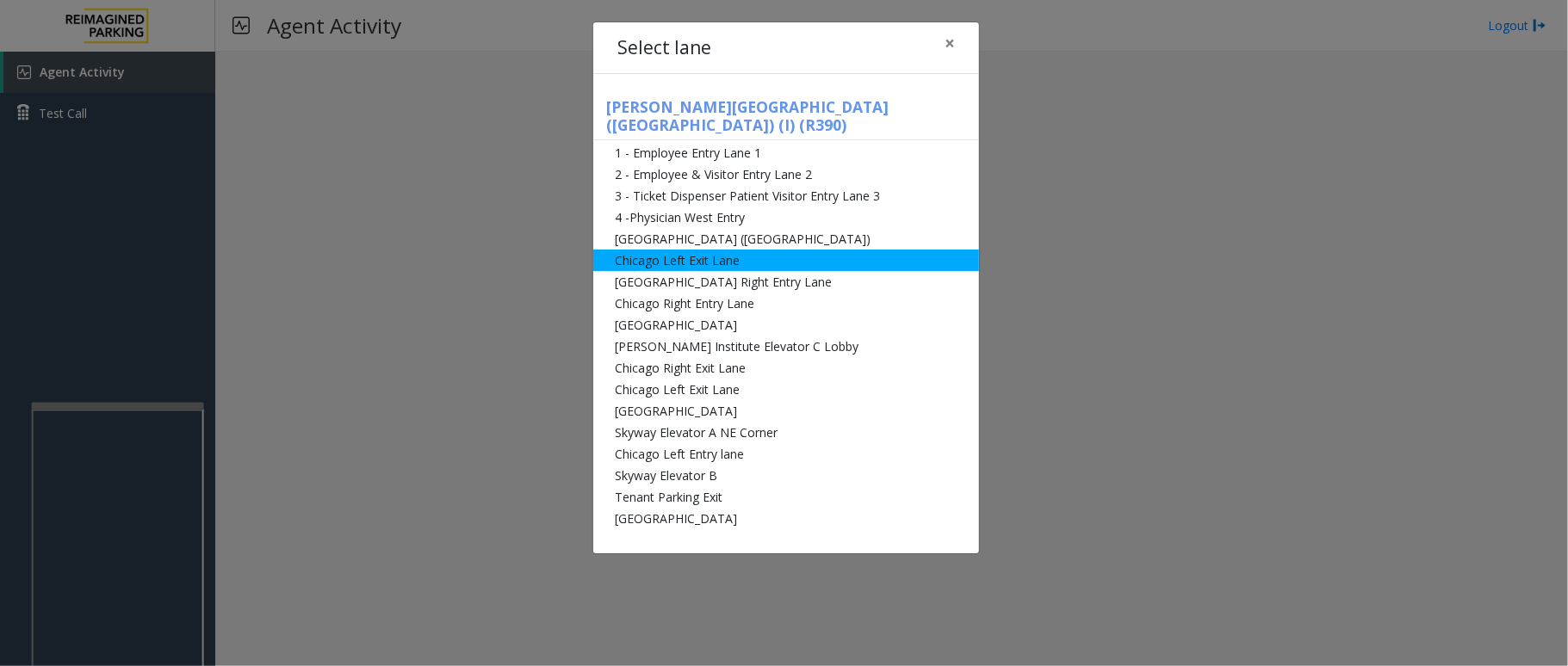
click at [696, 249] on li "Chicago Left Exit Lane" at bounding box center [787, 260] width 386 height 22
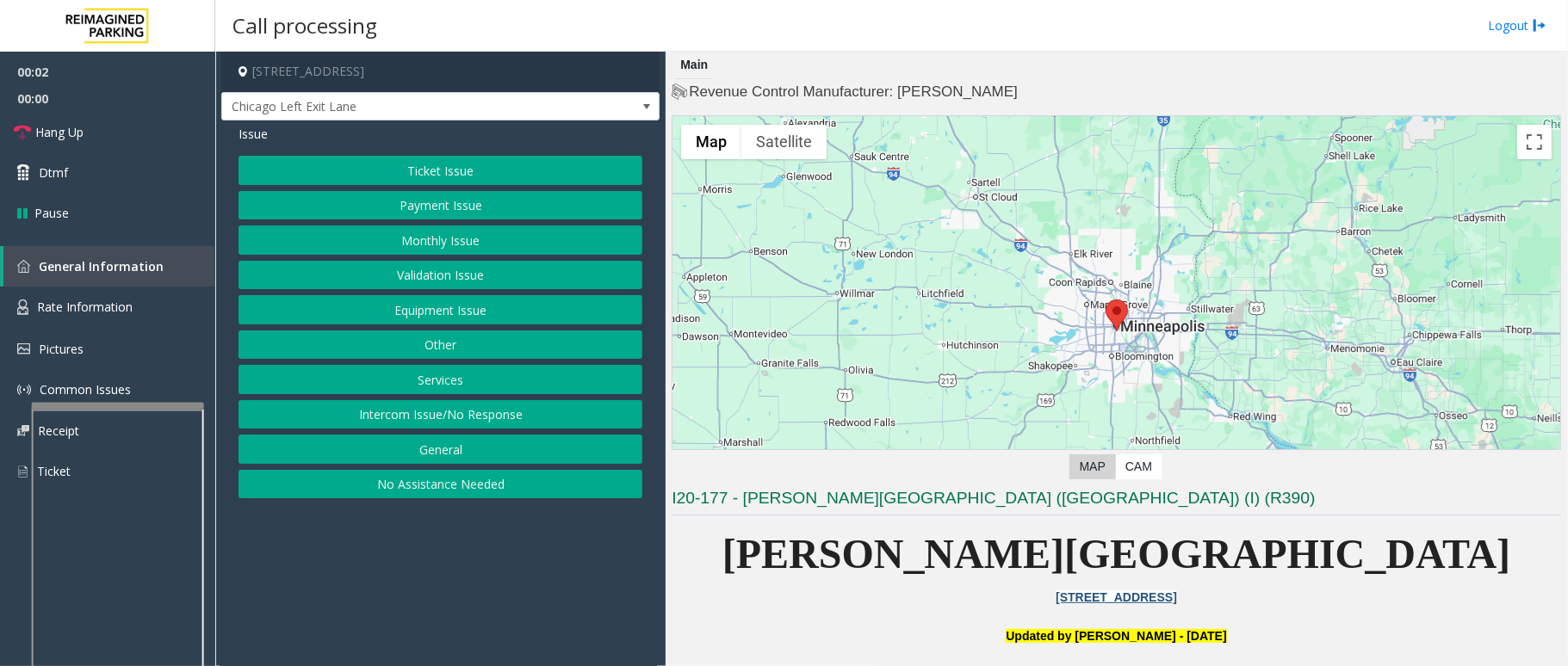
drag, startPoint x: 496, startPoint y: 202, endPoint x: 460, endPoint y: 226, distance: 43.3
click at [465, 225] on div "Ticket Issue Payment Issue Monthly Issue Validation Issue Equipment Issue Other…" at bounding box center [441, 327] width 404 height 343
click at [458, 239] on button "Monthly Issue" at bounding box center [441, 240] width 404 height 30
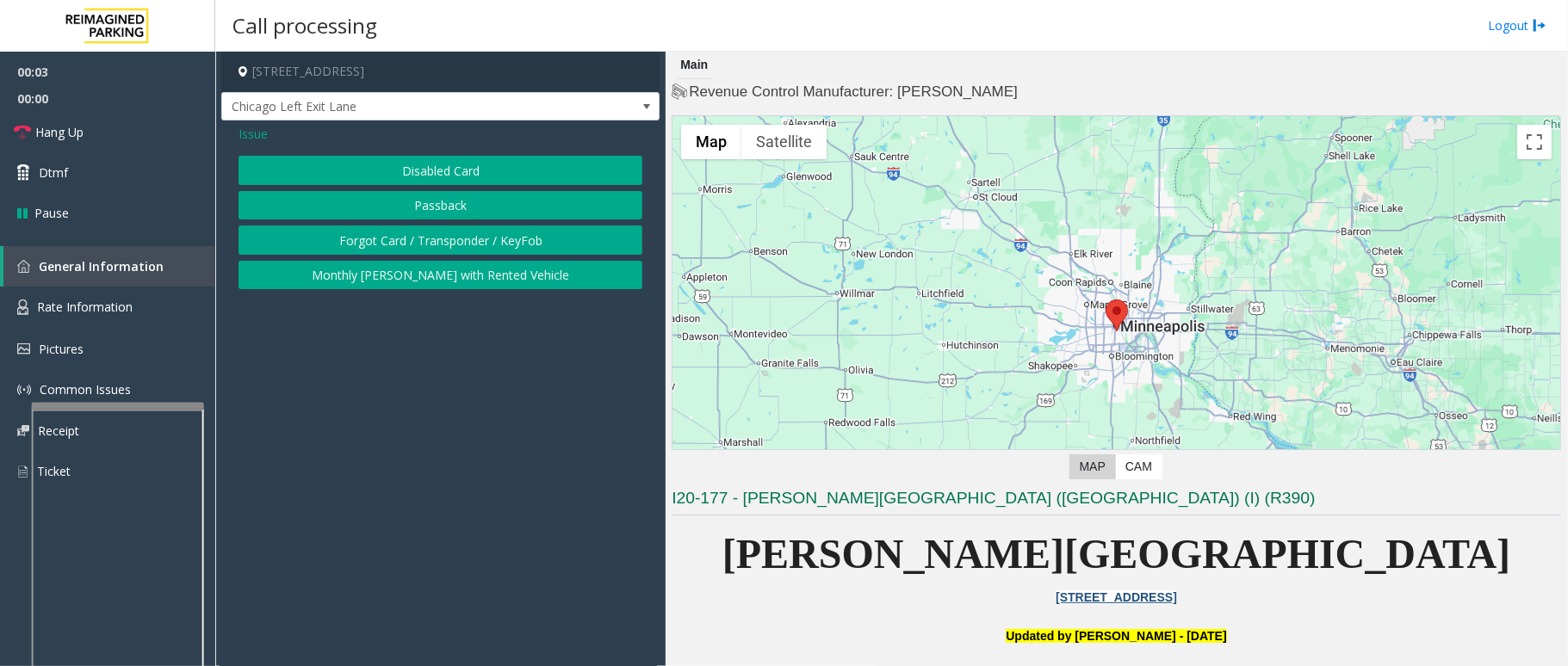
click at [421, 161] on button "Disabled Card" at bounding box center [441, 170] width 404 height 30
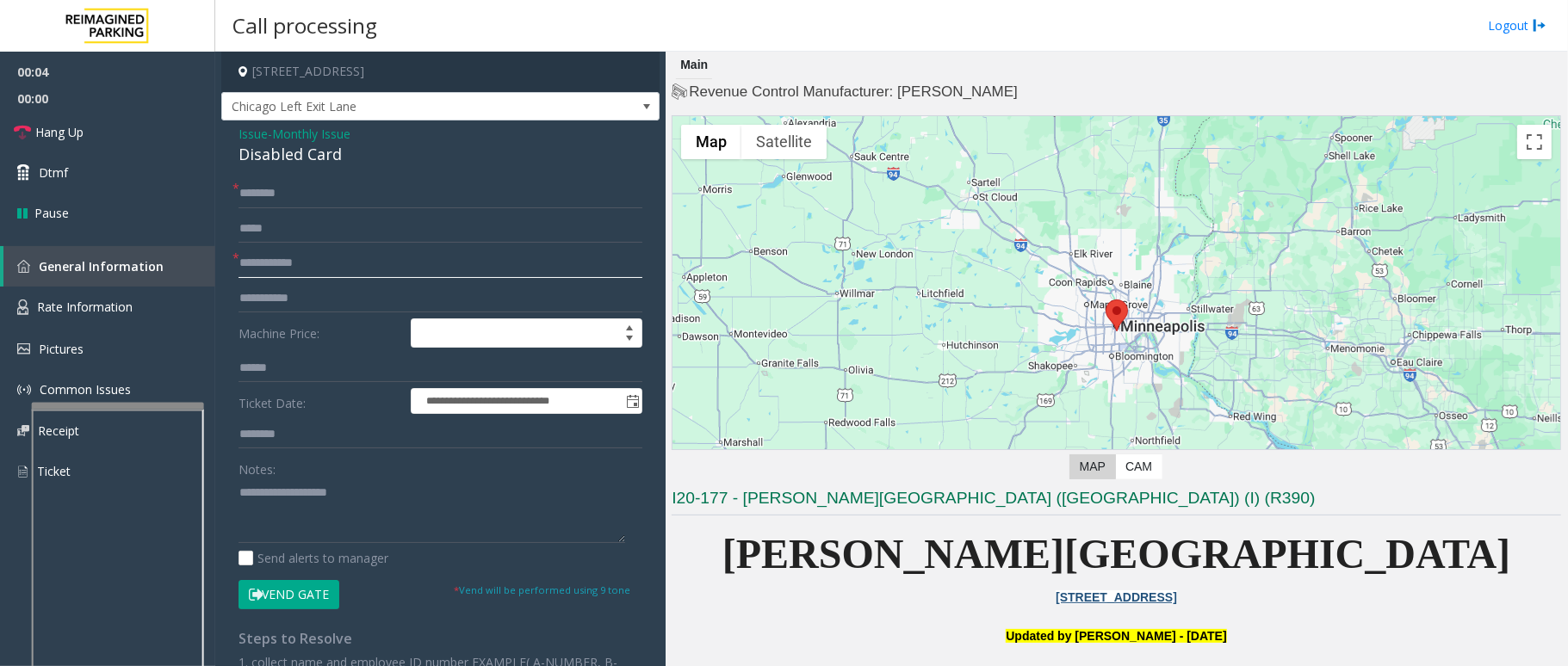
click at [317, 266] on input "text" at bounding box center [441, 263] width 404 height 30
type input "****"
click at [379, 190] on input "text" at bounding box center [441, 193] width 404 height 30
type input "**"
drag, startPoint x: 361, startPoint y: 146, endPoint x: 242, endPoint y: 142, distance: 119.1
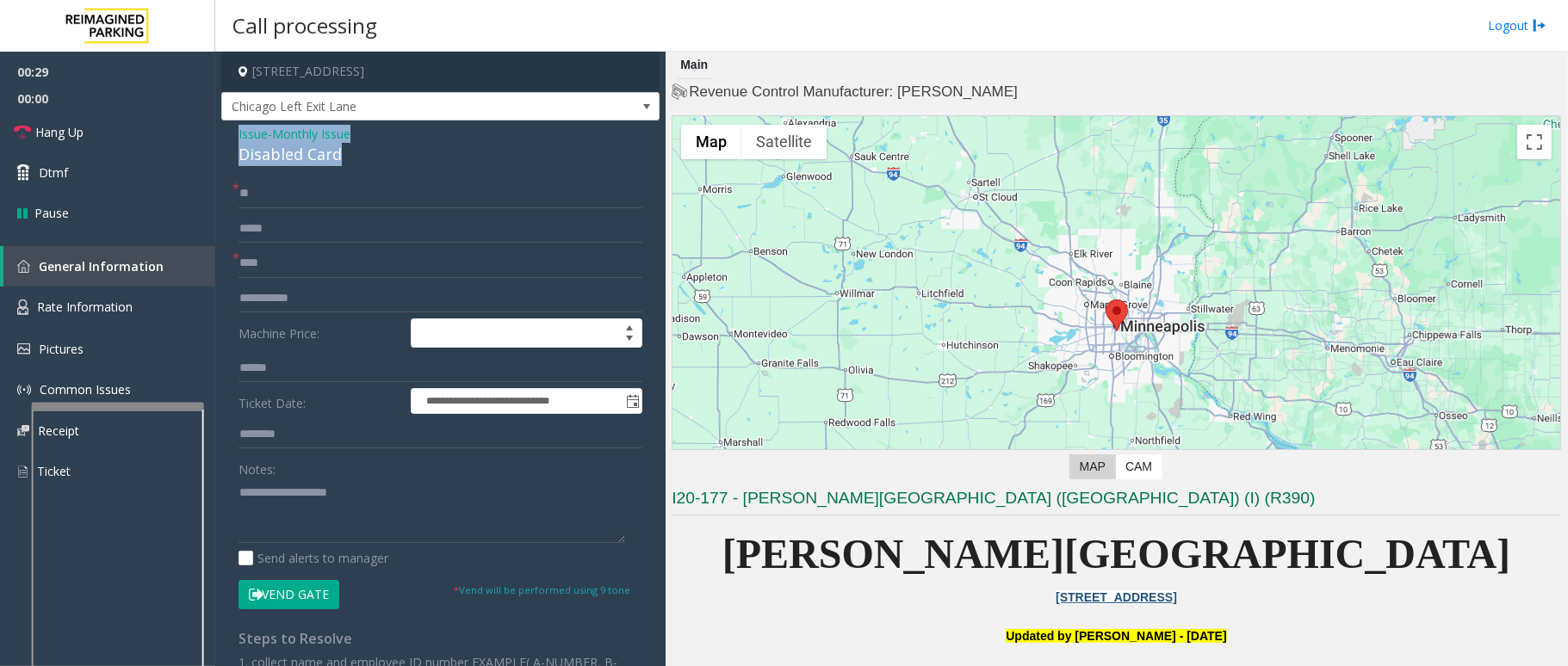
click at [242, 142] on div "Issue - Monthly Issue Disabled Card" at bounding box center [441, 145] width 404 height 41
paste textarea "**********"
click at [472, 525] on textarea at bounding box center [432, 511] width 386 height 65
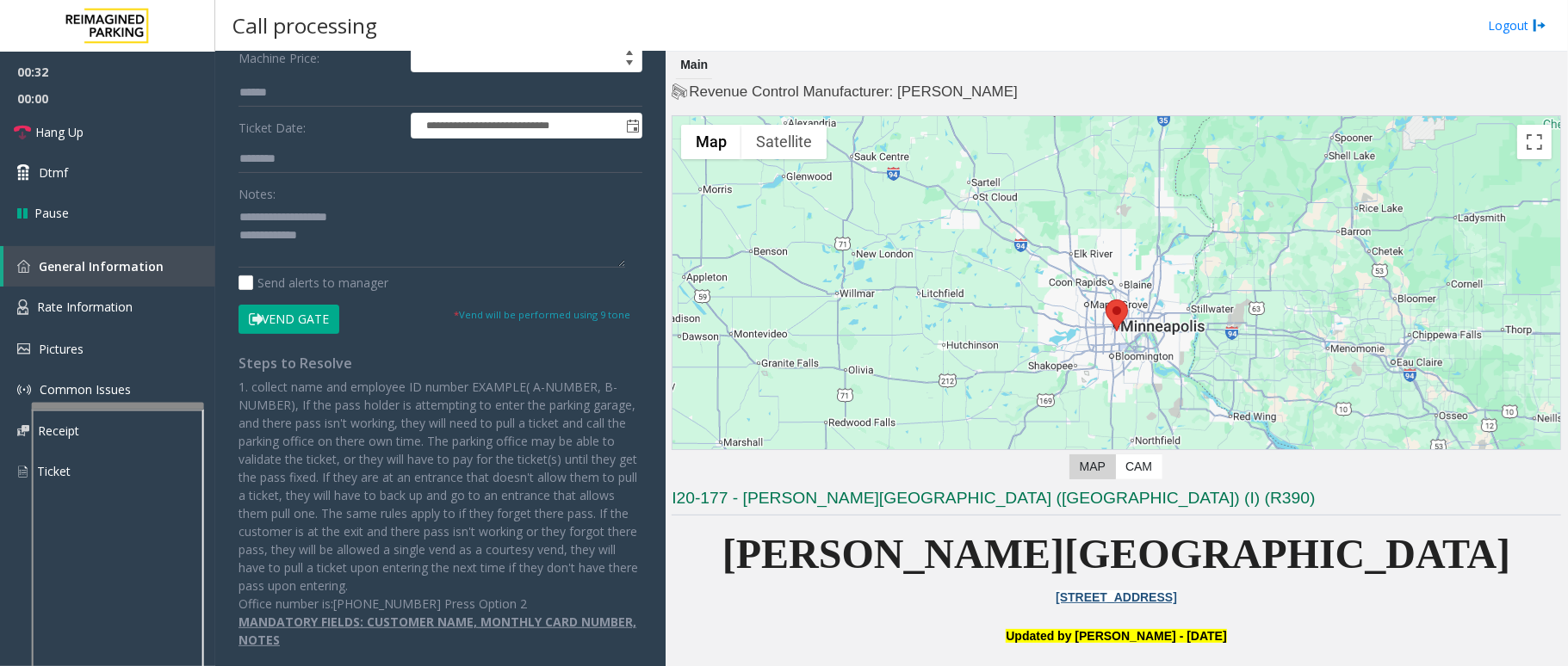
click at [311, 317] on button "Vend Gate" at bounding box center [289, 319] width 100 height 30
click at [236, 214] on div "**********" at bounding box center [441, 276] width 430 height 745
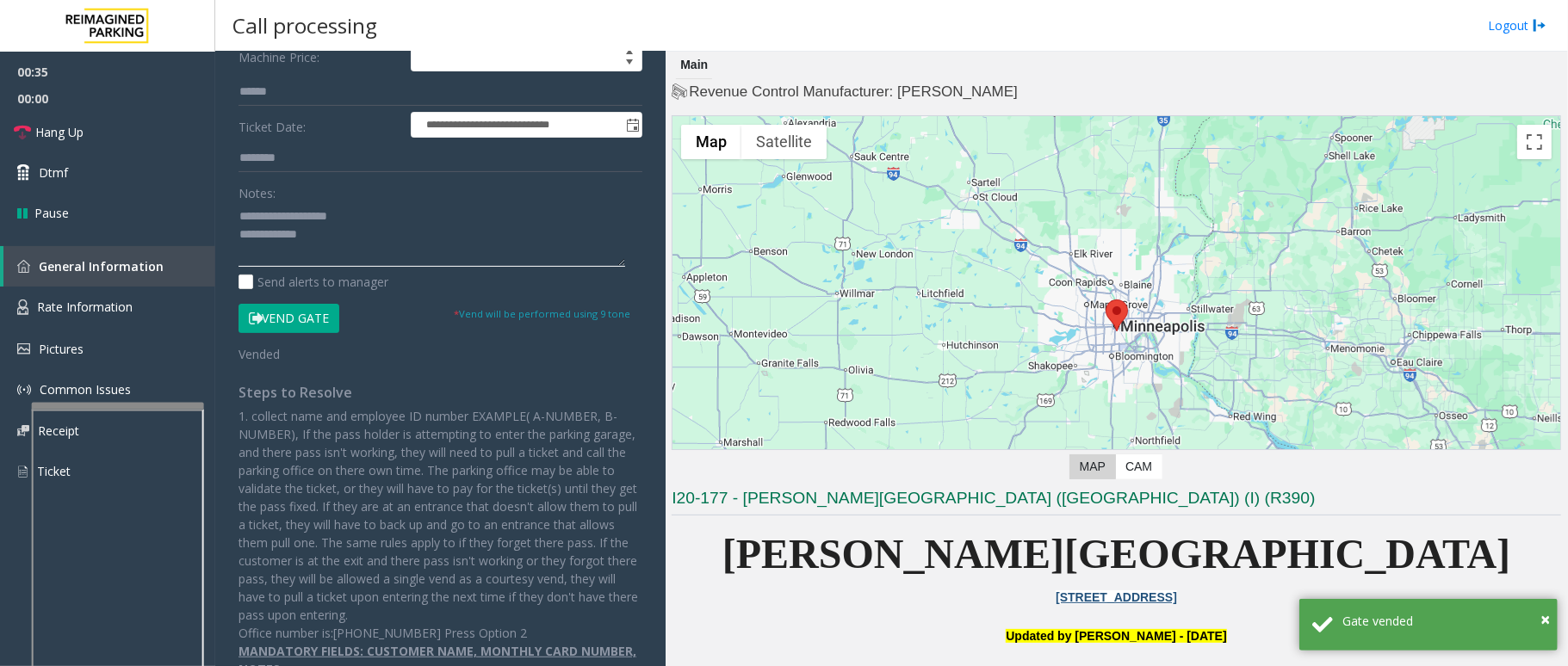
click at [241, 214] on textarea at bounding box center [432, 235] width 386 height 65
click at [345, 228] on textarea at bounding box center [432, 235] width 386 height 65
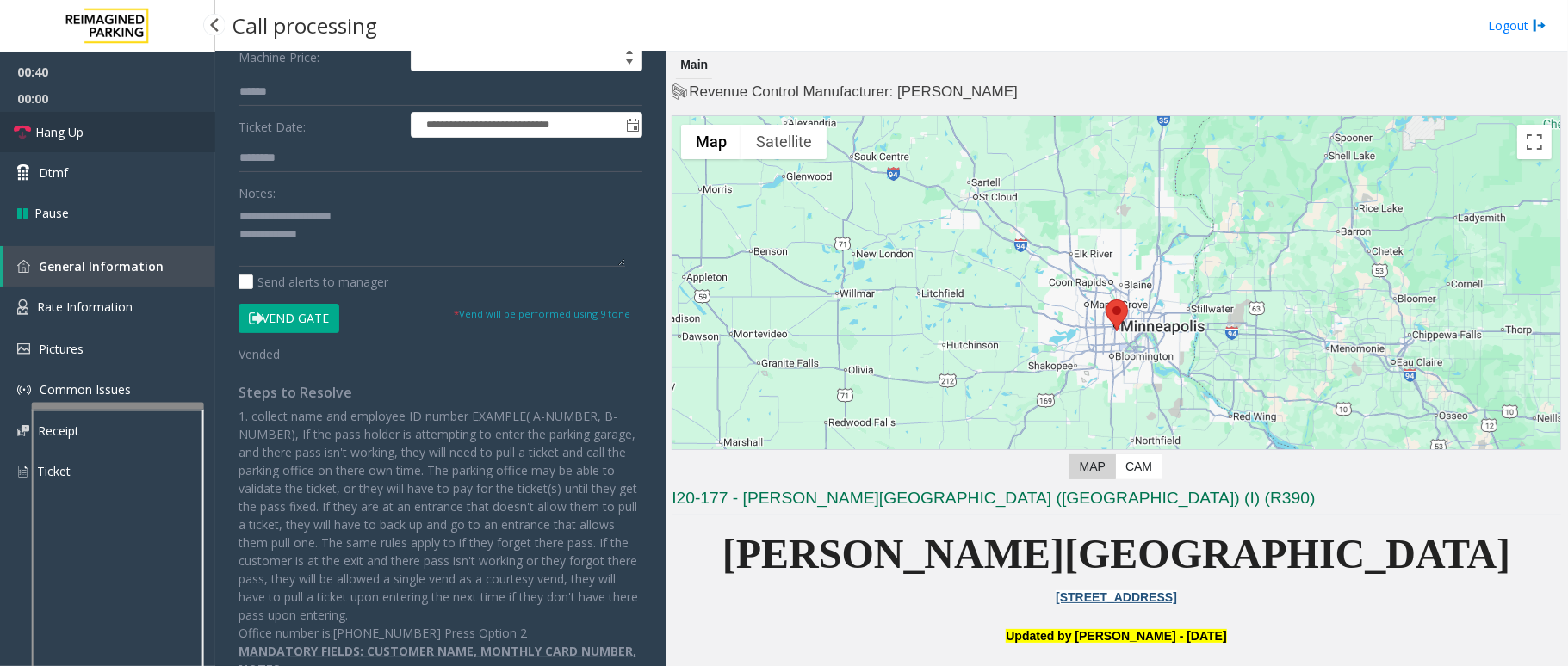
click at [114, 126] on link "Hang Up" at bounding box center [107, 132] width 215 height 40
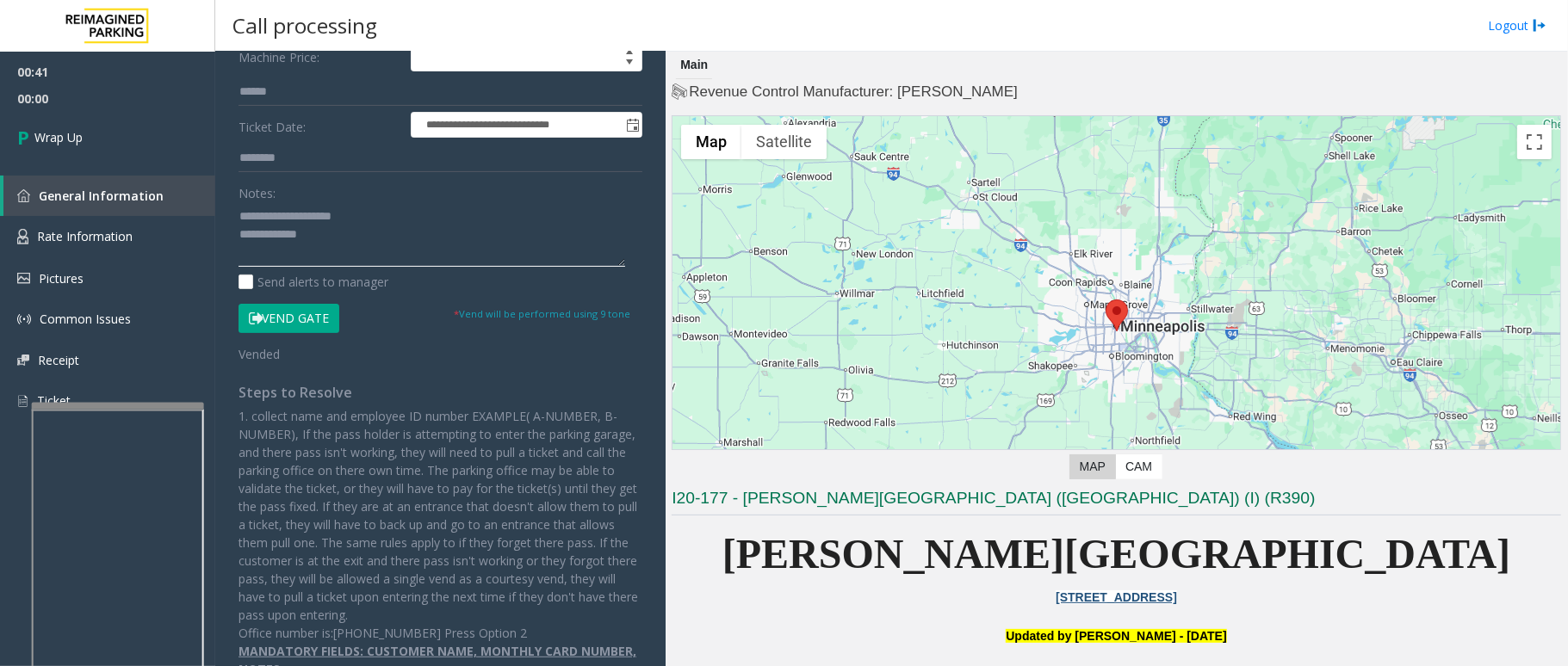
drag, startPoint x: 378, startPoint y: 207, endPoint x: 277, endPoint y: 221, distance: 102.0
click at [277, 221] on textarea at bounding box center [432, 235] width 386 height 65
click at [479, 258] on textarea at bounding box center [432, 235] width 386 height 65
drag, startPoint x: 479, startPoint y: 258, endPoint x: 470, endPoint y: 246, distance: 15.0
click at [470, 246] on textarea at bounding box center [432, 235] width 386 height 65
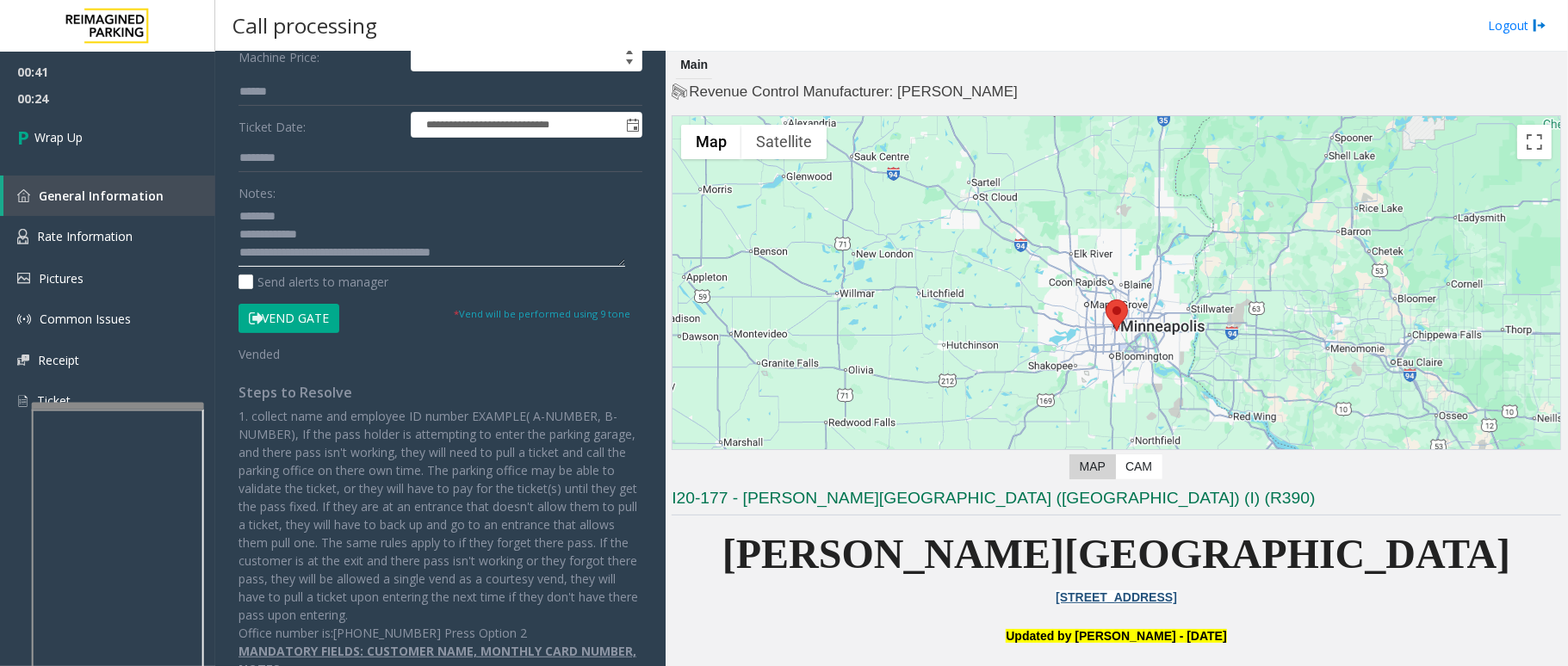
drag, startPoint x: 504, startPoint y: 248, endPoint x: 301, endPoint y: 260, distance: 203.4
click at [301, 260] on textarea at bounding box center [432, 235] width 386 height 65
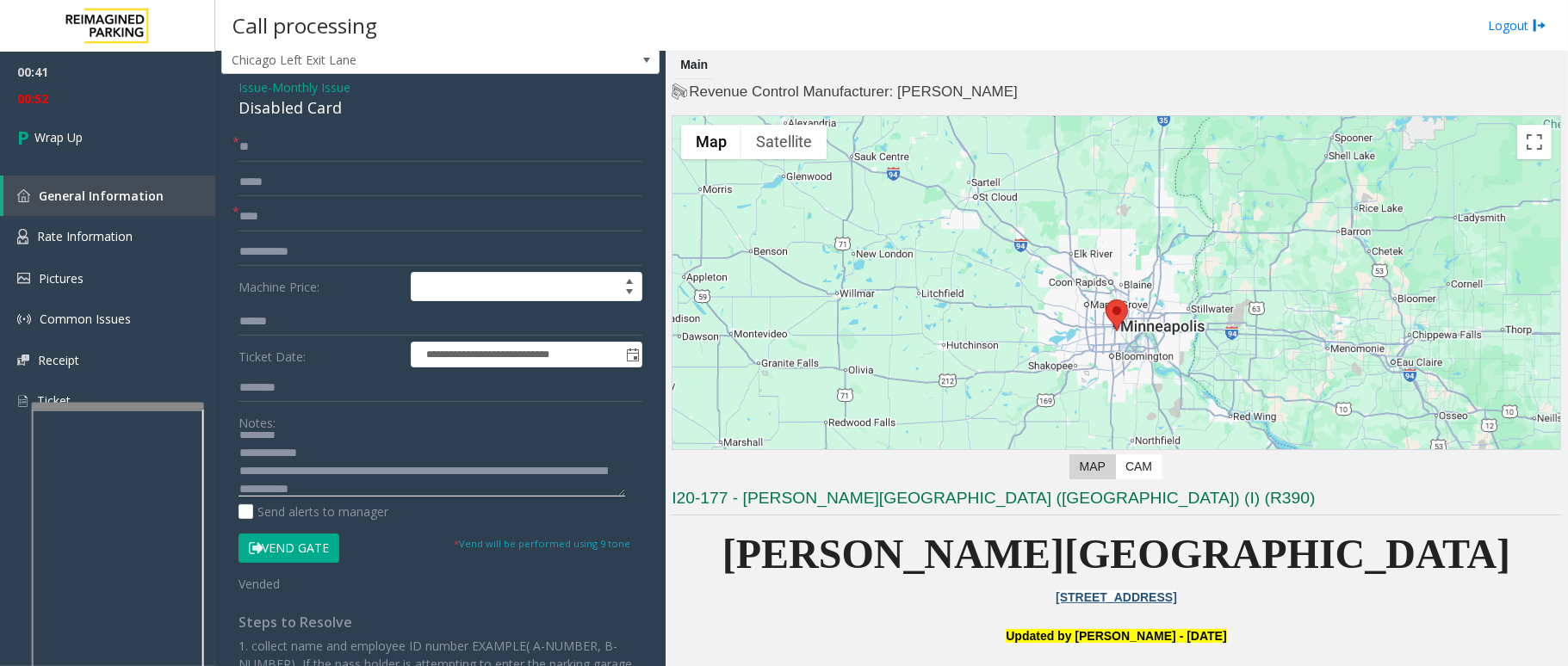
scroll to position [0, 0]
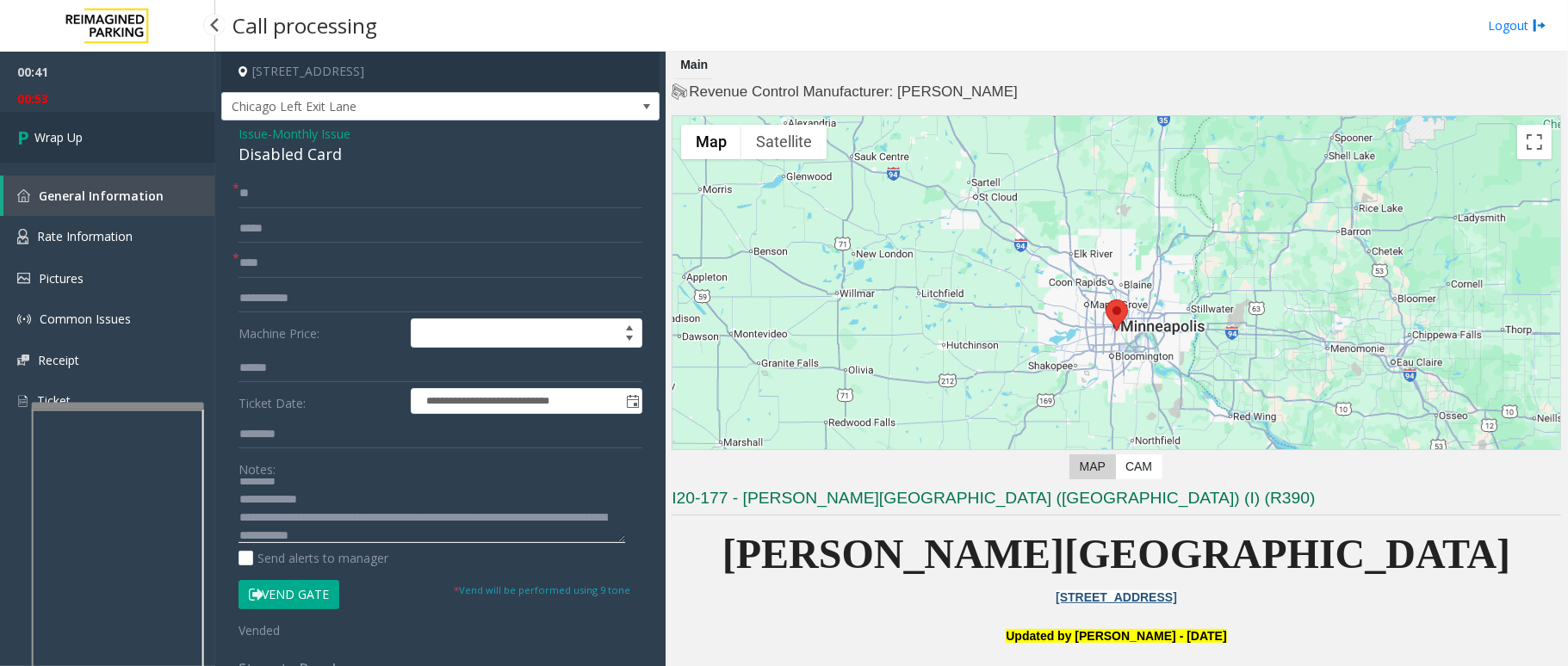
type textarea "**********"
click at [97, 124] on link "Wrap Up" at bounding box center [107, 137] width 215 height 51
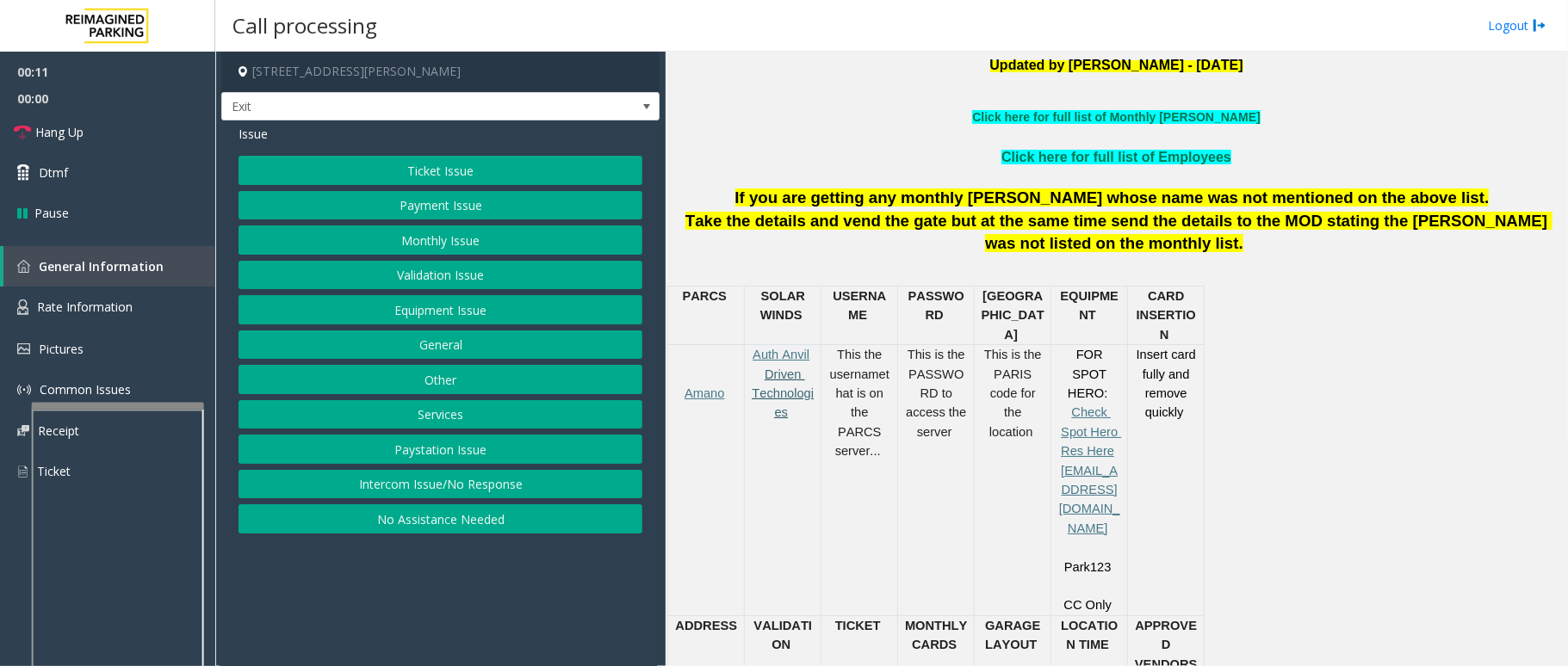
scroll to position [573, 0]
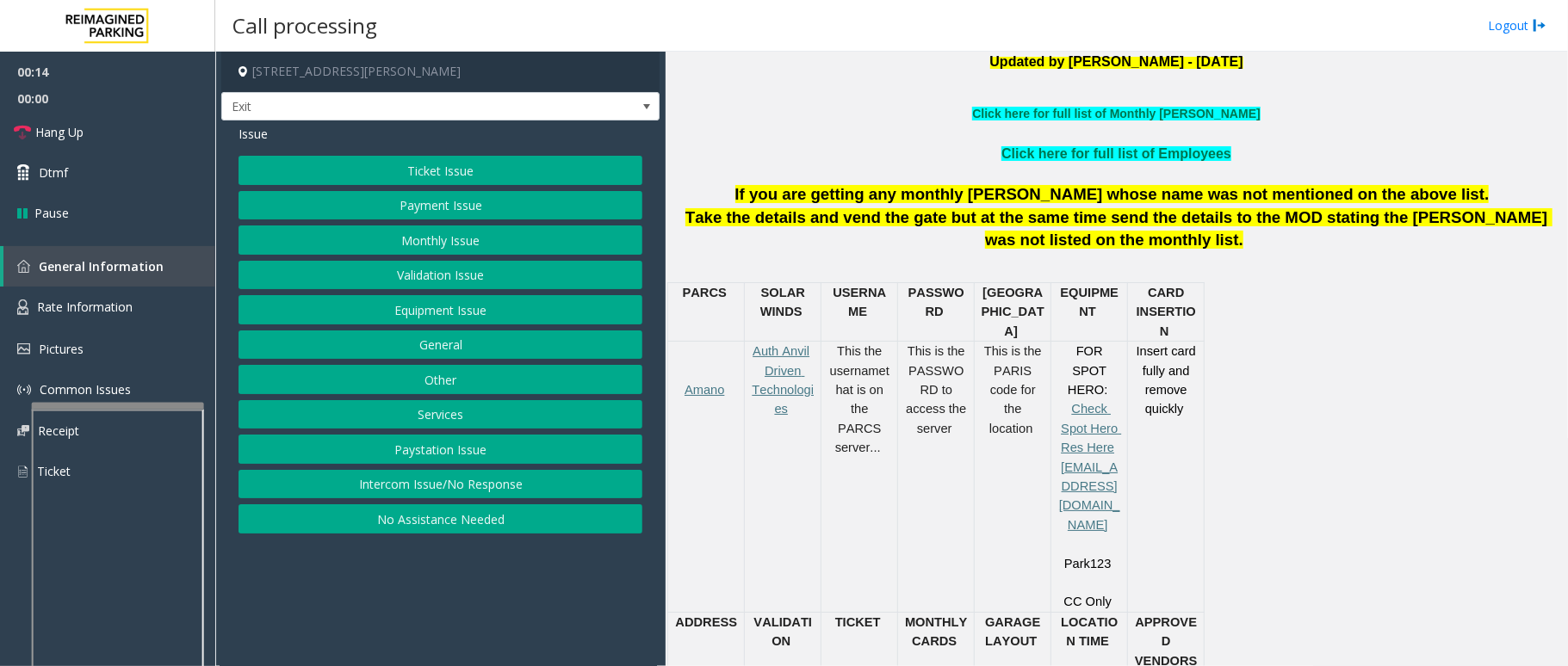
click at [413, 198] on button "Payment Issue" at bounding box center [441, 205] width 404 height 30
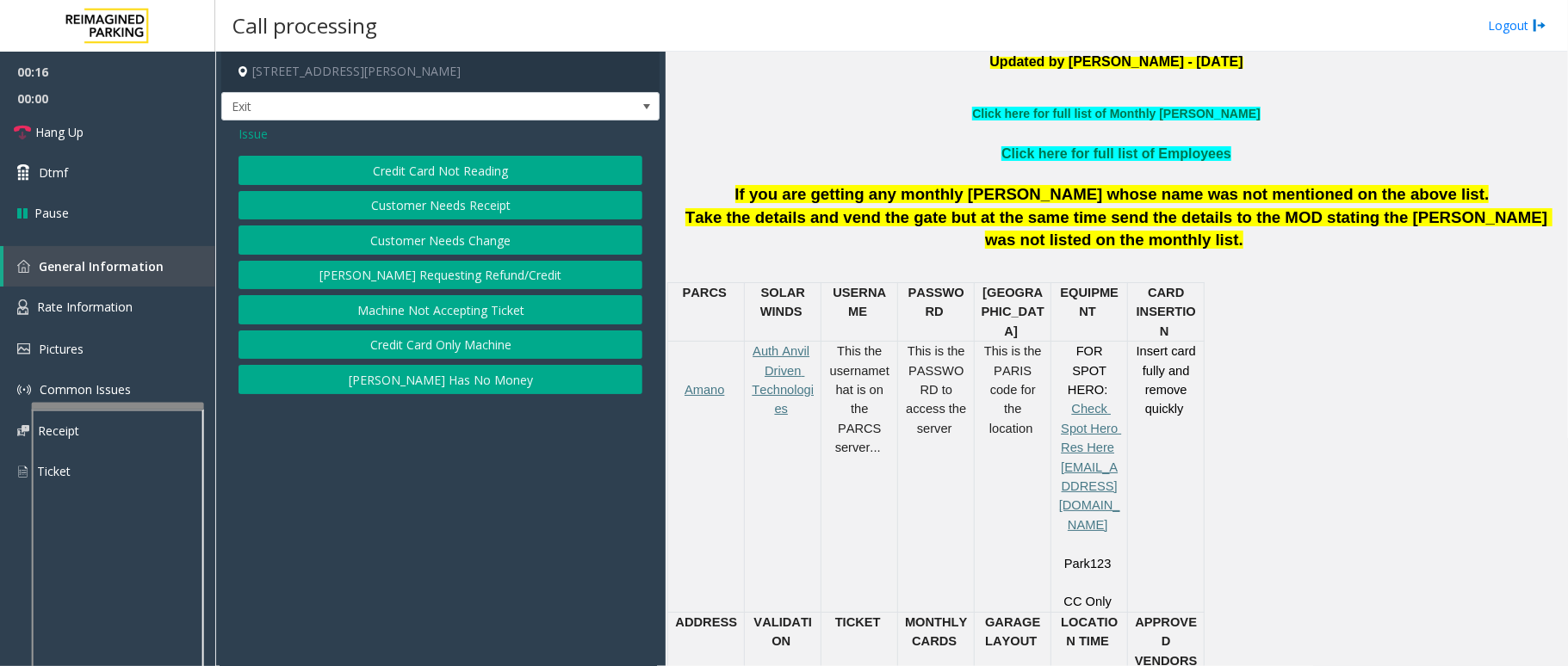
scroll to position [689, 0]
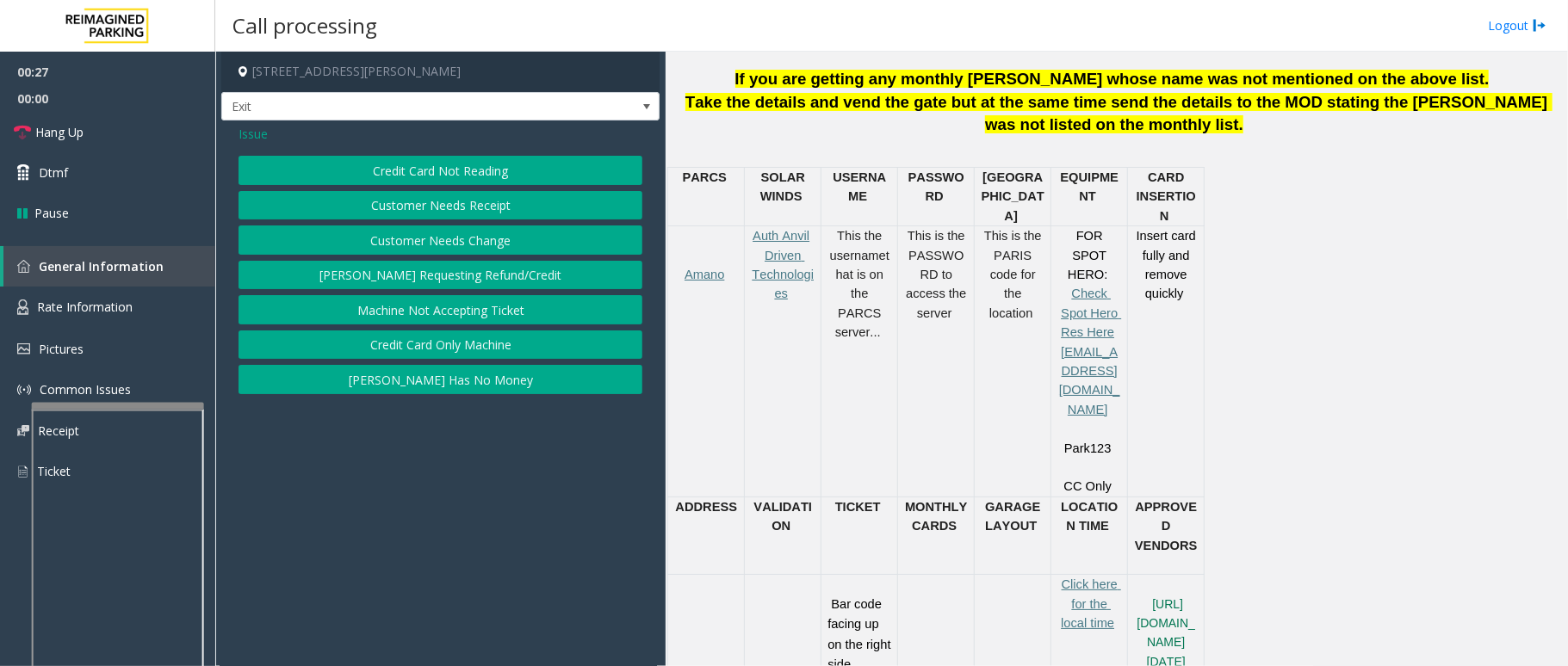
click at [456, 176] on button "Credit Card Not Reading" at bounding box center [441, 170] width 404 height 30
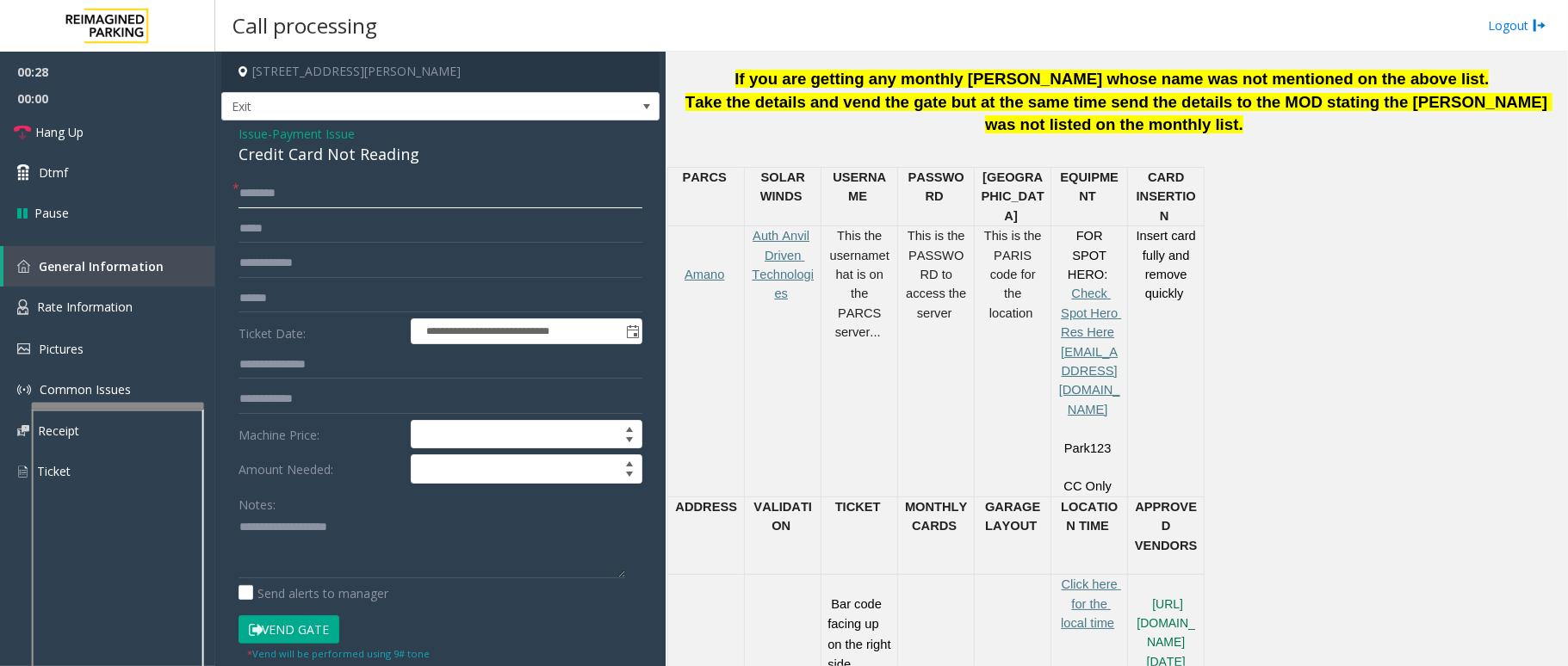
click at [317, 180] on input "text" at bounding box center [441, 193] width 404 height 30
type input "**"
drag, startPoint x: 429, startPoint y: 166, endPoint x: 229, endPoint y: 138, distance: 202.0
click at [229, 138] on div "**********" at bounding box center [441, 539] width 439 height 838
click at [369, 509] on div "Notes:" at bounding box center [441, 534] width 404 height 89
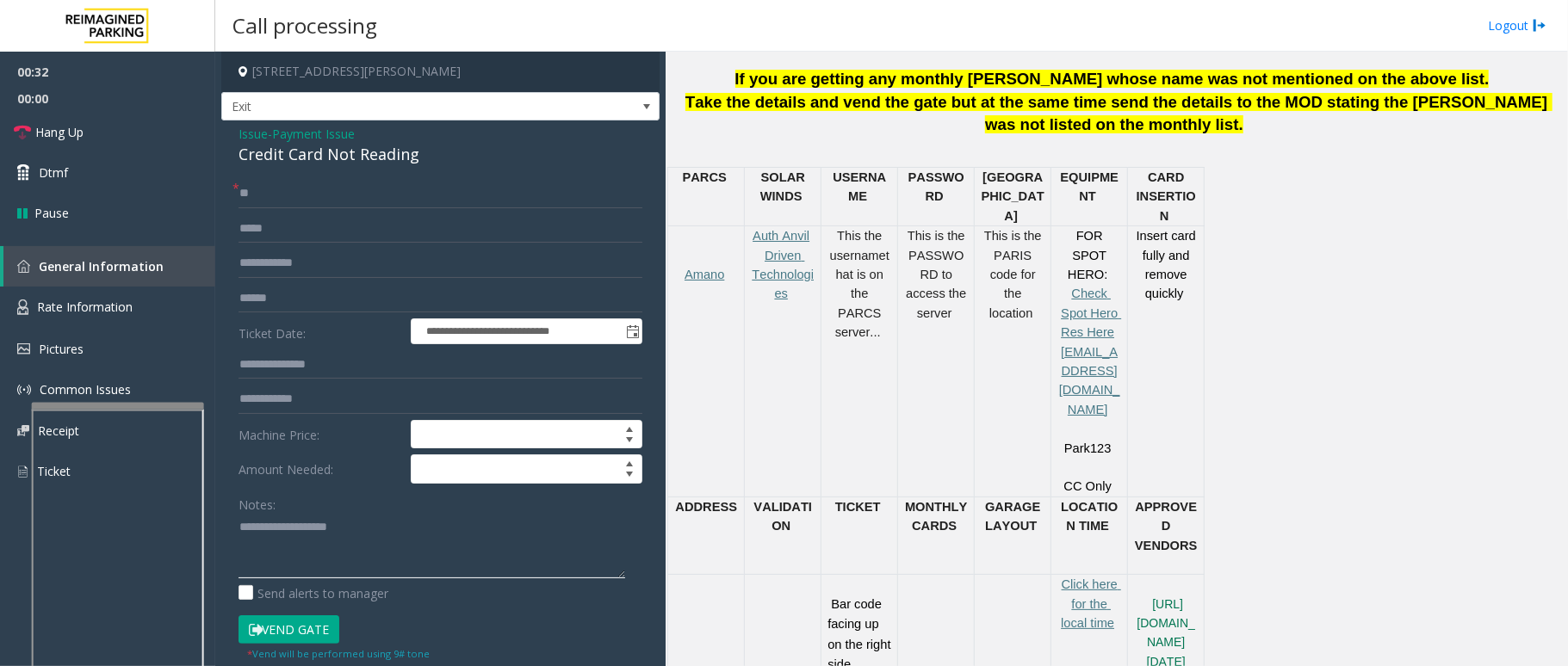
click at [356, 534] on textarea at bounding box center [432, 547] width 386 height 65
paste textarea "**********"
drag, startPoint x: 381, startPoint y: 526, endPoint x: 282, endPoint y: 534, distance: 99.3
click at [282, 534] on textarea at bounding box center [432, 547] width 386 height 65
click at [398, 558] on textarea at bounding box center [432, 547] width 386 height 65
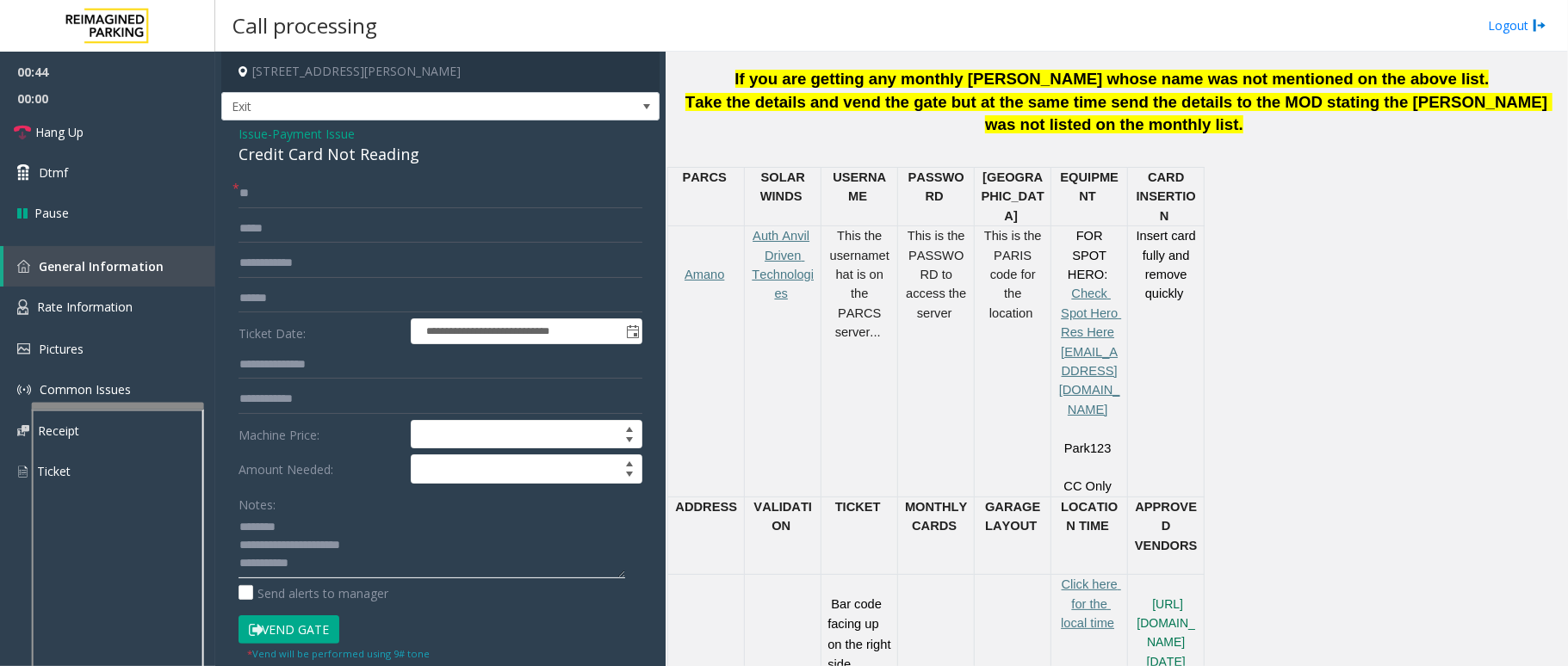
click at [379, 562] on textarea at bounding box center [432, 547] width 386 height 65
click at [91, 129] on link "Hang Up" at bounding box center [107, 132] width 215 height 40
click at [378, 554] on textarea at bounding box center [432, 547] width 386 height 65
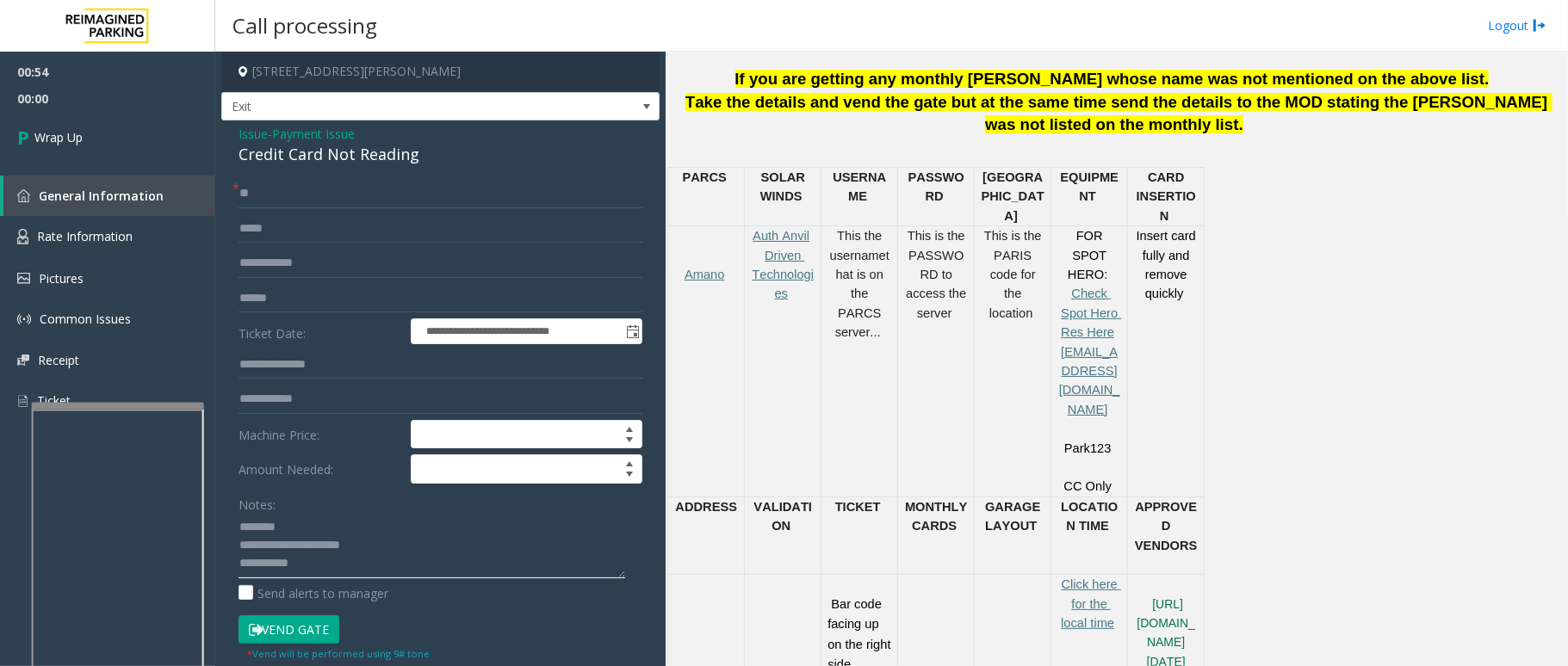
click at [367, 556] on textarea at bounding box center [432, 547] width 386 height 65
click at [355, 566] on textarea at bounding box center [432, 547] width 386 height 65
type textarea "**********"
click at [115, 145] on link "Wrap Up" at bounding box center [107, 137] width 215 height 51
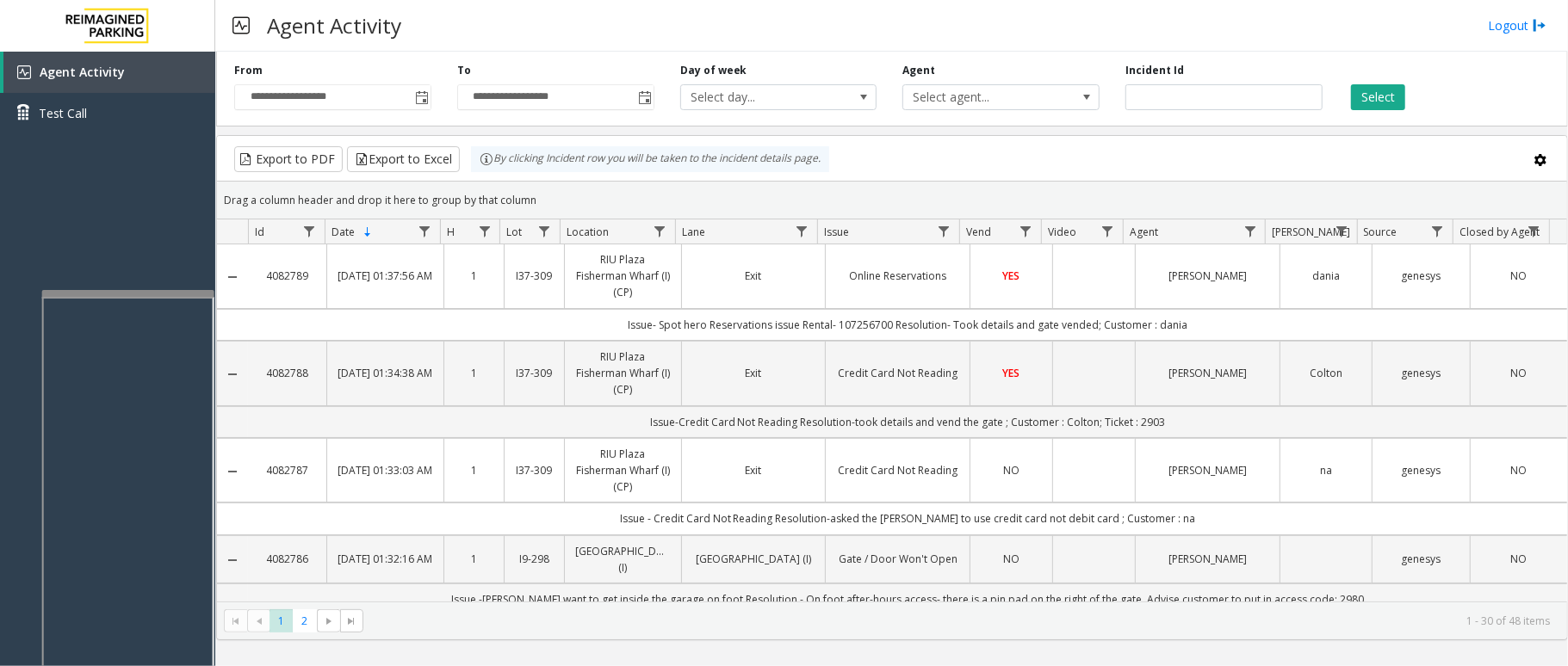
click at [116, 293] on div at bounding box center [128, 293] width 172 height 7
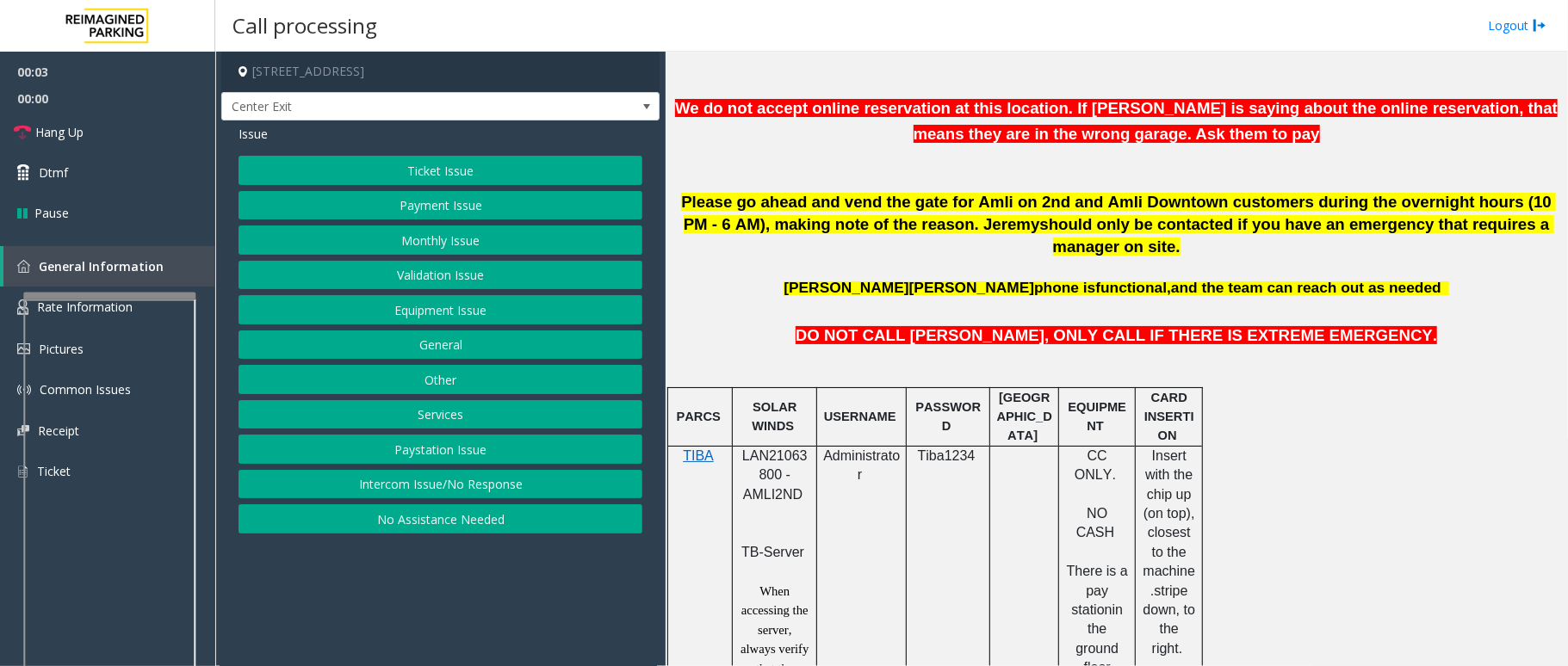
scroll to position [689, 0]
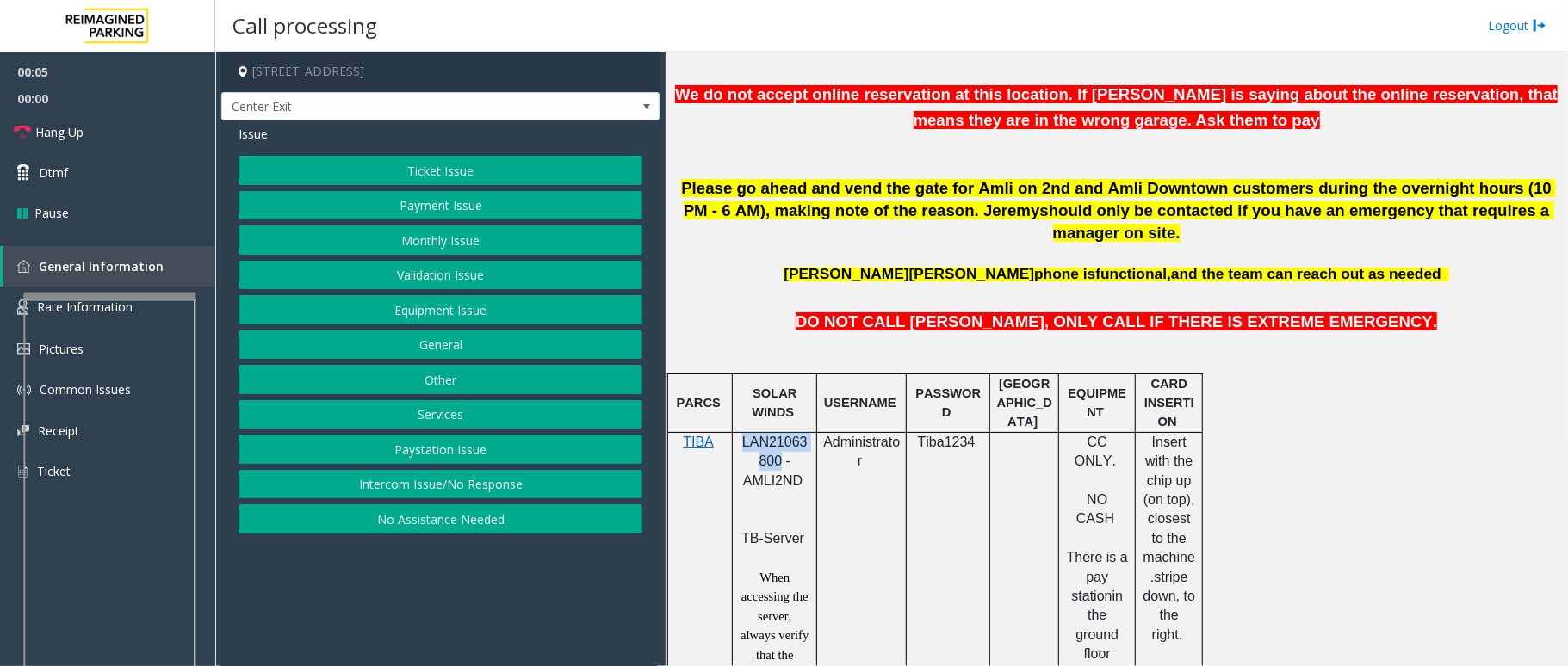
drag, startPoint x: 776, startPoint y: 442, endPoint x: 743, endPoint y: 419, distance: 40.2
click at [743, 435] on span "LAN21063800 - AMLI2ND" at bounding box center [775, 462] width 65 height 54
click at [84, 124] on link "Hang Up" at bounding box center [107, 132] width 215 height 40
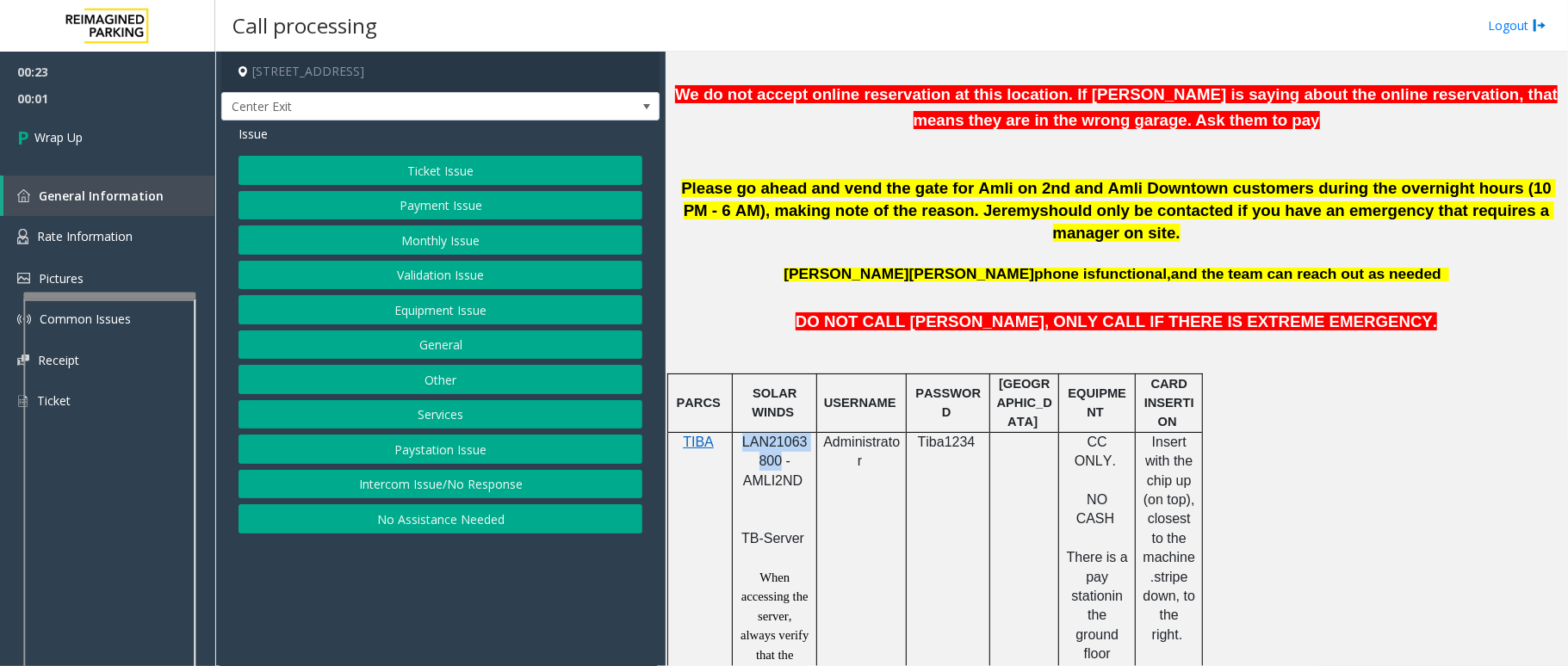
click at [456, 202] on button "Payment Issue" at bounding box center [441, 205] width 404 height 30
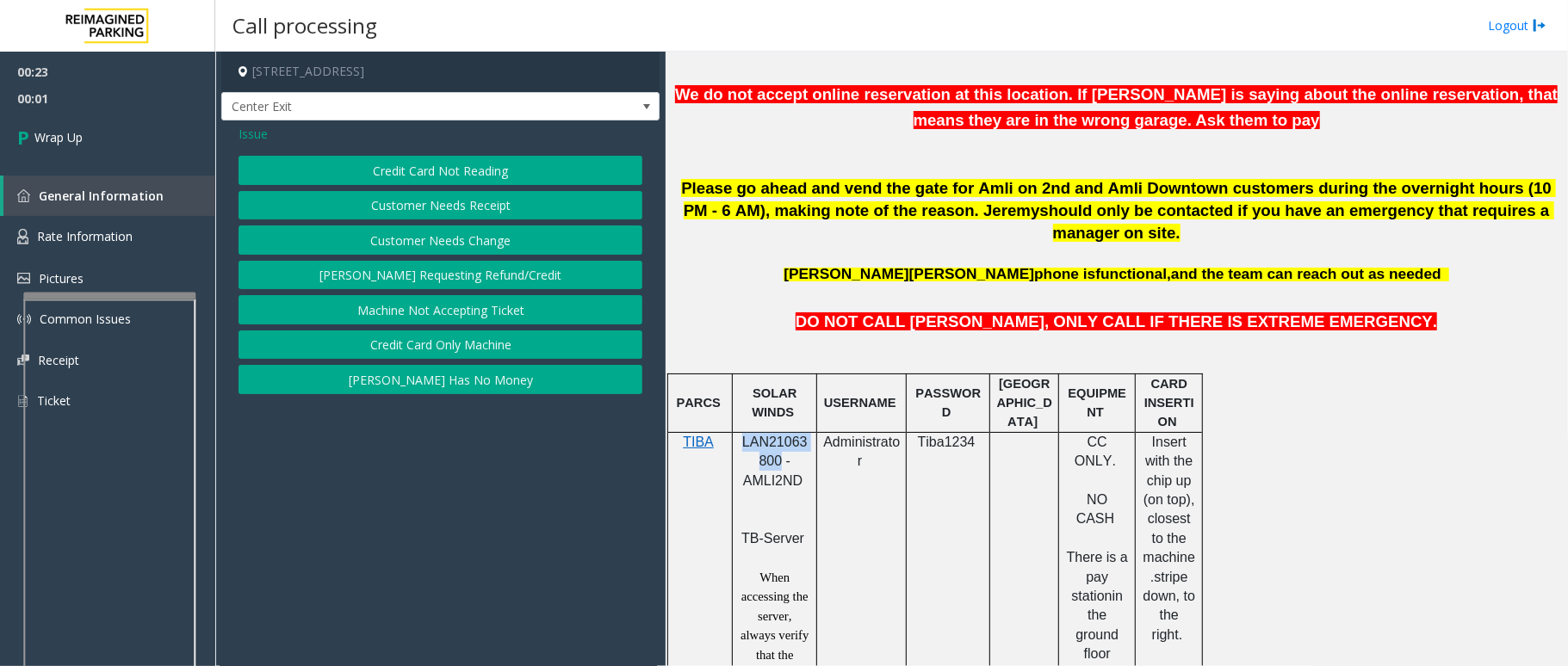
click at [451, 172] on button "Credit Card Not Reading" at bounding box center [441, 170] width 404 height 30
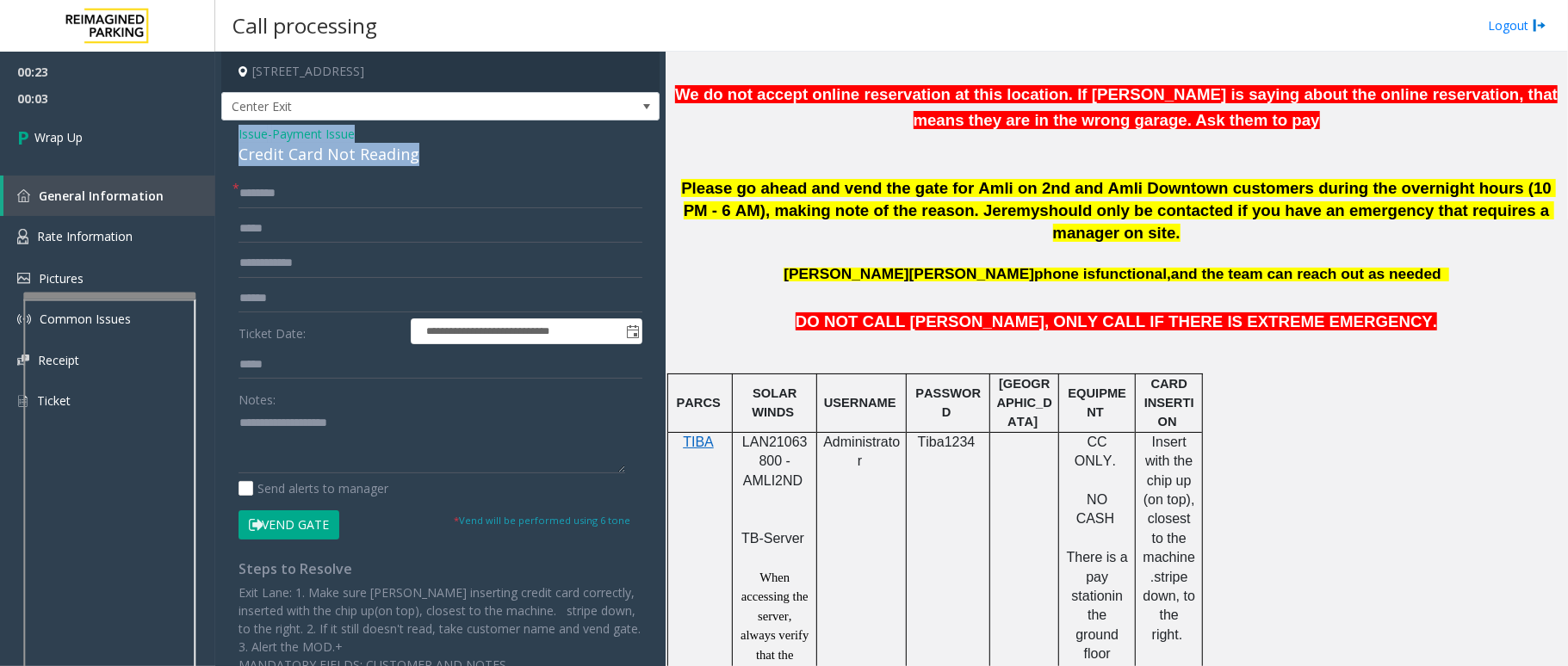
drag, startPoint x: 422, startPoint y: 155, endPoint x: 225, endPoint y: 129, distance: 198.7
click at [225, 129] on div "**********" at bounding box center [441, 405] width 439 height 570
paste textarea "**********"
click at [380, 435] on textarea at bounding box center [432, 441] width 386 height 65
drag, startPoint x: 359, startPoint y: 423, endPoint x: 279, endPoint y: 418, distance: 80.2
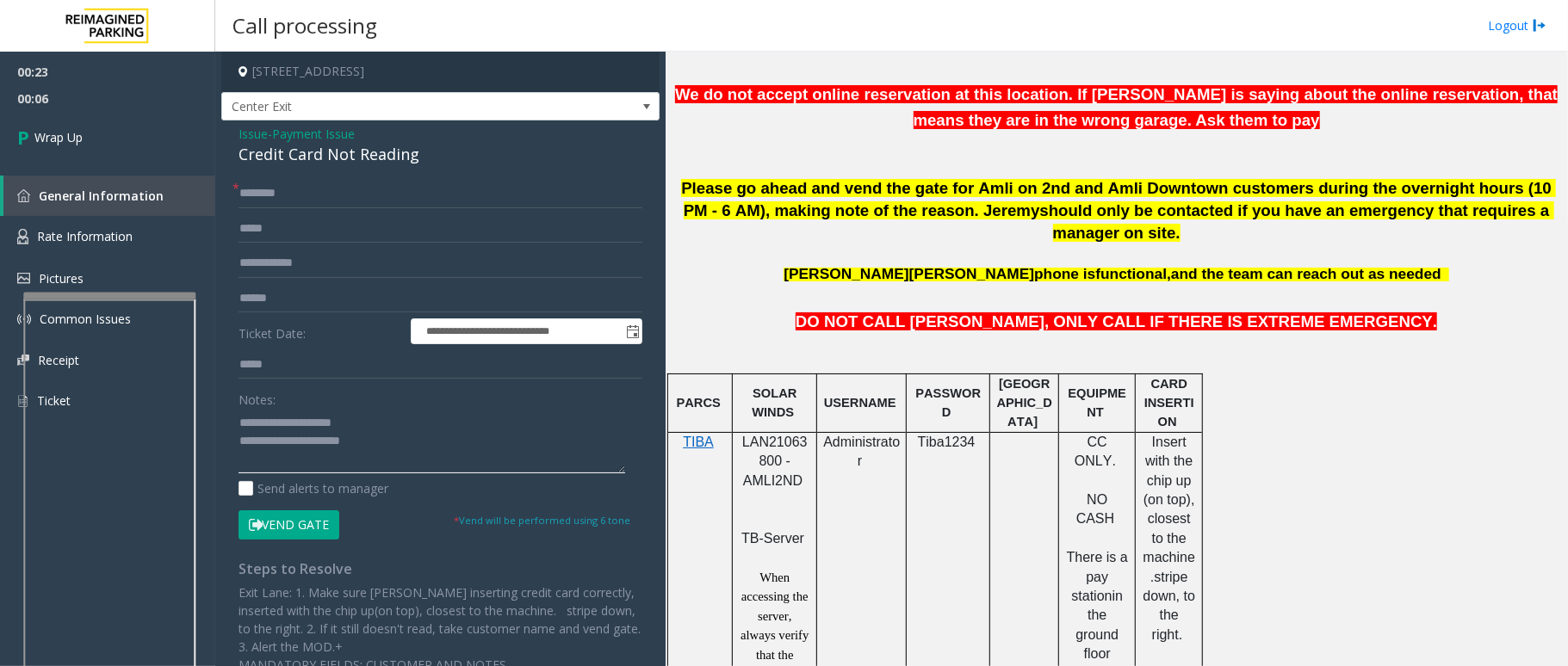
click at [279, 418] on textarea at bounding box center [432, 441] width 386 height 65
click at [424, 438] on textarea at bounding box center [432, 441] width 386 height 65
type textarea "**********"
click at [263, 184] on input "text" at bounding box center [441, 193] width 404 height 30
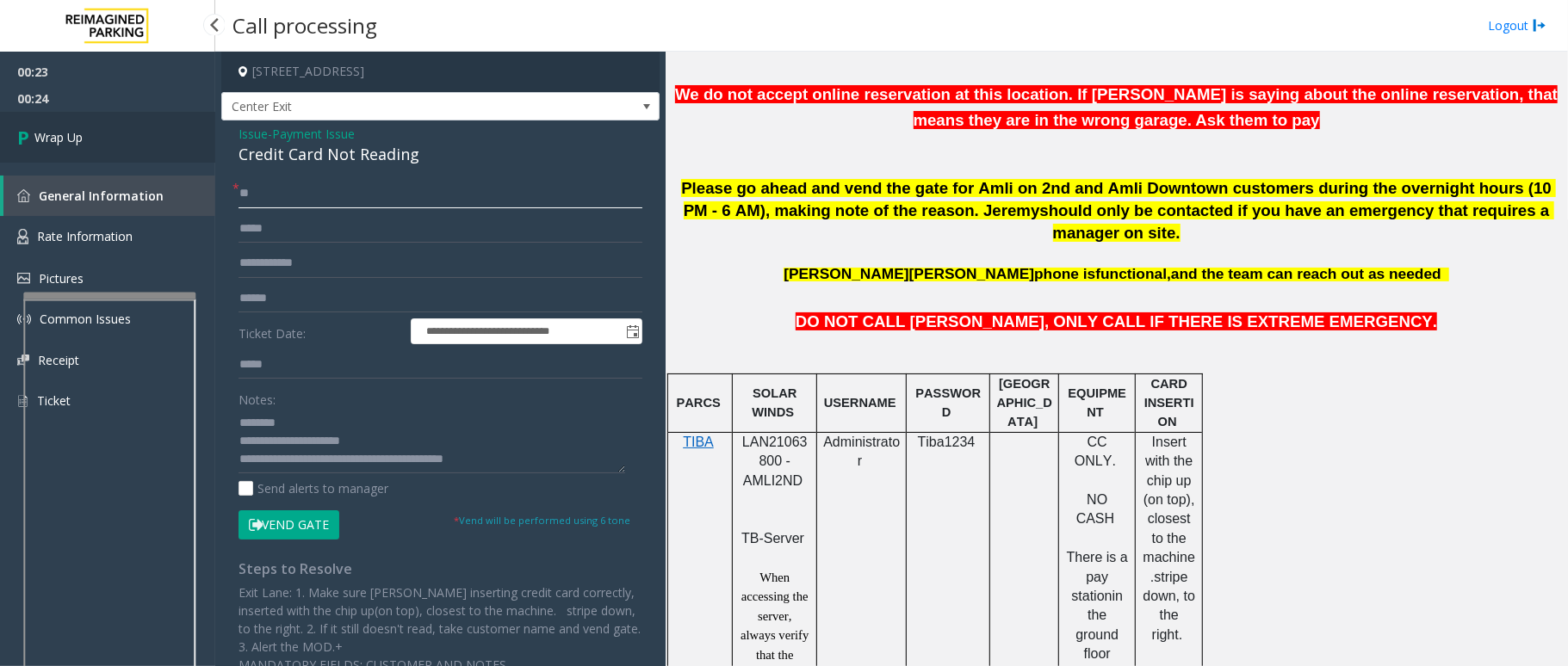
type input "**"
click at [88, 135] on link "Wrap Up" at bounding box center [107, 137] width 215 height 51
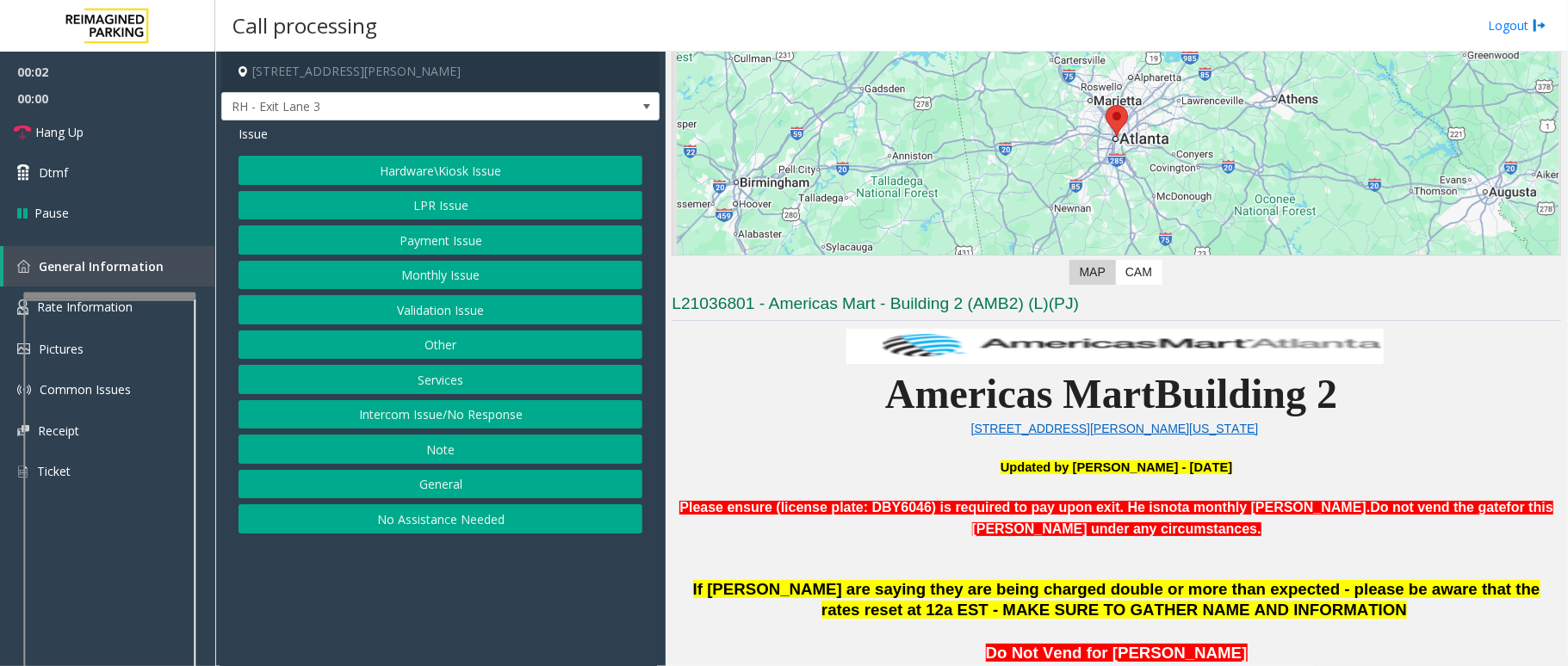
scroll to position [573, 0]
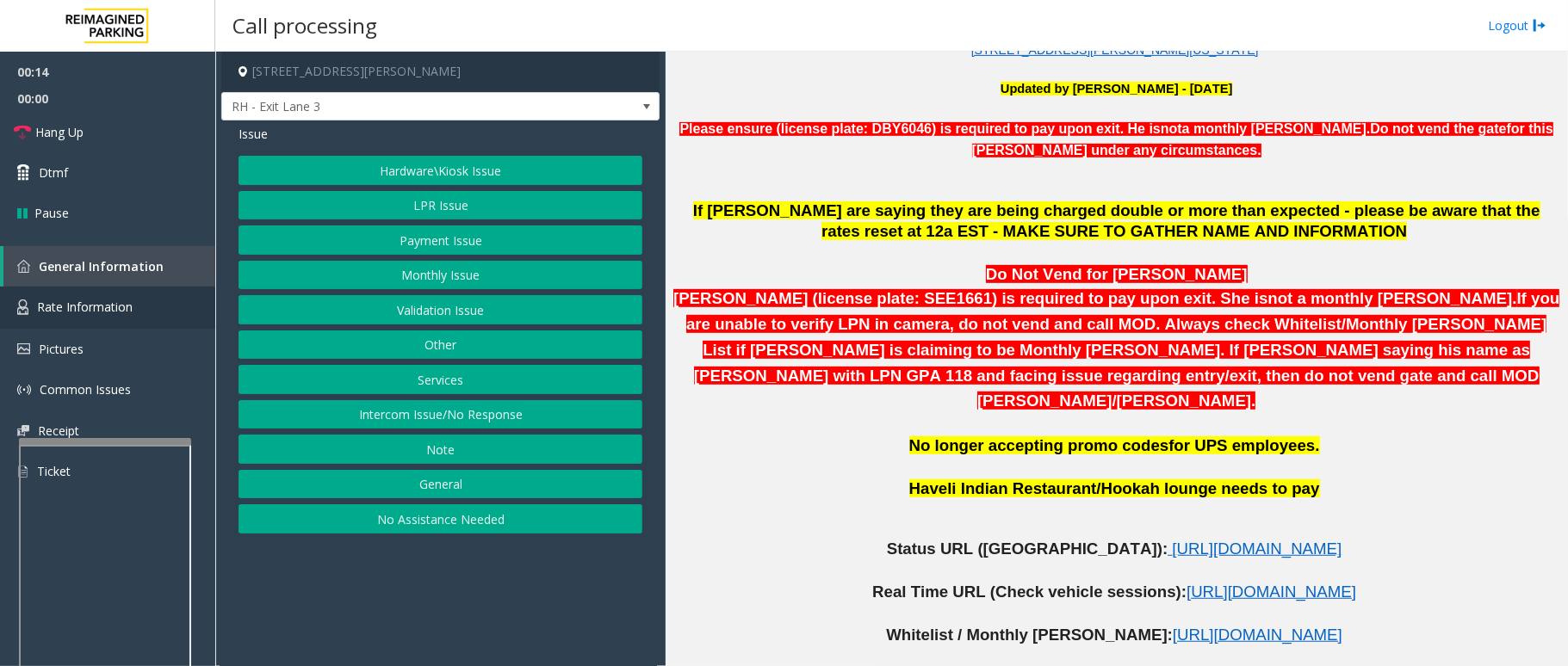
click at [104, 453] on div at bounding box center [105, 640] width 172 height 404
click at [95, 307] on span "Rate Information" at bounding box center [85, 307] width 96 height 16
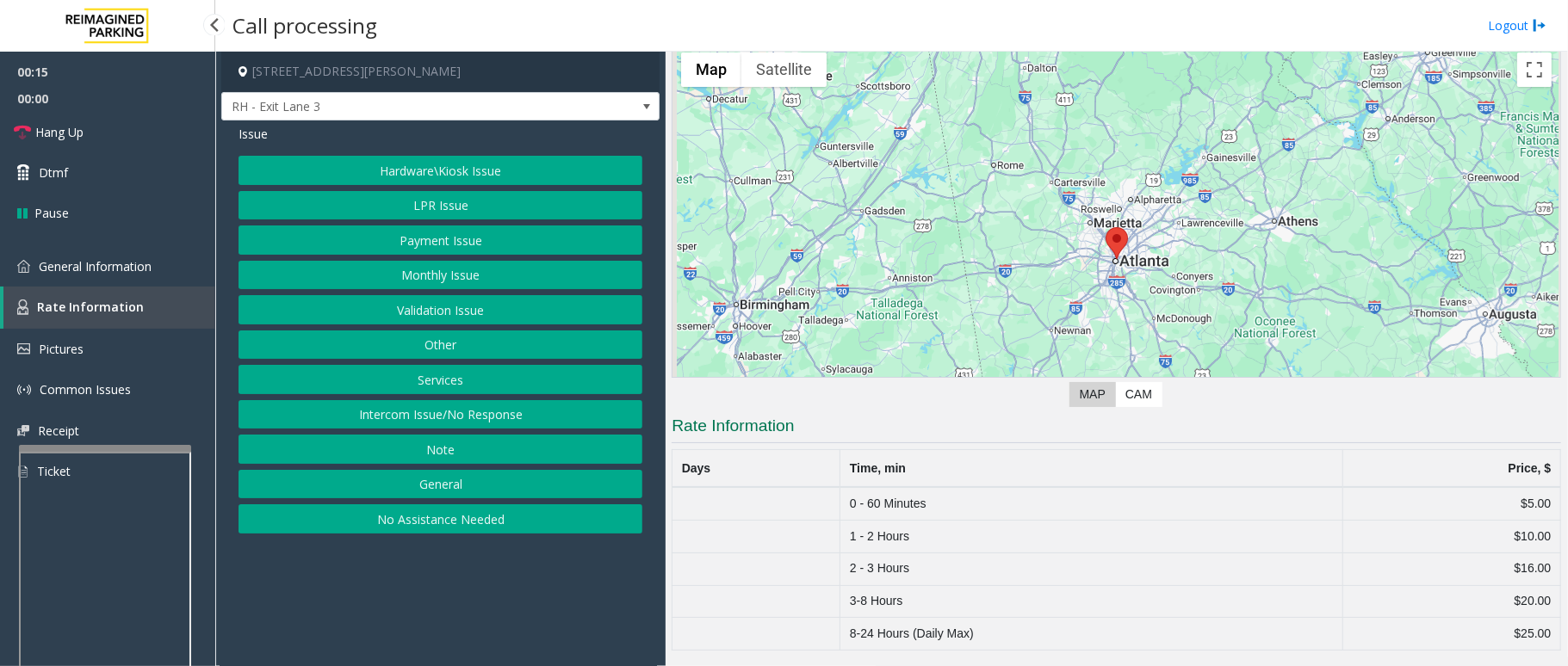
scroll to position [74, 0]
click at [98, 273] on link "General Information" at bounding box center [107, 267] width 215 height 40
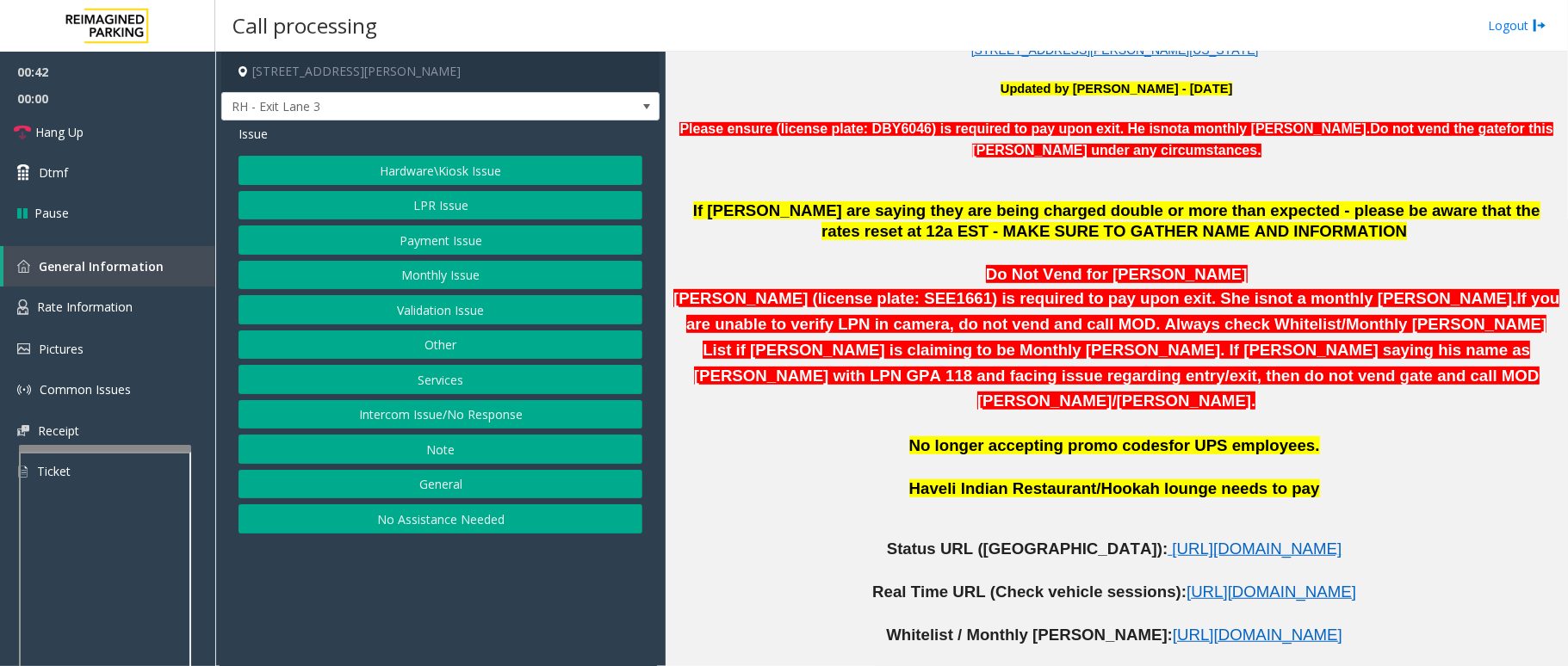
scroll to position [689, 0]
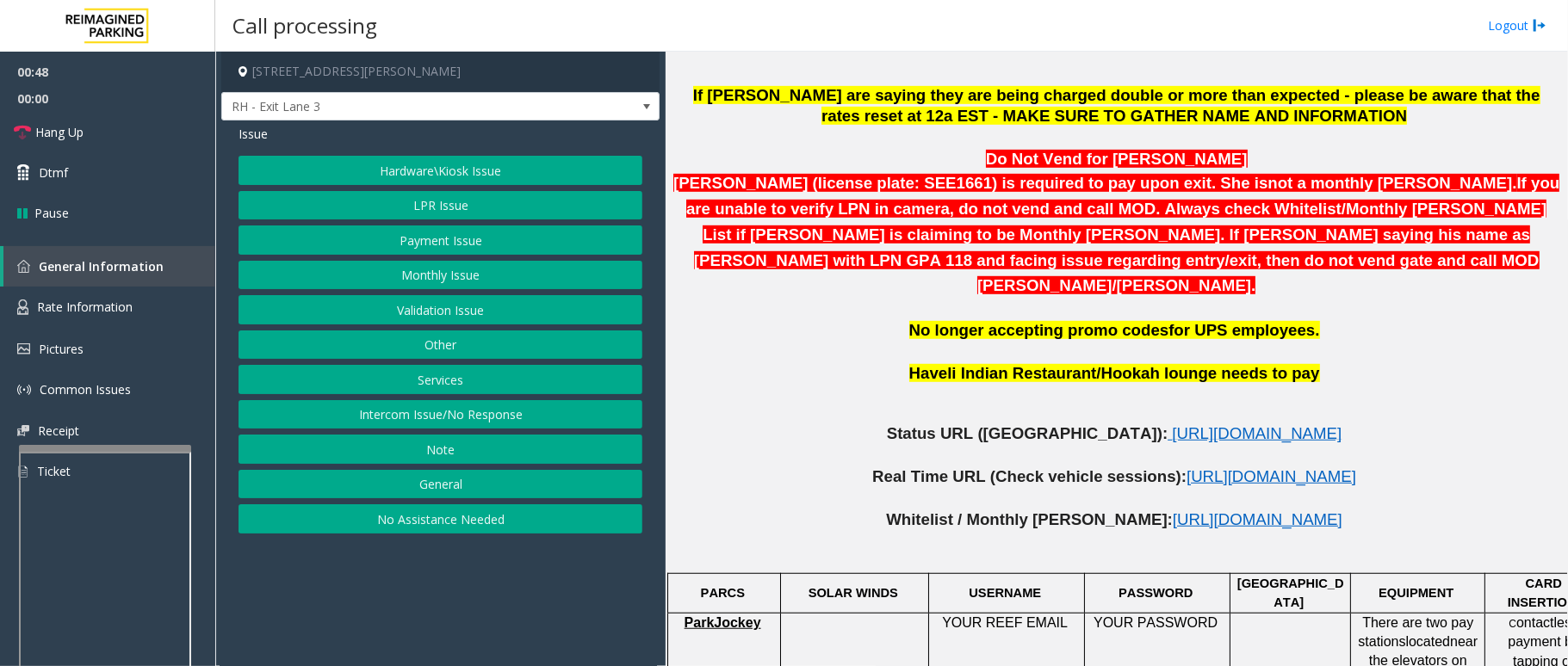
click at [439, 194] on button "LPR Issue" at bounding box center [441, 205] width 404 height 30
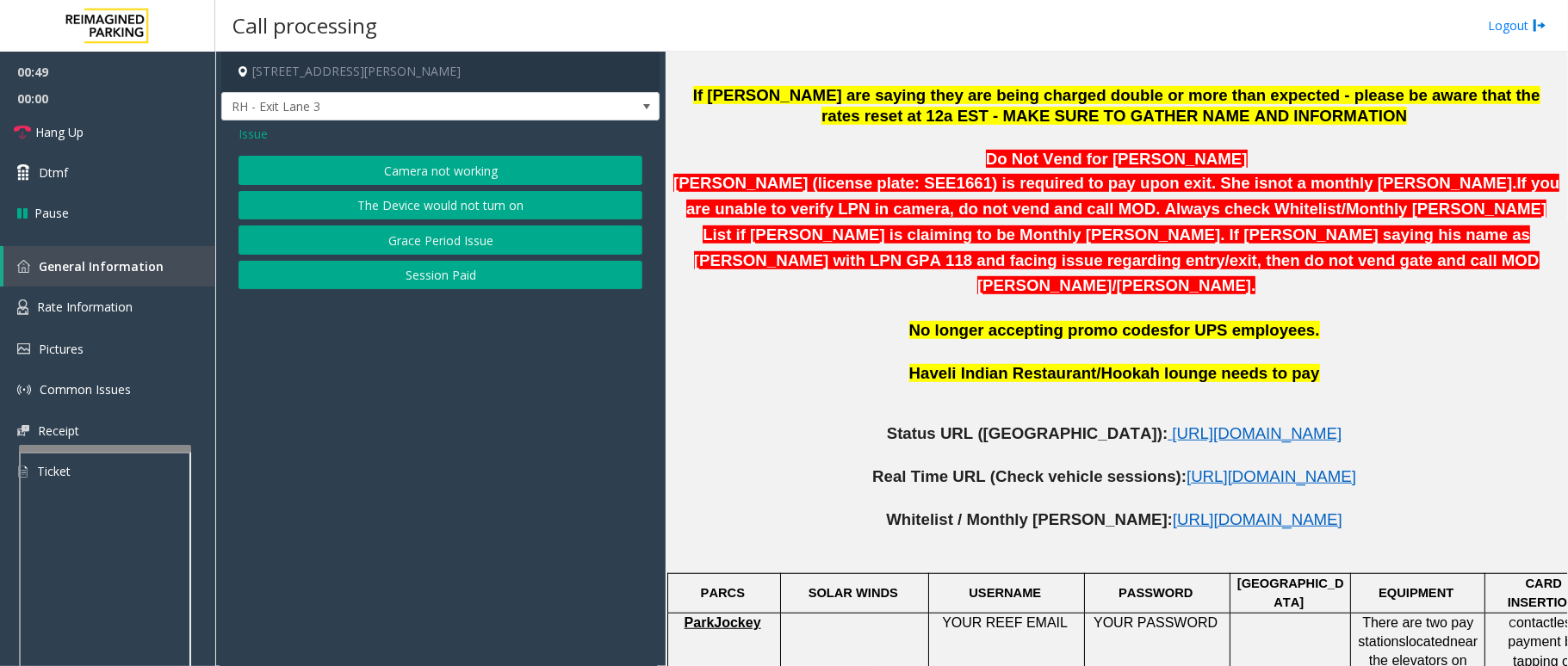
click at [264, 135] on span "Issue" at bounding box center [253, 134] width 30 height 18
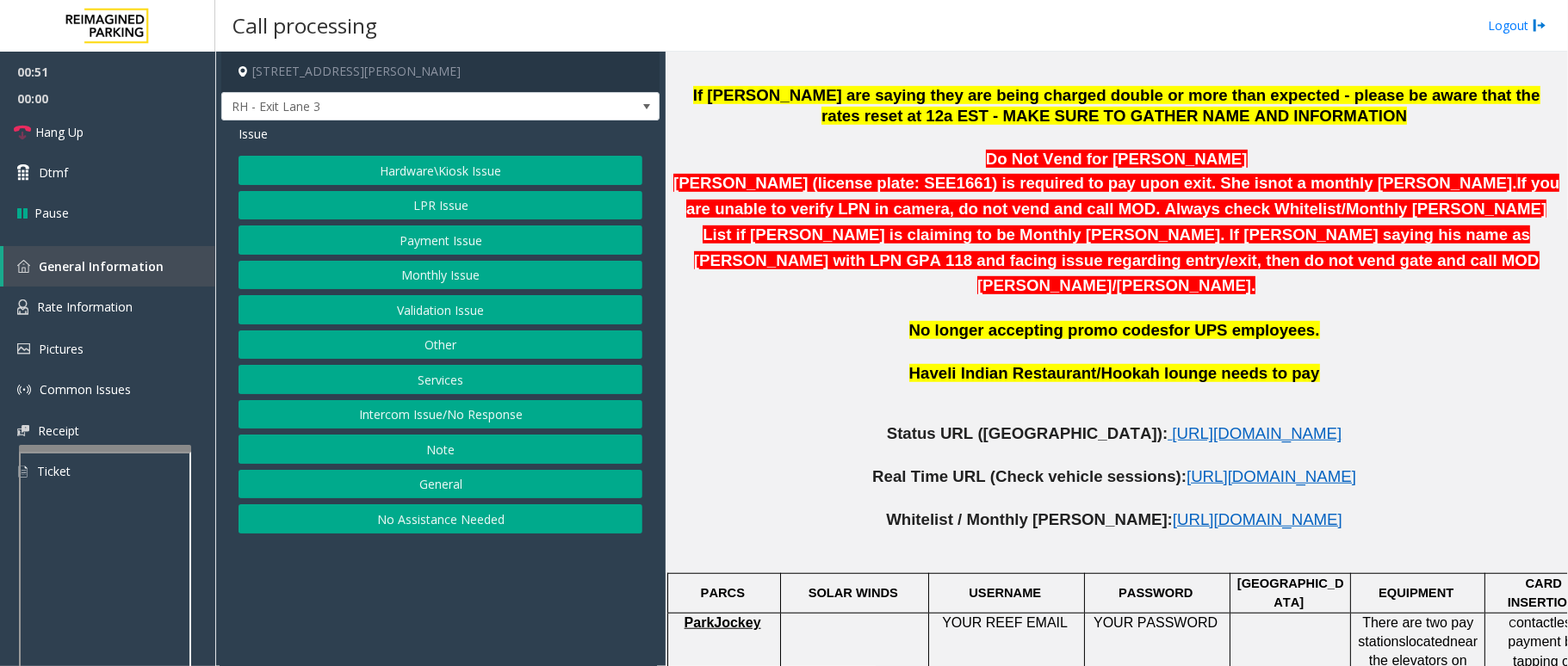
click at [439, 350] on button "Other" at bounding box center [441, 345] width 404 height 30
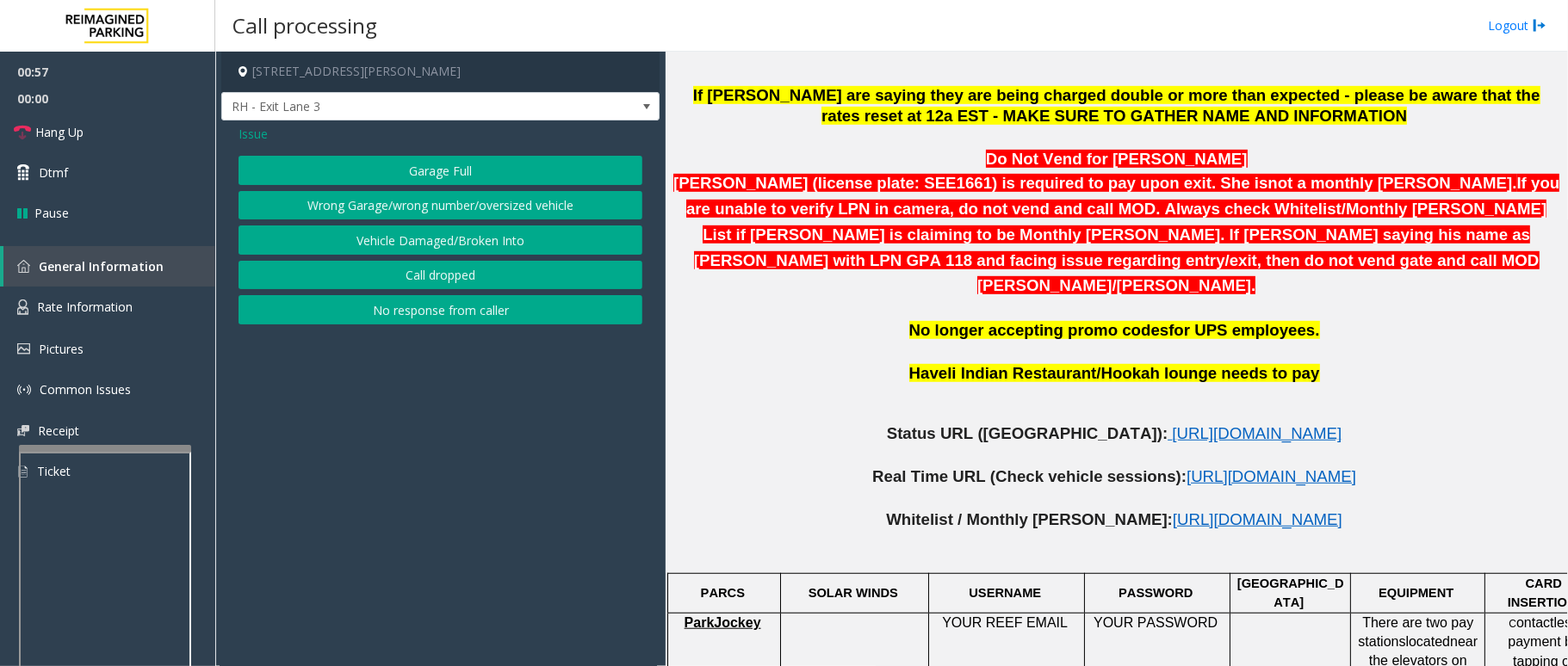
click at [456, 214] on button "Wrong Garage/wrong number/oversized vehicle" at bounding box center [441, 205] width 404 height 30
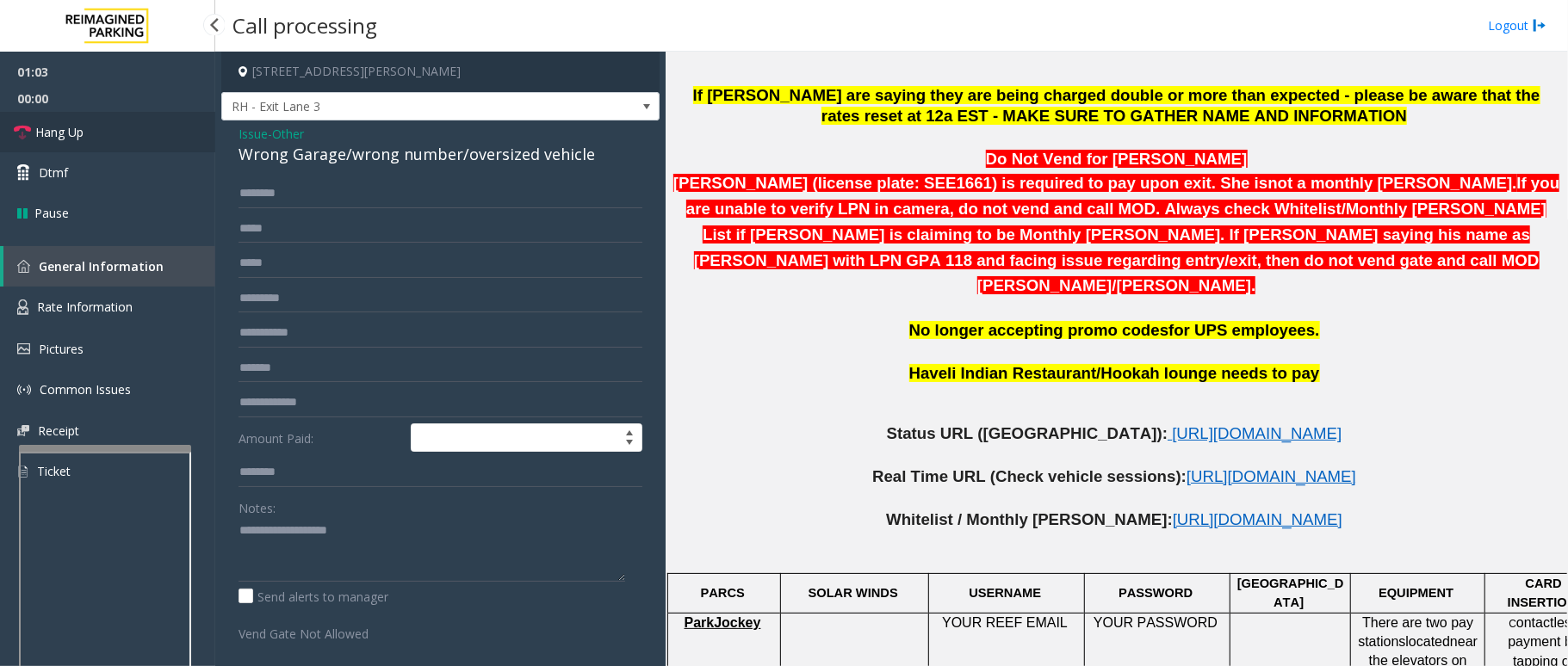
click at [162, 141] on link "Hang Up" at bounding box center [107, 132] width 215 height 40
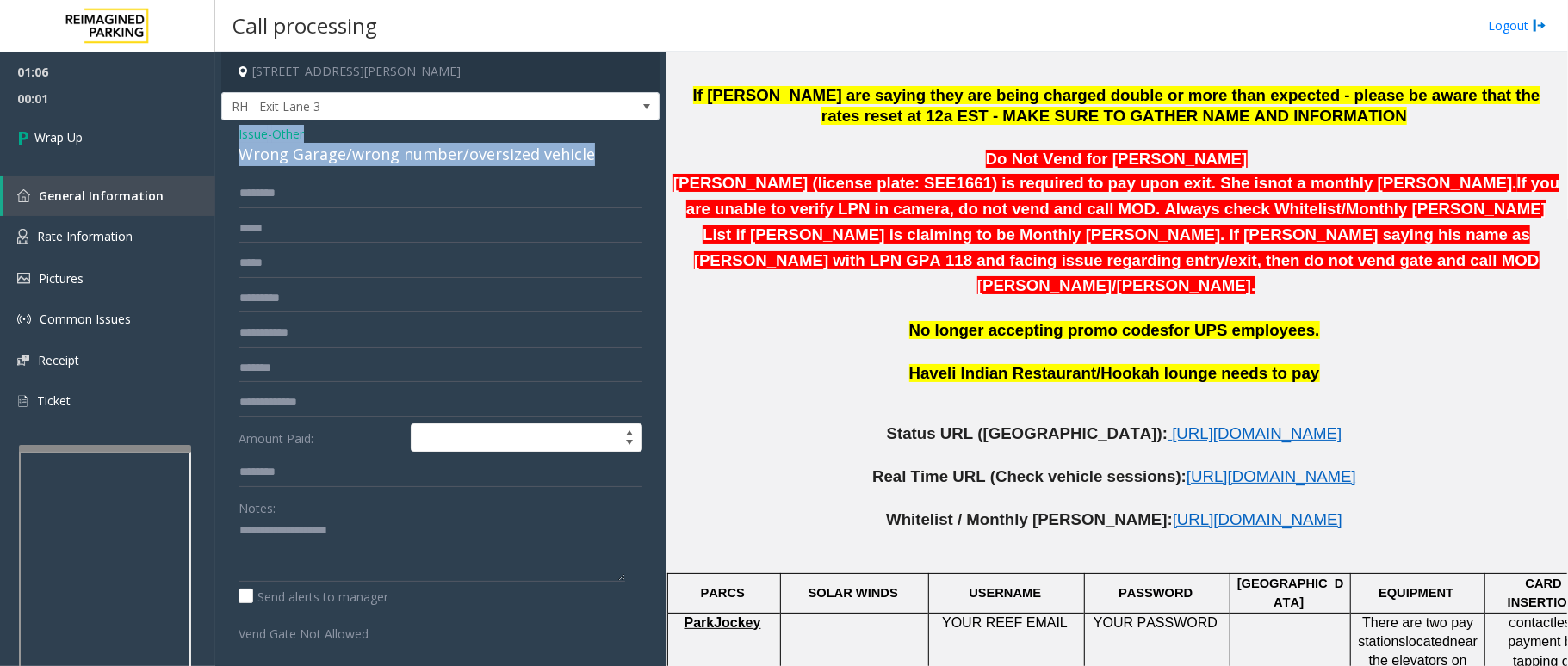
drag, startPoint x: 610, startPoint y: 157, endPoint x: 238, endPoint y: 140, distance: 372.4
click at [238, 140] on div "Issue - Other Wrong Garage/wrong number/oversized vehicle Amount Paid: Notes: S…" at bounding box center [441, 430] width 439 height 619
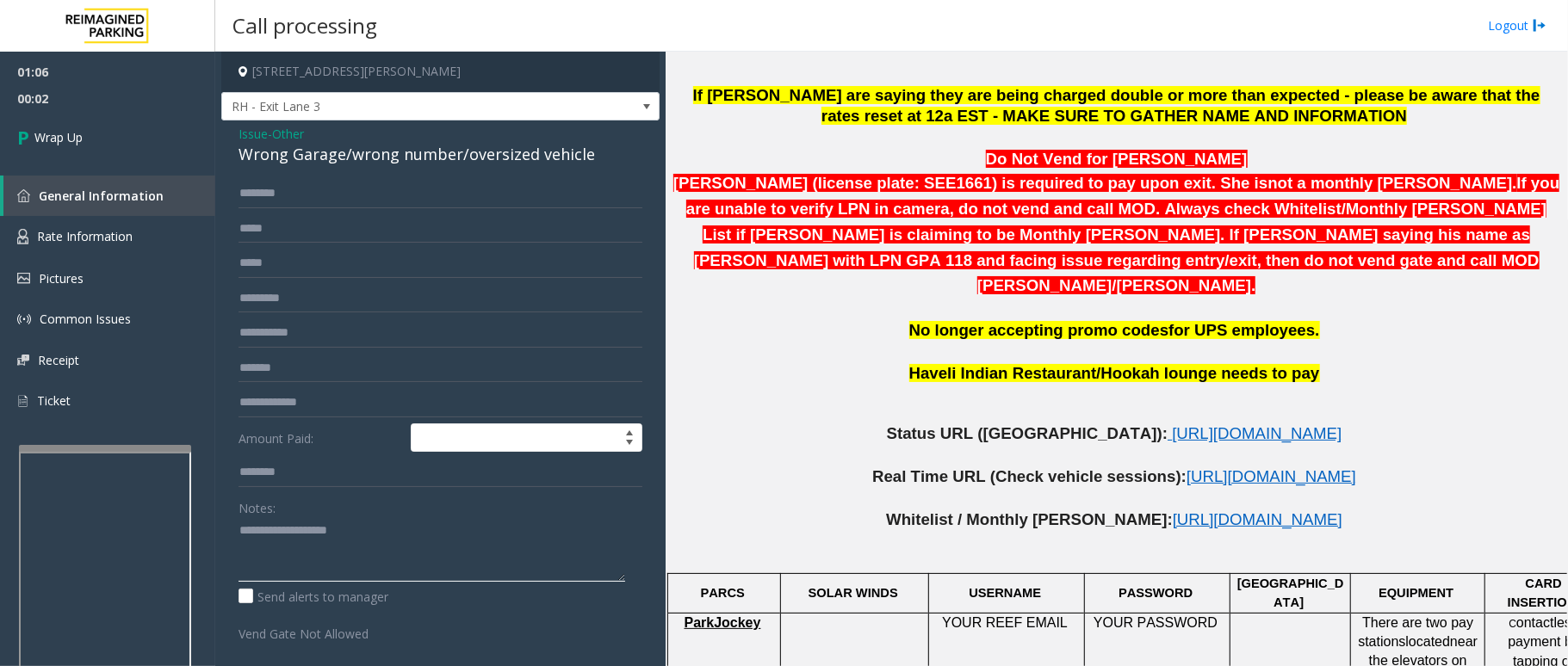
paste textarea "**********"
click at [315, 562] on textarea at bounding box center [432, 549] width 386 height 65
drag, startPoint x: 344, startPoint y: 535, endPoint x: 276, endPoint y: 521, distance: 69.4
click at [276, 521] on textarea at bounding box center [432, 549] width 386 height 65
drag, startPoint x: 550, startPoint y: 537, endPoint x: 539, endPoint y: 566, distance: 31.0
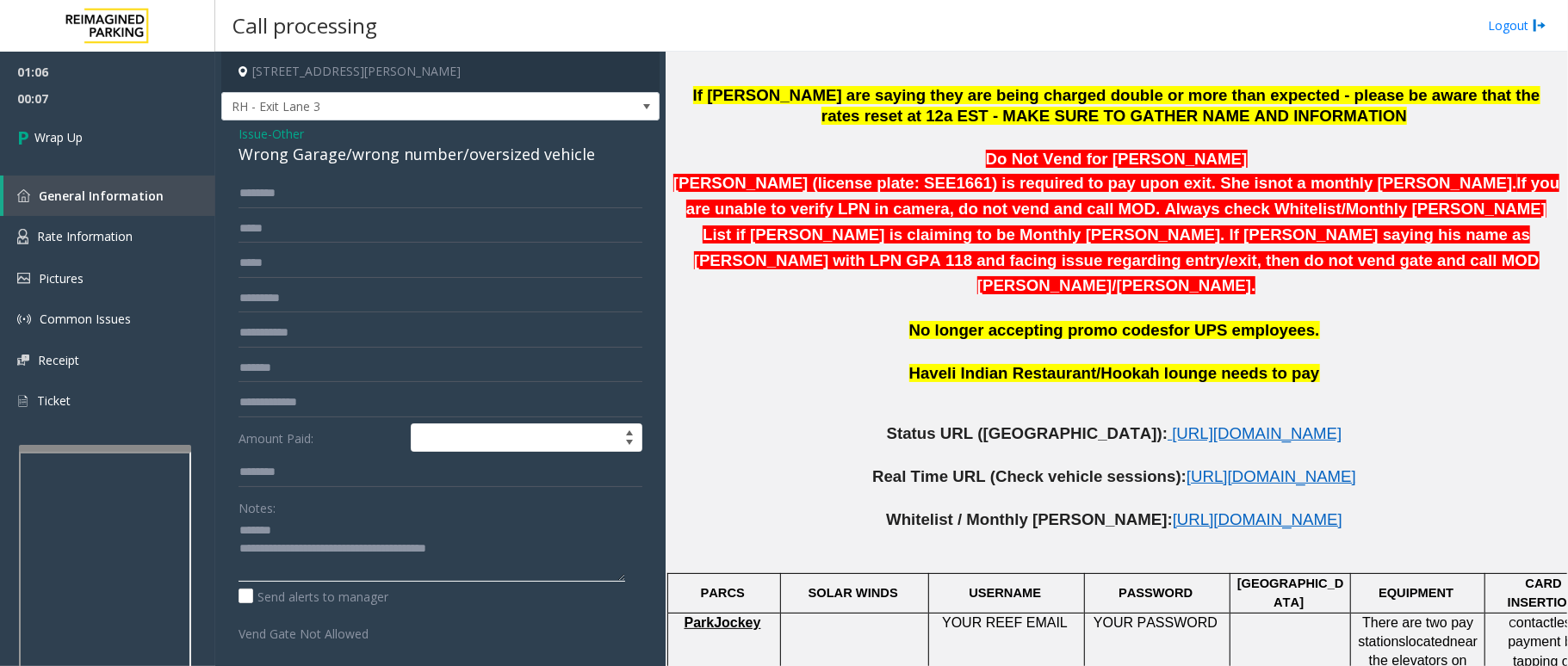
click at [552, 538] on textarea at bounding box center [432, 549] width 386 height 65
click at [542, 566] on textarea at bounding box center [432, 549] width 386 height 65
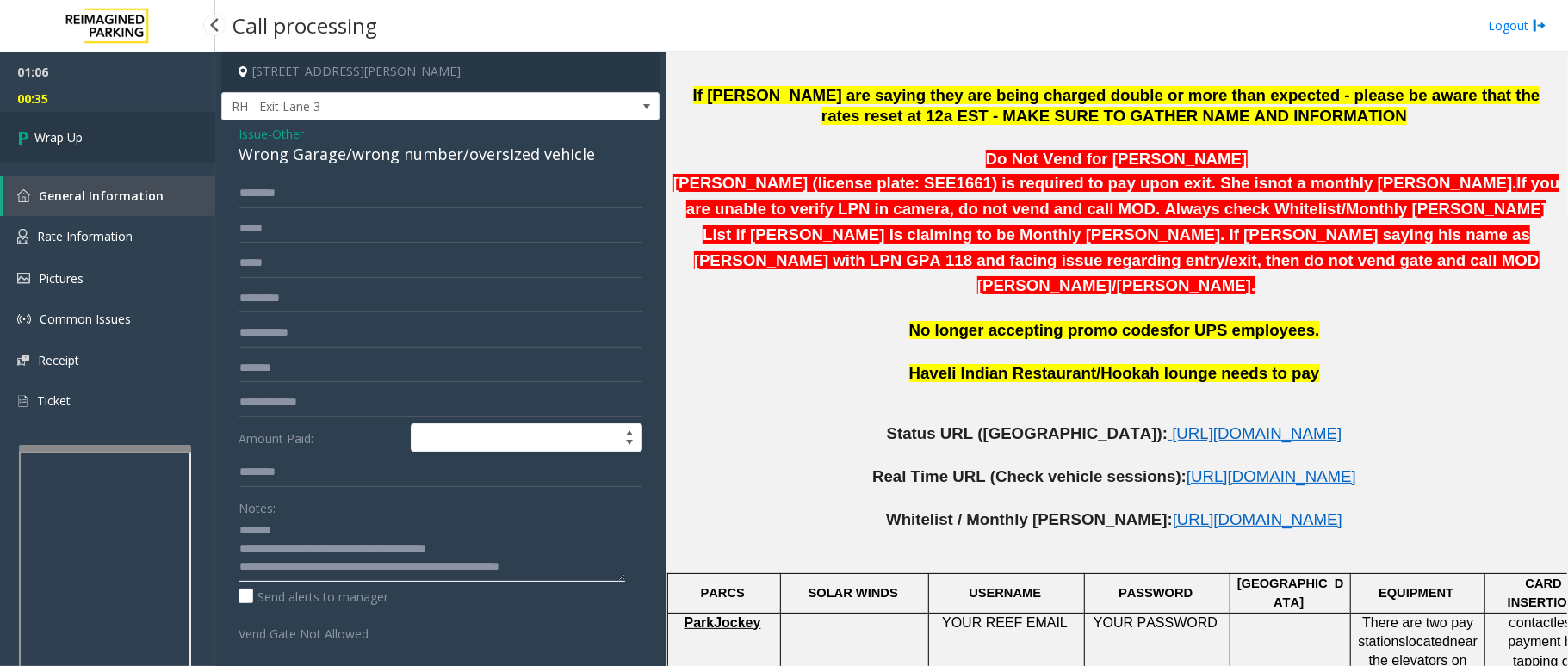
type textarea "**********"
click at [49, 124] on link "Wrap Up" at bounding box center [107, 137] width 215 height 51
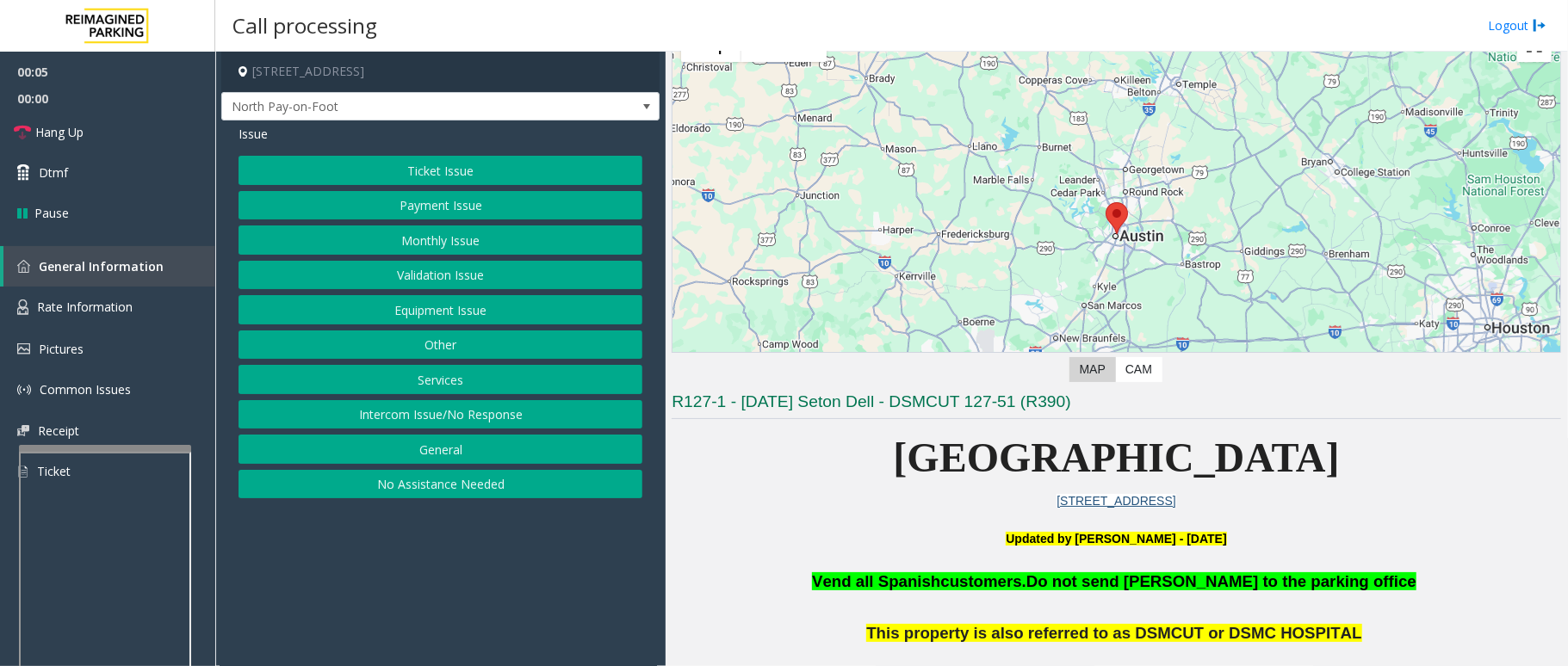
scroll to position [115, 0]
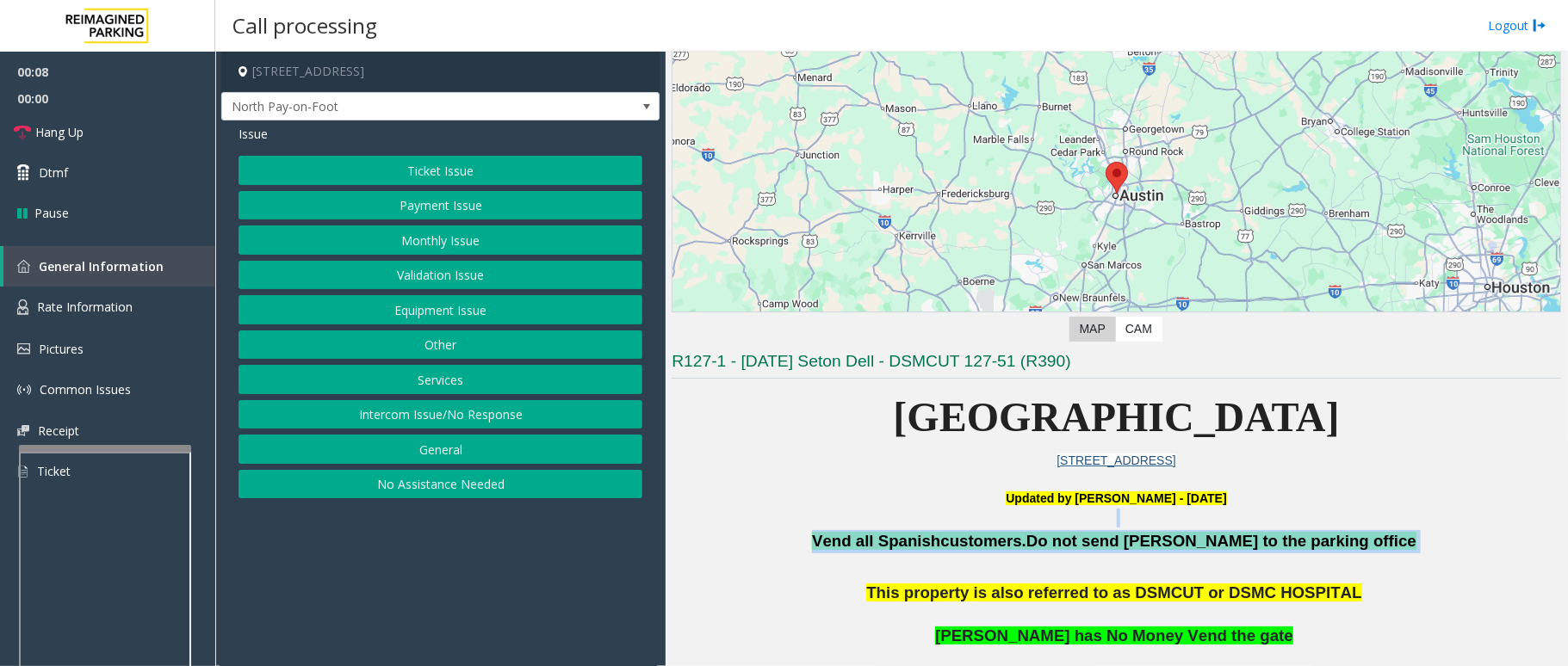
drag, startPoint x: 1351, startPoint y: 537, endPoint x: 1018, endPoint y: 525, distance: 333.2
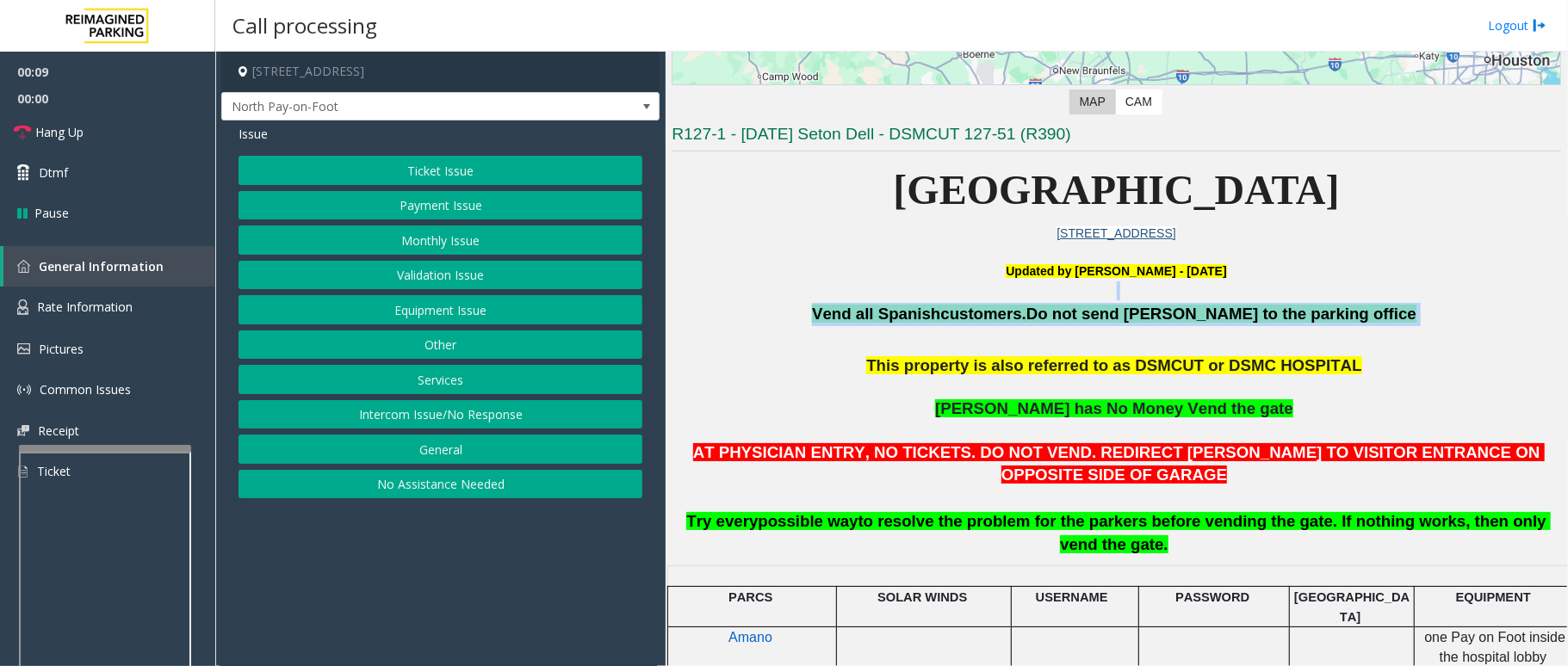
scroll to position [344, 0]
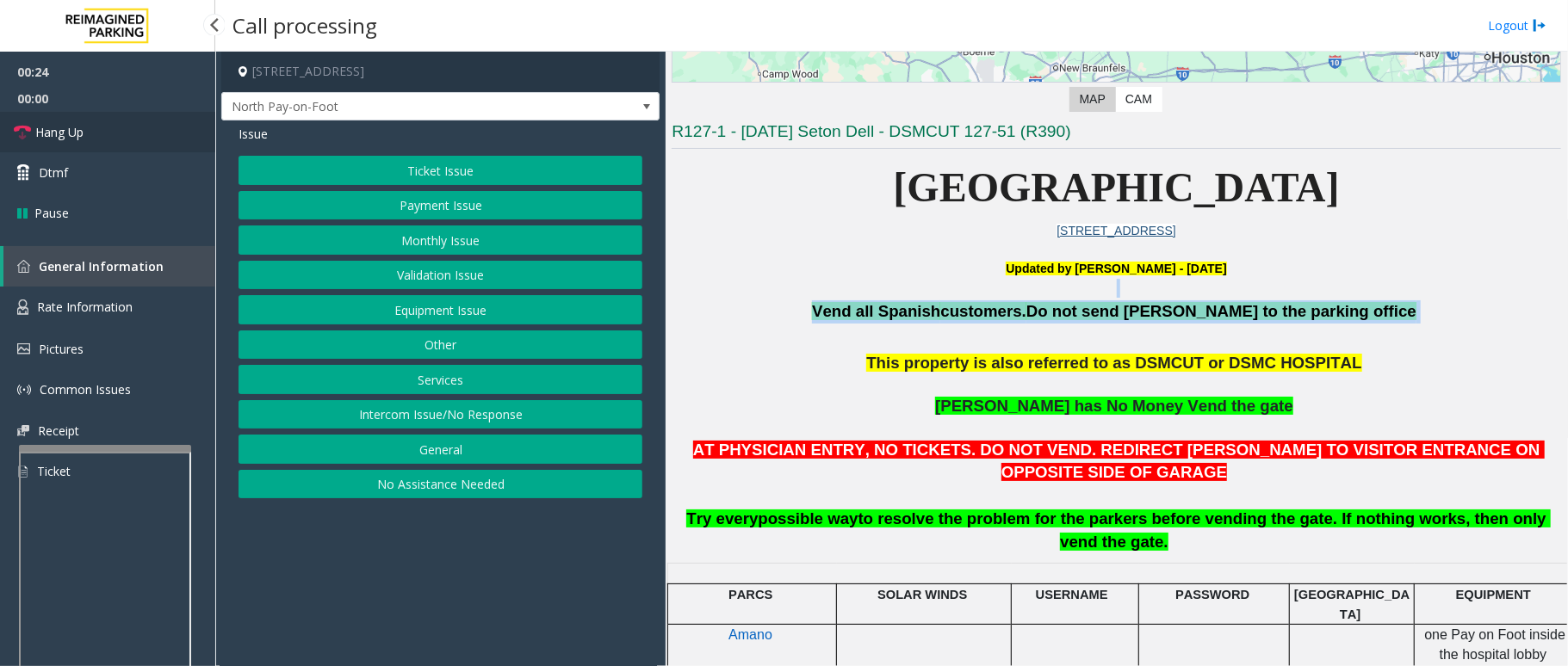
click at [107, 127] on link "Hang Up" at bounding box center [107, 132] width 215 height 40
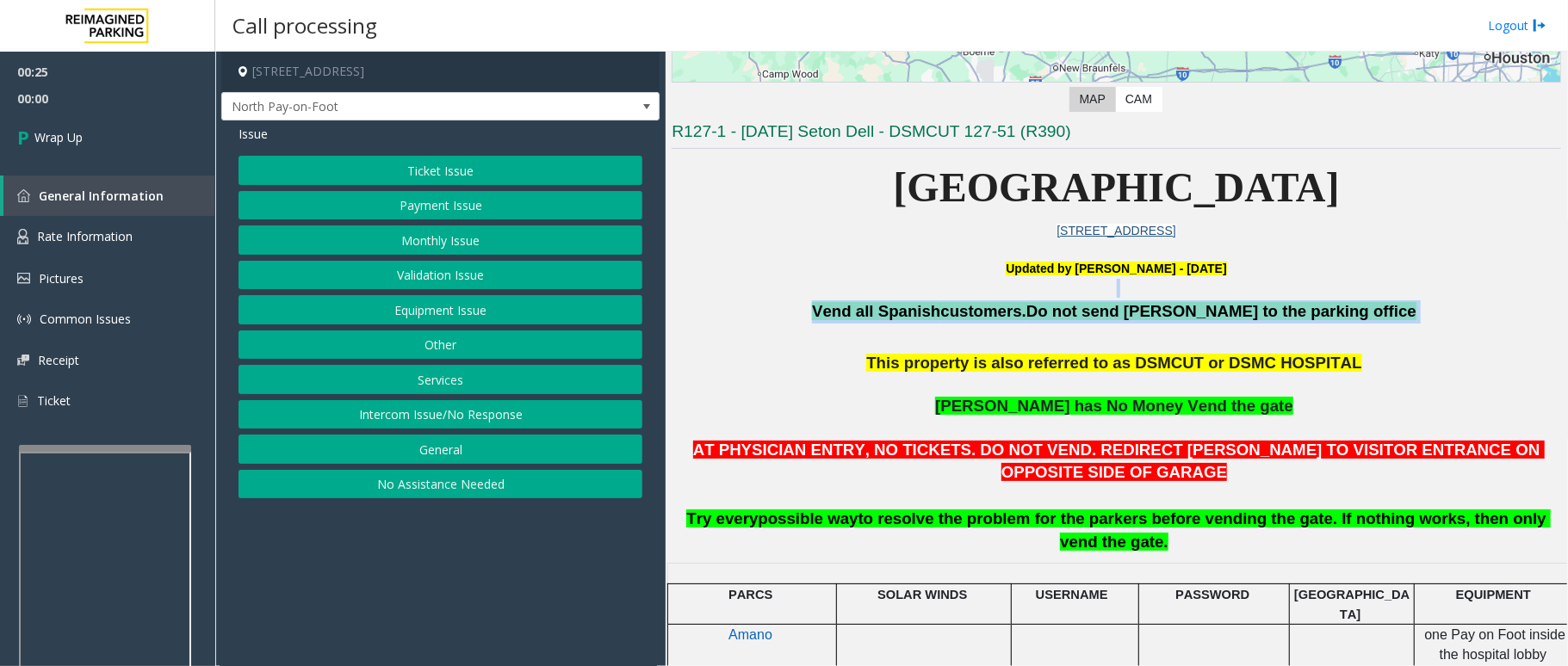
click at [425, 417] on button "Intercom Issue/No Response" at bounding box center [441, 415] width 404 height 30
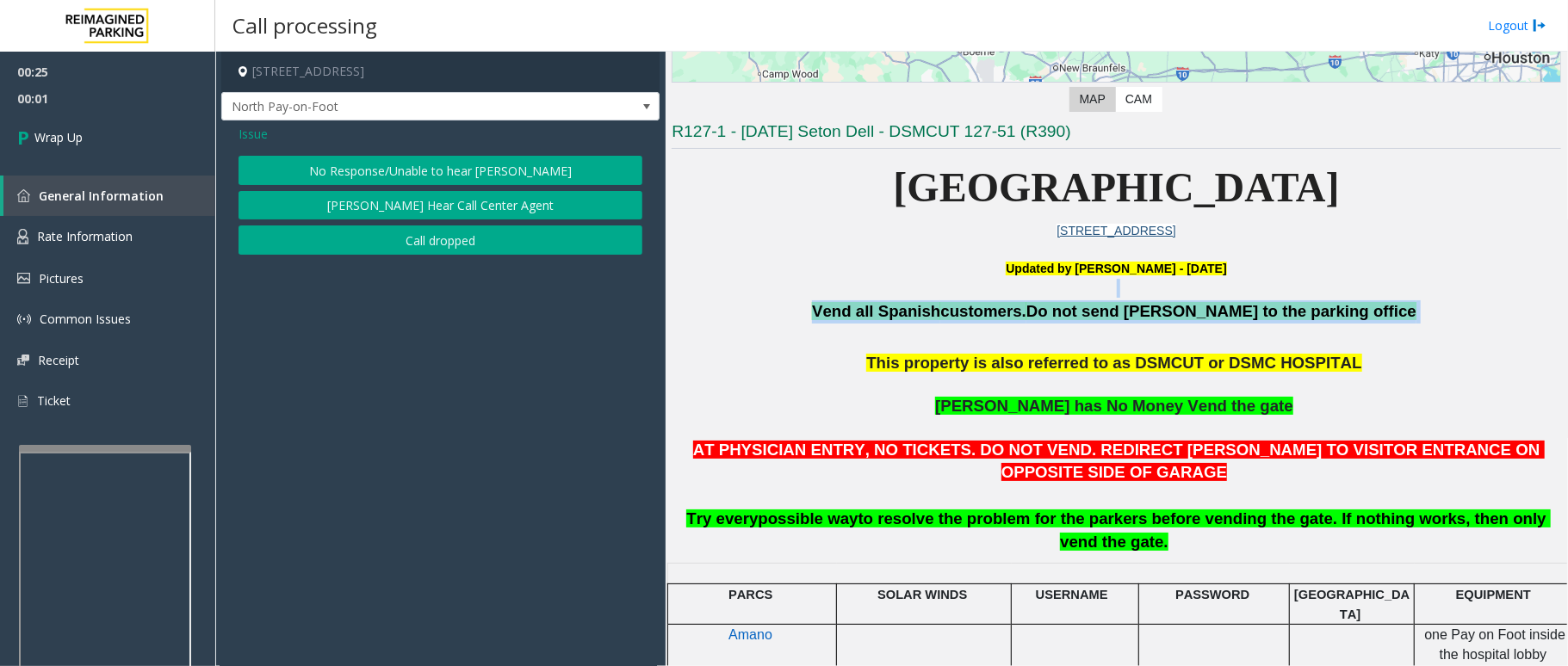
click at [445, 160] on button "No Response/Unable to hear [PERSON_NAME]" at bounding box center [441, 170] width 404 height 30
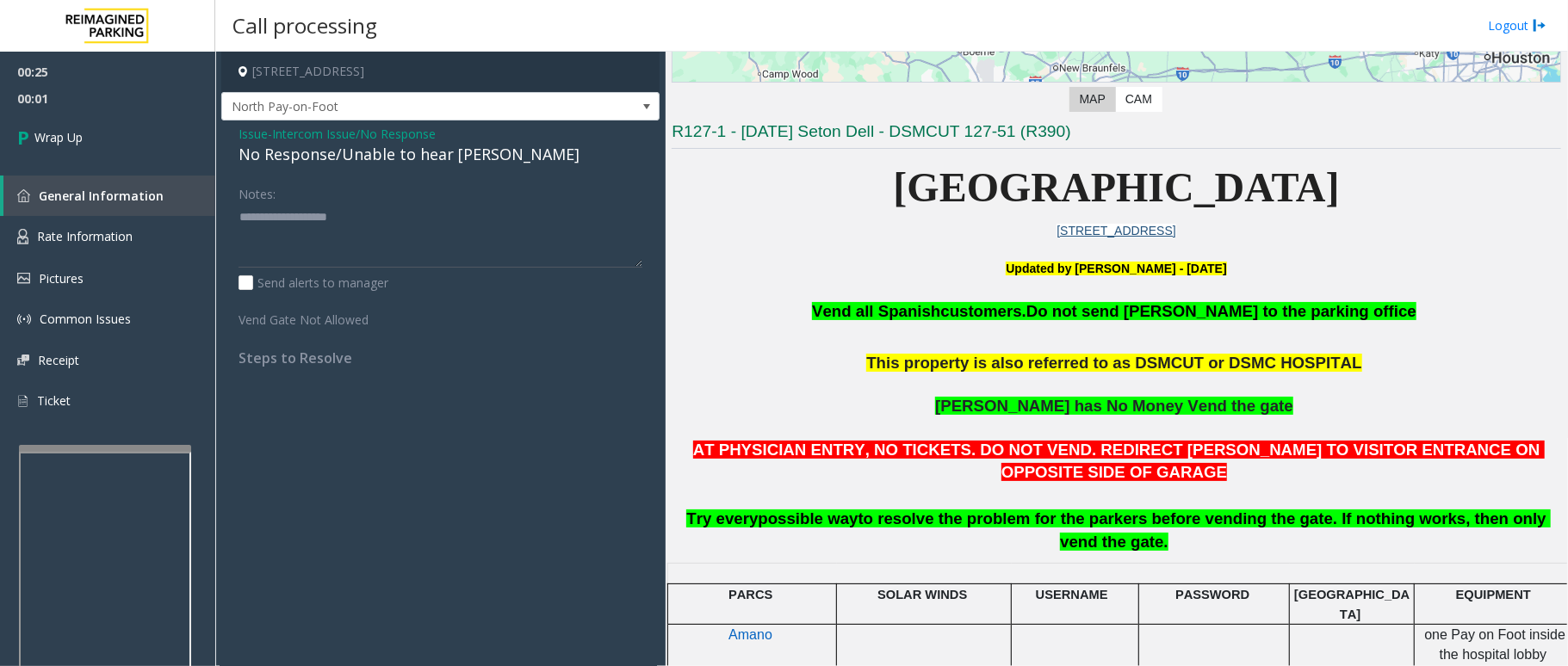
click at [422, 160] on div "No Response/Unable to hear [PERSON_NAME]" at bounding box center [441, 155] width 404 height 23
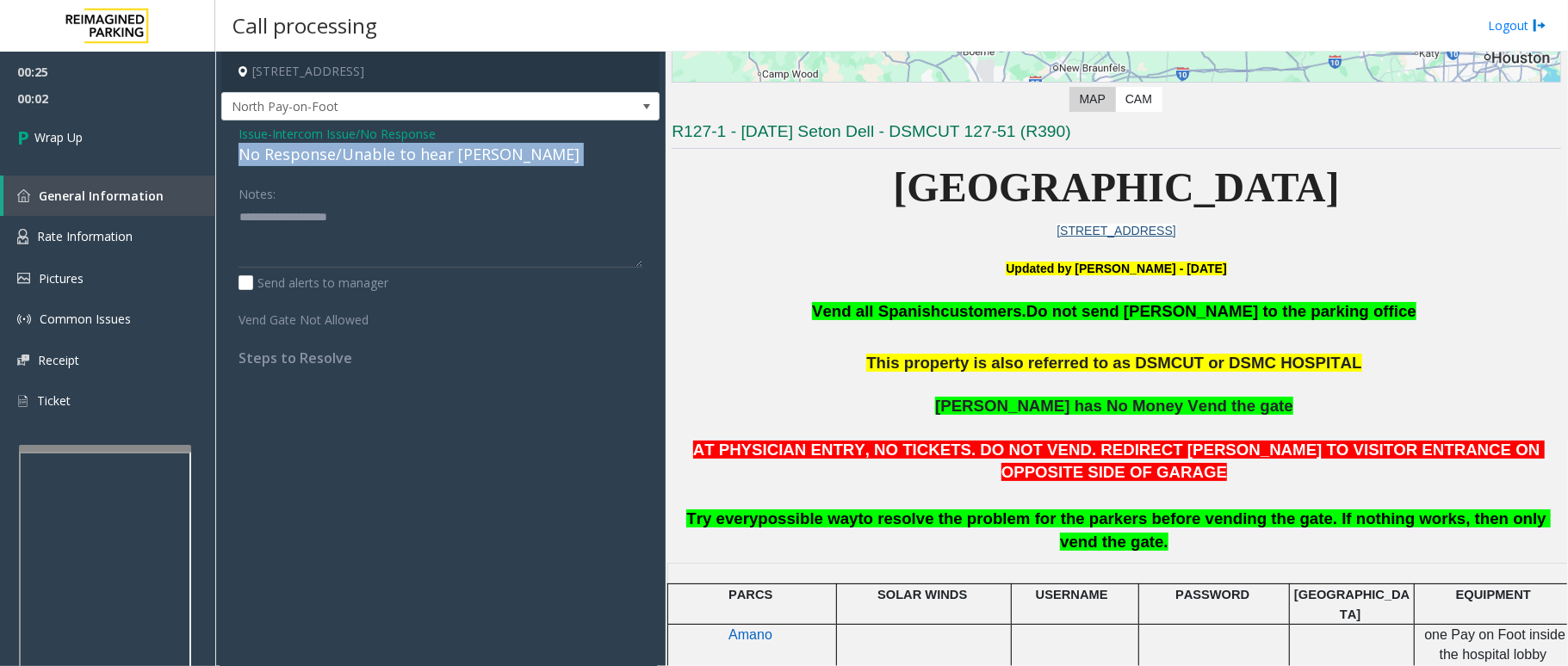
click at [422, 160] on div "No Response/Unable to hear [PERSON_NAME]" at bounding box center [441, 155] width 404 height 23
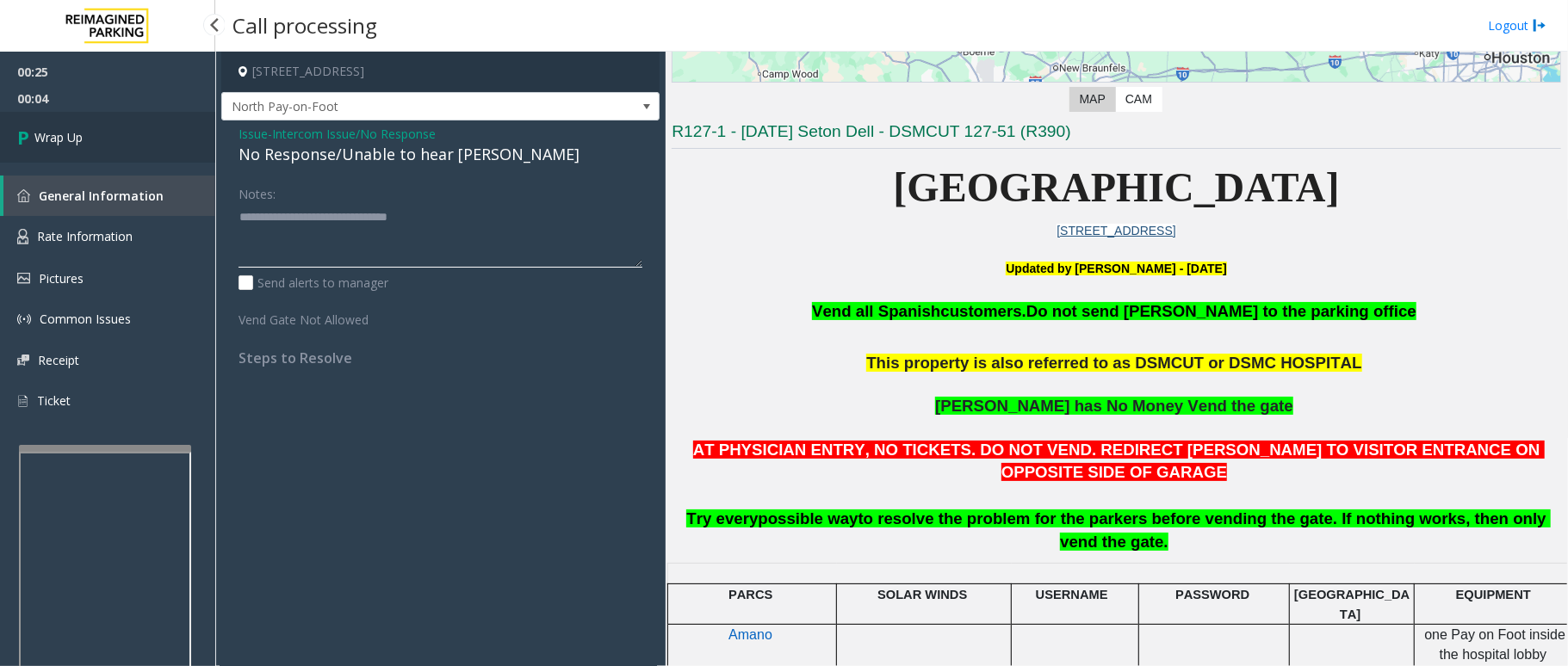
type textarea "**********"
click at [22, 126] on icon at bounding box center [26, 138] width 17 height 29
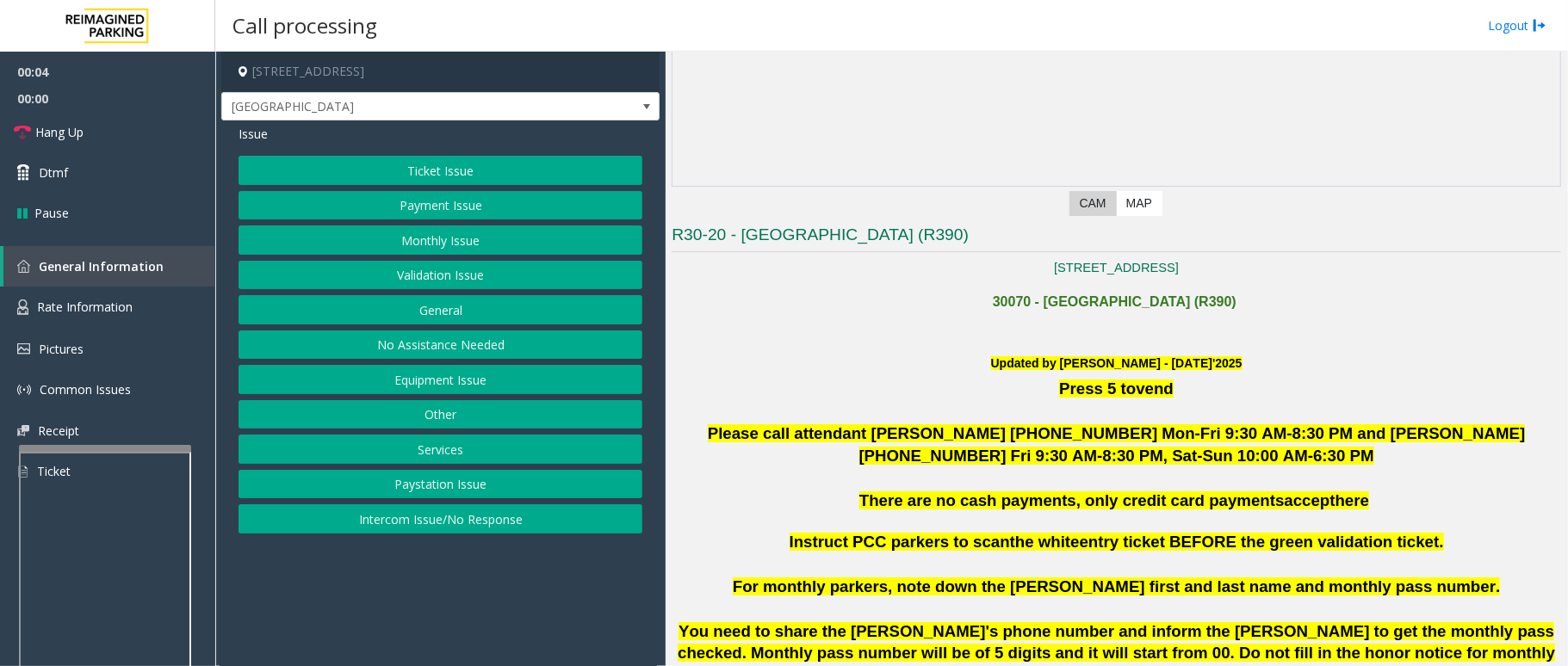
scroll to position [344, 0]
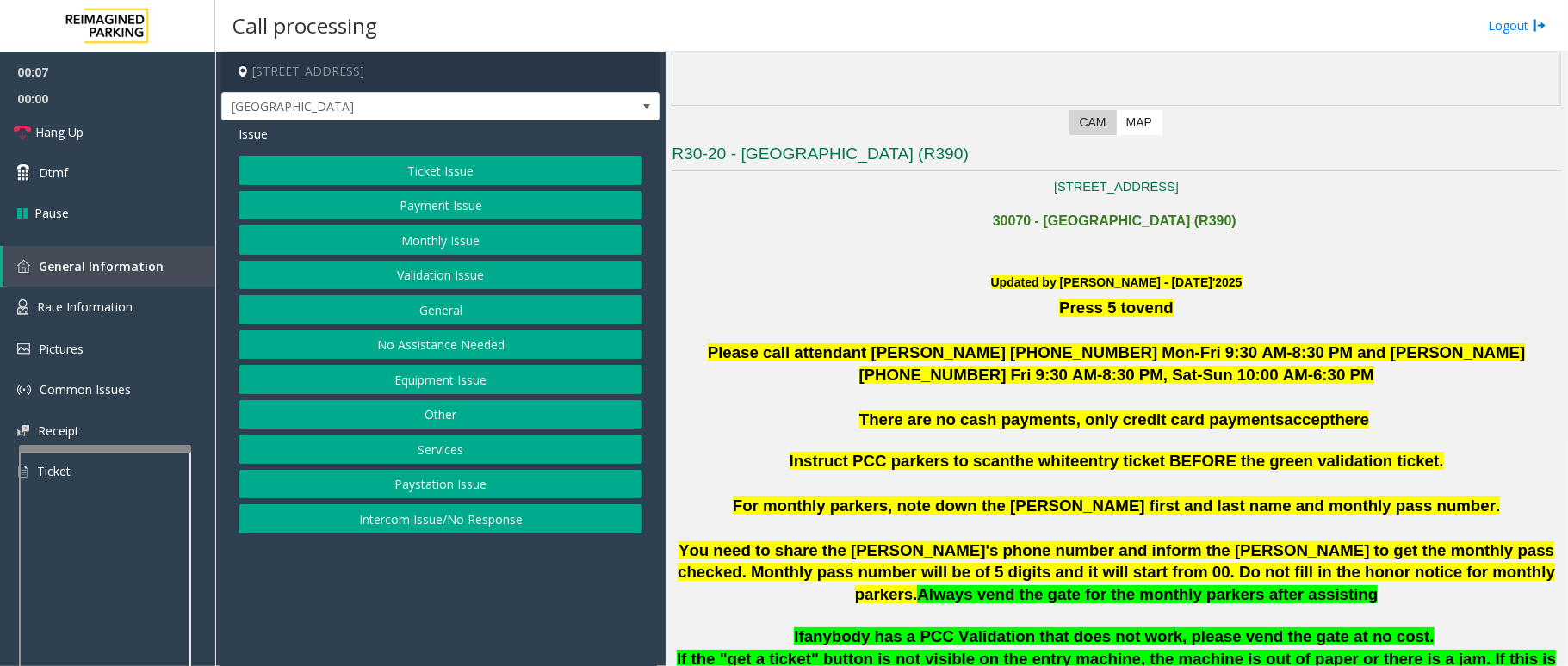
click at [507, 169] on button "Ticket Issue" at bounding box center [441, 170] width 404 height 30
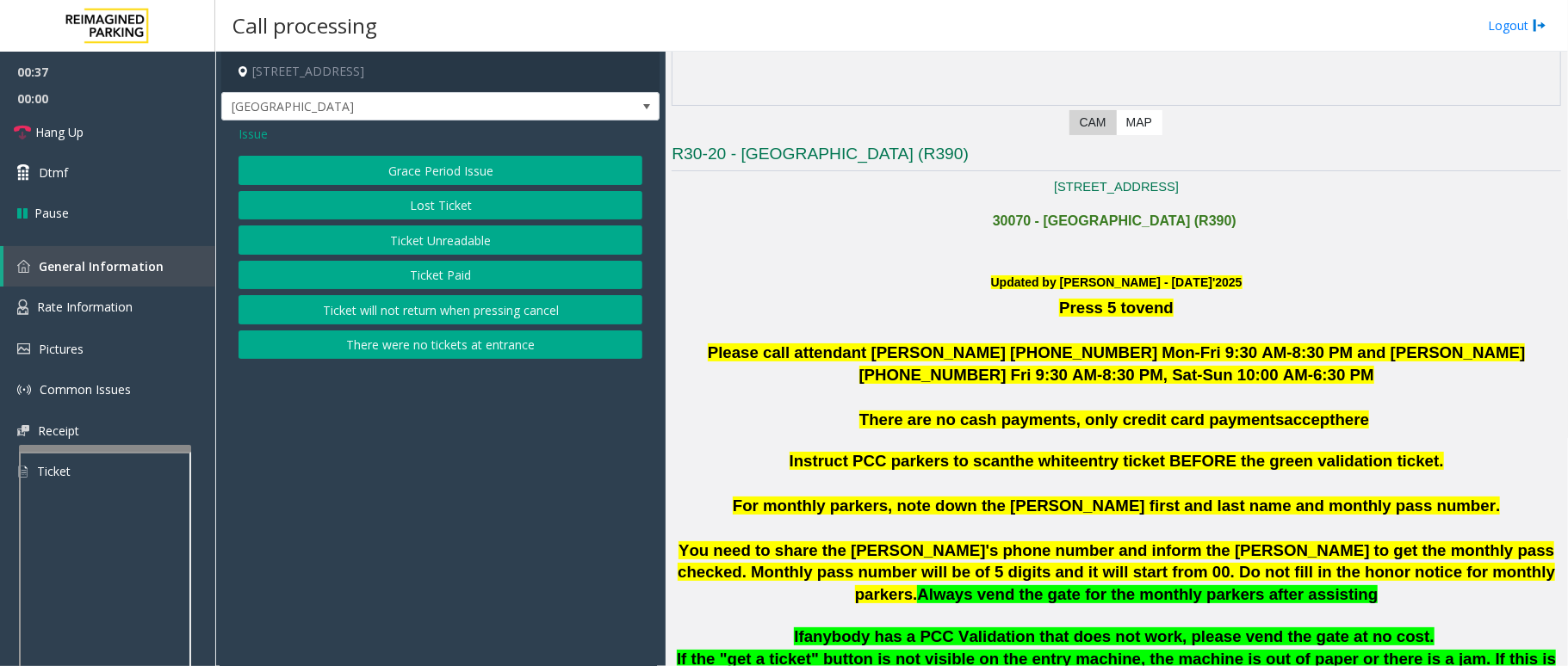
click at [456, 169] on button "Grace Period Issue" at bounding box center [441, 170] width 404 height 30
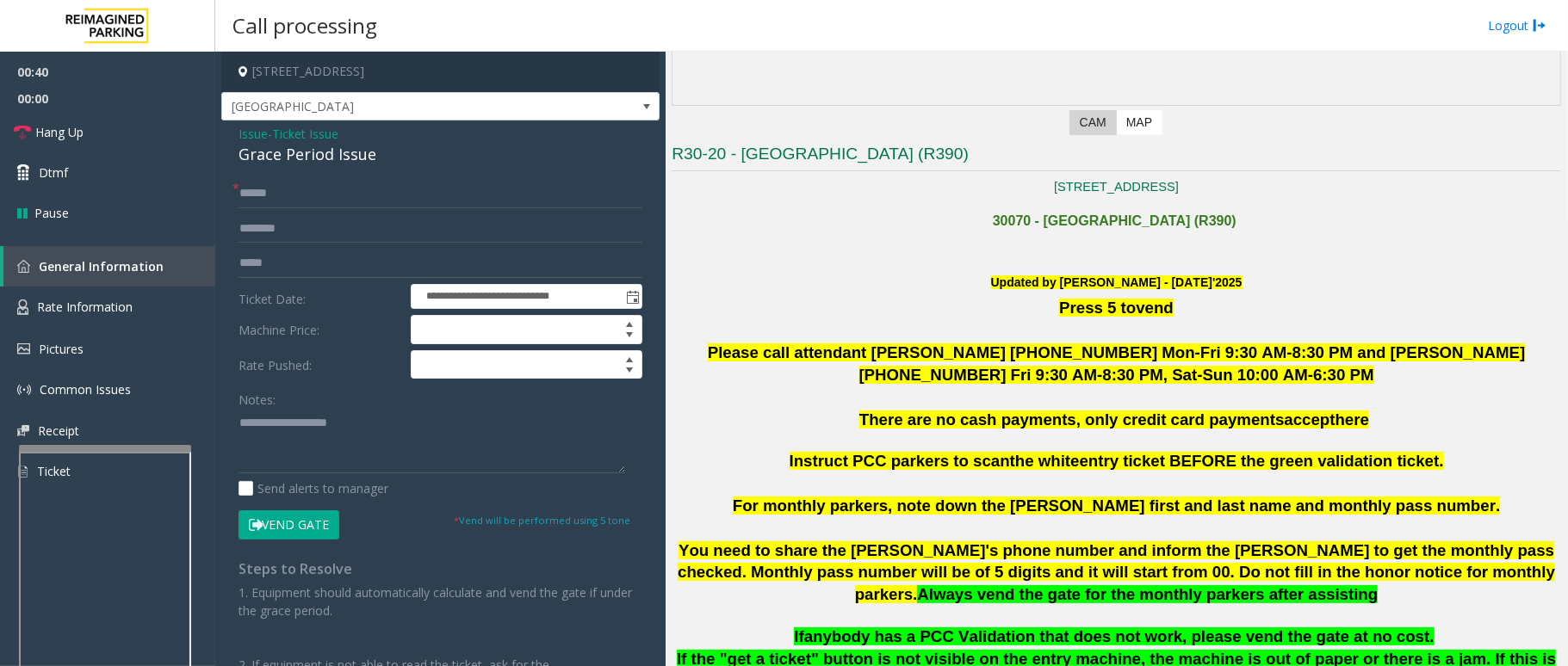
click at [312, 526] on button "Vend Gate" at bounding box center [289, 525] width 100 height 30
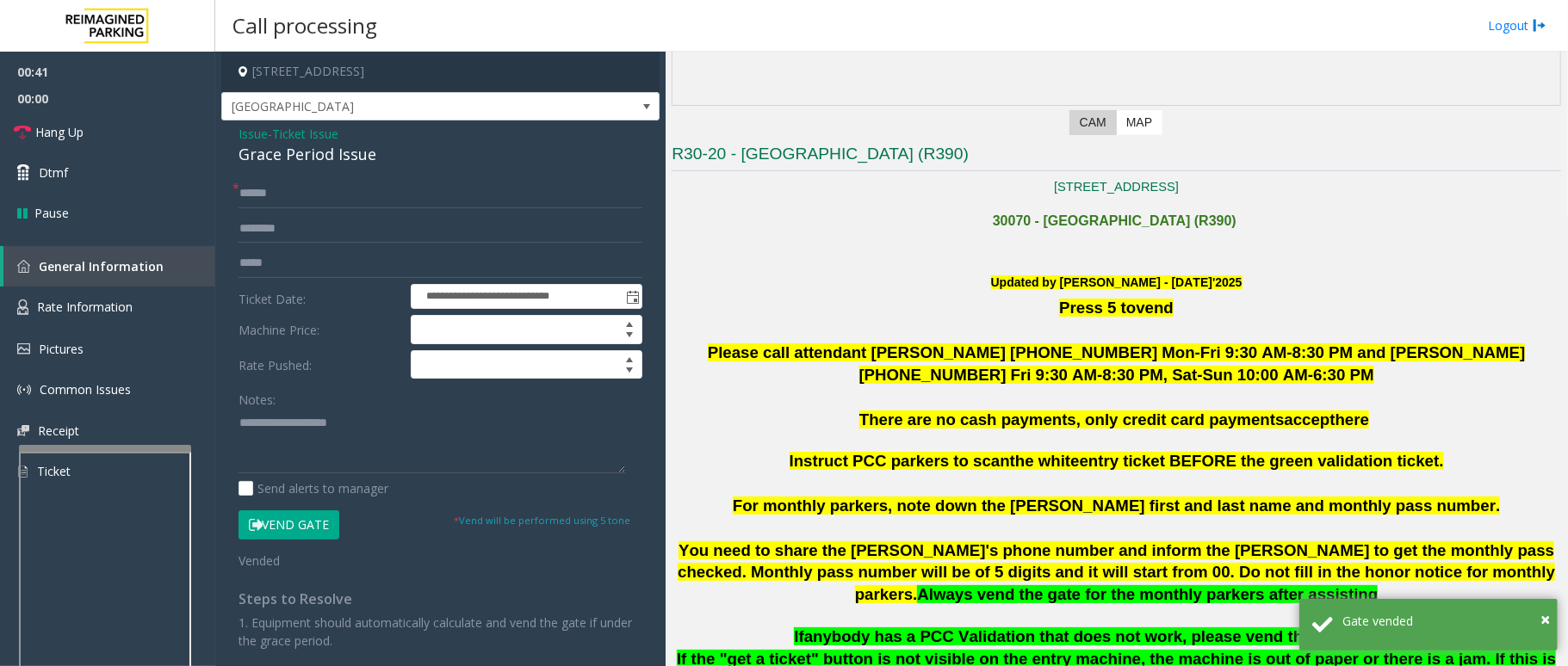
click at [327, 136] on span "Ticket Issue" at bounding box center [305, 134] width 66 height 18
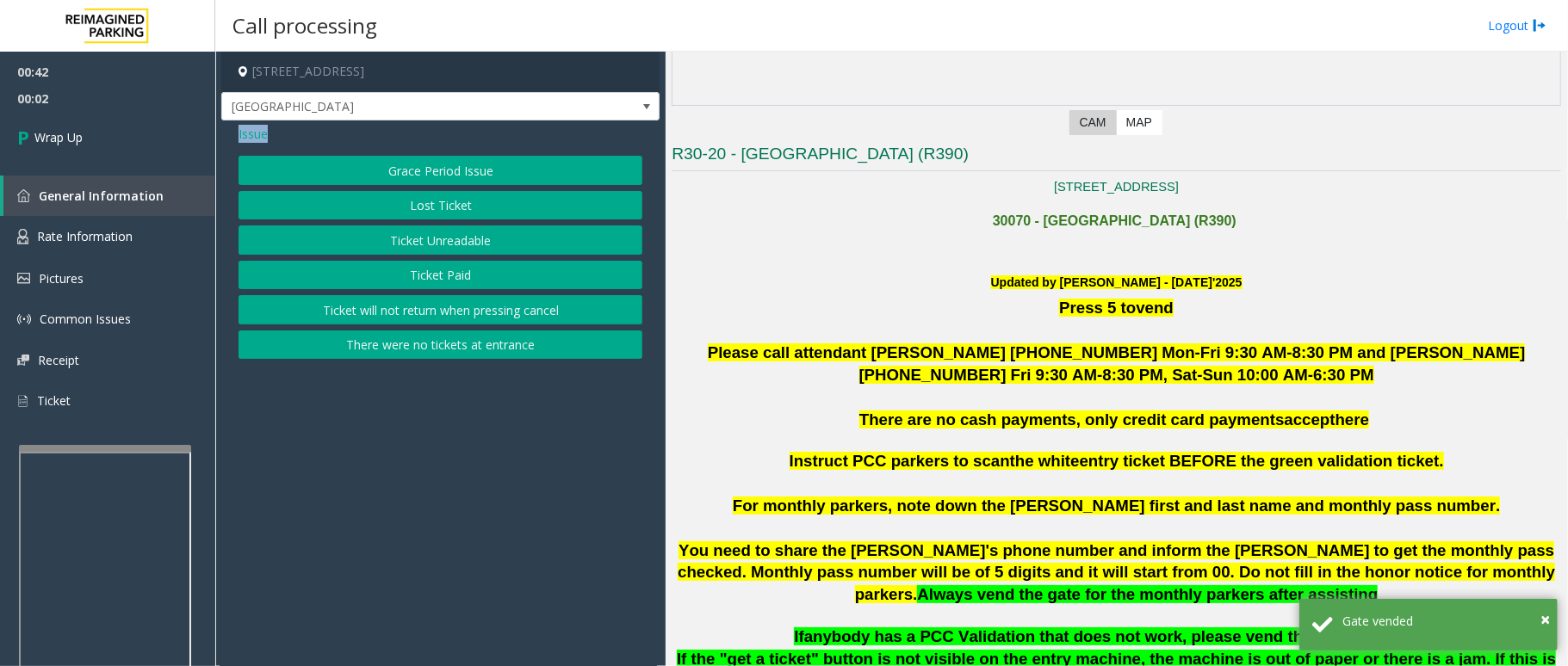
drag, startPoint x: 259, startPoint y: 125, endPoint x: 390, endPoint y: 135, distance: 131.4
click at [390, 135] on div "Issue" at bounding box center [441, 134] width 404 height 18
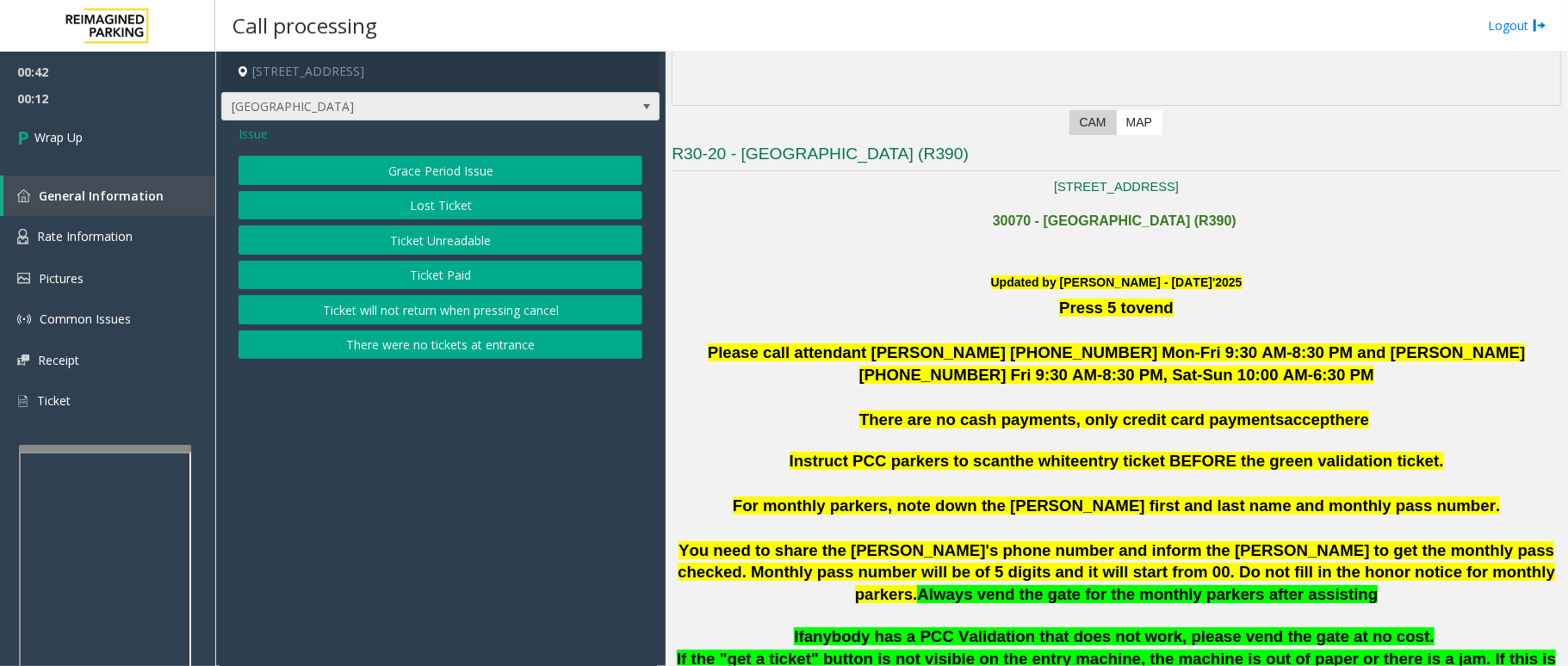
click at [242, 118] on span "Exit Center Lane" at bounding box center [397, 106] width 350 height 28
drag, startPoint x: 336, startPoint y: 503, endPoint x: 246, endPoint y: 243, distance: 275.1
click at [329, 487] on app-call-processing-form "427 Northeast 72nd Street, Seattle, WA Exit Center Lane Issue Grace Period Issu…" at bounding box center [440, 358] width 450 height 614
click at [247, 127] on span "Issue" at bounding box center [253, 134] width 30 height 18
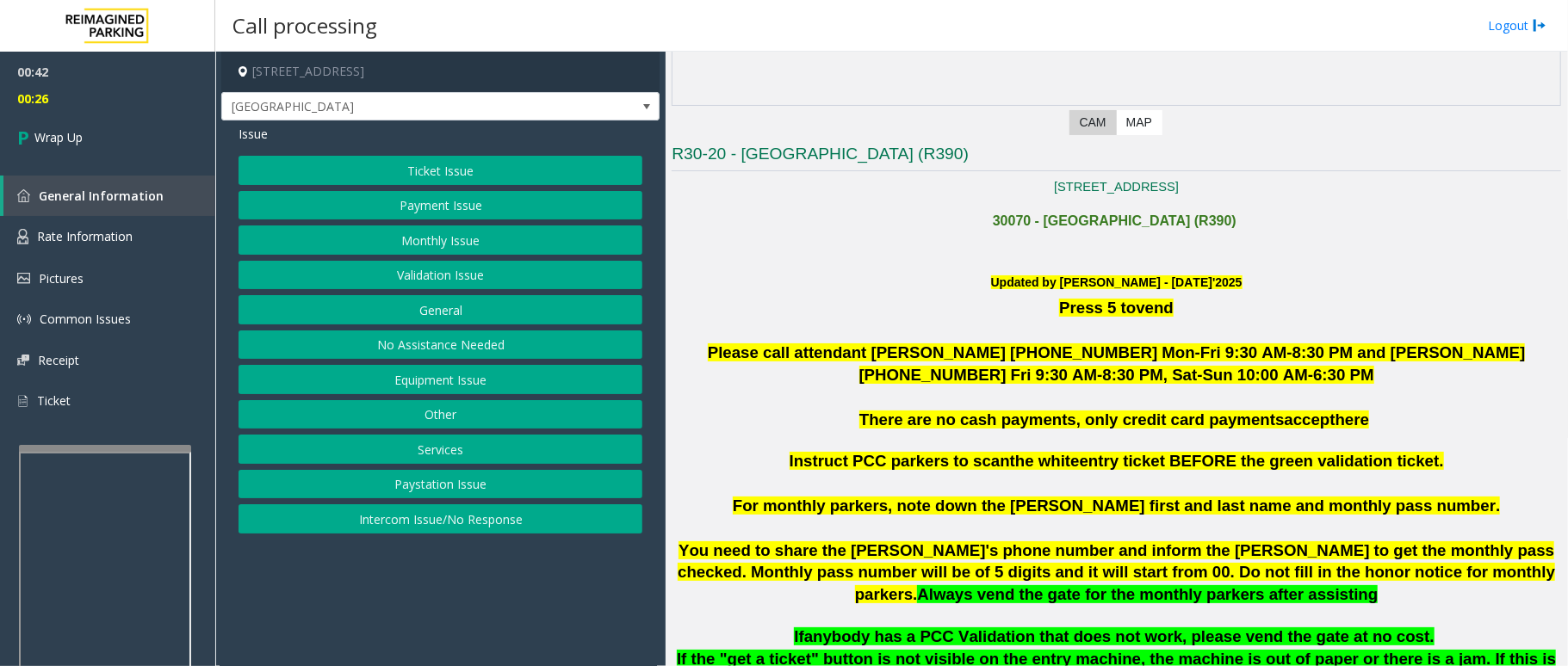
click at [462, 204] on button "Payment Issue" at bounding box center [441, 205] width 404 height 30
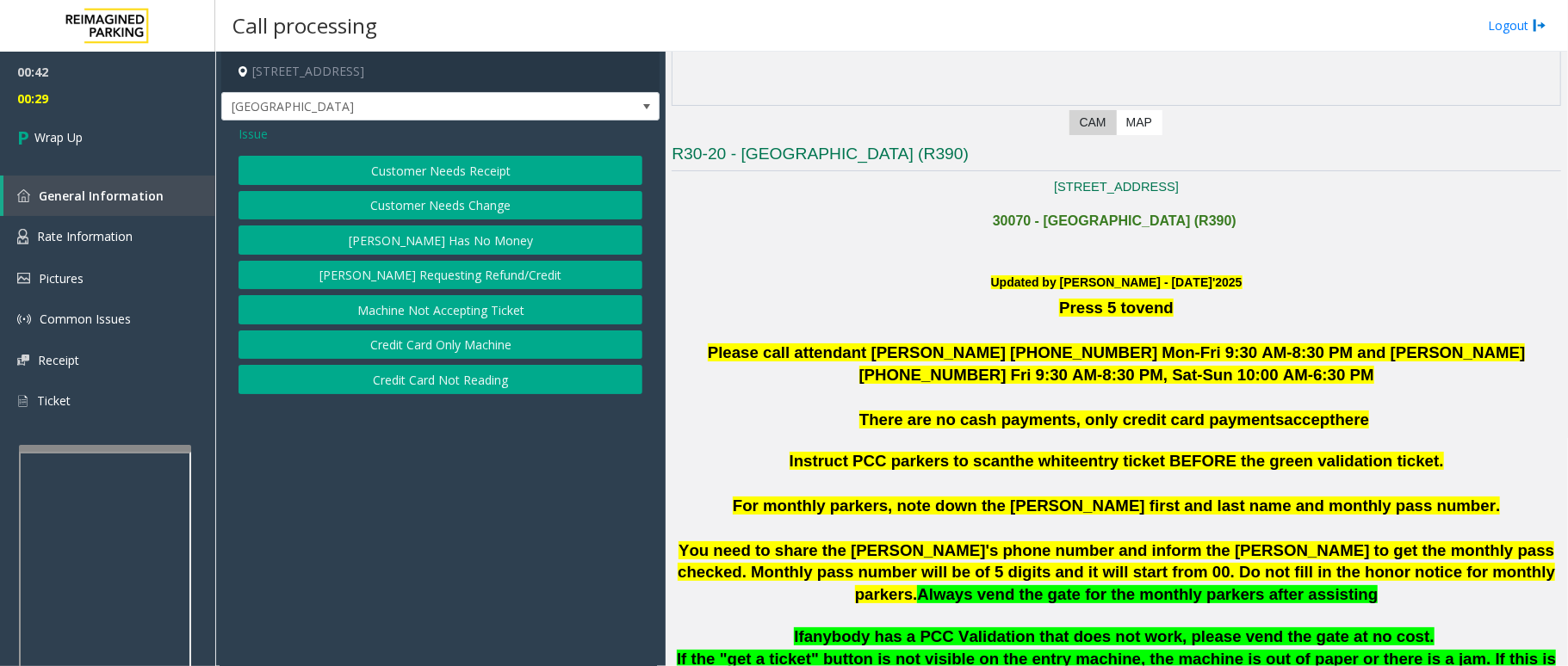
click at [445, 379] on button "Credit Card Not Reading" at bounding box center [441, 379] width 404 height 30
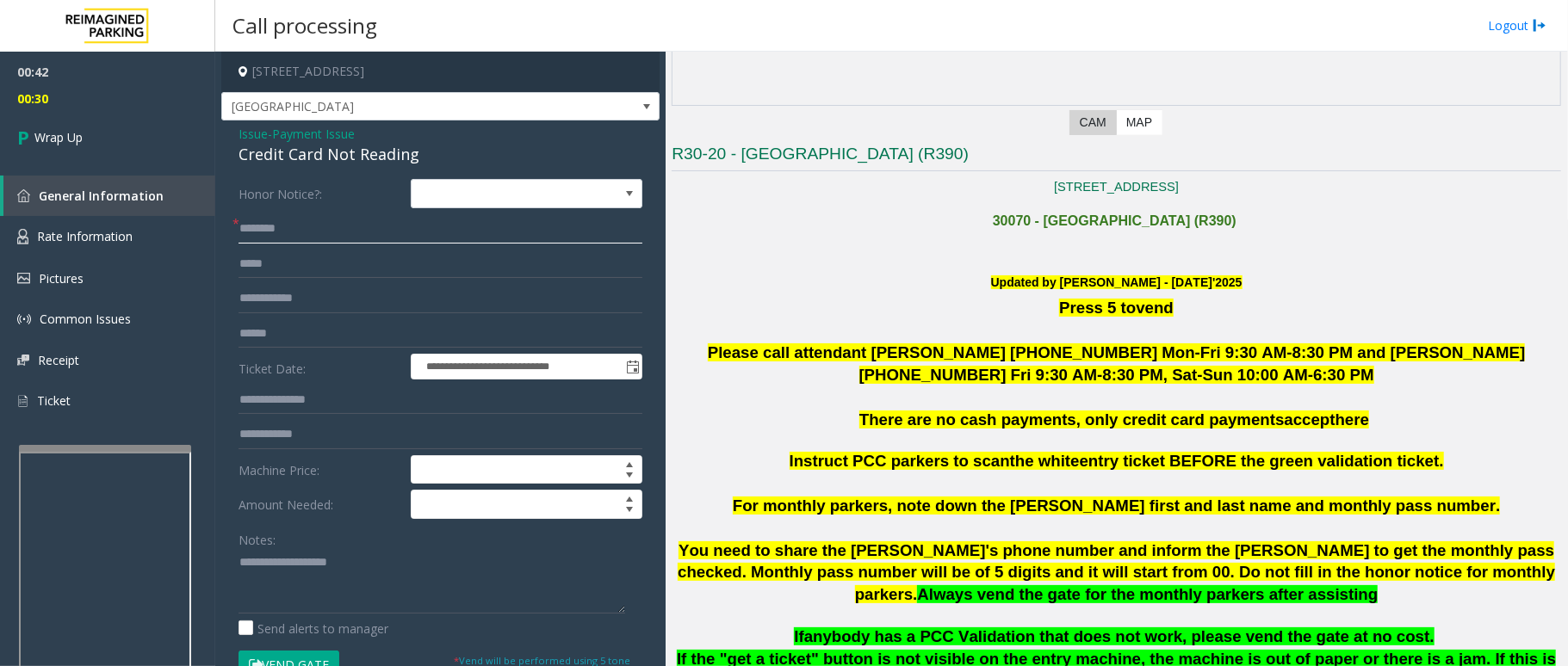
click at [356, 219] on input "text" at bounding box center [441, 228] width 404 height 30
type input "**"
drag, startPoint x: 422, startPoint y: 161, endPoint x: 234, endPoint y: 135, distance: 189.8
click at [234, 135] on div "**********" at bounding box center [441, 548] width 439 height 855
paste textarea "**********"
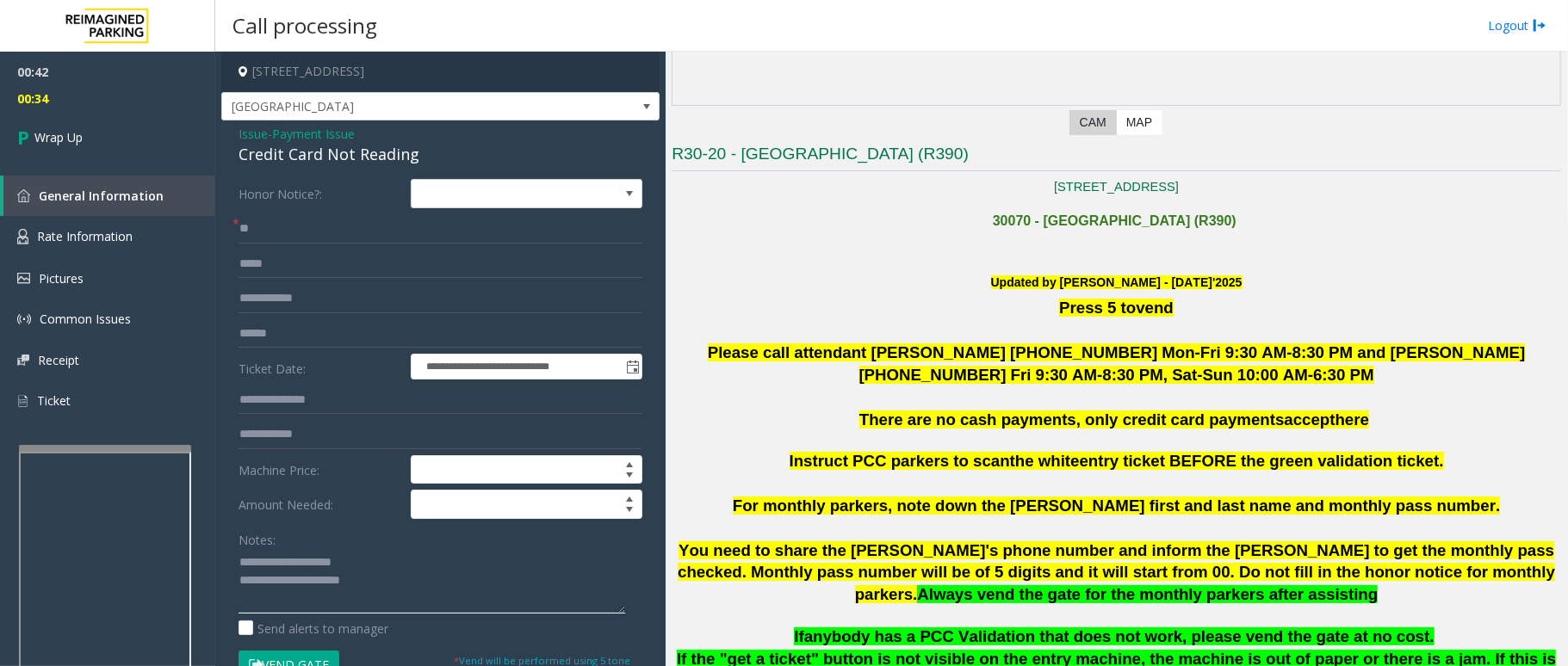
click at [376, 555] on textarea at bounding box center [432, 582] width 386 height 65
drag, startPoint x: 376, startPoint y: 555, endPoint x: 280, endPoint y: 558, distance: 96.0
click at [280, 558] on textarea at bounding box center [432, 582] width 386 height 65
drag, startPoint x: 383, startPoint y: 593, endPoint x: 406, endPoint y: 600, distance: 24.0
click at [404, 600] on textarea at bounding box center [432, 582] width 386 height 65
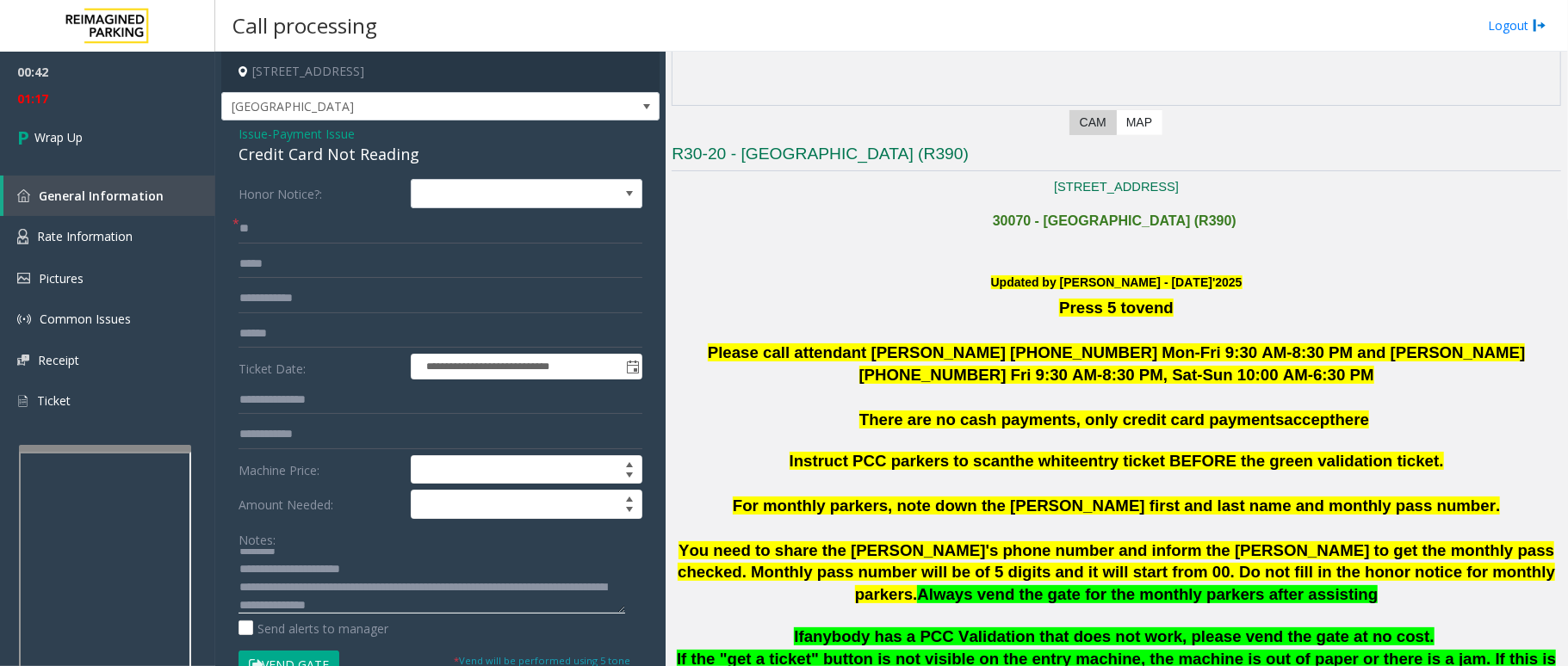
scroll to position [17, 0]
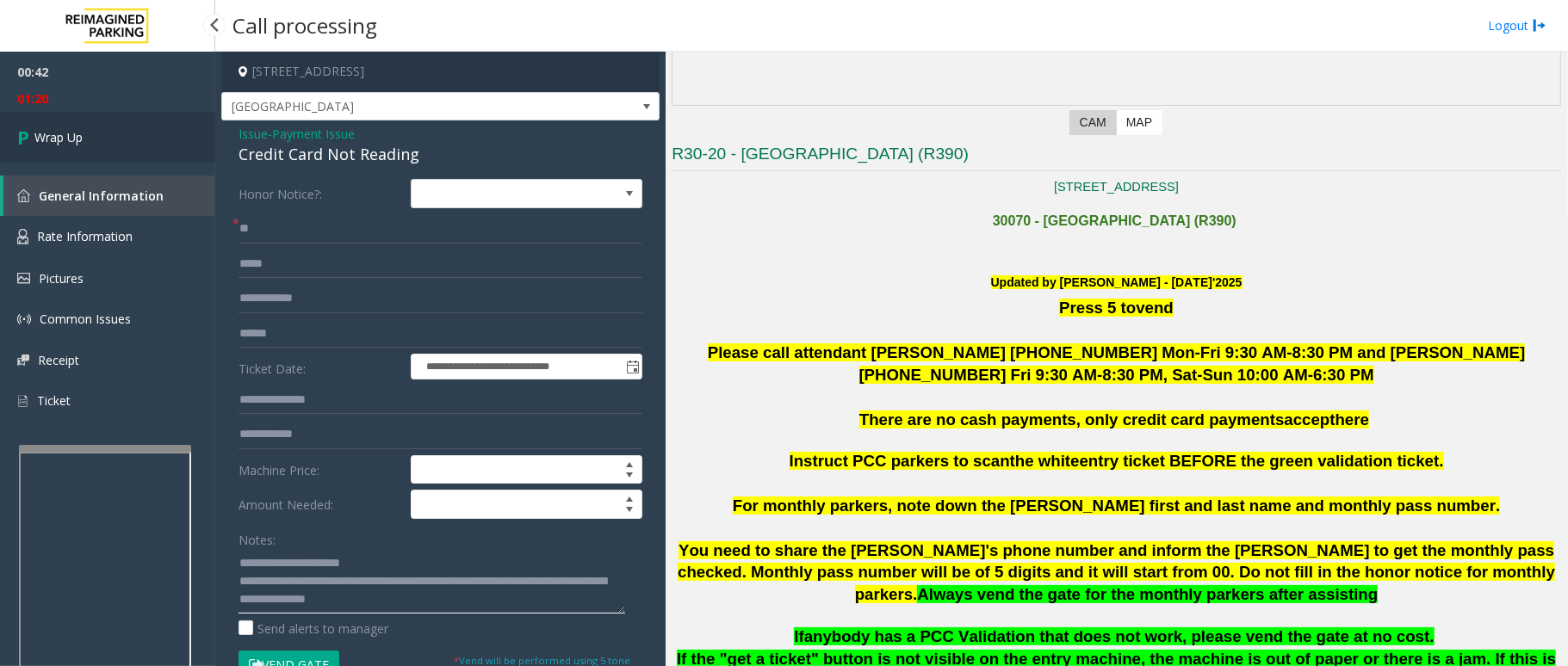
type textarea "**********"
click at [104, 144] on link "Wrap Up" at bounding box center [107, 137] width 215 height 51
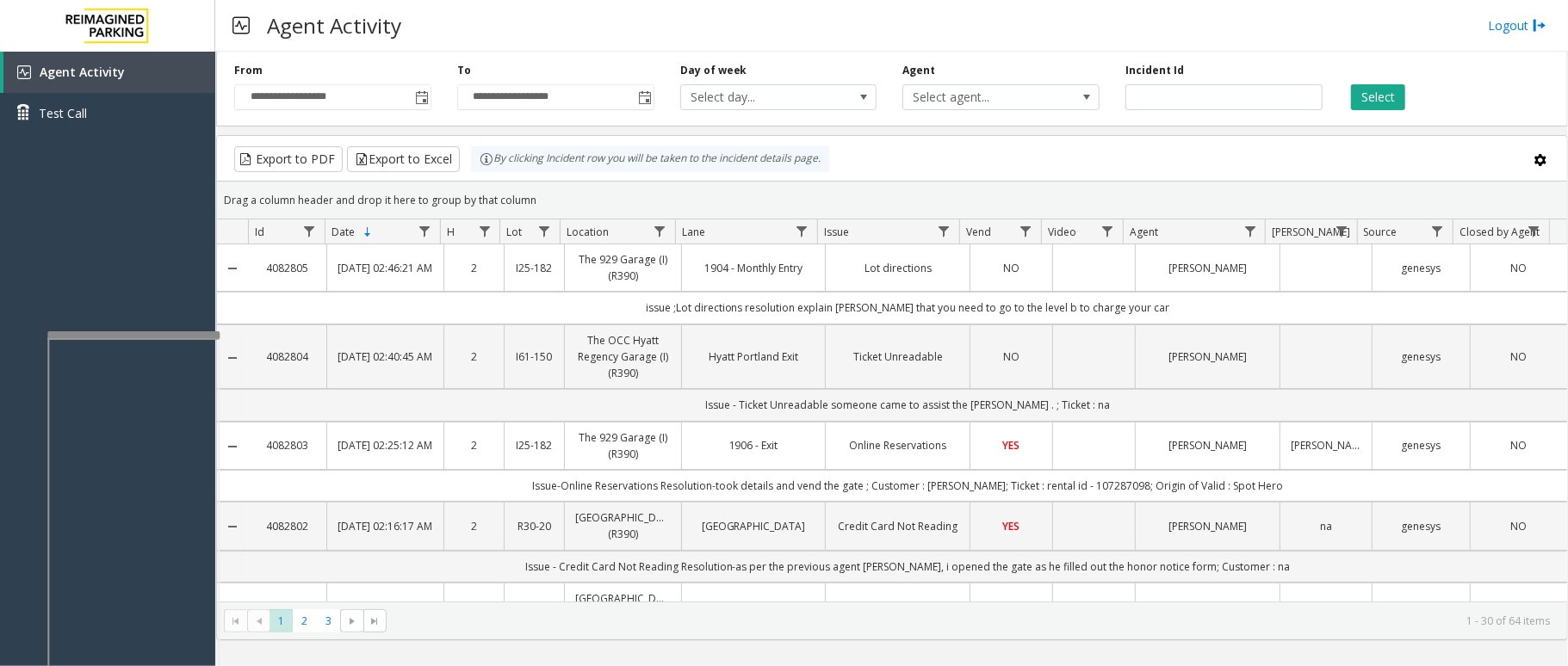
click at [149, 334] on div at bounding box center [134, 334] width 172 height 7
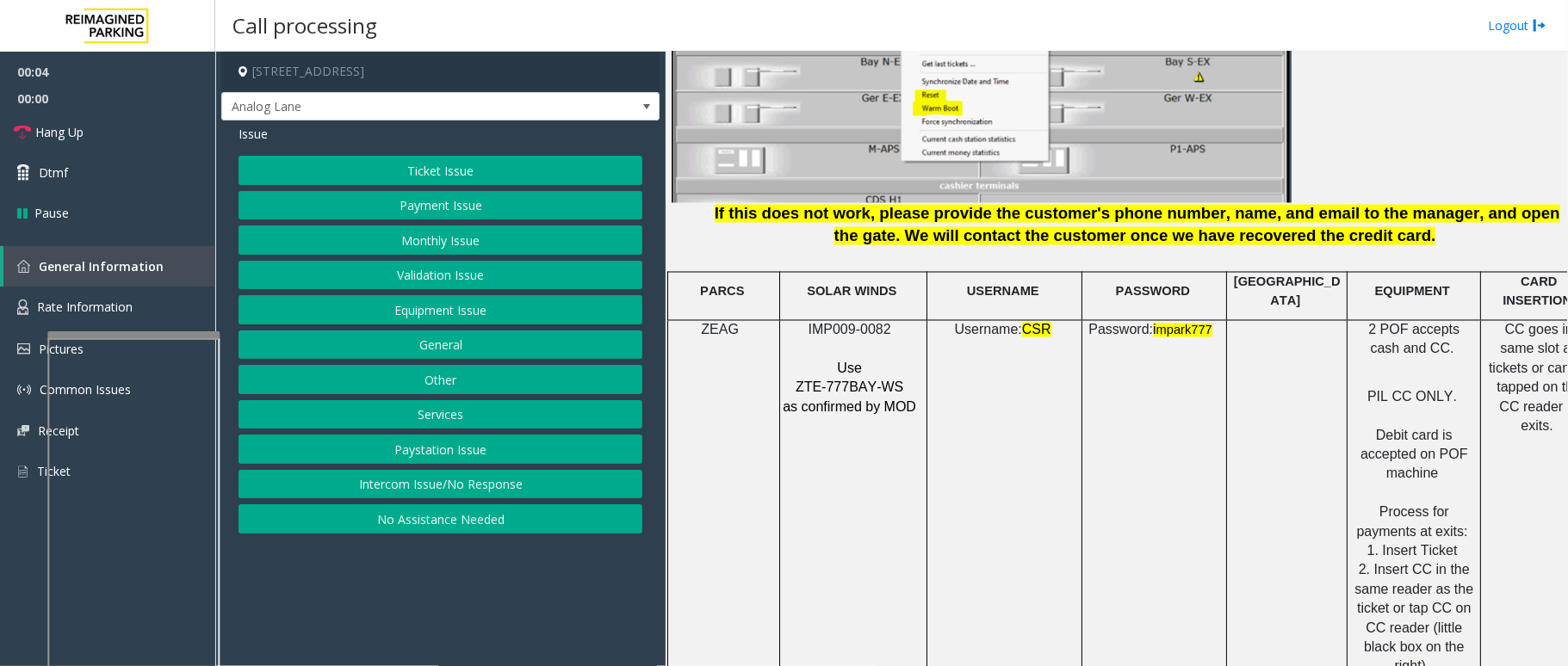
scroll to position [2066, 0]
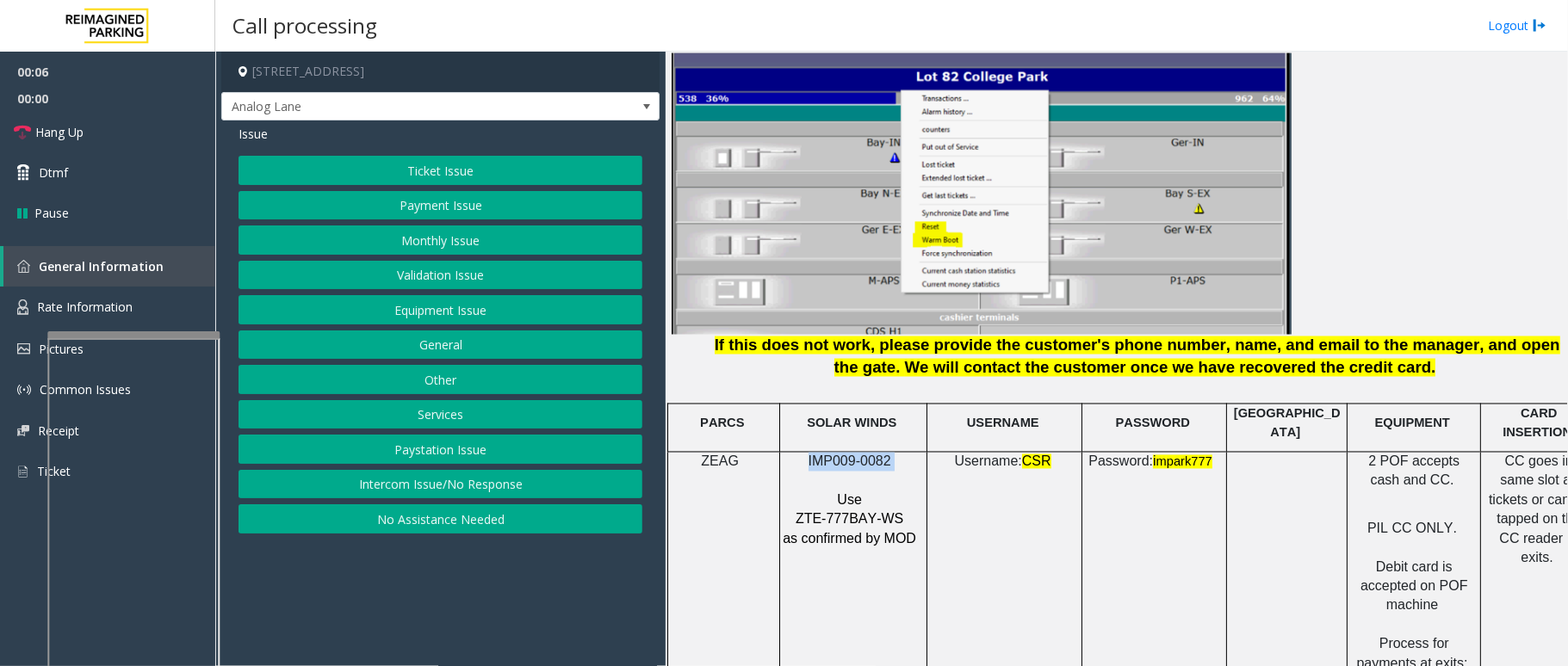
drag, startPoint x: 896, startPoint y: 452, endPoint x: 795, endPoint y: 440, distance: 101.7
click at [795, 453] on p "IMP009-0082" at bounding box center [851, 462] width 139 height 19
click at [498, 160] on button "Ticket Issue" at bounding box center [441, 170] width 404 height 30
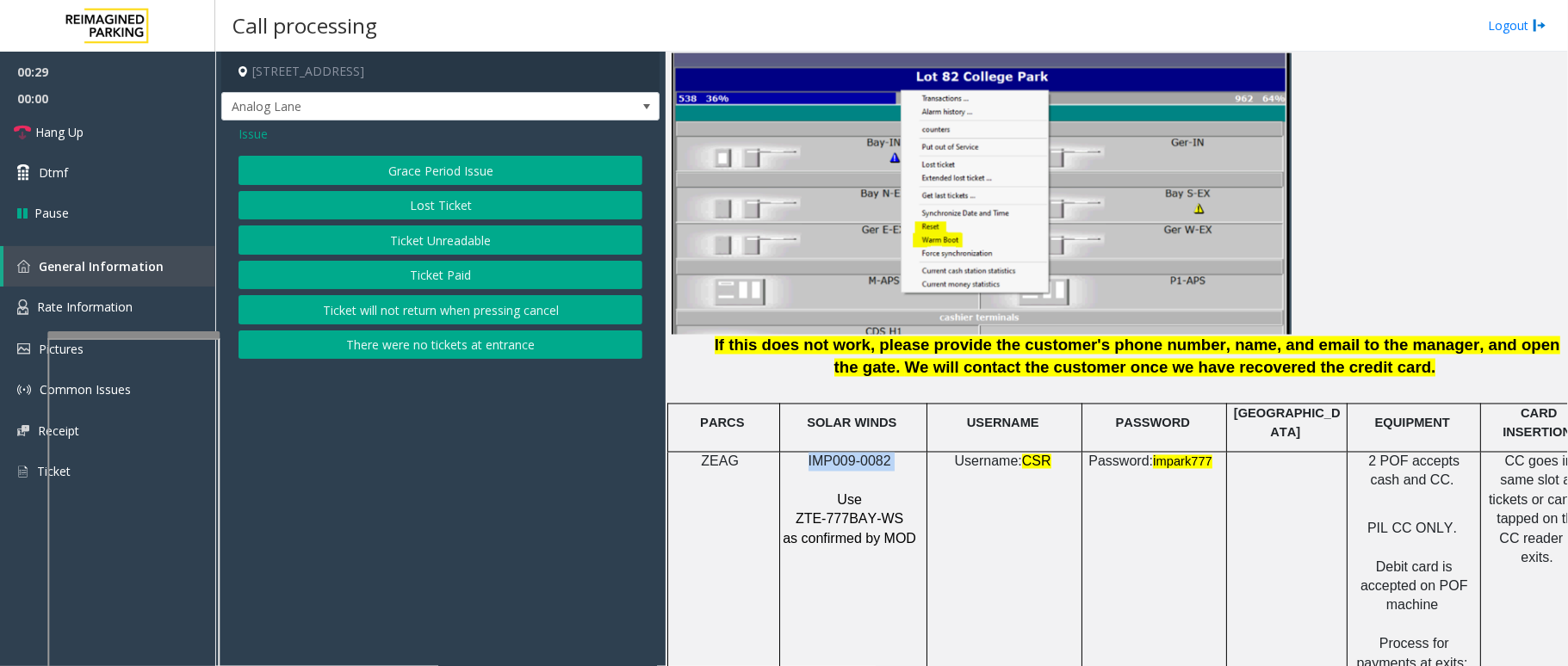
drag, startPoint x: 446, startPoint y: 252, endPoint x: 452, endPoint y: 243, distance: 10.8
click at [452, 243] on button "Ticket Unreadable" at bounding box center [441, 240] width 404 height 30
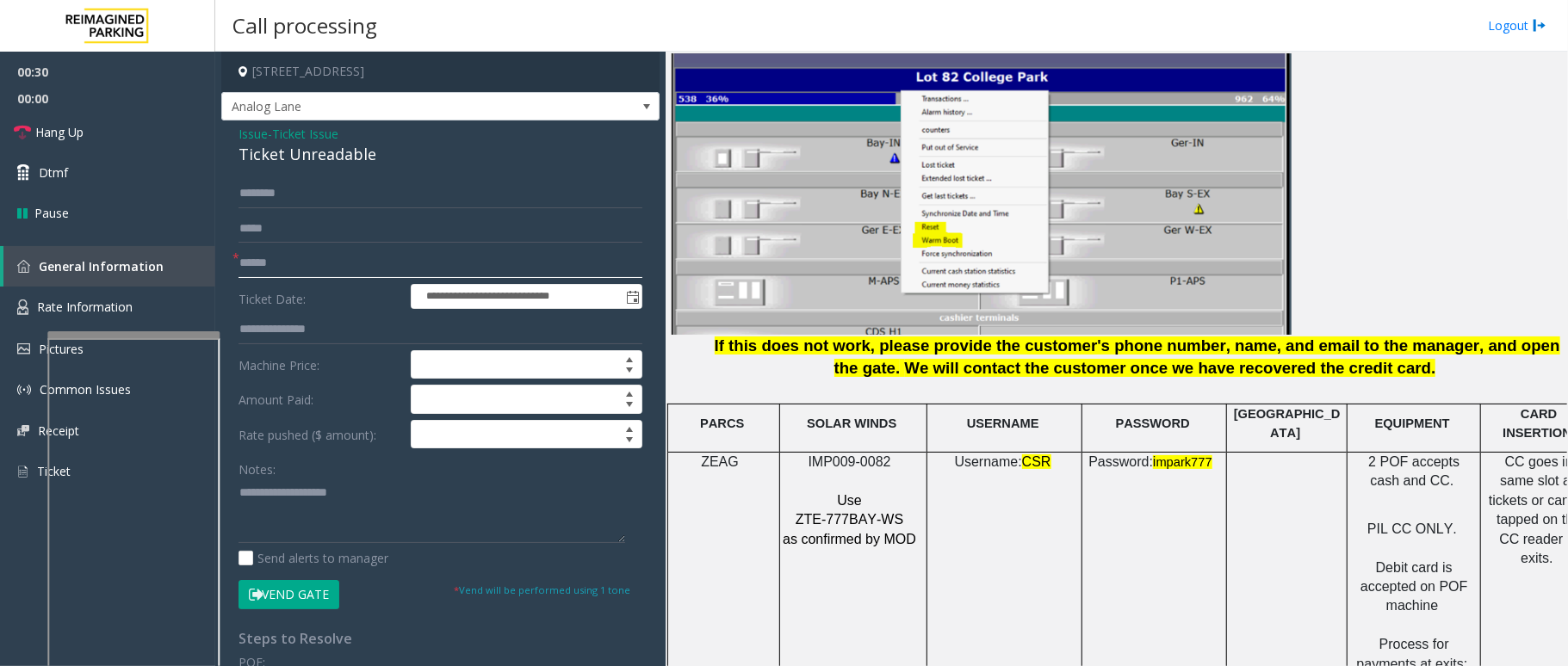
click at [293, 264] on input "text" at bounding box center [441, 263] width 404 height 30
type input "********"
click at [296, 193] on input "text" at bounding box center [441, 193] width 404 height 30
click at [335, 176] on div "**********" at bounding box center [441, 530] width 439 height 821
click at [328, 190] on input "text" at bounding box center [441, 193] width 404 height 30
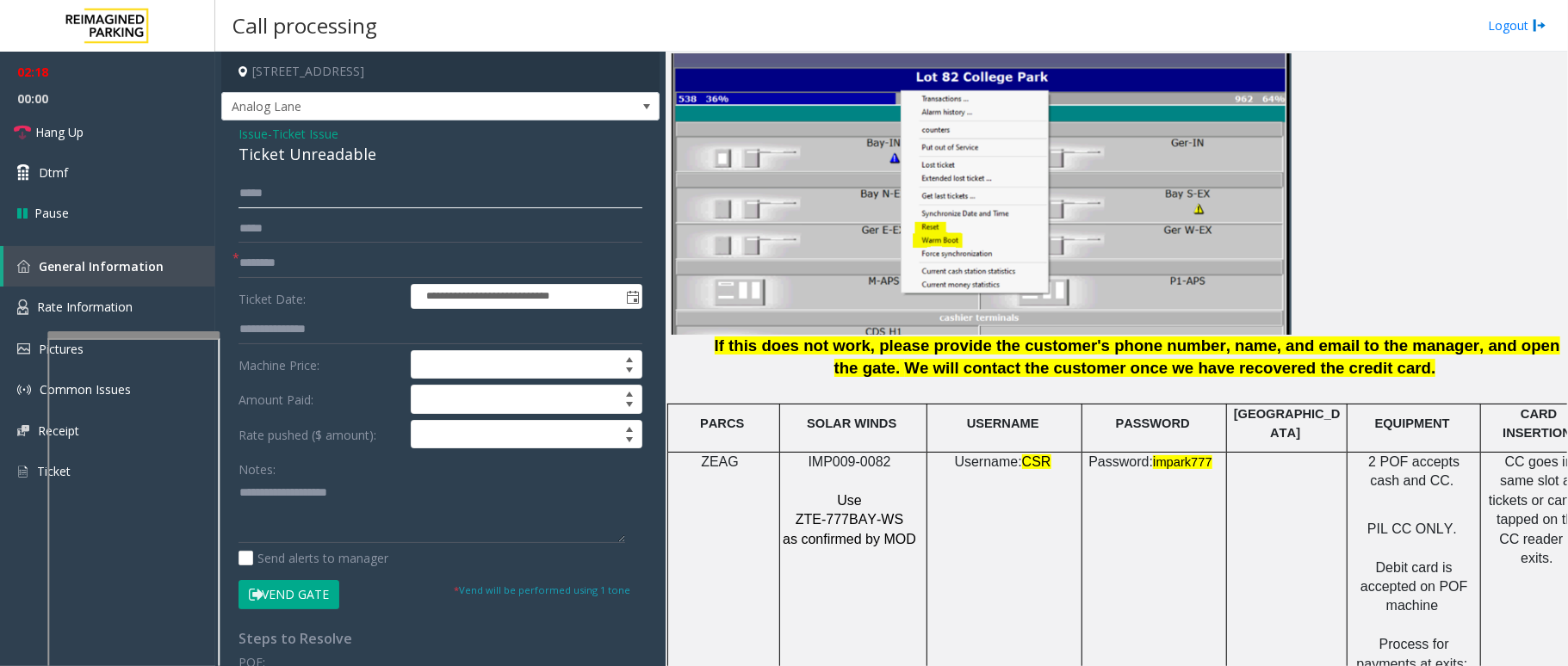
type input "*****"
click at [282, 603] on button "Vend Gate" at bounding box center [289, 594] width 100 height 30
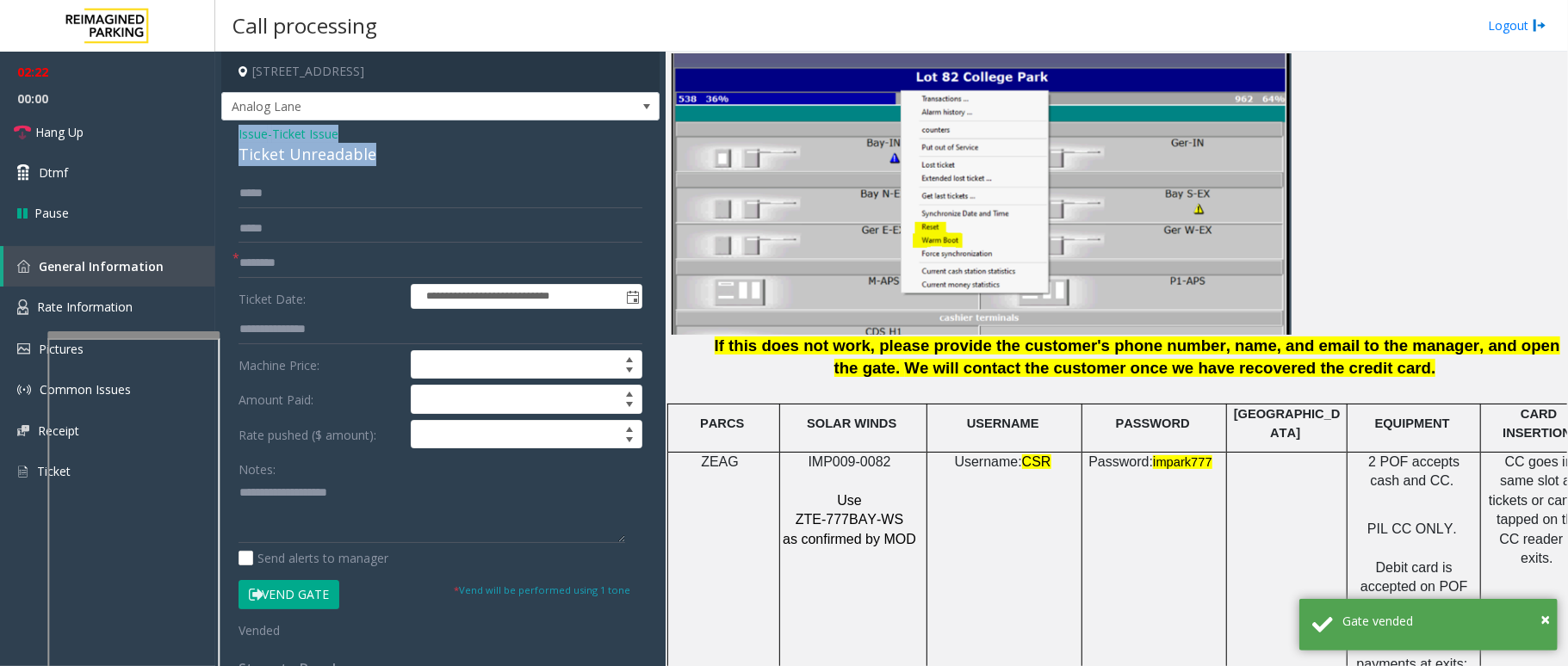
drag, startPoint x: 378, startPoint y: 156, endPoint x: 238, endPoint y: 135, distance: 141.6
click at [238, 135] on div "**********" at bounding box center [441, 546] width 439 height 851
paste textarea "**********"
click at [317, 528] on textarea at bounding box center [432, 511] width 386 height 65
drag, startPoint x: 349, startPoint y: 493, endPoint x: 281, endPoint y: 496, distance: 68.1
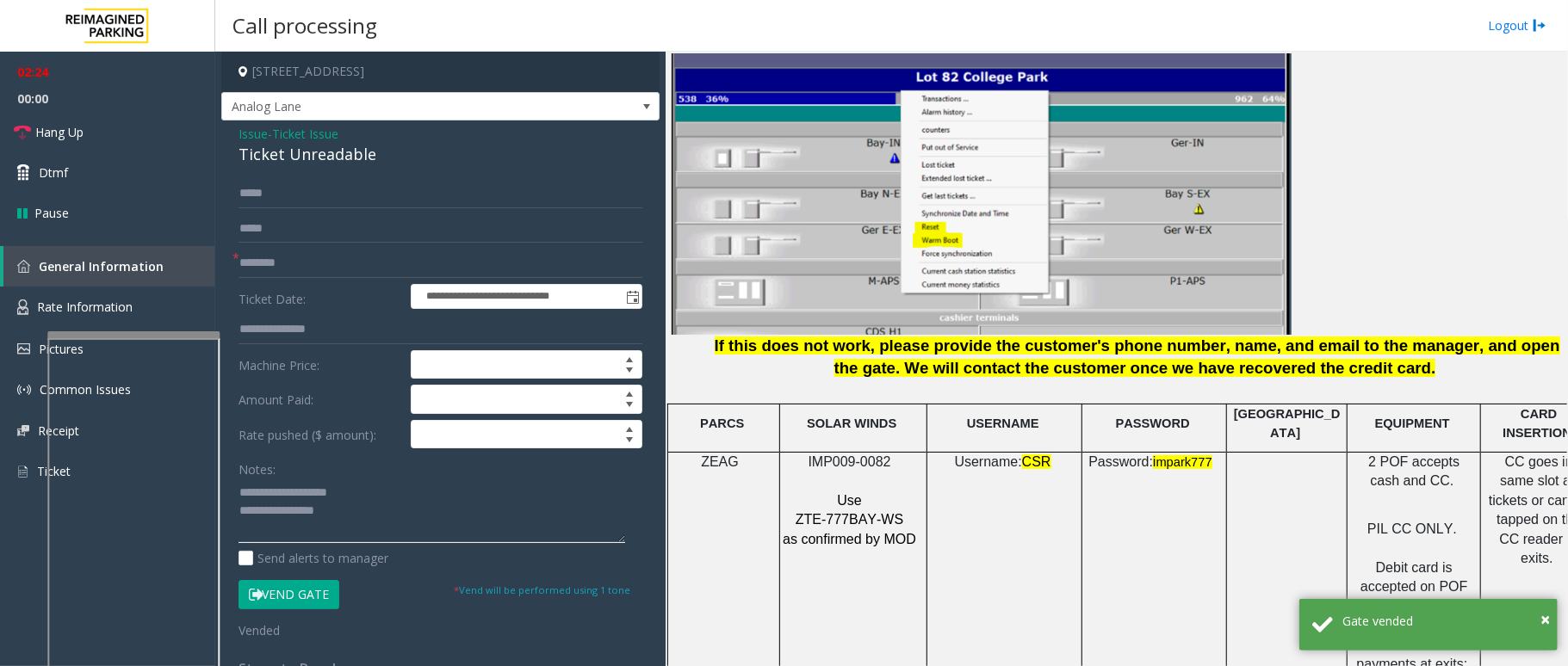
click at [281, 496] on textarea at bounding box center [432, 511] width 386 height 65
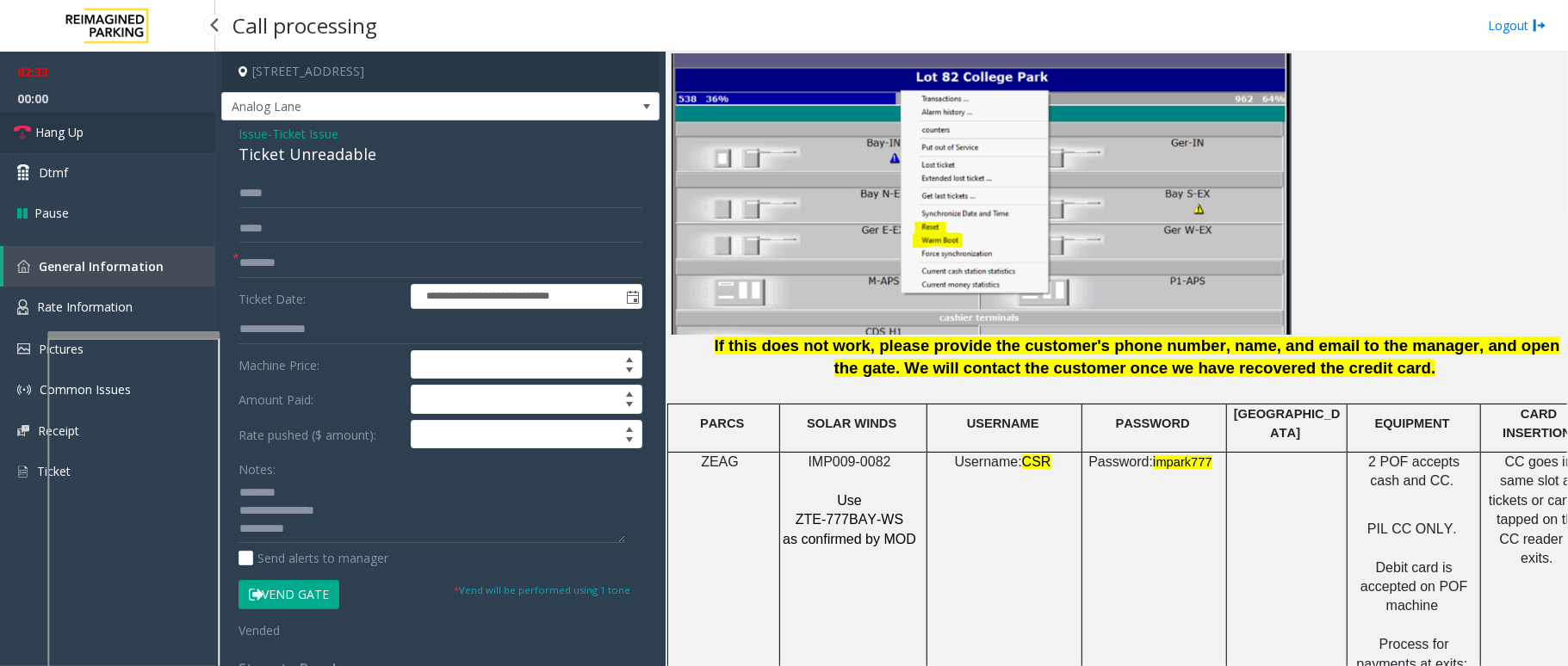
click at [93, 129] on link "Hang Up" at bounding box center [107, 132] width 215 height 40
click at [338, 535] on textarea at bounding box center [432, 511] width 386 height 65
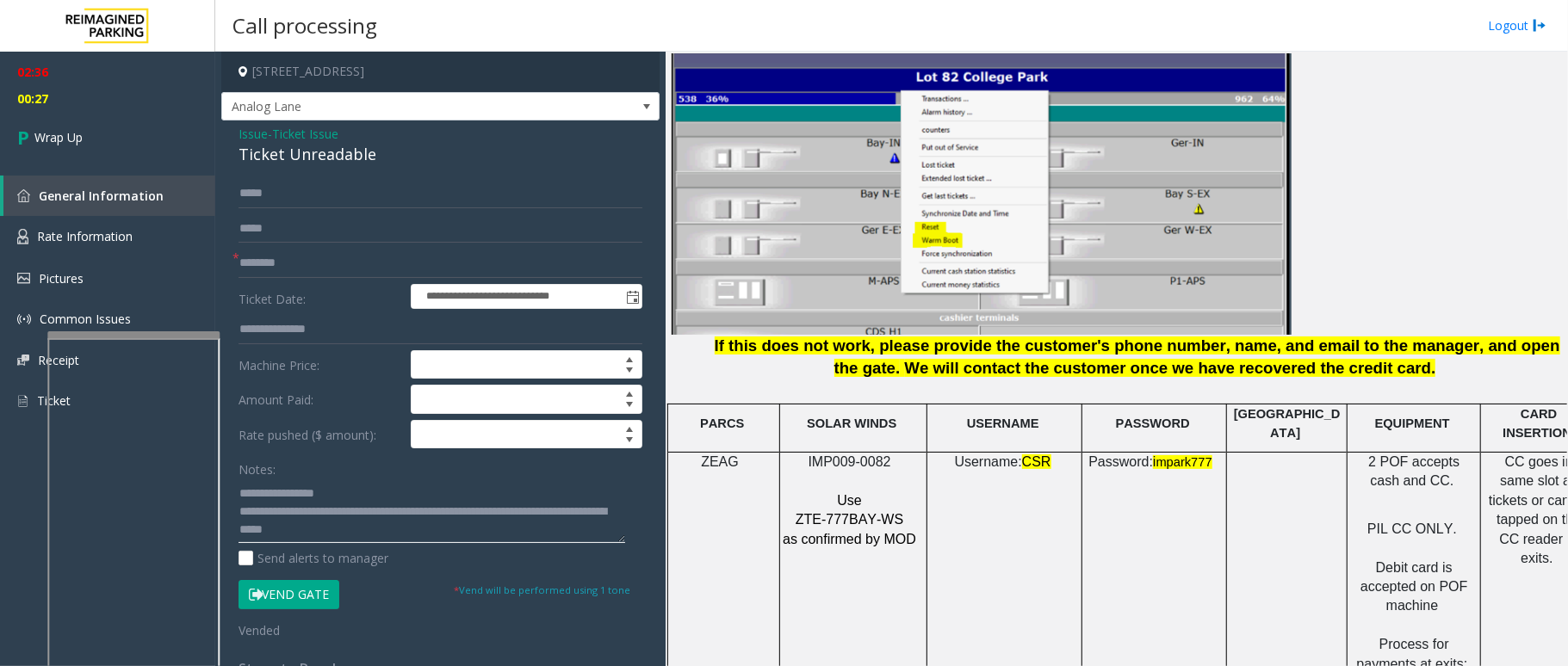
scroll to position [18, 0]
type textarea "**********"
click at [145, 141] on link "Wrap Up" at bounding box center [107, 137] width 215 height 51
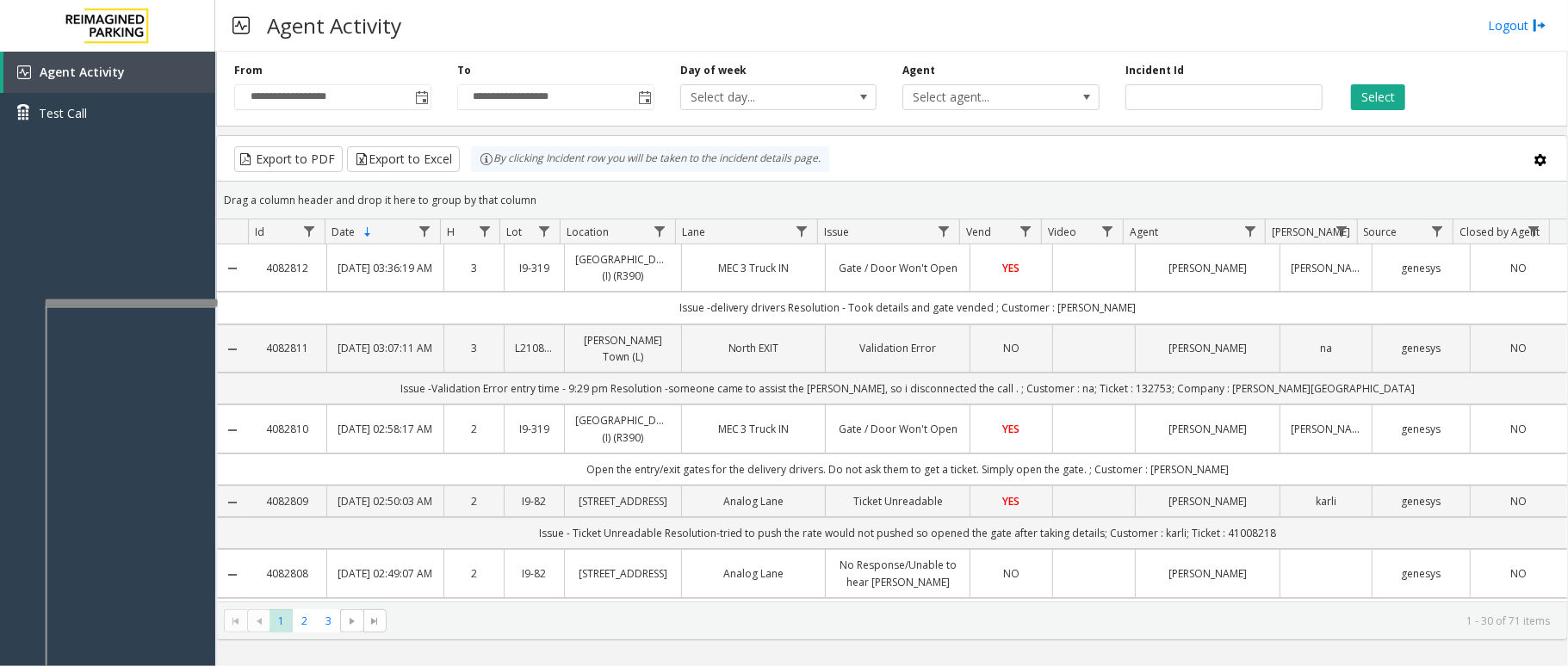
click at [128, 300] on div at bounding box center [132, 303] width 172 height 7
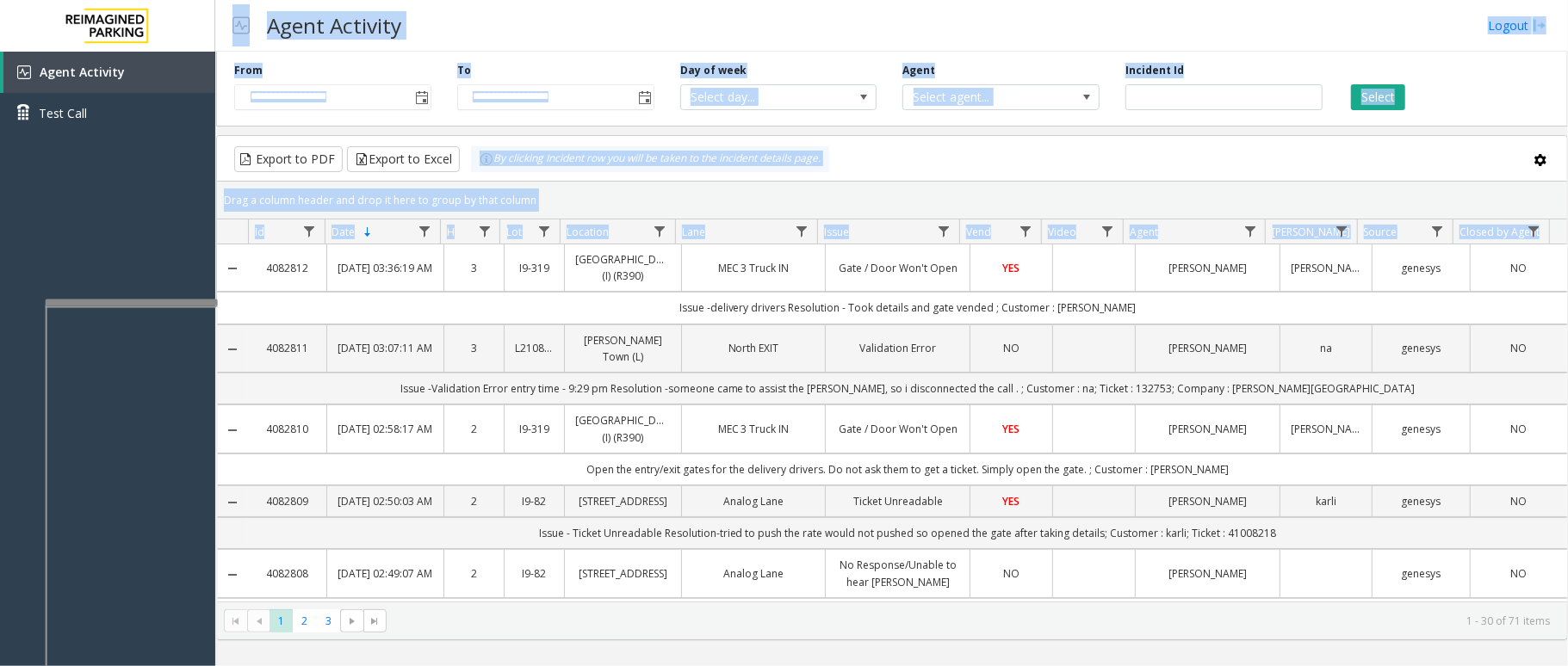
drag, startPoint x: 144, startPoint y: 231, endPoint x: 1559, endPoint y: 562, distance: 1453.2
click at [1559, 562] on app-root "**********" at bounding box center [784, 333] width 1568 height 666
click at [951, 198] on div "Drag a column header and drop it here to group by that column" at bounding box center [892, 201] width 1351 height 31
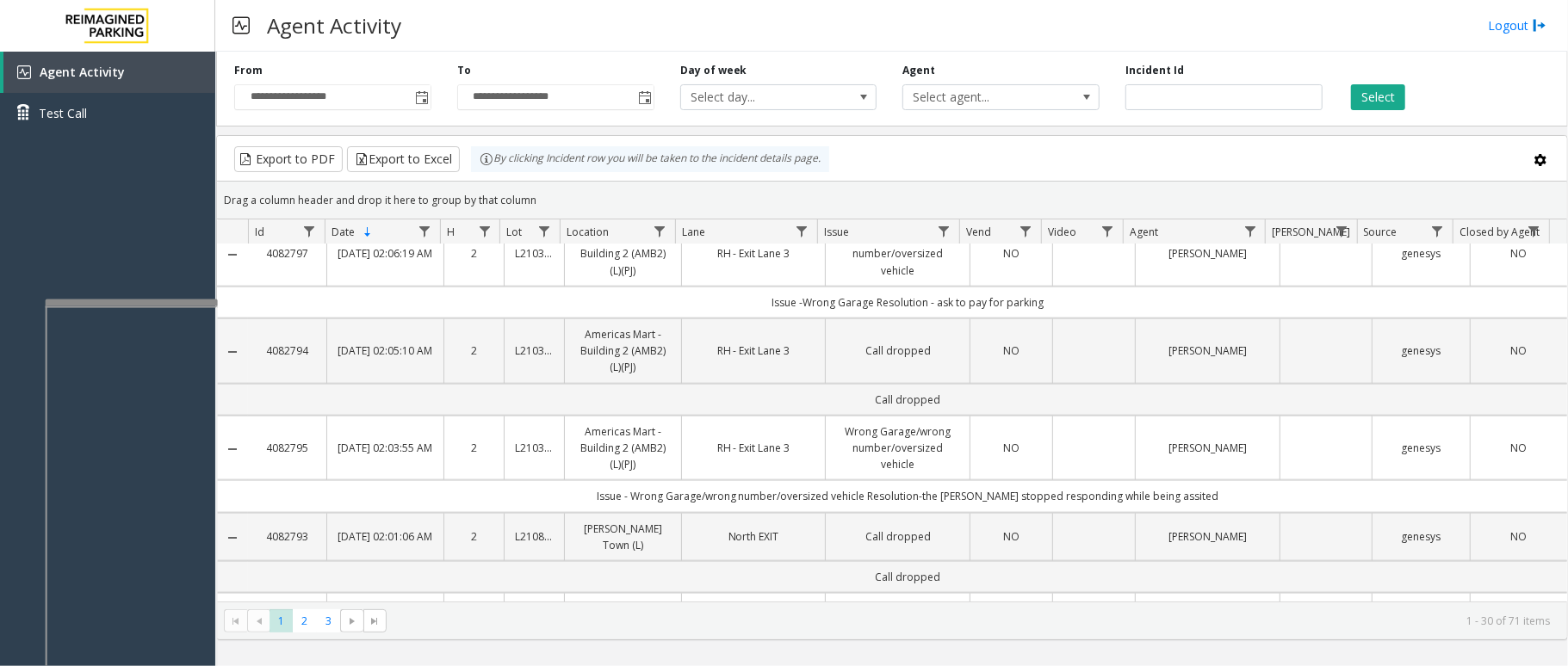
drag, startPoint x: 901, startPoint y: 183, endPoint x: 1152, endPoint y: 720, distance: 592.8
click at [1152, 665] on html "**********" at bounding box center [784, 333] width 1568 height 666
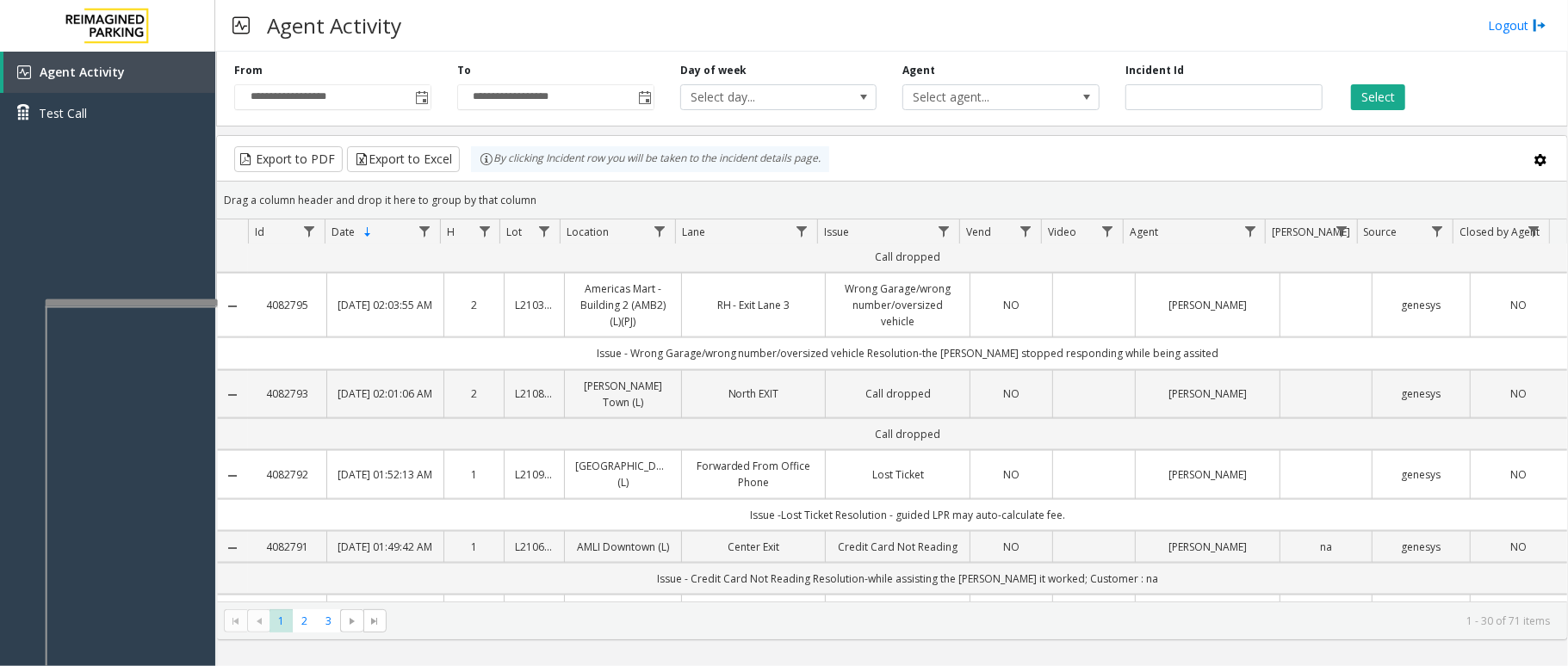
click at [847, 178] on kendo-grid-toolbar "Export to PDF Export to Excel By clicking Incident row you will be taken to the…" at bounding box center [892, 159] width 1351 height 46
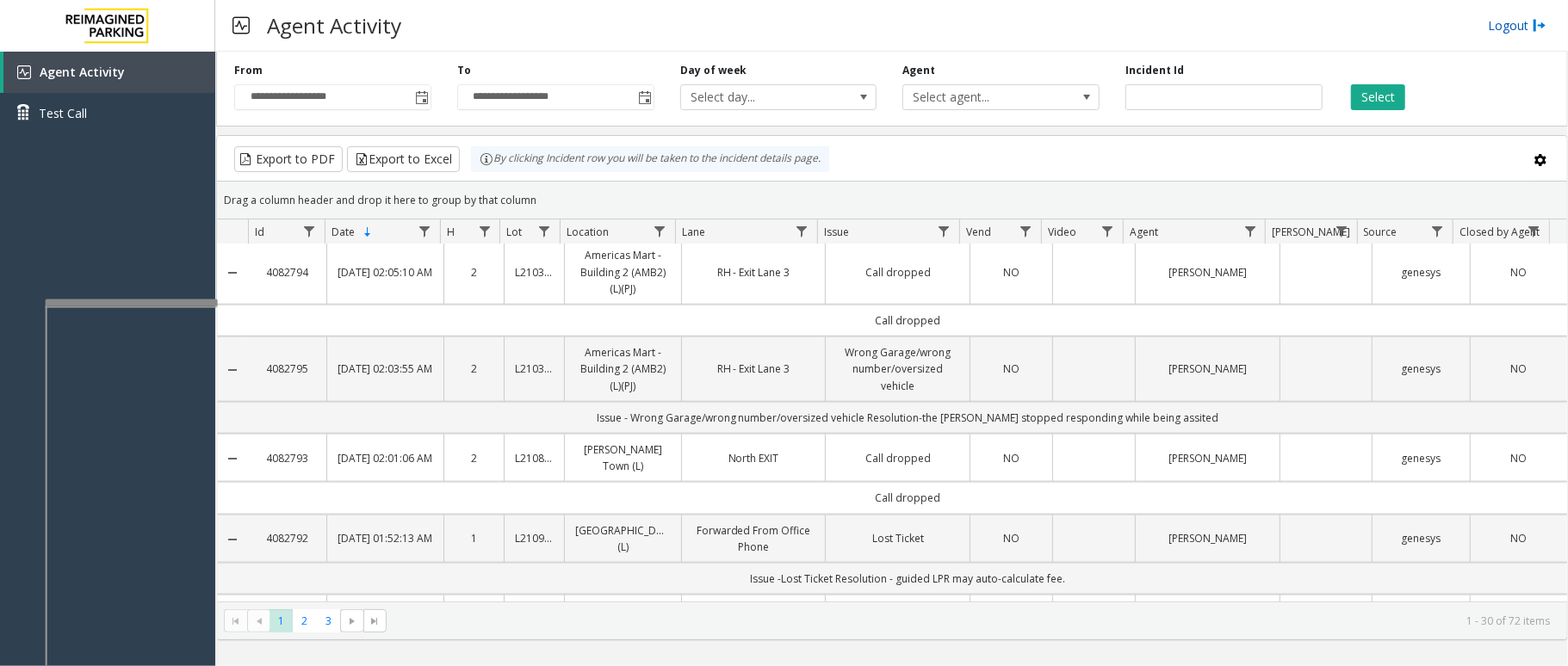
click at [1530, 30] on link "Logout" at bounding box center [1517, 25] width 58 height 18
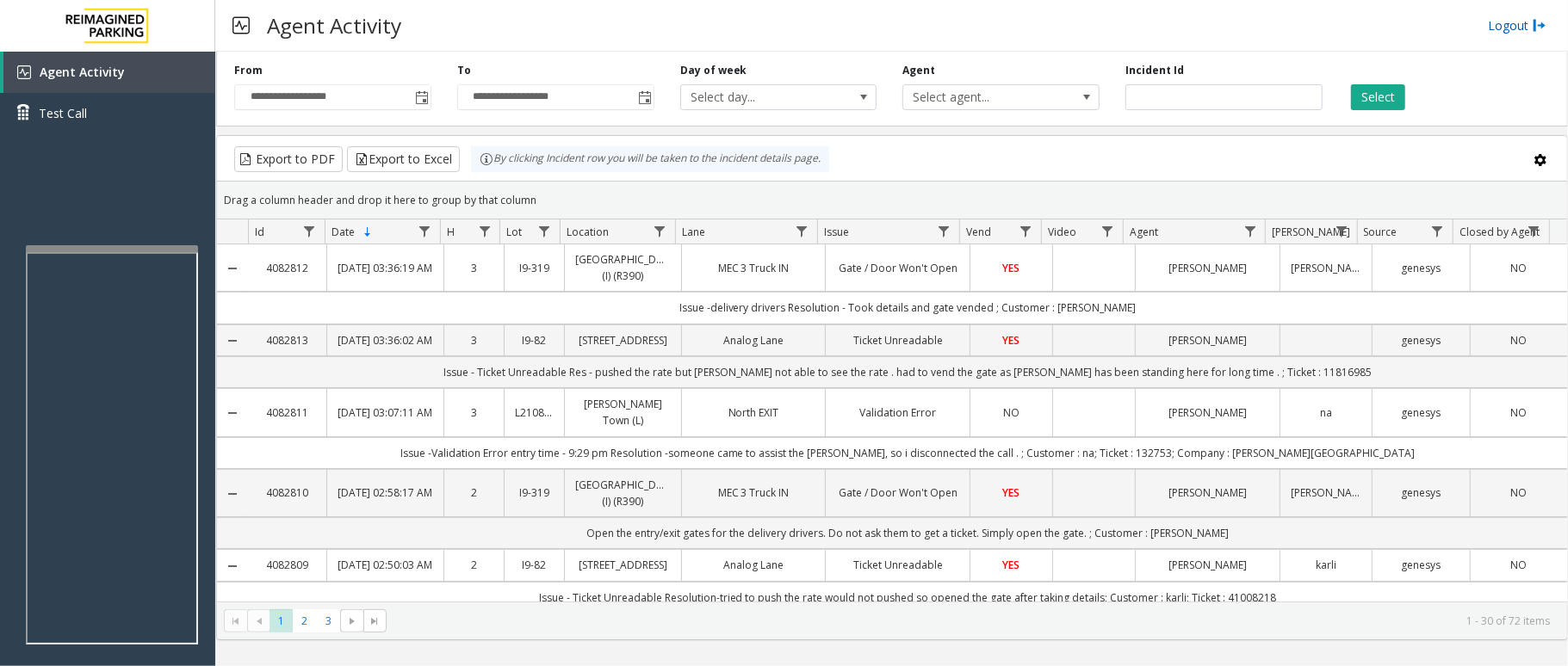
click at [1511, 18] on link "Logout" at bounding box center [1517, 25] width 58 height 18
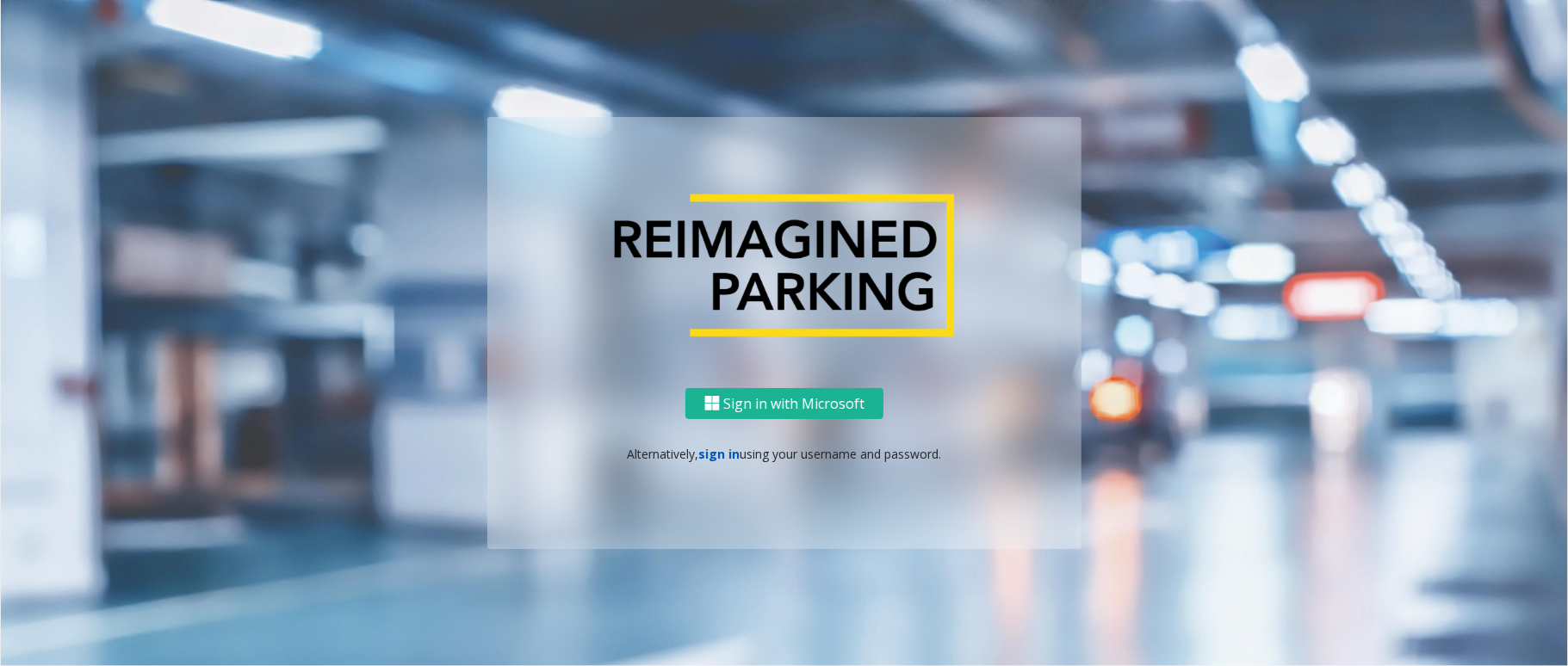
click at [718, 458] on link "sign in" at bounding box center [720, 454] width 41 height 16
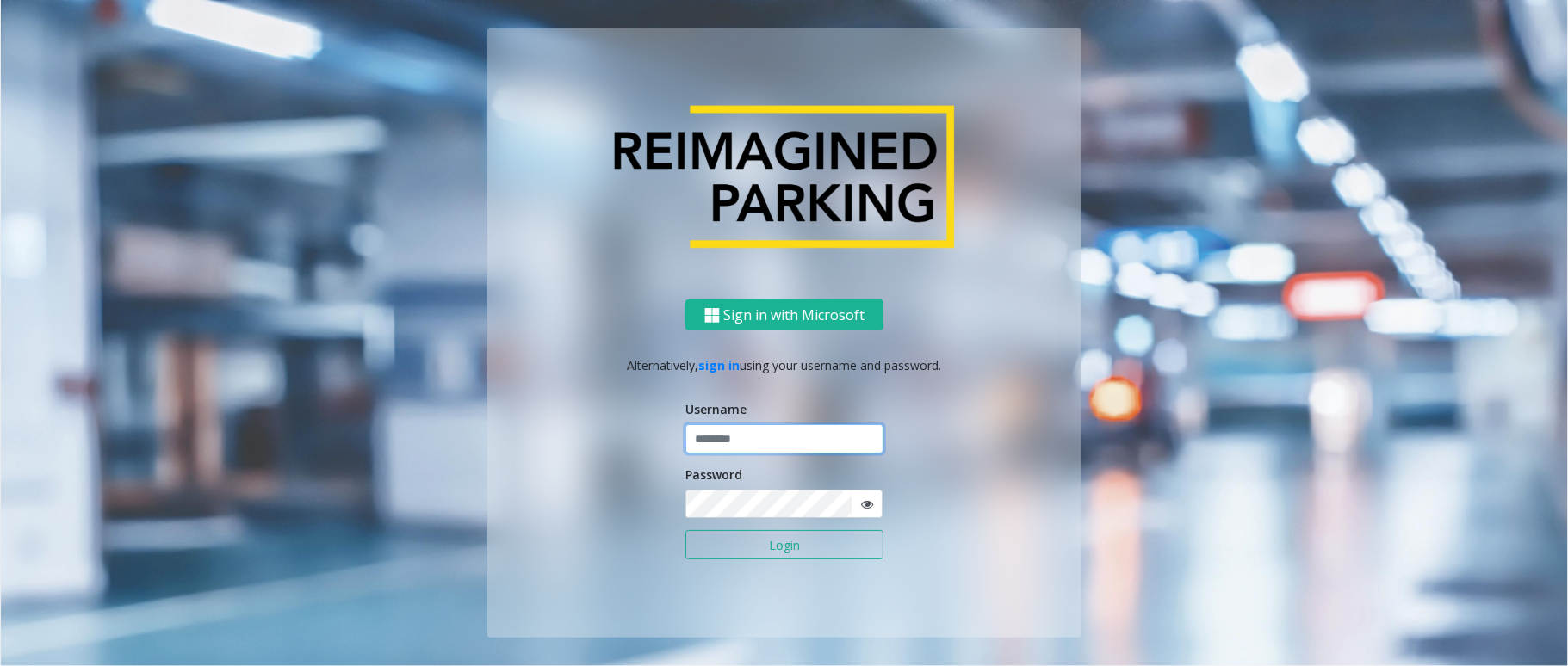
click at [720, 440] on input "text" at bounding box center [784, 439] width 198 height 30
type input "*********"
